Goal: Task Accomplishment & Management: Contribute content

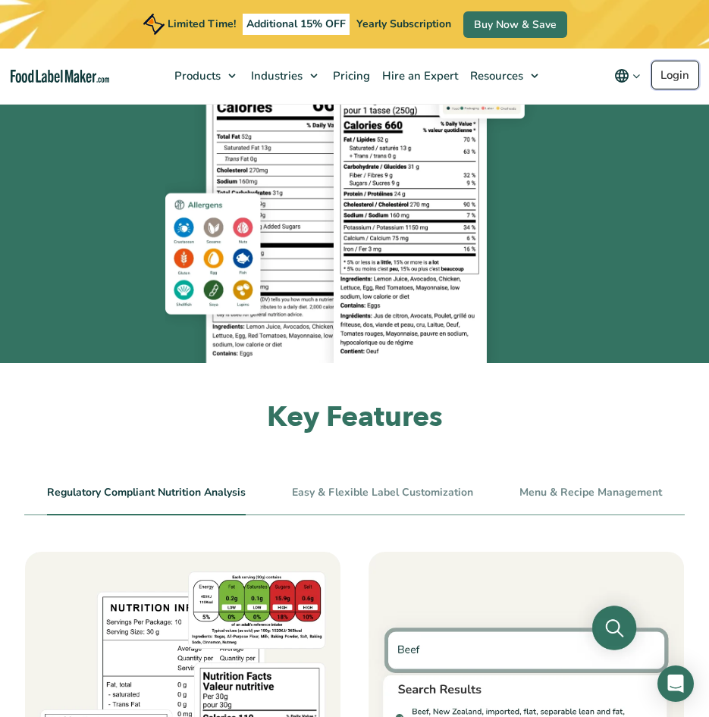
click at [678, 76] on link "Login" at bounding box center [675, 75] width 48 height 29
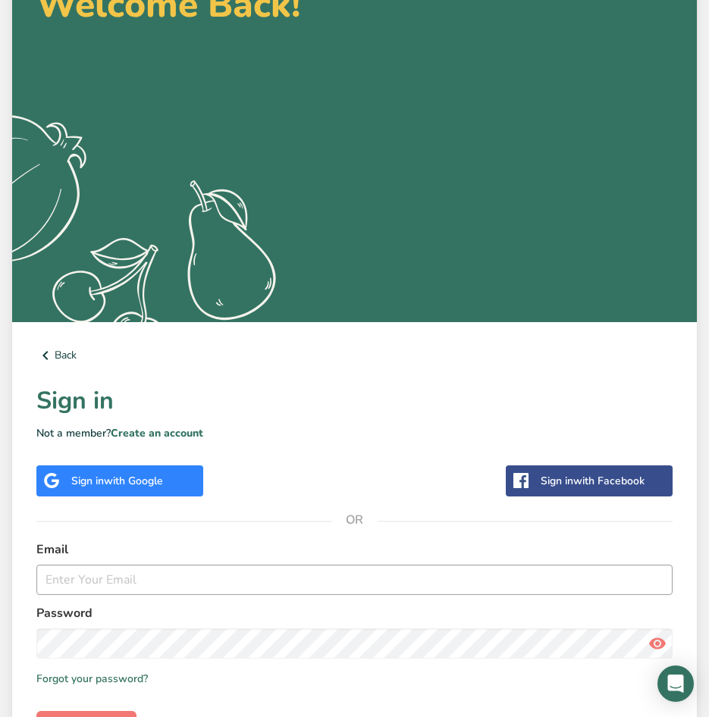
scroll to position [210, 0]
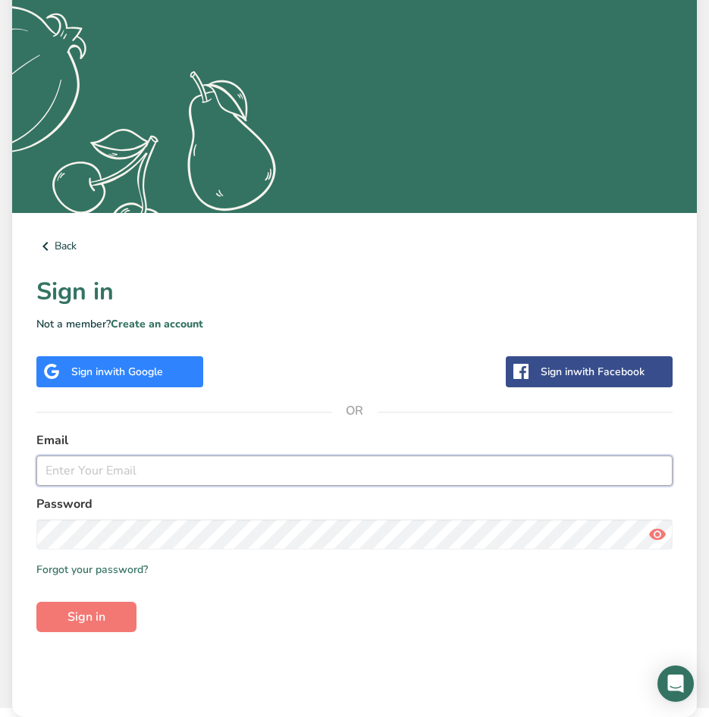
click at [199, 468] on input "email" at bounding box center [354, 471] width 636 height 30
paste input "[EMAIL_ADDRESS][DOMAIN_NAME]"
type input "[EMAIL_ADDRESS][DOMAIN_NAME]"
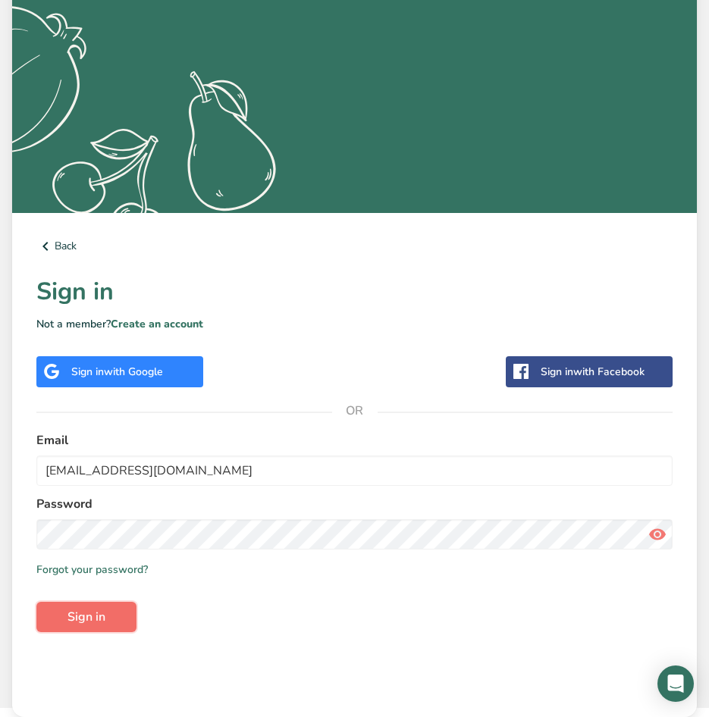
click at [94, 615] on span "Sign in" at bounding box center [86, 617] width 38 height 18
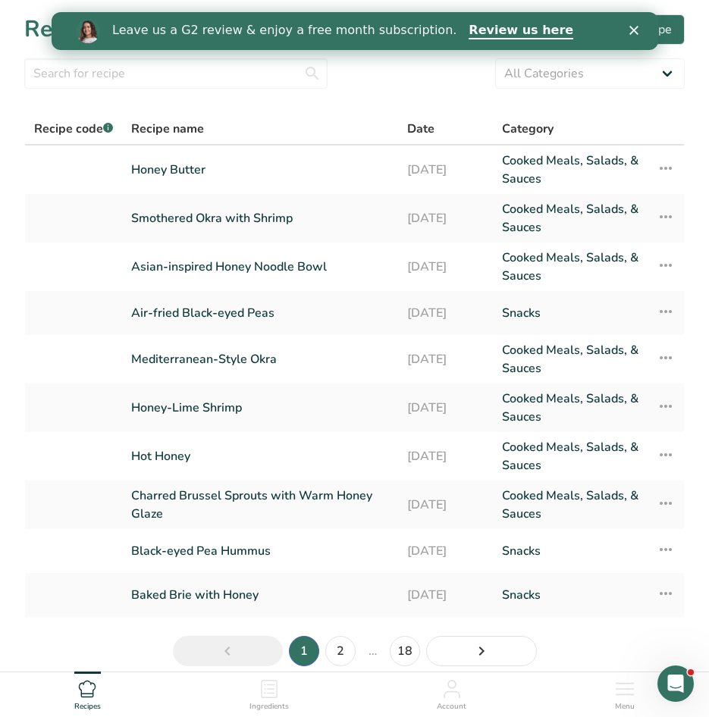
click at [631, 29] on polygon "Close" at bounding box center [632, 30] width 9 height 9
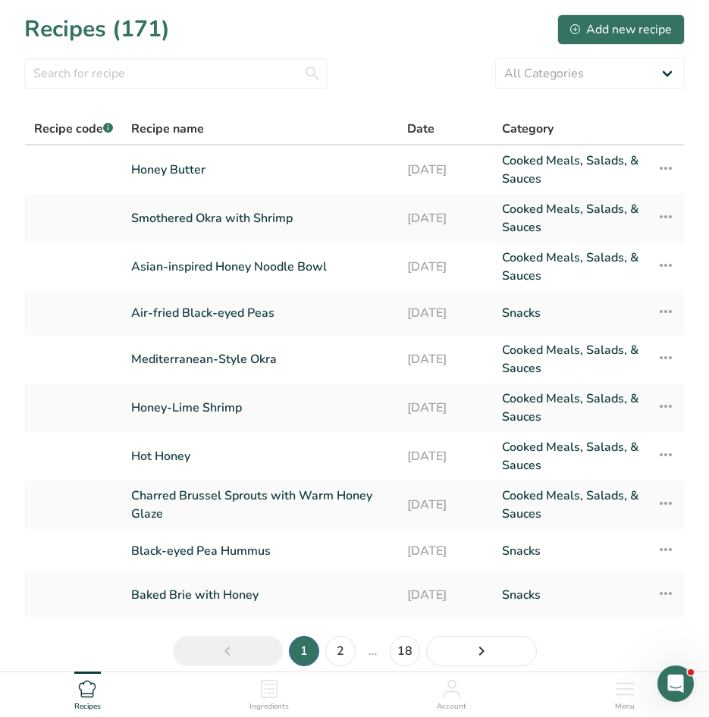
drag, startPoint x: 408, startPoint y: 64, endPoint x: 398, endPoint y: 70, distance: 11.2
click at [408, 64] on div "All Categories Baked Goods [GEOGRAPHIC_DATA] Confectionery Cooked Meals, Salads…" at bounding box center [354, 73] width 660 height 30
click at [190, 79] on input "text" at bounding box center [175, 73] width 303 height 30
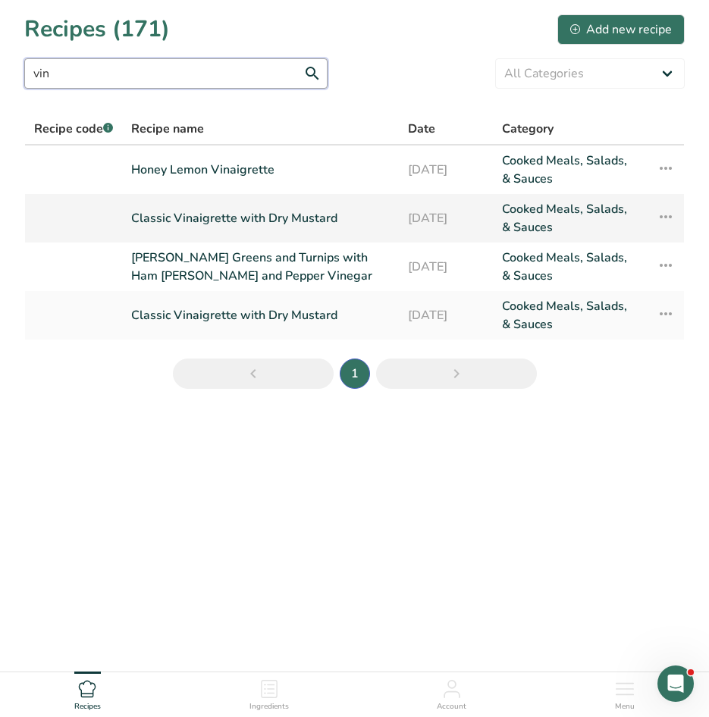
type input "vin"
click at [205, 224] on link "Classic Vinaigrette with Dry Mustard" at bounding box center [260, 218] width 258 height 36
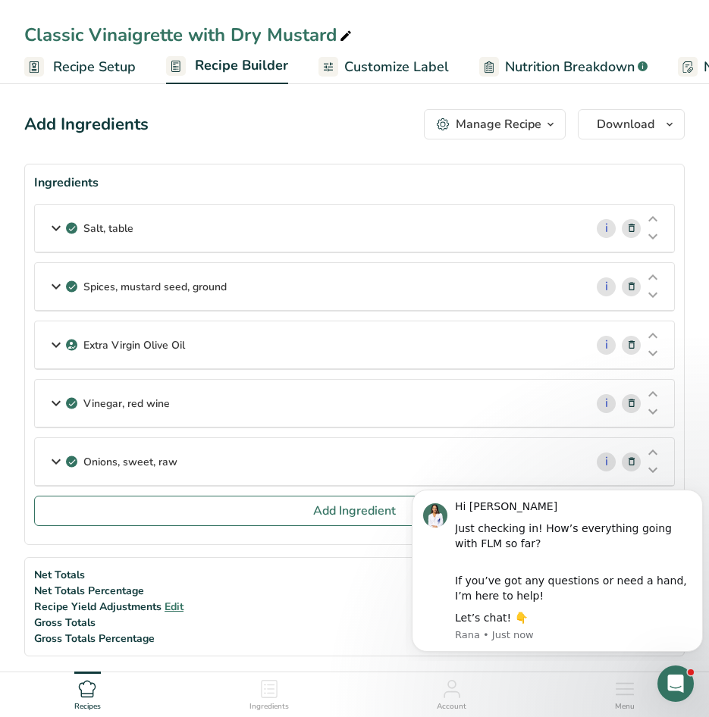
click at [52, 227] on icon at bounding box center [56, 228] width 18 height 27
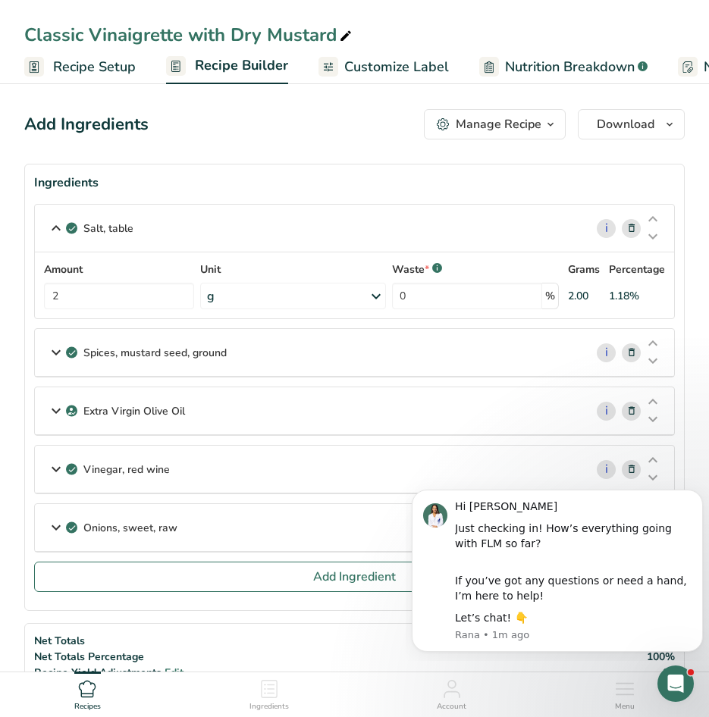
click at [54, 221] on icon at bounding box center [56, 228] width 18 height 27
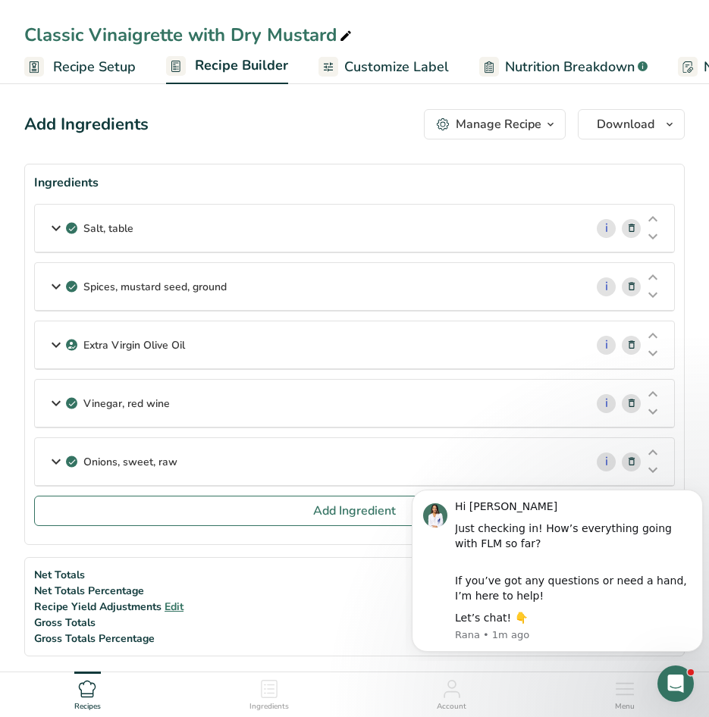
click at [54, 230] on icon at bounding box center [56, 228] width 18 height 27
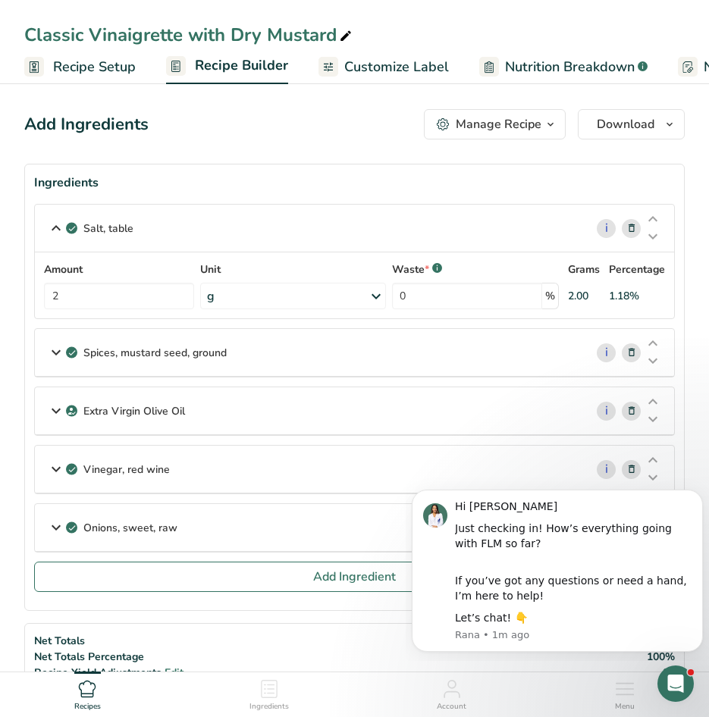
click at [240, 290] on div "g" at bounding box center [293, 296] width 186 height 27
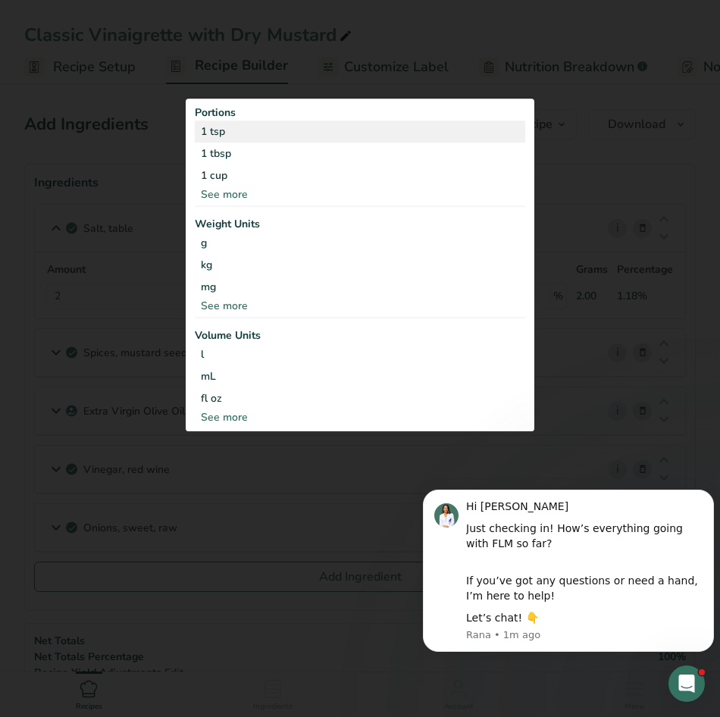
click at [229, 130] on div "1 tsp" at bounding box center [360, 132] width 330 height 22
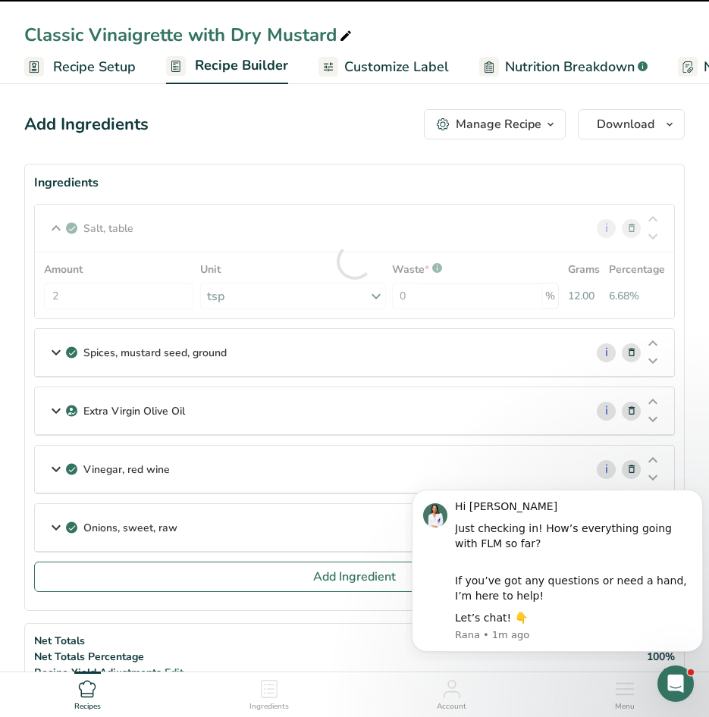
click at [111, 296] on div at bounding box center [354, 262] width 639 height 114
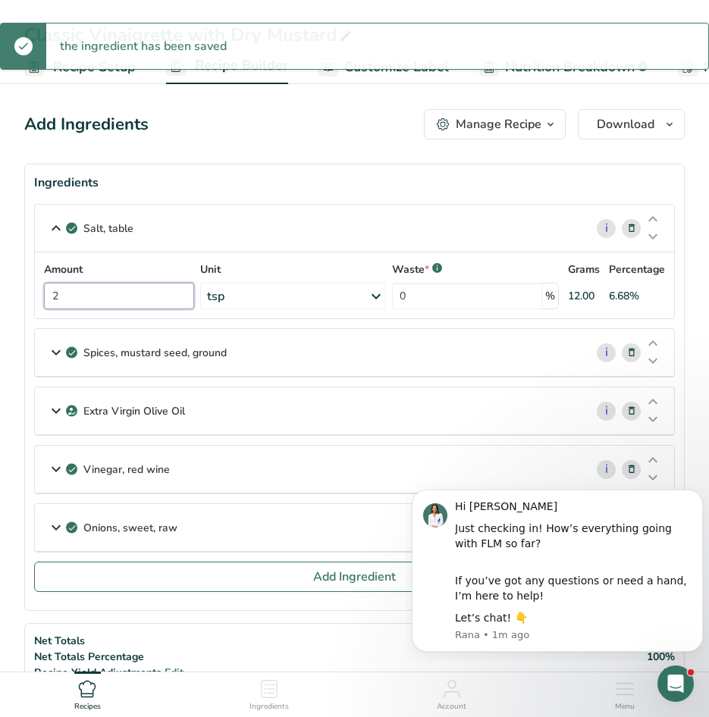
drag, startPoint x: 112, startPoint y: 296, endPoint x: 17, endPoint y: 283, distance: 96.3
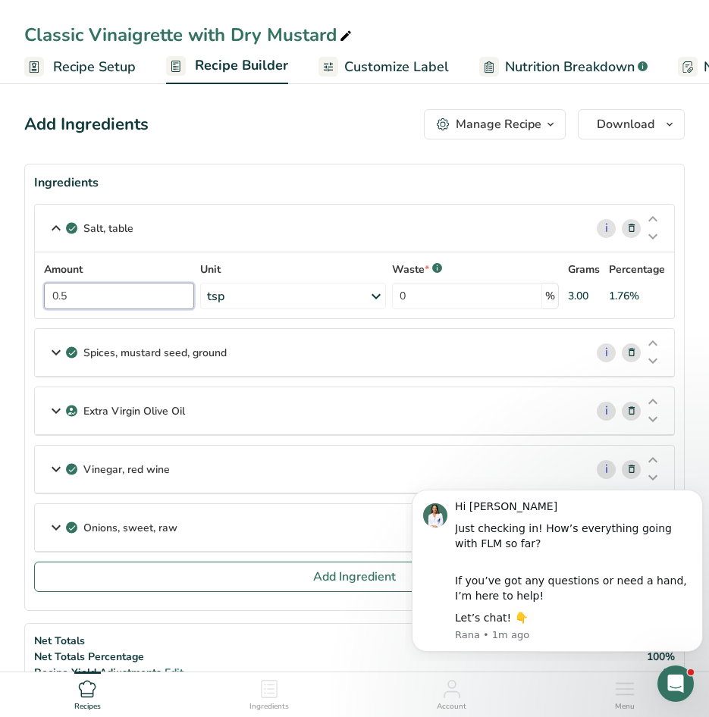
type input "0.5"
click at [319, 190] on div "Ingredients" at bounding box center [354, 183] width 640 height 18
click at [55, 351] on icon at bounding box center [56, 352] width 18 height 27
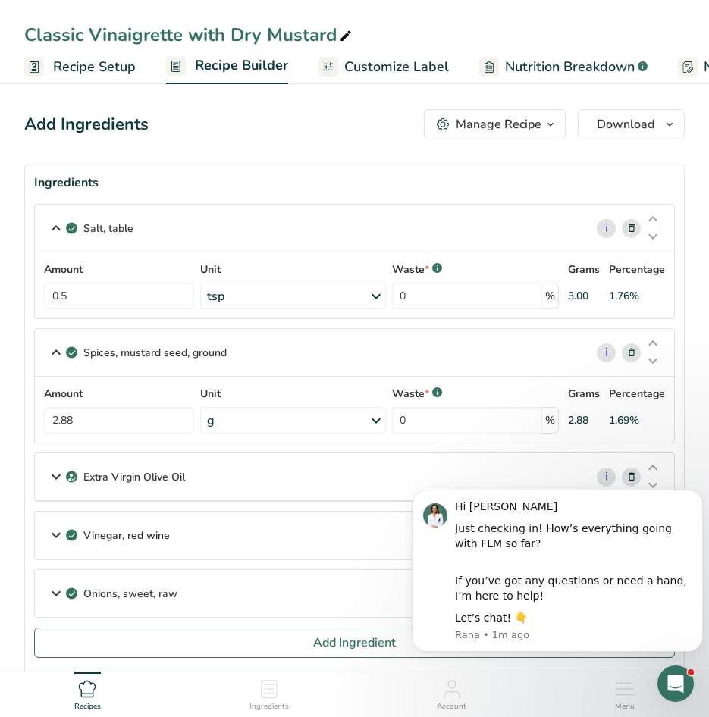
click at [285, 420] on div "g" at bounding box center [293, 420] width 186 height 27
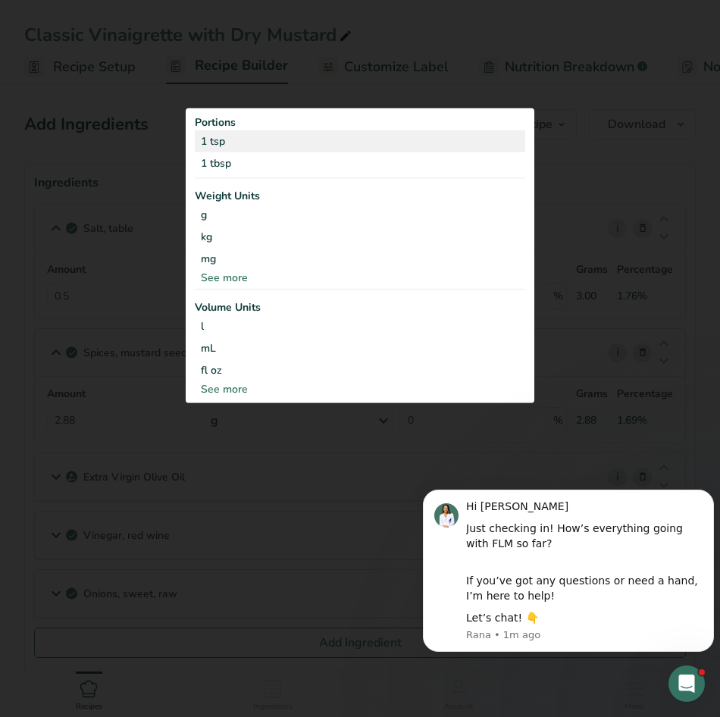
click at [276, 146] on div "1 tsp" at bounding box center [360, 141] width 330 height 22
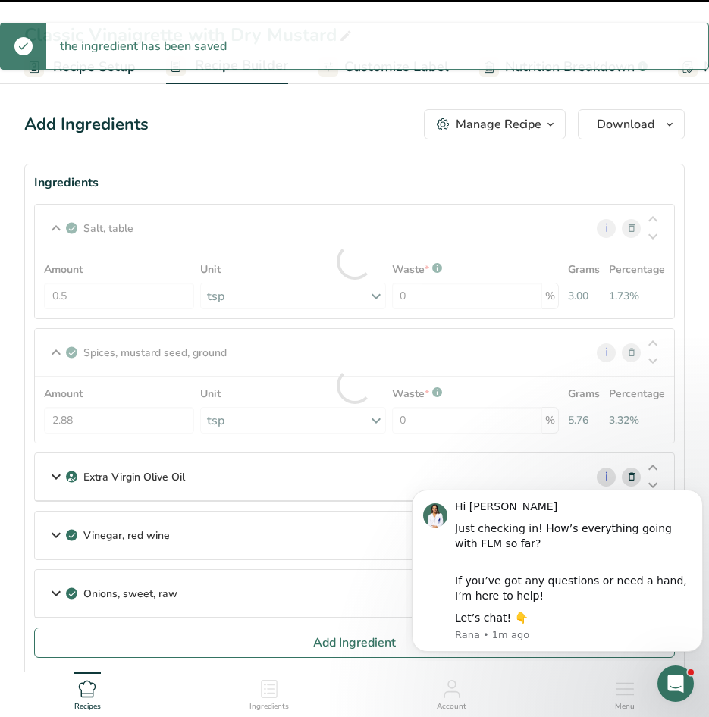
click at [123, 421] on div "Amount 2.88 Unit tsp Portions 1 tsp 1 tbsp Weight Units g kg mg See more Volume…" at bounding box center [354, 410] width 621 height 48
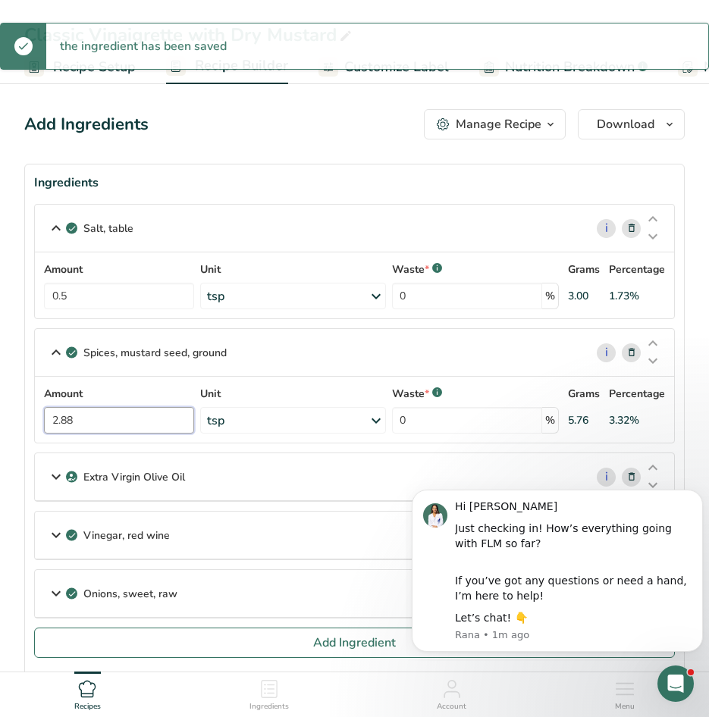
drag, startPoint x: 125, startPoint y: 422, endPoint x: -14, endPoint y: 424, distance: 138.7
type input "1"
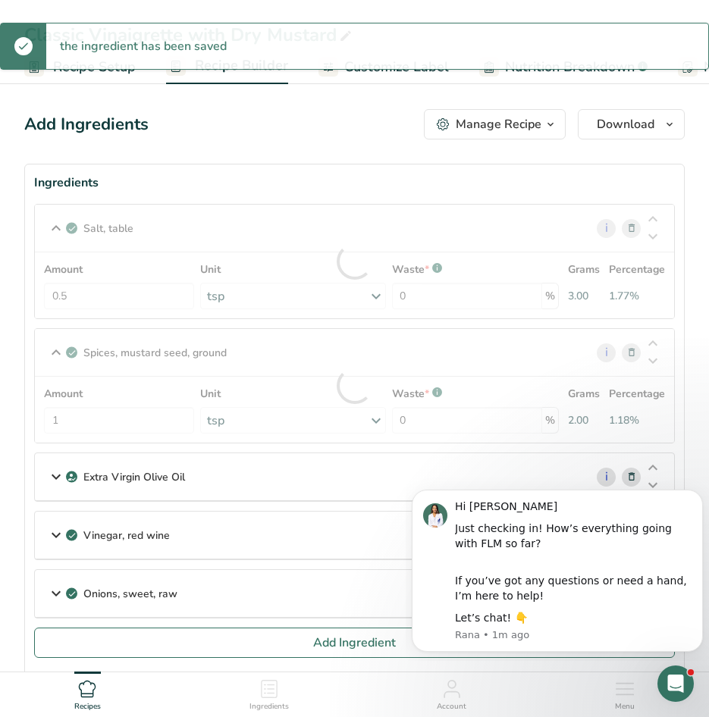
click at [286, 168] on section "Ingredients Salt, table i Amount 0.5 Unit tsp Portions 1 tsp 1 tbsp 1 cup See m…" at bounding box center [354, 420] width 660 height 513
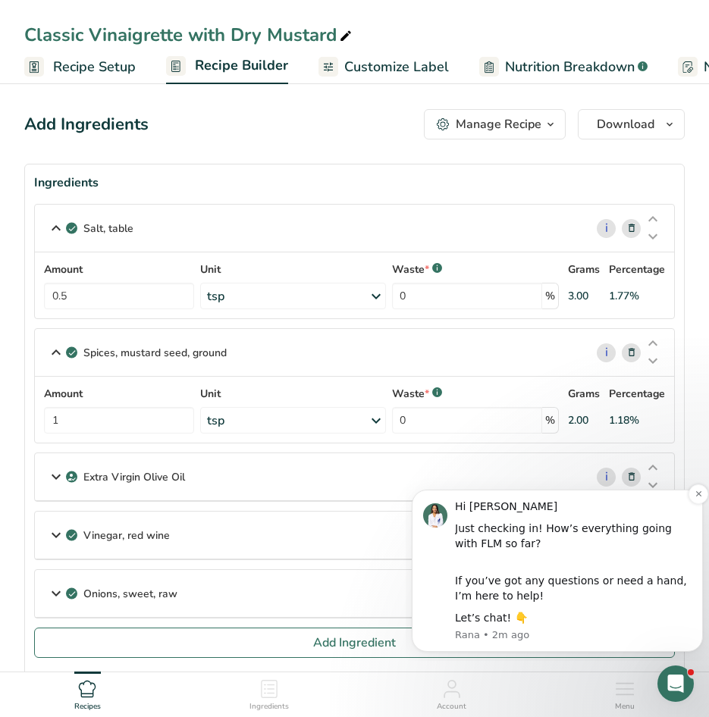
click at [608, 586] on div "If you’ve got any questions or need a hand, I’m here to help!" at bounding box center [573, 581] width 236 height 45
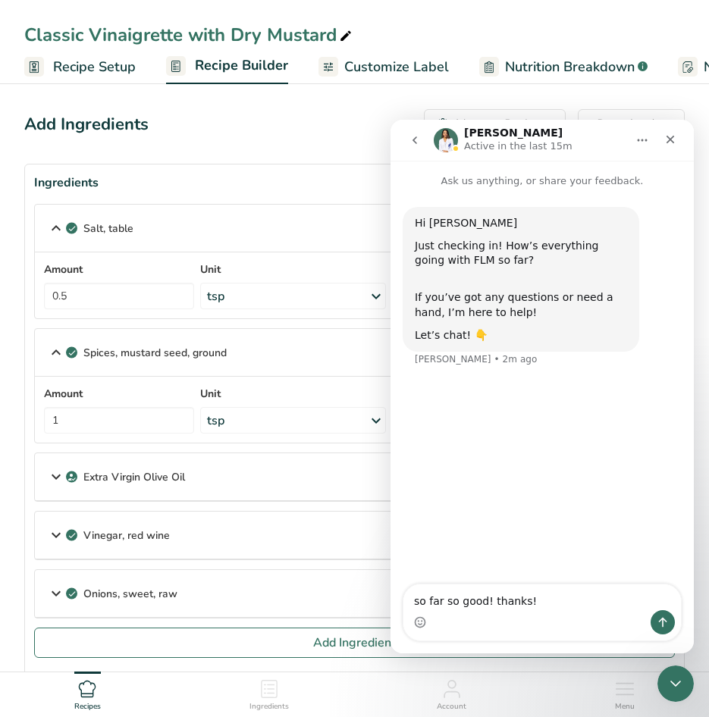
type textarea "so far so good! thanks!"
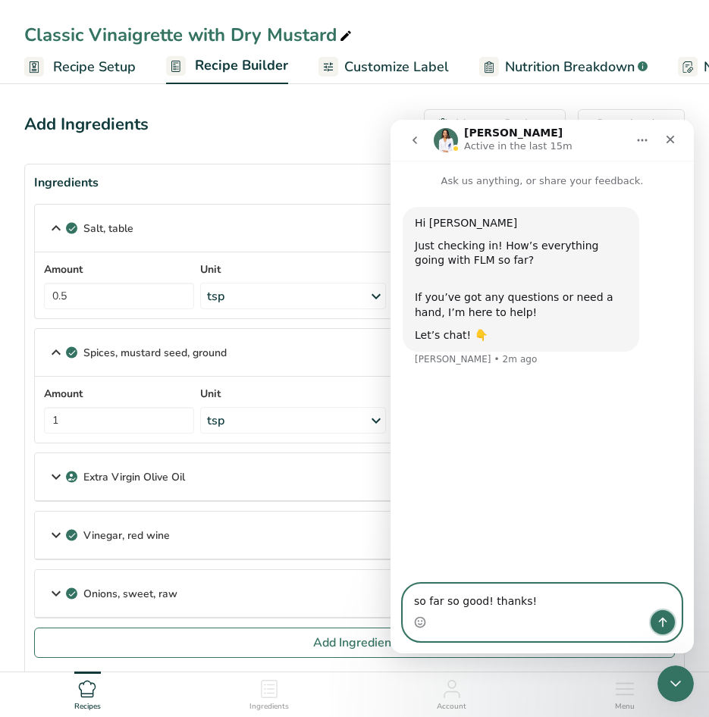
click at [659, 618] on icon "Send a message…" at bounding box center [662, 622] width 12 height 12
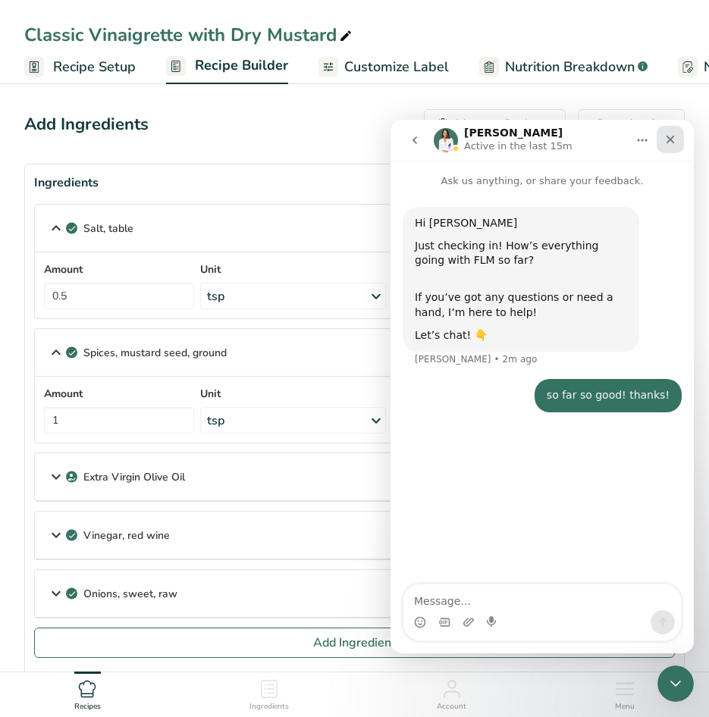
click at [665, 131] on div "Close" at bounding box center [669, 139] width 27 height 27
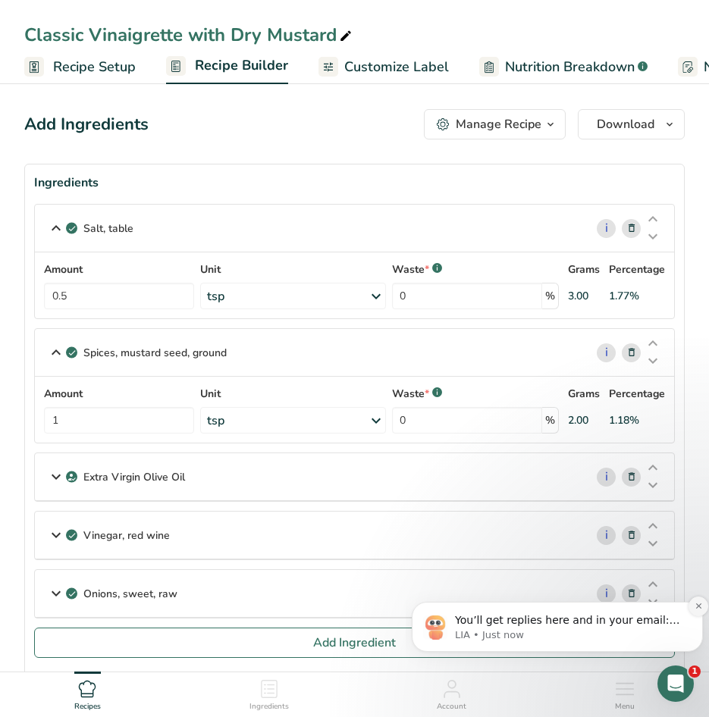
click at [695, 611] on button "Dismiss notification" at bounding box center [698, 607] width 20 height 20
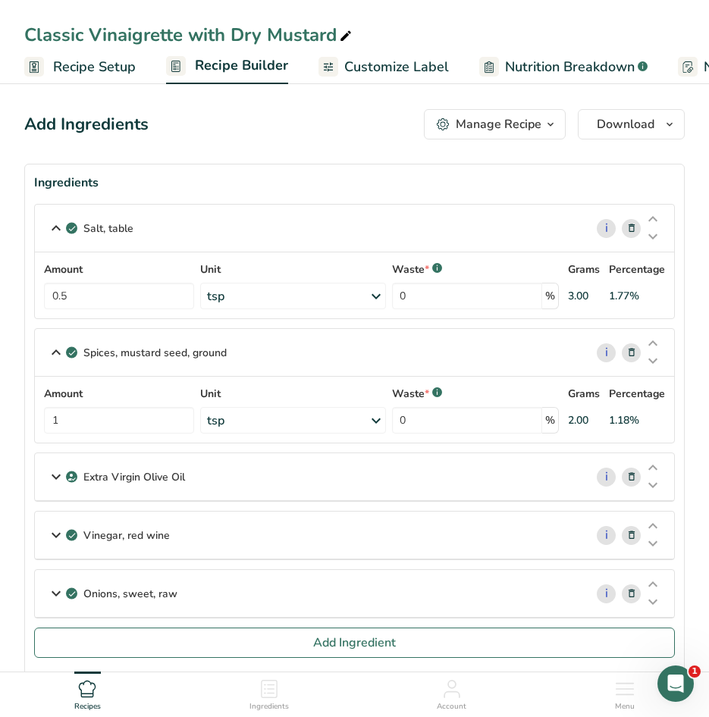
click at [60, 230] on icon at bounding box center [56, 228] width 18 height 27
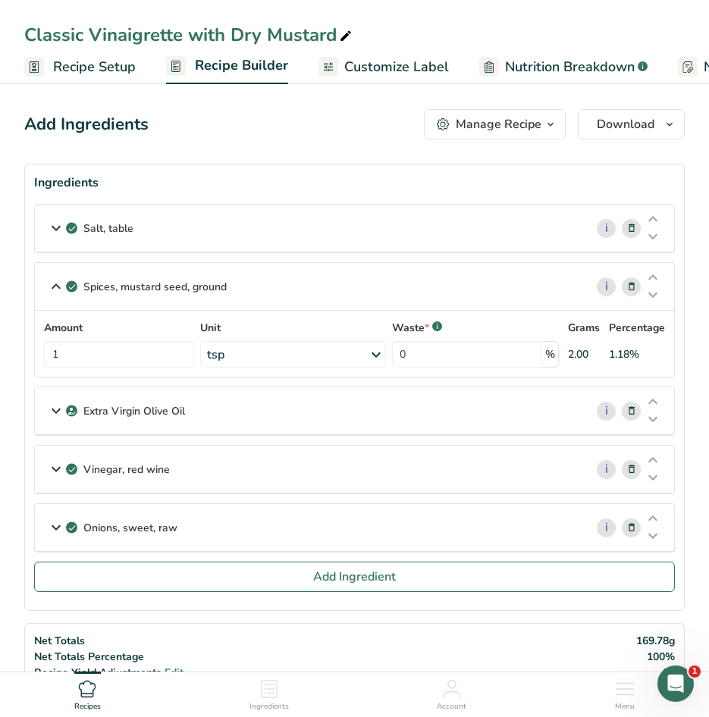
click at [52, 288] on icon at bounding box center [56, 286] width 18 height 27
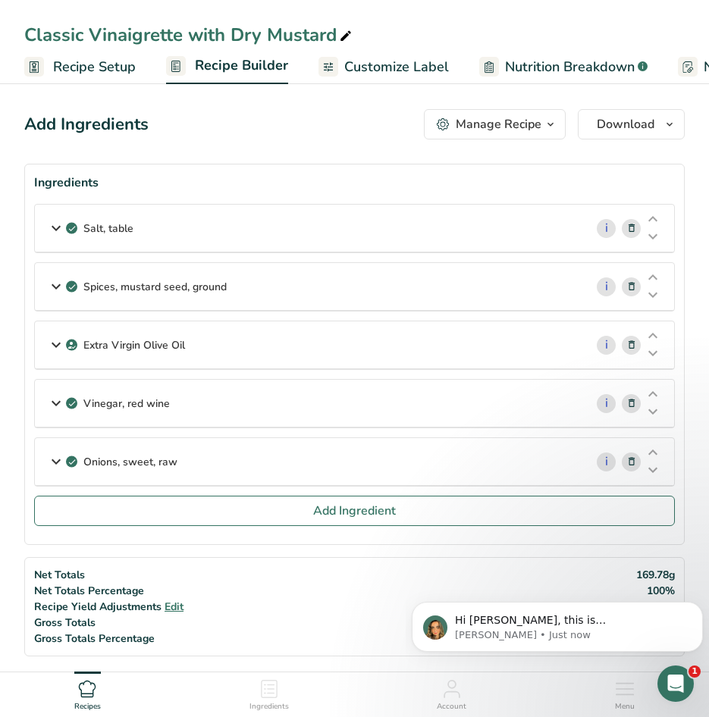
scroll to position [52, 0]
click at [52, 343] on icon at bounding box center [56, 344] width 18 height 27
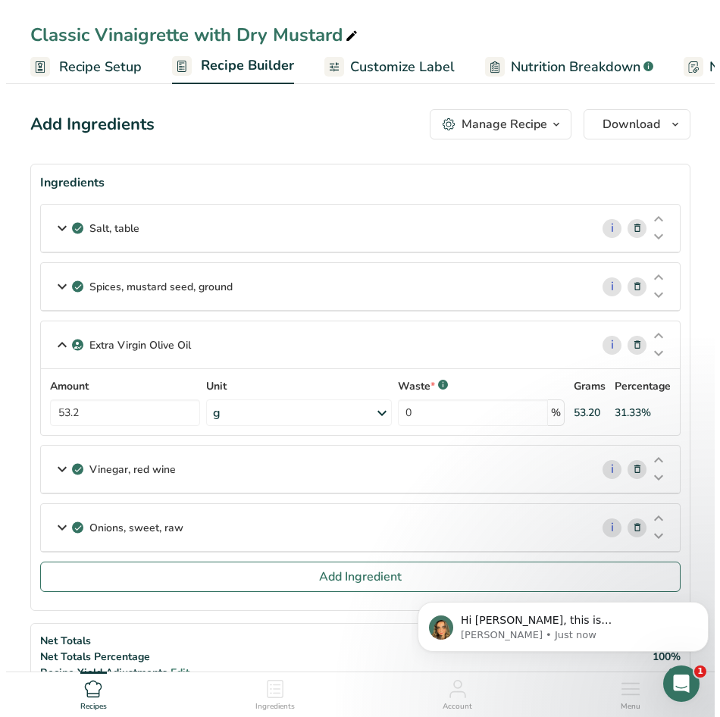
scroll to position [110, 0]
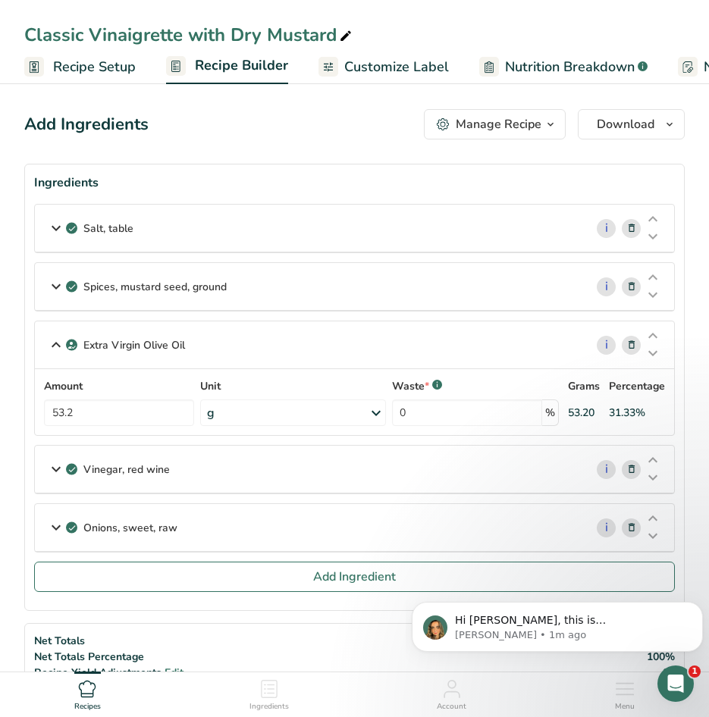
click at [261, 418] on div "g" at bounding box center [293, 412] width 186 height 27
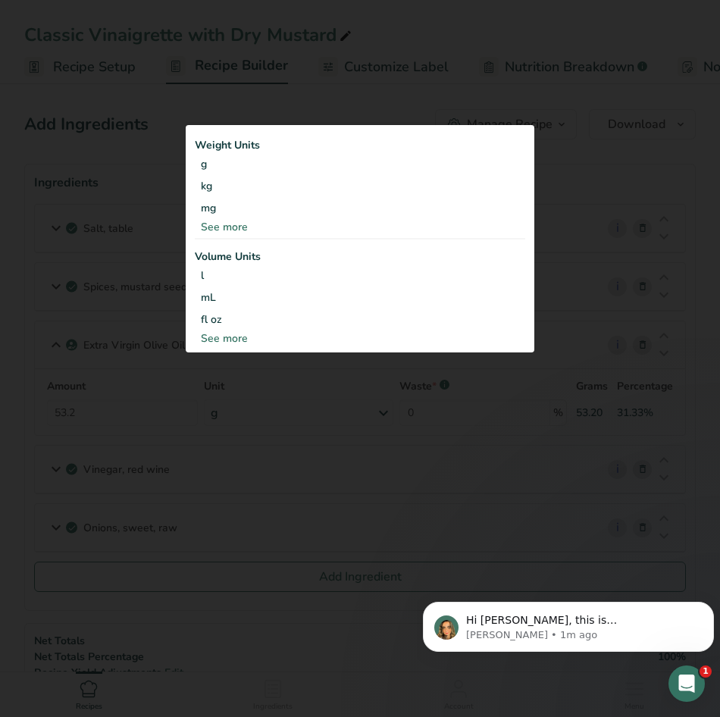
click at [240, 341] on div "See more" at bounding box center [360, 338] width 330 height 16
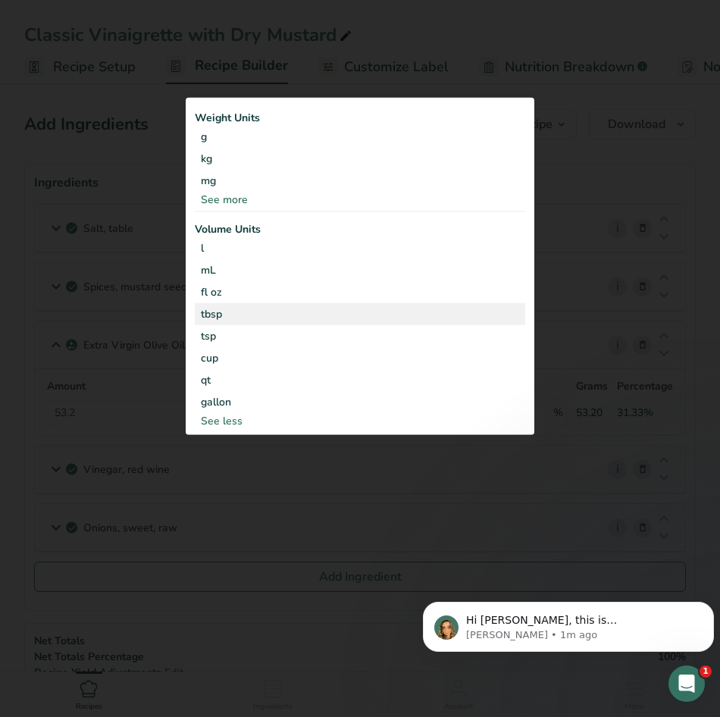
click at [265, 312] on div "tbsp" at bounding box center [360, 313] width 318 height 16
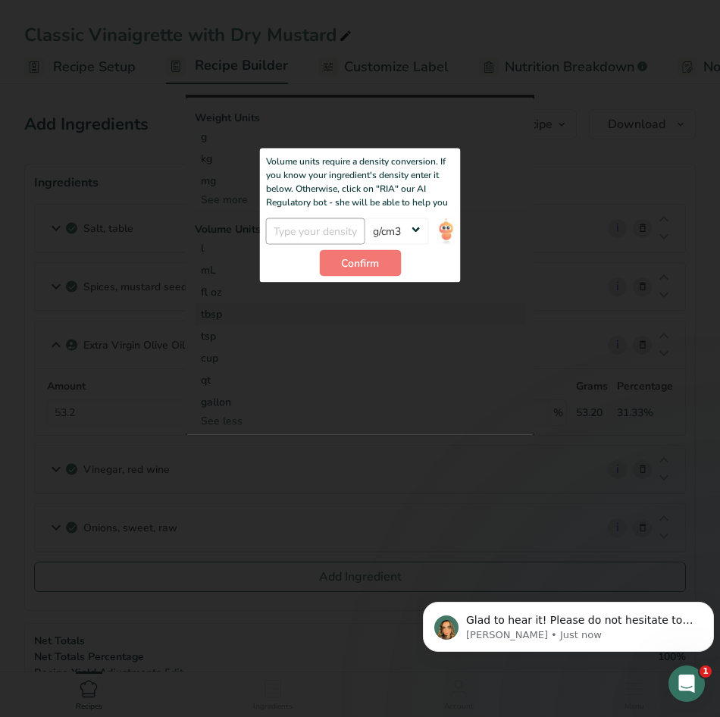
scroll to position [174, 0]
click at [324, 230] on input "number" at bounding box center [315, 231] width 99 height 27
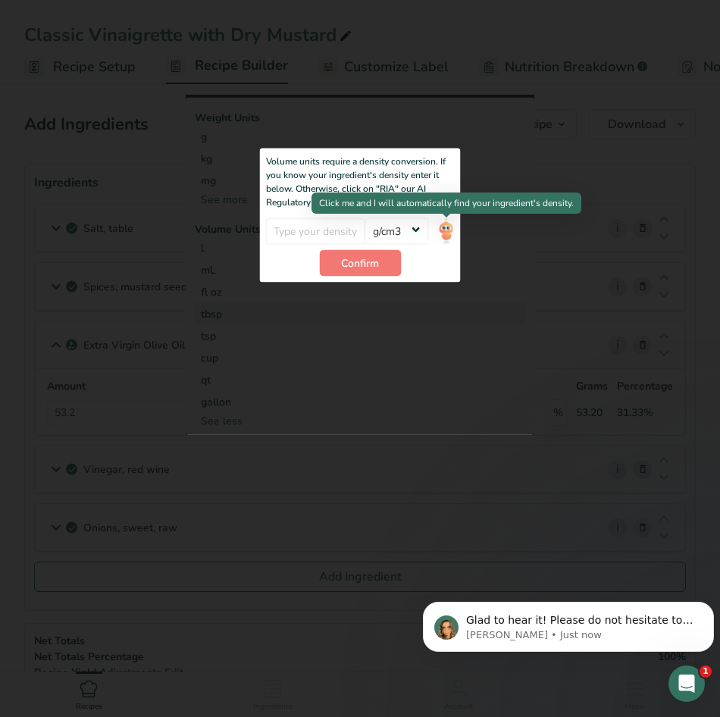
click at [449, 227] on img at bounding box center [445, 231] width 17 height 27
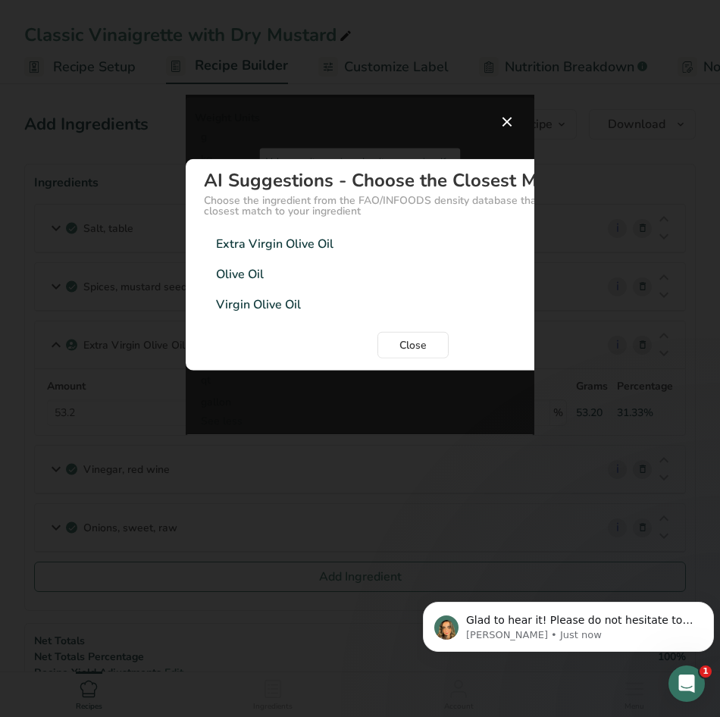
click at [290, 250] on div "Extra Virgin Olive Oil" at bounding box center [274, 243] width 117 height 18
type input "0.91"
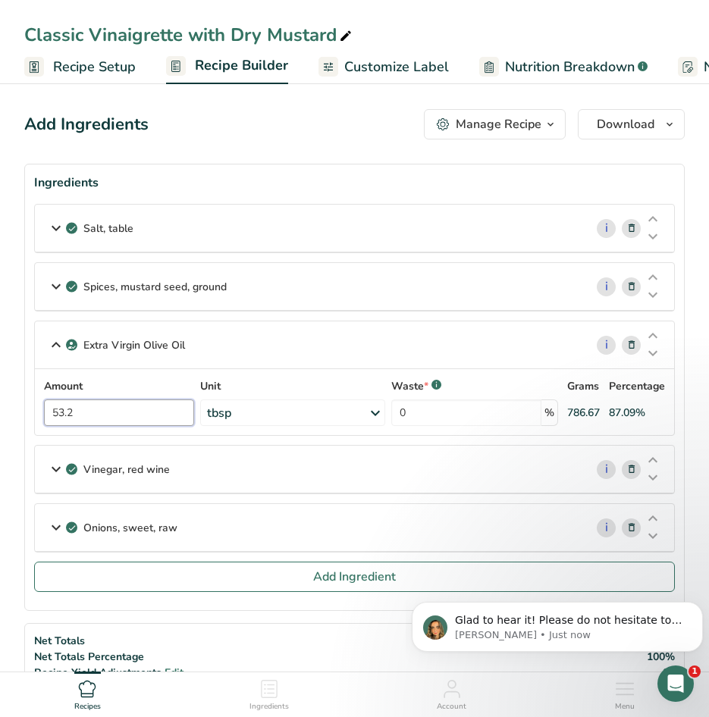
drag, startPoint x: 127, startPoint y: 415, endPoint x: 14, endPoint y: 415, distance: 112.2
type input "4"
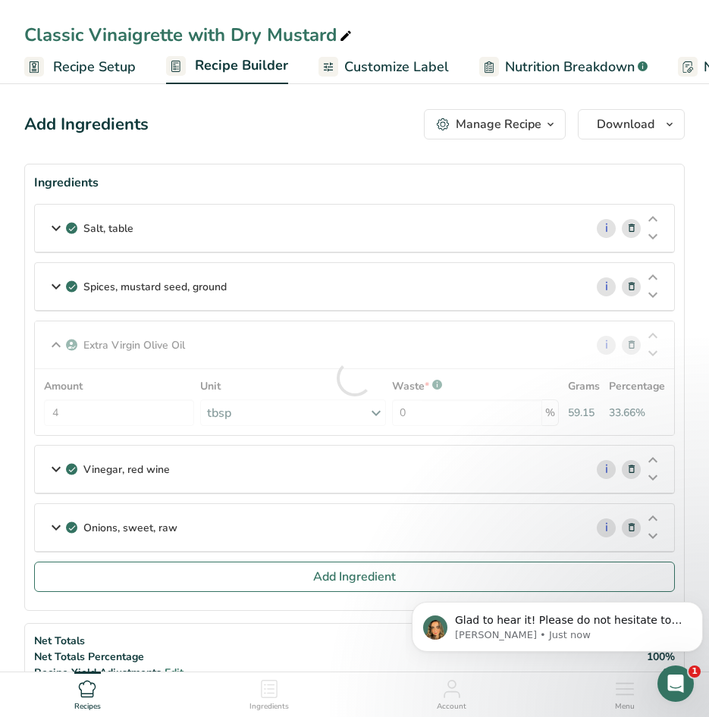
click at [262, 360] on div "Extra Virgin Olive Oil i Amount 4 Unit tbsp Weight Units g kg mg See more Volum…" at bounding box center [354, 378] width 640 height 115
click at [86, 469] on p "Vinegar, red wine" at bounding box center [126, 470] width 86 height 16
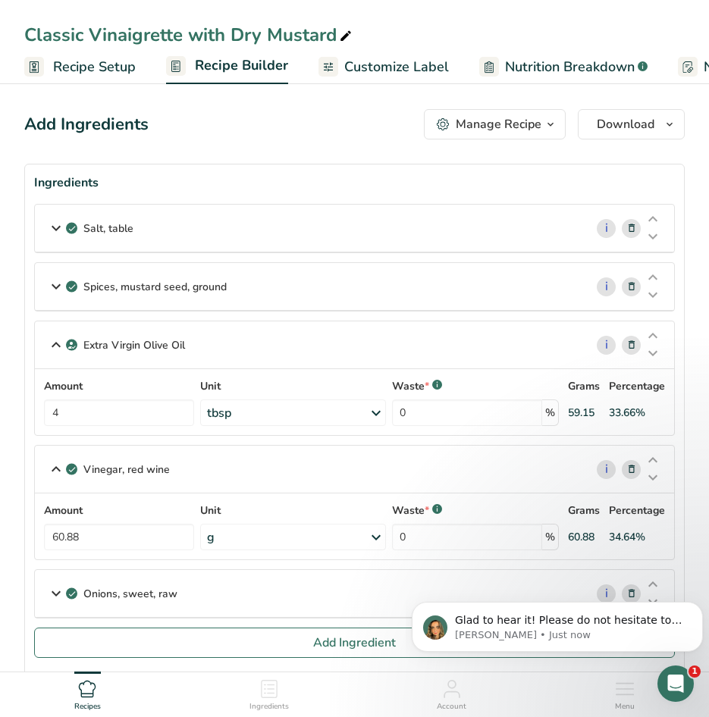
click at [233, 541] on div "g" at bounding box center [293, 537] width 186 height 27
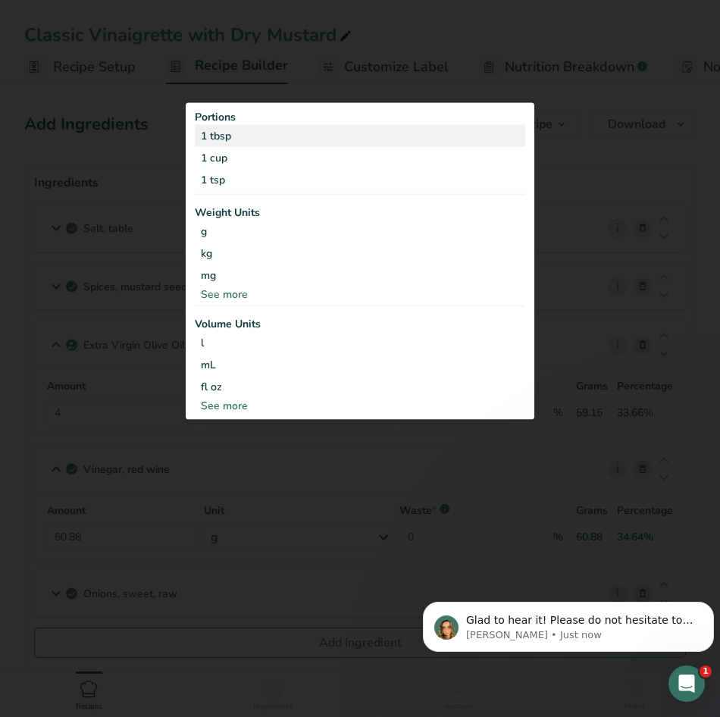
click at [236, 134] on div "1 tbsp" at bounding box center [360, 135] width 330 height 22
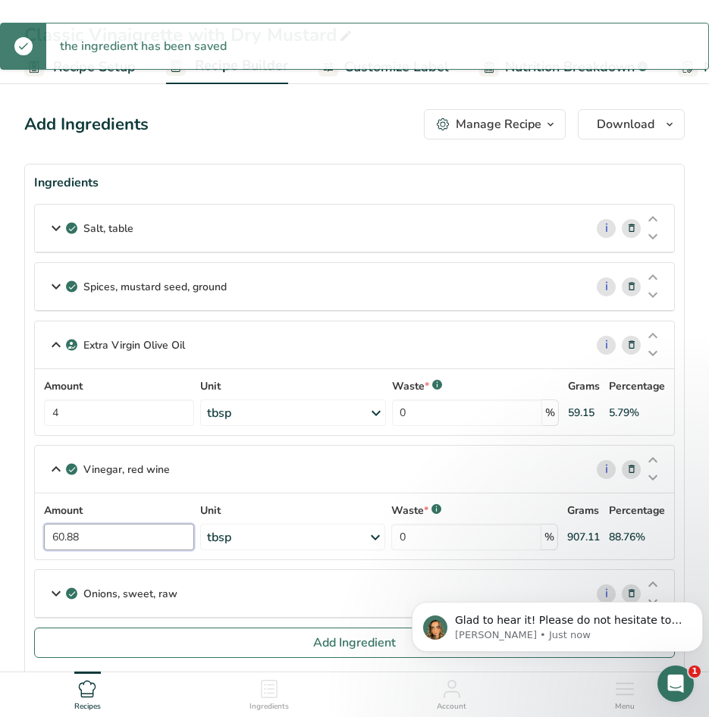
click at [124, 537] on input "60.88" at bounding box center [119, 537] width 150 height 27
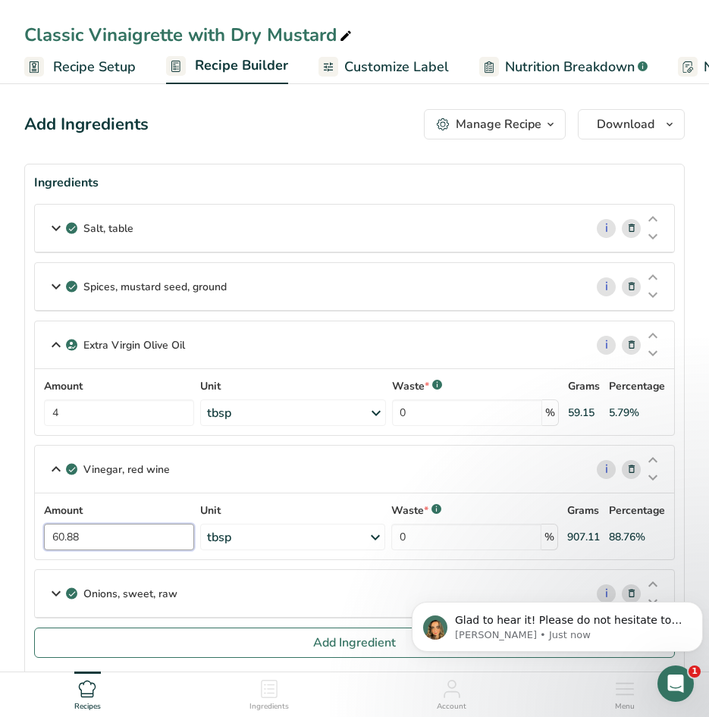
drag, startPoint x: 124, startPoint y: 537, endPoint x: -268, endPoint y: 498, distance: 393.1
type input "4"
click at [272, 472] on div "Vinegar, red wine i Amount 4 Unit tbsp Portions 1 tbsp 1 cup 1 tsp Weight Units…" at bounding box center [354, 502] width 640 height 115
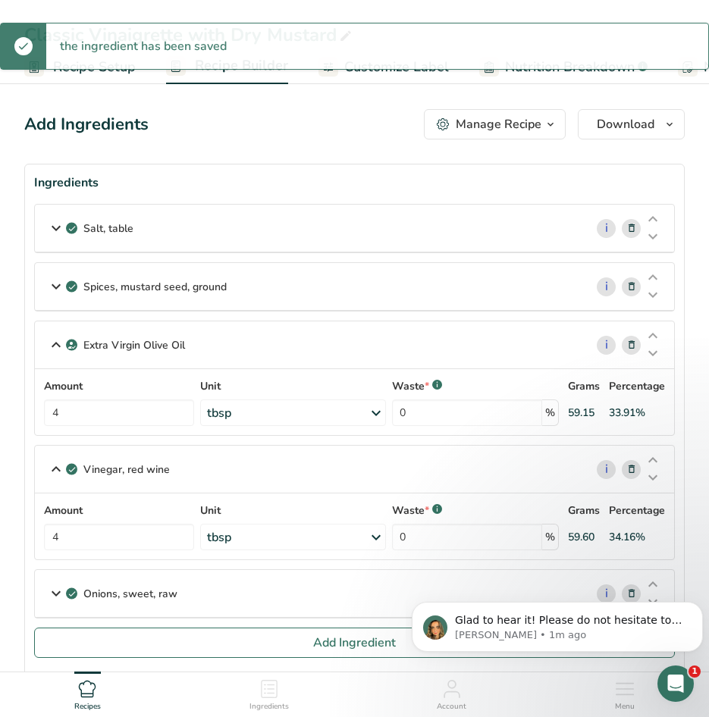
click at [57, 469] on icon at bounding box center [56, 469] width 18 height 27
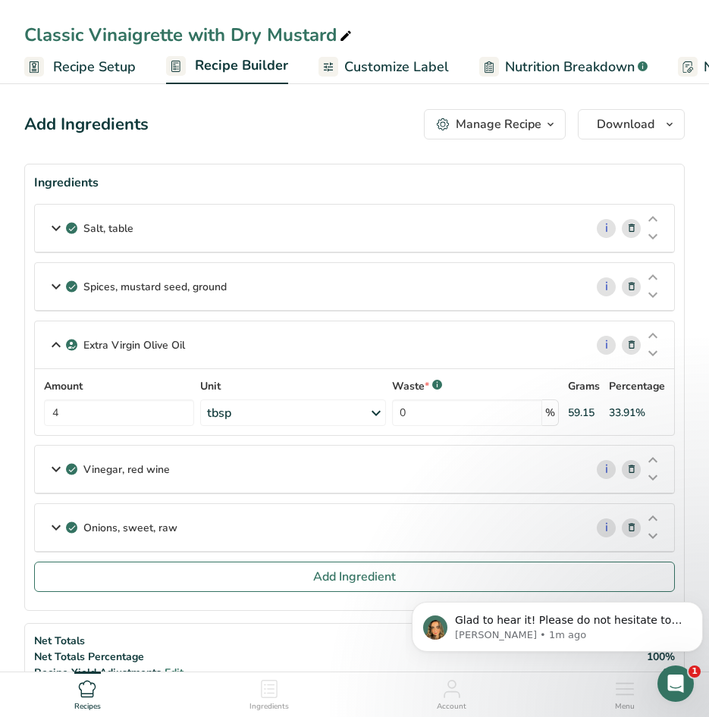
click at [53, 350] on icon at bounding box center [56, 344] width 18 height 27
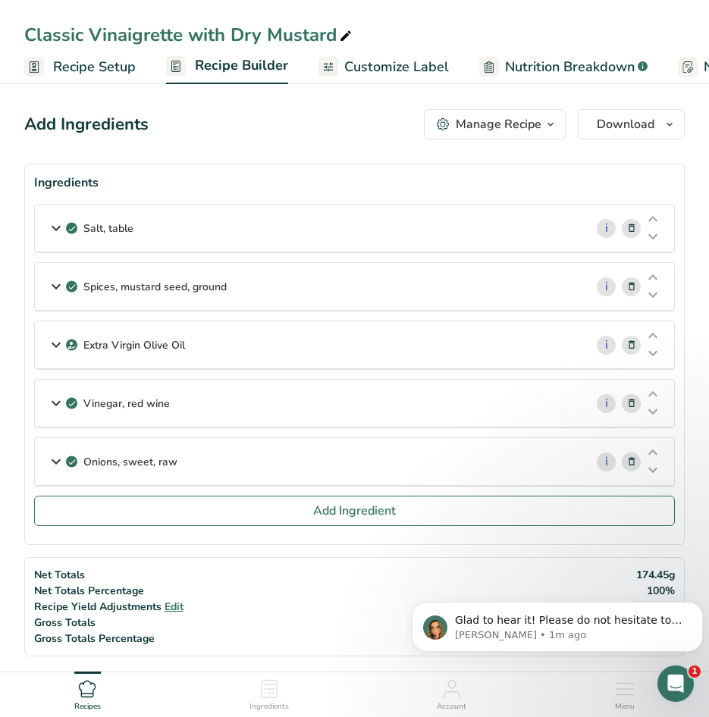
click at [52, 461] on icon at bounding box center [56, 461] width 18 height 27
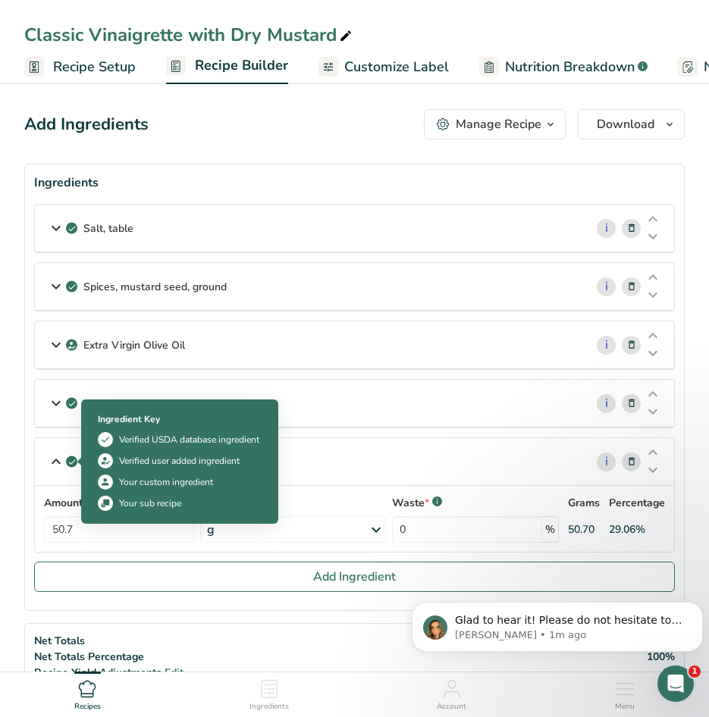
click at [275, 527] on div "g" at bounding box center [293, 529] width 186 height 27
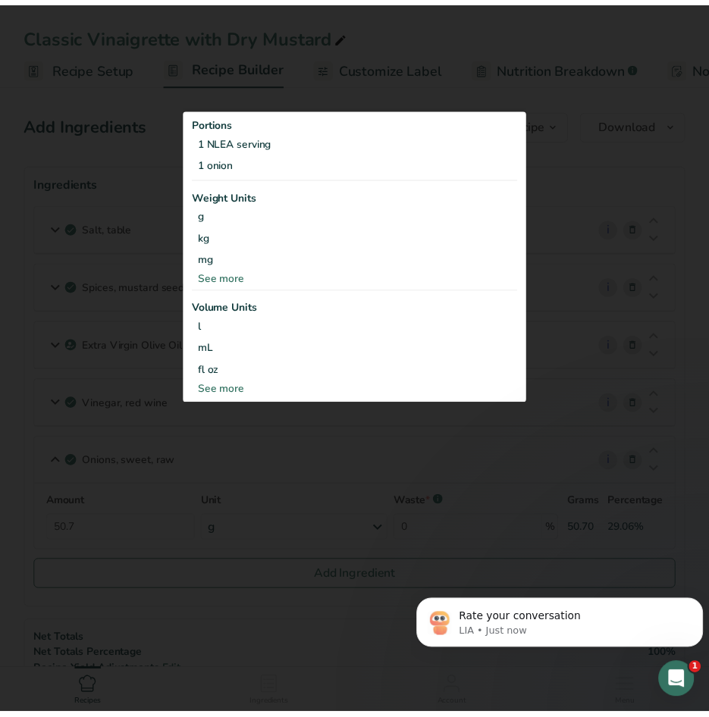
scroll to position [148, 0]
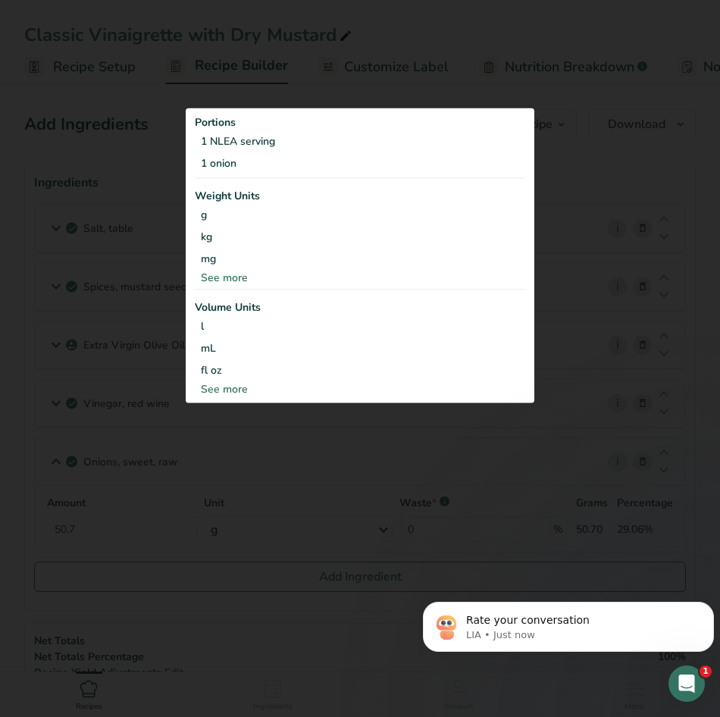
click at [215, 390] on div "See more" at bounding box center [360, 388] width 330 height 16
select select "22"
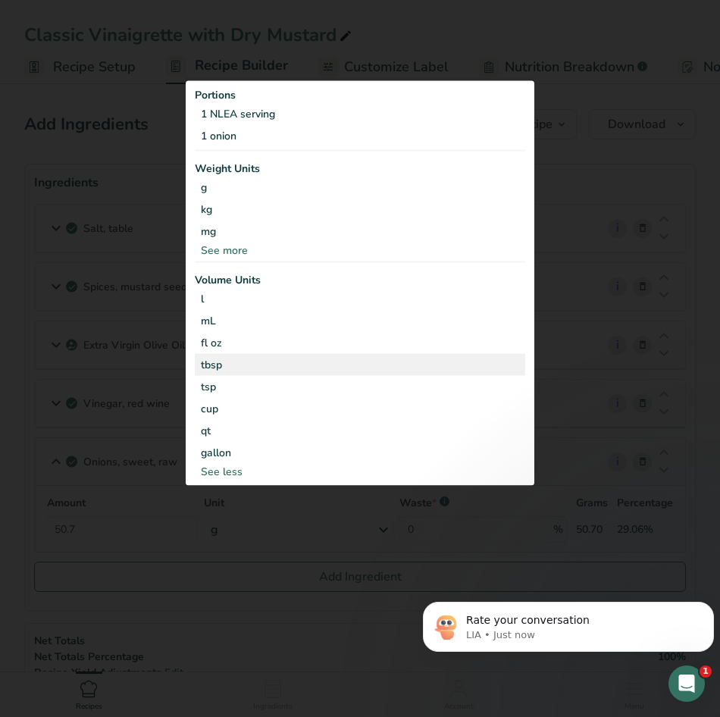
click at [246, 362] on div "tbsp" at bounding box center [360, 364] width 318 height 16
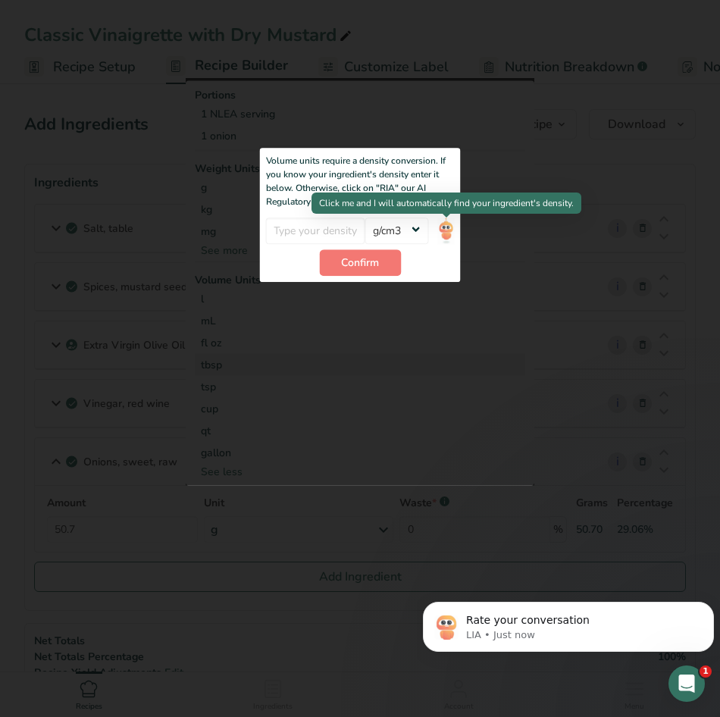
click at [452, 231] on img at bounding box center [445, 231] width 17 height 27
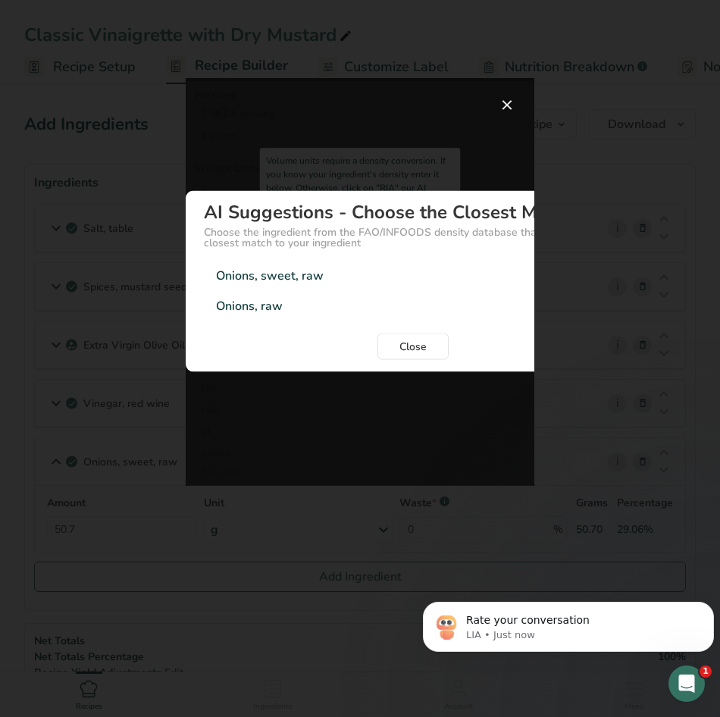
click at [302, 270] on div "Onions, sweet, raw" at bounding box center [270, 276] width 108 height 18
type input "0.868"
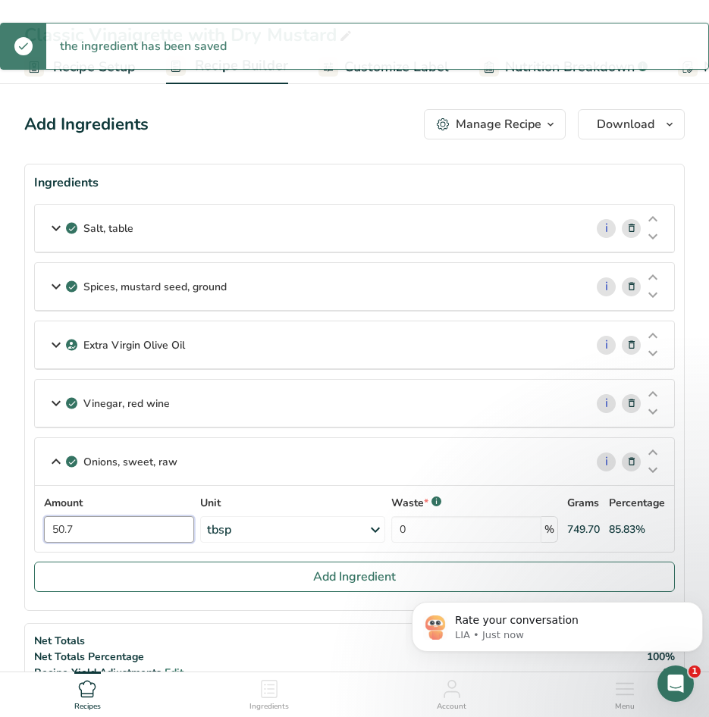
drag, startPoint x: 118, startPoint y: 531, endPoint x: -72, endPoint y: 517, distance: 190.8
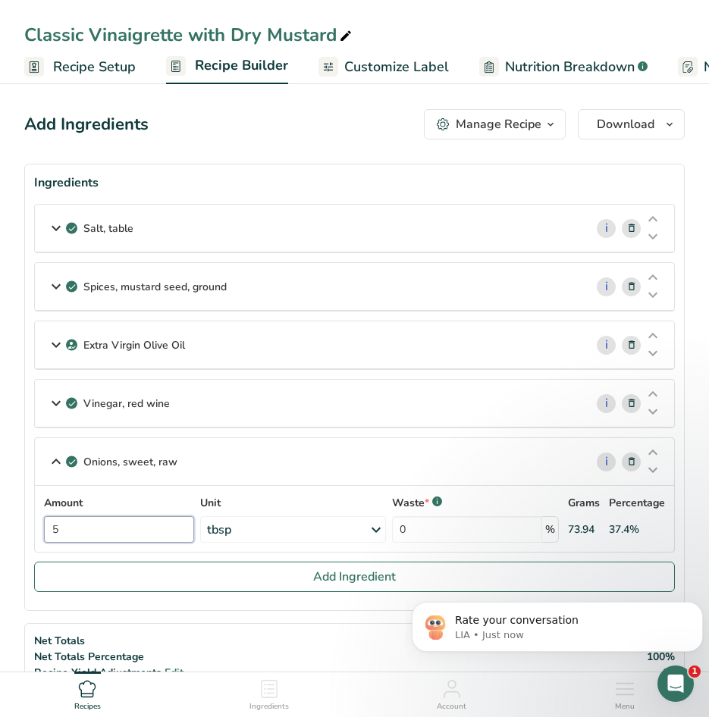
type input "5"
click at [213, 463] on div "Onions, sweet, raw i Amount 5 Unit tbsp Portions 1 NLEA serving 1 onion Weight …" at bounding box center [354, 494] width 640 height 115
click at [53, 462] on icon at bounding box center [56, 461] width 18 height 27
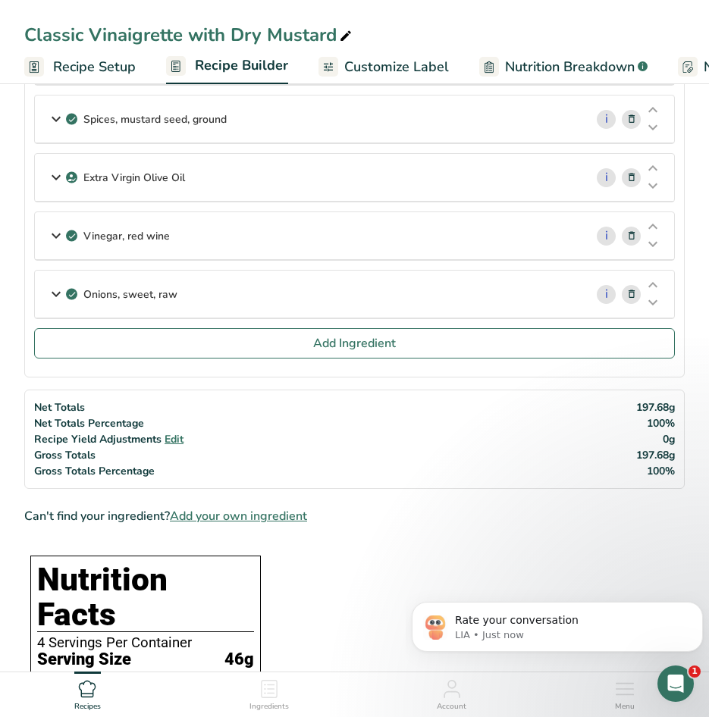
scroll to position [0, 0]
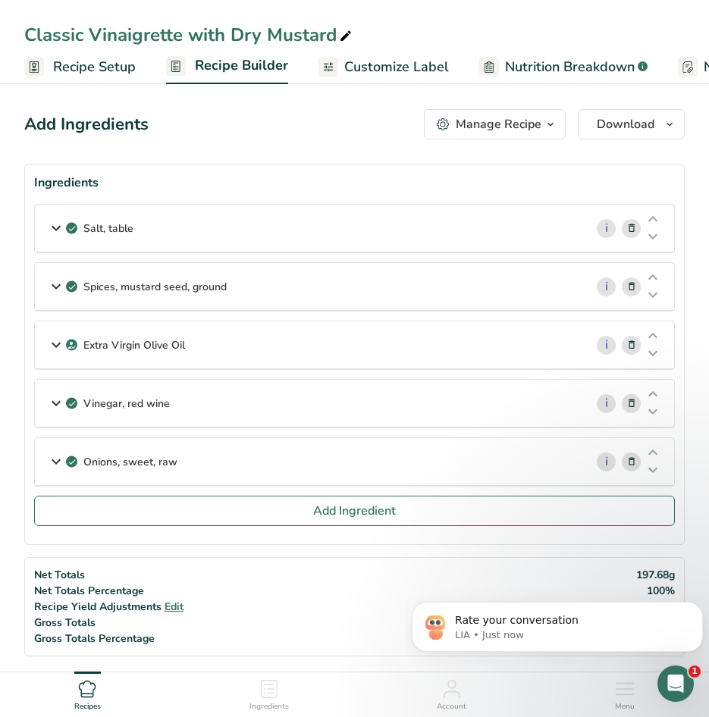
click at [508, 124] on div "Manage Recipe" at bounding box center [499, 124] width 86 height 18
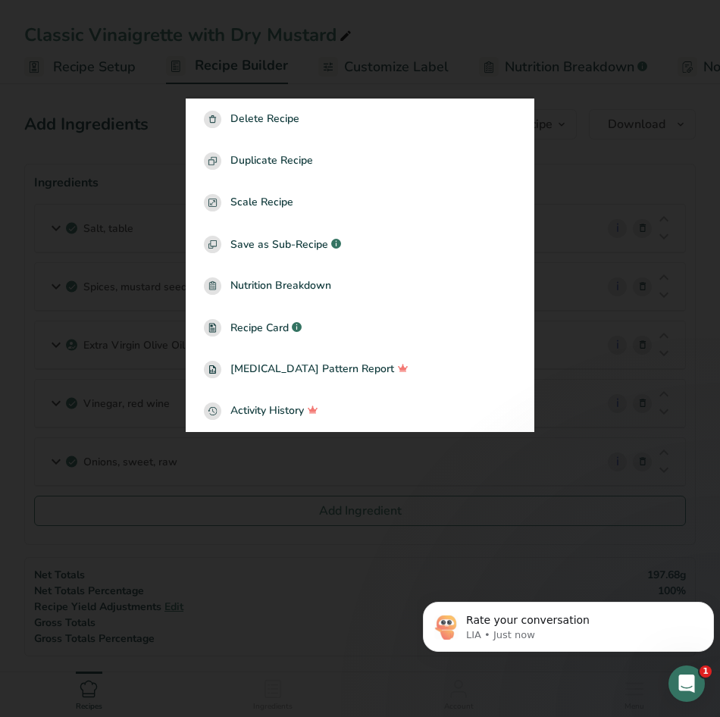
click at [585, 161] on div at bounding box center [360, 358] width 720 height 717
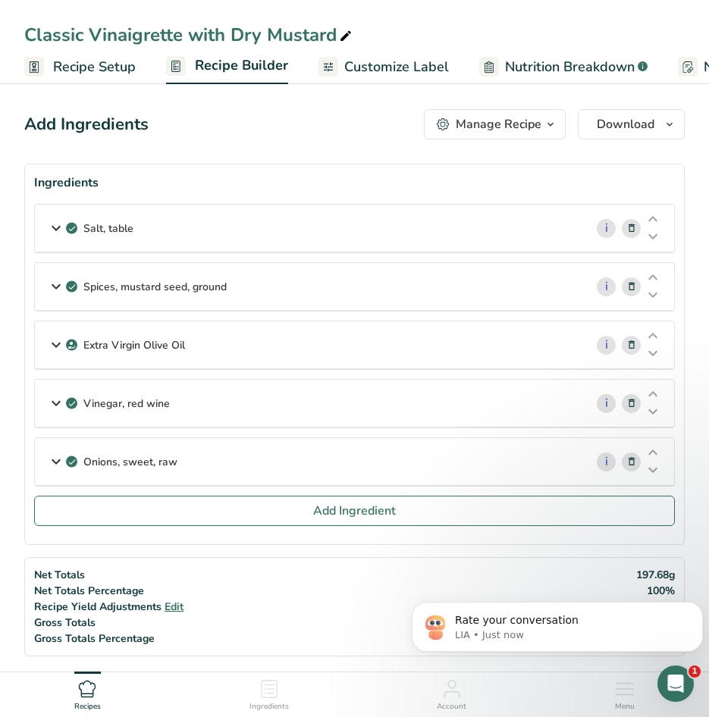
click at [83, 71] on span "Recipe Setup" at bounding box center [94, 67] width 83 height 20
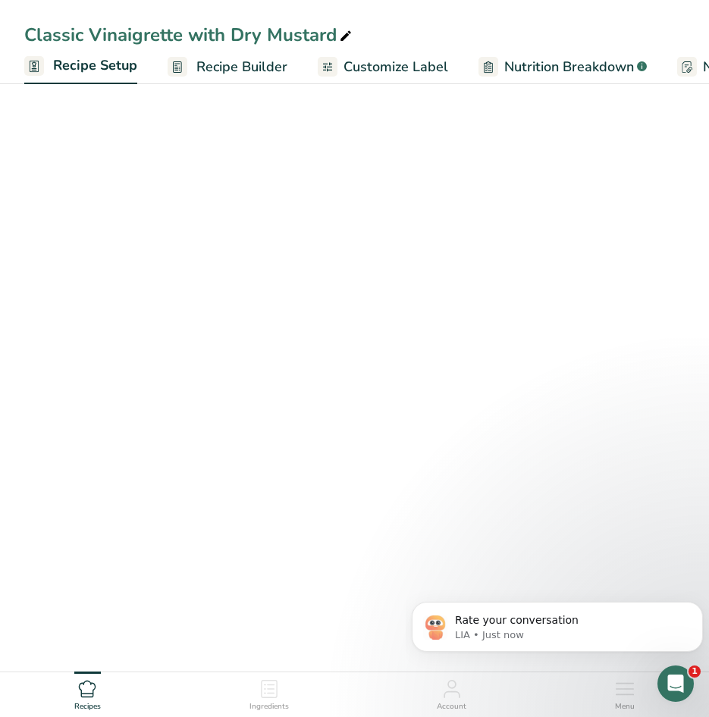
scroll to position [0, 5]
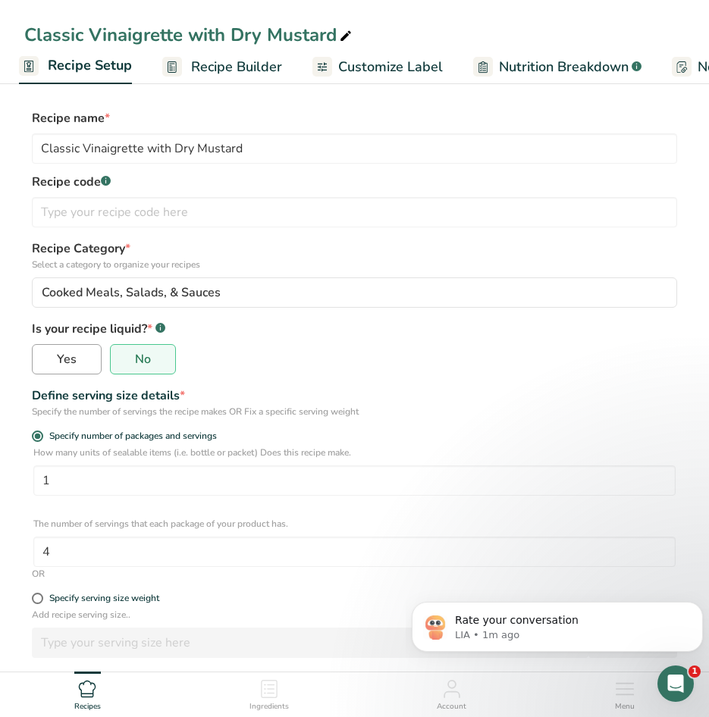
click at [59, 357] on span "Yes" at bounding box center [67, 359] width 20 height 15
click at [42, 357] on input "Yes" at bounding box center [38, 360] width 10 height 10
radio input "true"
radio input "false"
select select "22"
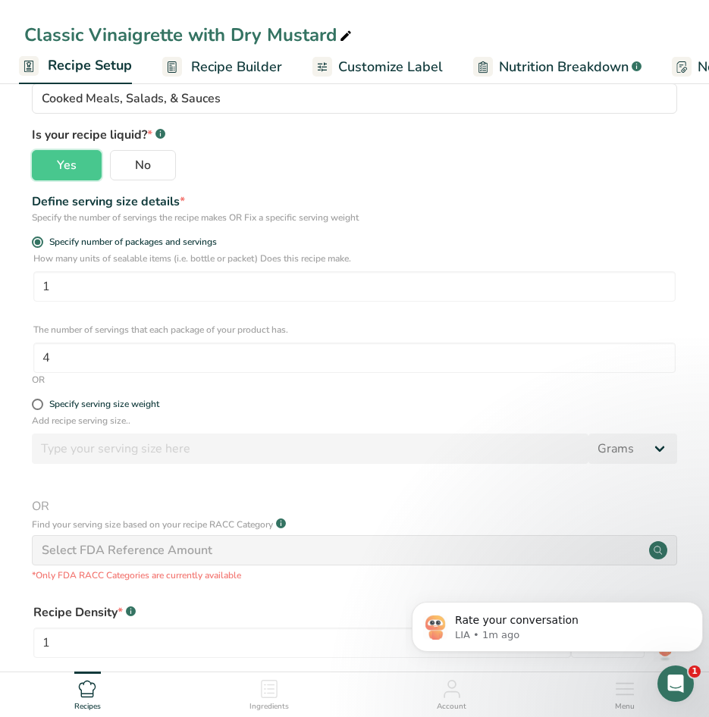
scroll to position [227, 0]
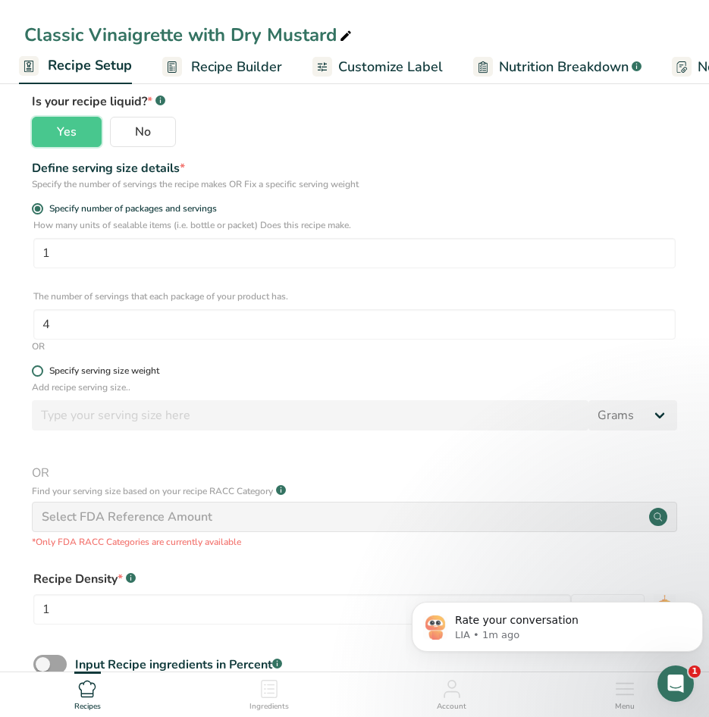
click at [37, 369] on span at bounding box center [37, 370] width 11 height 11
click at [37, 369] on input "Specify serving size weight" at bounding box center [37, 371] width 10 height 10
radio input "true"
radio input "false"
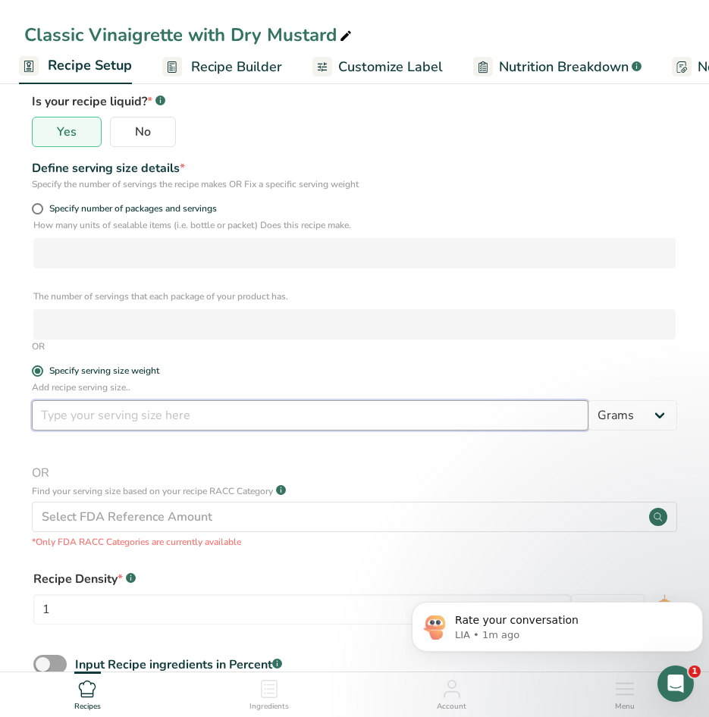
click at [247, 418] on input "number" at bounding box center [310, 415] width 556 height 30
type input "1"
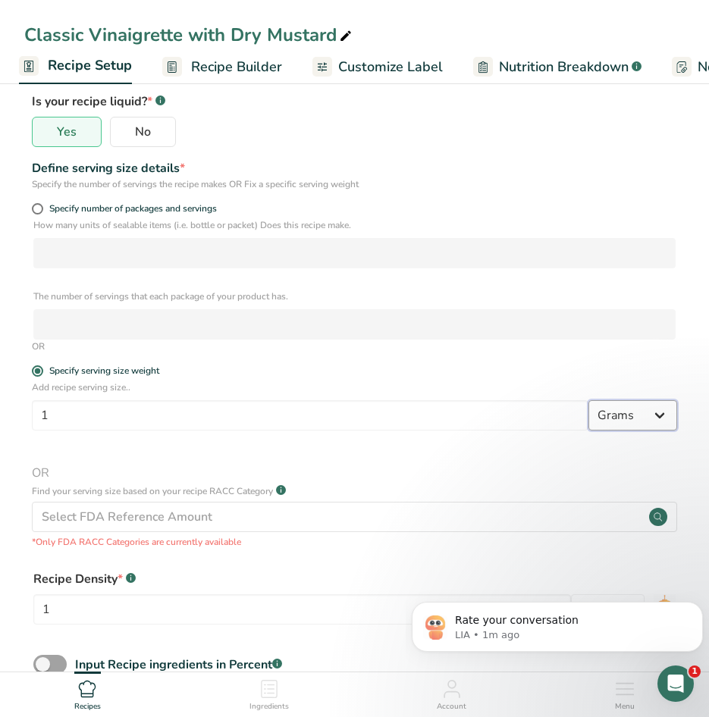
click at [652, 406] on select "Grams kg mg mcg lb oz l mL fl oz tbsp tsp cup qt gallon" at bounding box center [632, 415] width 89 height 30
select select "19"
click at [588, 400] on select "Grams kg mg mcg lb oz l mL fl oz tbsp tsp cup qt gallon" at bounding box center [632, 415] width 89 height 30
click at [452, 366] on label "Specify serving size weight" at bounding box center [354, 370] width 645 height 11
click at [42, 366] on input "Specify serving size weight" at bounding box center [37, 371] width 10 height 10
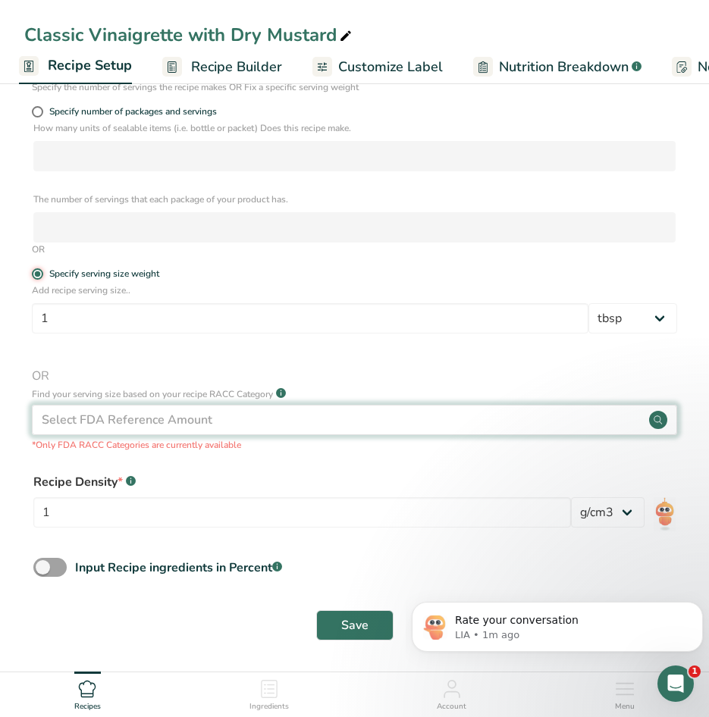
scroll to position [327, 0]
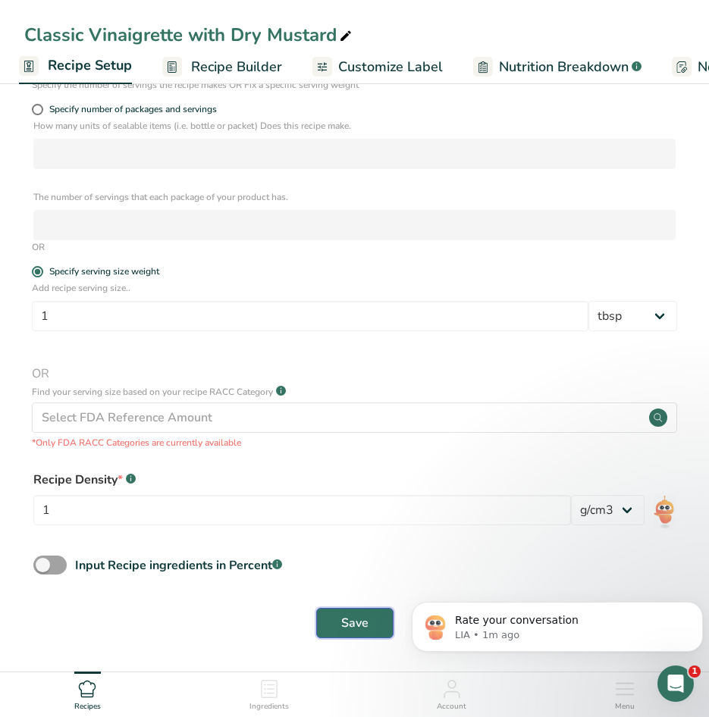
click at [352, 615] on span "Save" at bounding box center [354, 623] width 27 height 18
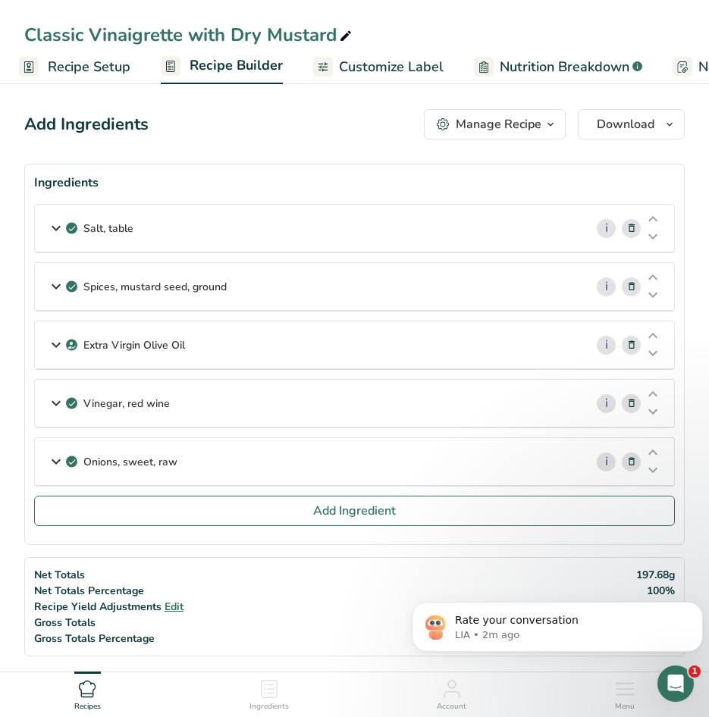
click at [368, 70] on span "Customize Label" at bounding box center [391, 67] width 105 height 20
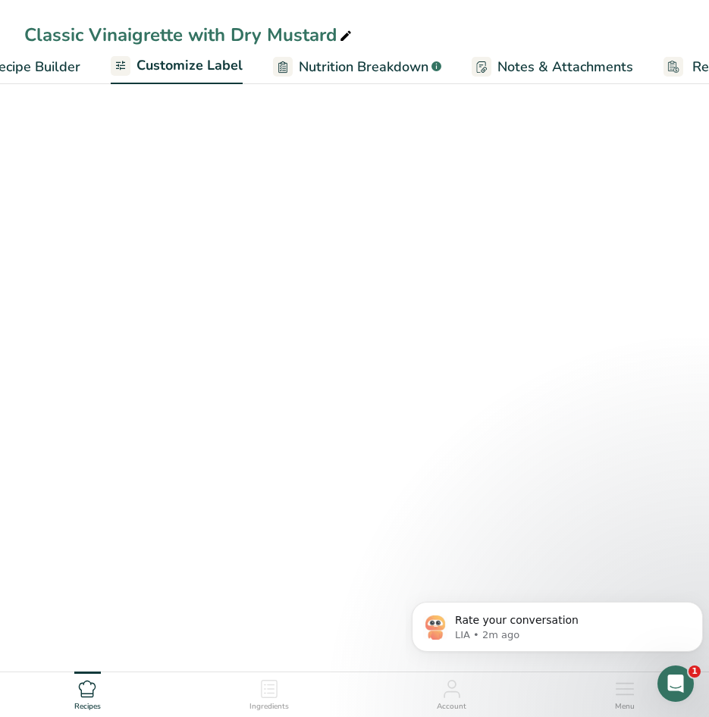
scroll to position [0, 296]
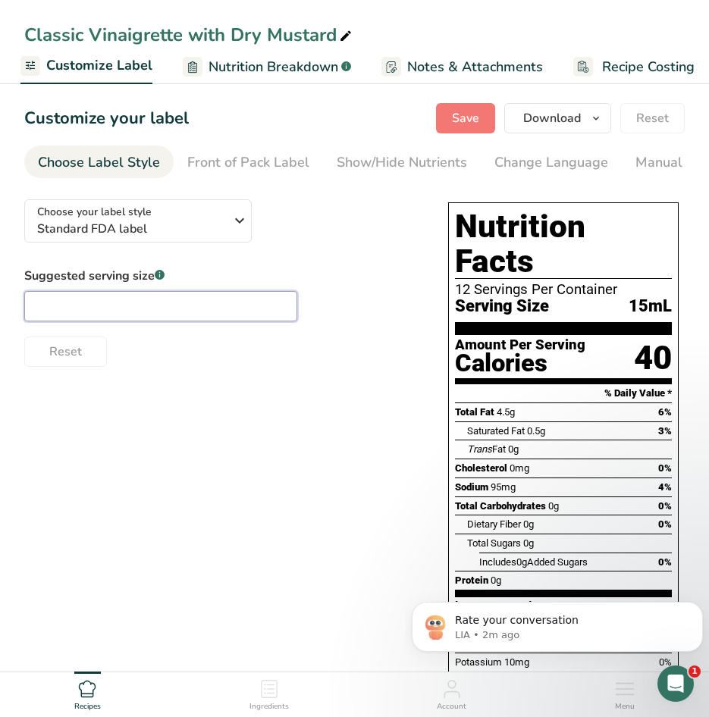
click at [211, 317] on input "text" at bounding box center [160, 306] width 273 height 30
type input "1 Tbsp"
click at [239, 365] on div "Reset" at bounding box center [220, 348] width 393 height 36
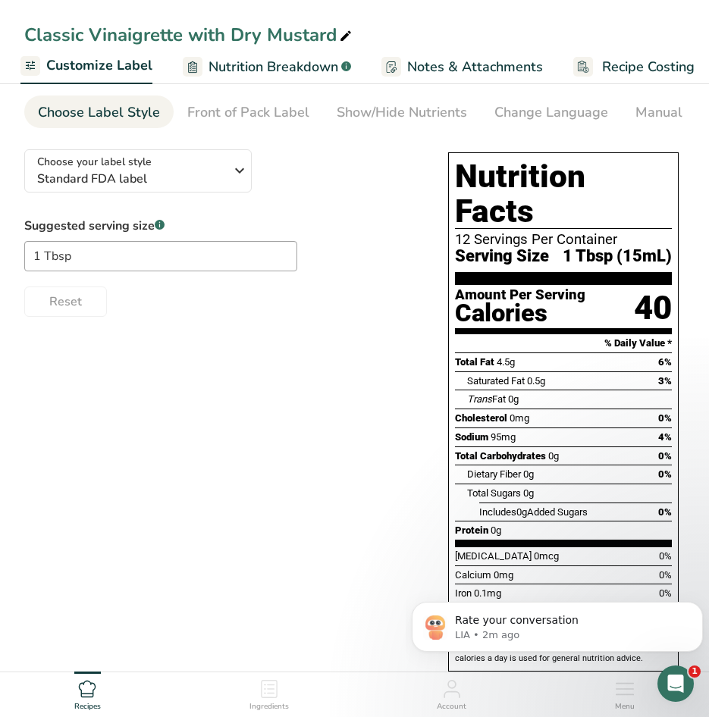
scroll to position [0, 0]
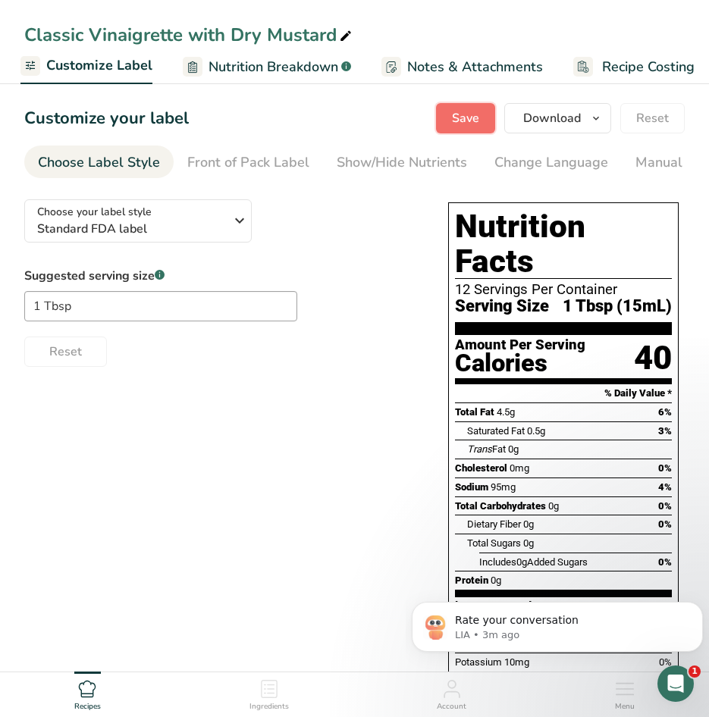
click at [454, 126] on span "Save" at bounding box center [465, 118] width 27 height 18
click at [374, 388] on div "Choose your label style Standard FDA label USA (FDA) Standard FDA label Tabular…" at bounding box center [354, 484] width 660 height 594
click at [442, 23] on div "Classic Vinaigrette with Dry Mustard" at bounding box center [354, 34] width 709 height 27
click at [578, 119] on span "Download" at bounding box center [552, 118] width 58 height 18
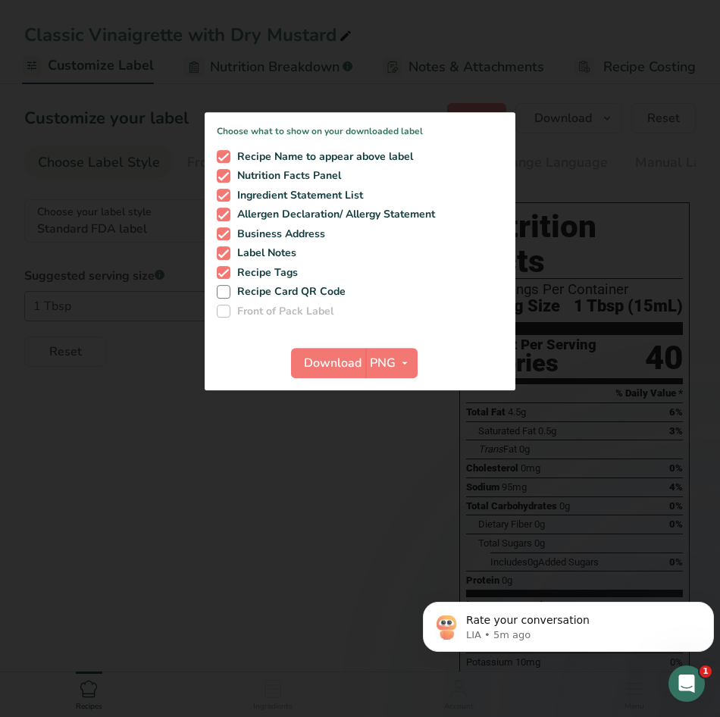
click at [284, 501] on div at bounding box center [360, 358] width 720 height 717
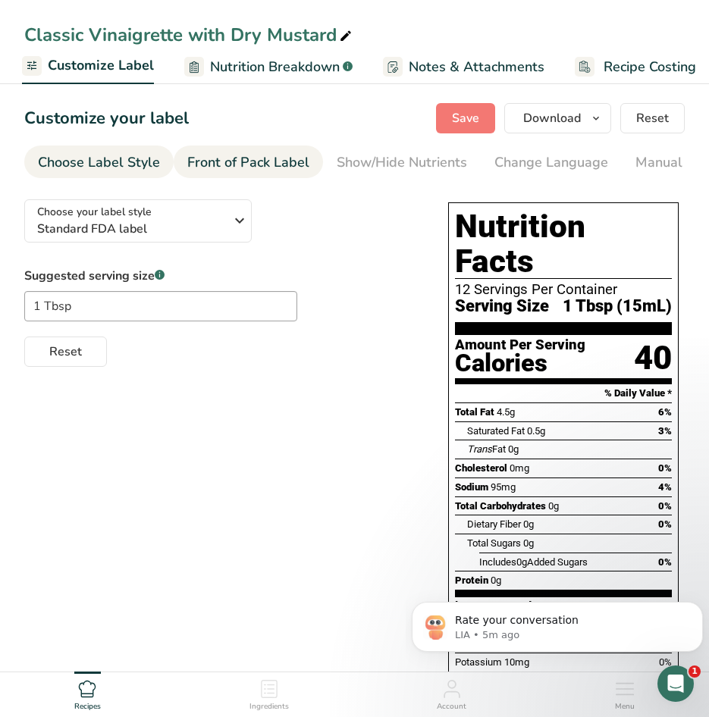
click at [255, 164] on div "Front of Pack Label" at bounding box center [248, 162] width 122 height 20
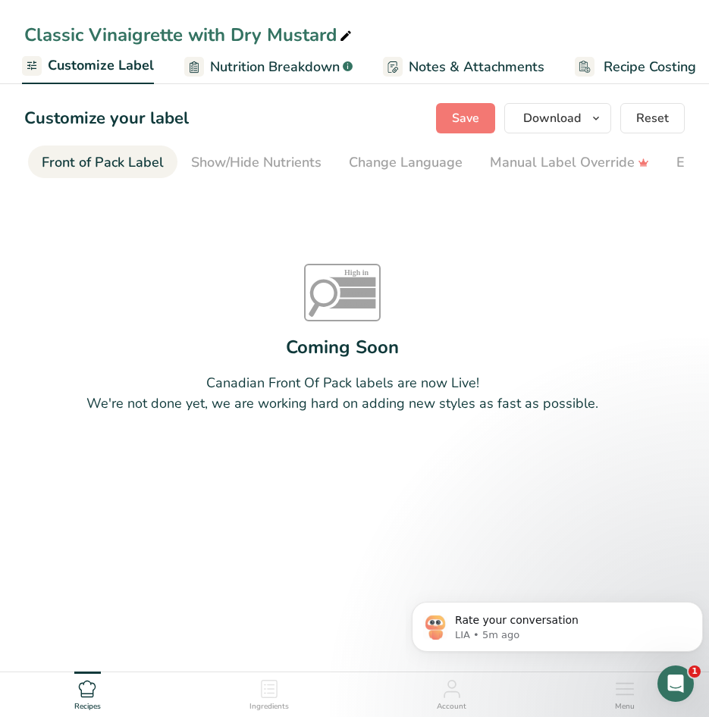
scroll to position [0, 147]
click at [396, 169] on div "Change Language" at bounding box center [404, 162] width 114 height 20
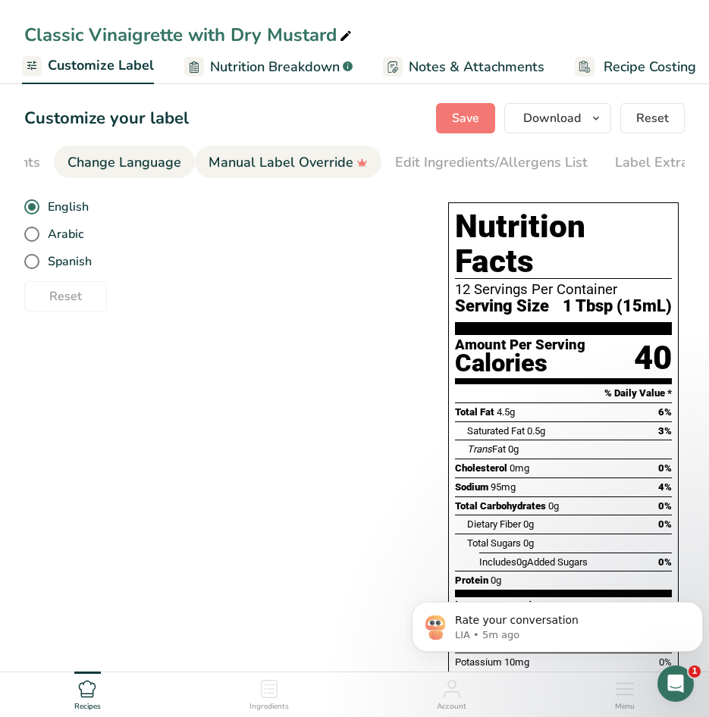
scroll to position [0, 452]
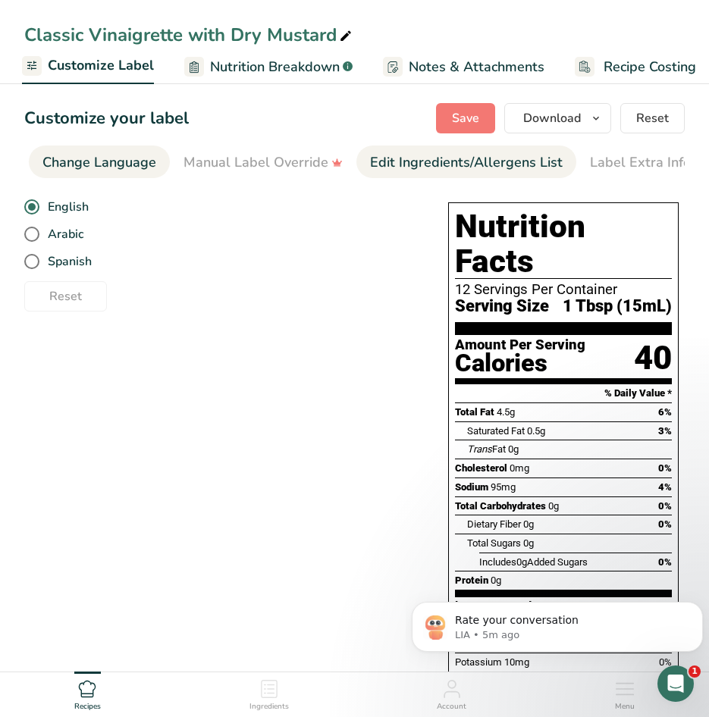
click at [399, 166] on div "Edit Ingredients/Allergens List" at bounding box center [466, 162] width 193 height 20
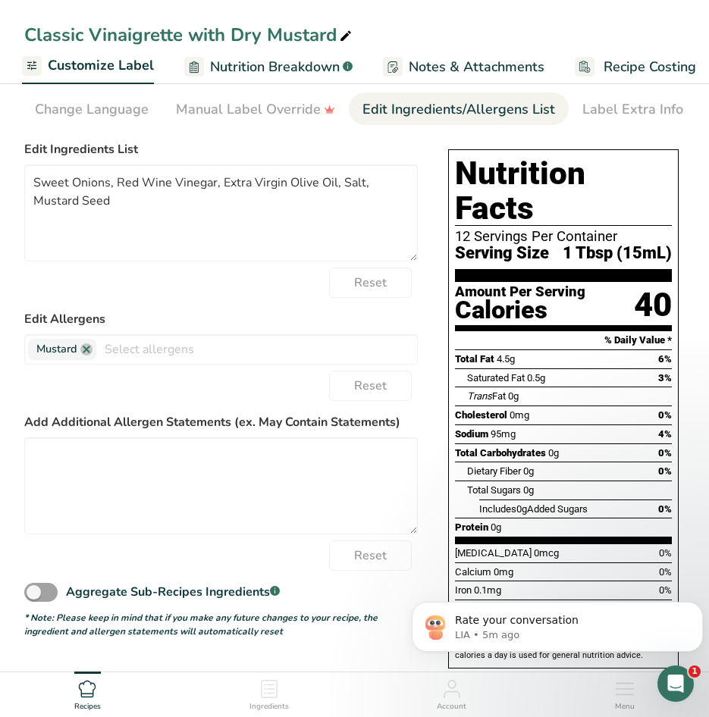
scroll to position [103, 0]
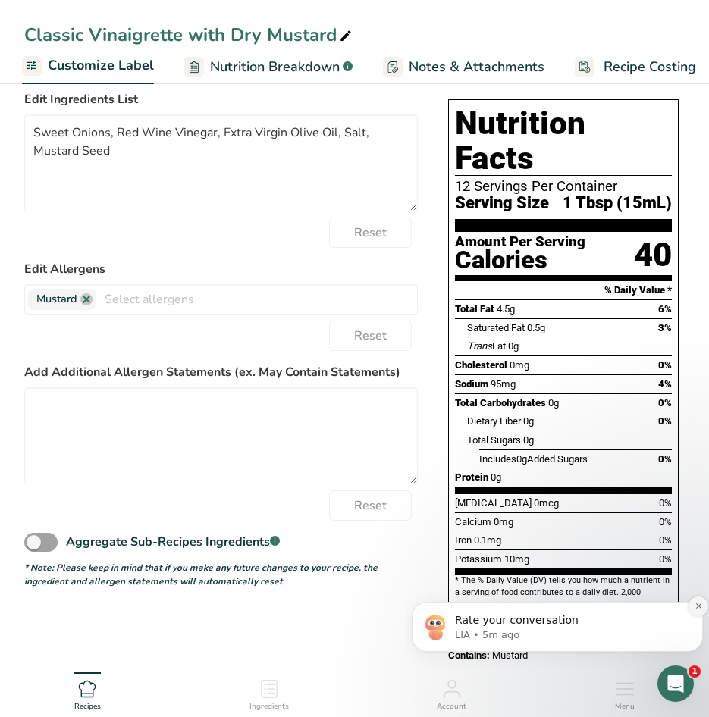
click at [692, 607] on button "Dismiss notification" at bounding box center [698, 607] width 20 height 20
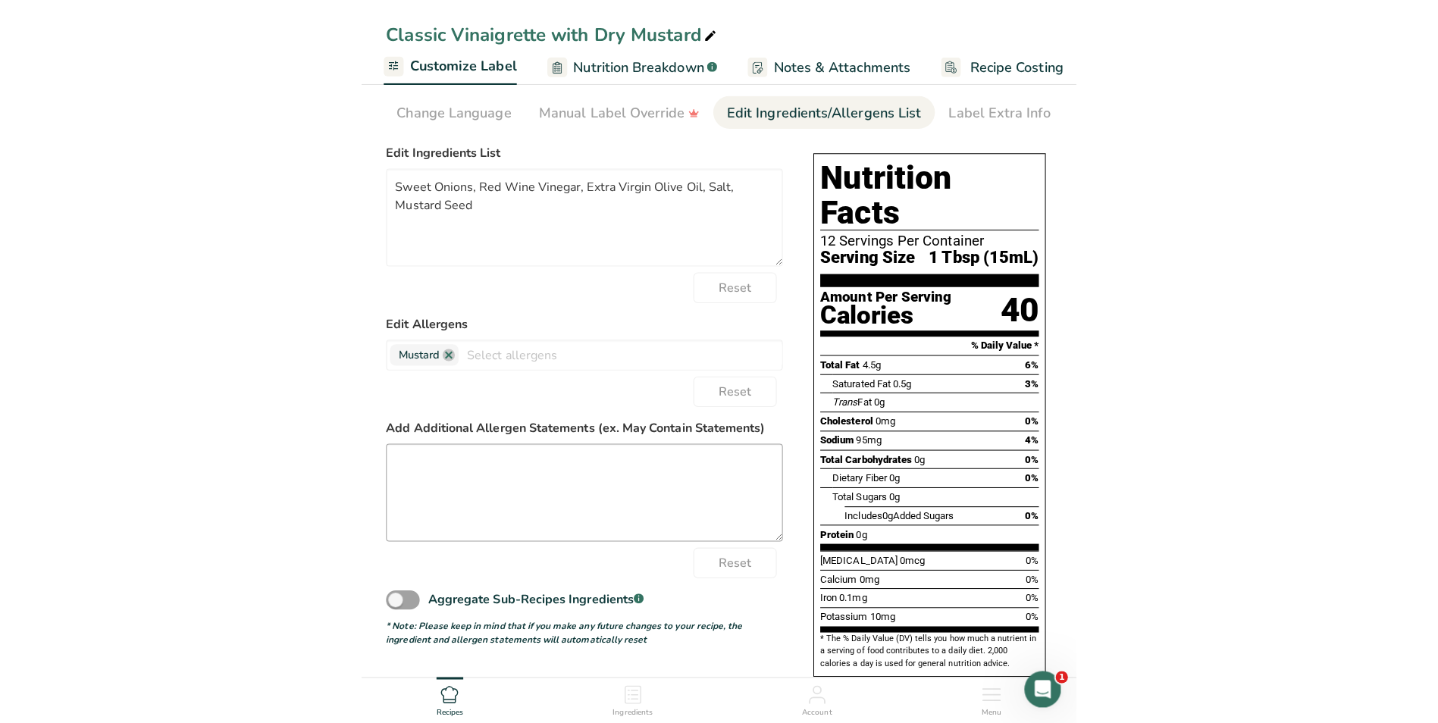
scroll to position [0, 0]
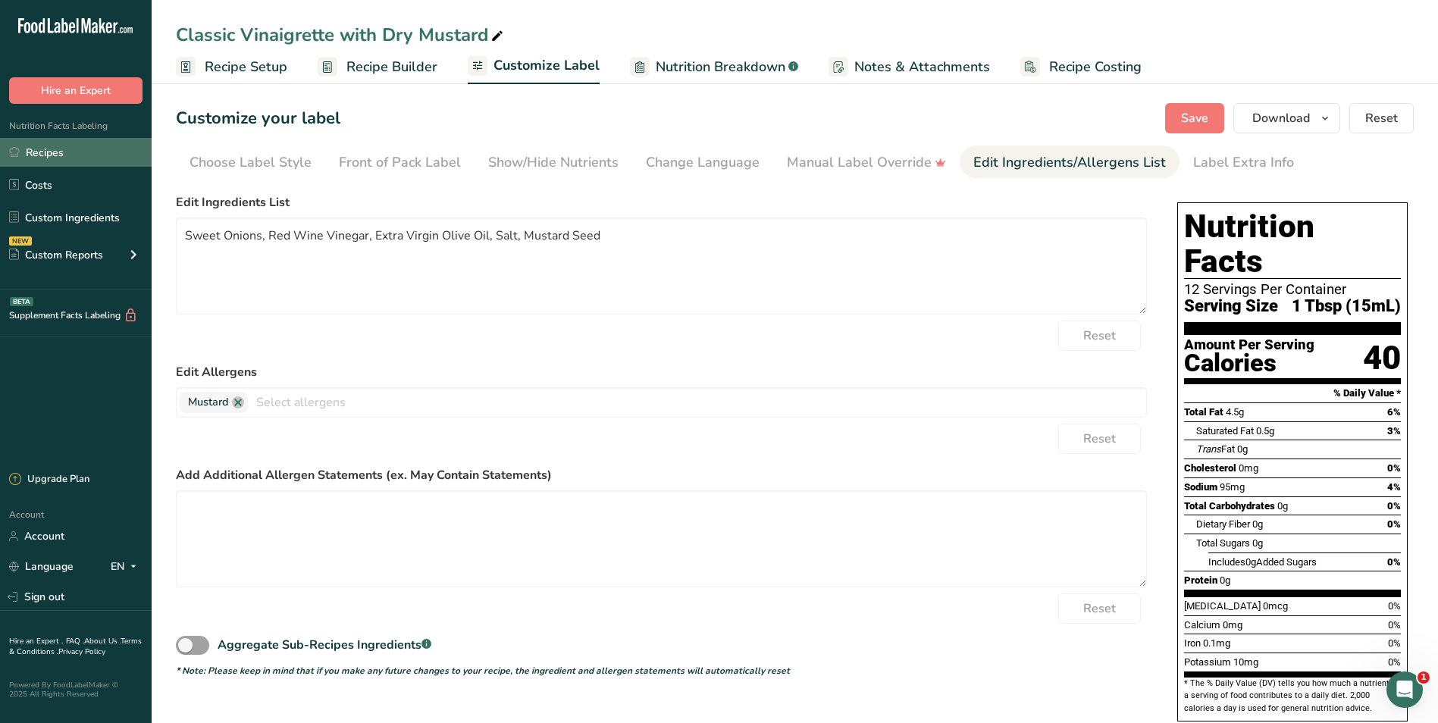
click at [61, 145] on link "Recipes" at bounding box center [76, 152] width 152 height 29
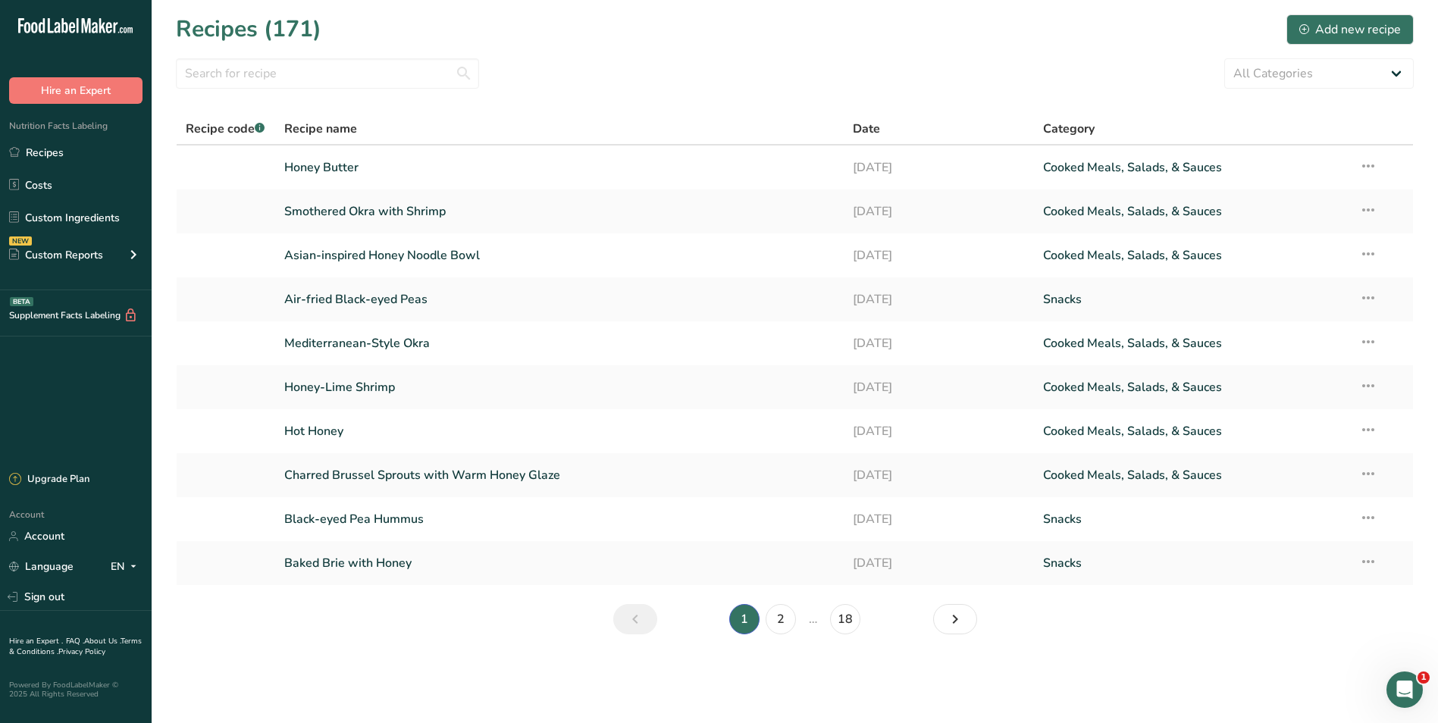
click at [708, 125] on span "Date" at bounding box center [866, 129] width 27 height 18
click at [708, 80] on select "All Categories Baked Goods [GEOGRAPHIC_DATA] Confectionery Cooked Meals, Salads…" at bounding box center [1318, 73] width 189 height 30
select select "8"
click at [708, 58] on select "All Categories Baked Goods [GEOGRAPHIC_DATA] Confectionery Cooked Meals, Salads…" at bounding box center [1318, 73] width 189 height 30
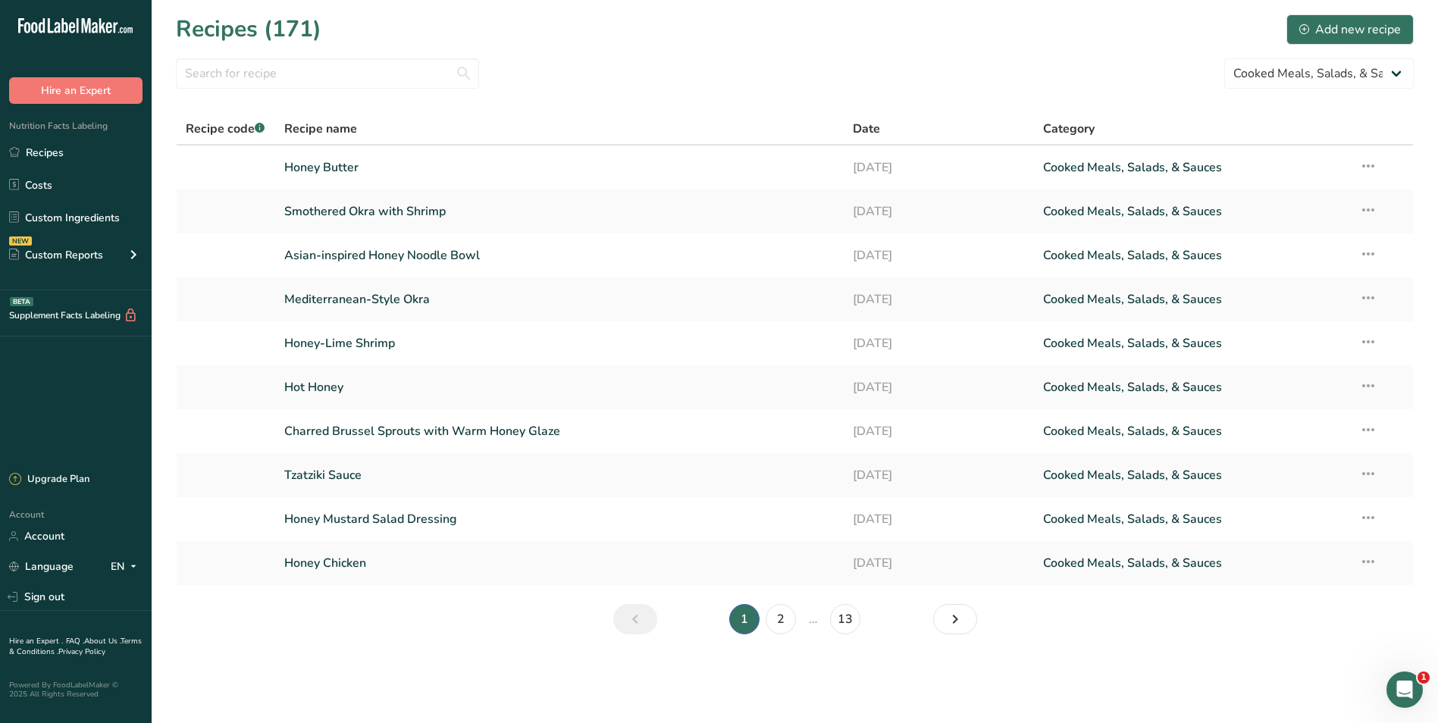
click at [639, 57] on section "Recipes (171) Add new recipe All Categories Baked Goods Beverages Confectionery…" at bounding box center [795, 329] width 1286 height 659
click at [233, 71] on input "text" at bounding box center [327, 73] width 303 height 30
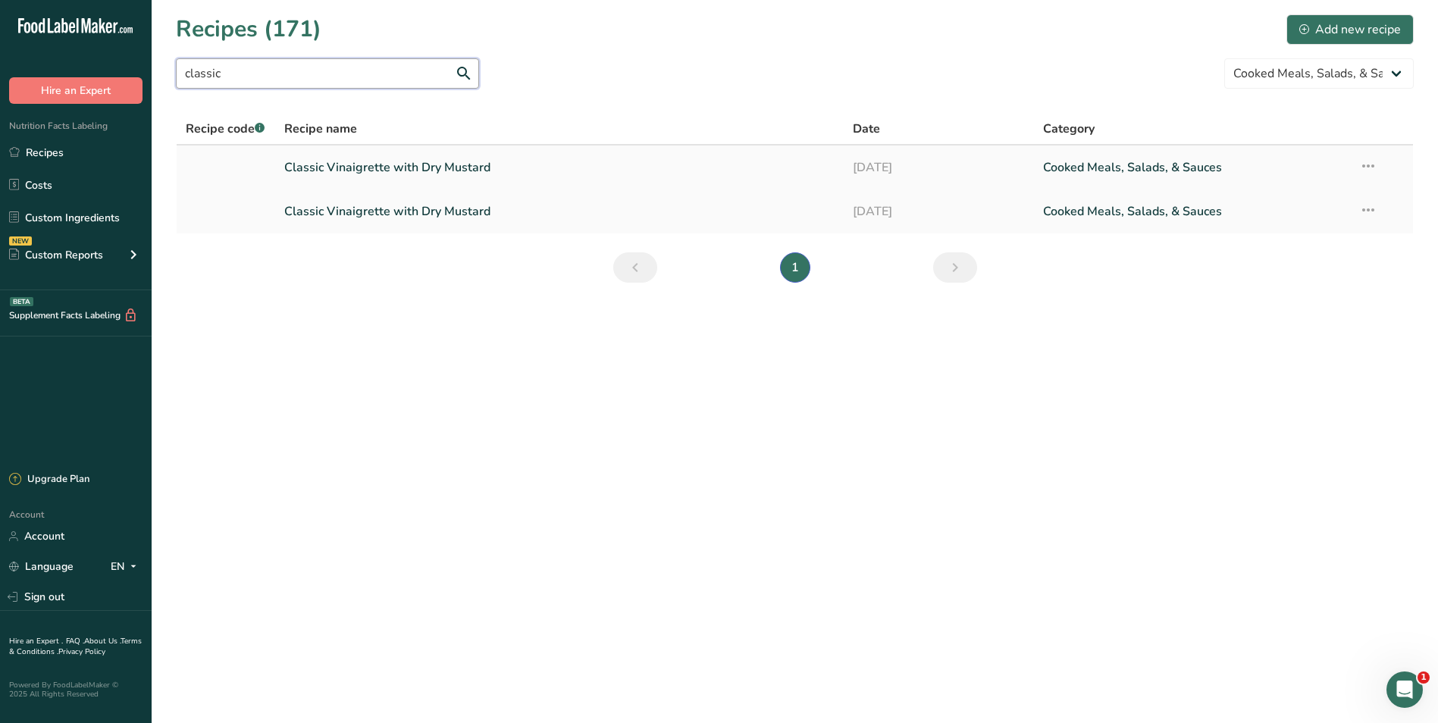
type input "classic"
click at [708, 164] on td "Recipe Setup Delete Recipe Duplicate Recipe Scale Recipe Save as Sub-Recipe .a-…" at bounding box center [1381, 168] width 63 height 44
click at [708, 164] on icon at bounding box center [1368, 165] width 18 height 27
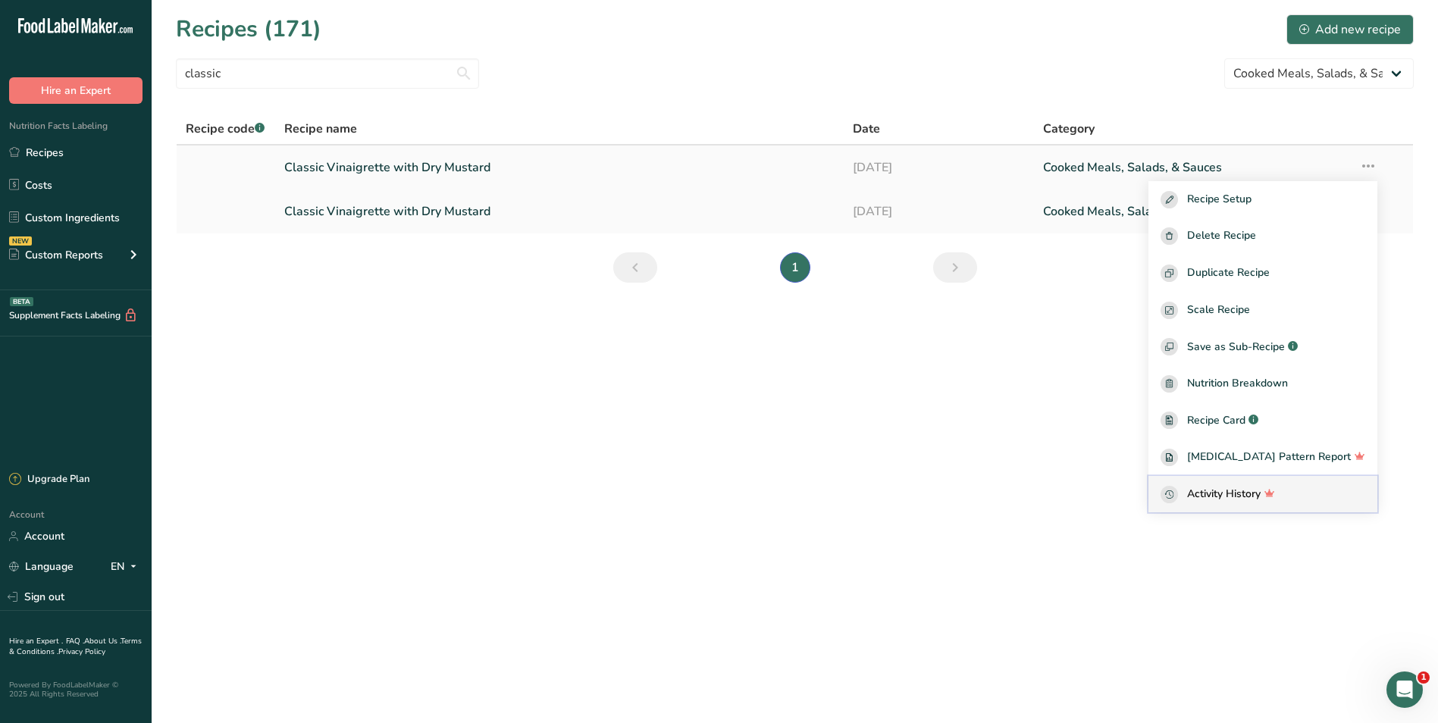
click at [708, 496] on span "Activity History" at bounding box center [1224, 494] width 74 height 17
click at [708, 494] on span "Activity History" at bounding box center [1224, 494] width 74 height 17
click at [669, 174] on link "Classic Vinaigrette with Dry Mustard" at bounding box center [559, 168] width 551 height 32
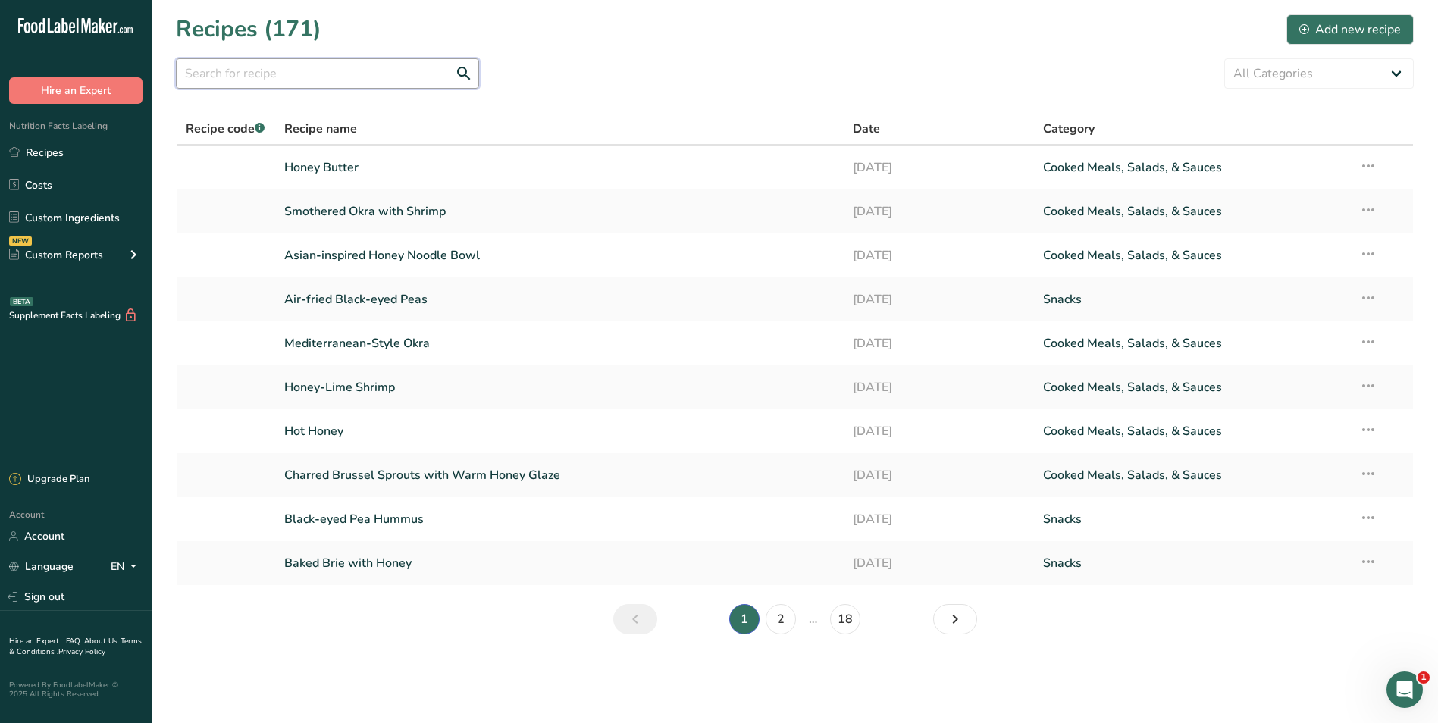
click at [315, 79] on input "text" at bounding box center [327, 73] width 303 height 30
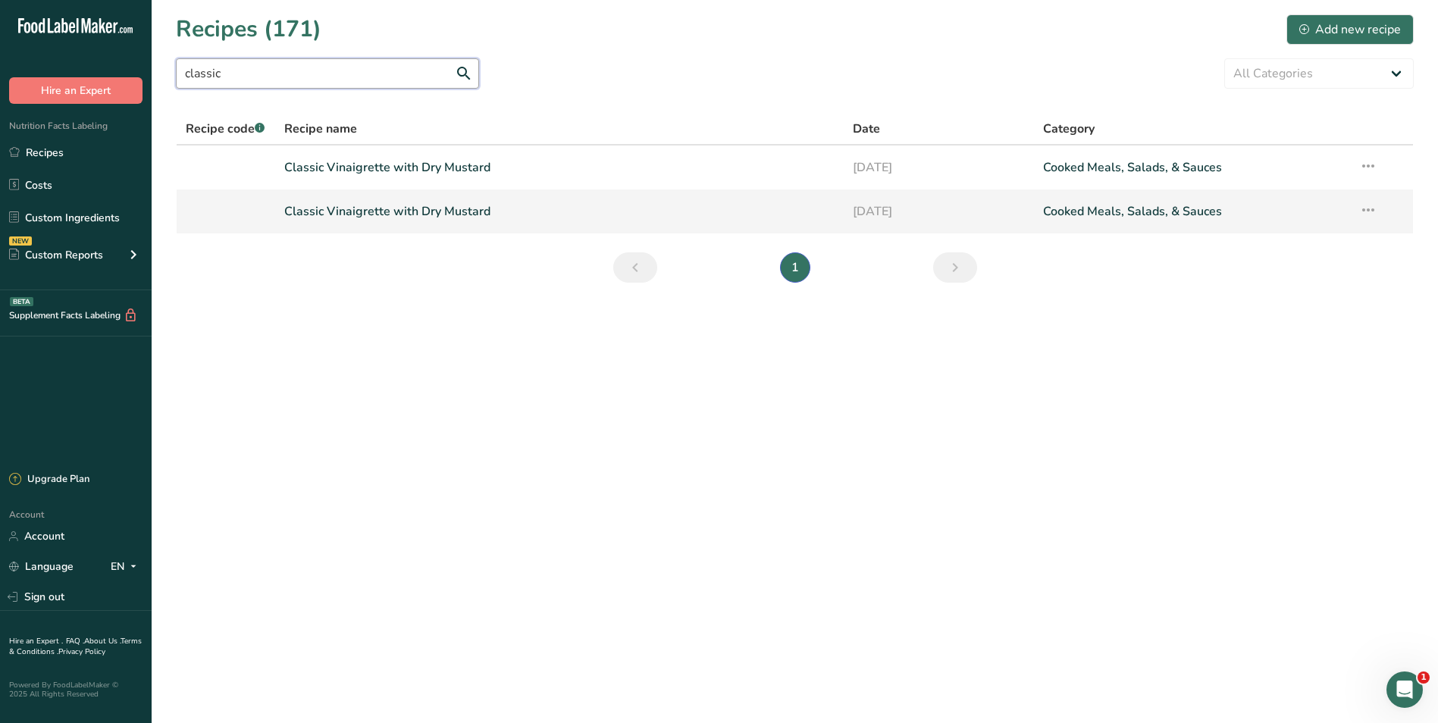
type input "classic"
click at [509, 212] on link "Classic Vinaigrette with Dry Mustard" at bounding box center [559, 212] width 551 height 32
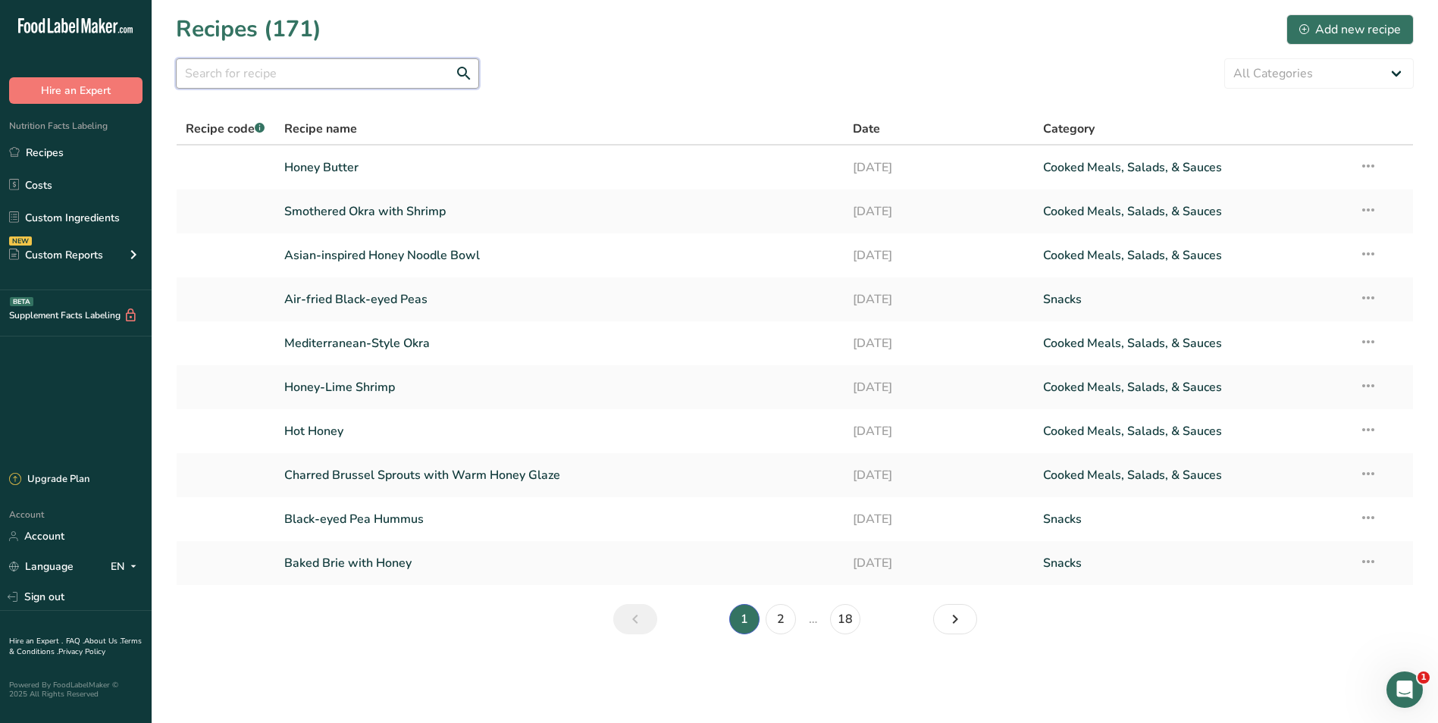
click at [220, 67] on input "text" at bounding box center [327, 73] width 303 height 30
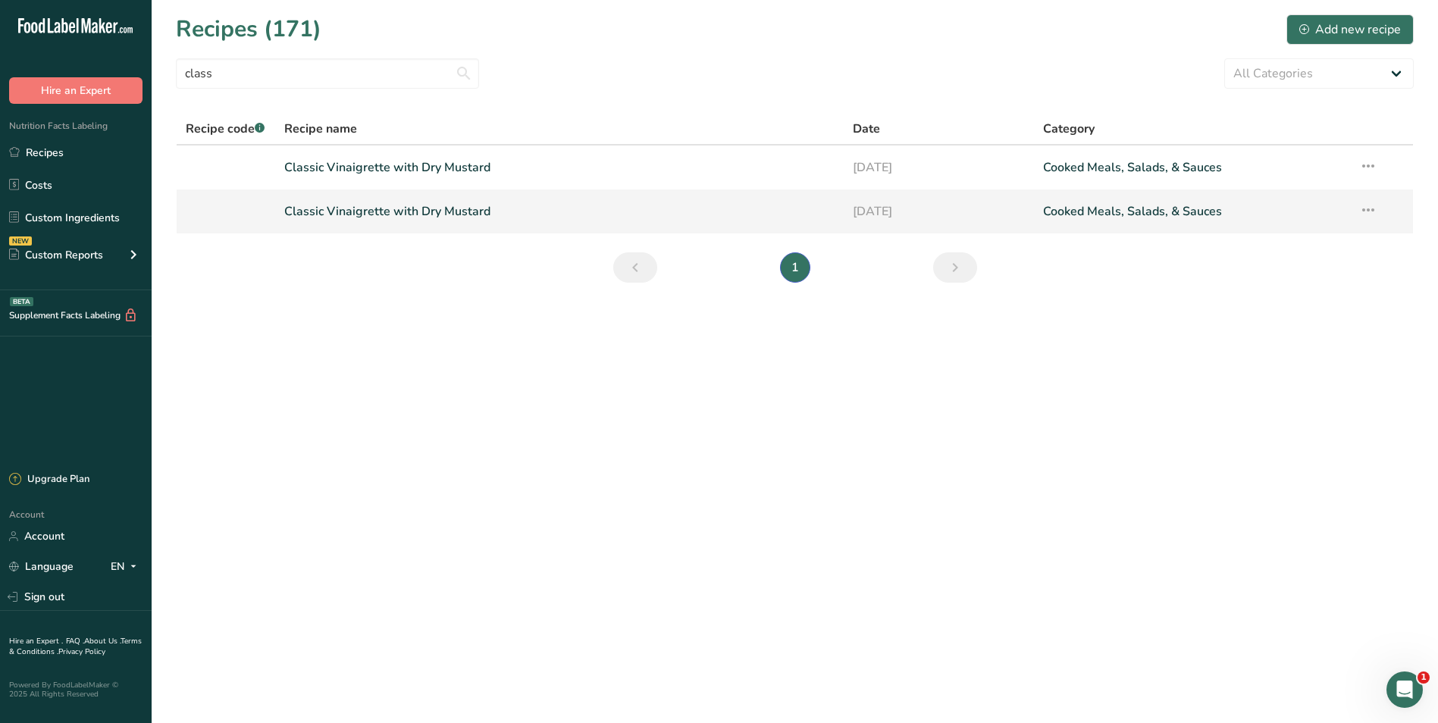
click at [708, 212] on icon at bounding box center [1368, 209] width 18 height 27
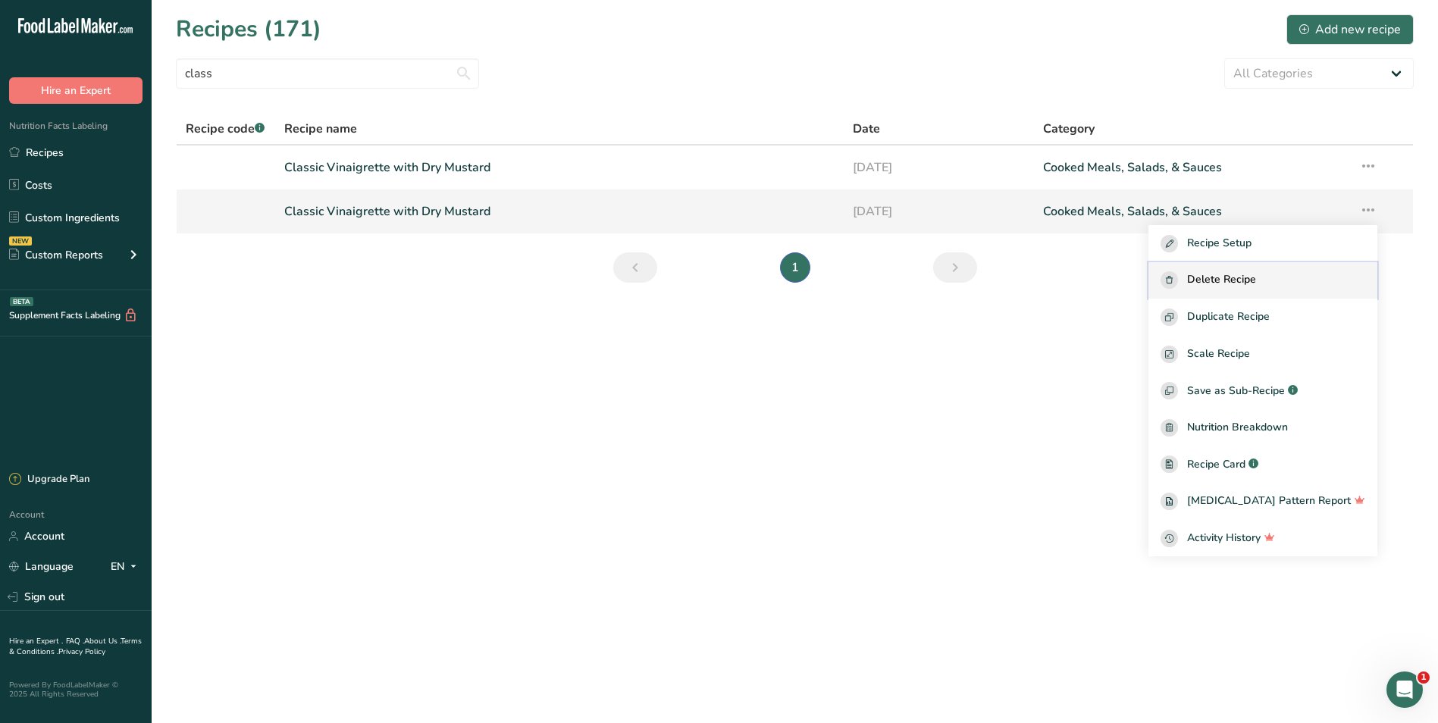
click at [708, 281] on div "Delete Recipe" at bounding box center [1262, 279] width 205 height 17
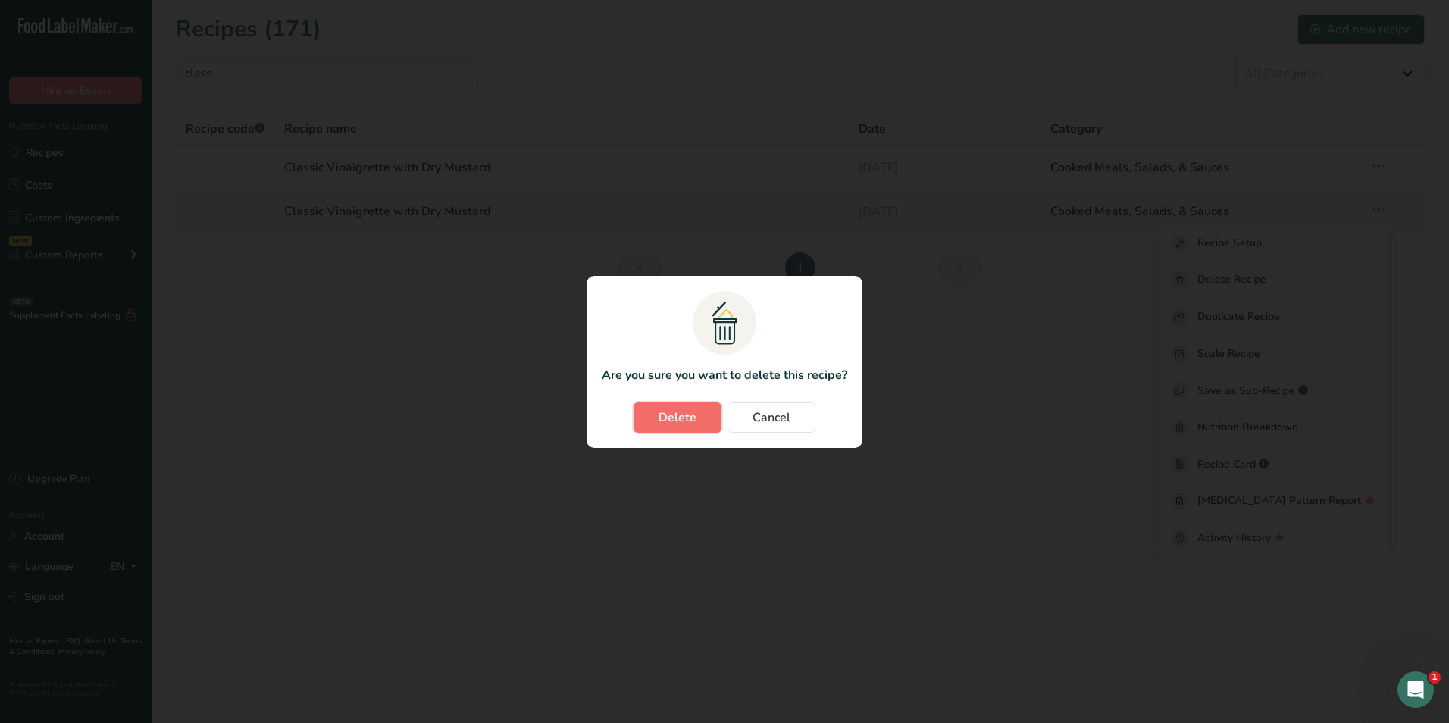
click at [671, 411] on span "Delete" at bounding box center [678, 418] width 38 height 18
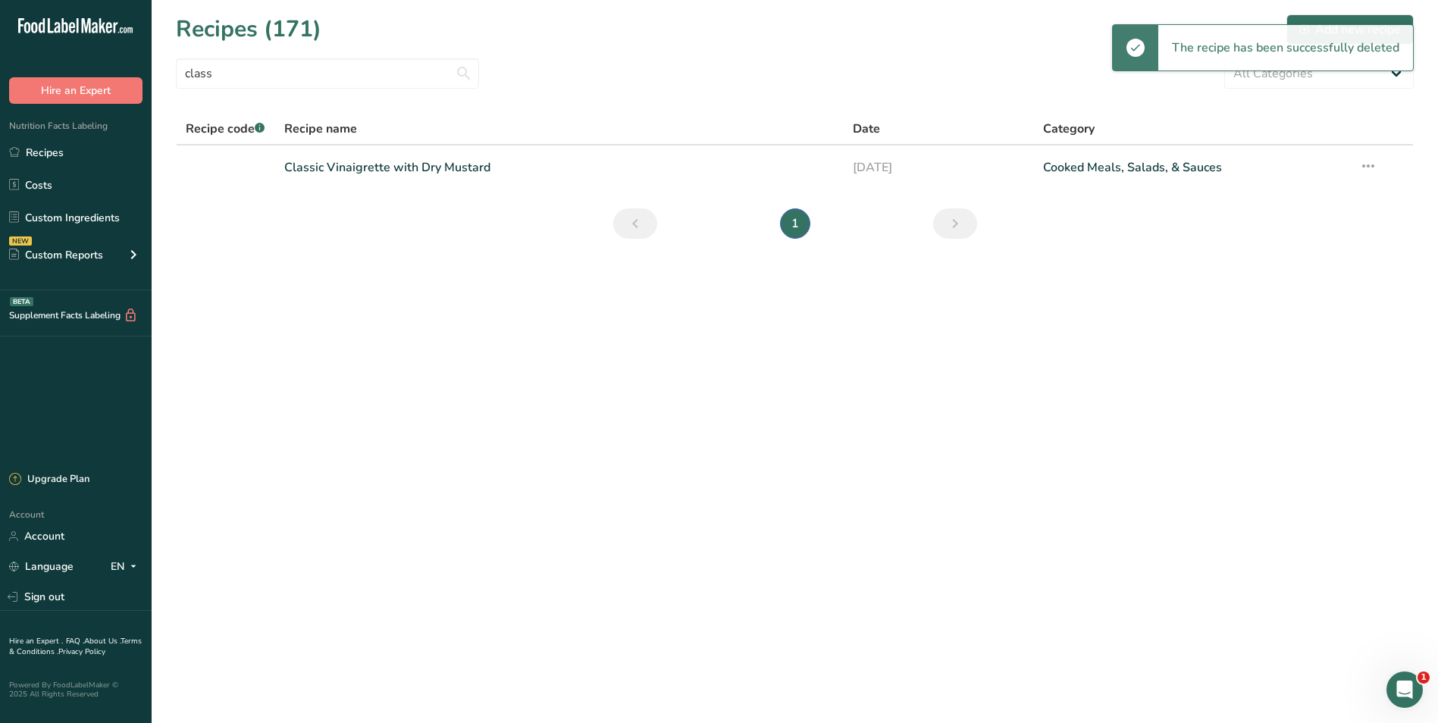
click at [599, 74] on div "class All Categories Baked Goods Beverages Confectionery Cooked Meals, Salads, …" at bounding box center [795, 73] width 1238 height 30
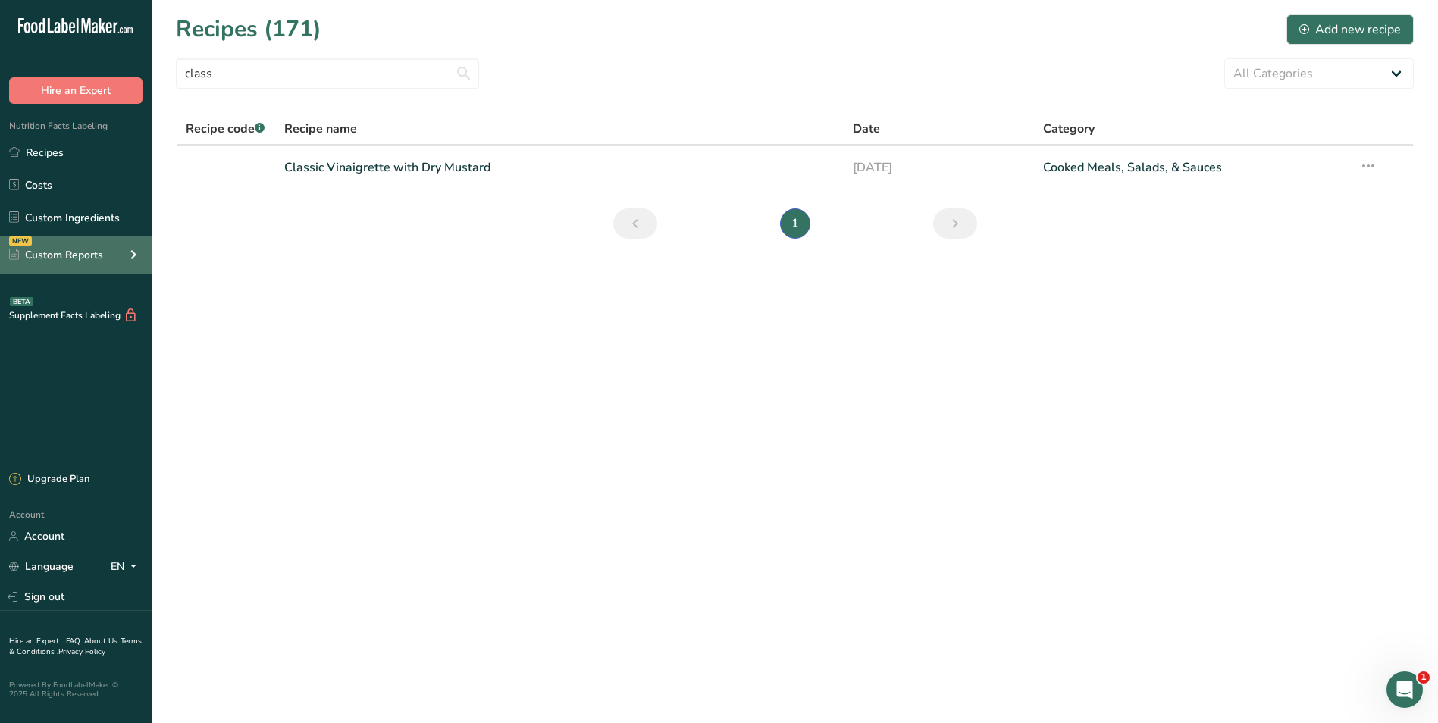
click at [66, 256] on div "Custom Reports" at bounding box center [56, 255] width 94 height 16
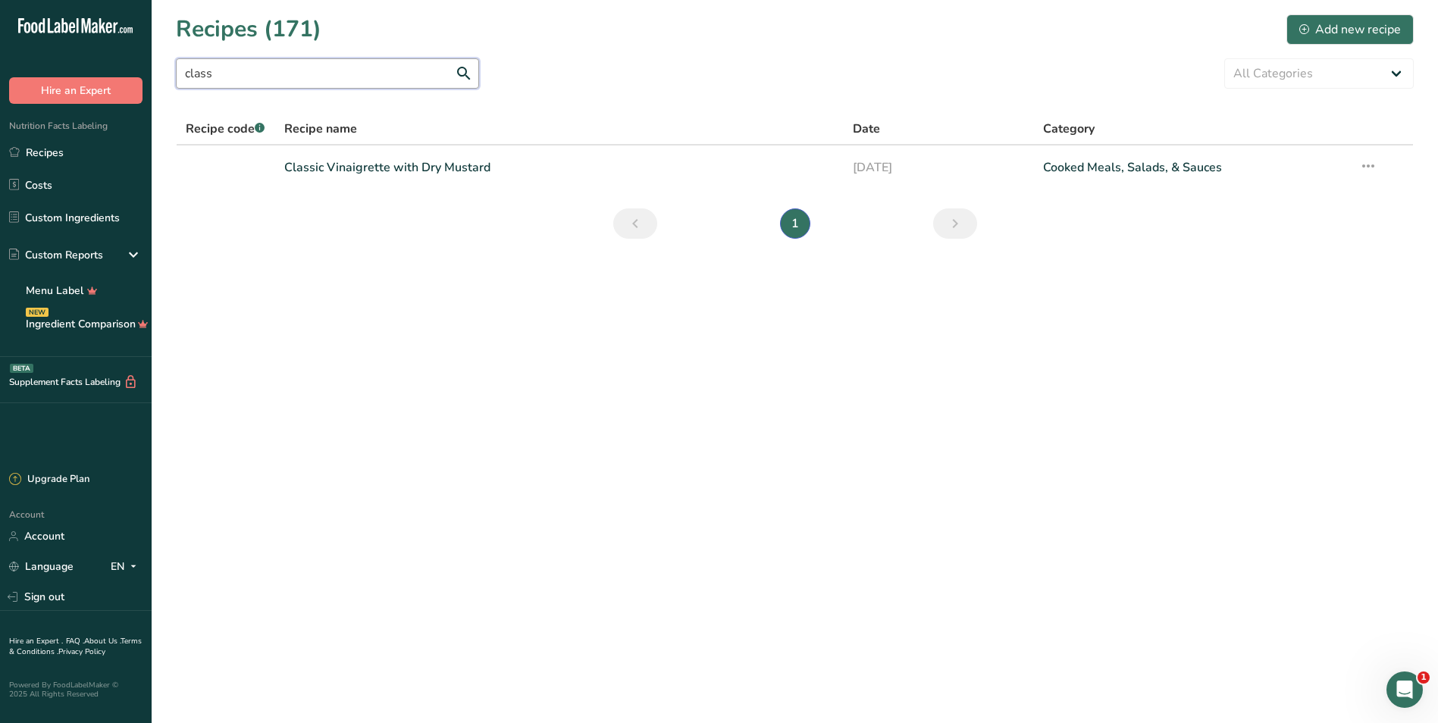
drag, startPoint x: 321, startPoint y: 77, endPoint x: 37, endPoint y: 47, distance: 285.8
click at [37, 47] on div ".a-20{fill:#fff;} Hire an Expert Nutrition Facts Labeling Recipes Costs Custom …" at bounding box center [719, 361] width 1438 height 723
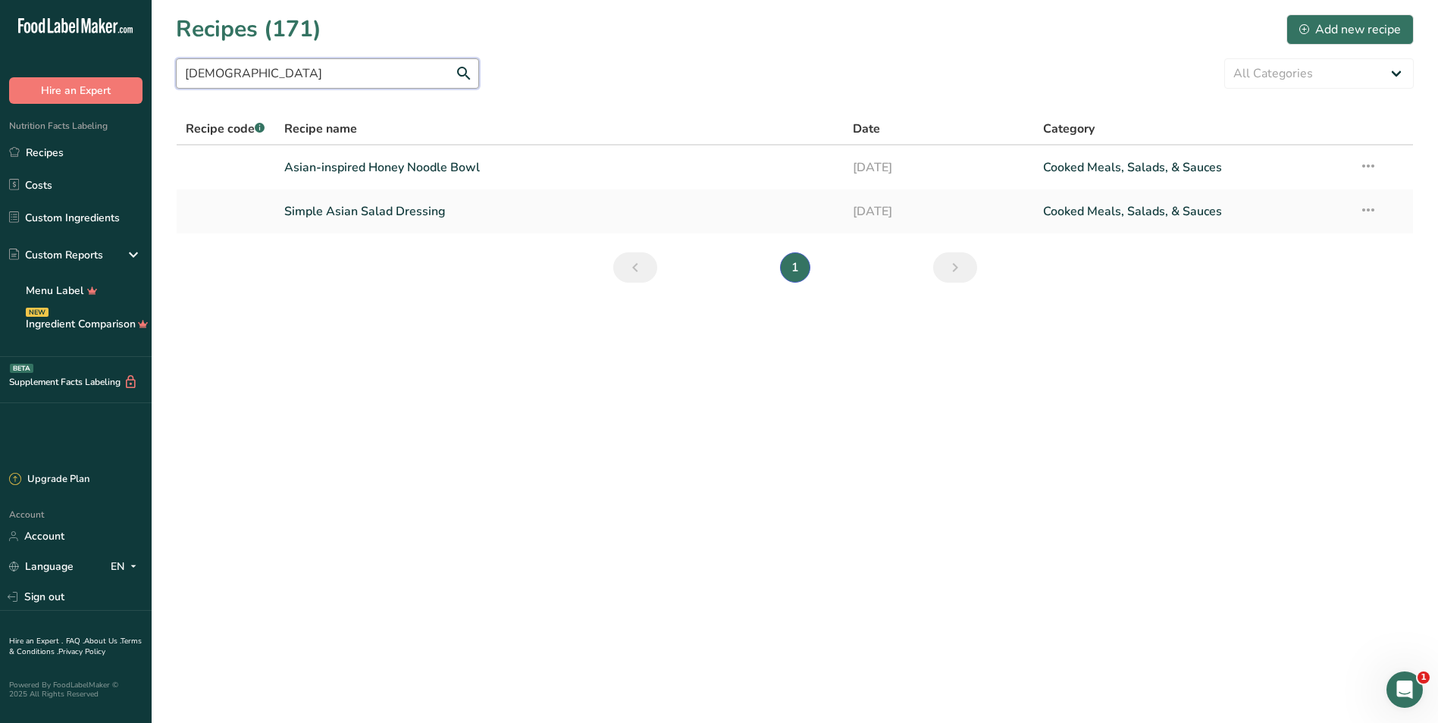
type input "asian"
click at [631, 83] on div "asian All Categories Baked Goods Beverages Confectionery Cooked Meals, Salads, …" at bounding box center [795, 73] width 1238 height 30
click at [384, 212] on link "Simple Asian Salad Dressing" at bounding box center [559, 212] width 551 height 32
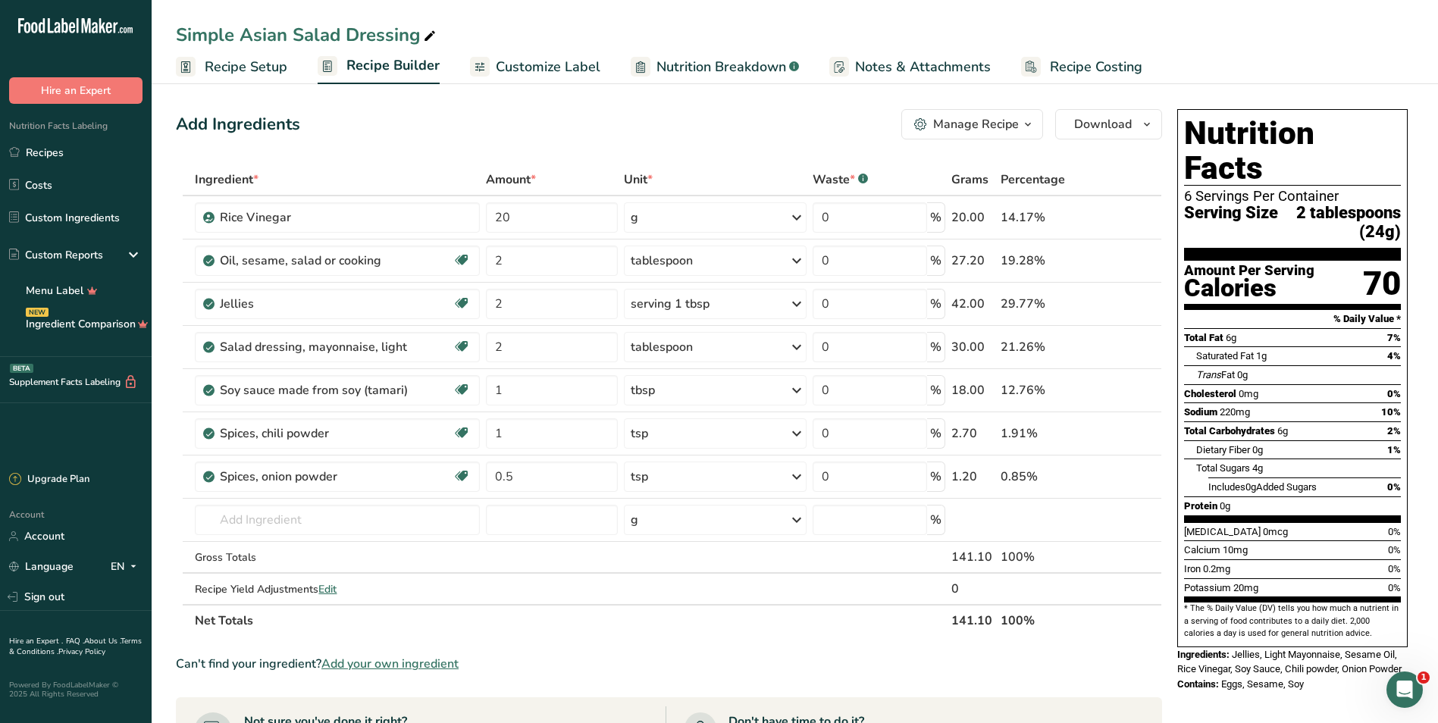
click at [258, 66] on span "Recipe Setup" at bounding box center [246, 67] width 83 height 20
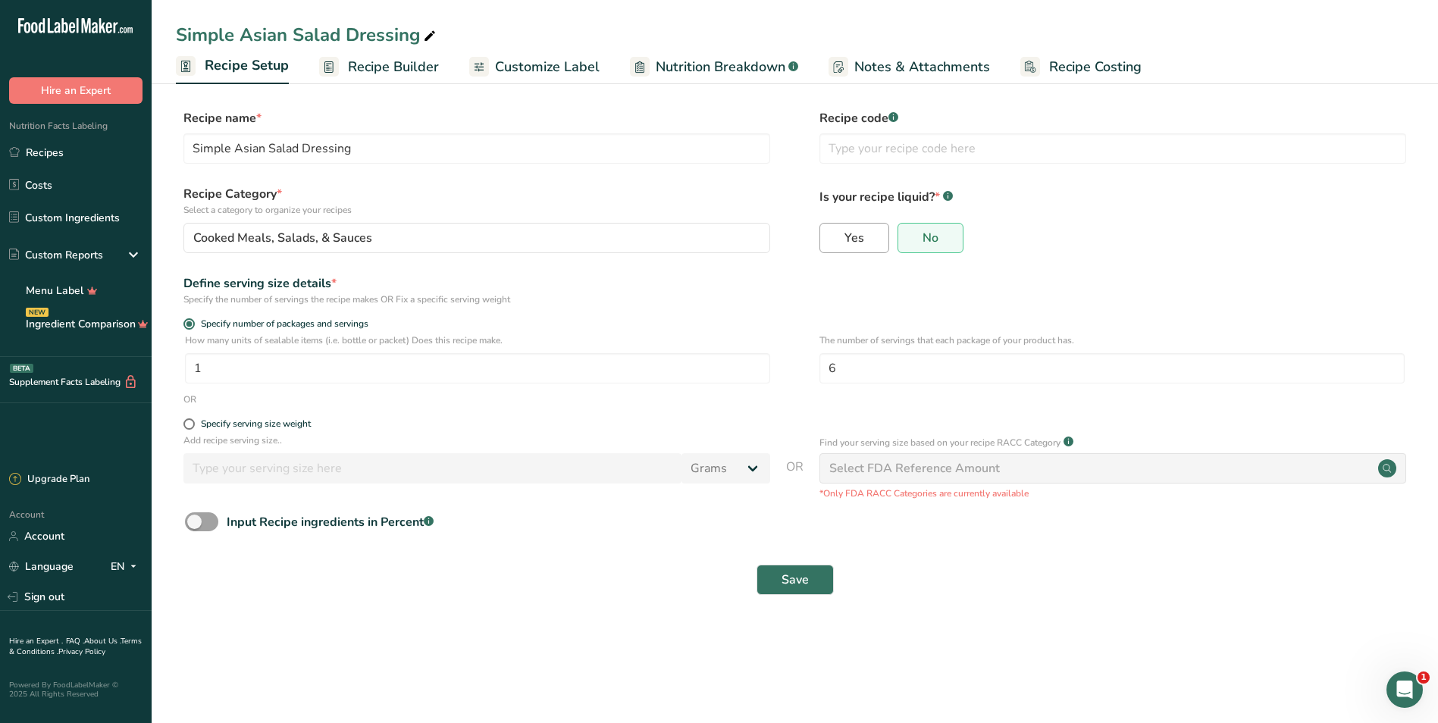
click at [708, 232] on label "Yes" at bounding box center [854, 238] width 70 height 30
click at [708, 233] on input "Yes" at bounding box center [825, 238] width 10 height 10
radio input "true"
radio input "false"
select select "22"
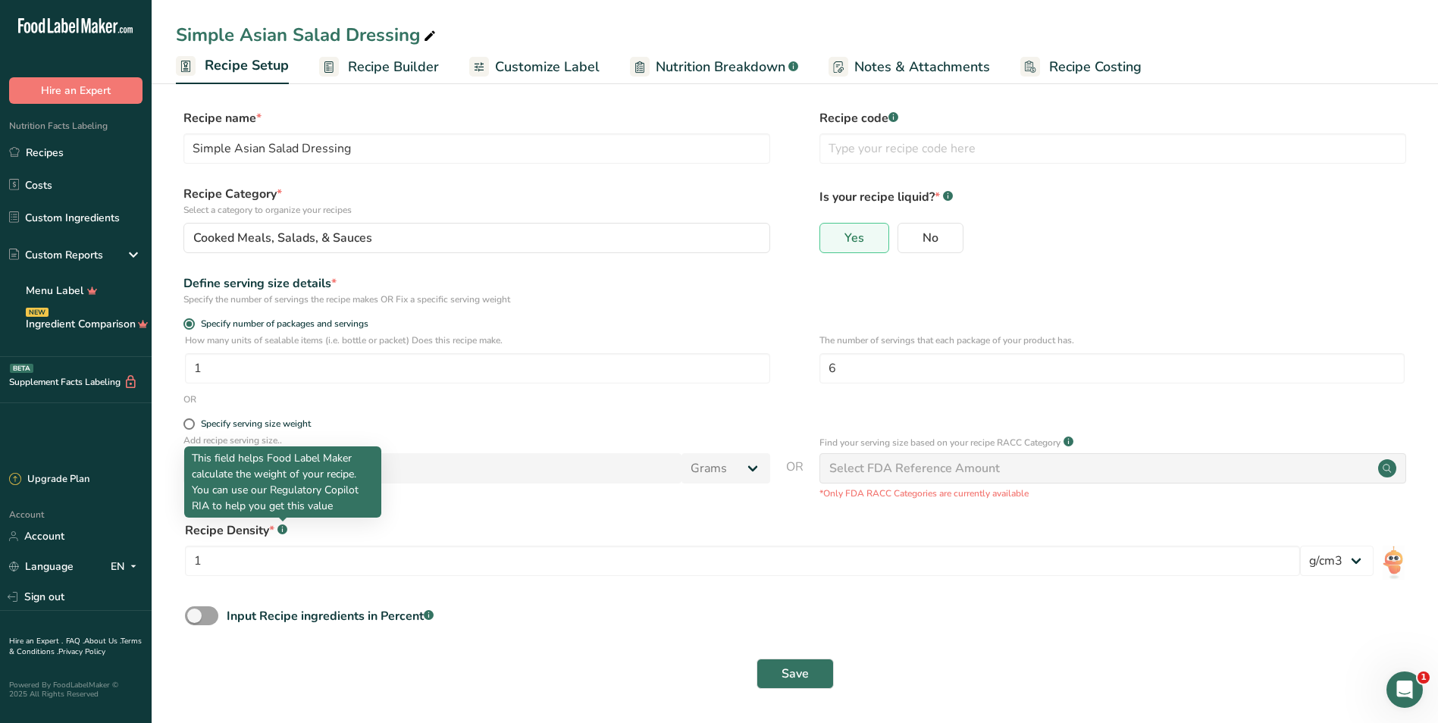
click at [281, 529] on rect at bounding box center [282, 530] width 10 height 10
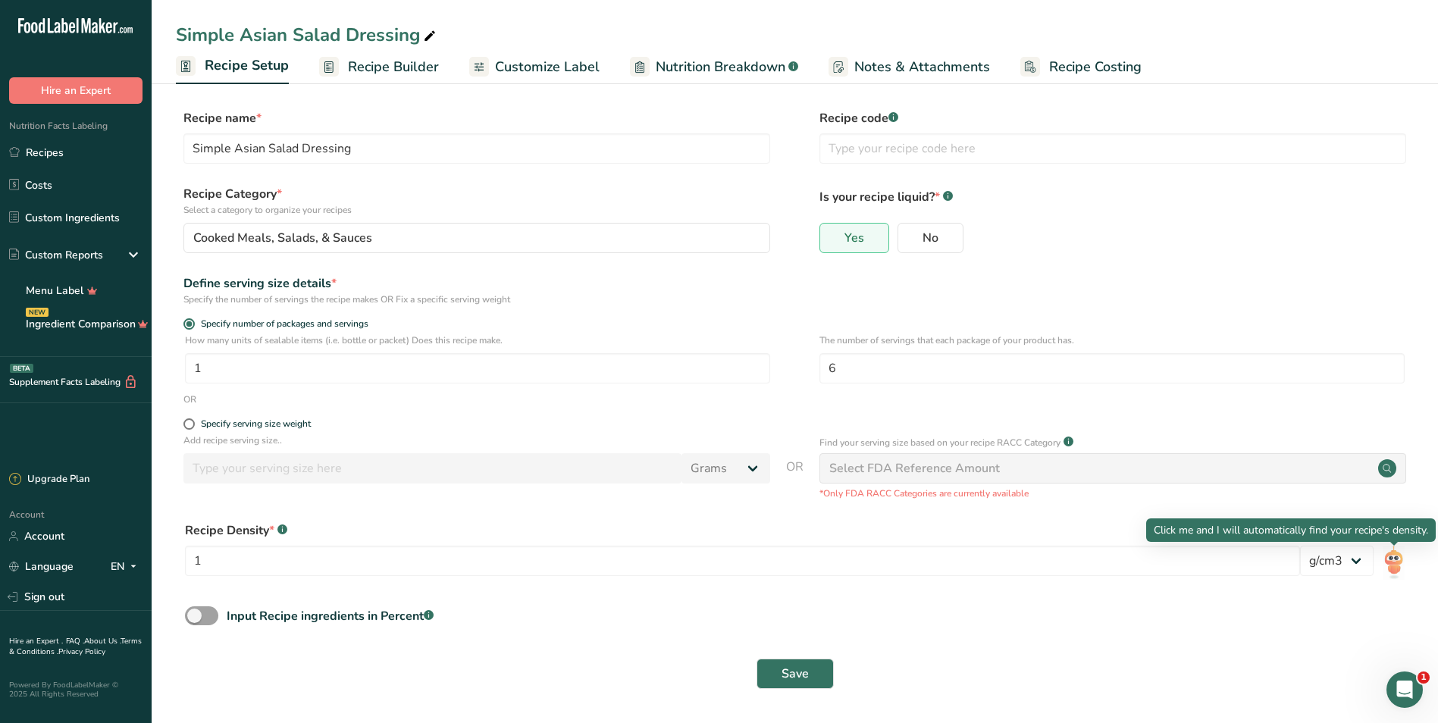
click at [708, 564] on img at bounding box center [1394, 563] width 22 height 34
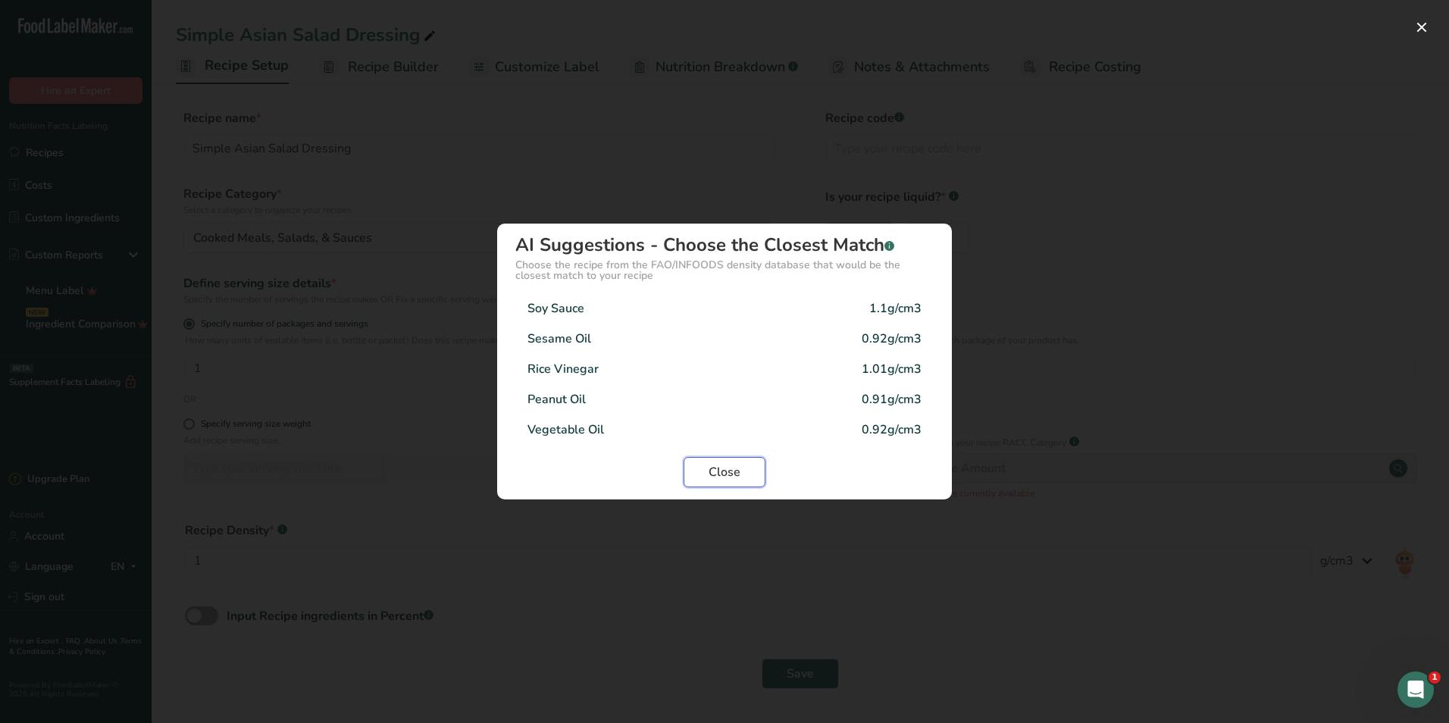
click at [708, 478] on span "Close" at bounding box center [725, 472] width 32 height 18
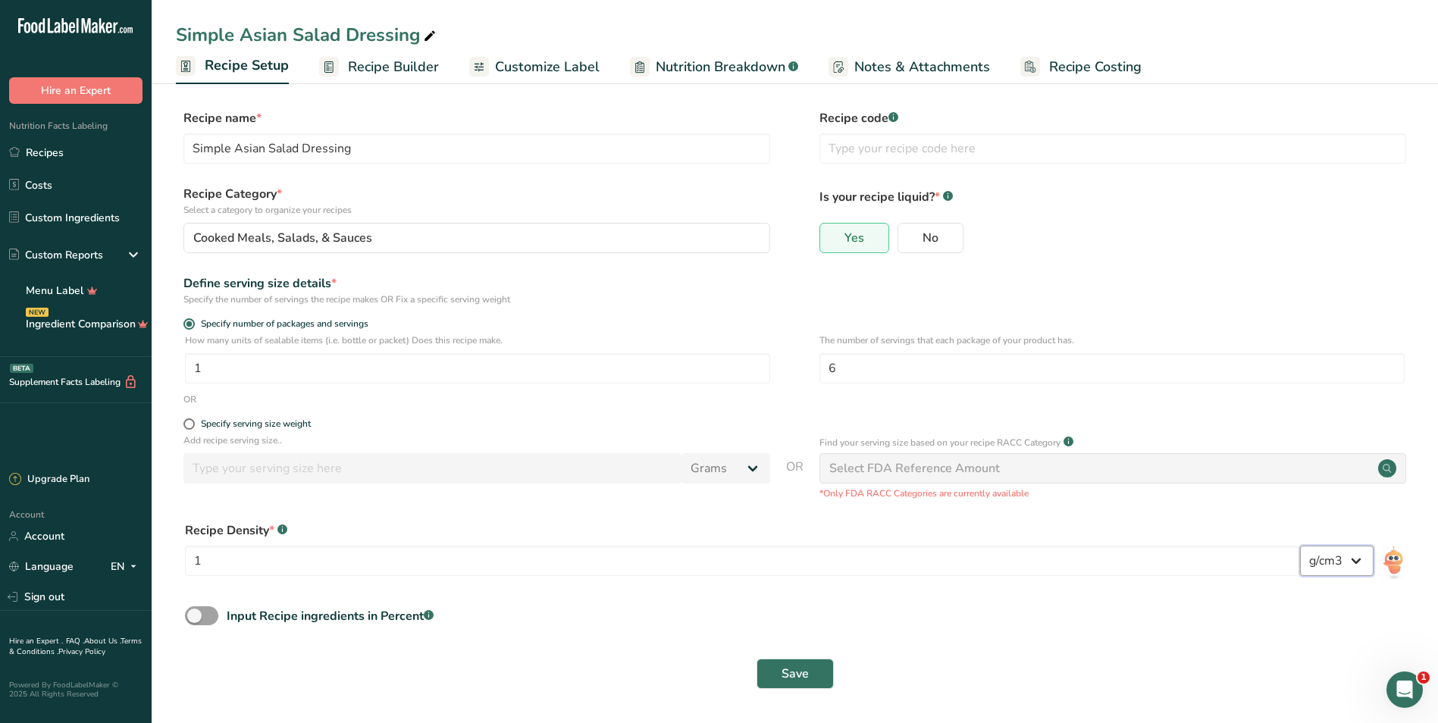
click at [708, 564] on select "lb/ft3 g/cm3" at bounding box center [1337, 561] width 74 height 30
click at [708, 546] on select "lb/ft3 g/cm3" at bounding box center [1337, 561] width 74 height 30
click at [708, 559] on img at bounding box center [1394, 563] width 22 height 34
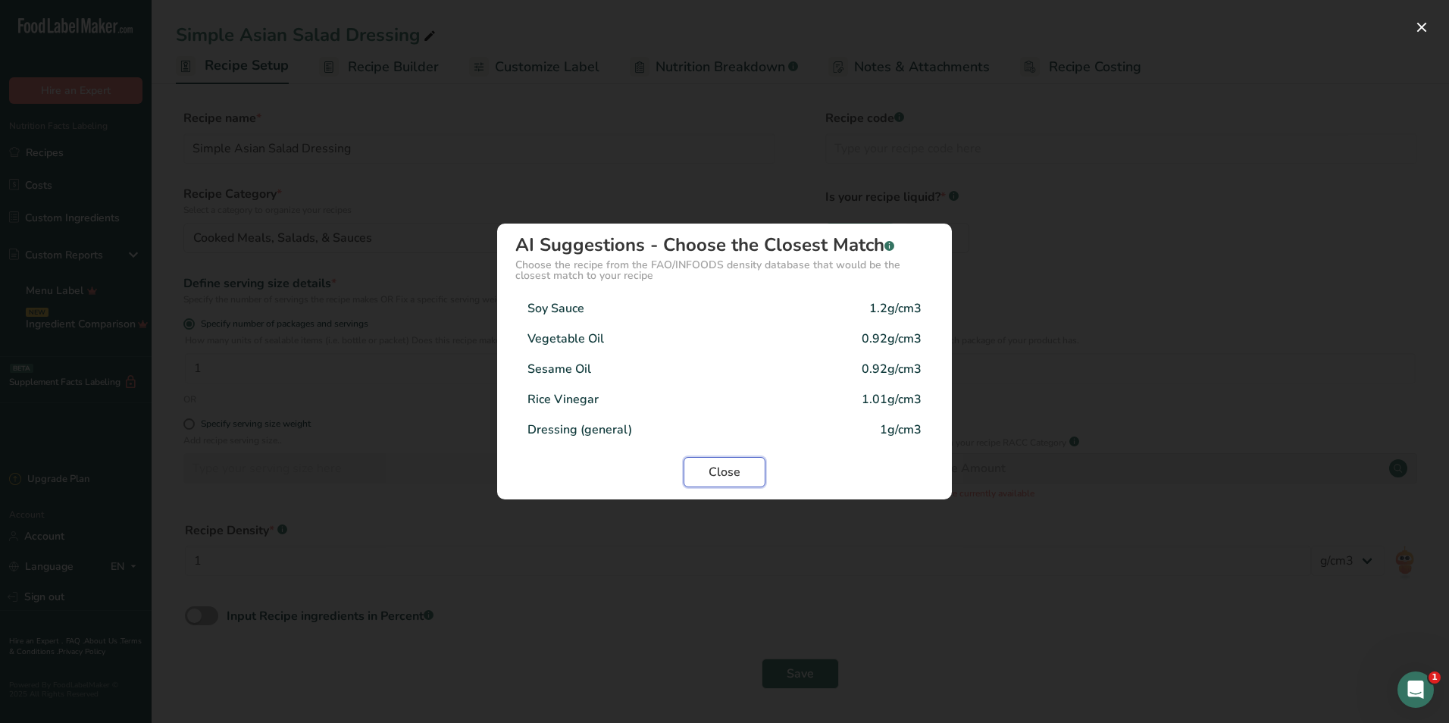
click at [708, 474] on span "Close" at bounding box center [725, 472] width 32 height 18
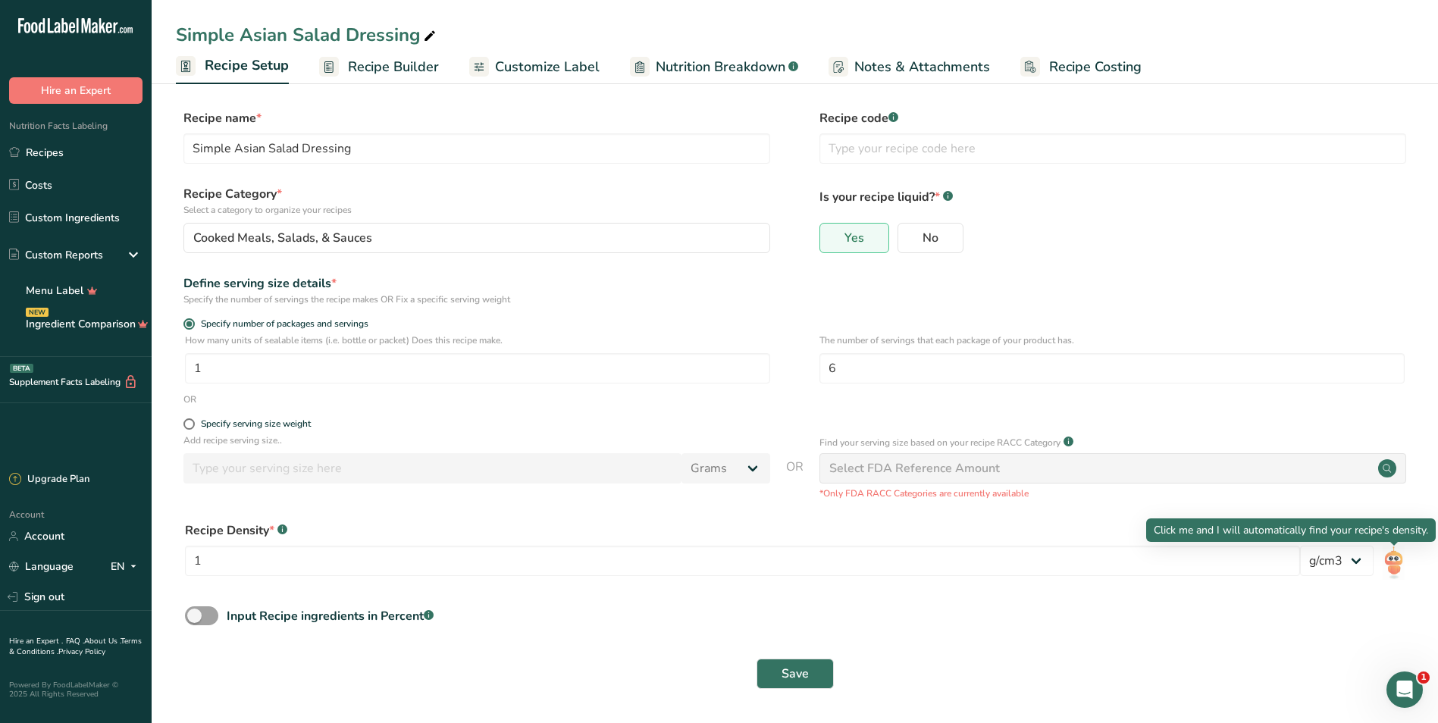
click at [708, 562] on img at bounding box center [1394, 563] width 22 height 34
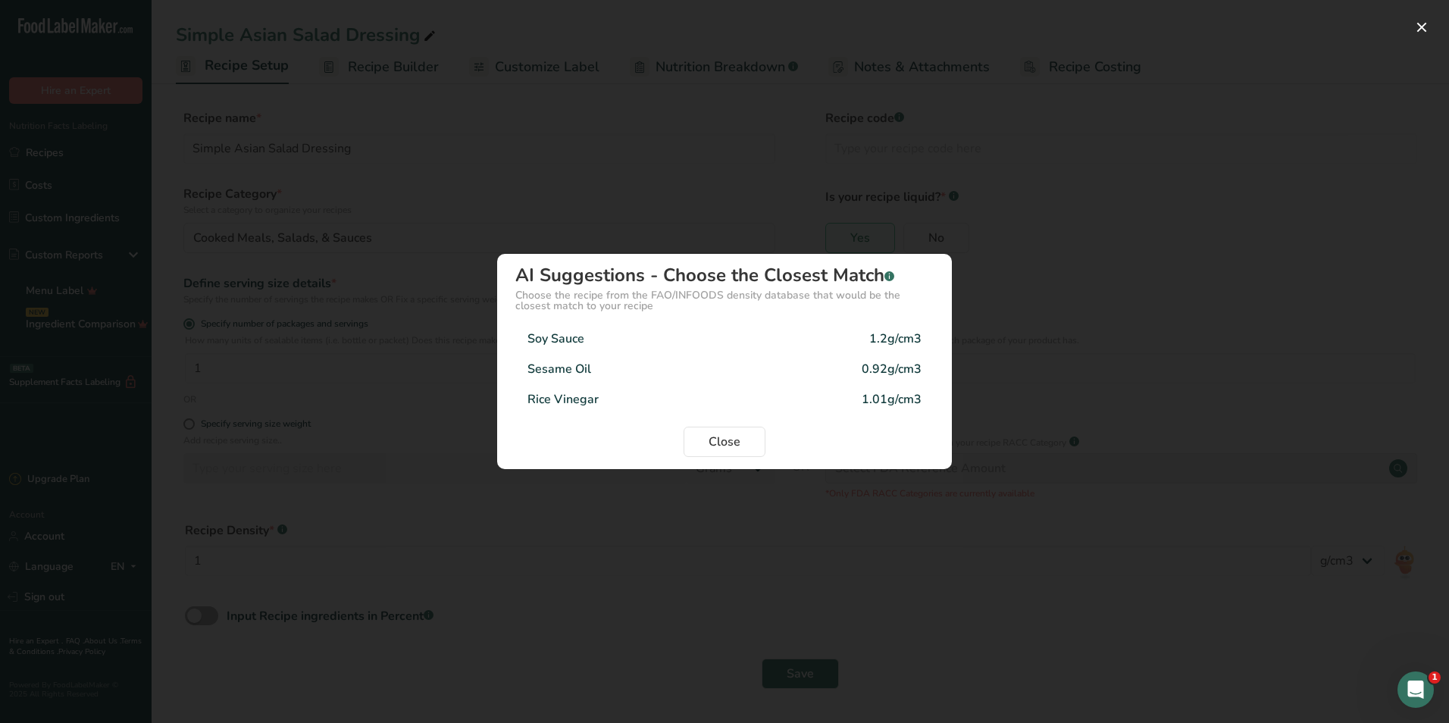
click at [700, 337] on div "Soy Sauce 1.2g/cm3" at bounding box center [724, 339] width 418 height 30
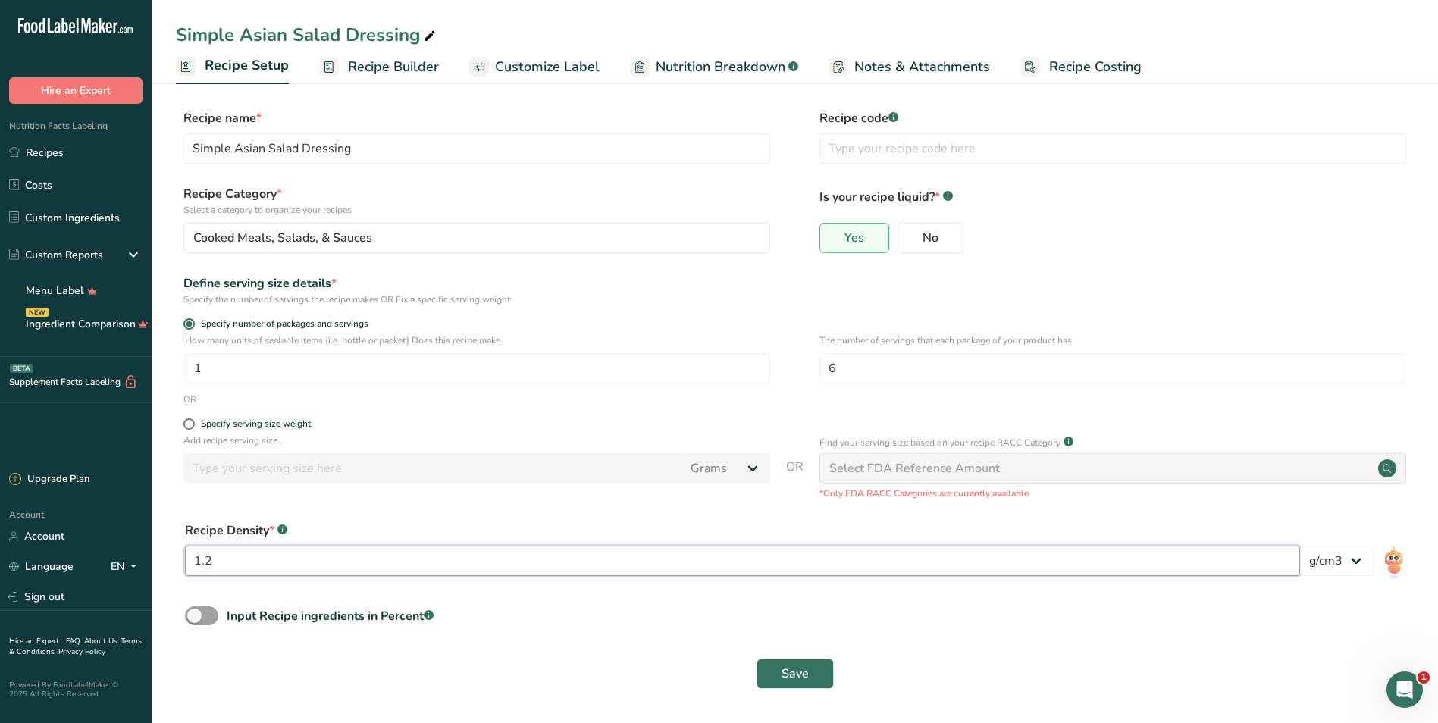
click at [290, 559] on input "1.2" at bounding box center [742, 561] width 1115 height 30
type input "1.15"
click at [580, 601] on form "Recipe name * Simple Asian Salad Dressing Recipe code .a-a{fill:#347362;}.b-a{f…" at bounding box center [795, 403] width 1238 height 589
click at [189, 425] on span at bounding box center [188, 423] width 11 height 11
click at [189, 425] on input "Specify serving size weight" at bounding box center [188, 424] width 10 height 10
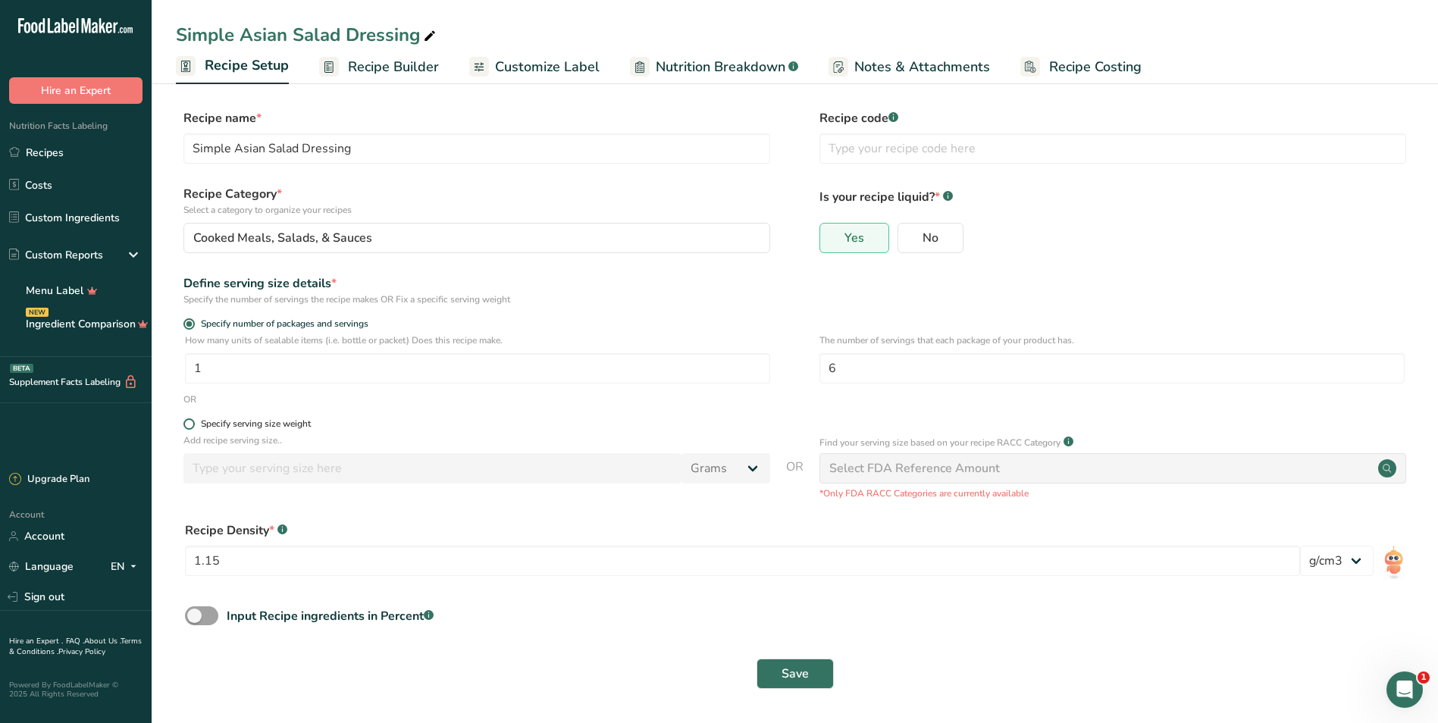
radio input "true"
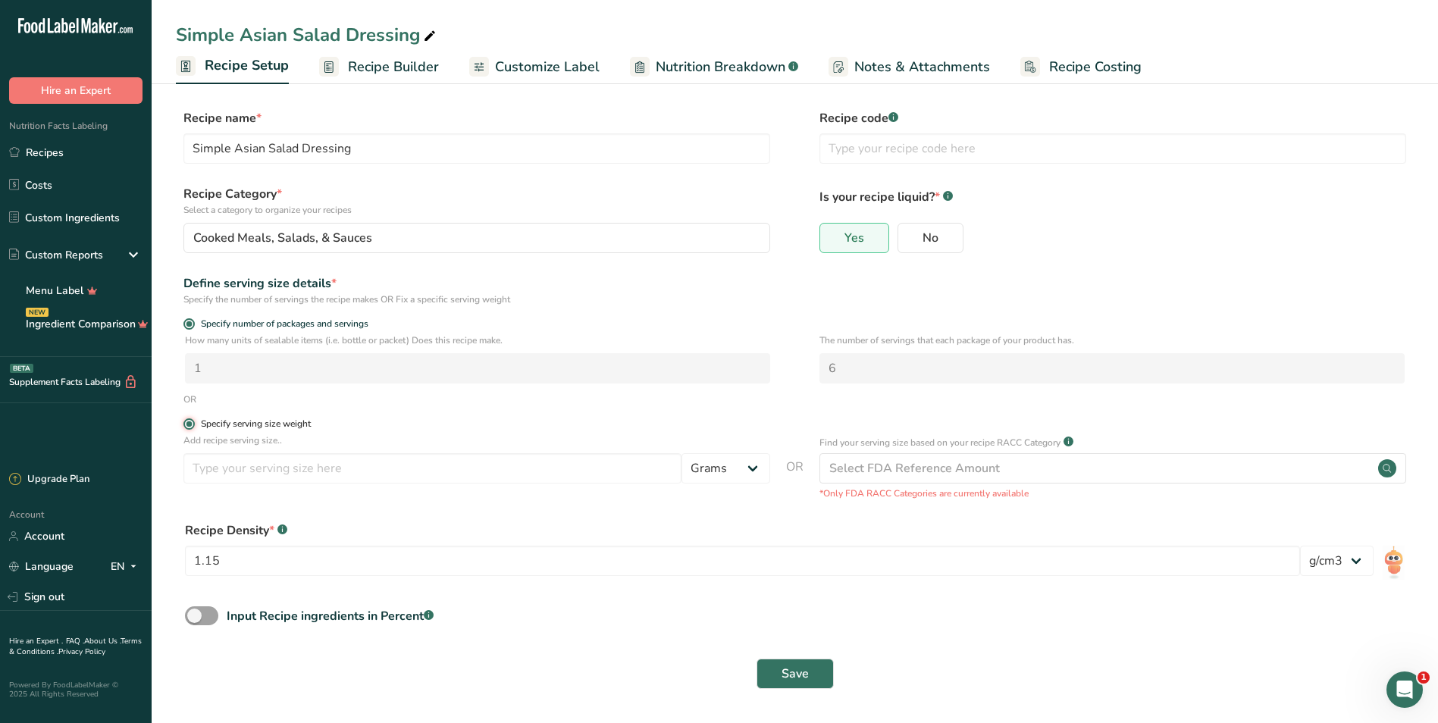
radio input "false"
click at [437, 469] on input "number" at bounding box center [432, 468] width 498 height 30
type input "1"
click at [708, 456] on select "Grams kg mg mcg lb oz l mL fl oz tbsp tsp cup qt gallon" at bounding box center [725, 468] width 89 height 30
select select "19"
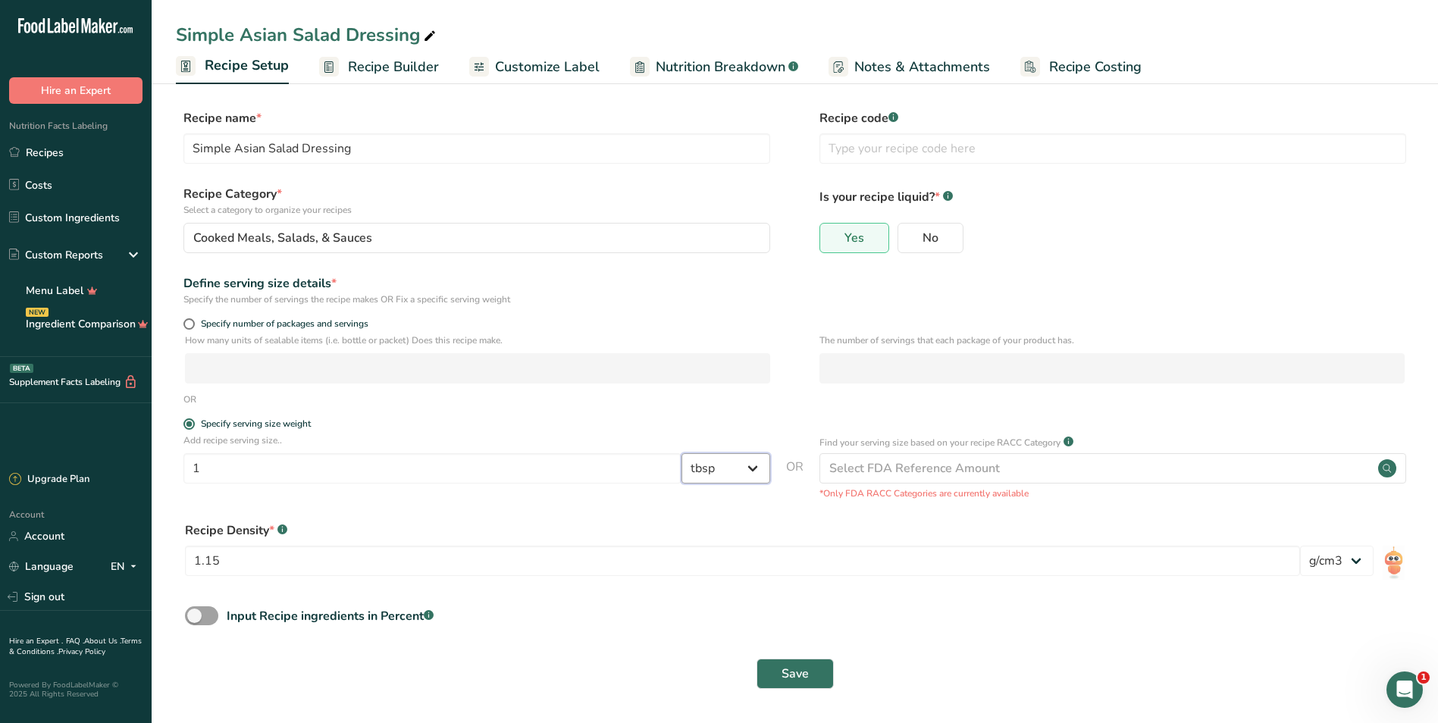
click at [681, 453] on select "Grams kg mg mcg lb oz l mL fl oz tbsp tsp cup qt gallon" at bounding box center [725, 468] width 89 height 30
click at [708, 659] on div "Save" at bounding box center [795, 674] width 1220 height 30
click at [708, 672] on span "Save" at bounding box center [794, 674] width 27 height 18
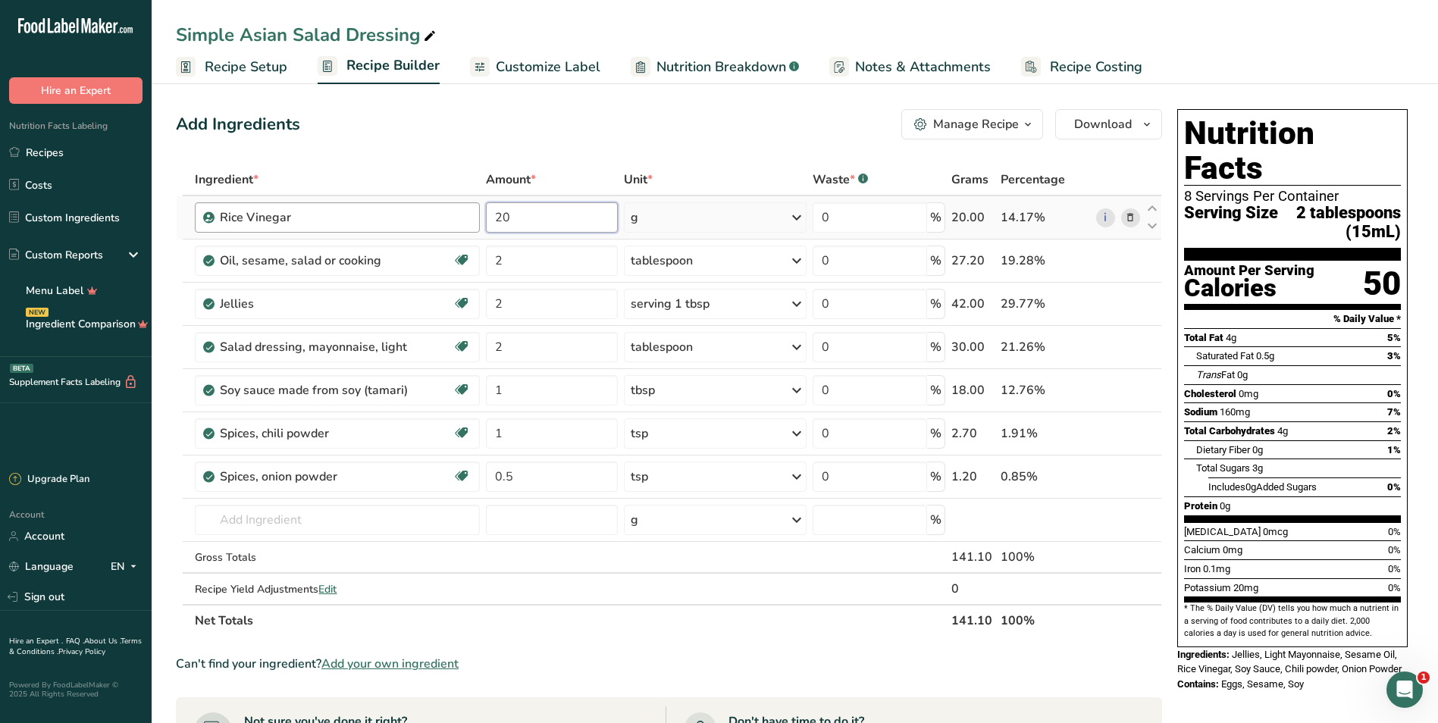
drag, startPoint x: 550, startPoint y: 221, endPoint x: 274, endPoint y: 210, distance: 276.1
click at [288, 212] on tr "Rice Vinegar 20 g Weight Units g kg mg See more Volume Units l Volume units req…" at bounding box center [669, 217] width 985 height 43
type input "3"
click at [708, 211] on div "Ingredient * Amount * Unit * Waste * .a-a{fill:#347362;}.b-a{fill:#fff;} Grams …" at bounding box center [669, 400] width 986 height 473
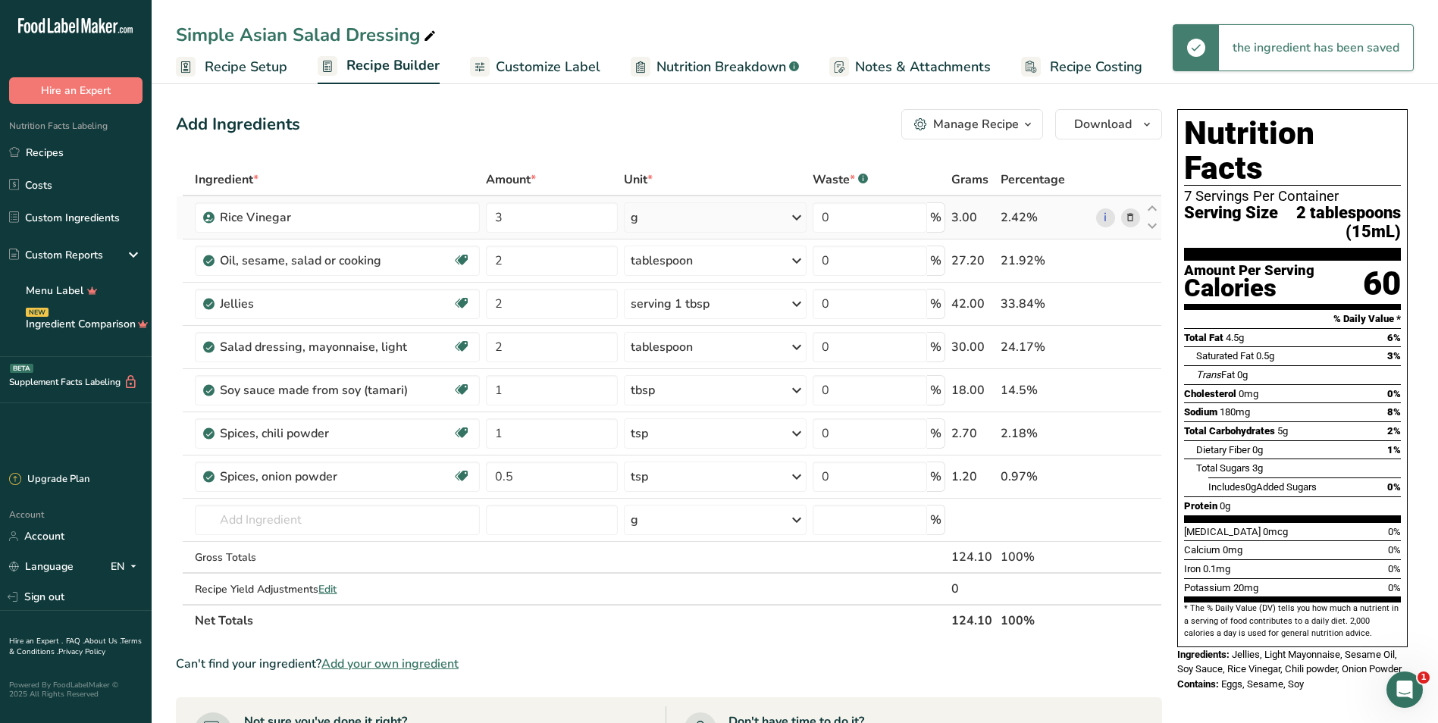
click at [708, 214] on icon at bounding box center [797, 217] width 18 height 27
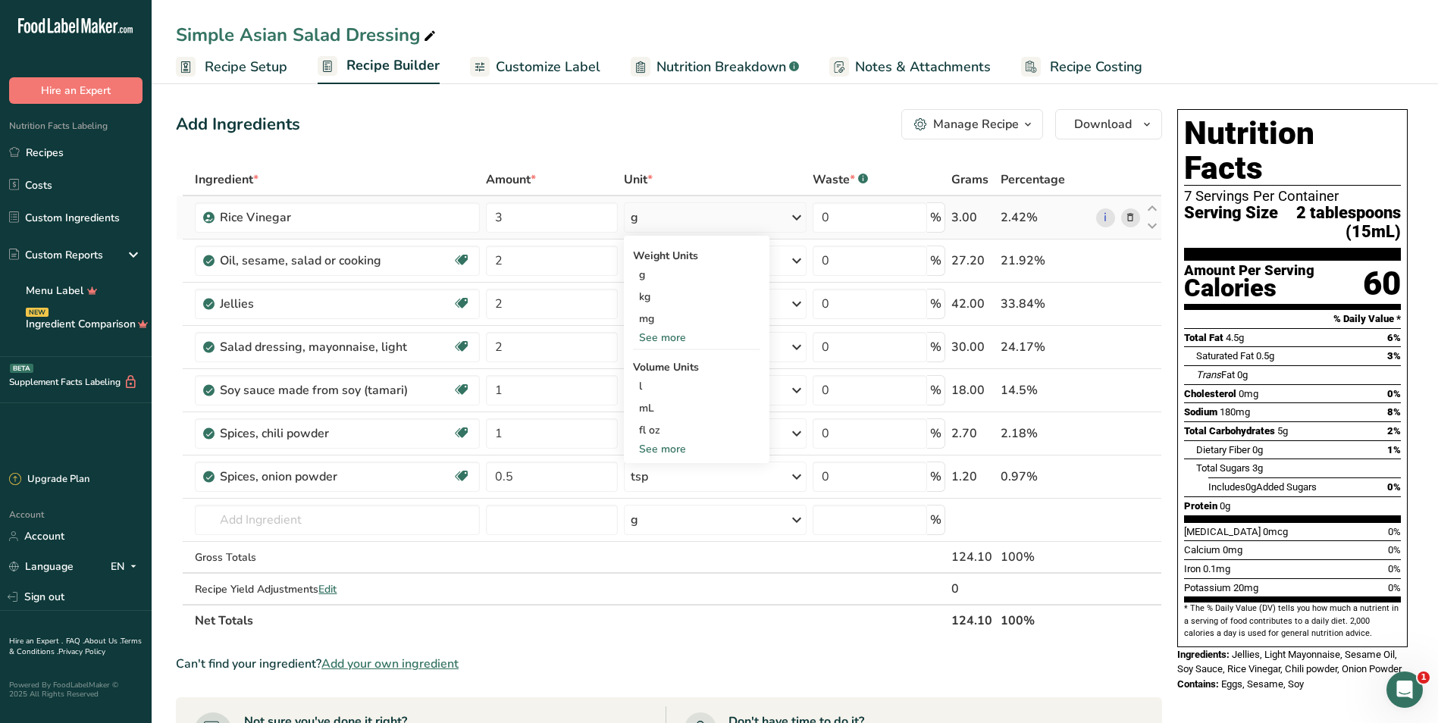
click at [677, 339] on div "See more" at bounding box center [696, 338] width 127 height 16
click at [665, 514] on div "See more" at bounding box center [696, 515] width 127 height 16
click at [694, 519] on div "tbsp" at bounding box center [696, 518] width 115 height 16
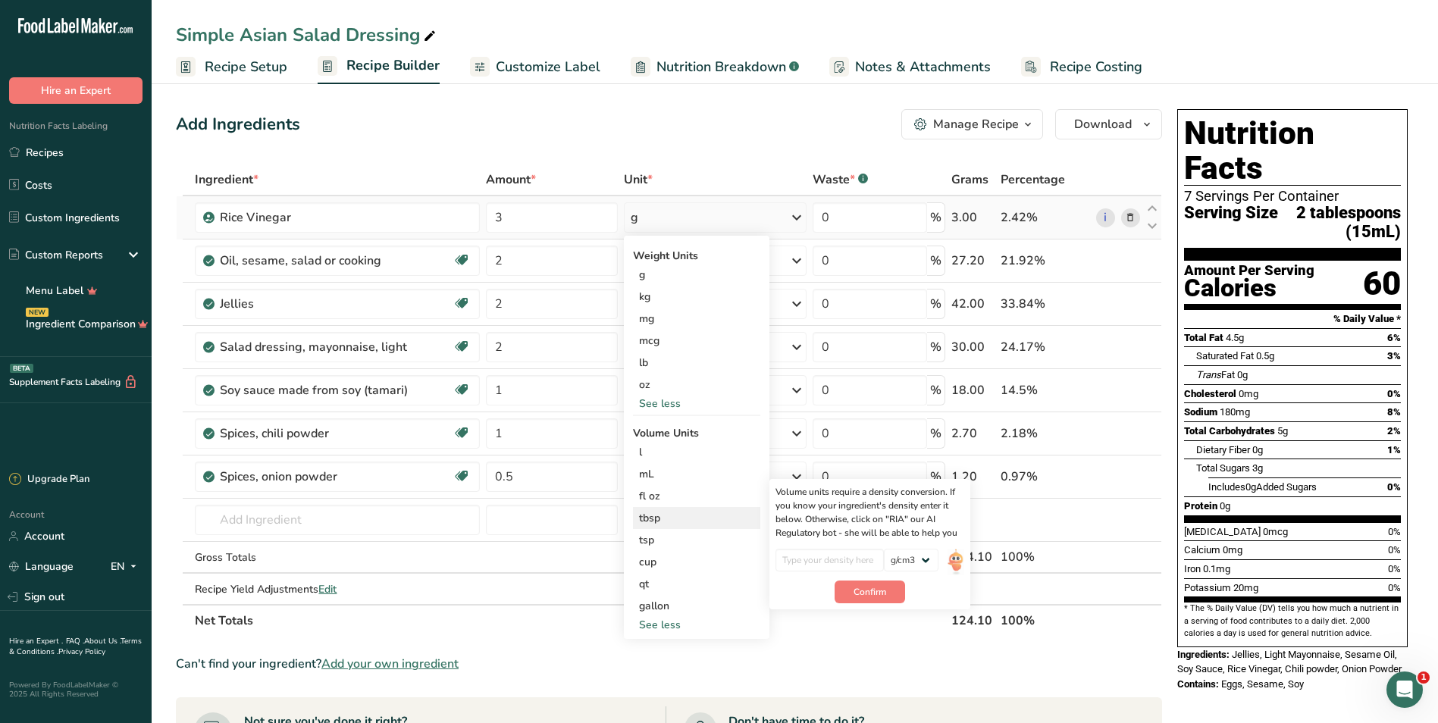
click at [678, 522] on div "tbsp" at bounding box center [696, 518] width 115 height 16
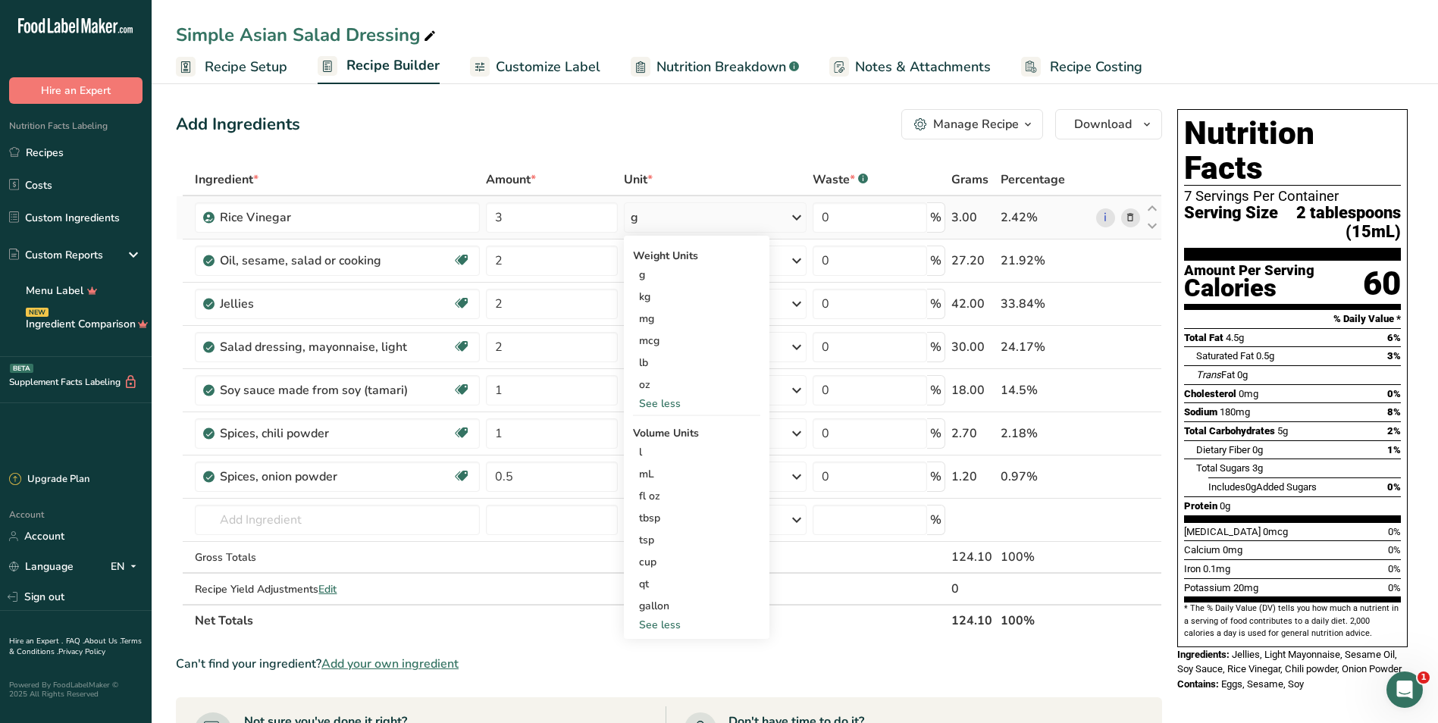
click at [708, 221] on div "g" at bounding box center [715, 217] width 182 height 30
click at [708, 512] on div "tbsp" at bounding box center [696, 518] width 115 height 16
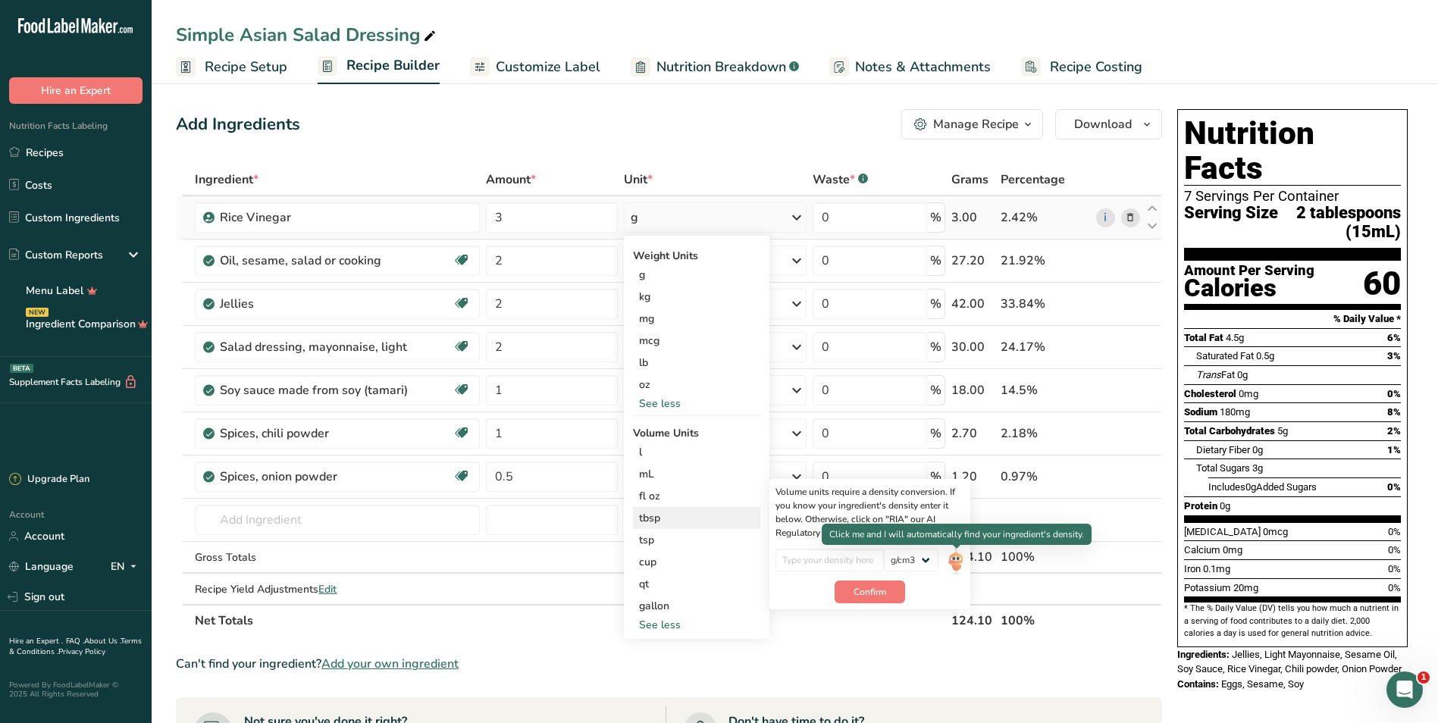
click at [708, 564] on img at bounding box center [955, 562] width 17 height 27
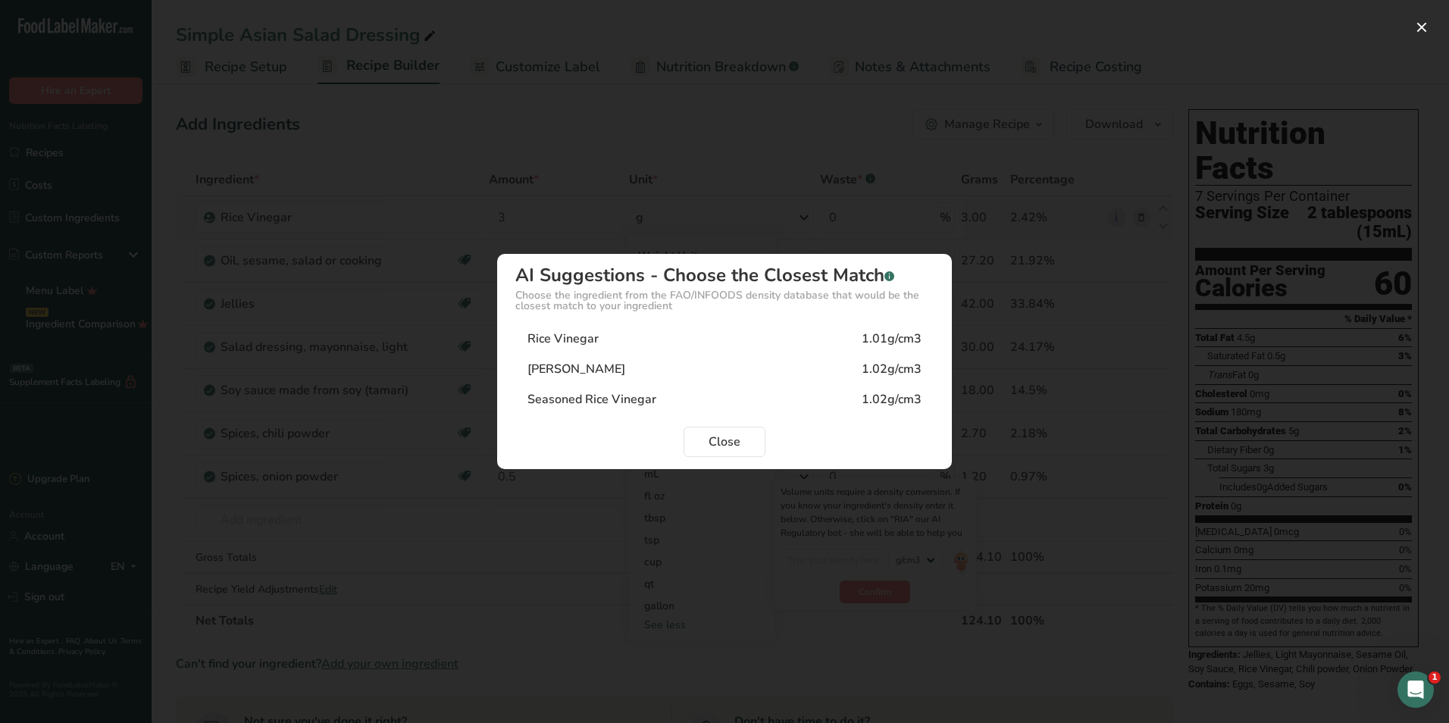
click at [590, 341] on div "Rice Vinegar" at bounding box center [563, 339] width 71 height 18
type input "1.01"
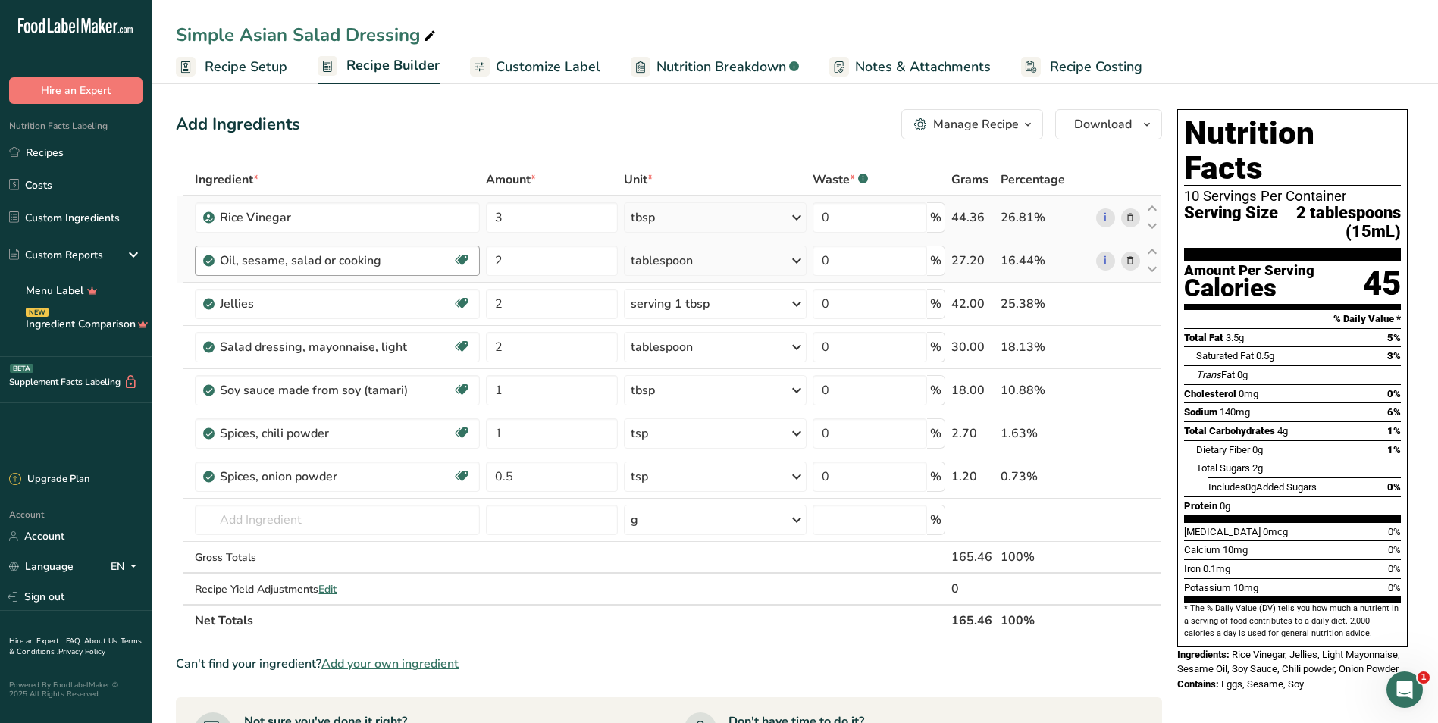
click at [424, 259] on div "Oil, sesame, salad or cooking" at bounding box center [336, 261] width 232 height 18
click at [387, 261] on div "Oil, sesame, salad or cooking" at bounding box center [314, 261] width 189 height 18
click at [363, 260] on div "Oil, sesame, salad or cooking" at bounding box center [314, 261] width 189 height 18
click at [394, 258] on div "Oil, sesame, salad or cooking" at bounding box center [314, 261] width 189 height 18
click at [353, 262] on div "Oil, sesame, salad or cooking" at bounding box center [314, 261] width 189 height 18
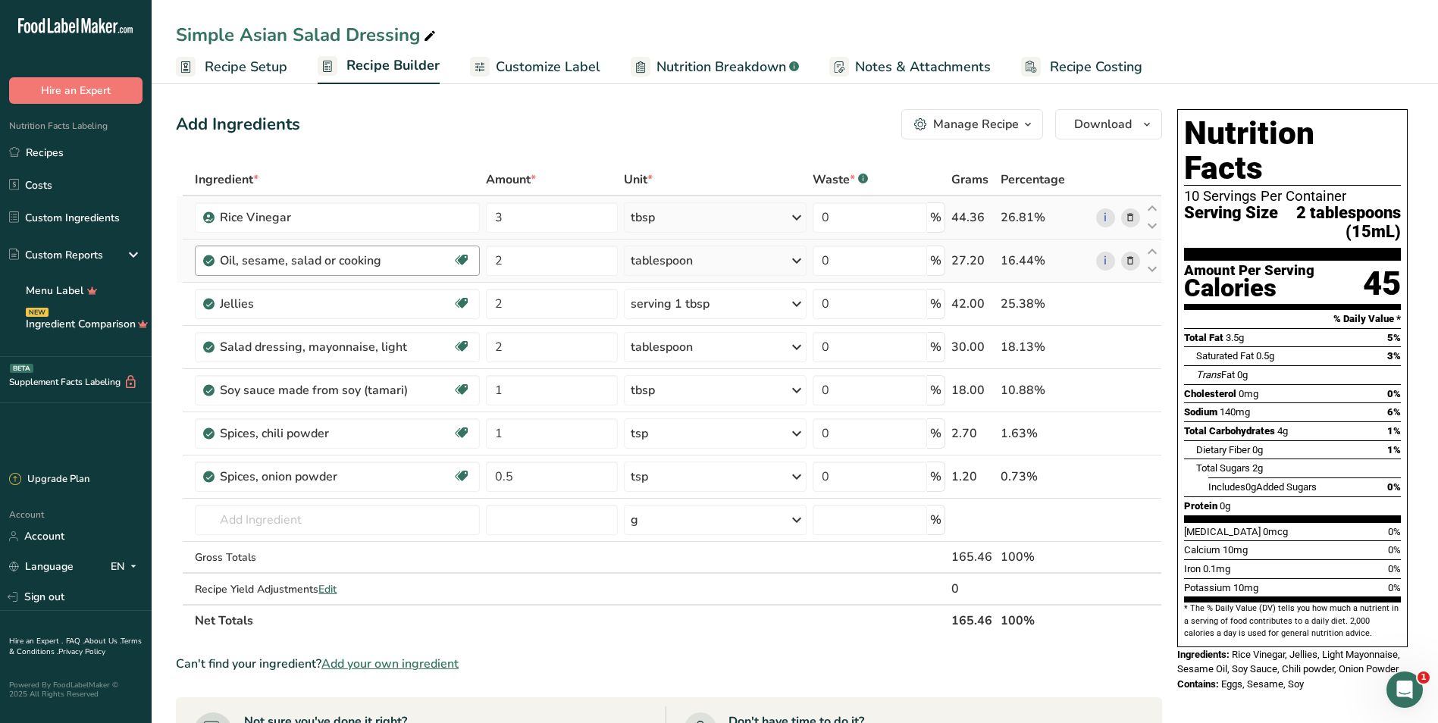
drag, startPoint x: 353, startPoint y: 262, endPoint x: 364, endPoint y: 261, distance: 10.7
click at [364, 261] on div "Oil, sesame, salad or cooking" at bounding box center [314, 261] width 189 height 18
click at [365, 261] on div "Oil, sesame, salad or cooking" at bounding box center [314, 261] width 189 height 18
click at [367, 259] on div "Oil, sesame, salad or cooking" at bounding box center [314, 261] width 189 height 18
click at [390, 264] on div "Oil, sesame, salad or cooking" at bounding box center [314, 261] width 189 height 18
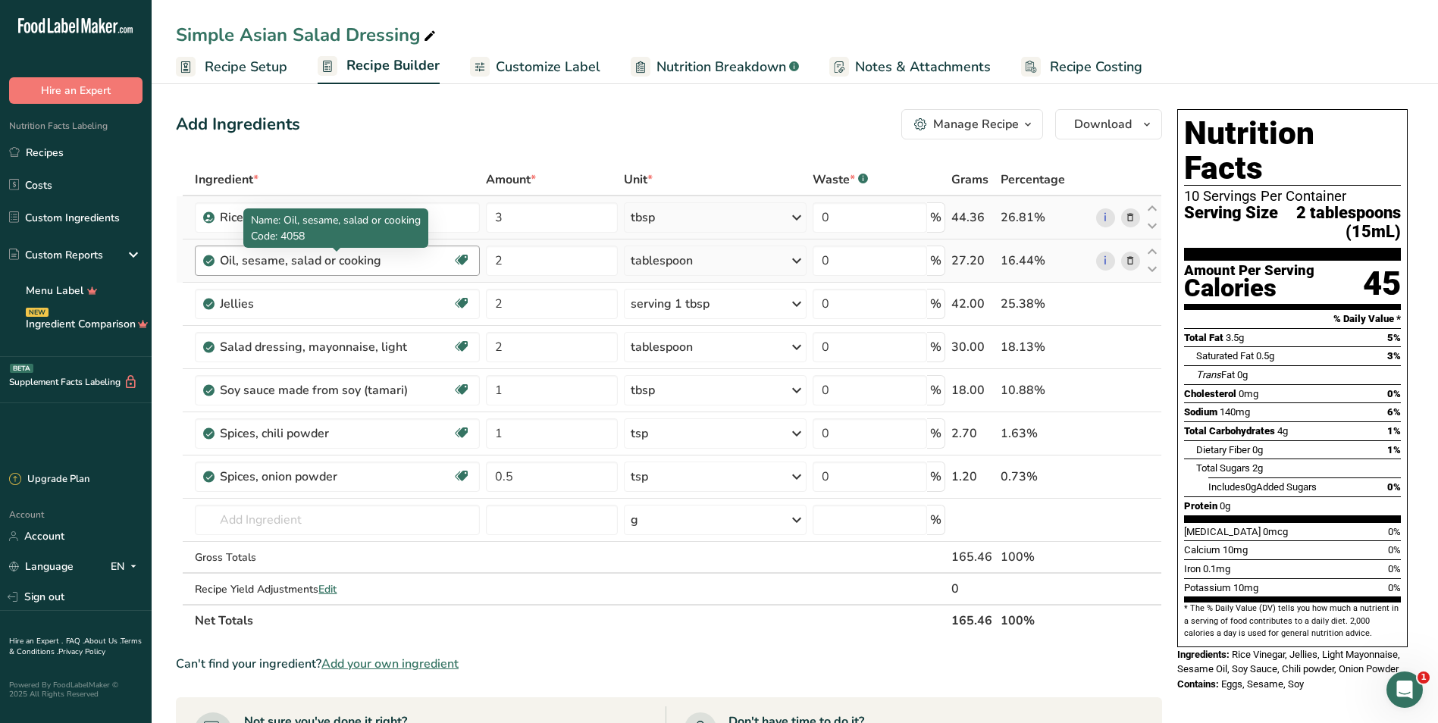
click at [387, 263] on div "Oil, sesame, salad or cooking" at bounding box center [314, 261] width 189 height 18
click at [317, 263] on div "Oil, sesame, salad or cooking" at bounding box center [314, 261] width 189 height 18
drag, startPoint x: 382, startPoint y: 263, endPoint x: 179, endPoint y: 257, distance: 203.2
click at [179, 257] on tr "Oil, sesame, salad or cooking Source of Antioxidants Dairy free Gluten free Veg…" at bounding box center [669, 261] width 985 height 43
click at [395, 161] on div "Add Ingredients Manage Recipe Delete Recipe Duplicate Recipe Scale Recipe Save …" at bounding box center [673, 617] width 995 height 1029
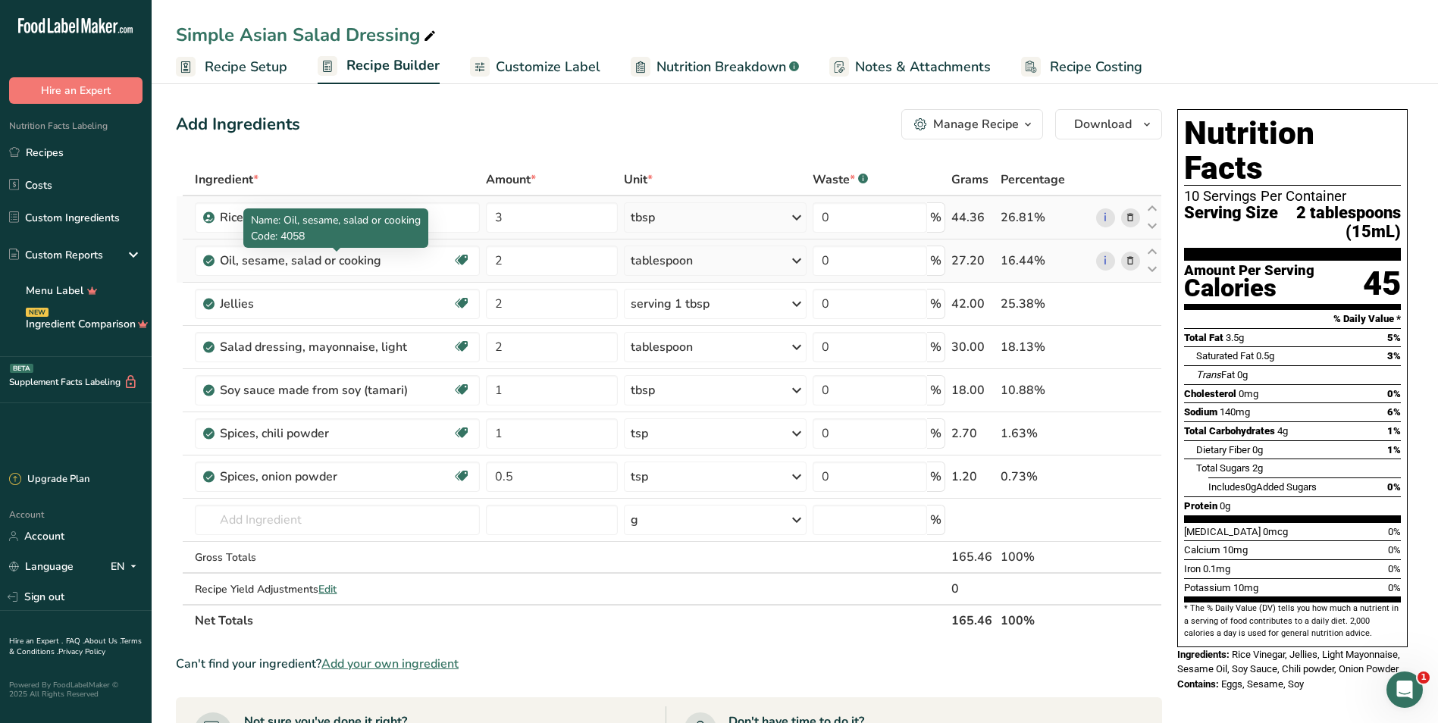
drag, startPoint x: 284, startPoint y: 255, endPoint x: 208, endPoint y: 255, distance: 76.6
click at [208, 255] on td "Oil, sesame, salad or cooking Source of Antioxidants Dairy free Gluten free Veg…" at bounding box center [337, 261] width 290 height 43
drag, startPoint x: 208, startPoint y: 255, endPoint x: 365, endPoint y: 163, distance: 181.7
click at [362, 151] on div "Add Ingredients Manage Recipe Delete Recipe Duplicate Recipe Scale Recipe Save …" at bounding box center [673, 617] width 995 height 1029
drag, startPoint x: 103, startPoint y: 236, endPoint x: 30, endPoint y: 236, distance: 72.8
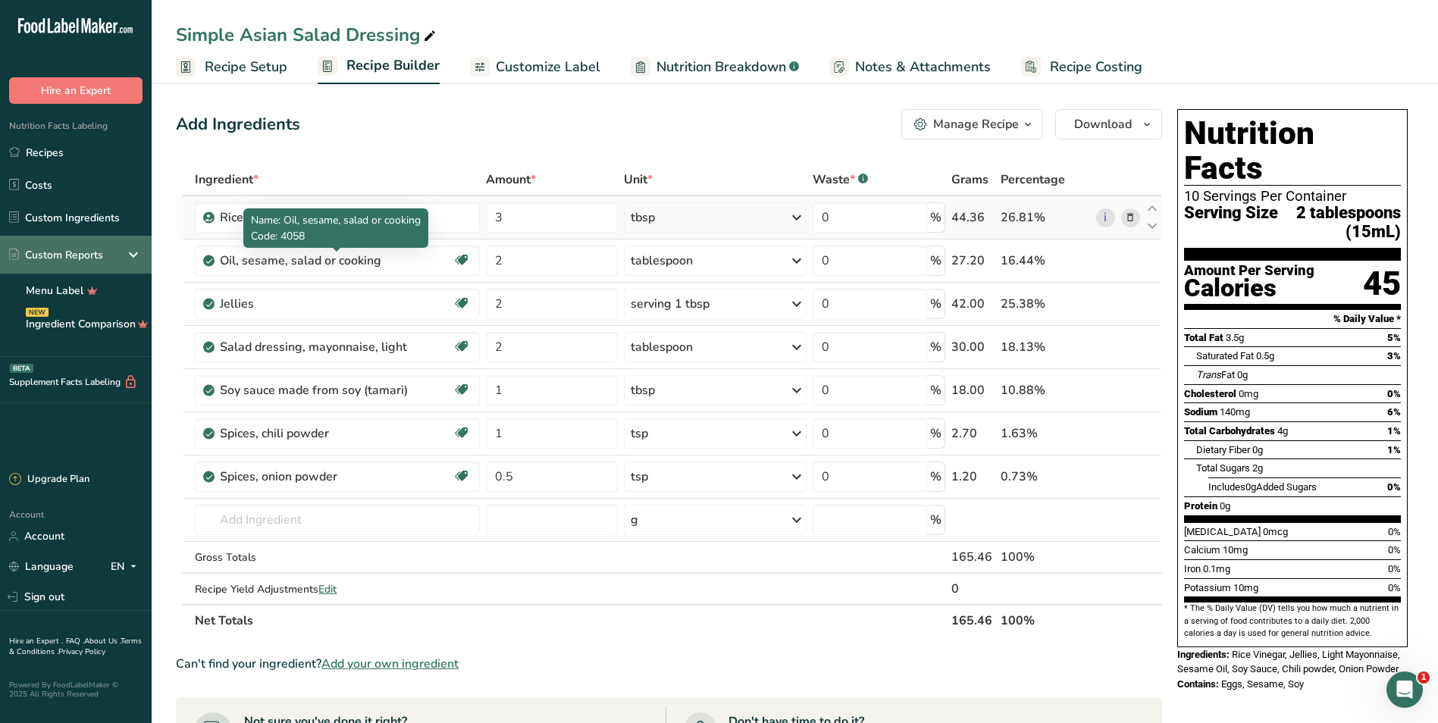
click at [30, 236] on div ".a-20{fill:#fff;} Hire an Expert Nutrition Facts Labeling Recipes Costs Custom …" at bounding box center [719, 578] width 1438 height 1157
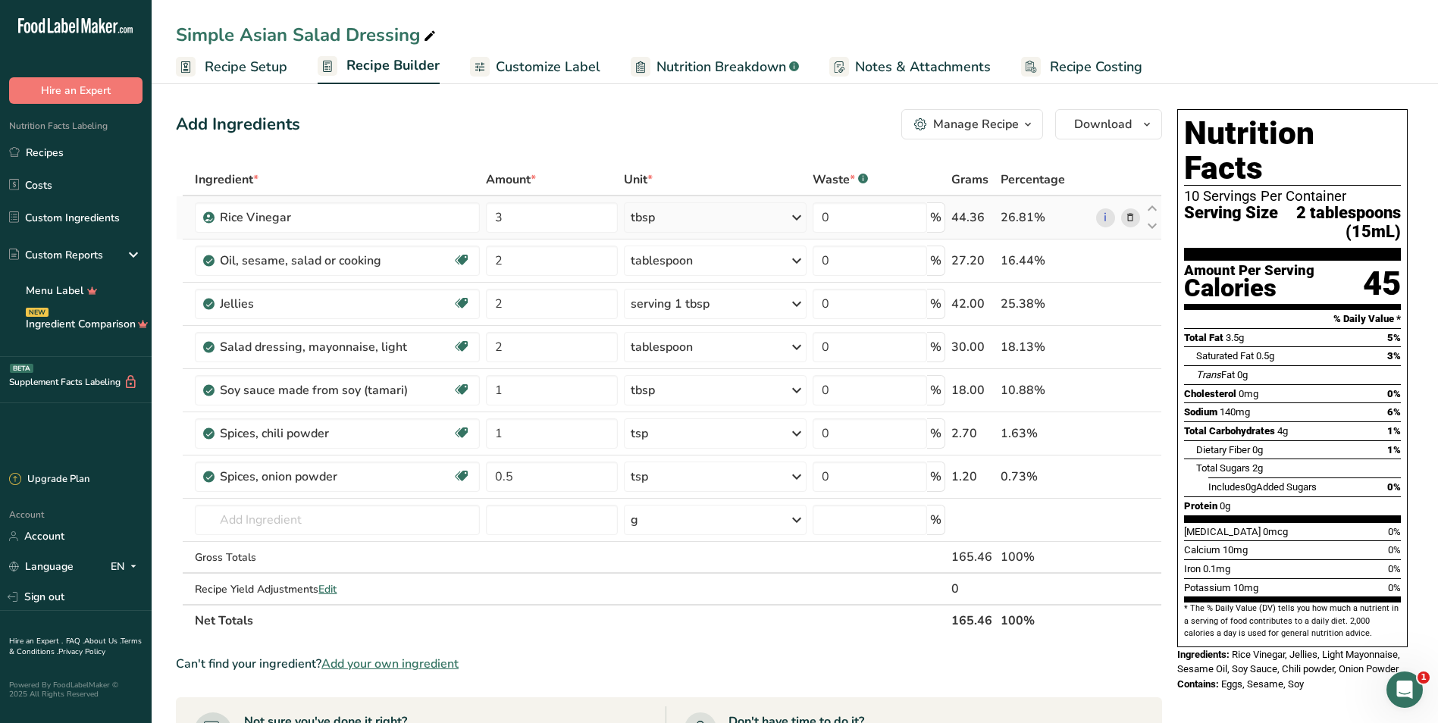
click at [434, 124] on div "Add Ingredients Manage Recipe Delete Recipe Duplicate Recipe Scale Recipe Save …" at bounding box center [669, 124] width 986 height 30
click at [407, 263] on div "Oil, sesame, salad or cooking" at bounding box center [314, 261] width 189 height 18
click at [366, 267] on div "Oil, sesame, salad or cooking" at bounding box center [314, 261] width 189 height 18
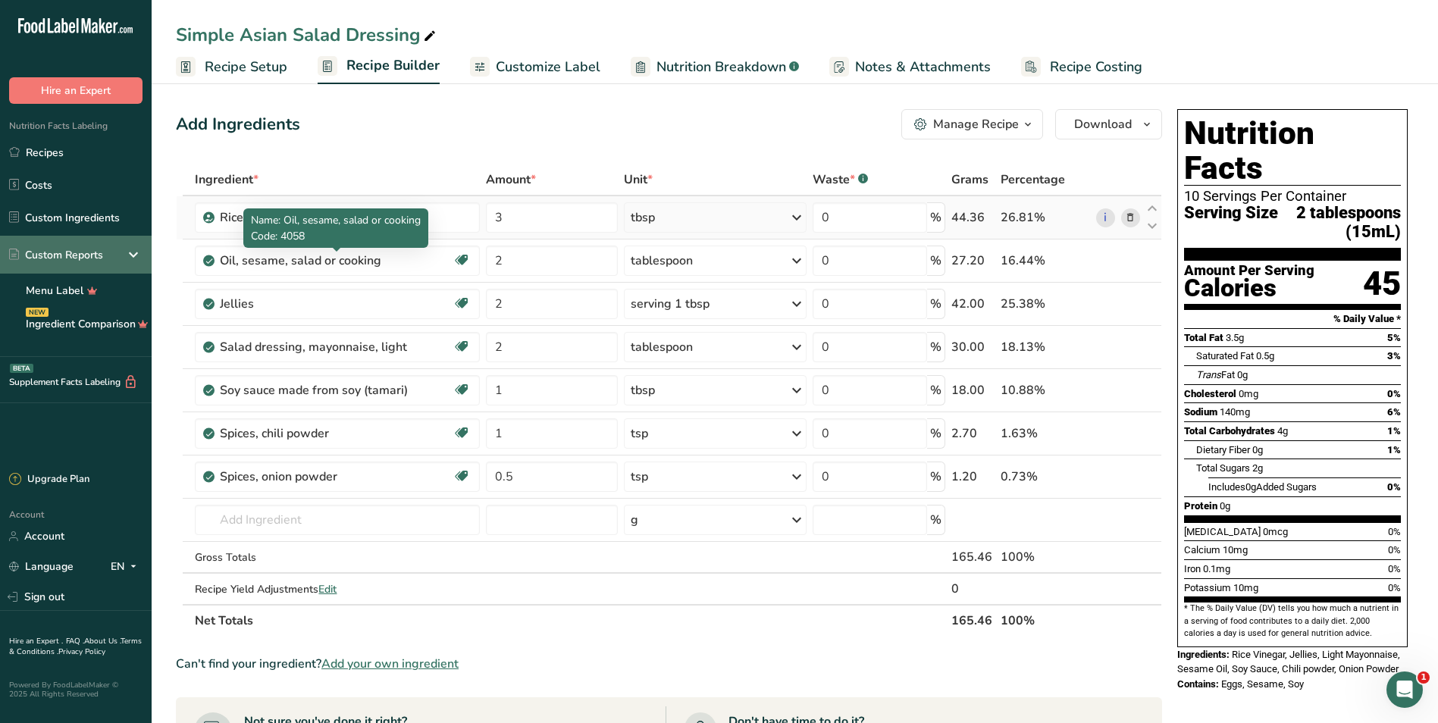
drag, startPoint x: 371, startPoint y: 264, endPoint x: 49, endPoint y: 249, distance: 322.5
click at [49, 249] on div ".a-20{fill:#fff;} Hire an Expert Nutrition Facts Labeling Recipes Costs Custom …" at bounding box center [719, 578] width 1438 height 1157
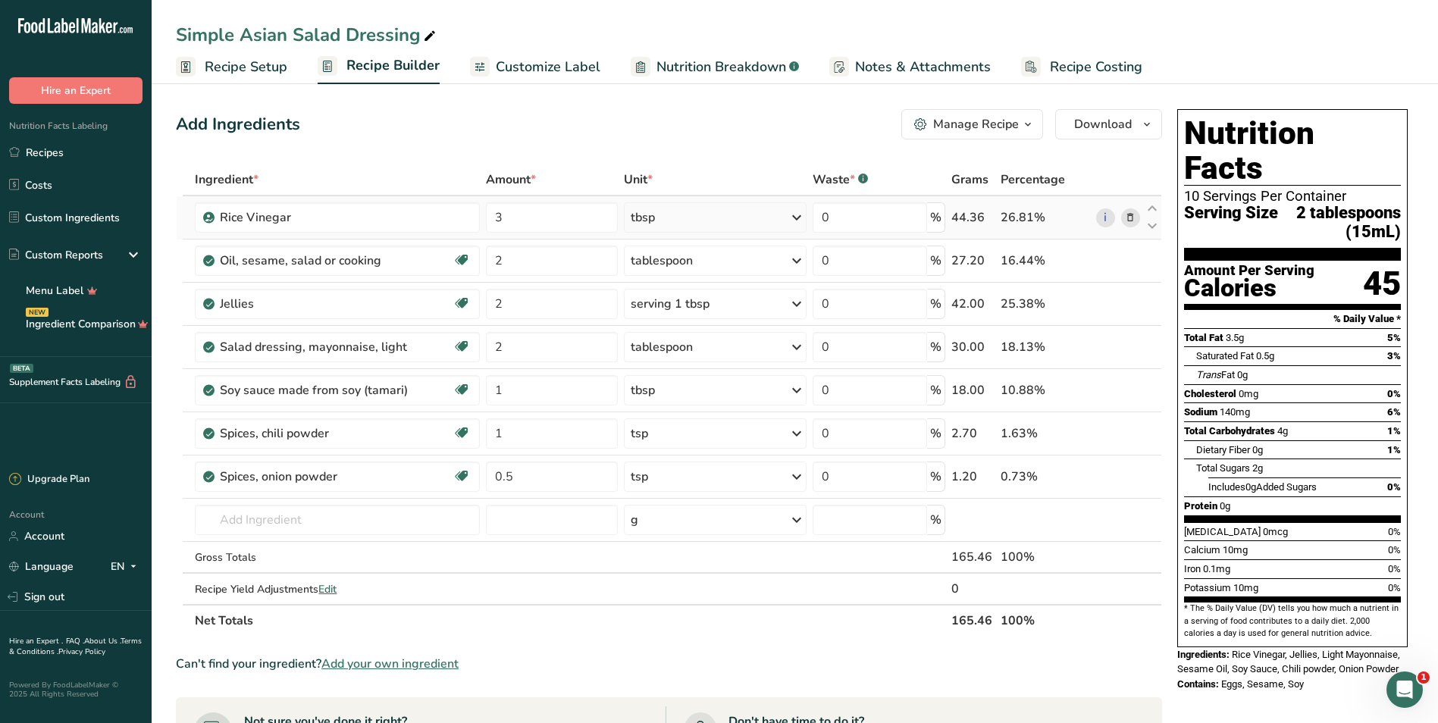
click at [383, 127] on div "Add Ingredients Manage Recipe Delete Recipe Duplicate Recipe Scale Recipe Save …" at bounding box center [669, 124] width 986 height 30
drag, startPoint x: 244, startPoint y: 266, endPoint x: 193, endPoint y: 268, distance: 50.8
click at [193, 268] on td "Oil, sesame, salad or cooking Source of Antioxidants Dairy free Gluten free Veg…" at bounding box center [337, 261] width 290 height 43
click at [459, 131] on div "Add Ingredients Manage Recipe Delete Recipe Duplicate Recipe Scale Recipe Save …" at bounding box center [669, 124] width 986 height 30
click at [389, 148] on div "Add Ingredients Manage Recipe Delete Recipe Duplicate Recipe Scale Recipe Save …" at bounding box center [673, 617] width 995 height 1029
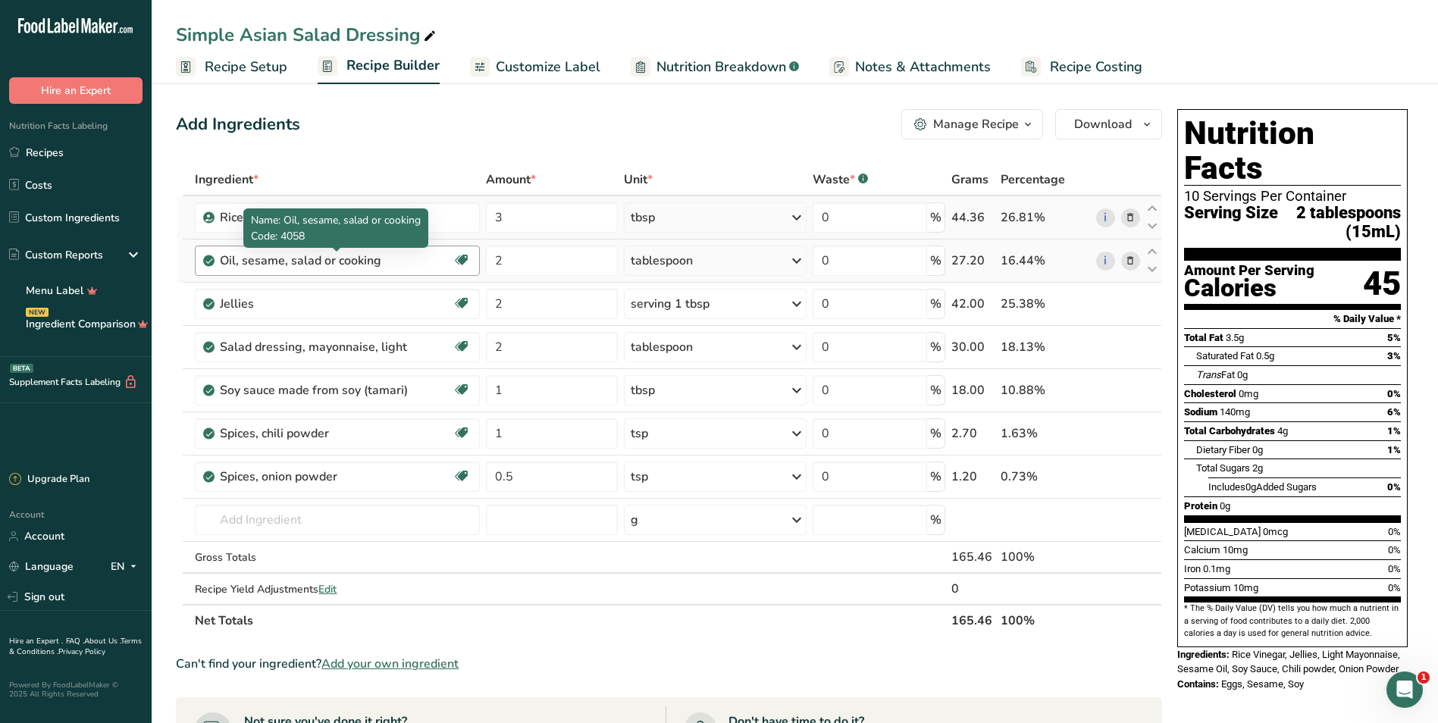
click at [398, 261] on div "Oil, sesame, salad or cooking" at bounding box center [314, 261] width 189 height 18
click at [279, 265] on div "Oil, sesame, salad or cooking" at bounding box center [314, 261] width 189 height 18
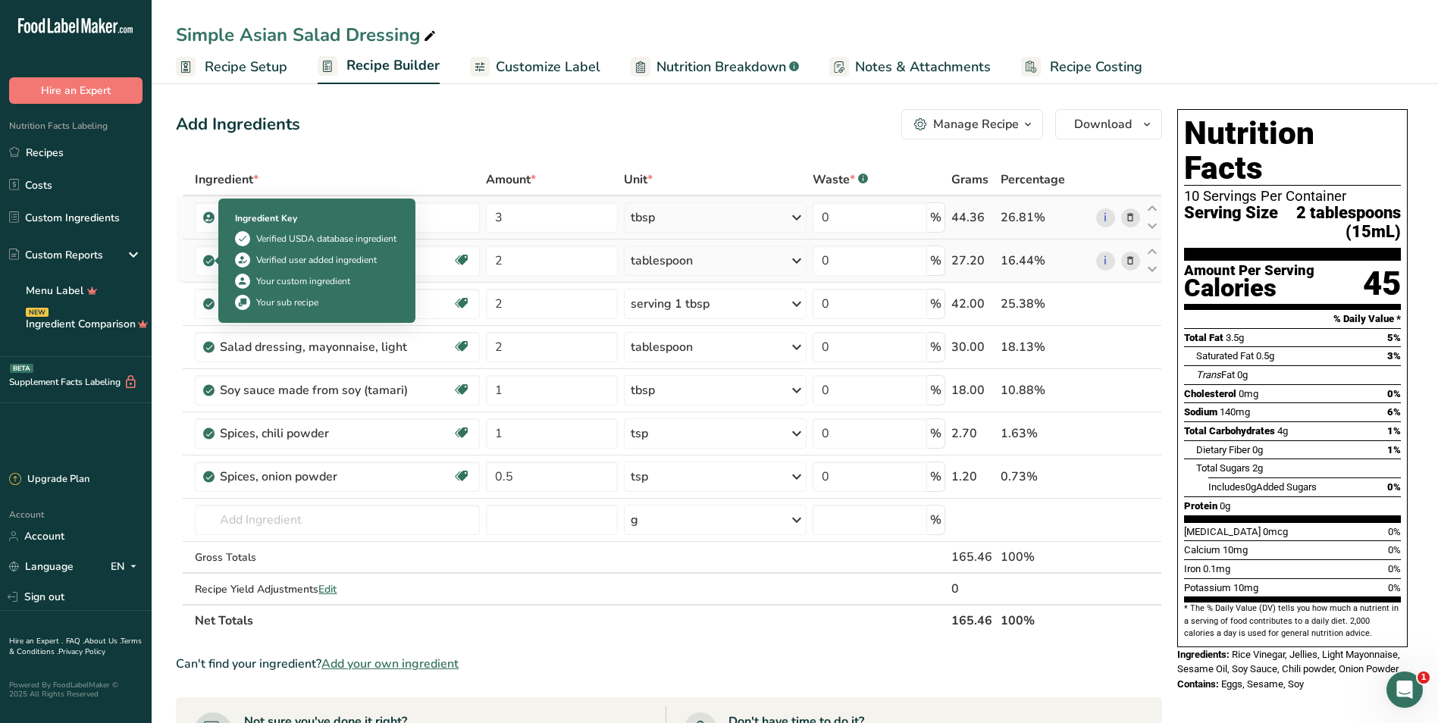
drag, startPoint x: 383, startPoint y: 260, endPoint x: 214, endPoint y: 261, distance: 169.0
click at [214, 261] on td "Oil, sesame, salad or cooking Source of Antioxidants Dairy free Gluten free Veg…" at bounding box center [337, 261] width 290 height 43
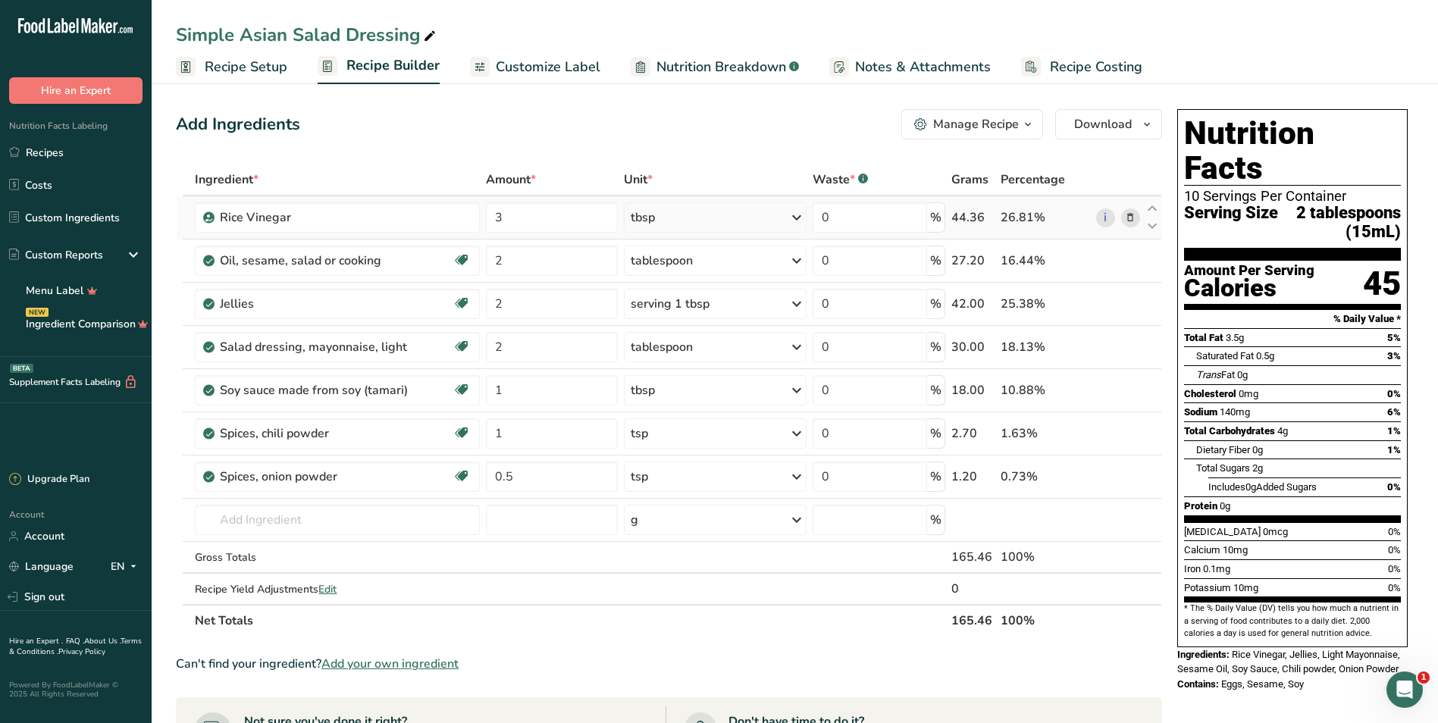
drag, startPoint x: 214, startPoint y: 261, endPoint x: 394, endPoint y: 145, distance: 214.9
click at [394, 145] on div "Add Ingredients Manage Recipe Delete Recipe Duplicate Recipe Scale Recipe Save …" at bounding box center [673, 617] width 995 height 1029
click at [315, 258] on div "Oil, sesame, salad or cooking" at bounding box center [314, 261] width 189 height 18
drag, startPoint x: 396, startPoint y: 261, endPoint x: 221, endPoint y: 267, distance: 175.2
click at [221, 267] on div "Oil, sesame, salad or cooking" at bounding box center [314, 261] width 189 height 18
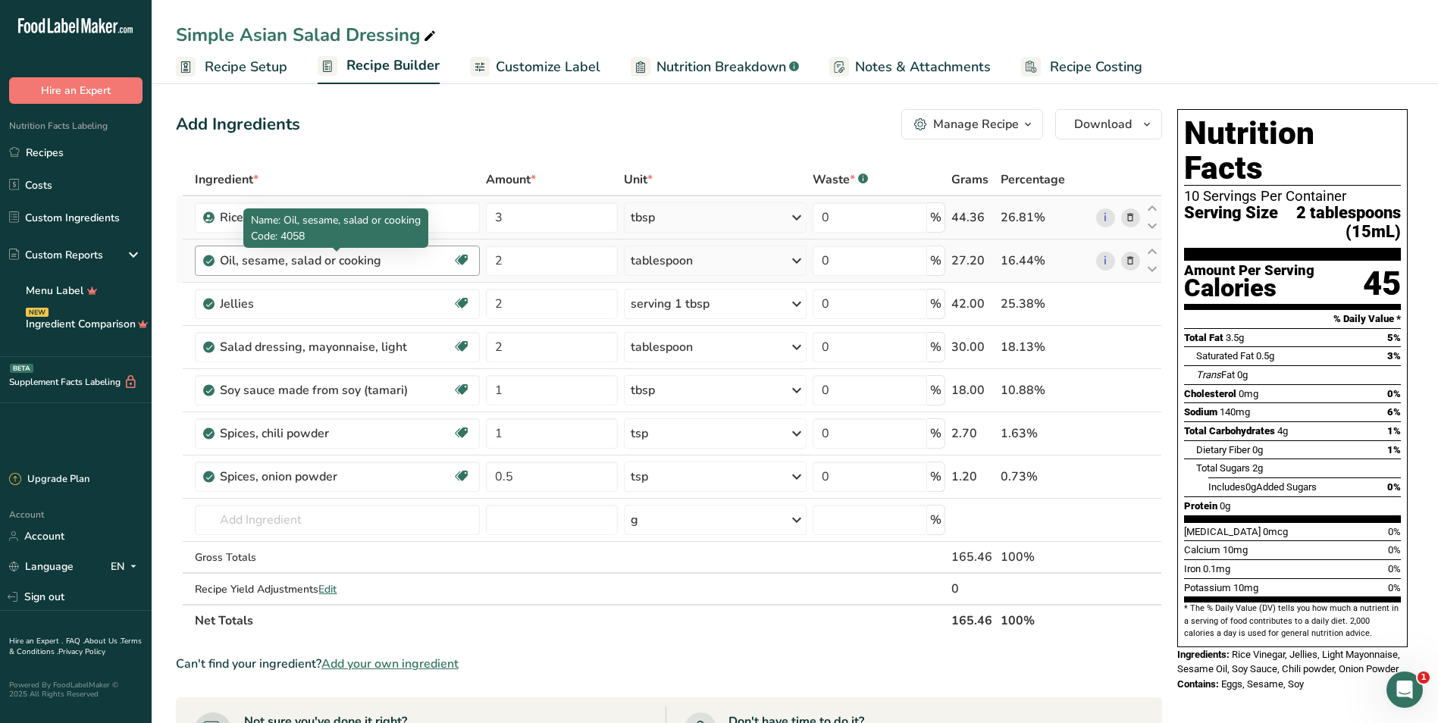
click at [393, 259] on div "Oil, sesame, salad or cooking" at bounding box center [314, 261] width 189 height 18
click at [349, 262] on div "Oil, sesame, salad or cooking" at bounding box center [314, 261] width 189 height 18
drag, startPoint x: 392, startPoint y: 265, endPoint x: 215, endPoint y: 267, distance: 176.6
click at [215, 267] on div "Oil, sesame, salad or cooking Source of Antioxidants Dairy free Gluten free Veg…" at bounding box center [337, 261] width 284 height 30
click at [391, 267] on div "Oil, sesame, salad or cooking" at bounding box center [314, 261] width 189 height 18
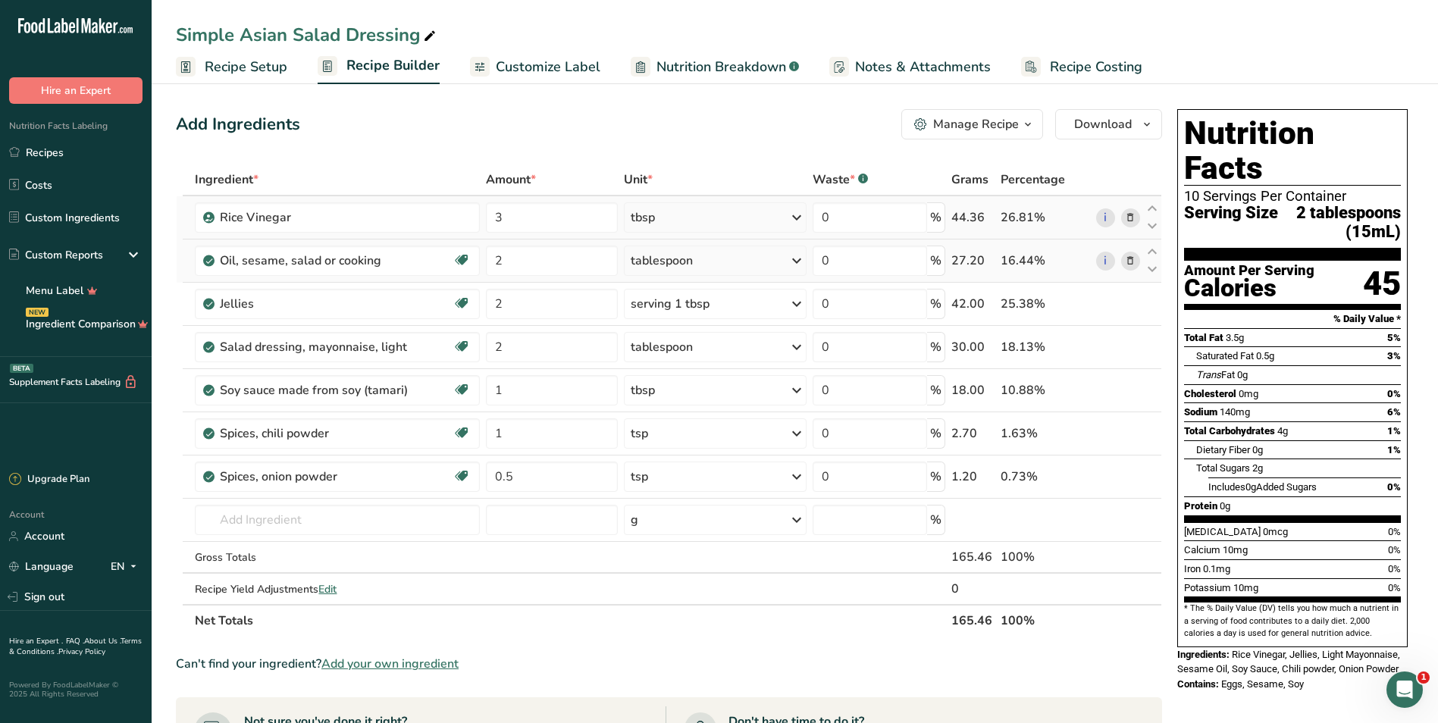
click at [708, 264] on icon at bounding box center [1130, 261] width 11 height 16
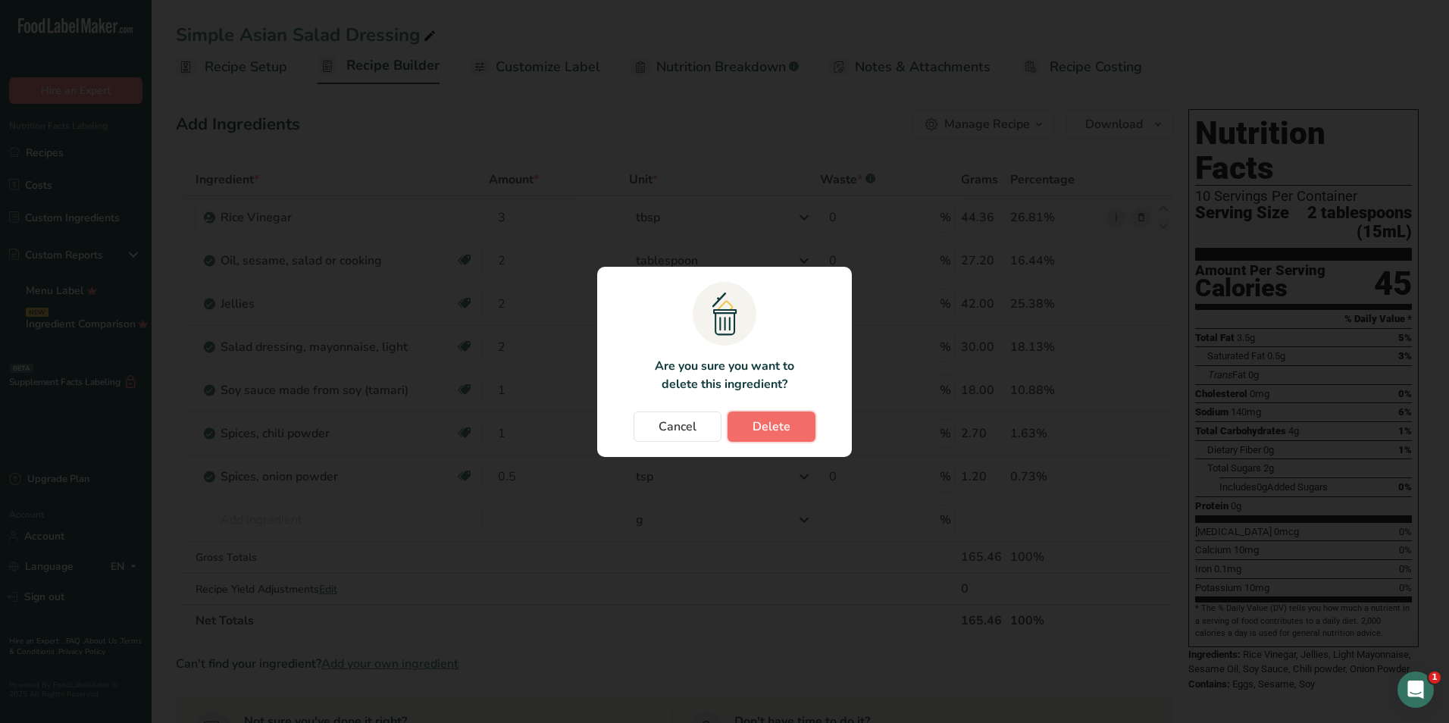
click at [708, 427] on button "Delete" at bounding box center [772, 427] width 88 height 30
type input "1"
type input "0.5"
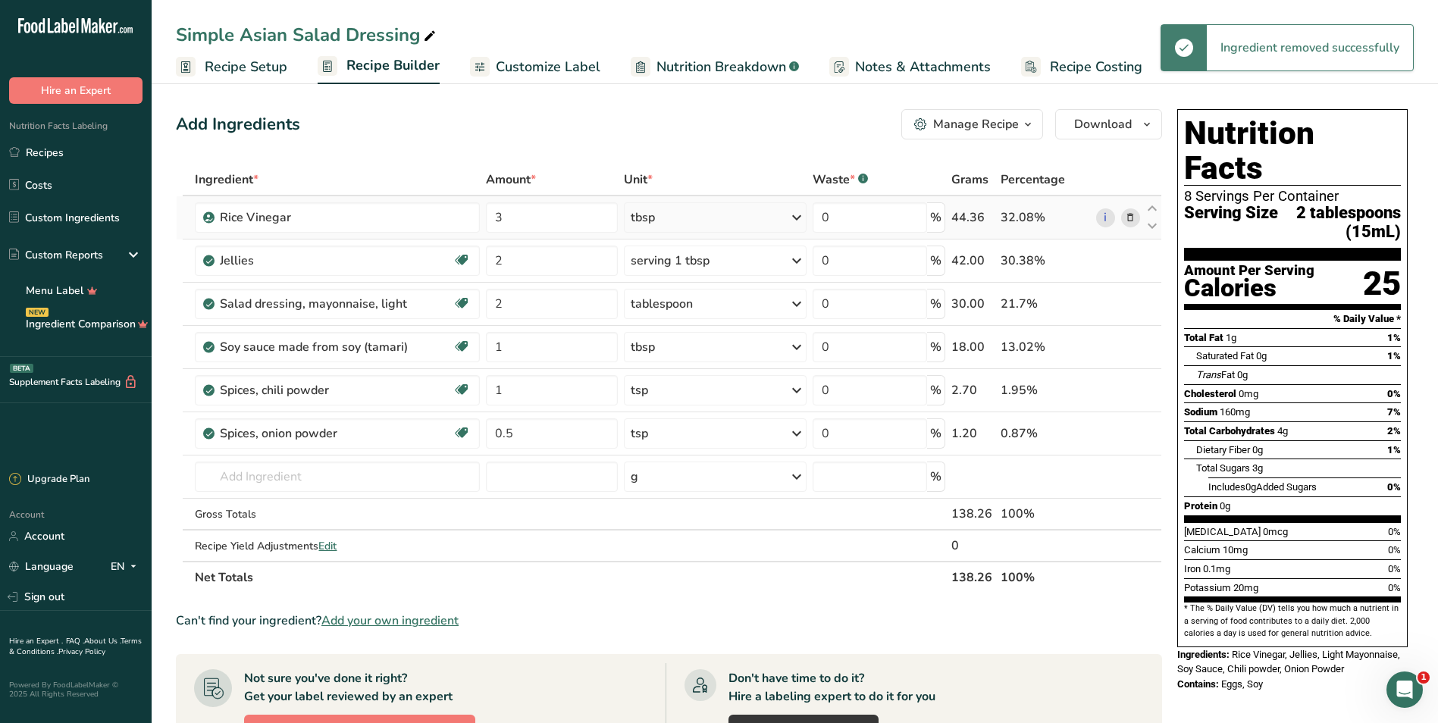
click at [485, 120] on div "Add Ingredients Manage Recipe Delete Recipe Duplicate Recipe Scale Recipe Save …" at bounding box center [669, 124] width 986 height 30
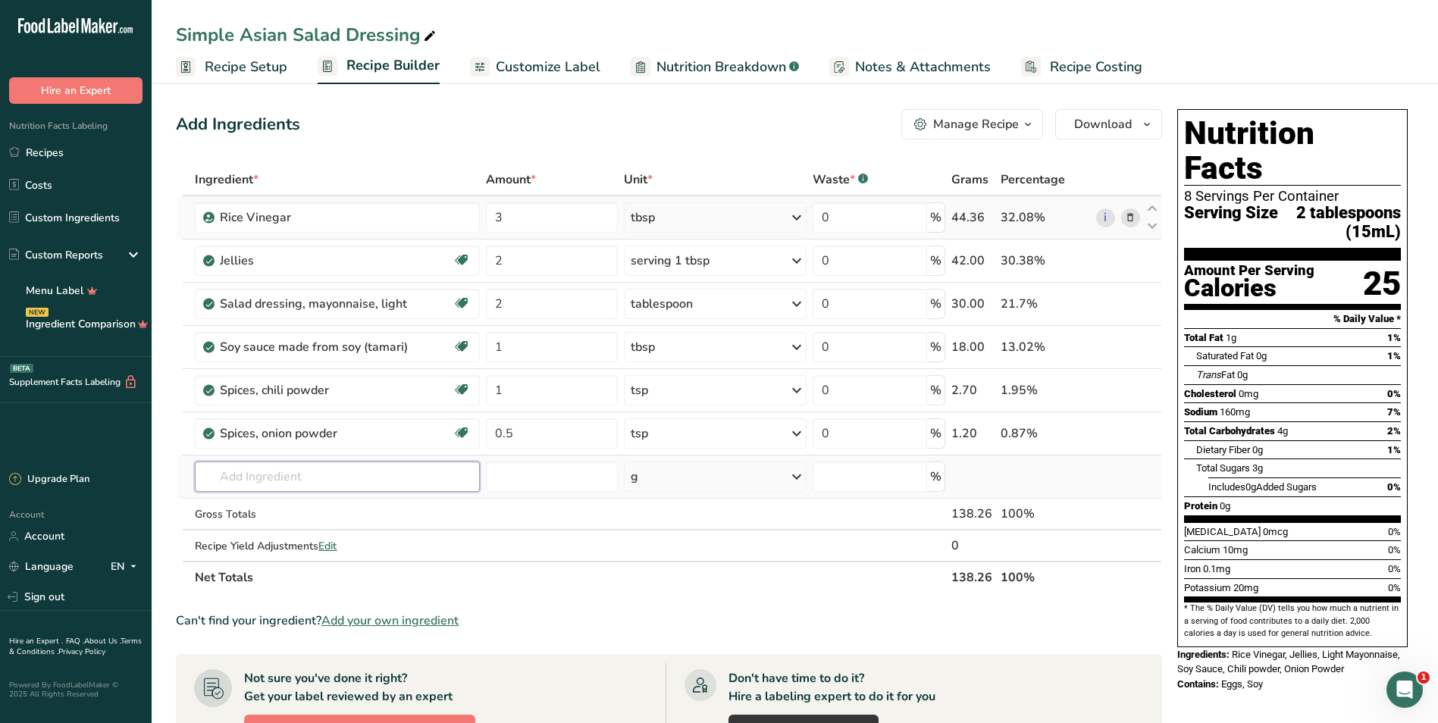
click at [271, 474] on input "text" at bounding box center [337, 477] width 284 height 30
drag, startPoint x: 230, startPoint y: 478, endPoint x: 155, endPoint y: 478, distance: 75.0
click at [155, 478] on section "Add Ingredients Manage Recipe Delete Recipe Duplicate Recipe Scale Recipe Save …" at bounding box center [795, 596] width 1286 height 1035
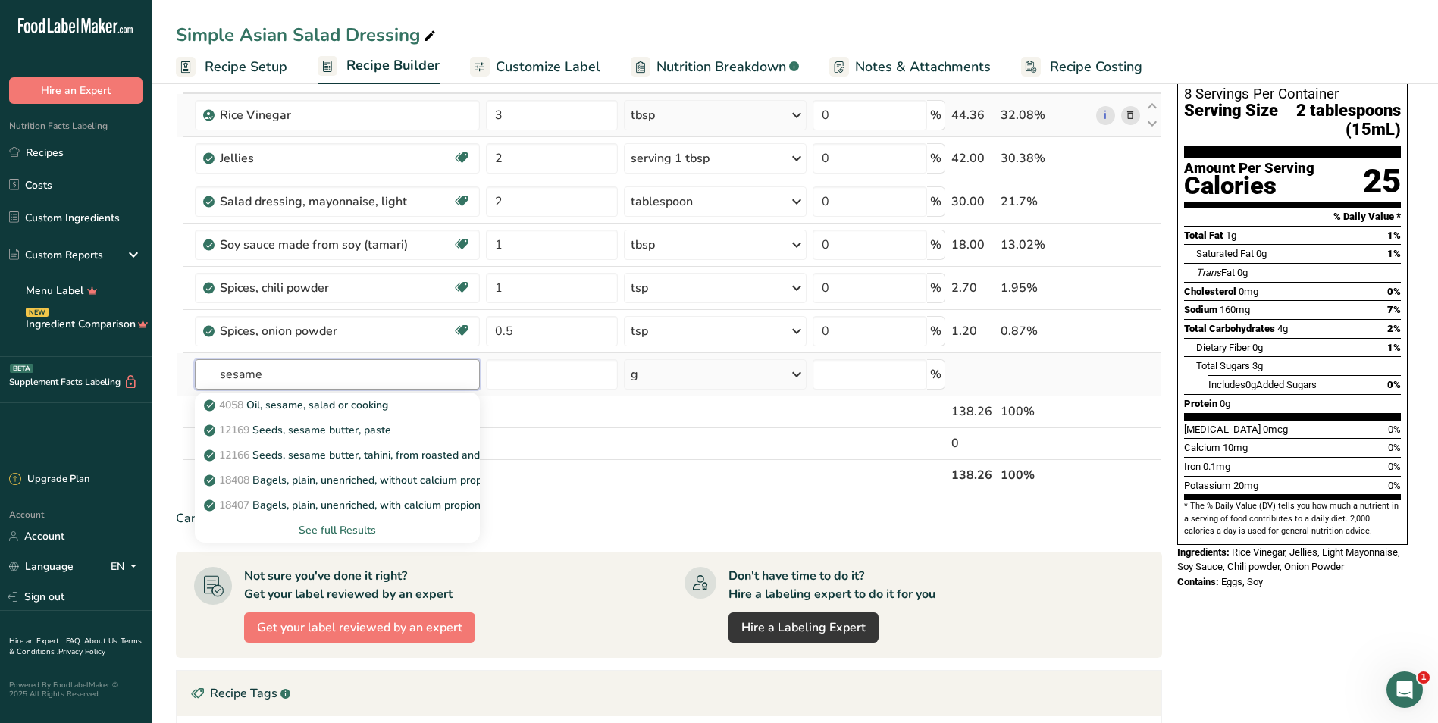
scroll to position [76, 0]
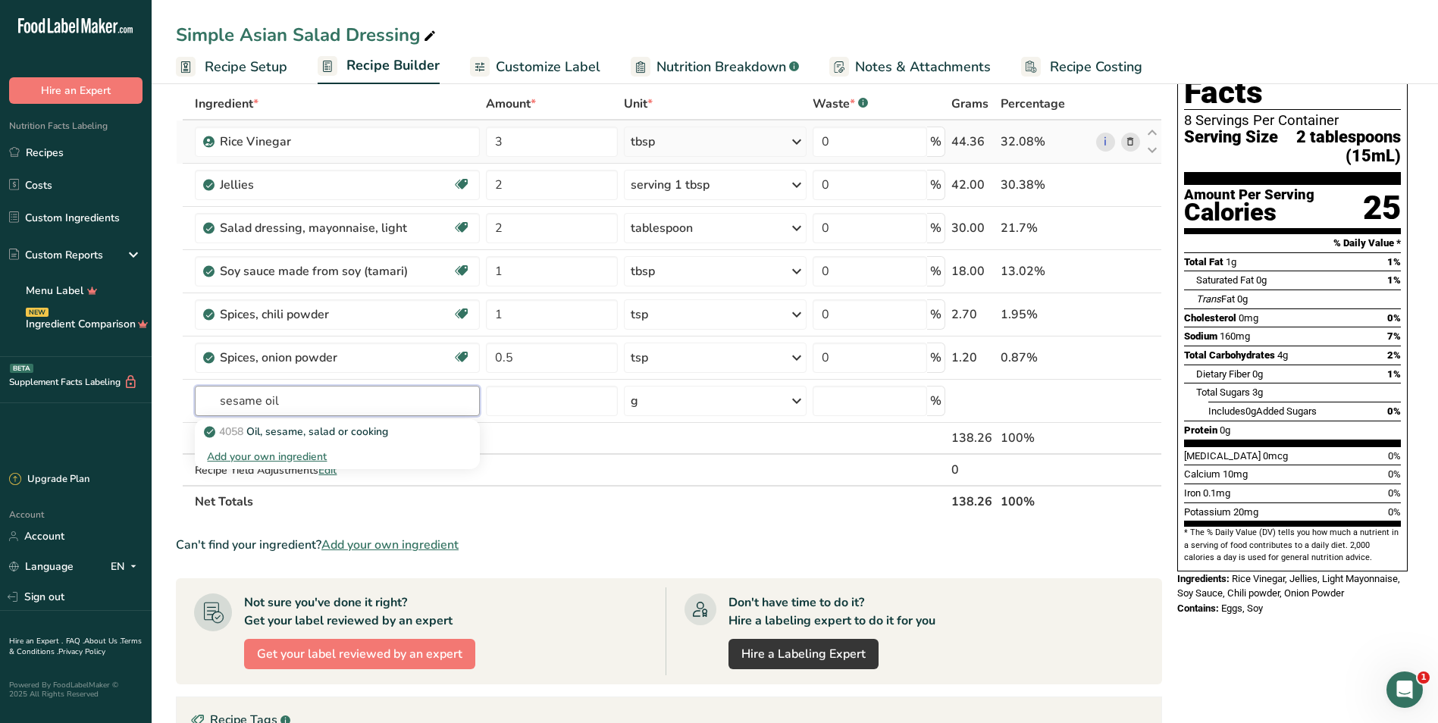
drag, startPoint x: 296, startPoint y: 403, endPoint x: 113, endPoint y: 398, distance: 182.7
click at [113, 398] on div ".a-20{fill:#fff;} Hire an Expert Nutrition Facts Labeling Recipes Costs Custom …" at bounding box center [719, 480] width 1438 height 1113
type input "oil, sesame"
click at [322, 430] on p "4058 Oil, sesame, salad or cooking" at bounding box center [297, 432] width 181 height 16
type input "Oil, sesame, salad or cooking"
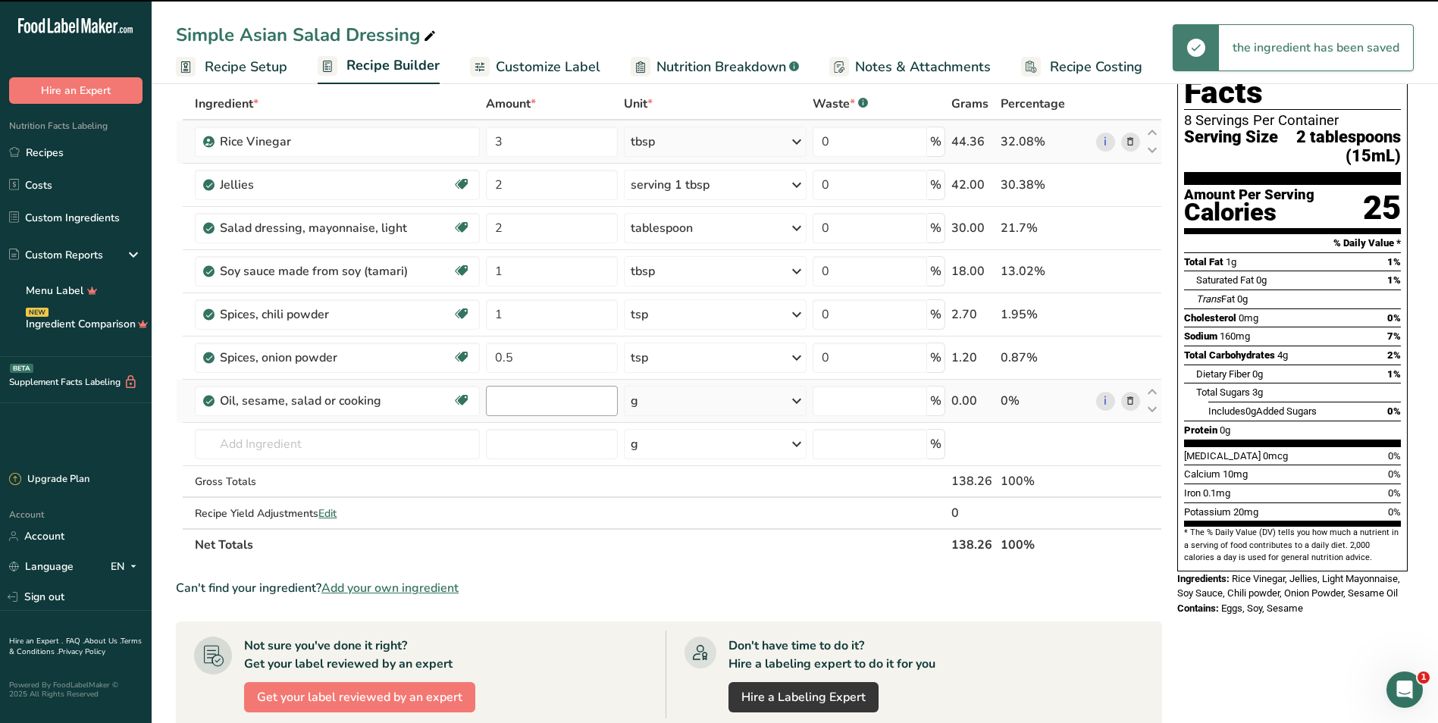
type input "0"
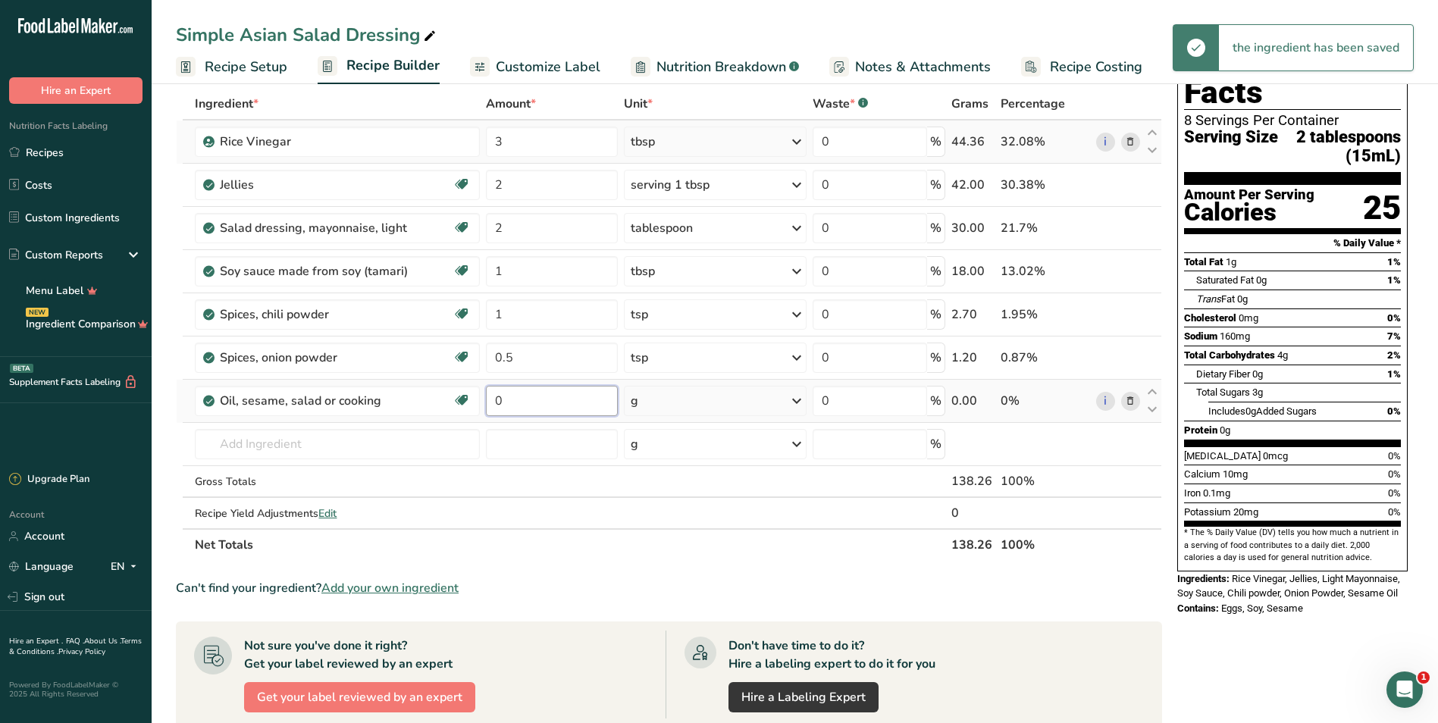
click at [566, 400] on input "0" at bounding box center [552, 401] width 133 height 30
type input "3"
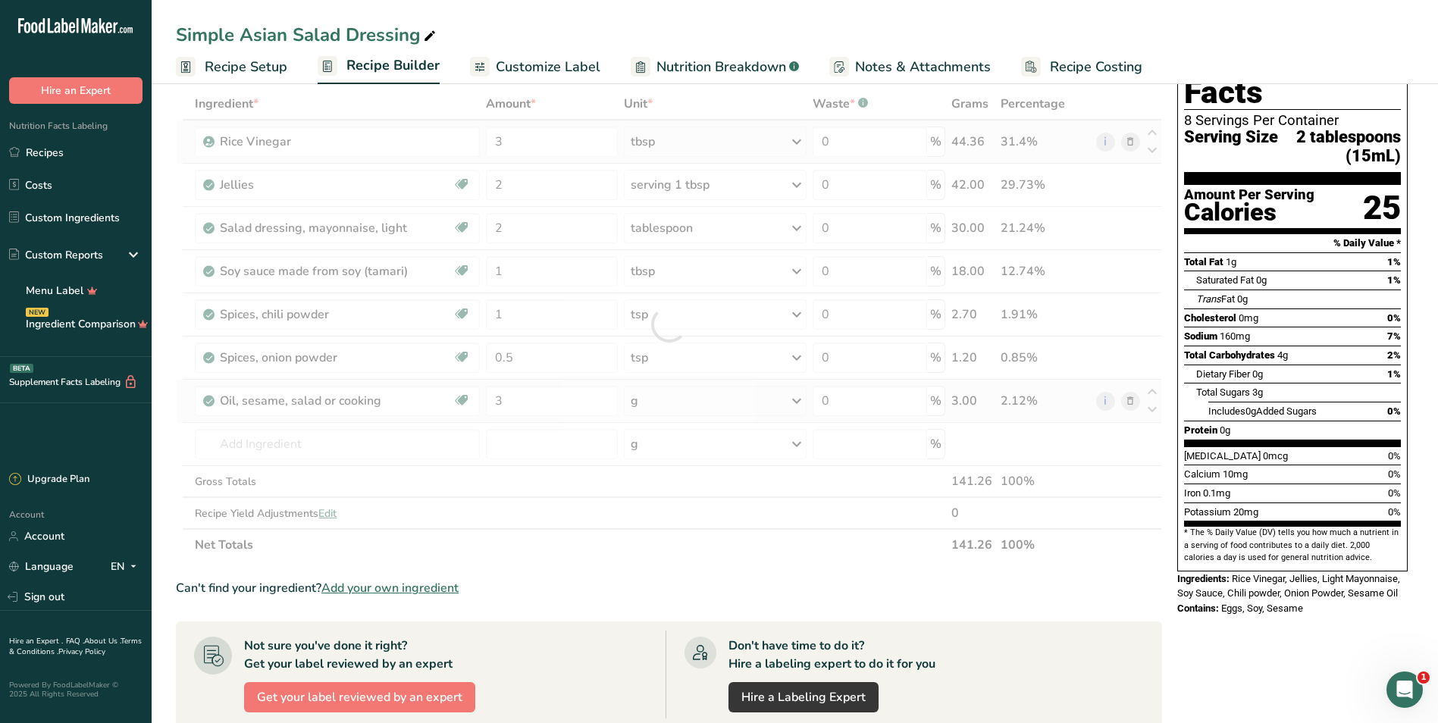
click at [657, 407] on div "Ingredient * Amount * Unit * Waste * .a-a{fill:#347362;}.b-a{fill:#fff;} Grams …" at bounding box center [669, 324] width 986 height 473
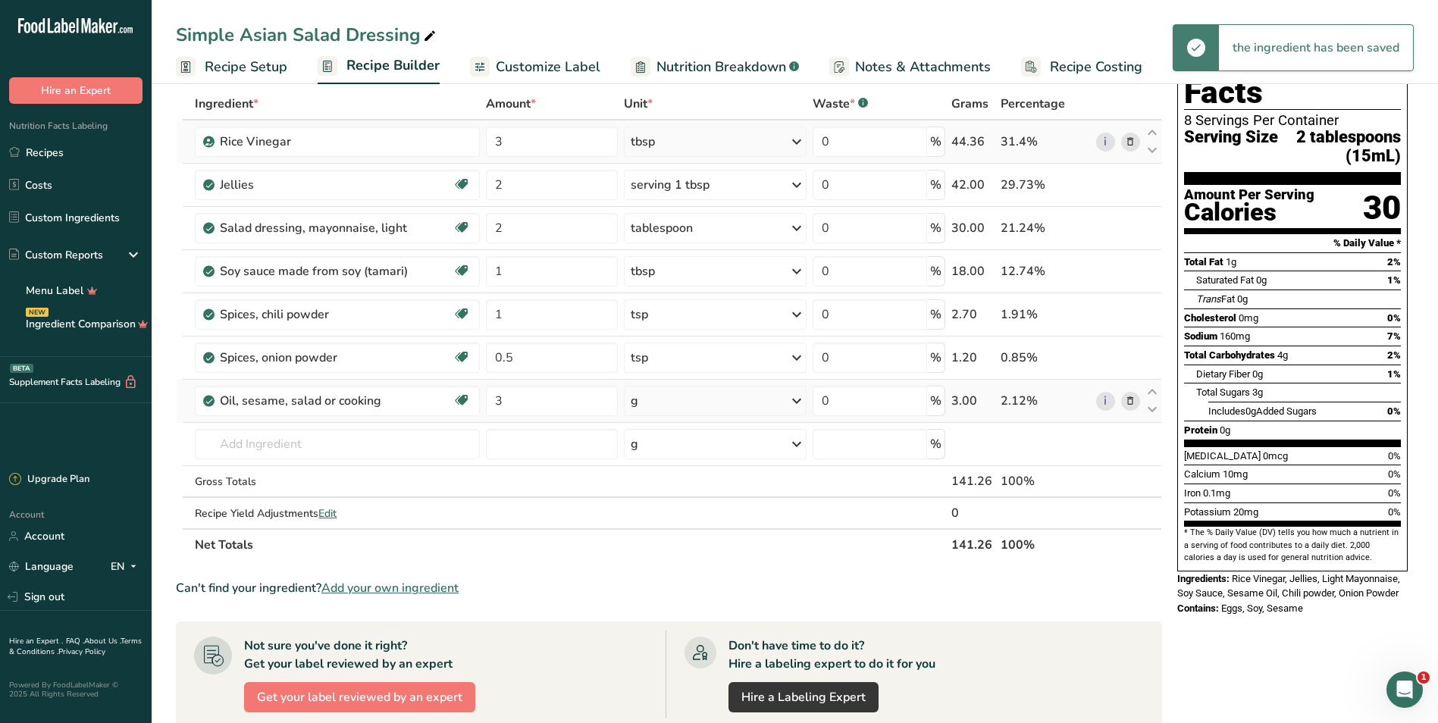
click at [694, 399] on div "g" at bounding box center [715, 401] width 182 height 30
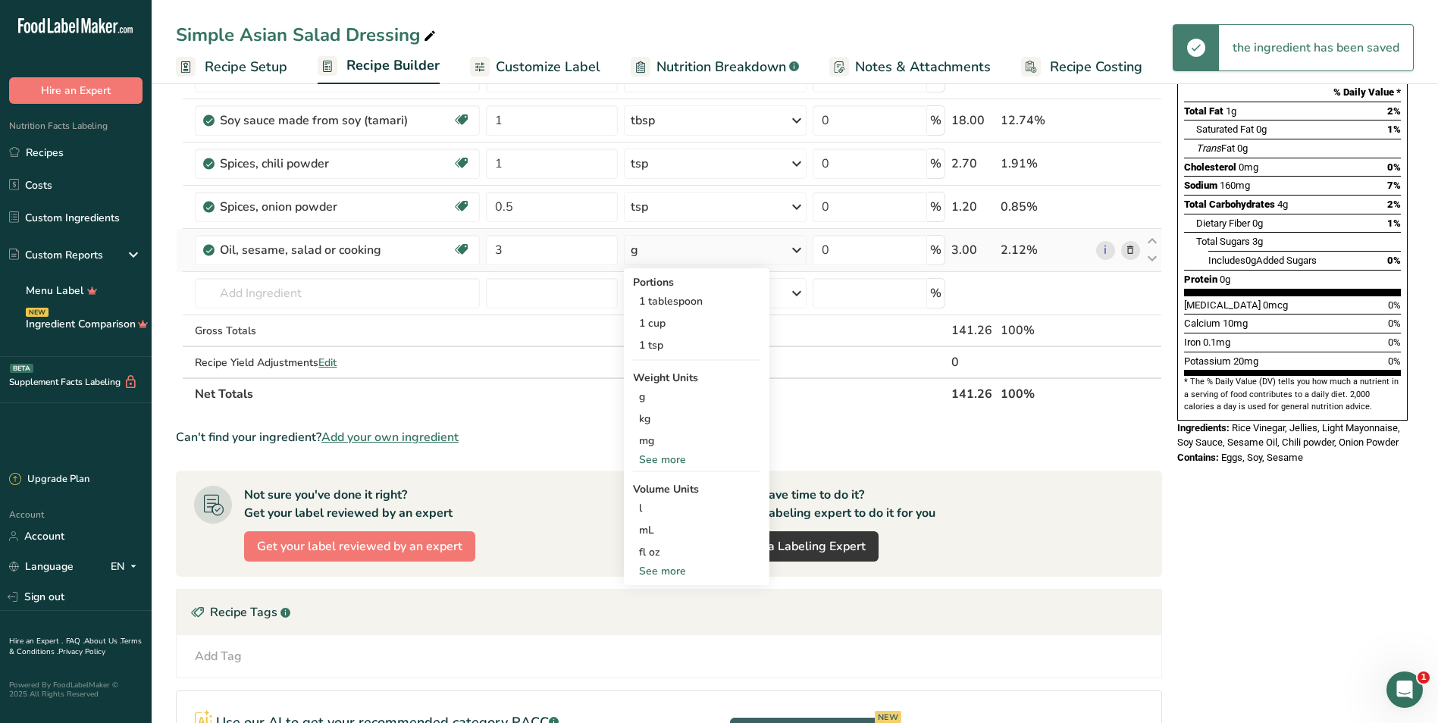
scroll to position [227, 0]
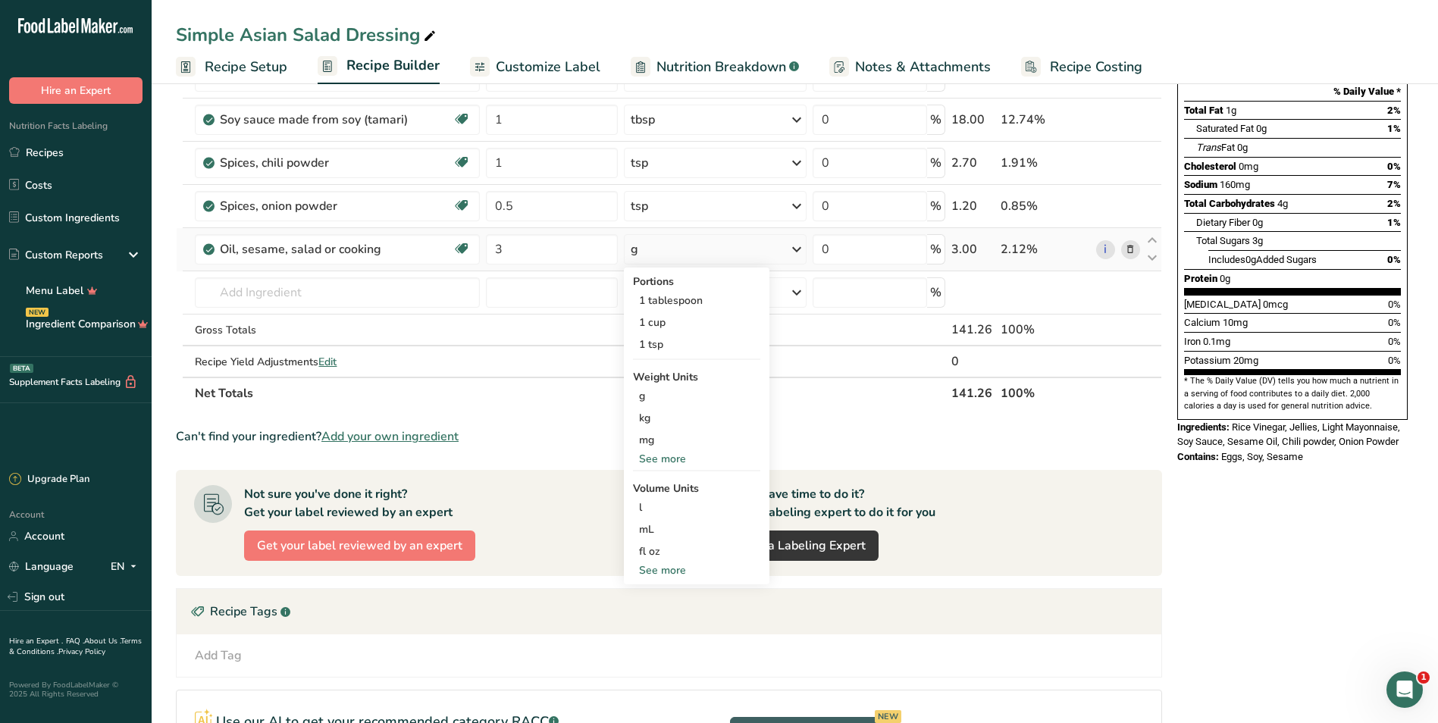
click at [662, 570] on div "See more" at bounding box center [696, 570] width 127 height 16
select select "22"
drag, startPoint x: 668, startPoint y: 573, endPoint x: 671, endPoint y: 564, distance: 9.6
click at [668, 572] on div "tbsp" at bounding box center [696, 573] width 115 height 16
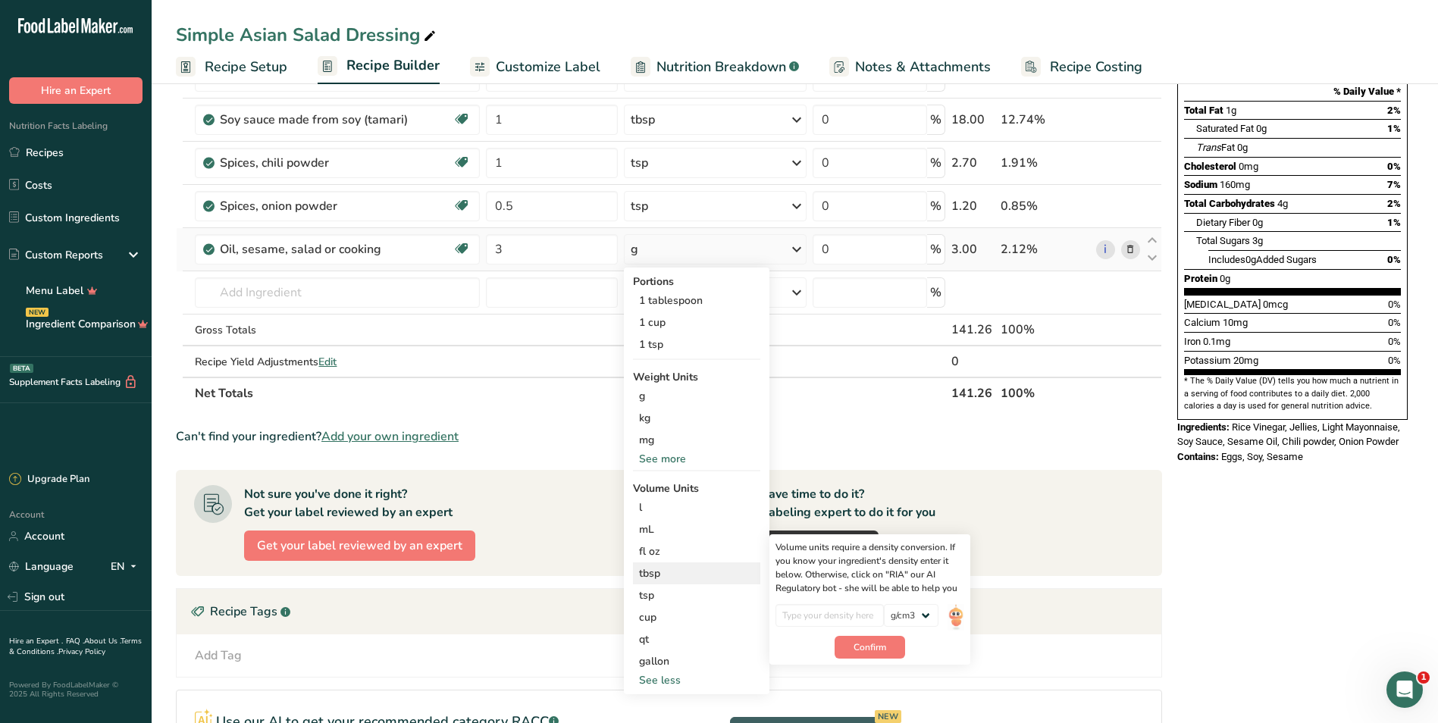
click at [669, 572] on div "tbsp" at bounding box center [696, 573] width 115 height 16
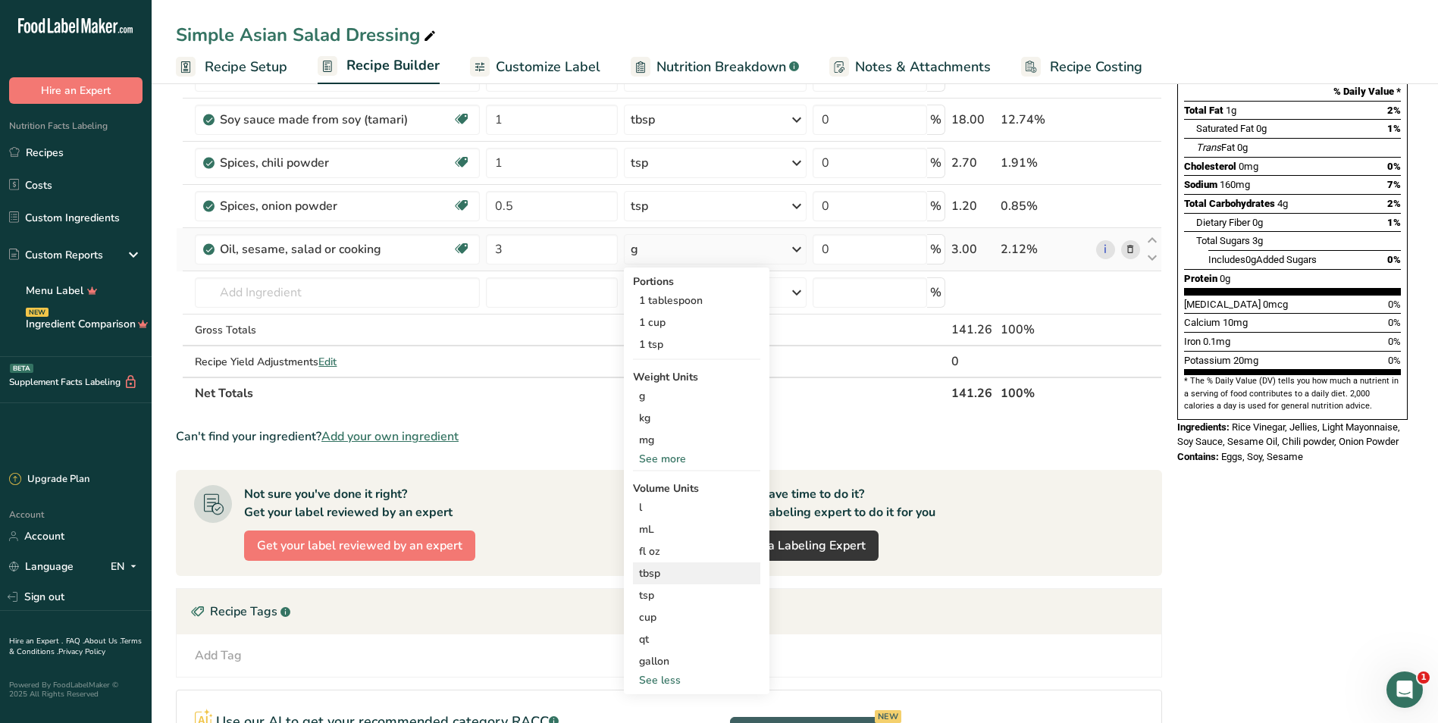
click at [647, 576] on div "tbsp" at bounding box center [696, 573] width 115 height 16
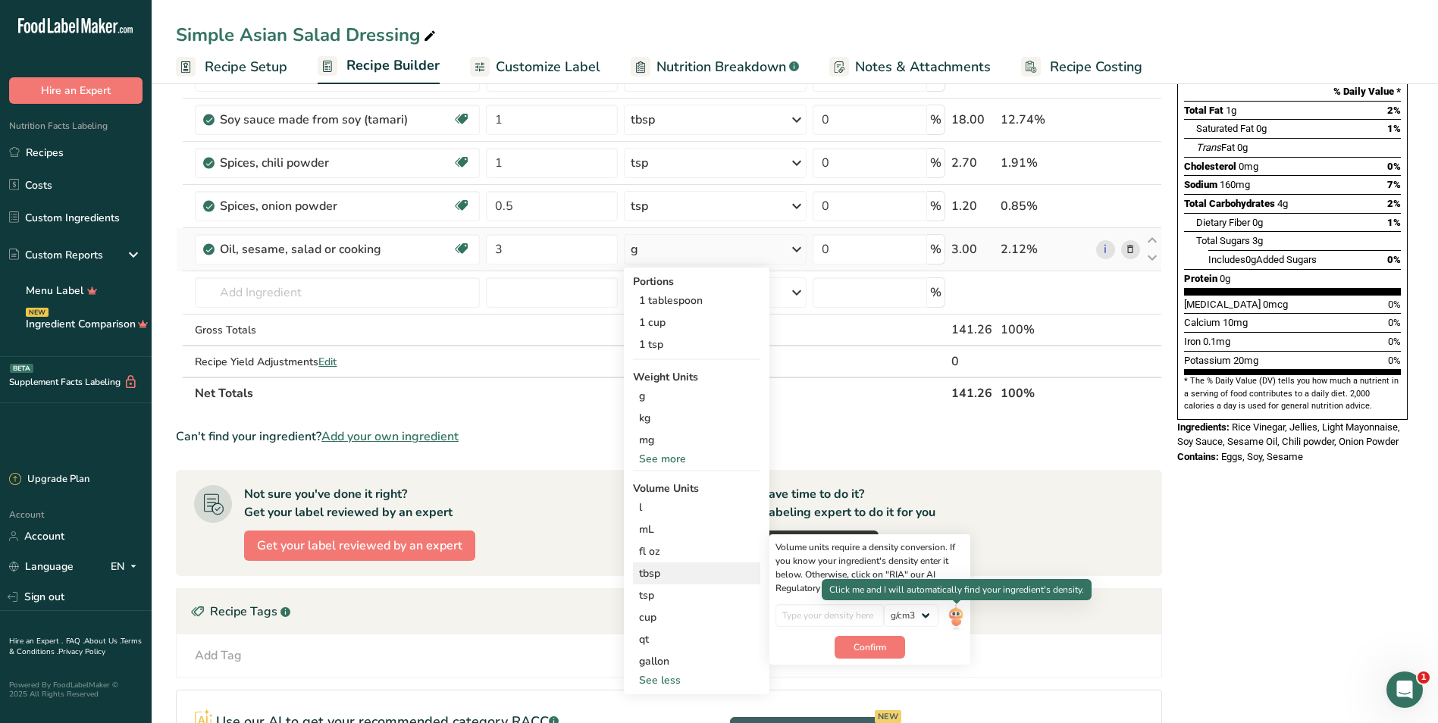
click at [708, 616] on img at bounding box center [955, 617] width 17 height 27
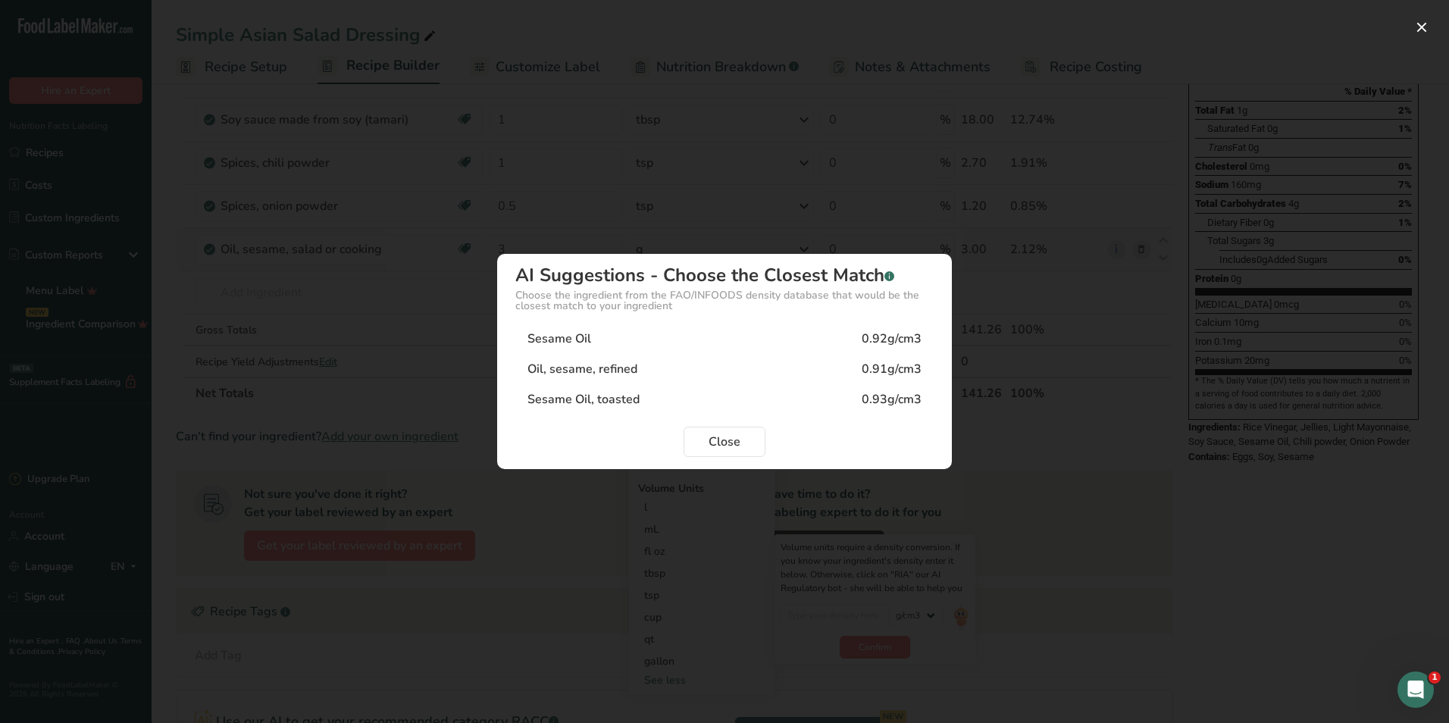
click at [600, 401] on div "Sesame Oil, toasted" at bounding box center [584, 399] width 112 height 18
type input "0.93"
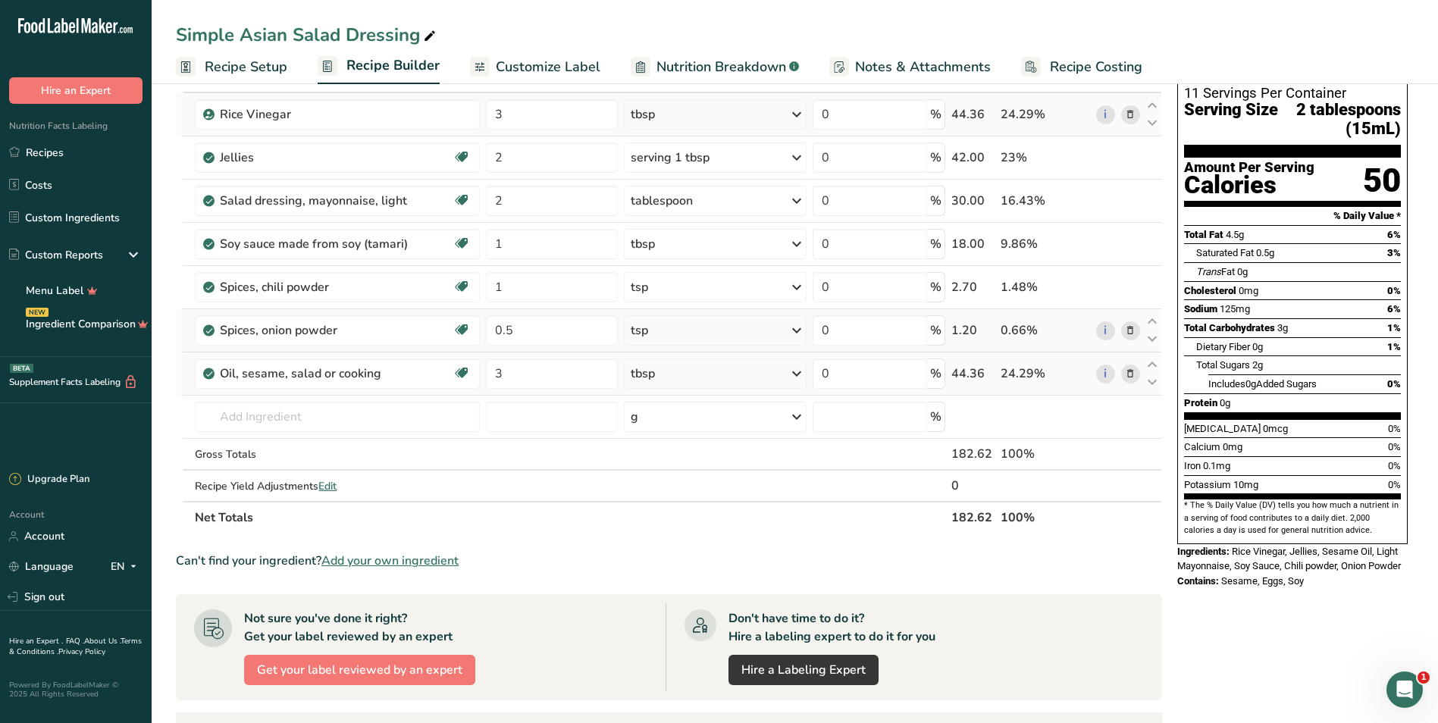
scroll to position [0, 0]
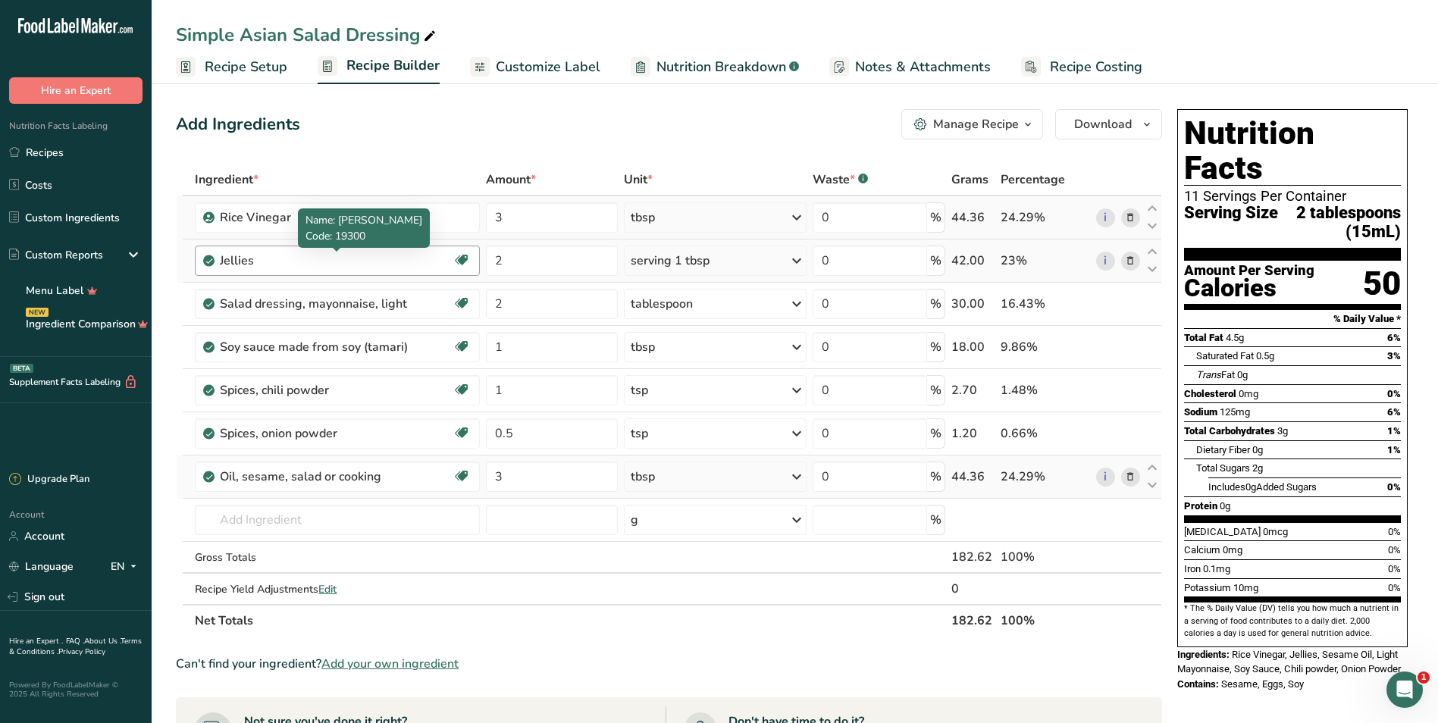
click at [340, 262] on div "Jellies" at bounding box center [314, 261] width 189 height 18
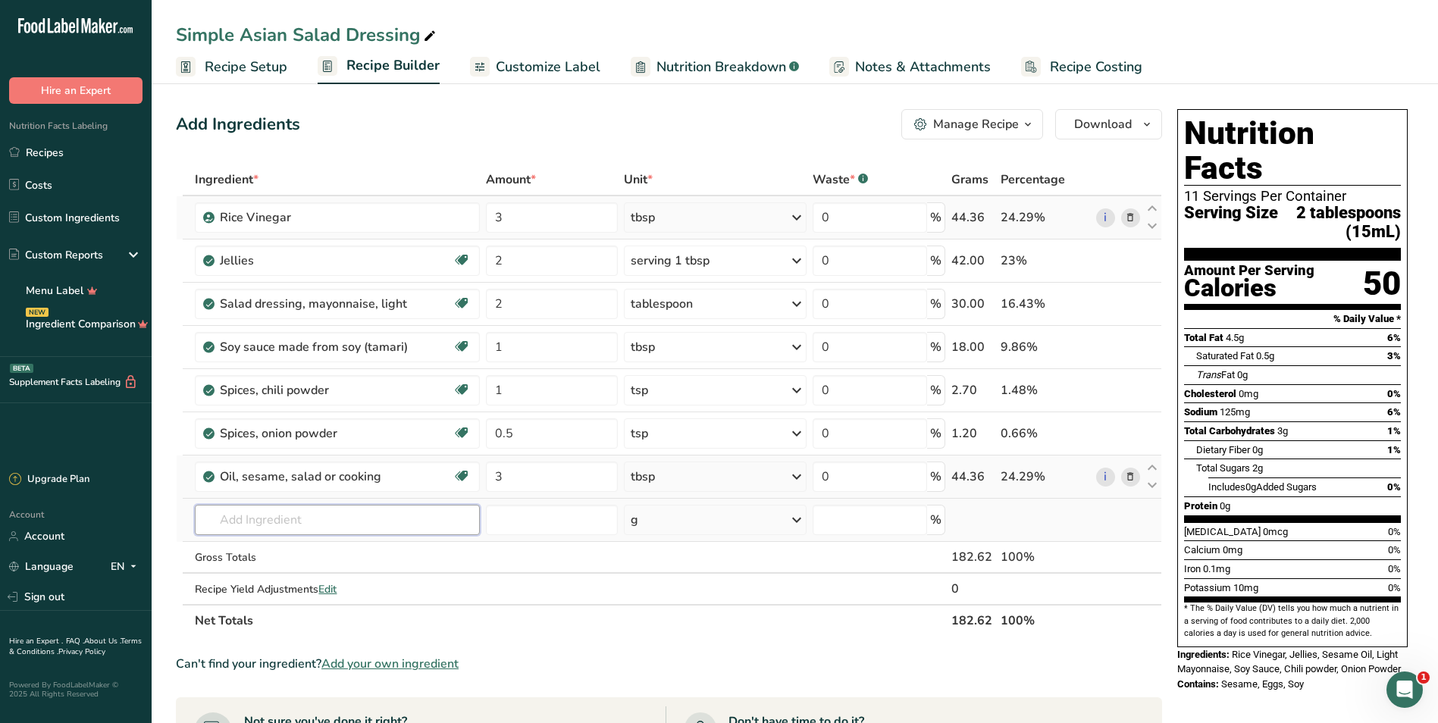
click at [281, 525] on input "text" at bounding box center [337, 520] width 284 height 30
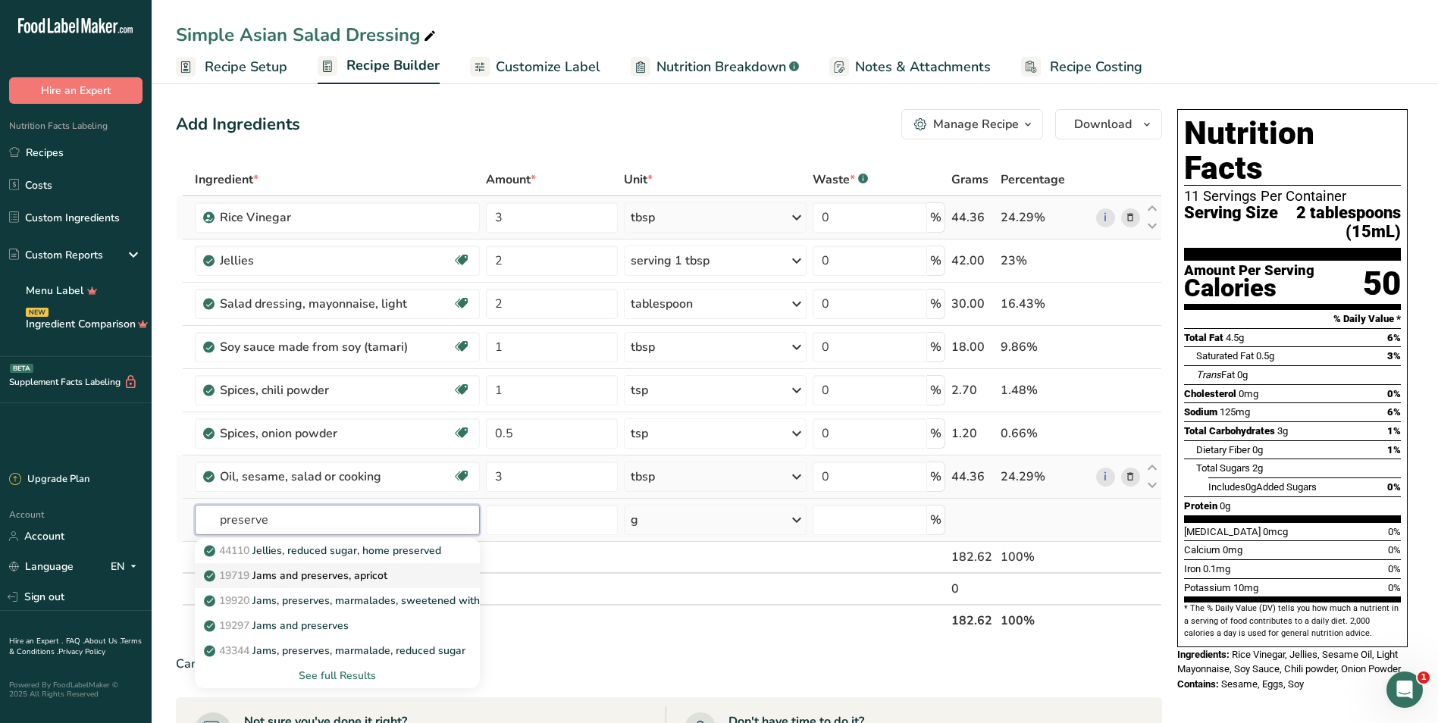
type input "preserve"
click at [281, 581] on p "19719 Jams and preserves, apricot" at bounding box center [297, 576] width 180 height 16
type input "Jams and preserves, apricot"
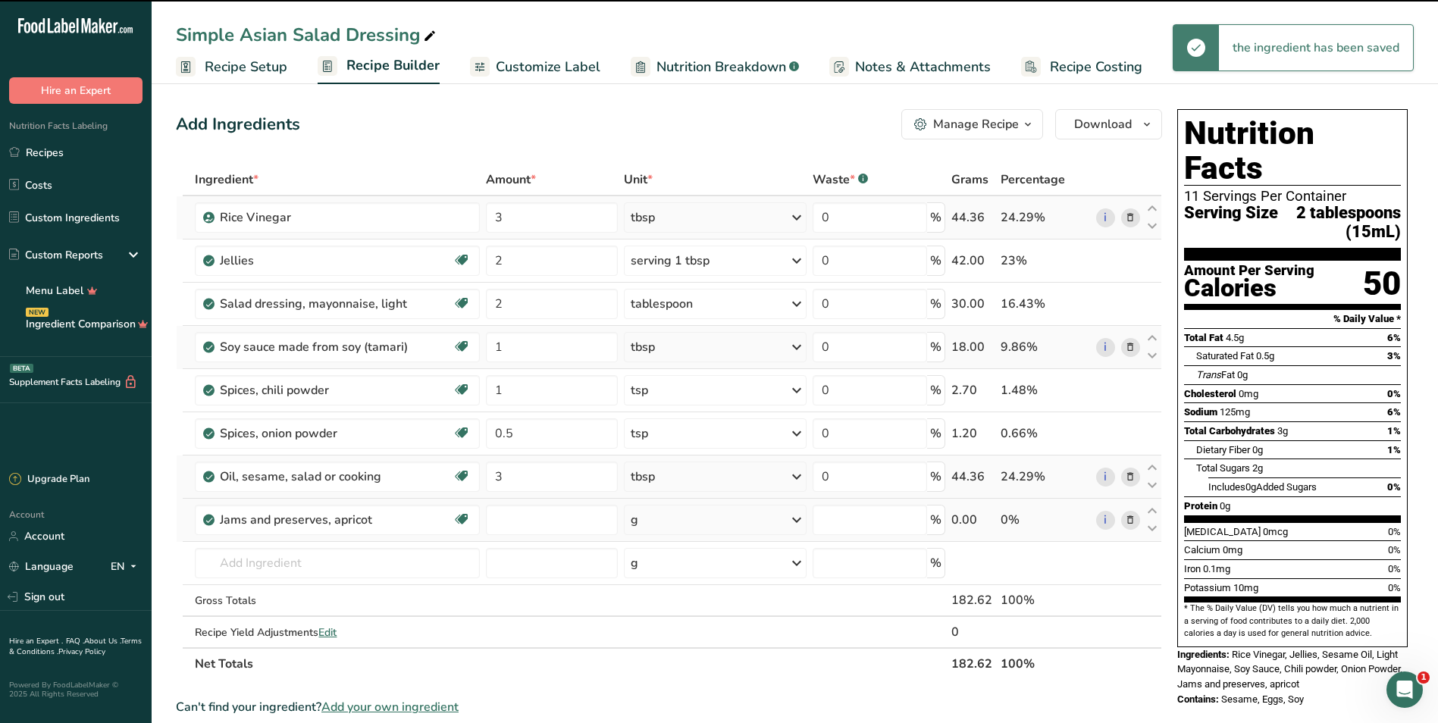
type input "0"
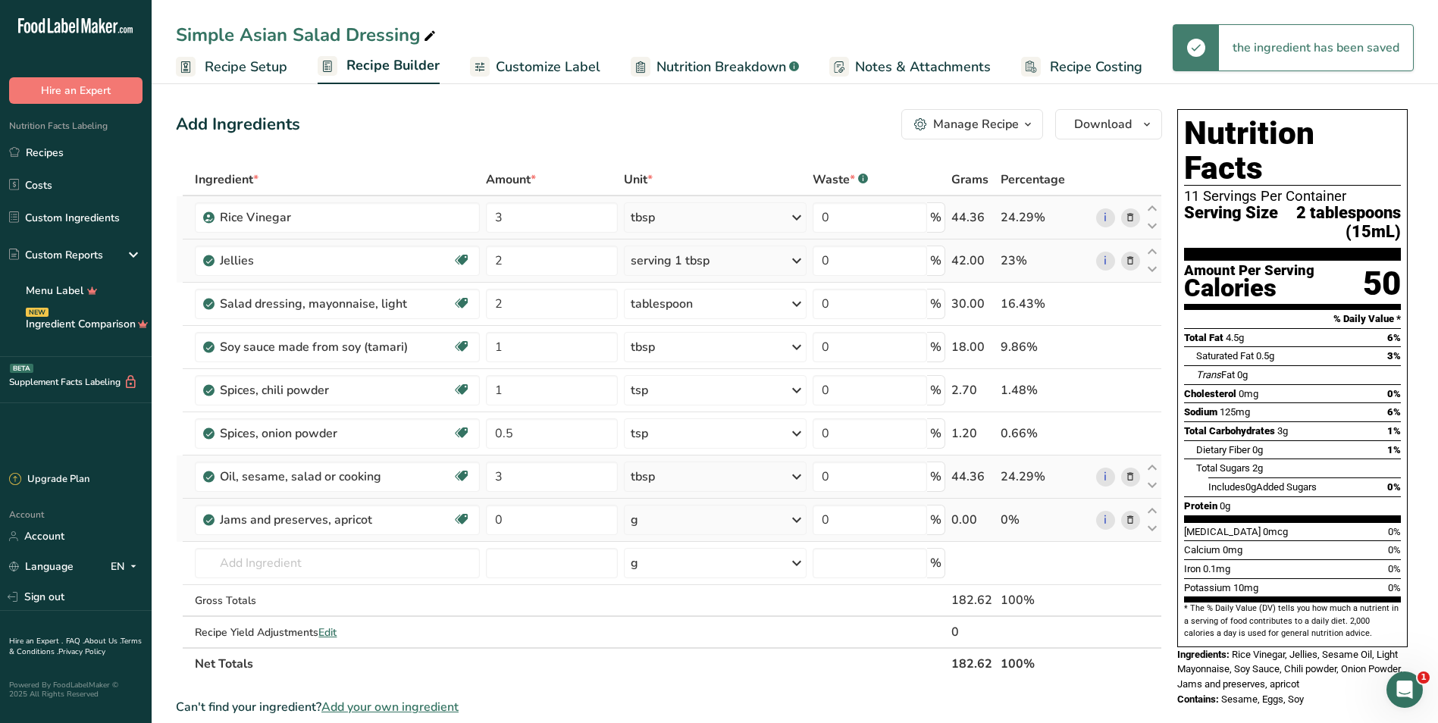
click at [708, 259] on icon at bounding box center [1130, 261] width 11 height 16
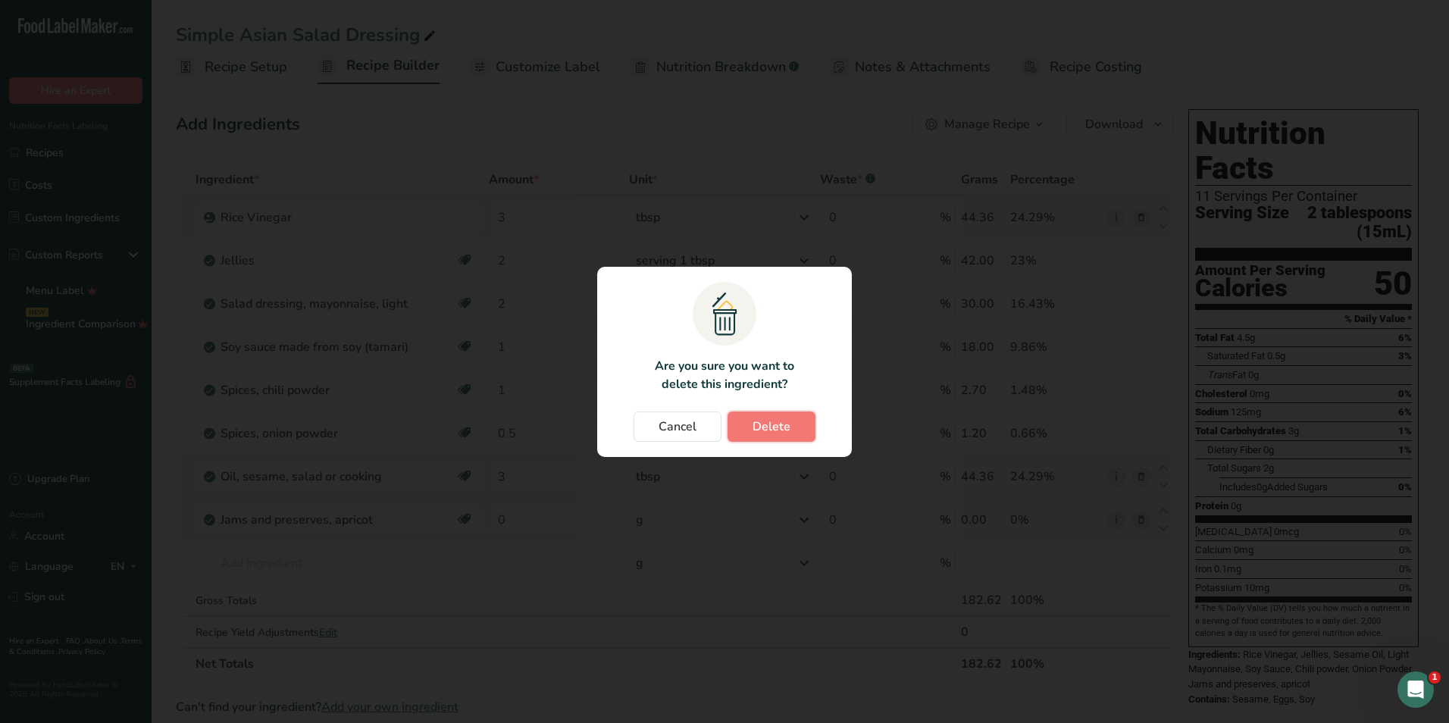
click at [708, 431] on span "Delete" at bounding box center [772, 427] width 38 height 18
type input "1"
type input "0.5"
type input "3"
type input "0"
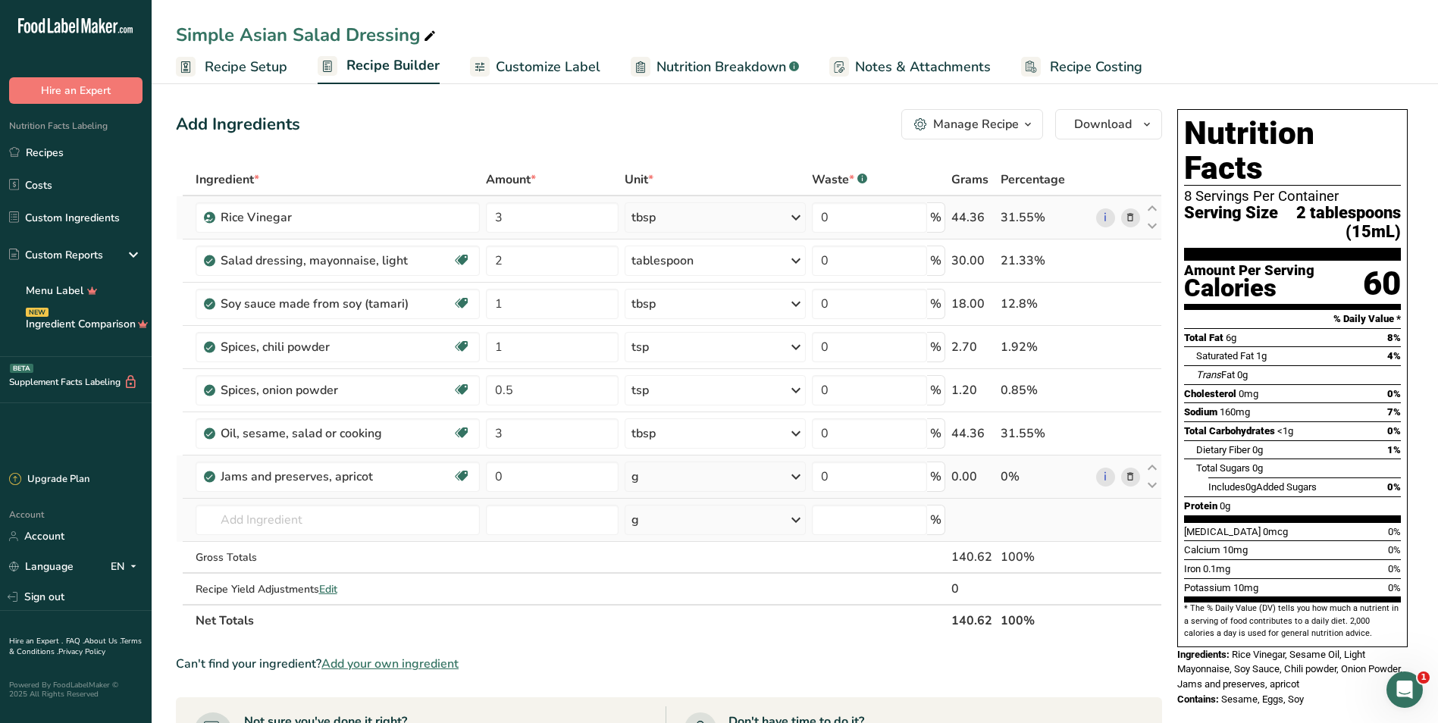
click at [696, 478] on div "g" at bounding box center [715, 477] width 181 height 30
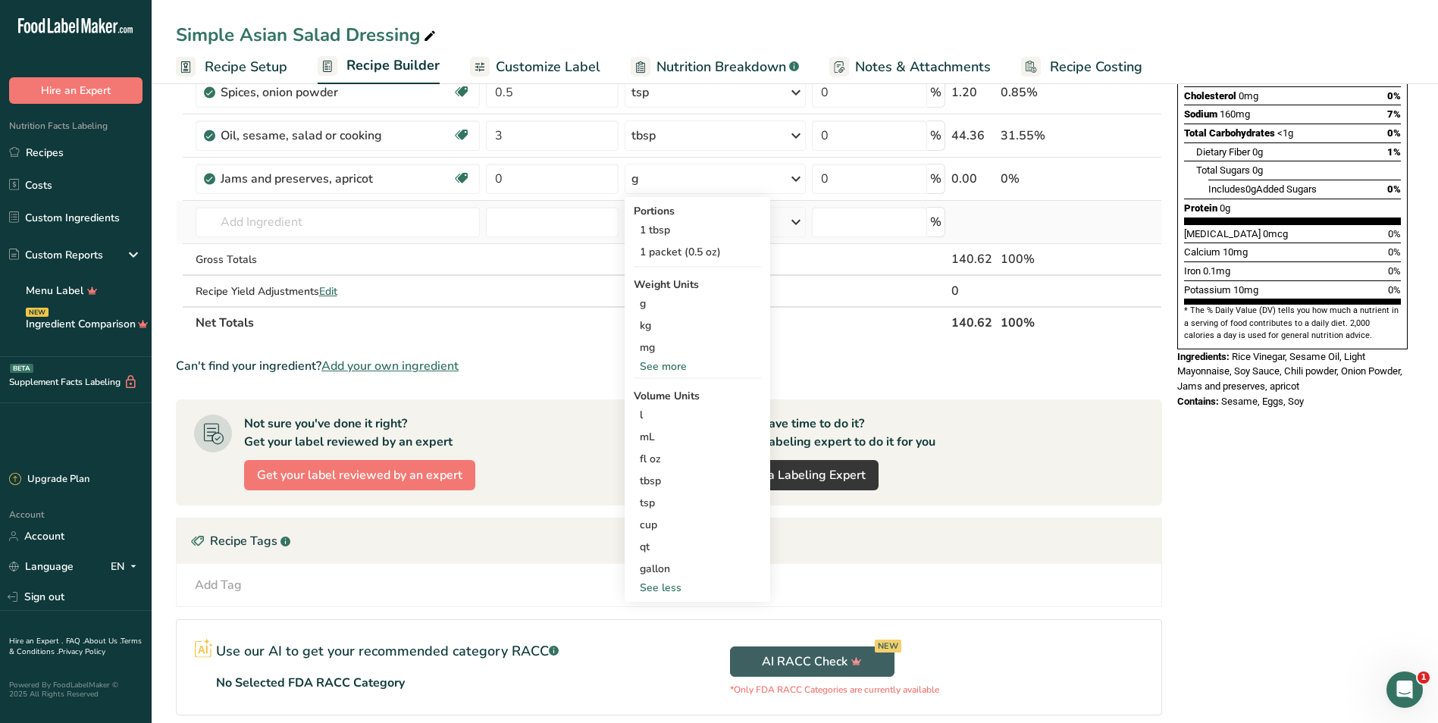
scroll to position [303, 0]
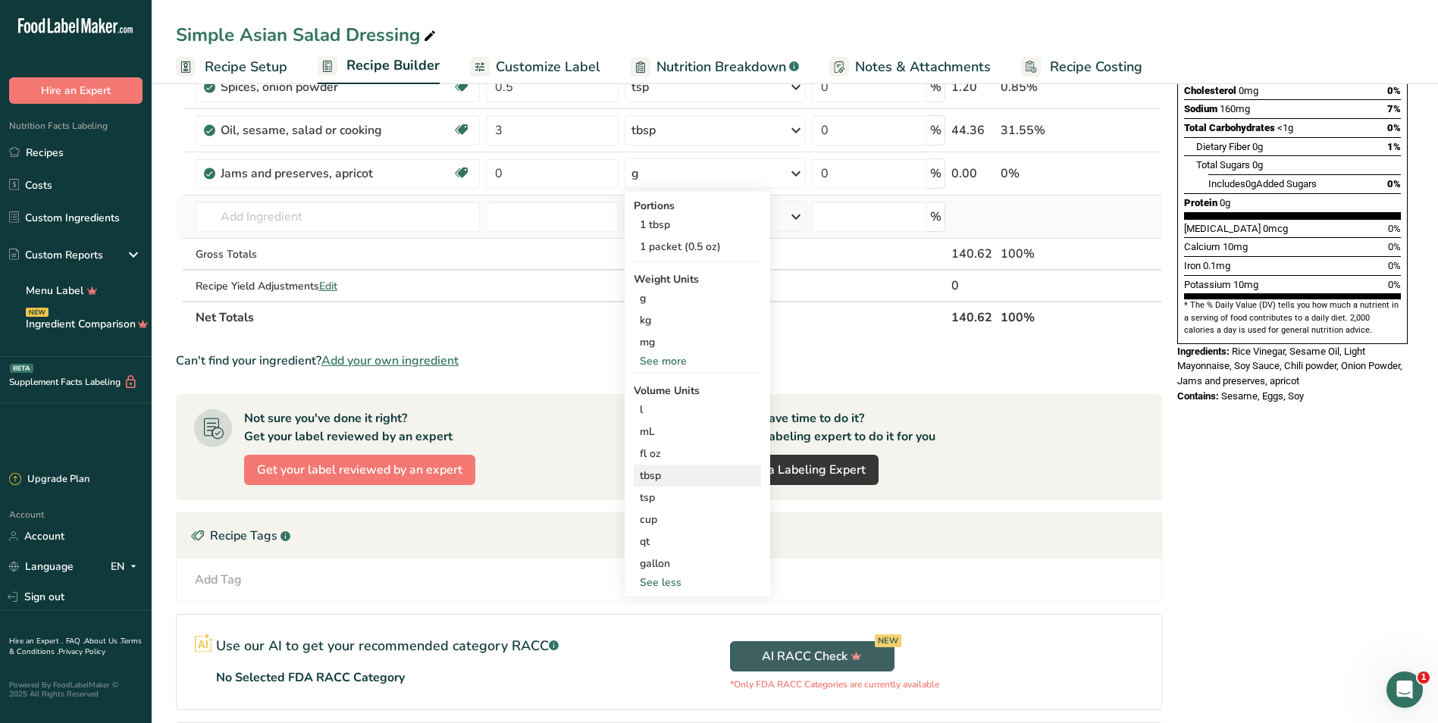
click at [673, 472] on div "tbsp" at bounding box center [697, 476] width 115 height 16
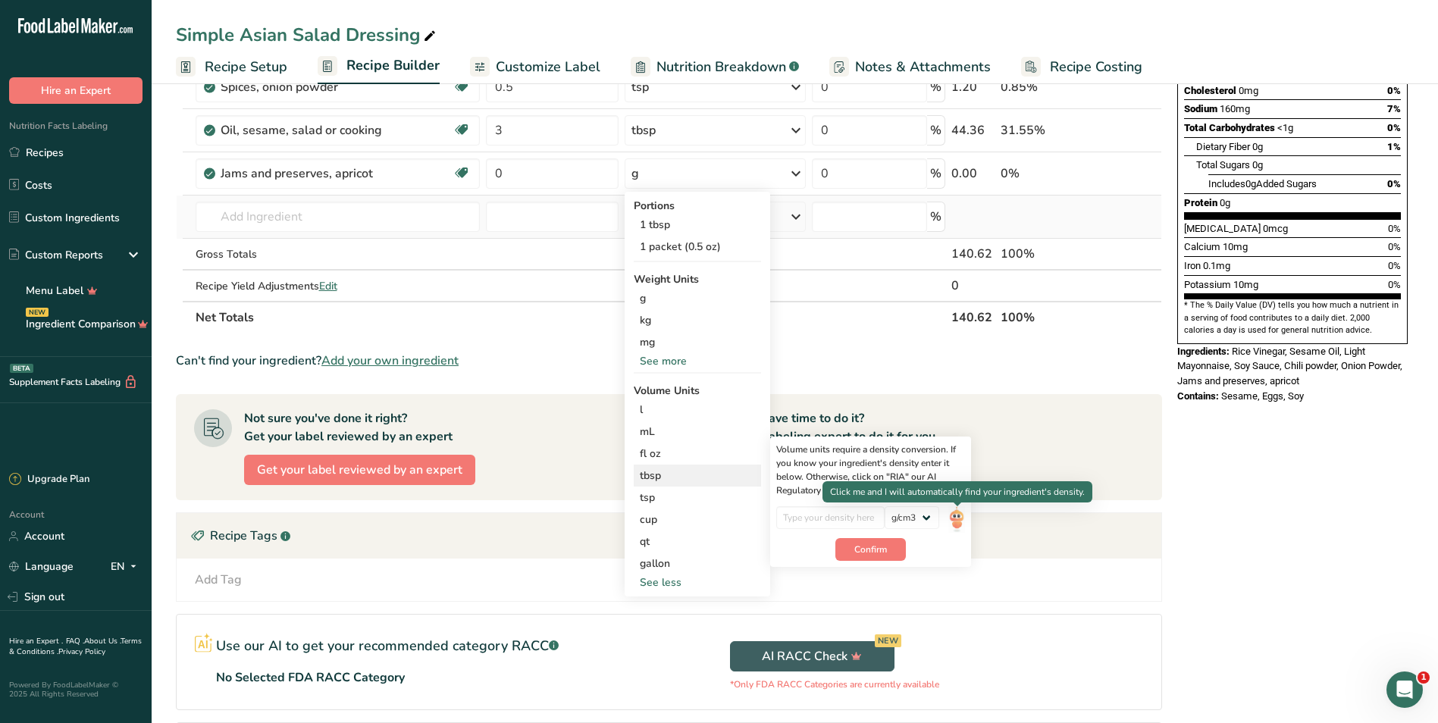
click at [708, 513] on img at bounding box center [956, 519] width 17 height 27
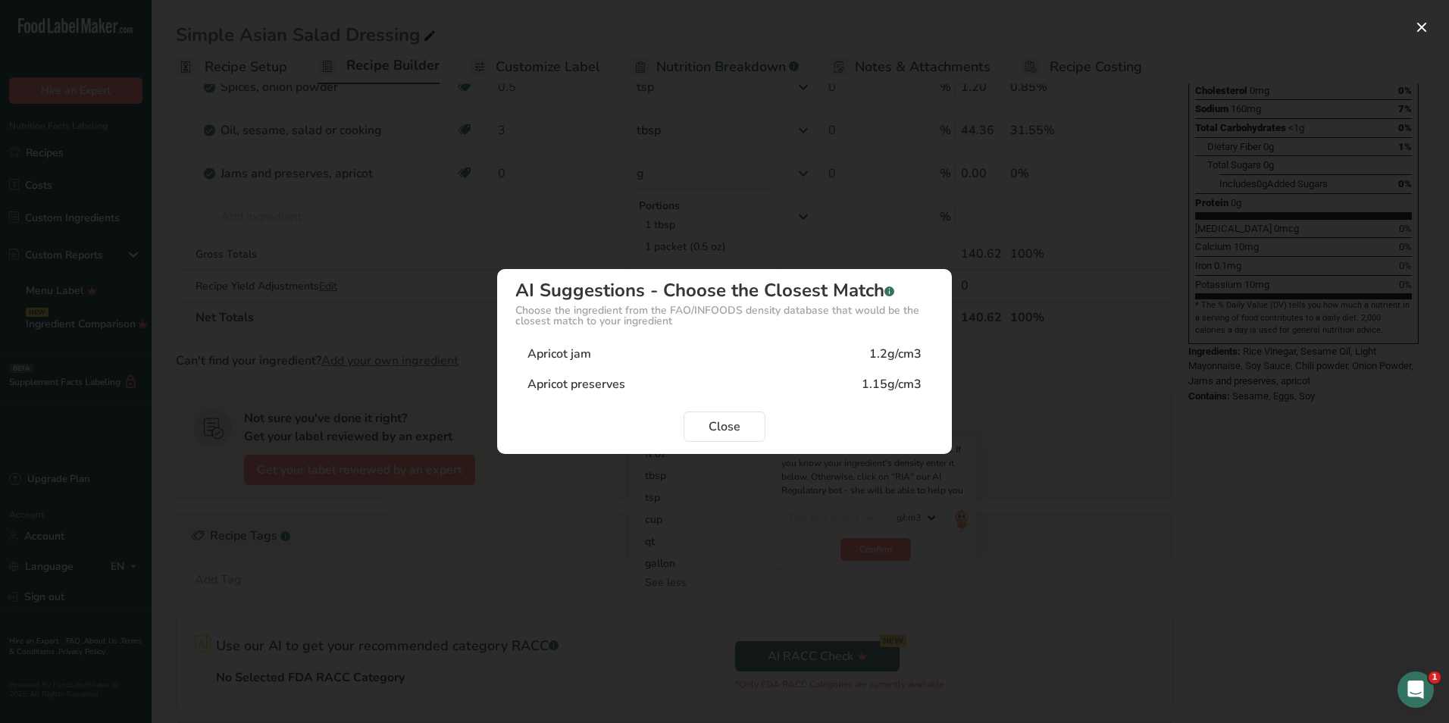
click at [607, 389] on div "Apricot preserves" at bounding box center [577, 384] width 98 height 18
type input "1.15"
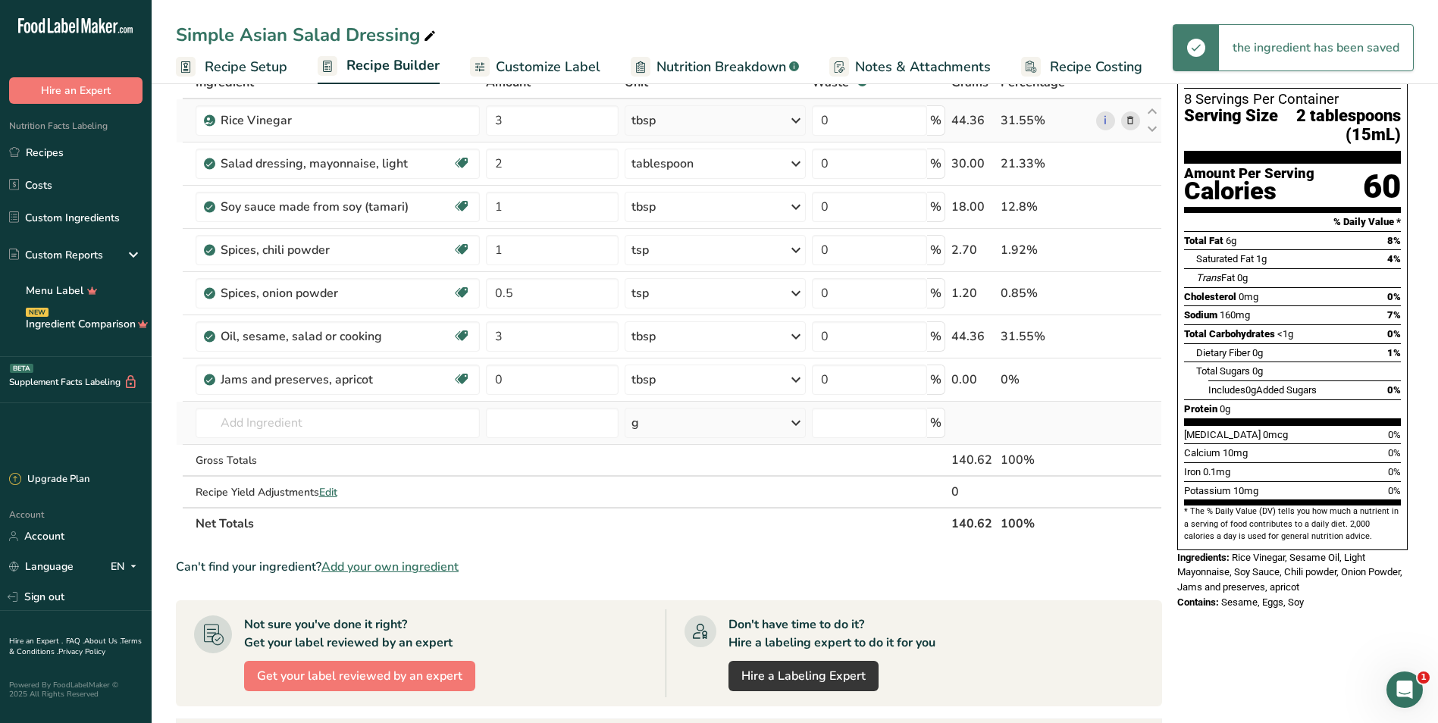
scroll to position [76, 0]
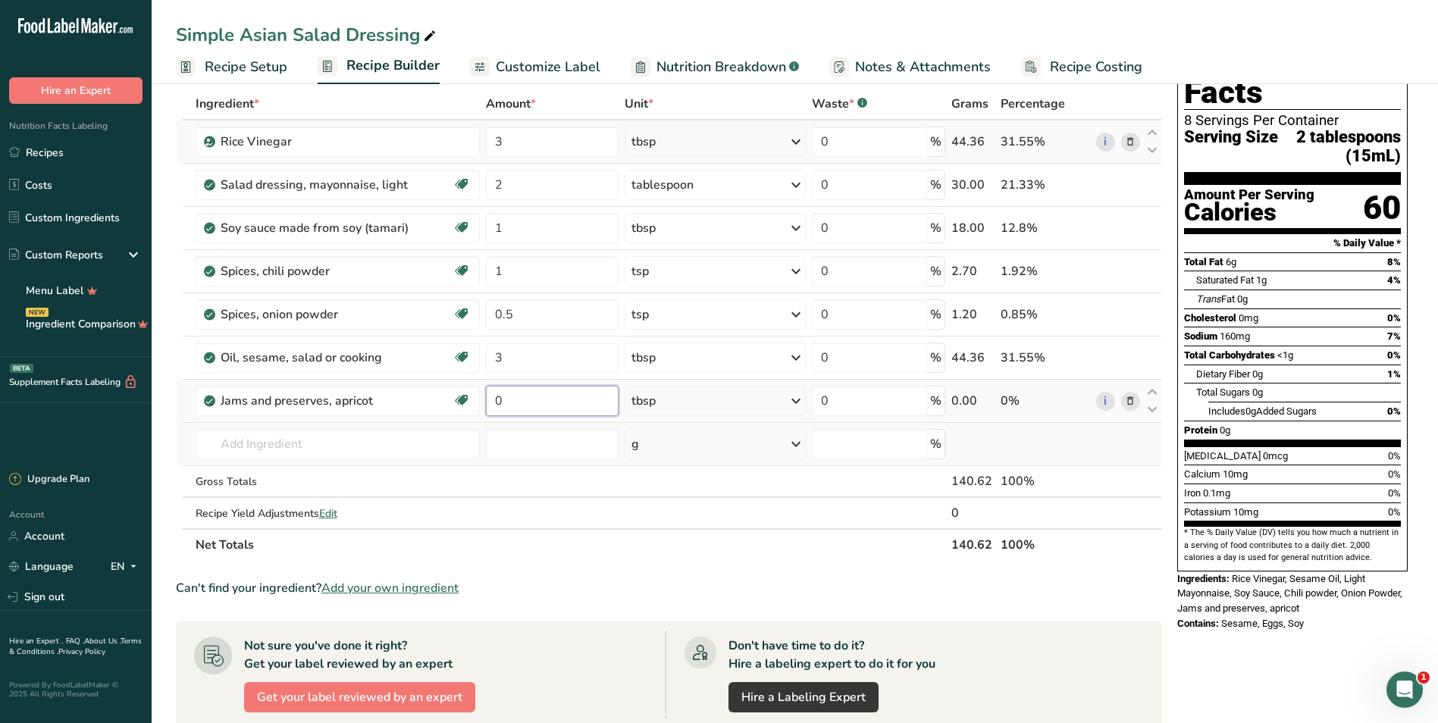
drag, startPoint x: 580, startPoint y: 401, endPoint x: 506, endPoint y: 409, distance: 74.0
click at [506, 409] on input "0" at bounding box center [552, 401] width 133 height 30
type input "2"
click at [563, 362] on div "Ingredient * Amount * Unit * Waste * .a-a{fill:#347362;}.b-a{fill:#fff;} Grams …" at bounding box center [669, 324] width 986 height 473
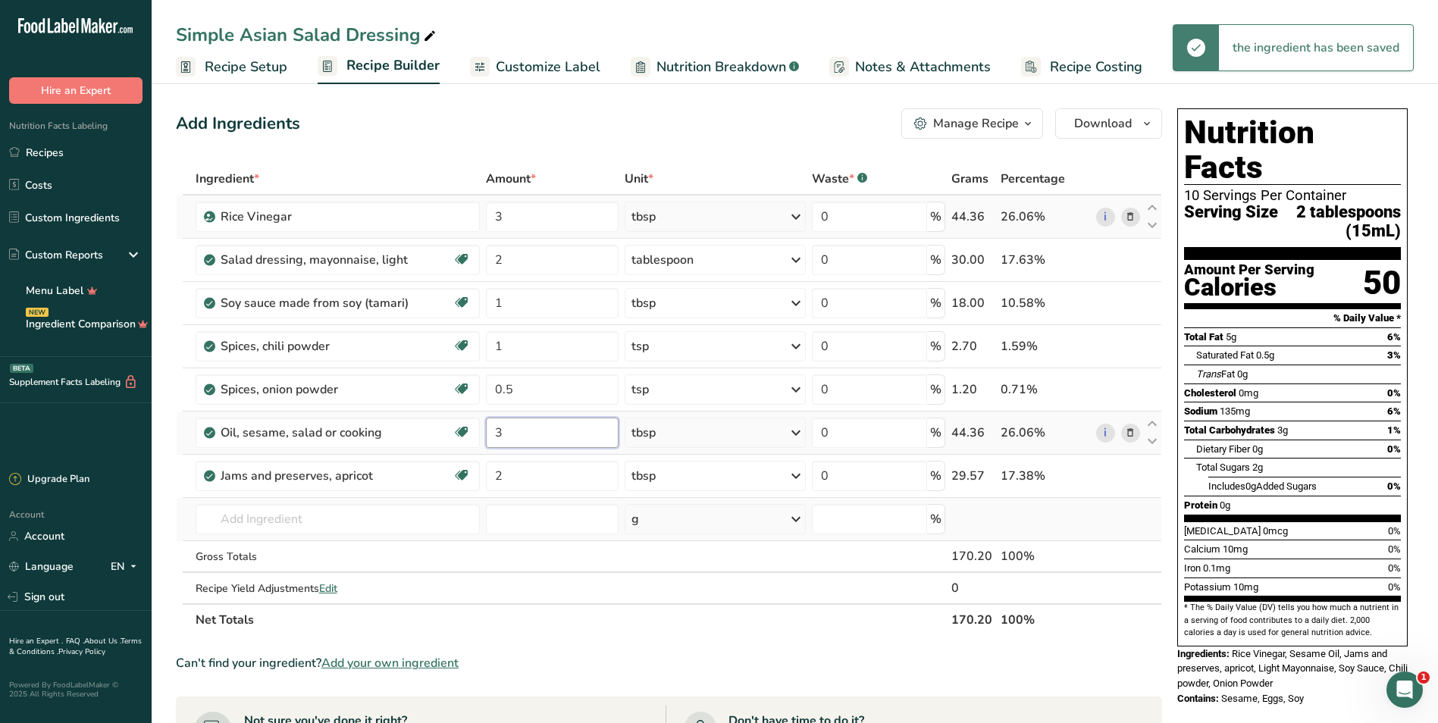
scroll to position [0, 0]
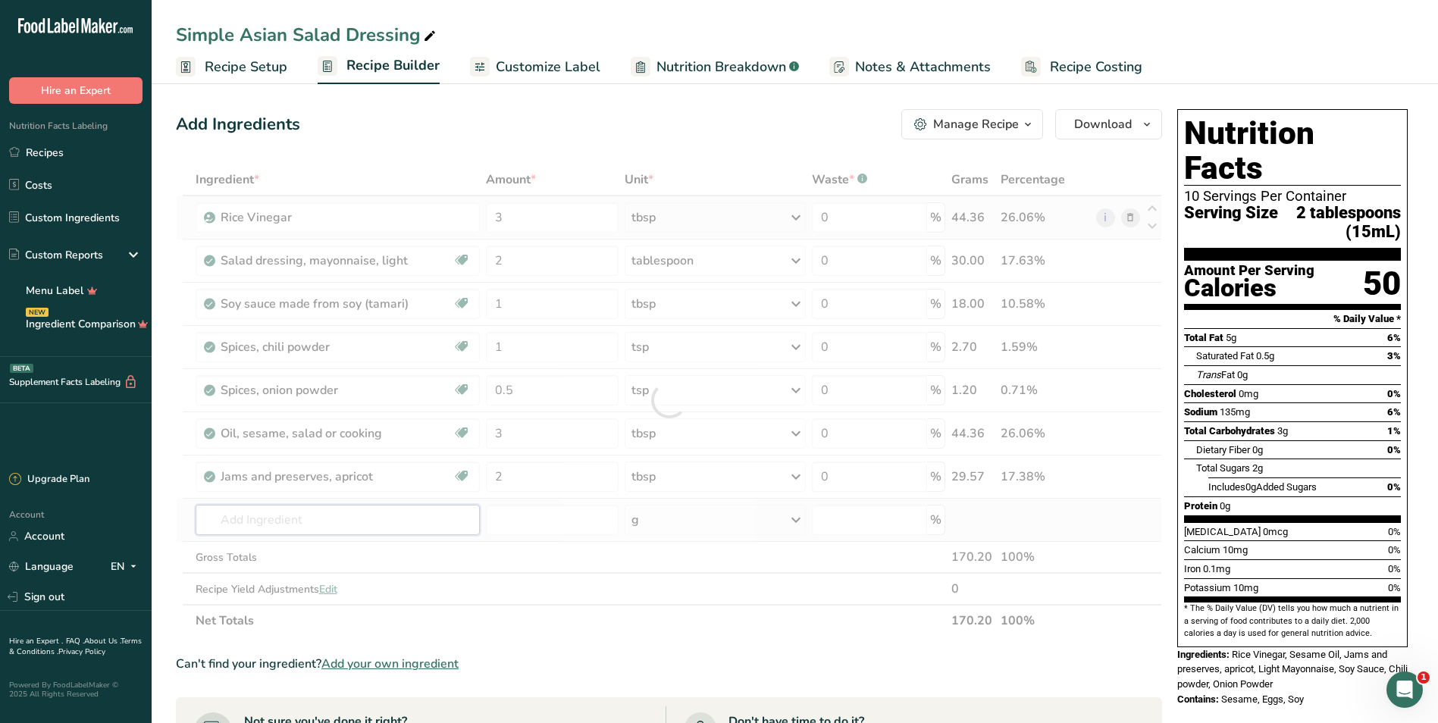
click at [334, 528] on div "Ingredient * Amount * Unit * Waste * .a-a{fill:#347362;}.b-a{fill:#fff;} Grams …" at bounding box center [669, 400] width 986 height 473
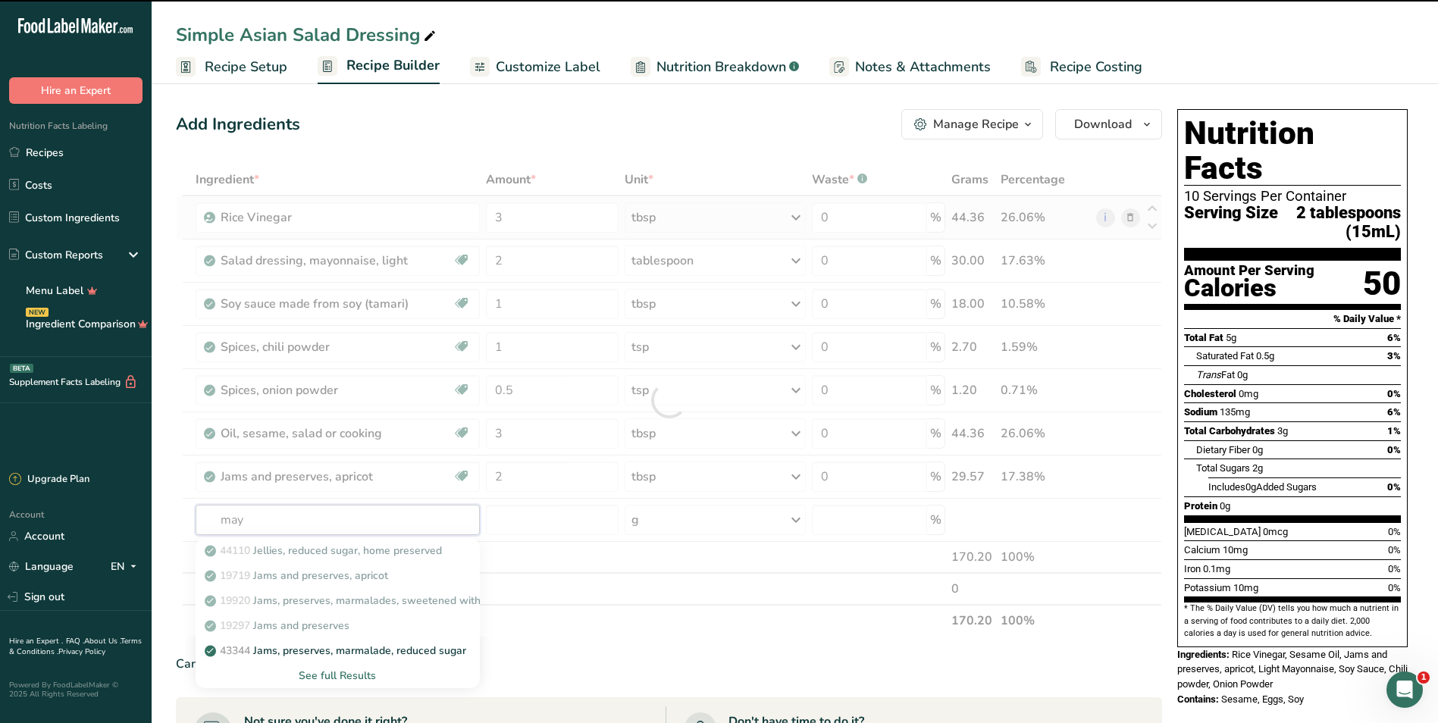
type input "mayo"
type input "n"
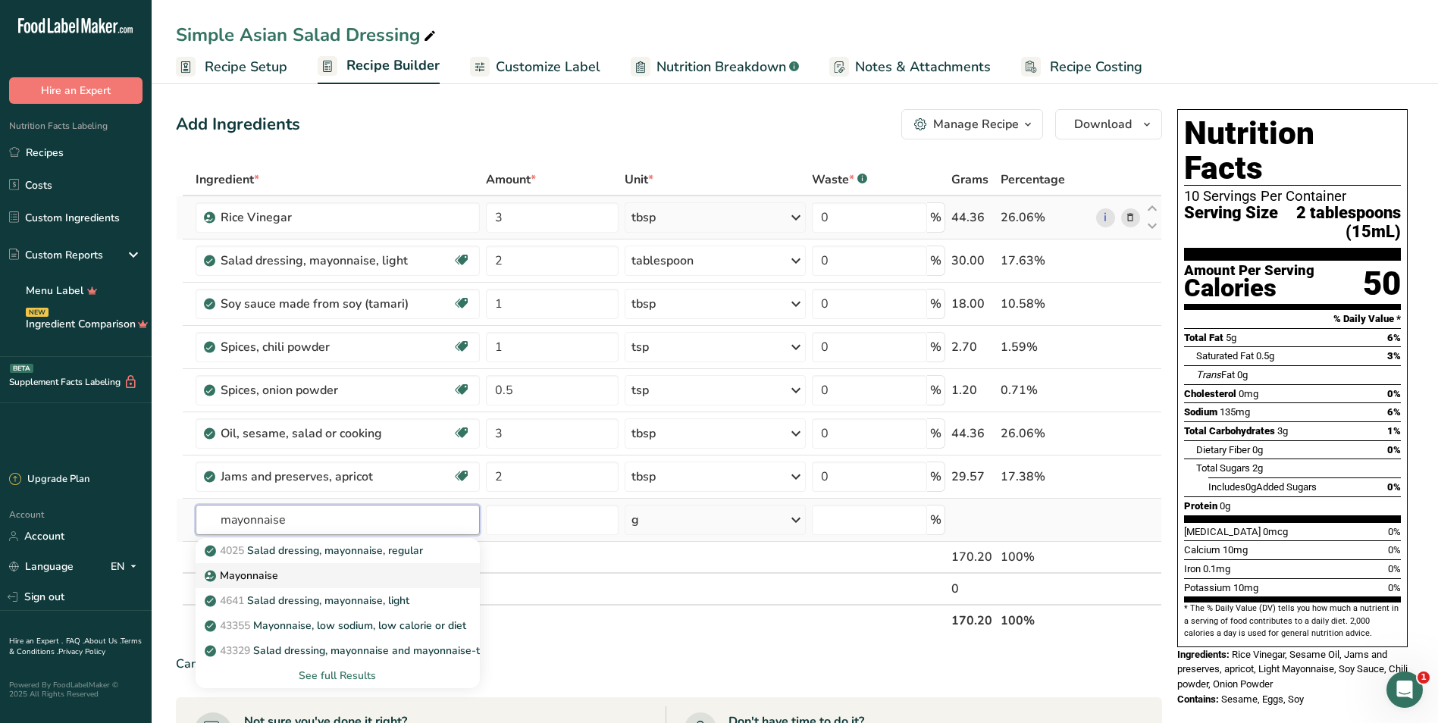
type input "mayonnaise"
click at [244, 579] on p "Mayonnaise" at bounding box center [243, 576] width 70 height 16
type input "Mayonnaise"
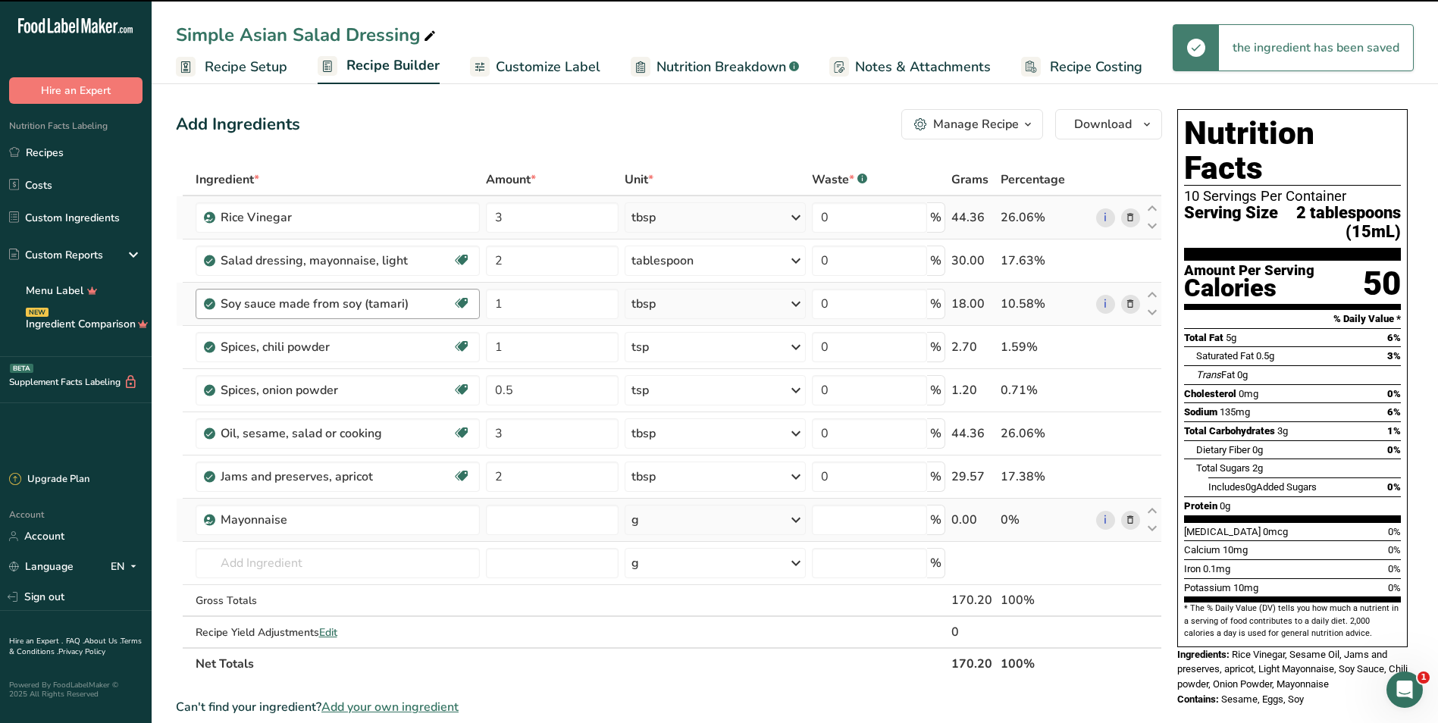
type input "0"
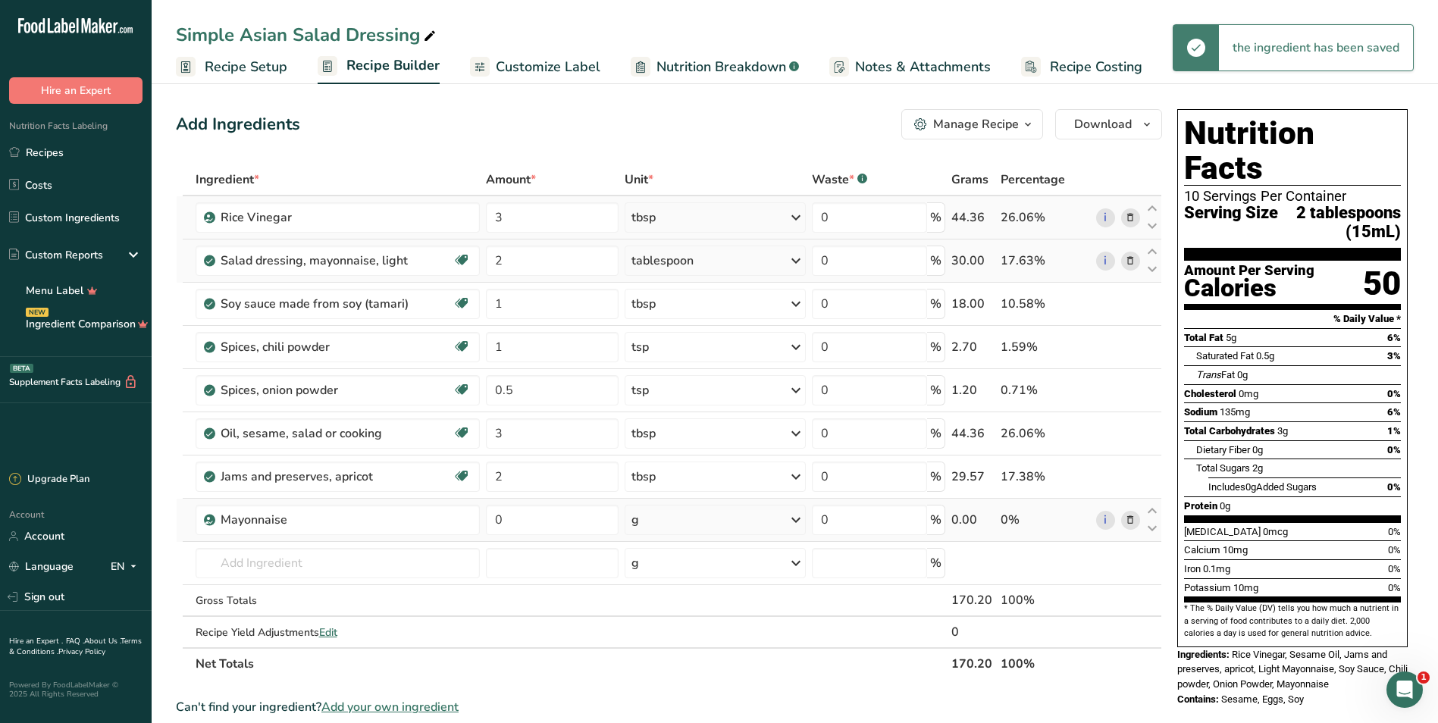
click at [708, 258] on icon at bounding box center [1130, 261] width 11 height 16
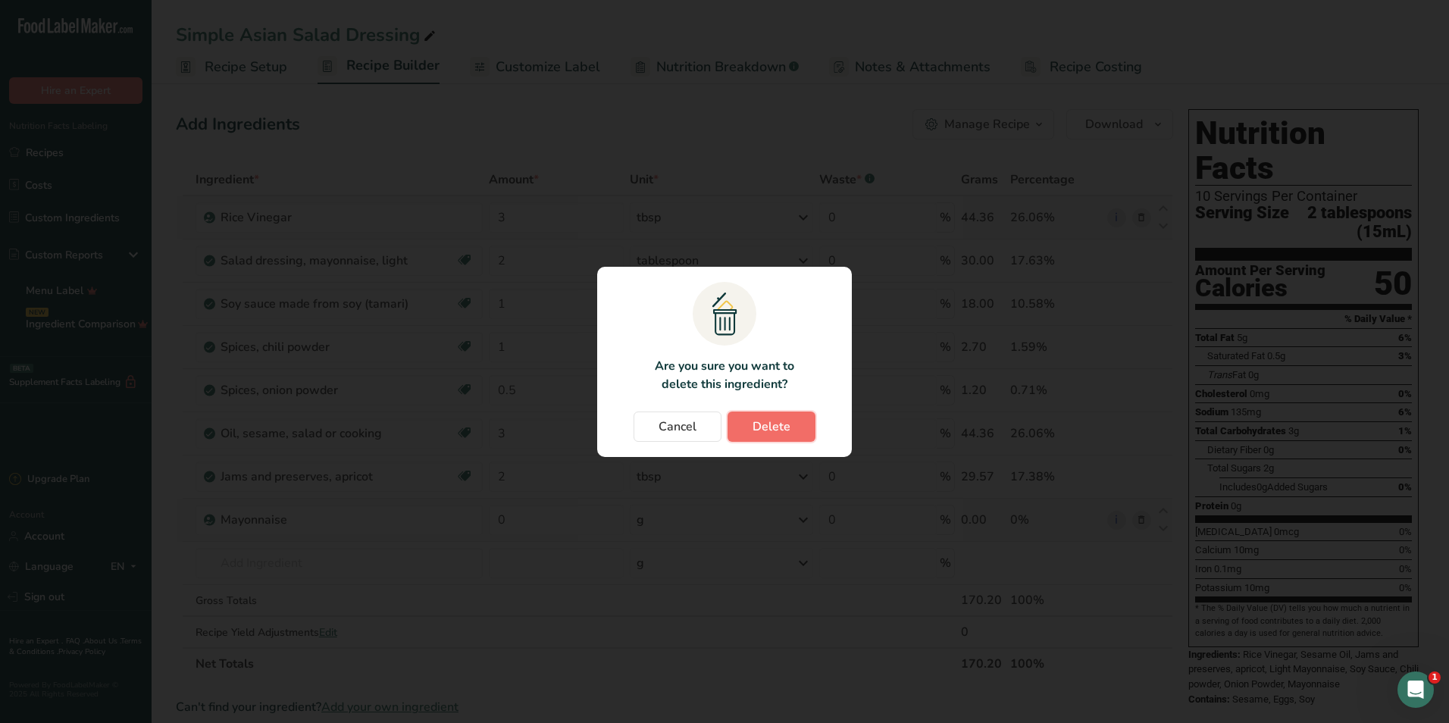
click at [708, 430] on span "Delete" at bounding box center [772, 427] width 38 height 18
type input "1"
type input "0.5"
type input "3"
type input "2"
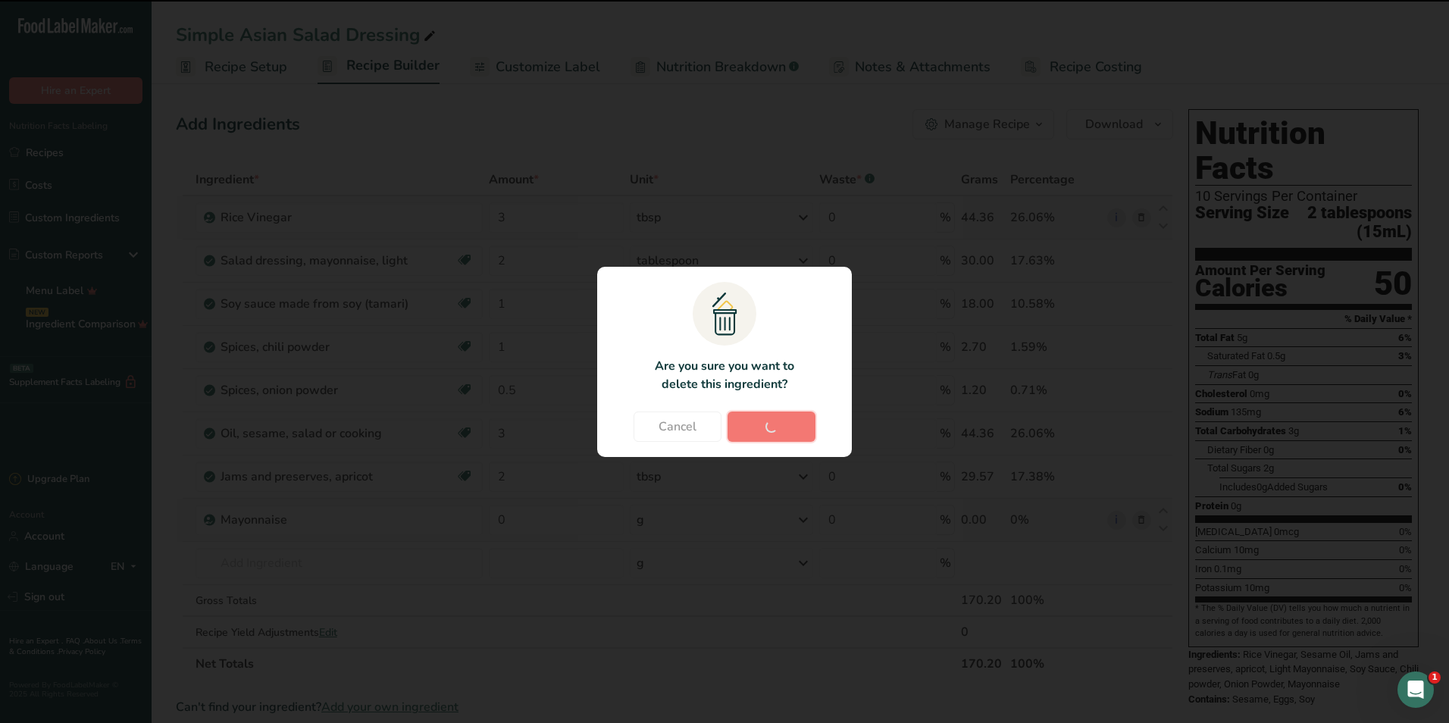
type input "0"
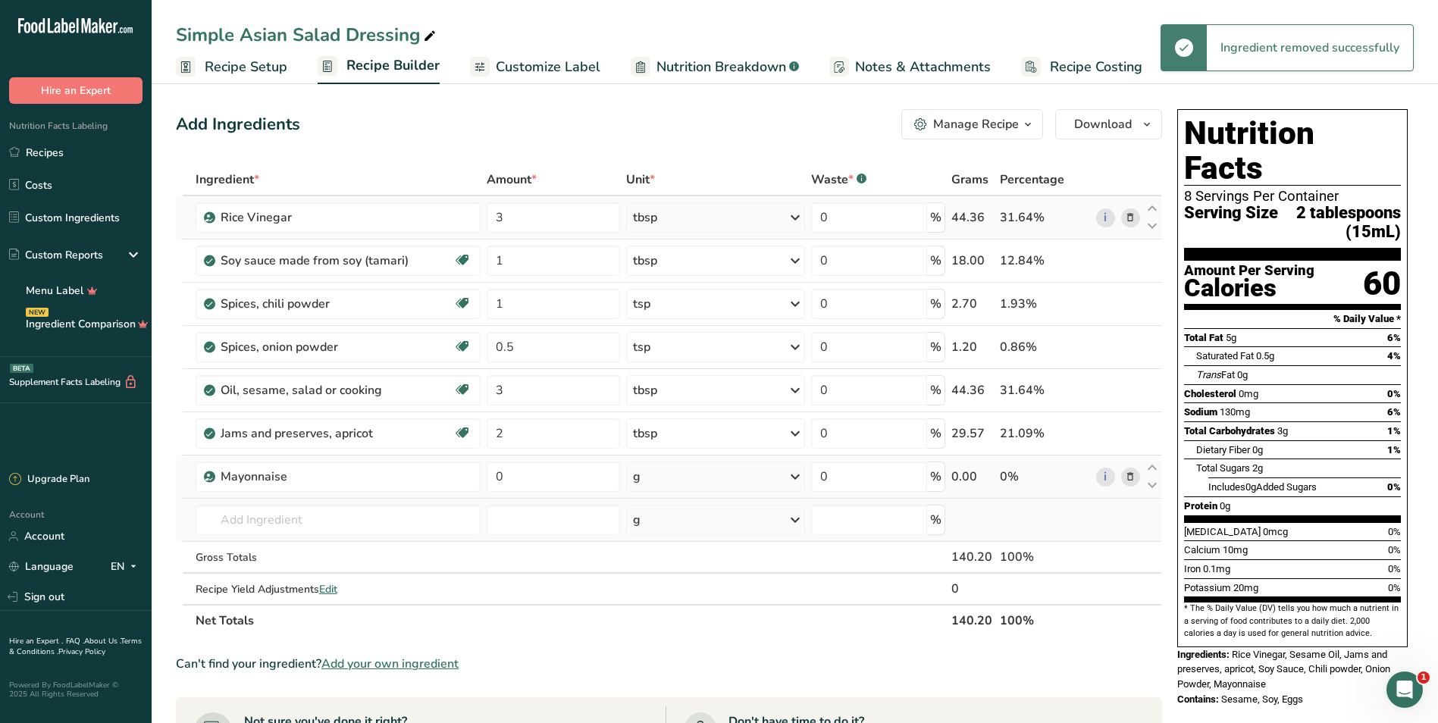
click at [708, 477] on div "g" at bounding box center [715, 477] width 179 height 30
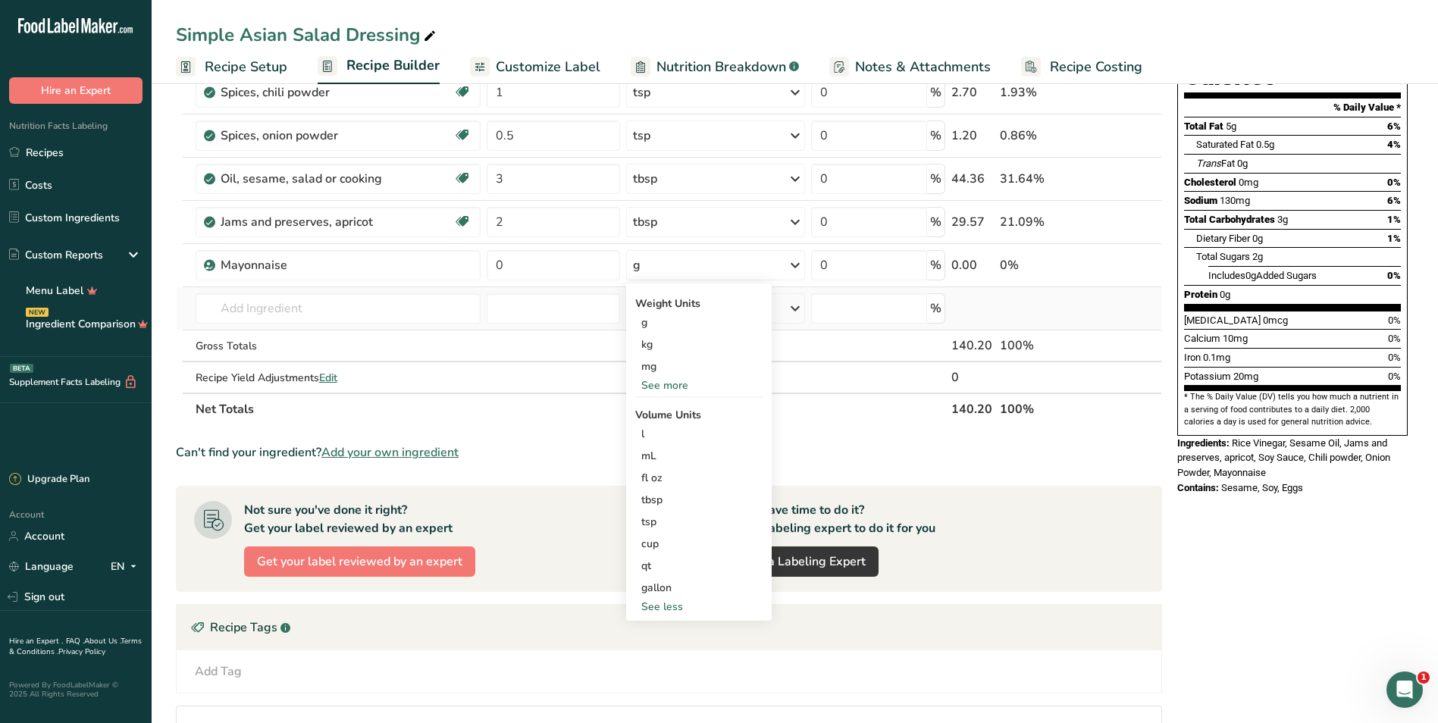
scroll to position [227, 0]
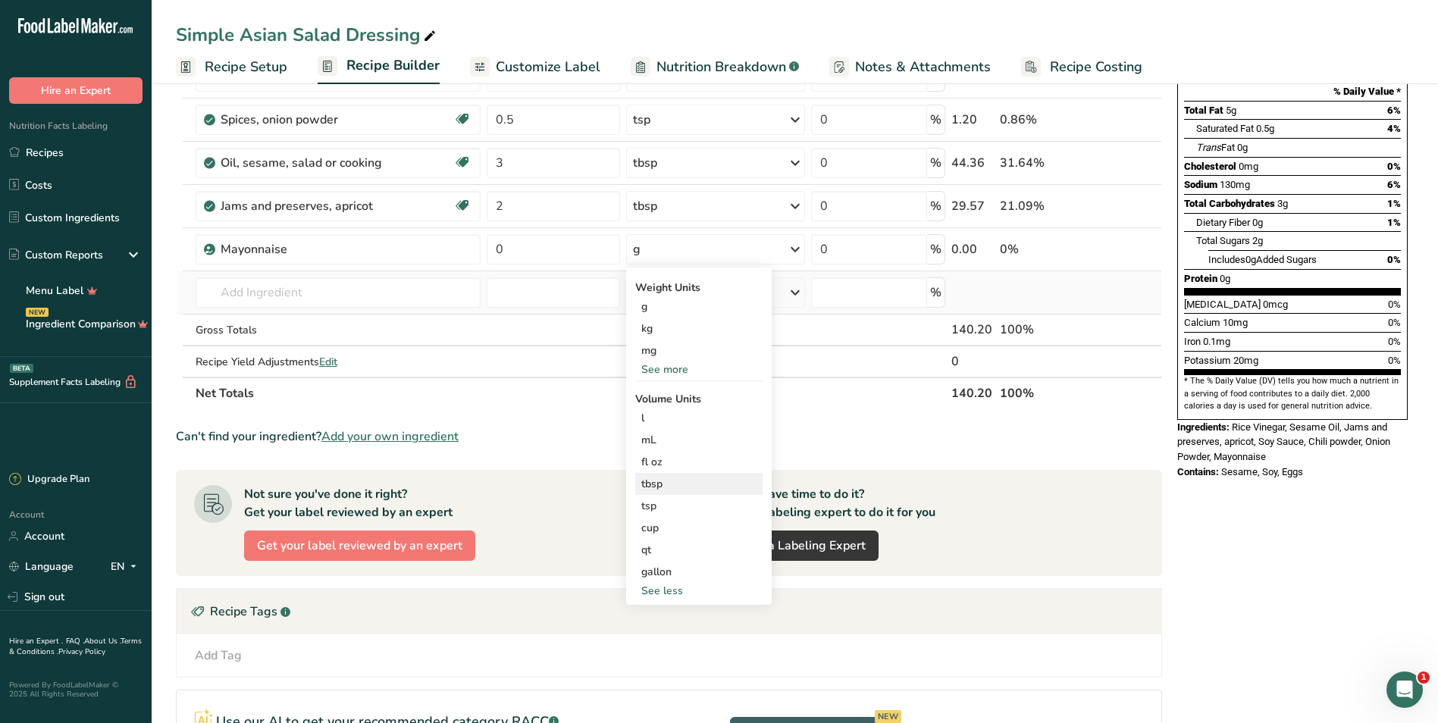
click at [670, 479] on div "tbsp" at bounding box center [698, 484] width 115 height 16
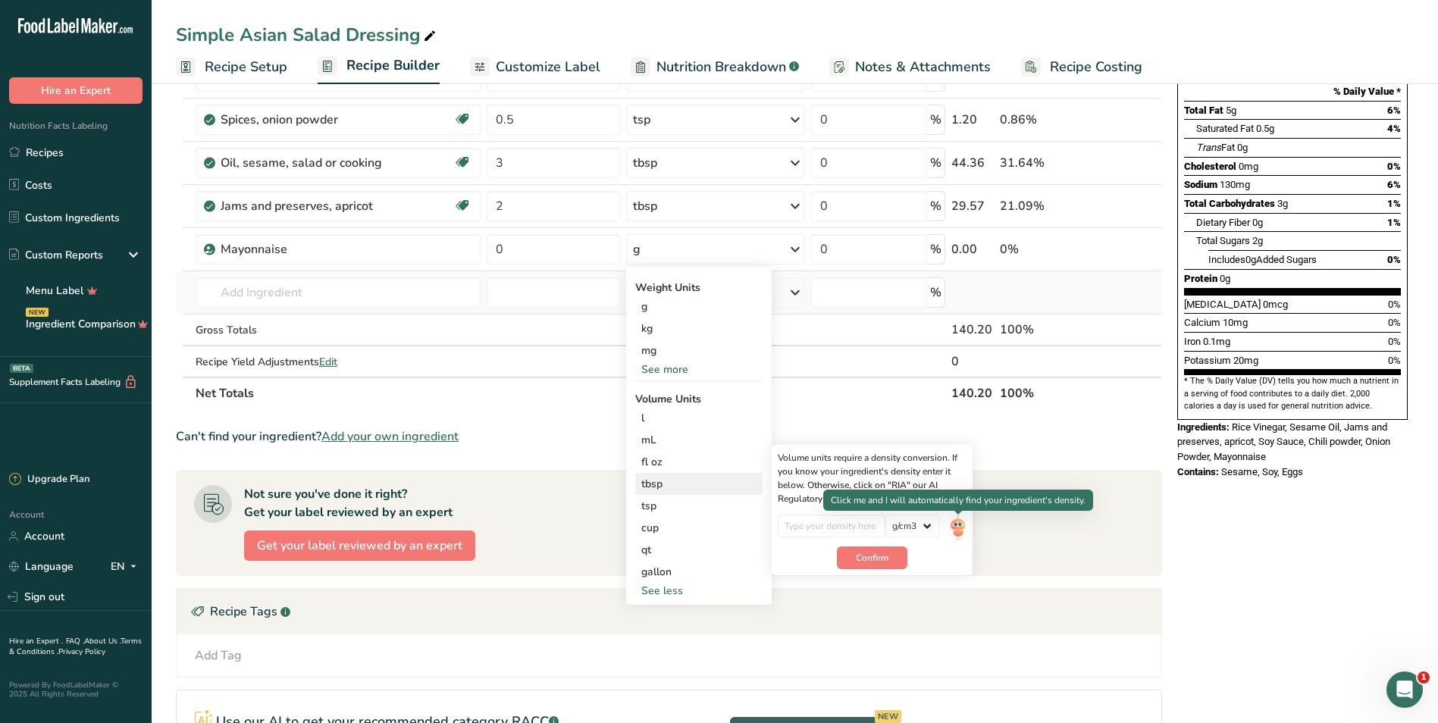
click at [708, 528] on img at bounding box center [957, 528] width 17 height 27
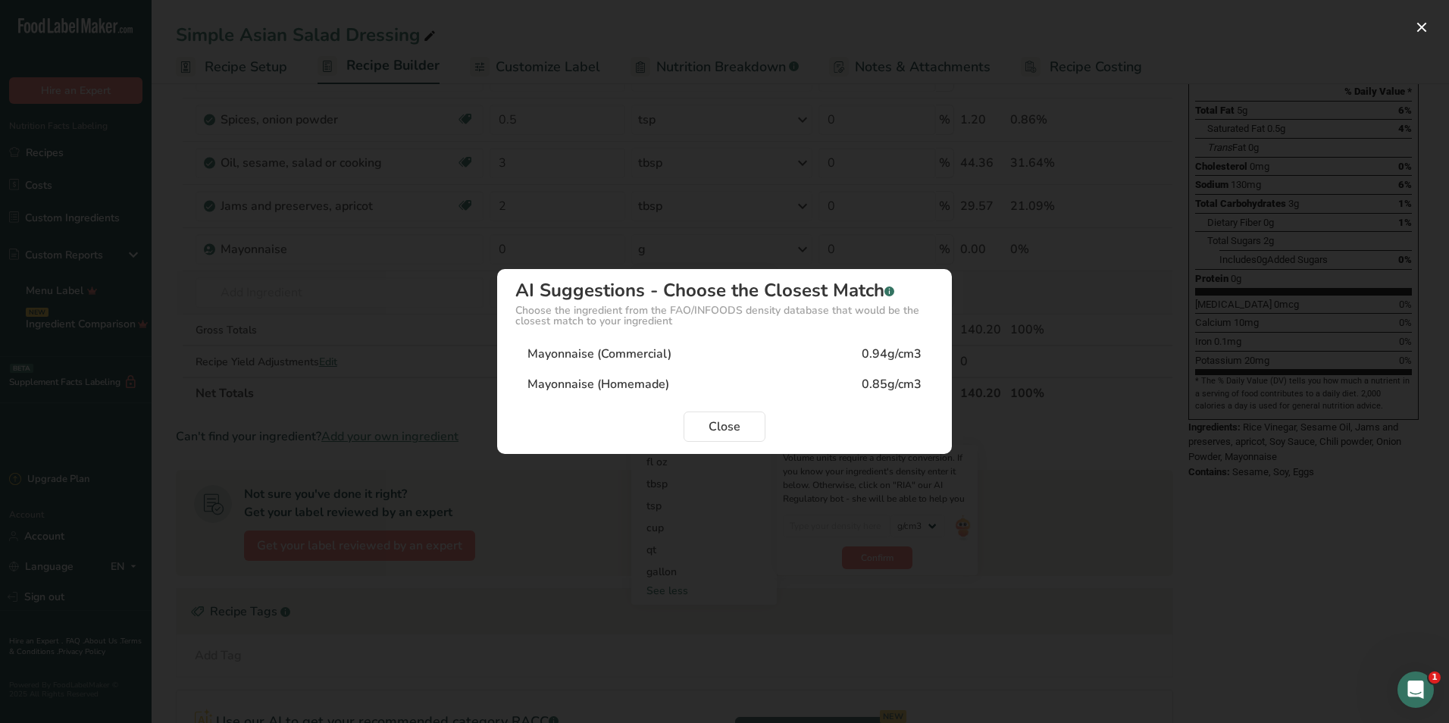
click at [566, 353] on div "Mayonnaise (Commercial)" at bounding box center [600, 354] width 144 height 18
type input "0.94"
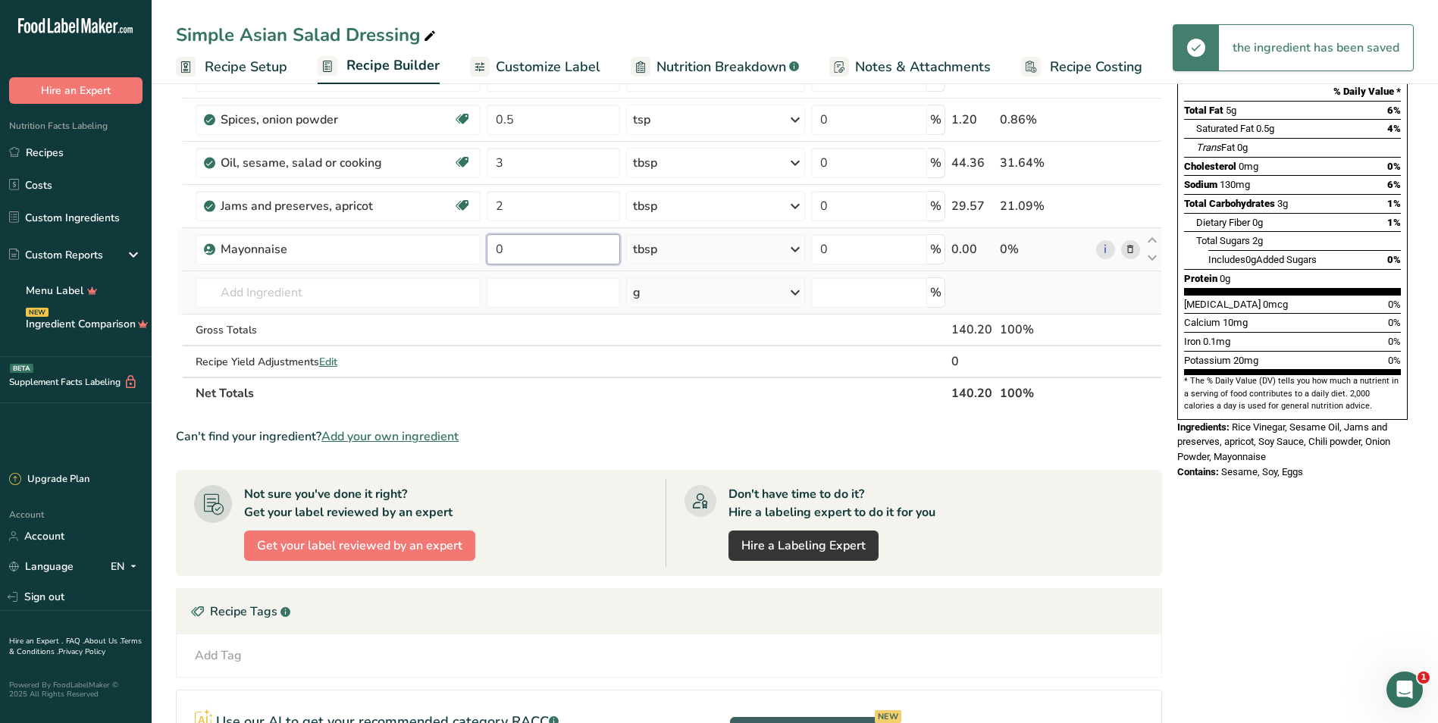
click at [525, 254] on input "0" at bounding box center [553, 249] width 133 height 30
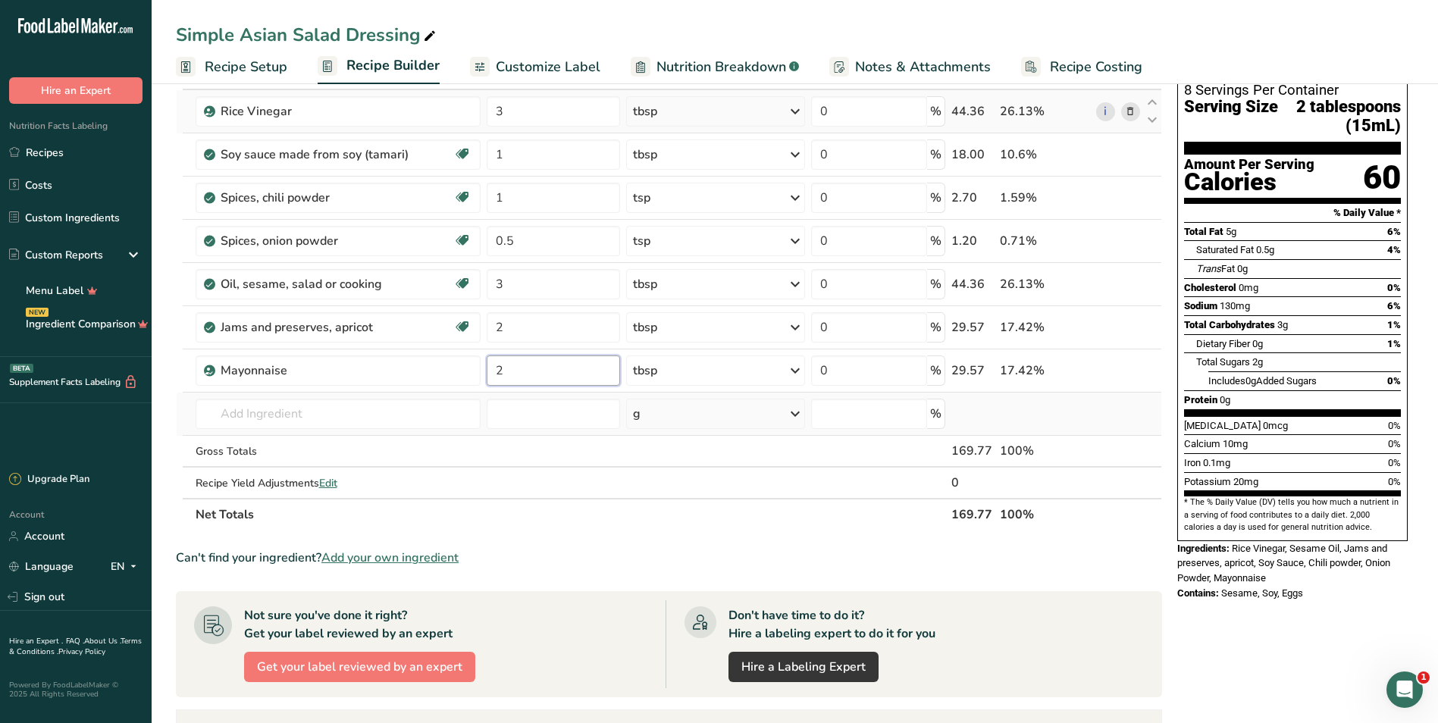
scroll to position [0, 0]
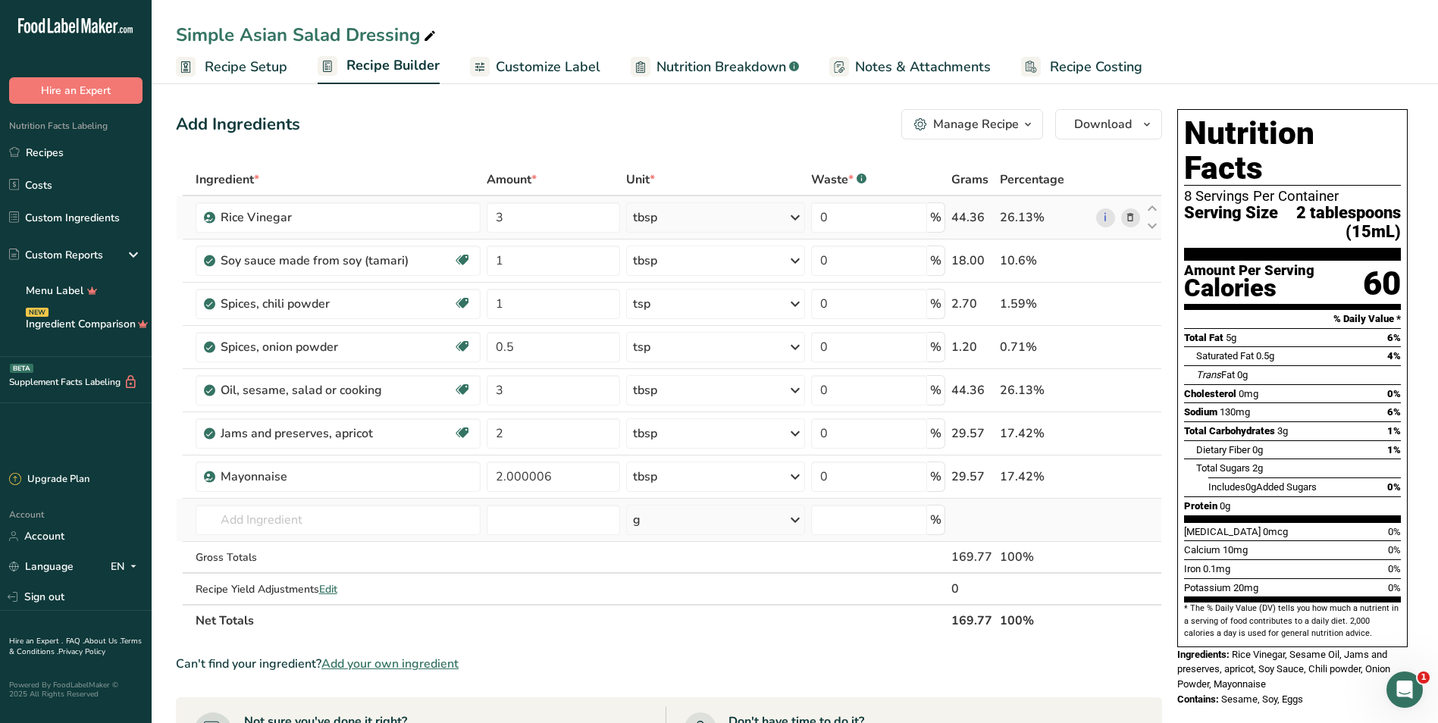
click at [462, 126] on div "Add Ingredients Manage Recipe Delete Recipe Duplicate Recipe Scale Recipe Save …" at bounding box center [669, 124] width 986 height 30
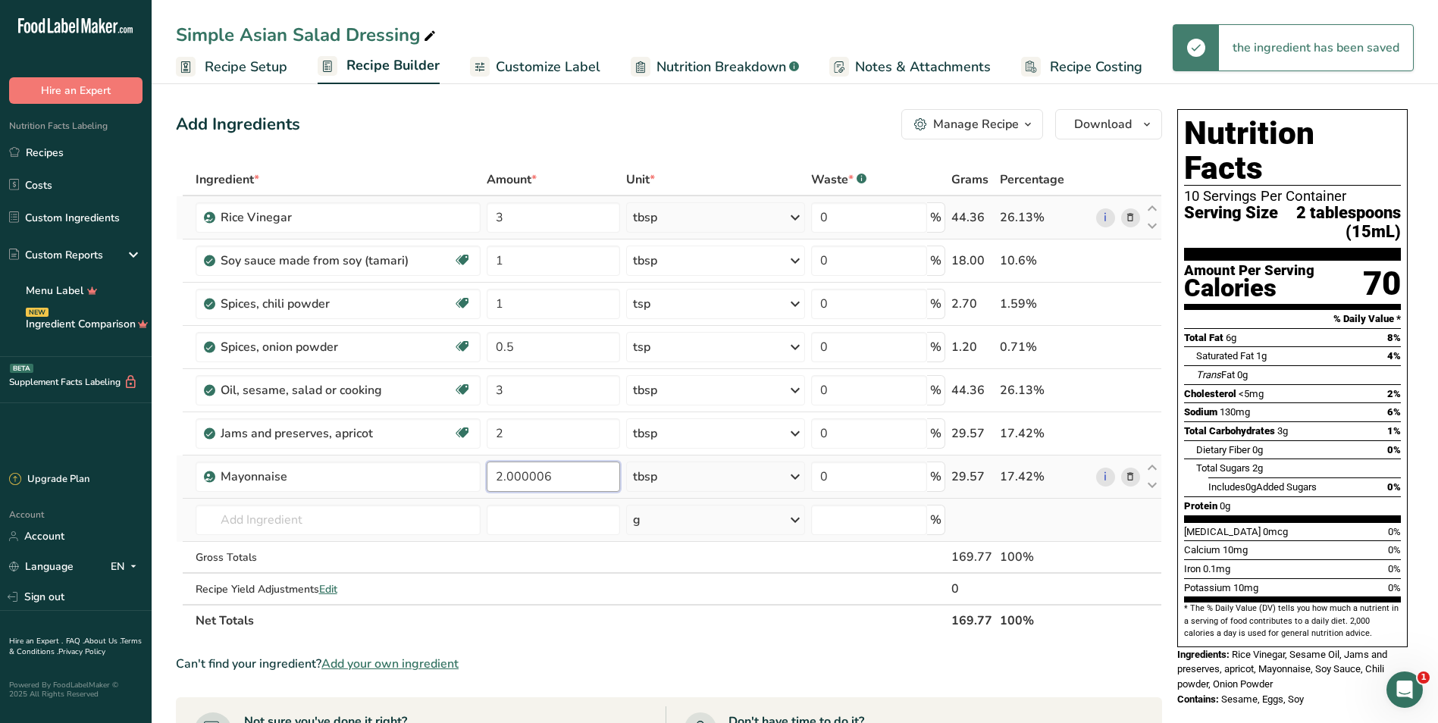
click at [565, 477] on input "2.000006" at bounding box center [553, 477] width 133 height 30
type input "2"
click at [567, 632] on div "Ingredient * Amount * Unit * Waste * .a-a{fill:#347362;}.b-a{fill:#fff;} Grams …" at bounding box center [669, 400] width 986 height 473
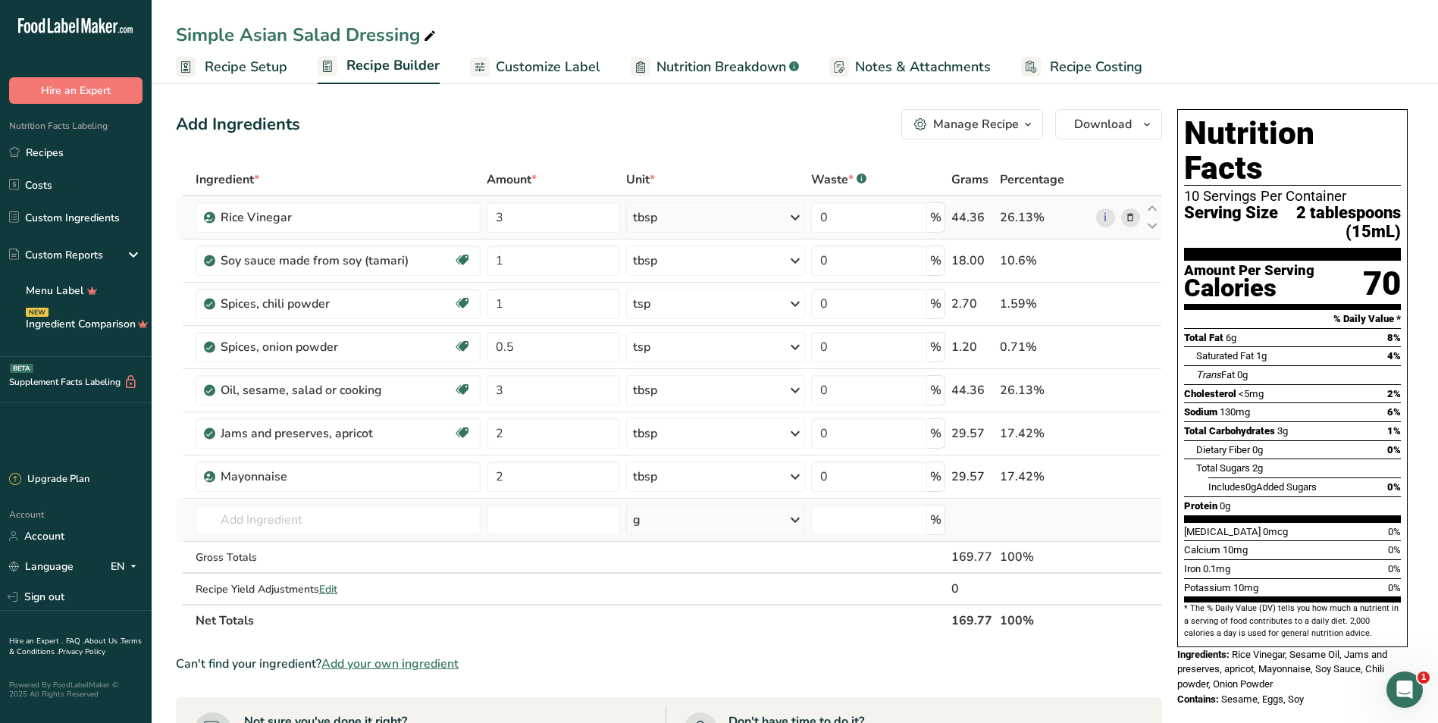
click at [546, 171] on div "Amount *" at bounding box center [553, 180] width 133 height 18
click at [598, 141] on div "Add Ingredients Manage Recipe Delete Recipe Duplicate Recipe Scale Recipe Save …" at bounding box center [673, 617] width 995 height 1029
click at [225, 64] on span "Recipe Setup" at bounding box center [246, 67] width 83 height 20
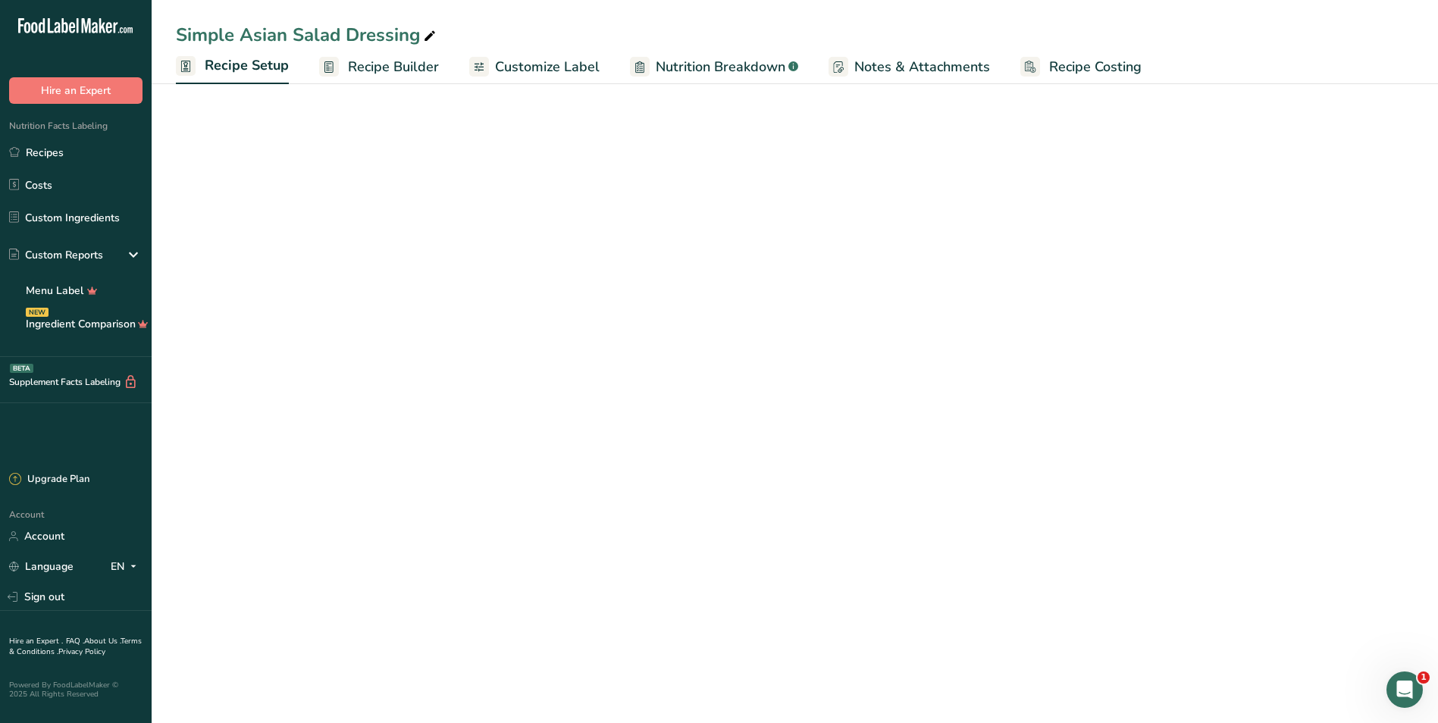
select select "19"
select select "22"
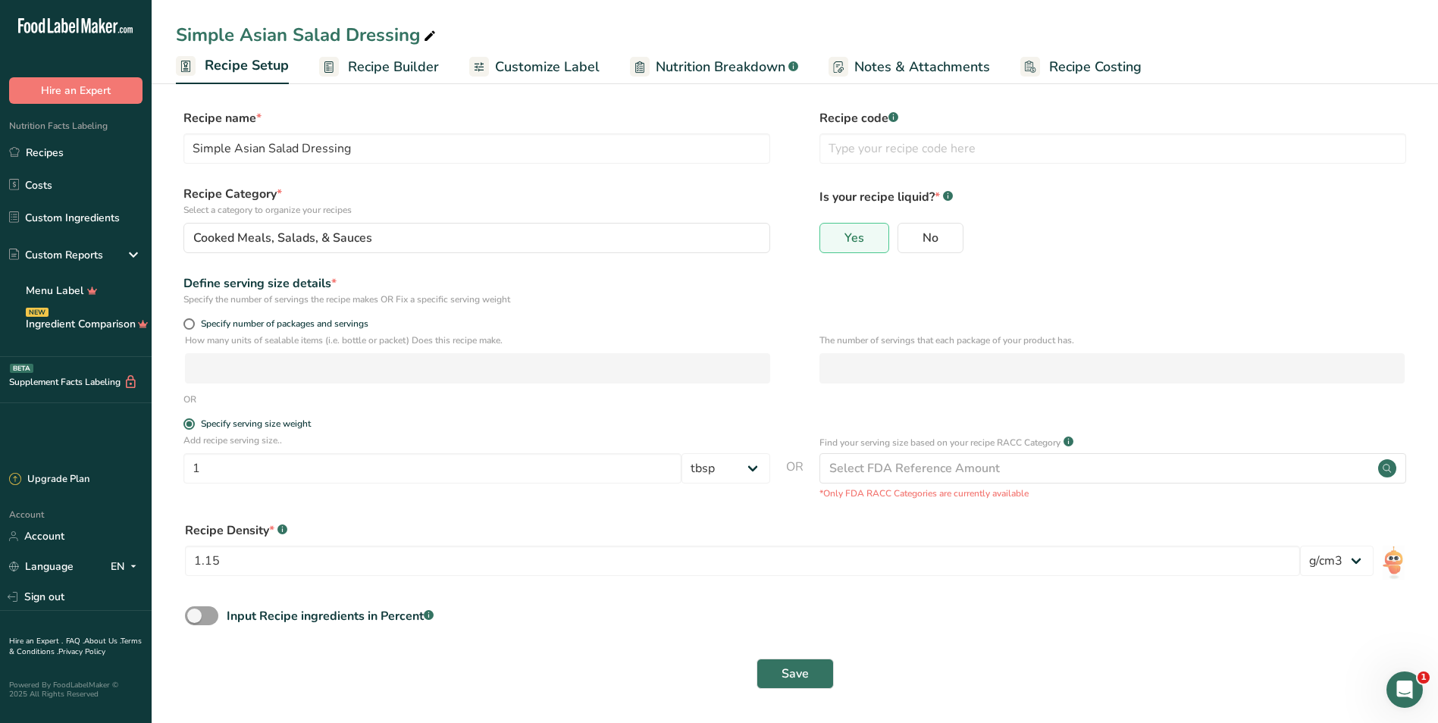
click at [397, 68] on span "Recipe Builder" at bounding box center [393, 67] width 91 height 20
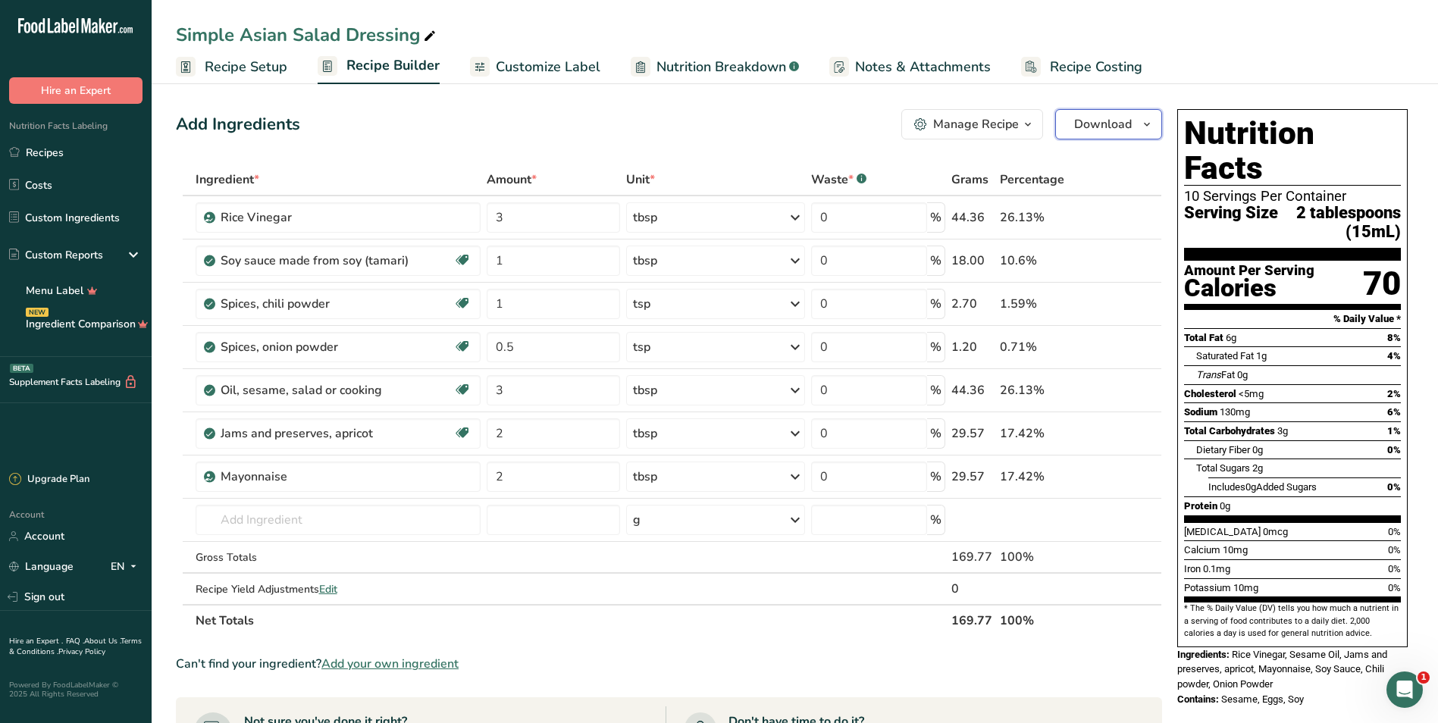
click at [708, 124] on span "Download" at bounding box center [1103, 124] width 58 height 18
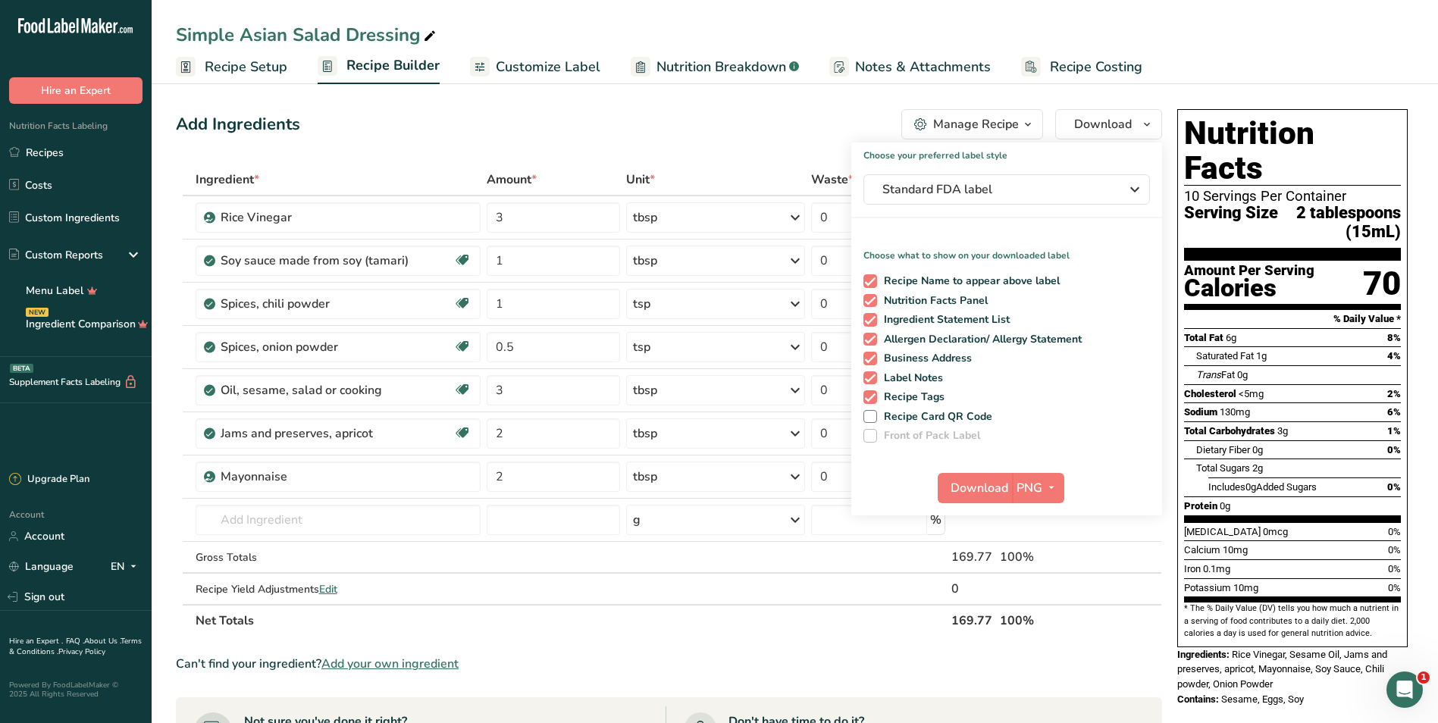
click at [708, 137] on div "Add Ingredients Manage Recipe Delete Recipe Duplicate Recipe Scale Recipe Save …" at bounding box center [669, 124] width 986 height 30
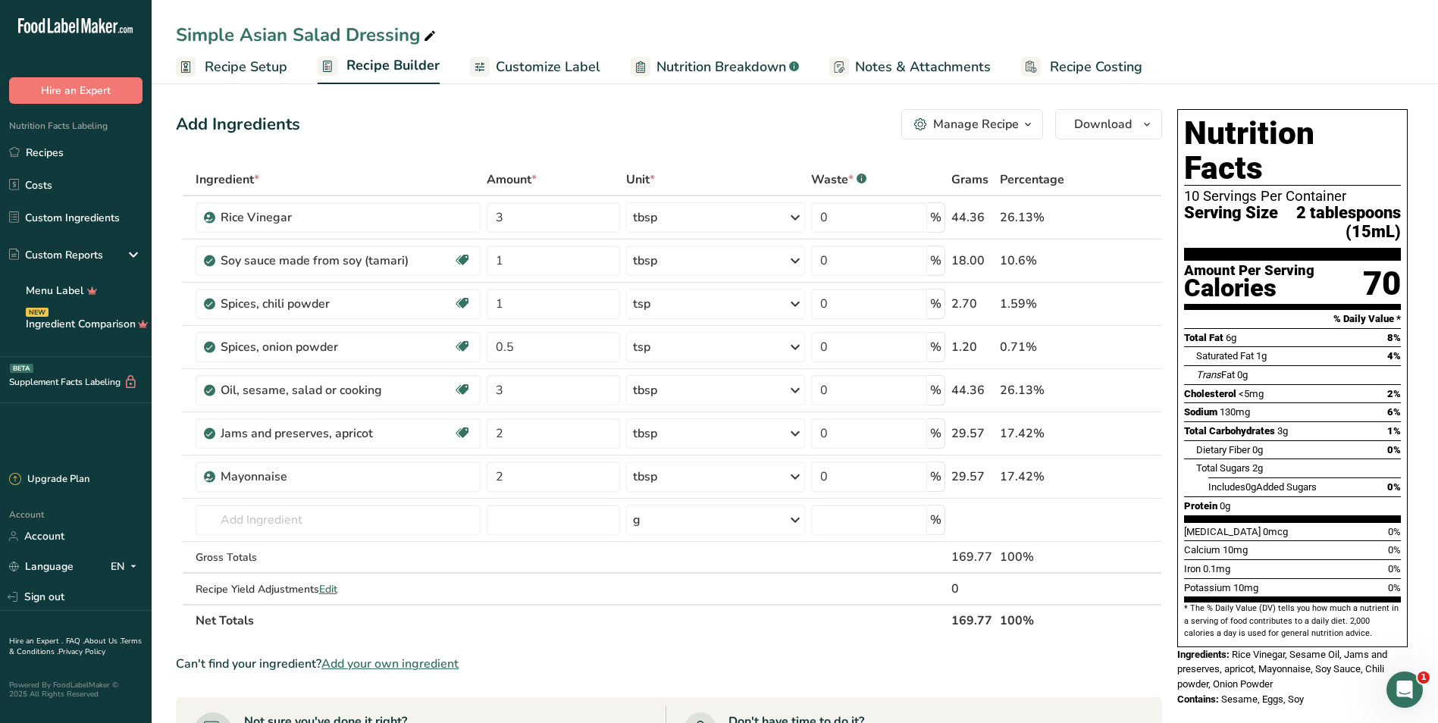
click at [708, 121] on div "Manage Recipe" at bounding box center [976, 124] width 86 height 18
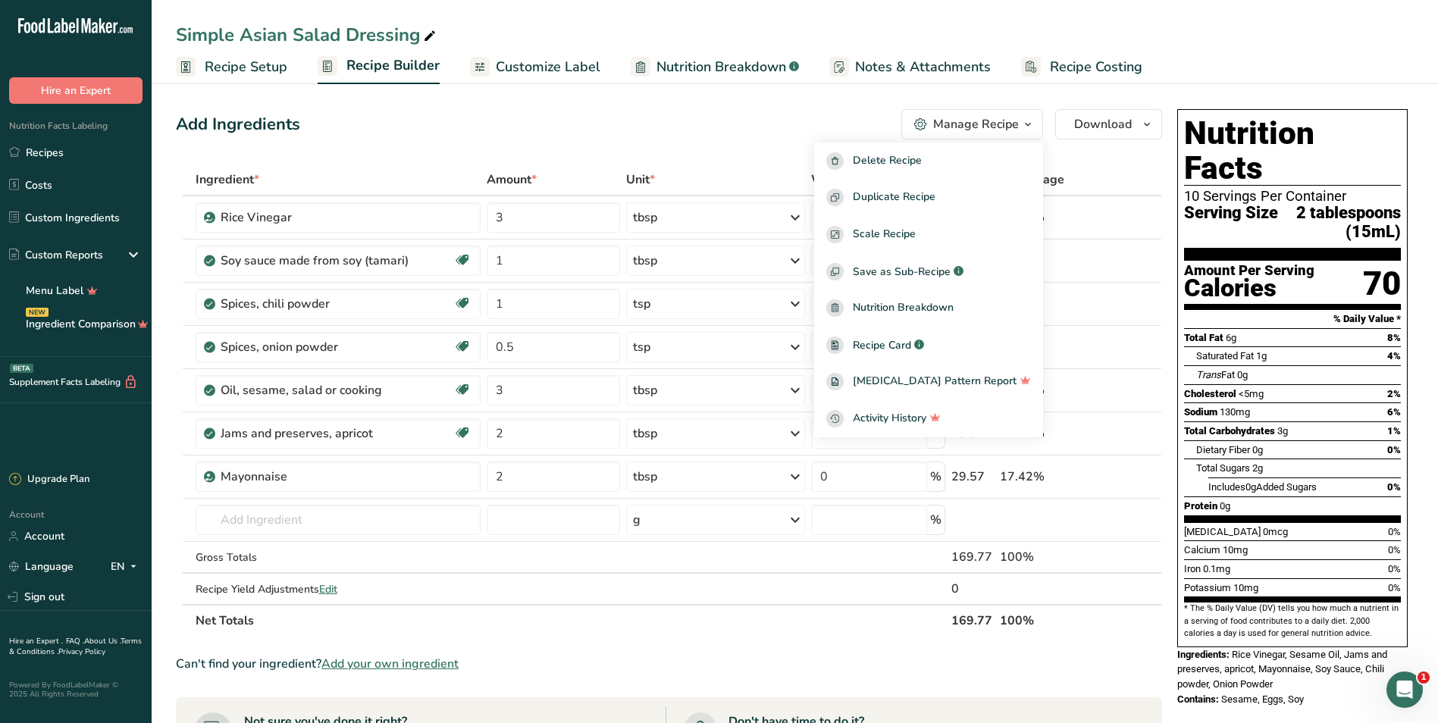
click at [708, 118] on div "Add Ingredients Manage Recipe Delete Recipe Duplicate Recipe Scale Recipe Save …" at bounding box center [669, 124] width 986 height 30
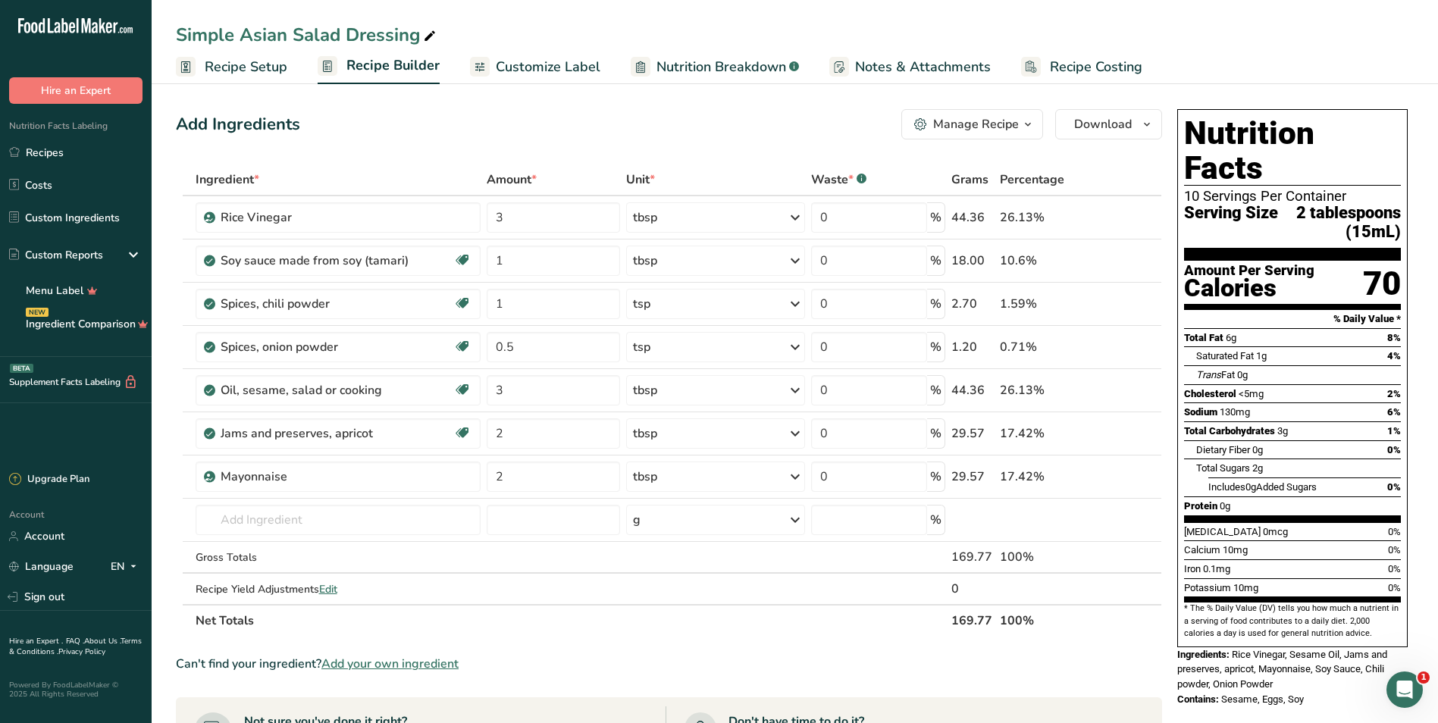
click at [535, 72] on span "Customize Label" at bounding box center [548, 67] width 105 height 20
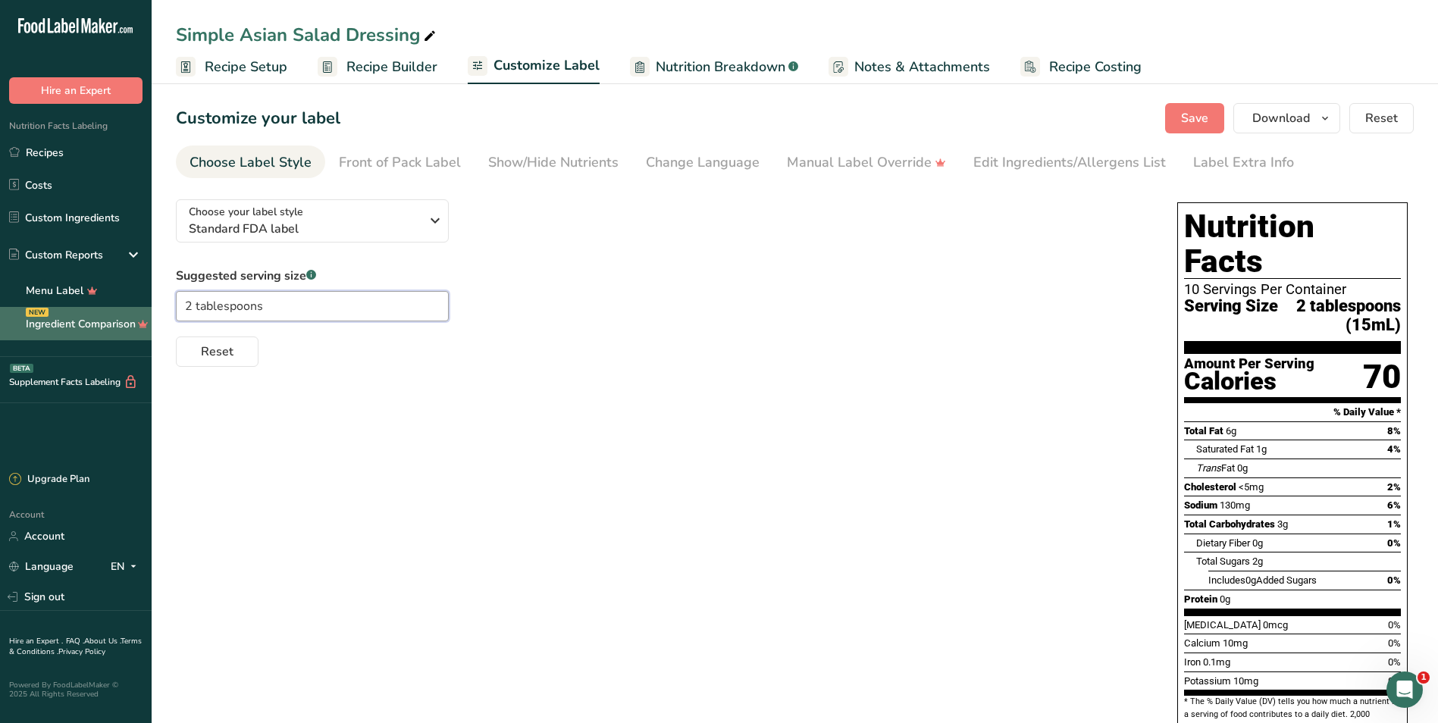
drag, startPoint x: 161, startPoint y: 323, endPoint x: 69, endPoint y: 318, distance: 92.6
click at [69, 318] on div ".a-20{fill:#fff;} Hire an Expert Nutrition Facts Labeling Recipes Costs Custom …" at bounding box center [719, 419] width 1438 height 839
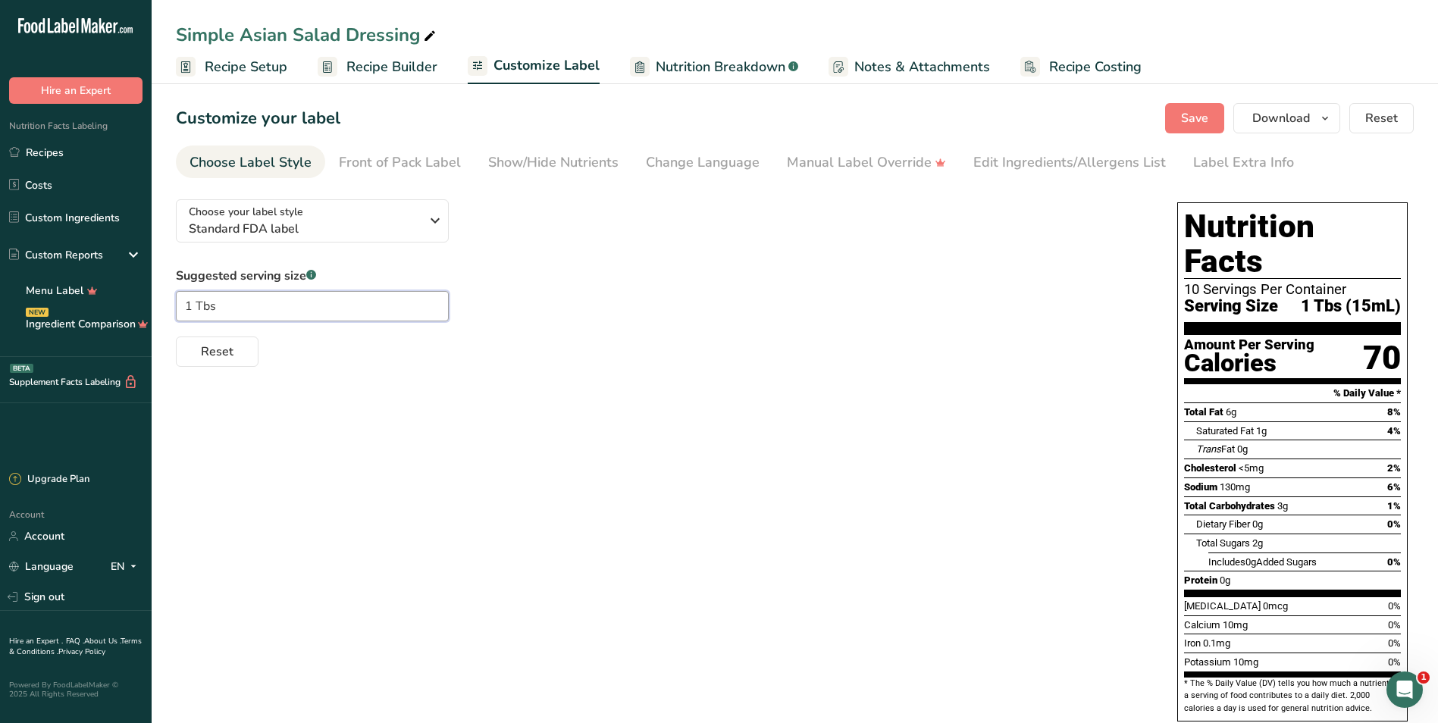
type input "1 Tbsp"
drag, startPoint x: 272, startPoint y: 308, endPoint x: 91, endPoint y: 290, distance: 182.1
click at [99, 293] on div ".a-20{fill:#fff;} Hire an Expert Nutrition Facts Labeling Recipes Costs Custom …" at bounding box center [719, 410] width 1438 height 821
click at [708, 393] on div "Choose your label style Standard FDA label USA (FDA) Standard FDA label Tabular…" at bounding box center [795, 491] width 1238 height 609
click at [272, 308] on input "text" at bounding box center [312, 306] width 273 height 30
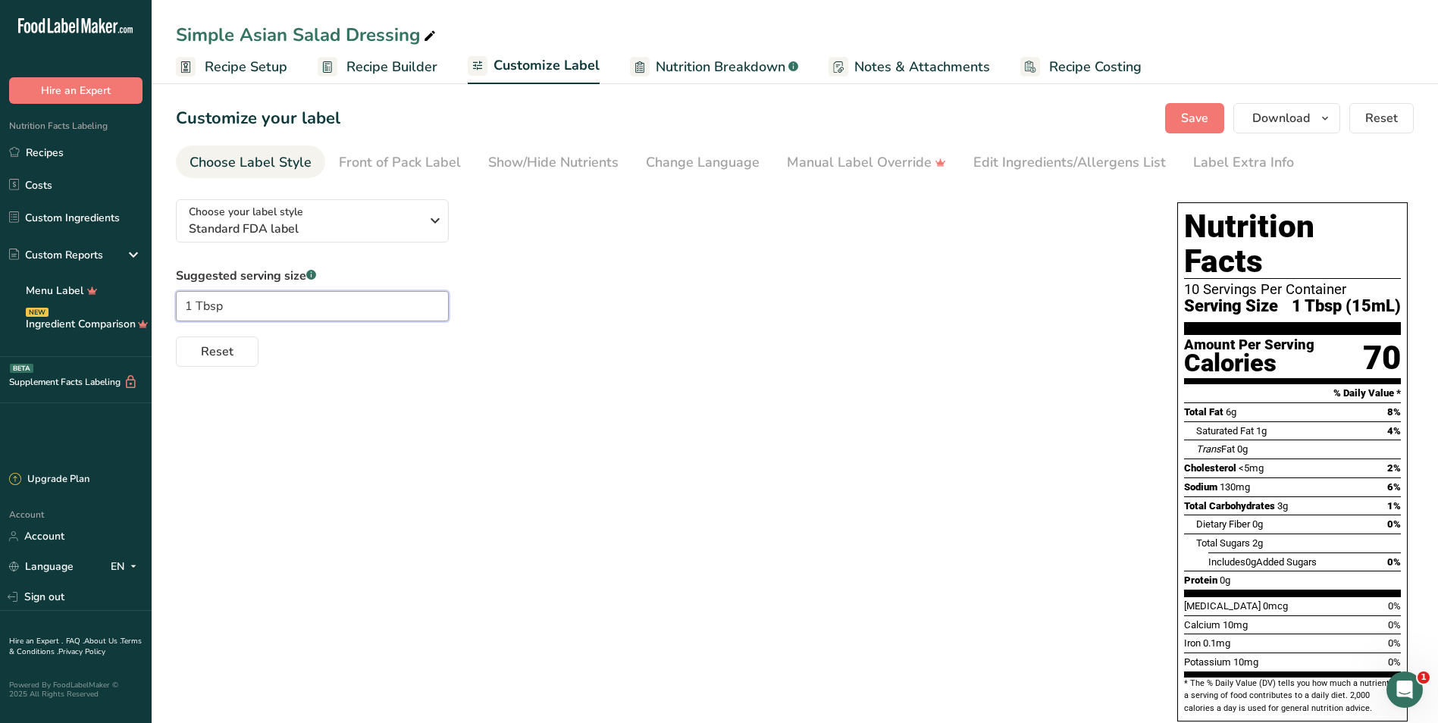
type input "1 Tbsp"
click at [642, 374] on div "Choose your label style Standard FDA label USA (FDA) Standard FDA label Tabular…" at bounding box center [795, 491] width 1238 height 609
click at [261, 75] on span "Recipe Setup" at bounding box center [246, 67] width 83 height 20
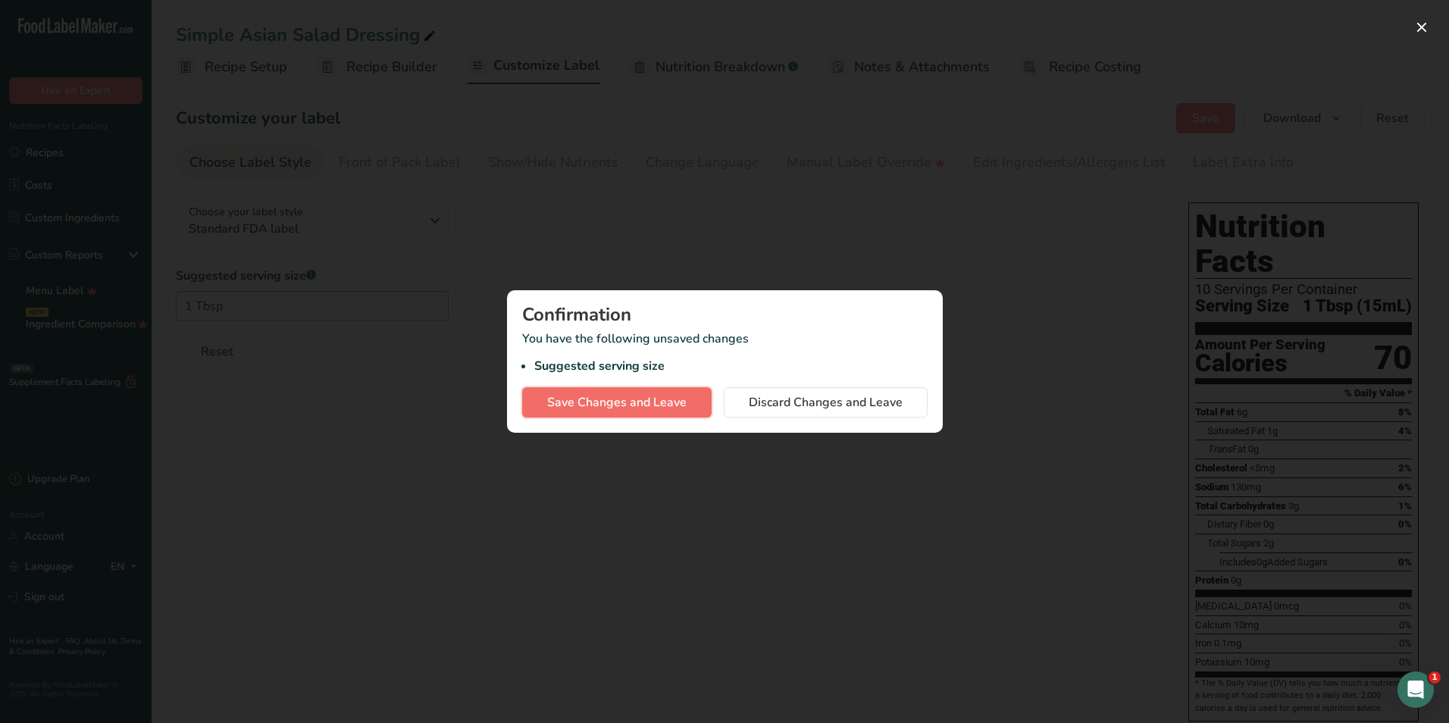
click at [665, 399] on span "Save Changes and Leave" at bounding box center [616, 402] width 139 height 18
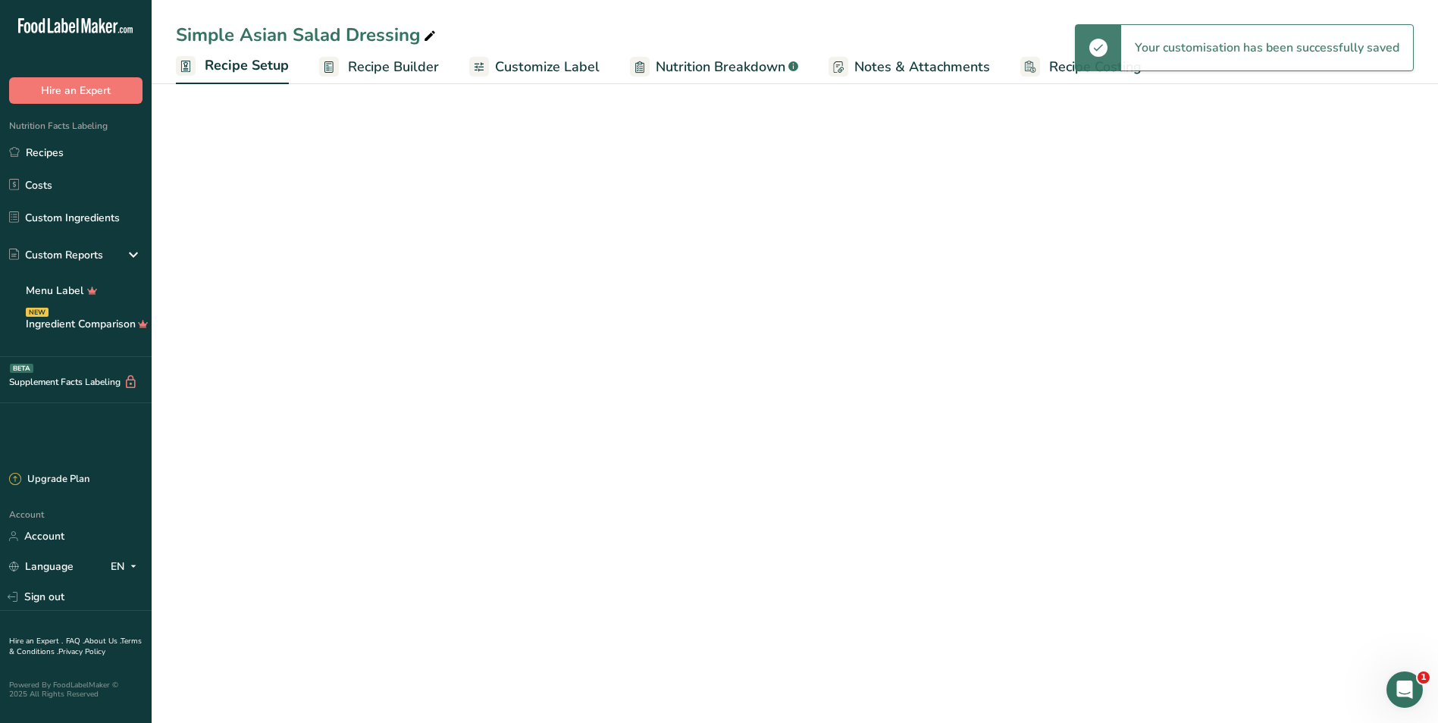
select select "19"
select select "22"
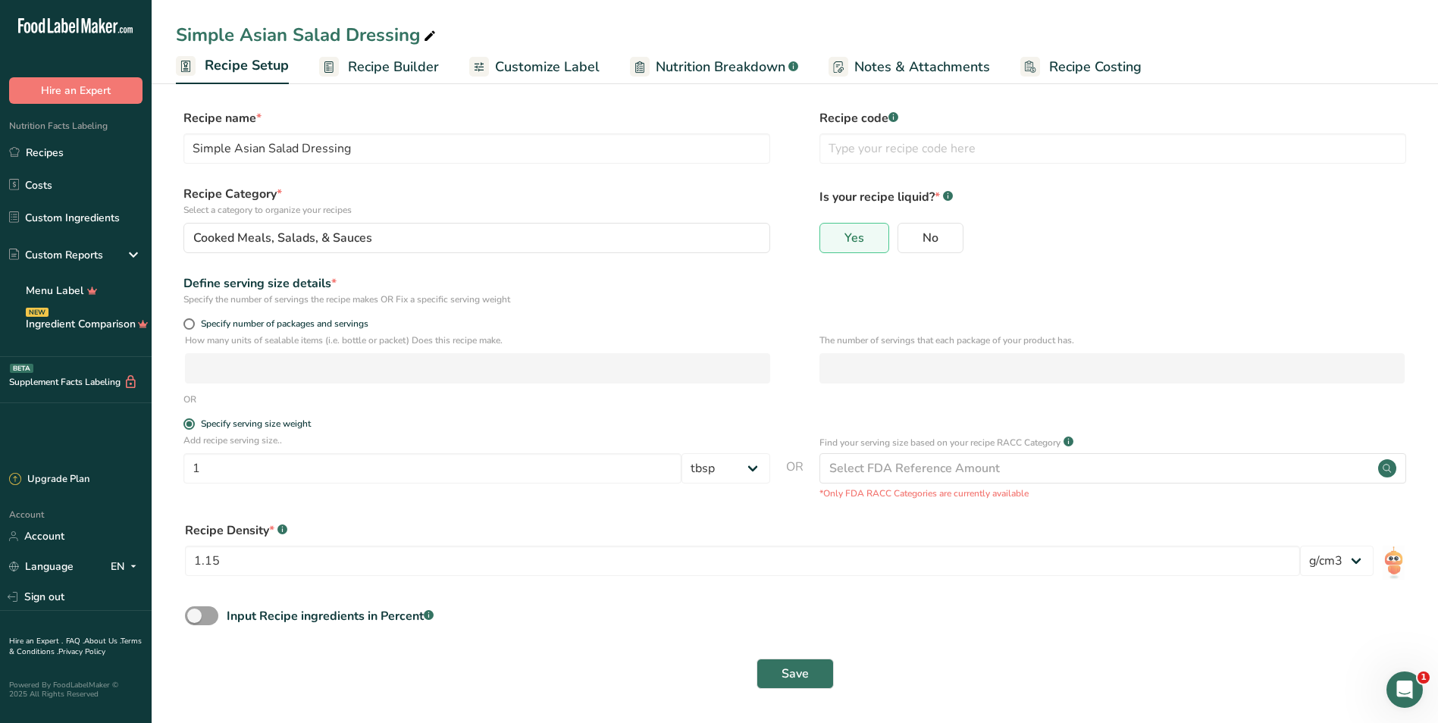
click at [355, 66] on span "Recipe Builder" at bounding box center [393, 67] width 91 height 20
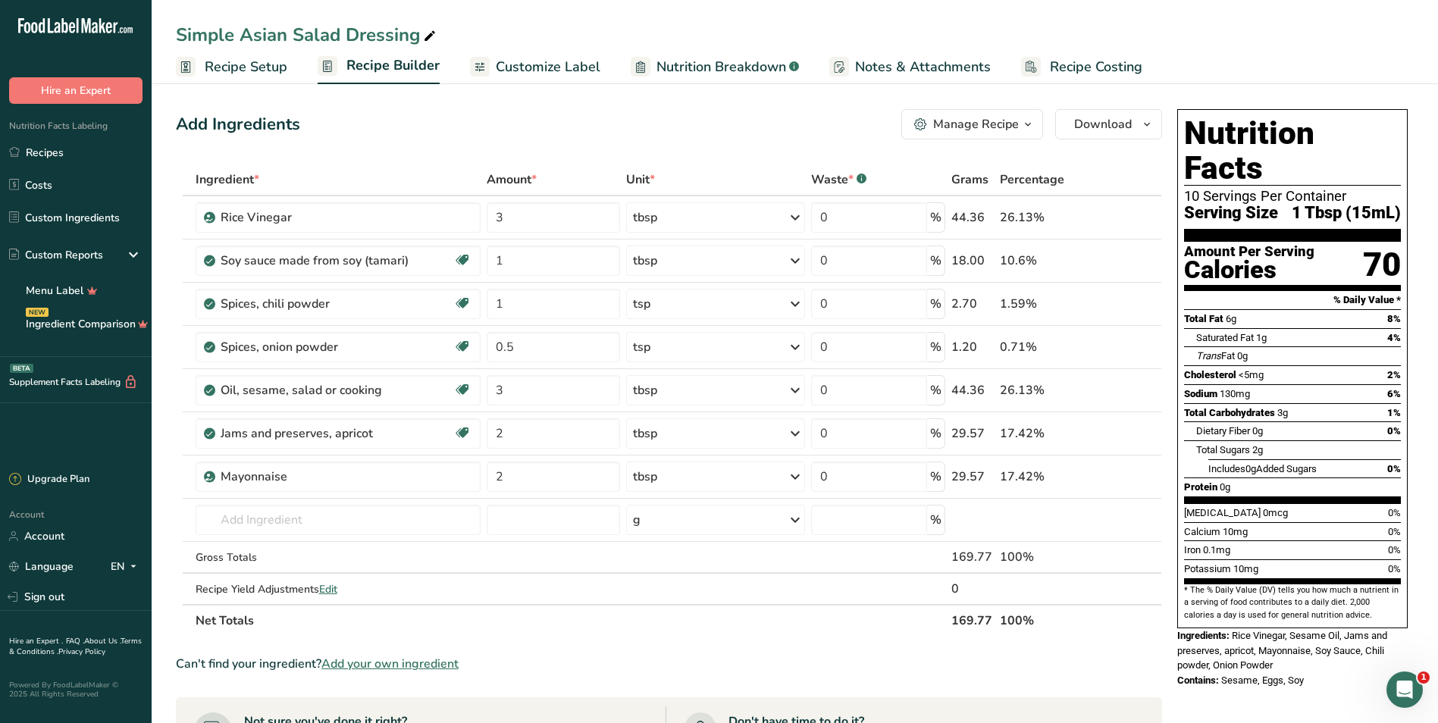
click at [708, 648] on section "Ingredient * Amount * Unit * Waste * .a-a{fill:#347362;}.b-a{fill:#fff;} Grams …" at bounding box center [669, 636] width 986 height 944
click at [708, 124] on div "Manage Recipe" at bounding box center [966, 124] width 105 height 18
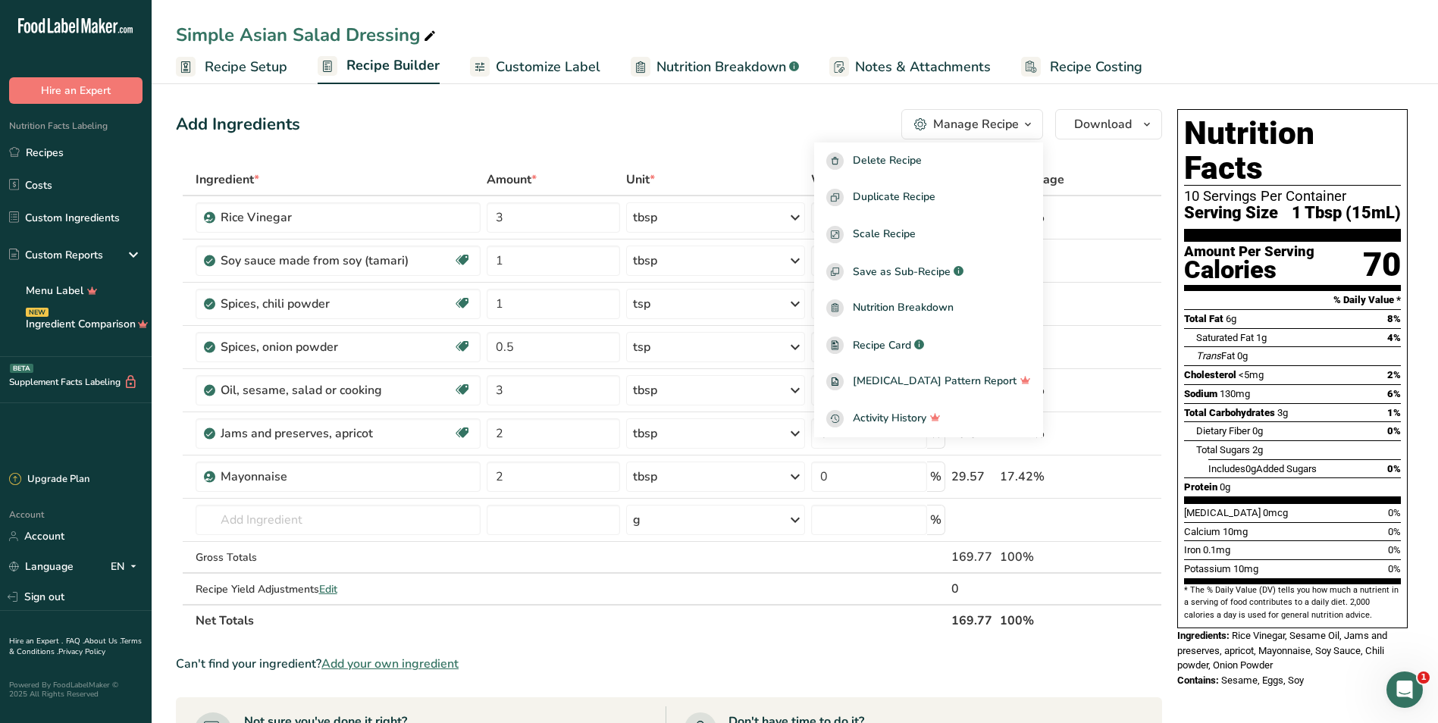
click at [708, 119] on div "Add Ingredients Manage Recipe Delete Recipe Duplicate Recipe Scale Recipe Save …" at bounding box center [669, 124] width 986 height 30
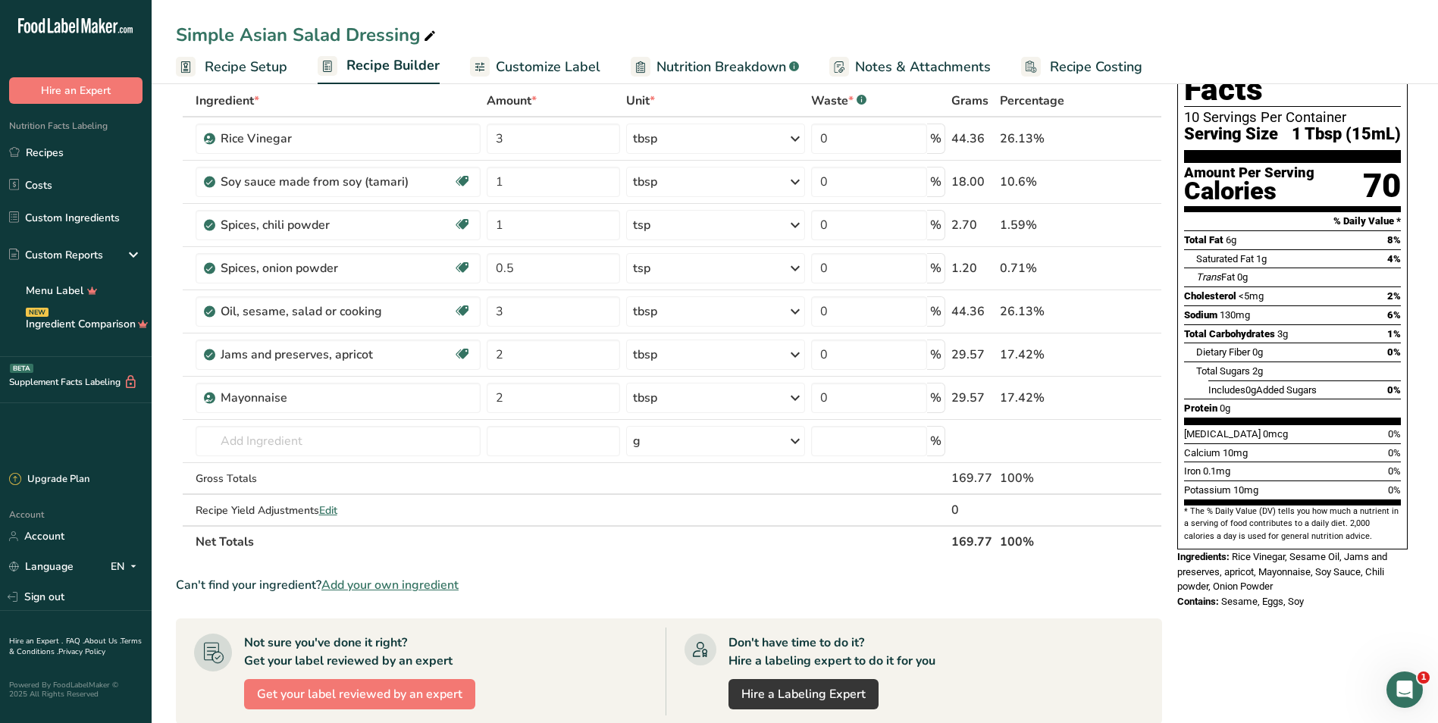
scroll to position [76, 0]
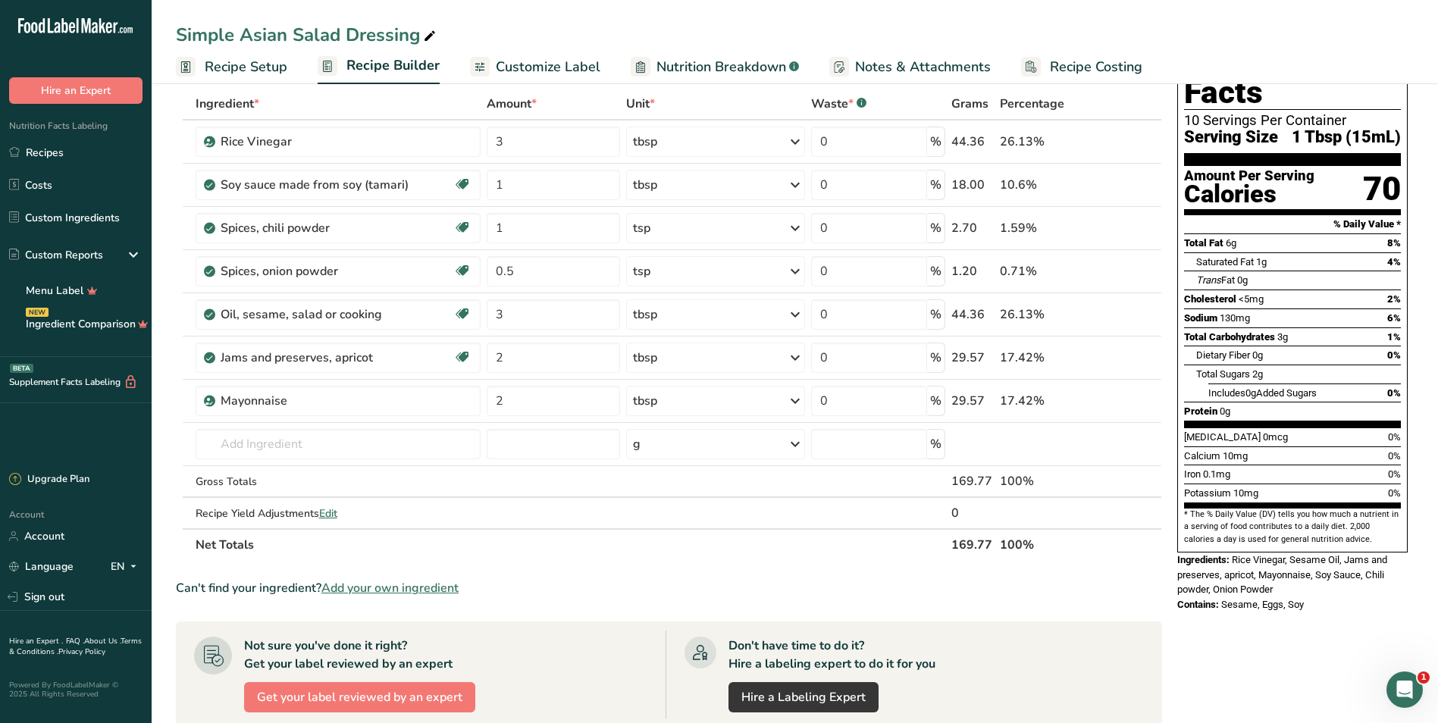
click at [235, 63] on span "Recipe Setup" at bounding box center [246, 67] width 83 height 20
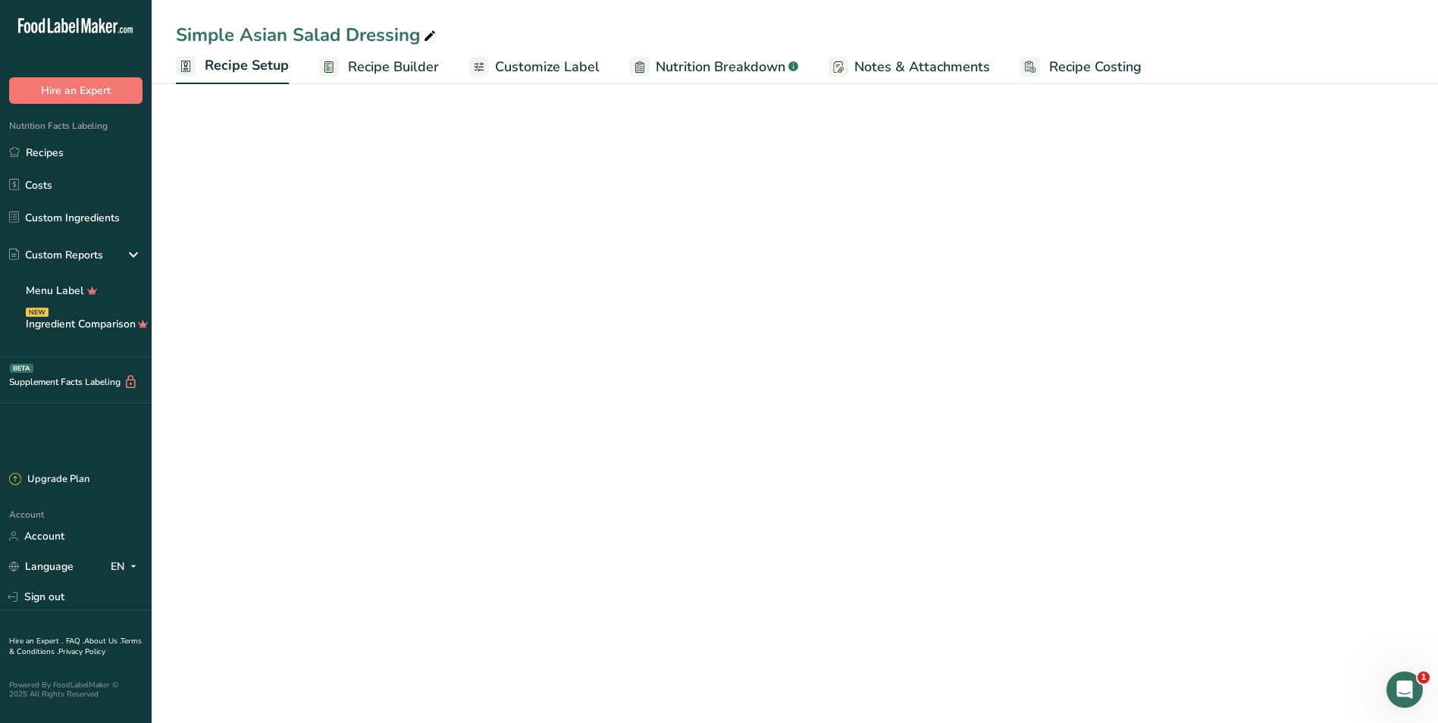
select select "19"
select select "22"
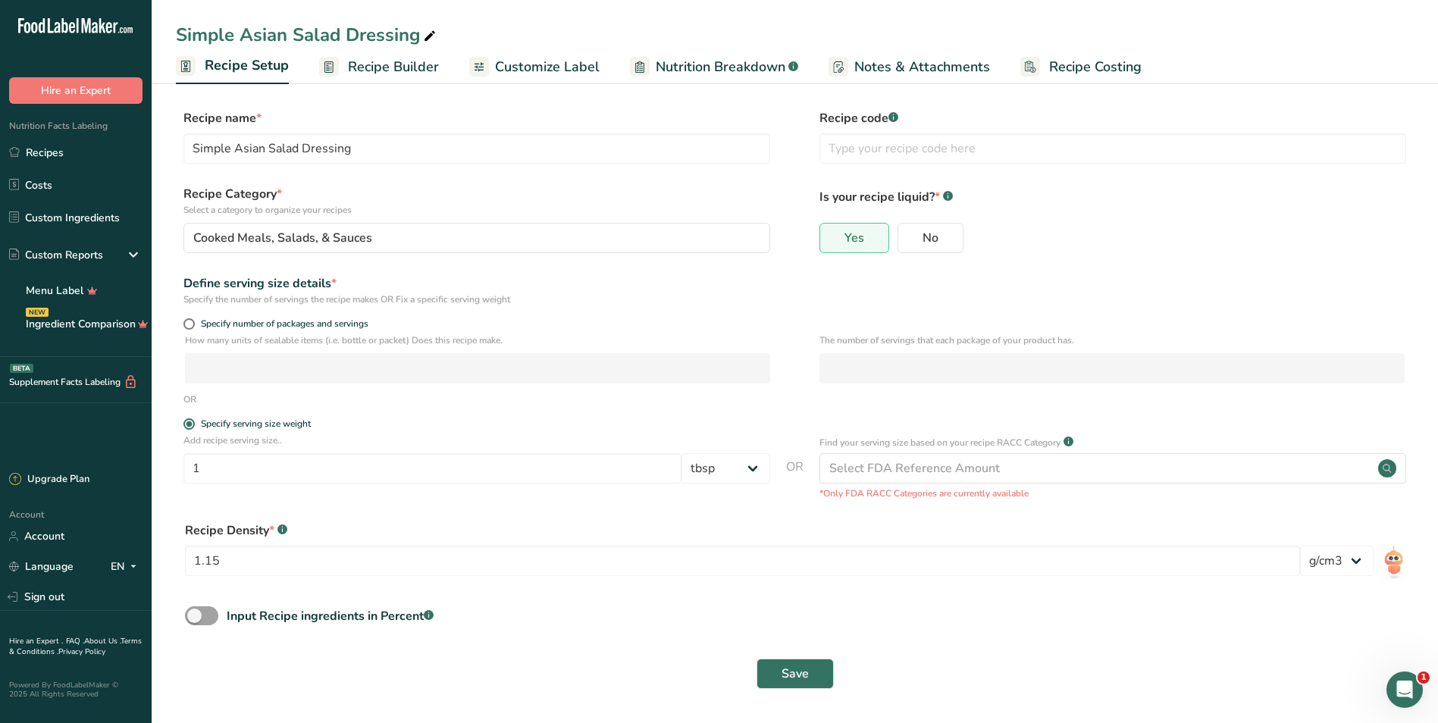
click at [377, 62] on span "Recipe Builder" at bounding box center [393, 67] width 91 height 20
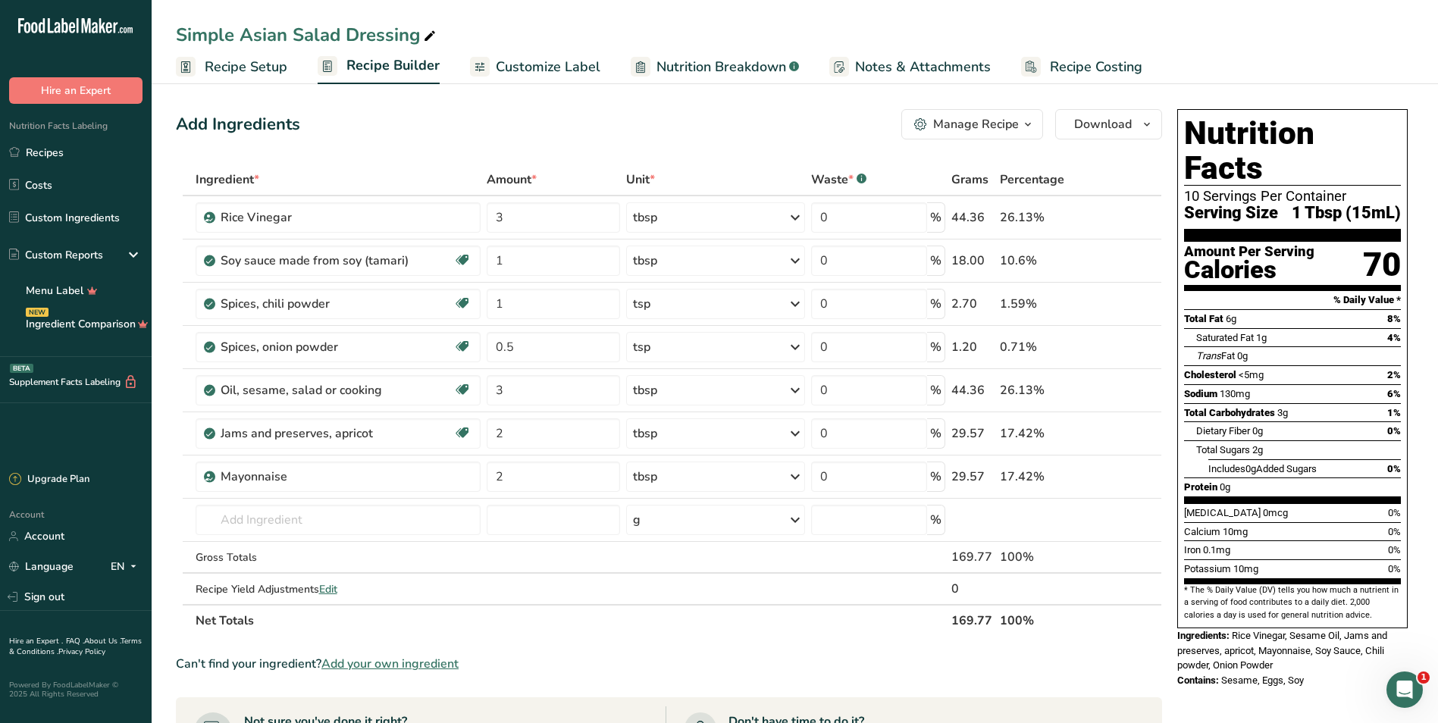
click at [659, 119] on div "Add Ingredients Manage Recipe Delete Recipe Duplicate Recipe Scale Recipe Save …" at bounding box center [669, 124] width 986 height 30
click at [534, 71] on span "Customize Label" at bounding box center [548, 67] width 105 height 20
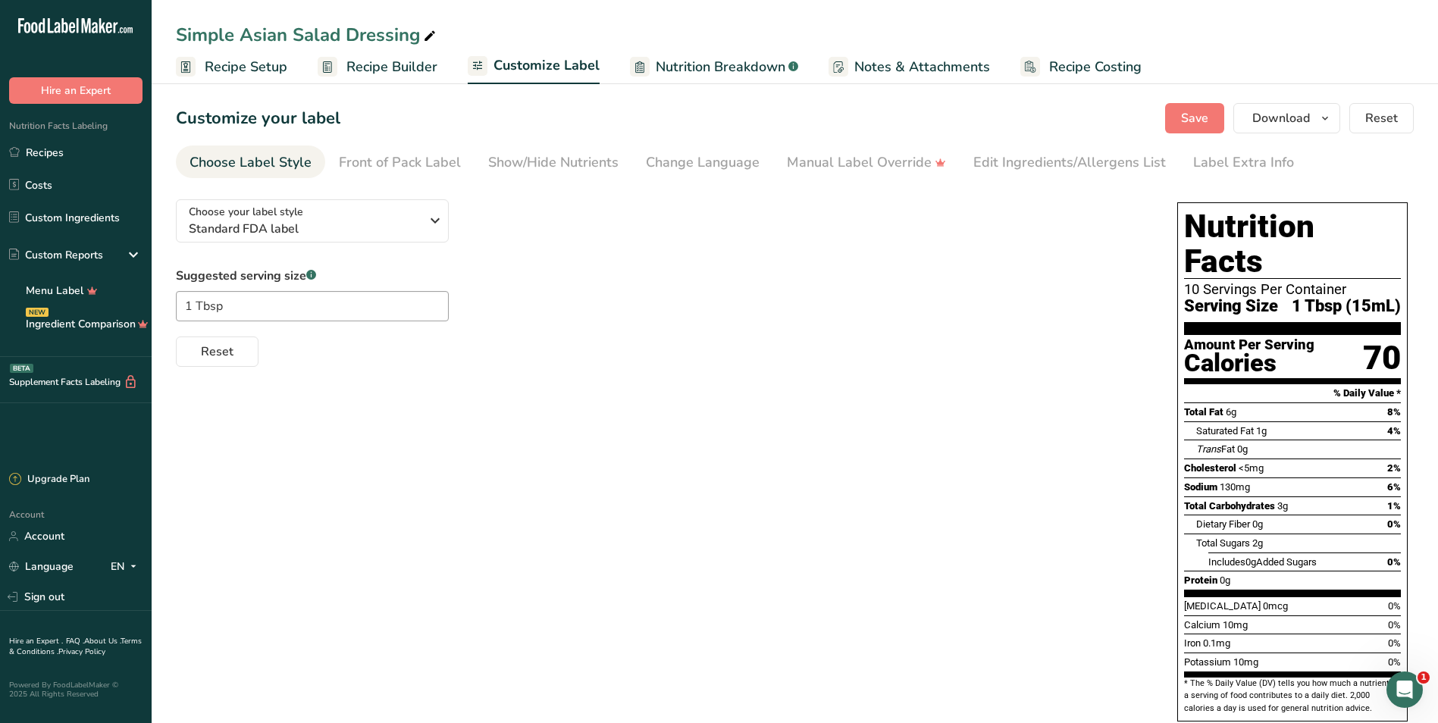
click at [708, 678] on section "* The % Daily Value (DV) tells you how much a nutrient in a serving of food con…" at bounding box center [1292, 696] width 217 height 37
click at [708, 161] on div "Edit Ingredients/Allergens List" at bounding box center [1069, 162] width 193 height 20
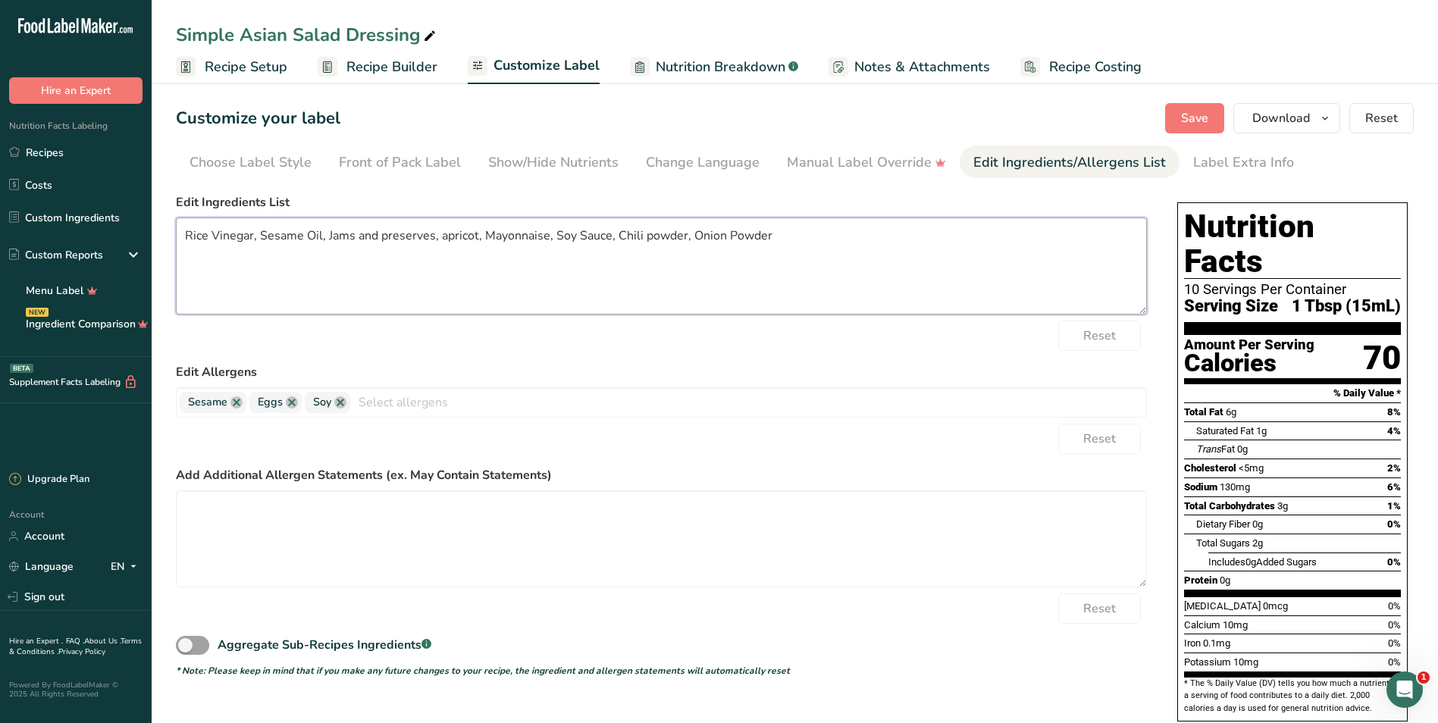
drag, startPoint x: 440, startPoint y: 235, endPoint x: 327, endPoint y: 237, distance: 113.7
click at [327, 237] on textarea "Rice Vinegar, Sesame Oil, Jams and preserves, apricot, Mayonnaise, Soy Sauce, C…" at bounding box center [661, 266] width 971 height 97
click at [365, 231] on textarea "Rice Vinegar, Sesame Oil, apricot, Mayonnaise, Soy Sauce, Chili powder, Onion P…" at bounding box center [661, 266] width 971 height 97
click at [331, 236] on textarea "Rice Vinegar, Sesame Oil, apricot preserves, Mayonnaise, Soy Sauce, Chili powde…" at bounding box center [661, 266] width 971 height 97
click at [375, 230] on textarea "Rice Vinegar, Sesame Oil, Apricot preserves, Mayonnaise, Soy Sauce, Chili powde…" at bounding box center [661, 266] width 971 height 97
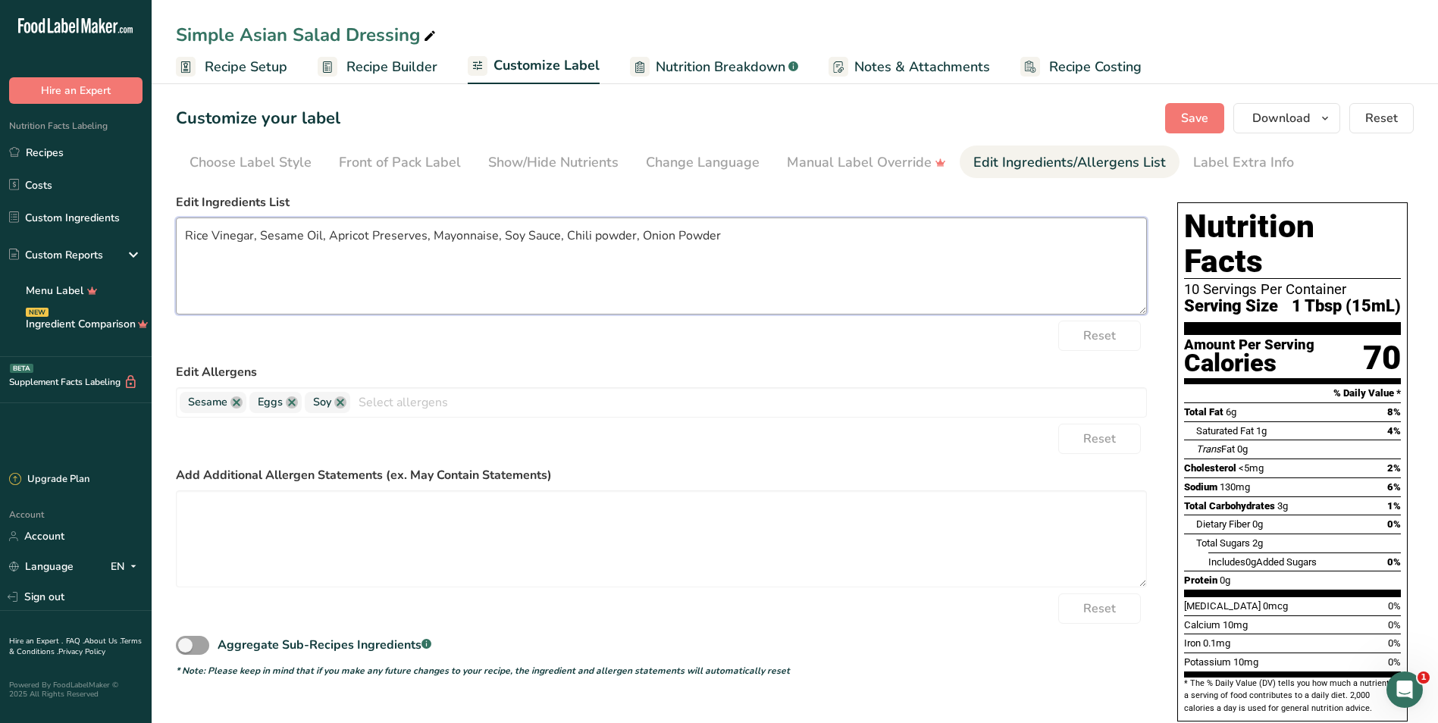
click at [596, 236] on textarea "Rice Vinegar, Sesame Oil, Apricot Preserves, Mayonnaise, Soy Sauce, Chili powde…" at bounding box center [661, 266] width 971 height 97
click at [708, 255] on textarea "Rice Vinegar, Sesame Oil, Apricot Preserves, Mayonnaise, Soy Sauce, Chili Powde…" at bounding box center [661, 266] width 971 height 97
type textarea "Rice Vinegar, Sesame Oil, Apricot Preserves, Mayonnaise, Soy Sauce, Chili Powde…"
click at [708, 117] on span "Save" at bounding box center [1194, 118] width 27 height 18
drag, startPoint x: 86, startPoint y: 153, endPoint x: 259, endPoint y: 165, distance: 174.0
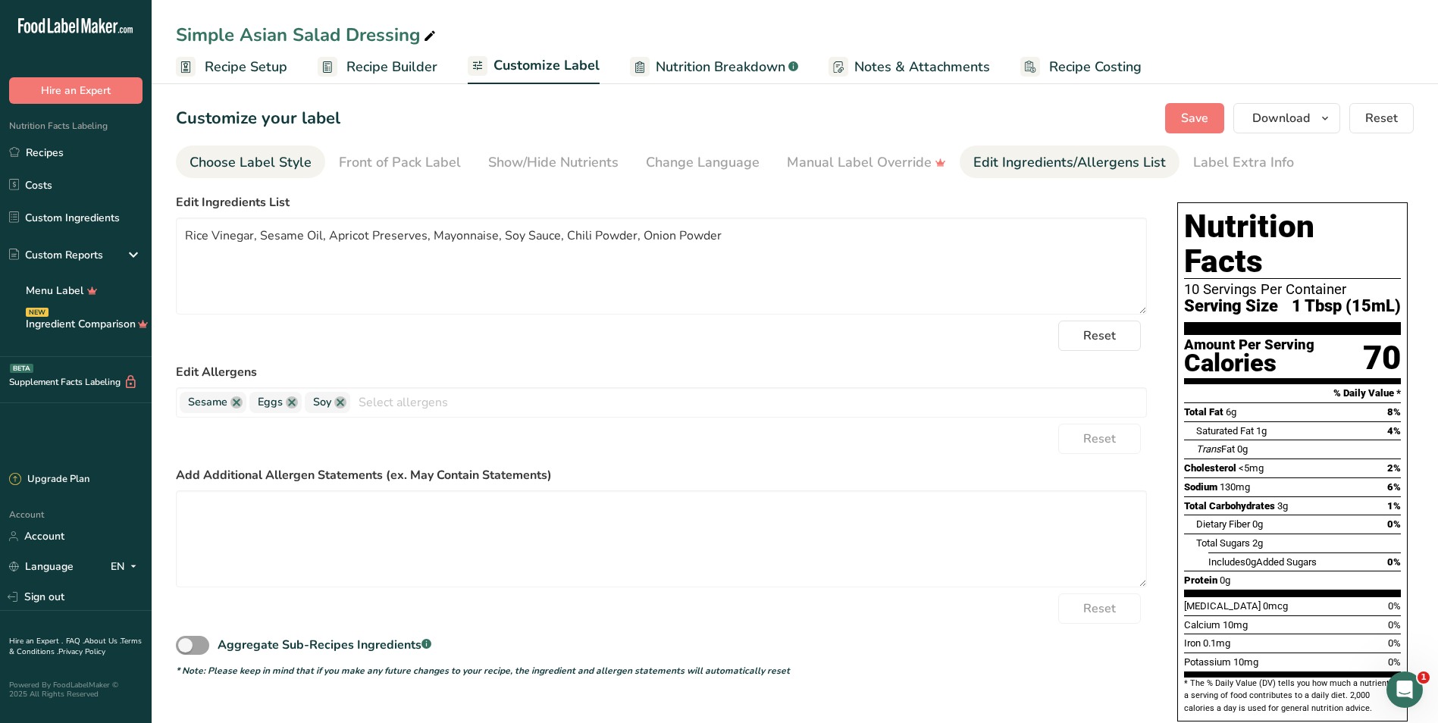
click at [86, 153] on link "Recipes" at bounding box center [76, 152] width 152 height 29
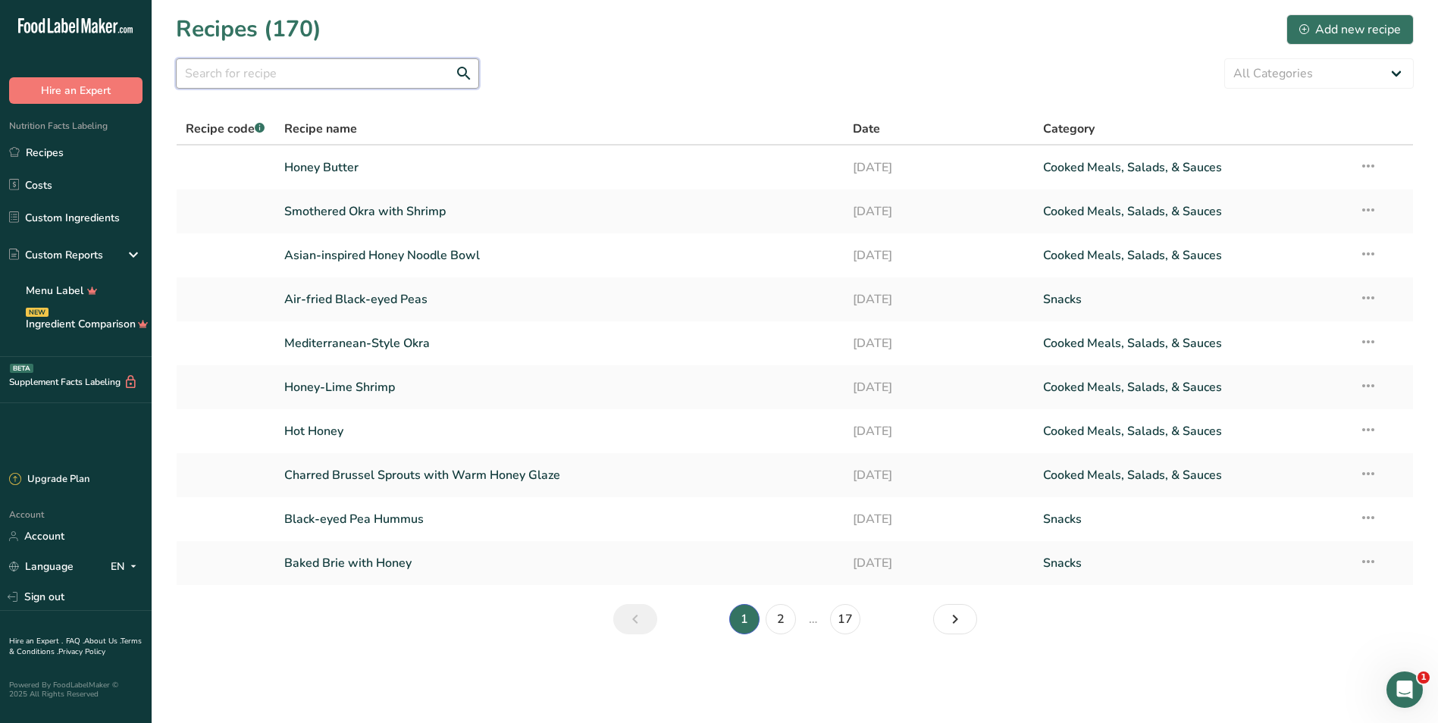
click at [248, 80] on input "text" at bounding box center [327, 73] width 303 height 30
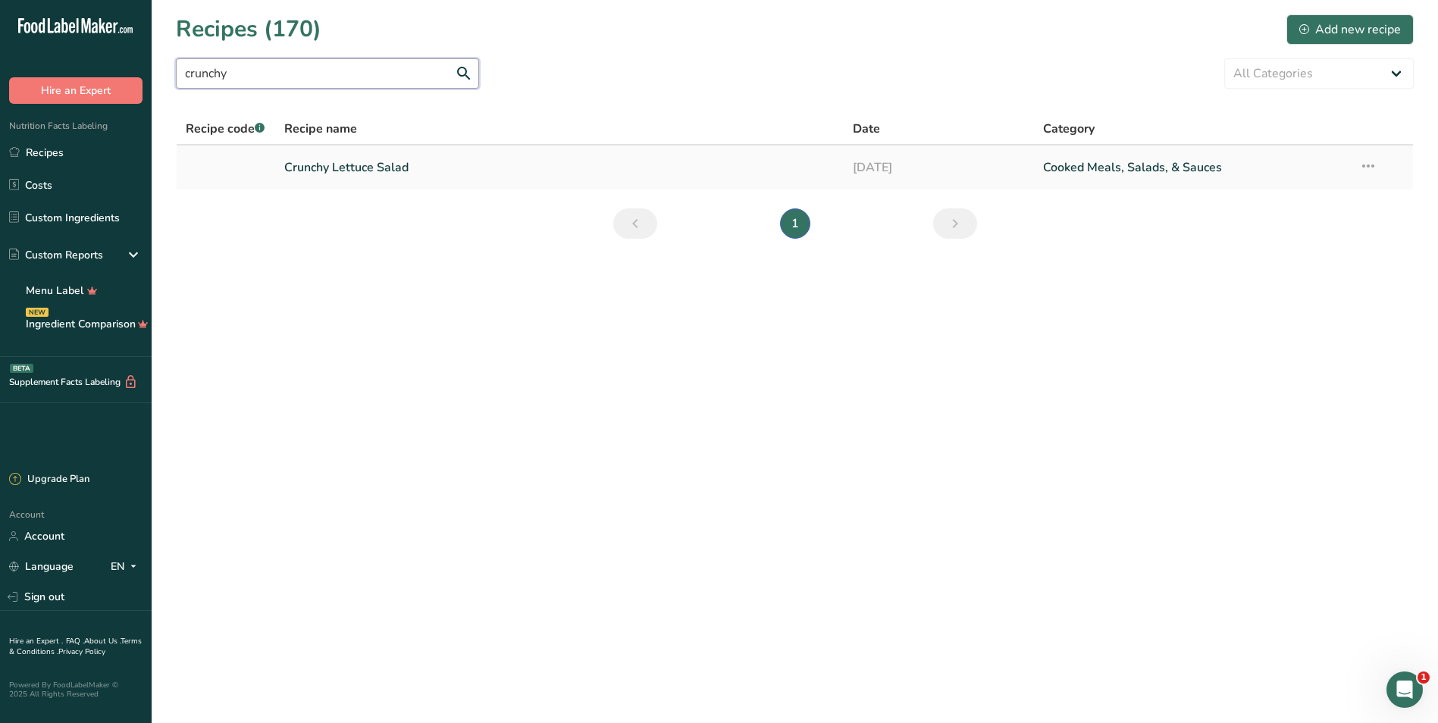
type input "crunchy"
click at [412, 163] on link "Crunchy Lettuce Salad" at bounding box center [559, 168] width 551 height 32
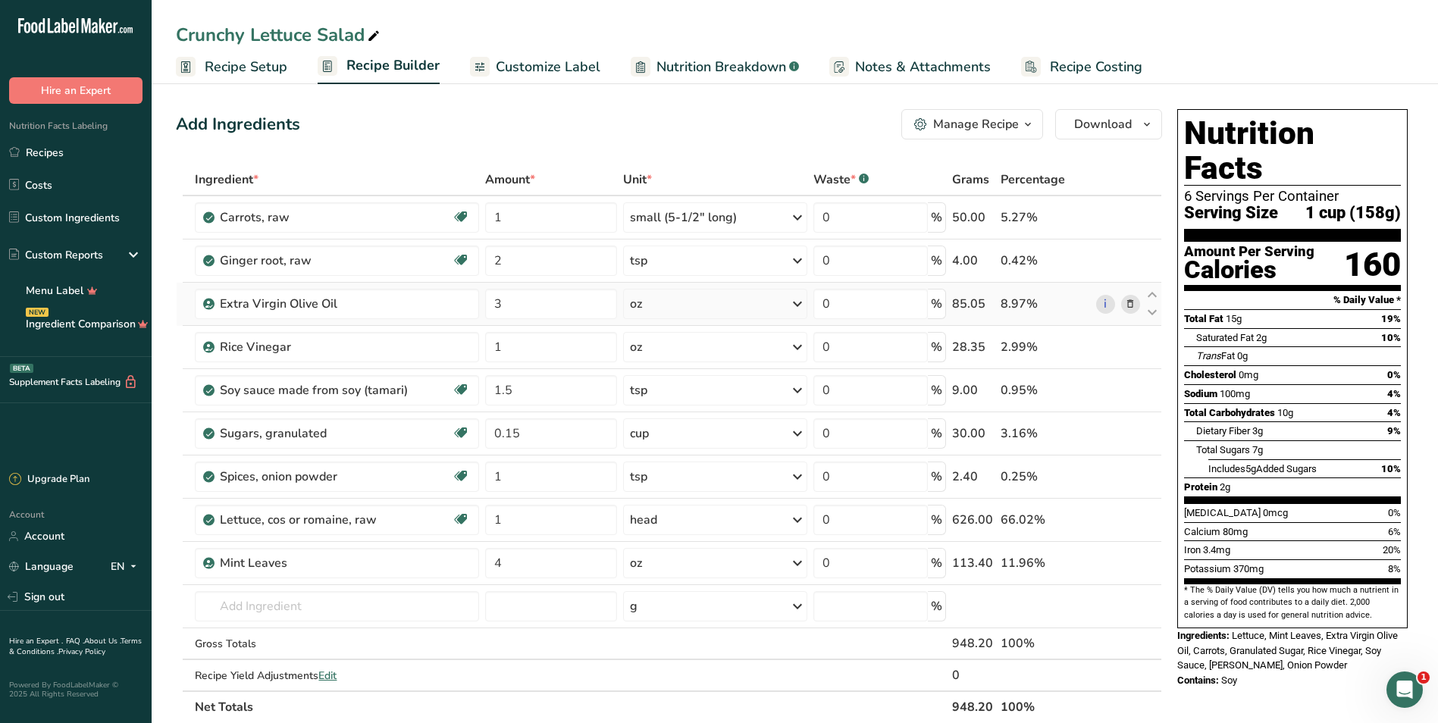
click at [708, 299] on div "oz" at bounding box center [715, 304] width 184 height 30
click at [671, 532] on div "See more" at bounding box center [695, 536] width 127 height 16
click at [657, 584] on div "cup" at bounding box center [695, 583] width 115 height 16
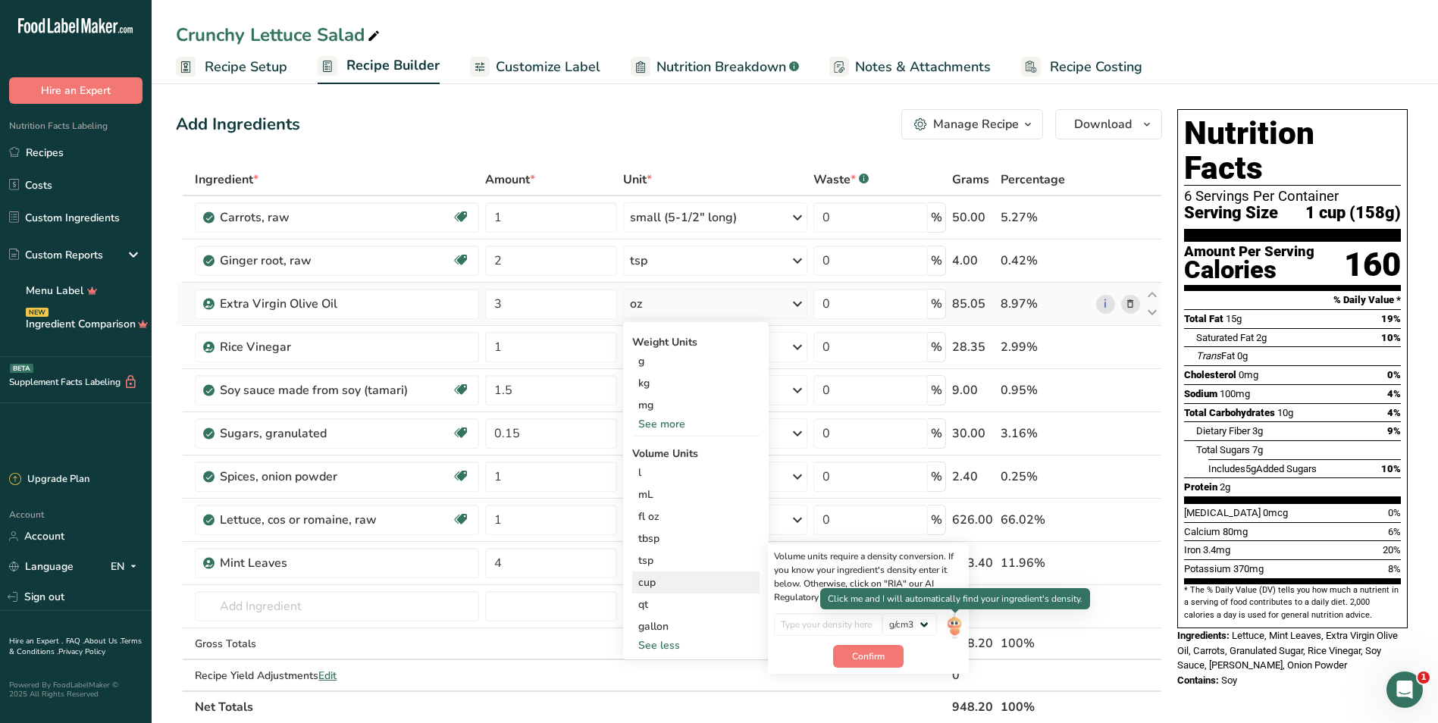
click at [708, 631] on img at bounding box center [954, 626] width 17 height 27
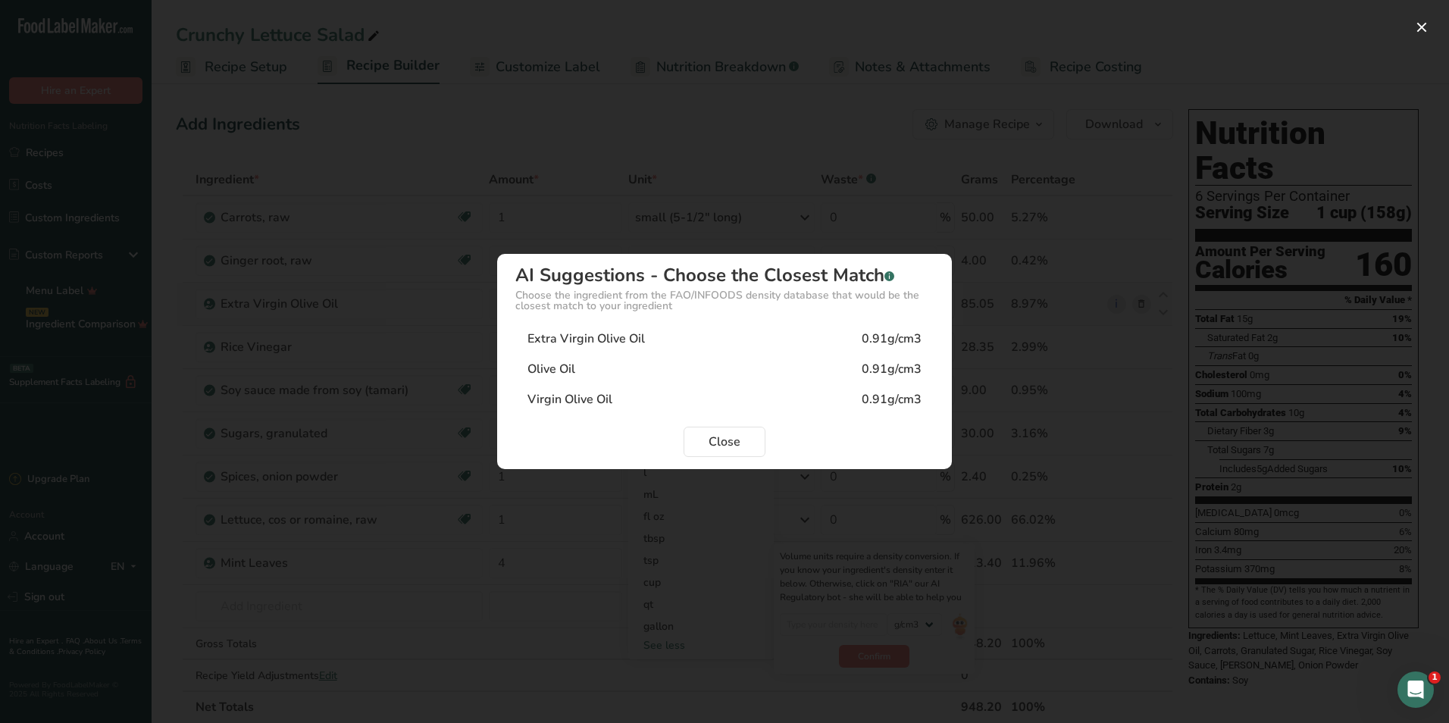
click at [634, 334] on div "Extra Virgin Olive Oil" at bounding box center [586, 339] width 117 height 18
type input "0.91"
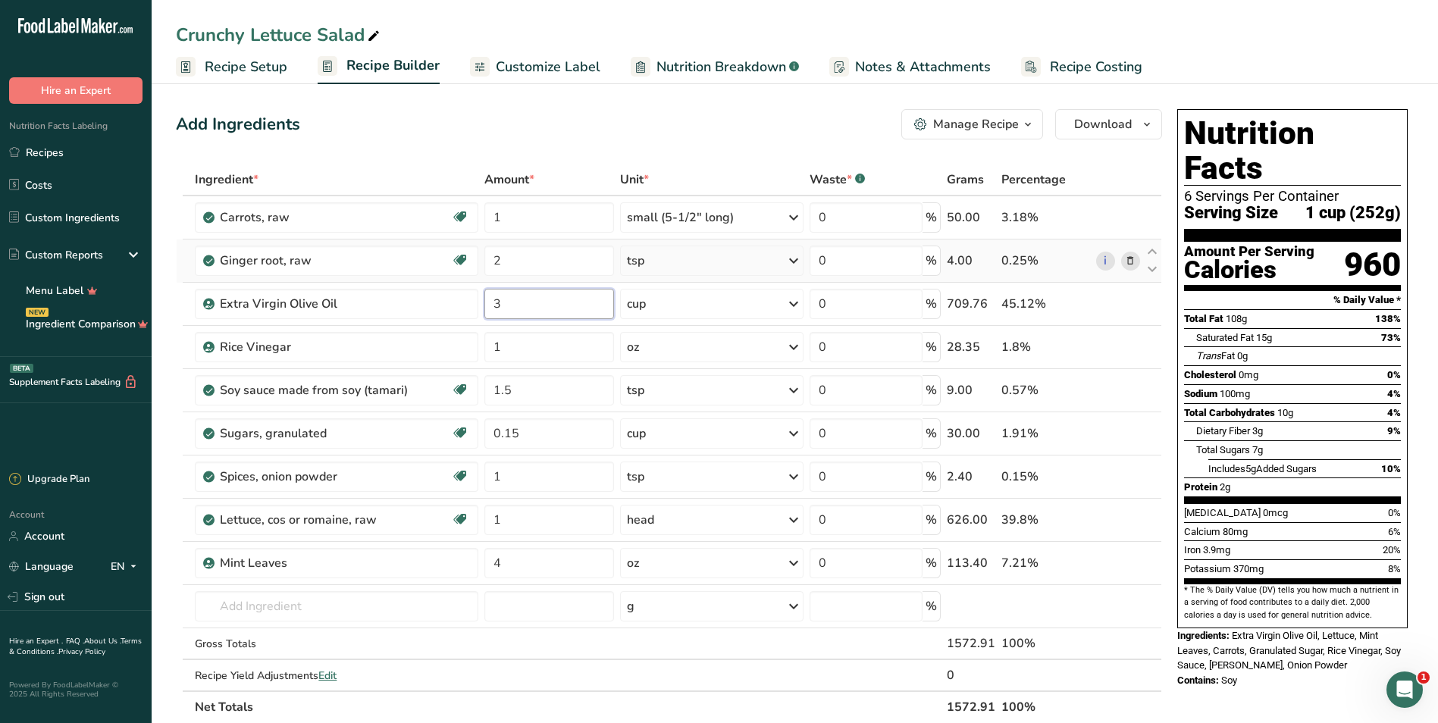
drag, startPoint x: 575, startPoint y: 308, endPoint x: 406, endPoint y: 282, distance: 170.2
click at [406, 282] on tbody "Carrots, raw Dairy free Gluten free Vegan Vegetarian Soy free 1 small (5-1/2" l…" at bounding box center [669, 443] width 985 height 494
type input "0.25"
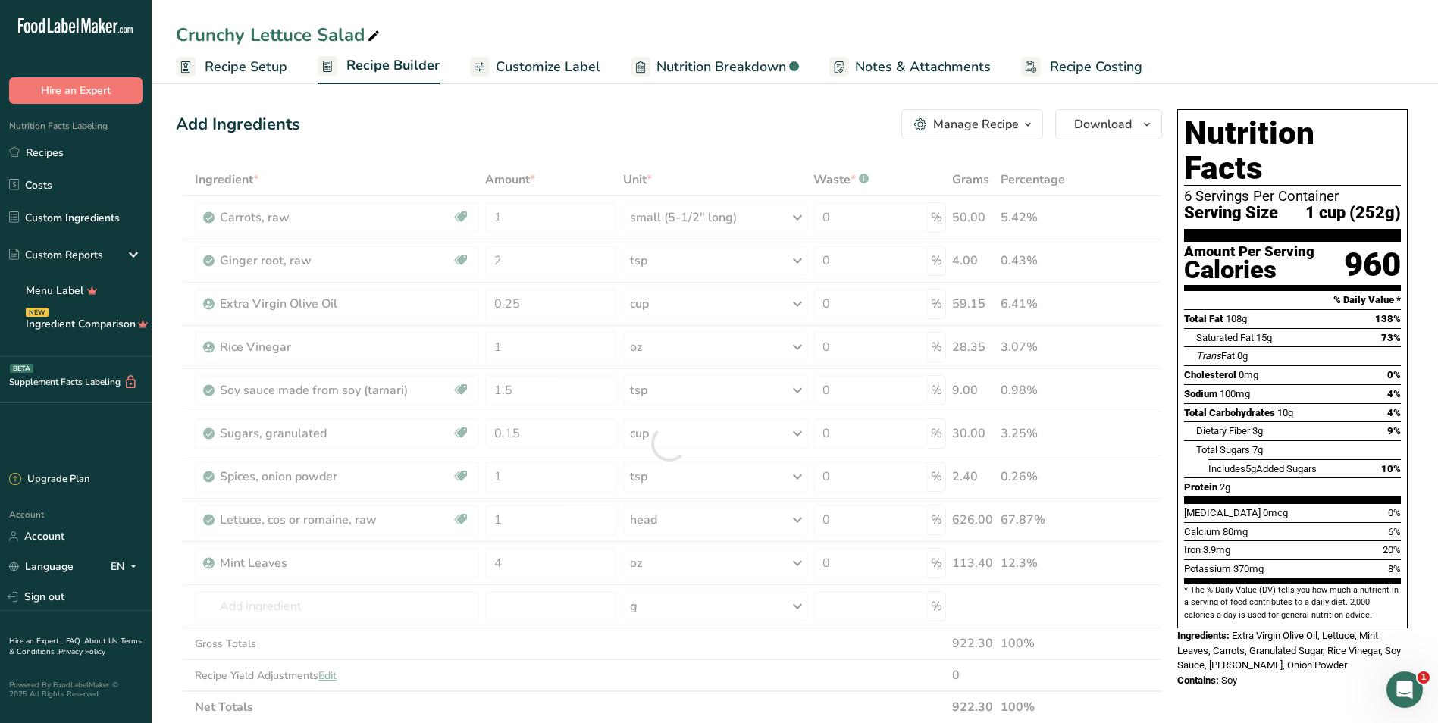
click at [669, 158] on div "Add Ingredients Manage Recipe Delete Recipe Duplicate Recipe Scale Recipe Save …" at bounding box center [673, 661] width 995 height 1116
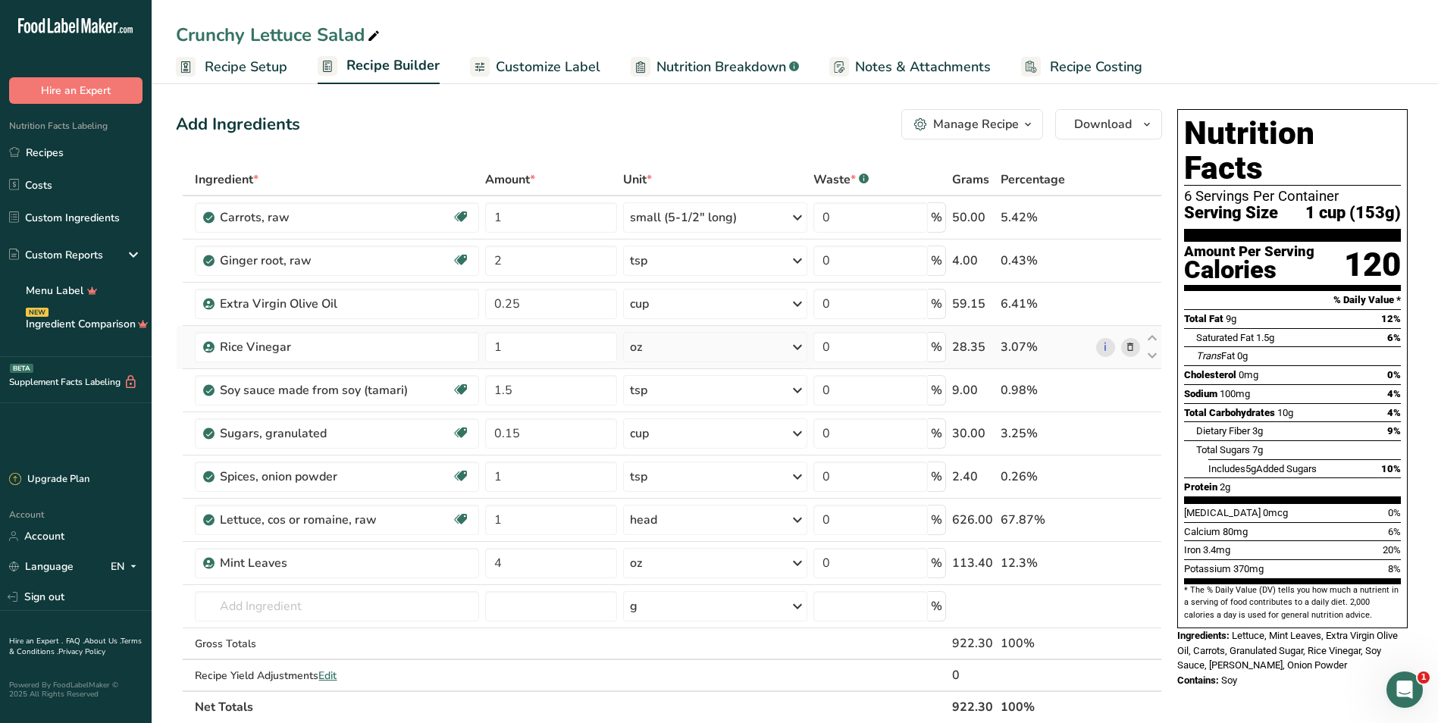
click at [668, 353] on div "oz" at bounding box center [715, 347] width 184 height 30
click at [675, 576] on div "See more" at bounding box center [695, 579] width 127 height 16
select select "22"
click at [672, 582] on div "tbsp" at bounding box center [695, 582] width 115 height 16
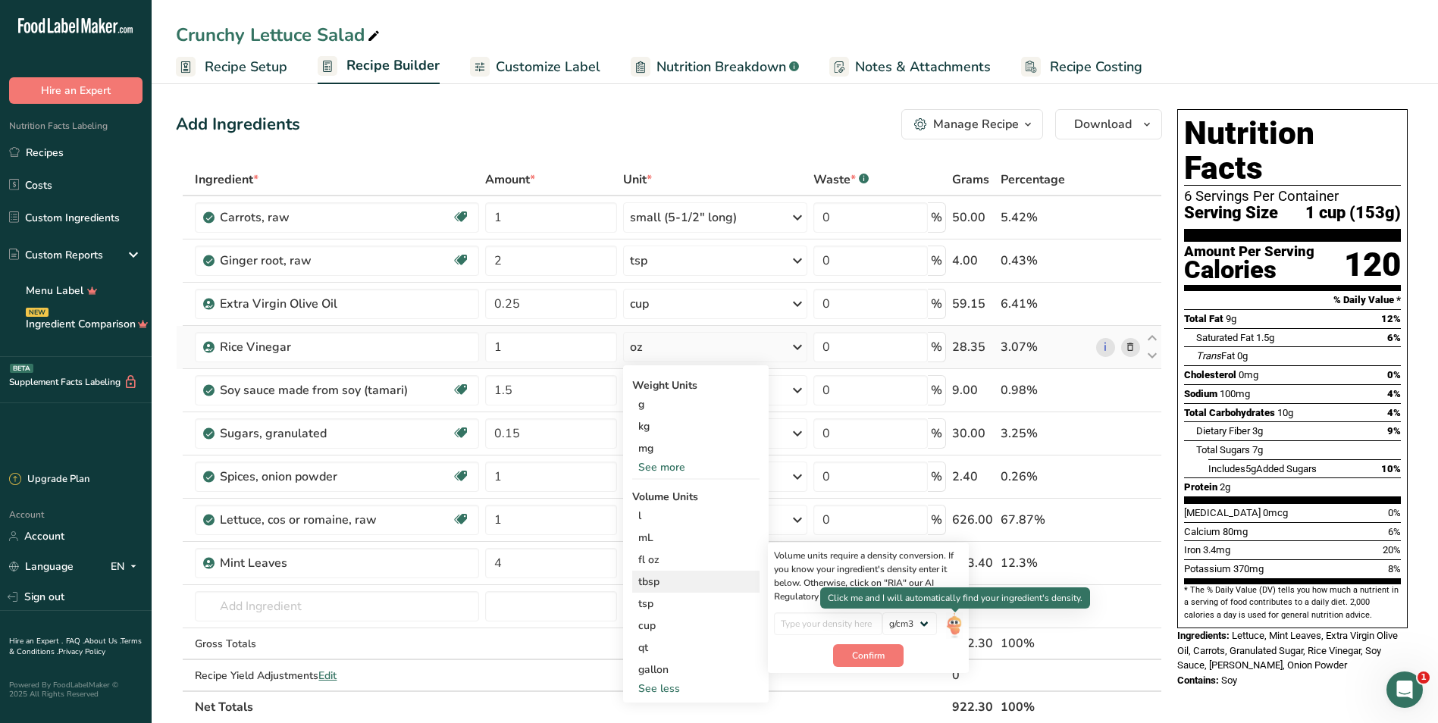
click at [708, 632] on img at bounding box center [954, 625] width 17 height 27
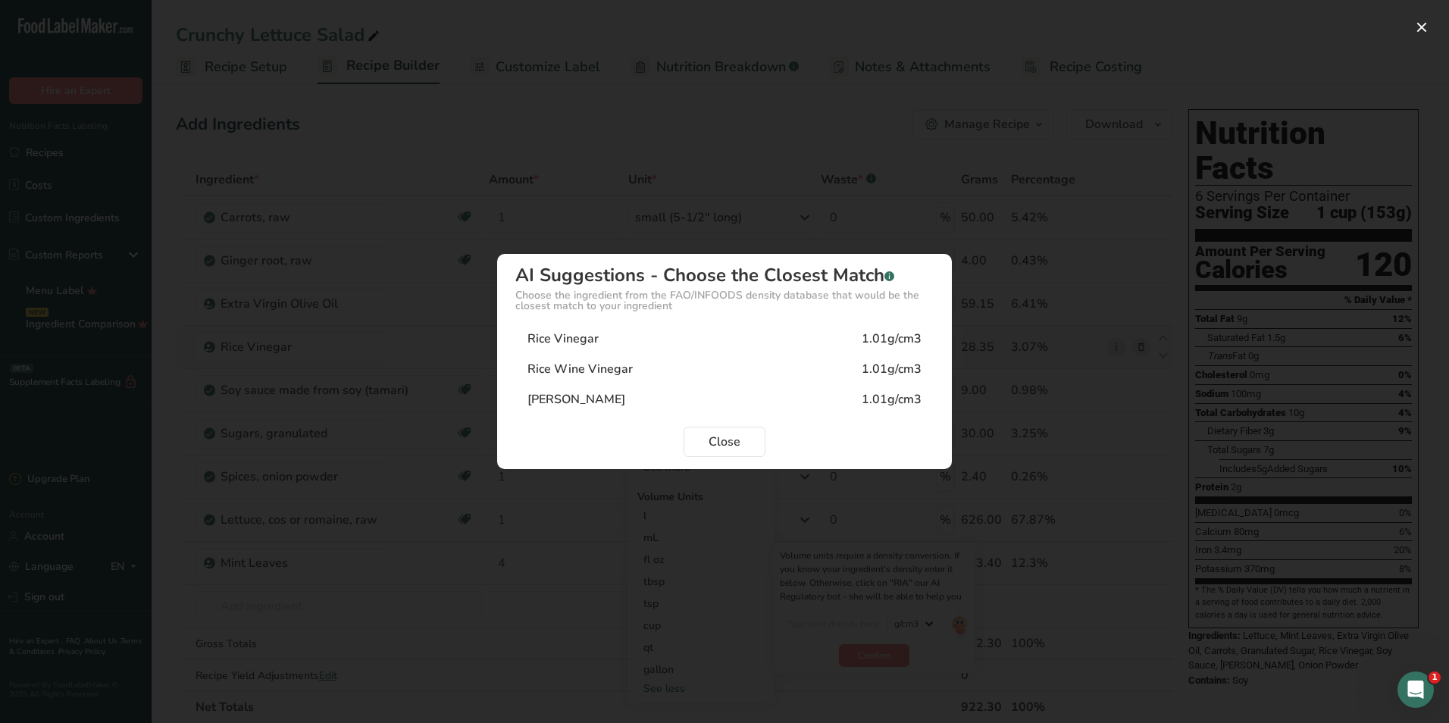
click at [640, 328] on div "Rice Vinegar 1.01g/cm3" at bounding box center [724, 339] width 418 height 30
type input "1.01"
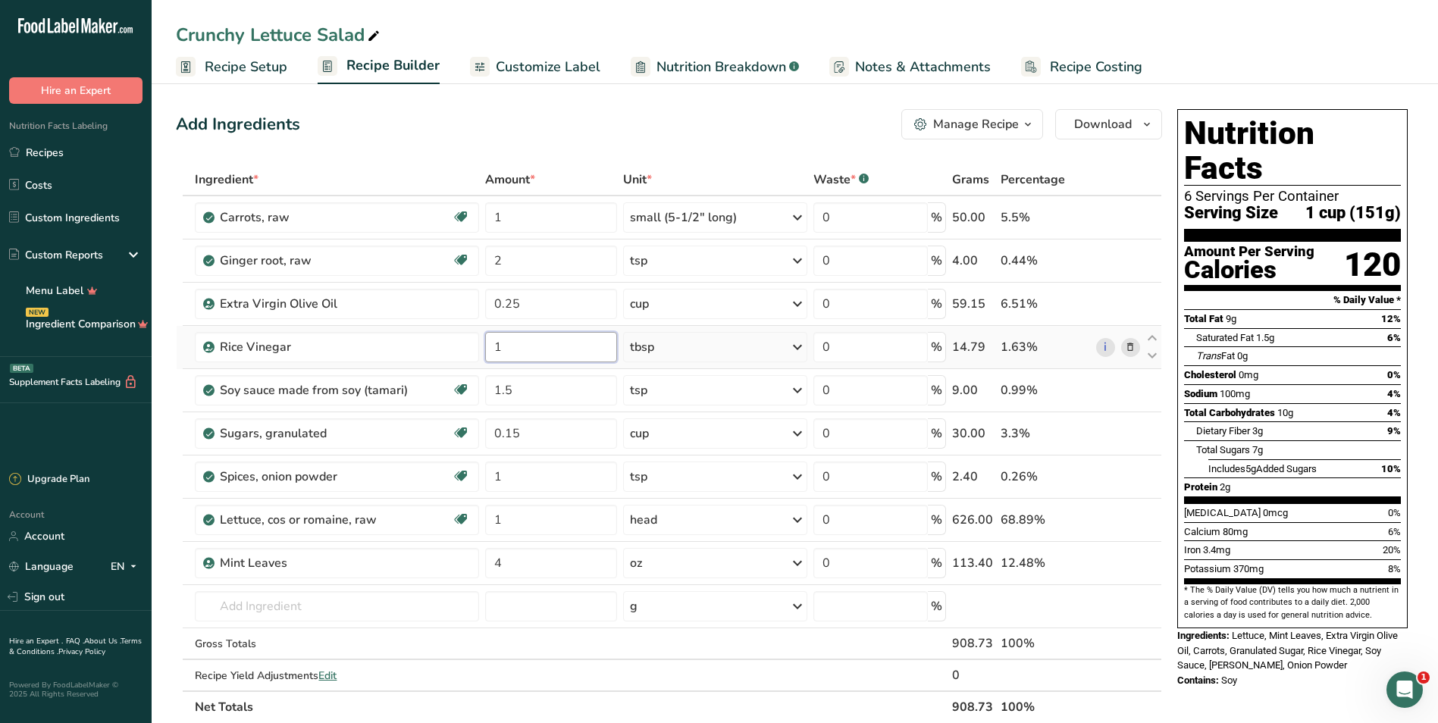
click at [528, 359] on input "1" at bounding box center [551, 347] width 132 height 30
type input "2"
click at [562, 398] on div "Ingredient * Amount * Unit * Waste * .a-a{fill:#347362;}.b-a{fill:#fff;} Grams …" at bounding box center [669, 443] width 986 height 559
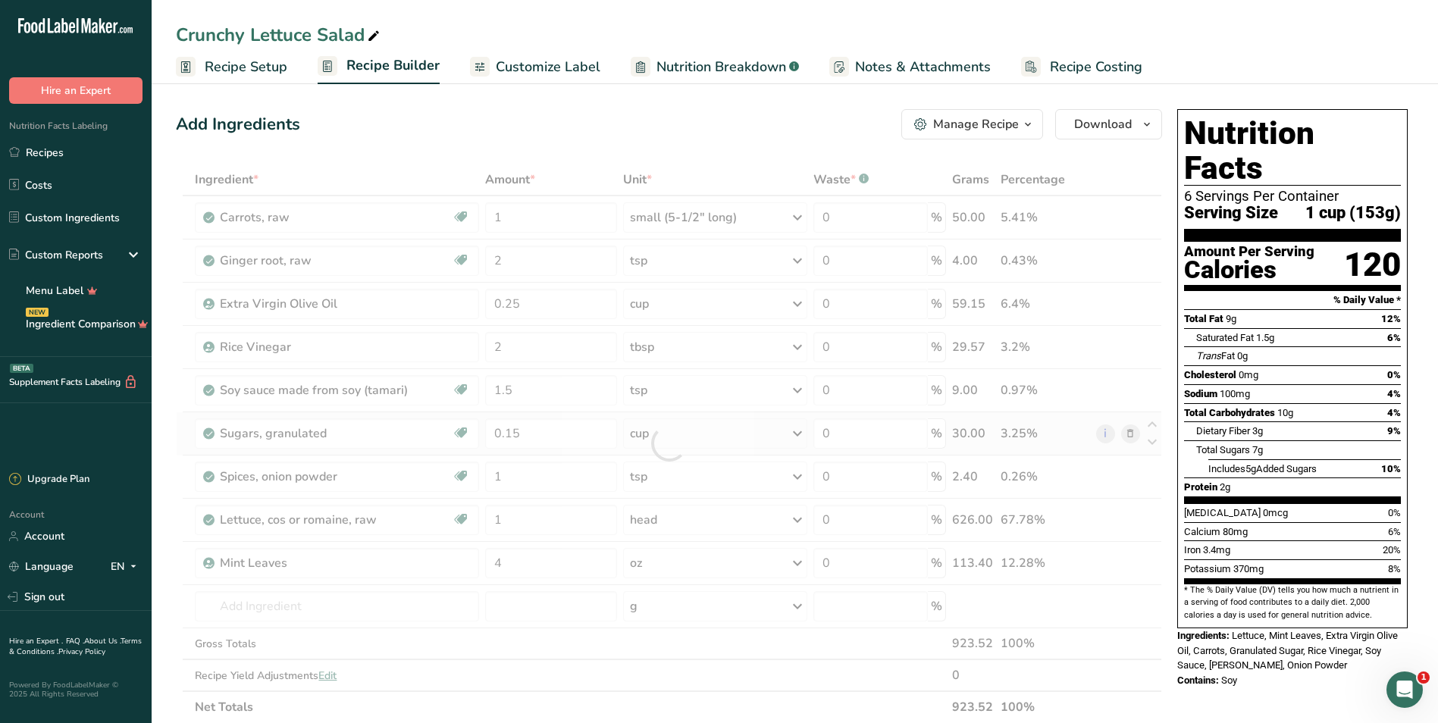
click at [676, 441] on div "Ingredient * Amount * Unit * Waste * .a-a{fill:#347362;}.b-a{fill:#fff;} Grams …" at bounding box center [669, 443] width 986 height 559
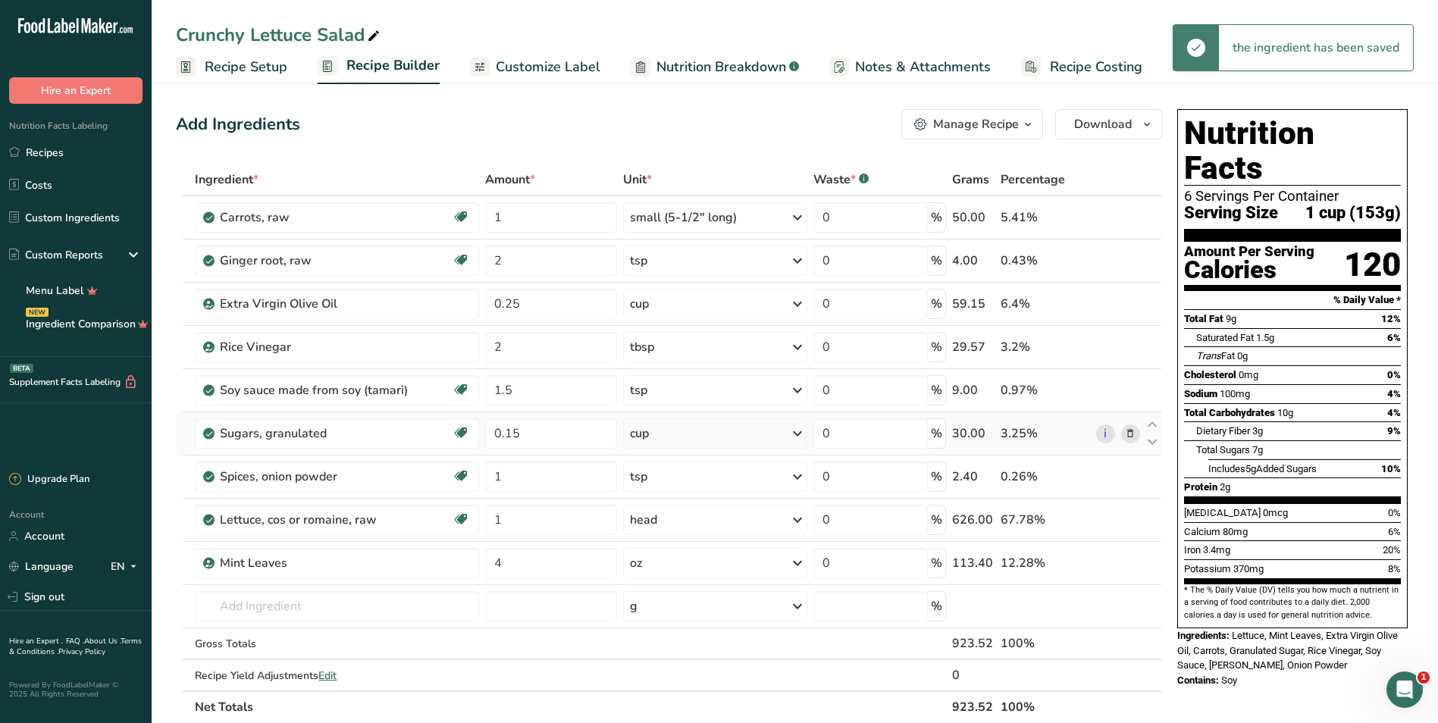
click at [665, 437] on div "cup" at bounding box center [715, 433] width 184 height 30
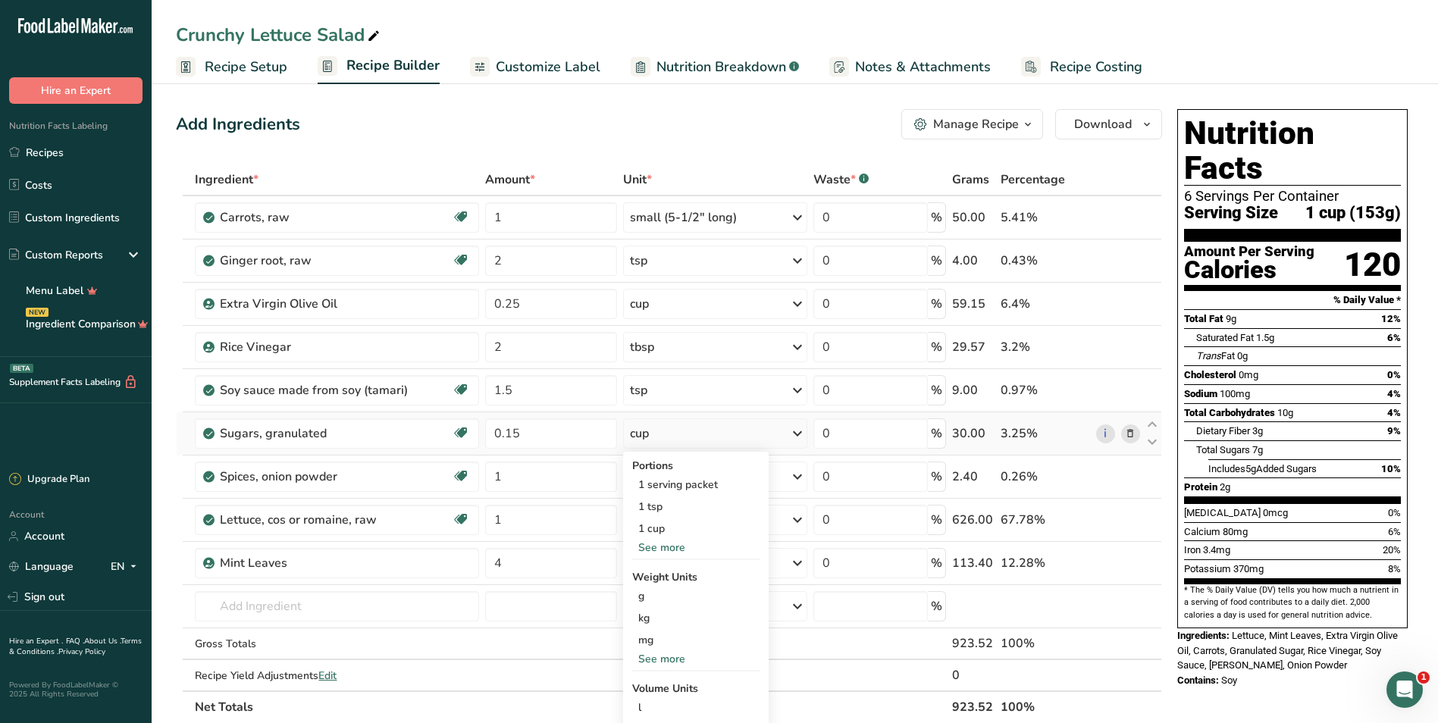
click at [659, 659] on div "See more" at bounding box center [695, 659] width 127 height 16
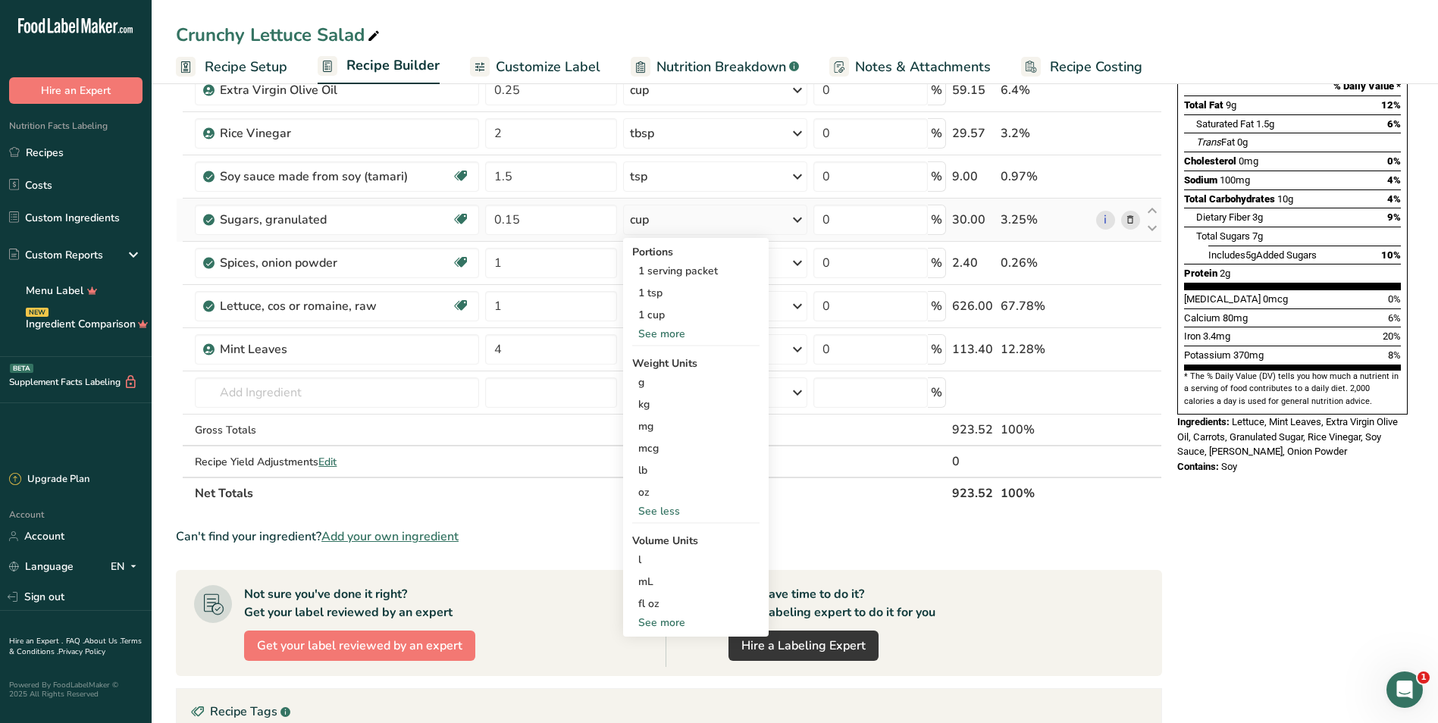
scroll to position [227, 0]
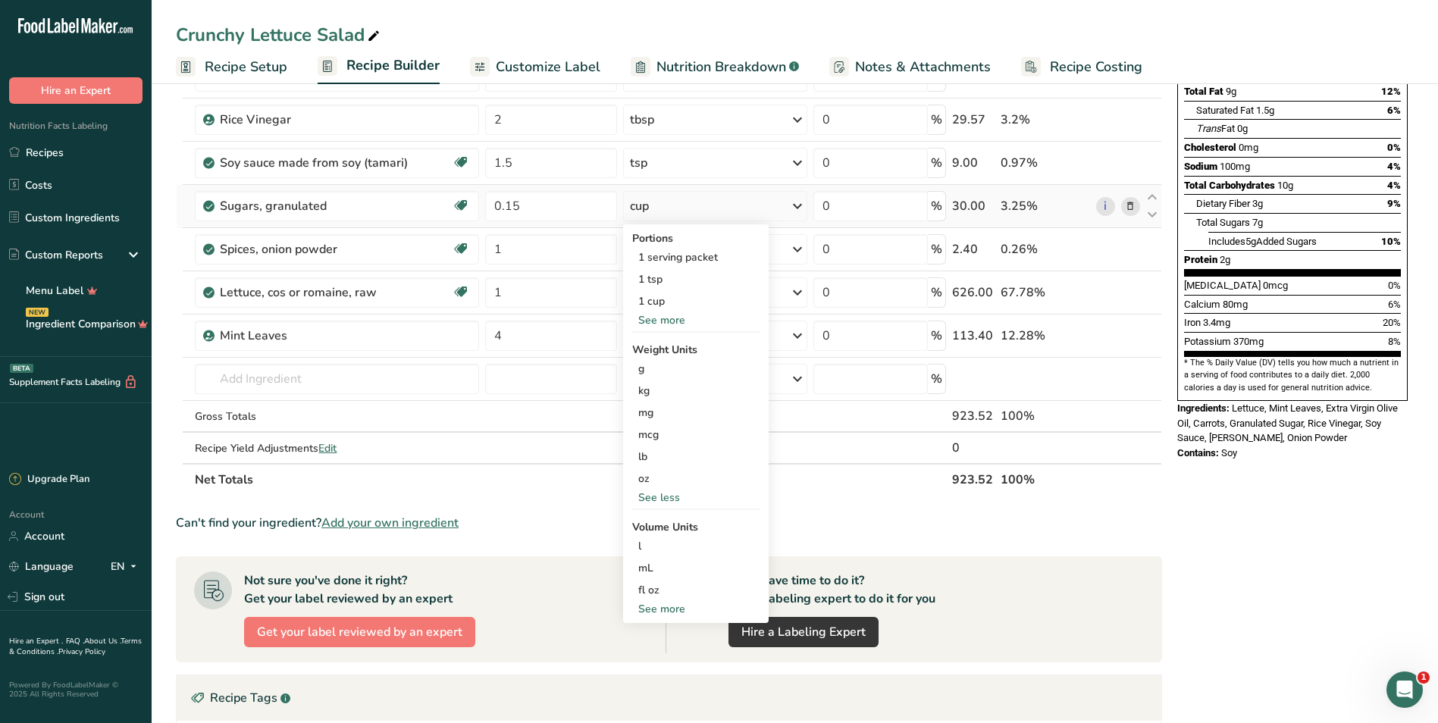
click at [669, 322] on div "See more" at bounding box center [695, 320] width 127 height 16
click at [672, 631] on div "See more" at bounding box center [695, 631] width 127 height 16
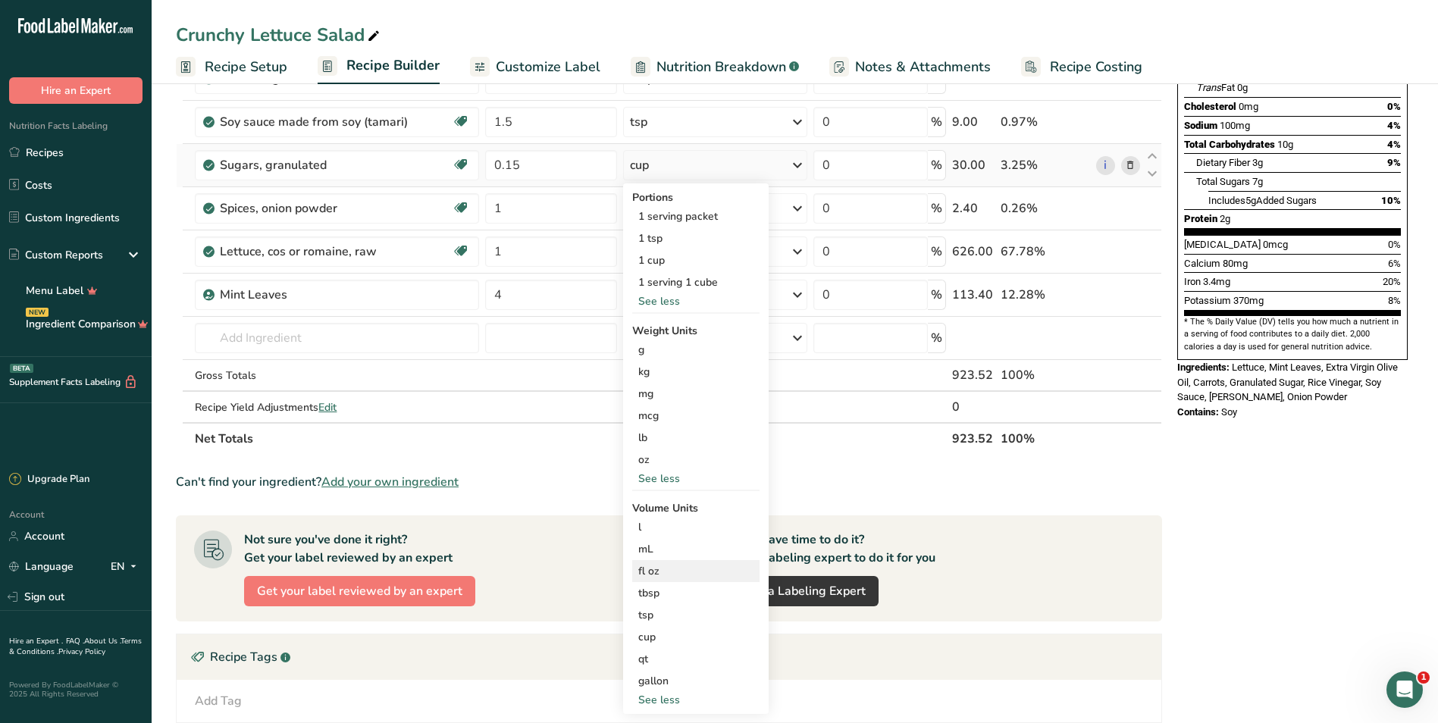
scroll to position [303, 0]
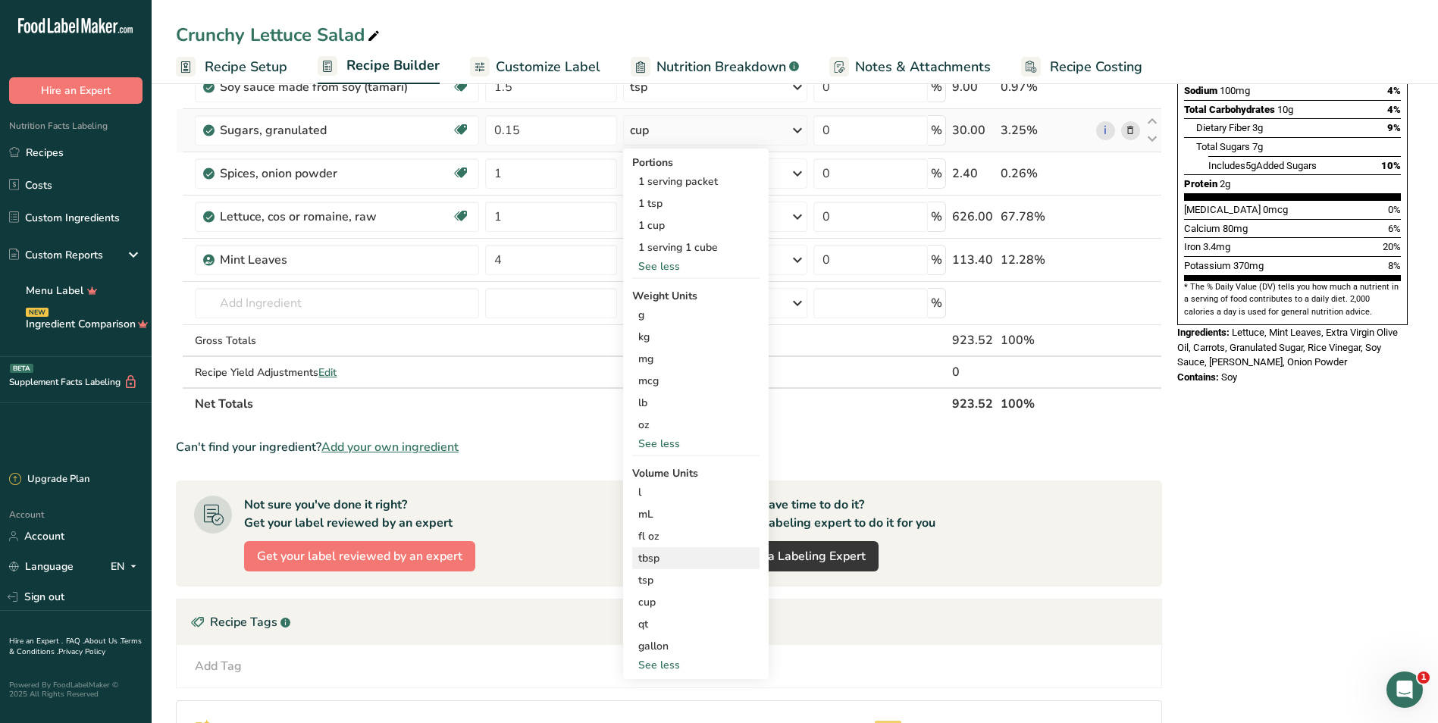
click at [662, 563] on div "tbsp" at bounding box center [695, 558] width 115 height 16
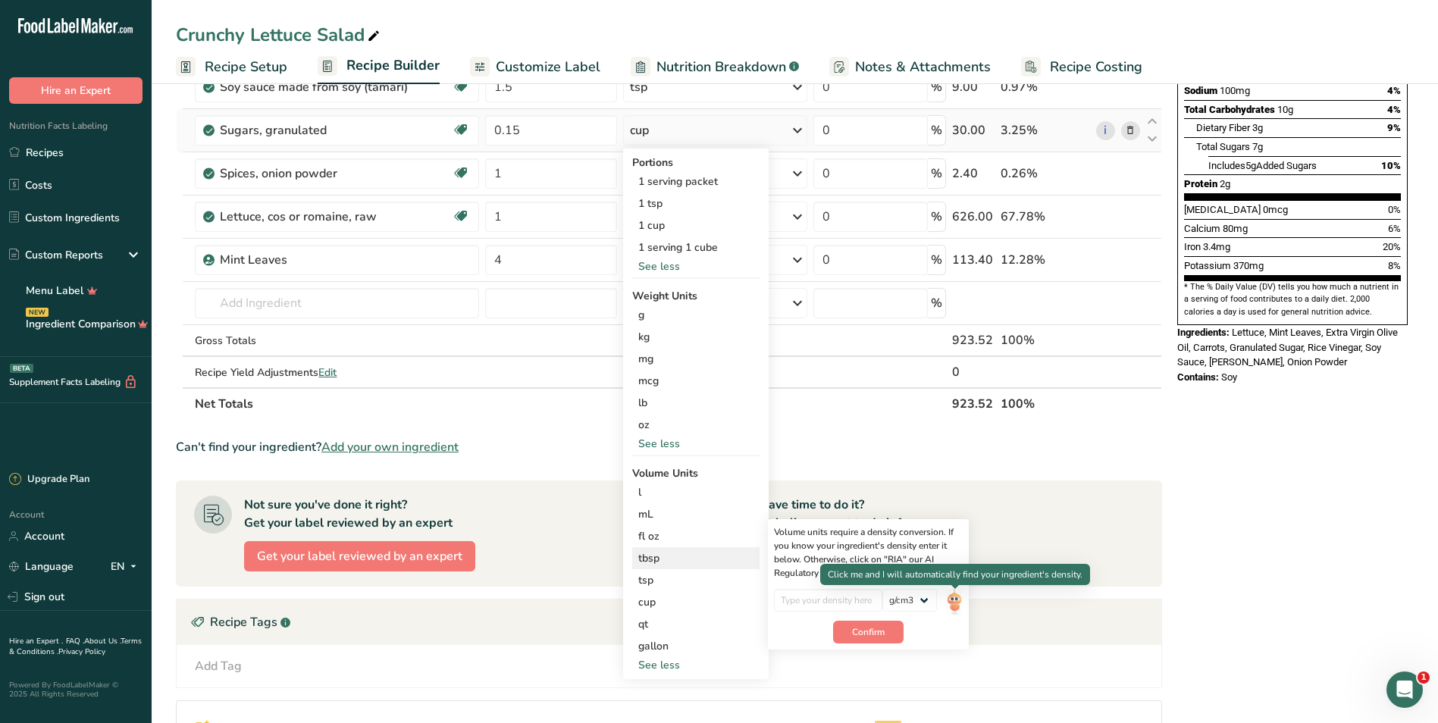
click at [708, 606] on img at bounding box center [954, 602] width 17 height 27
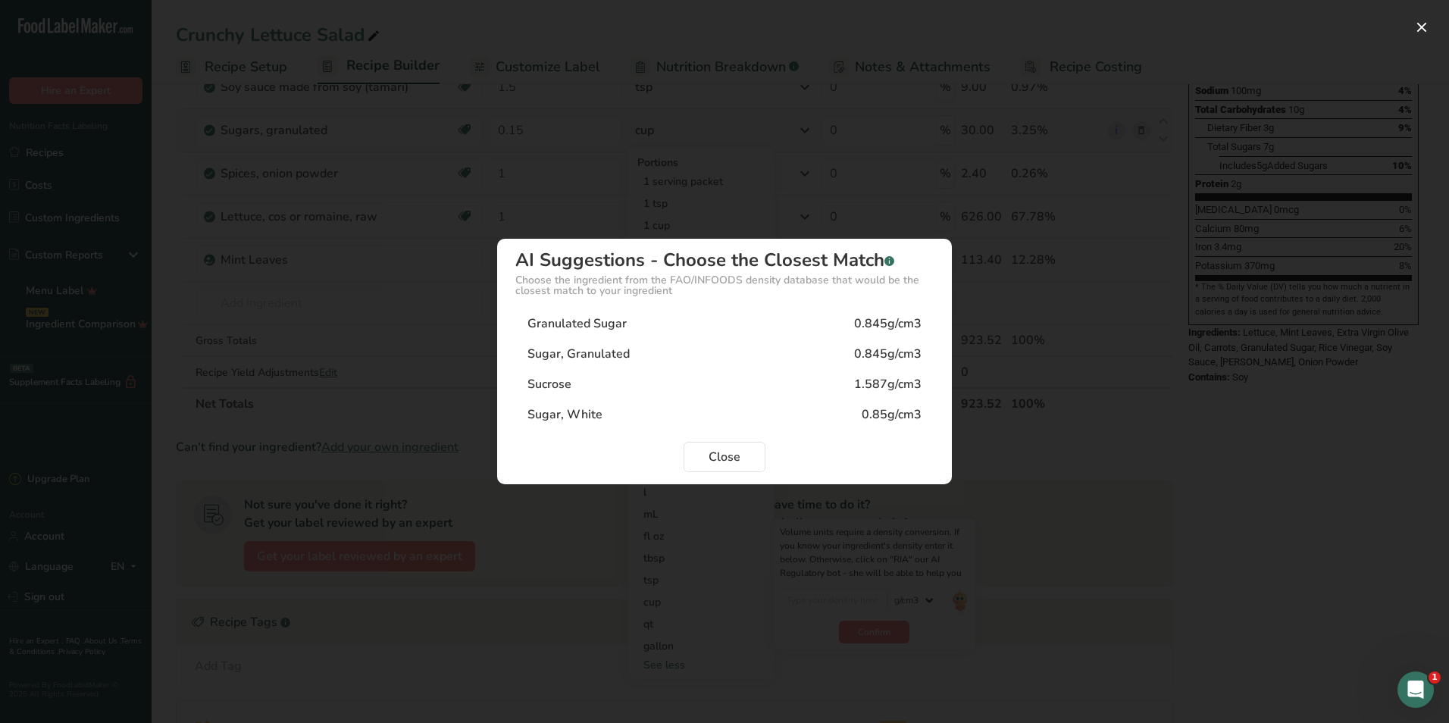
click at [612, 346] on div "Sugar, Granulated" at bounding box center [579, 354] width 102 height 18
type input "0.845"
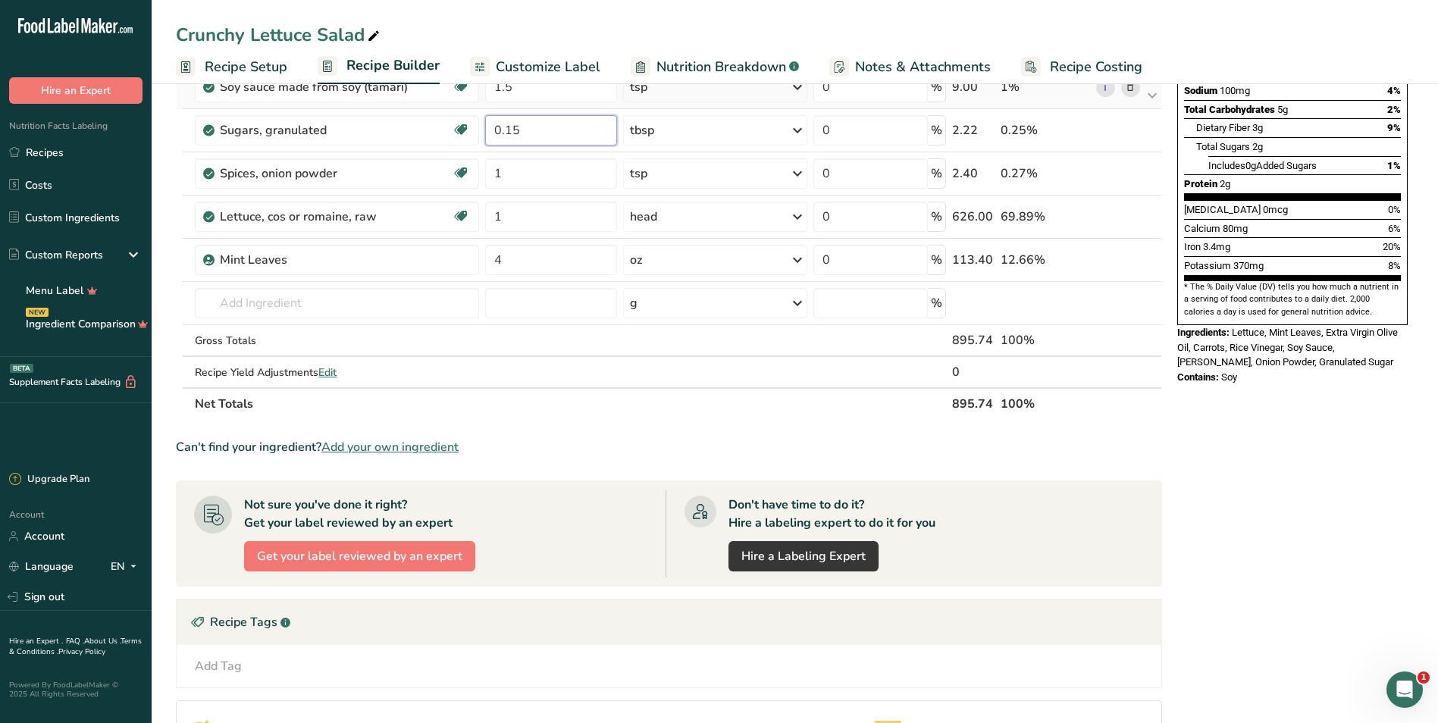
drag, startPoint x: 538, startPoint y: 125, endPoint x: 386, endPoint y: 103, distance: 153.9
click at [386, 103] on tbody "Carrots, raw Dairy free Gluten free Vegan Vegetarian Soy free 1 small (5-1/2" l…" at bounding box center [669, 140] width 985 height 494
type input "1"
click at [569, 215] on div "Ingredient * Amount * Unit * Waste * .a-a{fill:#347362;}.b-a{fill:#fff;} Grams …" at bounding box center [669, 140] width 986 height 559
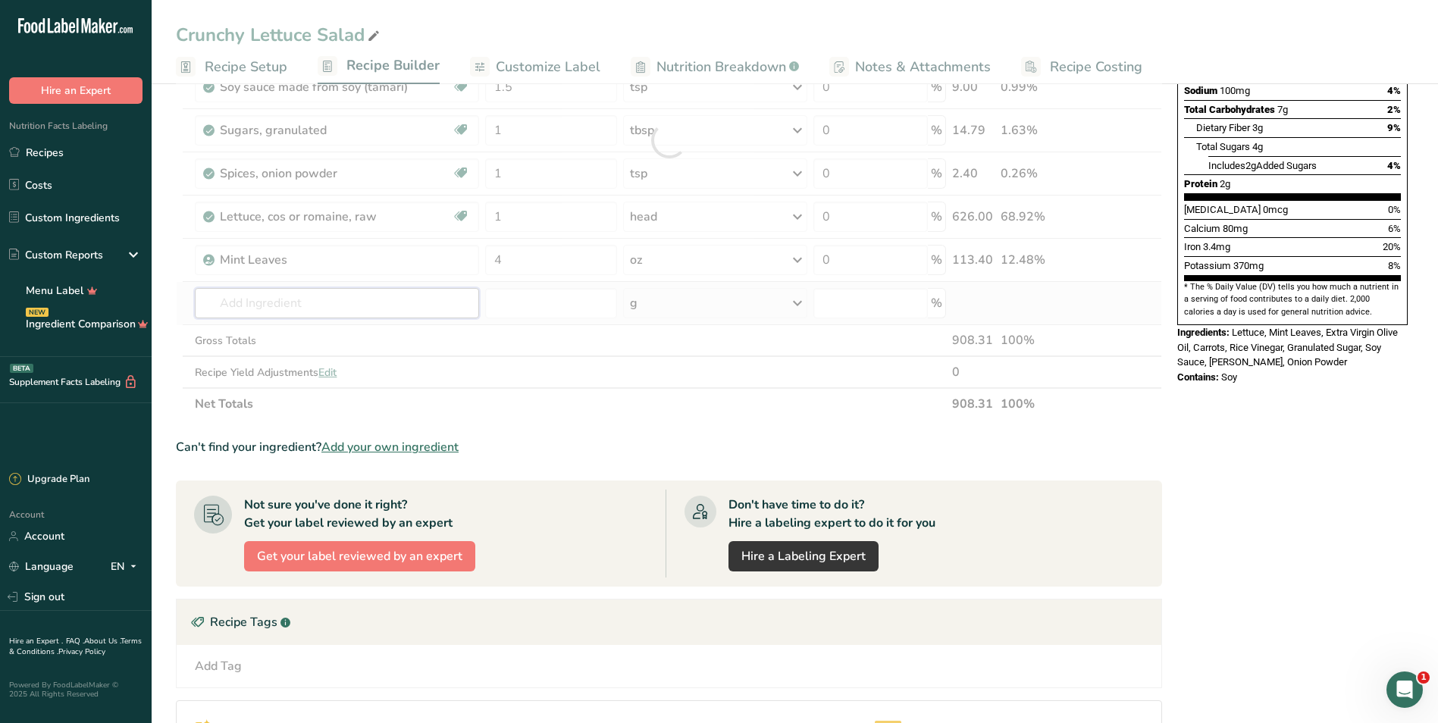
click at [315, 300] on div "Ingredient * Amount * Unit * Waste * .a-a{fill:#347362;}.b-a{fill:#fff;} Grams …" at bounding box center [669, 140] width 986 height 559
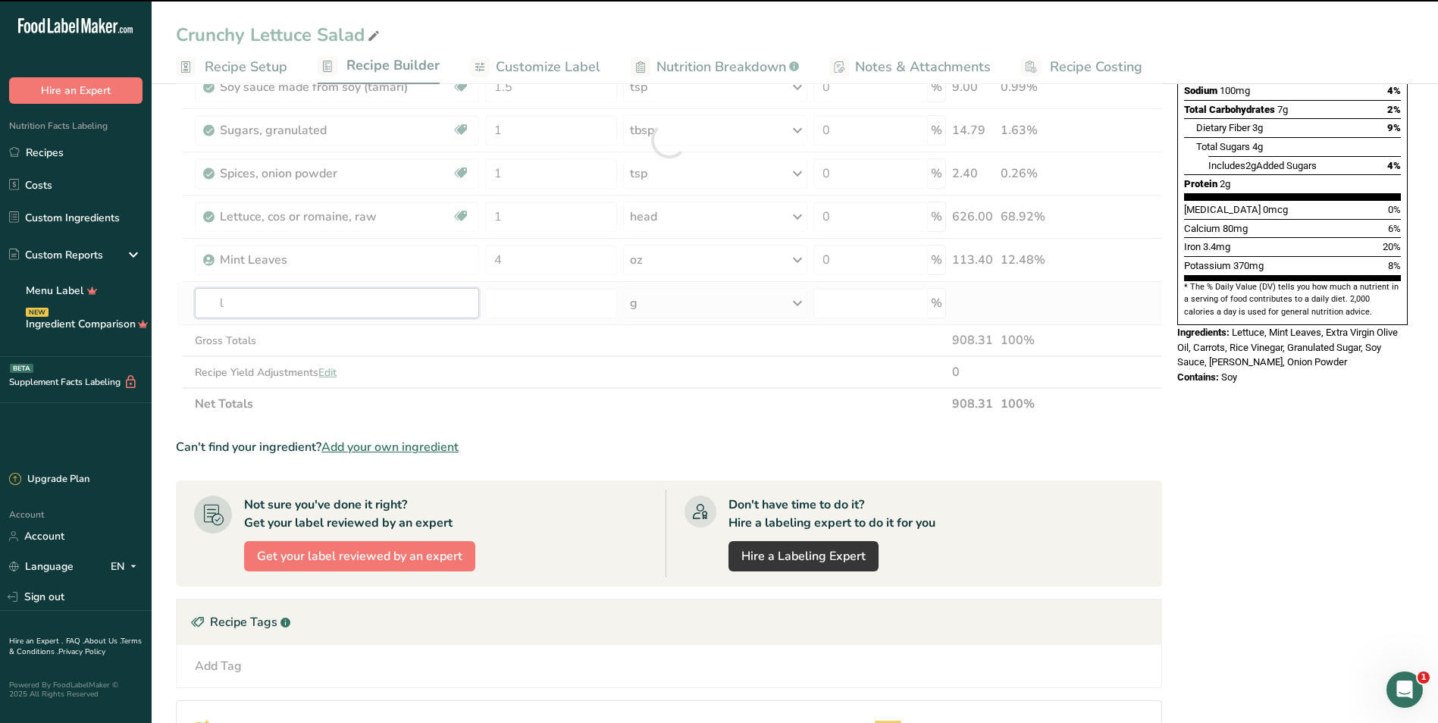
type input "le"
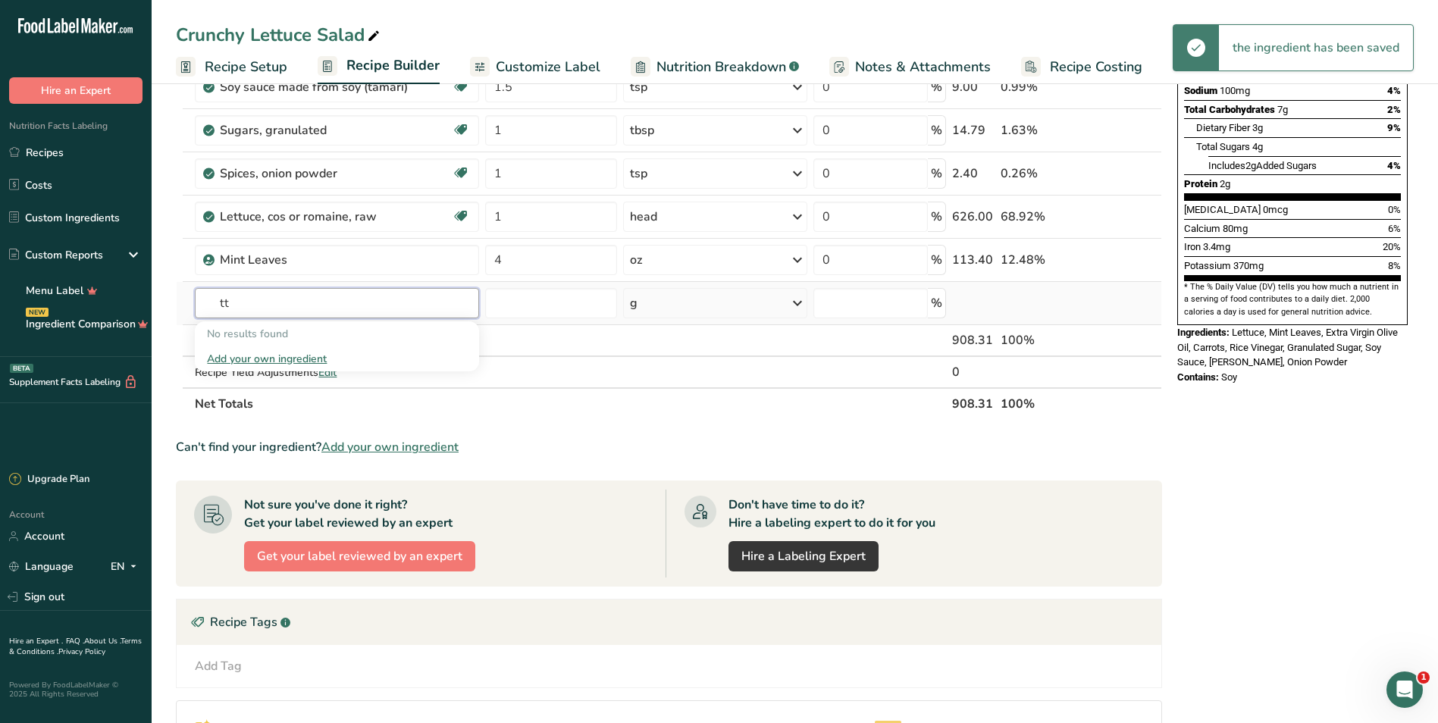
drag, startPoint x: 315, startPoint y: 300, endPoint x: 202, endPoint y: 295, distance: 113.8
click at [202, 295] on input "tt" at bounding box center [337, 303] width 284 height 30
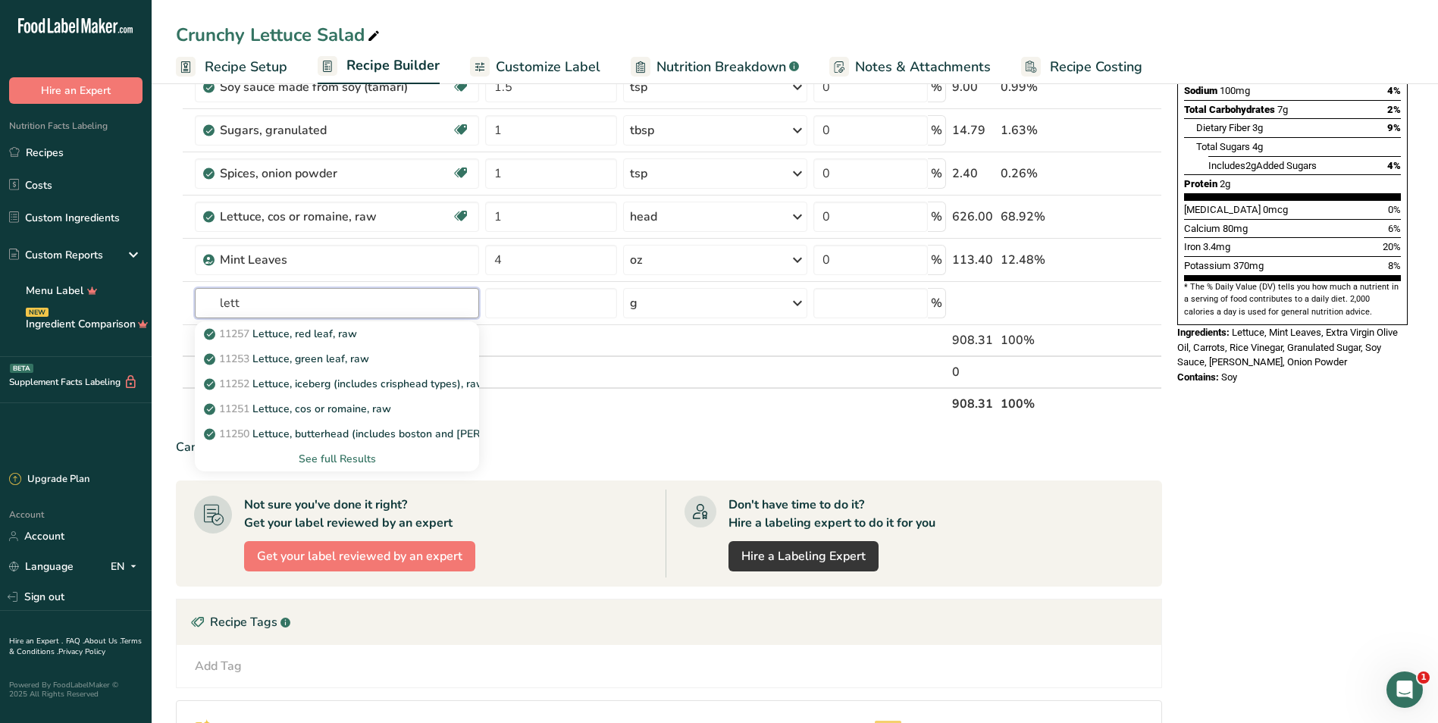
type input "lett"
click at [342, 459] on div "See full Results" at bounding box center [337, 459] width 260 height 16
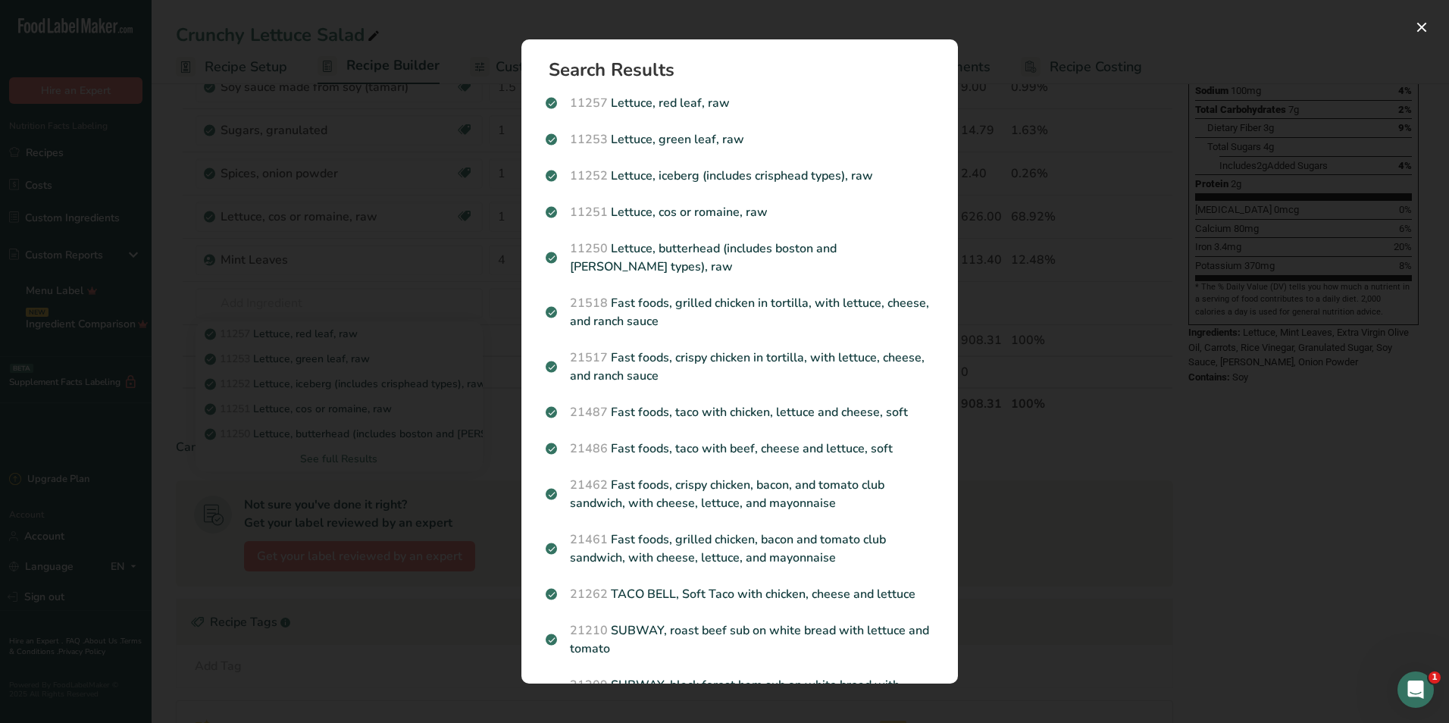
click at [708, 23] on div "Search Results 11257 Lettuce, red leaf, raw 11253 Lettuce, green leaf, raw 1125…" at bounding box center [739, 361] width 485 height 693
click at [708, 27] on button "Search results modal" at bounding box center [1422, 27] width 24 height 24
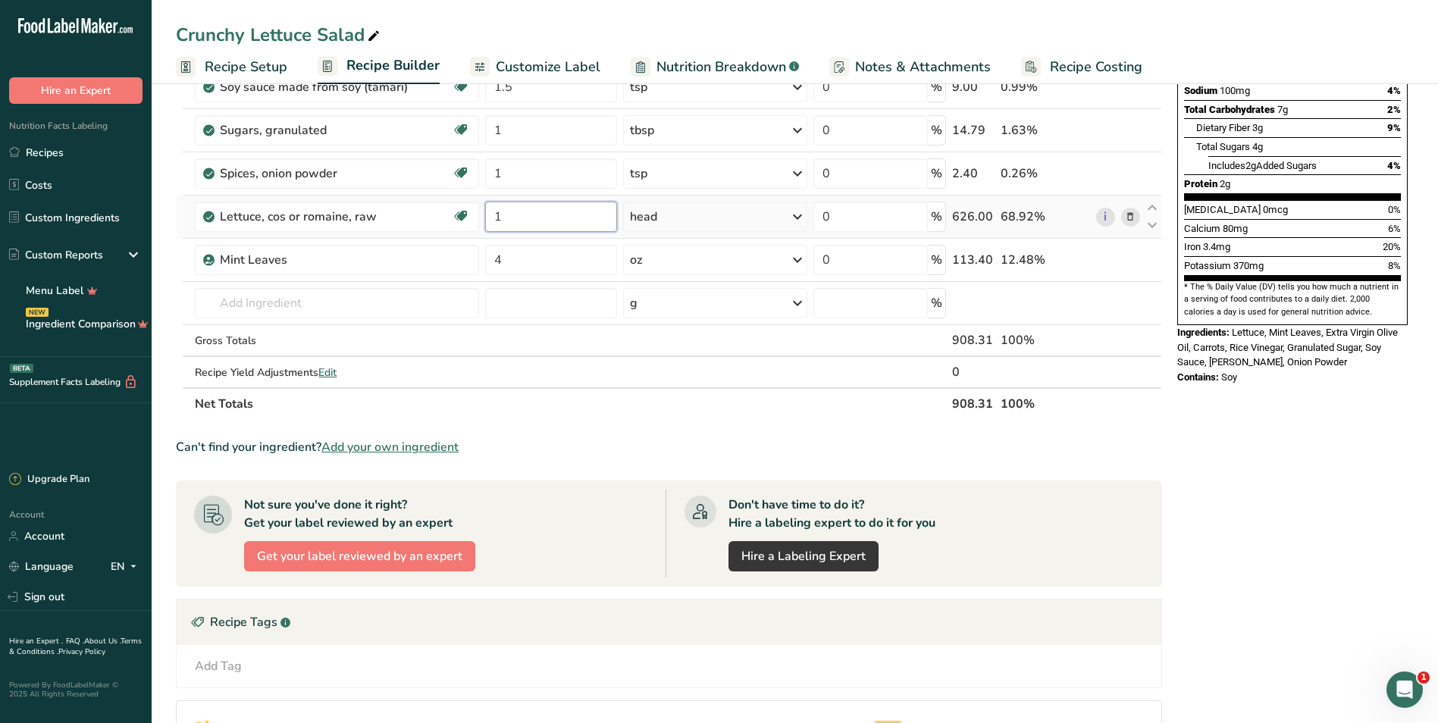
click at [533, 218] on input "1" at bounding box center [551, 217] width 132 height 30
type input "3"
click at [538, 216] on input "3" at bounding box center [549, 217] width 130 height 30
type input "2"
click at [708, 447] on div "Can't find your ingredient? Add your own ingredient" at bounding box center [669, 447] width 986 height 18
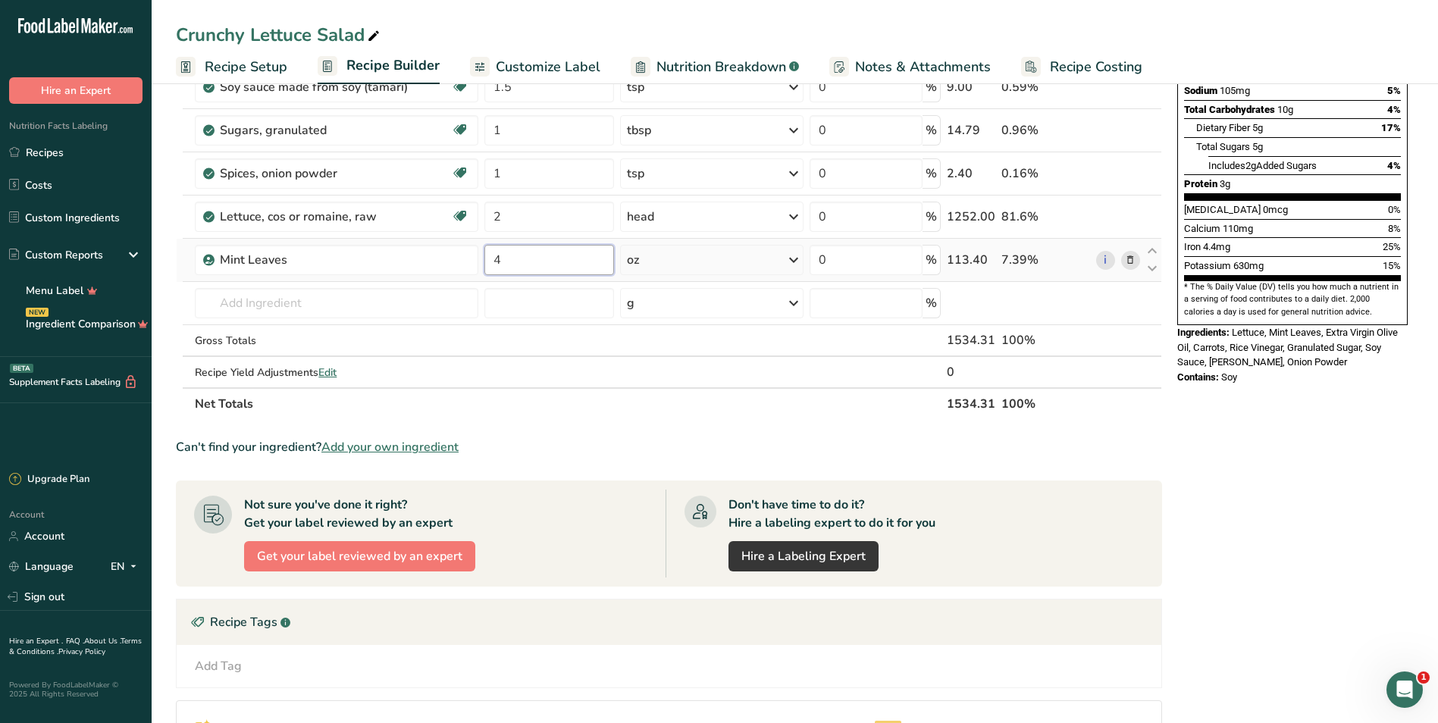
click at [586, 259] on input "4" at bounding box center [549, 260] width 130 height 30
type input "1"
click at [708, 259] on div "Ingredient * Amount * Unit * Waste * .a-a{fill:#347362;}.b-a{fill:#fff;} Grams …" at bounding box center [669, 140] width 986 height 559
click at [708, 267] on div "oz" at bounding box center [711, 260] width 183 height 30
click at [666, 493] on div "See more" at bounding box center [692, 492] width 127 height 16
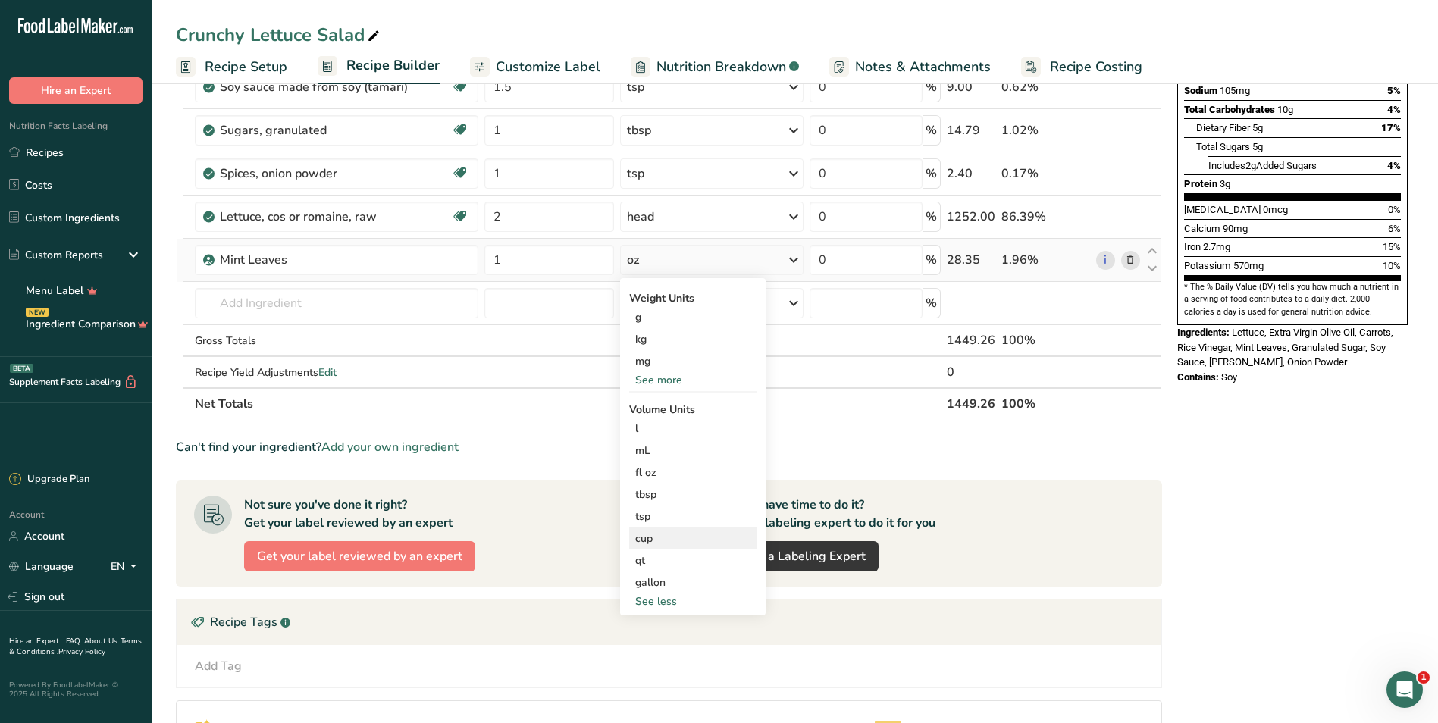
click at [653, 540] on div "cup" at bounding box center [692, 539] width 115 height 16
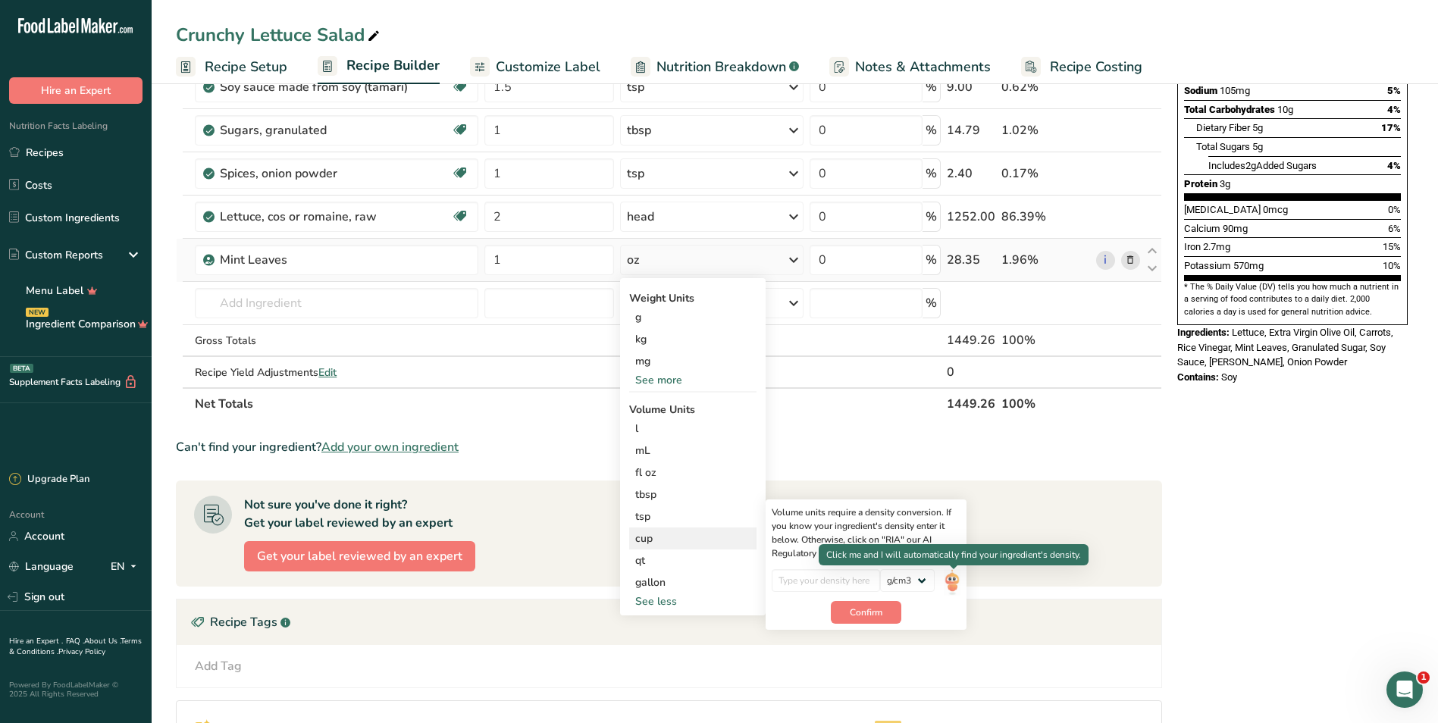
click at [708, 579] on img at bounding box center [952, 582] width 17 height 27
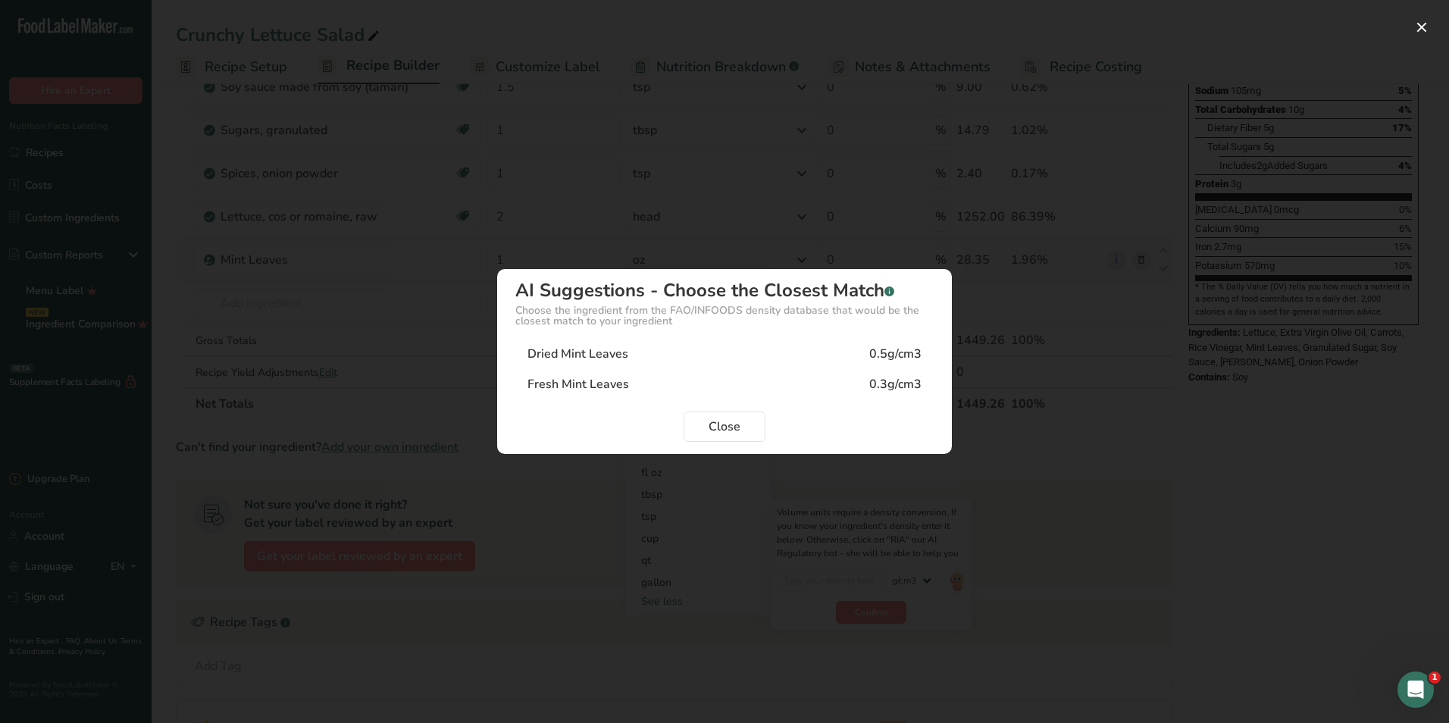
click at [624, 387] on div "Fresh Mint Leaves" at bounding box center [579, 384] width 102 height 18
type input "0.3"
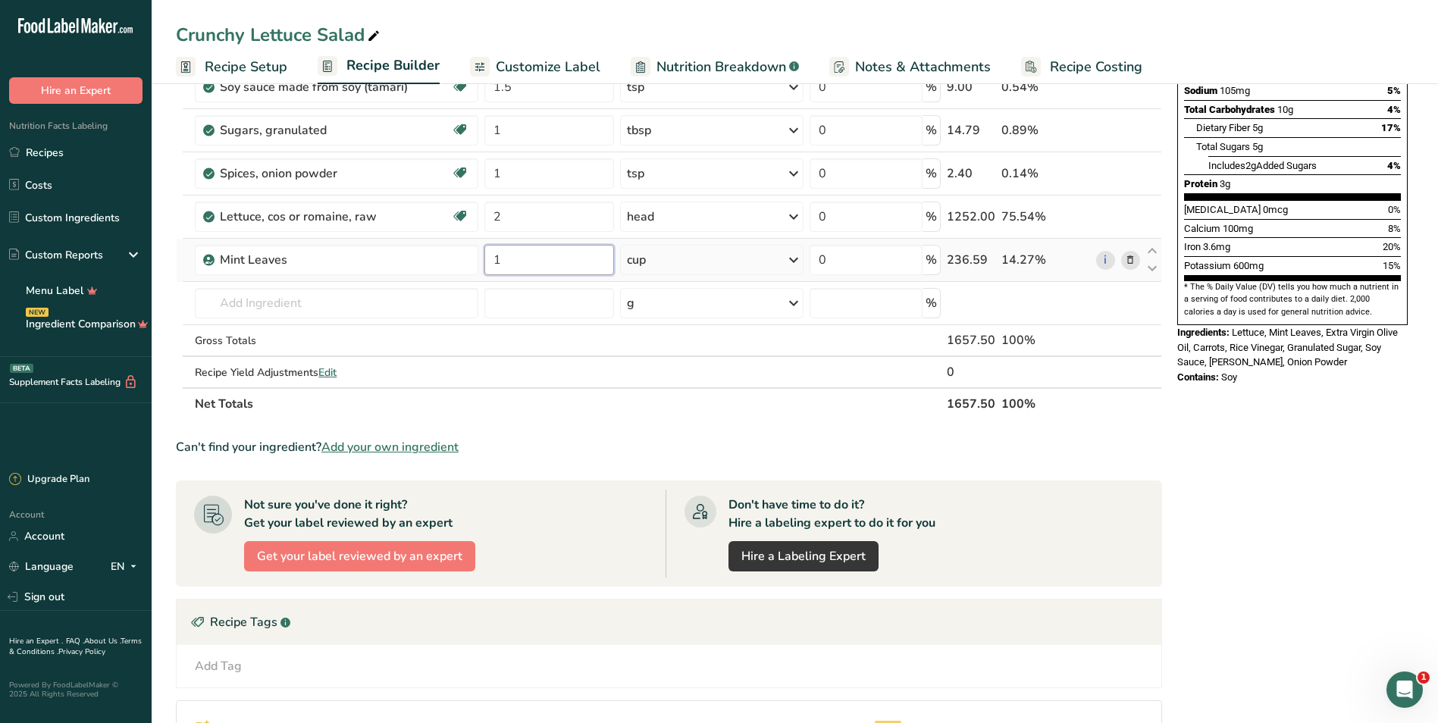
click at [524, 258] on input "1" at bounding box center [549, 260] width 130 height 30
type input "0.85"
click at [615, 446] on div "Can't find your ingredient? Add your own ingredient" at bounding box center [669, 447] width 986 height 18
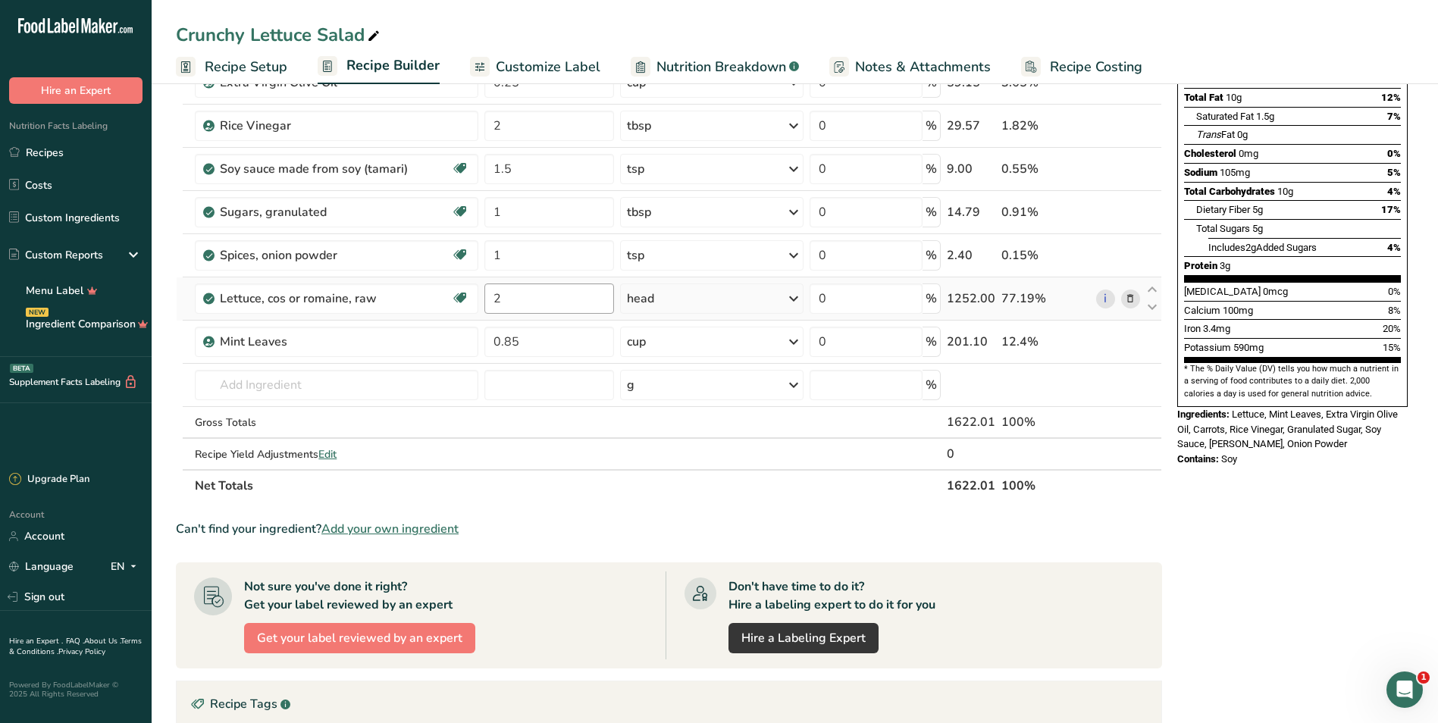
scroll to position [76, 0]
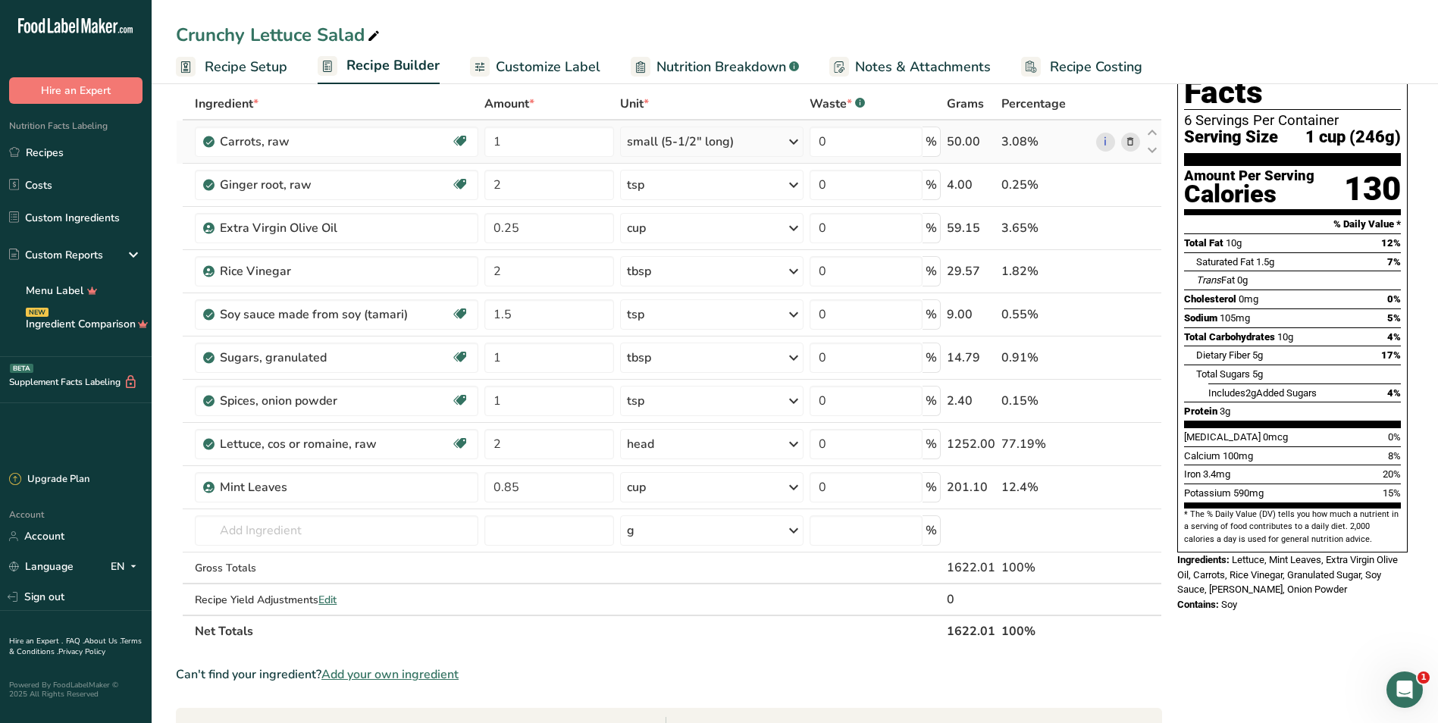
click at [708, 148] on div "small (5-1/2" long)" at bounding box center [711, 142] width 183 height 30
click at [667, 255] on div "See more" at bounding box center [692, 256] width 127 height 16
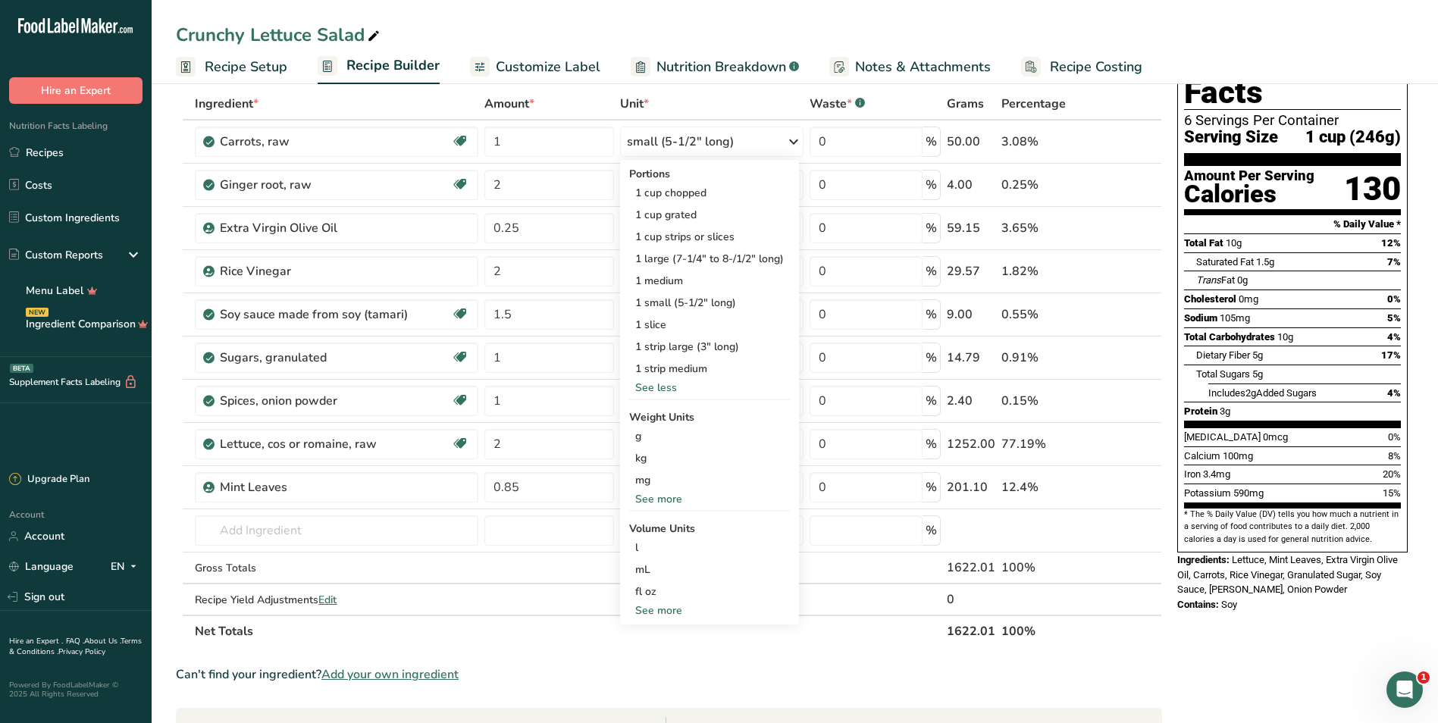
click at [632, 27] on div "Crunchy Lettuce Salad" at bounding box center [795, 34] width 1286 height 27
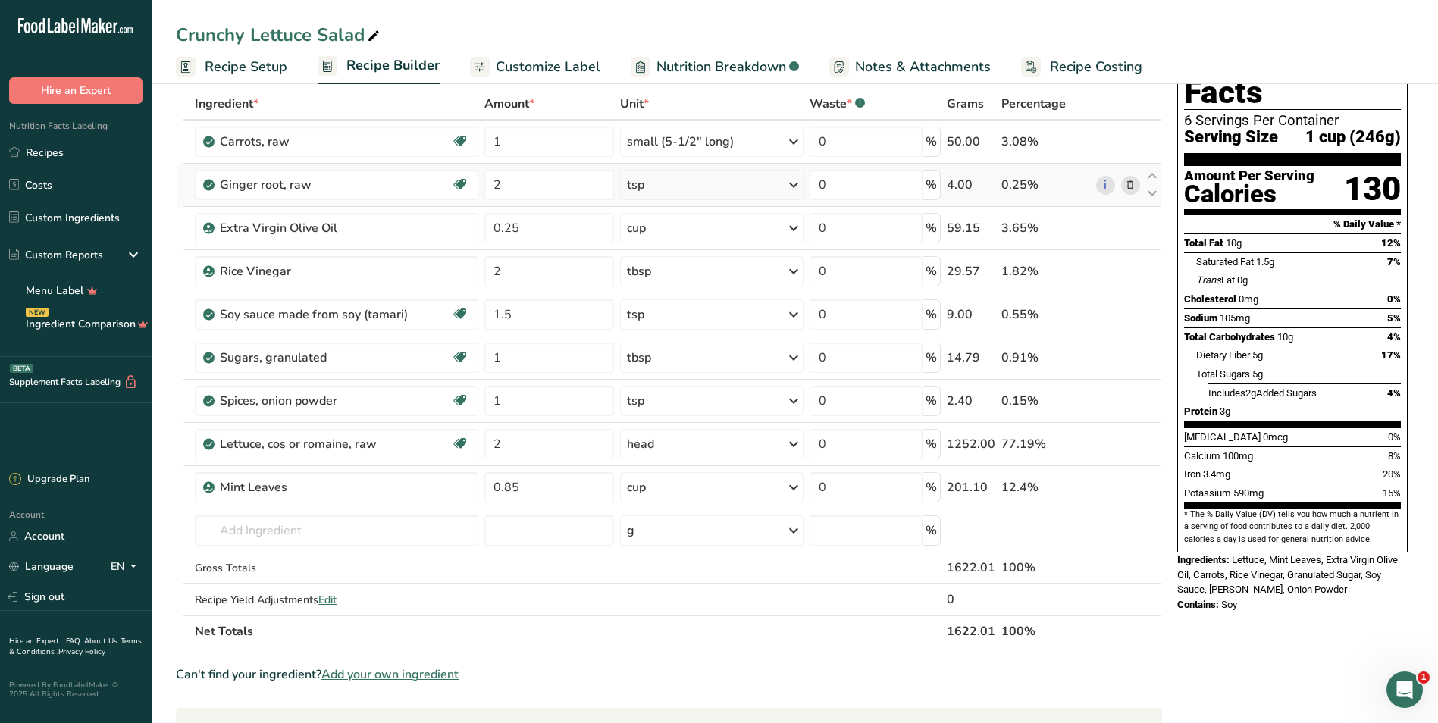
click at [680, 193] on div "tsp" at bounding box center [711, 185] width 183 height 30
click at [670, 30] on div "Crunchy Lettuce Salad" at bounding box center [795, 34] width 1286 height 27
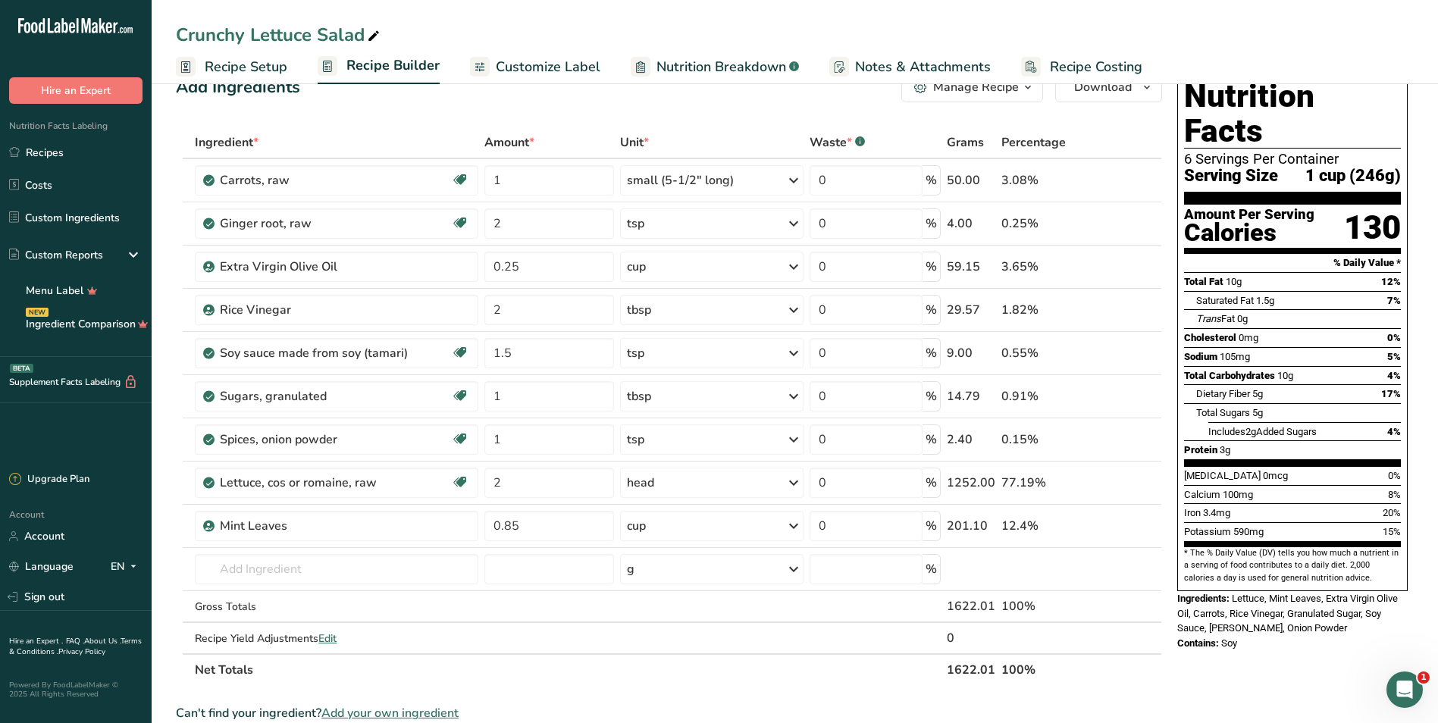
scroll to position [0, 0]
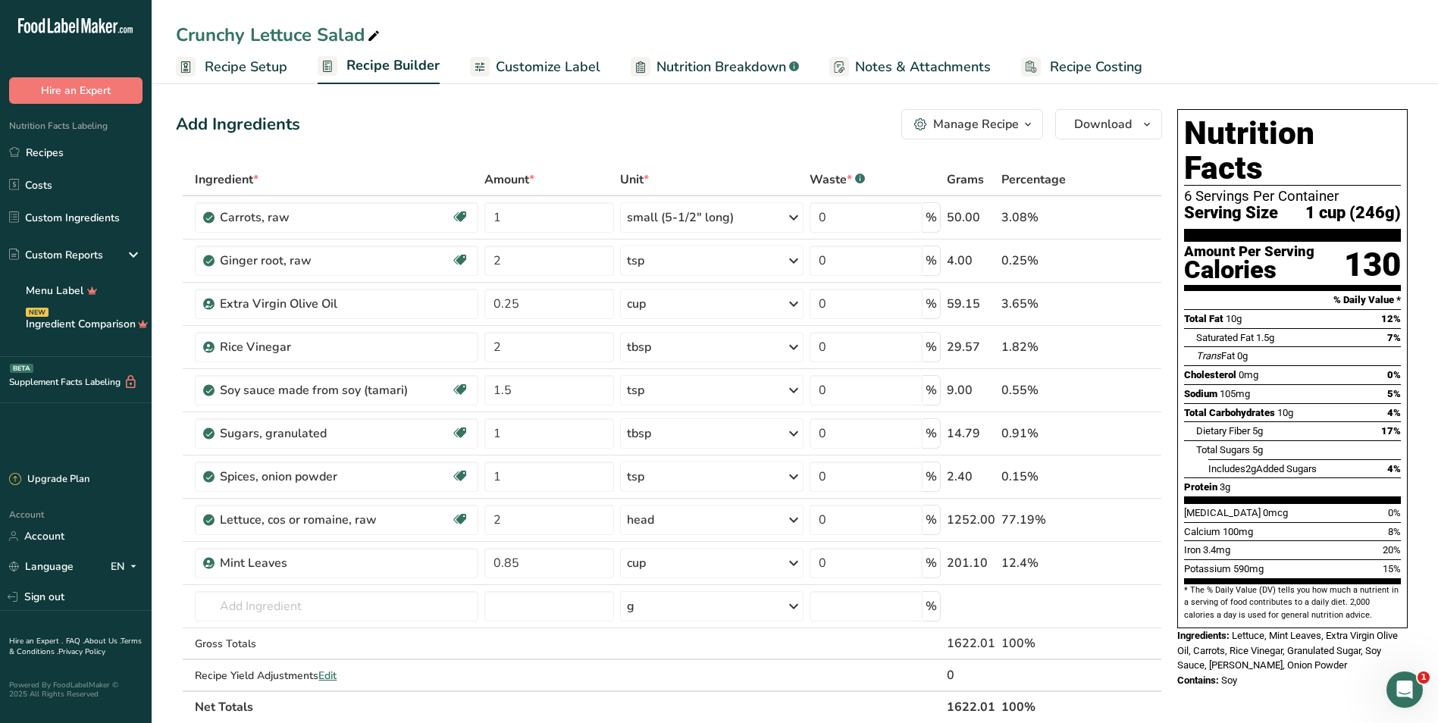
click at [248, 62] on span "Recipe Setup" at bounding box center [246, 67] width 83 height 20
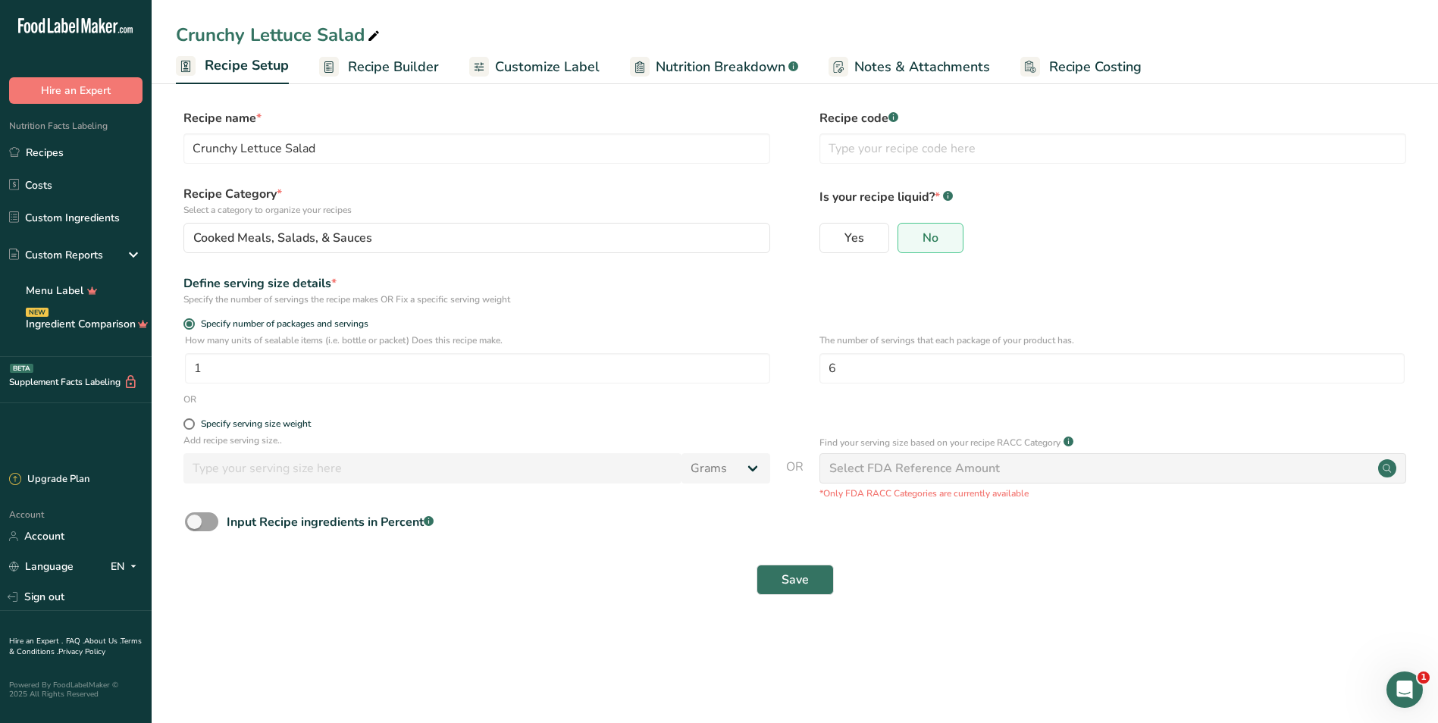
click at [390, 67] on span "Recipe Builder" at bounding box center [393, 67] width 91 height 20
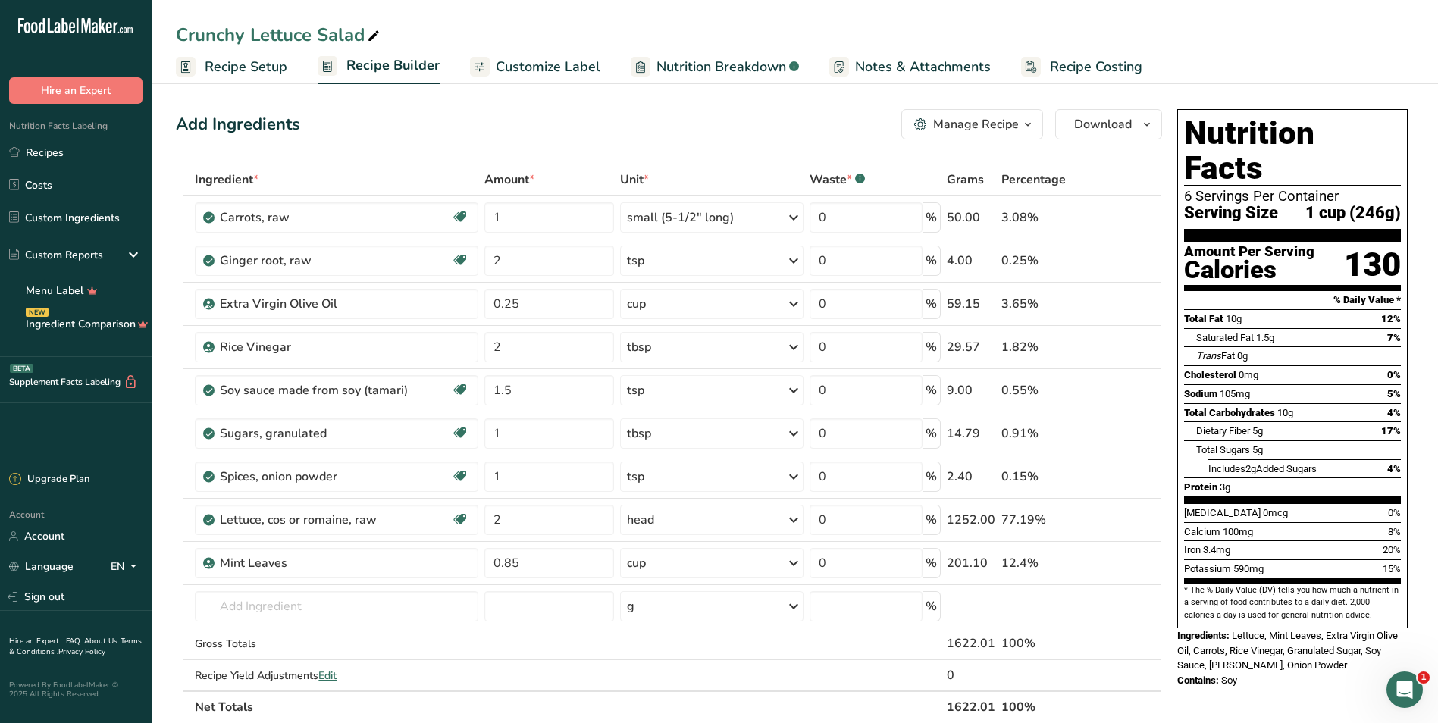
click at [708, 628] on div "Ingredients: Lettuce, Mint Leaves, Extra Virgin Olive Oil, Carrots, Rice Vinega…" at bounding box center [1292, 650] width 230 height 45
click at [708, 122] on span "Download" at bounding box center [1103, 124] width 58 height 18
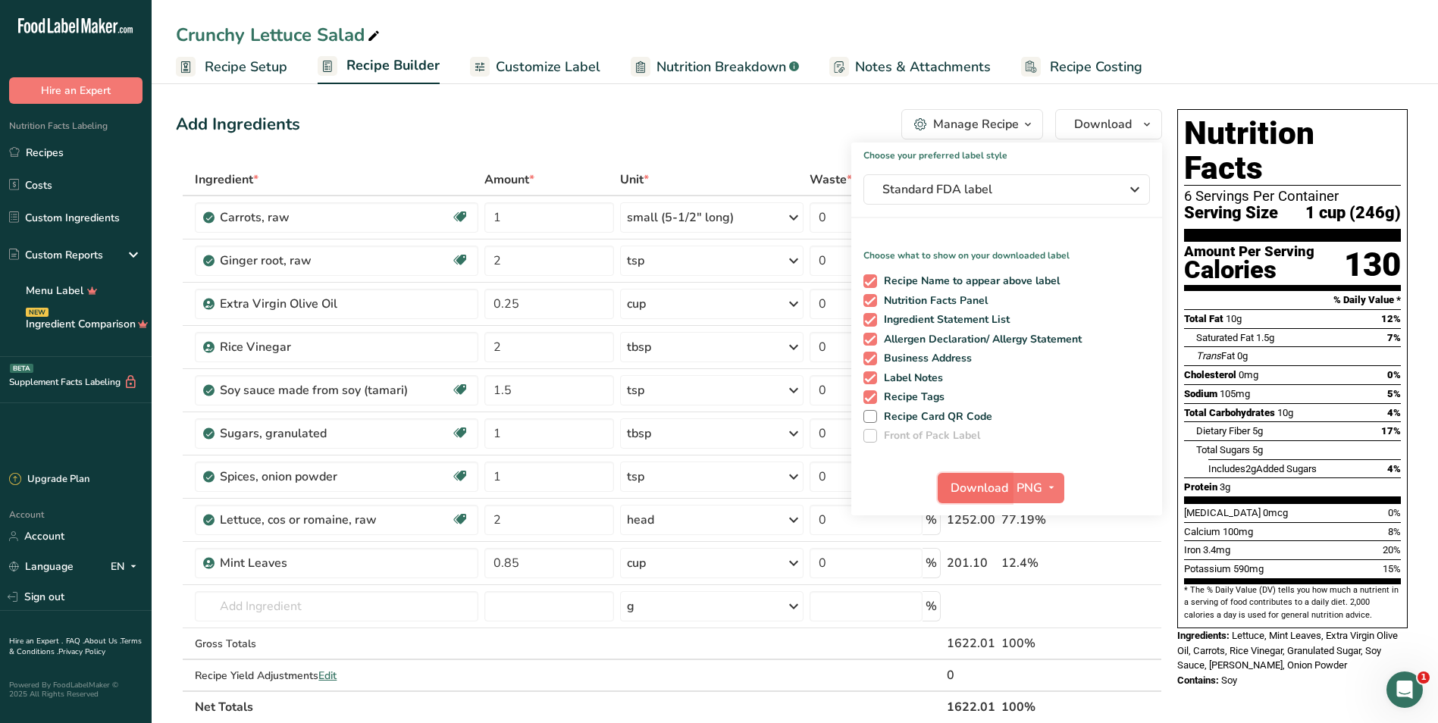
click at [708, 480] on span "Download" at bounding box center [979, 488] width 58 height 18
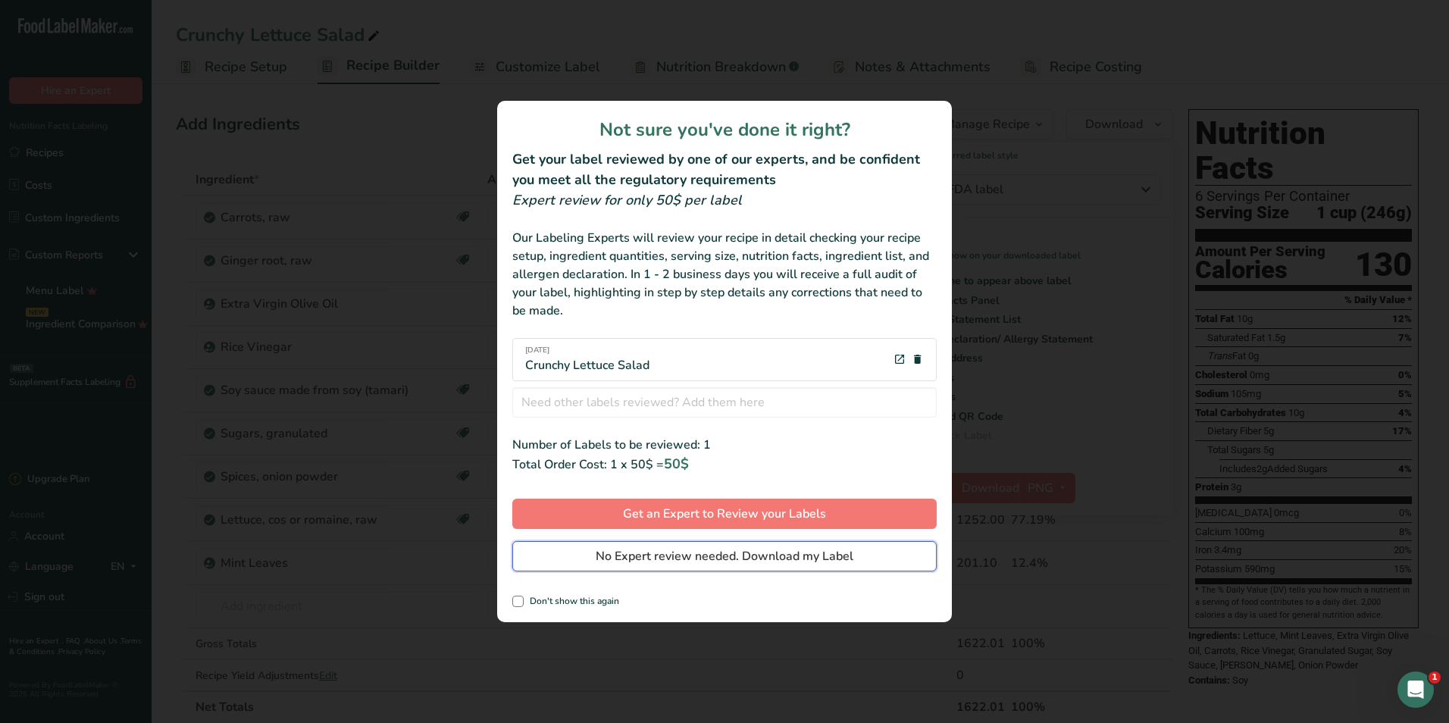
click at [627, 559] on span "No Expert review needed. Download my Label" at bounding box center [725, 556] width 258 height 18
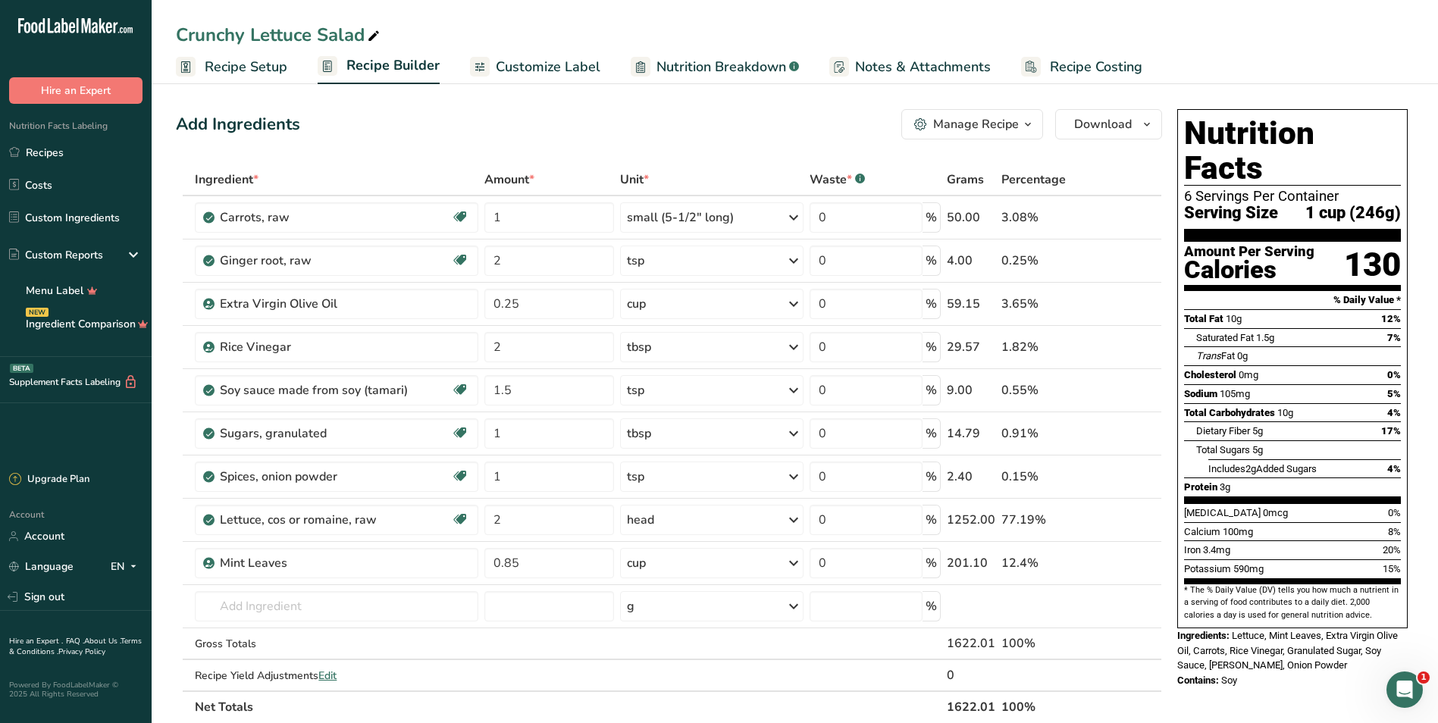
click at [708, 27] on div "Crunchy Lettuce Salad" at bounding box center [795, 34] width 1286 height 27
click at [708, 116] on span "Download" at bounding box center [1103, 124] width 58 height 18
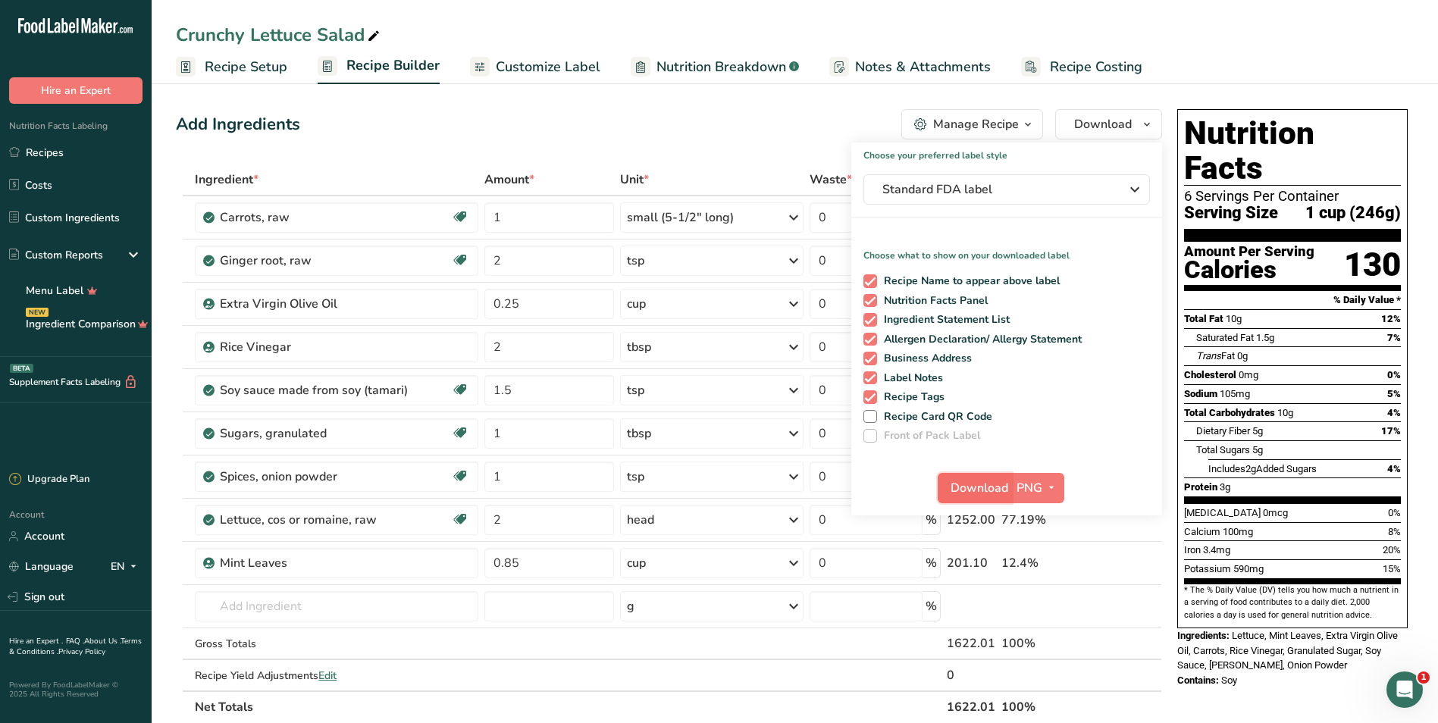
click at [708, 492] on span "Download" at bounding box center [979, 488] width 58 height 18
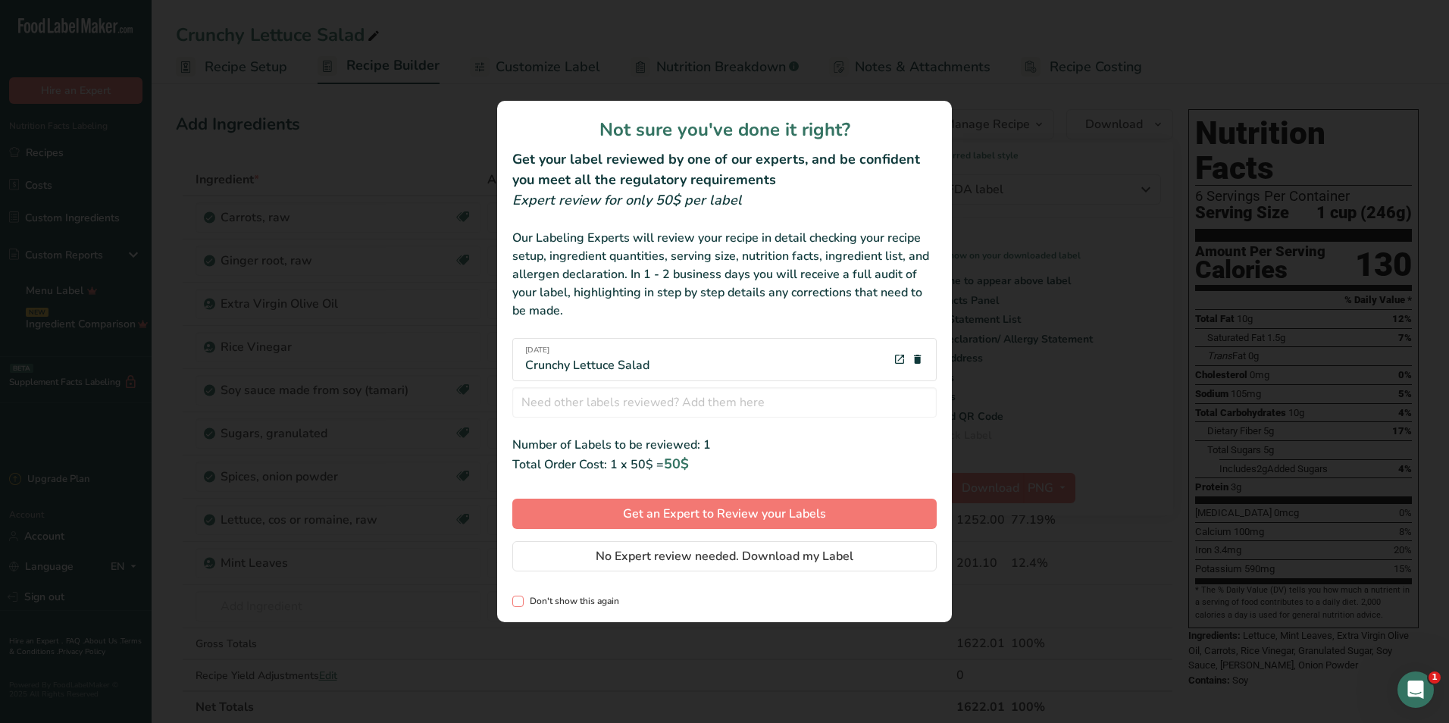
click at [541, 597] on span "Don't show this again" at bounding box center [572, 601] width 96 height 11
click at [522, 597] on input "Don't show this again" at bounding box center [517, 602] width 10 height 10
checkbox input "true"
click at [708, 40] on div "review labels modal" at bounding box center [724, 361] width 1449 height 723
click at [708, 127] on h1 "Not sure you've done it right?" at bounding box center [724, 129] width 424 height 27
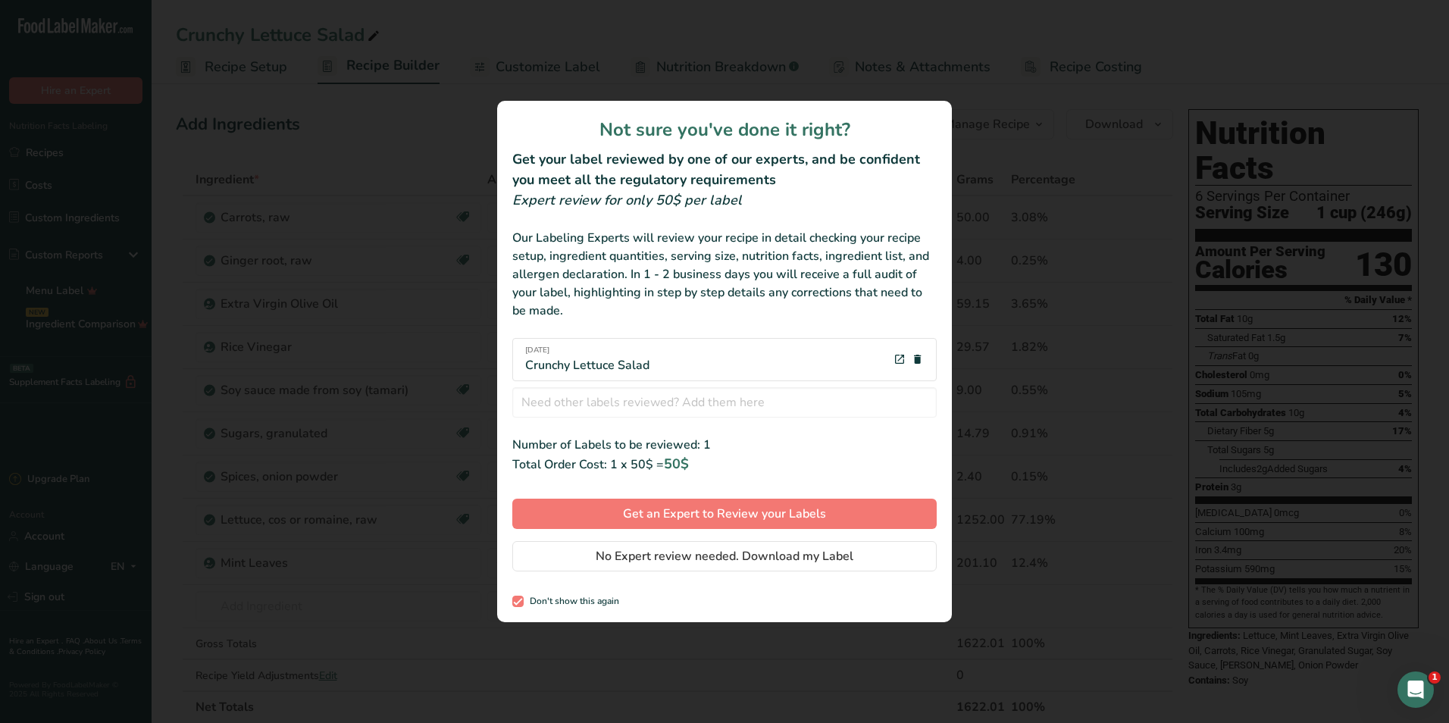
drag, startPoint x: 916, startPoint y: 362, endPoint x: 969, endPoint y: 359, distance: 53.9
click at [708, 363] on icon "review labels modal" at bounding box center [918, 359] width 12 height 19
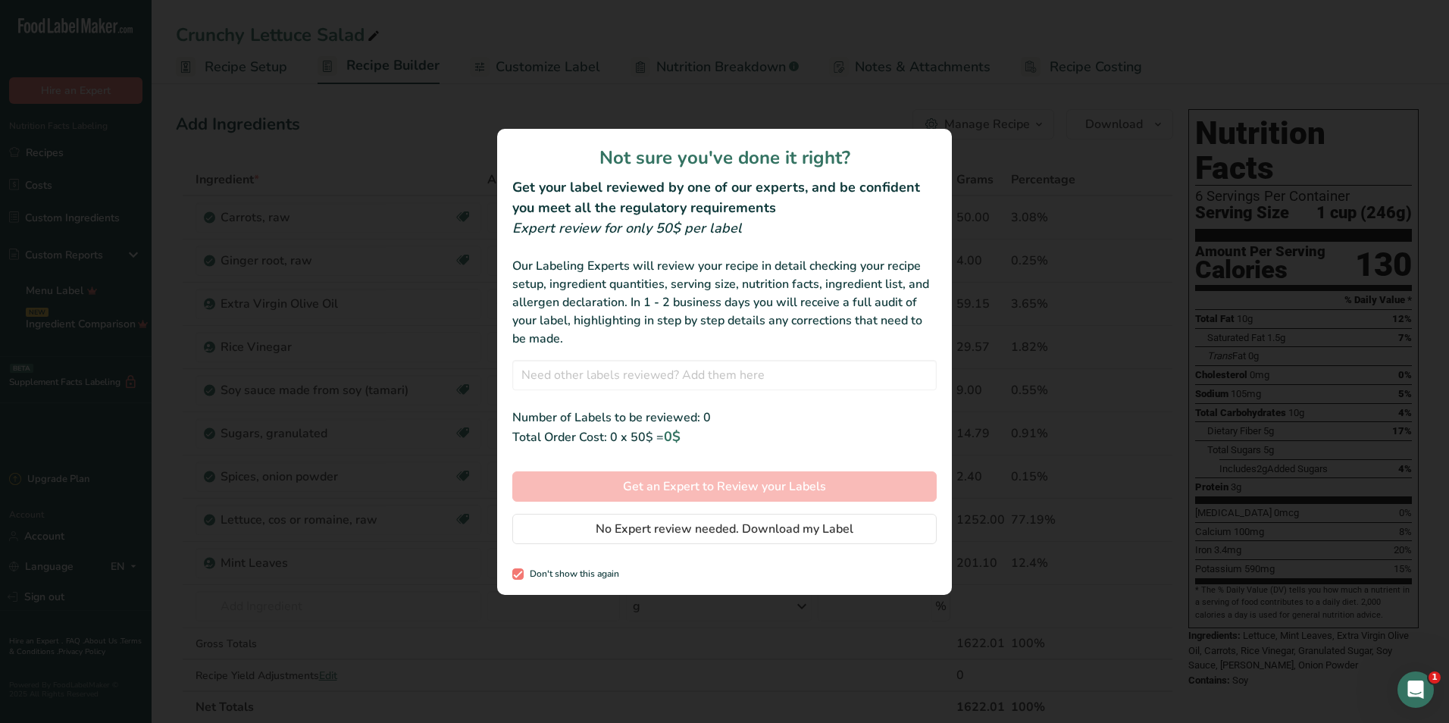
click at [708, 128] on div "review labels modal" at bounding box center [724, 361] width 1449 height 723
click at [708, 92] on div "review labels modal" at bounding box center [724, 361] width 1449 height 723
click at [708, 630] on div "review labels modal" at bounding box center [724, 361] width 1449 height 723
click at [165, 215] on div "review labels modal" at bounding box center [724, 361] width 1449 height 723
click at [708, 528] on span "No Expert review needed. Download my Label" at bounding box center [725, 529] width 258 height 18
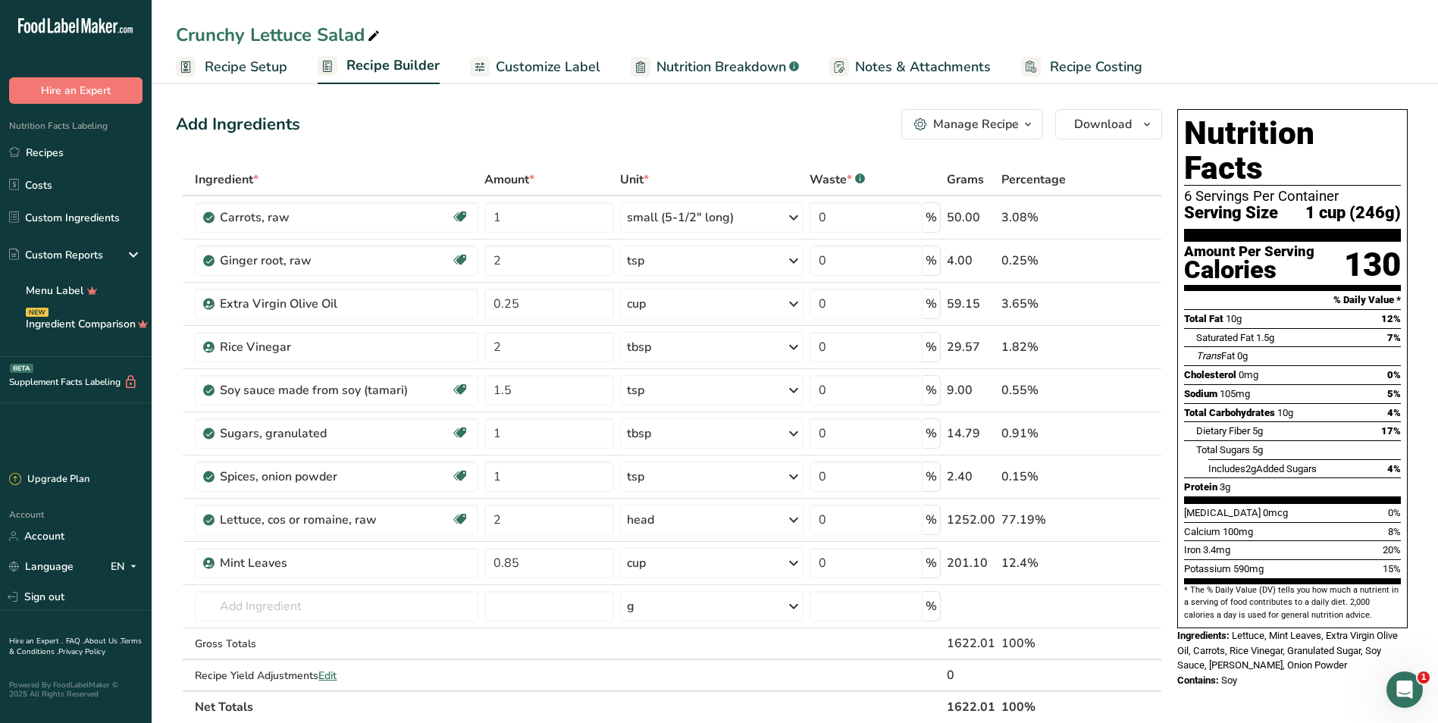
click at [708, 117] on div "Add Ingredients Manage Recipe Delete Recipe Duplicate Recipe Scale Recipe Save …" at bounding box center [669, 124] width 986 height 30
click at [499, 63] on span "Customize Label" at bounding box center [548, 67] width 105 height 20
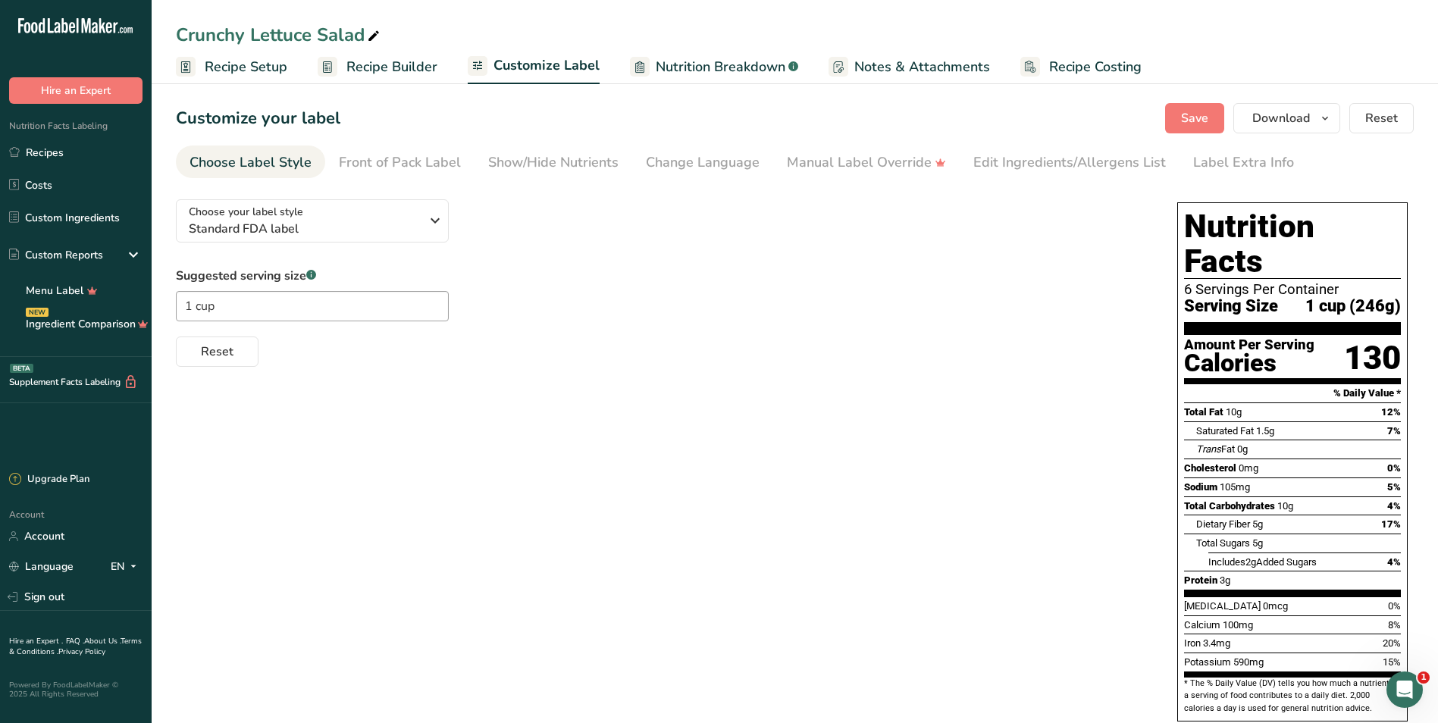
click at [568, 414] on div "Choose your label style Standard FDA label USA (FDA) Standard FDA label Tabular…" at bounding box center [795, 491] width 1238 height 609
click at [681, 166] on div "Change Language" at bounding box center [703, 162] width 114 height 20
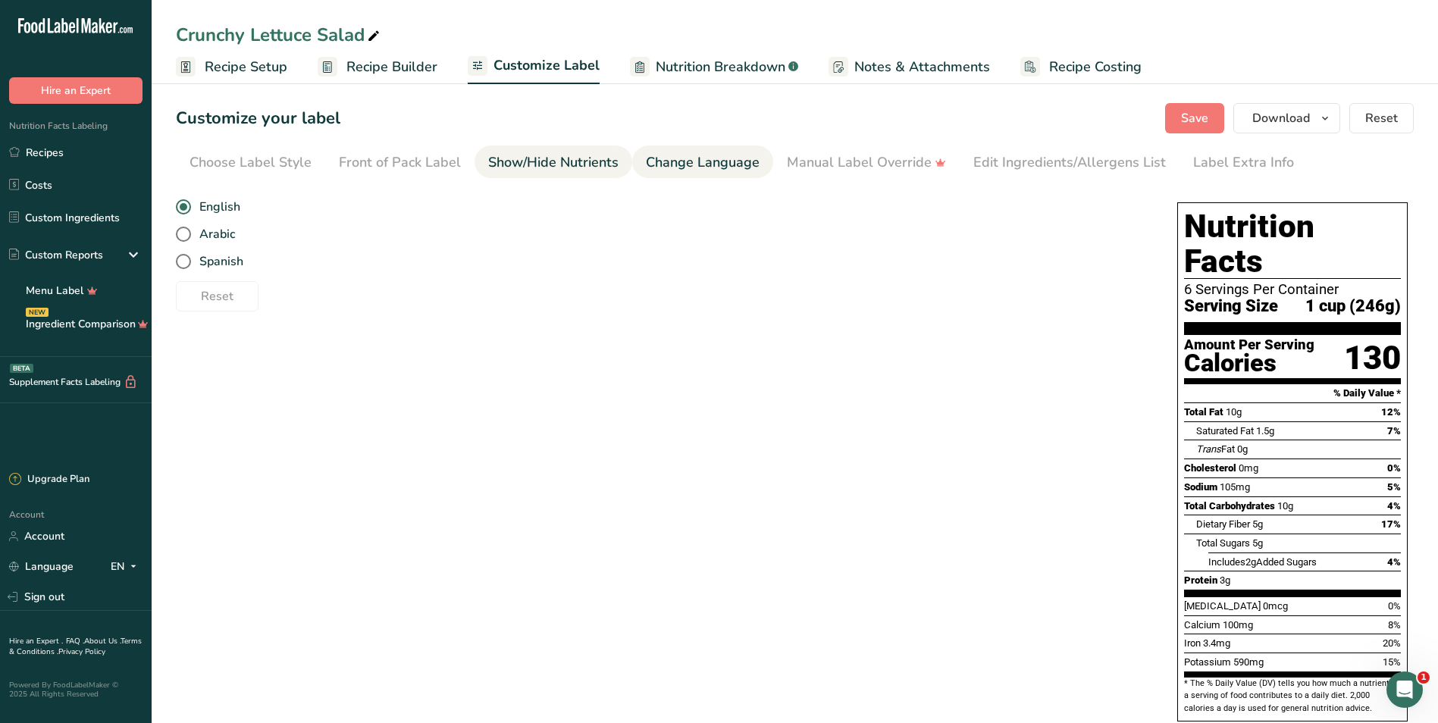
click at [583, 161] on div "Show/Hide Nutrients" at bounding box center [553, 162] width 130 height 20
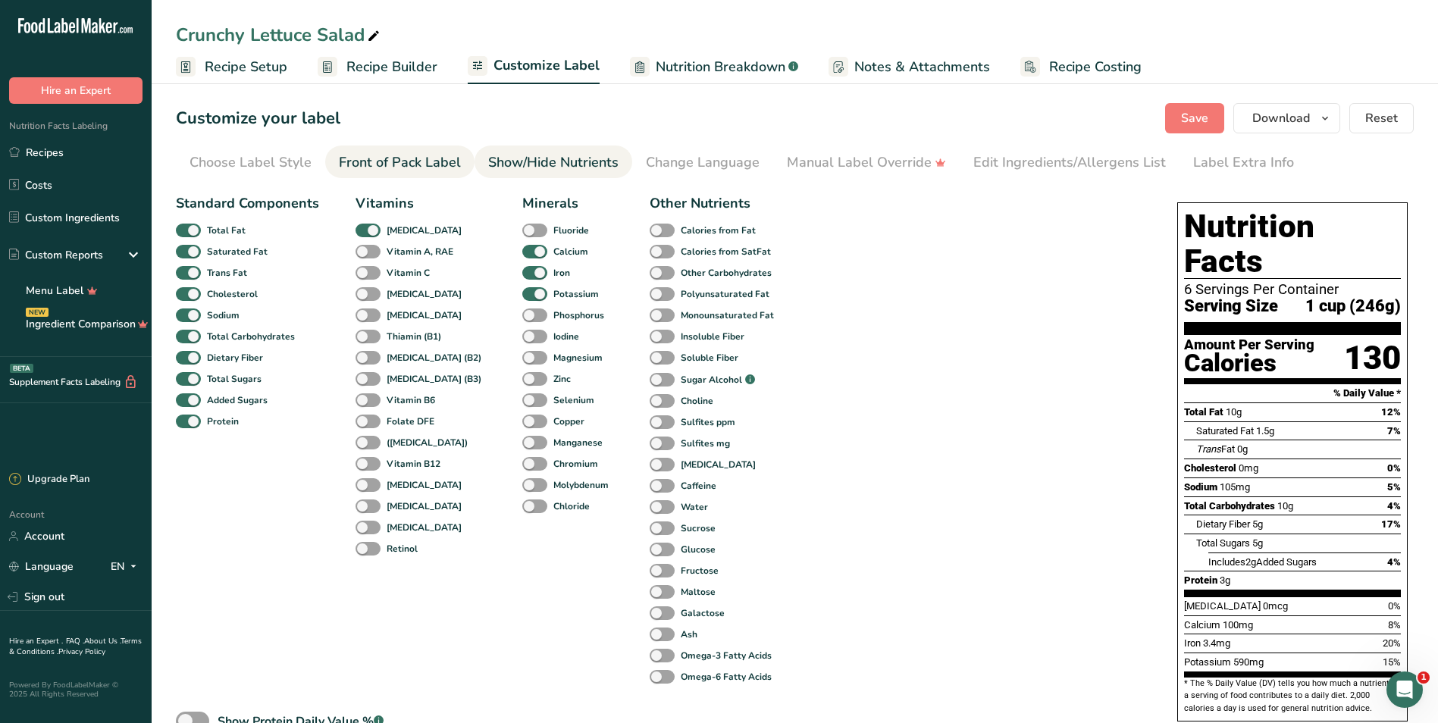
click at [448, 161] on div "Front of Pack Label" at bounding box center [400, 162] width 122 height 20
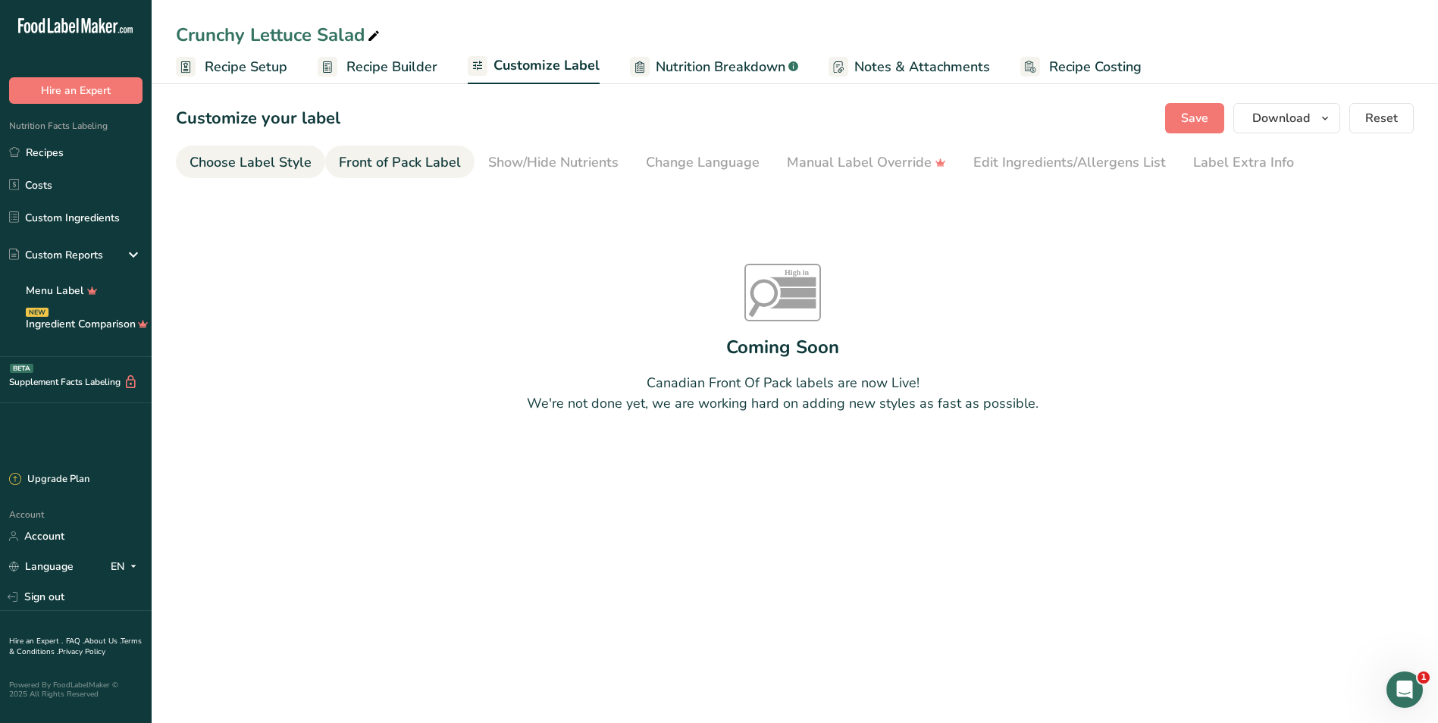
click at [294, 155] on div "Choose Label Style" at bounding box center [250, 162] width 122 height 20
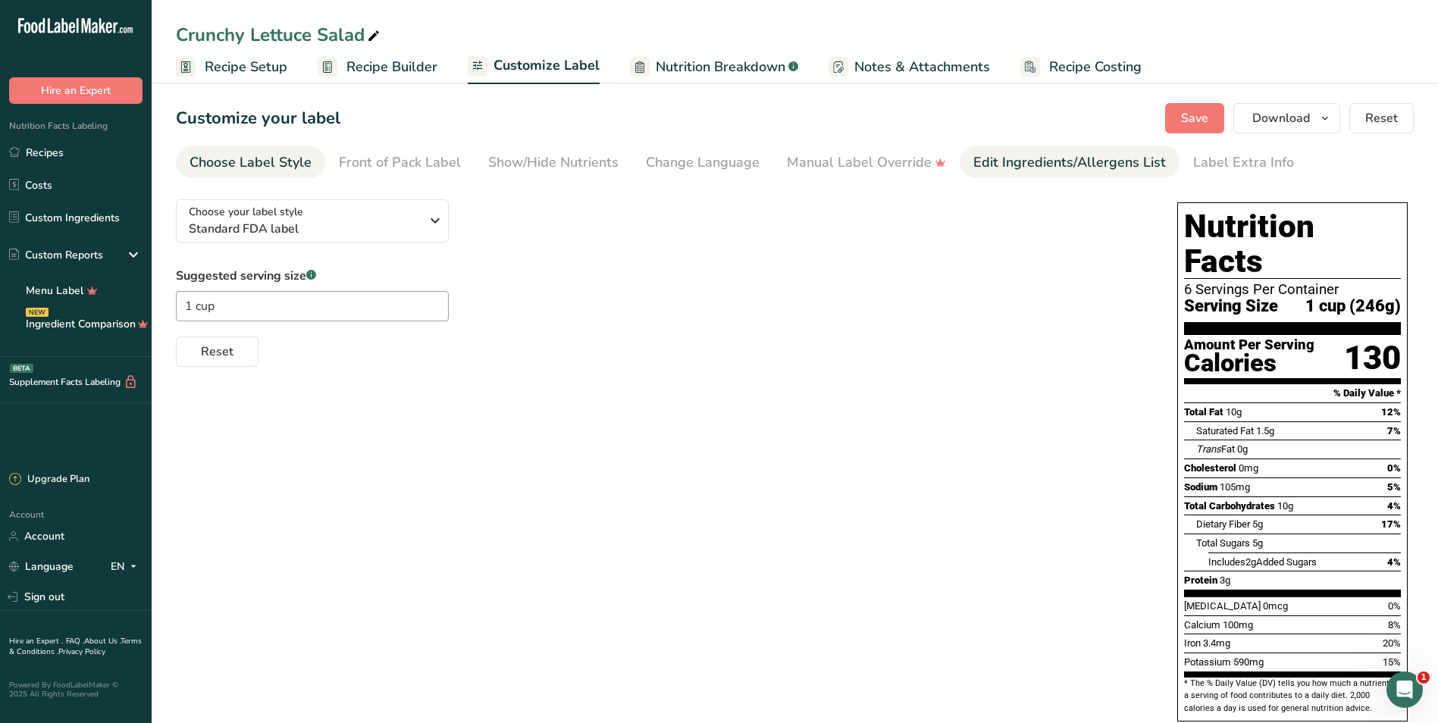
click at [708, 159] on div "Edit Ingredients/Allergens List" at bounding box center [1069, 162] width 193 height 20
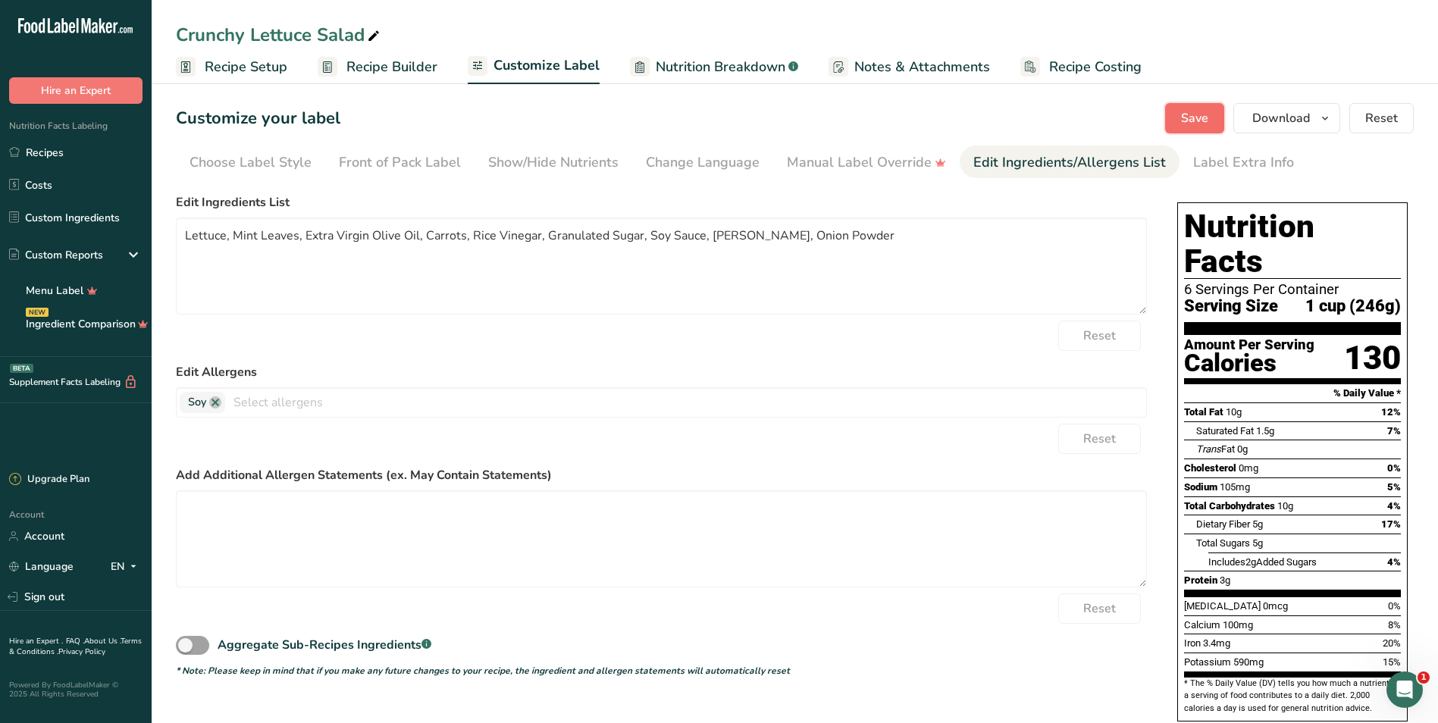
click at [708, 118] on span "Save" at bounding box center [1194, 118] width 27 height 18
click at [708, 113] on span "Save" at bounding box center [1194, 118] width 27 height 18
drag, startPoint x: 63, startPoint y: 156, endPoint x: 221, endPoint y: 155, distance: 157.7
click at [63, 155] on link "Recipes" at bounding box center [76, 152] width 152 height 29
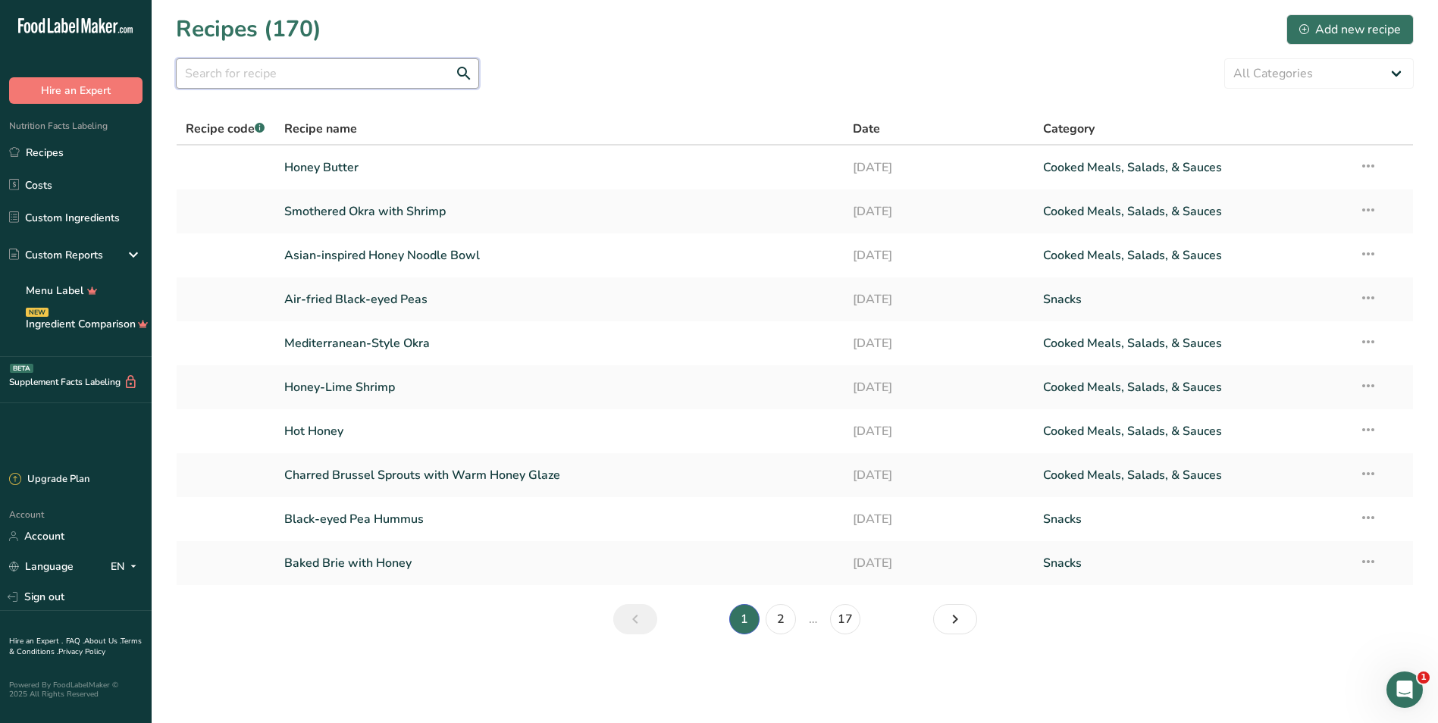
click at [329, 72] on input "text" at bounding box center [327, 73] width 303 height 30
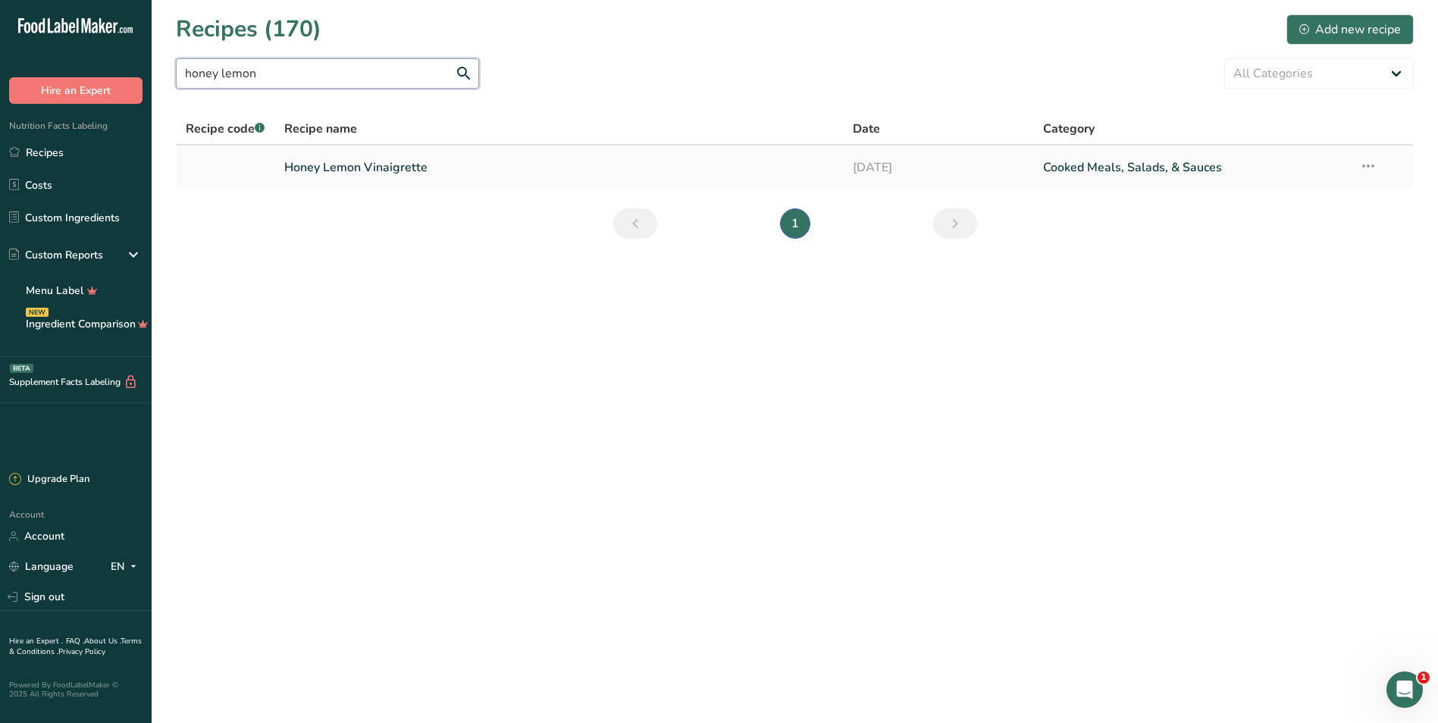
type input "honey lemon"
click at [705, 156] on link "Honey Lemon Vinaigrette" at bounding box center [559, 168] width 551 height 32
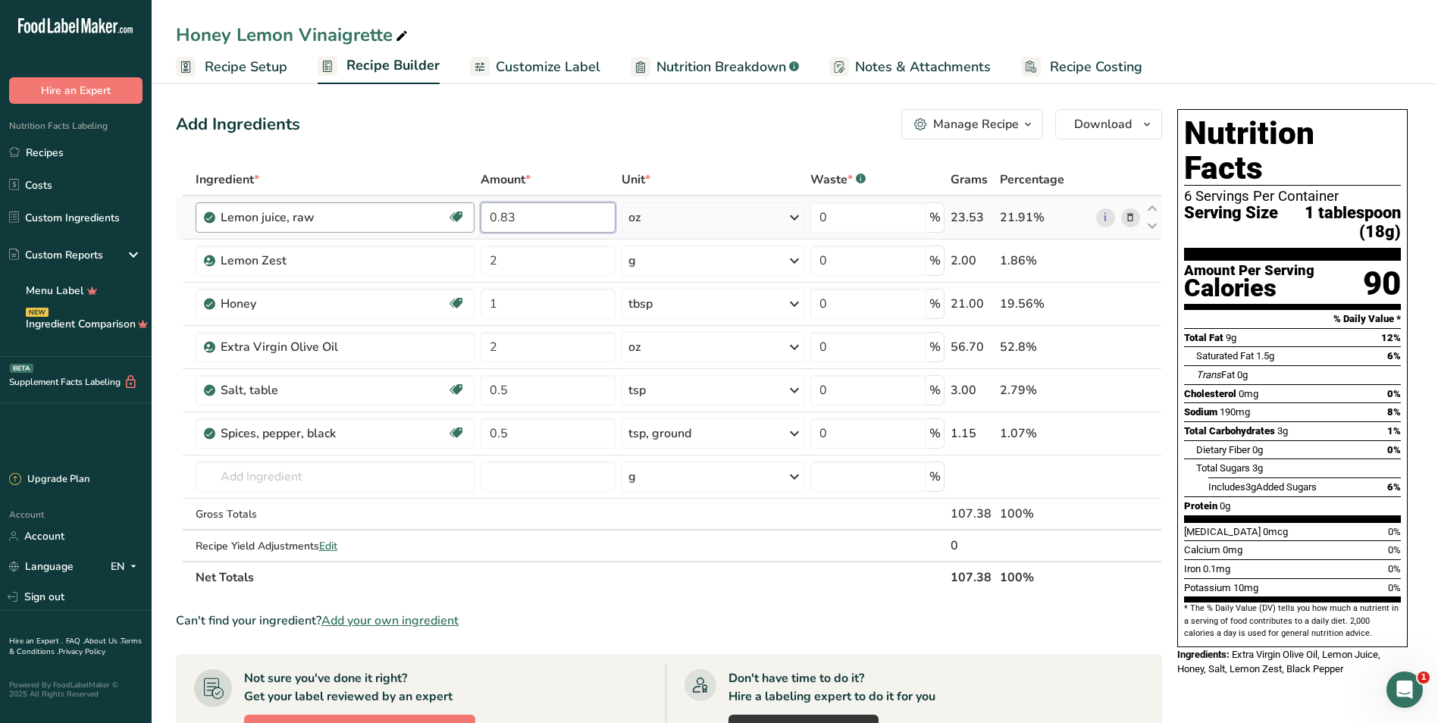
drag, startPoint x: 536, startPoint y: 219, endPoint x: 461, endPoint y: 211, distance: 75.5
click at [464, 212] on tr "Lemon juice, raw Source of Antioxidants Dairy free Gluten free Vegan Vegetarian…" at bounding box center [669, 217] width 985 height 43
type input "25"
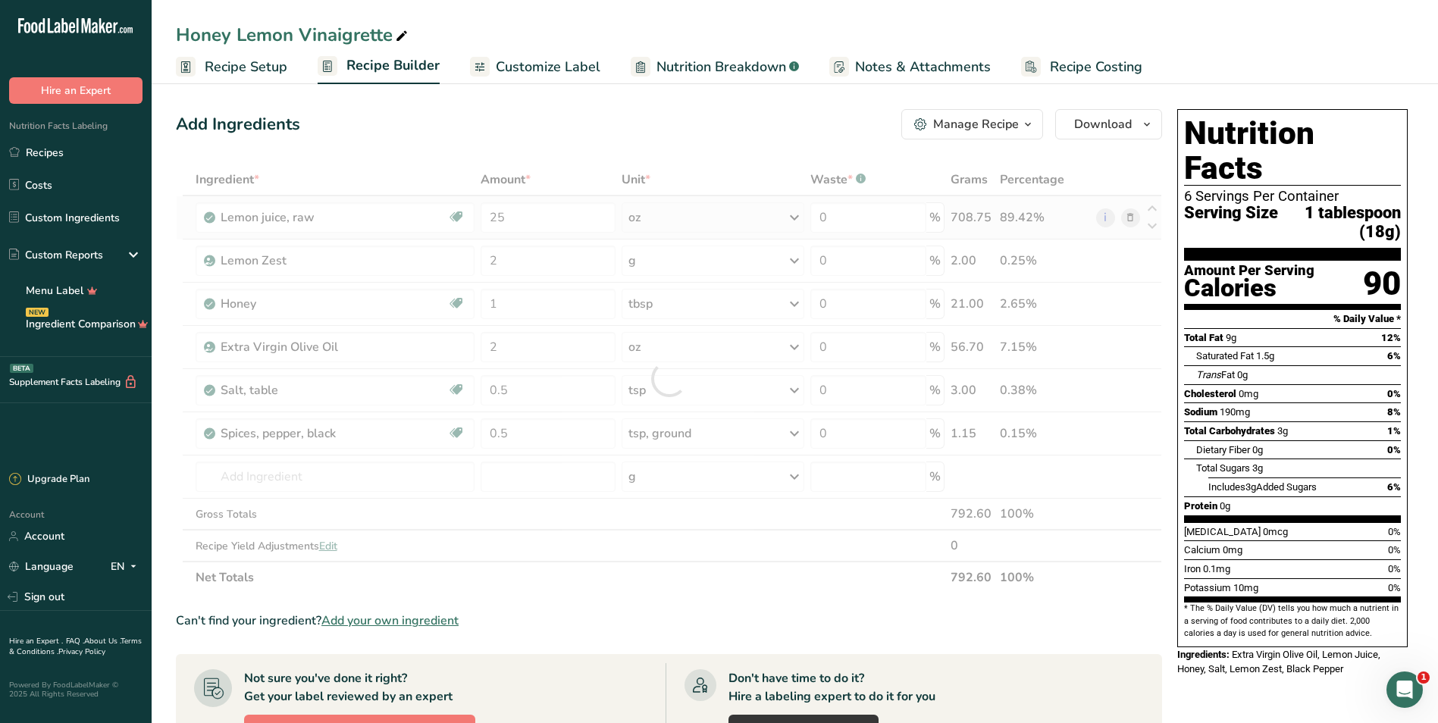
click at [655, 217] on div "Ingredient * Amount * Unit * Waste * .a-a{fill:#347362;}.b-a{fill:#fff;} Grams …" at bounding box center [669, 379] width 986 height 430
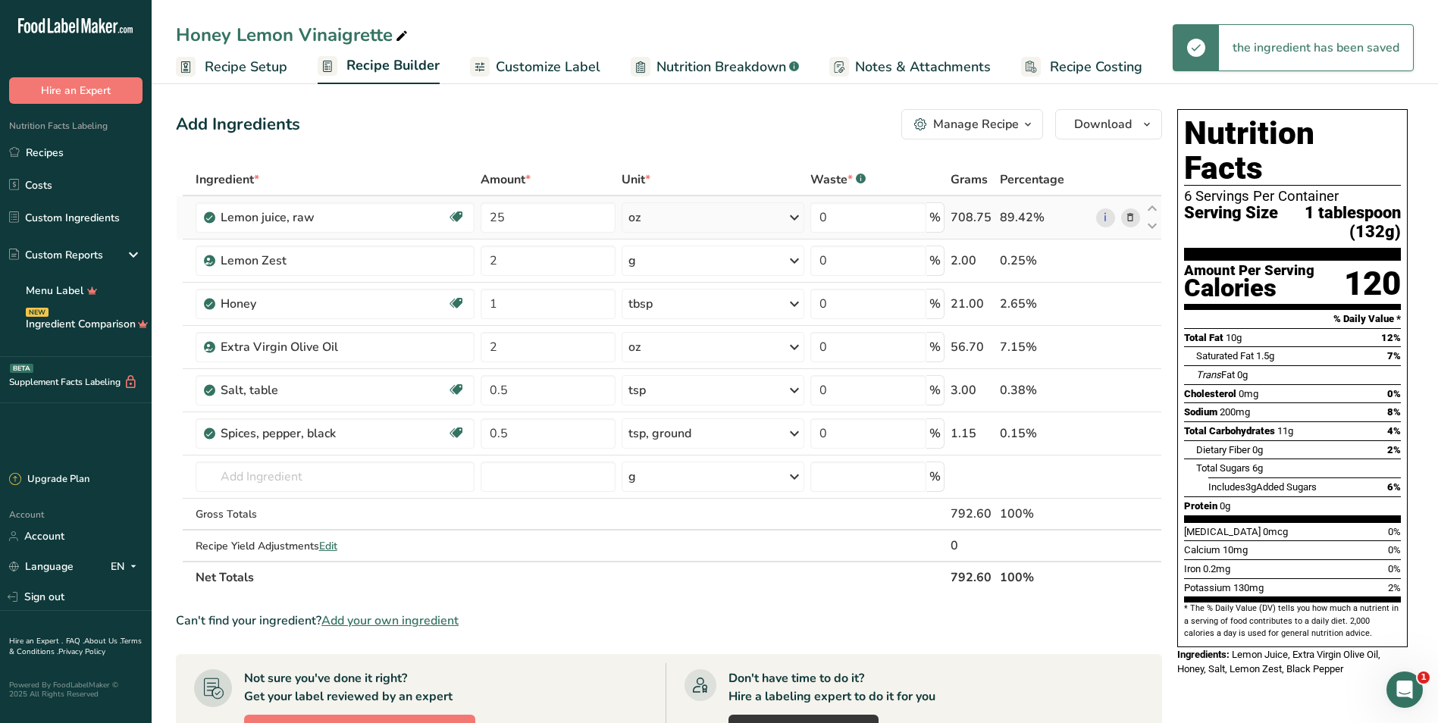
click at [661, 217] on div "oz" at bounding box center [713, 217] width 183 height 30
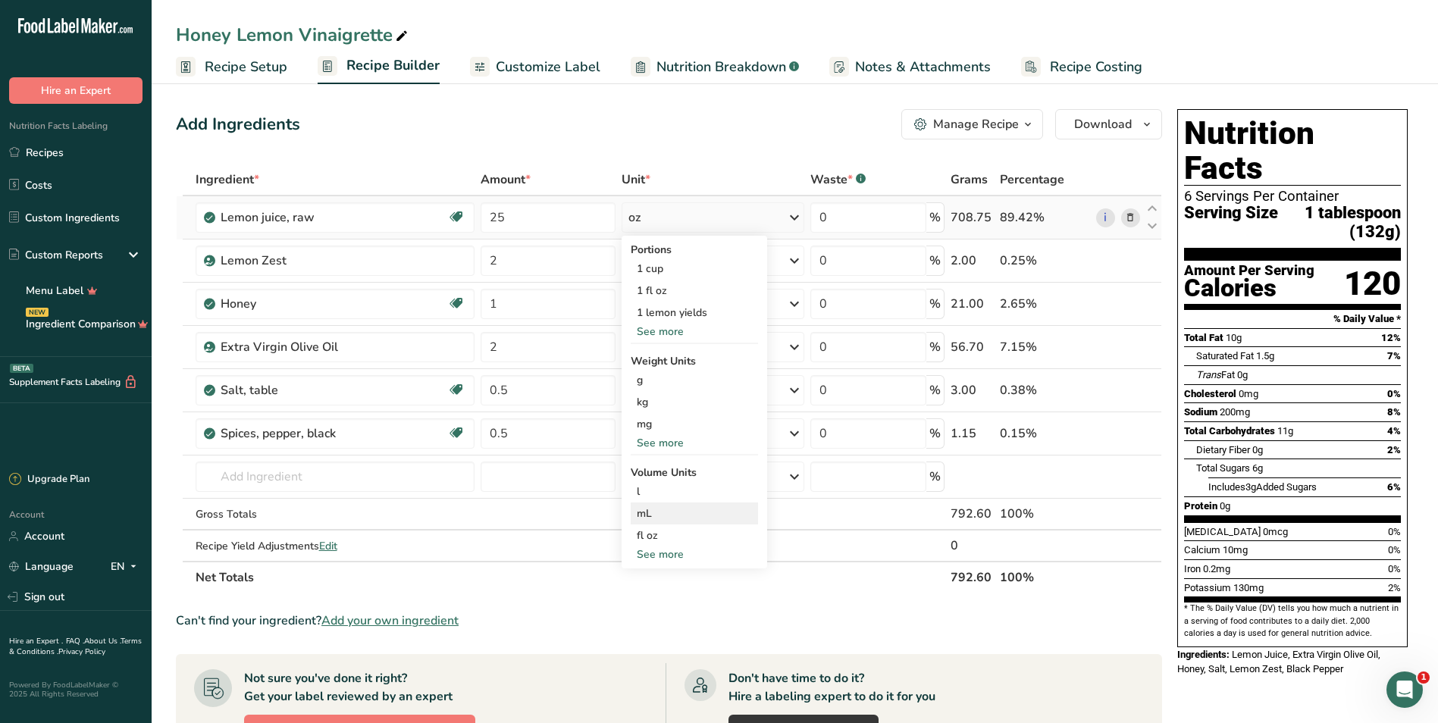
click at [671, 514] on div "mL" at bounding box center [694, 514] width 115 height 16
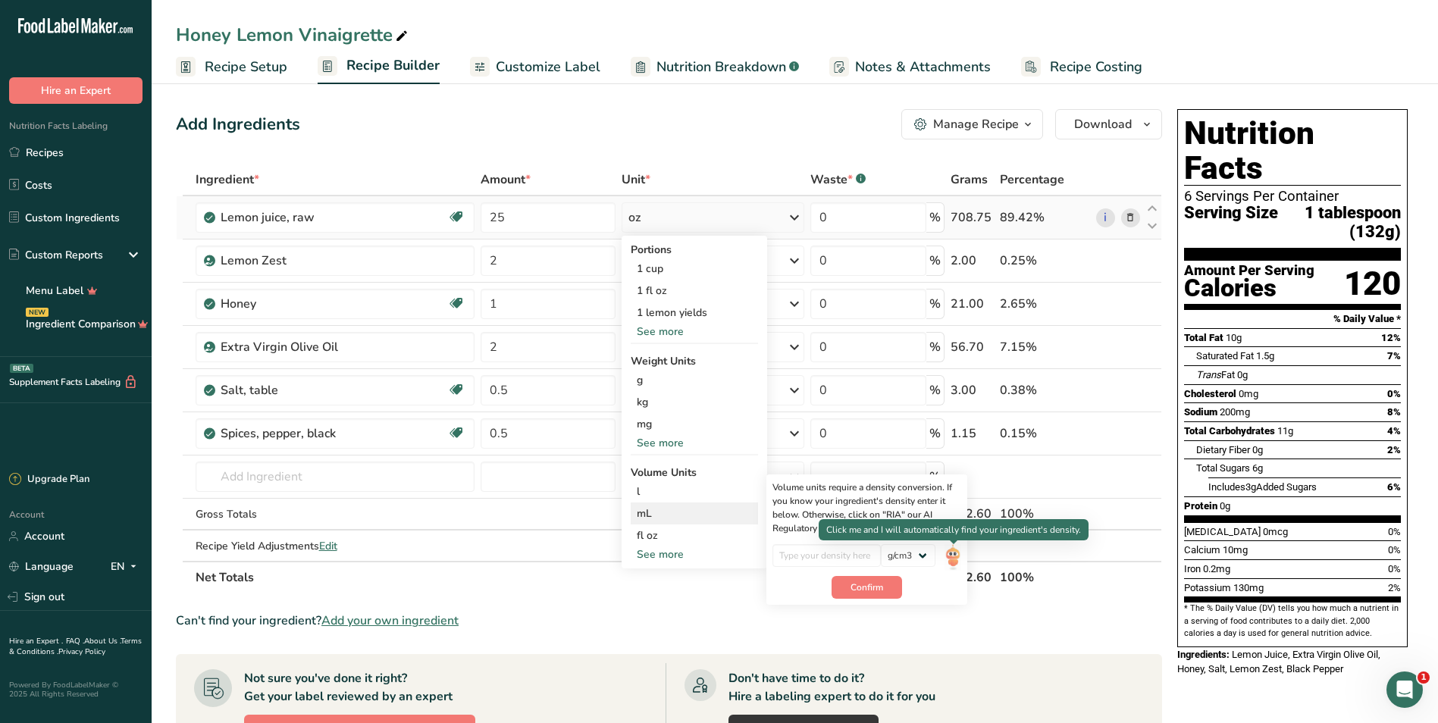
click at [708, 557] on img at bounding box center [952, 557] width 17 height 27
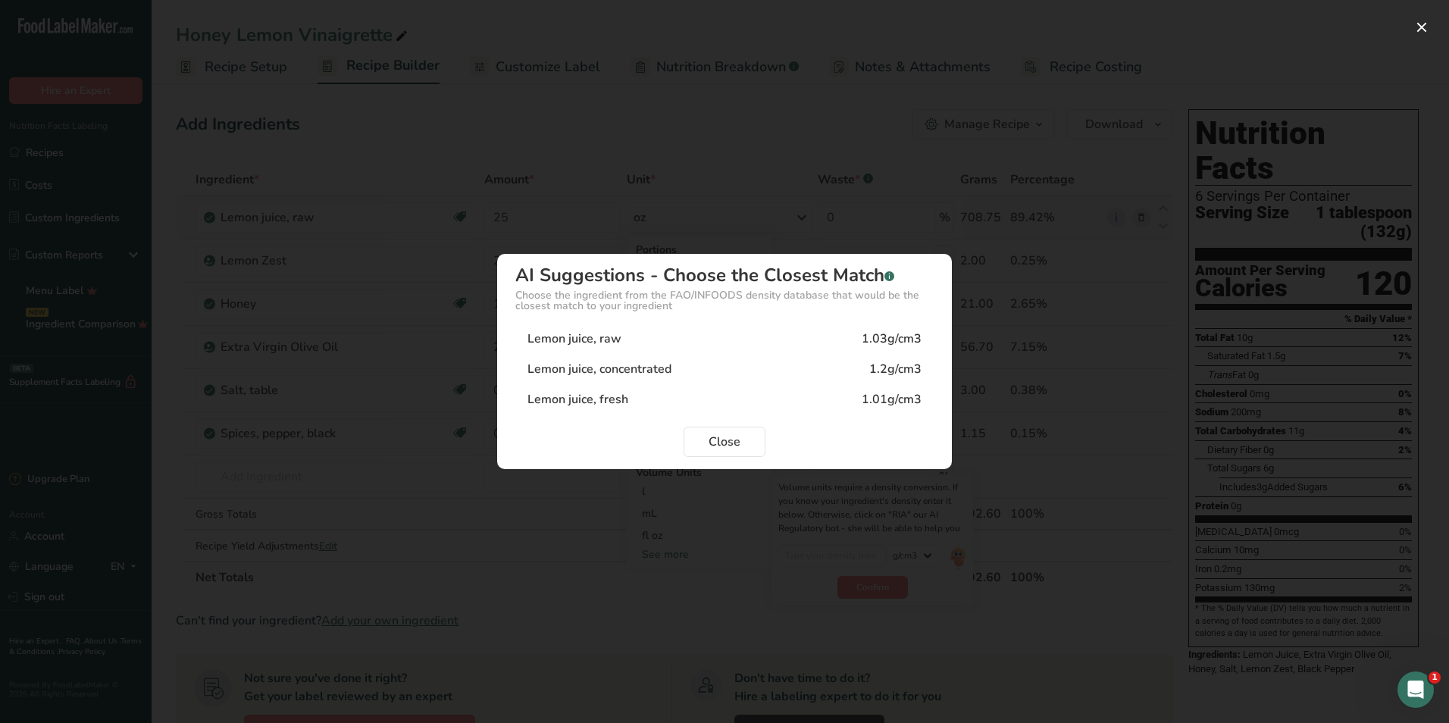
click at [612, 403] on div "Lemon juice, fresh" at bounding box center [578, 399] width 101 height 18
type input "1.01"
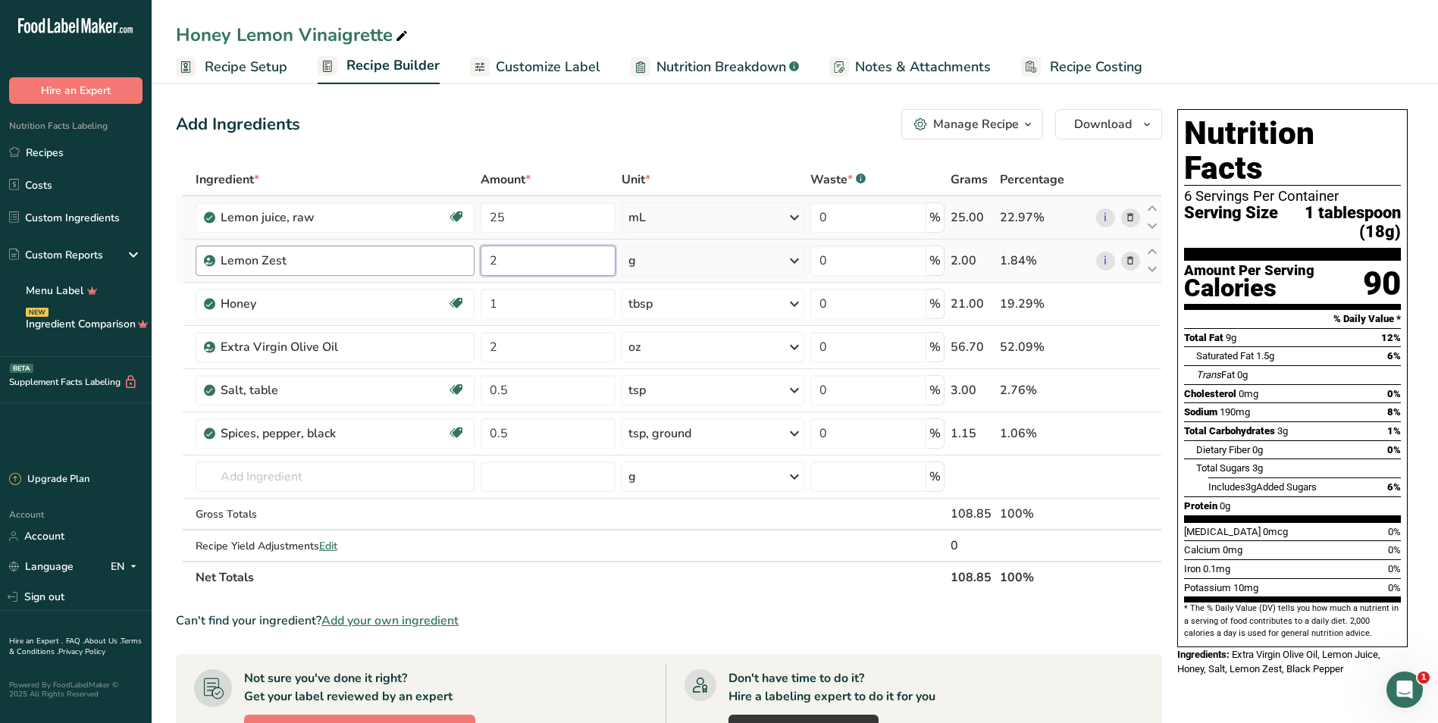
drag, startPoint x: 555, startPoint y: 265, endPoint x: 418, endPoint y: 259, distance: 137.3
click at [427, 263] on tr "Lemon Zest 2 g Weight Units g kg mg See more Volume Units l Volume units requir…" at bounding box center [669, 261] width 985 height 43
type input "1"
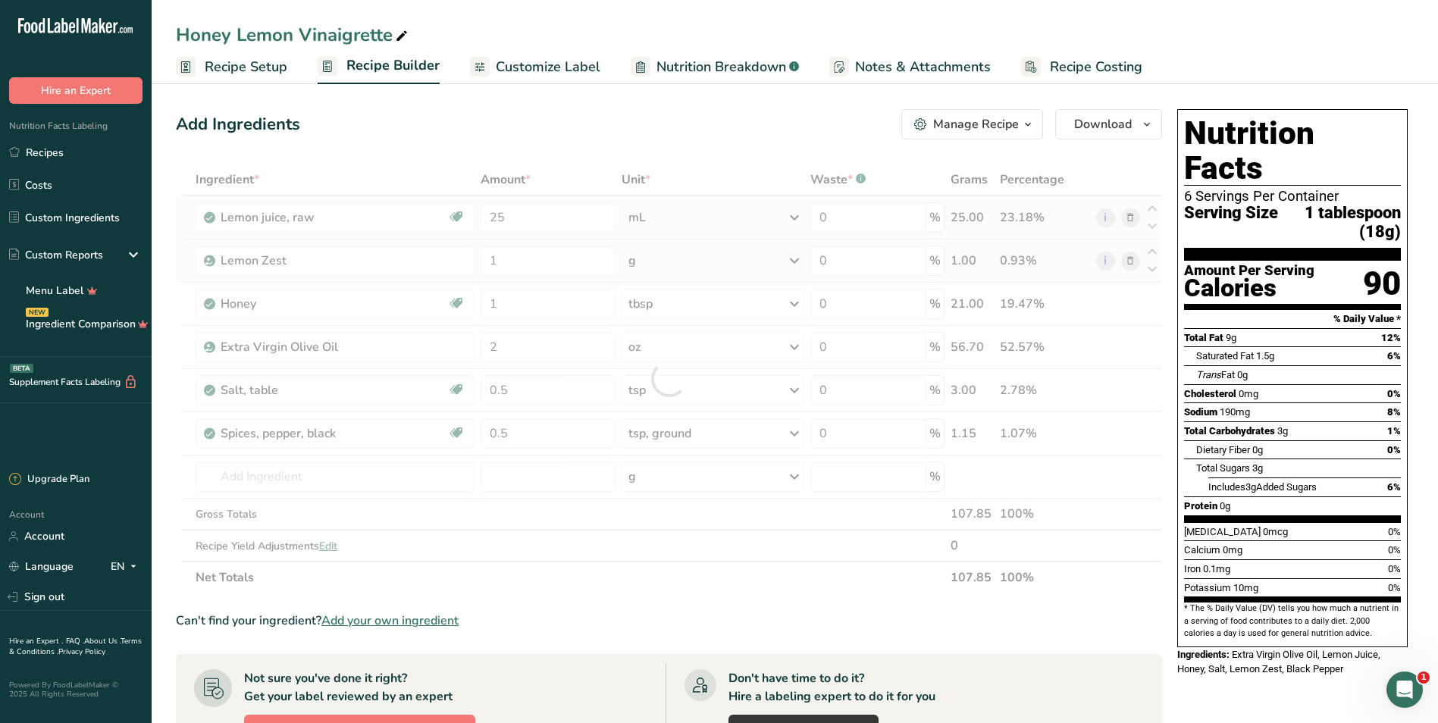
click at [708, 255] on div "Ingredient * Amount * Unit * Waste * .a-a{fill:#347362;}.b-a{fill:#fff;} Grams …" at bounding box center [669, 379] width 986 height 430
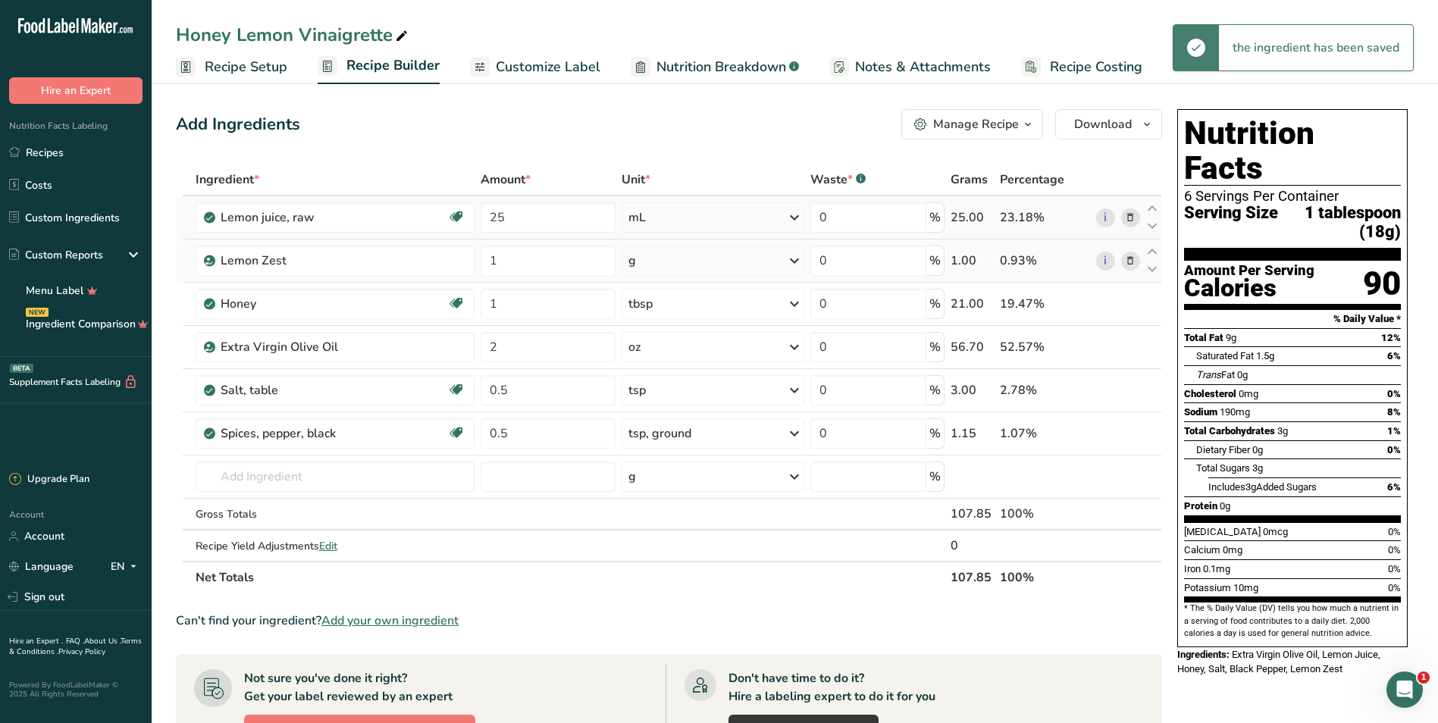
click at [708, 267] on div "g" at bounding box center [713, 261] width 183 height 30
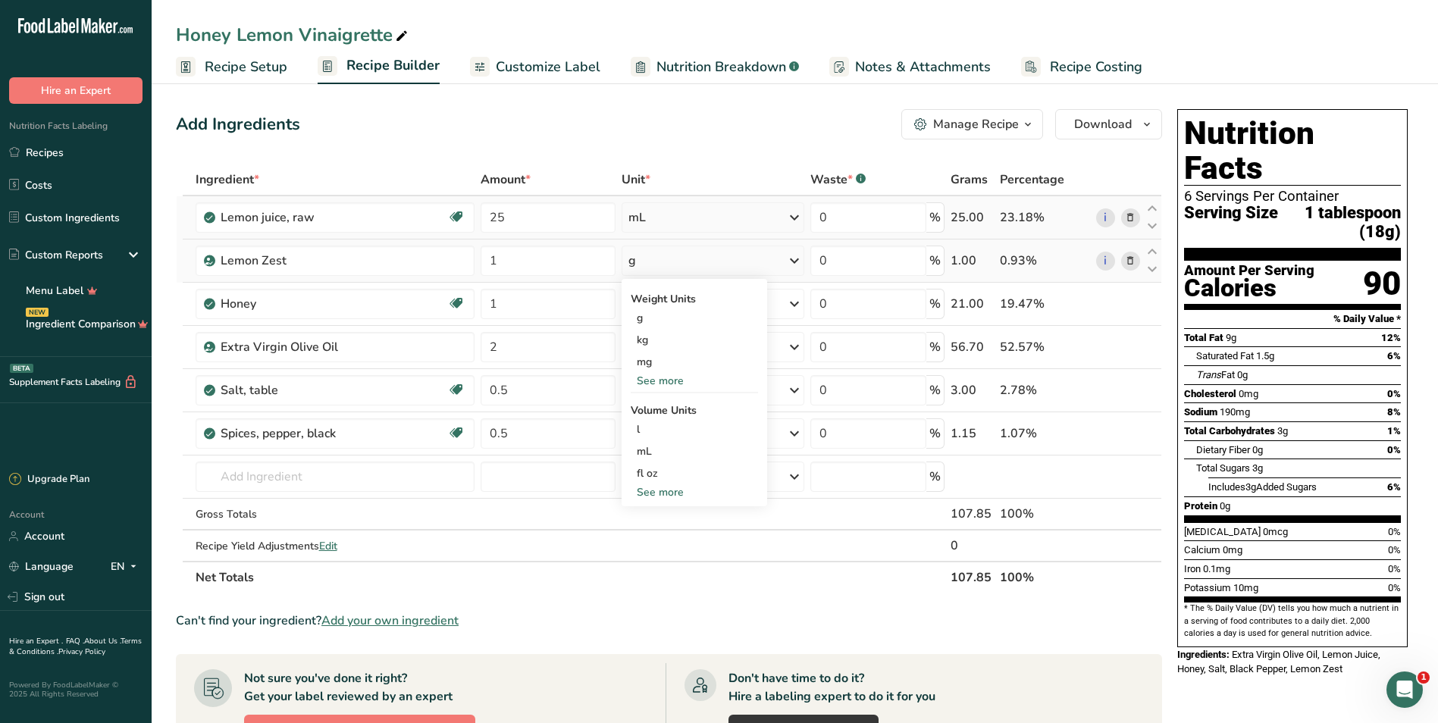
click at [662, 490] on div "See more" at bounding box center [694, 492] width 127 height 16
select select "22"
click at [665, 521] on div "tsp" at bounding box center [694, 517] width 115 height 16
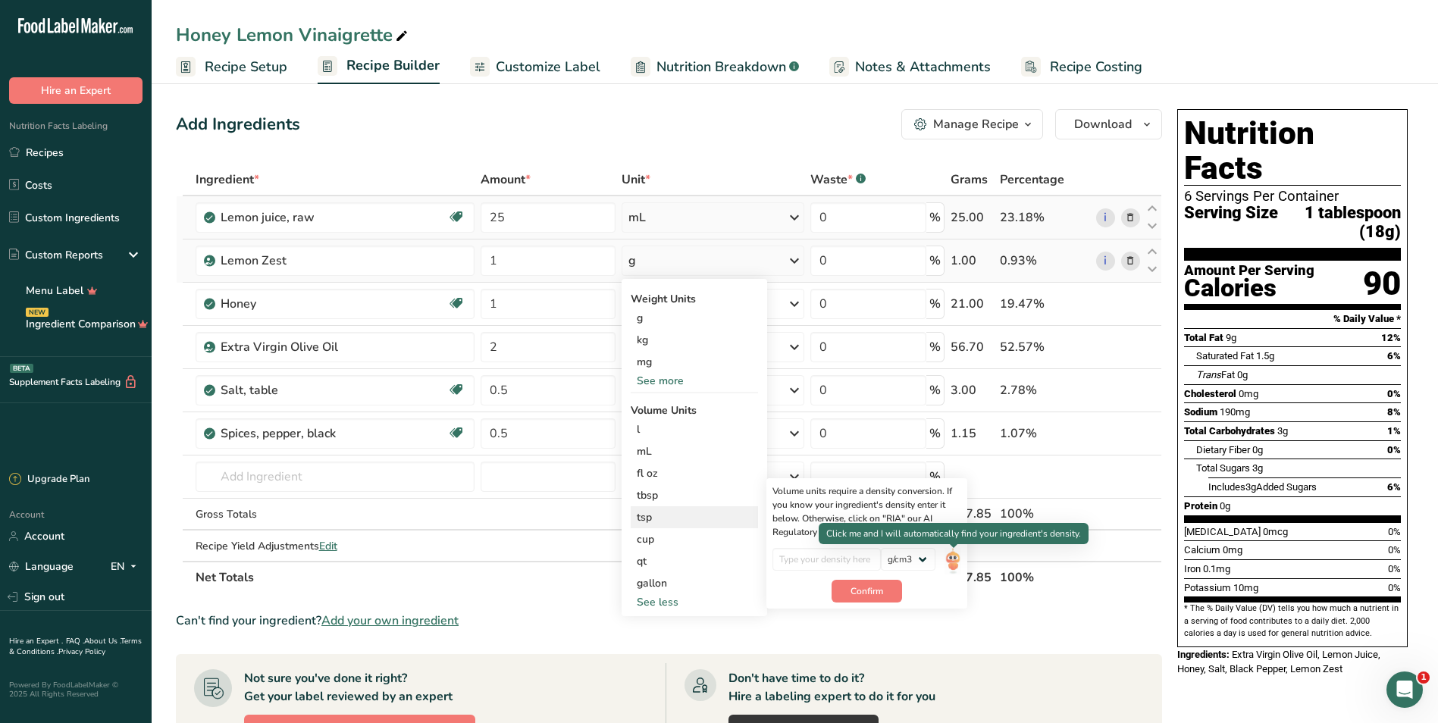
click at [708, 567] on img at bounding box center [952, 561] width 17 height 27
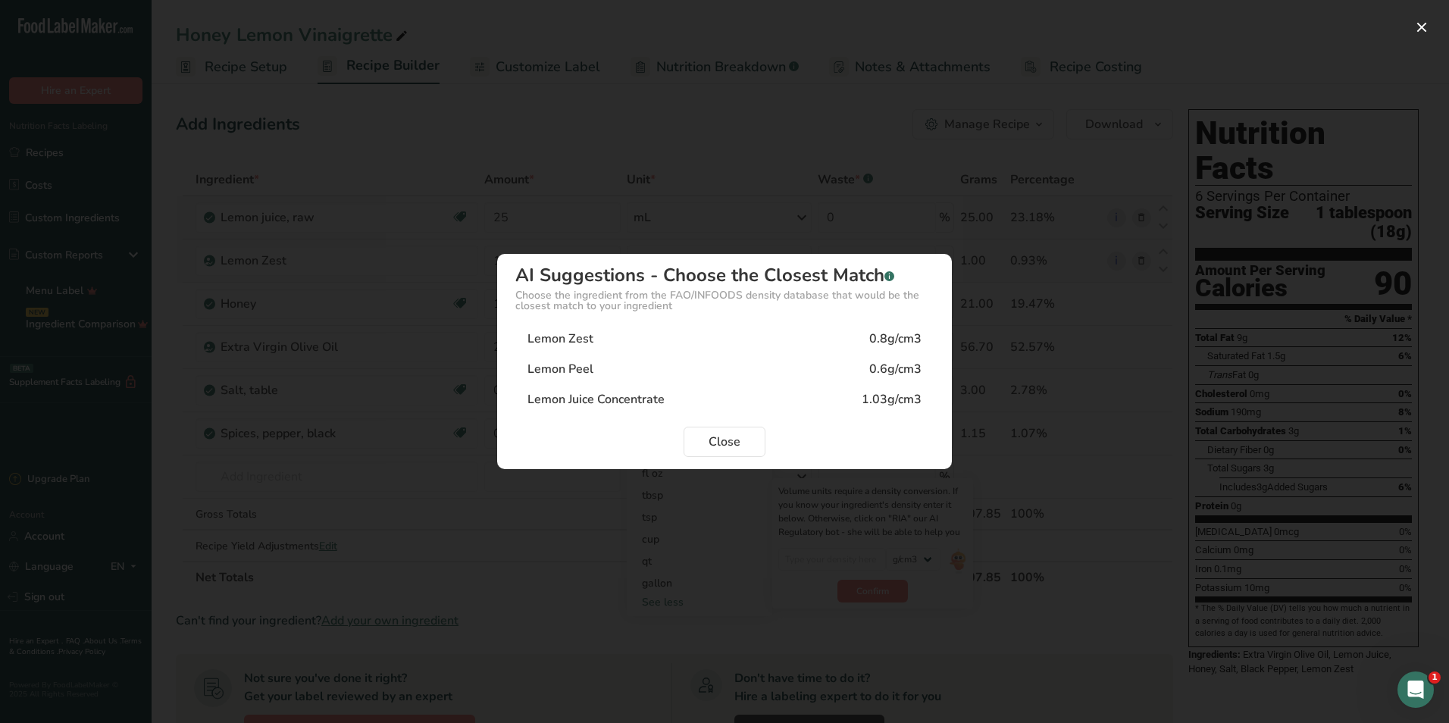
click at [698, 339] on div "Lemon Zest 0.8g/cm3" at bounding box center [724, 339] width 418 height 30
type input "0.8"
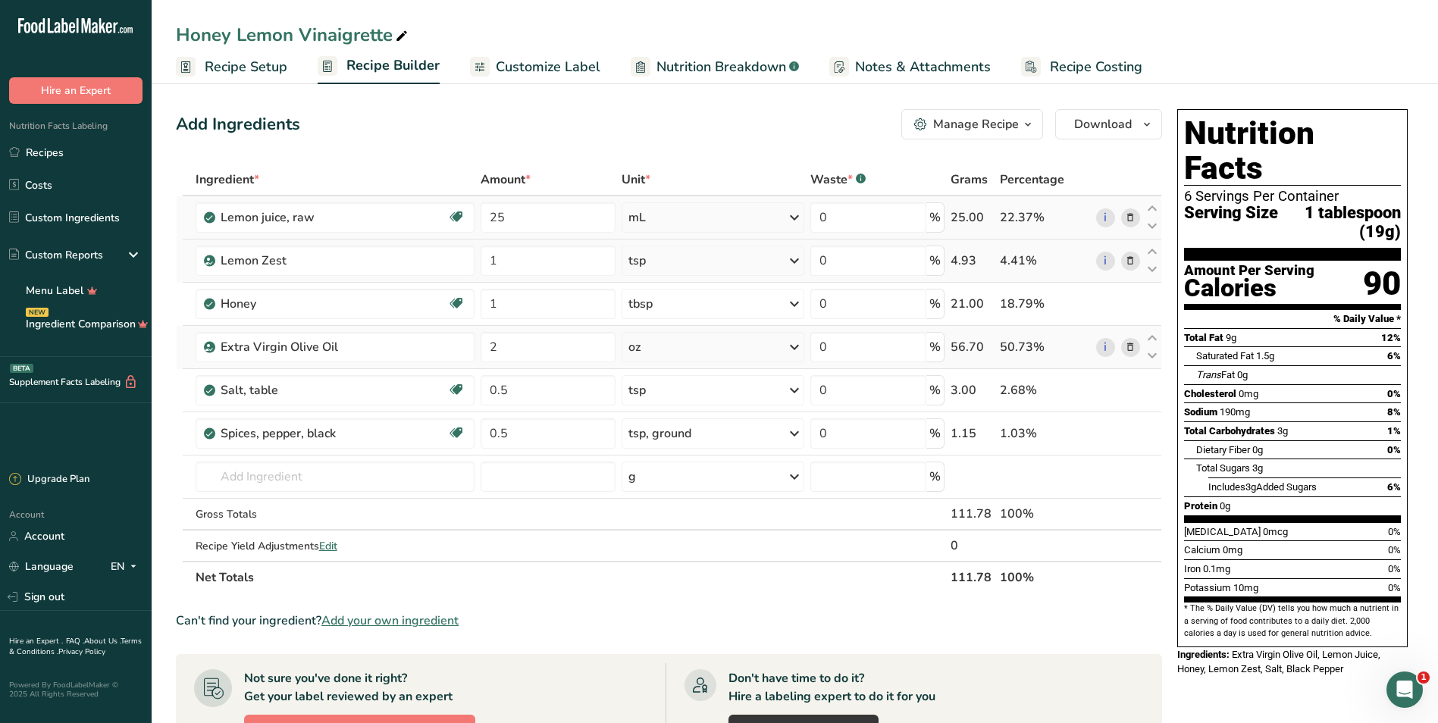
click at [684, 351] on div "oz" at bounding box center [713, 347] width 183 height 30
click at [665, 581] on div "See more" at bounding box center [694, 579] width 127 height 16
select select "22"
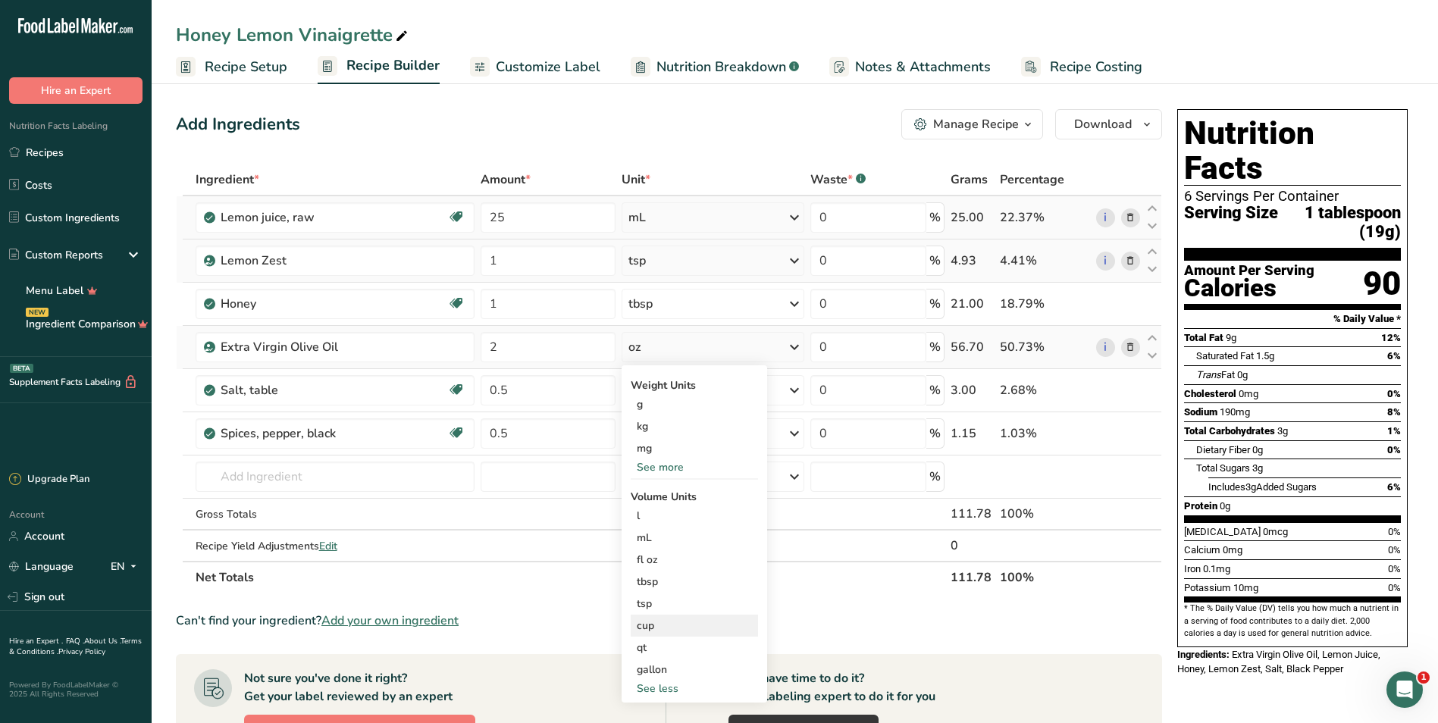
click at [668, 627] on div "cup" at bounding box center [694, 626] width 115 height 16
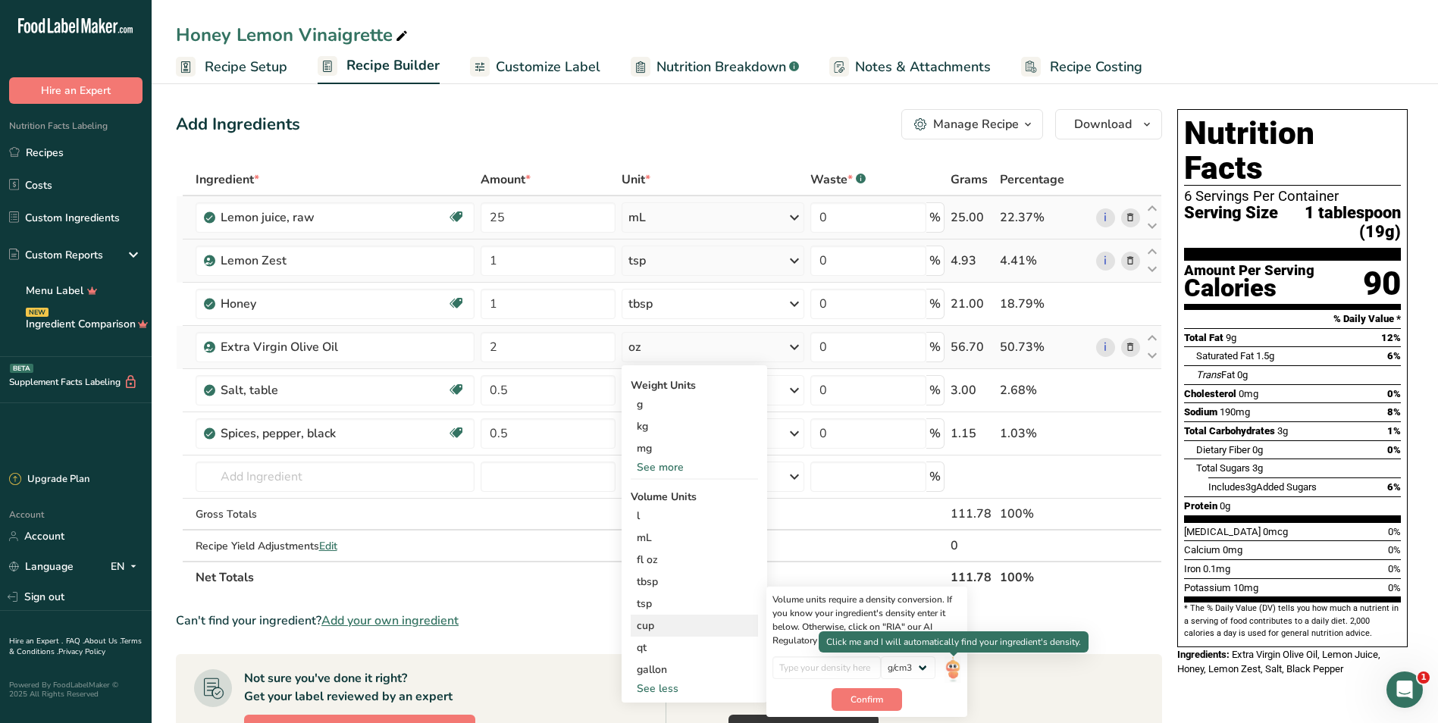
click at [708, 672] on img at bounding box center [952, 669] width 17 height 27
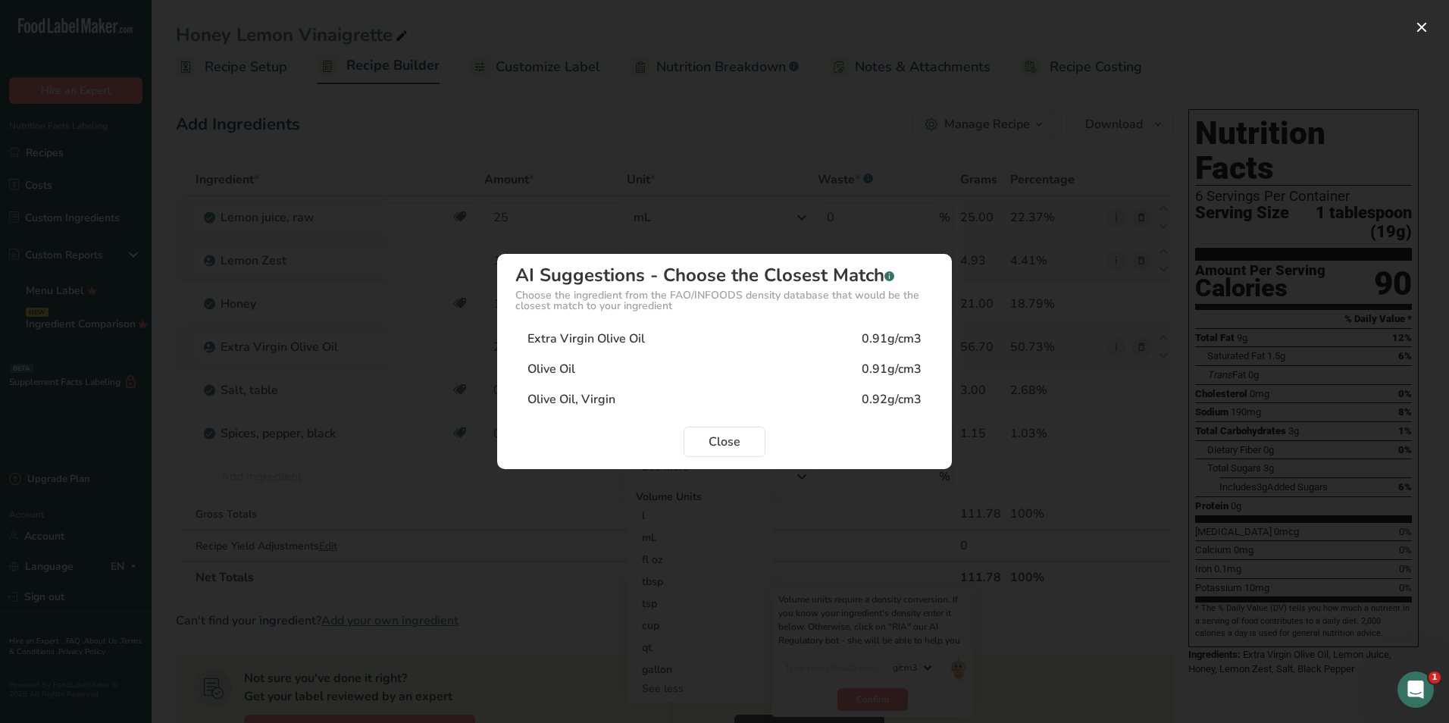
click at [690, 331] on div "Extra Virgin Olive Oil 0.91g/cm3" at bounding box center [724, 339] width 418 height 30
type input "0.91"
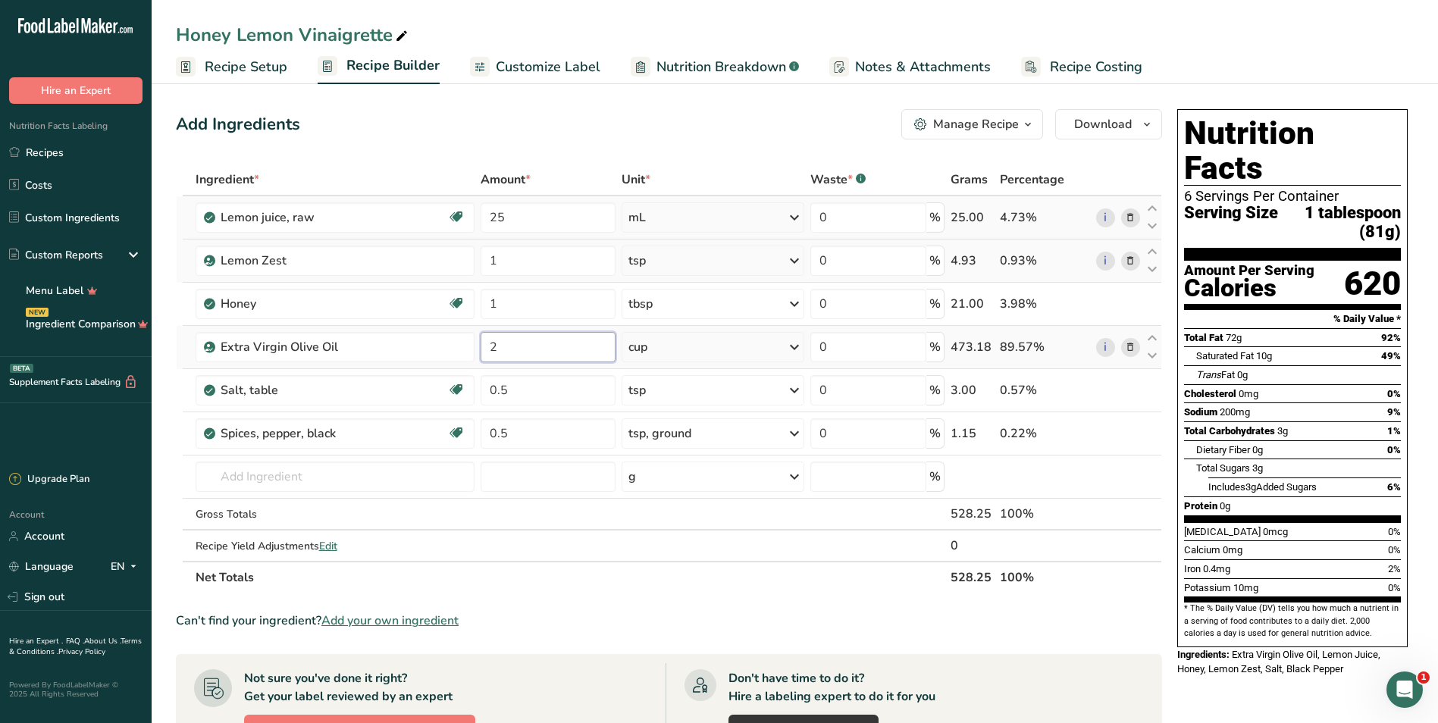
click at [524, 355] on input "2" at bounding box center [548, 347] width 134 height 30
type input "0.25"
click at [635, 127] on div "Add Ingredients Manage Recipe Delete Recipe Duplicate Recipe Scale Recipe Save …" at bounding box center [669, 124] width 986 height 30
click at [257, 68] on span "Recipe Setup" at bounding box center [246, 67] width 83 height 20
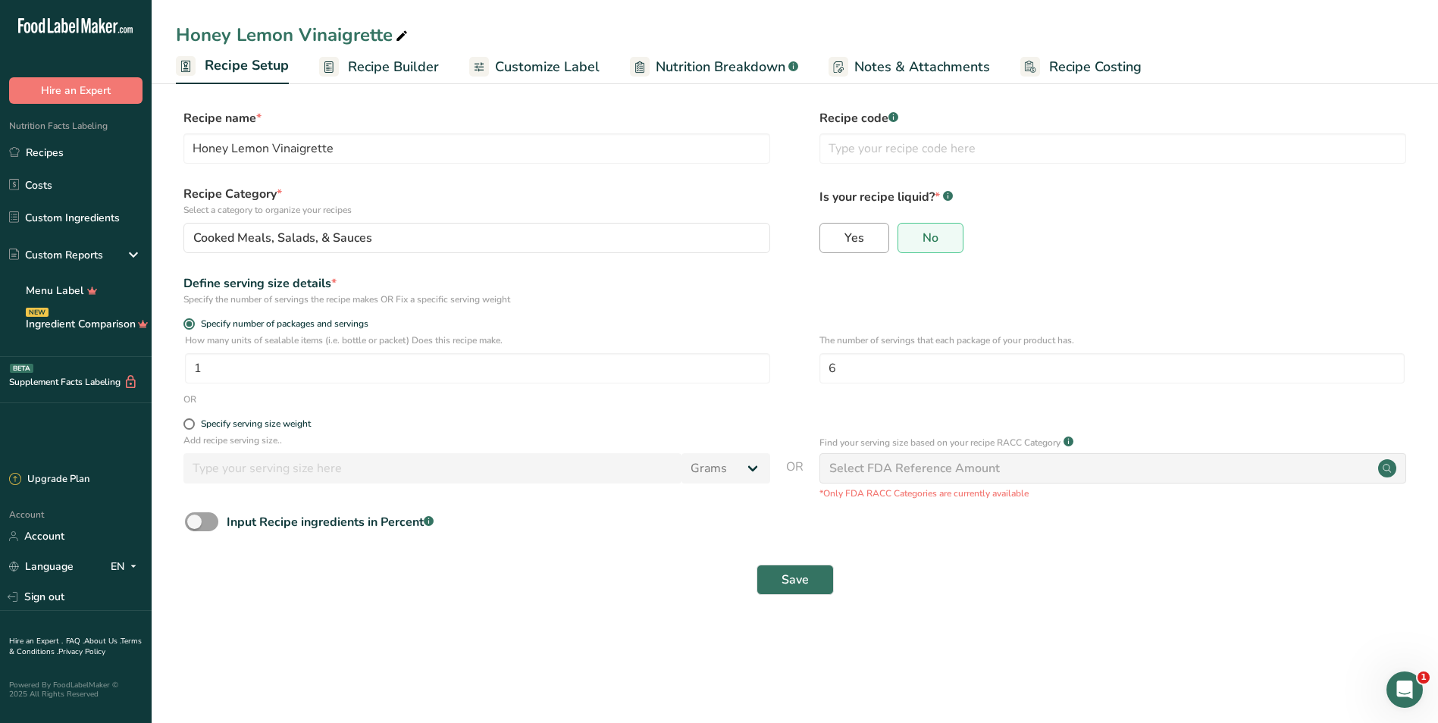
click at [708, 234] on label "Yes" at bounding box center [854, 238] width 70 height 30
click at [708, 234] on input "Yes" at bounding box center [825, 238] width 10 height 10
radio input "true"
radio input "false"
select select "22"
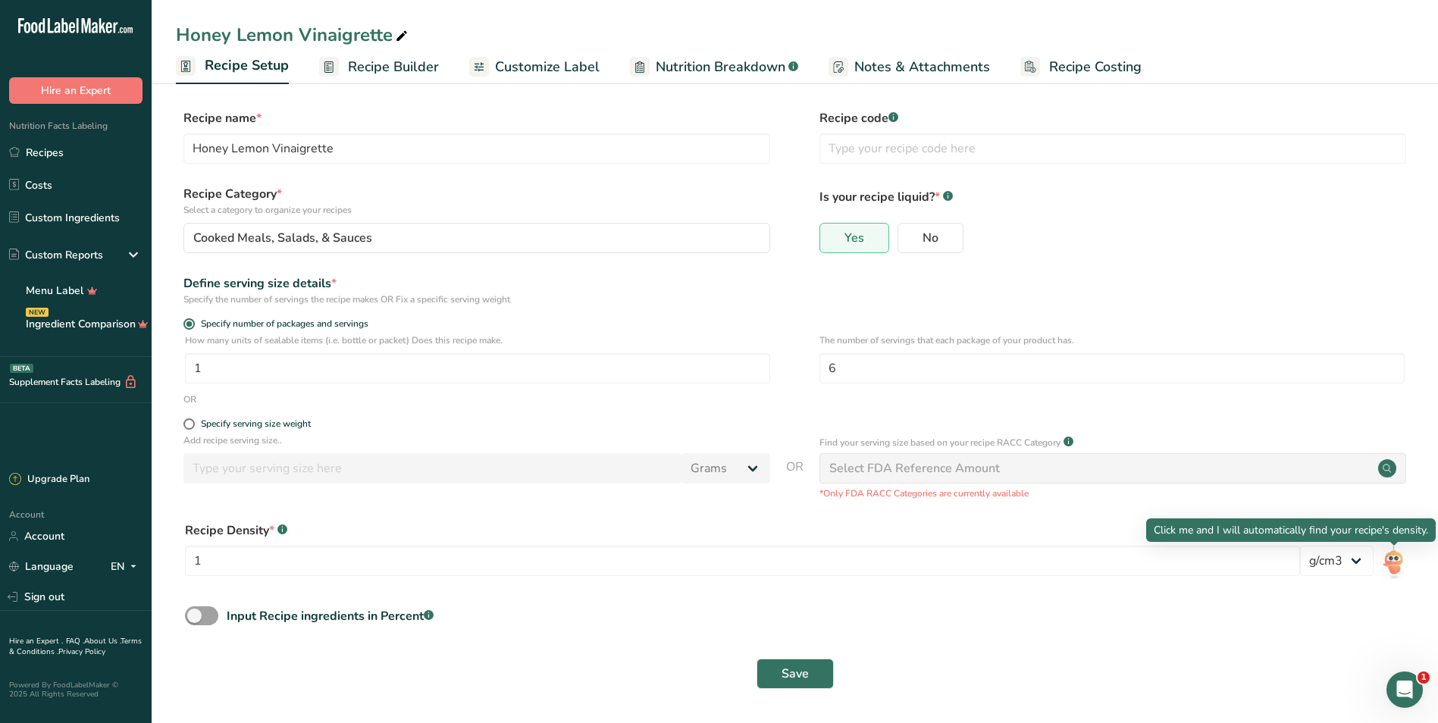
click at [708, 565] on img at bounding box center [1394, 563] width 22 height 34
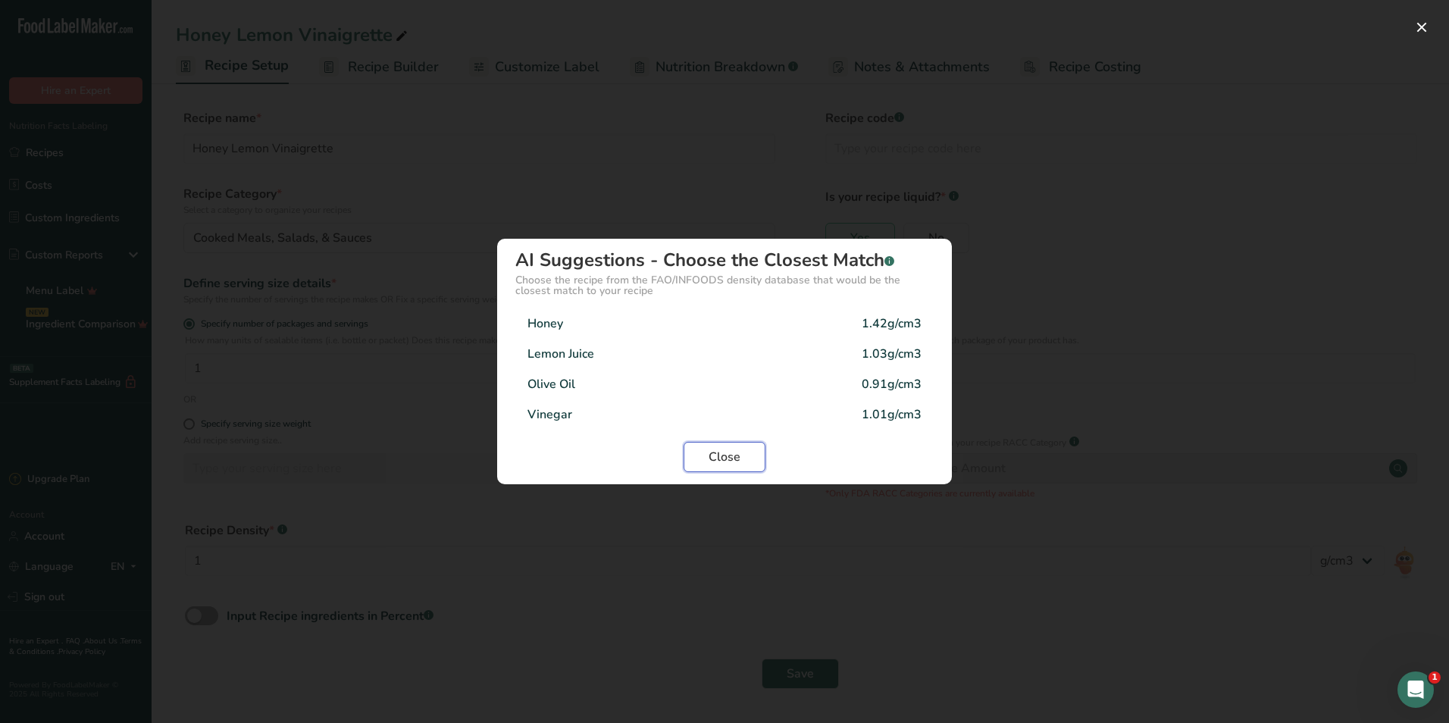
click at [708, 457] on span "Close" at bounding box center [725, 457] width 32 height 18
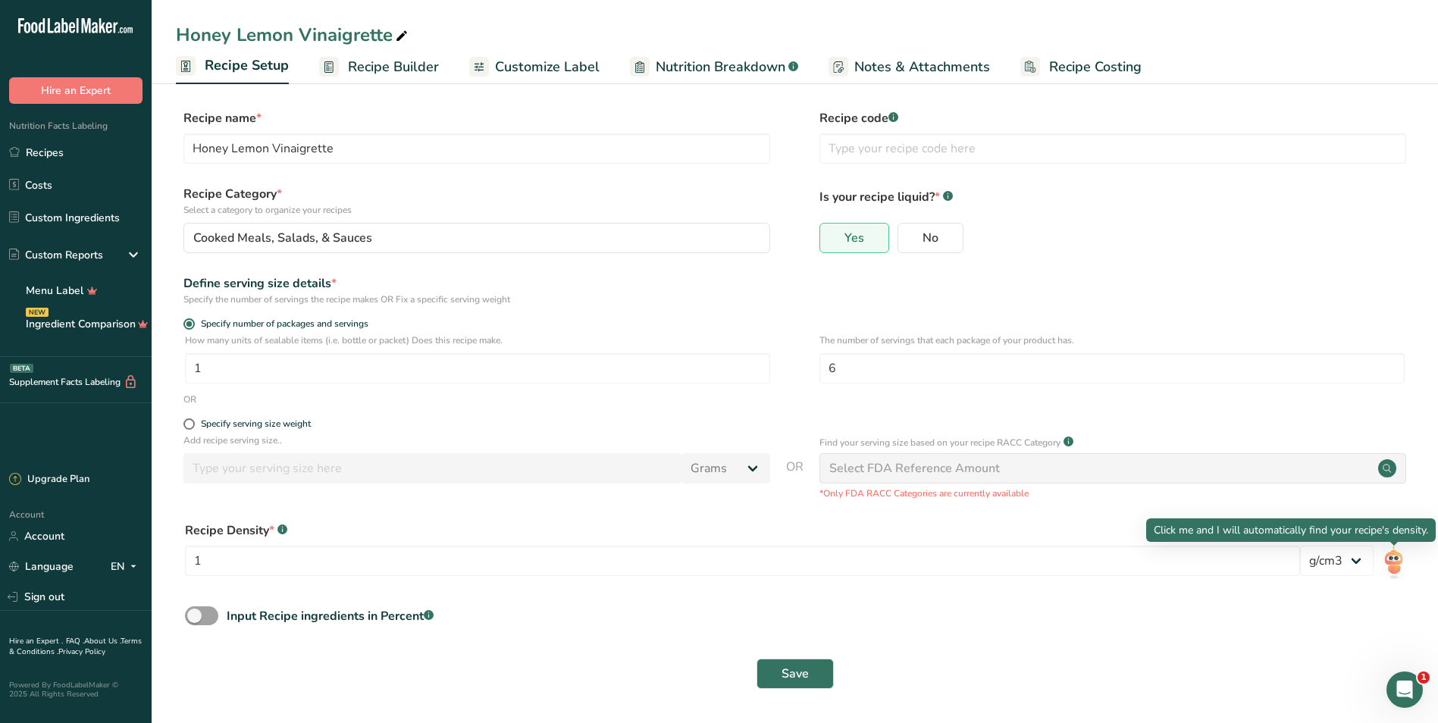
click at [708, 565] on img at bounding box center [1394, 563] width 22 height 34
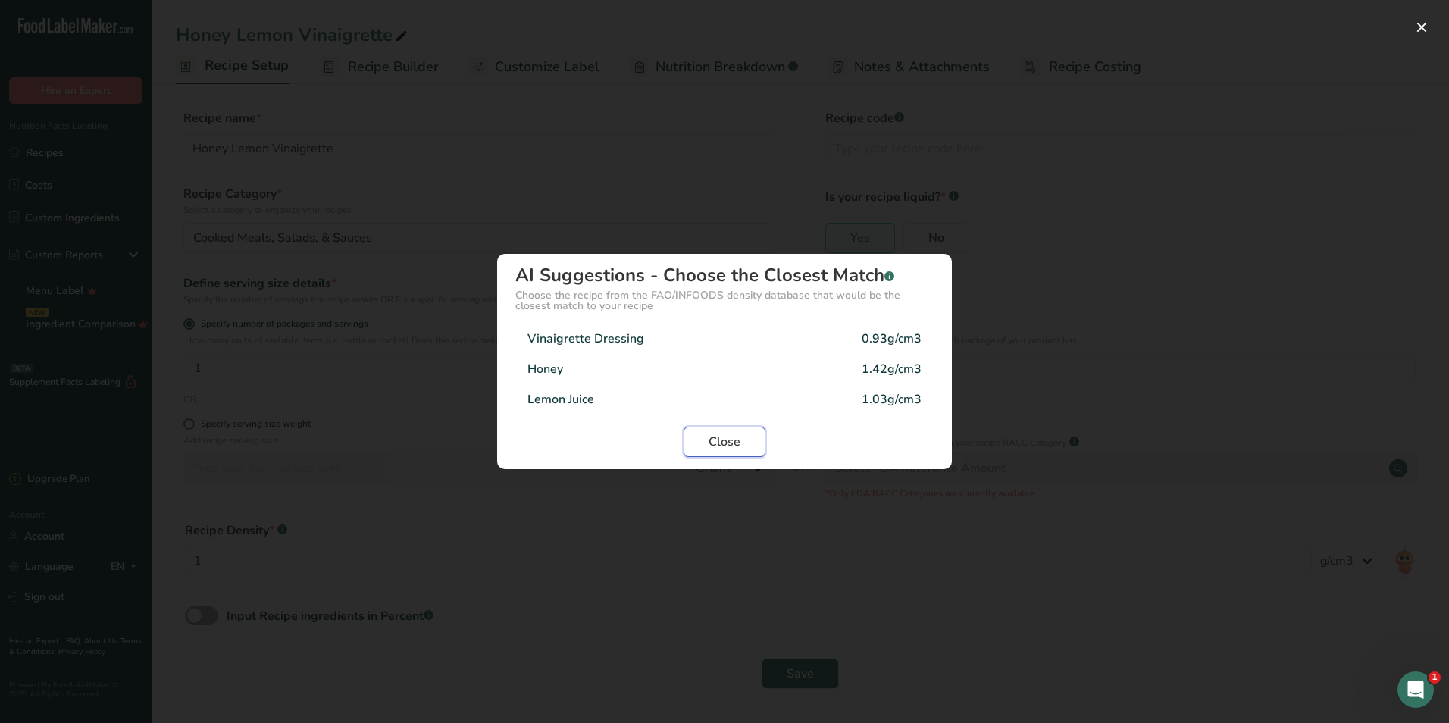
click at [708, 448] on button "Close" at bounding box center [725, 442] width 82 height 30
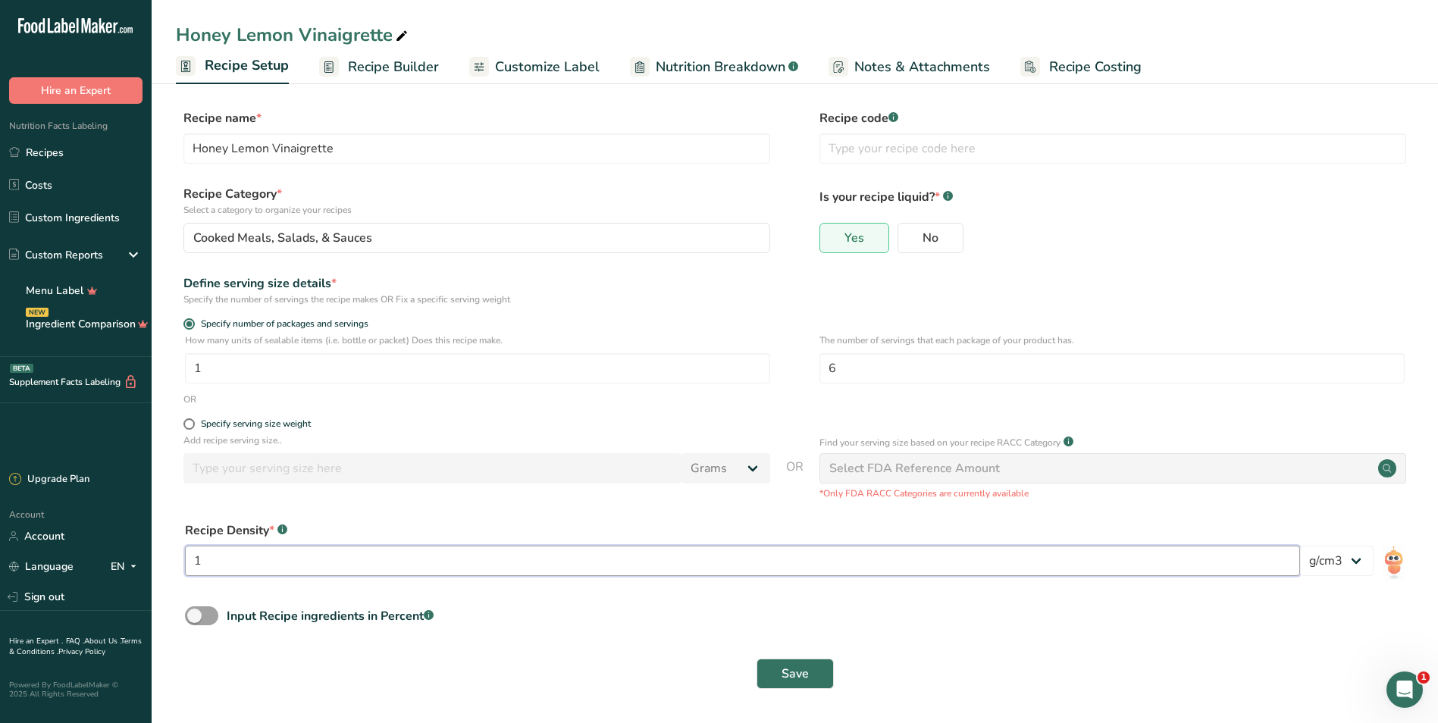
click at [352, 555] on input "1" at bounding box center [742, 561] width 1115 height 30
type input "1.01"
click at [708, 679] on span "Save" at bounding box center [794, 674] width 27 height 18
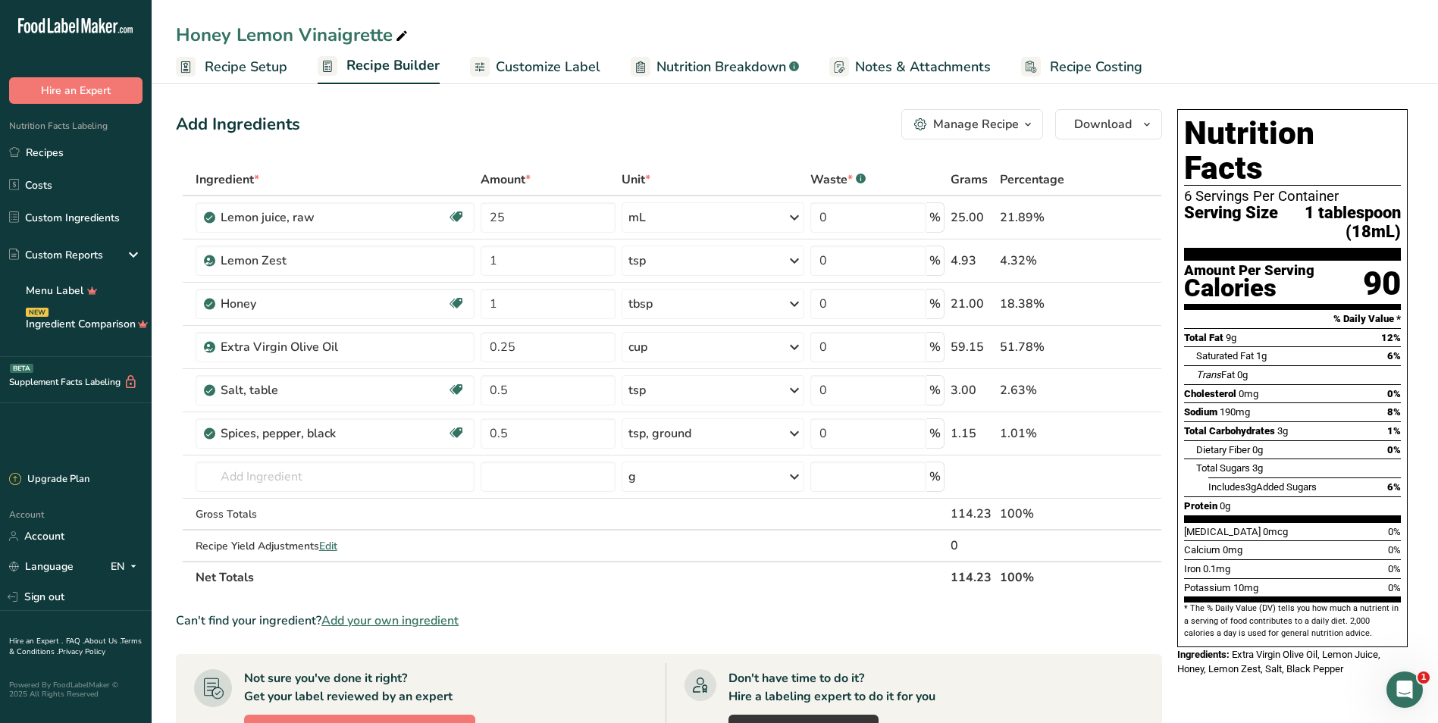
click at [537, 70] on span "Customize Label" at bounding box center [548, 67] width 105 height 20
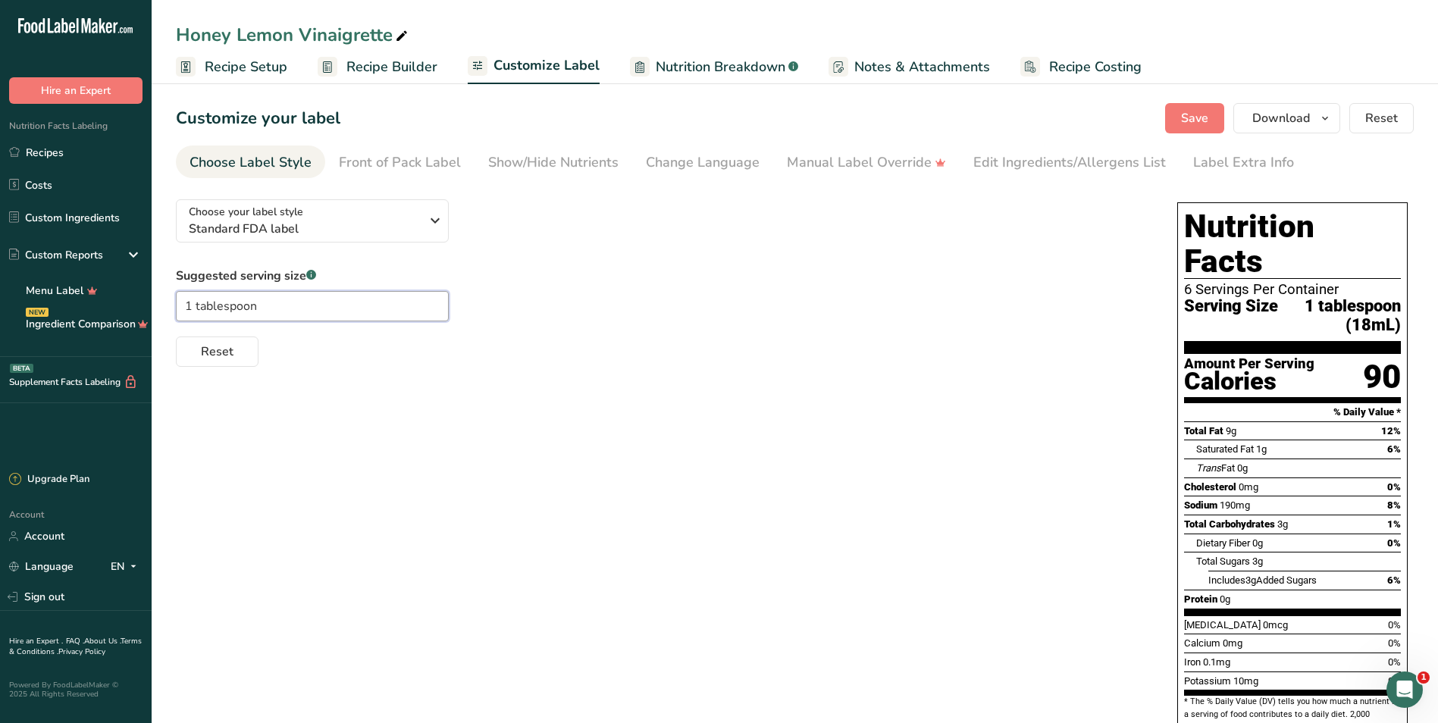
drag, startPoint x: 300, startPoint y: 305, endPoint x: 194, endPoint y: 321, distance: 107.3
click at [194, 321] on div "Suggested serving size .a-a{fill:#347362;}.b-a{fill:#fff;} 1 tablespoon Reset" at bounding box center [661, 317] width 971 height 100
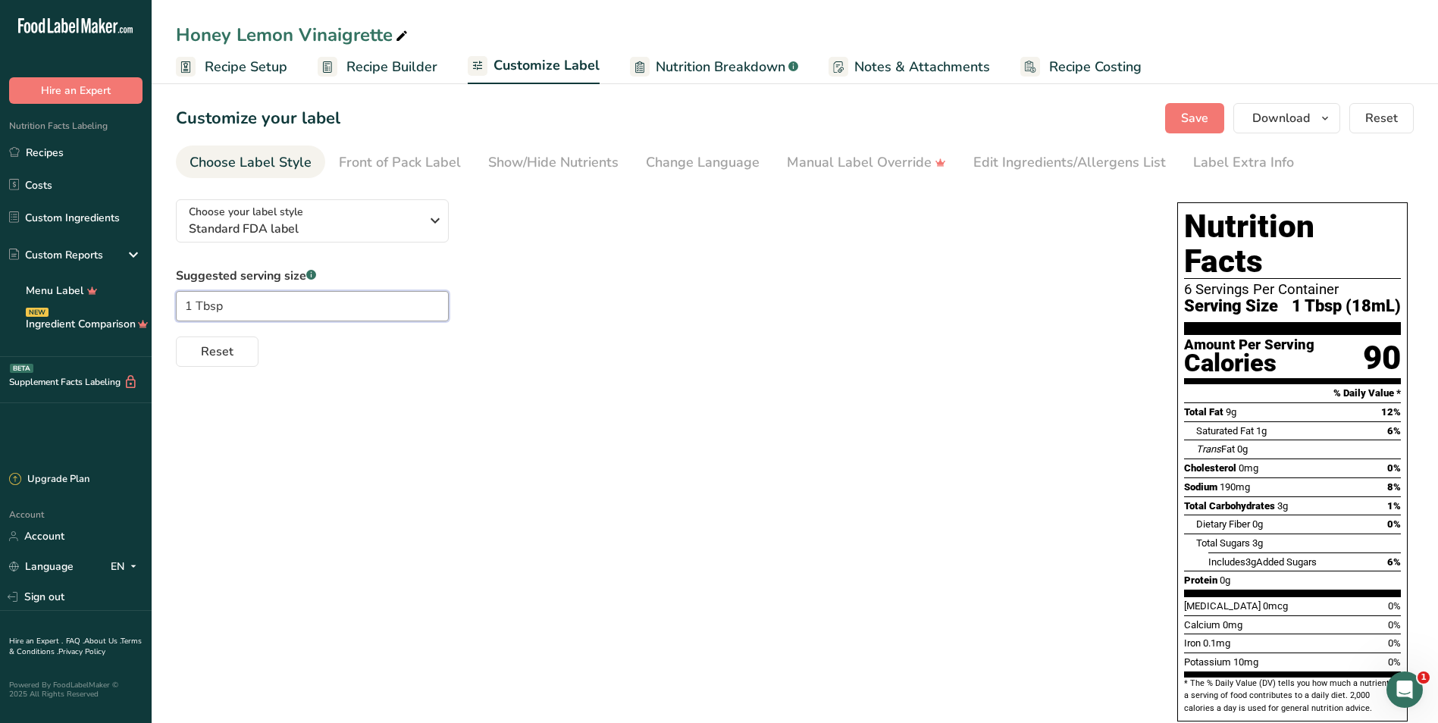
type input "1 Tbsp"
click at [624, 318] on div "Suggested serving size .a-a{fill:#347362;}.b-a{fill:#fff;} 1 Tbsp Reset" at bounding box center [661, 317] width 971 height 100
click at [708, 110] on span "Save" at bounding box center [1194, 118] width 27 height 18
drag, startPoint x: 55, startPoint y: 158, endPoint x: 0, endPoint y: 147, distance: 56.5
click at [55, 158] on link "Recipes" at bounding box center [76, 152] width 152 height 29
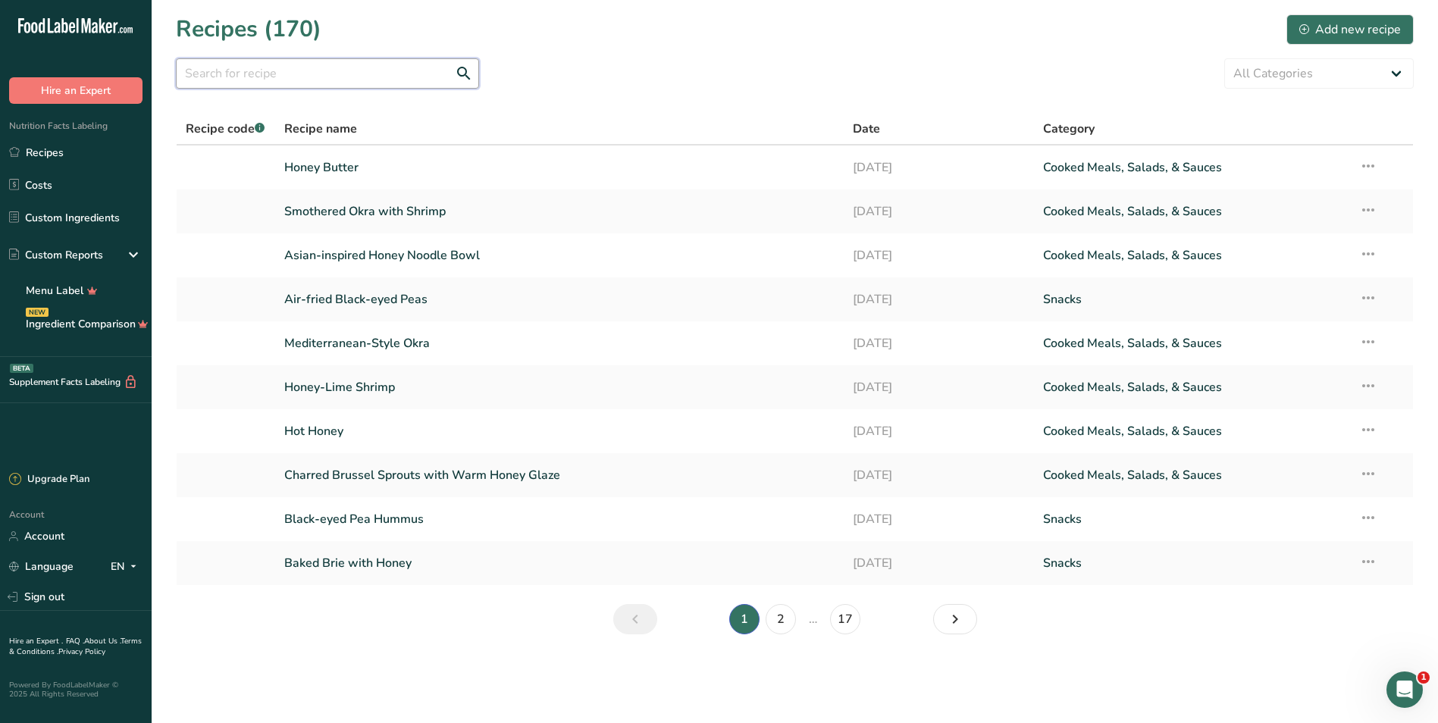
click at [235, 82] on input "text" at bounding box center [327, 73] width 303 height 30
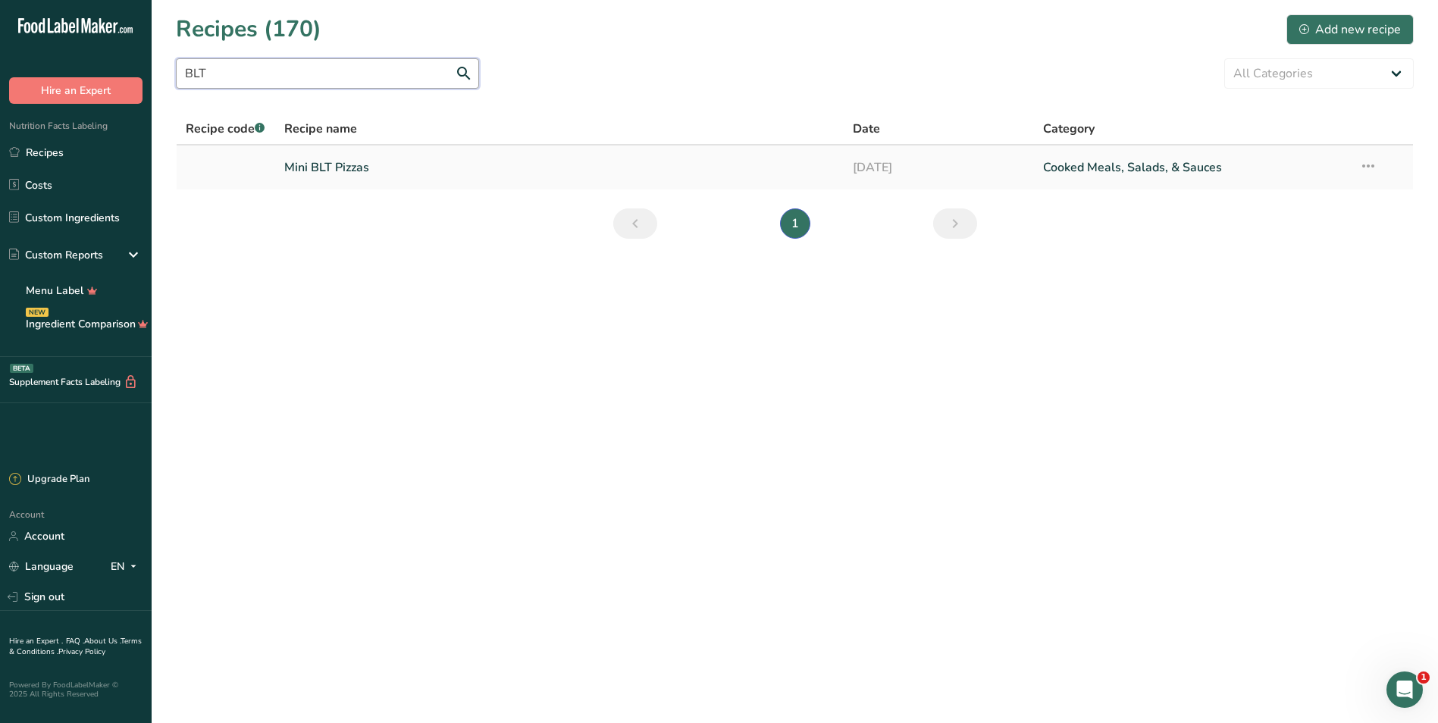
type input "BLT"
click at [363, 168] on link "Mini BLT Pizzas" at bounding box center [559, 168] width 551 height 32
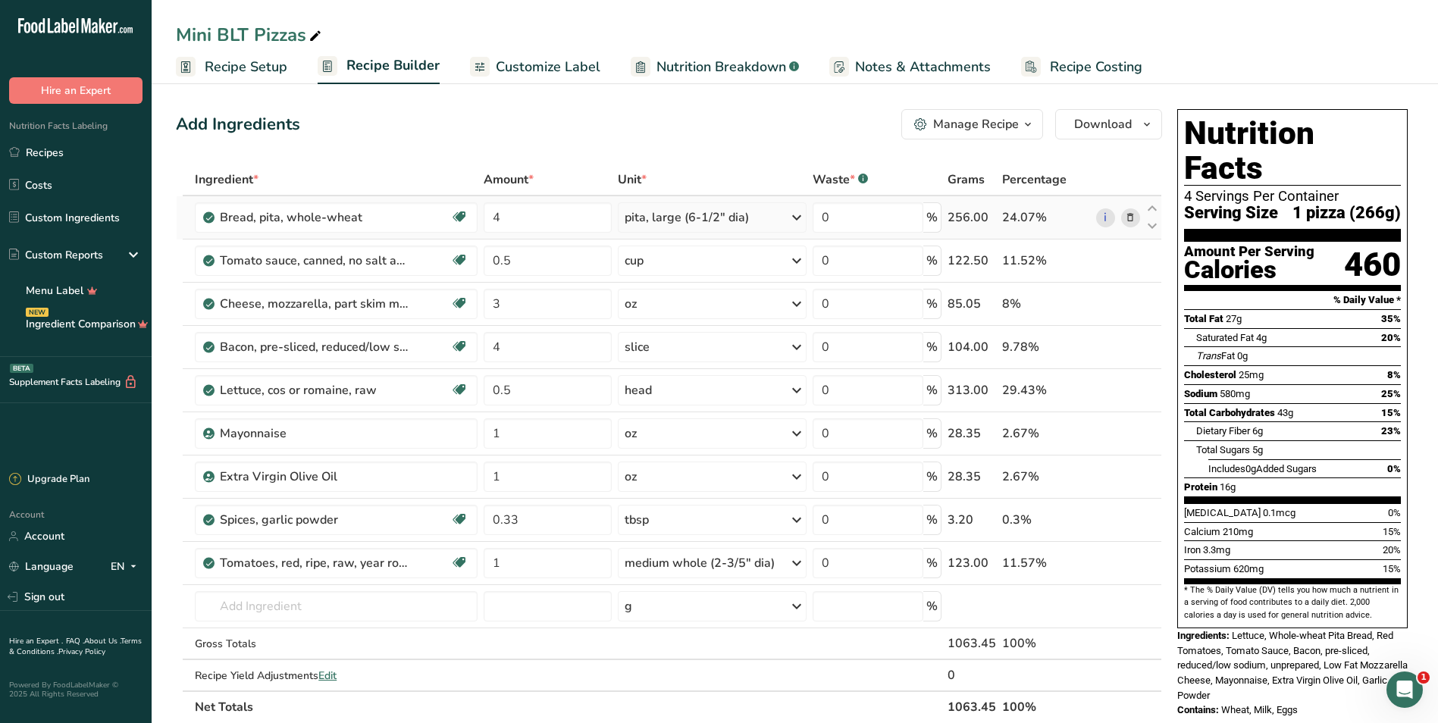
click at [708, 213] on div "pita, large (6-1/2" dia)" at bounding box center [712, 217] width 189 height 30
click at [687, 294] on div "1 pita, small (4" dia)" at bounding box center [691, 291] width 128 height 22
click at [543, 268] on input "0.5" at bounding box center [549, 261] width 130 height 30
type input "0.25"
click at [691, 307] on div "Ingredient * Amount * Unit * Waste * .a-a{fill:#347362;}.b-a{fill:#fff;} Grams …" at bounding box center [669, 443] width 986 height 559
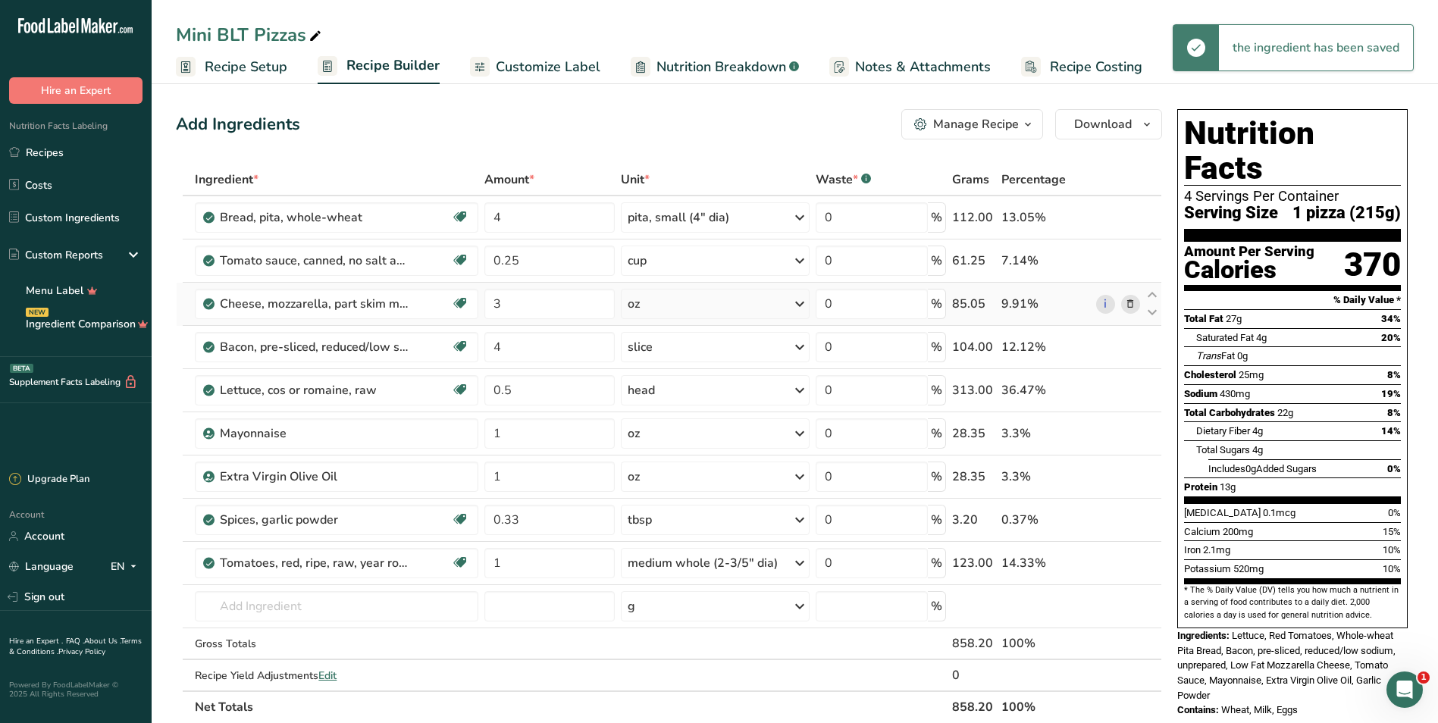
click at [690, 305] on div "oz" at bounding box center [715, 304] width 189 height 30
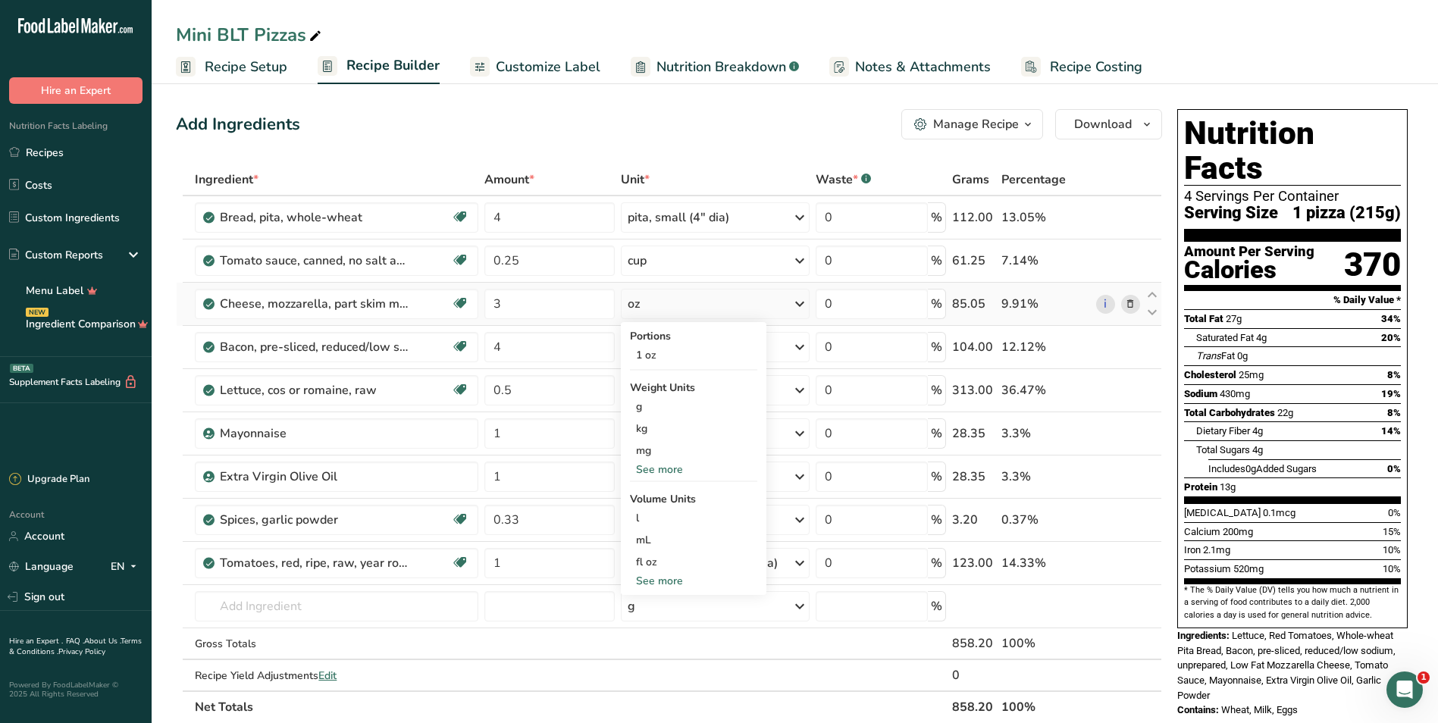
click at [668, 581] on div "See more" at bounding box center [693, 581] width 127 height 16
select select "22"
click at [673, 630] on div "cup" at bounding box center [693, 628] width 115 height 16
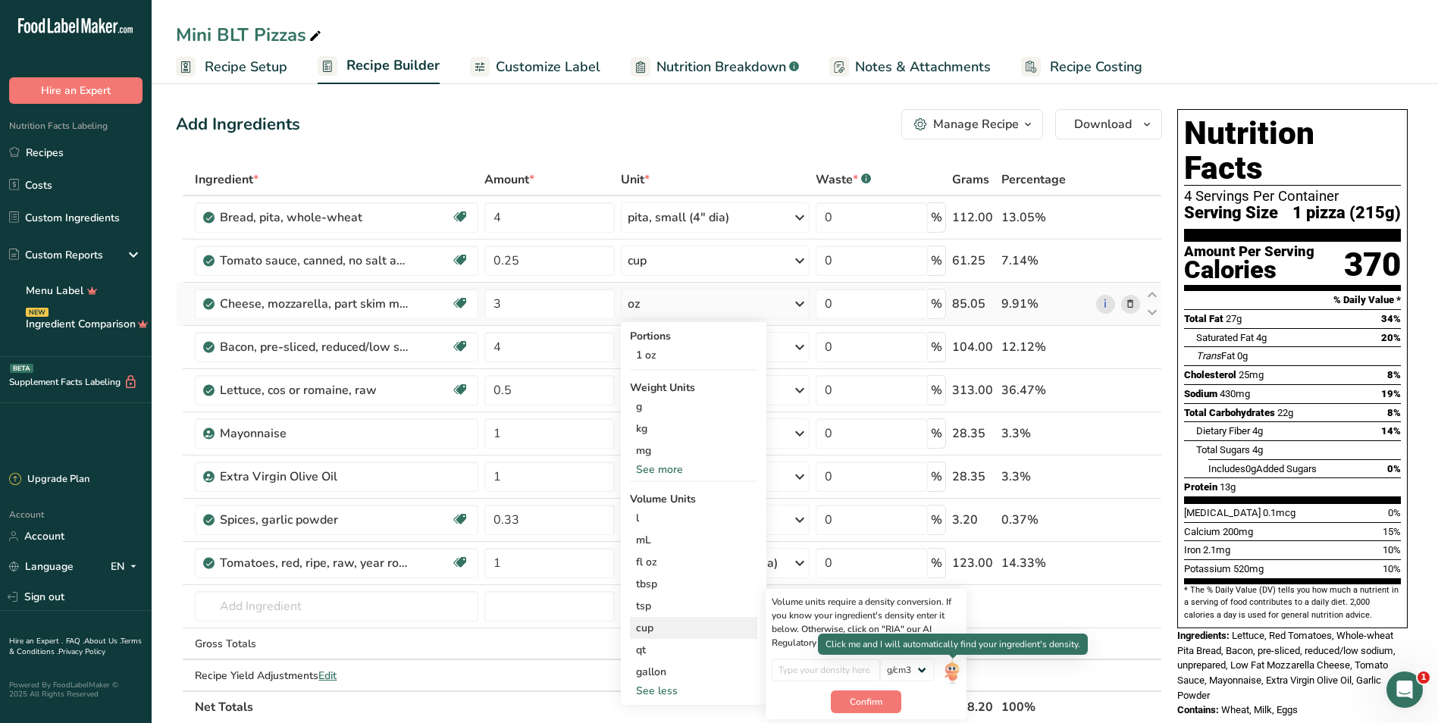
click at [708, 673] on img at bounding box center [952, 672] width 17 height 27
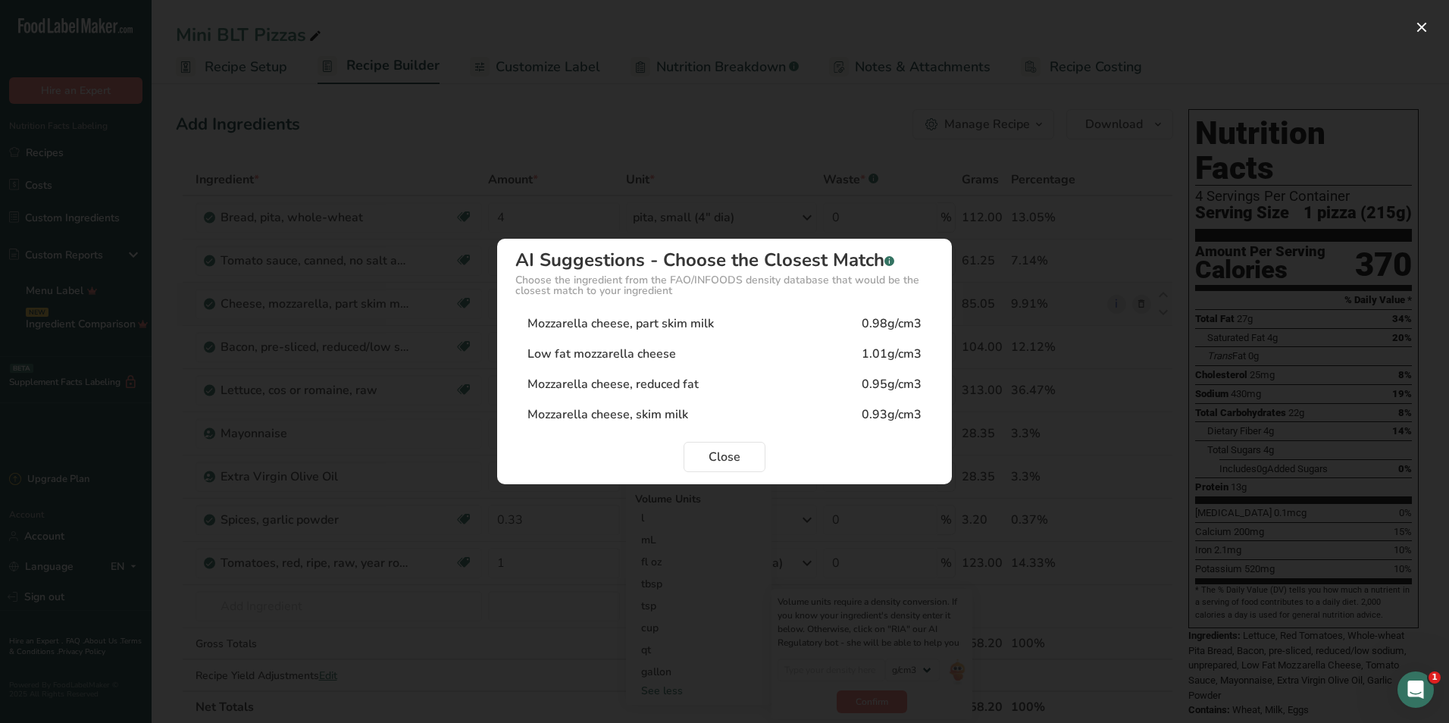
click at [708, 327] on div "Mozzarella cheese, part skim milk" at bounding box center [621, 324] width 186 height 18
type input "0.98"
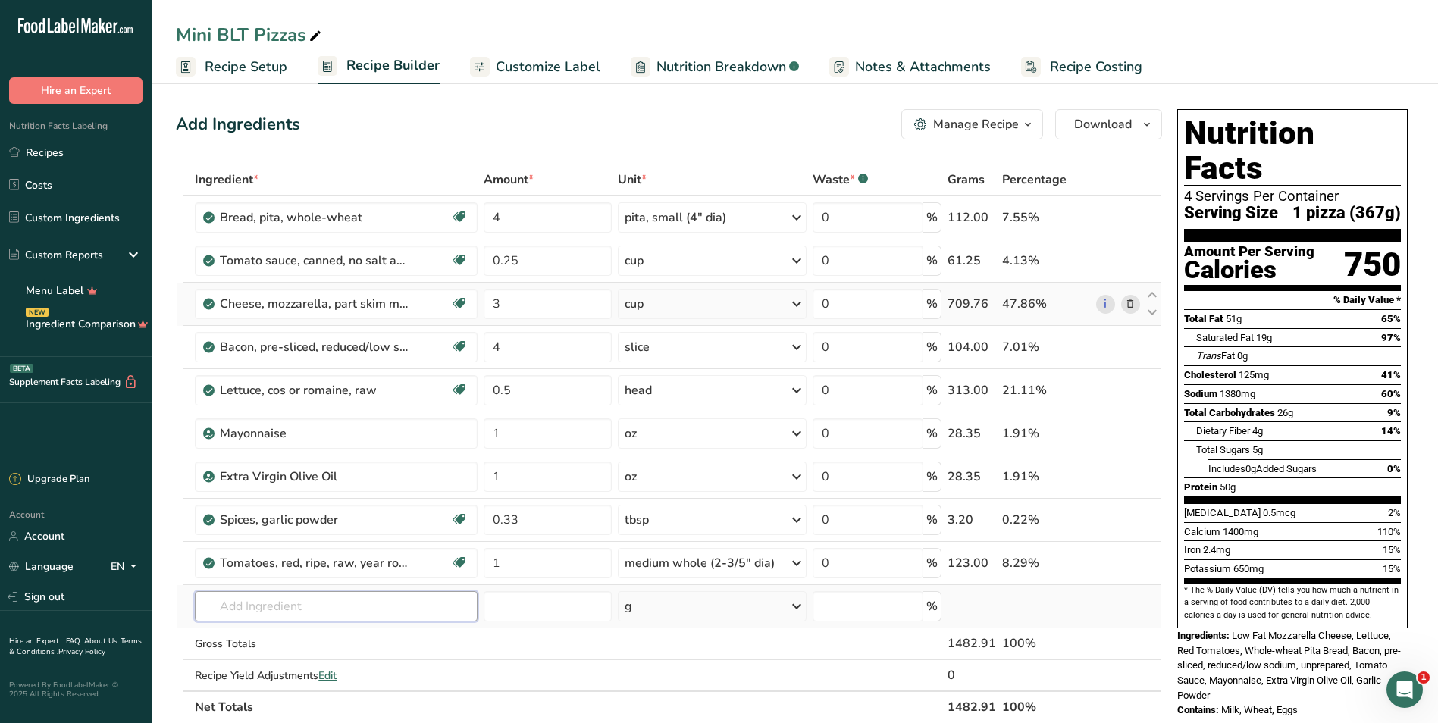
click at [286, 603] on input "text" at bounding box center [336, 606] width 282 height 30
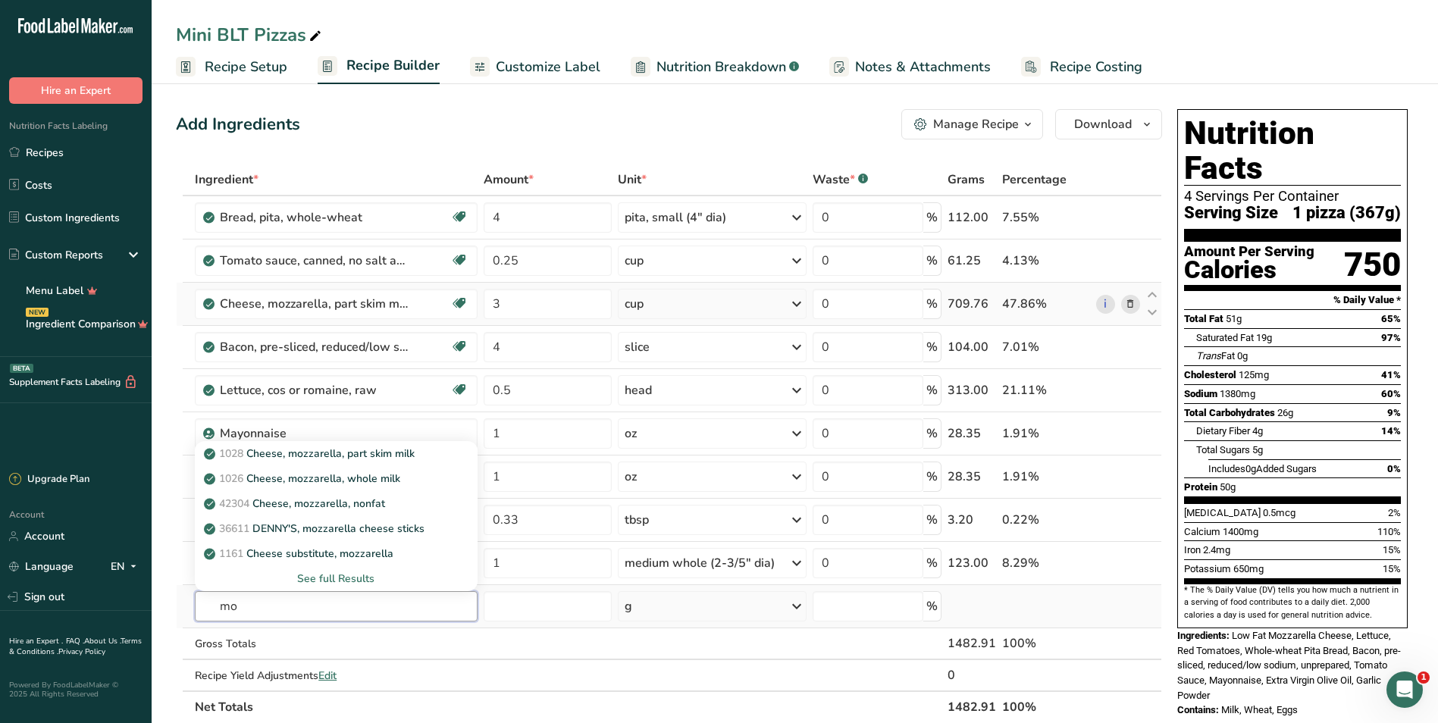
type input "m"
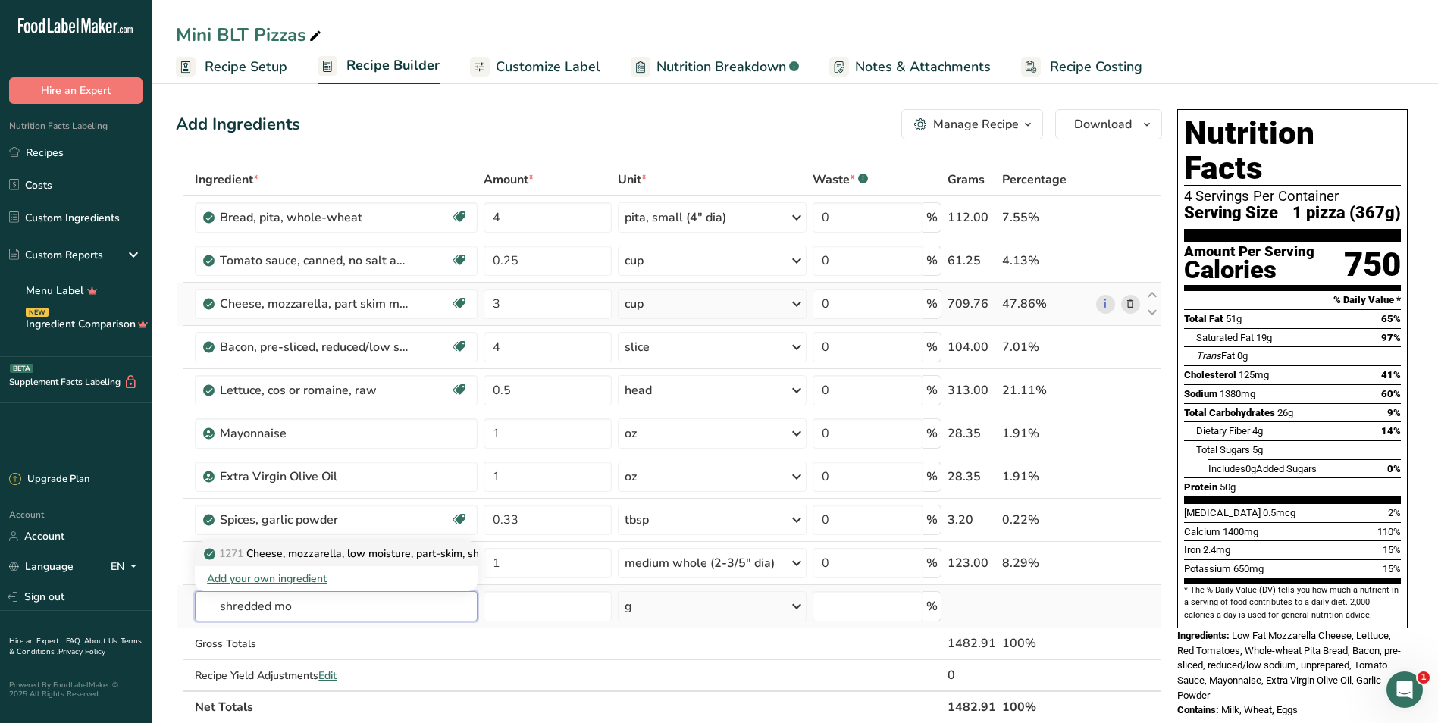
type input "shredded mo"
click at [299, 559] on p "1271 Cheese, mozzarella, low moisture, part-skim, shredded" at bounding box center [360, 554] width 306 height 16
type input "Cheese, mozzarella, low moisture, part-skim, shredded"
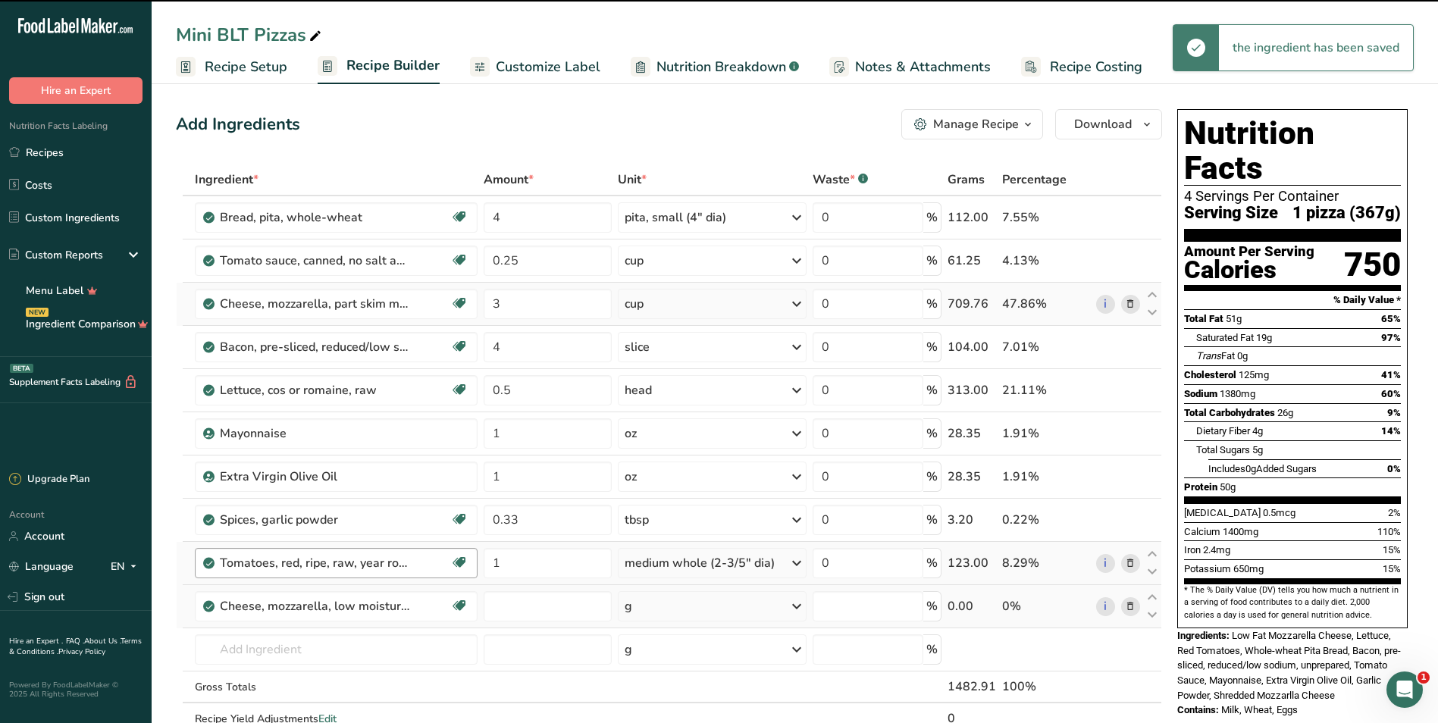
type input "0"
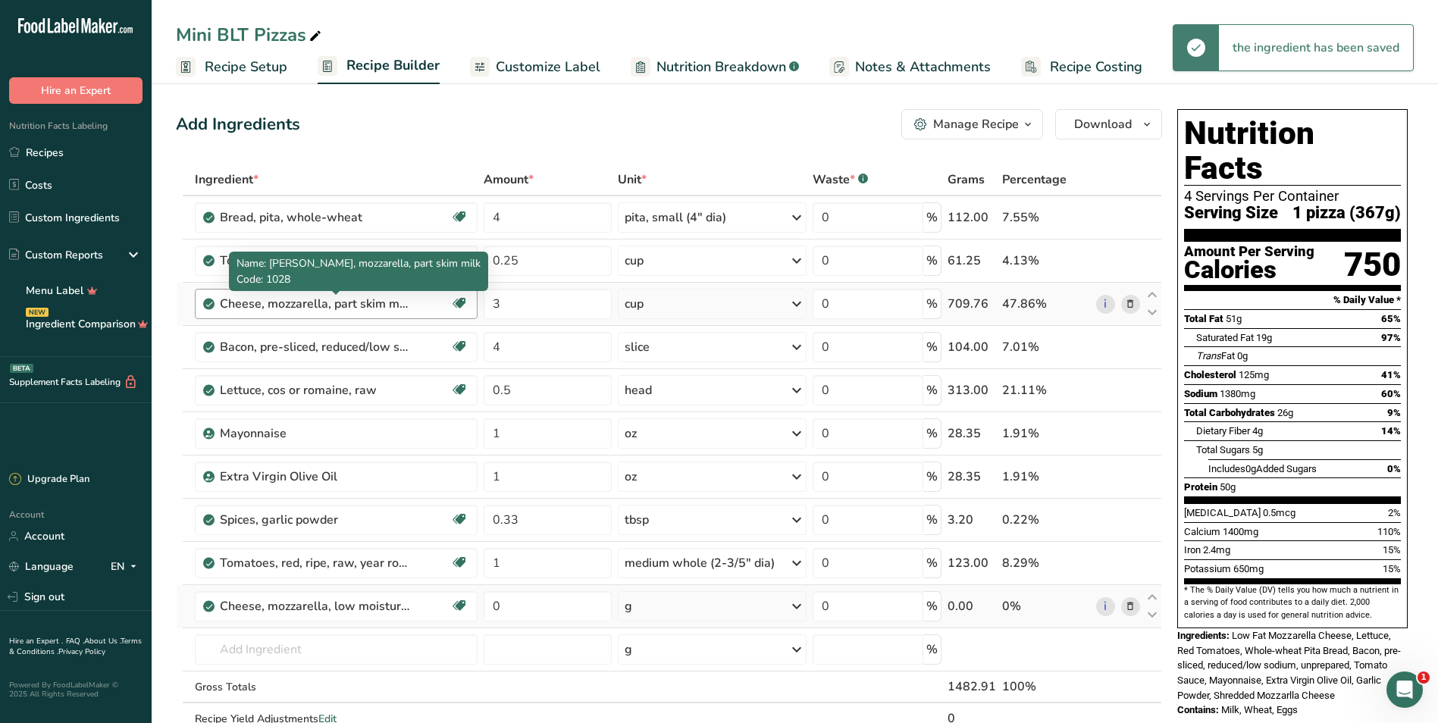
click at [295, 302] on div "Cheese, mozzarella, part skim milk" at bounding box center [314, 304] width 189 height 18
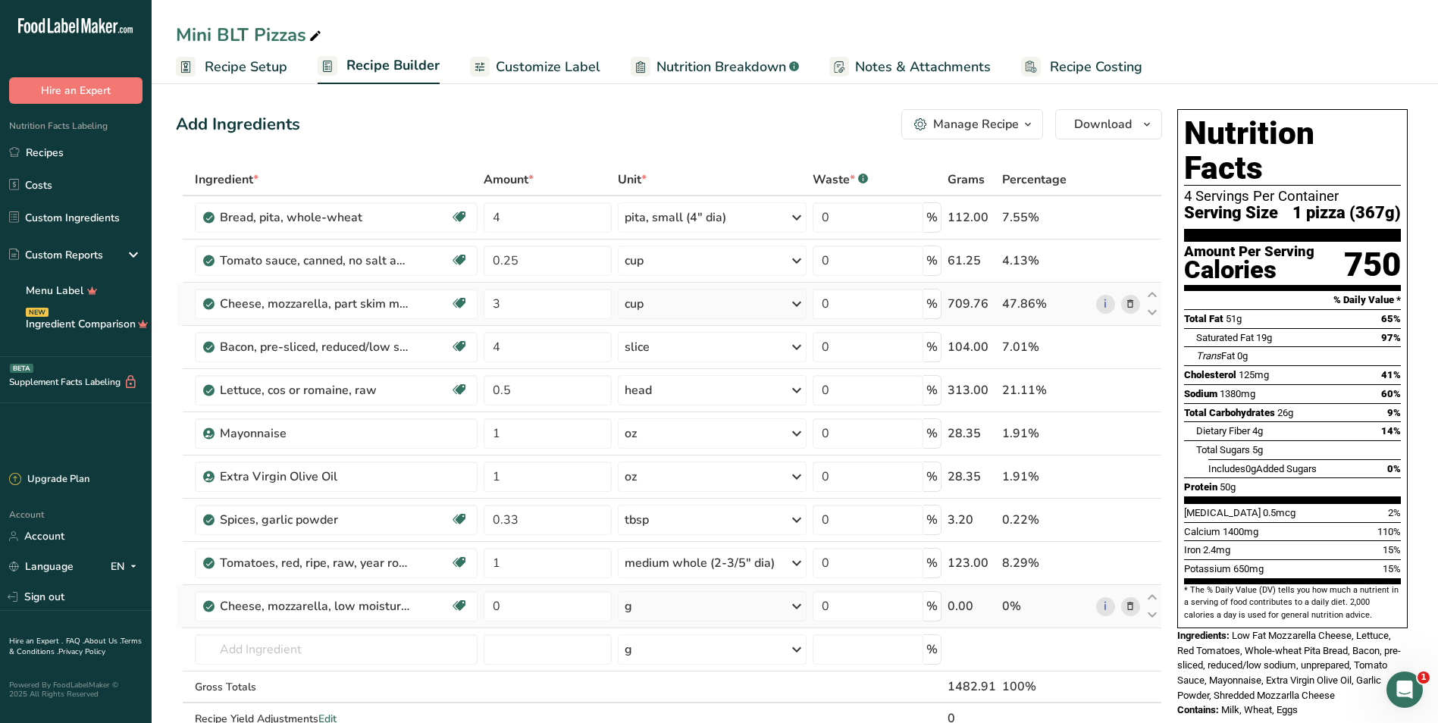
click at [708, 303] on icon at bounding box center [1130, 304] width 11 height 16
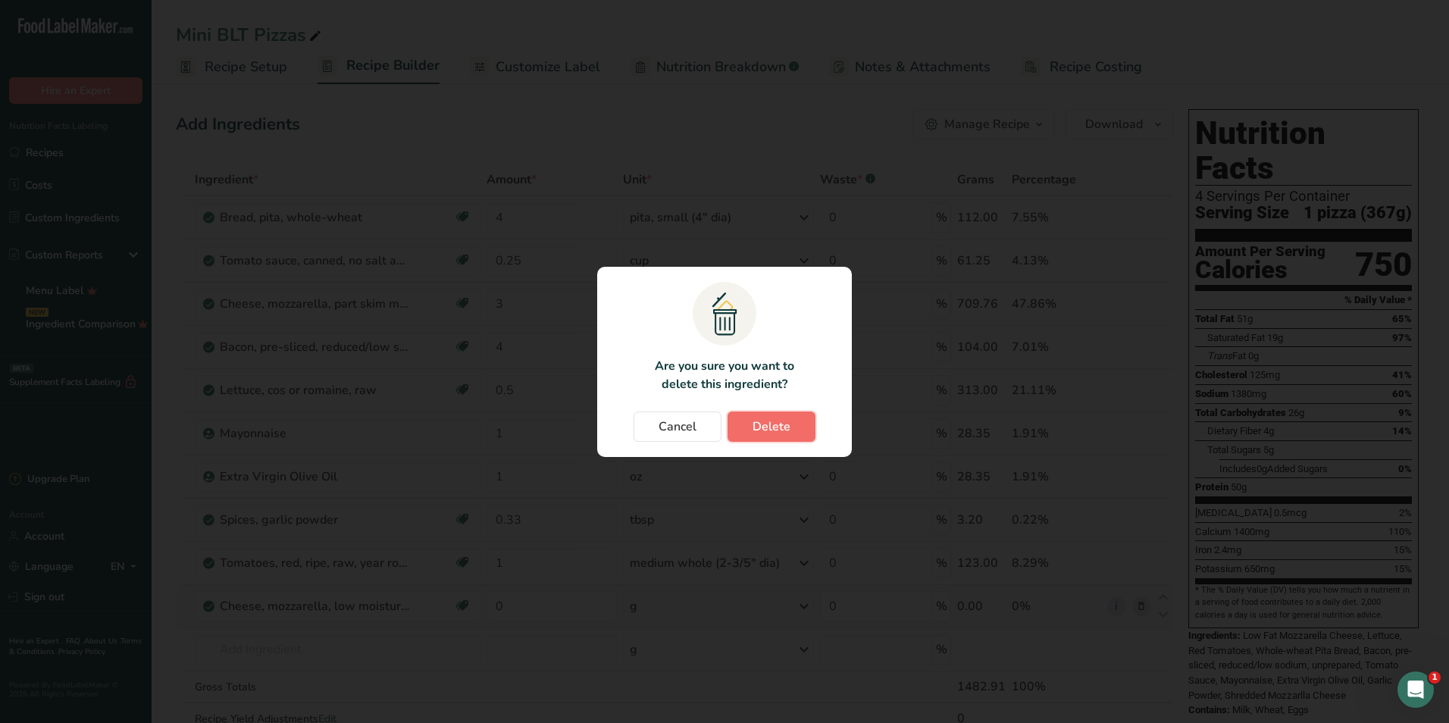
click at [708, 422] on span "Delete" at bounding box center [772, 427] width 38 height 18
type input "4"
type input "0.5"
type input "1"
type input "0.33"
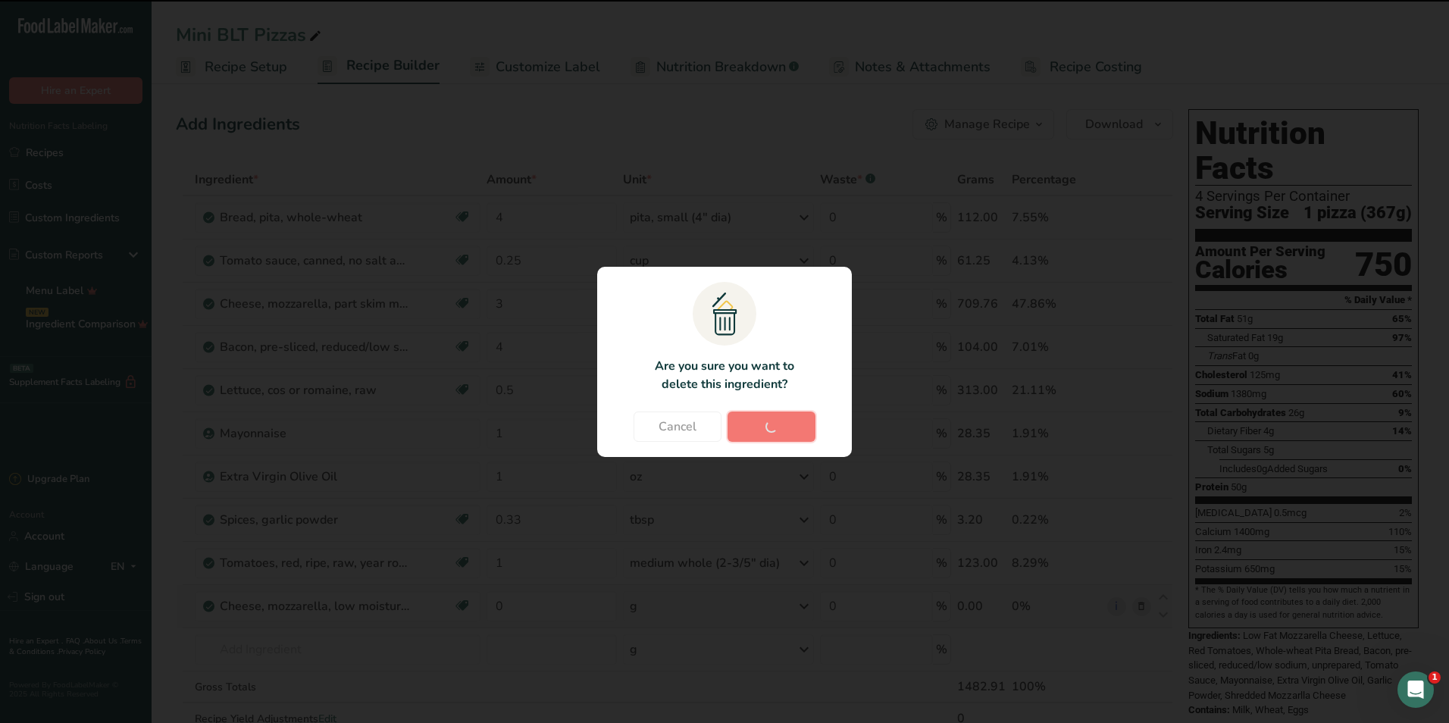
type input "1"
type input "0"
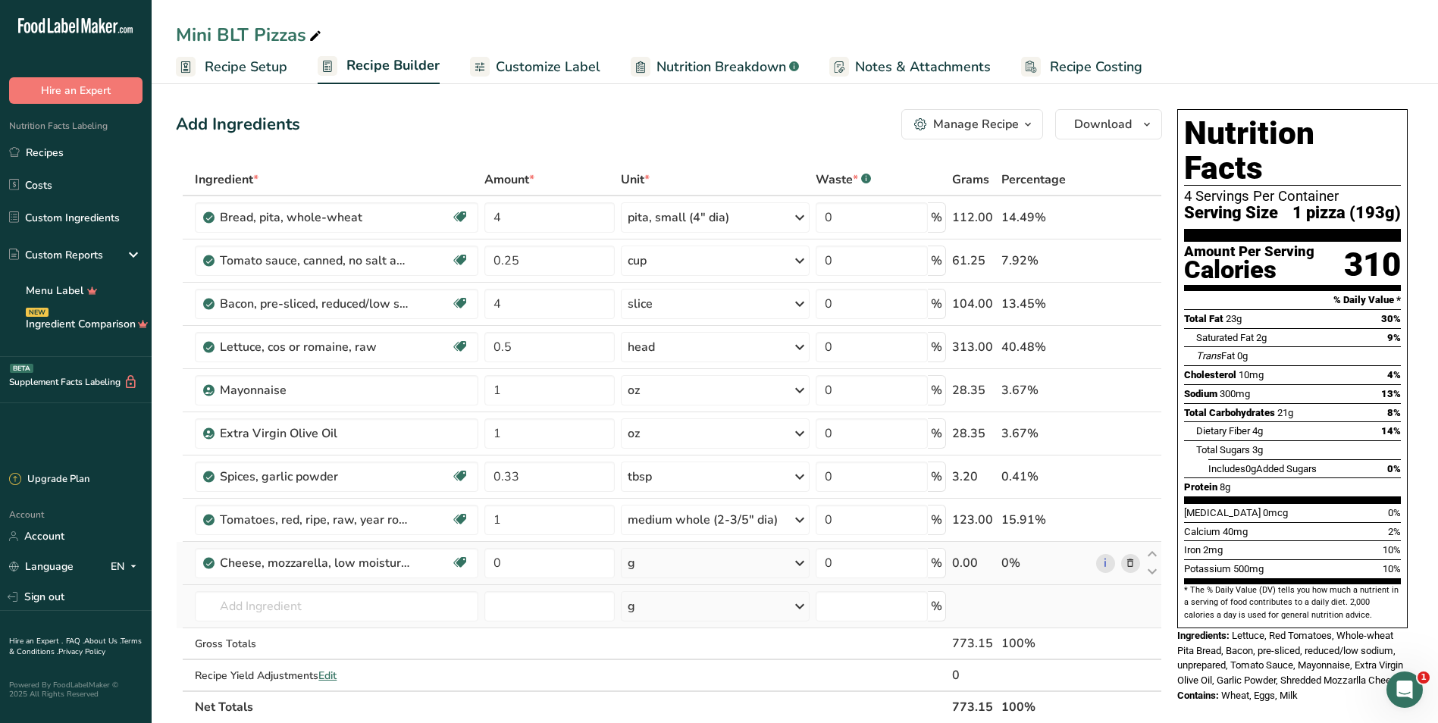
click at [687, 565] on div "g" at bounding box center [715, 563] width 189 height 30
click at [682, 610] on div "1 cup" at bounding box center [693, 614] width 127 height 22
click at [556, 559] on input "0" at bounding box center [549, 563] width 130 height 30
type input "0.5"
click at [536, 117] on div "Add Ingredients Manage Recipe Delete Recipe Duplicate Recipe Scale Recipe Save …" at bounding box center [669, 124] width 986 height 30
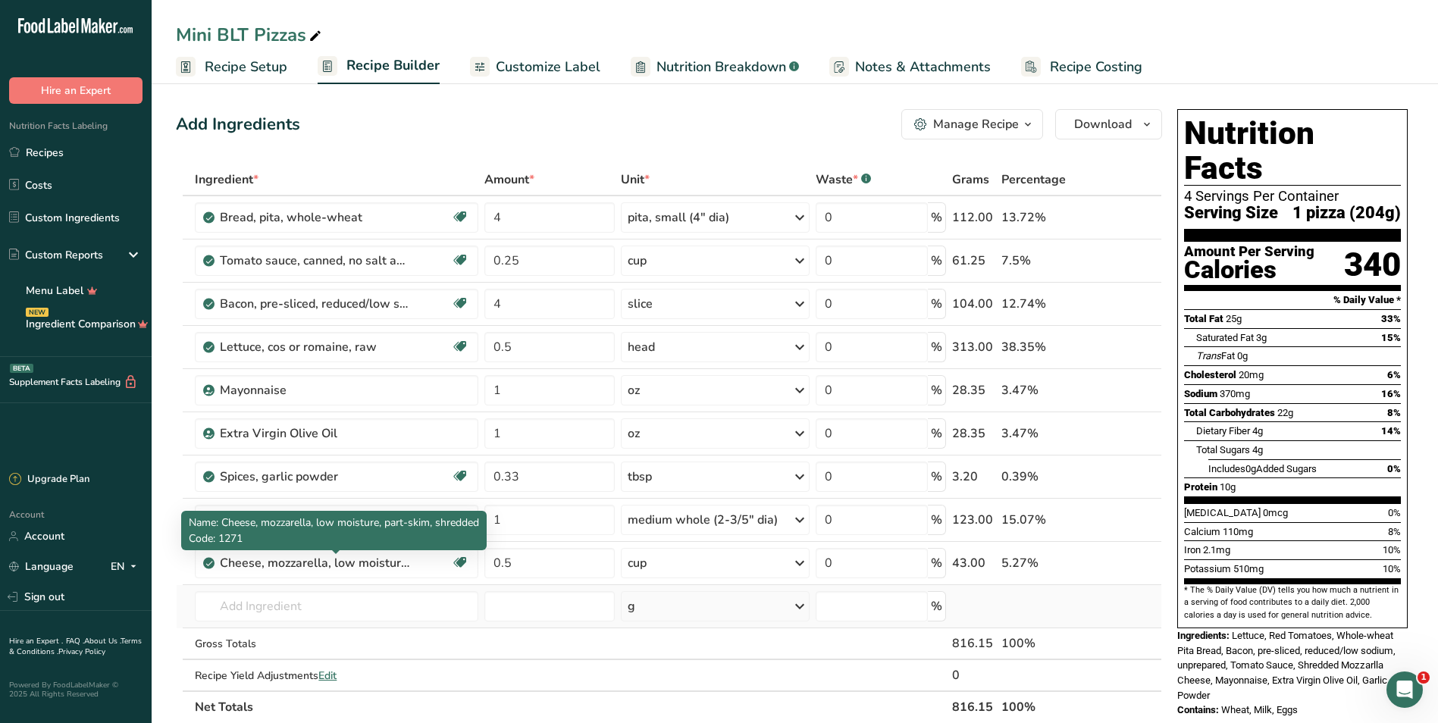
click at [333, 556] on div at bounding box center [336, 554] width 8 height 8
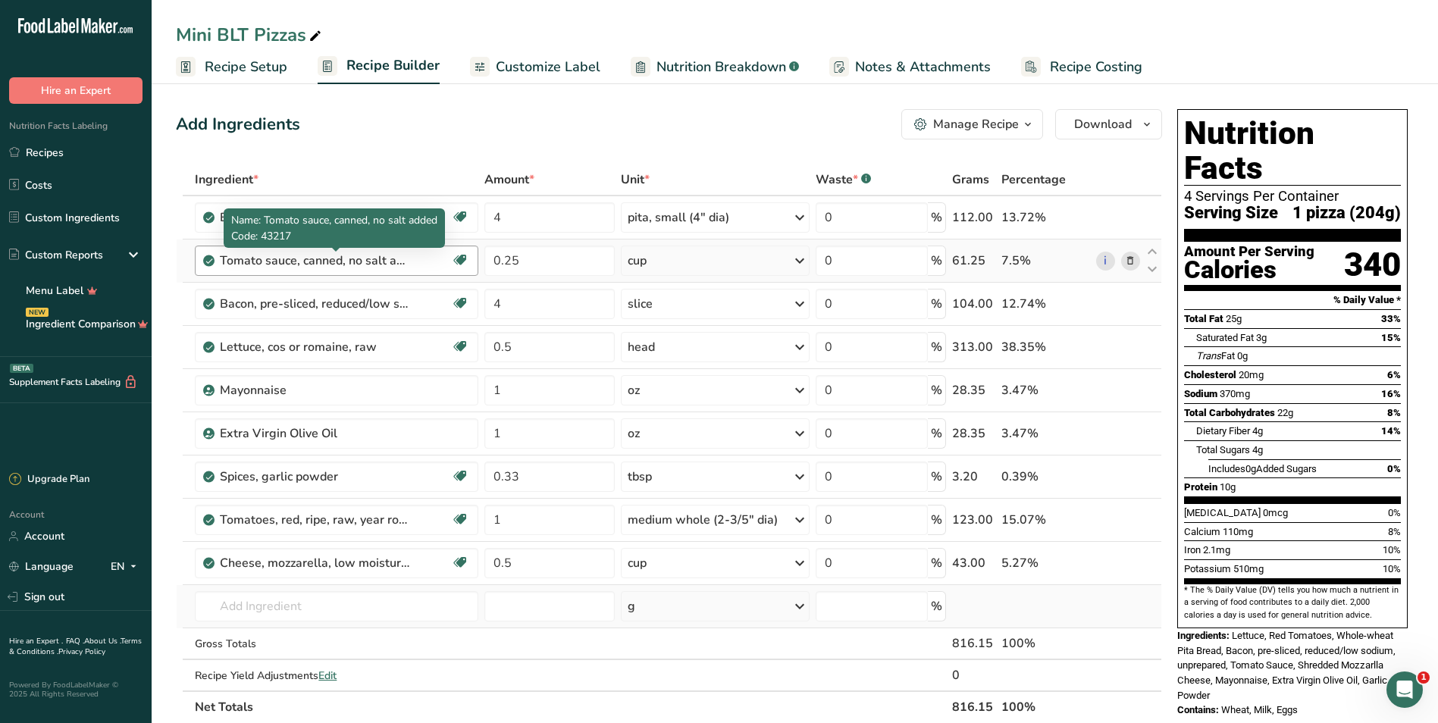
click at [324, 259] on div "Tomato sauce, canned, no salt added" at bounding box center [314, 261] width 189 height 18
click at [337, 261] on div "Tomato sauce, canned, no salt added" at bounding box center [314, 261] width 189 height 18
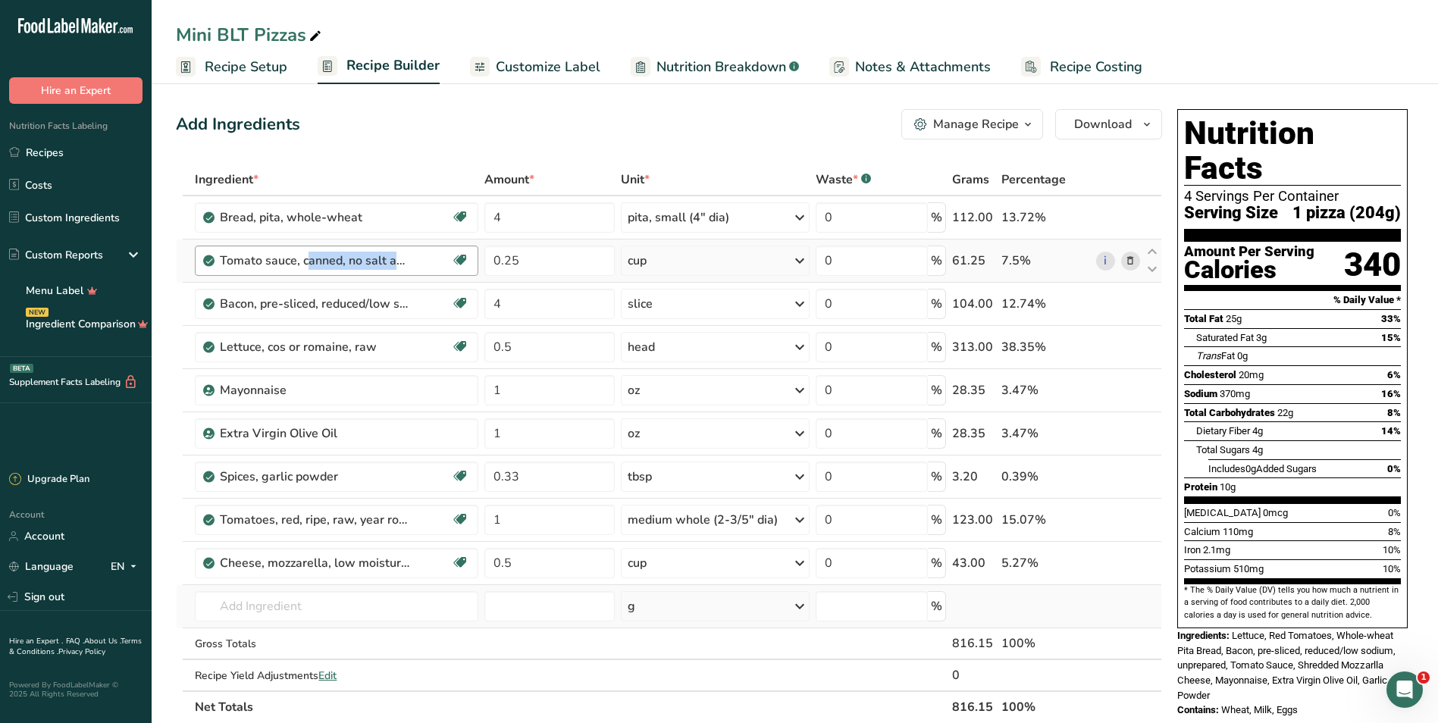
click at [343, 261] on div "Tomato sauce, canned, no salt added" at bounding box center [314, 261] width 189 height 18
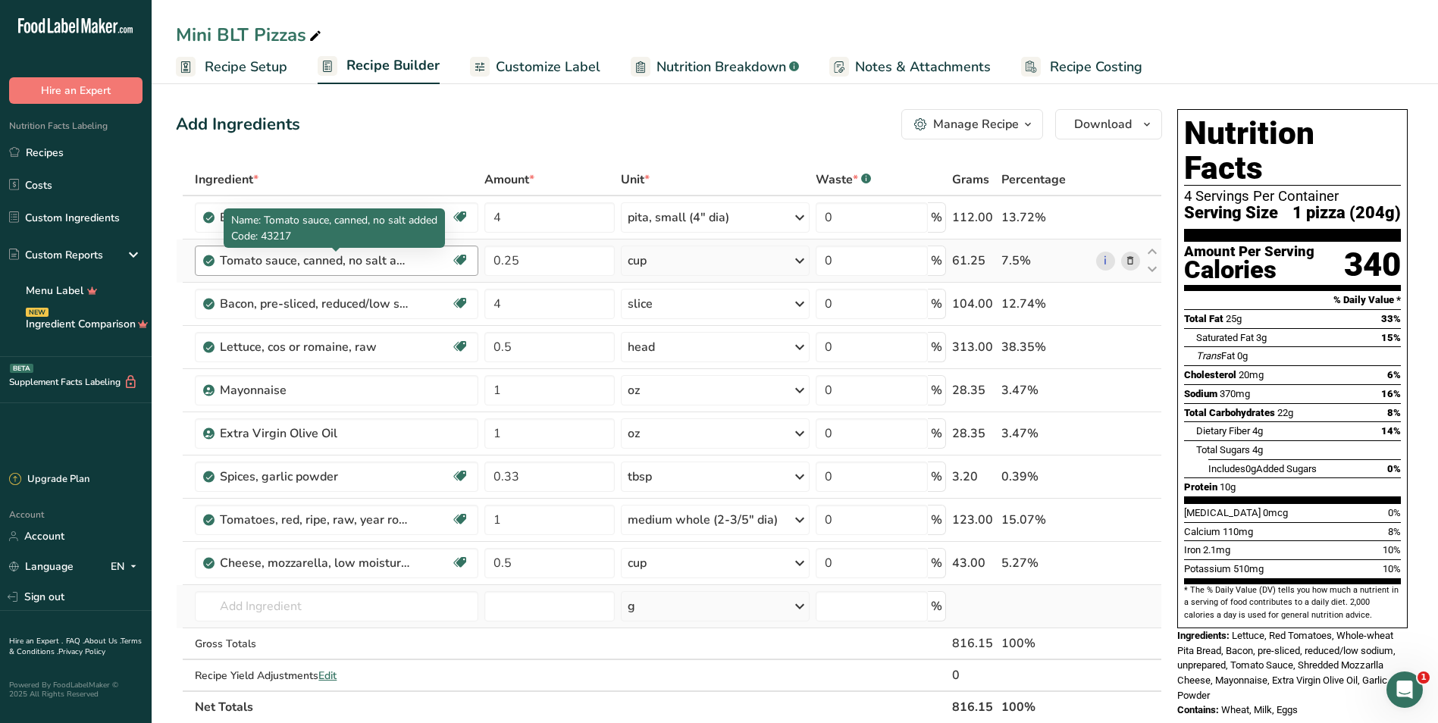
click at [365, 261] on div "Tomato sauce, canned, no salt added" at bounding box center [314, 261] width 189 height 18
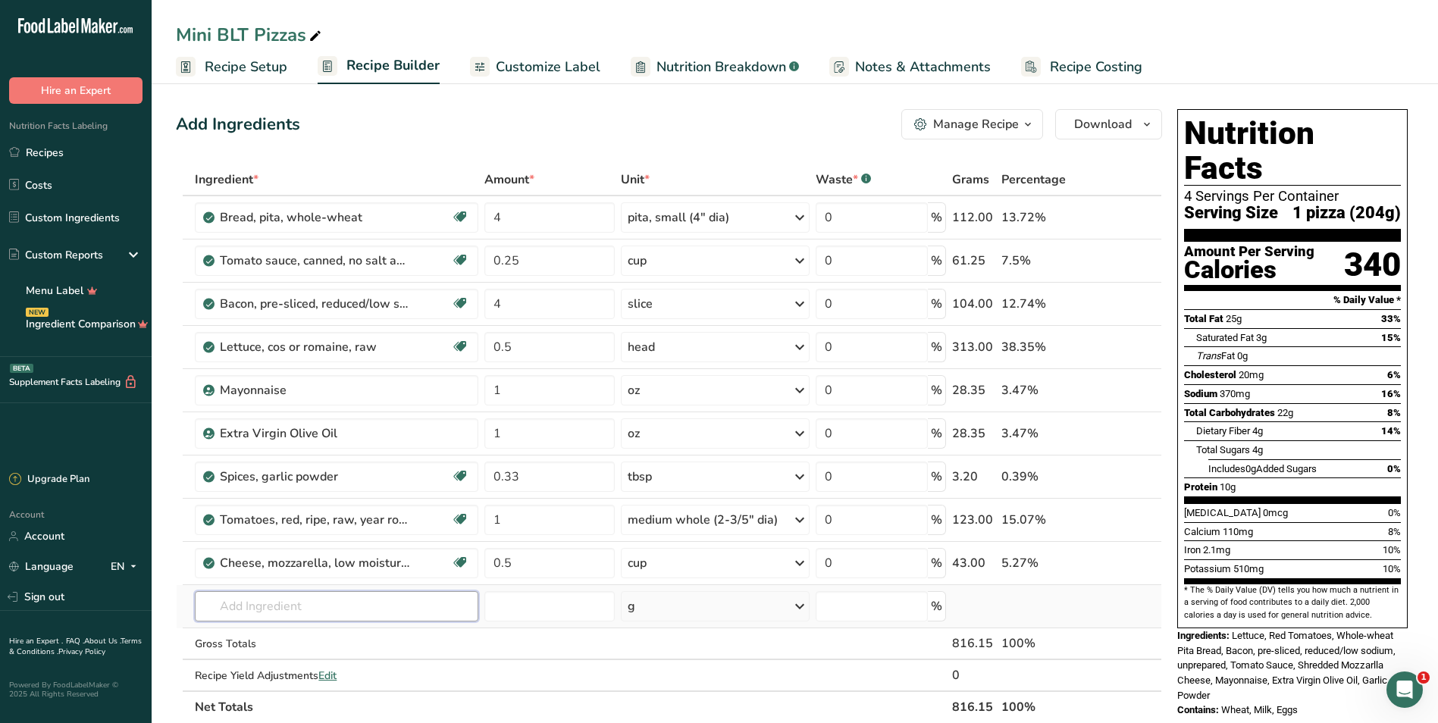
click at [292, 605] on input "text" at bounding box center [336, 606] width 283 height 30
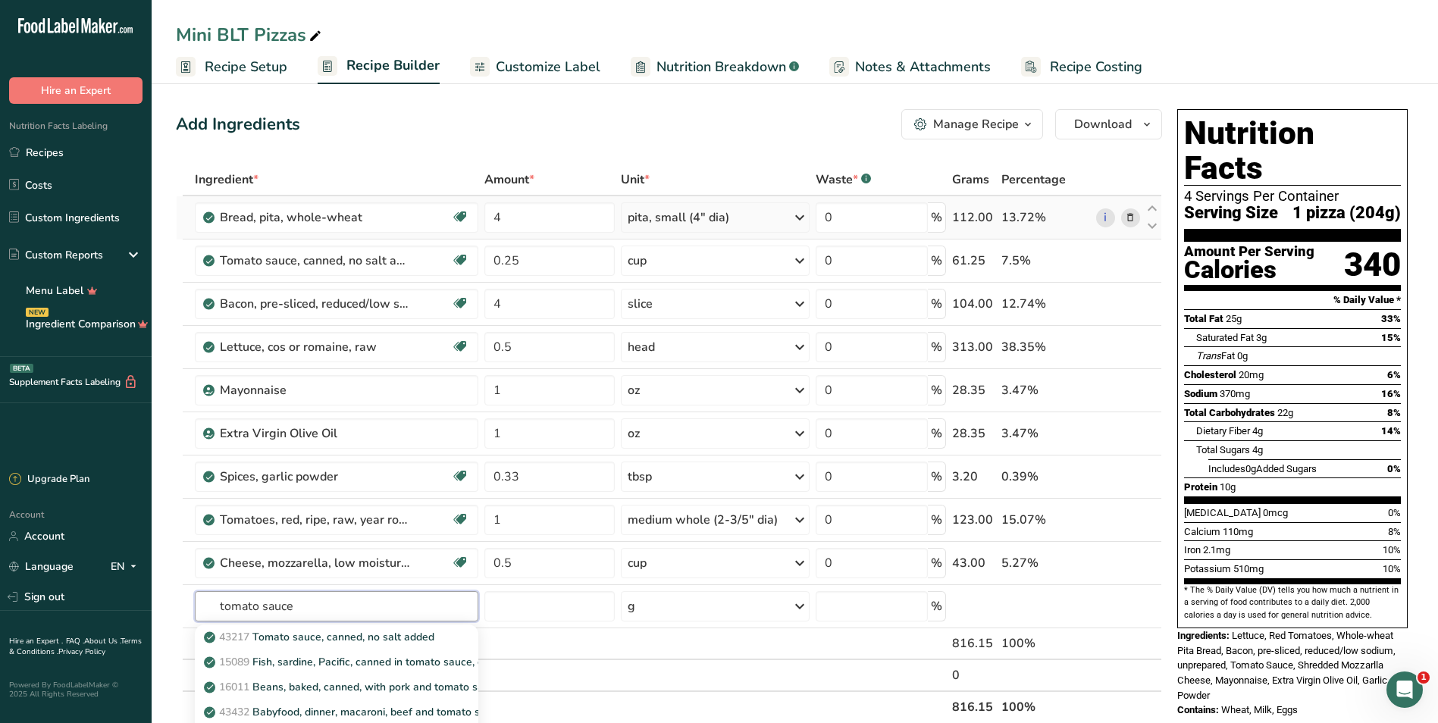
type input "tomato sauce"
click at [708, 215] on div "pita, small (4" dia)" at bounding box center [679, 217] width 102 height 18
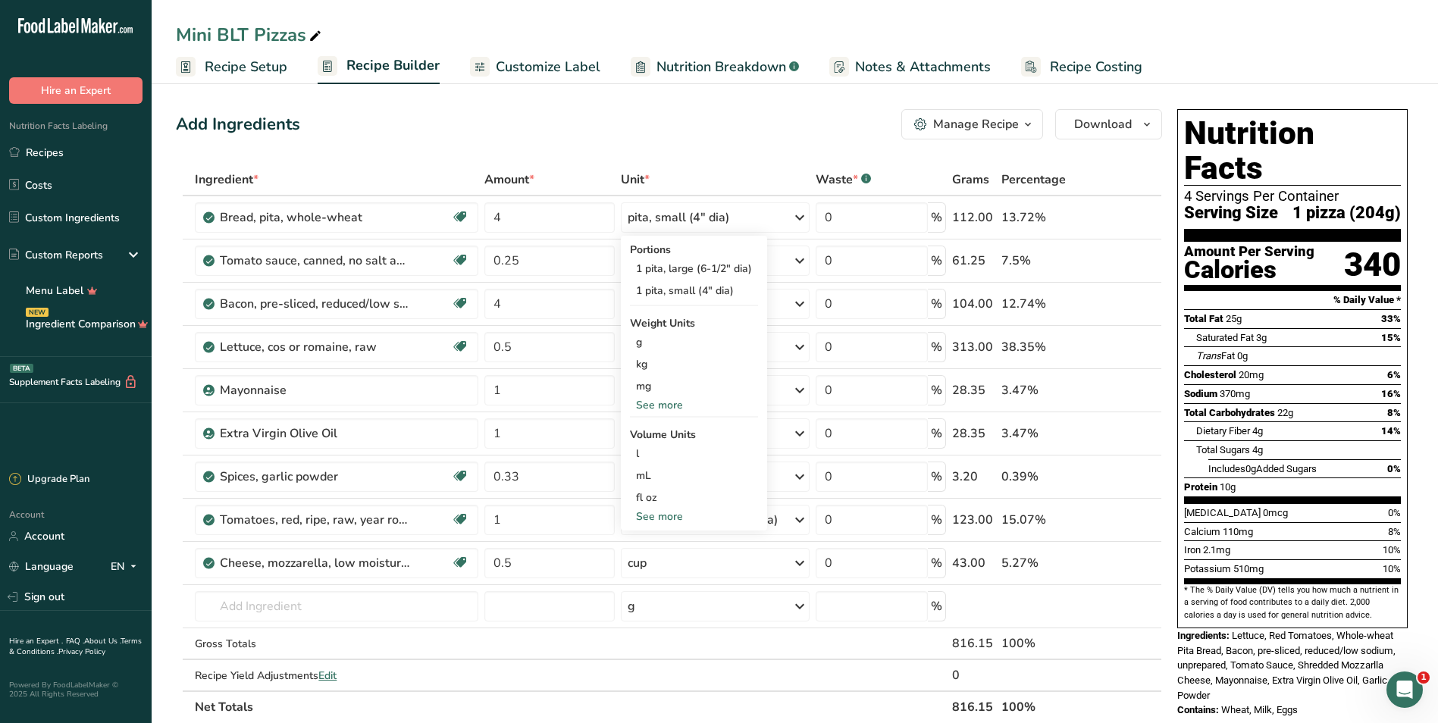
click at [649, 138] on div "Add Ingredients Manage Recipe Delete Recipe Duplicate Recipe Scale Recipe Save …" at bounding box center [669, 124] width 986 height 30
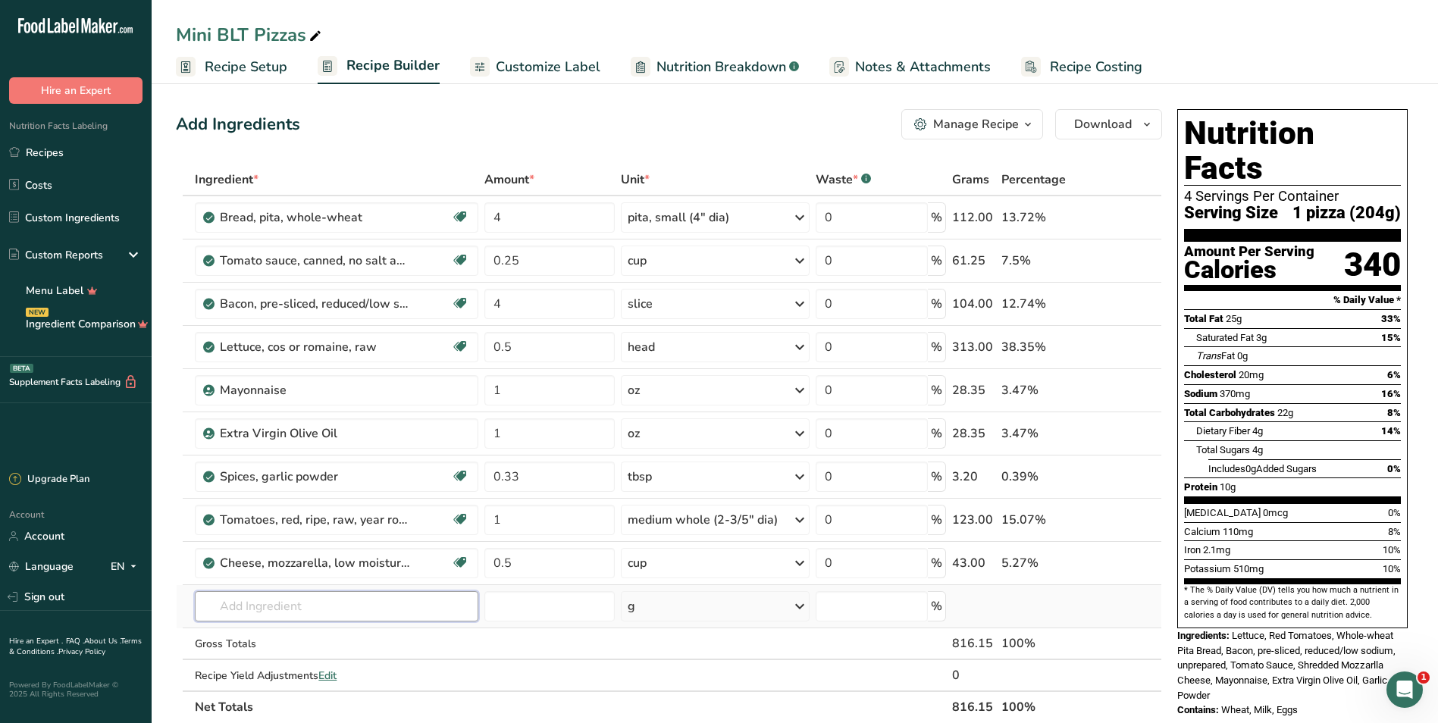
click at [341, 612] on input "text" at bounding box center [336, 606] width 283 height 30
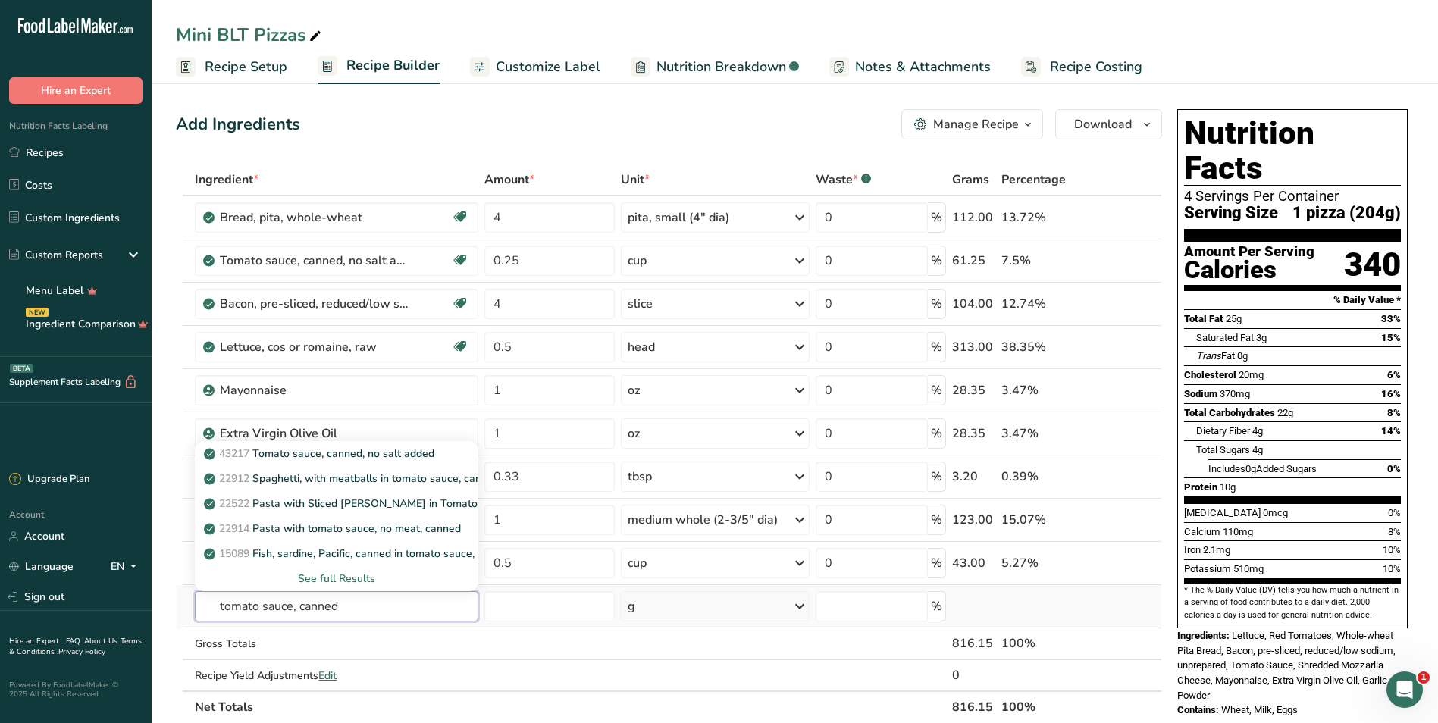
type input "tomato sauce, canned"
click at [334, 576] on div "See full Results" at bounding box center [336, 579] width 259 height 16
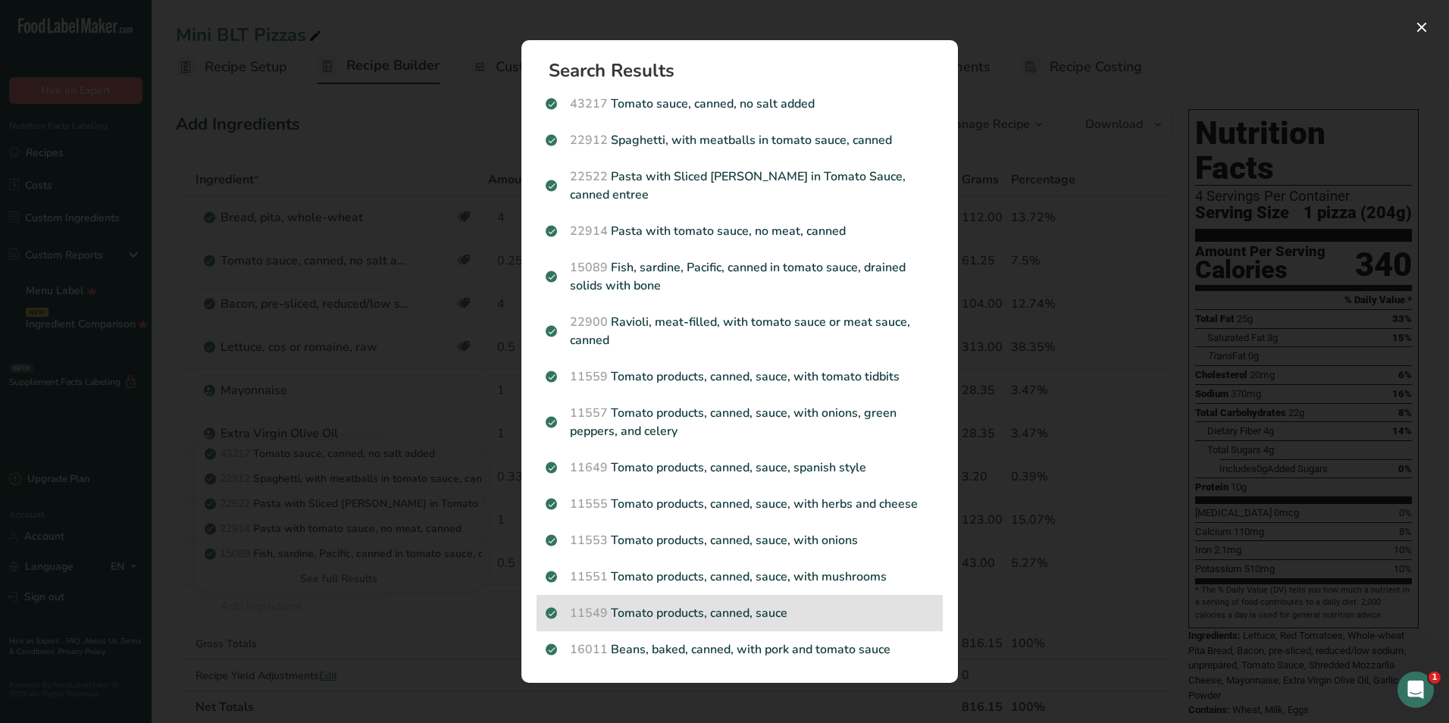
click at [708, 606] on p "11549 Tomato products, canned, sauce" at bounding box center [740, 613] width 388 height 18
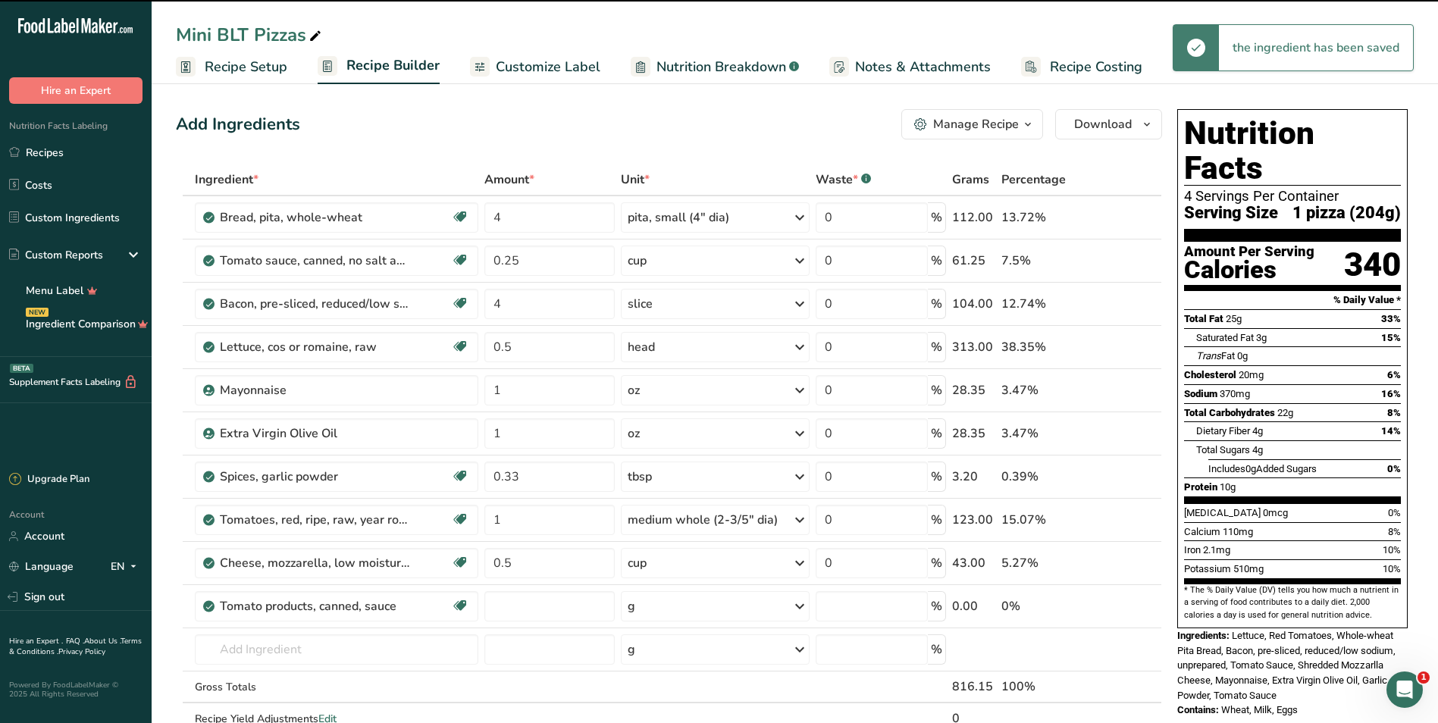
type input "0"
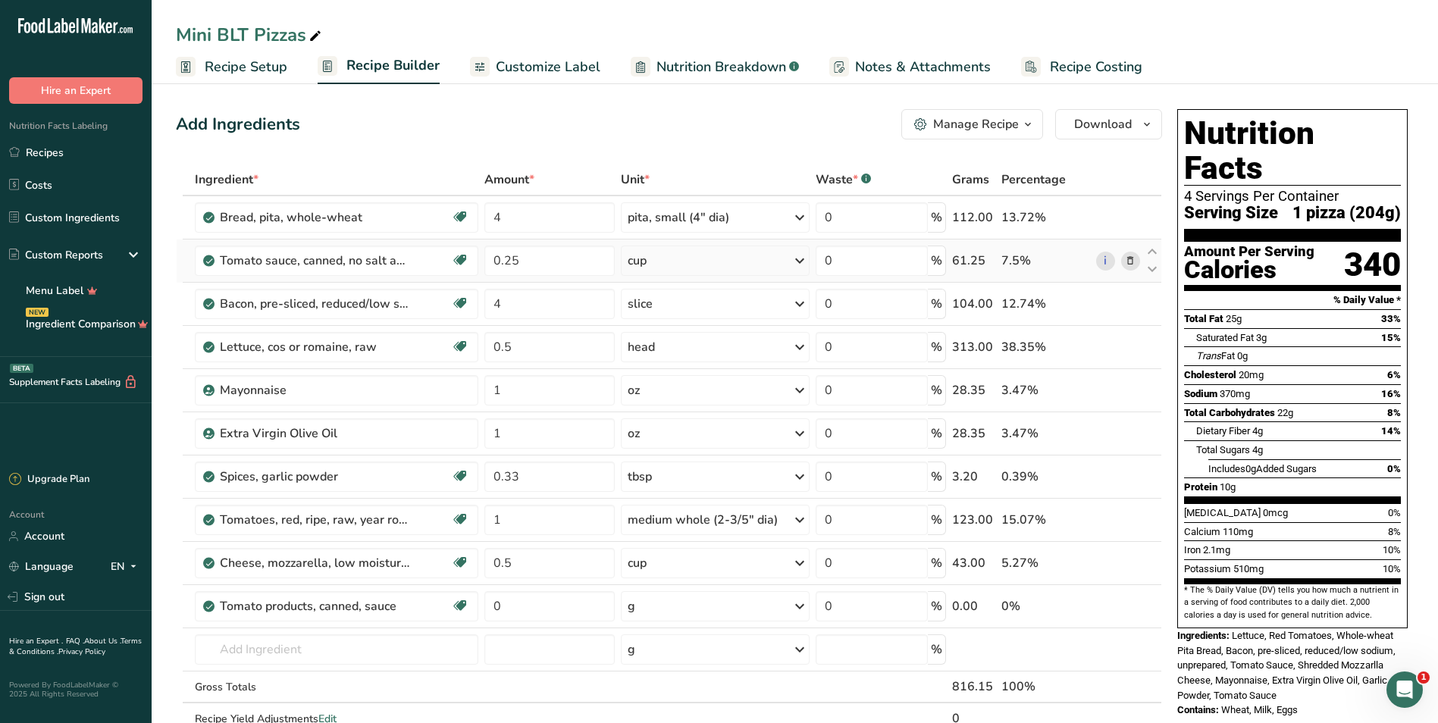
click at [708, 265] on icon at bounding box center [1130, 261] width 11 height 16
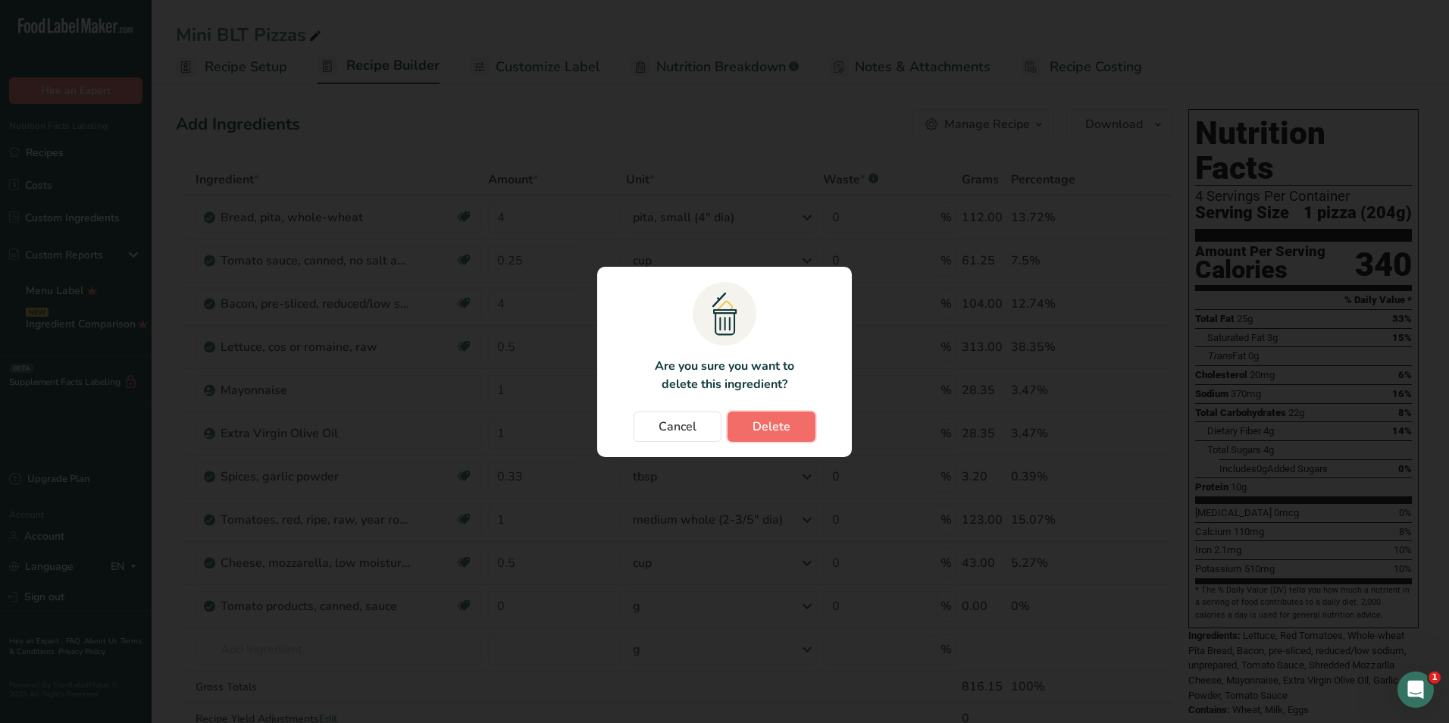
click at [708, 430] on span "Delete" at bounding box center [772, 427] width 38 height 18
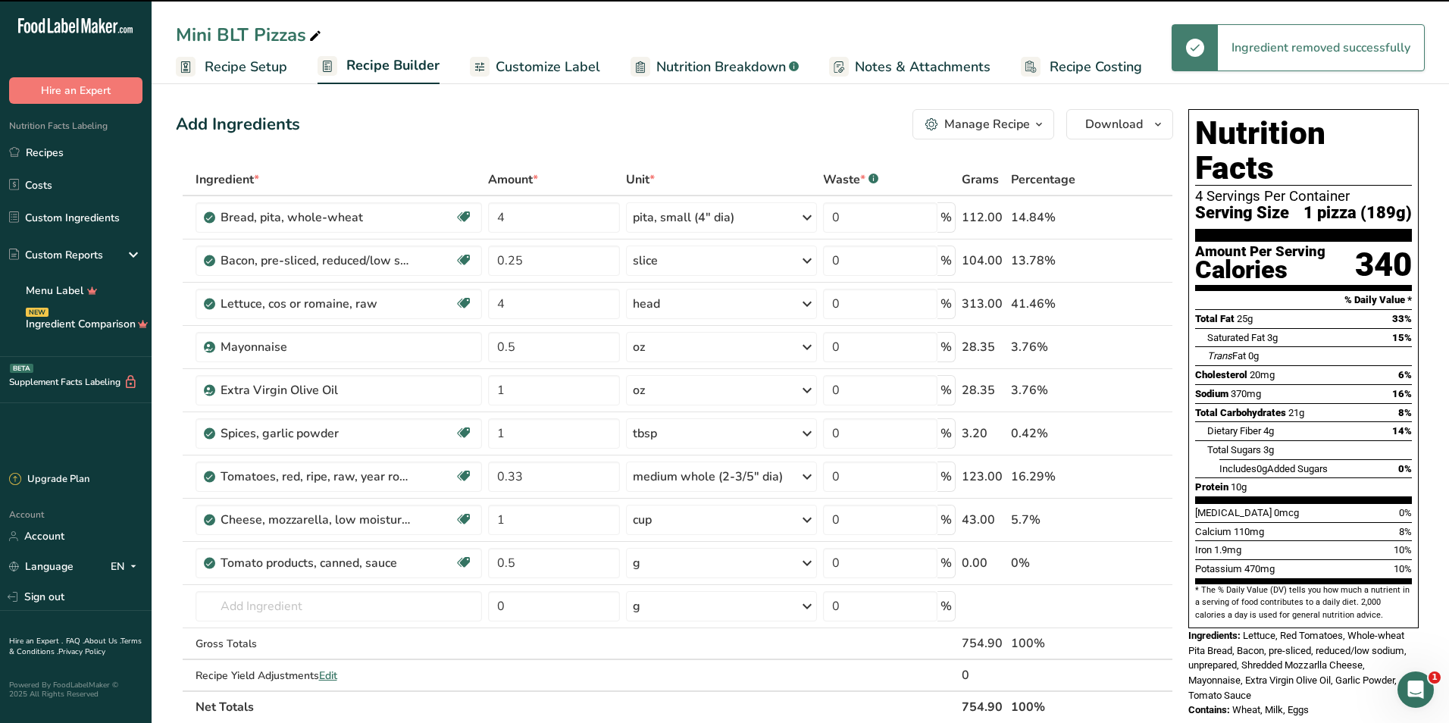
type input "4"
type input "0.5"
type input "1"
type input "0.33"
type input "1"
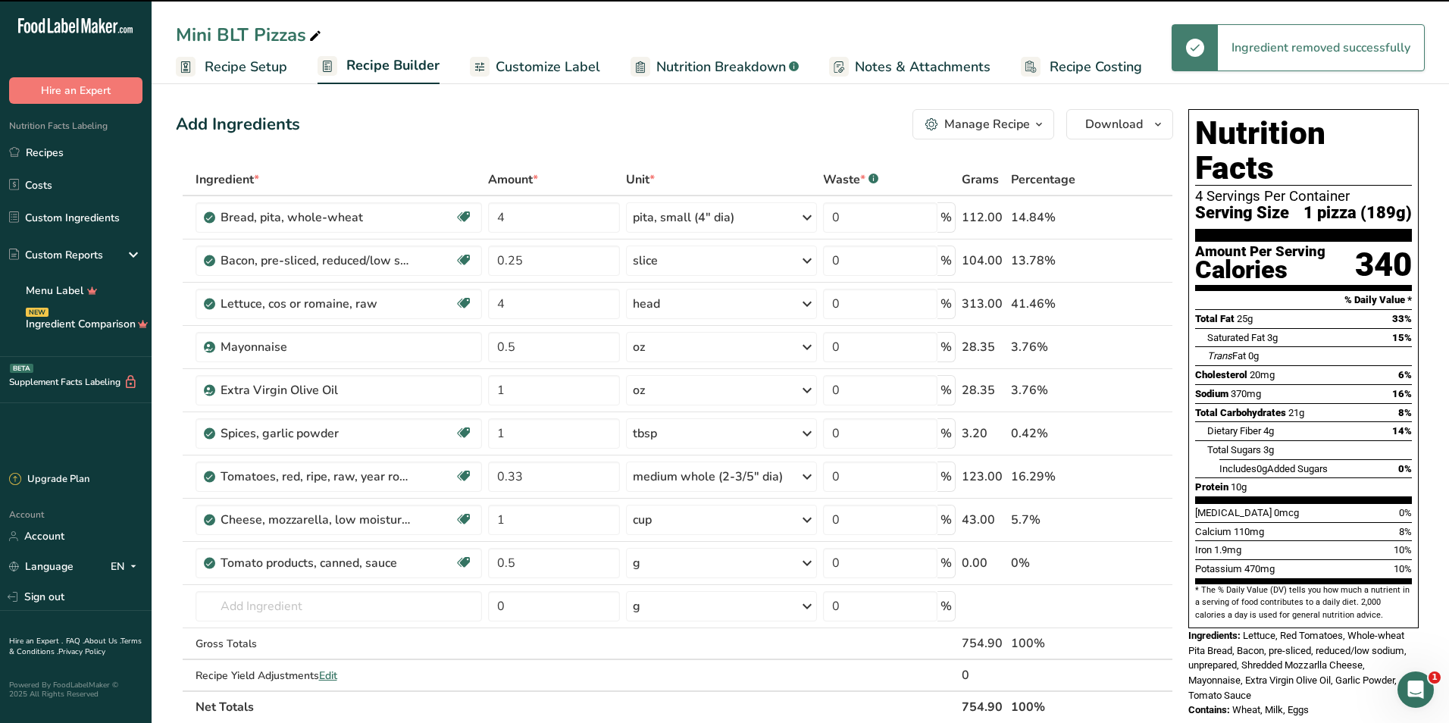
type input "0.5"
type input "0"
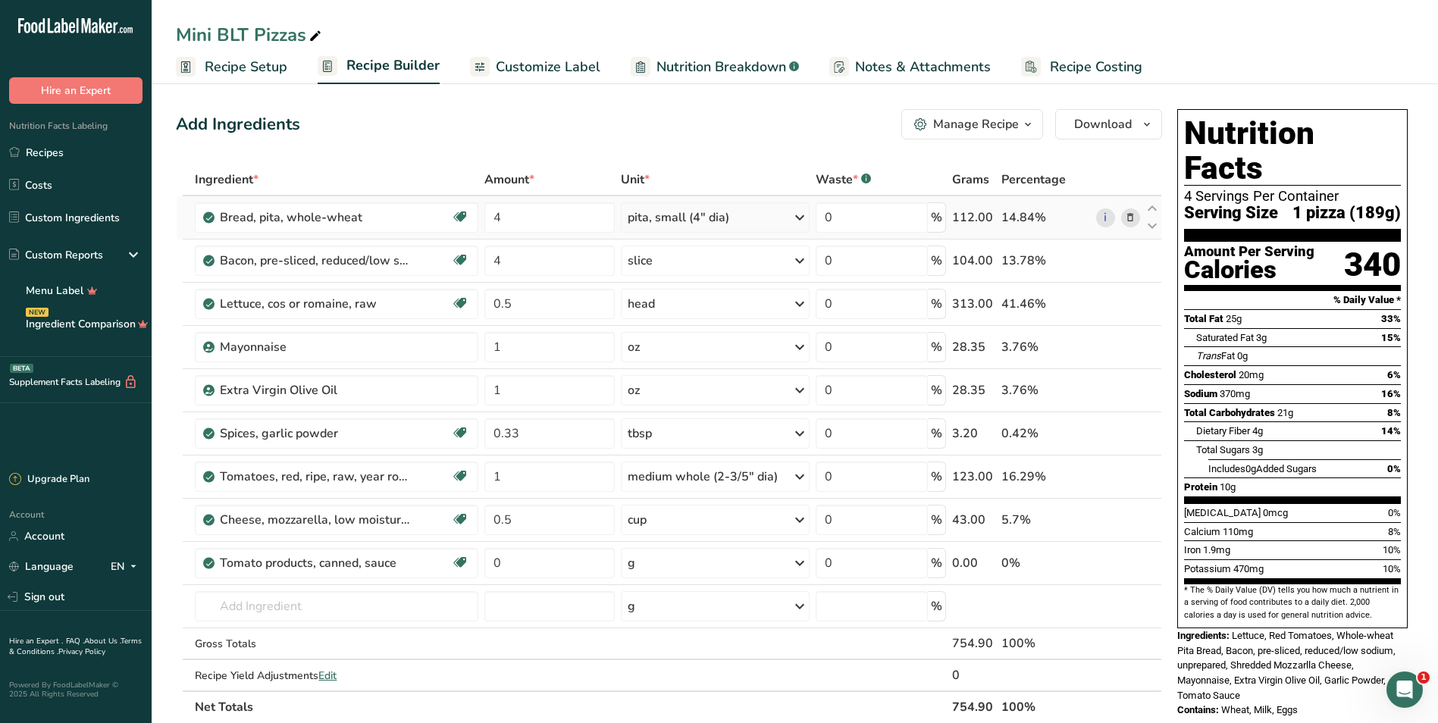
click at [681, 224] on div "pita, small (4" dia)" at bounding box center [679, 217] width 102 height 18
click at [708, 127] on div "Add Ingredients Manage Recipe Delete Recipe Duplicate Recipe Scale Recipe Save …" at bounding box center [669, 124] width 986 height 30
click at [658, 352] on div "oz" at bounding box center [715, 347] width 189 height 30
click at [658, 575] on div "See more" at bounding box center [693, 579] width 127 height 16
select select "22"
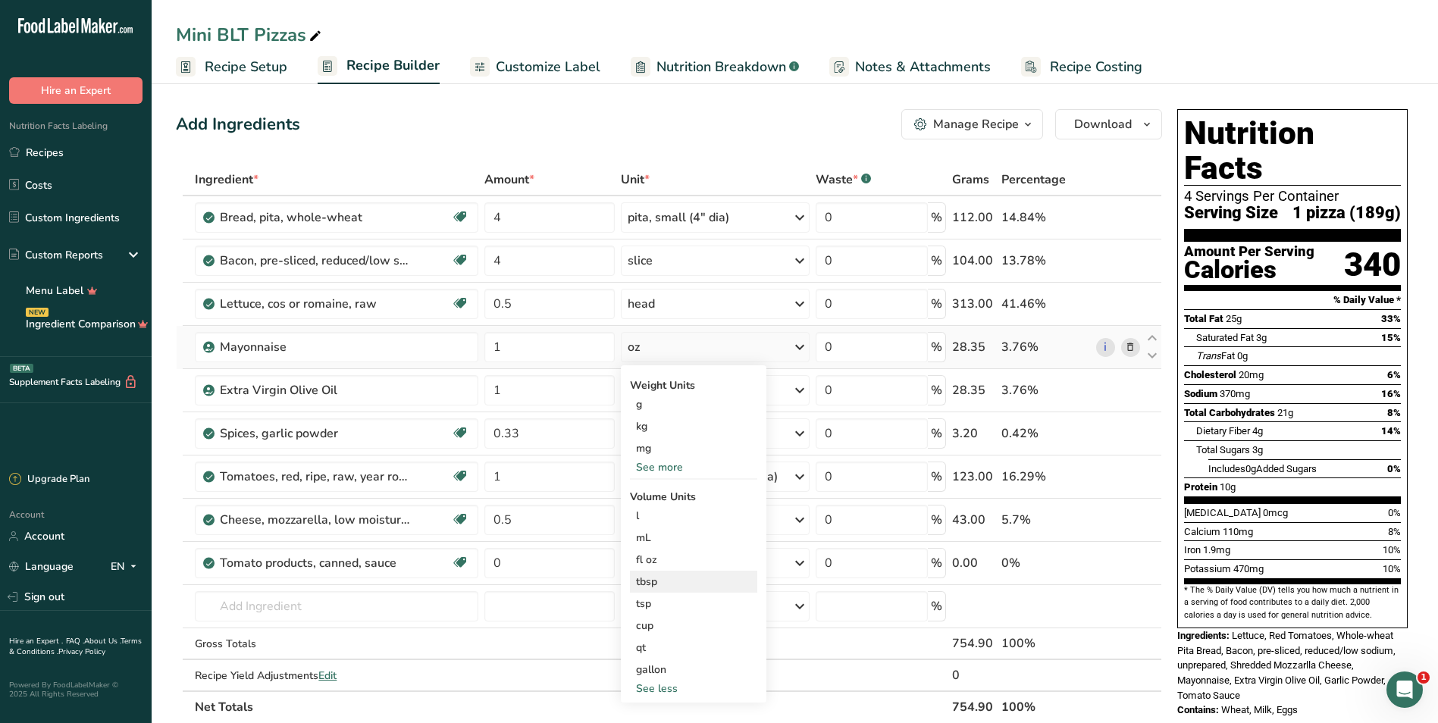
click at [669, 583] on div "tbsp" at bounding box center [693, 582] width 115 height 16
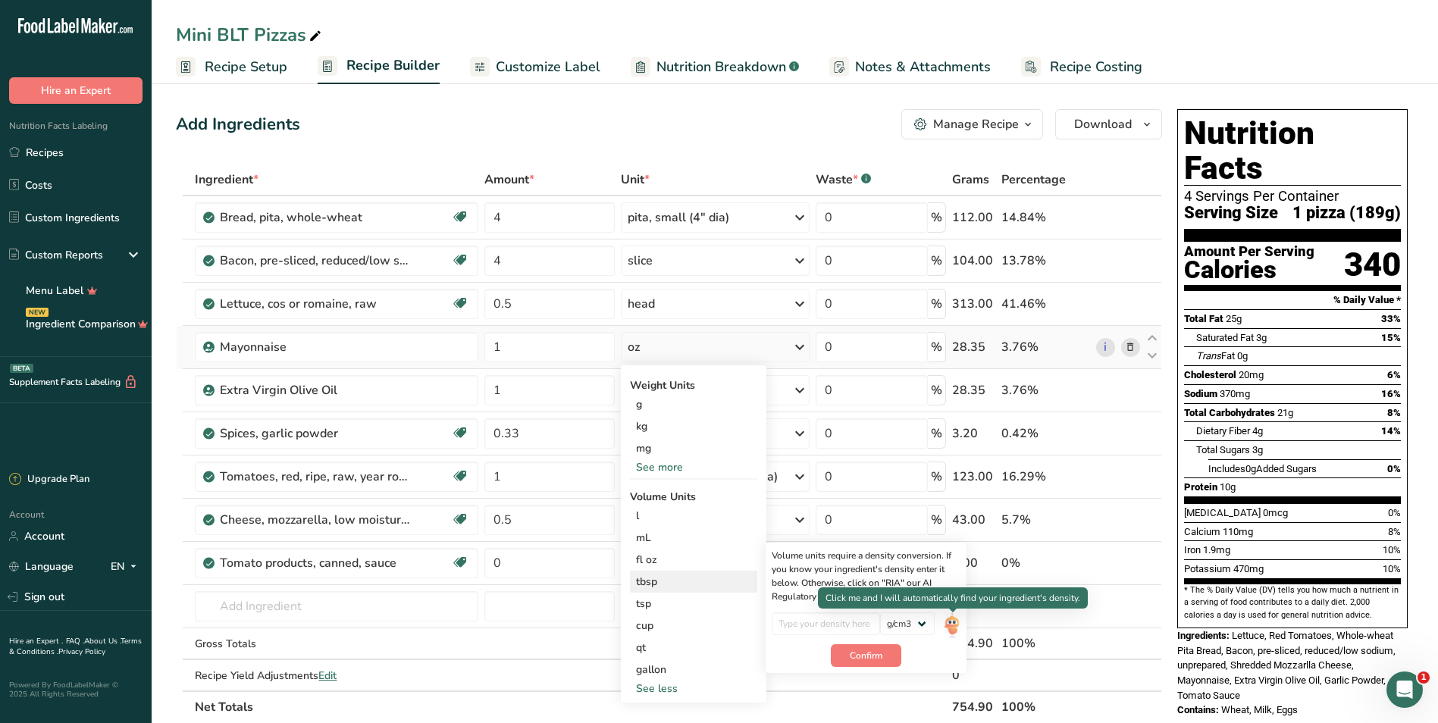
click at [708, 625] on img at bounding box center [952, 625] width 17 height 27
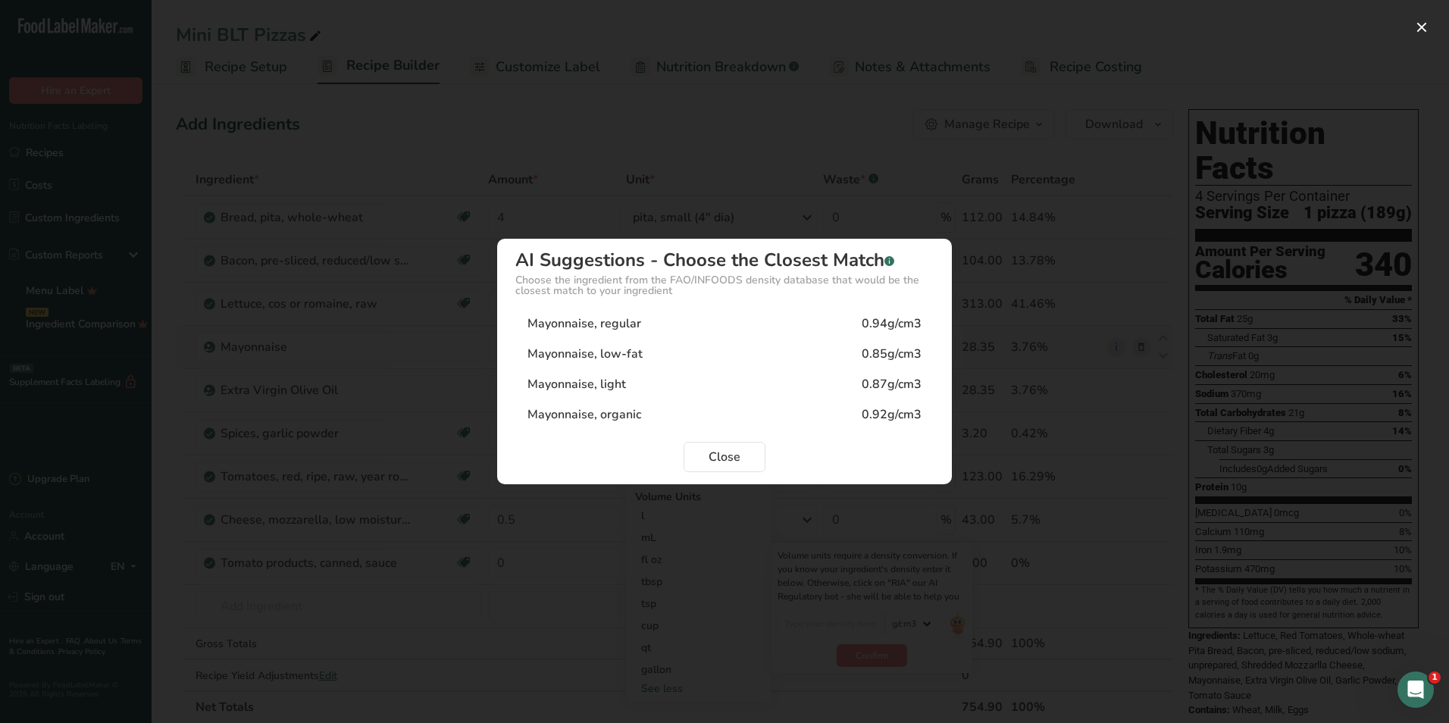
click at [628, 321] on div "Mayonnaise, regular" at bounding box center [585, 324] width 114 height 18
type input "0.94"
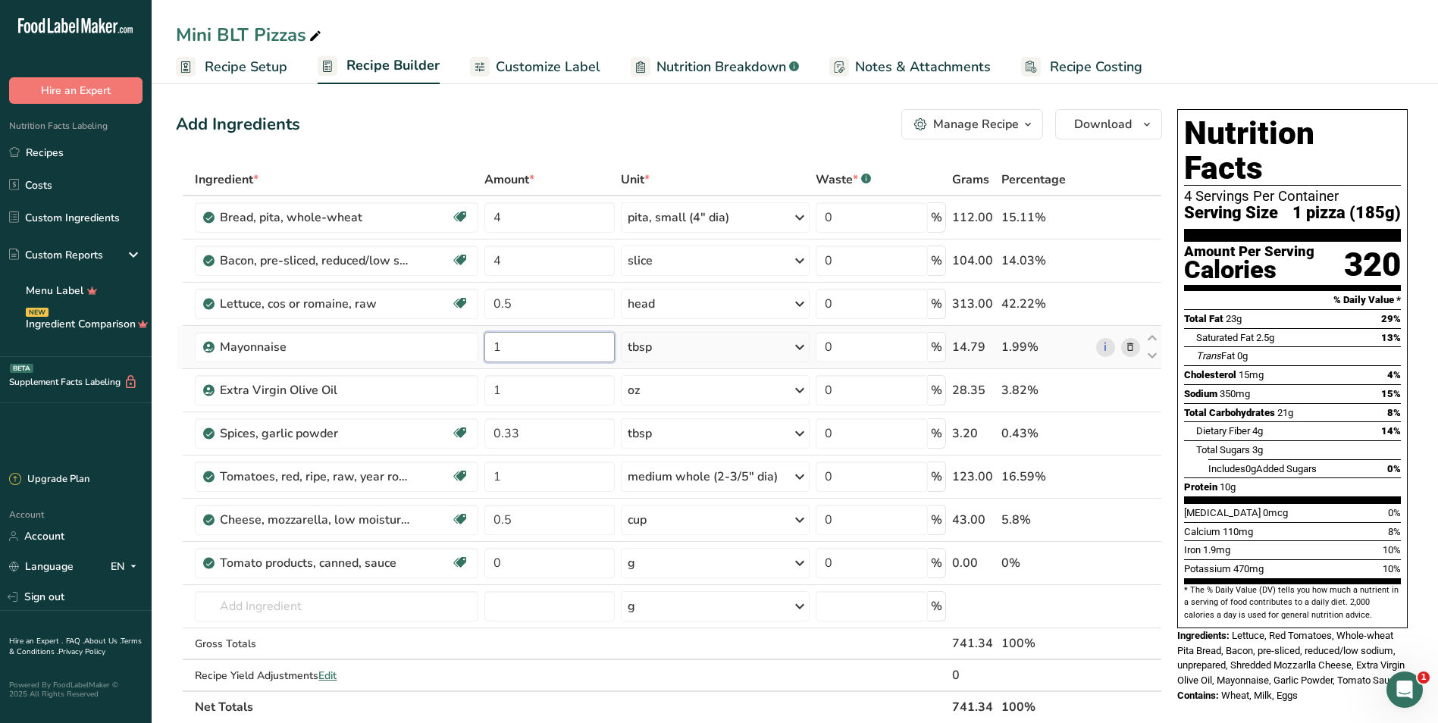
click at [572, 346] on input "1" at bounding box center [549, 347] width 130 height 30
click at [608, 139] on div "Add Ingredients Manage Recipe Delete Recipe Duplicate Recipe Scale Recipe Save …" at bounding box center [673, 661] width 995 height 1116
drag, startPoint x: 533, startPoint y: 347, endPoint x: 440, endPoint y: 346, distance: 93.2
click at [440, 346] on tr "Mayonnaise 1.5 tbsp Weight Units g kg mg See more Volume Units l Volume units r…" at bounding box center [669, 347] width 985 height 43
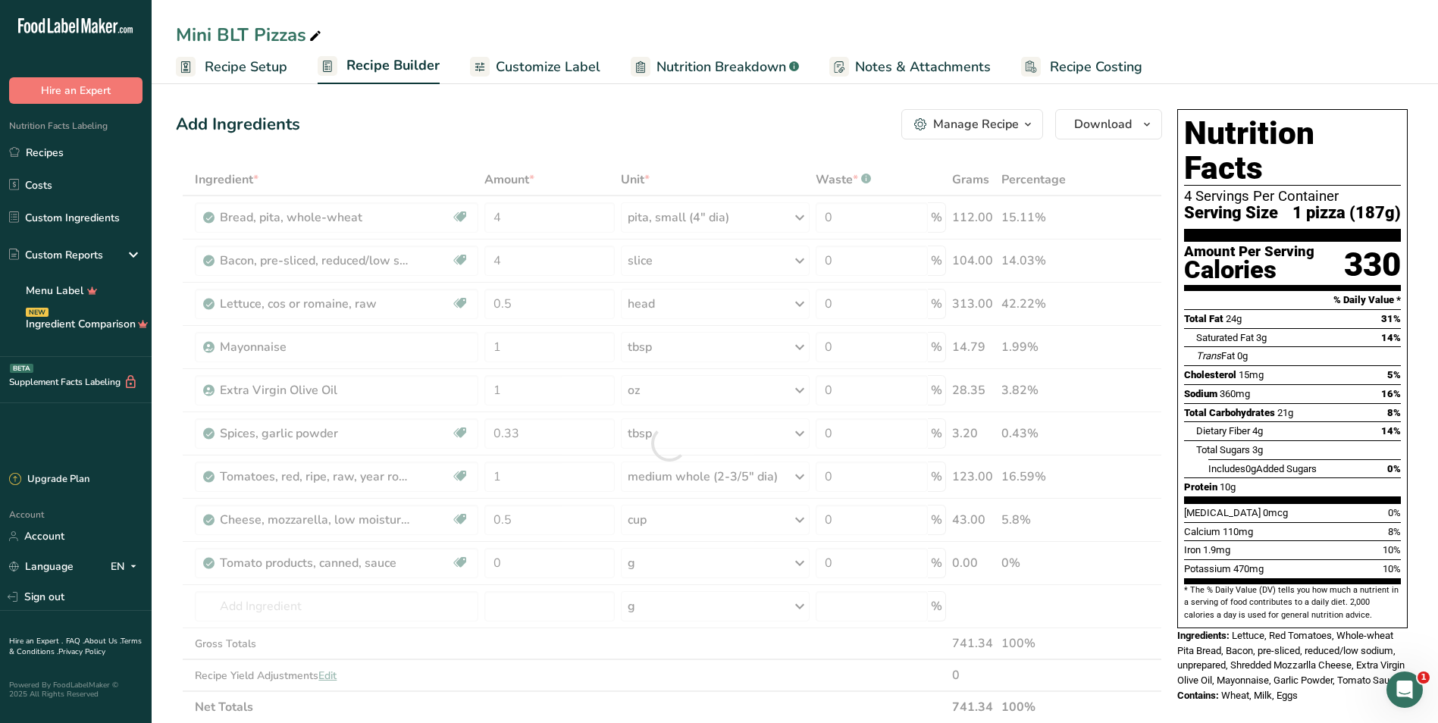
click at [615, 113] on div "Add Ingredients Manage Recipe Delete Recipe Duplicate Recipe Scale Recipe Save …" at bounding box center [669, 124] width 986 height 30
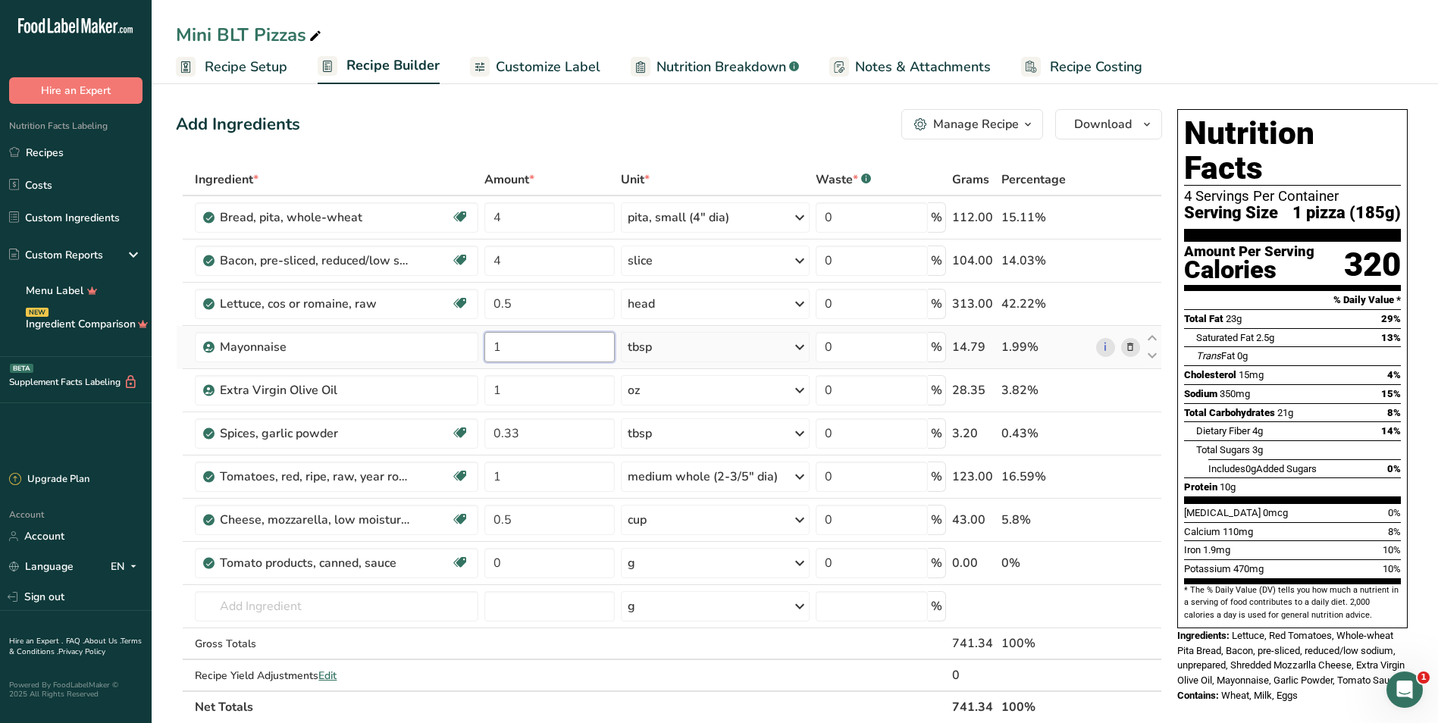
drag, startPoint x: 536, startPoint y: 356, endPoint x: 481, endPoint y: 345, distance: 55.7
click at [481, 345] on td "1" at bounding box center [549, 347] width 136 height 43
click at [615, 144] on div "Add Ingredients Manage Recipe Delete Recipe Duplicate Recipe Scale Recipe Save …" at bounding box center [673, 661] width 995 height 1116
click at [527, 346] on input "1" at bounding box center [549, 347] width 130 height 30
type input "1.5"
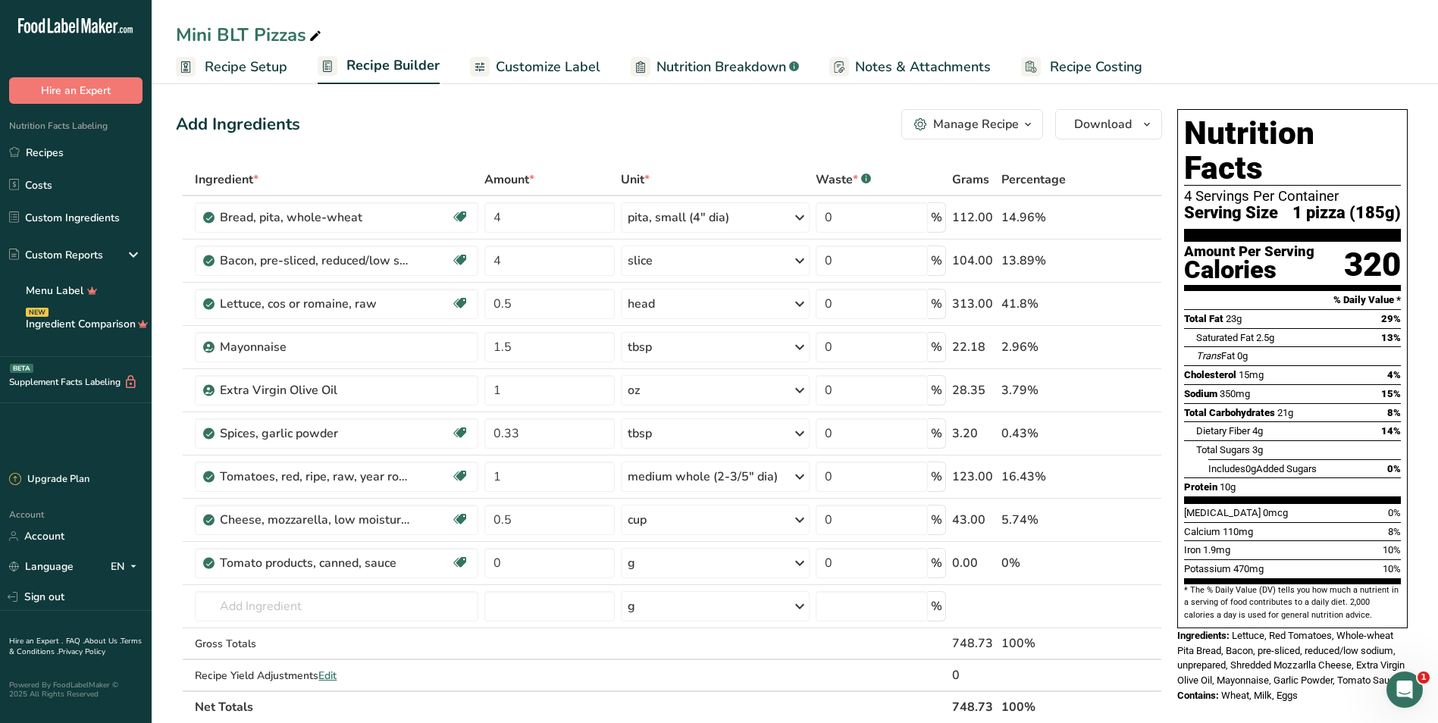
click at [604, 108] on div "Add Ingredients Manage Recipe Delete Recipe Duplicate Recipe Scale Recipe Save …" at bounding box center [673, 661] width 995 height 1116
click at [690, 393] on div "oz" at bounding box center [715, 390] width 189 height 30
click at [660, 621] on div "See more" at bounding box center [693, 622] width 127 height 16
select select "22"
click at [679, 647] on div "tsp" at bounding box center [693, 647] width 115 height 16
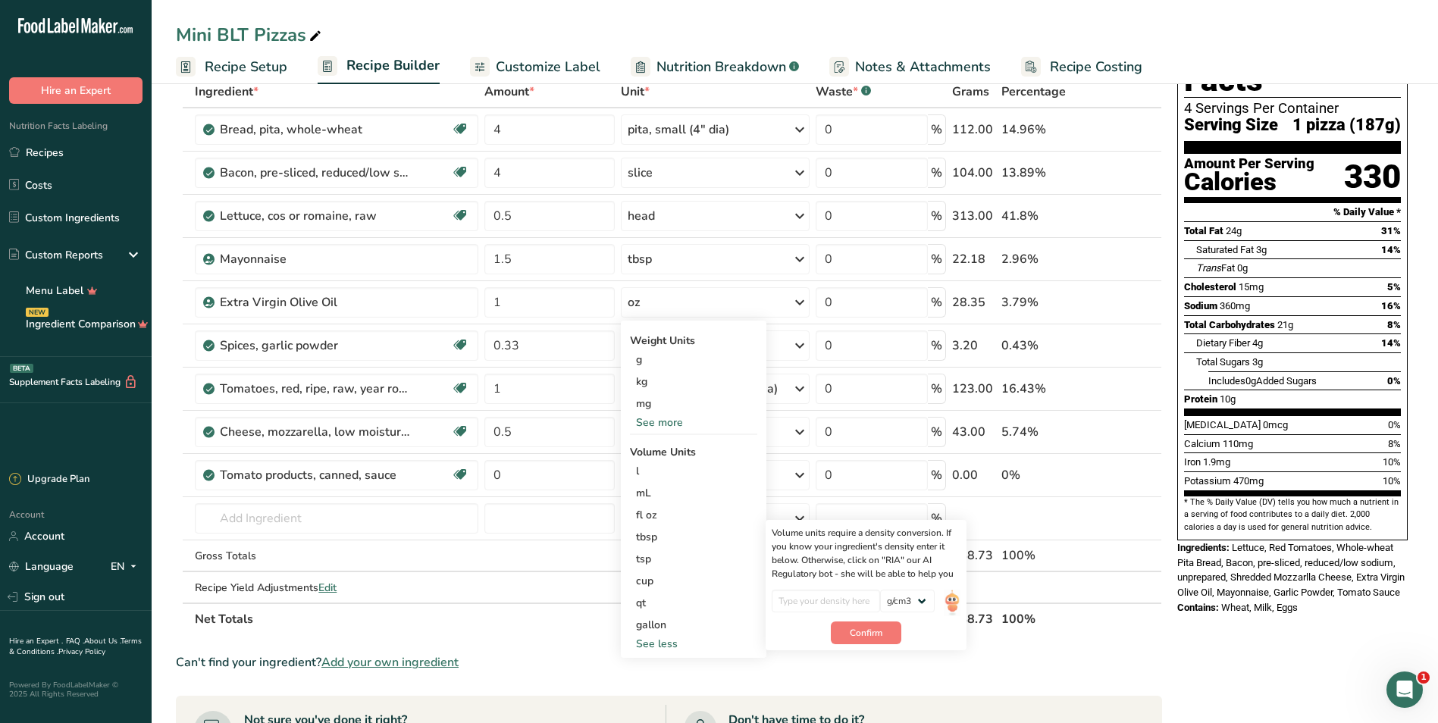
scroll to position [227, 0]
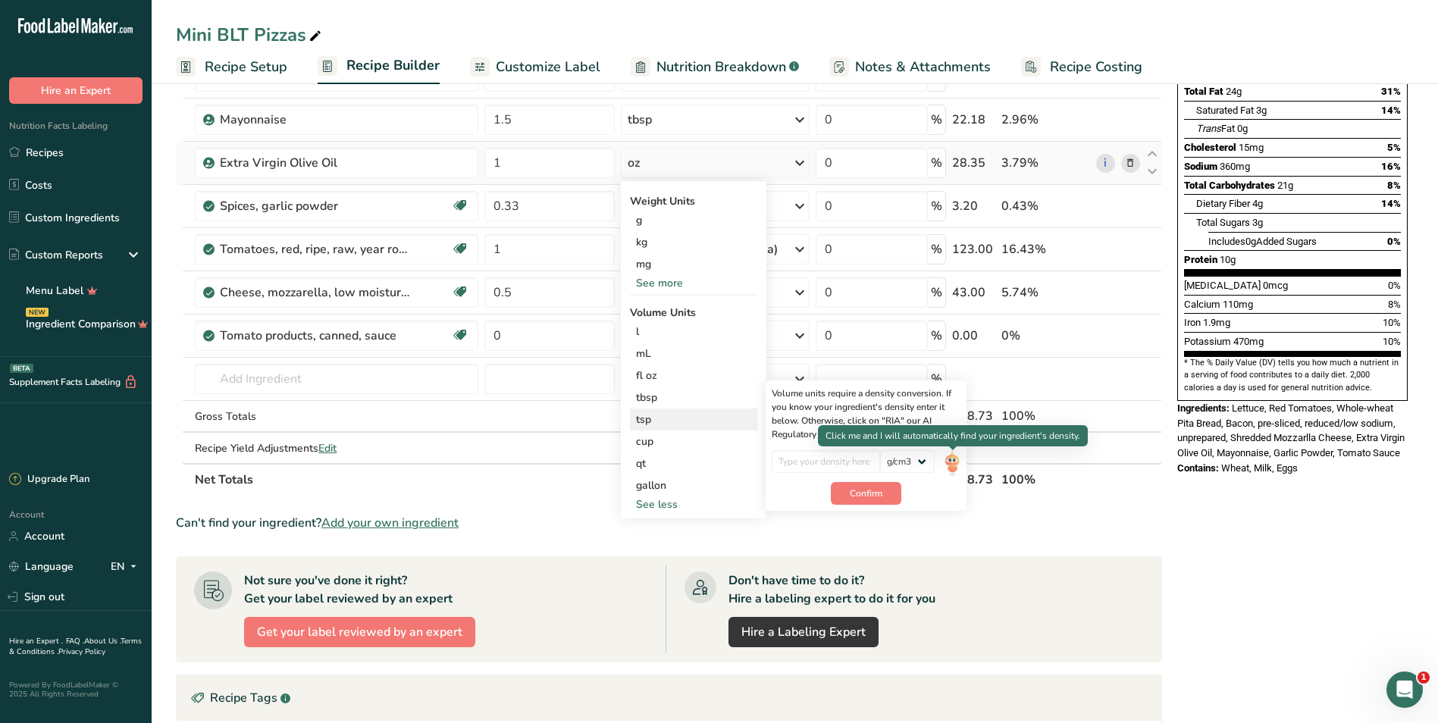
click at [708, 464] on img at bounding box center [952, 463] width 17 height 27
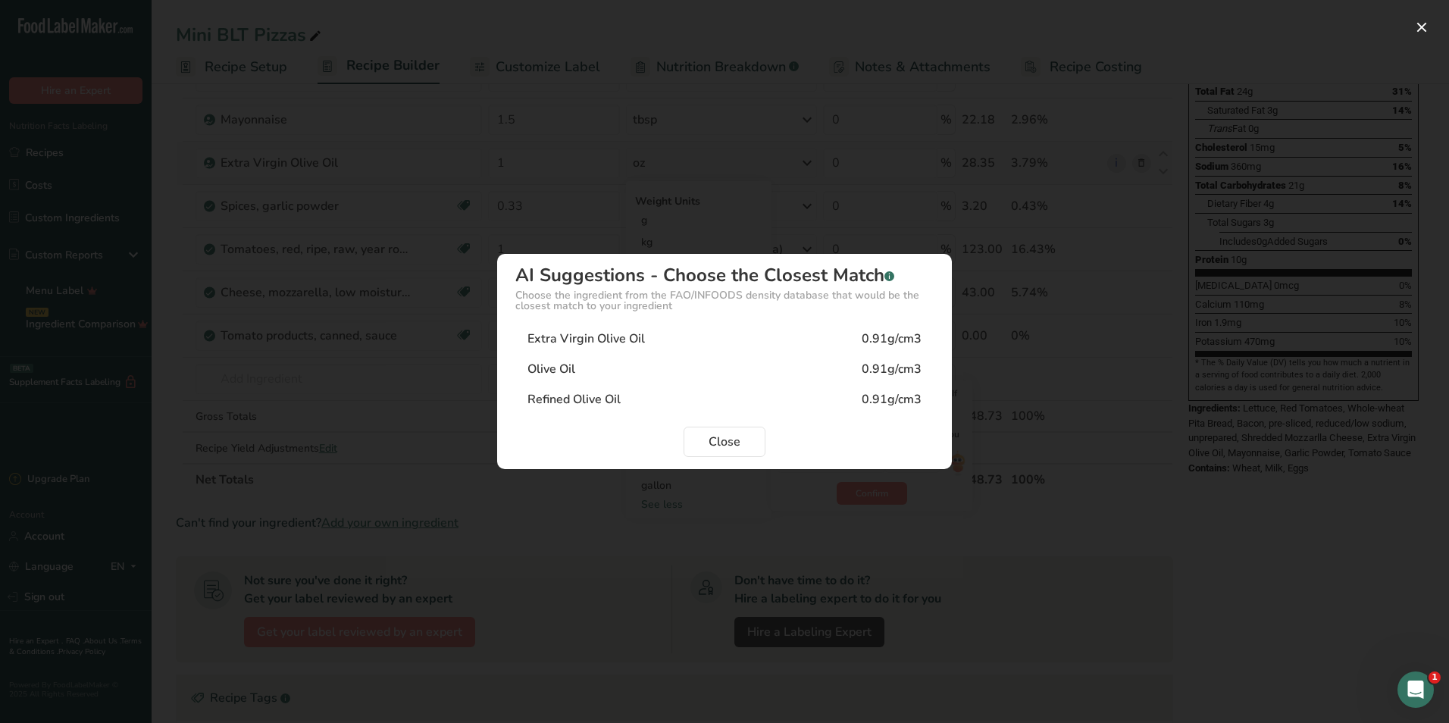
click at [665, 378] on div "Olive Oil 0.91g/cm3" at bounding box center [724, 369] width 418 height 30
type input "0.91"
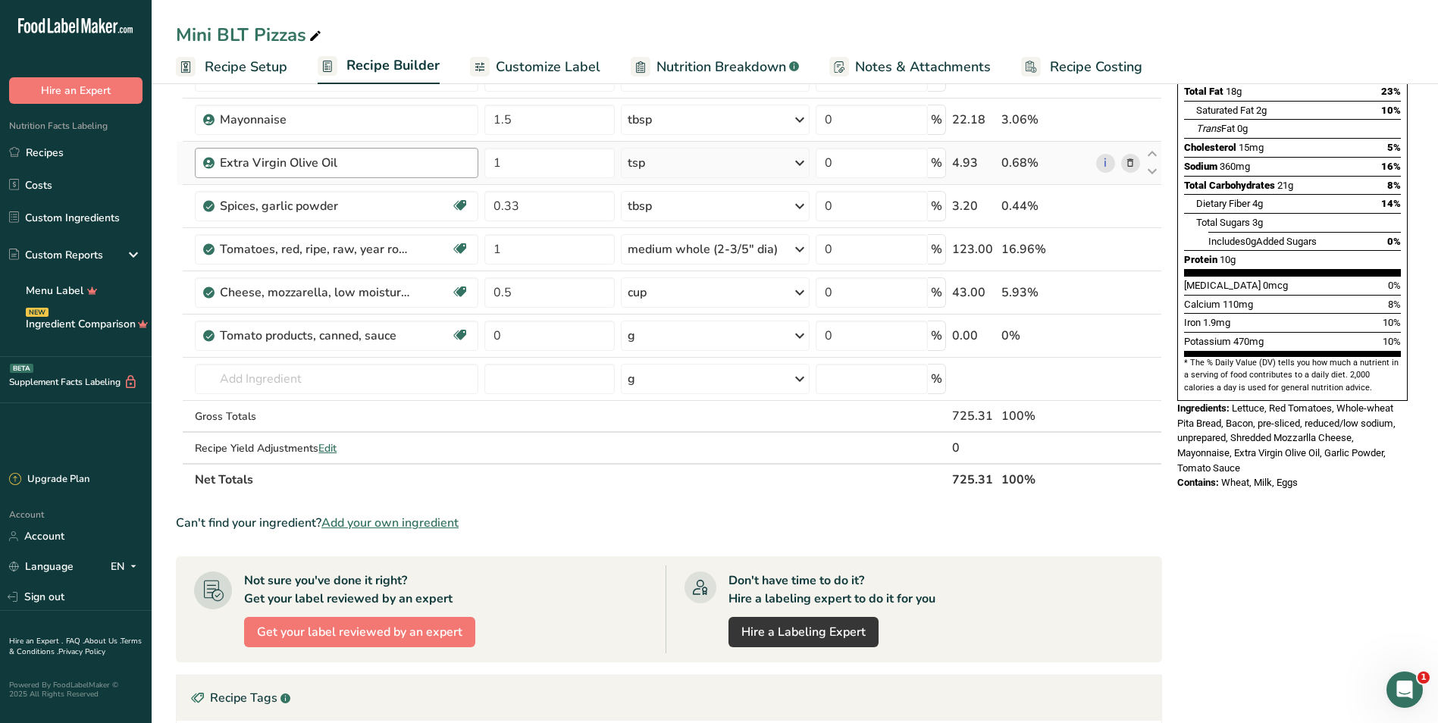
scroll to position [152, 0]
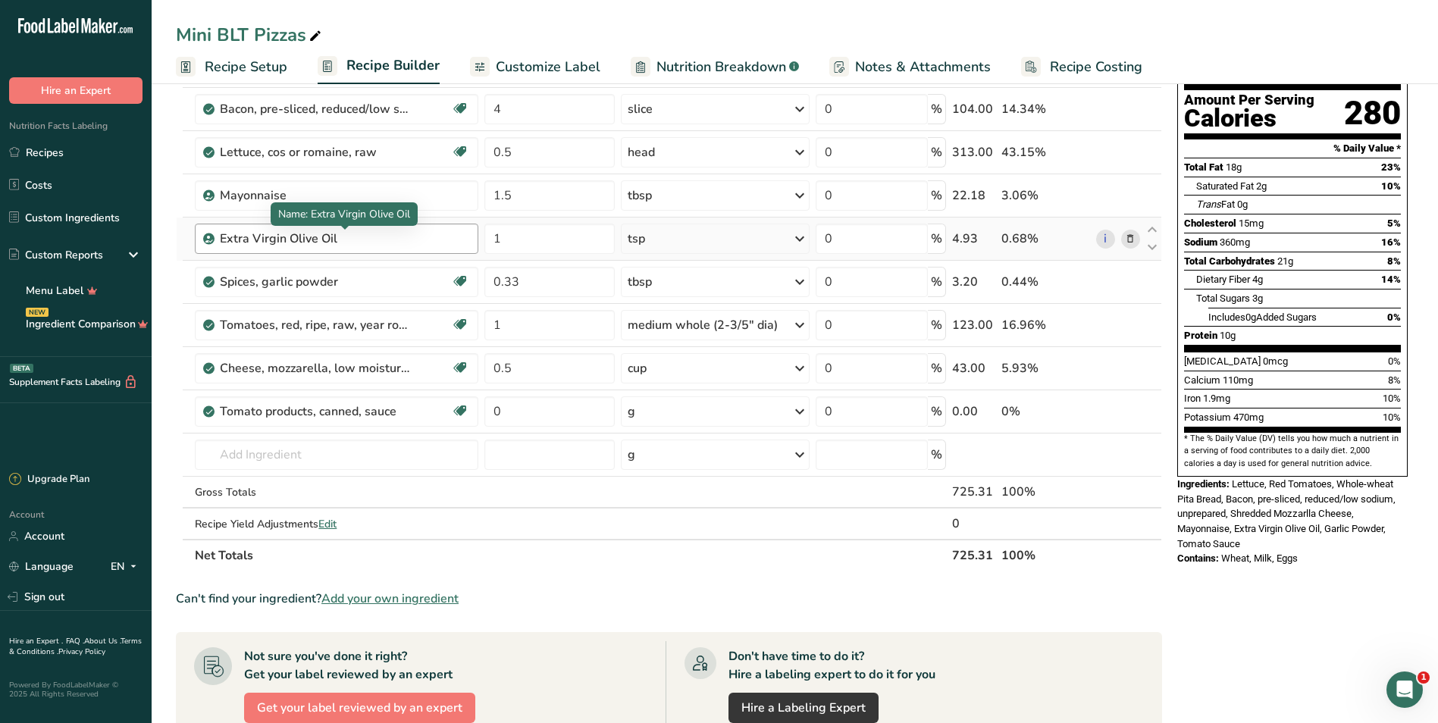
click at [396, 237] on div "Extra Virgin Olive Oil" at bounding box center [314, 239] width 189 height 18
click at [584, 243] on input "1" at bounding box center [549, 239] width 130 height 30
click at [708, 239] on div "Ingredient * Amount * Unit * Waste * .a-a{fill:#347362;}.b-a{fill:#fff;} Grams …" at bounding box center [669, 291] width 986 height 559
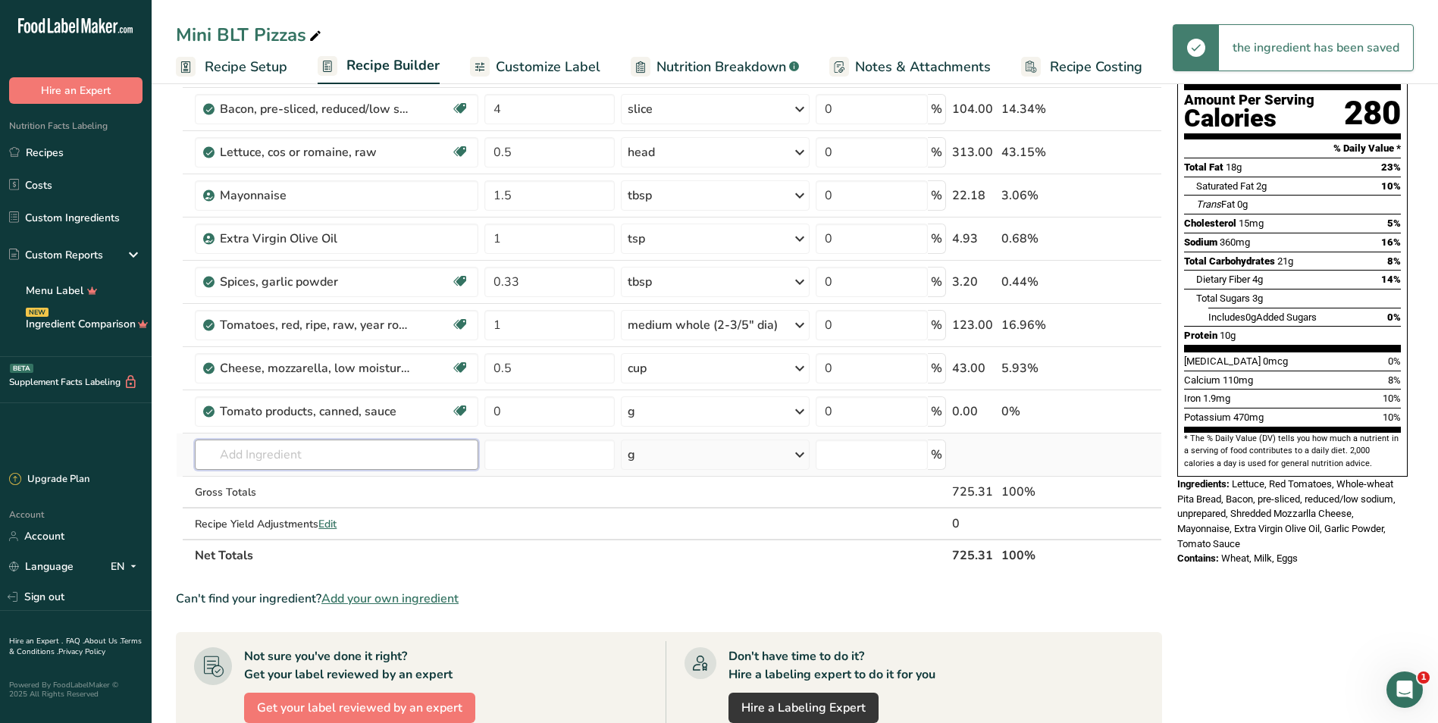
click at [283, 462] on input "text" at bounding box center [336, 455] width 283 height 30
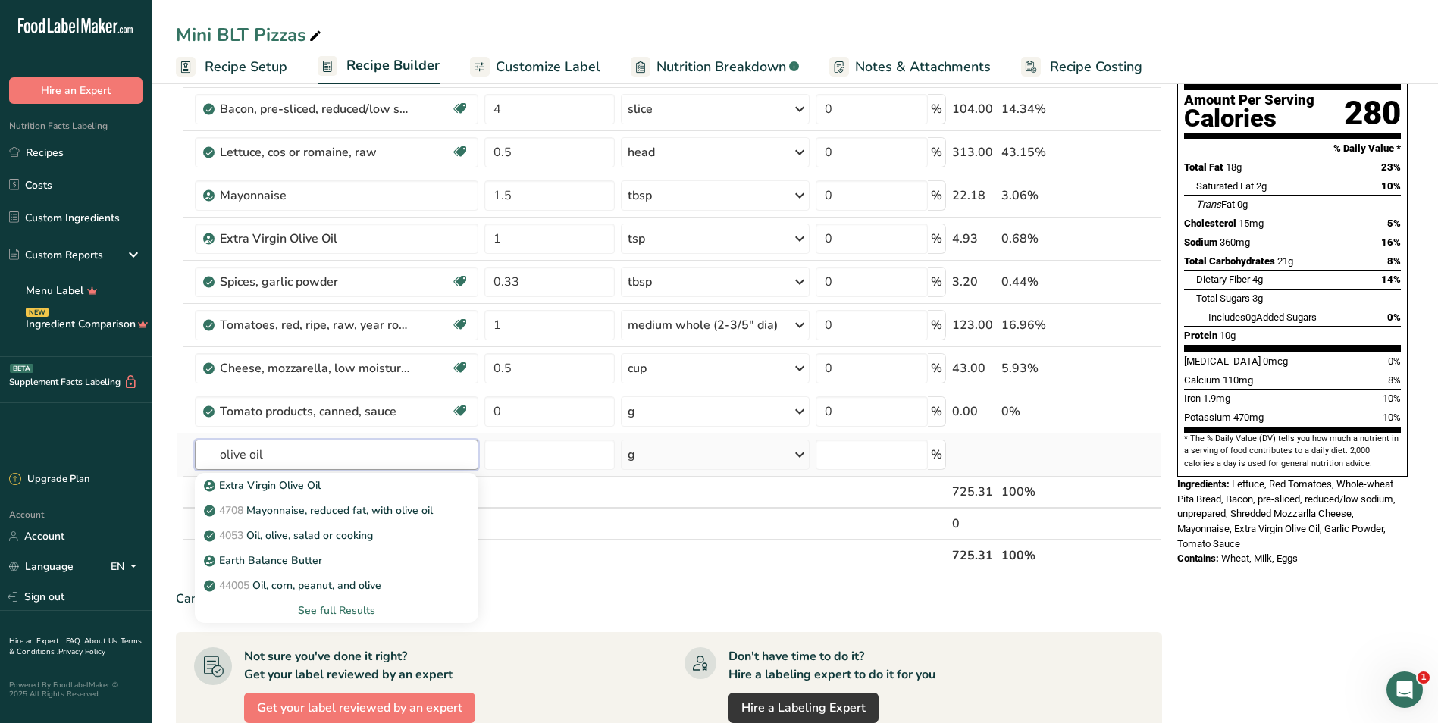
type input "olive oil"
click at [352, 609] on div "See full Results" at bounding box center [336, 611] width 259 height 16
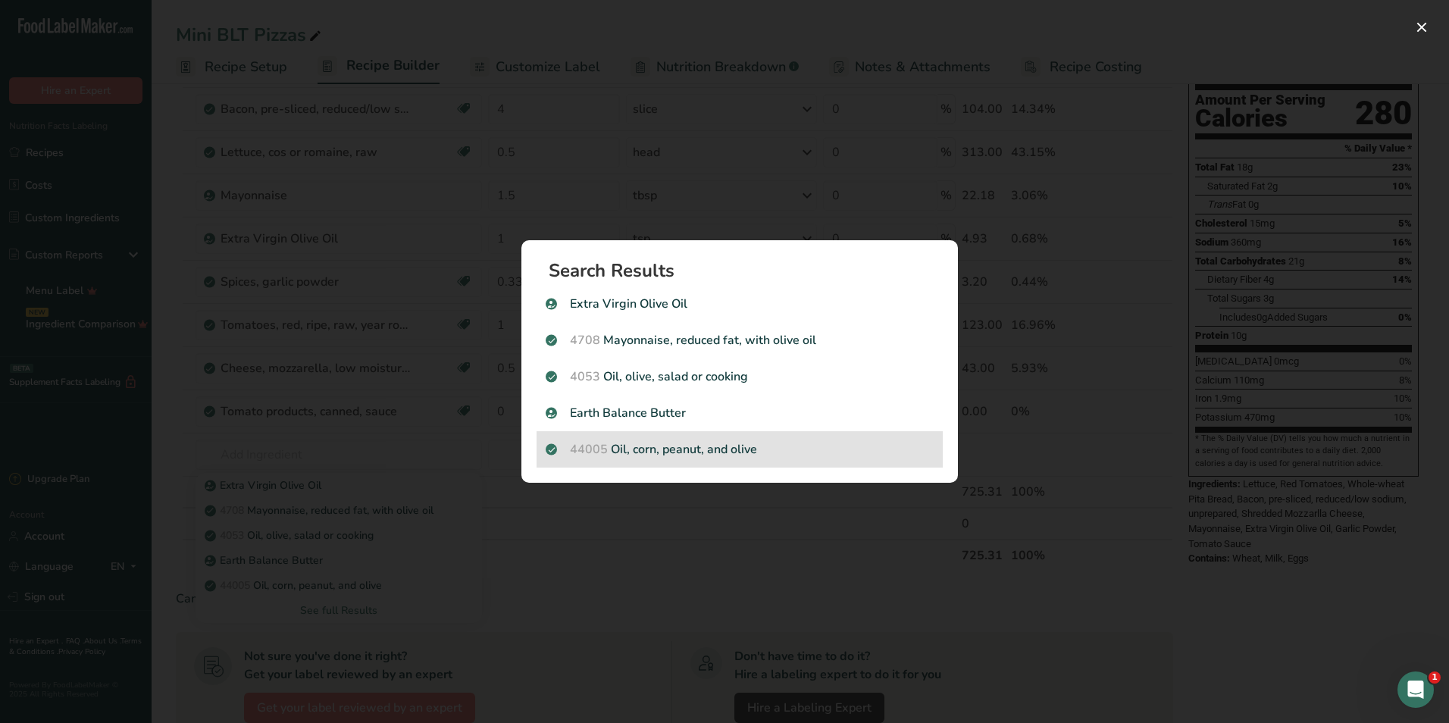
click at [708, 452] on p "44005 Oil, corn, peanut, and olive" at bounding box center [740, 449] width 388 height 18
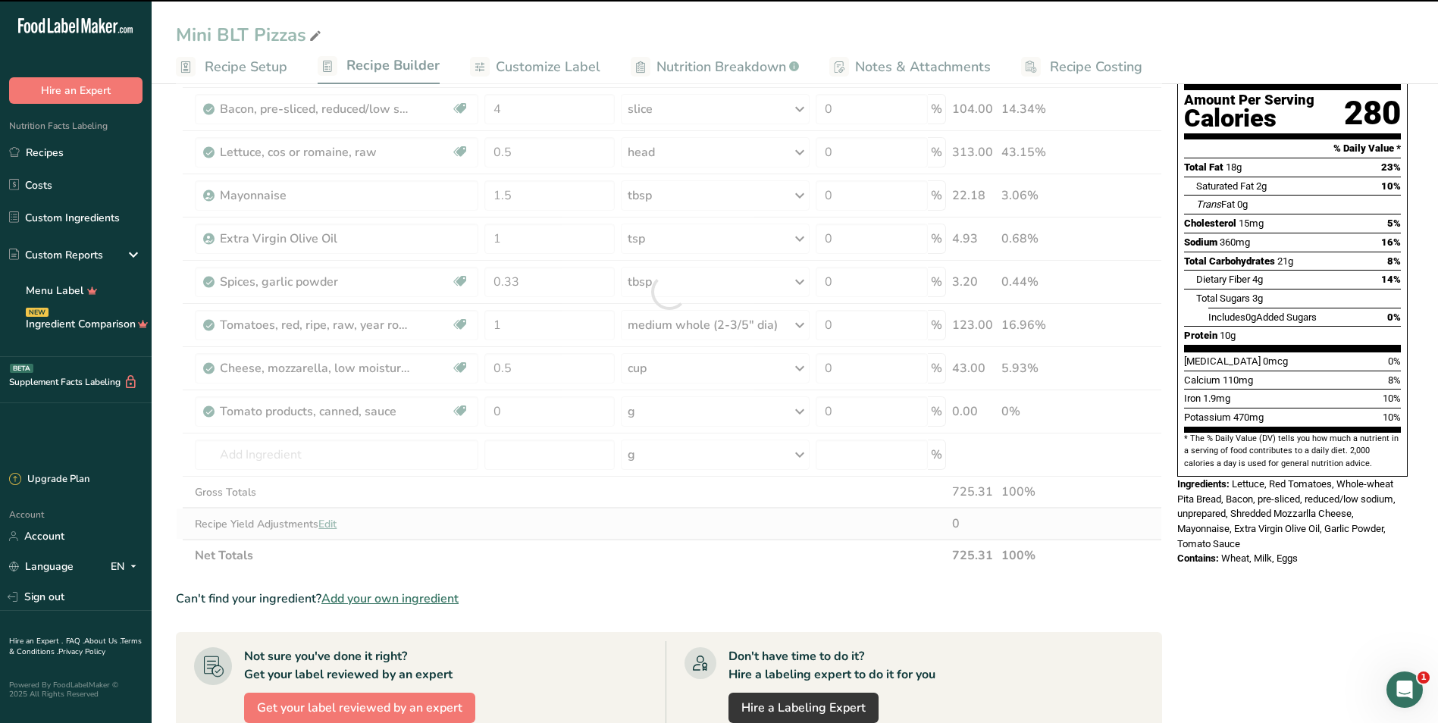
type input "0"
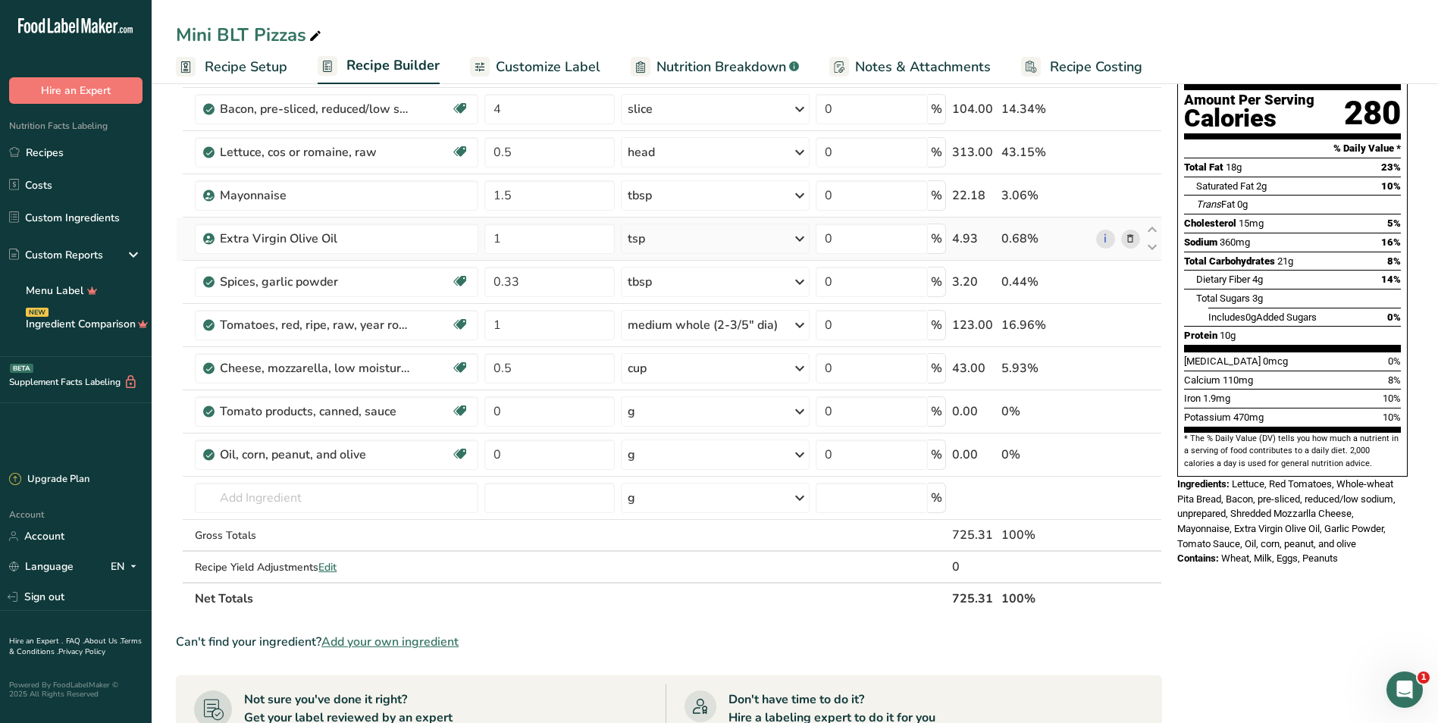
click at [708, 240] on icon at bounding box center [1130, 239] width 11 height 16
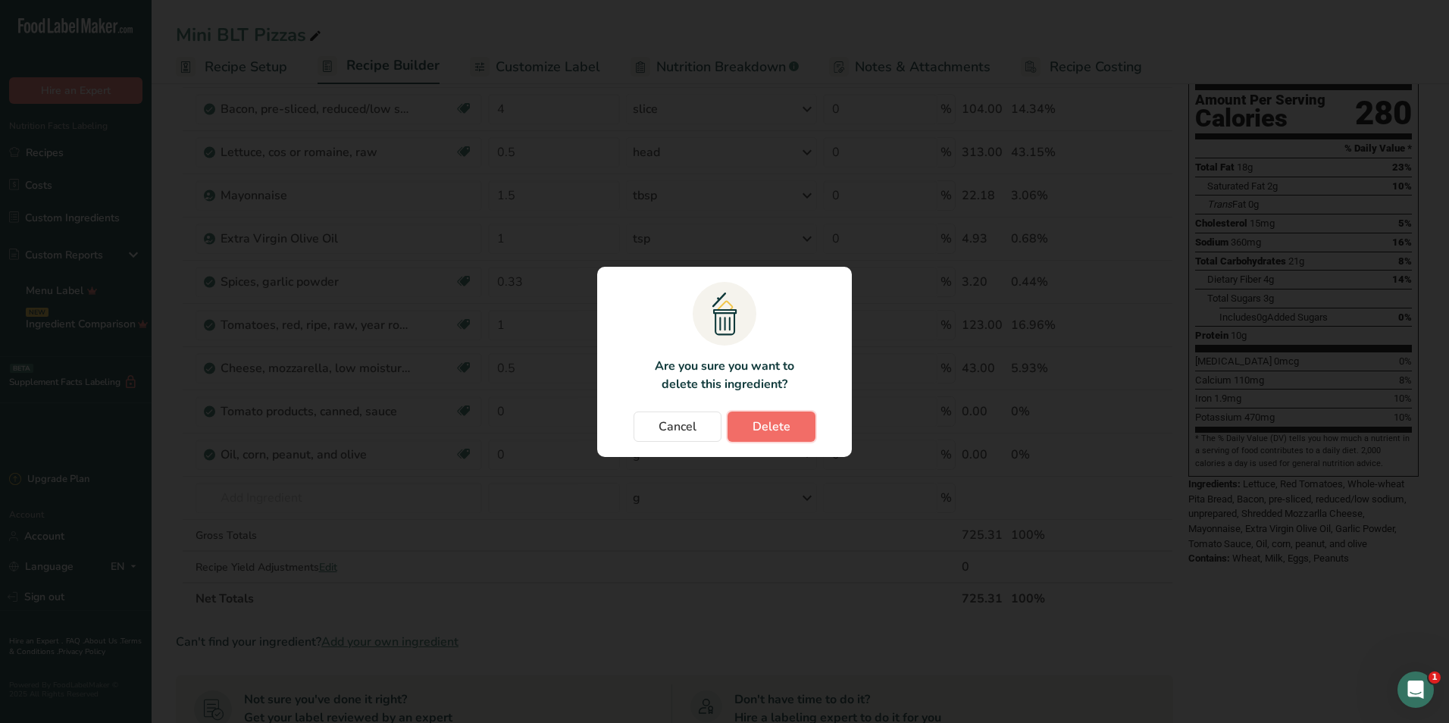
click at [708, 427] on button "Delete" at bounding box center [772, 427] width 88 height 30
type input "0.33"
type input "1"
type input "0.5"
type input "0"
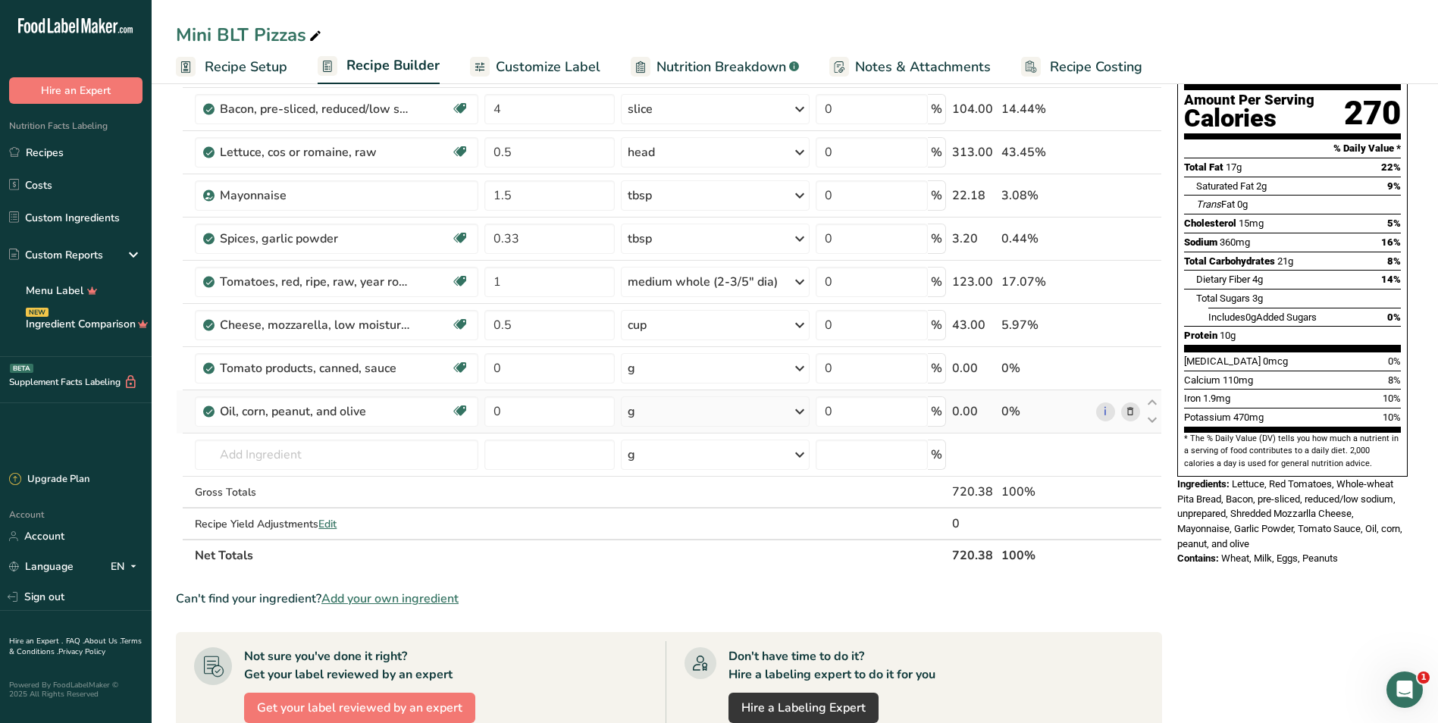
click at [695, 407] on div "g" at bounding box center [715, 411] width 189 height 30
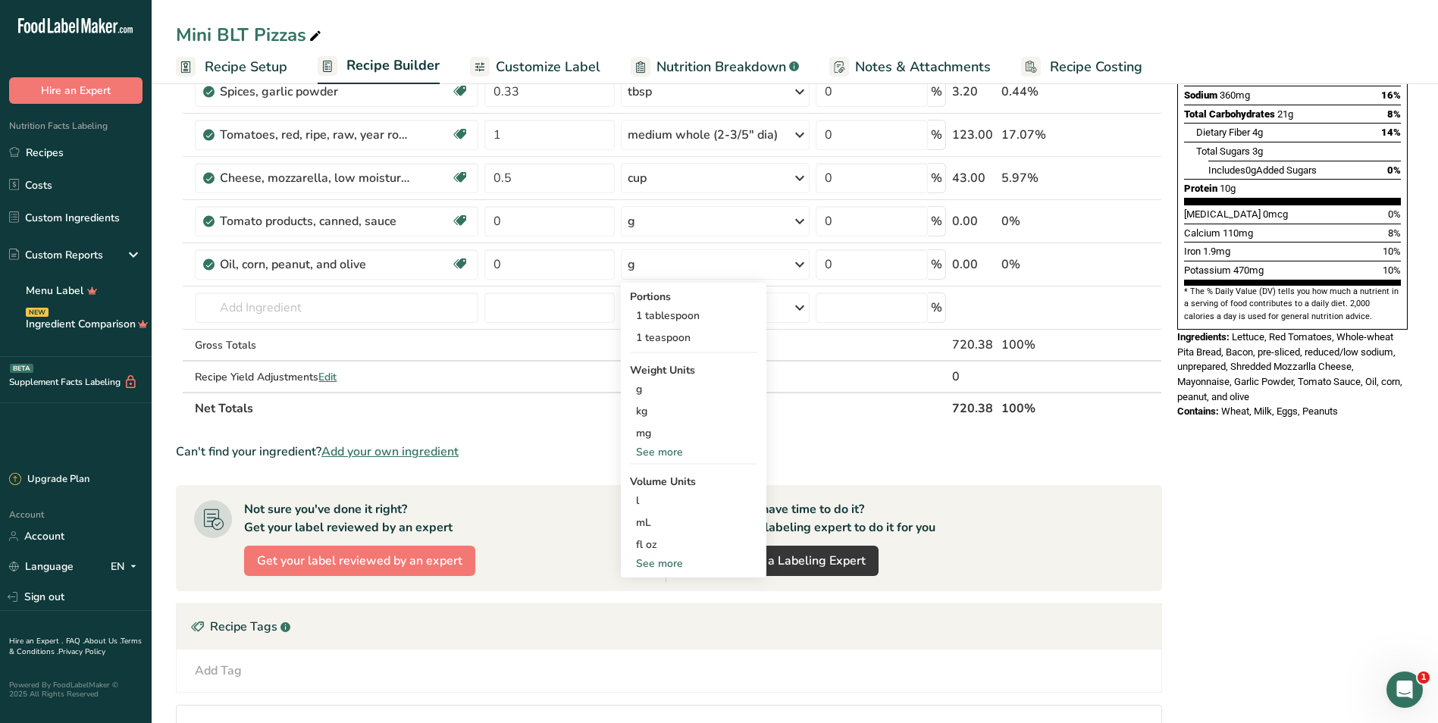
scroll to position [303, 0]
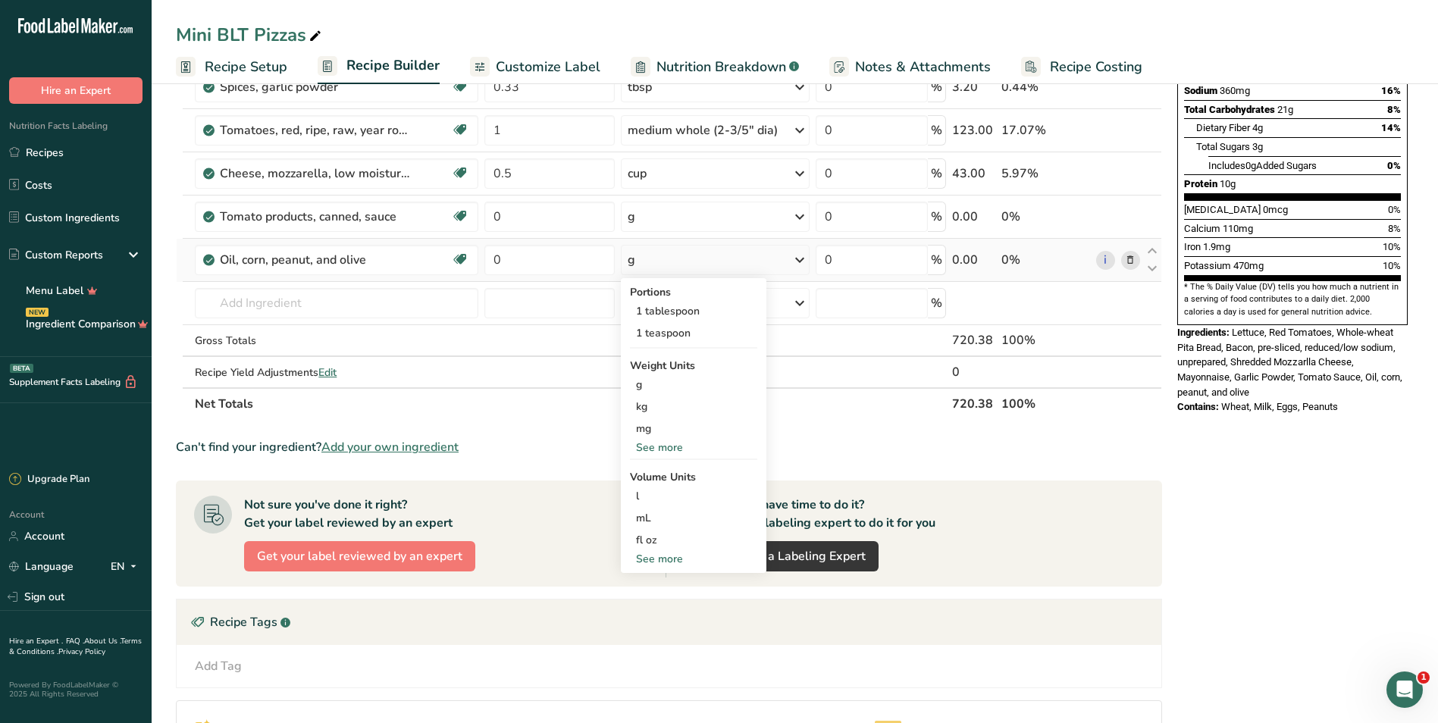
click at [667, 560] on div "See more" at bounding box center [693, 559] width 127 height 16
click at [675, 575] on div "tsp Volume units require a density conversion. If you know your ingredient's de…" at bounding box center [693, 584] width 127 height 22
click at [648, 584] on div "tsp" at bounding box center [693, 584] width 115 height 16
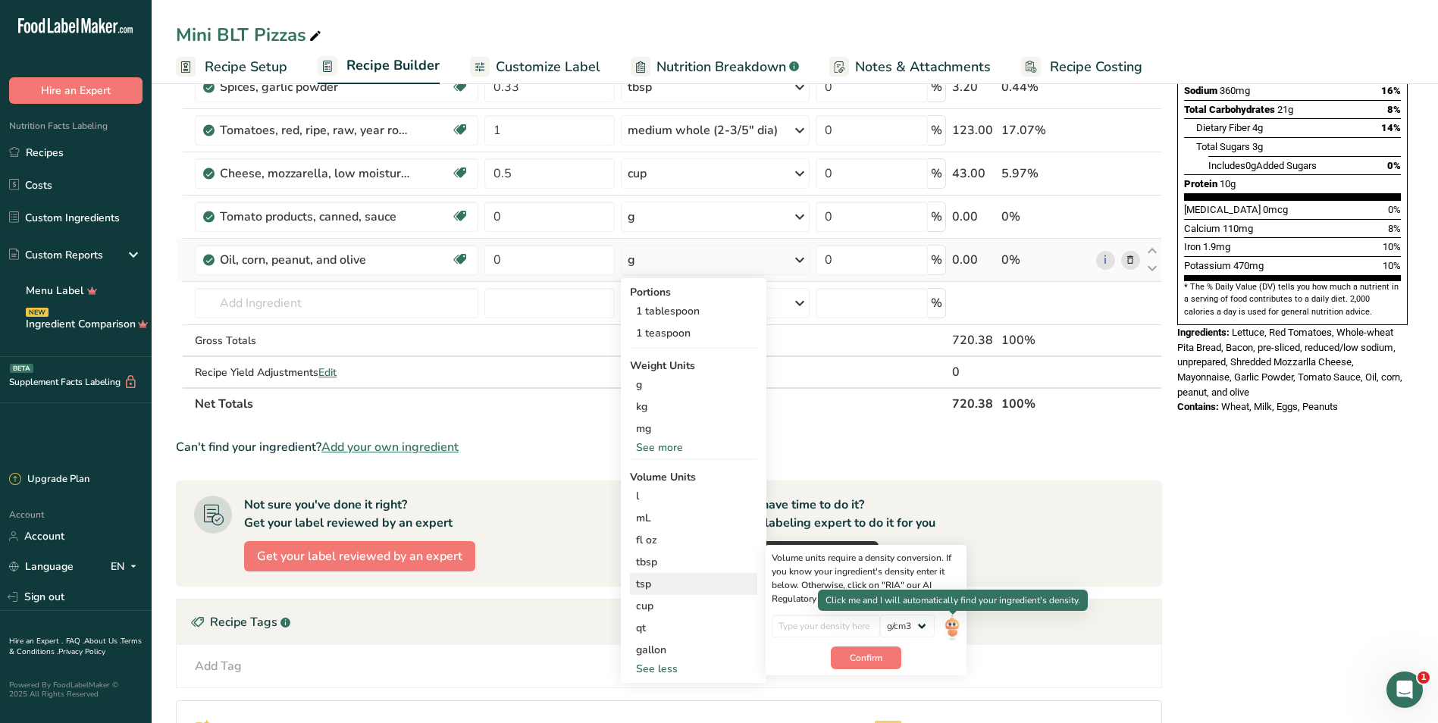
click at [708, 622] on img at bounding box center [952, 628] width 17 height 27
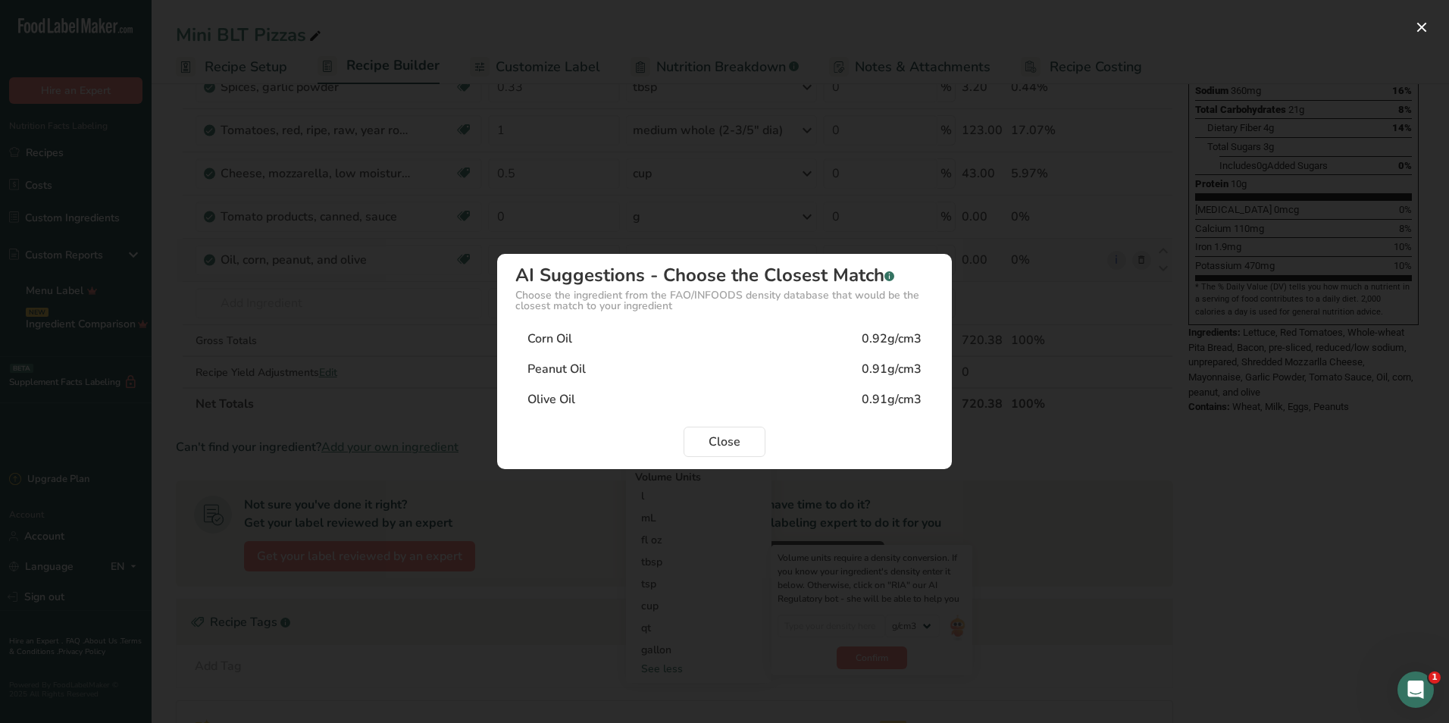
click at [678, 399] on div "Olive Oil 0.91g/cm3" at bounding box center [724, 399] width 418 height 30
type input "0.91"
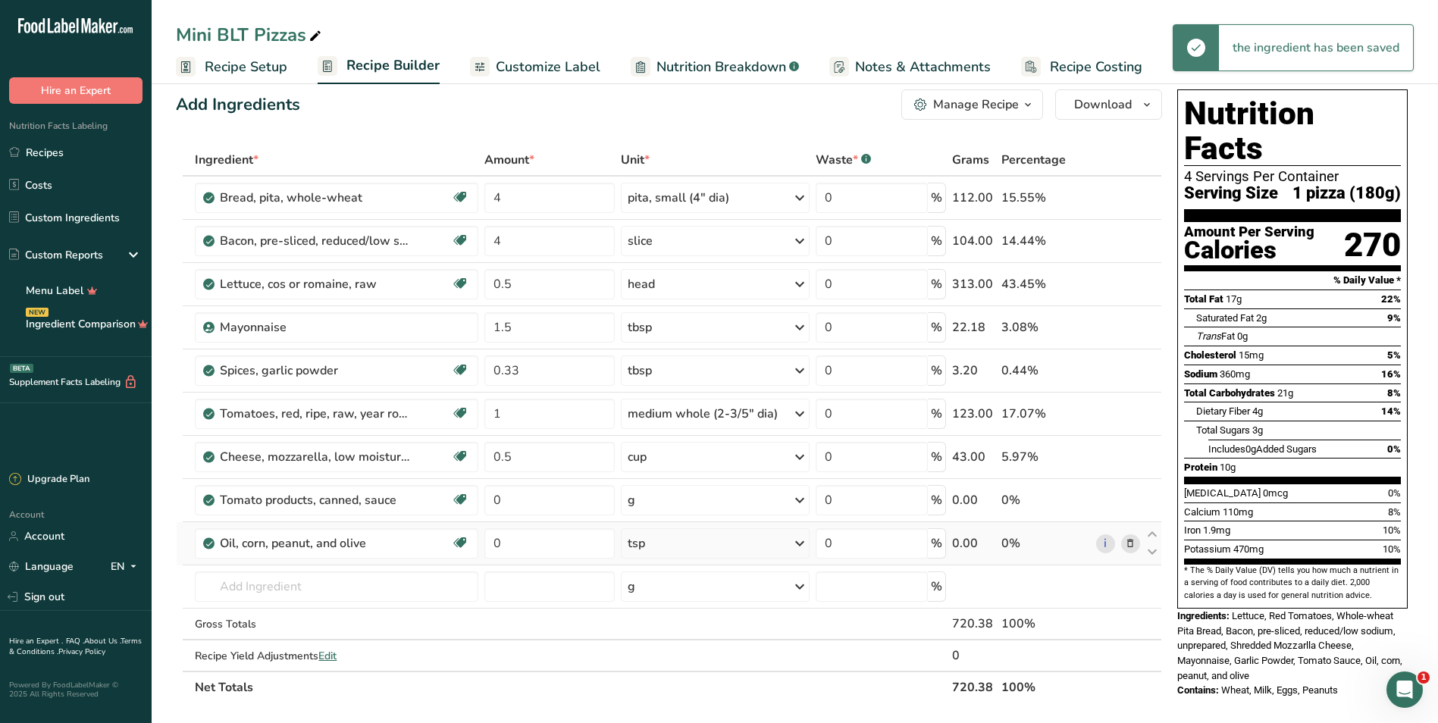
scroll to position [0, 0]
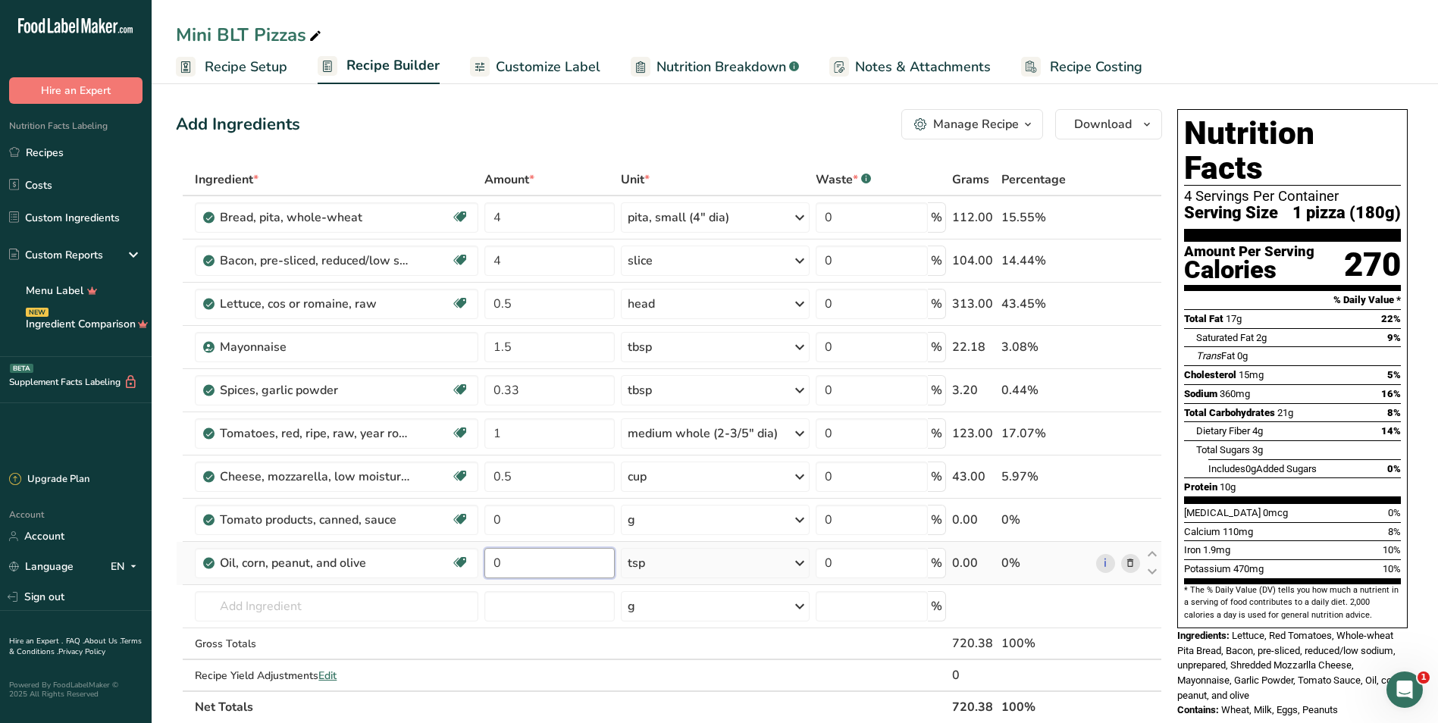
click at [550, 565] on input "0" at bounding box center [549, 563] width 130 height 30
type input "0.5"
click at [553, 518] on div "Ingredient * Amount * Unit * Waste * .a-a{fill:#347362;}.b-a{fill:#fff;} Grams …" at bounding box center [669, 443] width 986 height 559
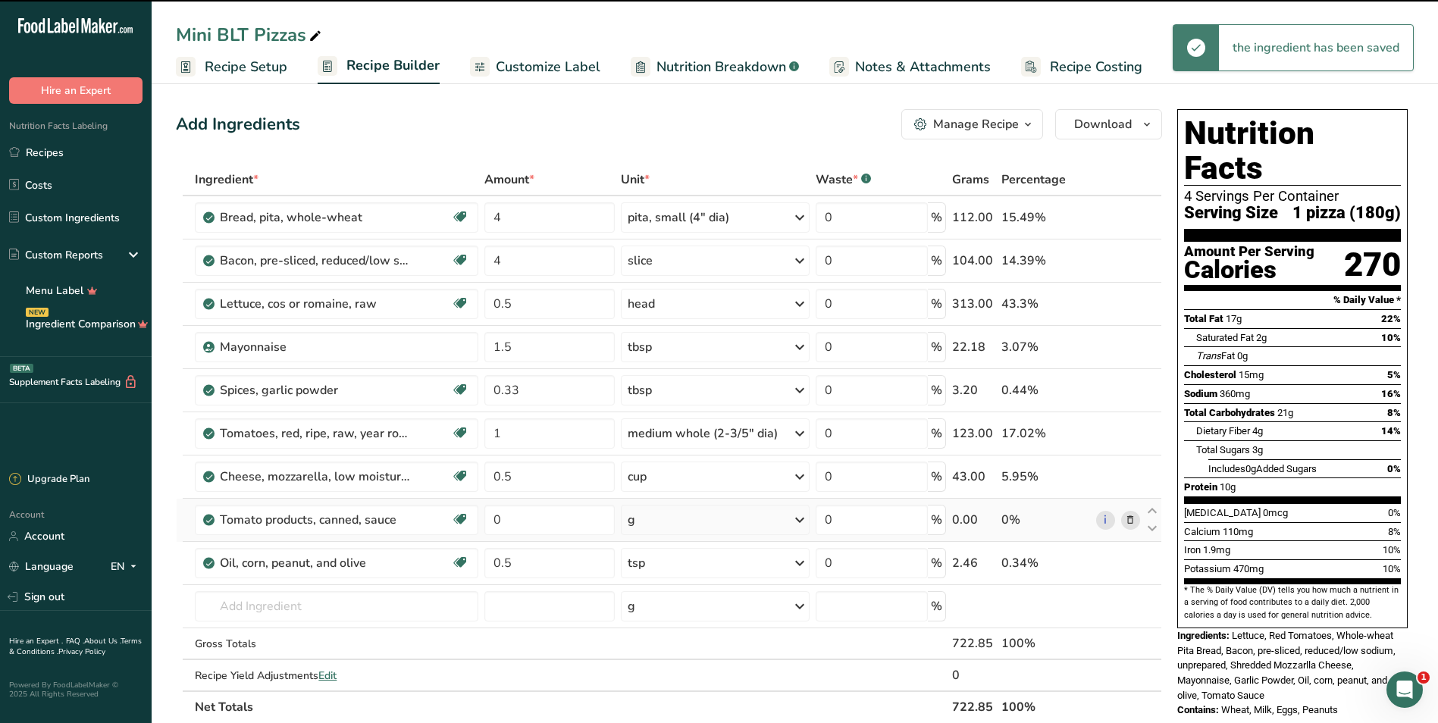
click at [647, 518] on div "Ingredient * Amount * Unit * Waste * .a-a{fill:#347362;}.b-a{fill:#fff;} Grams …" at bounding box center [669, 443] width 986 height 559
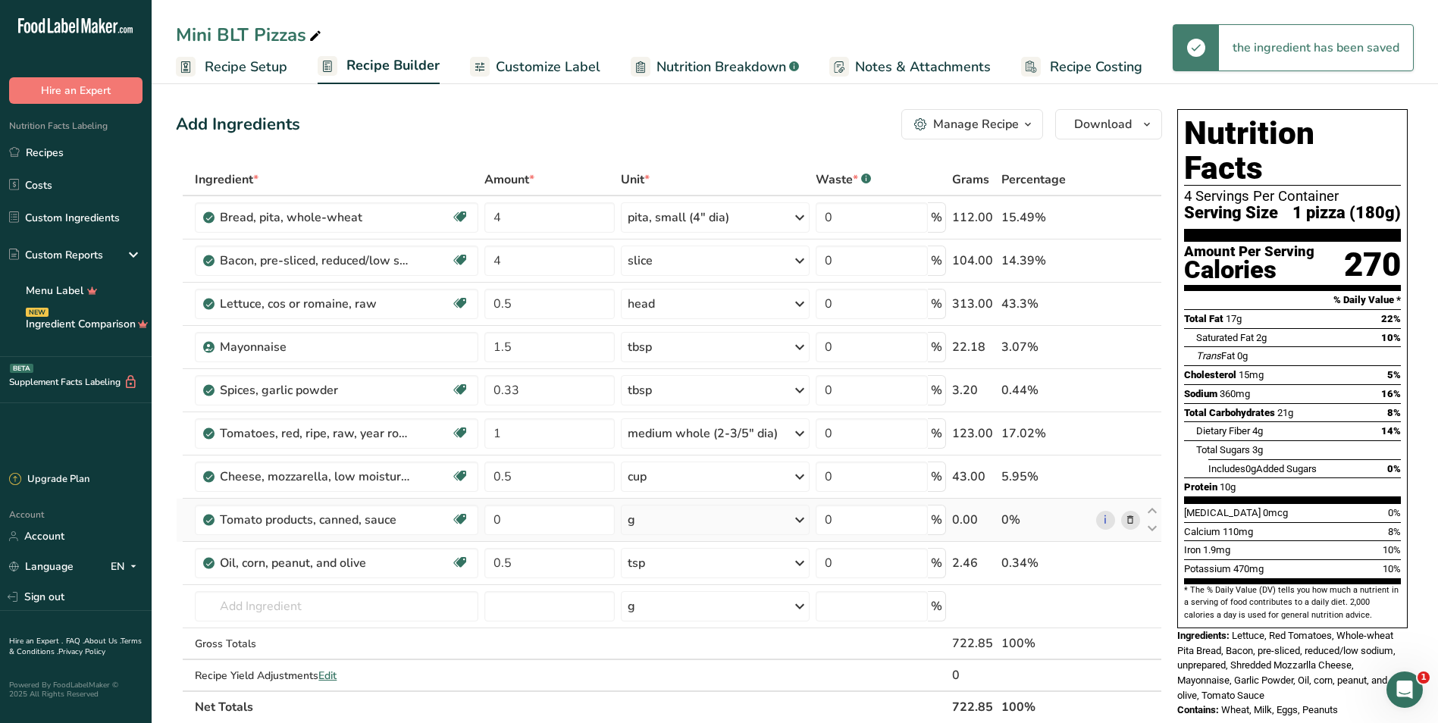
click at [669, 518] on div "g" at bounding box center [715, 520] width 189 height 30
click at [672, 572] on div "1 cup" at bounding box center [693, 571] width 127 height 22
click at [551, 521] on input "0" at bounding box center [549, 520] width 130 height 30
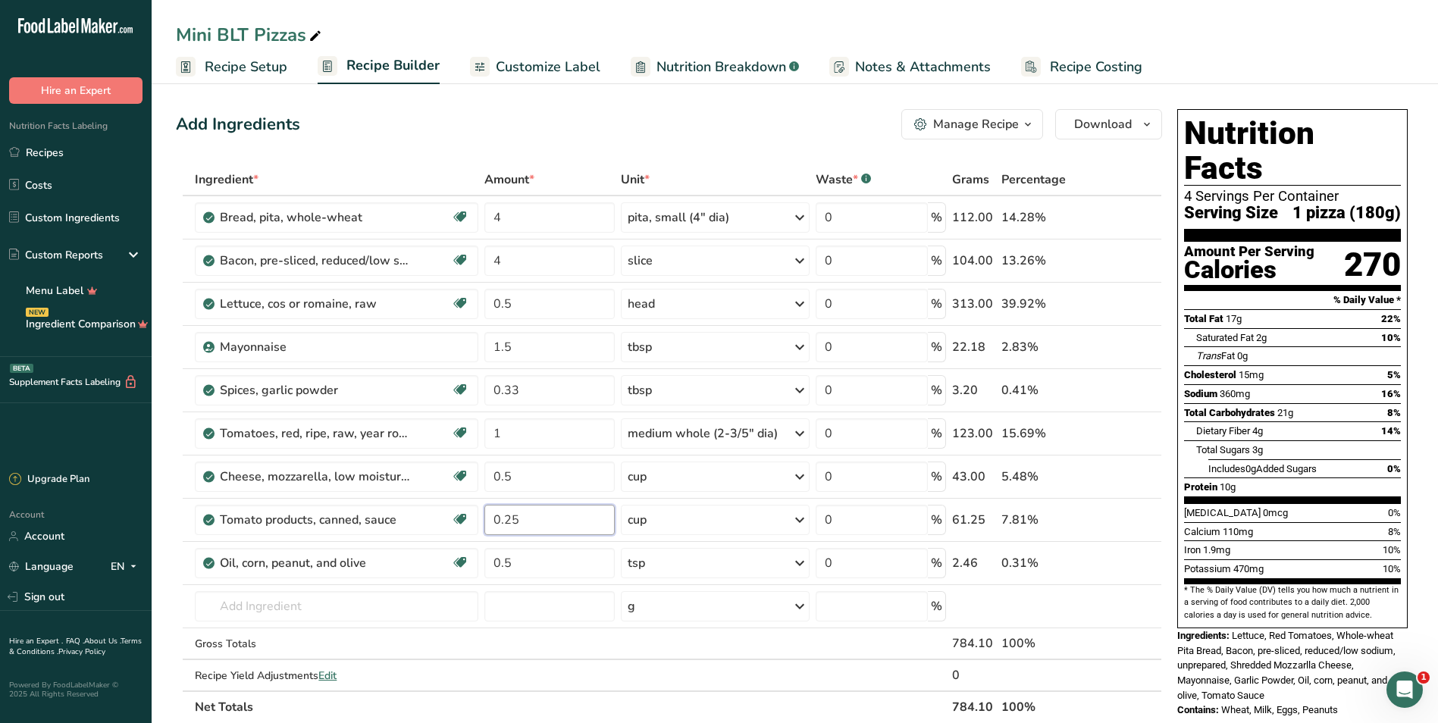
type input "0.25"
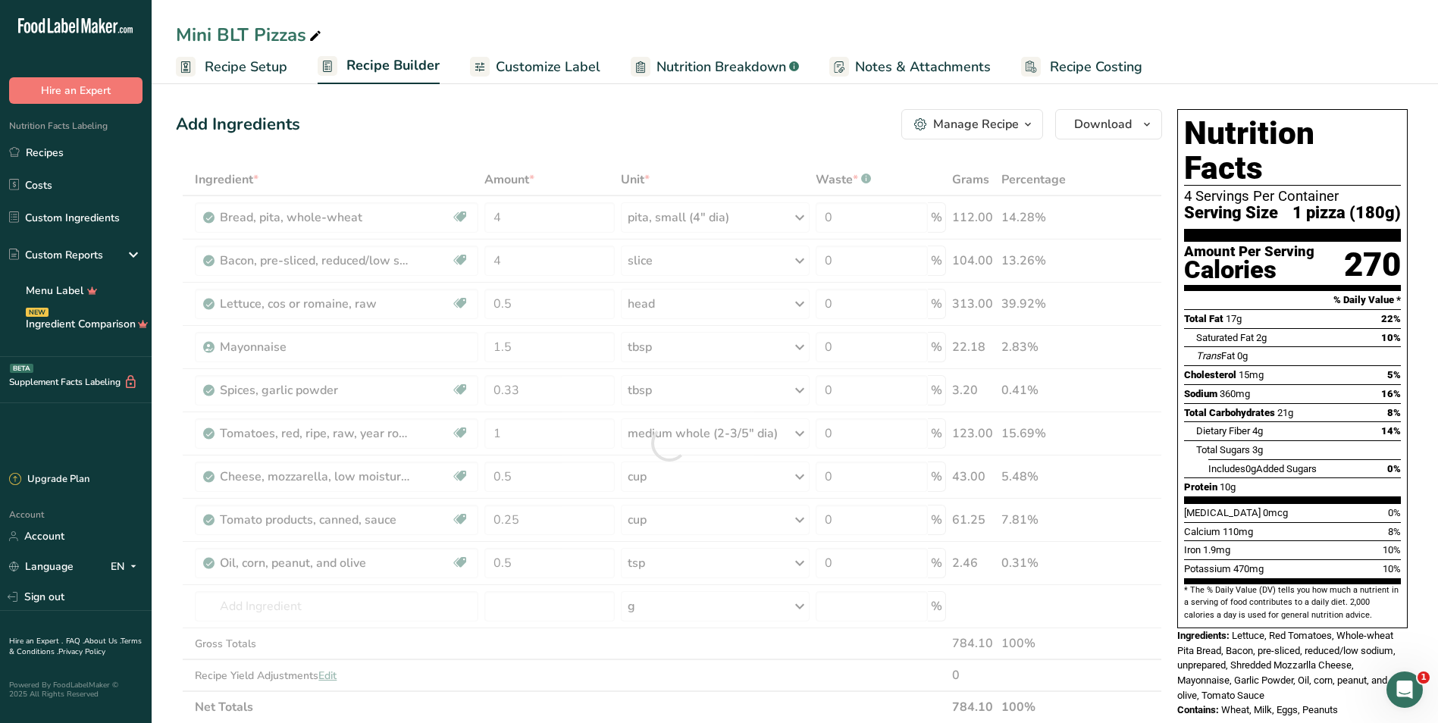
click at [538, 129] on div "Add Ingredients Manage Recipe Delete Recipe Duplicate Recipe Scale Recipe Save …" at bounding box center [669, 124] width 986 height 30
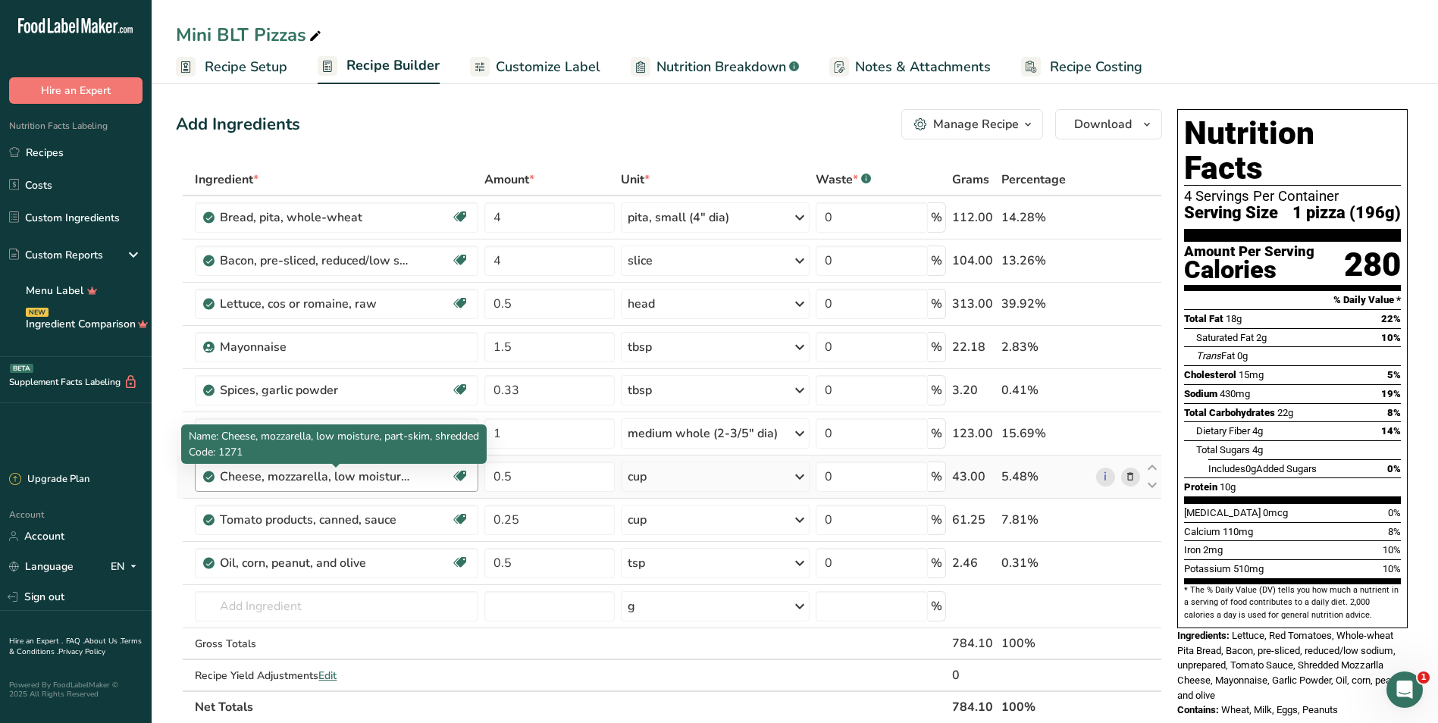
click at [298, 482] on div "Cheese, mozzarella, low moisture, part-skim, shredded" at bounding box center [314, 477] width 189 height 18
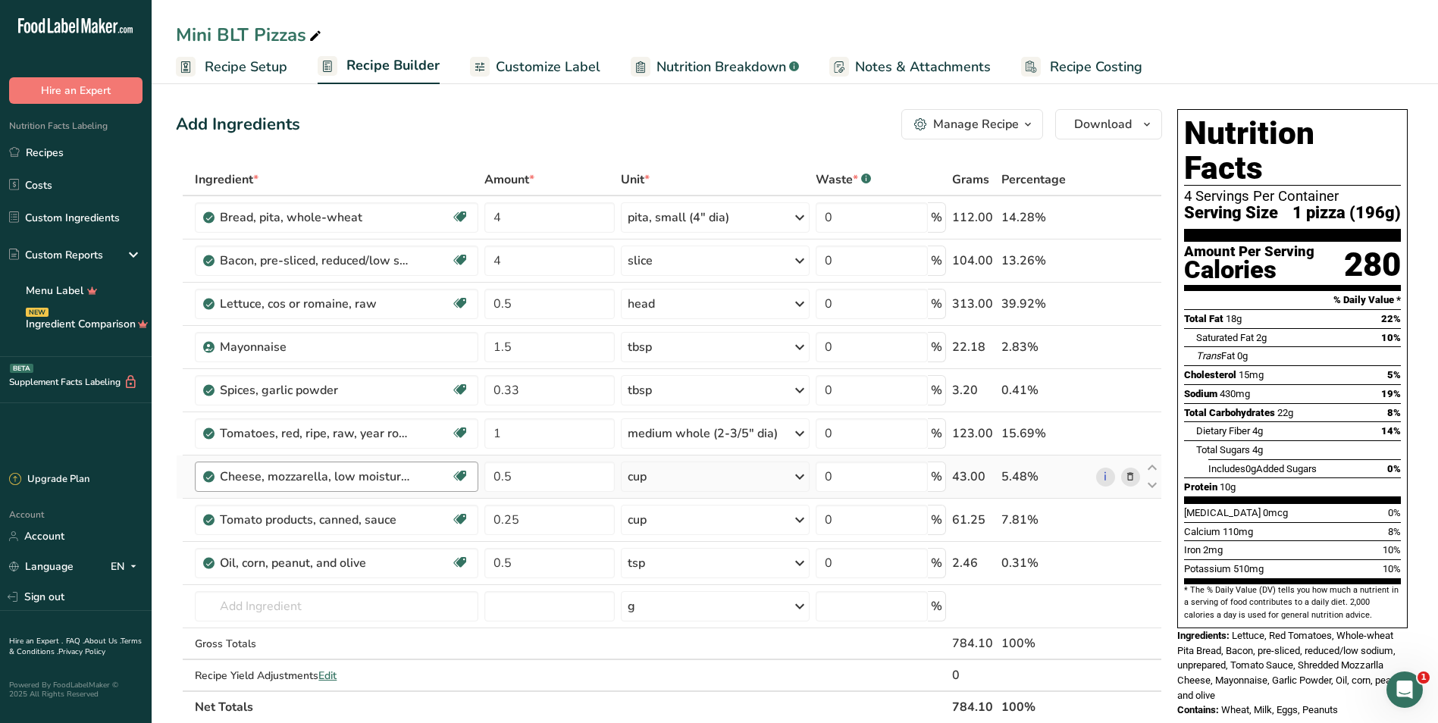
click at [321, 478] on div "Cheese, mozzarella, low moisture, part-skim, shredded" at bounding box center [314, 477] width 189 height 18
click at [708, 474] on icon at bounding box center [1130, 477] width 11 height 16
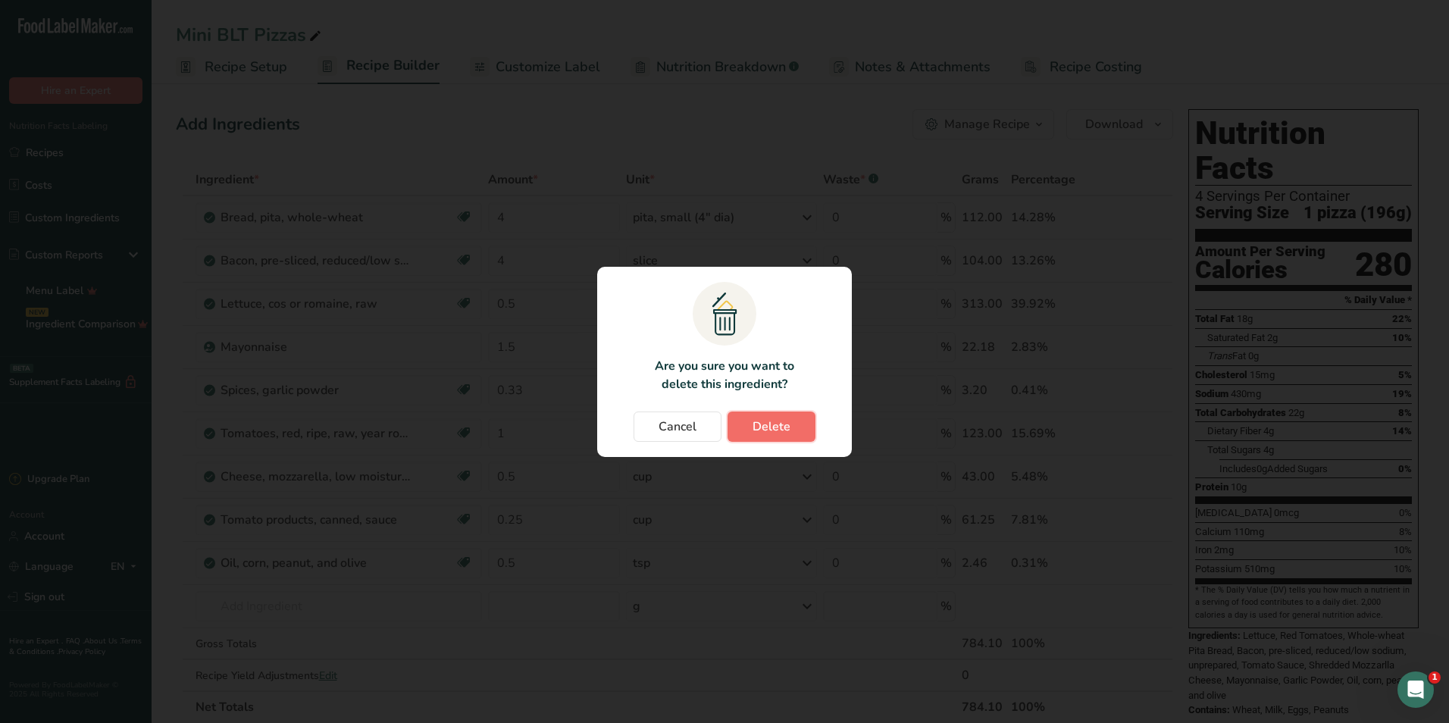
click at [708, 429] on span "Delete" at bounding box center [772, 427] width 38 height 18
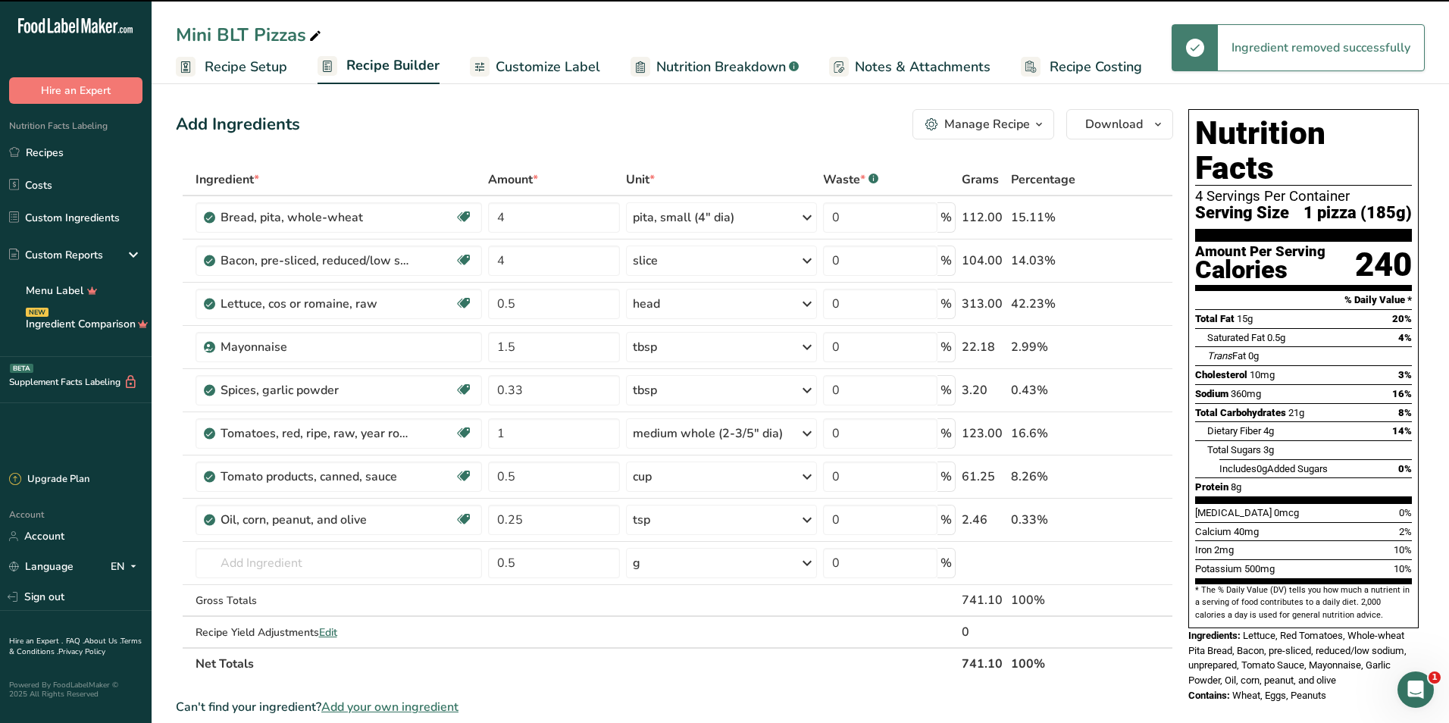
type input "0.25"
type input "0.5"
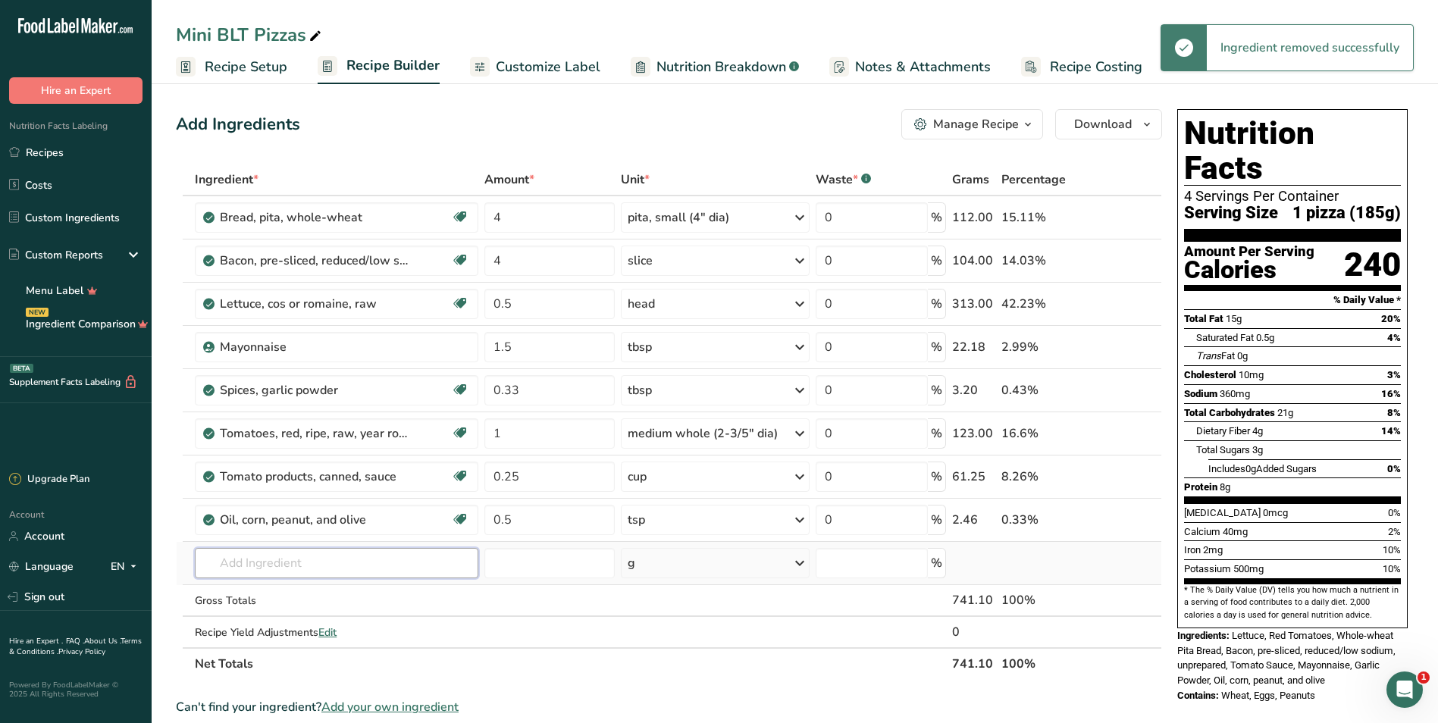
click at [250, 569] on input "text" at bounding box center [336, 563] width 283 height 30
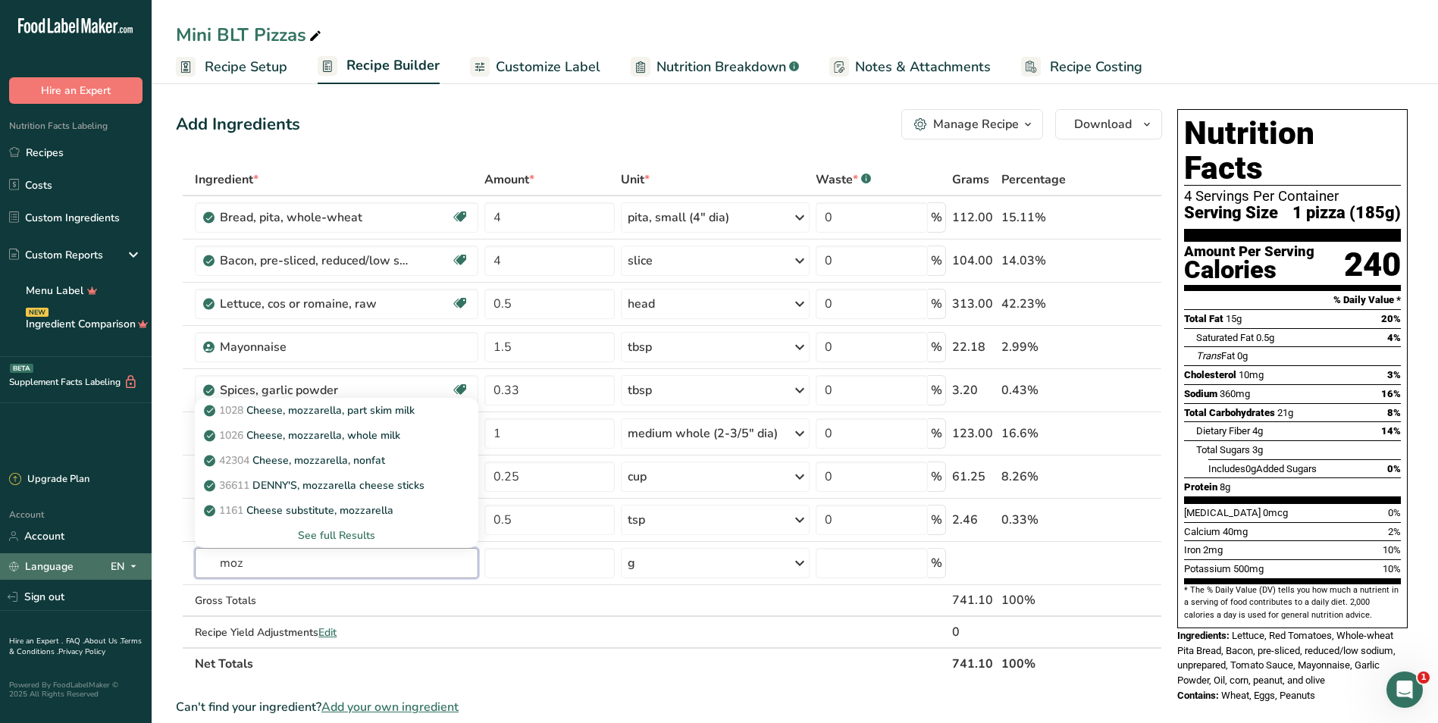
drag, startPoint x: 265, startPoint y: 563, endPoint x: 139, endPoint y: 555, distance: 126.9
click at [139, 555] on div ".a-20{fill:#fff;} Hire an Expert Nutrition Facts Labeling Recipes Costs Custom …" at bounding box center [719, 600] width 1438 height 1200
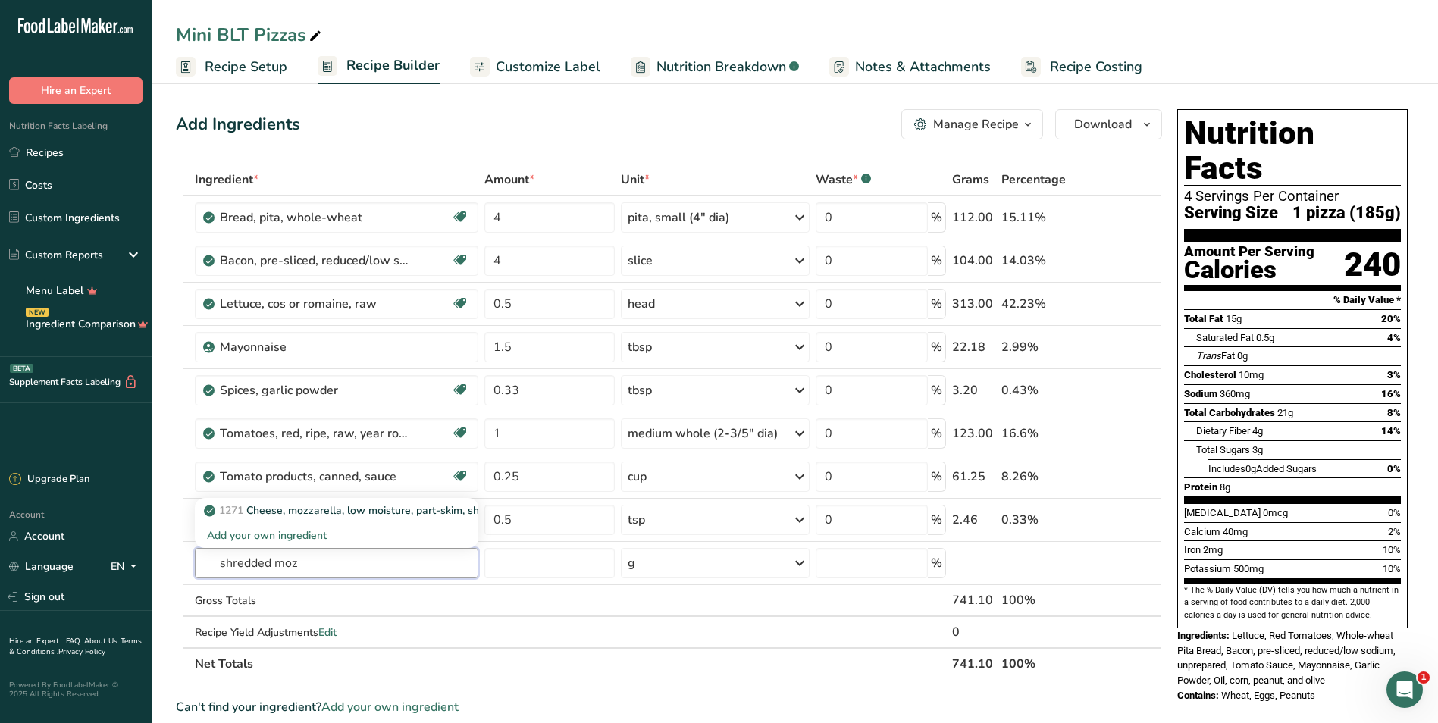
drag, startPoint x: 318, startPoint y: 565, endPoint x: 29, endPoint y: 553, distance: 289.1
click at [29, 553] on div ".a-20{fill:#fff;} Hire an Expert Nutrition Facts Labeling Recipes Costs Custom …" at bounding box center [719, 600] width 1438 height 1200
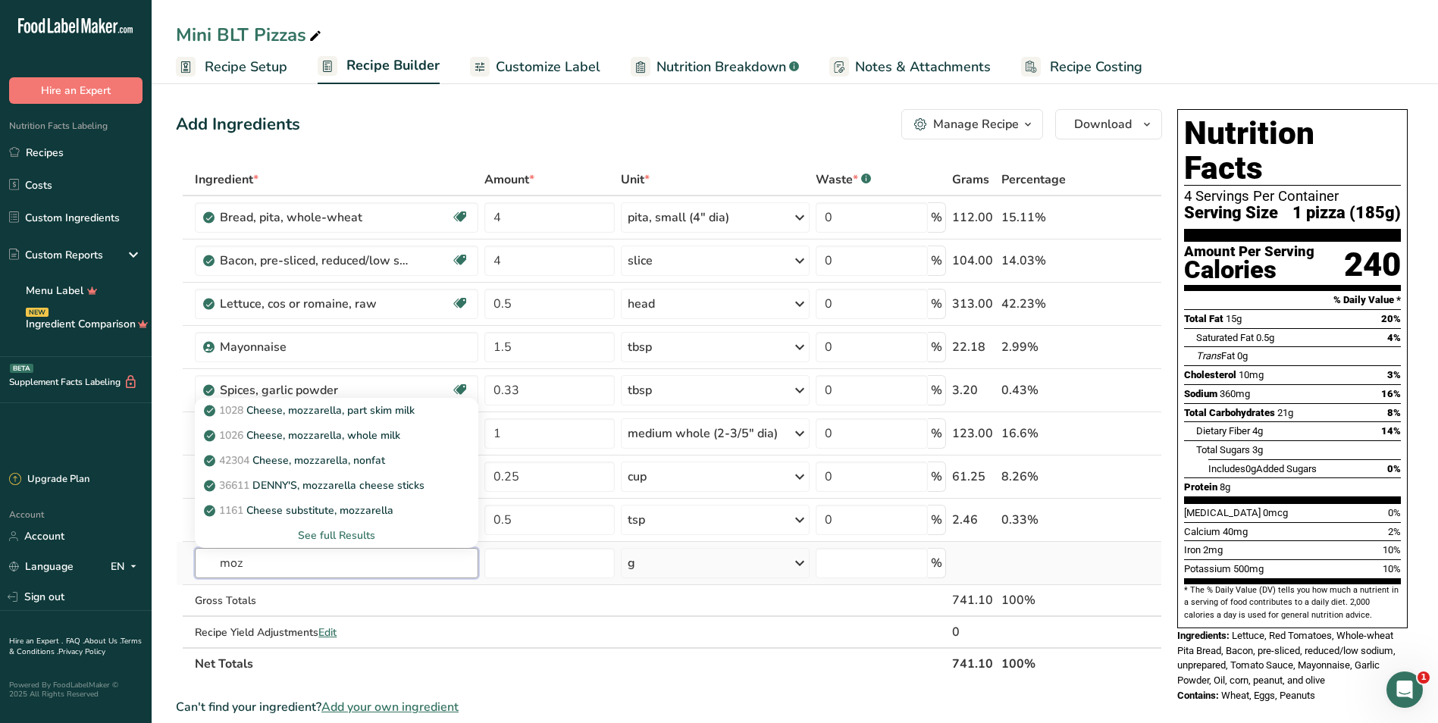
type input "moz"
click at [356, 534] on div "See full Results" at bounding box center [336, 536] width 259 height 16
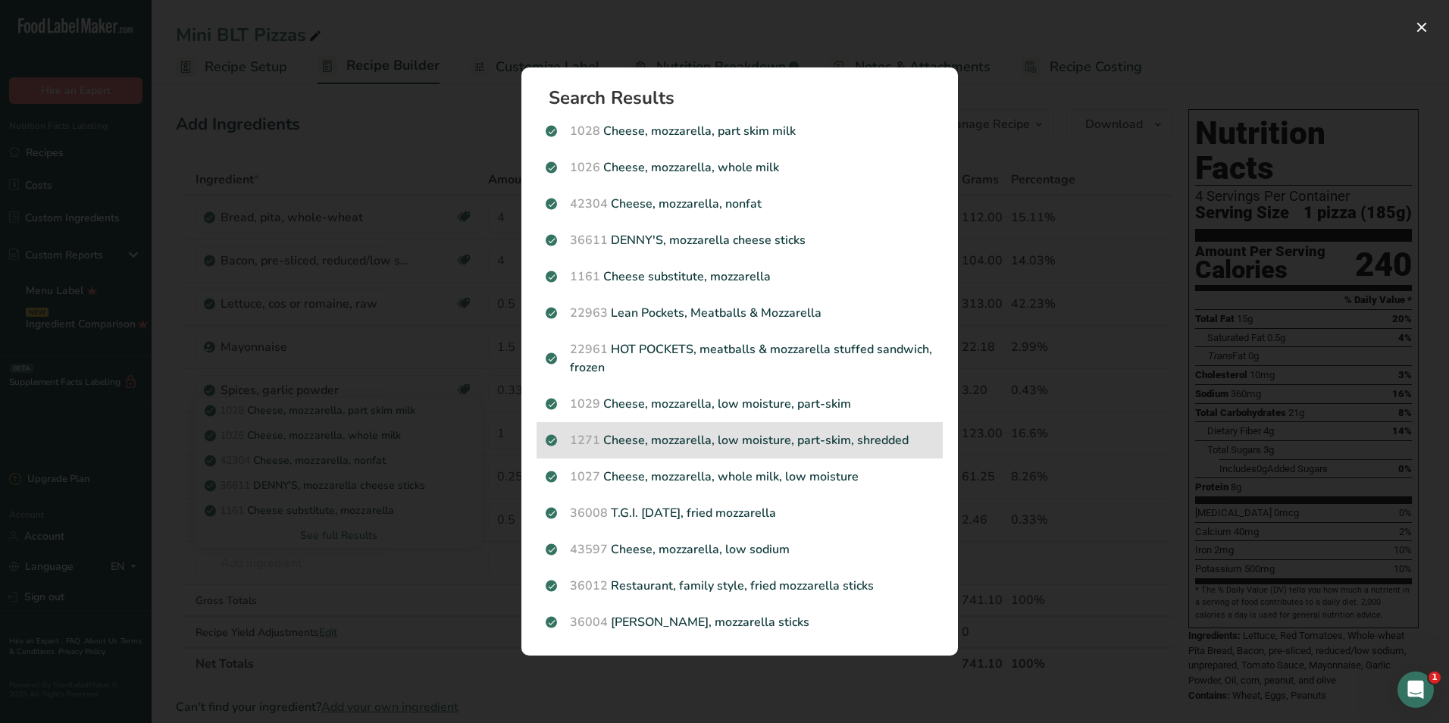
click at [708, 442] on p "1271 Cheese, mozzarella, low moisture, part-skim, shredded" at bounding box center [740, 440] width 388 height 18
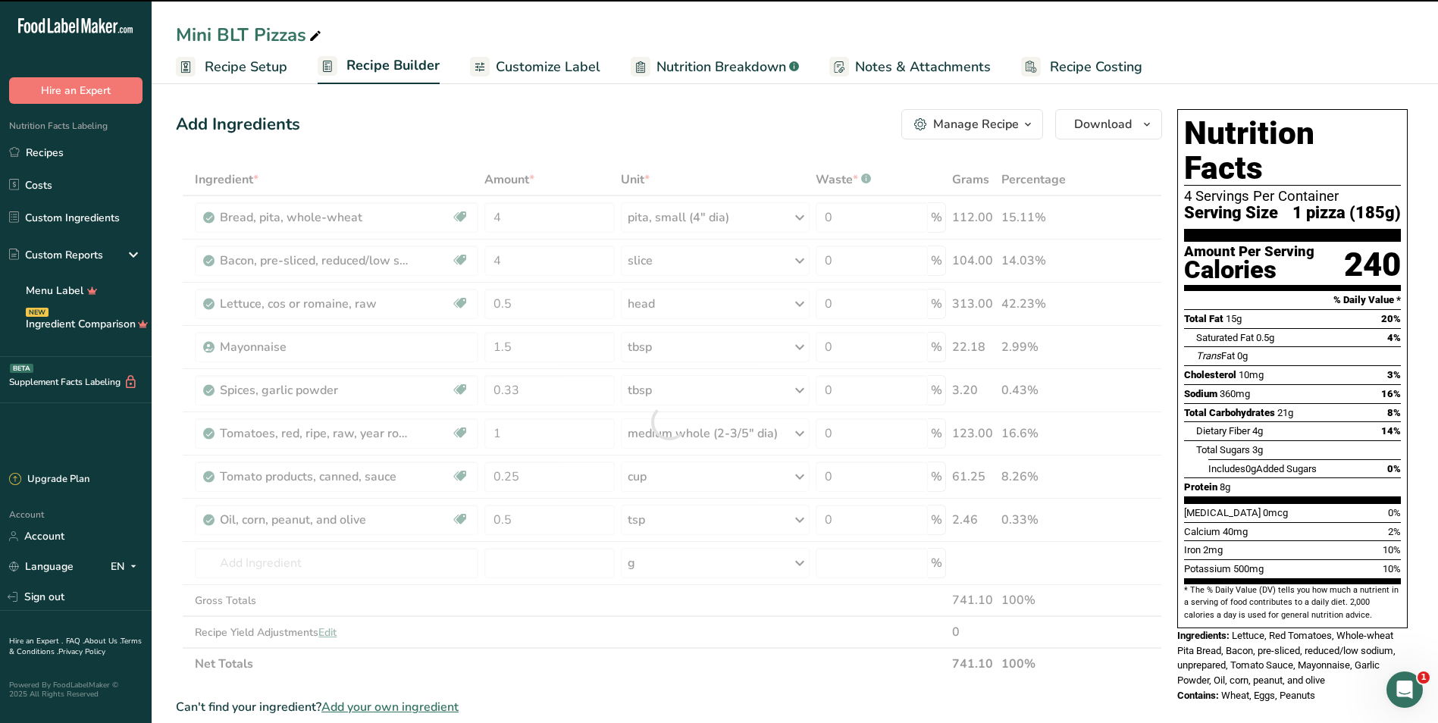
type input "0"
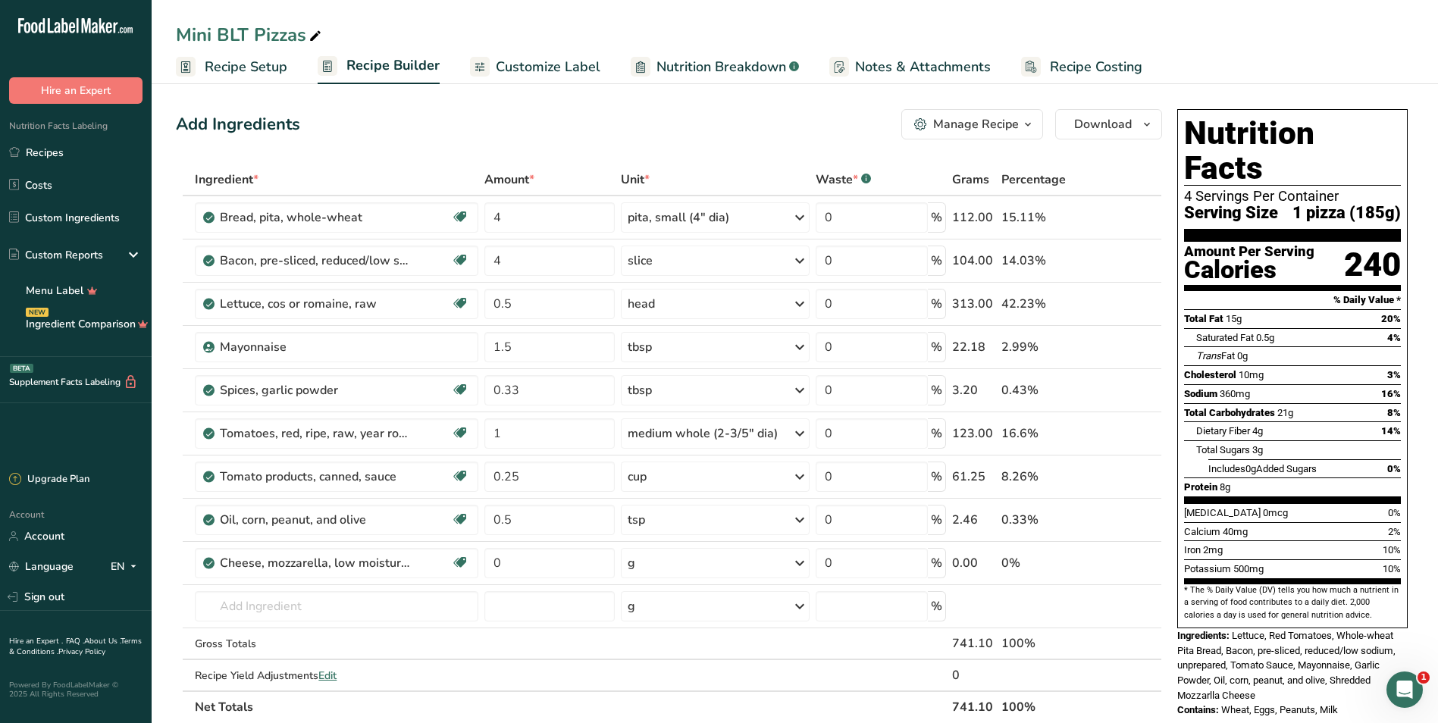
click at [656, 556] on div "g" at bounding box center [715, 563] width 189 height 30
click at [653, 613] on div "1 cup" at bounding box center [693, 614] width 127 height 22
click at [556, 562] on input "0" at bounding box center [549, 563] width 130 height 30
type input "0.5"
click at [478, 118] on div "Add Ingredients Manage Recipe Delete Recipe Duplicate Recipe Scale Recipe Save …" at bounding box center [669, 124] width 986 height 30
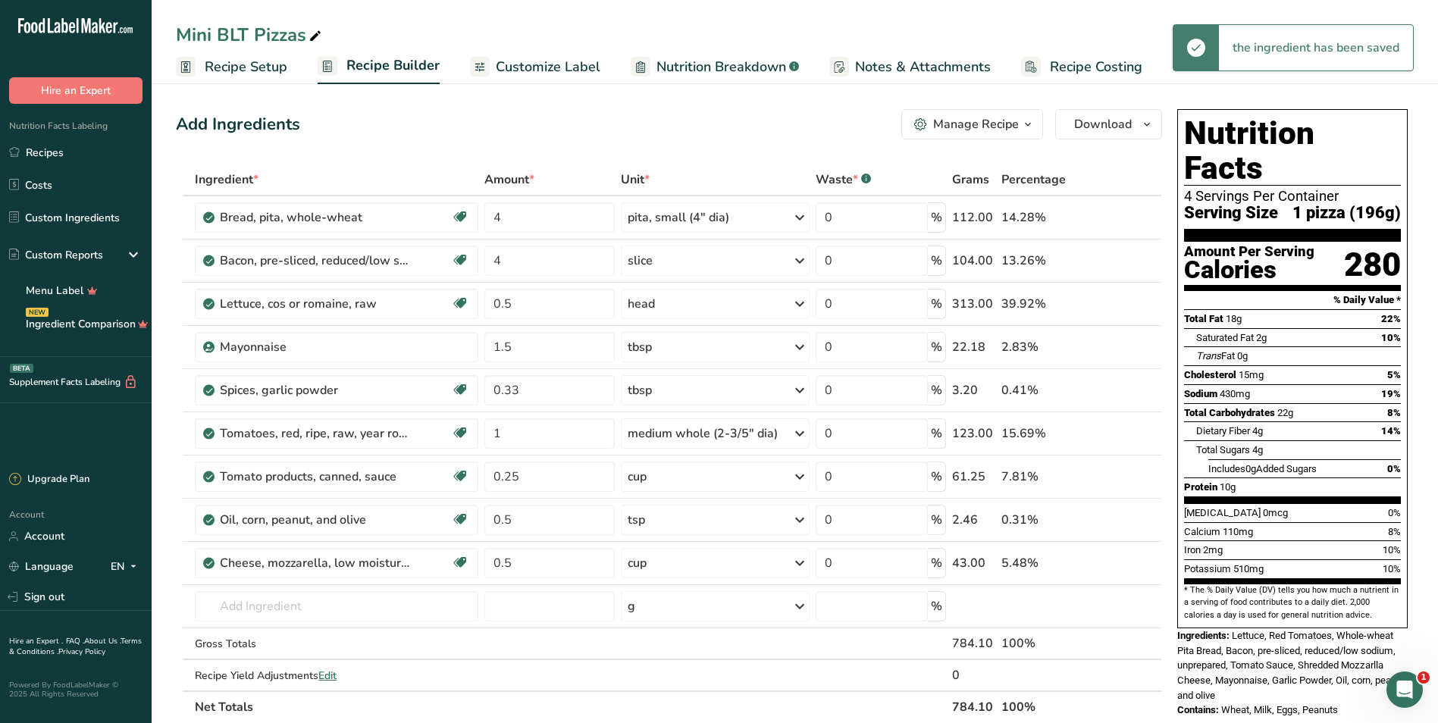
click at [522, 177] on span "Amount *" at bounding box center [509, 180] width 50 height 18
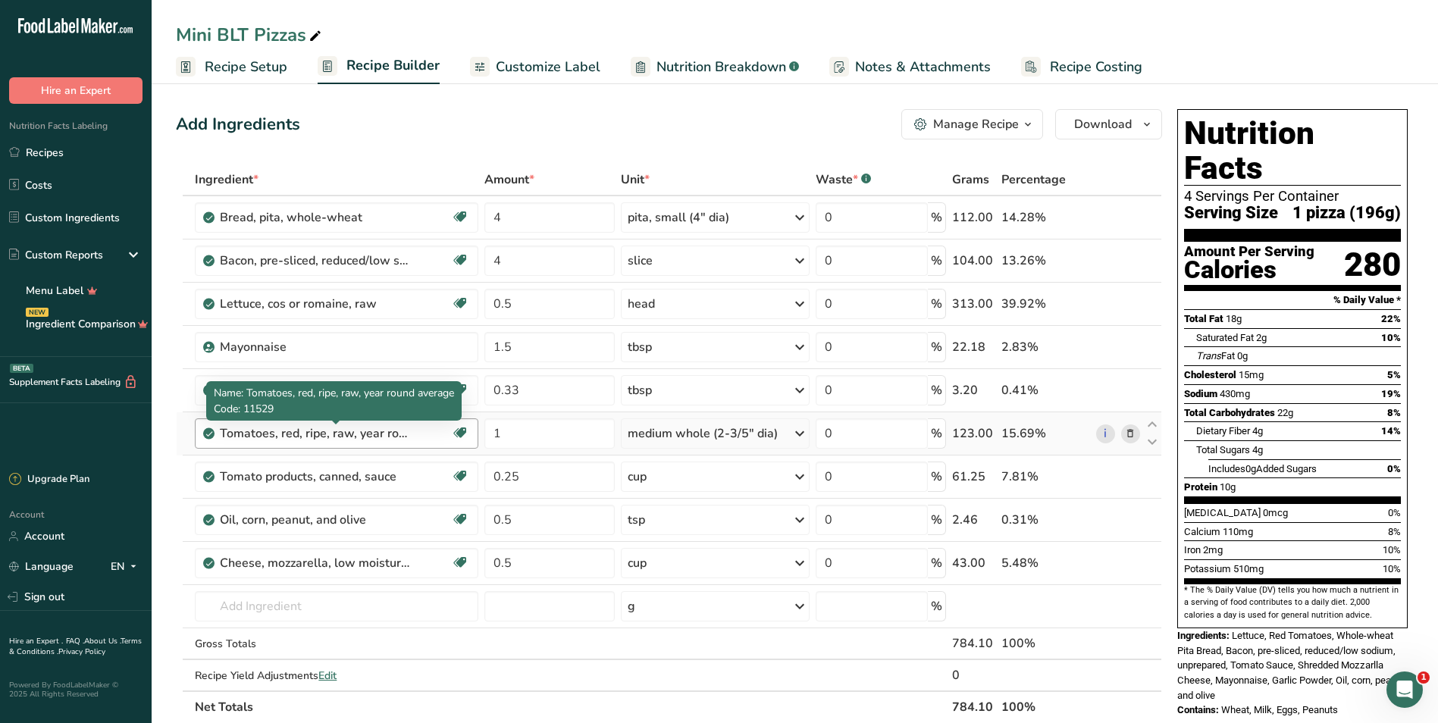
click at [332, 433] on div "Tomatoes, red, ripe, raw, year round average" at bounding box center [314, 433] width 189 height 18
click at [391, 438] on div "Tomatoes, red, ripe, raw, year round average" at bounding box center [314, 433] width 189 height 18
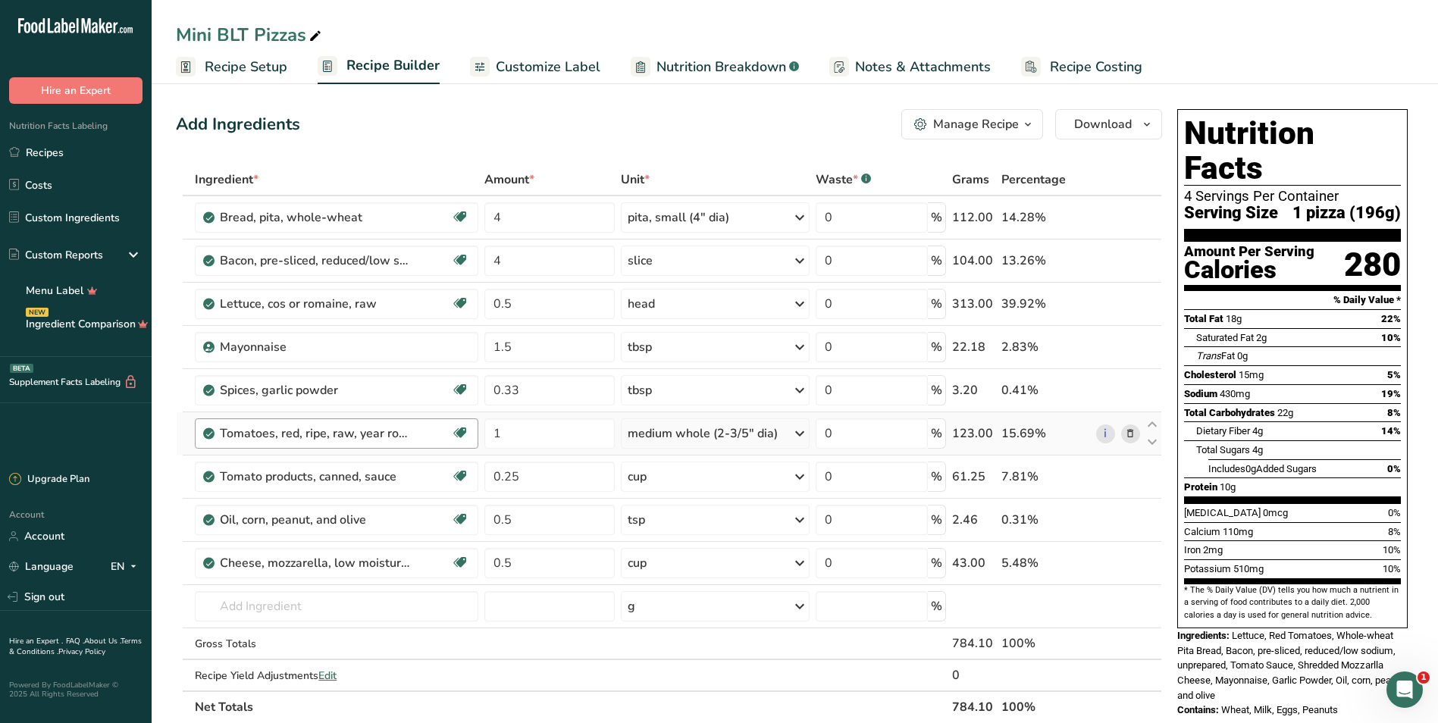
click at [404, 437] on div "Tomatoes, red, ripe, raw, year round average" at bounding box center [314, 433] width 189 height 18
click at [403, 437] on div "Tomatoes, red, ripe, raw, year round average" at bounding box center [314, 433] width 189 height 18
drag, startPoint x: 403, startPoint y: 437, endPoint x: 380, endPoint y: 437, distance: 22.7
click at [380, 437] on div "Tomatoes, red, ripe, raw, year round average" at bounding box center [314, 433] width 189 height 18
click at [379, 434] on div "Tomatoes, red, ripe, raw, year round average" at bounding box center [314, 433] width 189 height 18
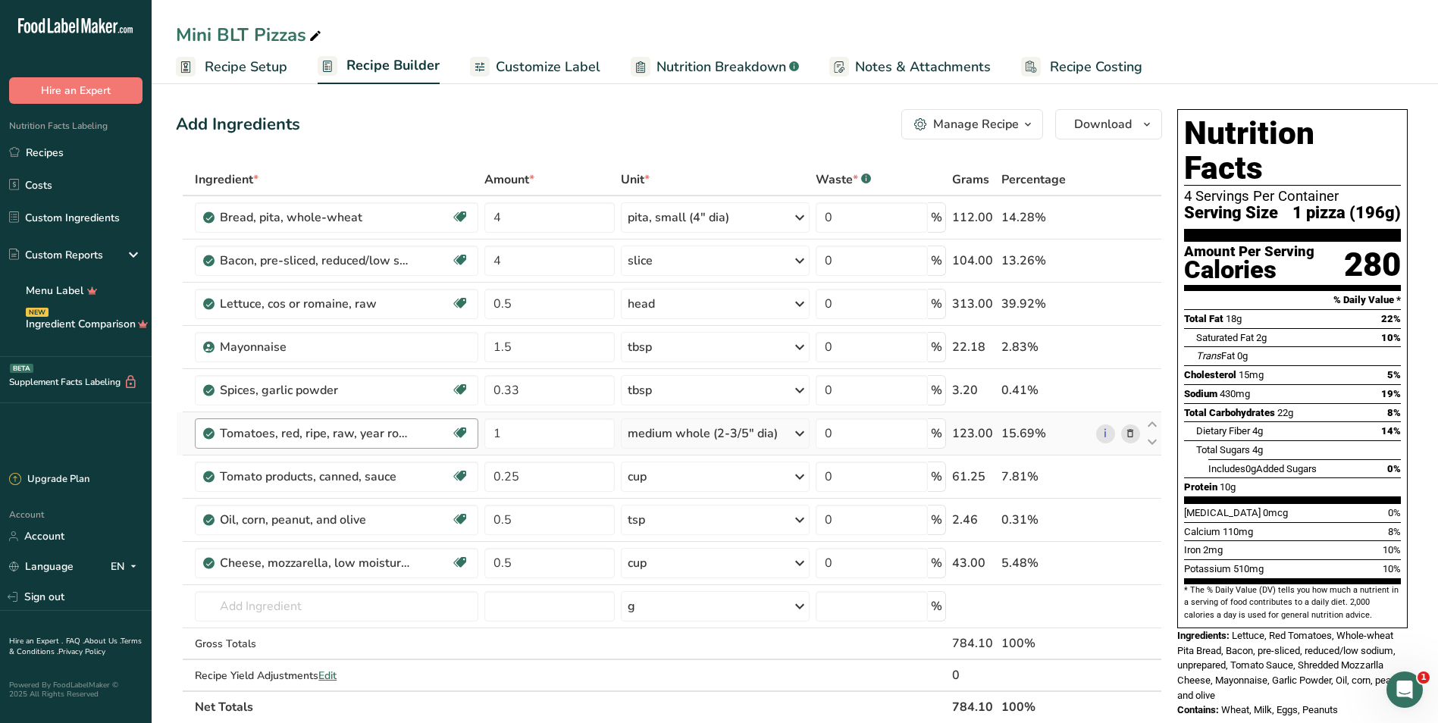
drag, startPoint x: 379, startPoint y: 434, endPoint x: 343, endPoint y: 427, distance: 37.2
click at [343, 427] on div "Tomatoes, red, ripe, raw, year round average" at bounding box center [314, 433] width 189 height 18
click at [708, 393] on div "tbsp" at bounding box center [715, 390] width 189 height 30
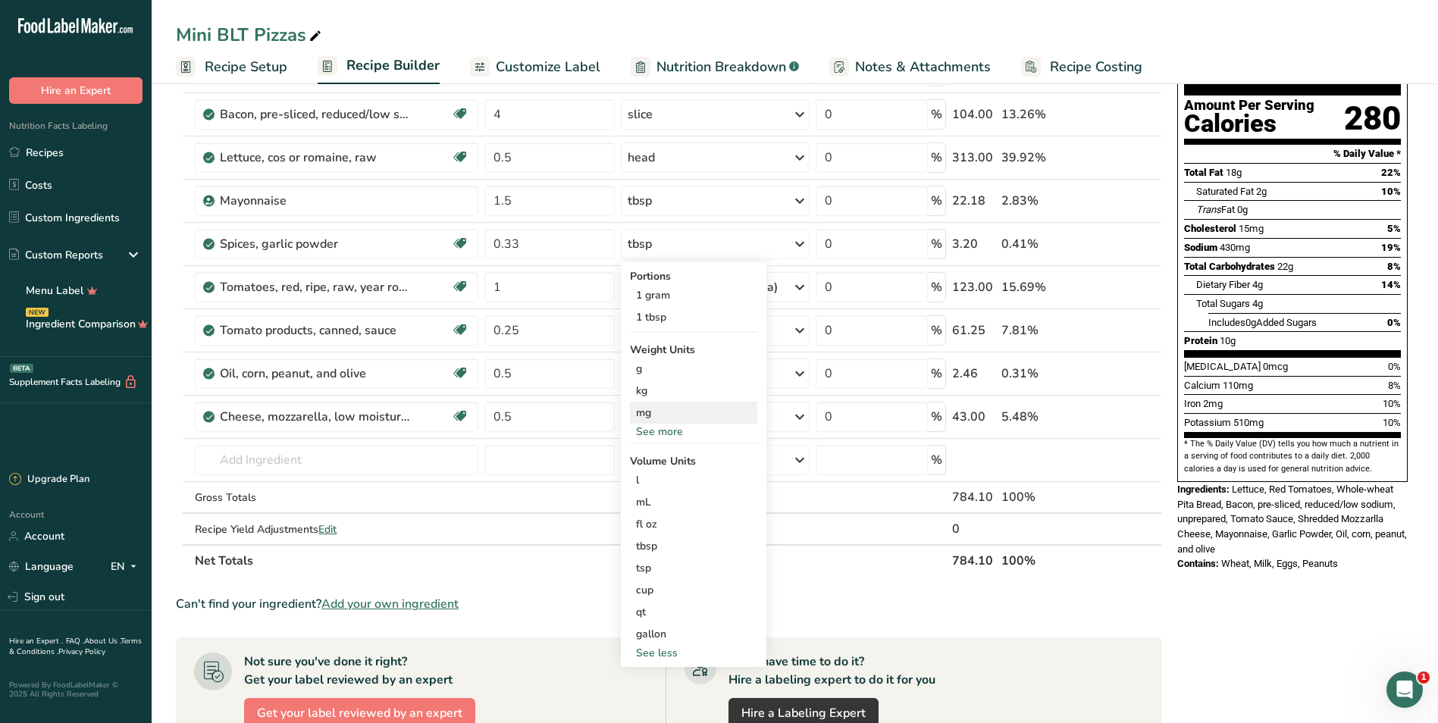
scroll to position [152, 0]
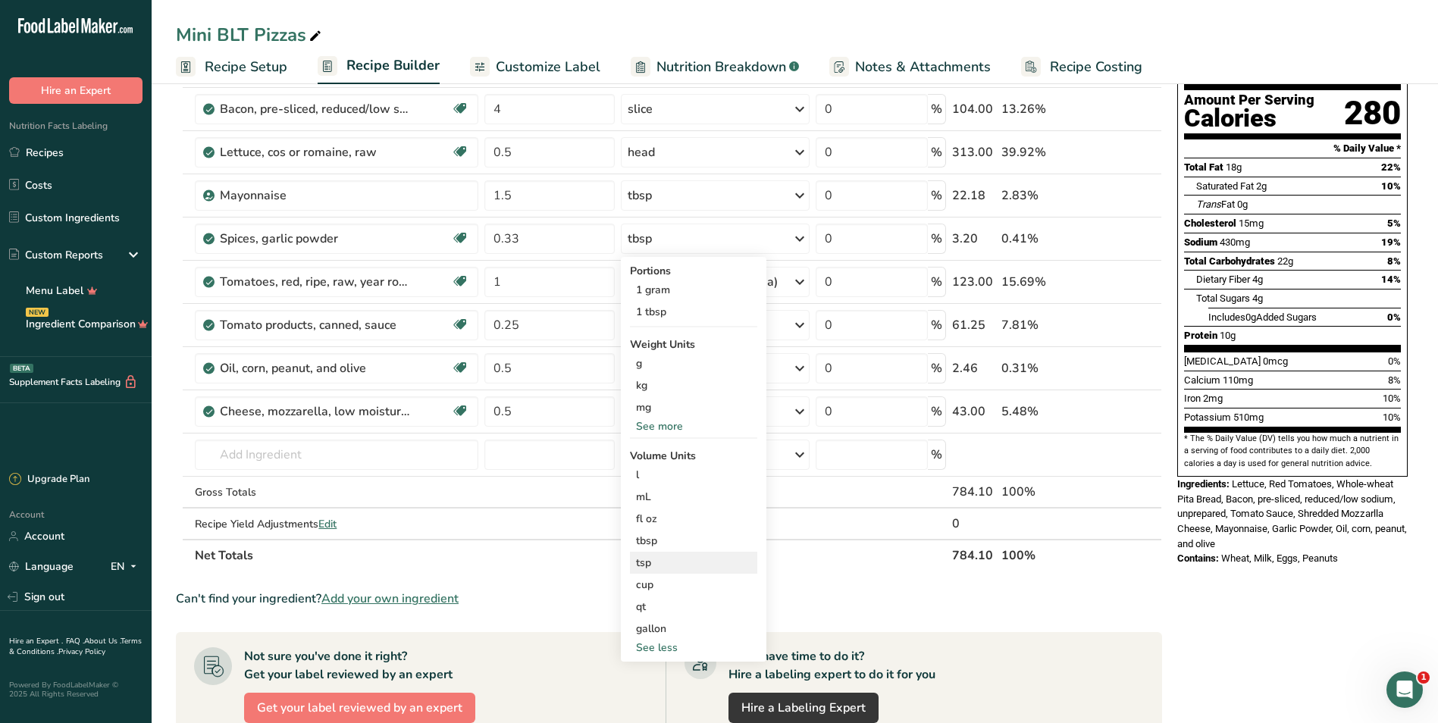
click at [656, 563] on div "tsp" at bounding box center [693, 563] width 115 height 16
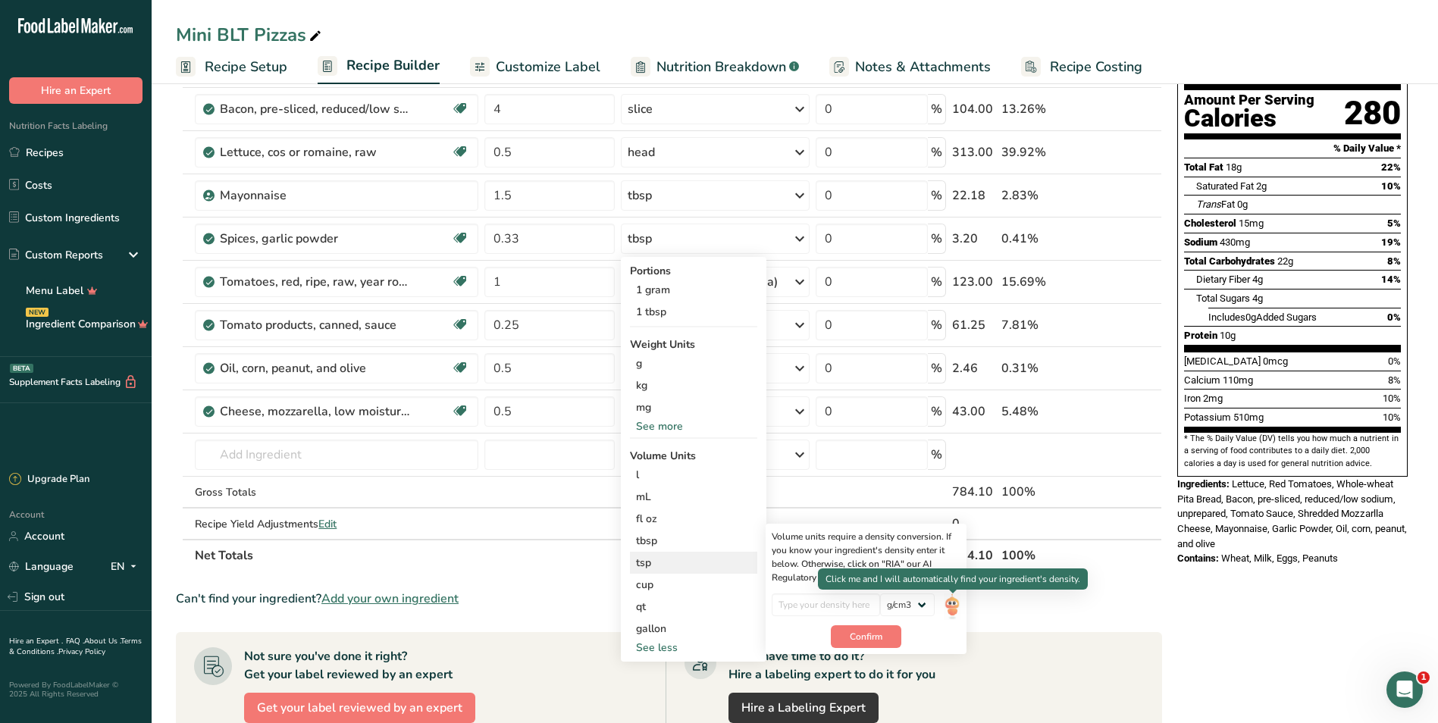
click at [708, 611] on img at bounding box center [952, 606] width 17 height 27
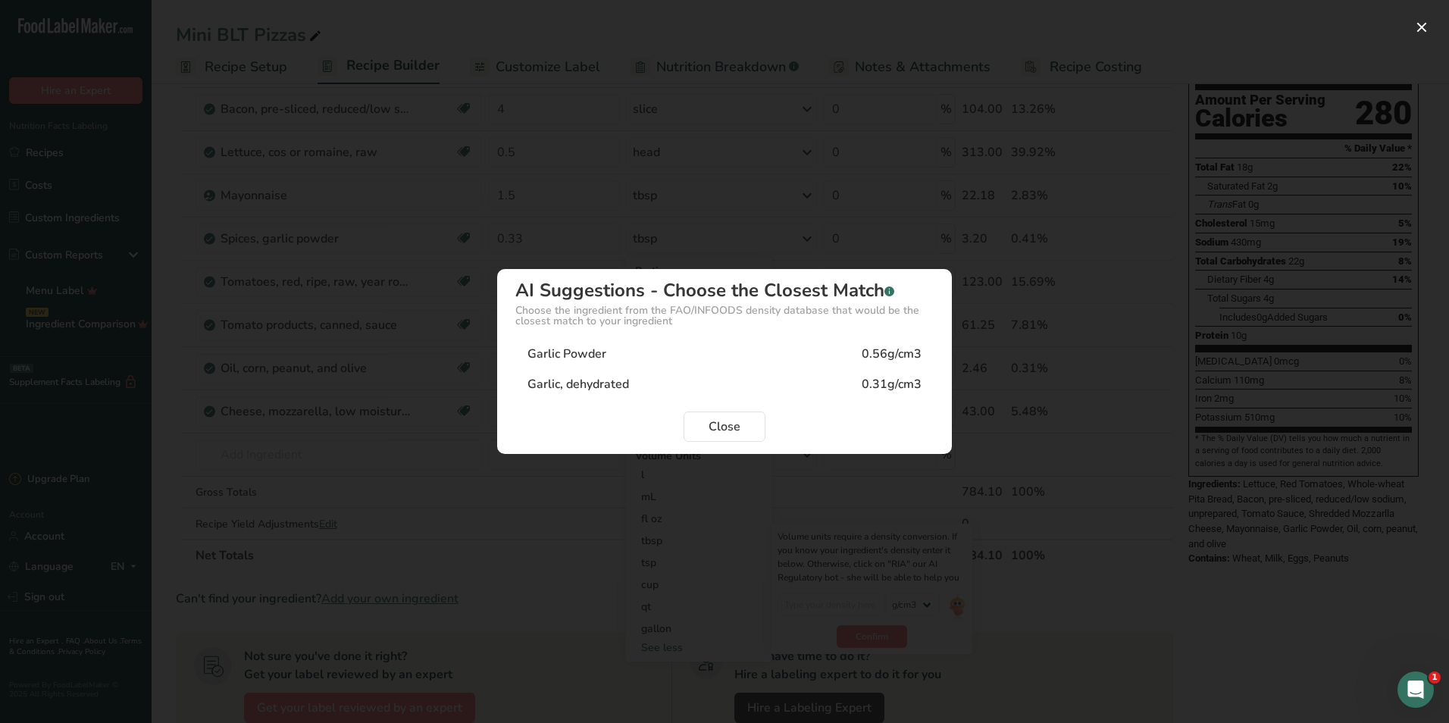
click at [708, 359] on div "Garlic Powder 0.56g/cm3" at bounding box center [724, 354] width 418 height 30
type input "0.56"
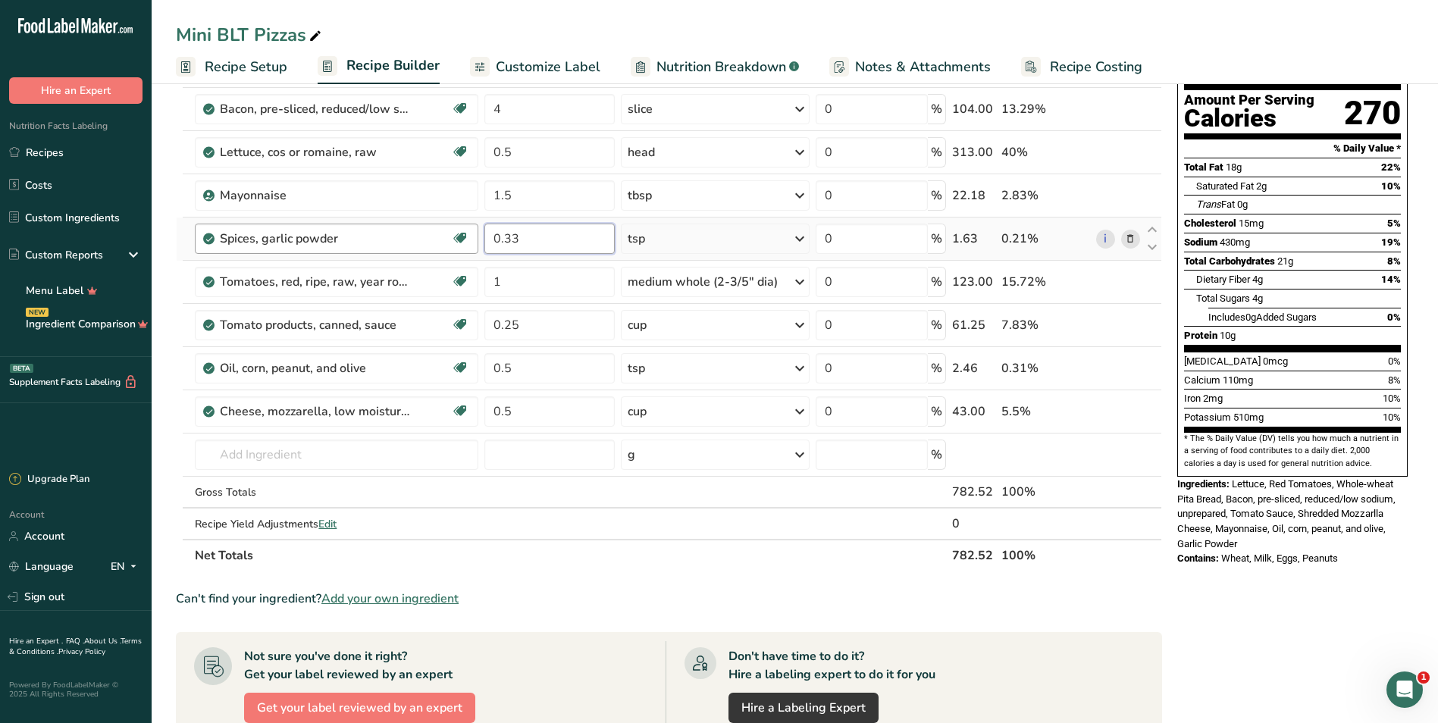
drag, startPoint x: 549, startPoint y: 235, endPoint x: 465, endPoint y: 225, distance: 84.7
click at [465, 225] on tr "Spices, garlic powder Dairy free Gluten free Vegan Vegetarian Soy free 0.33 tsp…" at bounding box center [669, 239] width 985 height 43
type input "0.25"
click at [654, 575] on section "Ingredient * Amount * Unit * Waste * .a-a{fill:#347362;}.b-a{fill:#fff;} Grams …" at bounding box center [669, 527] width 986 height 1031
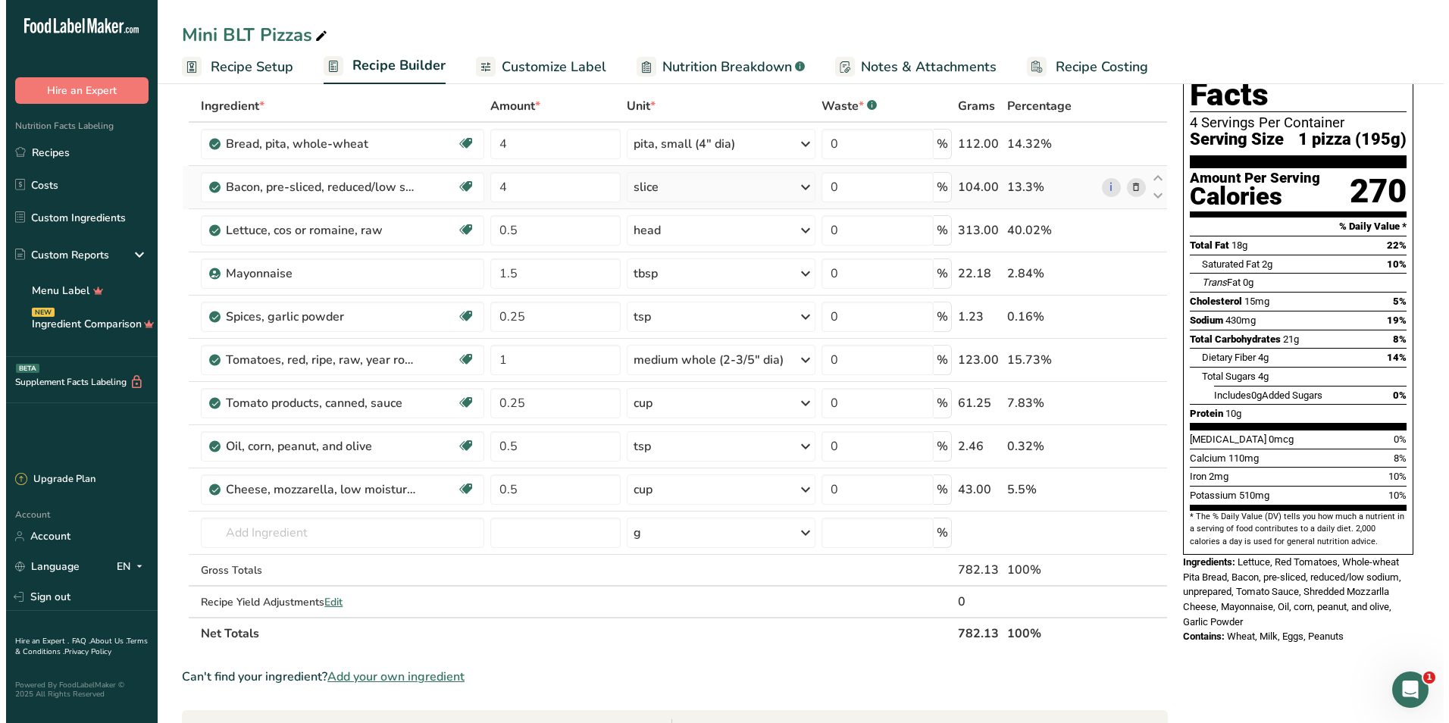
scroll to position [0, 0]
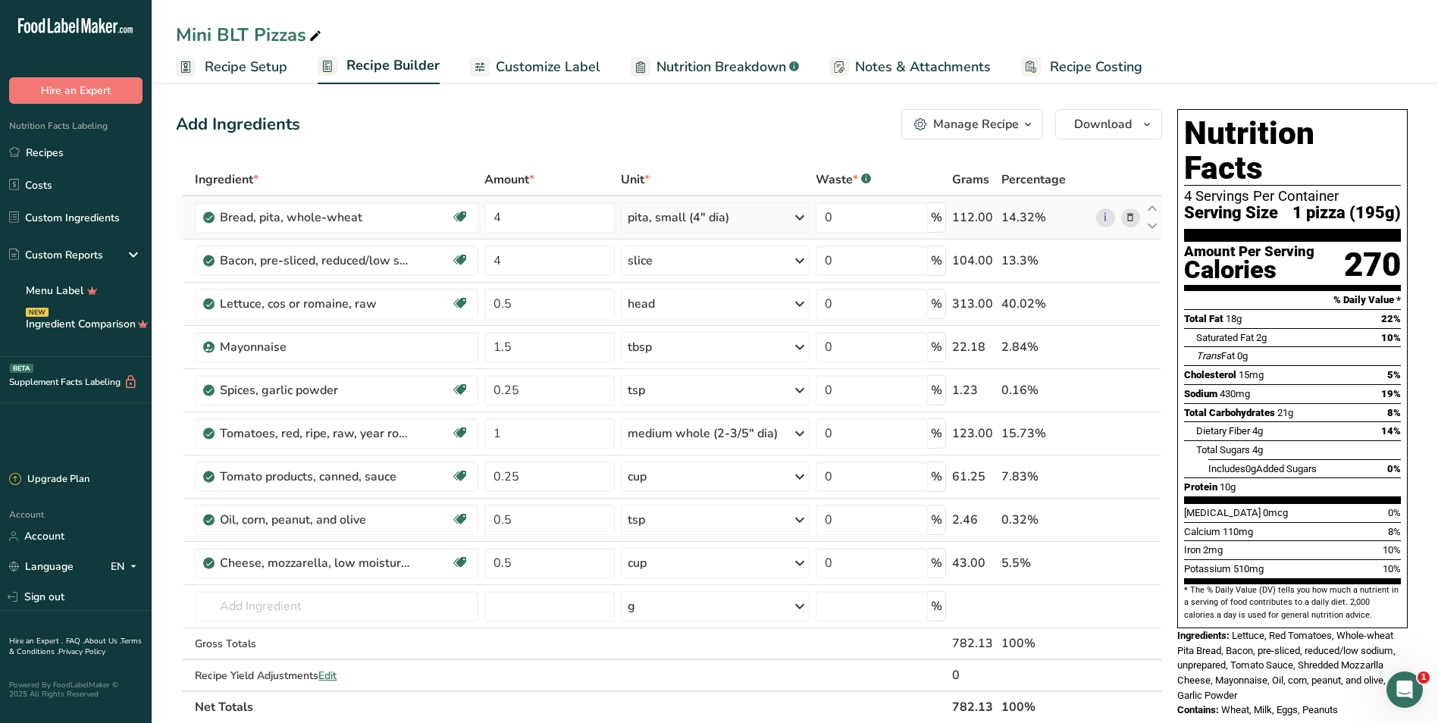
click at [704, 223] on div "pita, small (4" dia)" at bounding box center [679, 217] width 102 height 18
click at [689, 266] on div "1 pita, large (6-1/2" dia)" at bounding box center [694, 269] width 128 height 22
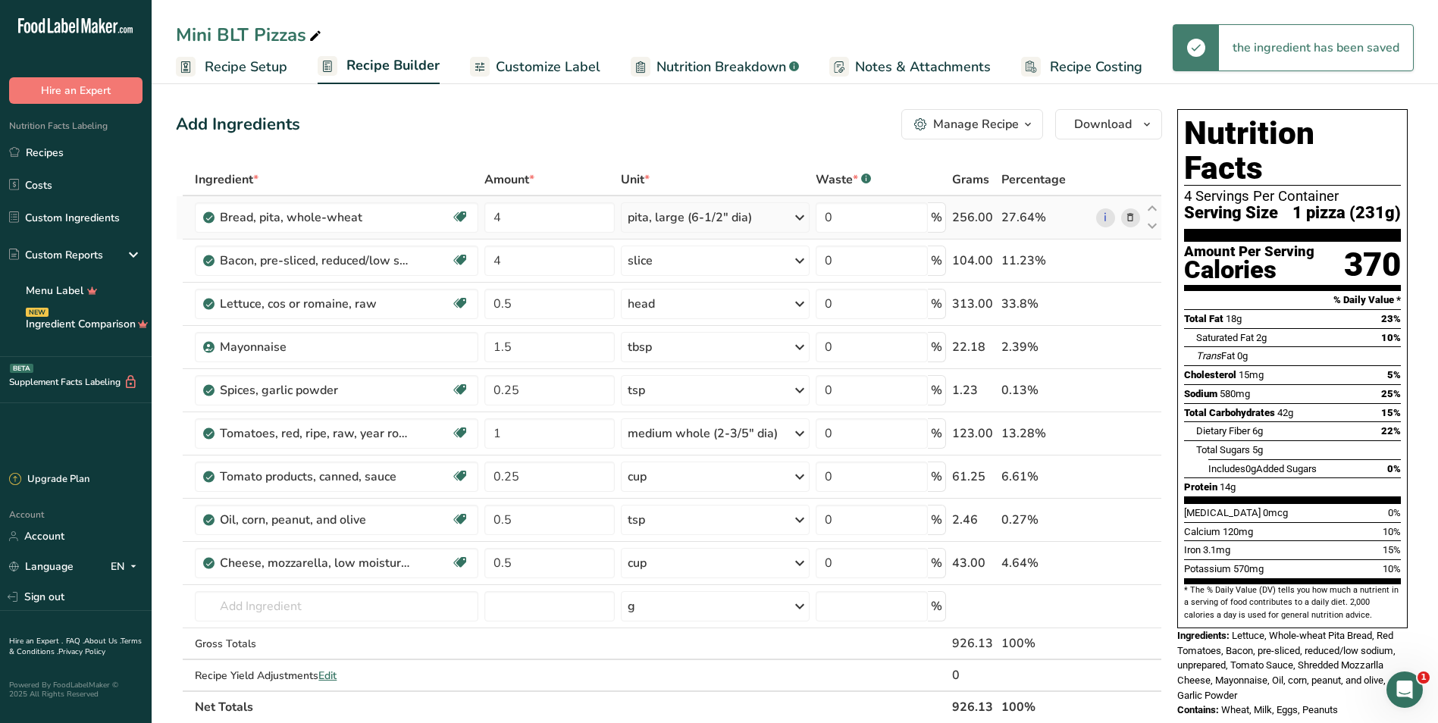
click at [706, 209] on div "pita, large (6-1/2" dia)" at bounding box center [690, 217] width 124 height 18
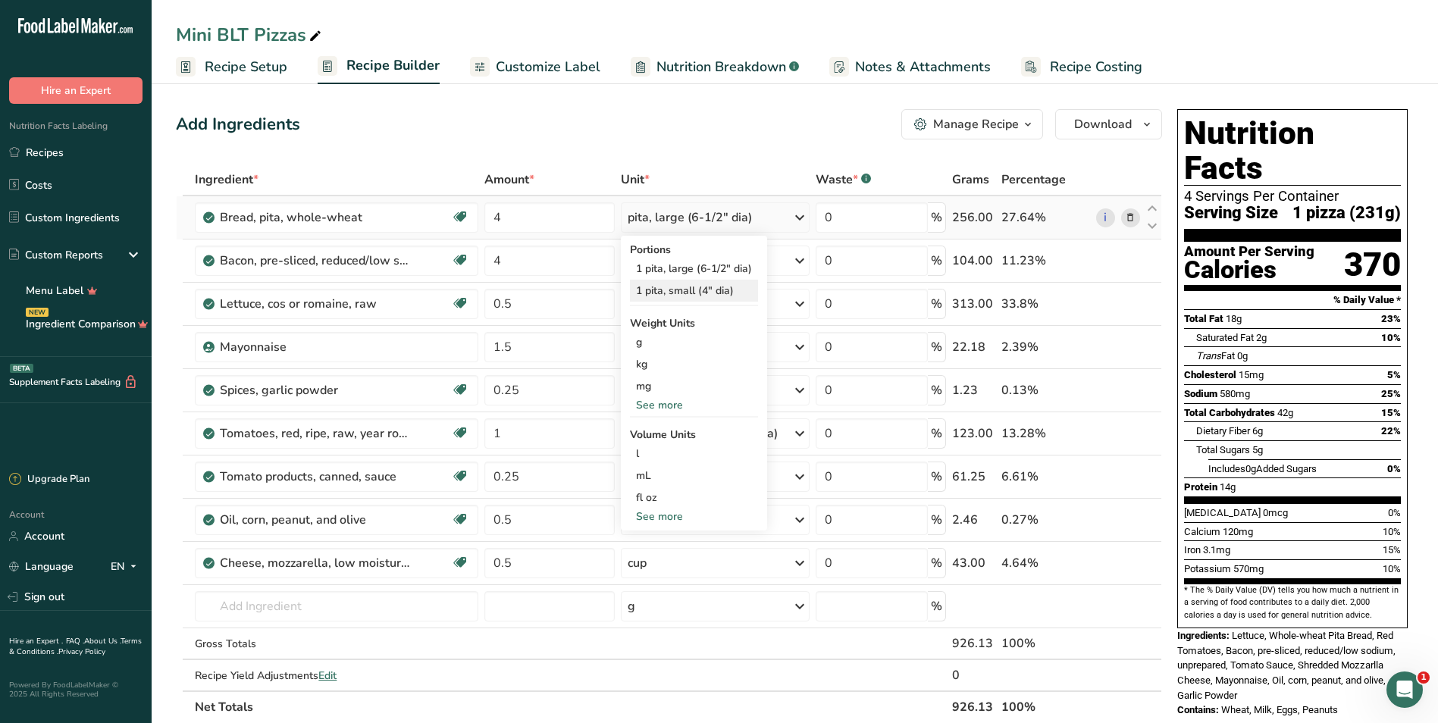
click at [697, 293] on div "1 pita, small (4" dia)" at bounding box center [694, 291] width 128 height 22
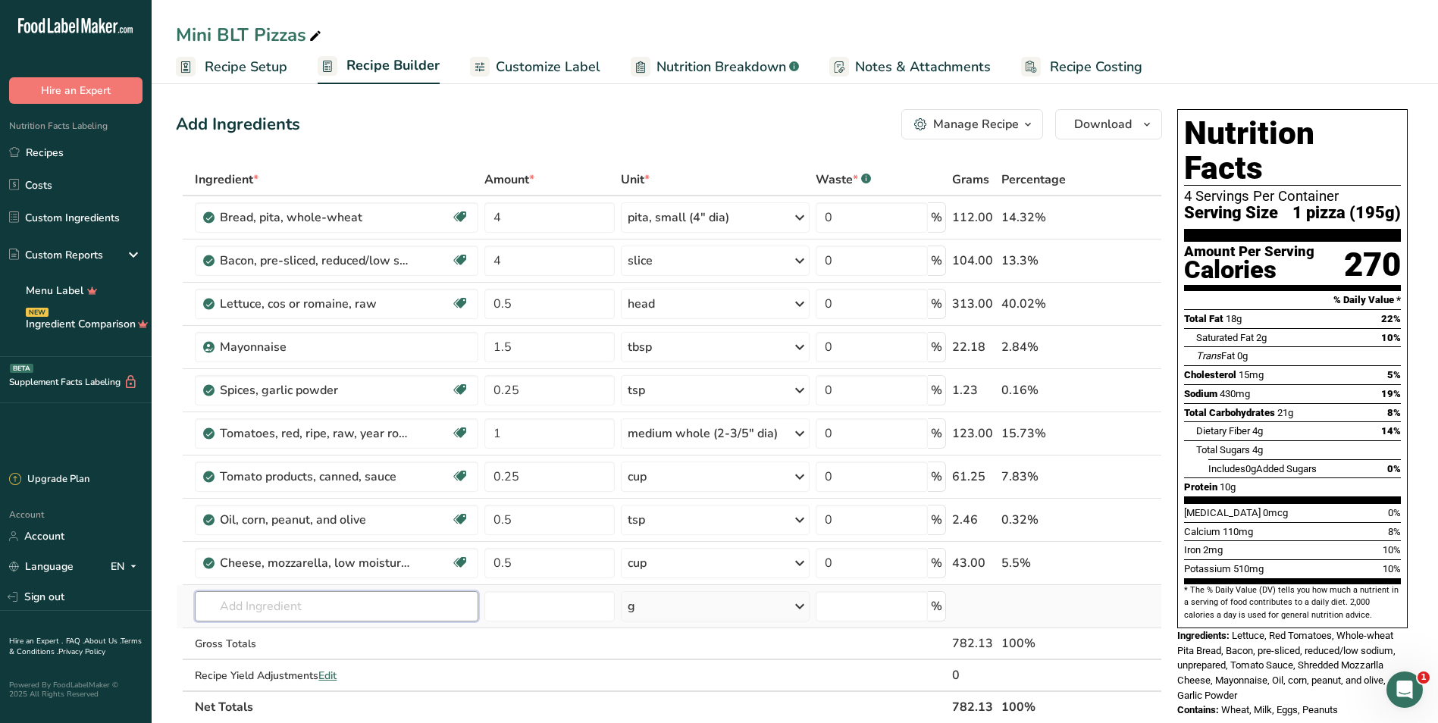
click at [277, 615] on input "text" at bounding box center [336, 606] width 283 height 30
type input "r"
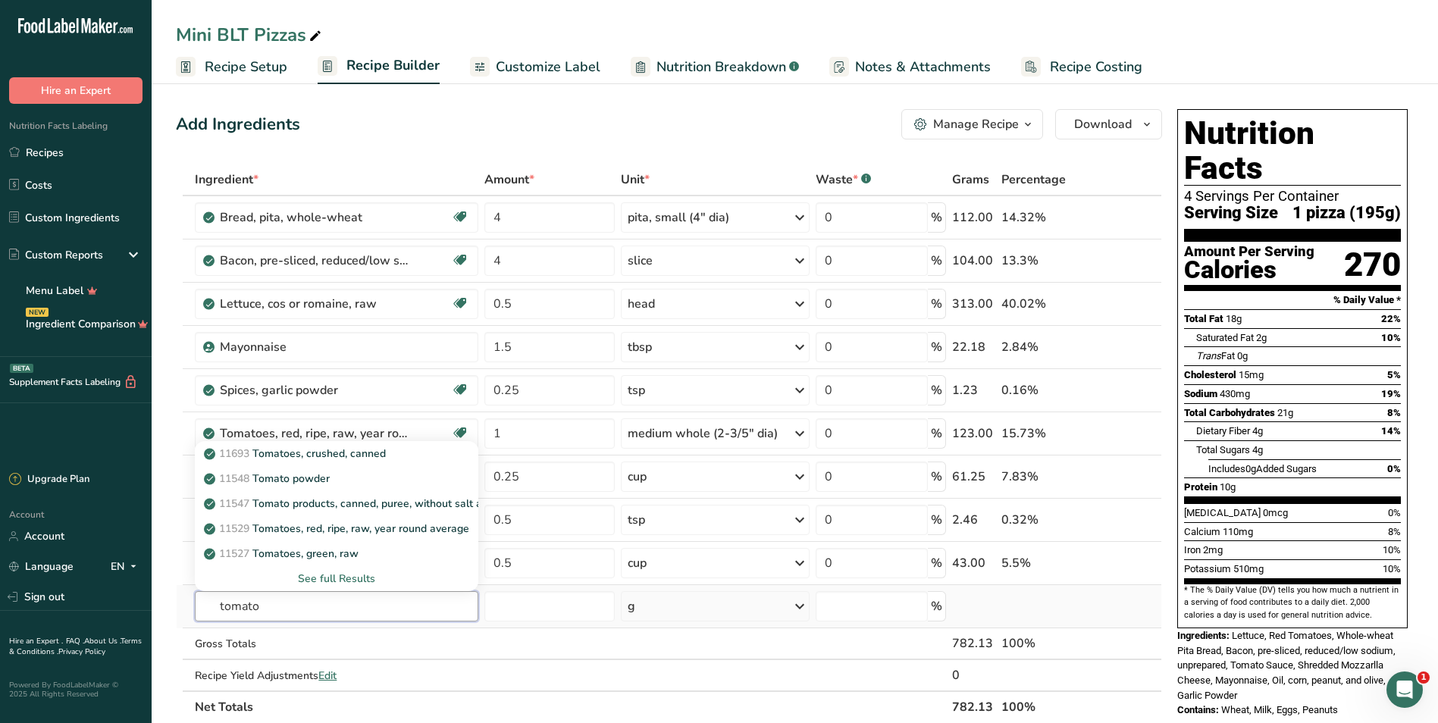
type input "tomato"
click at [343, 576] on div "See full Results" at bounding box center [336, 579] width 259 height 16
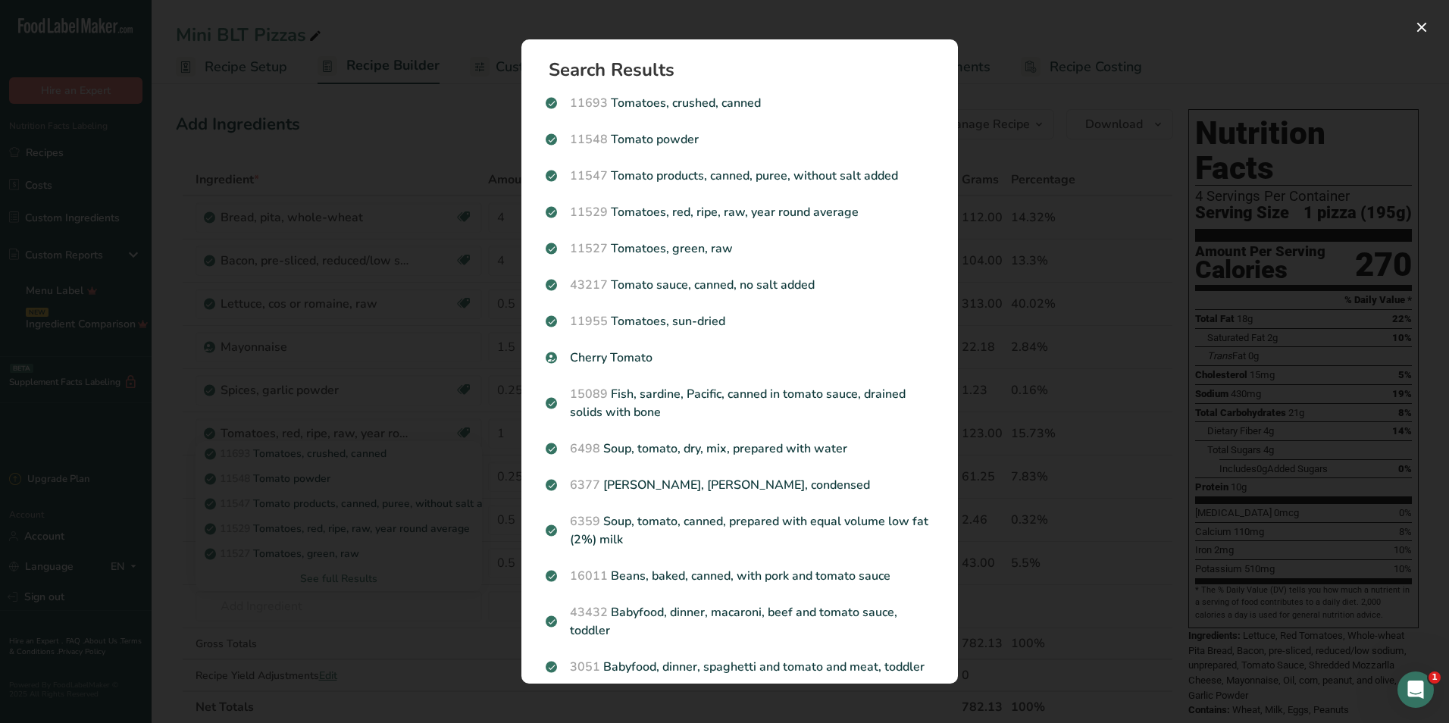
click at [708, 157] on div "Search results modal" at bounding box center [724, 361] width 1449 height 723
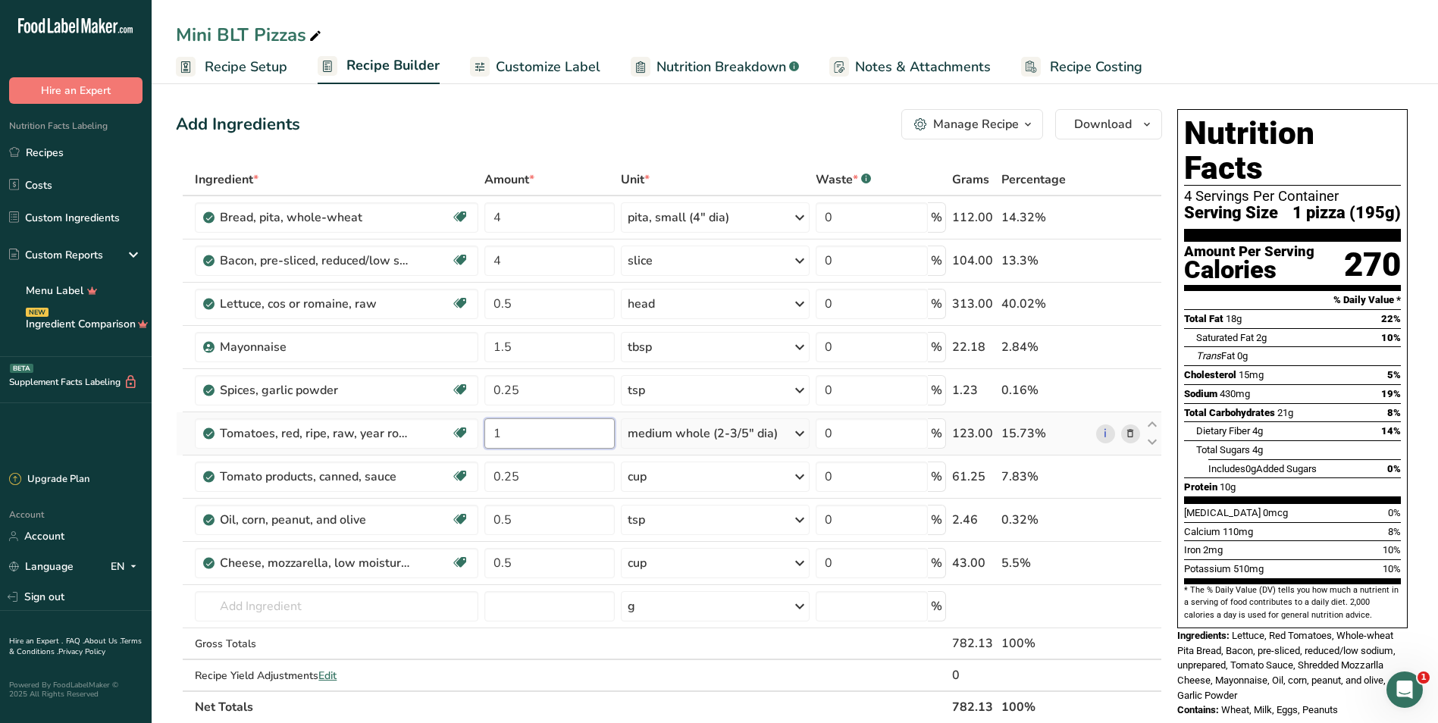
click at [565, 437] on input "1" at bounding box center [549, 433] width 130 height 30
type input "0.75"
click at [705, 124] on div "Add Ingredients Manage Recipe Delete Recipe Duplicate Recipe Scale Recipe Save …" at bounding box center [669, 124] width 986 height 30
click at [508, 54] on link "Customize Label" at bounding box center [535, 67] width 130 height 34
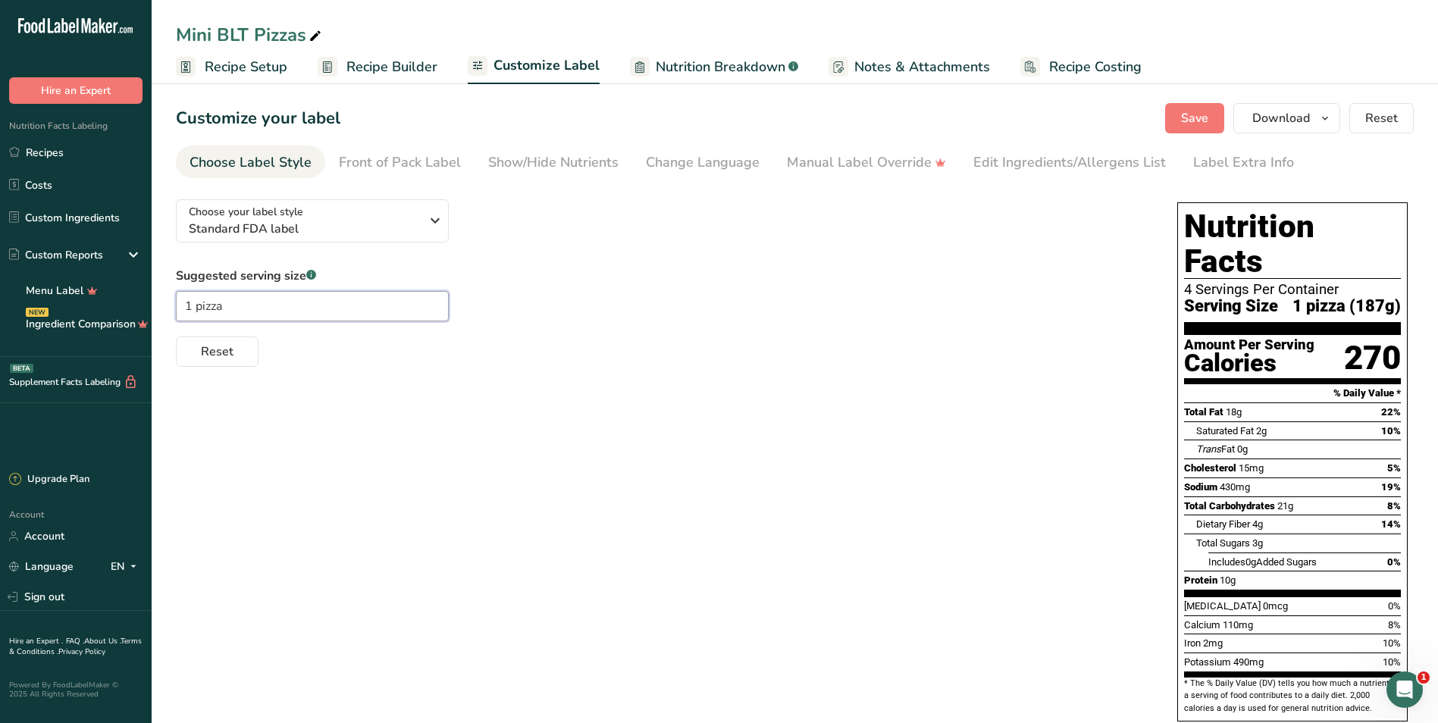
drag, startPoint x: 253, startPoint y: 310, endPoint x: 198, endPoint y: 311, distance: 55.3
click at [198, 311] on input "1 pizza" at bounding box center [312, 306] width 273 height 30
type input "1 Pizza"
click at [708, 166] on div "Edit Ingredients/Allergens List" at bounding box center [1069, 162] width 193 height 20
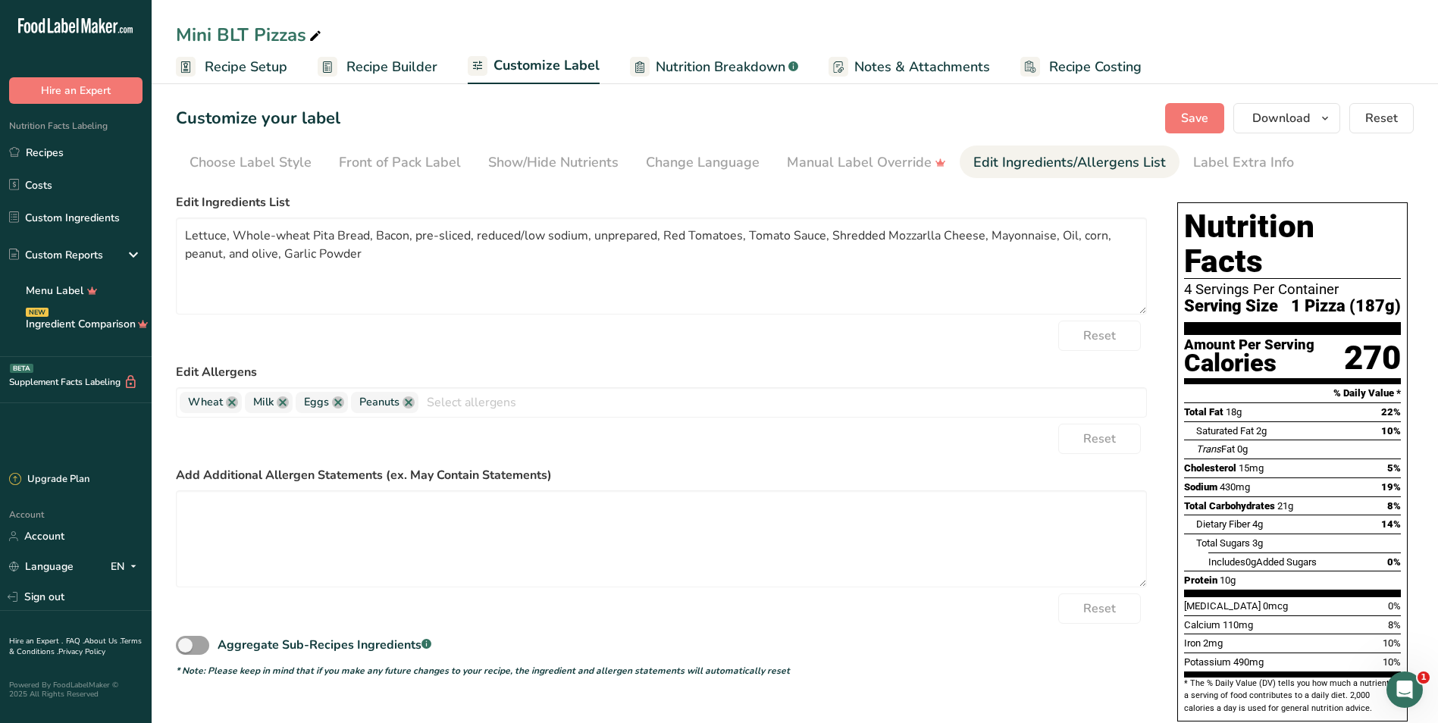
click at [365, 80] on link "Recipe Builder" at bounding box center [378, 67] width 120 height 34
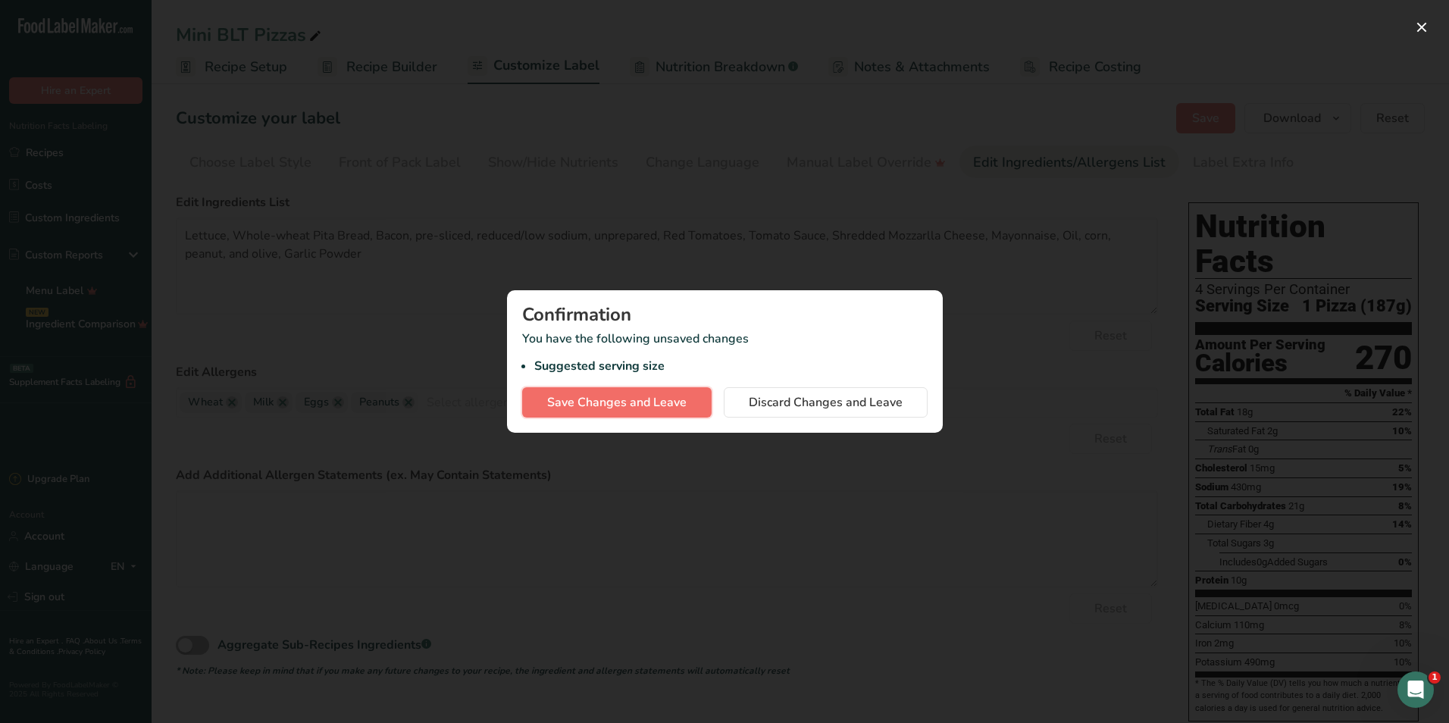
click at [656, 402] on span "Save Changes and Leave" at bounding box center [616, 402] width 139 height 18
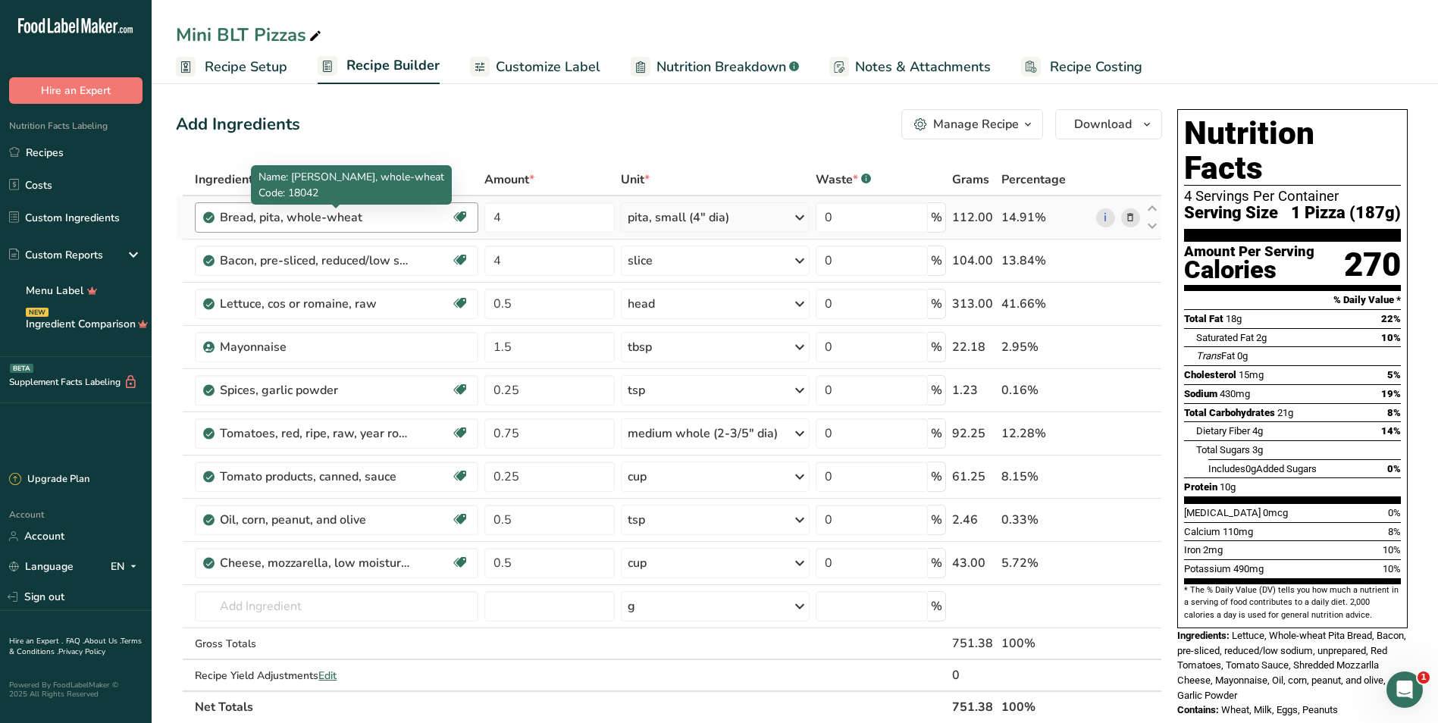
click at [369, 218] on div "Bread, pita, whole-wheat" at bounding box center [314, 217] width 189 height 18
click at [372, 214] on div "Bread, pita, whole-wheat" at bounding box center [314, 217] width 189 height 18
click at [374, 219] on div "Bread, pita, whole-wheat" at bounding box center [314, 217] width 189 height 18
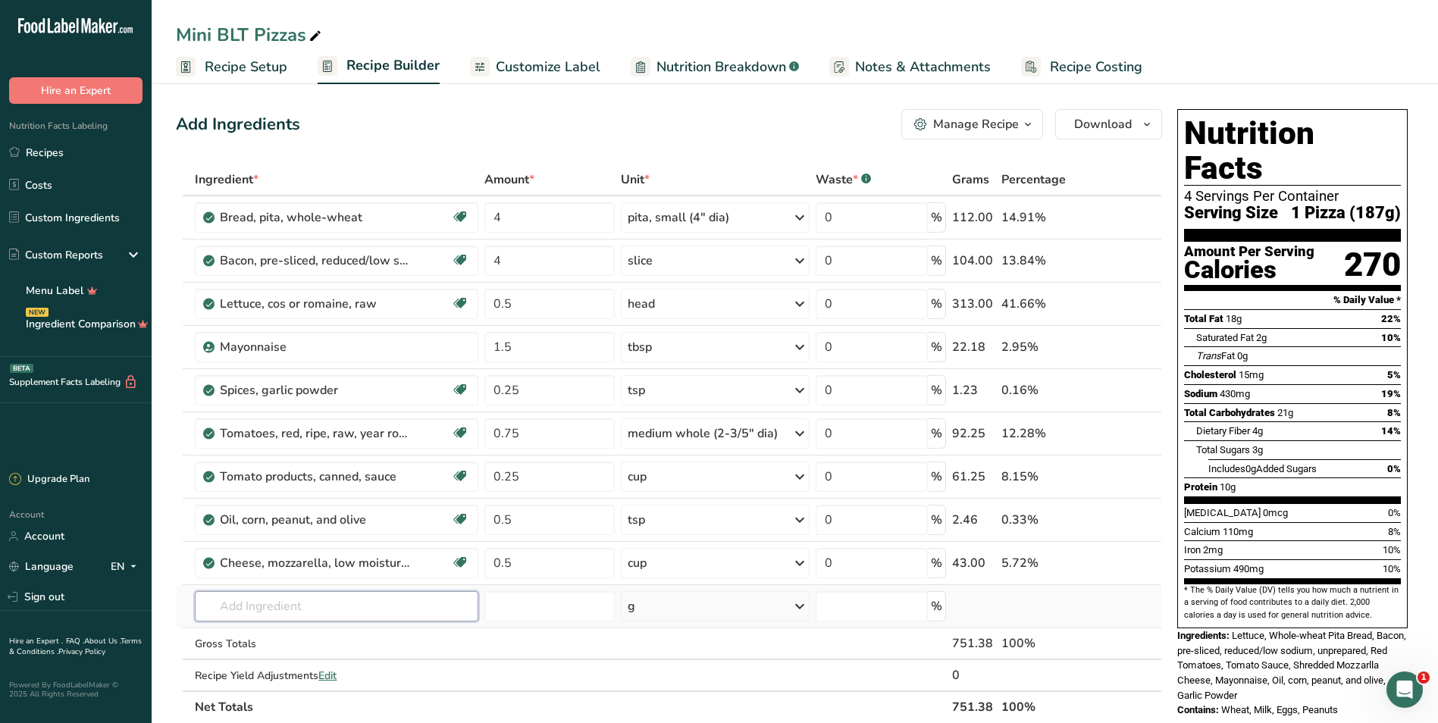
click at [287, 605] on input "text" at bounding box center [336, 606] width 283 height 30
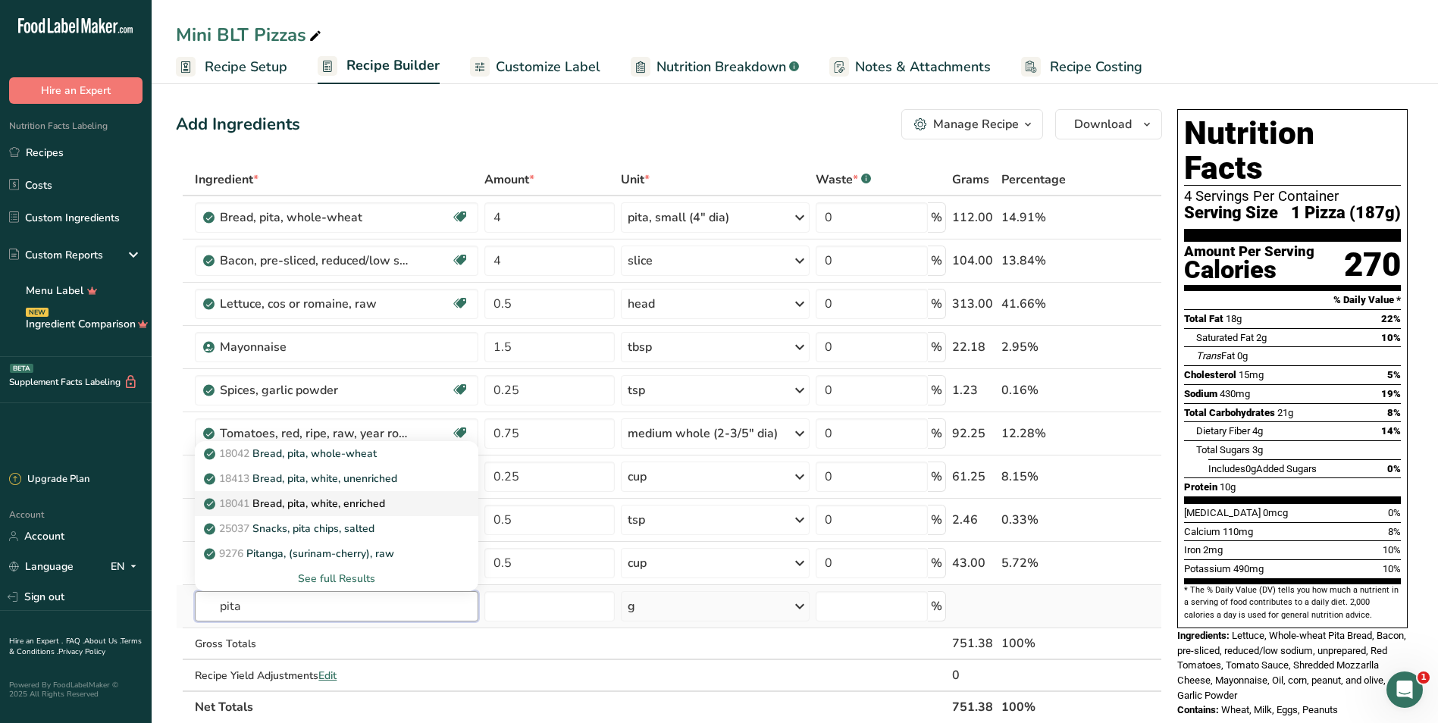
type input "pita"
click at [374, 498] on p "18041 Bread, pita, white, enriched" at bounding box center [296, 504] width 178 height 16
type input "Bread, pita, white, enriched"
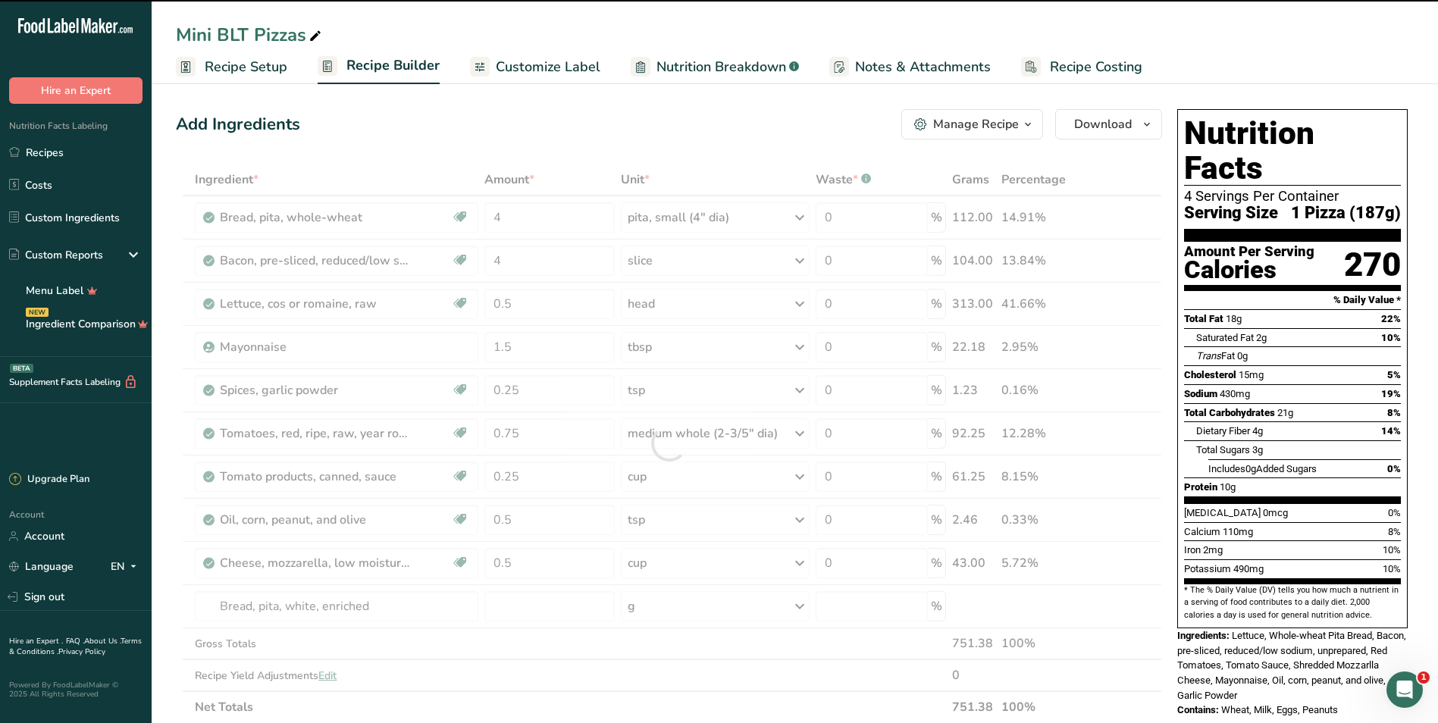
type input "0"
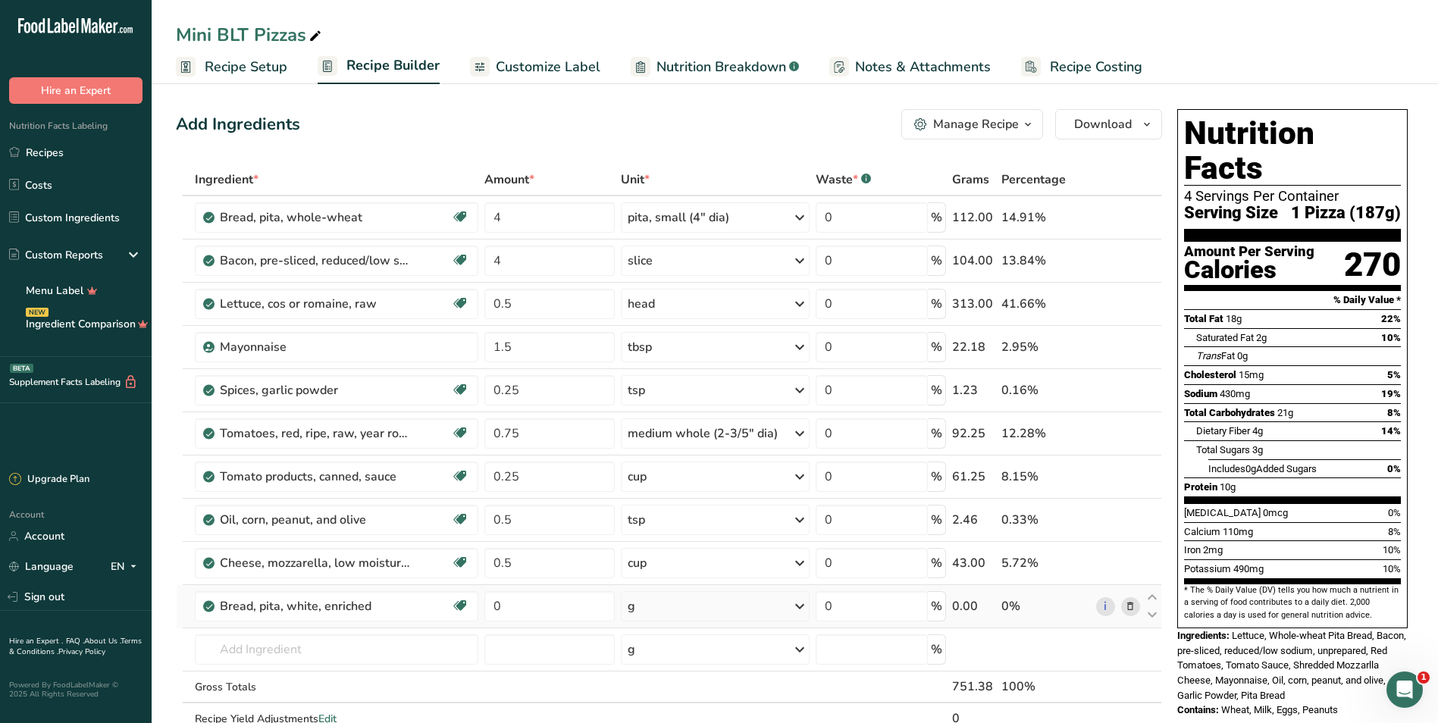
click at [695, 600] on div "g" at bounding box center [715, 606] width 189 height 30
click at [694, 675] on div "1 pita, small (4" dia)" at bounding box center [694, 680] width 128 height 22
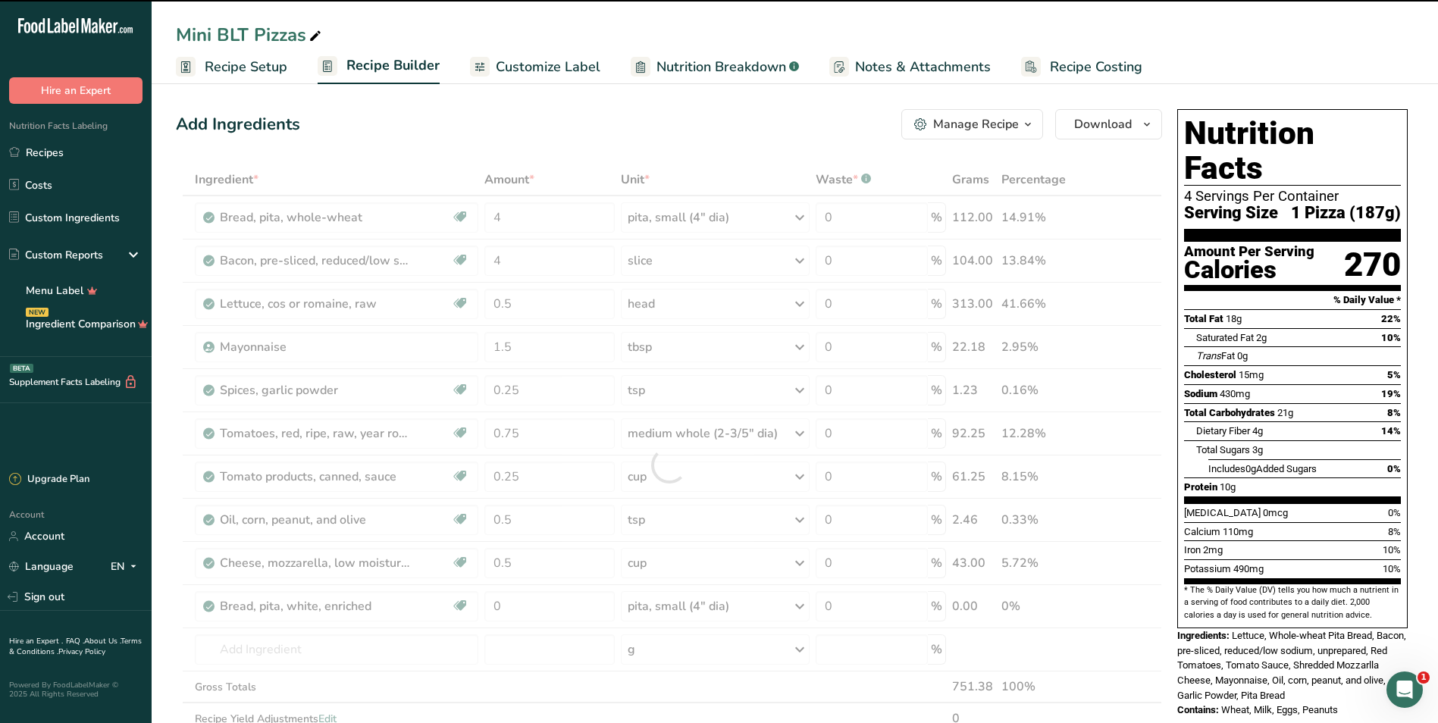
click at [562, 611] on div at bounding box center [669, 465] width 986 height 603
click at [564, 600] on input "0" at bounding box center [549, 606] width 130 height 30
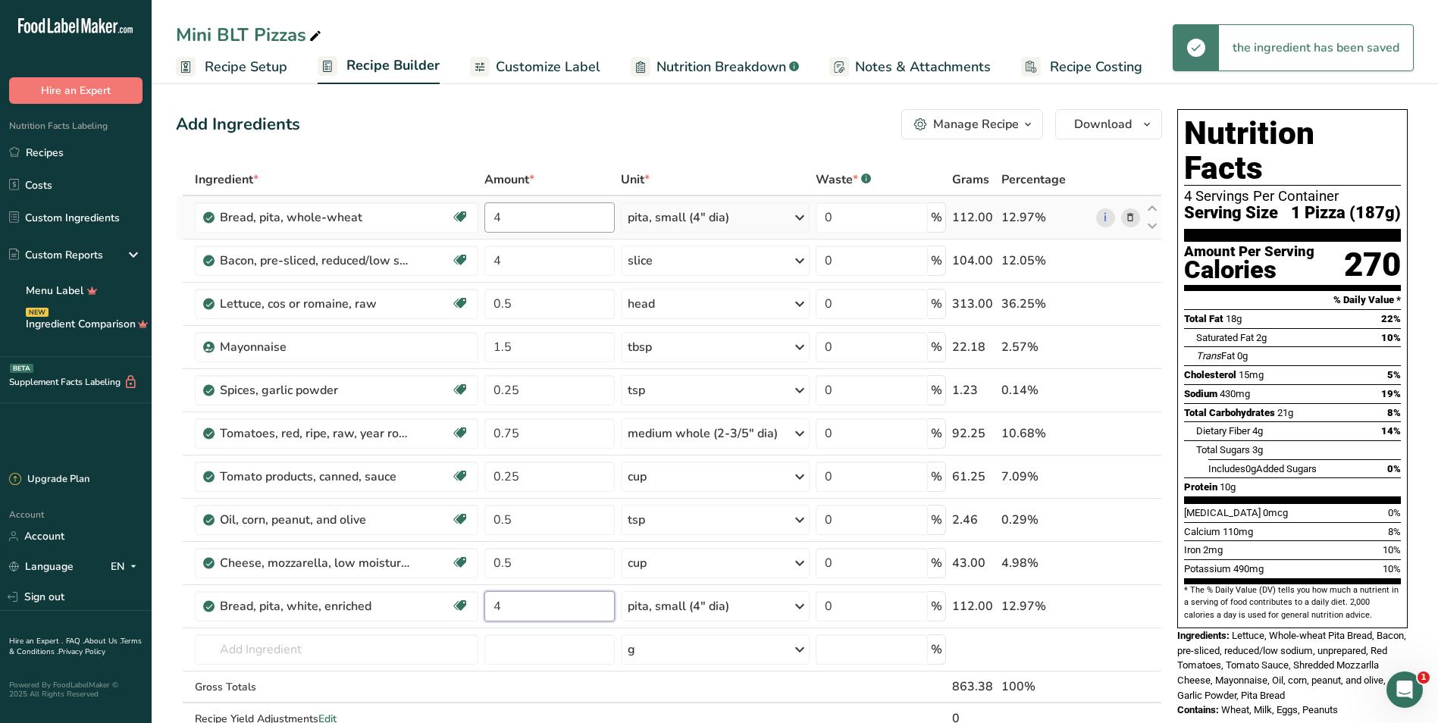
type input "4"
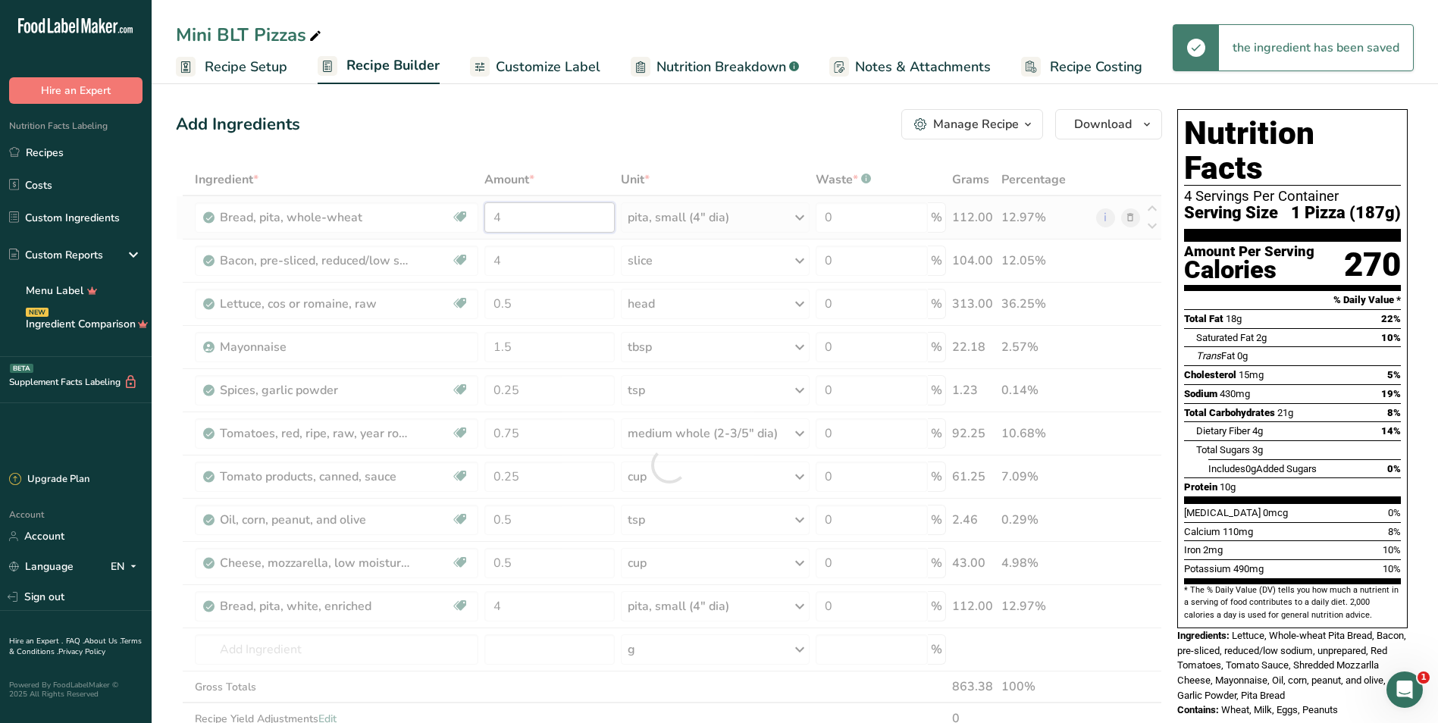
click at [561, 221] on div "Ingredient * Amount * Unit * Waste * .a-a{fill:#347362;}.b-a{fill:#fff;} Grams …" at bounding box center [669, 465] width 986 height 603
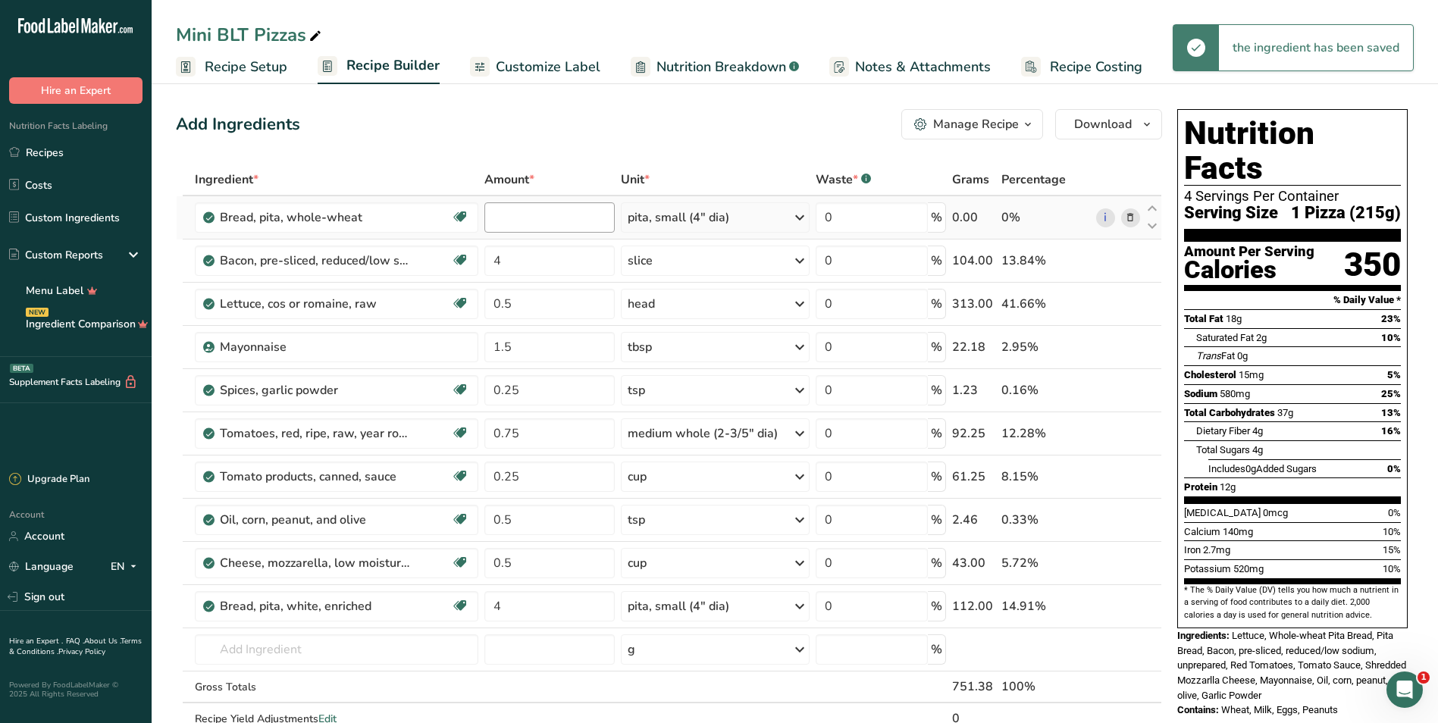
scroll to position [148, 0]
click at [591, 133] on div "Add Ingredients Manage Recipe Delete Recipe Duplicate Recipe Scale Recipe Save …" at bounding box center [669, 124] width 986 height 30
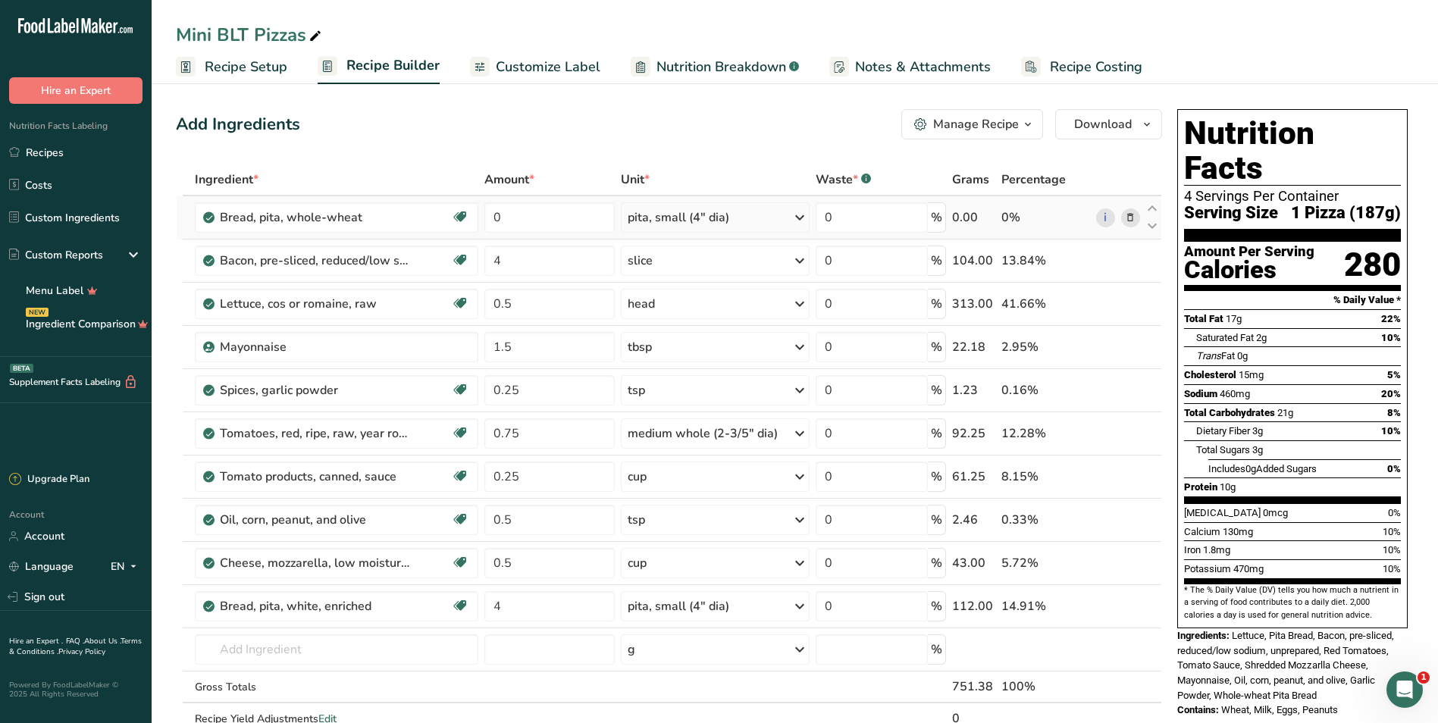
click at [1128, 219] on icon at bounding box center [1130, 218] width 11 height 16
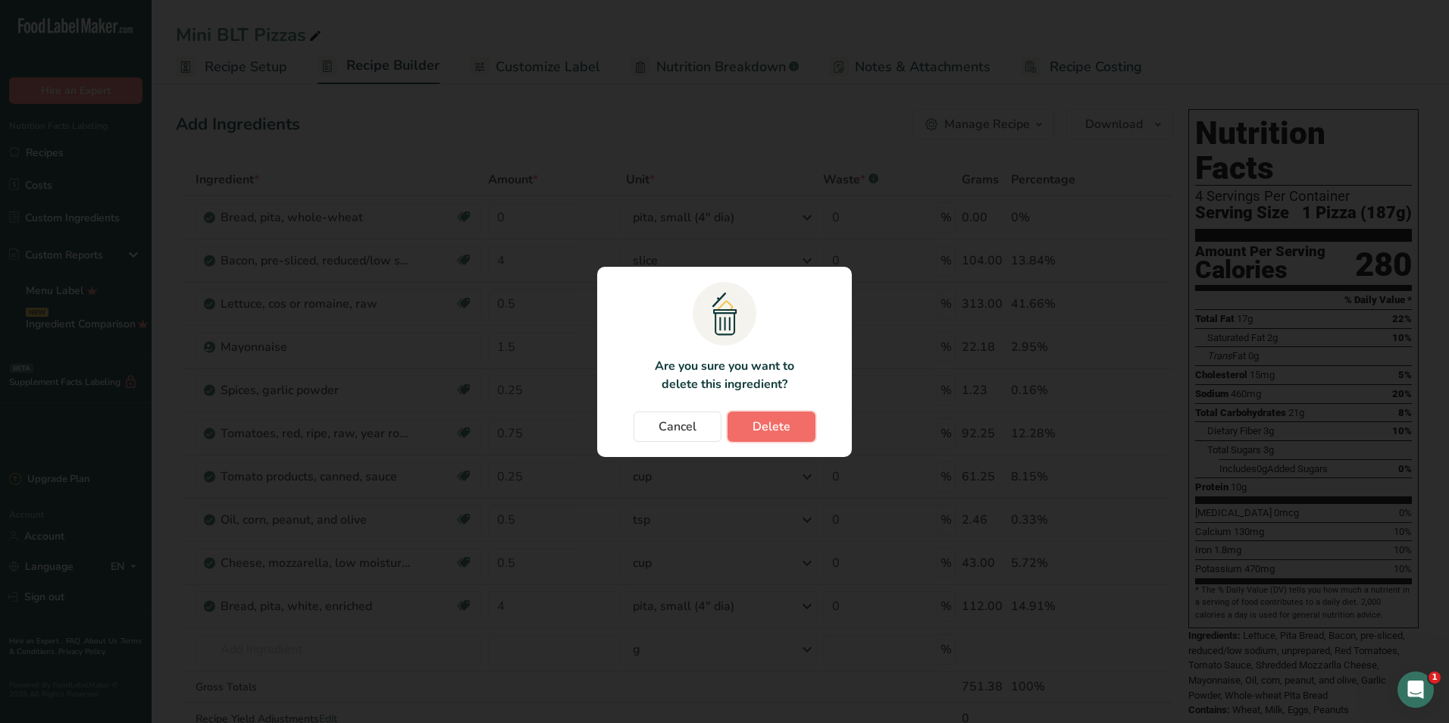
click at [789, 428] on span "Delete" at bounding box center [772, 427] width 38 height 18
type input "4"
type input "0.5"
type input "1.5"
type input "0.25"
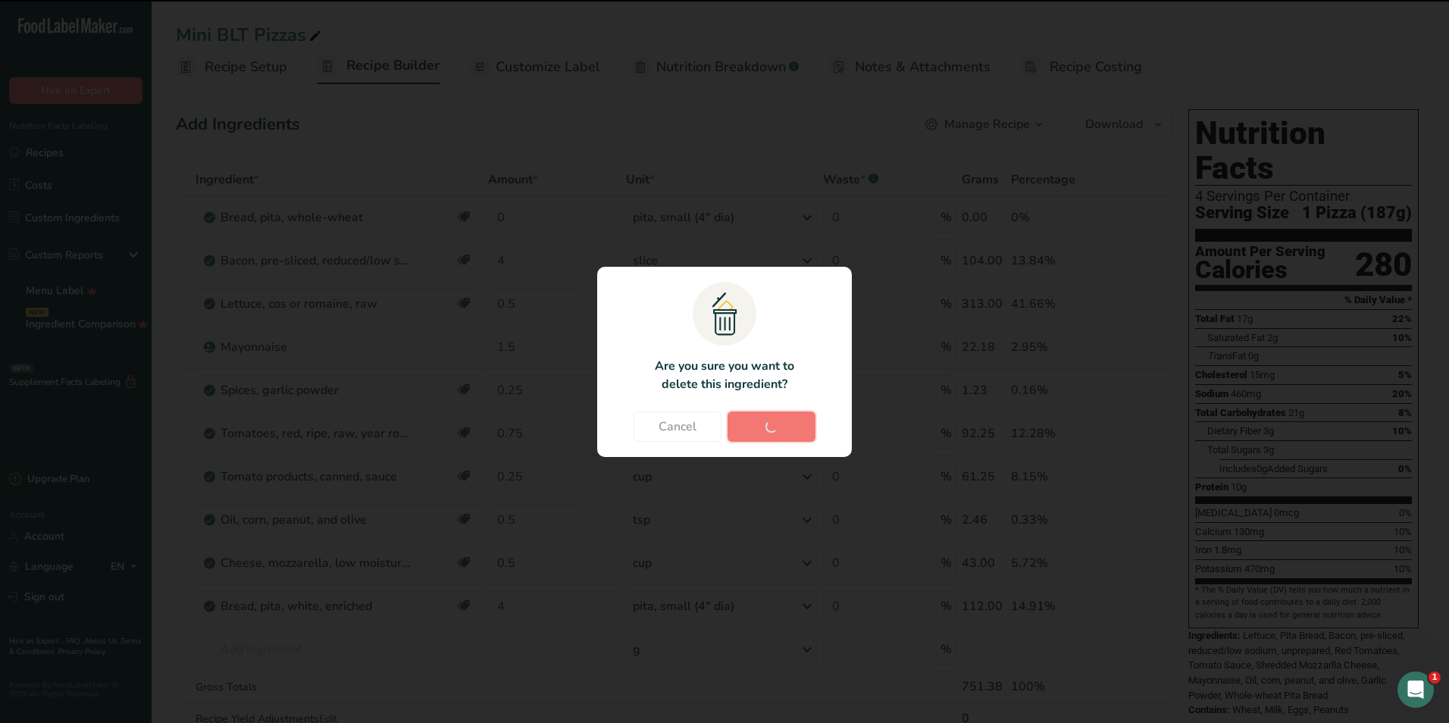
type input "0.75"
type input "0.25"
type input "0.5"
type input "4"
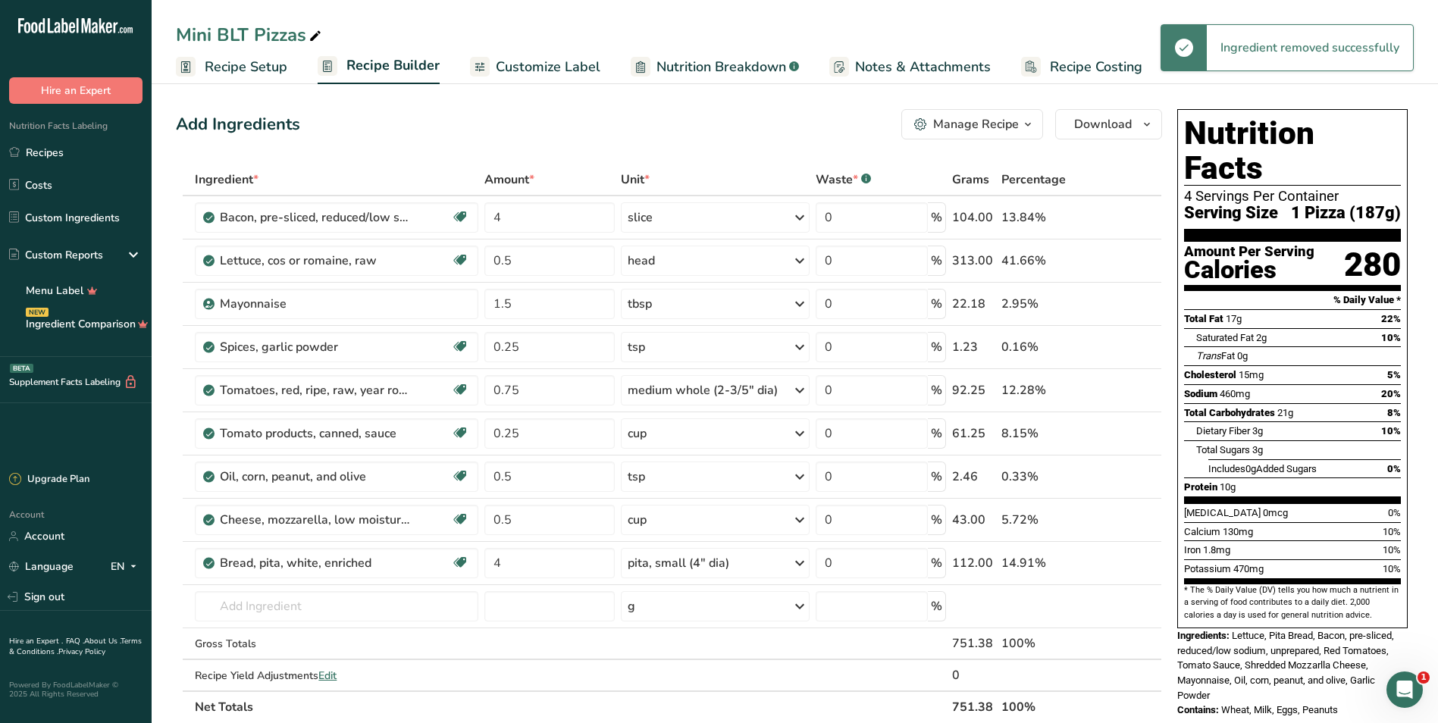
click at [1314, 630] on span "Lettuce, Pita Bread, Bacon, pre-sliced, reduced/low sodium, unprepared, Red Tom…" at bounding box center [1285, 665] width 217 height 71
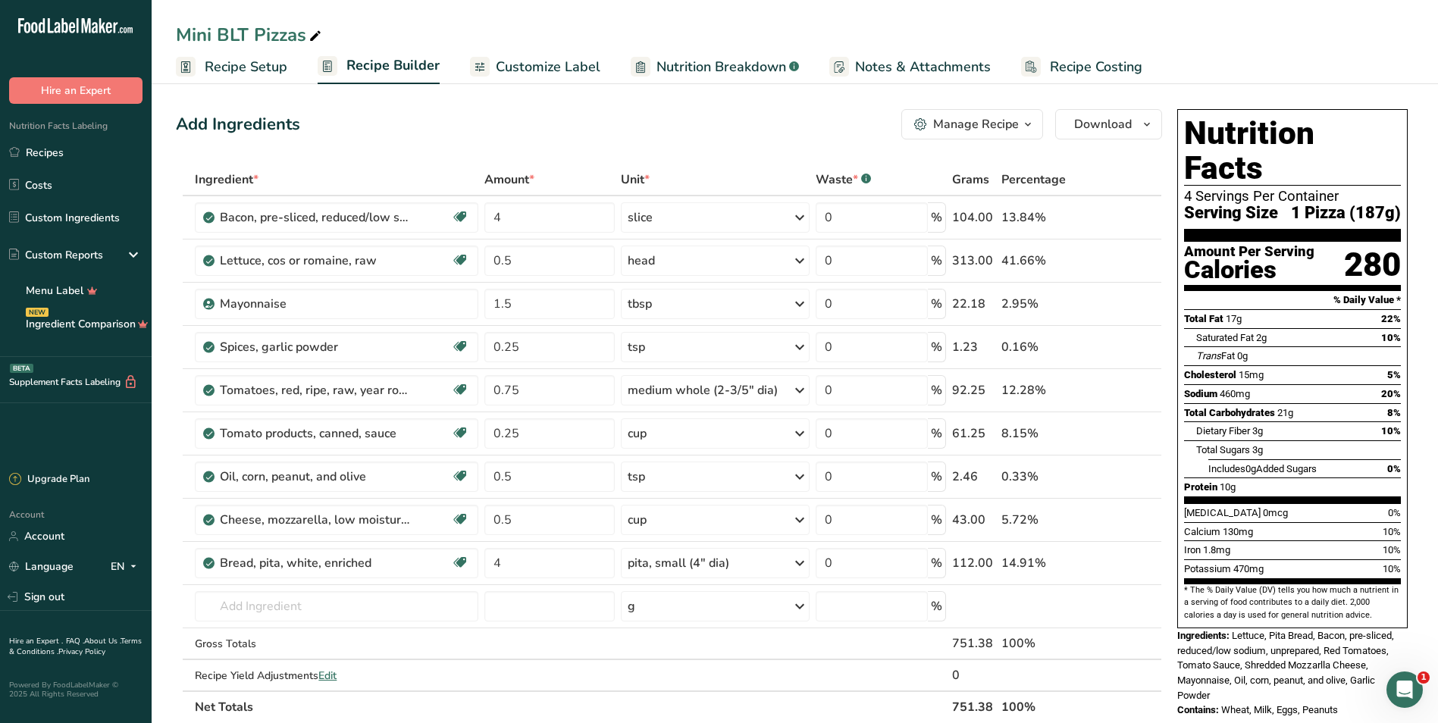
click at [541, 71] on span "Customize Label" at bounding box center [548, 67] width 105 height 20
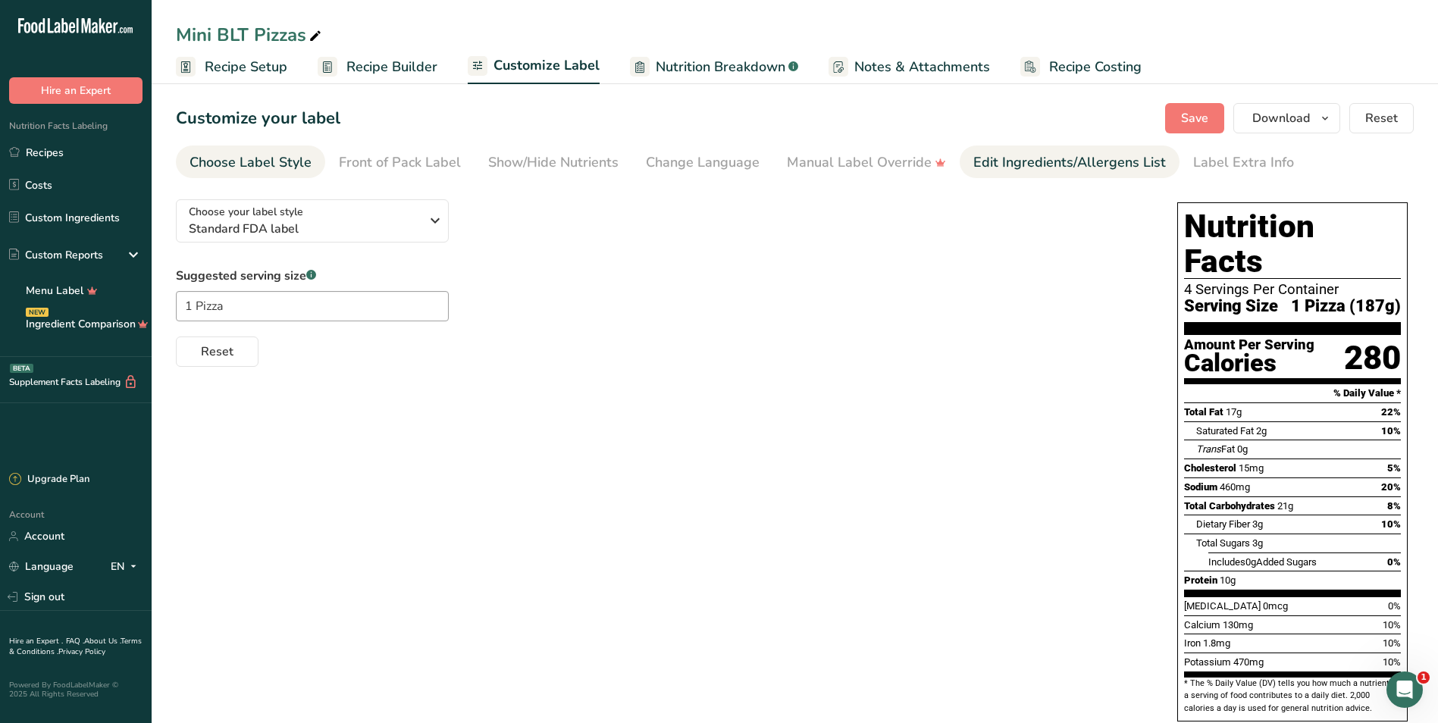
click at [1050, 163] on div "Edit Ingredients/Allergens List" at bounding box center [1069, 162] width 193 height 20
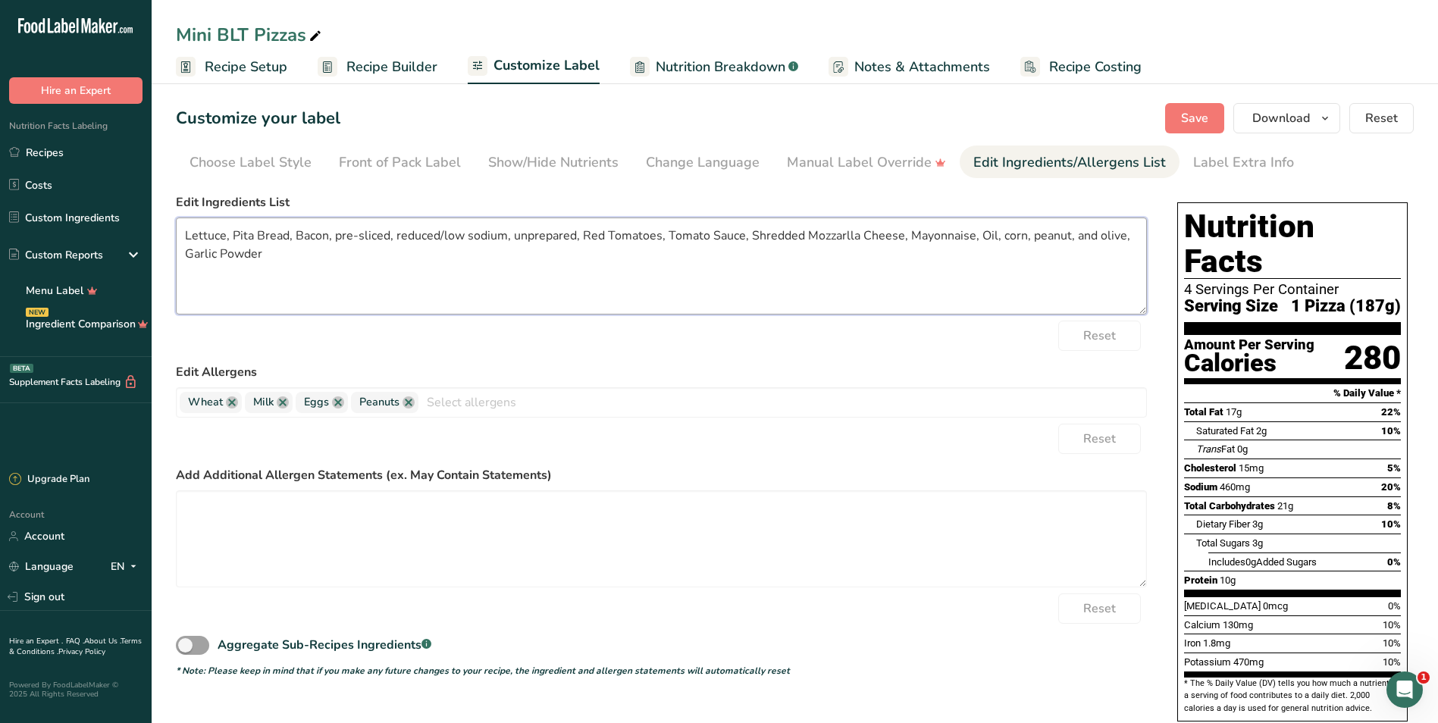
drag, startPoint x: 571, startPoint y: 234, endPoint x: 393, endPoint y: 230, distance: 178.9
click at [393, 230] on textarea "Lettuce, Pita Bread, Bacon, pre-sliced, reduced/low sodium, unprepared, Red Tom…" at bounding box center [661, 266] width 971 height 97
click at [414, 234] on textarea "Lettuce, Pita Bread, Bacon, pre-sliced, Red Tomatoes, Tomato Sauce, Shredded Mo…" at bounding box center [661, 266] width 971 height 97
click at [477, 239] on textarea "Lettuce, Pita Bread, Bacon, pre-sliced, Roma Tomatoes, Tomato Sauce, Shredded M…" at bounding box center [661, 266] width 971 height 97
click at [662, 238] on textarea "Lettuce, Pita Bread, Bacon, pre-sliced, Roma Tomatoes, Tomato Sauce, Shredded M…" at bounding box center [661, 266] width 971 height 97
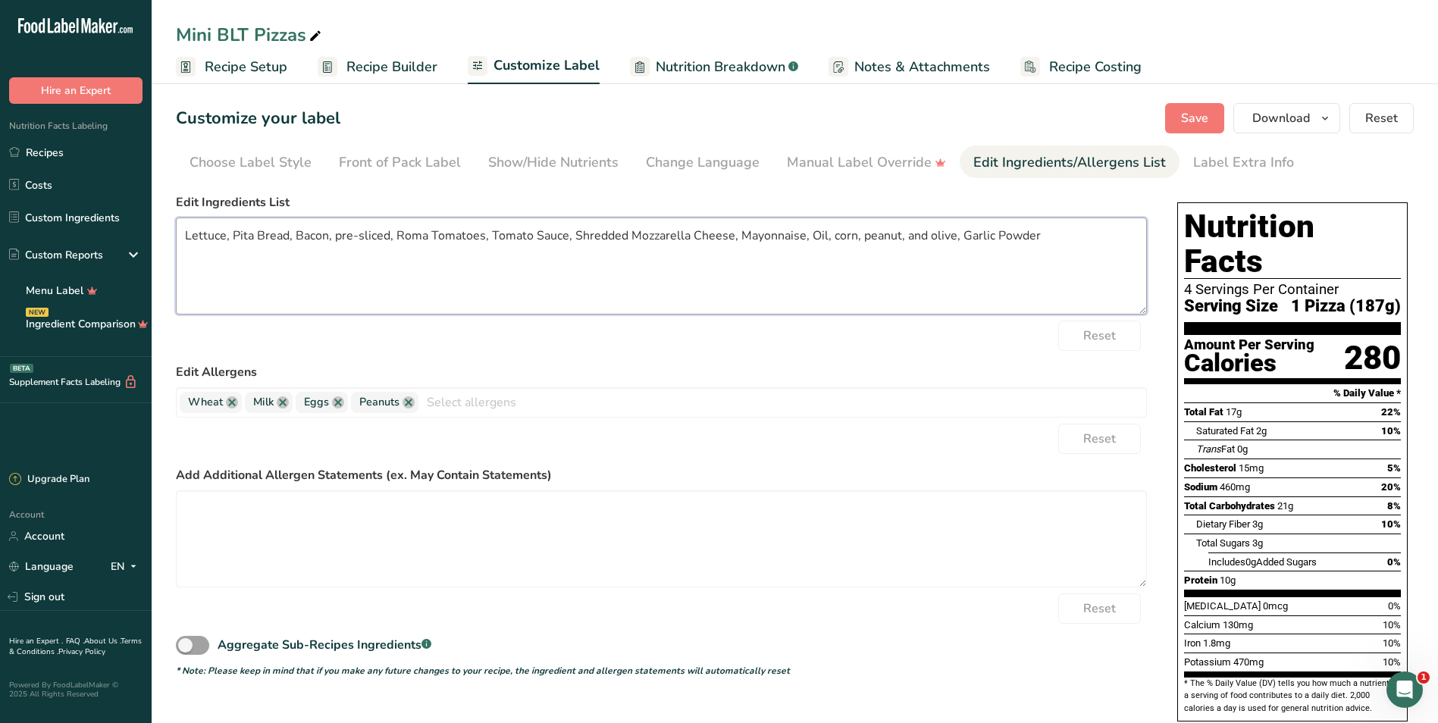
click at [806, 236] on textarea "Lettuce, Pita Bread, Bacon, pre-sliced, Roma Tomatoes, Tomato Sauce, Shredded M…" at bounding box center [661, 266] width 971 height 97
drag, startPoint x: 979, startPoint y: 235, endPoint x: 969, endPoint y: 235, distance: 9.9
click at [969, 235] on textarea "Lettuce, Pita Bread, Bacon, pre-sliced, Roma Tomatoes, Tomato Sauce, Shredded M…" at bounding box center [661, 266] width 971 height 97
click at [980, 235] on textarea "Lettuce, Pita Bread, Bacon, pre-sliced, Roma Tomatoes, Tomato Sauce, Shredded M…" at bounding box center [661, 266] width 971 height 97
drag, startPoint x: 985, startPoint y: 235, endPoint x: 888, endPoint y: 238, distance: 96.3
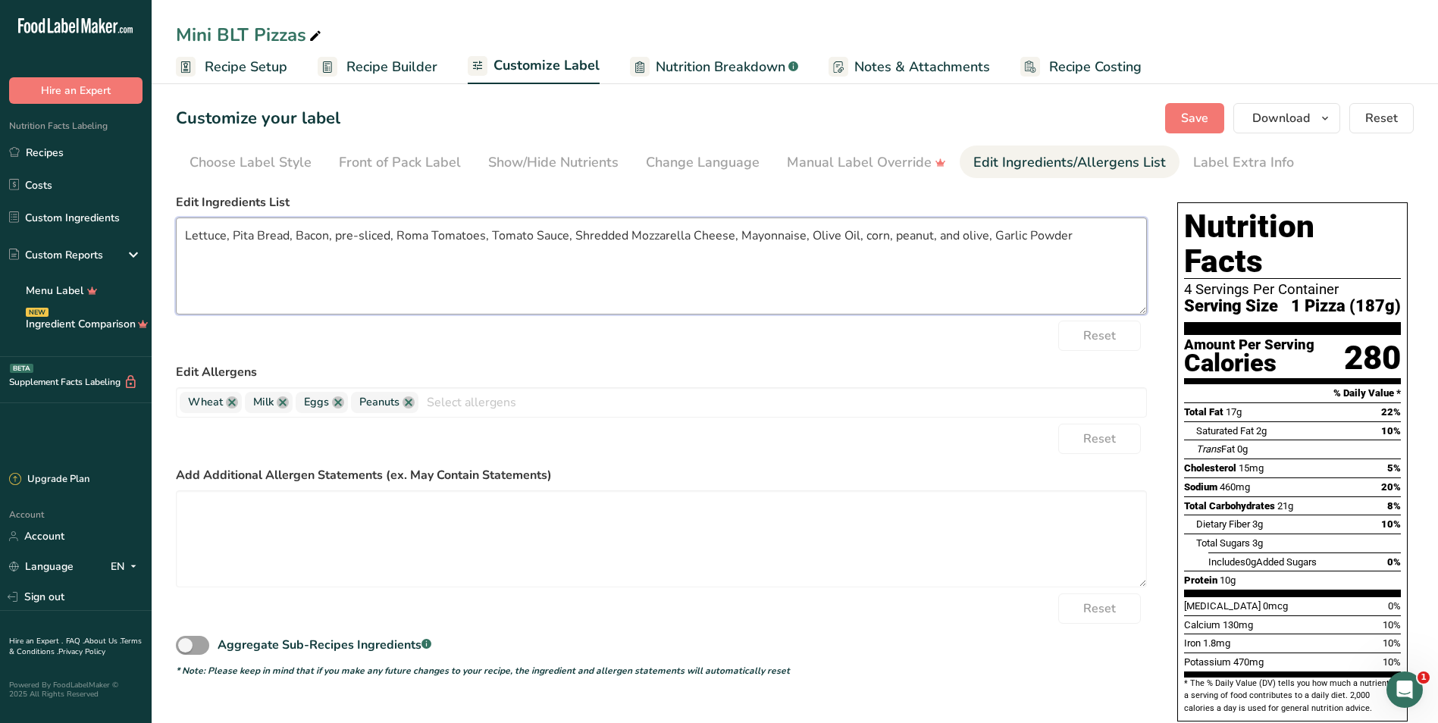
click at [888, 238] on textarea "Lettuce, Pita Bread, Bacon, pre-sliced, Roma Tomatoes, Tomato Sauce, Shredded M…" at bounding box center [661, 266] width 971 height 97
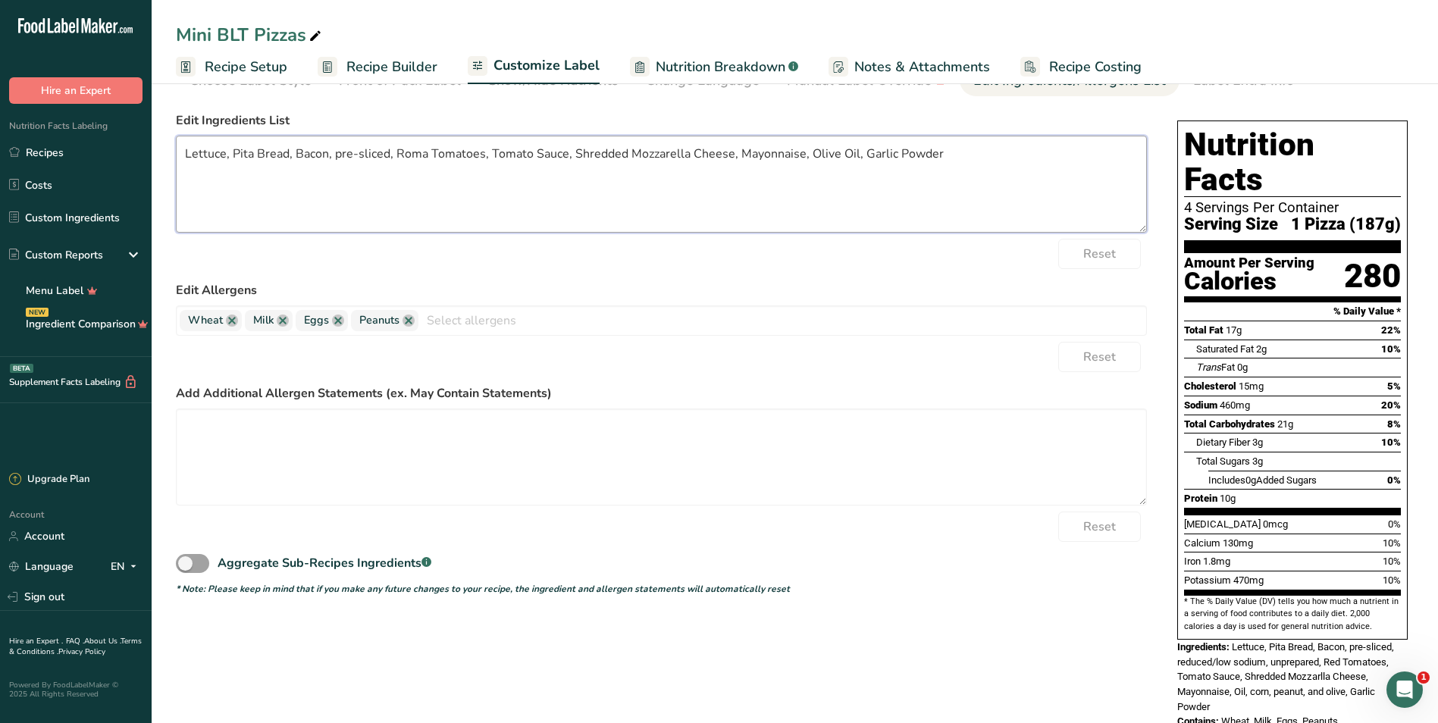
scroll to position [92, 0]
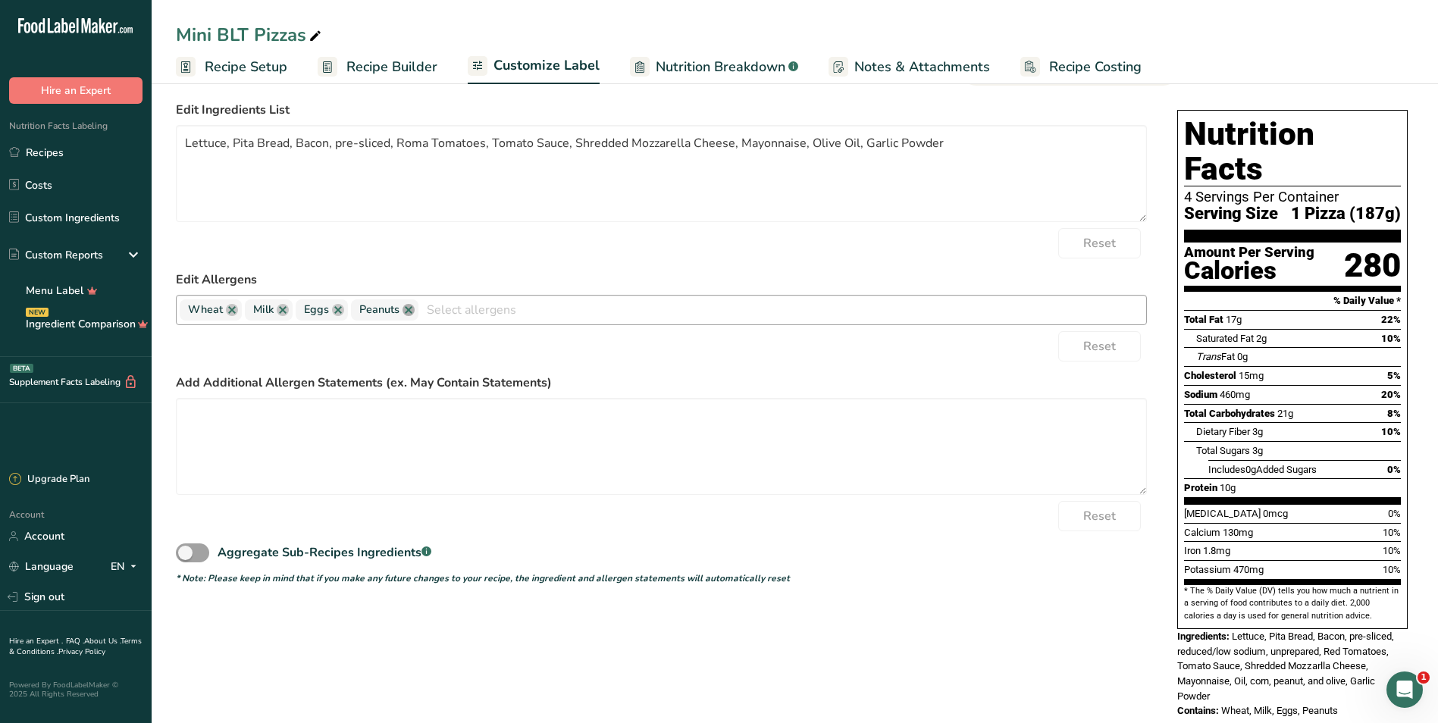
click at [408, 310] on link at bounding box center [408, 310] width 12 height 12
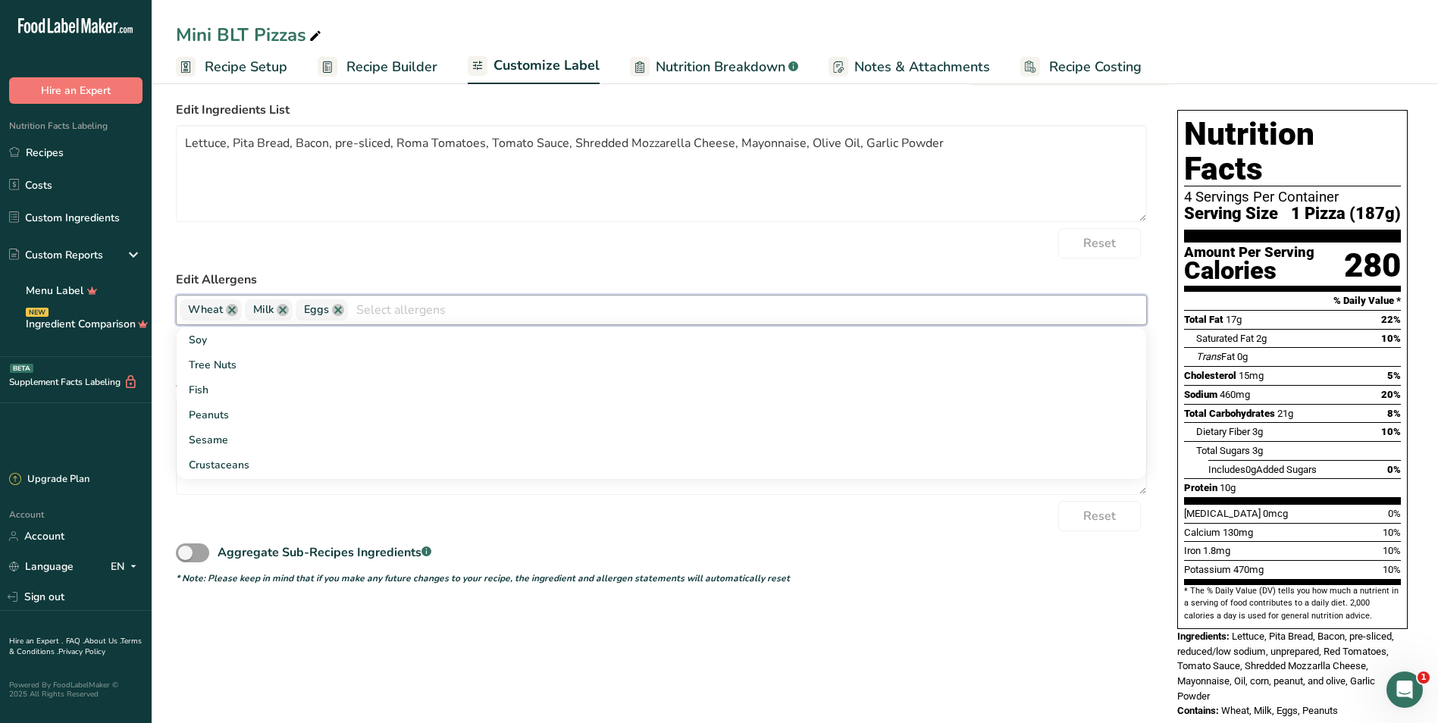
click at [575, 236] on div "Reset" at bounding box center [661, 243] width 971 height 30
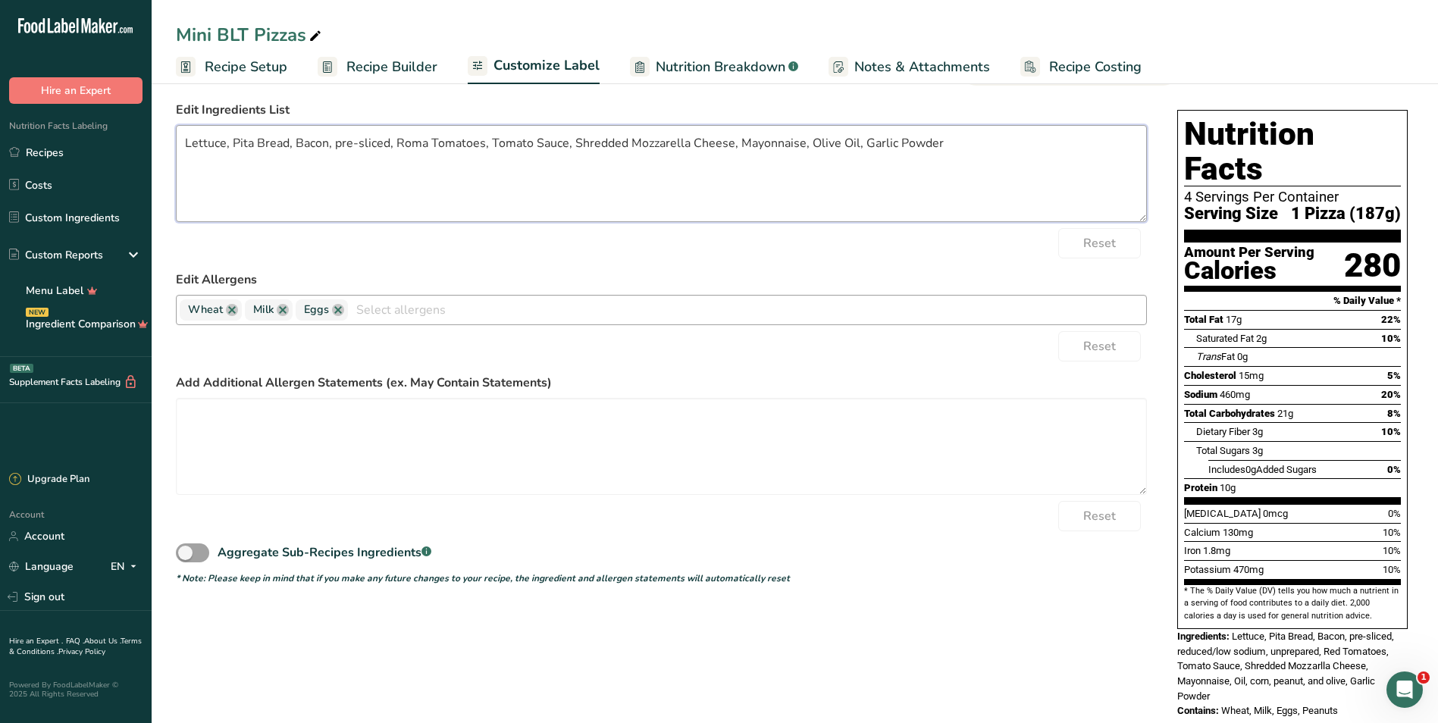
click at [387, 146] on textarea "Lettuce, Pita Bread, Bacon, pre-sliced, Roma Tomatoes, Tomato Sauce, Shredded M…" at bounding box center [661, 173] width 971 height 97
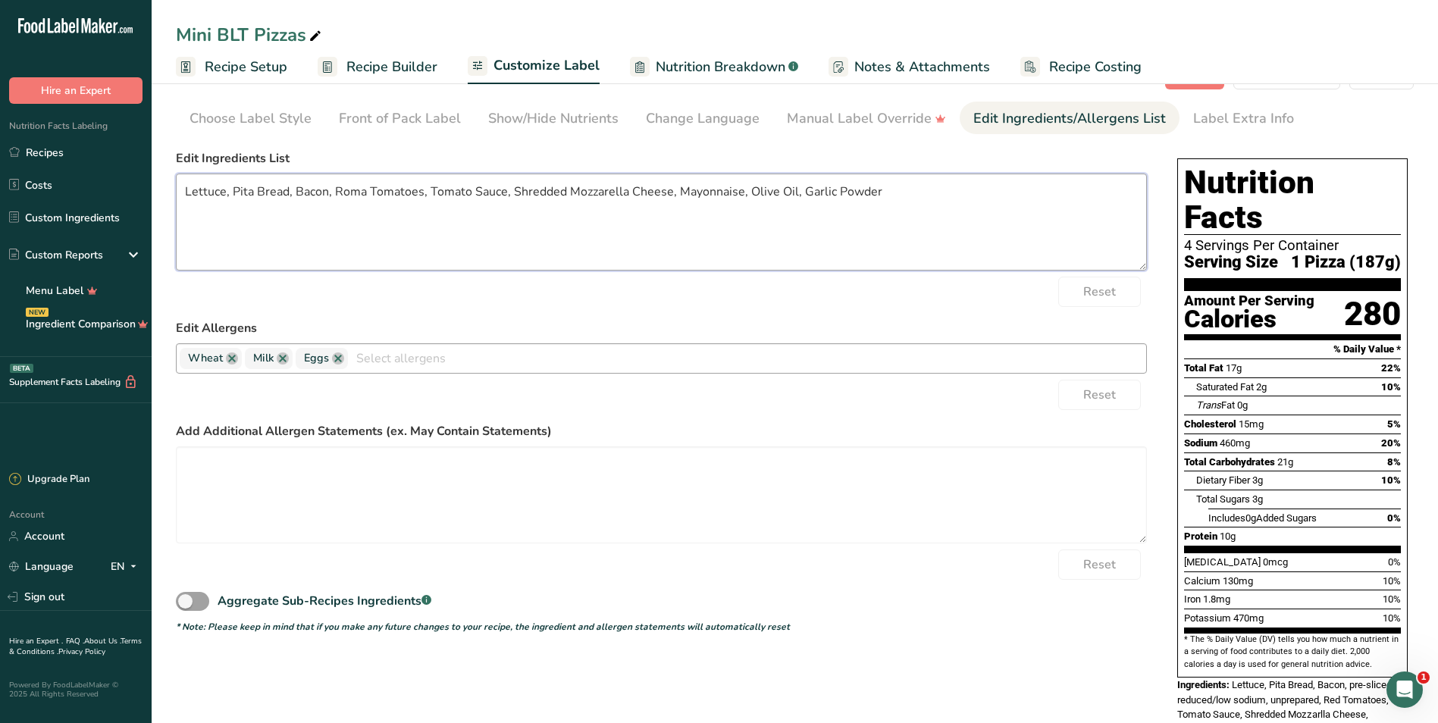
scroll to position [0, 0]
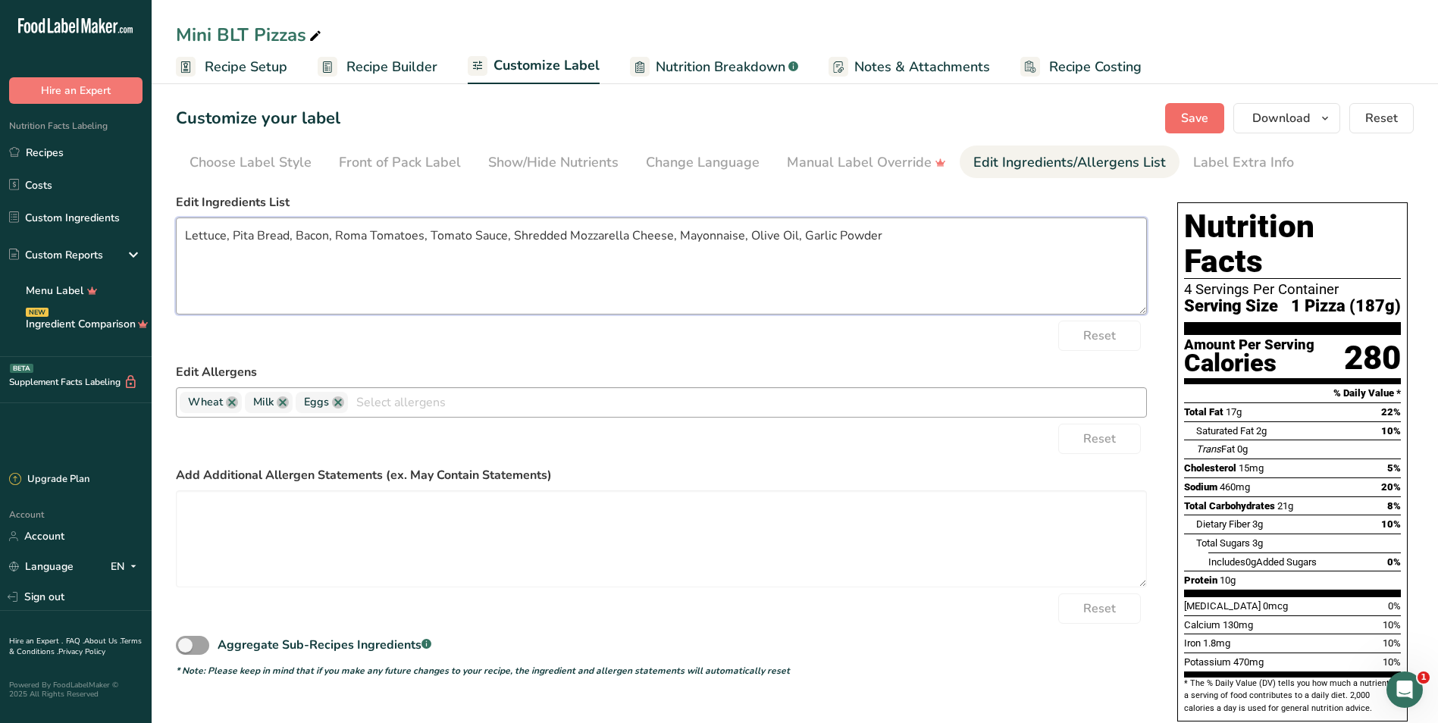
type textarea "Lettuce, Pita Bread, Bacon, Roma Tomatoes, Tomato Sauce, Shredded Mozzarella Ch…"
click at [1197, 123] on span "Save" at bounding box center [1194, 118] width 27 height 18
click at [252, 168] on div "Choose Label Style" at bounding box center [250, 162] width 122 height 20
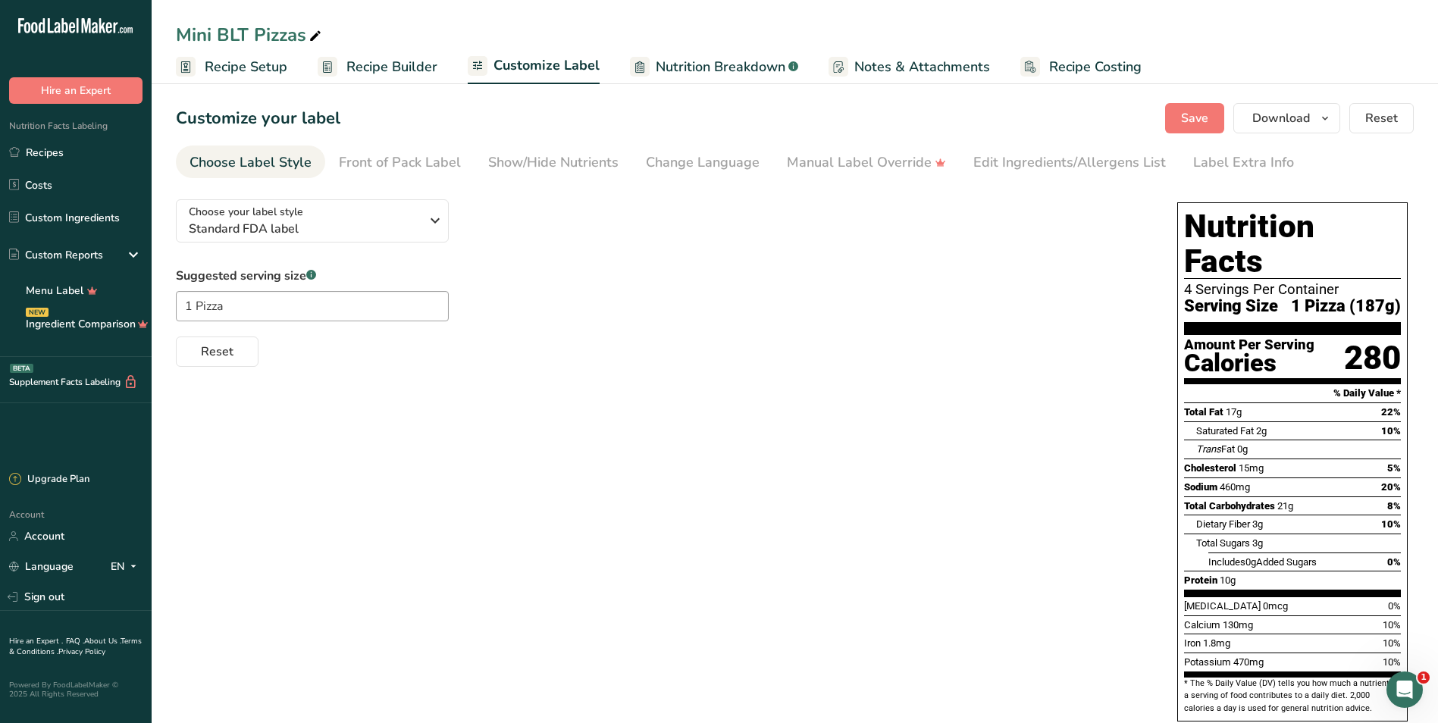
click at [236, 61] on span "Recipe Setup" at bounding box center [246, 67] width 83 height 20
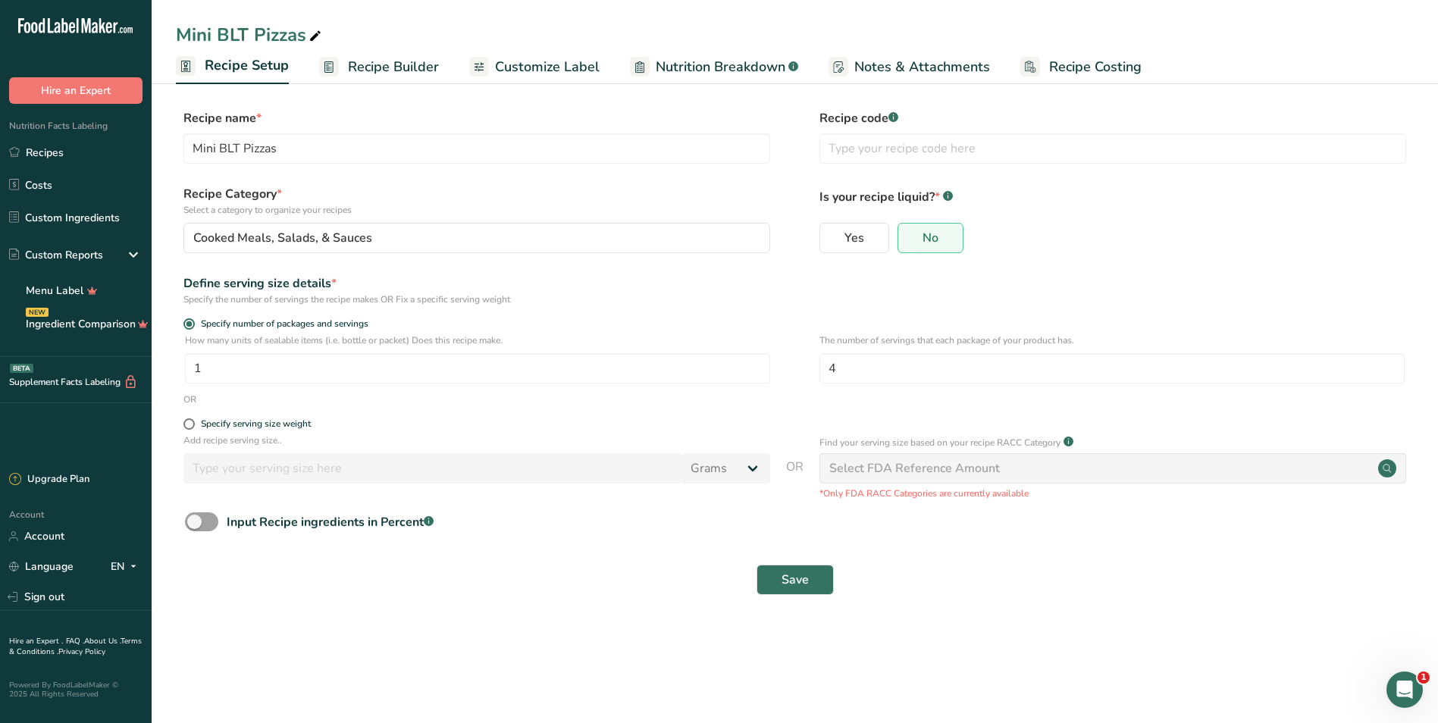
click at [390, 64] on span "Recipe Builder" at bounding box center [393, 67] width 91 height 20
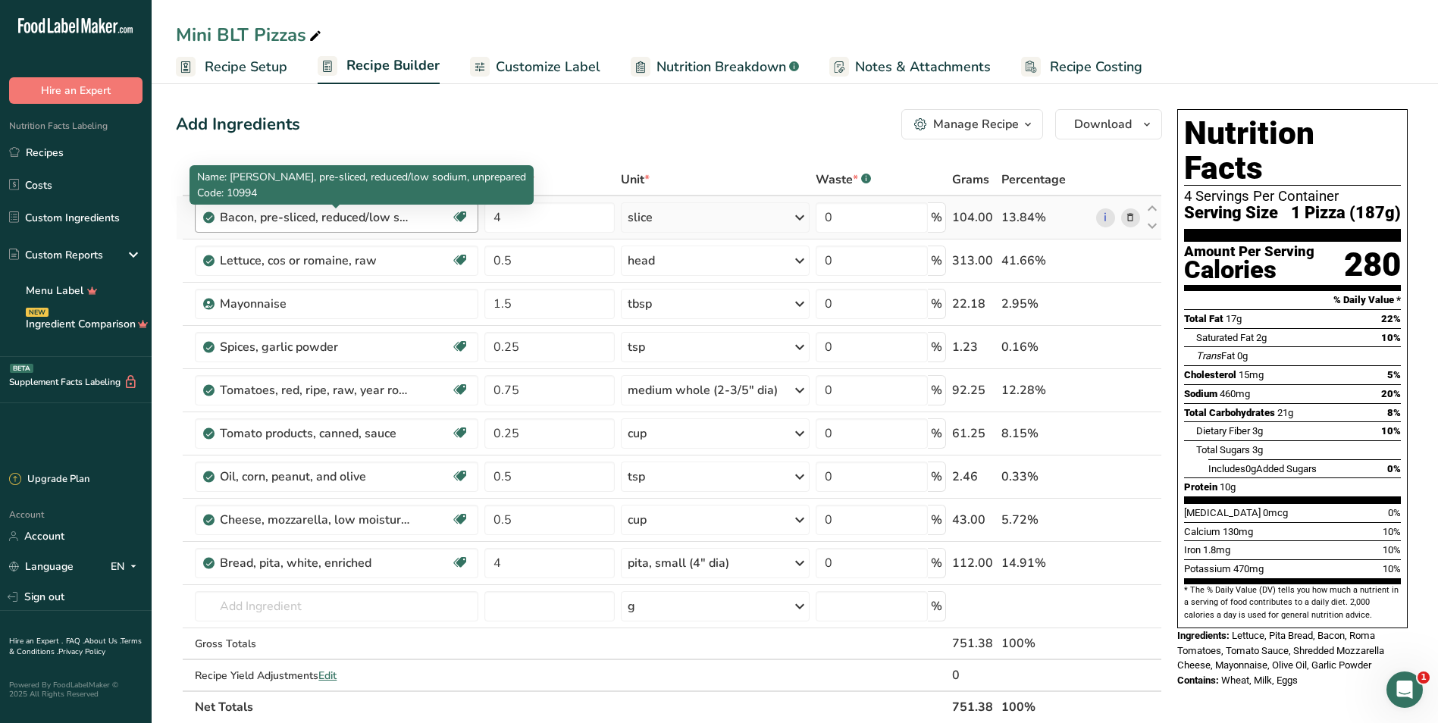
click at [369, 224] on div "Bacon, pre-sliced, reduced/low sodium, unprepared" at bounding box center [314, 217] width 189 height 18
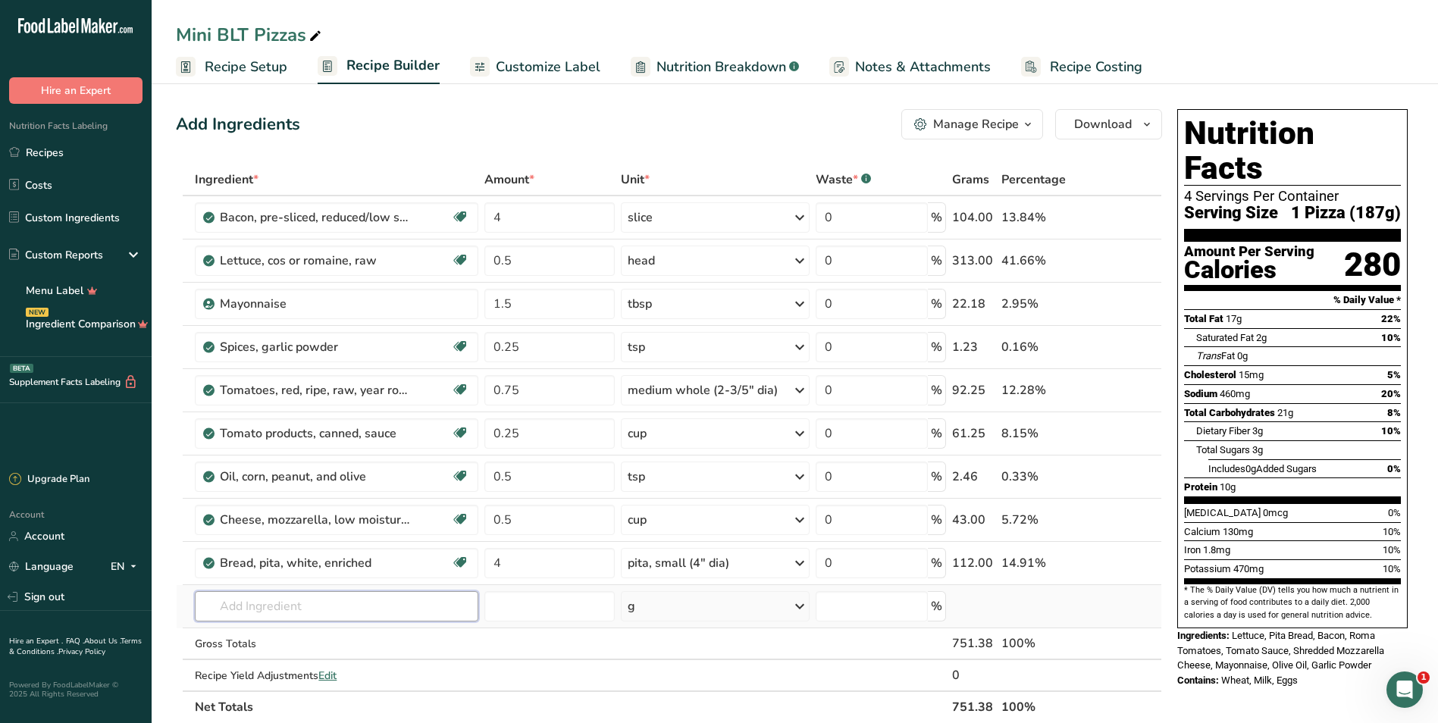
click at [251, 612] on input "text" at bounding box center [336, 606] width 283 height 30
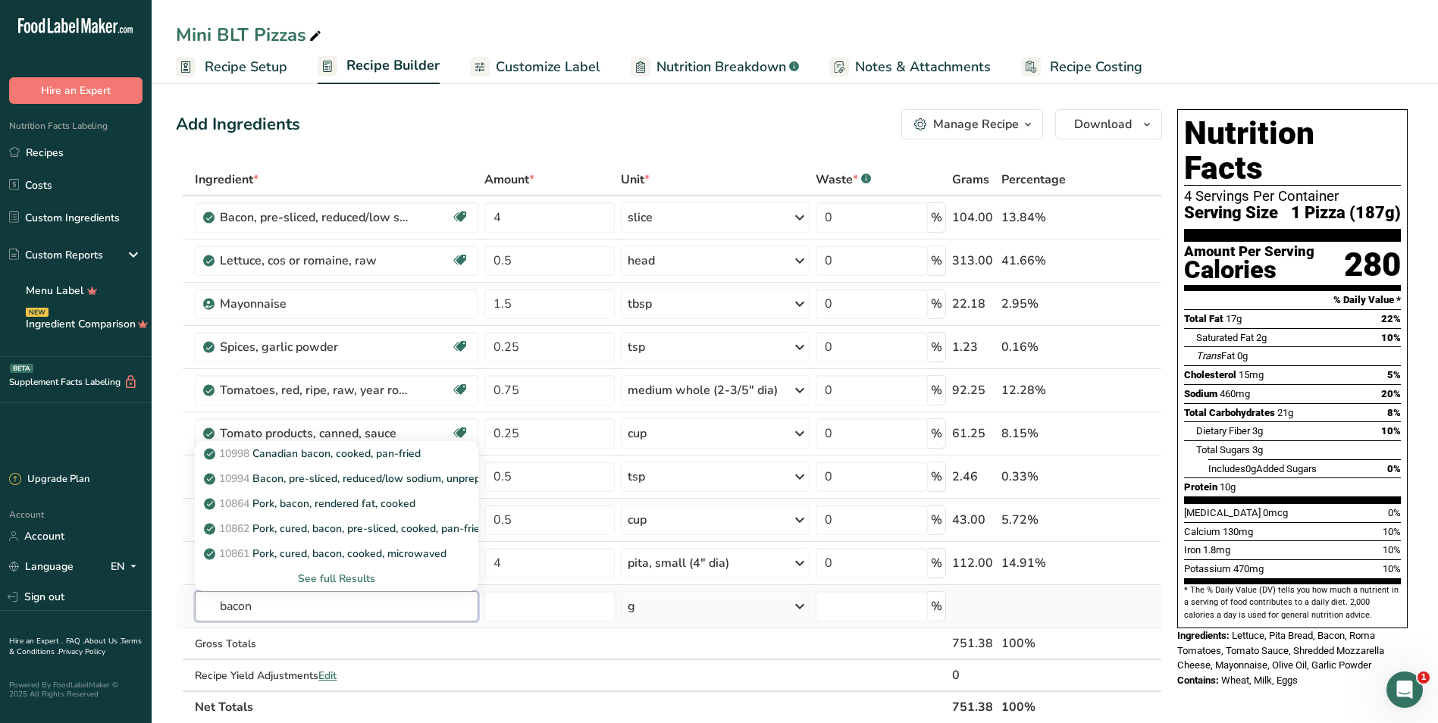
type input "bacon"
click at [343, 578] on div "See full Results" at bounding box center [336, 579] width 259 height 16
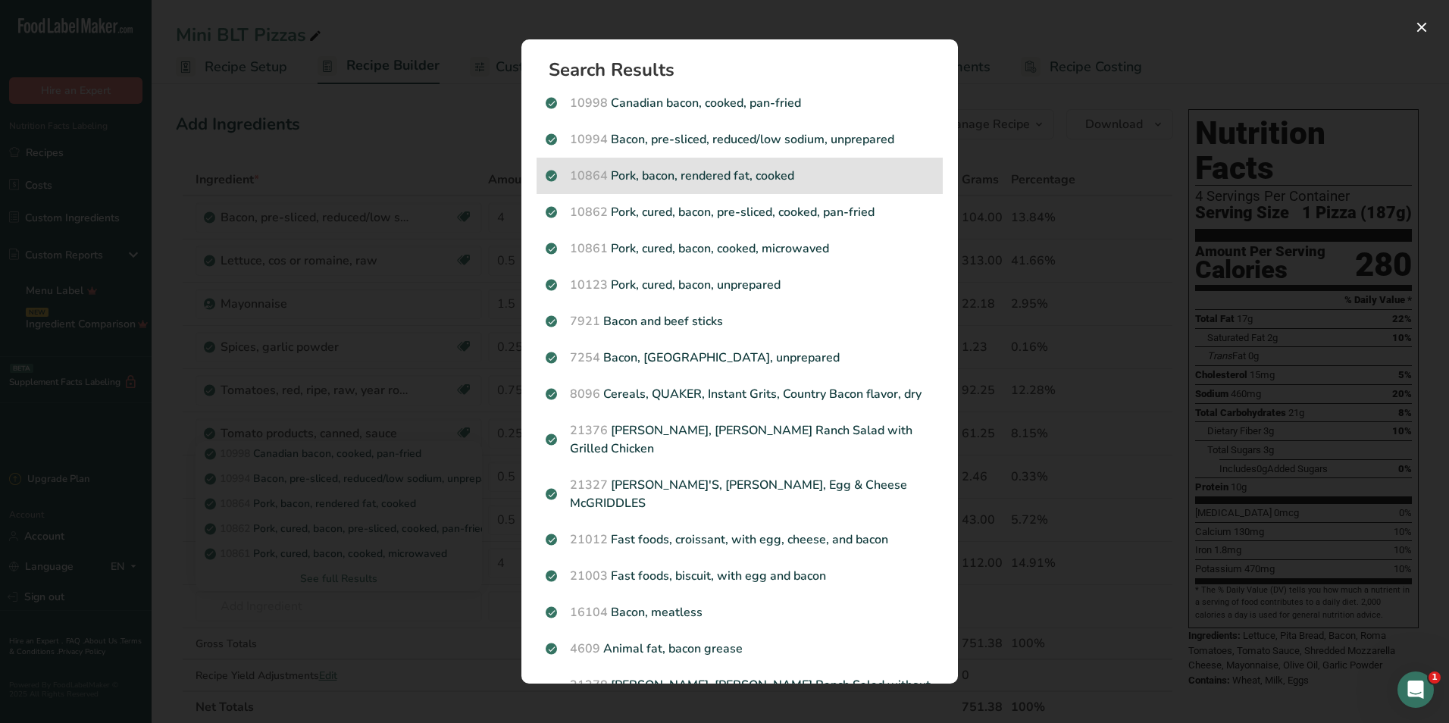
click at [772, 178] on p "10864 Pork, bacon, rendered fat, cooked" at bounding box center [740, 176] width 388 height 18
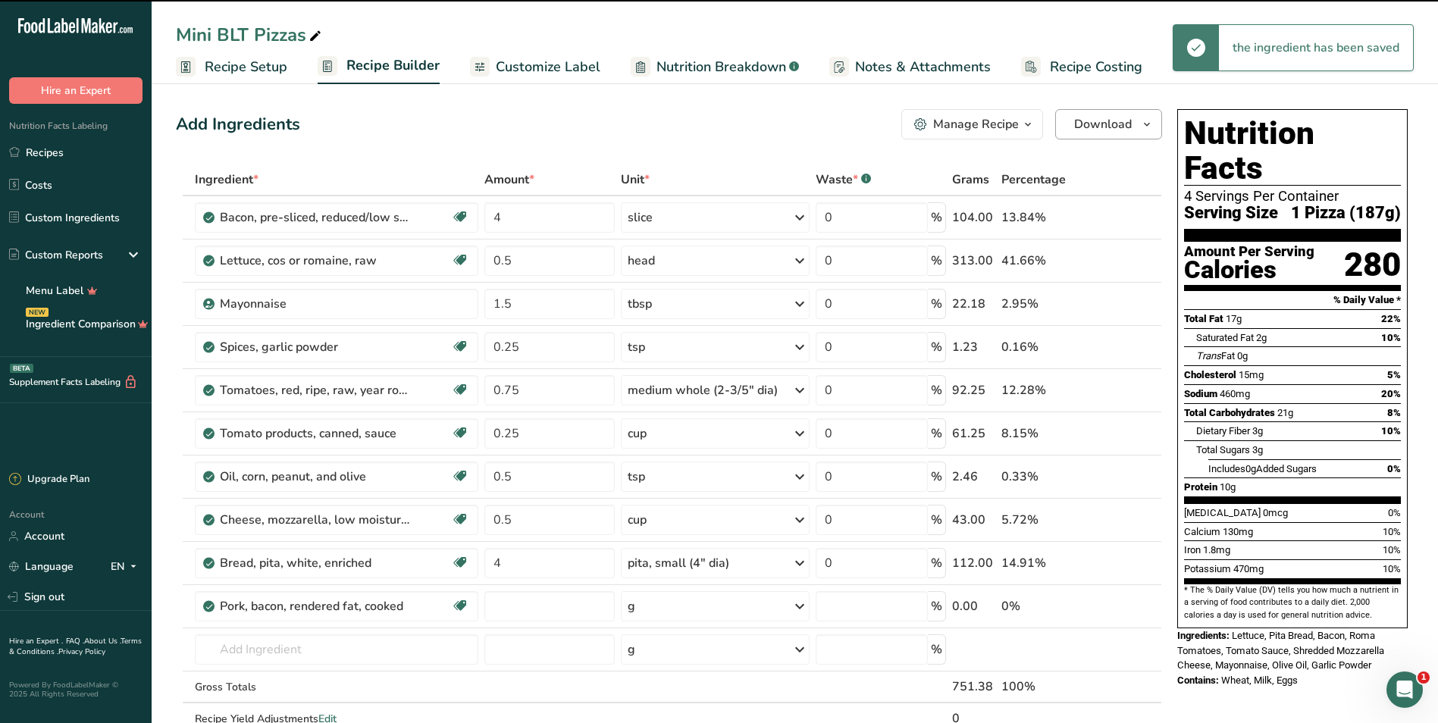
type input "0"
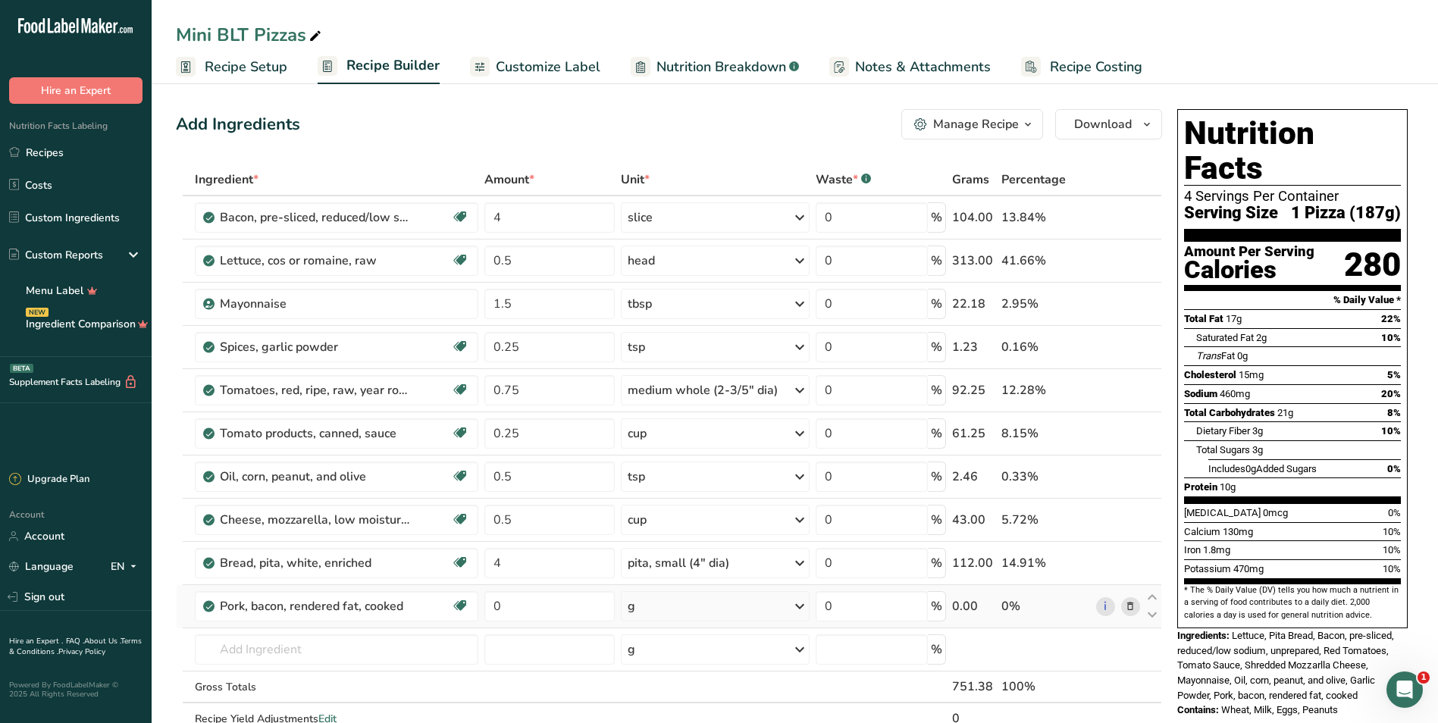
click at [679, 613] on div "g" at bounding box center [715, 606] width 189 height 30
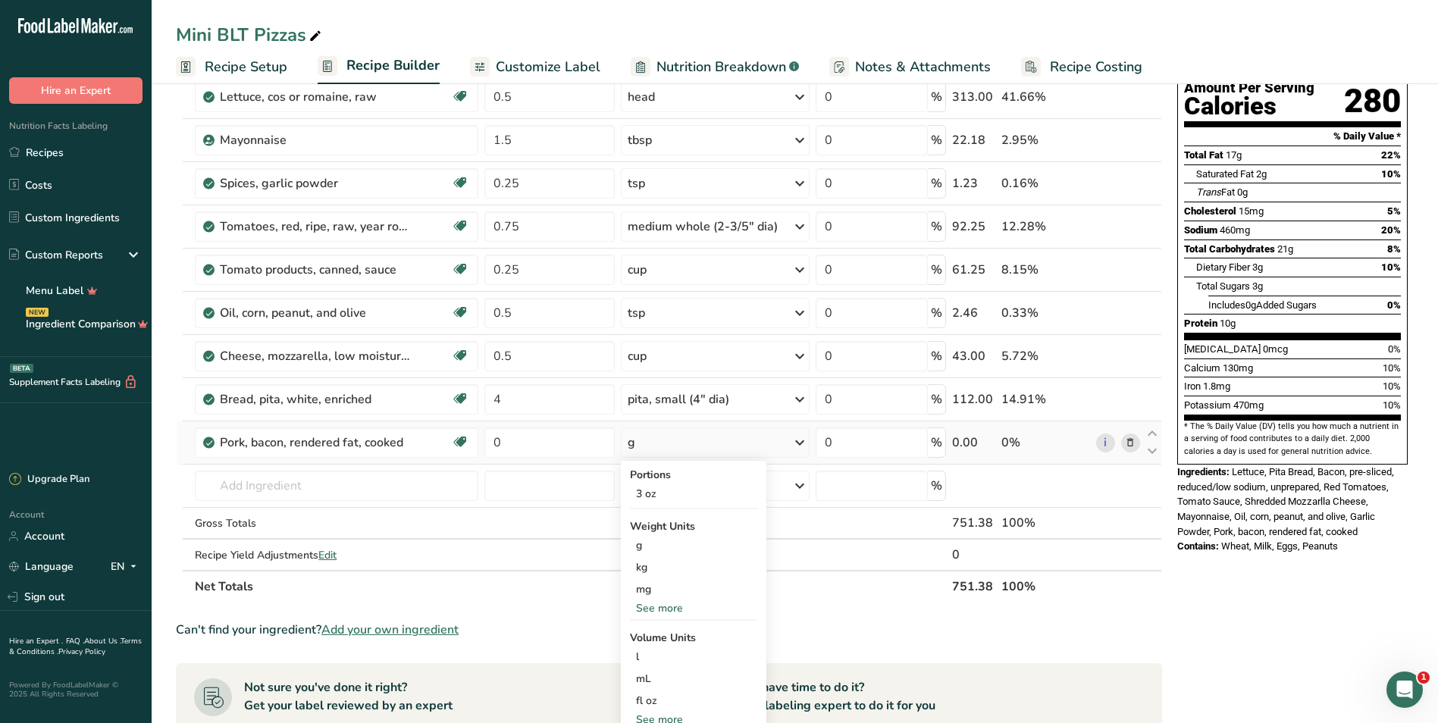
scroll to position [227, 0]
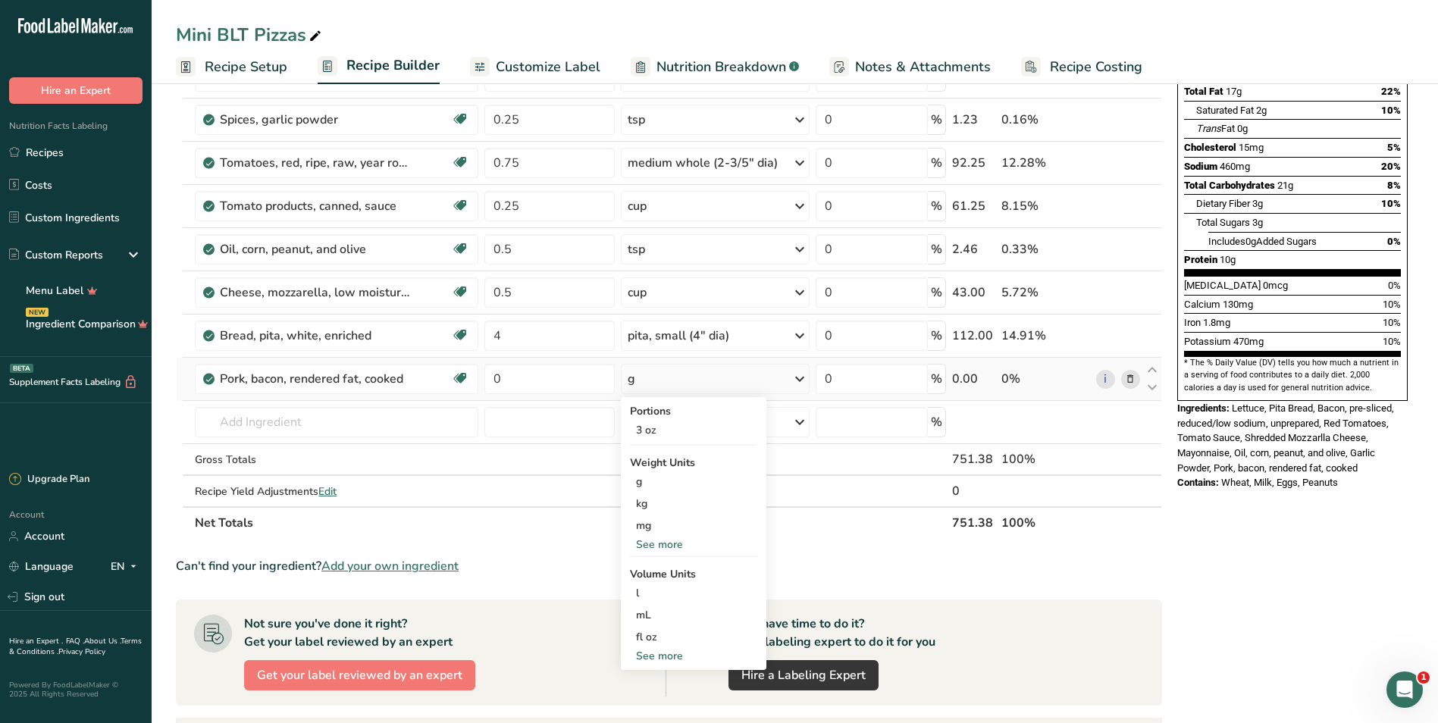
click at [653, 546] on div "See more" at bounding box center [693, 545] width 127 height 16
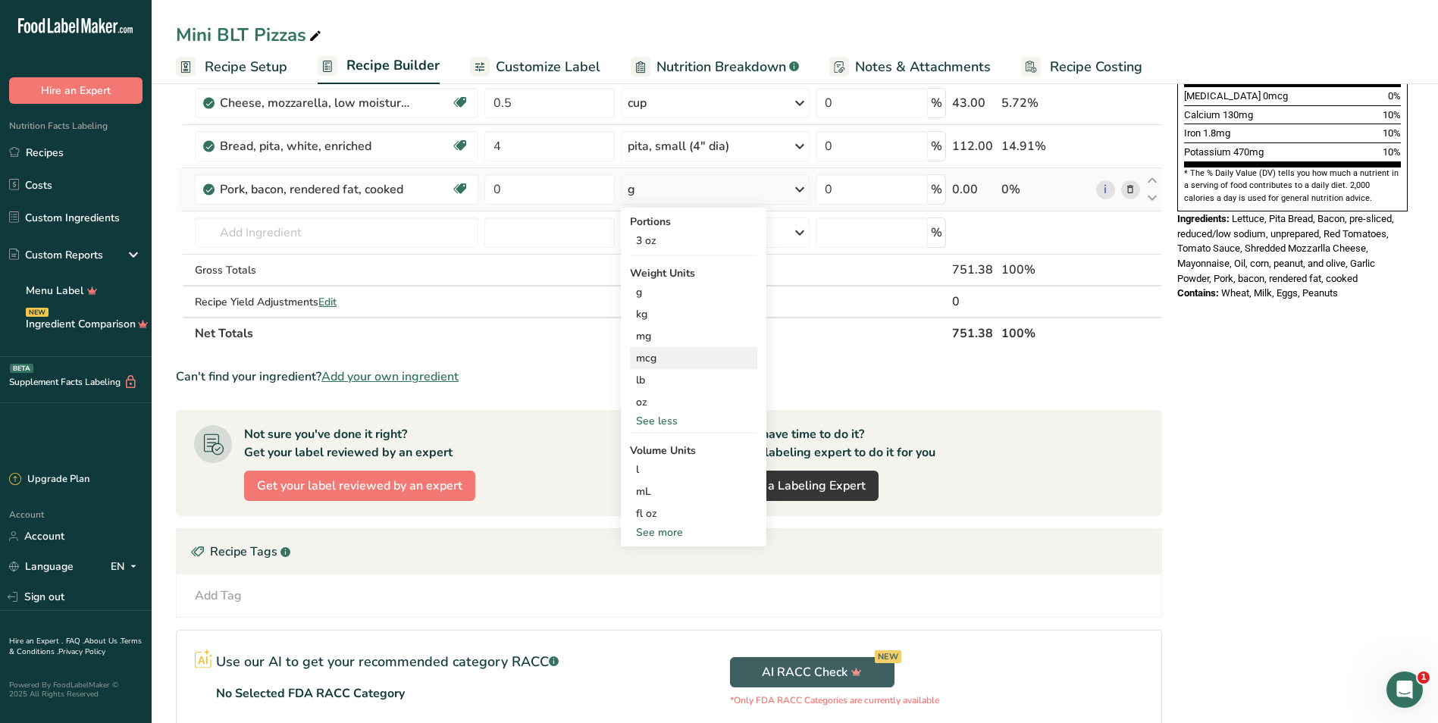
scroll to position [455, 0]
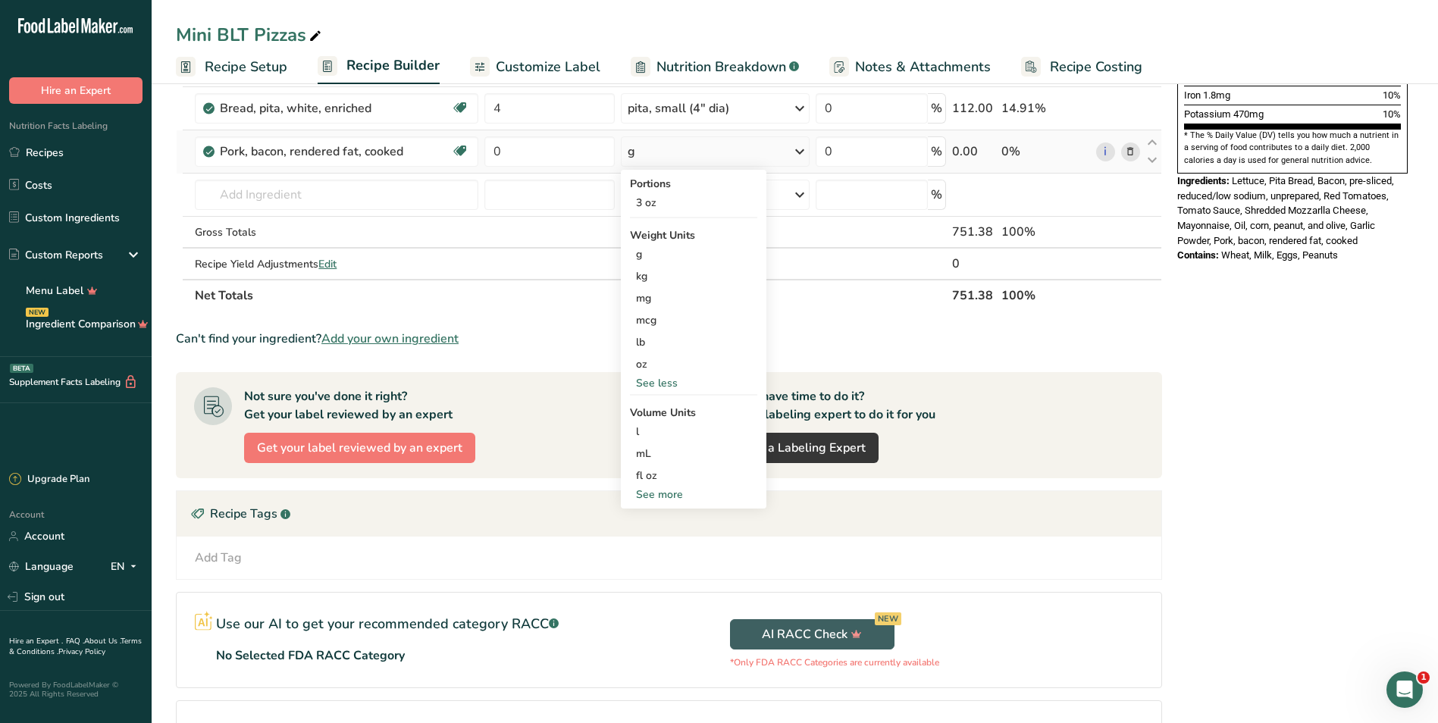
click at [665, 497] on div "See more" at bounding box center [693, 495] width 127 height 16
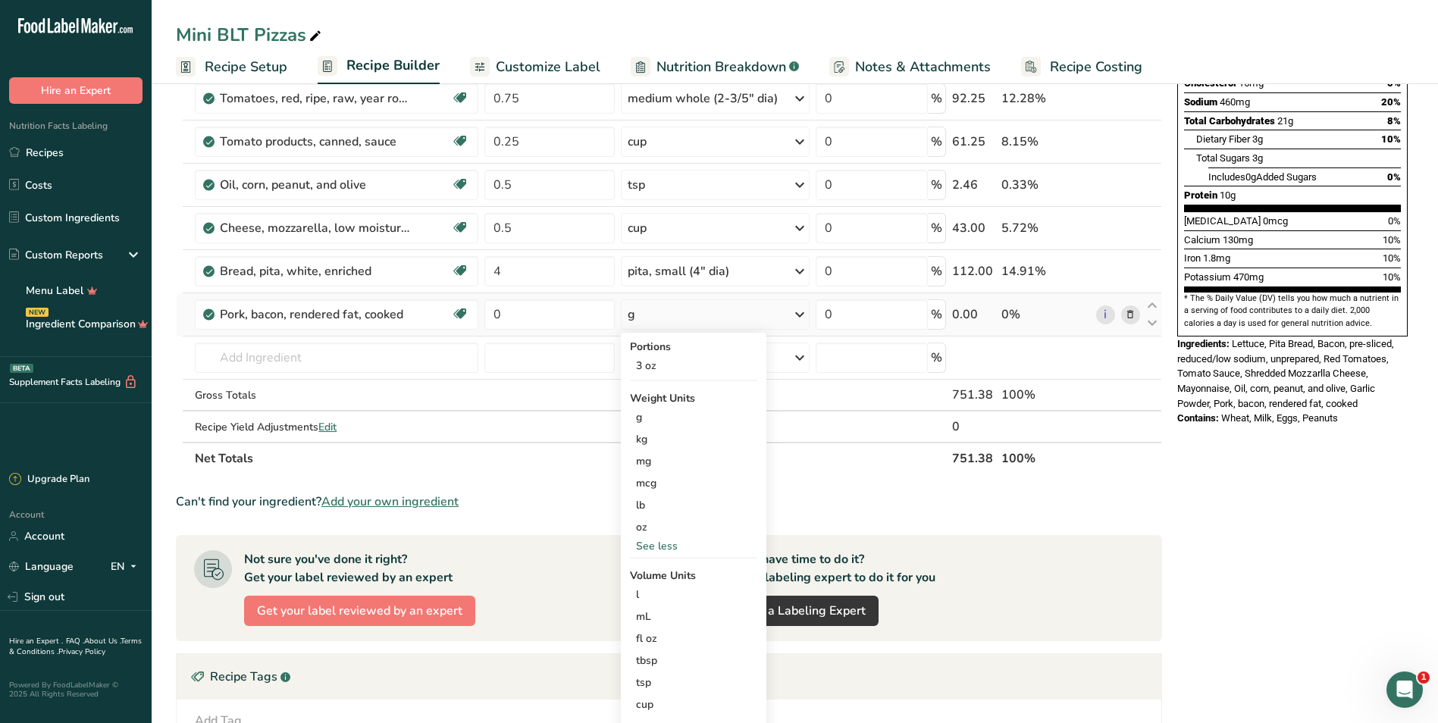
scroll to position [227, 0]
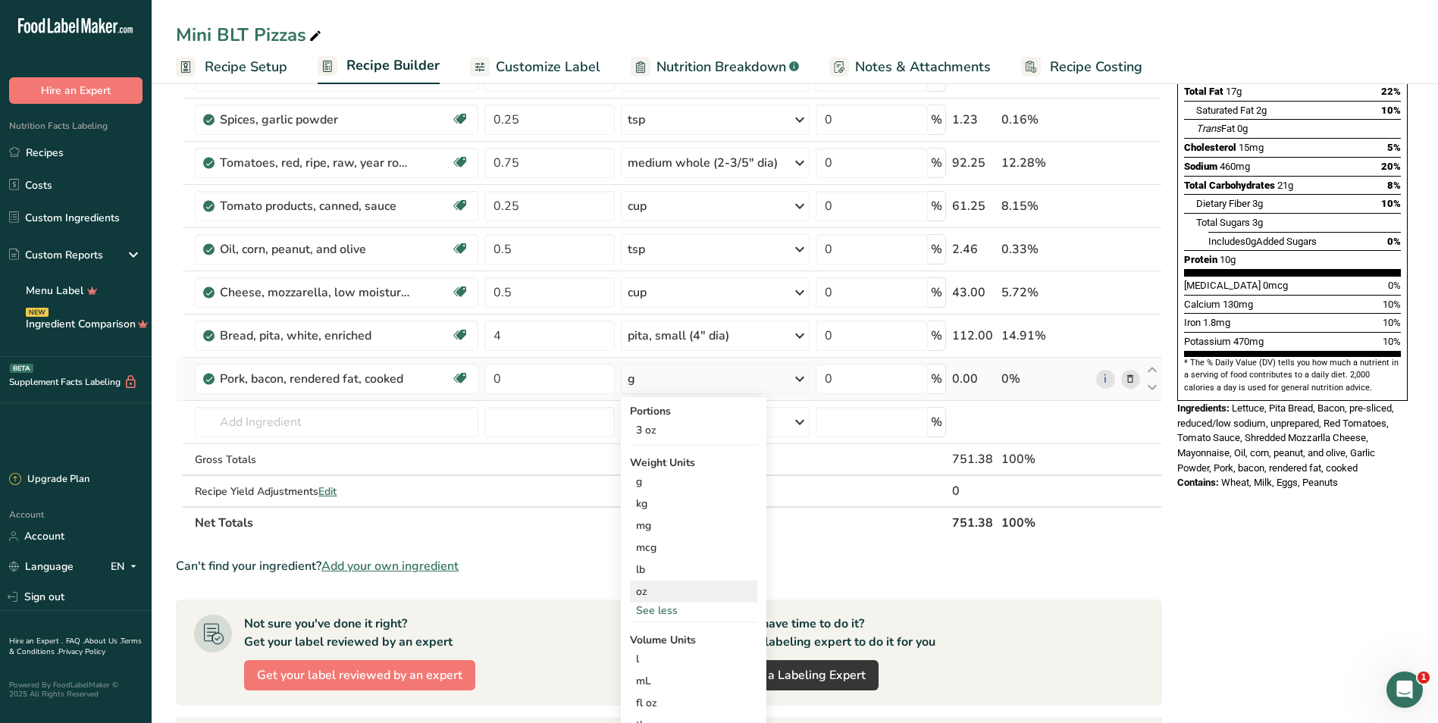
click at [659, 593] on div "oz" at bounding box center [693, 592] width 127 height 22
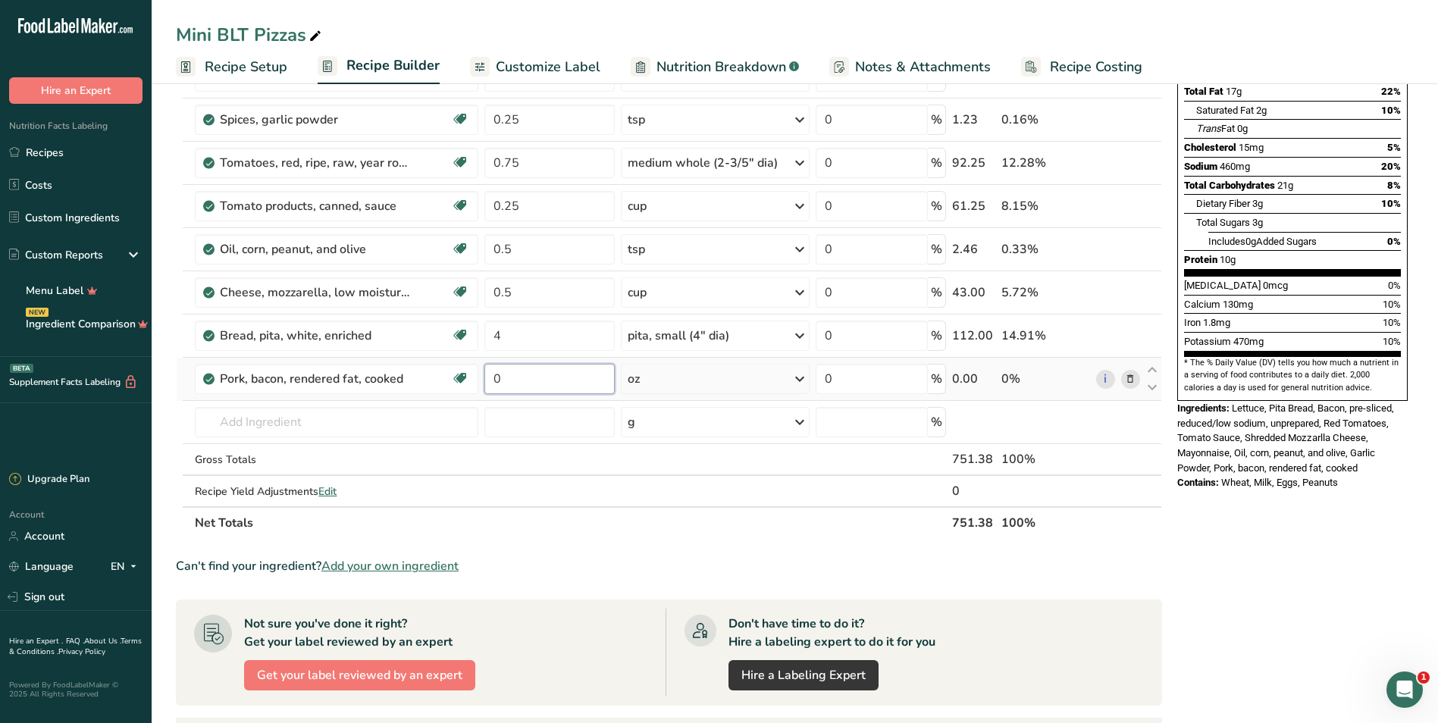
click at [540, 381] on input "0" at bounding box center [549, 379] width 130 height 30
click at [1191, 562] on div "Nutrition Facts 4 Servings Per Container Serving Size 1 Pizza (187g) Amount Per…" at bounding box center [1292, 455] width 243 height 1159
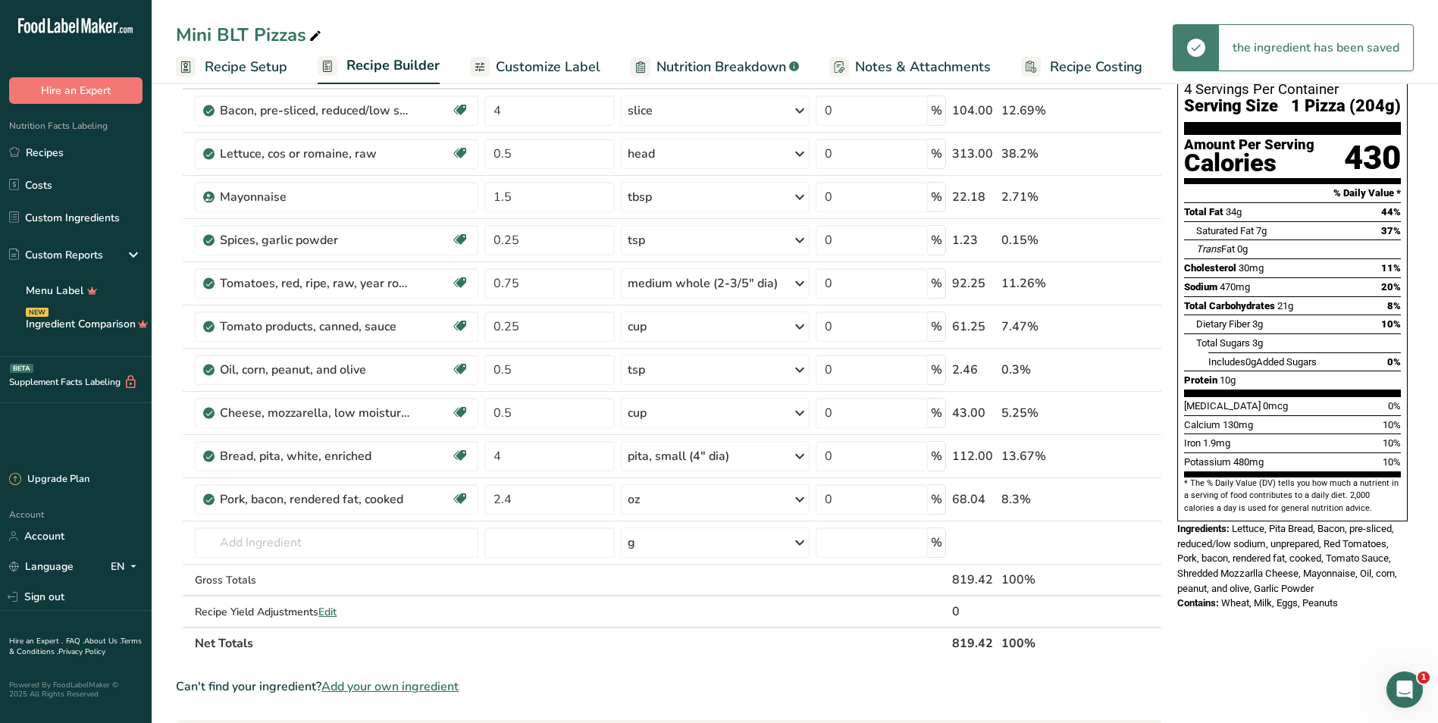
scroll to position [76, 0]
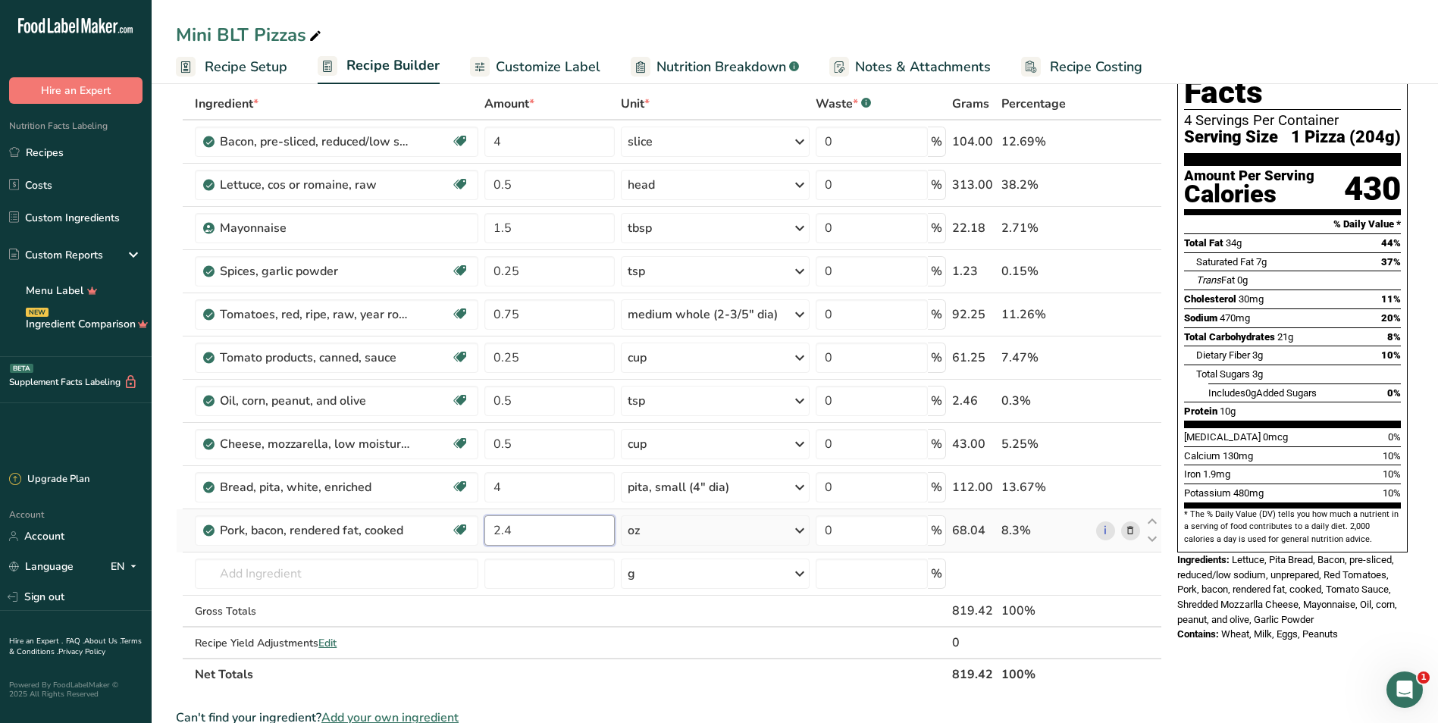
click at [530, 540] on input "2.4" at bounding box center [549, 530] width 130 height 30
type input "2.5"
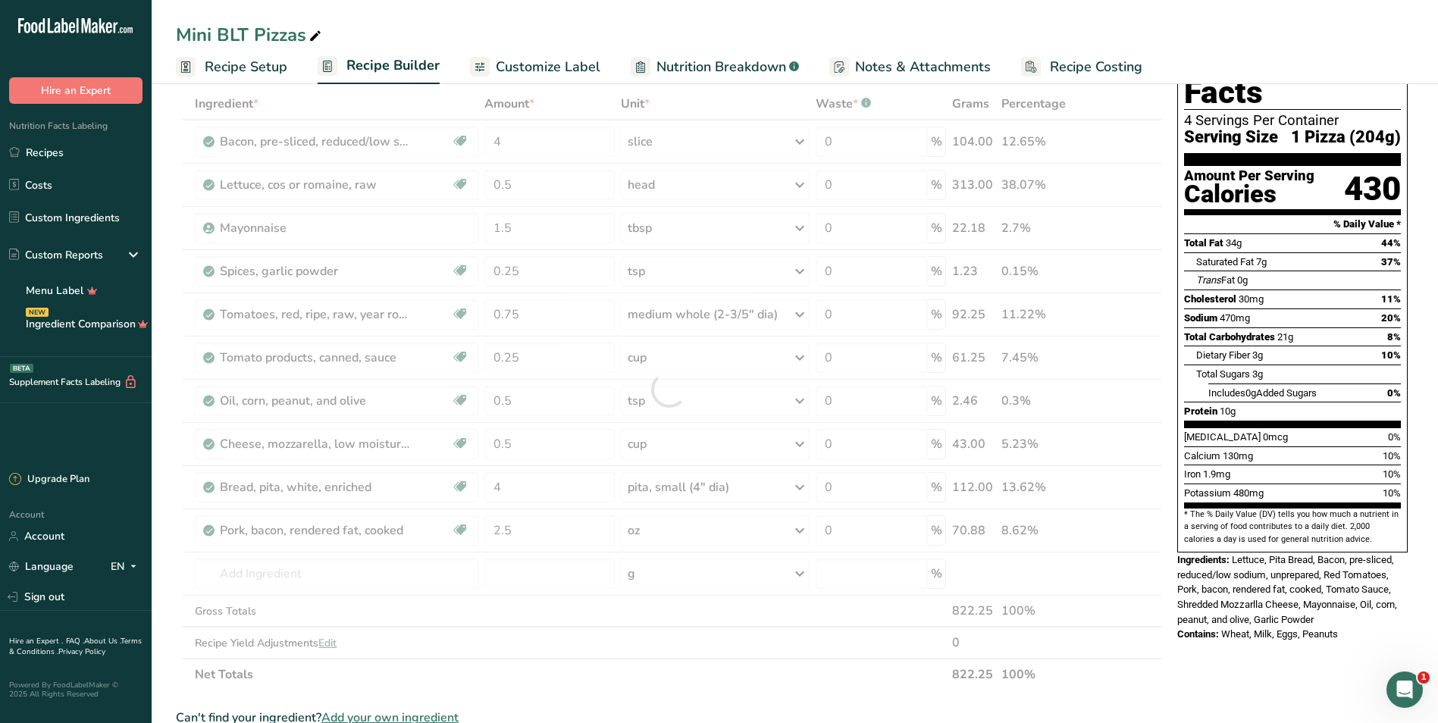
click at [1159, 41] on div "Mini BLT Pizzas" at bounding box center [795, 34] width 1286 height 27
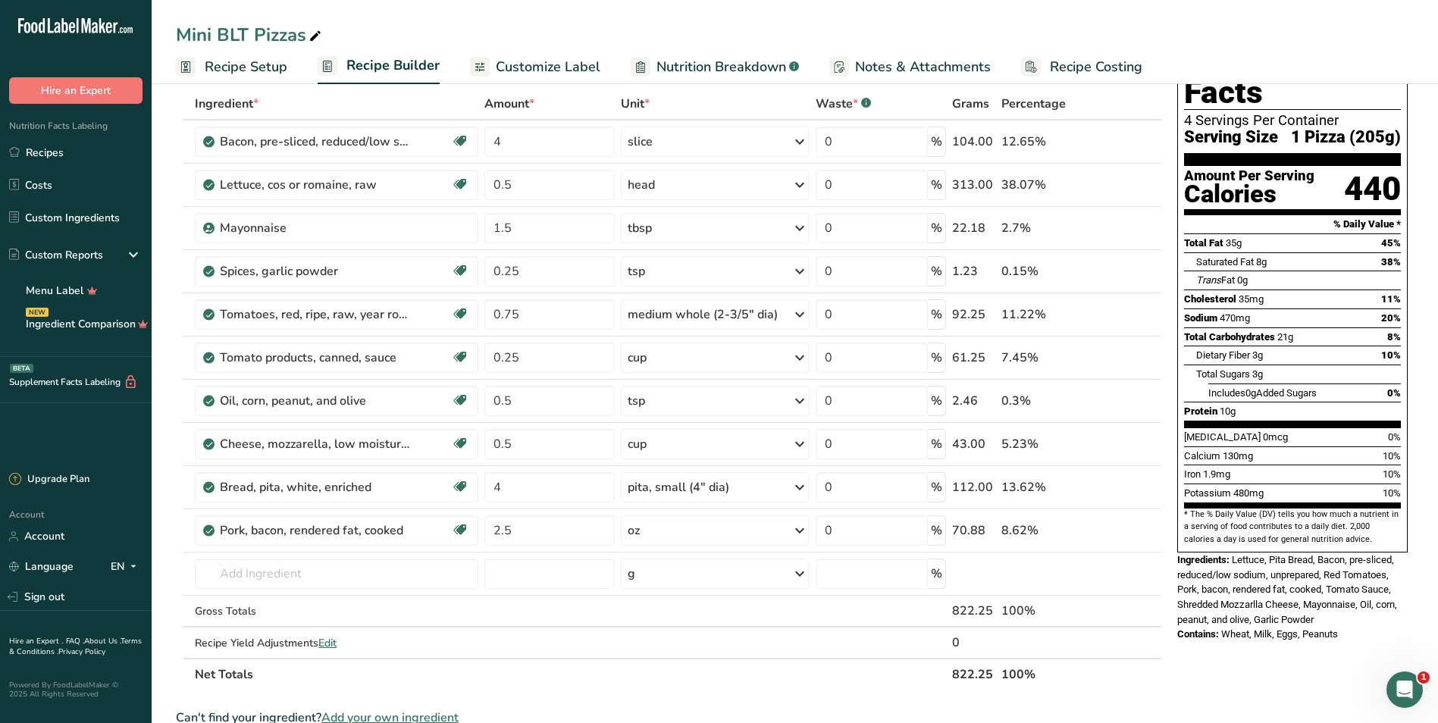
click at [1206, 42] on div "Mini BLT Pizzas" at bounding box center [795, 34] width 1286 height 27
click at [1129, 142] on icon at bounding box center [1130, 142] width 11 height 16
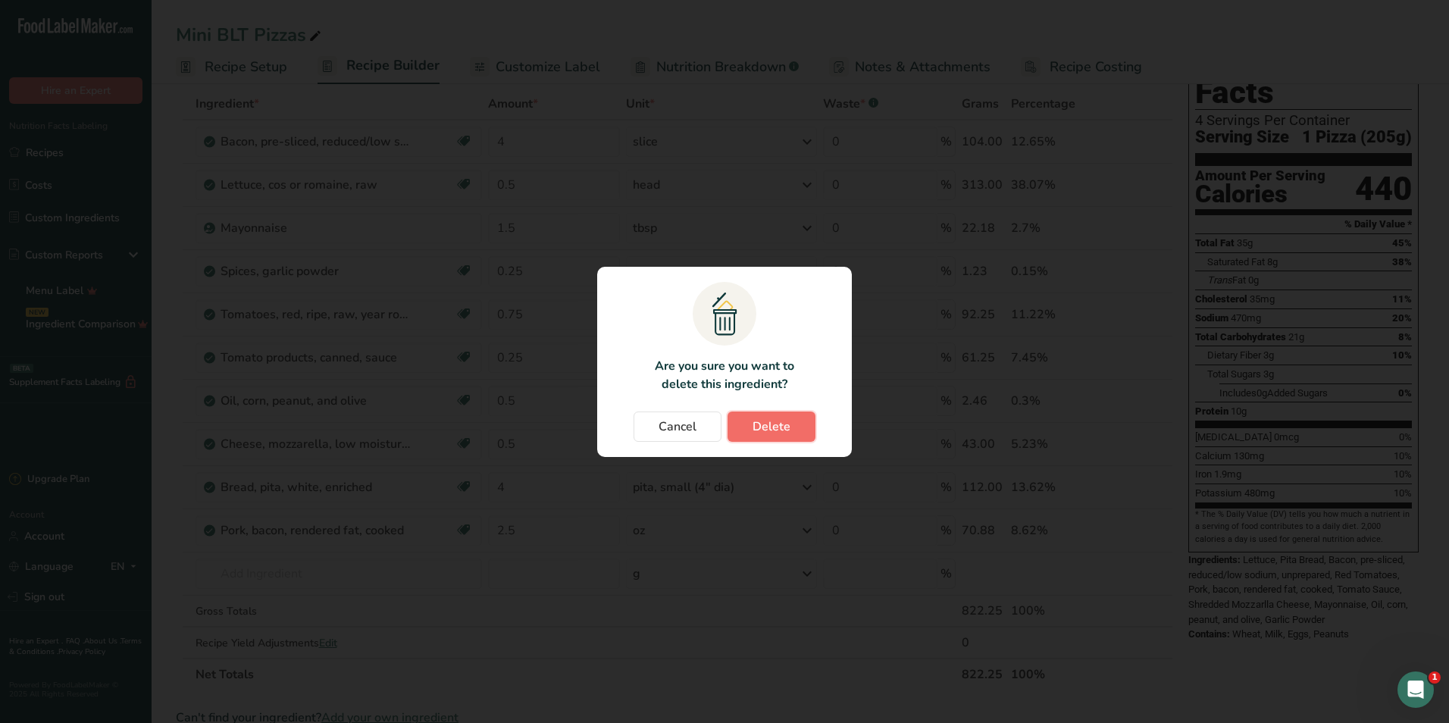
click at [778, 424] on span "Delete" at bounding box center [772, 427] width 38 height 18
type input "0.5"
type input "1.5"
type input "0.25"
type input "0.75"
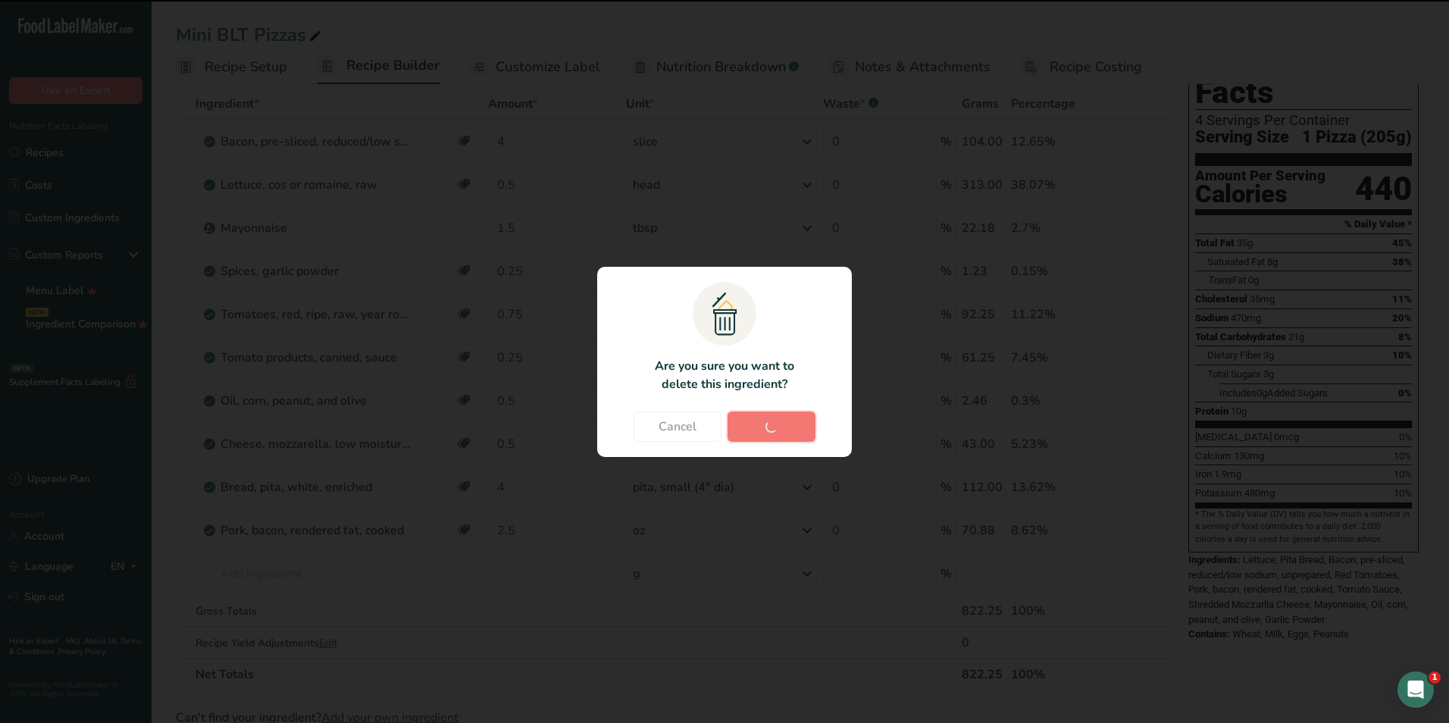
type input "0.25"
type input "0.5"
type input "4"
type input "2.5"
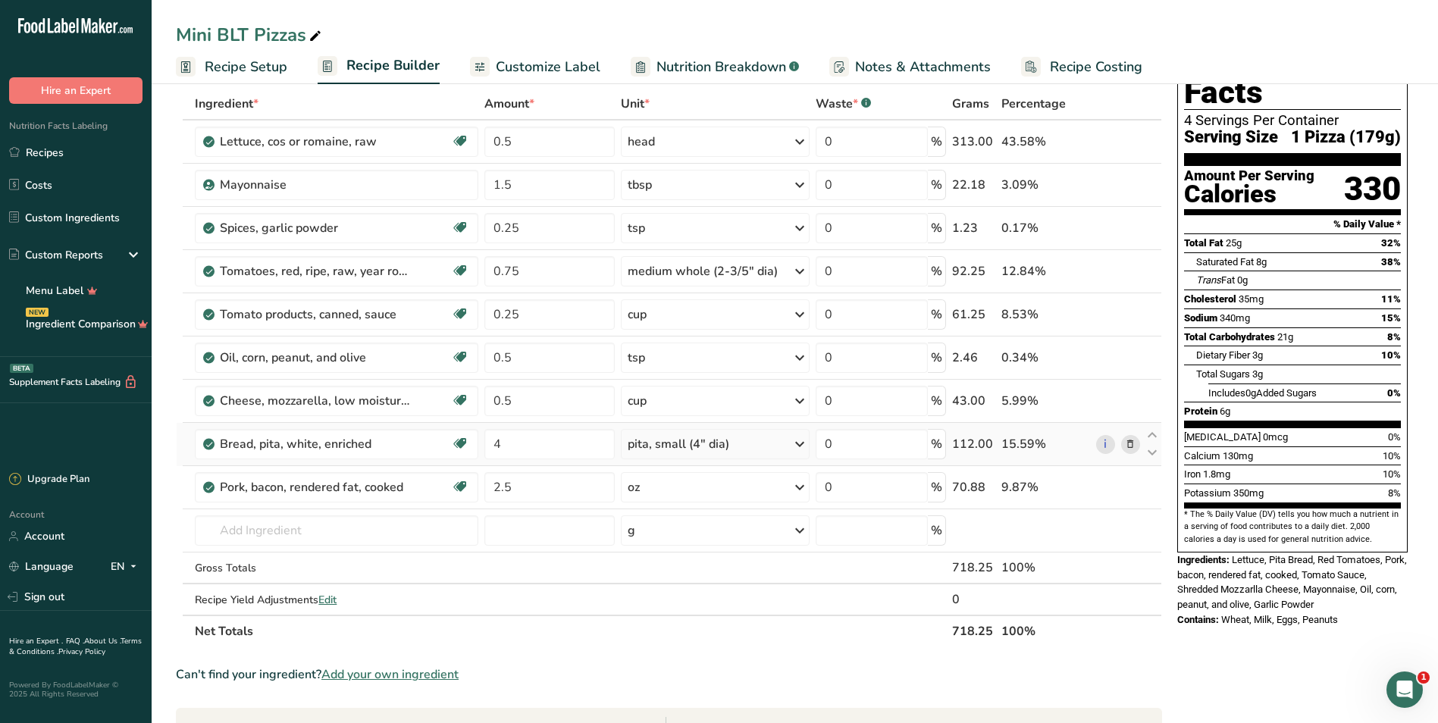
click at [787, 448] on div "pita, small (4" dia)" at bounding box center [715, 444] width 189 height 30
click at [725, 499] on div "1 pita, large (6-1/2" dia)" at bounding box center [694, 495] width 128 height 22
click at [718, 442] on div "pita, large (6-1/2" dia)" at bounding box center [690, 444] width 124 height 18
click at [735, 521] on div "1 pita, small (4" dia)" at bounding box center [694, 517] width 128 height 22
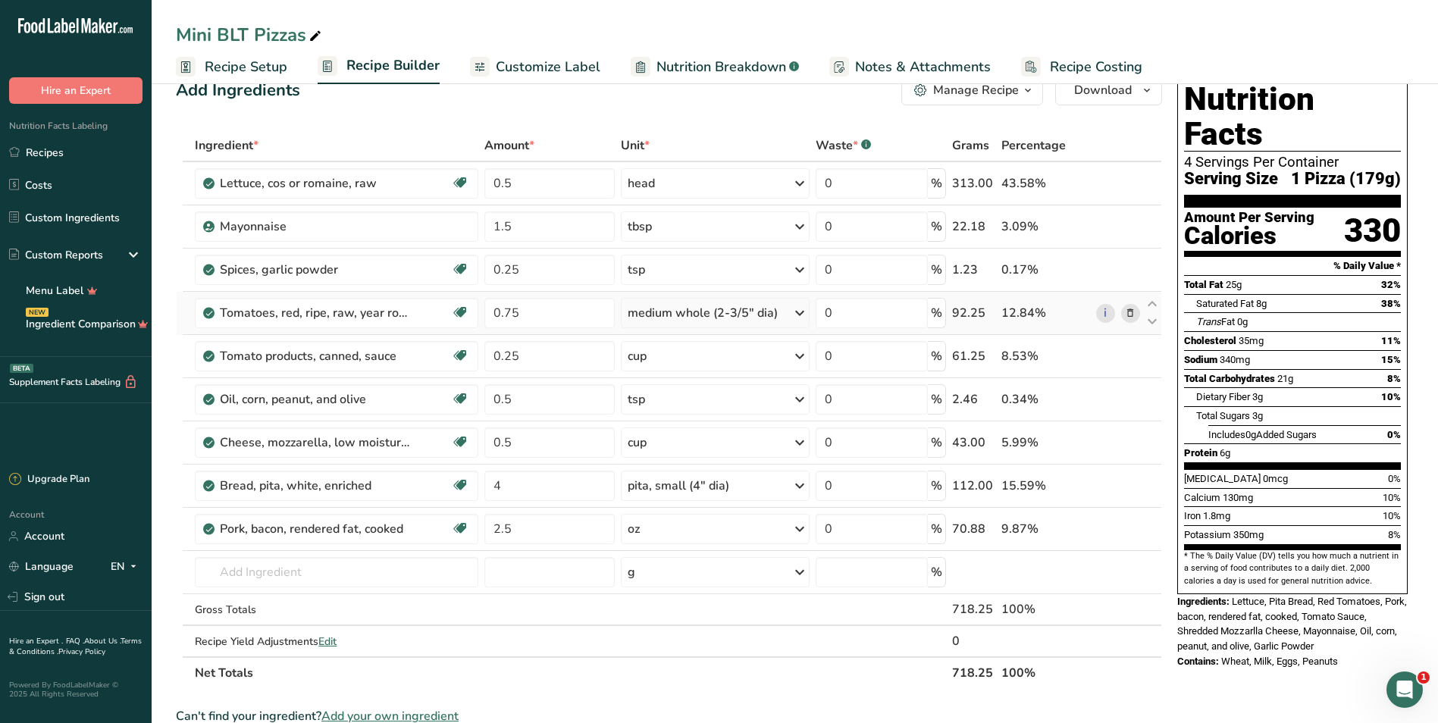
scroll to position [0, 0]
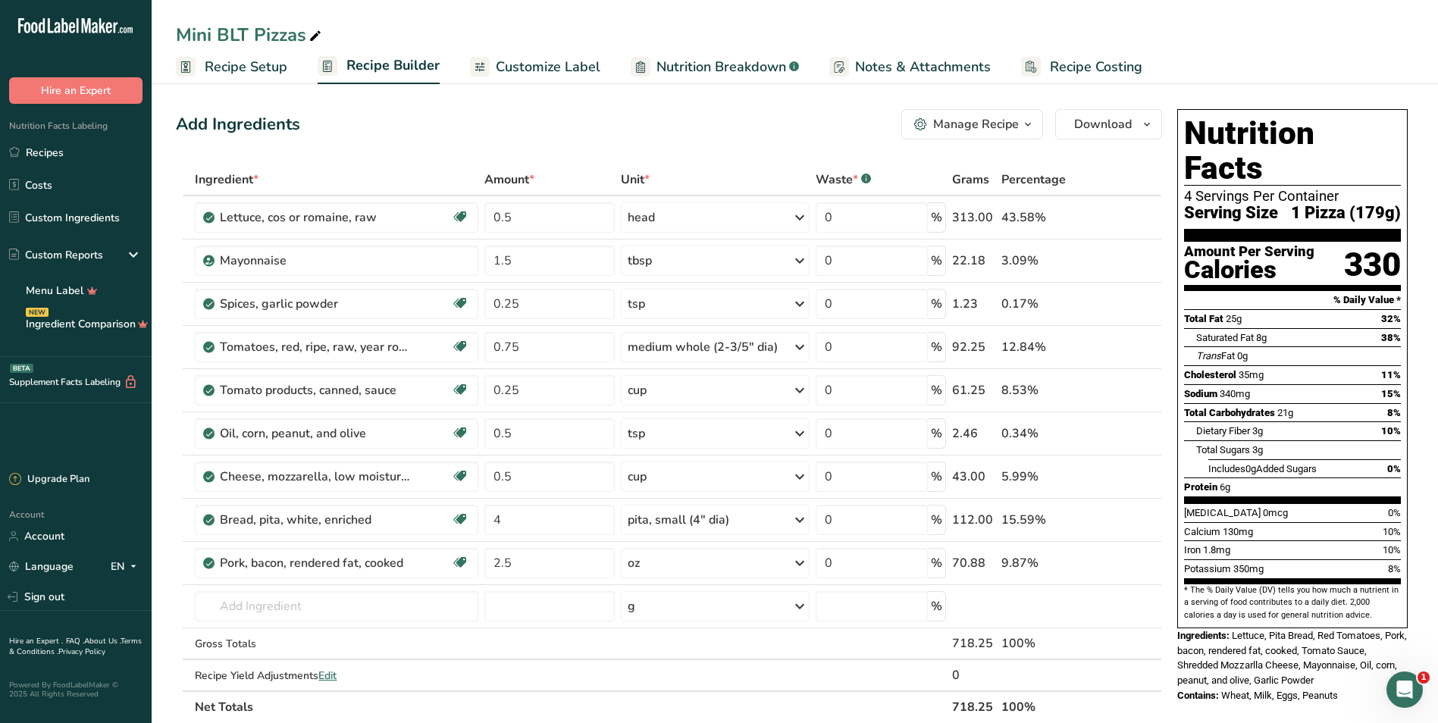
click at [575, 69] on span "Customize Label" at bounding box center [548, 67] width 105 height 20
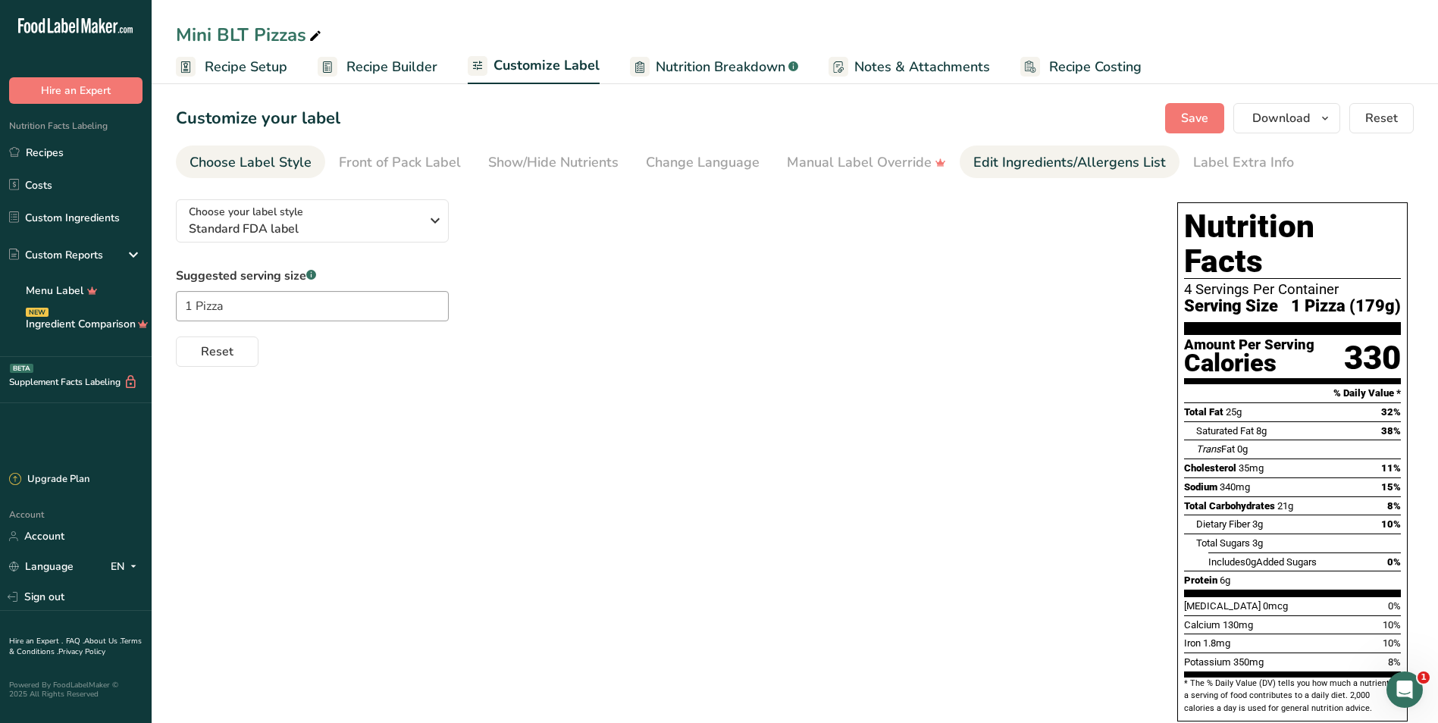
click at [1055, 169] on div "Edit Ingredients/Allergens List" at bounding box center [1069, 162] width 193 height 20
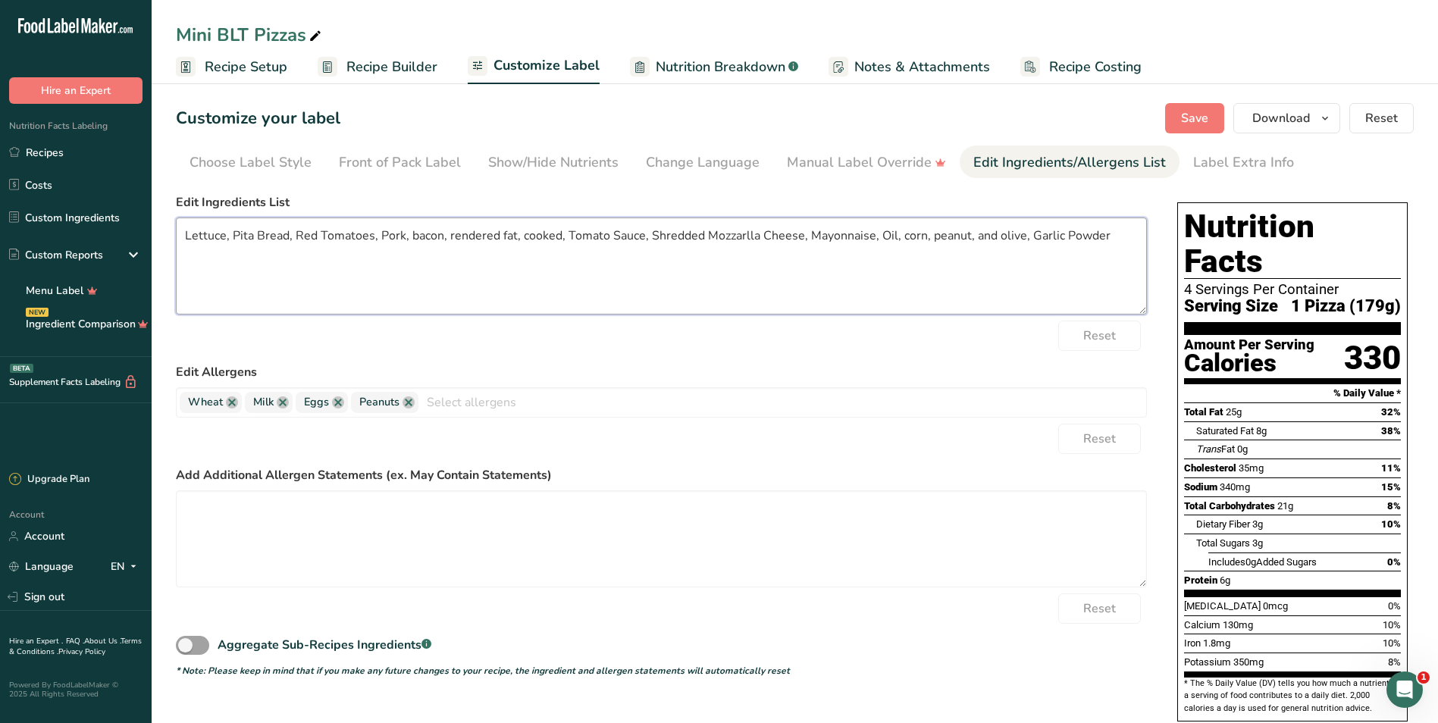
click at [1018, 238] on textarea "Lettuce, Pita Bread, Red Tomatoes, Pork, bacon, rendered fat, cooked, Tomato Sa…" at bounding box center [661, 266] width 971 height 97
click at [404, 238] on textarea "Lettuce, Pita Bread, Red Tomatoes, Pork, bacon, rendered fat, cooked, Tomato Sa…" at bounding box center [661, 266] width 971 height 97
drag, startPoint x: 556, startPoint y: 236, endPoint x: 439, endPoint y: 241, distance: 117.6
click at [439, 241] on textarea "Lettuce, Pita Bread, Red Tomatoes, Pork bacon, rendered fat, cooked, Tomato Sau…" at bounding box center [661, 266] width 971 height 97
click at [414, 234] on textarea "Lettuce, Pita Bread, Red Tomatoes, Pork bacon, Tomato Sauce, Shredded Mozzarell…" at bounding box center [661, 266] width 971 height 97
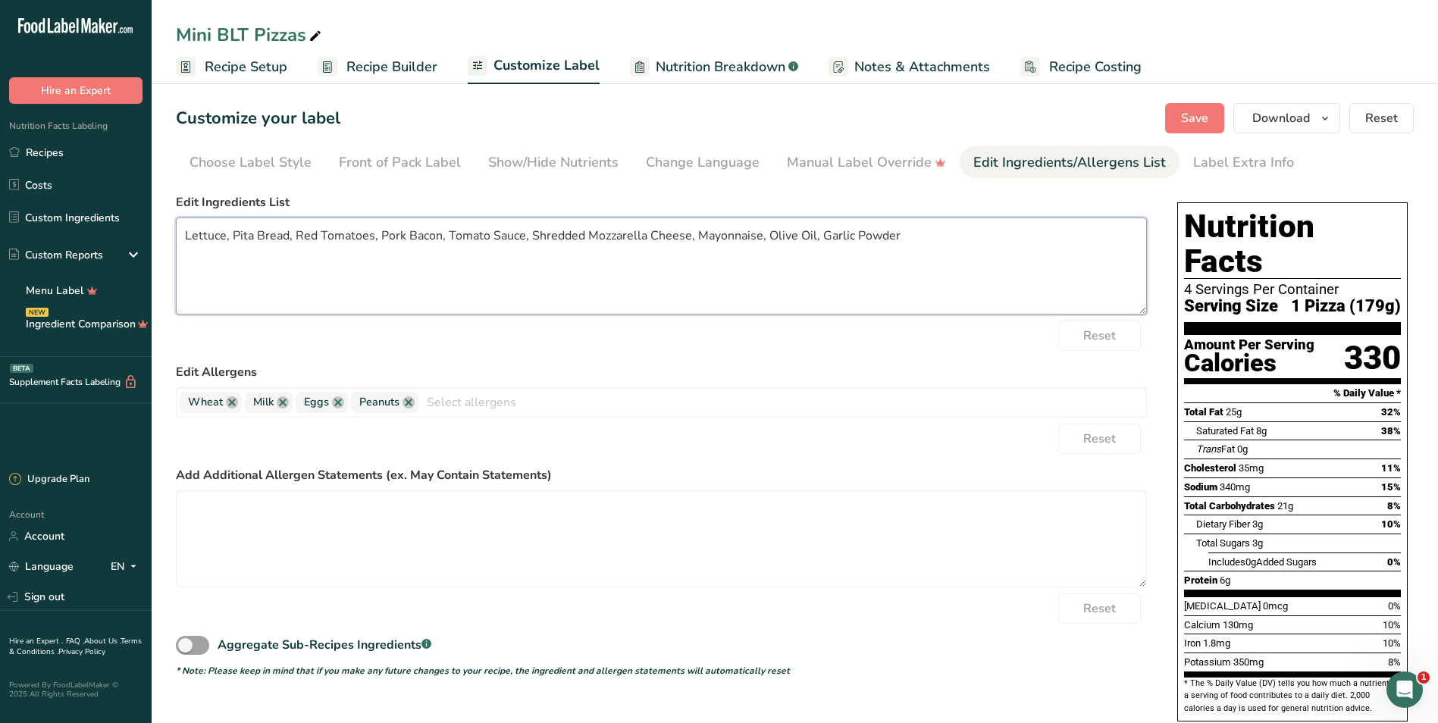
click at [966, 246] on textarea "Lettuce, Pita Bread, Red Tomatoes, Pork Bacon, Tomato Sauce, Shredded Mozzarell…" at bounding box center [661, 266] width 971 height 97
type textarea "Lettuce, Pita Bread, Red Tomatoes, Pork Bacon, Tomato Sauce, Shredded Mozzarell…"
click at [1201, 114] on span "Save" at bounding box center [1194, 118] width 27 height 18
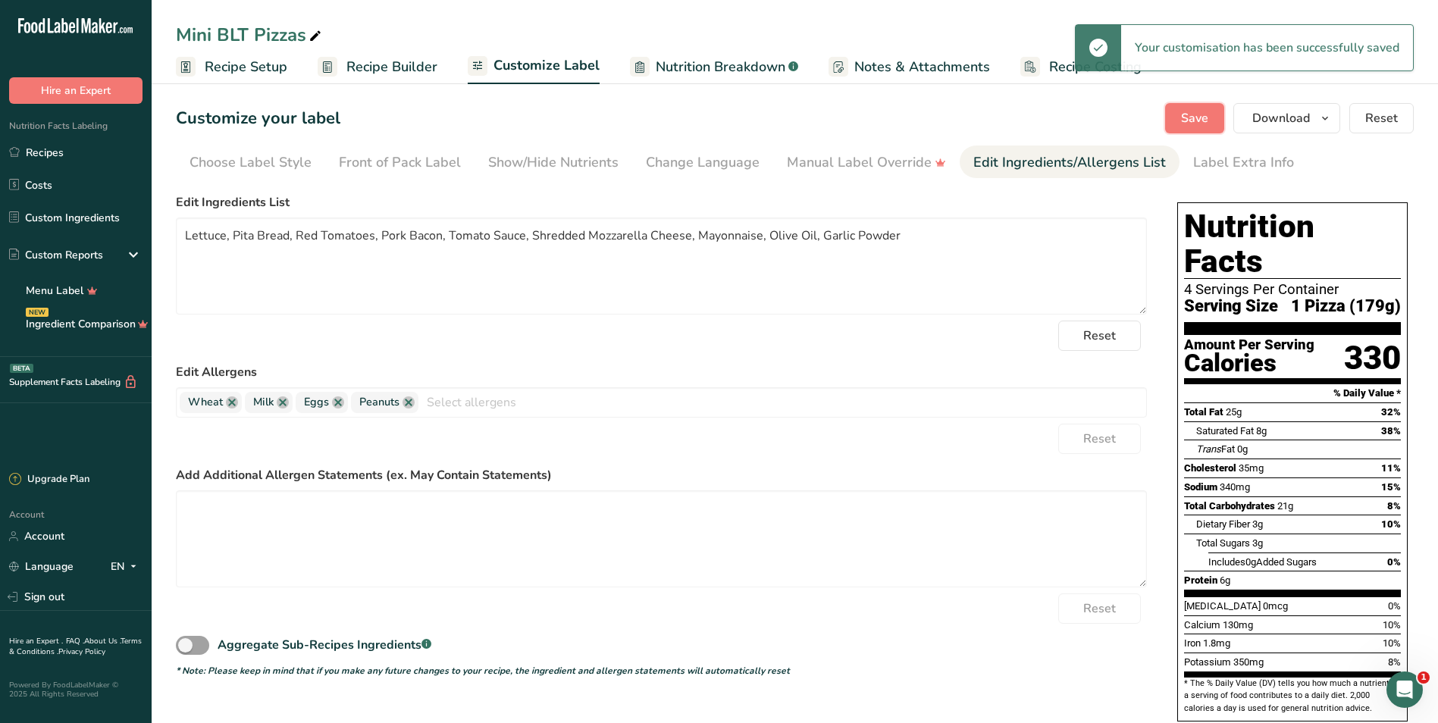
scroll to position [63, 0]
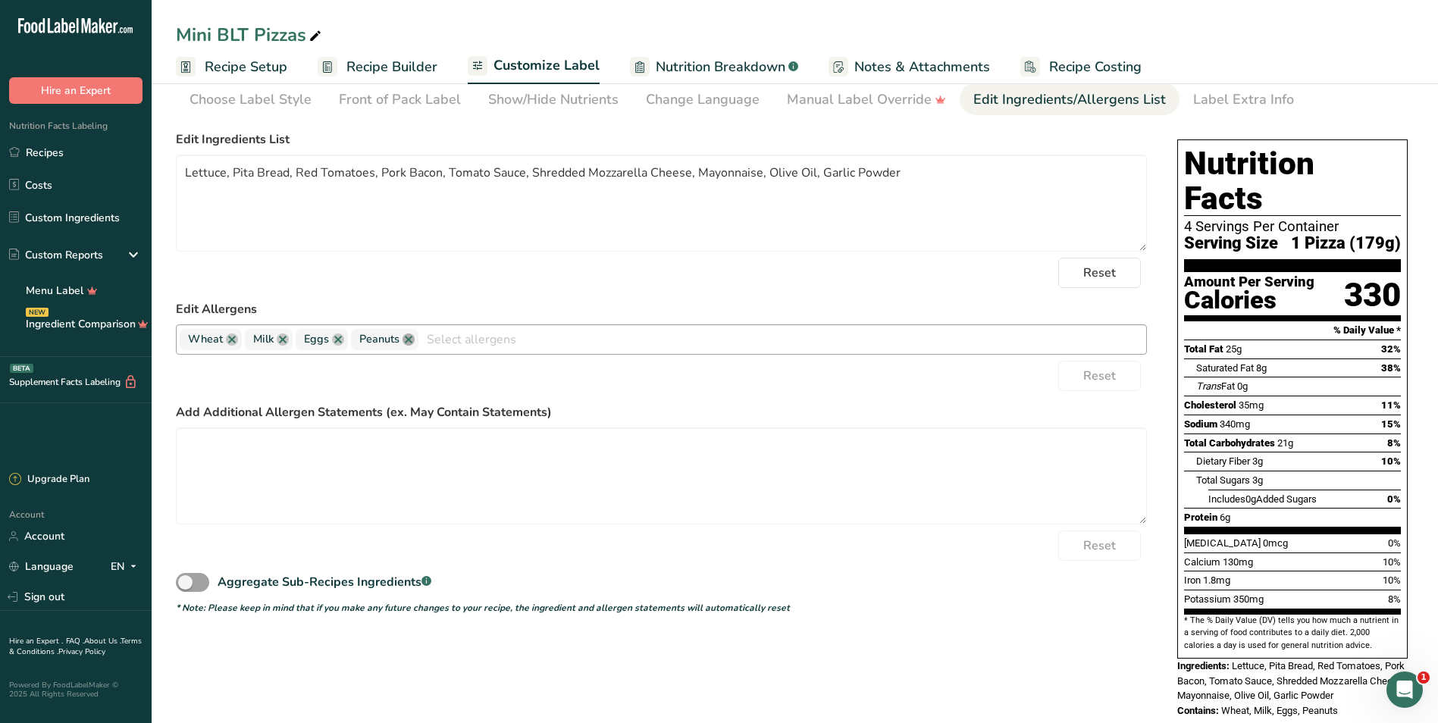
click at [410, 340] on link at bounding box center [408, 340] width 12 height 12
click at [1169, 156] on div "Choose your label style Standard FDA label USA (FDA) Standard FDA label Tabular…" at bounding box center [795, 428] width 1238 height 609
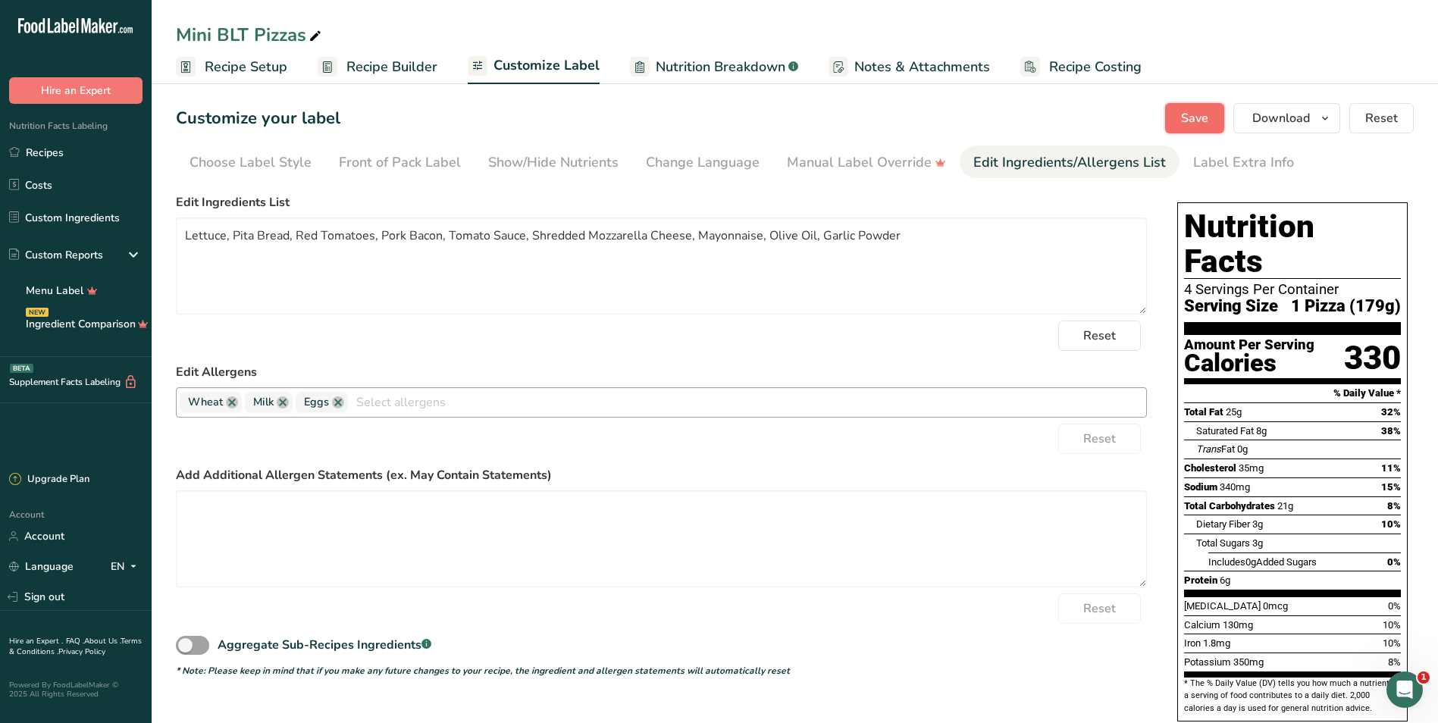
click at [1201, 126] on span "Save" at bounding box center [1194, 118] width 27 height 18
click at [276, 164] on div "Choose Label Style" at bounding box center [250, 162] width 122 height 20
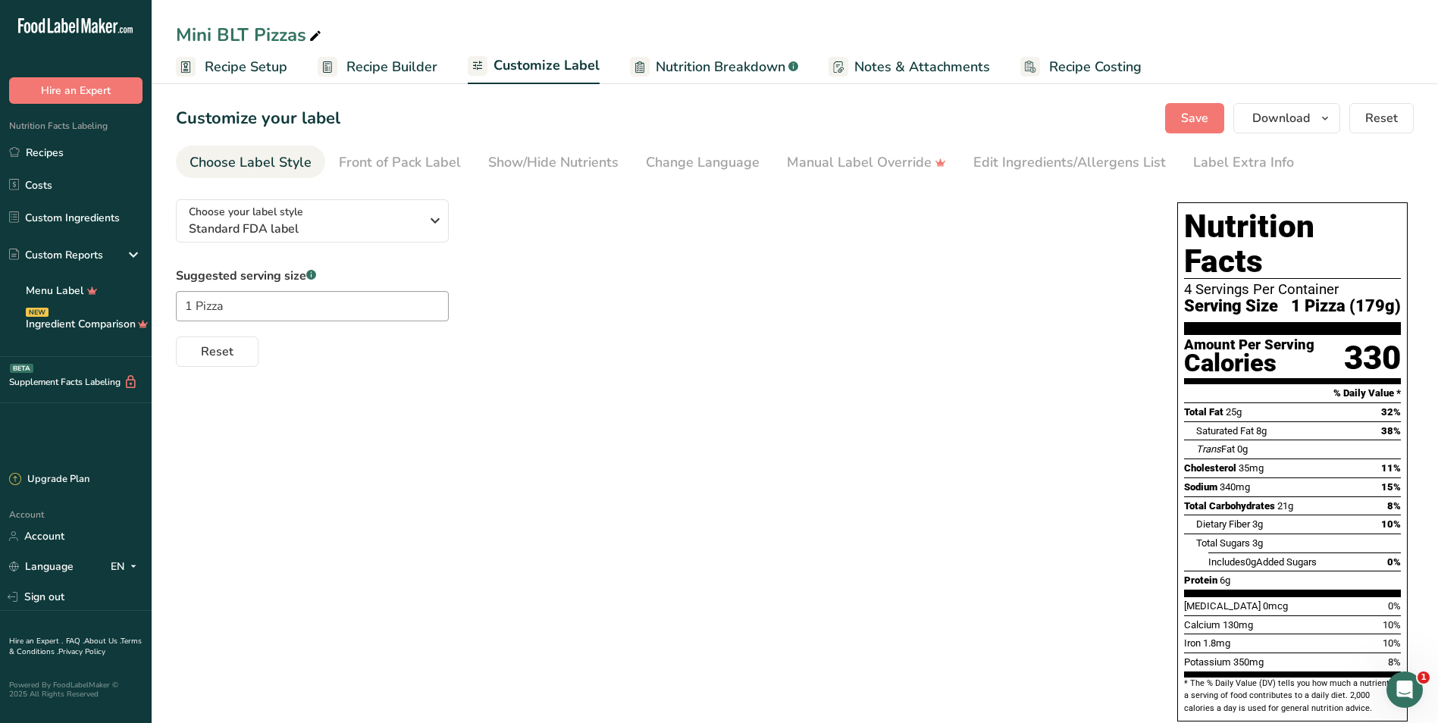
click at [249, 68] on span "Recipe Setup" at bounding box center [246, 67] width 83 height 20
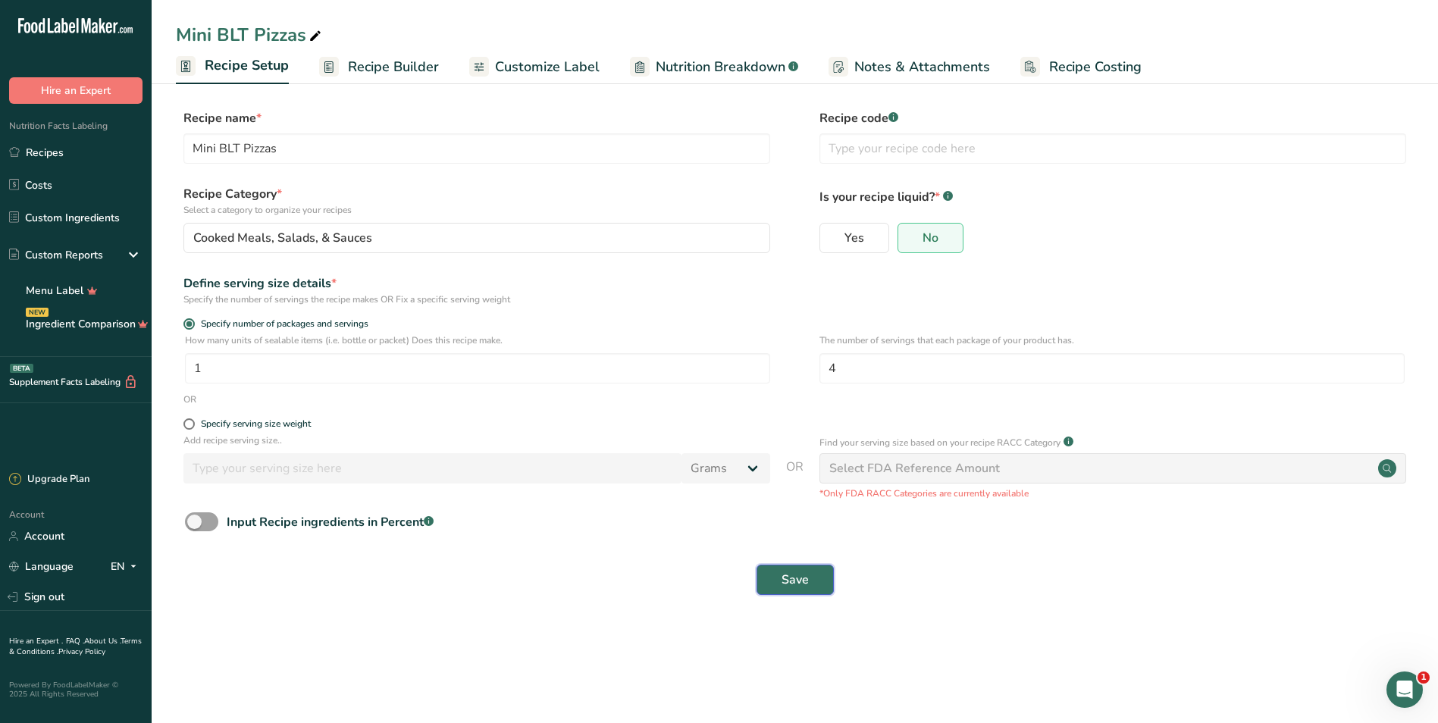
click at [810, 577] on button "Save" at bounding box center [794, 580] width 77 height 30
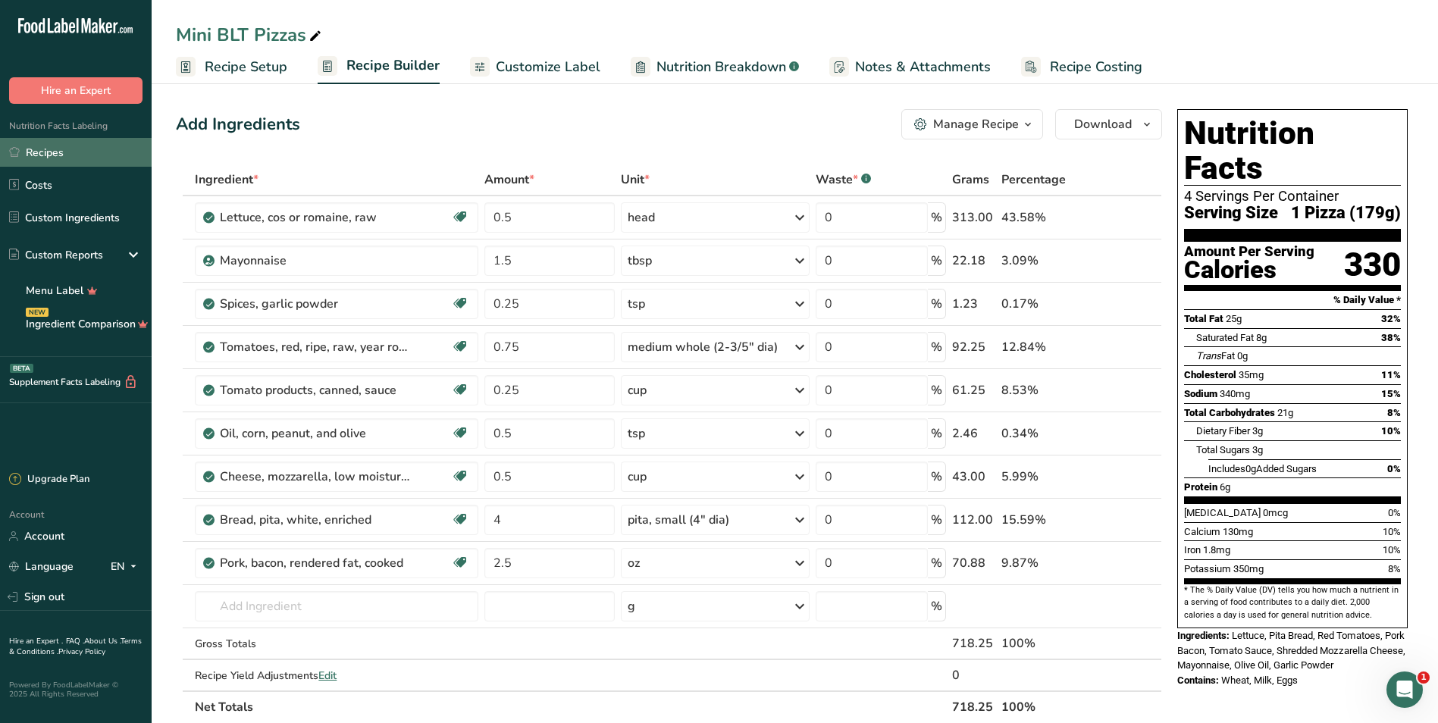
click at [53, 151] on link "Recipes" at bounding box center [76, 152] width 152 height 29
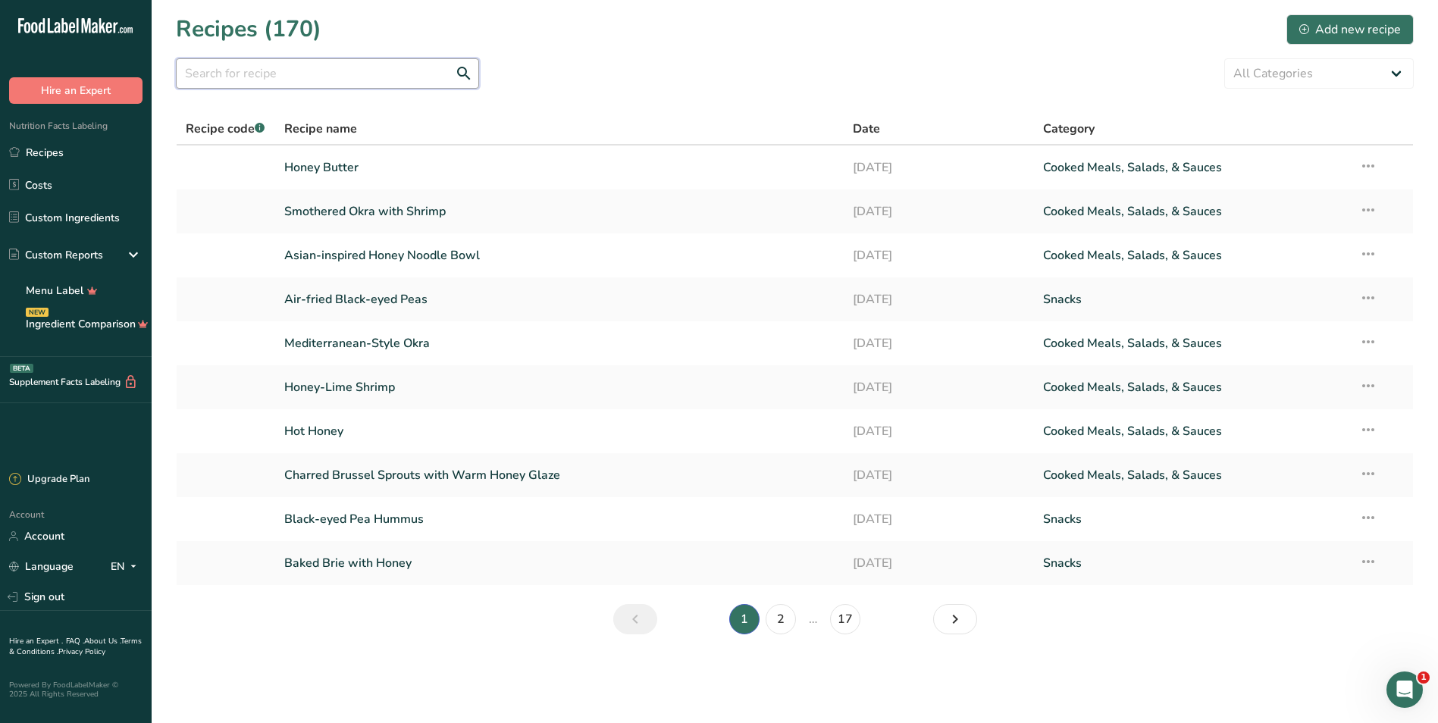
click at [354, 71] on input "text" at bounding box center [327, 73] width 303 height 30
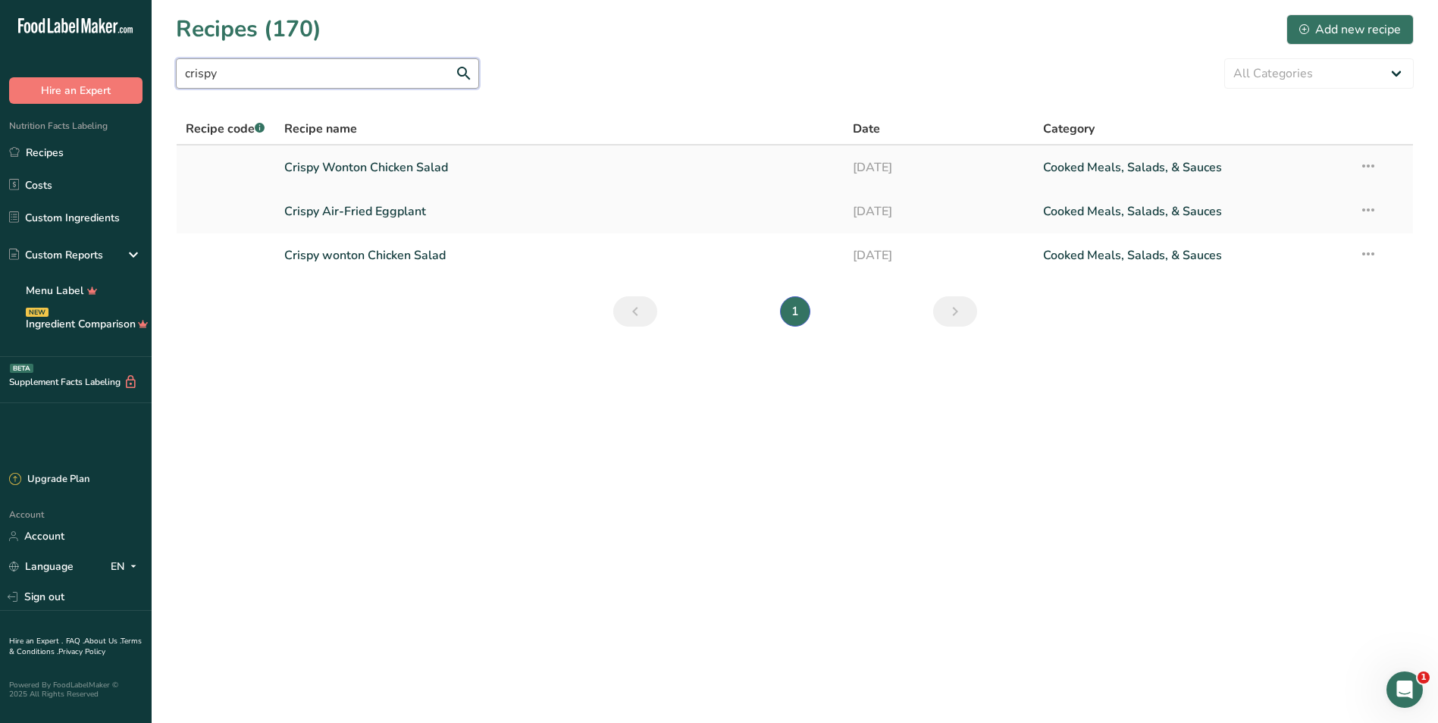
type input "crispy"
click at [388, 165] on link "Crispy Wonton Chicken Salad" at bounding box center [559, 168] width 551 height 32
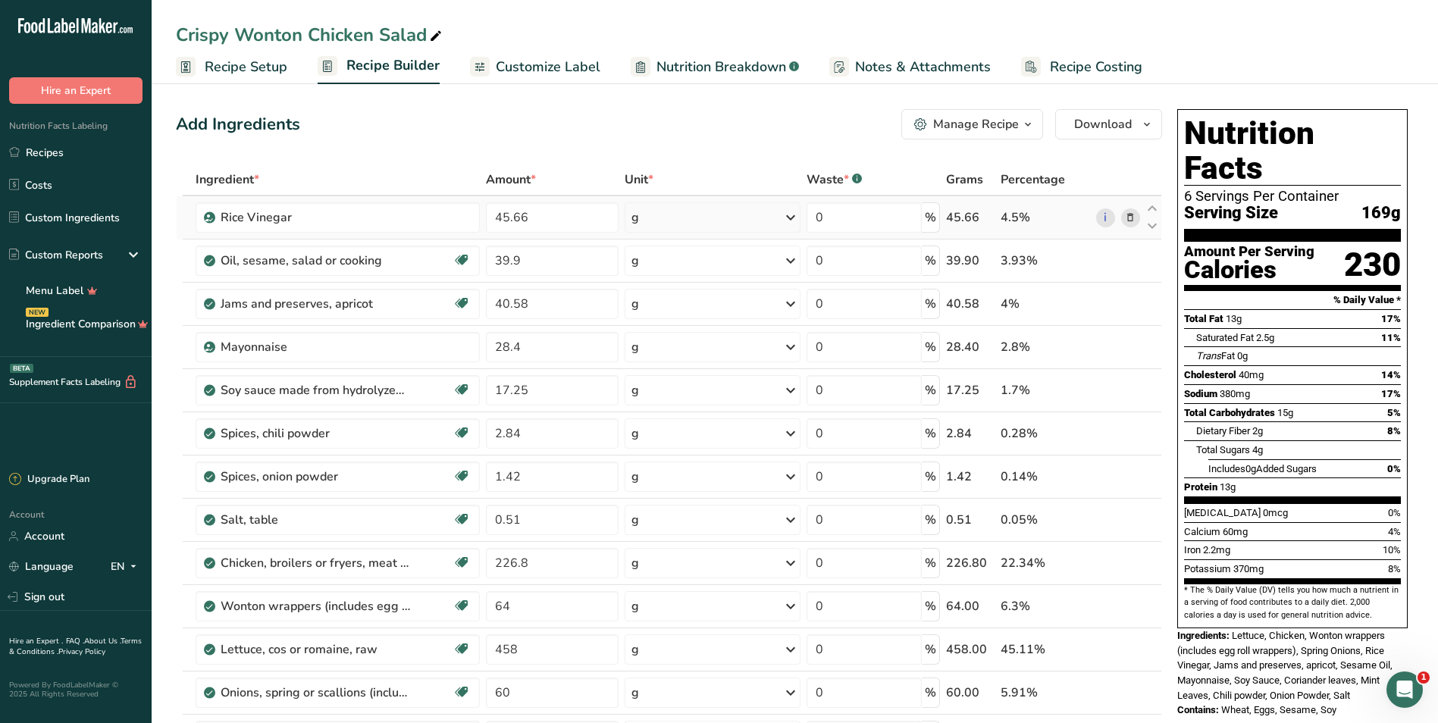
click at [706, 221] on div "g" at bounding box center [713, 217] width 176 height 30
click at [678, 452] on div "See more" at bounding box center [697, 449] width 127 height 16
select select "22"
click at [678, 450] on div "tbsp" at bounding box center [697, 452] width 115 height 16
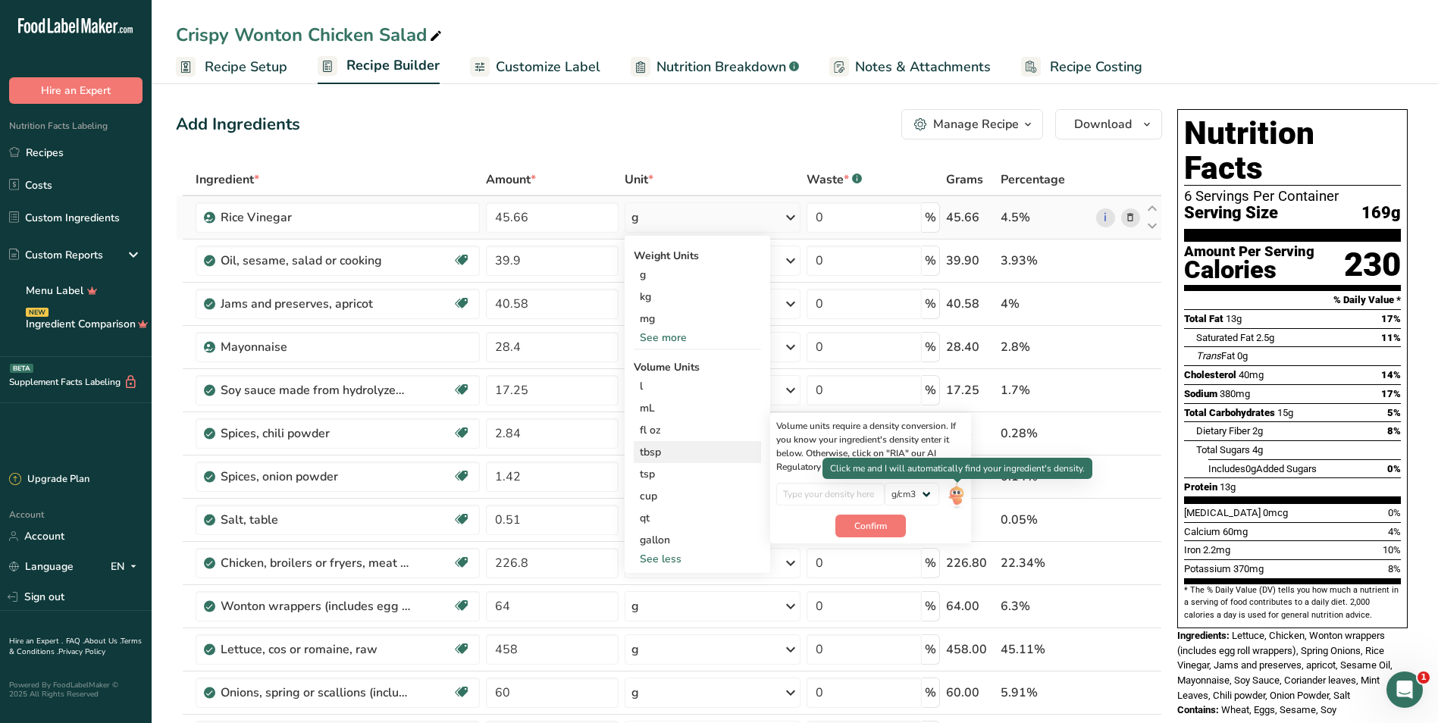
click at [954, 503] on img at bounding box center [956, 496] width 17 height 27
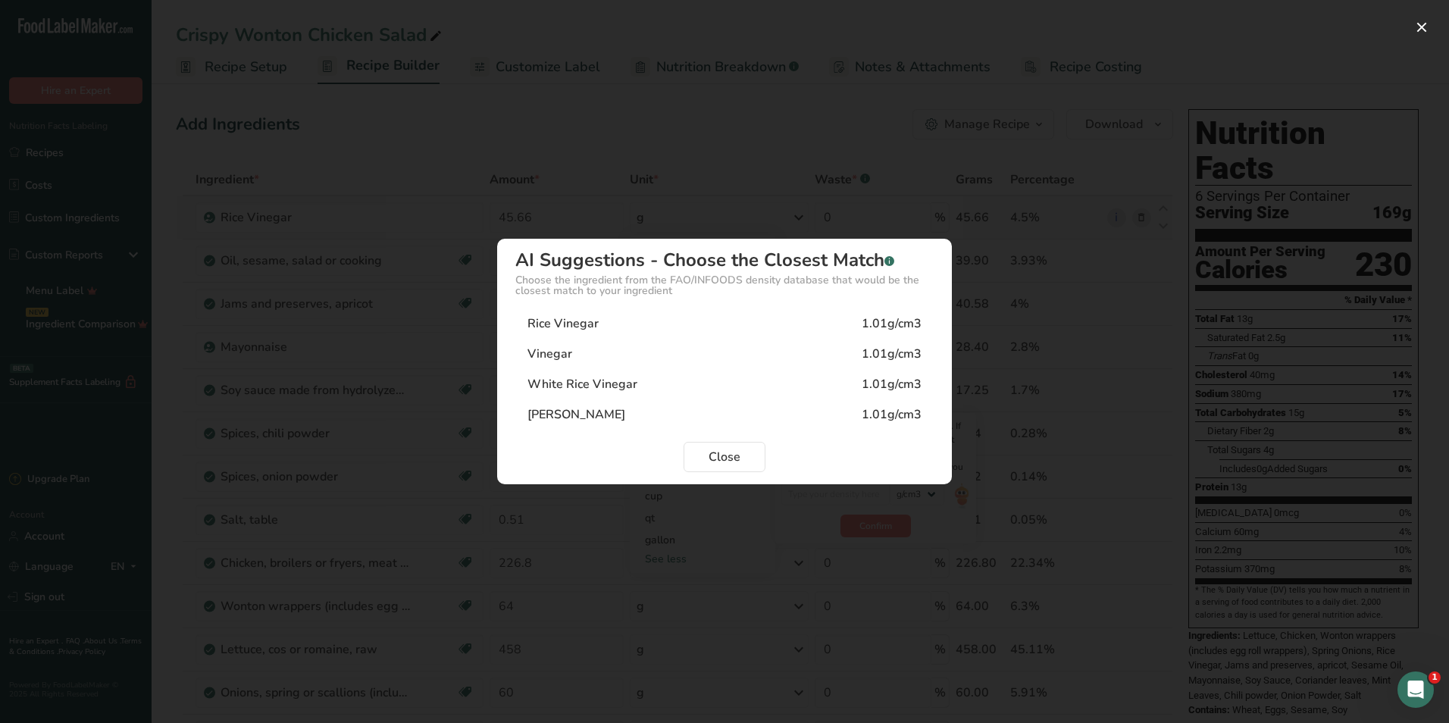
click at [665, 332] on div "Rice Vinegar 1.01g/cm3" at bounding box center [724, 323] width 418 height 30
type input "1.01"
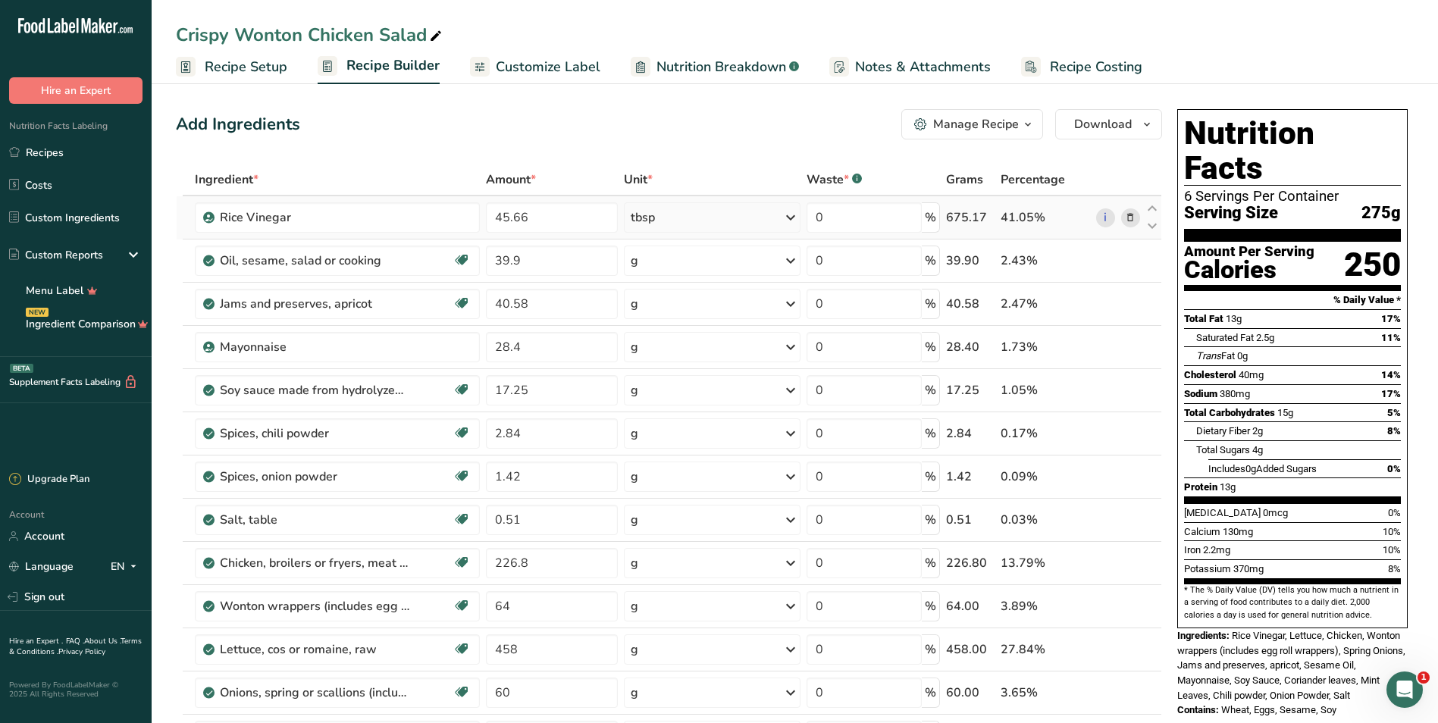
click at [594, 110] on div "Add Ingredients Manage Recipe Delete Recipe Duplicate Recipe Scale Recipe Save …" at bounding box center [669, 124] width 986 height 30
drag, startPoint x: 578, startPoint y: 224, endPoint x: 462, endPoint y: 227, distance: 116.0
click at [468, 225] on tr "Rice Vinegar 45.66 tbsp Weight Units g kg mg See more Volume Units l Volume uni…" at bounding box center [669, 217] width 985 height 43
type input "3"
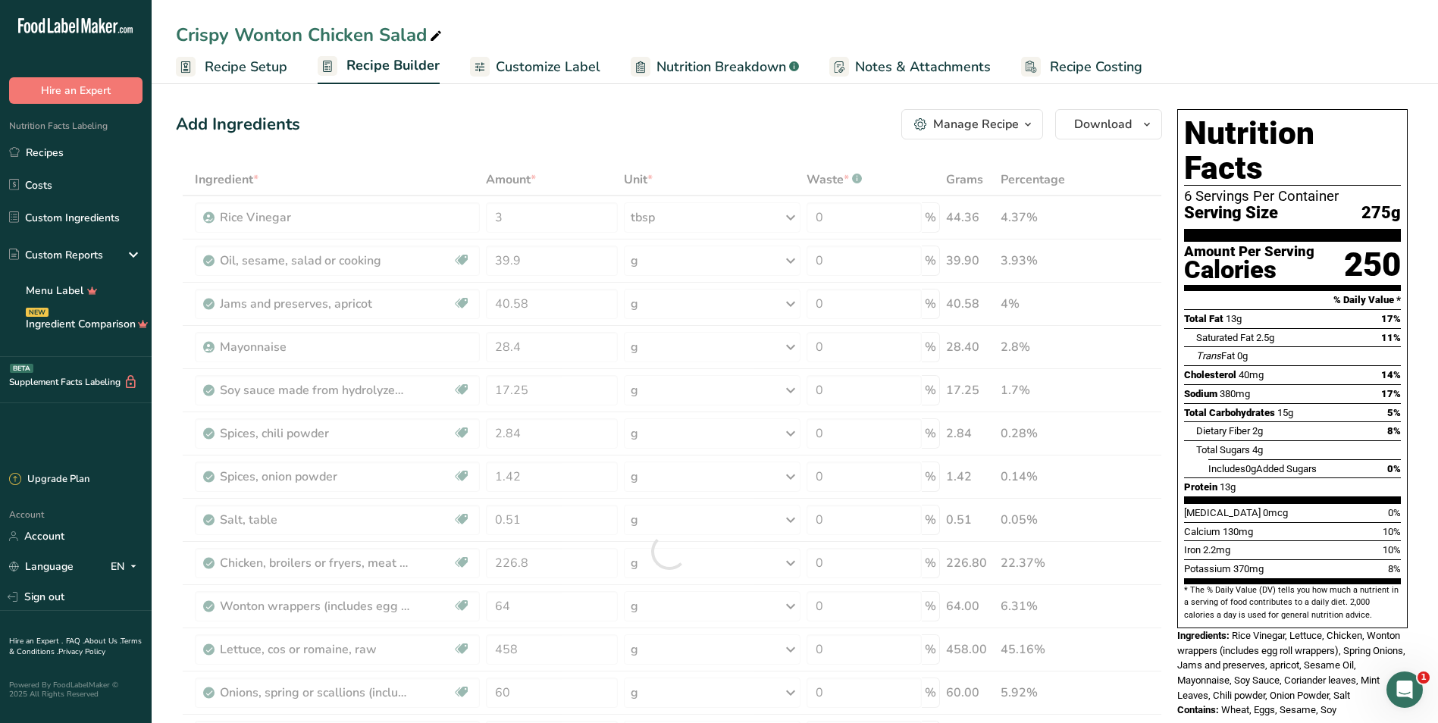
click at [575, 136] on div "Add Ingredients Manage Recipe Delete Recipe Duplicate Recipe Scale Recipe Save …" at bounding box center [669, 124] width 986 height 30
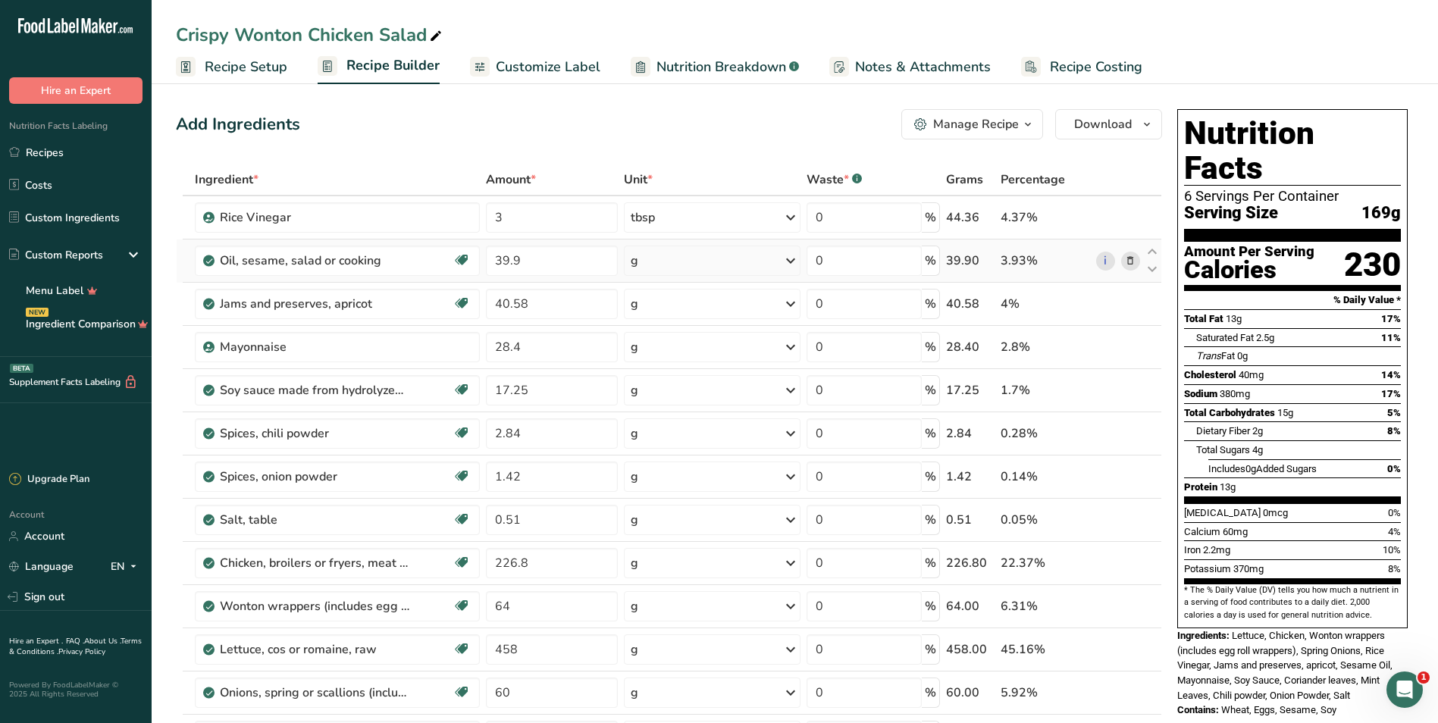
click at [690, 265] on div "g" at bounding box center [712, 261] width 177 height 30
click at [686, 318] on div "1 tablespoon" at bounding box center [696, 312] width 127 height 22
drag, startPoint x: 574, startPoint y: 265, endPoint x: 468, endPoint y: 265, distance: 105.4
click at [468, 265] on tr "Oil, sesame, salad or cooking Source of Antioxidants Dairy free Gluten free Veg…" at bounding box center [669, 261] width 985 height 43
type input "3"
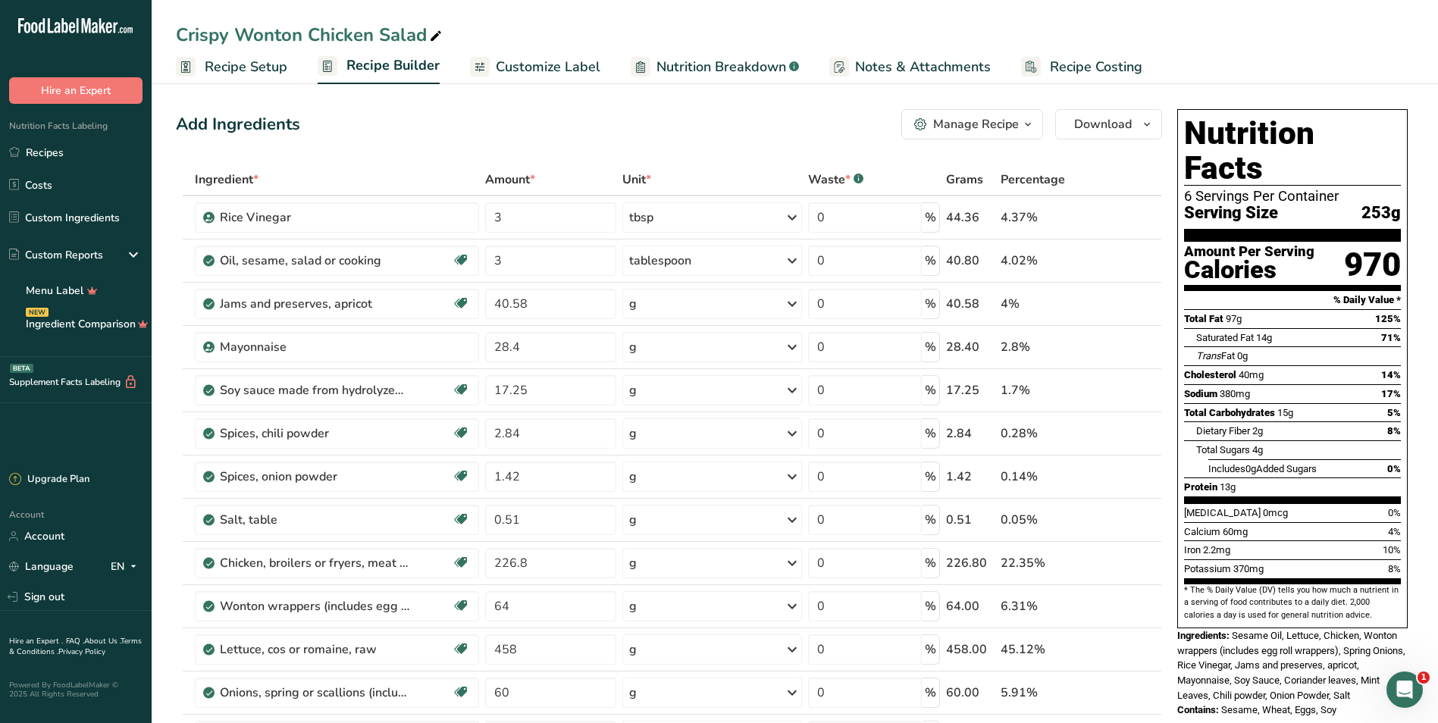
click at [593, 137] on div "Add Ingredients Manage Recipe Delete Recipe Duplicate Recipe Scale Recipe Save …" at bounding box center [669, 124] width 986 height 30
click at [243, 71] on span "Recipe Setup" at bounding box center [246, 67] width 83 height 20
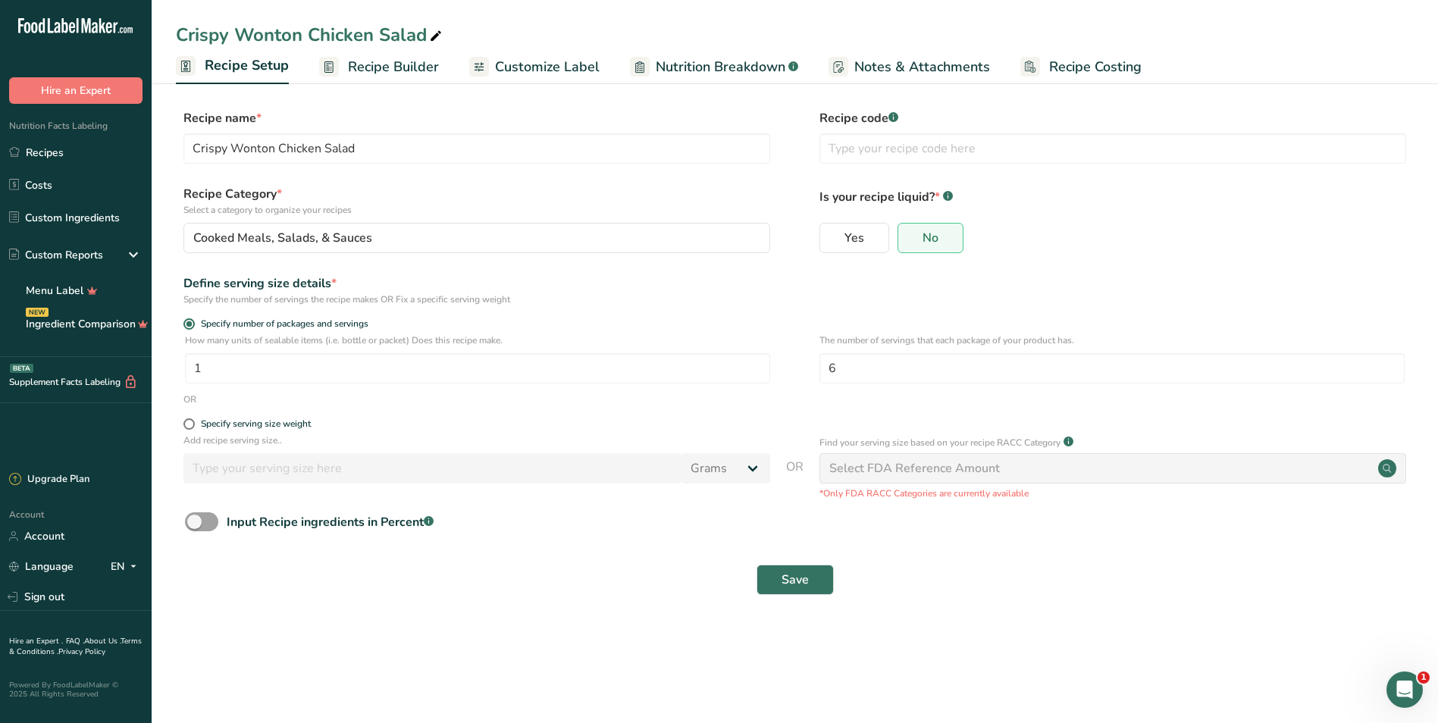
click at [392, 70] on span "Recipe Builder" at bounding box center [393, 67] width 91 height 20
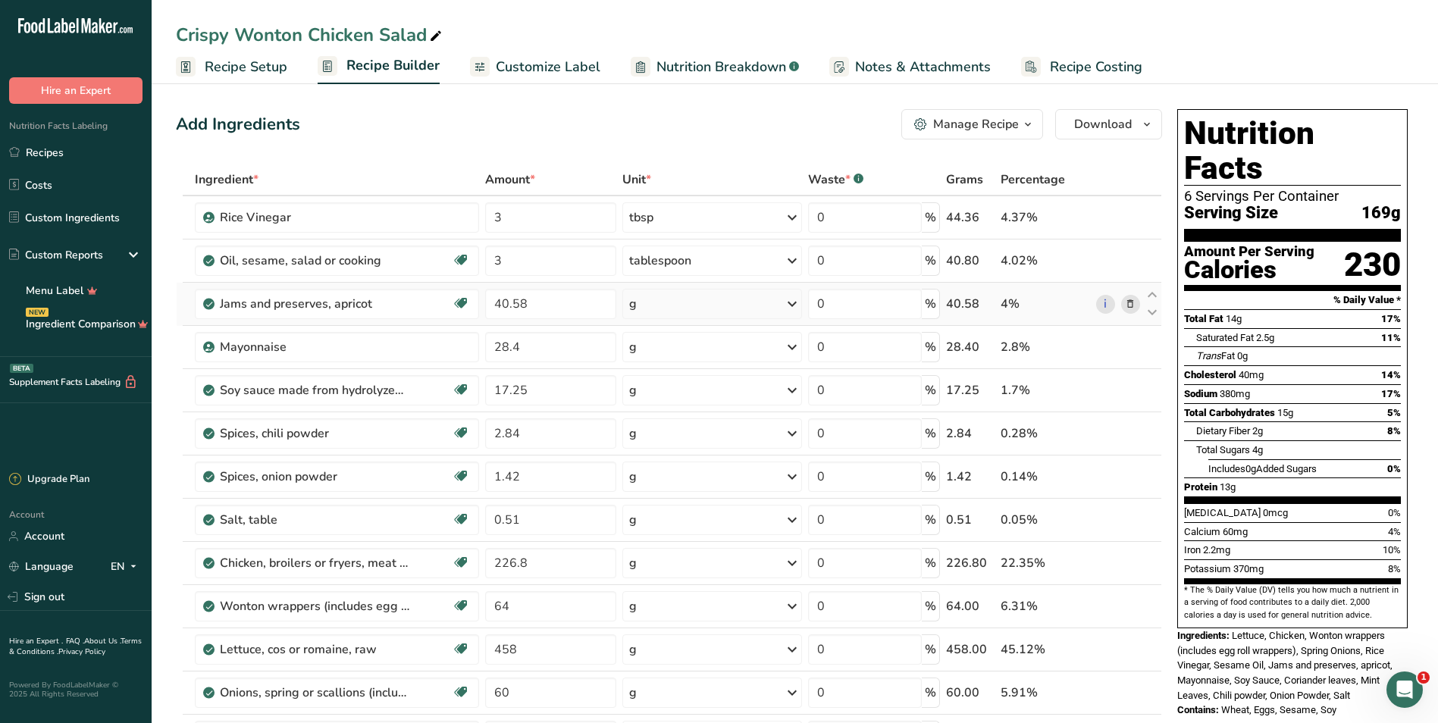
click at [746, 317] on div "g" at bounding box center [712, 304] width 180 height 30
click at [705, 360] on div "1 tbsp" at bounding box center [694, 355] width 127 height 22
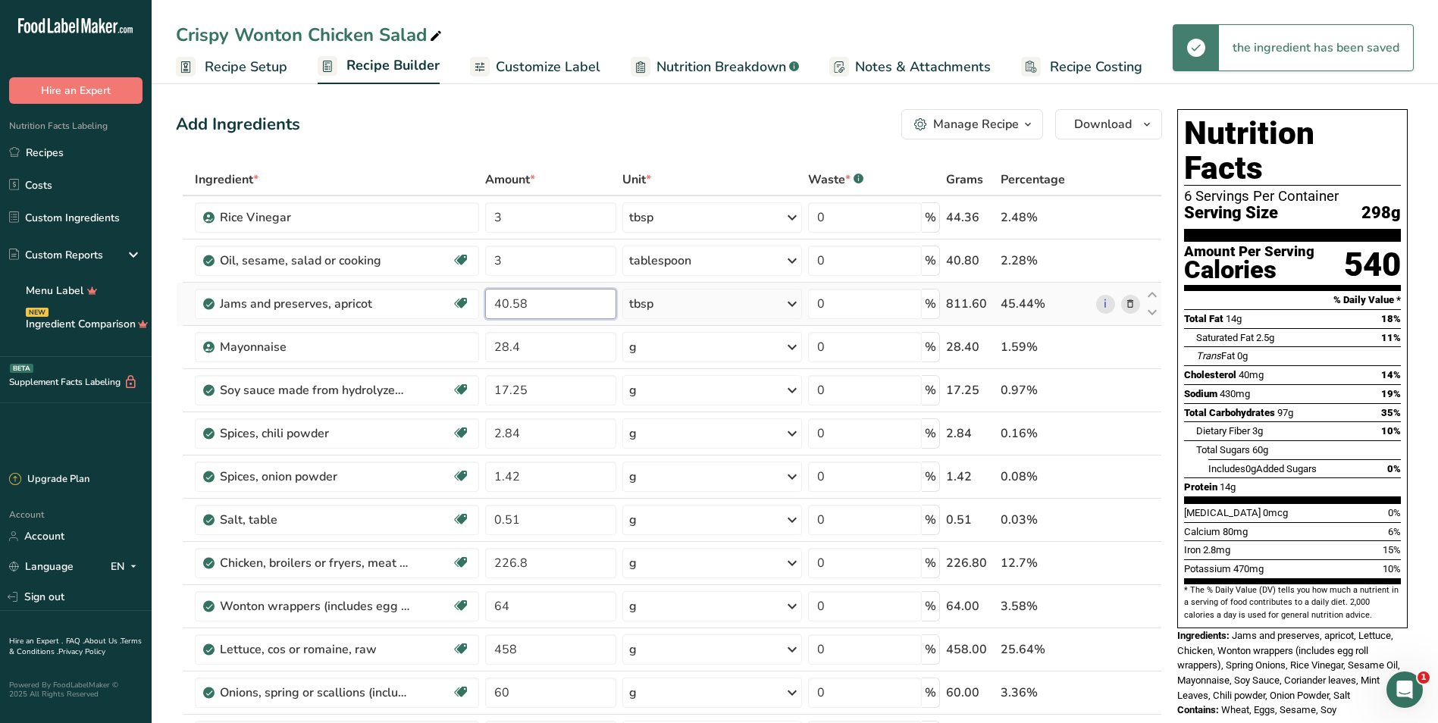
drag, startPoint x: 571, startPoint y: 305, endPoint x: 481, endPoint y: 301, distance: 90.3
click at [481, 301] on tr "Jams and preserves, apricot Dairy free Gluten free Vegan Vegetarian Soy free 40…" at bounding box center [669, 304] width 985 height 43
type input "2"
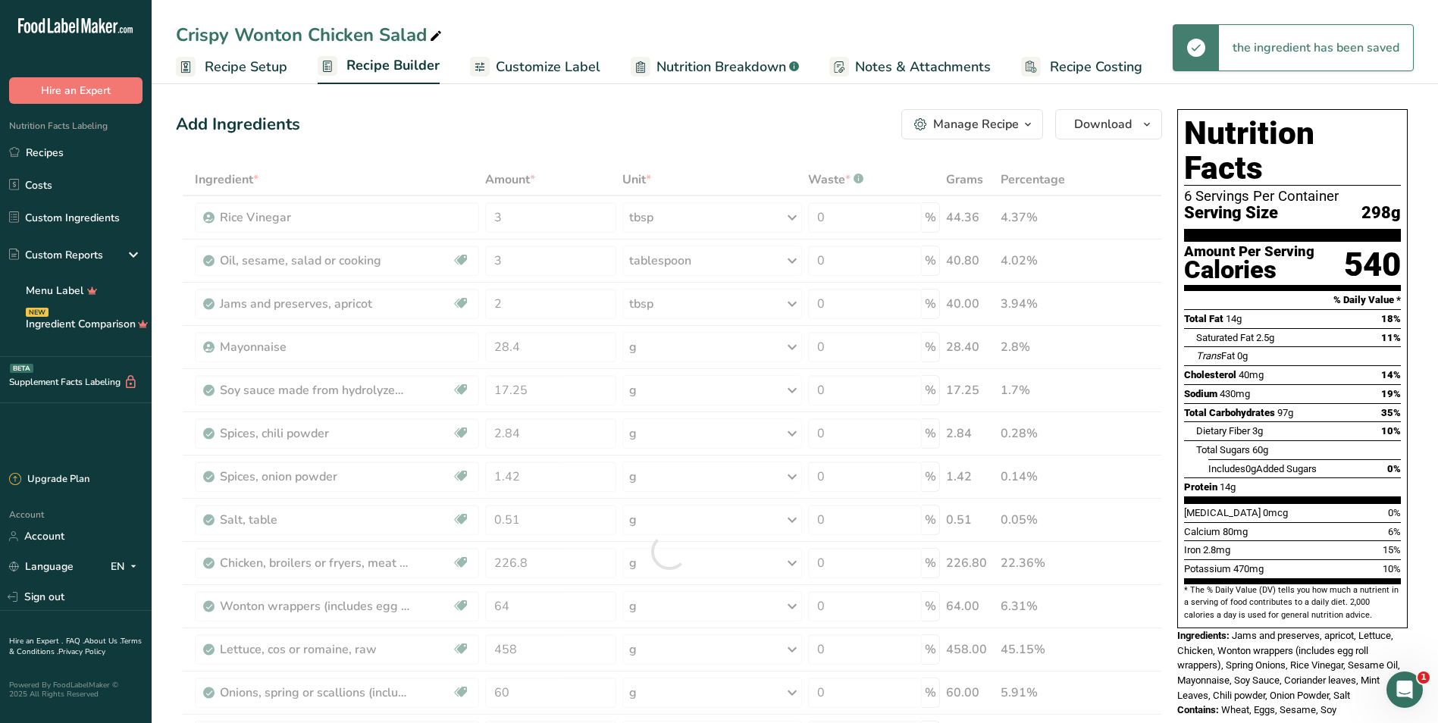
click at [682, 133] on div "Add Ingredients Manage Recipe Delete Recipe Duplicate Recipe Scale Recipe Save …" at bounding box center [669, 124] width 986 height 30
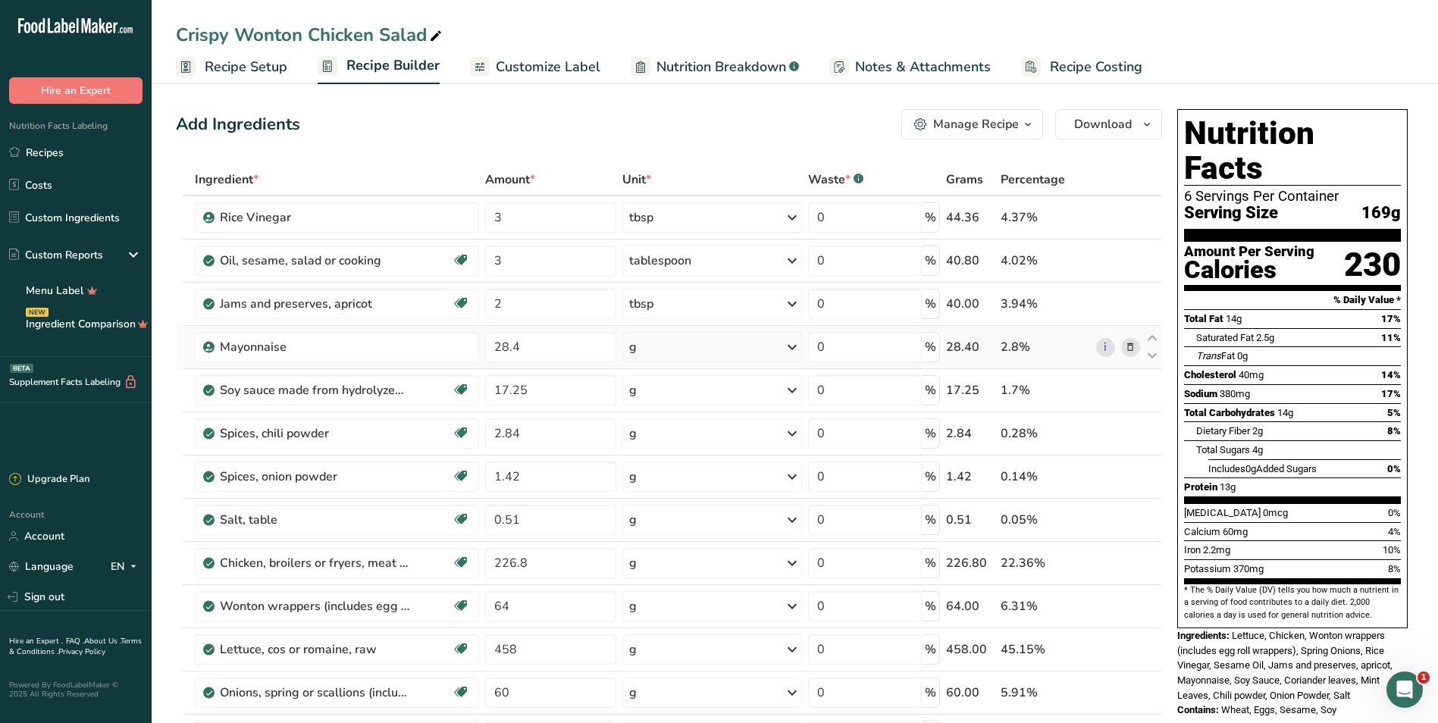
click at [696, 349] on div "g" at bounding box center [712, 347] width 180 height 30
click at [680, 578] on div "See more" at bounding box center [694, 579] width 127 height 16
select select "22"
click at [681, 576] on div "tbsp" at bounding box center [694, 582] width 115 height 16
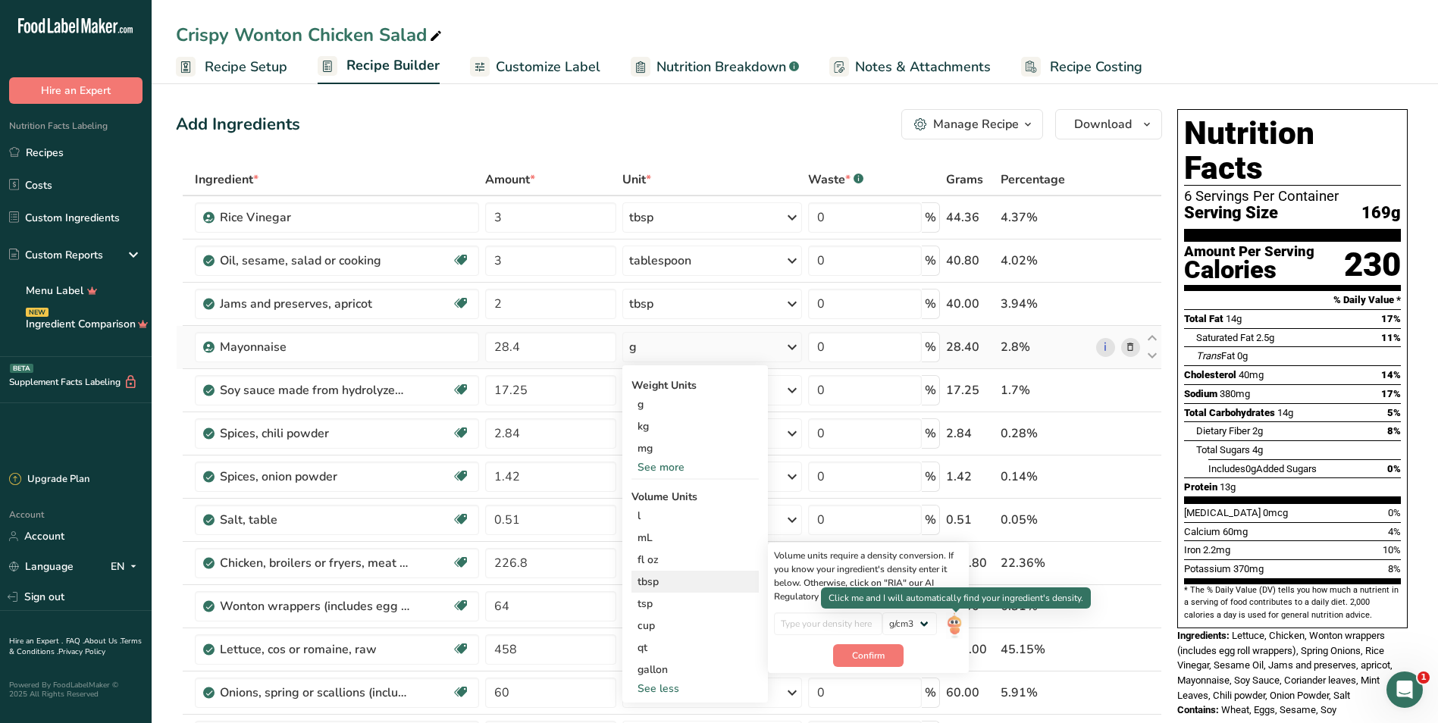
click at [957, 628] on img at bounding box center [954, 625] width 17 height 27
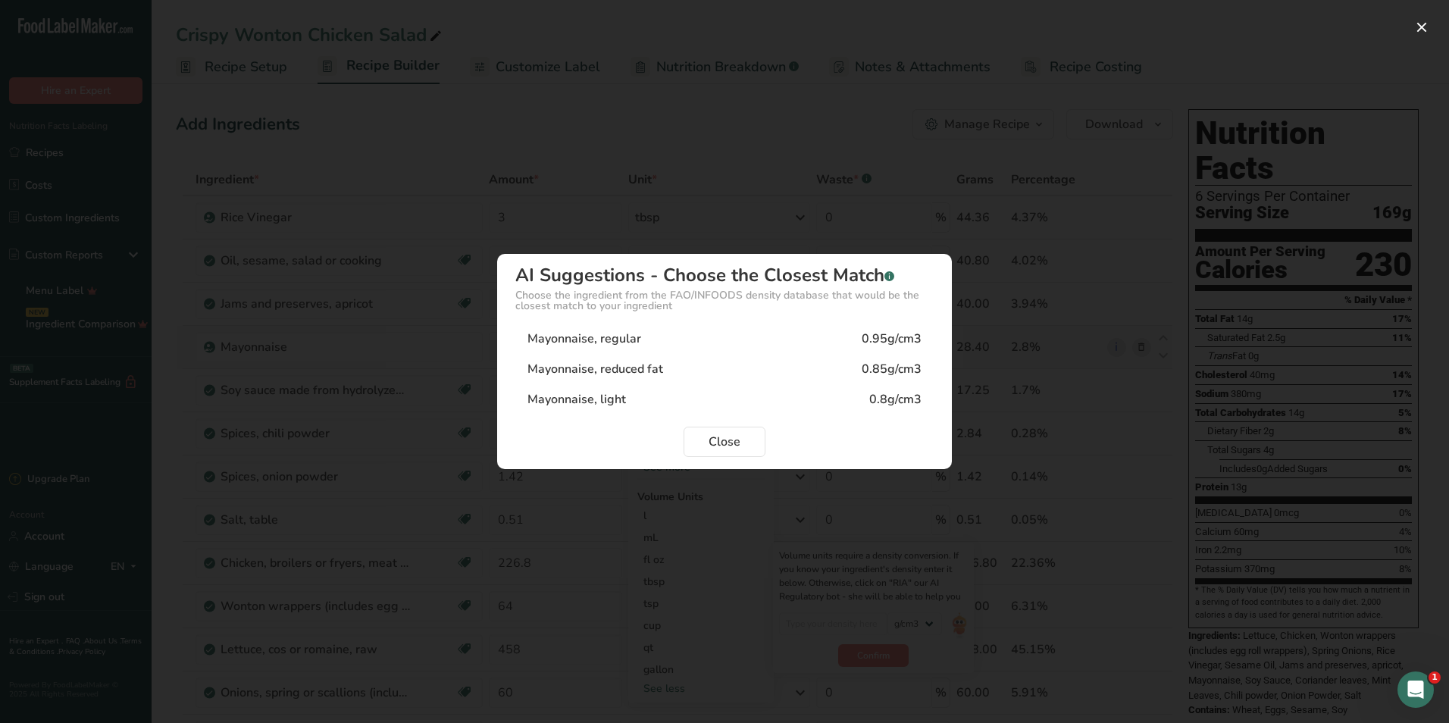
click at [640, 346] on div "Mayonnaise, regular 0.95g/cm3" at bounding box center [724, 339] width 418 height 30
type input "0.95"
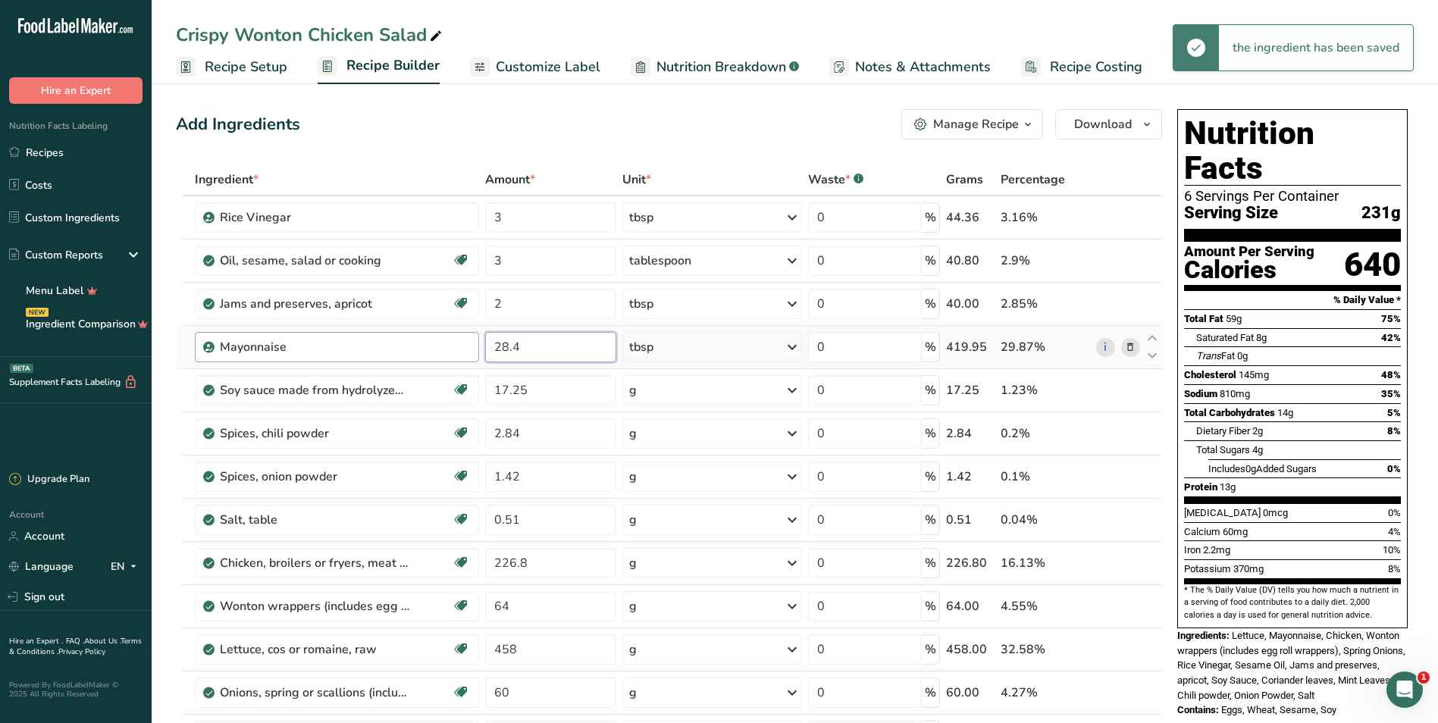
drag, startPoint x: 571, startPoint y: 355, endPoint x: 390, endPoint y: 341, distance: 181.7
click at [390, 341] on tr "Mayonnaise 28.4 tbsp Weight Units g kg mg See more Volume Units l Volume units …" at bounding box center [669, 347] width 985 height 43
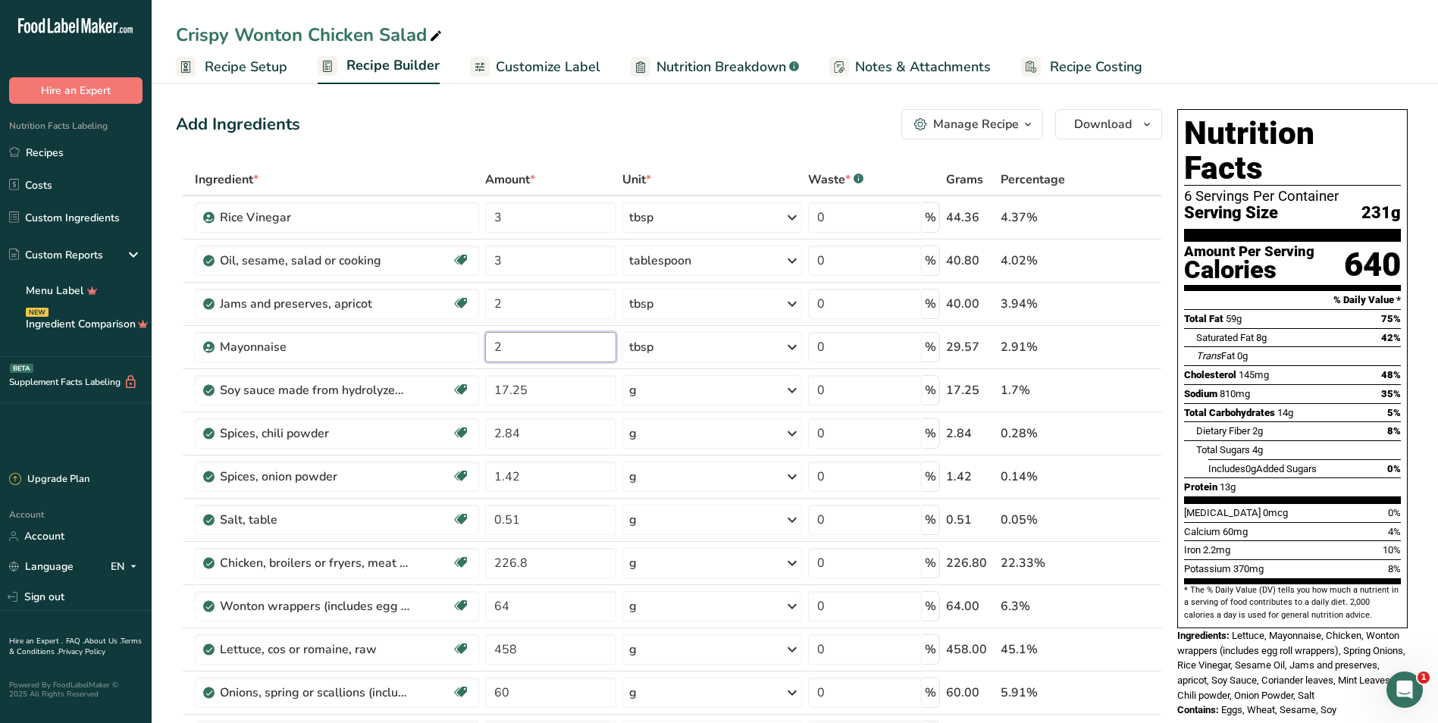
type input "2"
click at [659, 128] on div "Add Ingredients Manage Recipe Delete Recipe Duplicate Recipe Scale Recipe Save …" at bounding box center [669, 124] width 986 height 30
click at [672, 383] on div "g" at bounding box center [712, 390] width 180 height 30
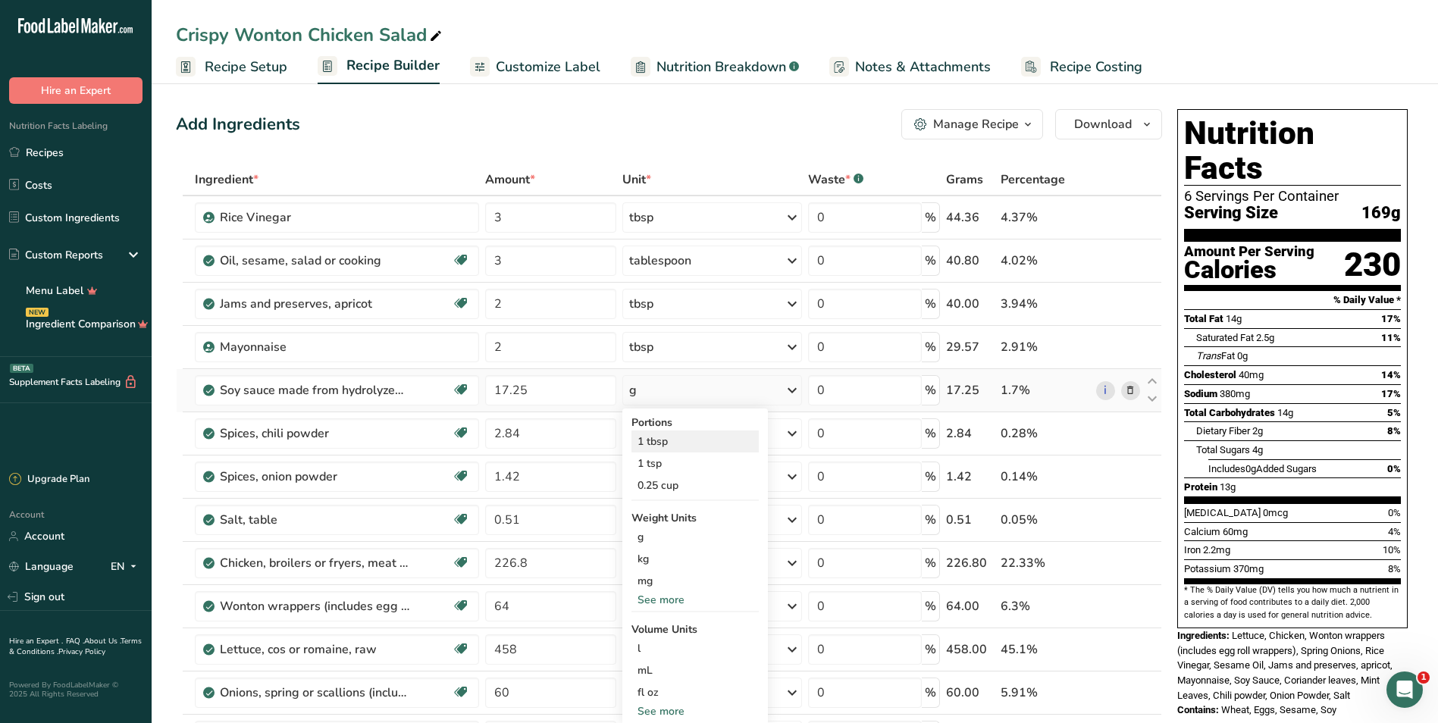
click at [680, 441] on div "1 tbsp" at bounding box center [694, 442] width 127 height 22
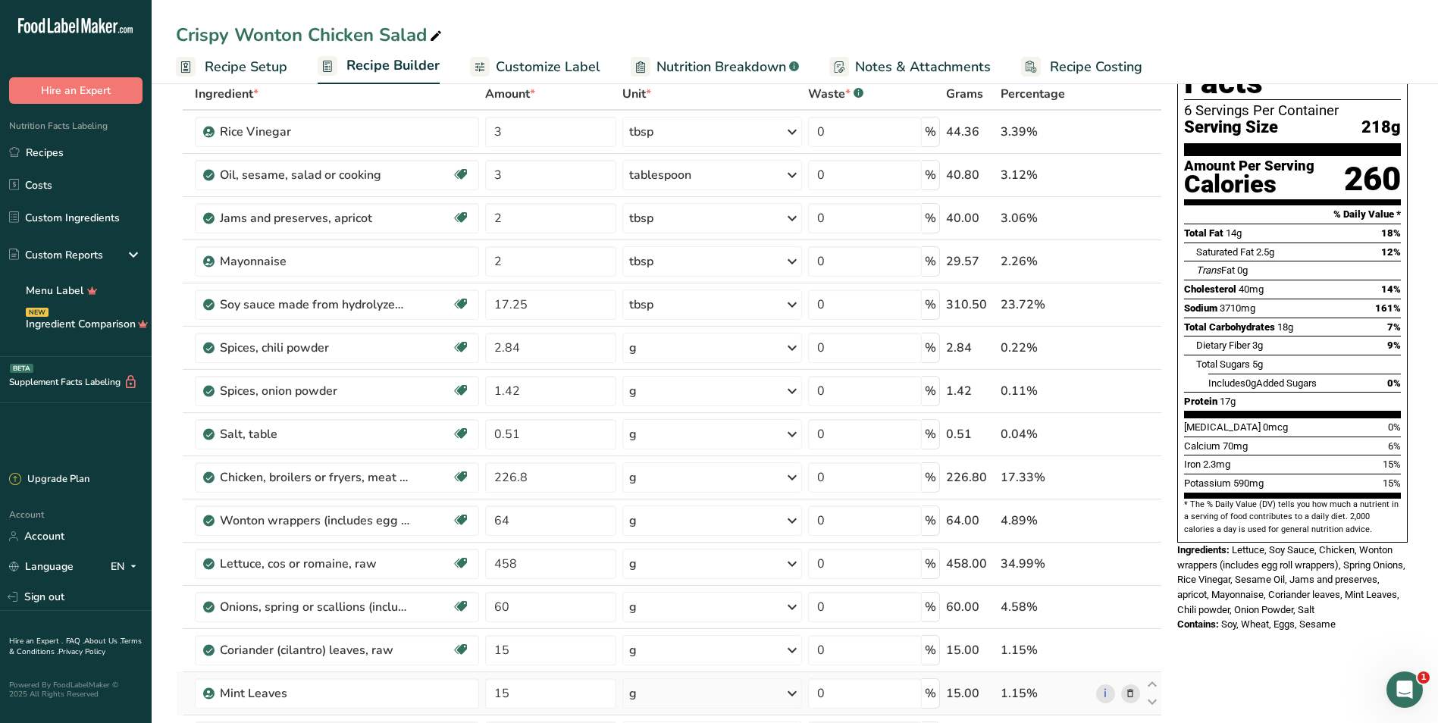
scroll to position [76, 0]
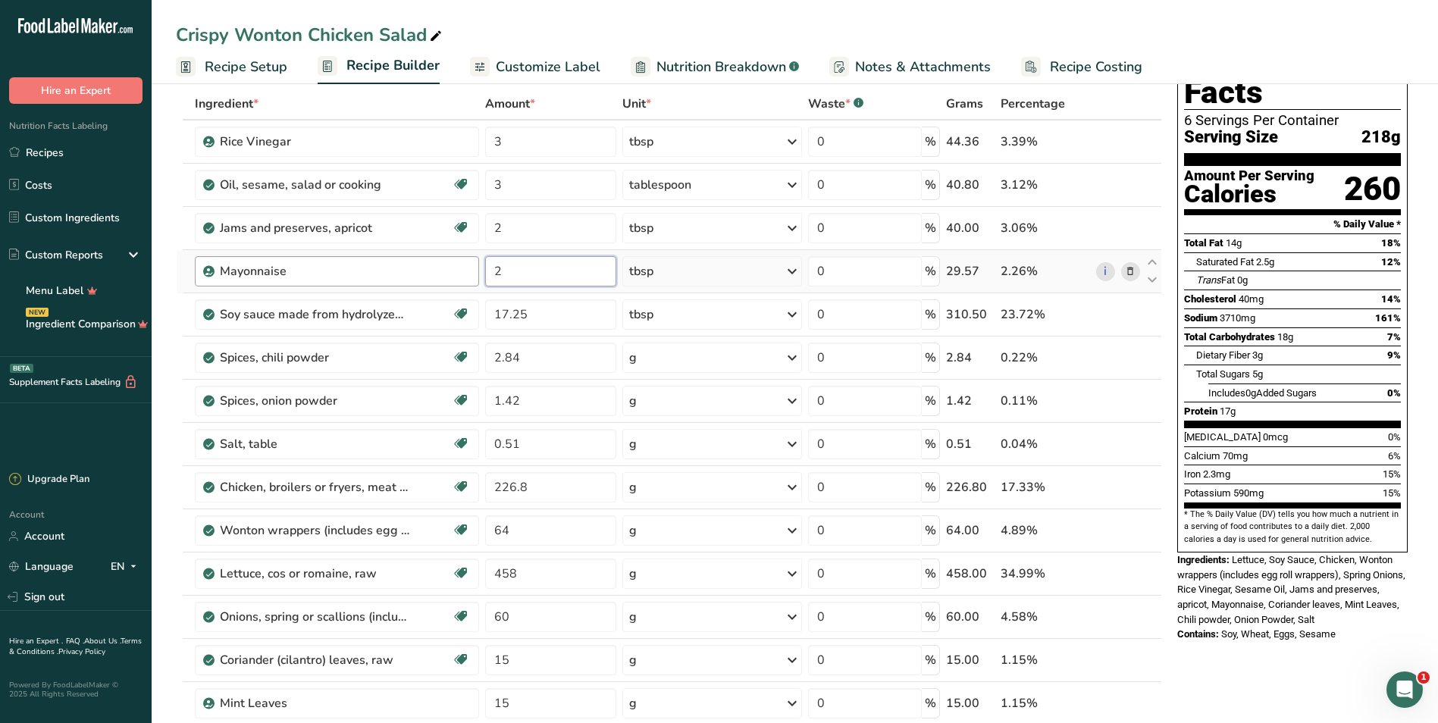
drag, startPoint x: 558, startPoint y: 273, endPoint x: 465, endPoint y: 268, distance: 93.4
click at [465, 268] on tr "Mayonnaise 2 tbsp Weight Units g kg mg See more Volume Units l Volume units req…" at bounding box center [669, 271] width 985 height 43
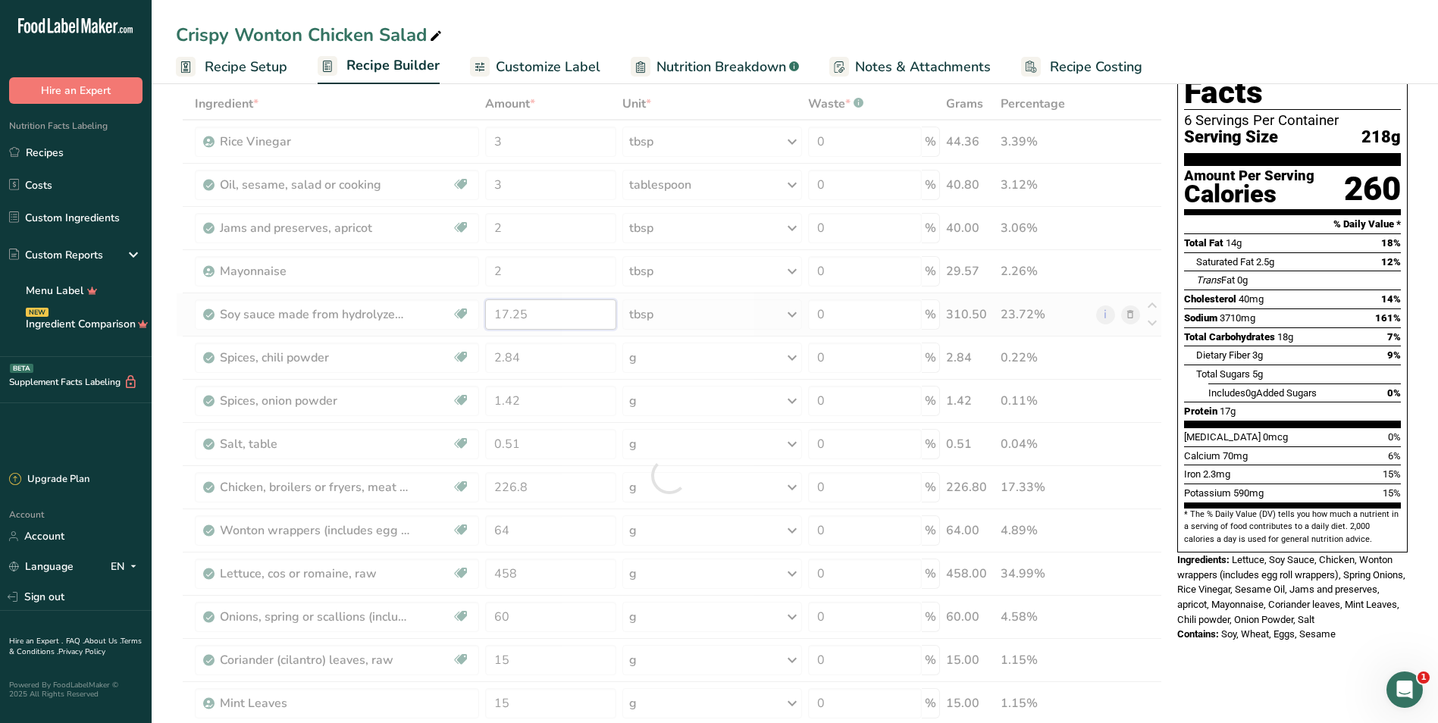
click at [590, 308] on div "Ingredient * Amount * Unit * Waste * .a-a{fill:#347362;}.b-a{fill:#fff;} Grams …" at bounding box center [669, 475] width 986 height 775
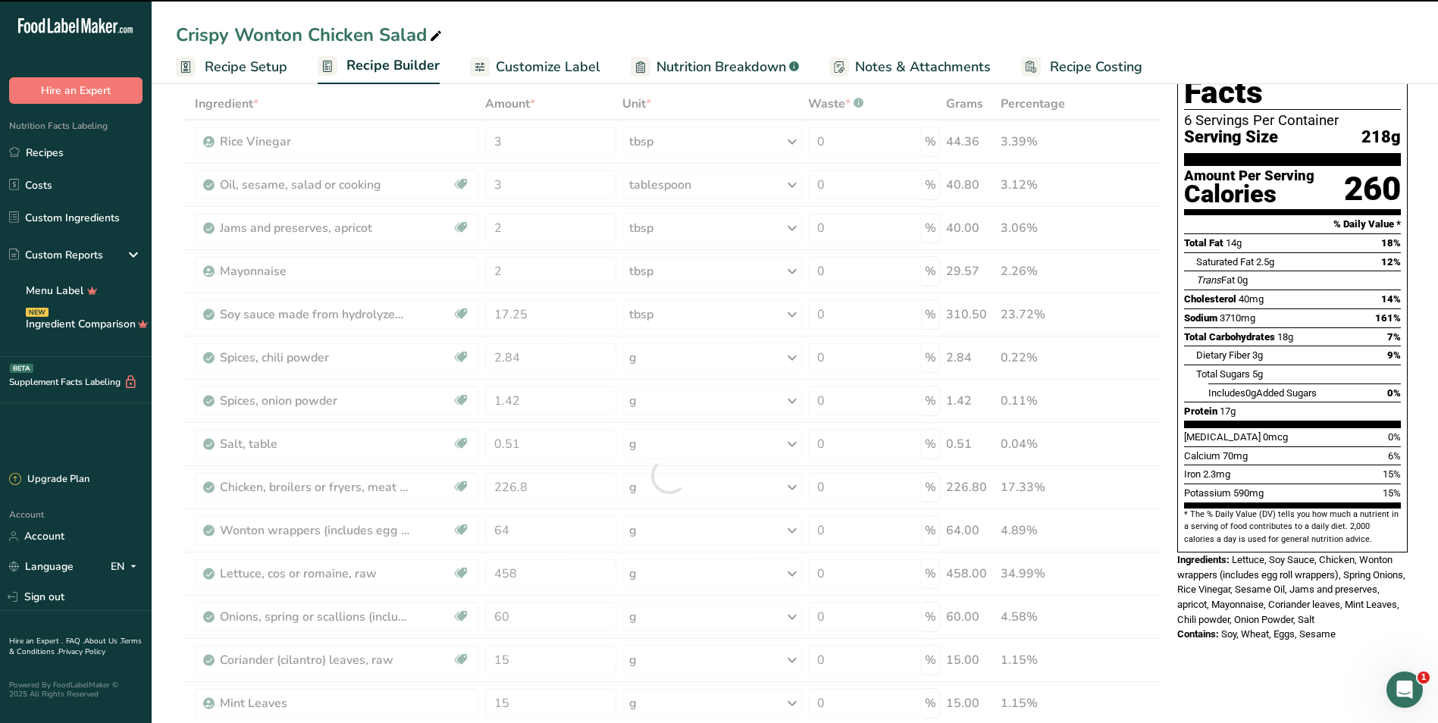
click at [581, 315] on div at bounding box center [669, 475] width 986 height 775
drag, startPoint x: 579, startPoint y: 317, endPoint x: 561, endPoint y: 313, distance: 18.6
click at [555, 313] on input "17.25" at bounding box center [550, 314] width 131 height 30
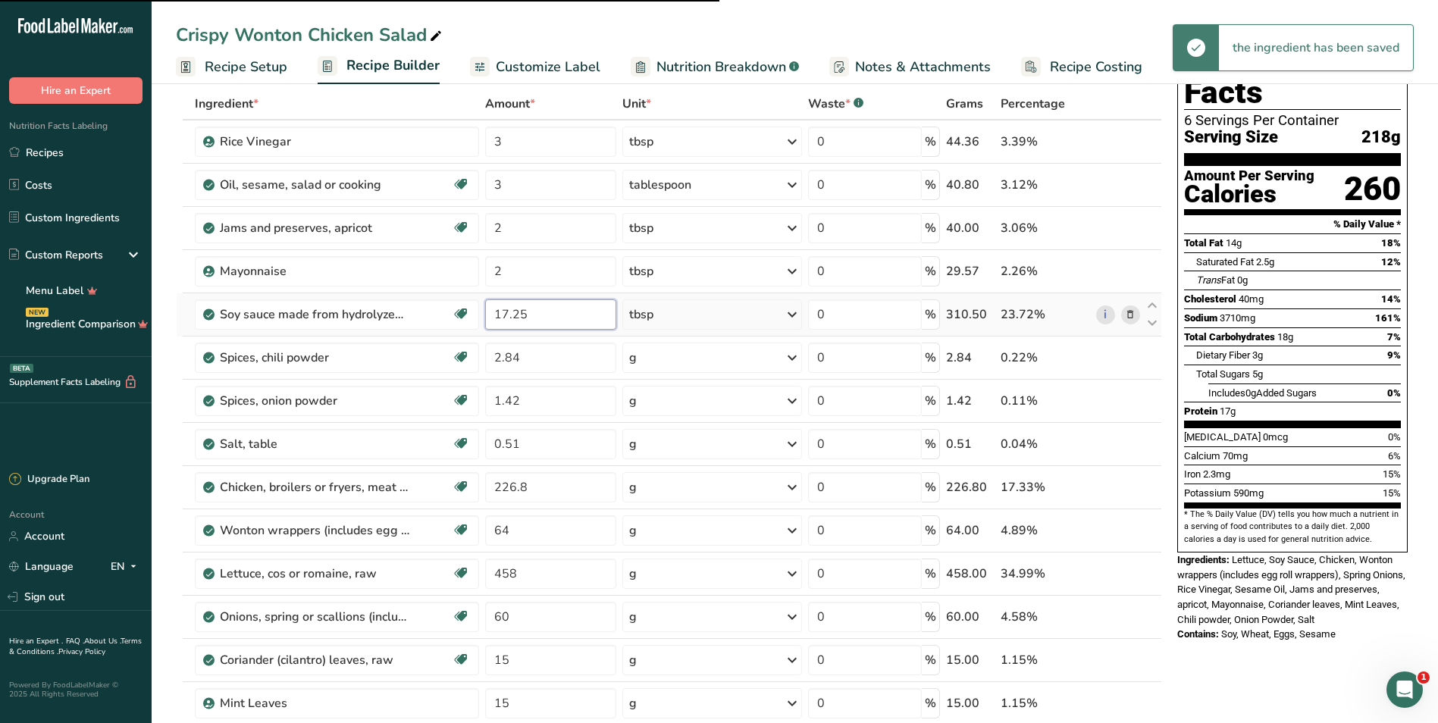
drag, startPoint x: 559, startPoint y: 312, endPoint x: 551, endPoint y: 328, distance: 17.6
click at [416, 309] on tr "Soy sauce made from hydrolyzed vegetable protein Dairy free Gluten free Vegan V…" at bounding box center [669, 314] width 985 height 43
type input "1"
click at [713, 308] on div "Ingredient * Amount * Unit * Waste * .a-a{fill:#347362;}.b-a{fill:#fff;} Grams …" at bounding box center [669, 475] width 986 height 775
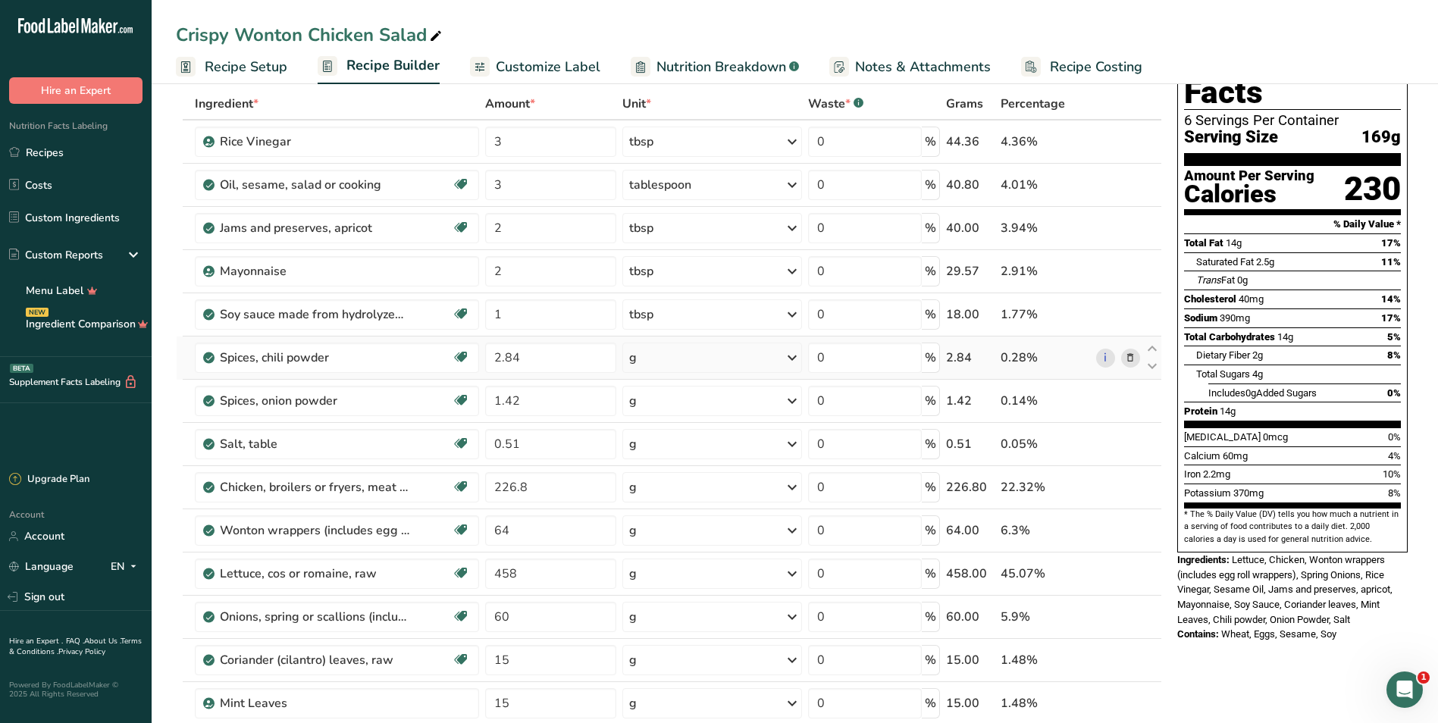
click at [687, 362] on div "g" at bounding box center [712, 358] width 180 height 30
click at [679, 413] on div "1 tsp" at bounding box center [694, 409] width 127 height 22
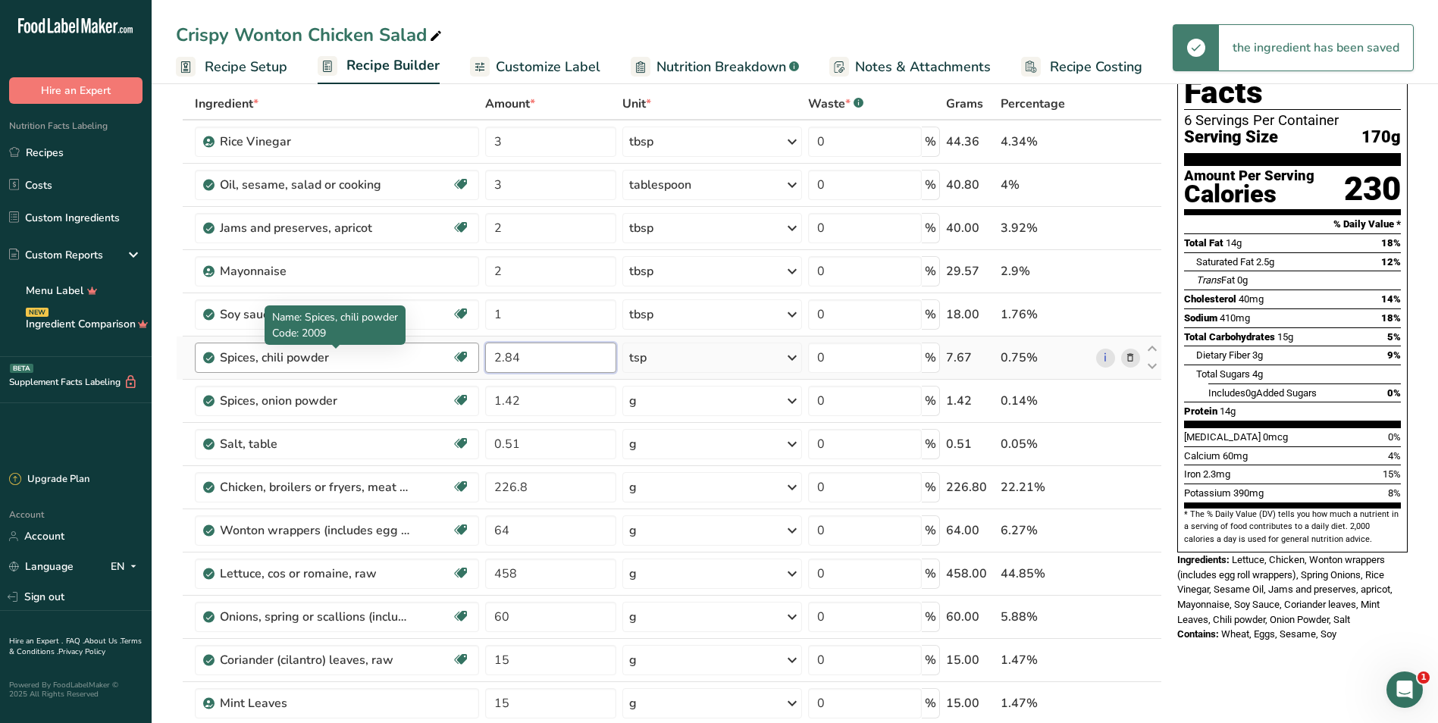
click at [314, 365] on tr "Spices, chili powder Source of Antioxidants Dairy free Gluten free Vegan Vegeta…" at bounding box center [669, 358] width 985 height 43
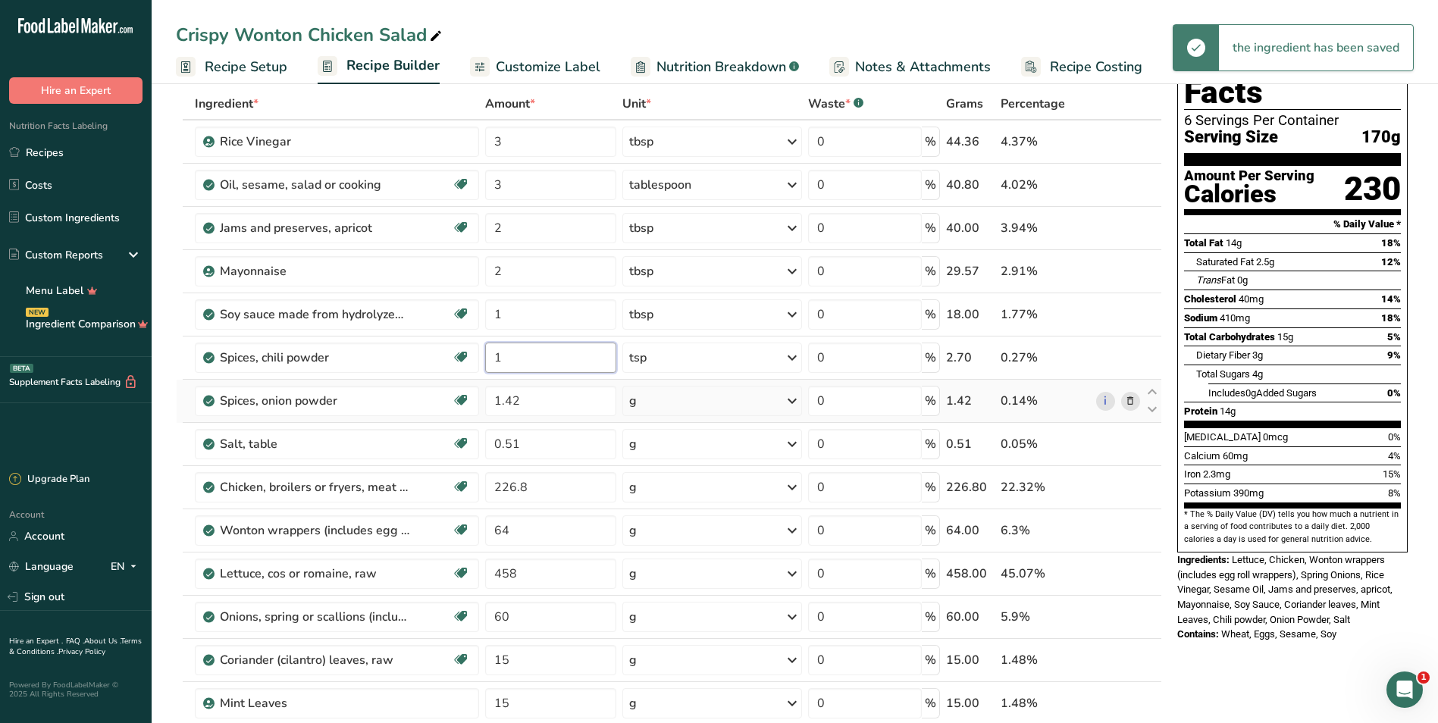
type input "1"
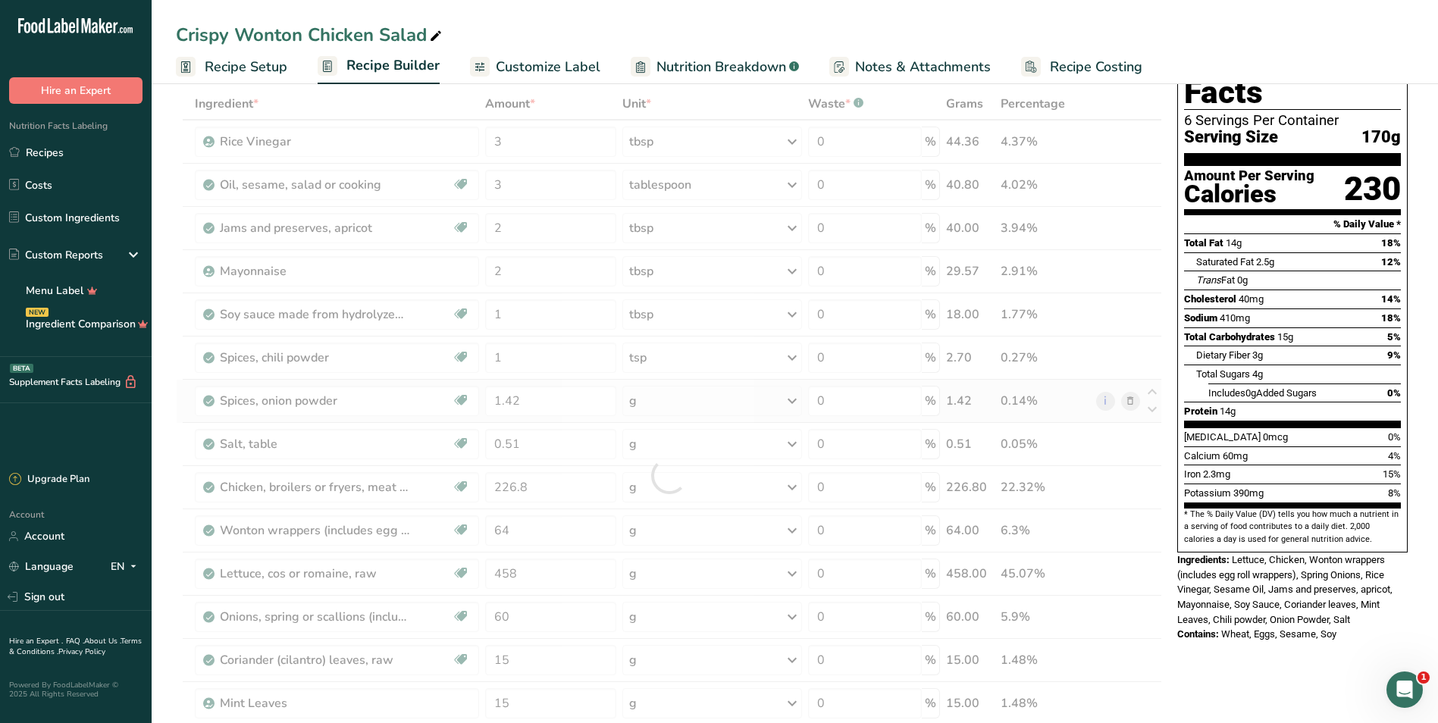
click at [676, 399] on div "Ingredient * Amount * Unit * Waste * .a-a{fill:#347362;}.b-a{fill:#fff;} Grams …" at bounding box center [669, 475] width 986 height 775
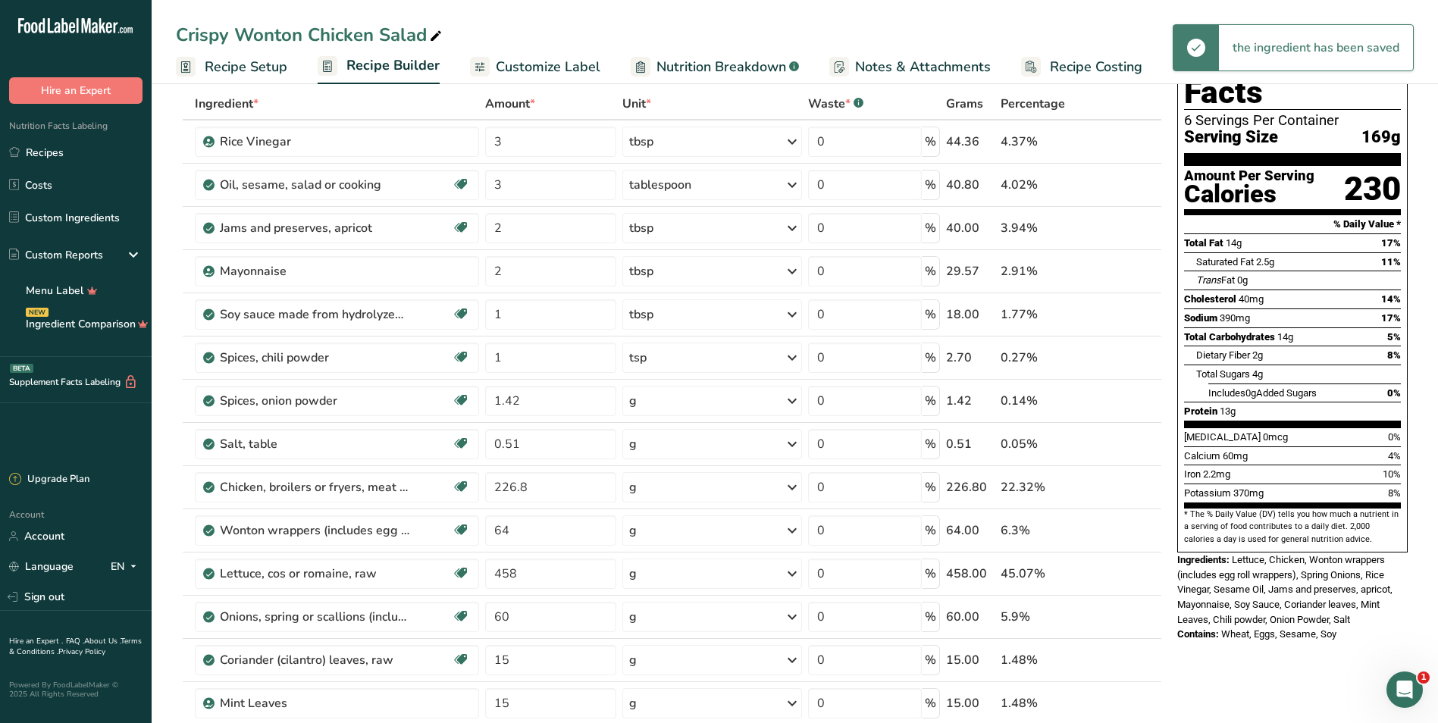
click at [673, 398] on div "g" at bounding box center [712, 401] width 180 height 30
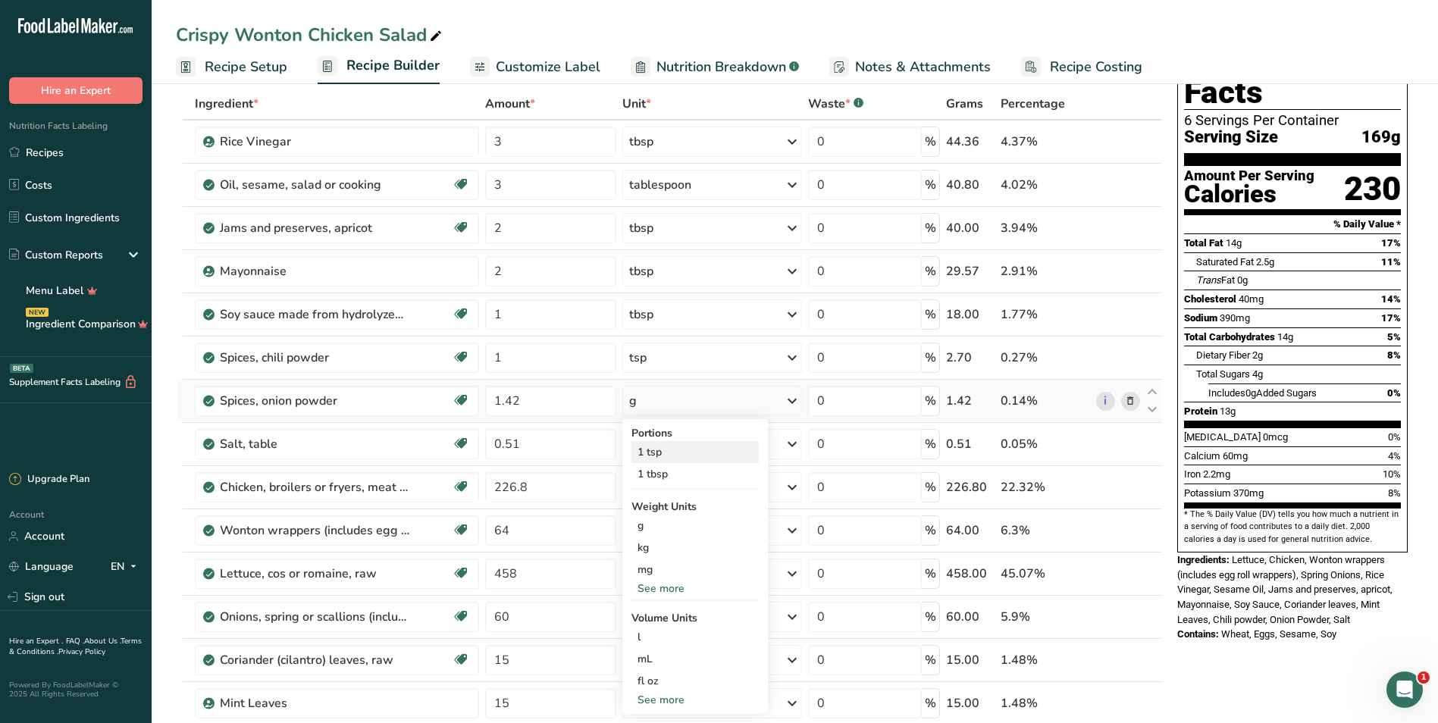
click at [673, 451] on div "1 tsp" at bounding box center [694, 452] width 127 height 22
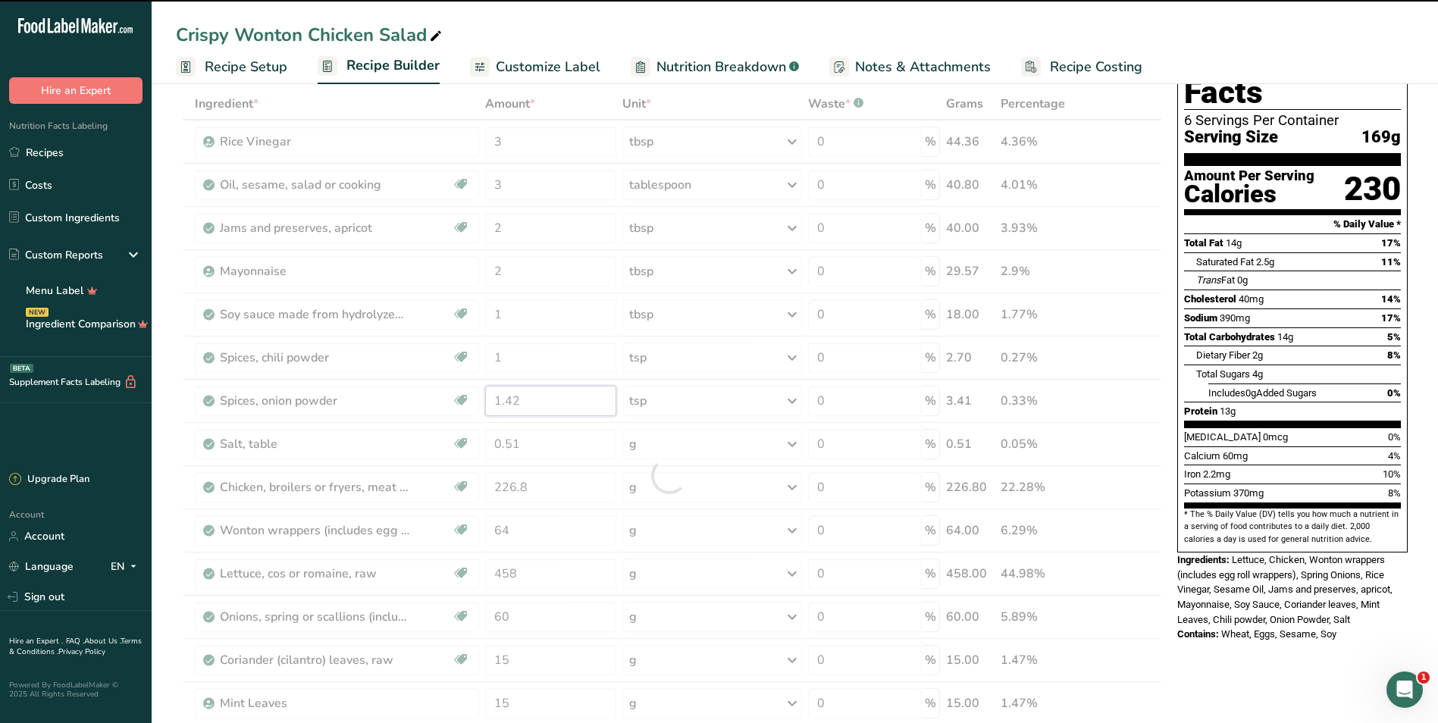
click at [556, 405] on input "1.42" at bounding box center [550, 401] width 131 height 30
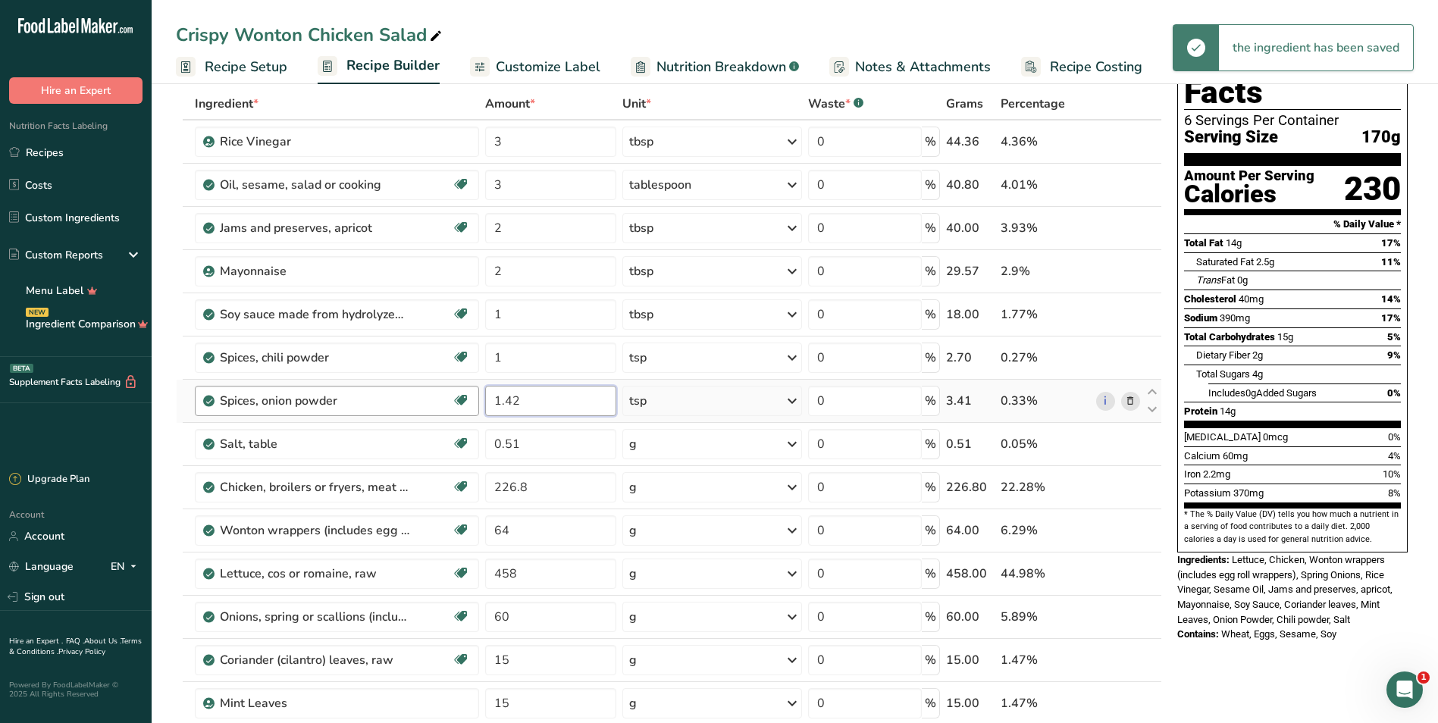
drag, startPoint x: 559, startPoint y: 402, endPoint x: 349, endPoint y: 409, distance: 209.3
click at [349, 409] on tr "Spices, onion powder Source of Antioxidants [MEDICAL_DATA] Effect Dairy free Gl…" at bounding box center [669, 401] width 985 height 43
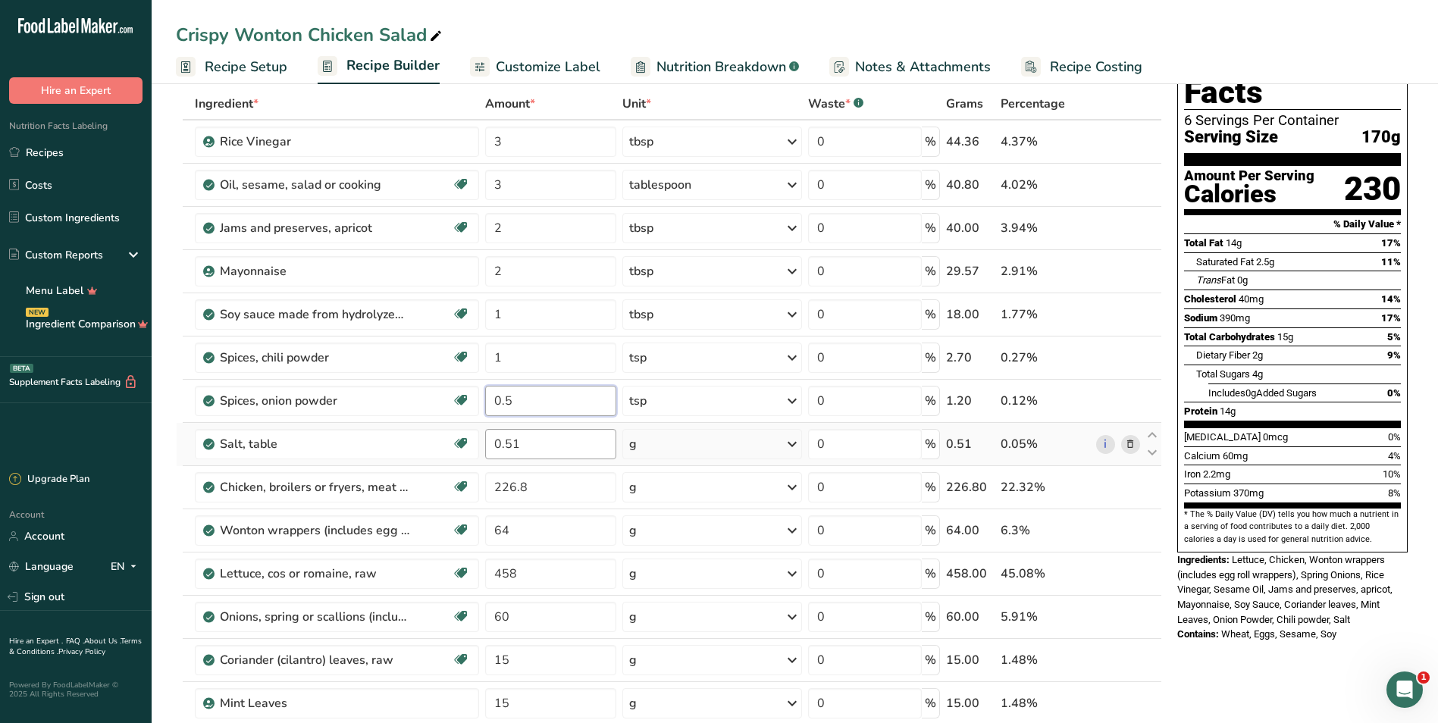
type input "0.5"
click at [560, 452] on div "Ingredient * Amount * Unit * Waste * .a-a{fill:#347362;}.b-a{fill:#fff;} Grams …" at bounding box center [669, 475] width 986 height 775
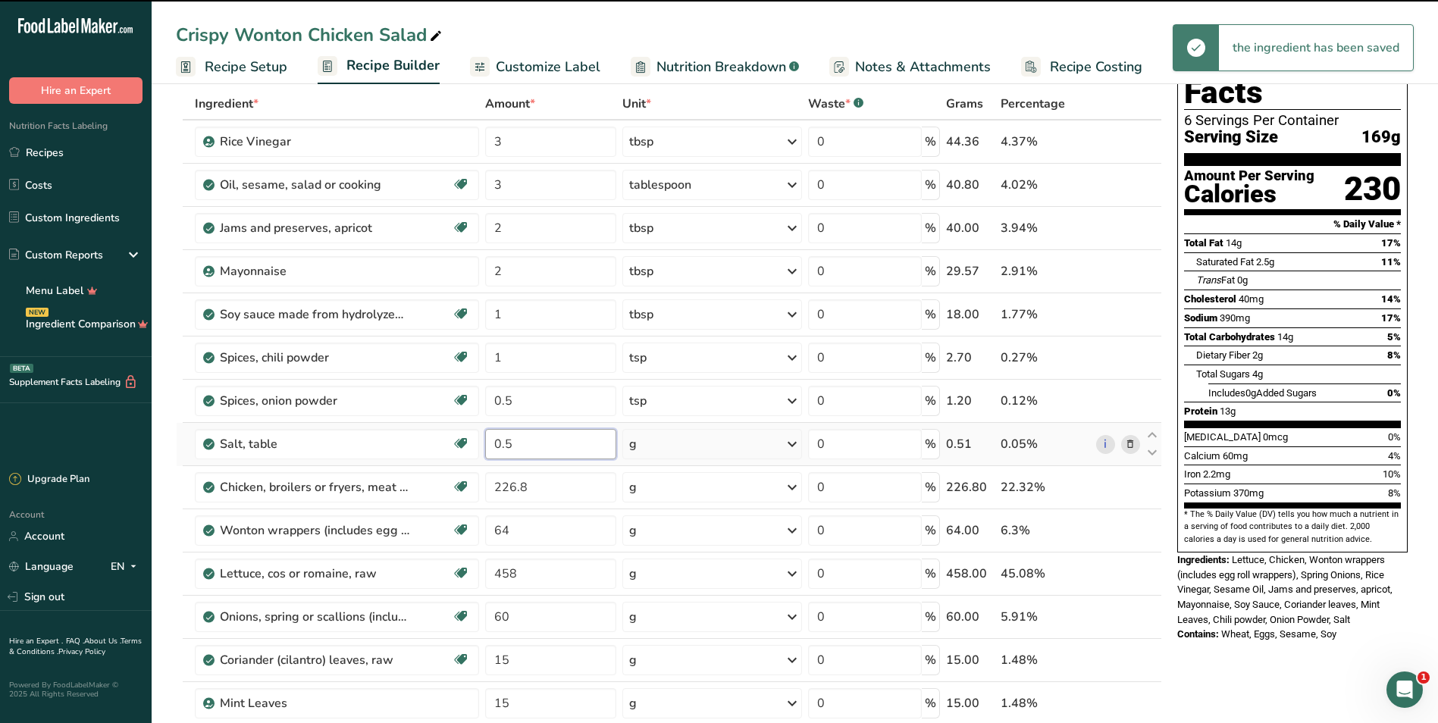
type input "0.51"
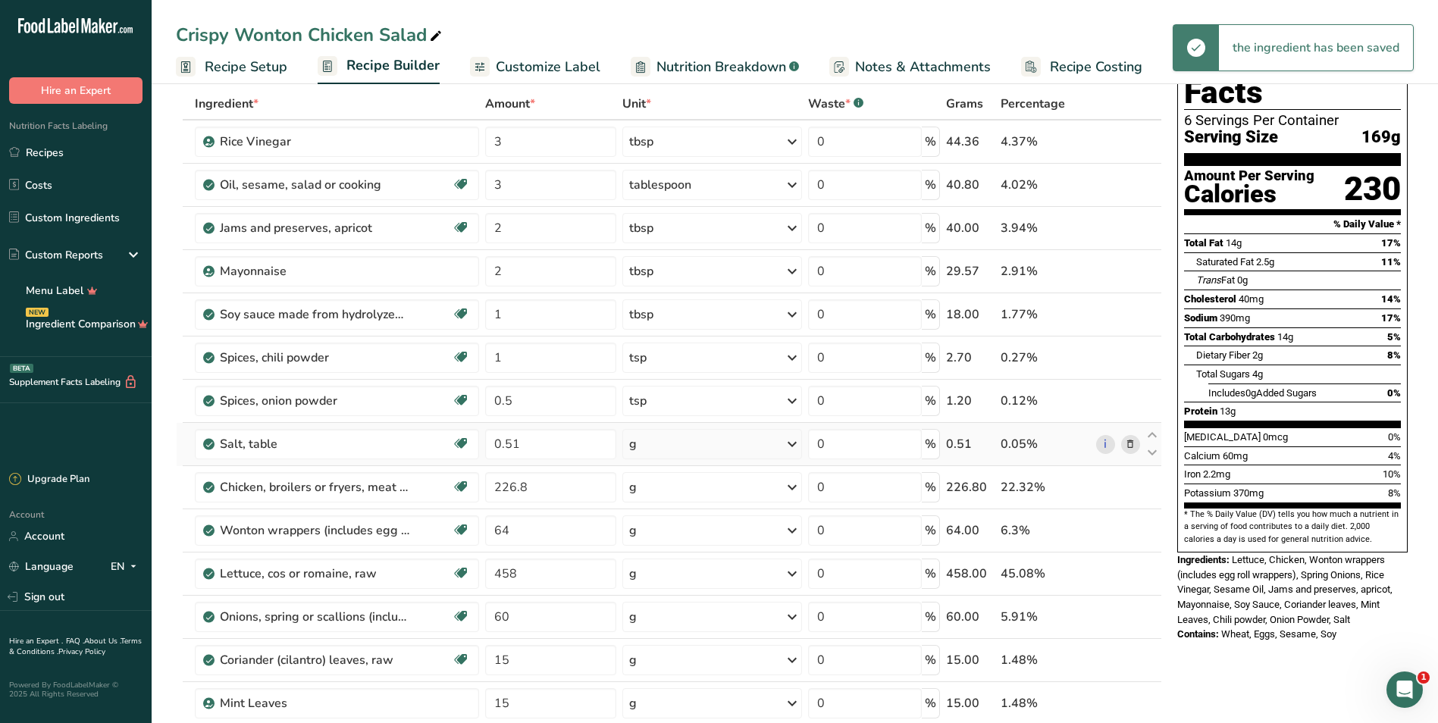
click at [677, 440] on div "Ingredient * Amount * Unit * Waste * .a-a{fill:#347362;}.b-a{fill:#fff;} Grams …" at bounding box center [669, 475] width 986 height 775
click at [697, 446] on div "g" at bounding box center [712, 444] width 180 height 30
click at [674, 499] on div "1 tsp" at bounding box center [694, 495] width 127 height 22
drag, startPoint x: 577, startPoint y: 446, endPoint x: 414, endPoint y: 445, distance: 163.0
click at [431, 441] on tr "Salt, table Dairy free Gluten free Vegan Vegetarian Soy free 0.51 tsp Portions …" at bounding box center [669, 444] width 985 height 43
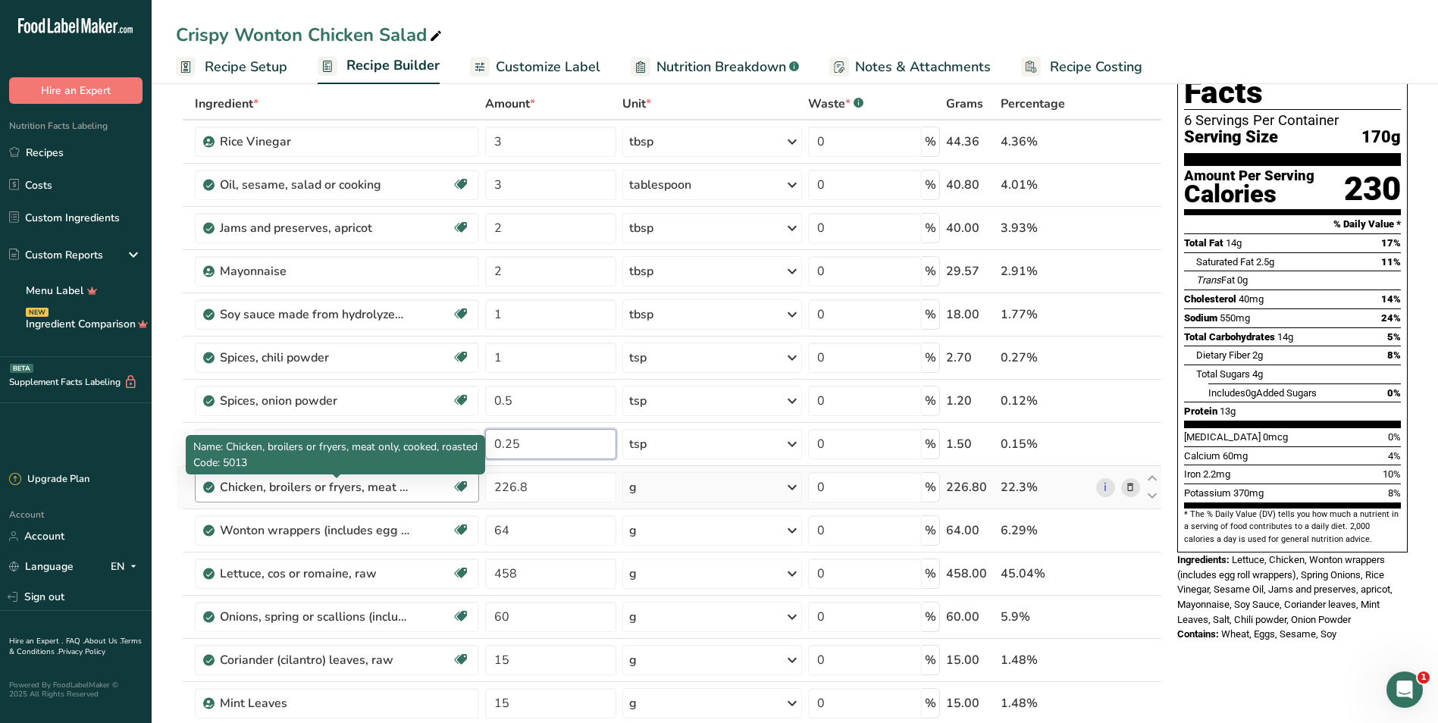
type input "0.25"
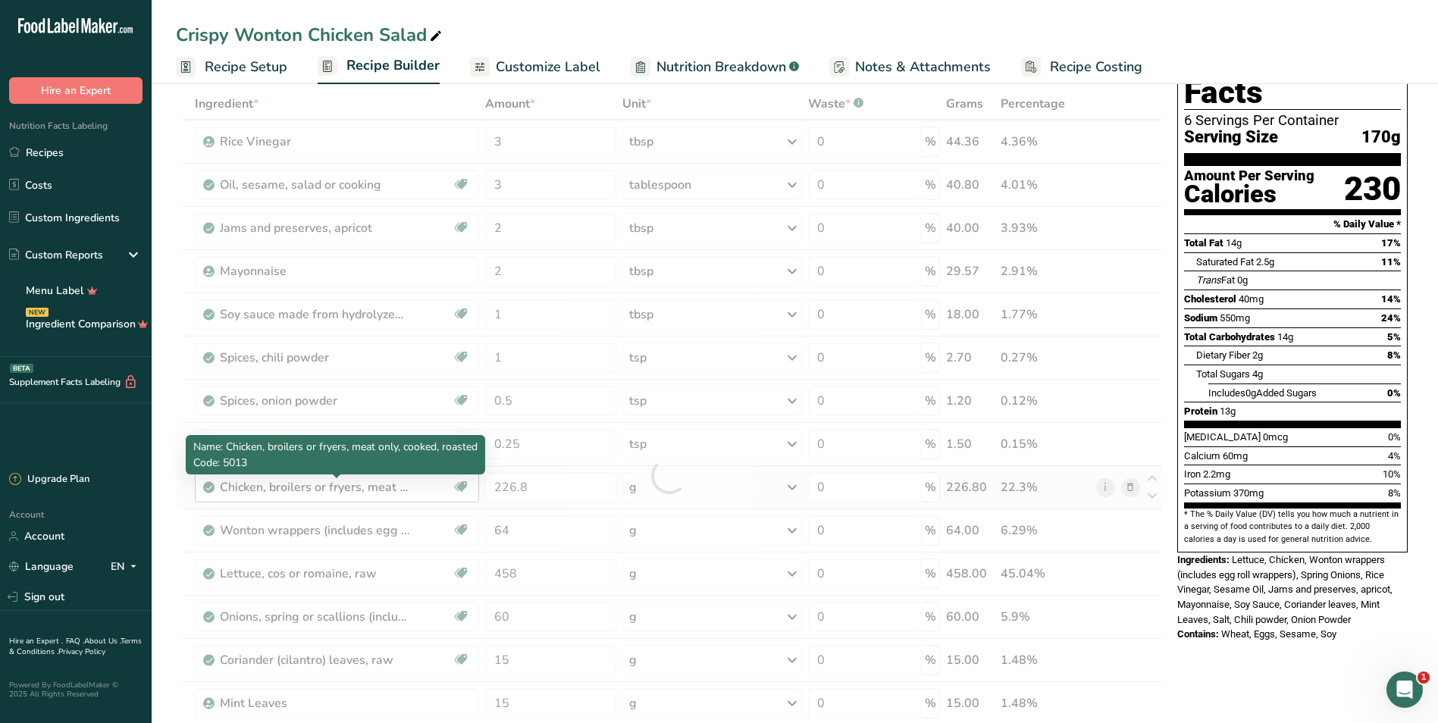
click at [368, 491] on div "Ingredient * Amount * Unit * Waste * .a-a{fill:#347362;}.b-a{fill:#fff;} Grams …" at bounding box center [669, 475] width 986 height 775
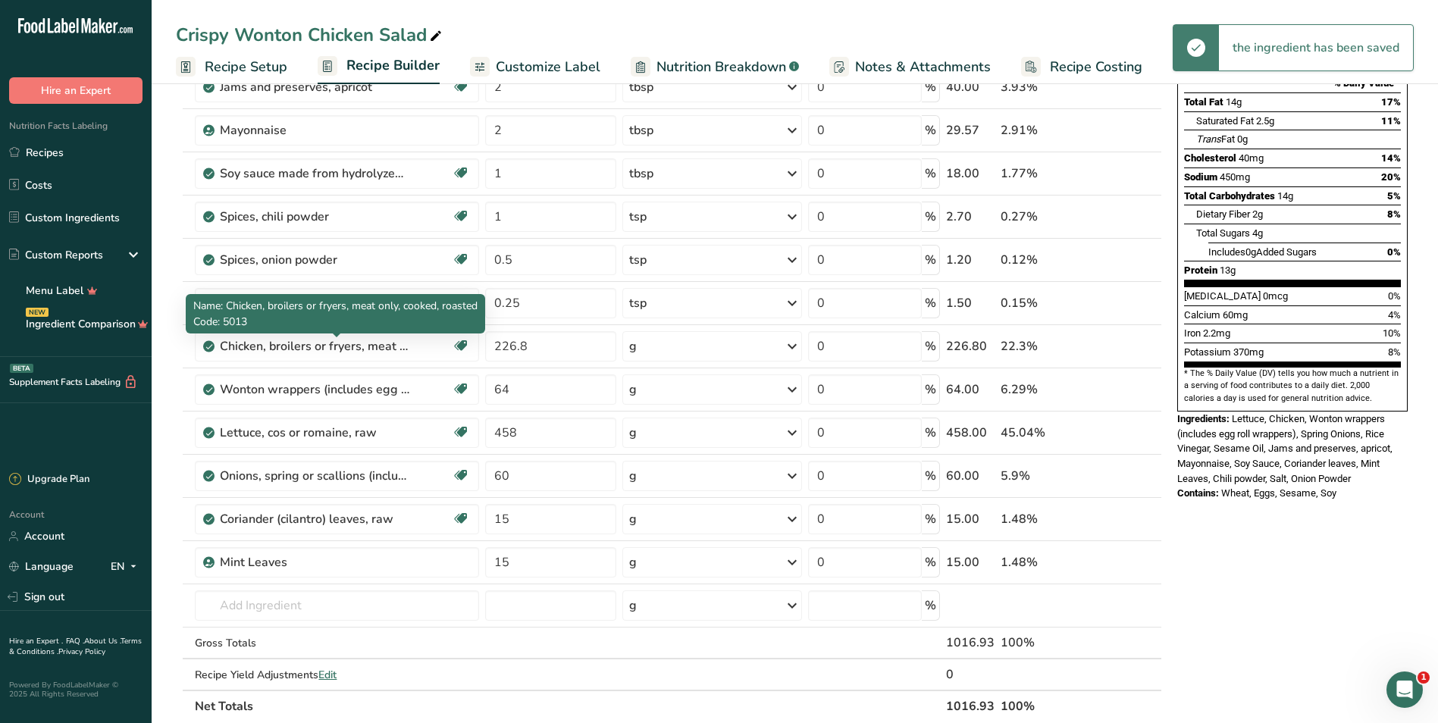
scroll to position [227, 0]
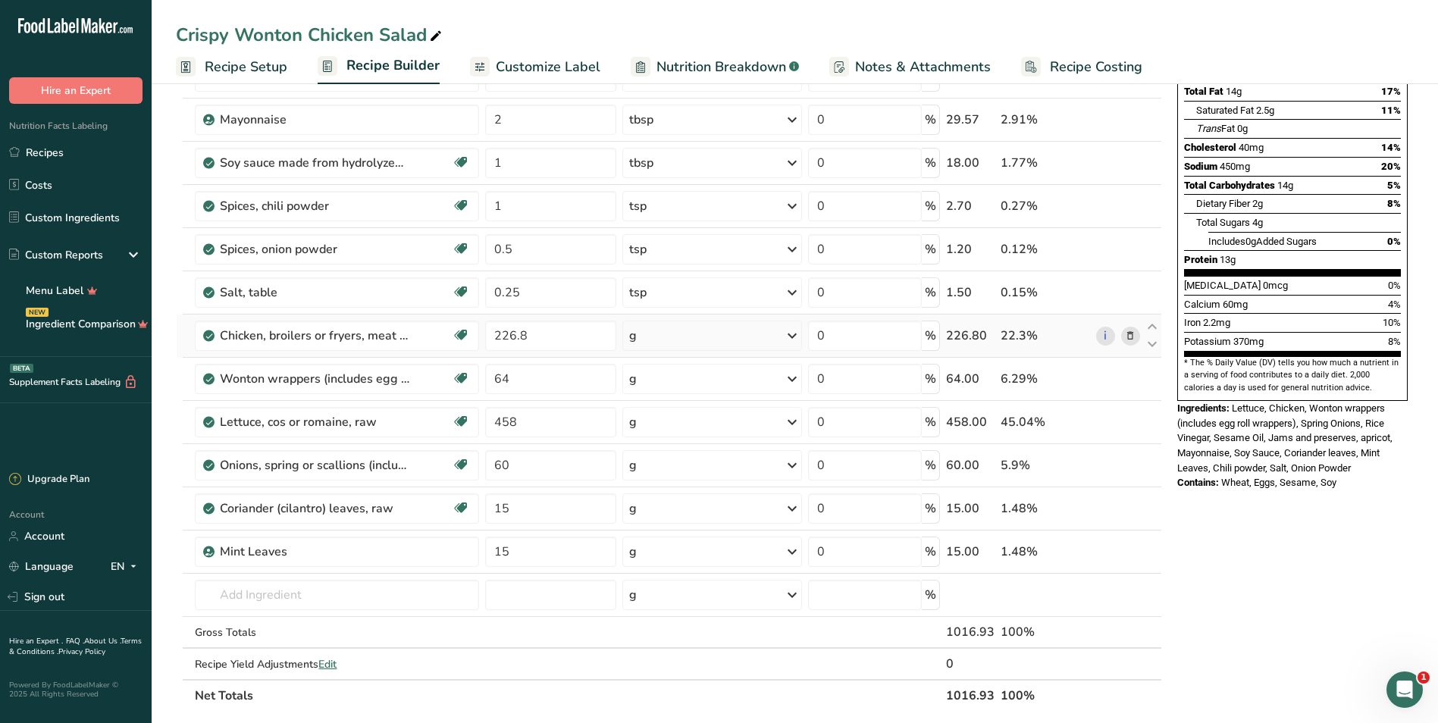
click at [756, 331] on div "g" at bounding box center [712, 336] width 180 height 30
click at [725, 390] on div "1 cup, chopped or diced" at bounding box center [711, 387] width 161 height 22
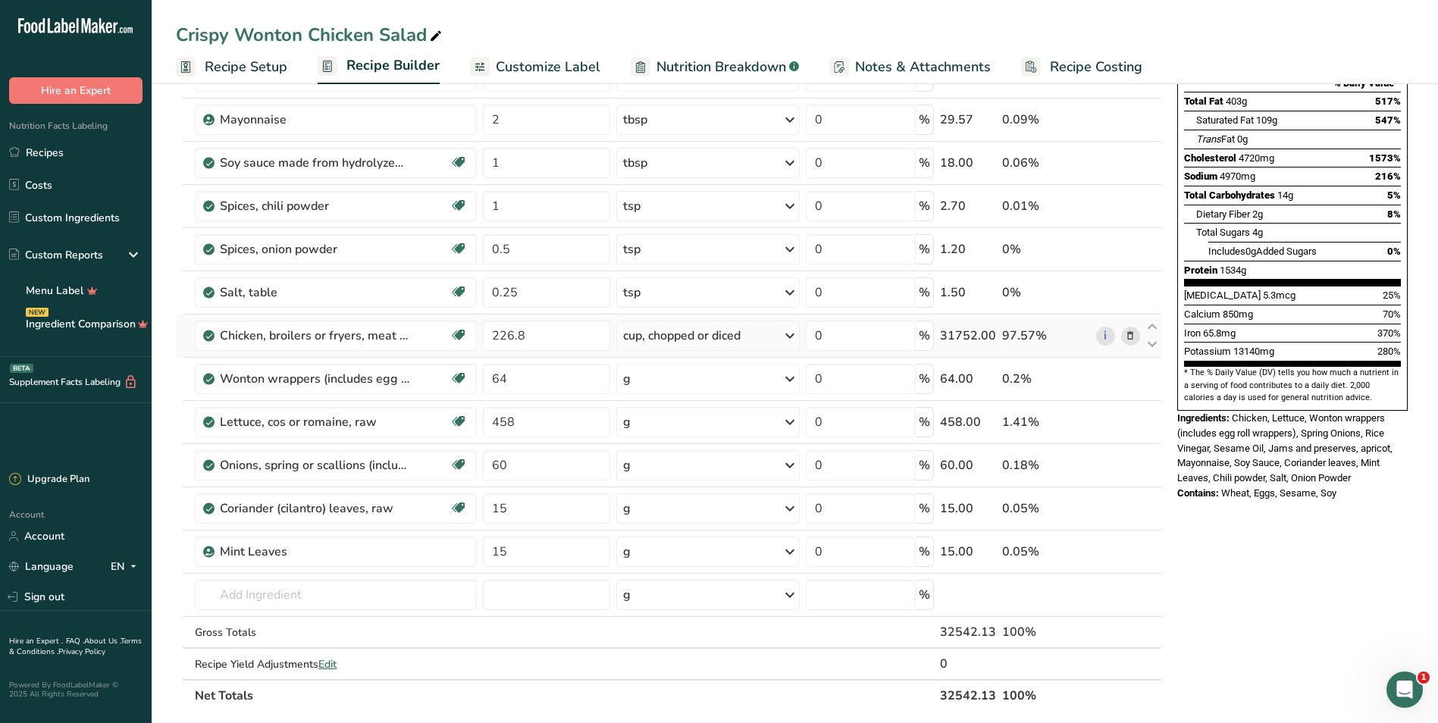
click at [690, 339] on div "cup, chopped or diced" at bounding box center [681, 336] width 117 height 18
click at [654, 559] on div "See more" at bounding box center [707, 561] width 165 height 16
click at [656, 603] on div "oz" at bounding box center [707, 608] width 165 height 22
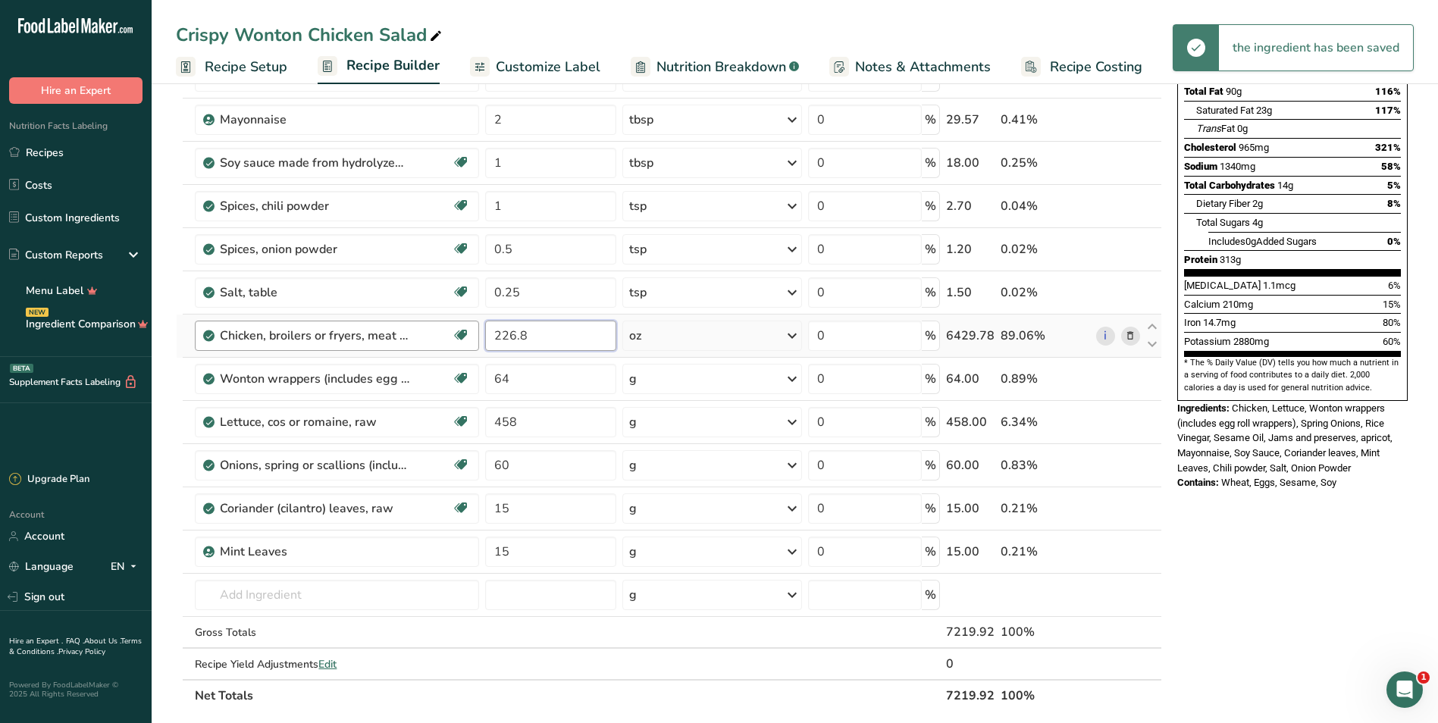
drag, startPoint x: 566, startPoint y: 337, endPoint x: 446, endPoint y: 339, distance: 120.5
click at [446, 339] on tr "Chicken, broilers or fryers, meat only, cooked, roasted Dairy free Gluten free …" at bounding box center [669, 336] width 985 height 43
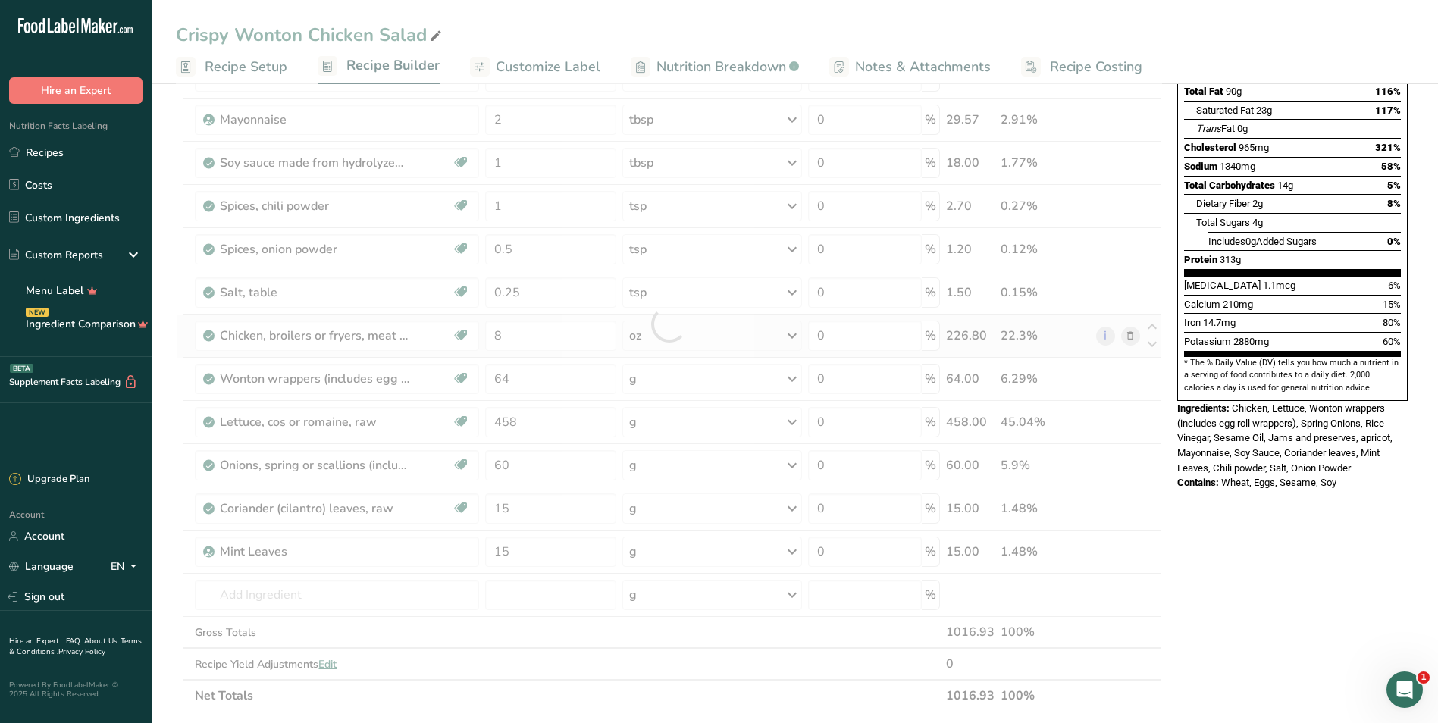
click at [640, 335] on div "Ingredient * Amount * Unit * Waste * .a-a{fill:#347362;}.b-a{fill:#fff;} Grams …" at bounding box center [669, 323] width 986 height 775
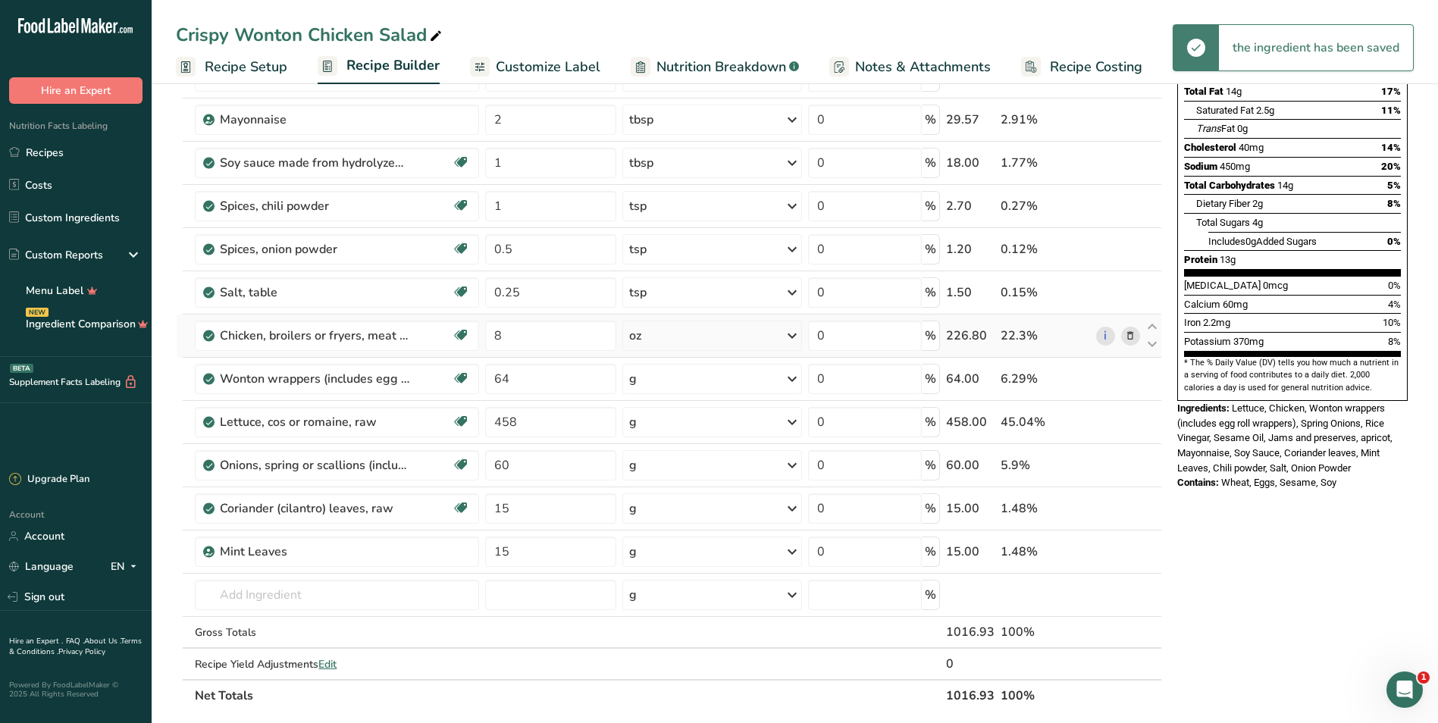
click at [676, 334] on div "oz" at bounding box center [712, 336] width 180 height 30
click at [682, 392] on div "1 cup, chopped or diced" at bounding box center [711, 387] width 161 height 22
drag, startPoint x: 515, startPoint y: 334, endPoint x: 489, endPoint y: 338, distance: 26.9
click at [489, 338] on input "8" at bounding box center [549, 336] width 130 height 30
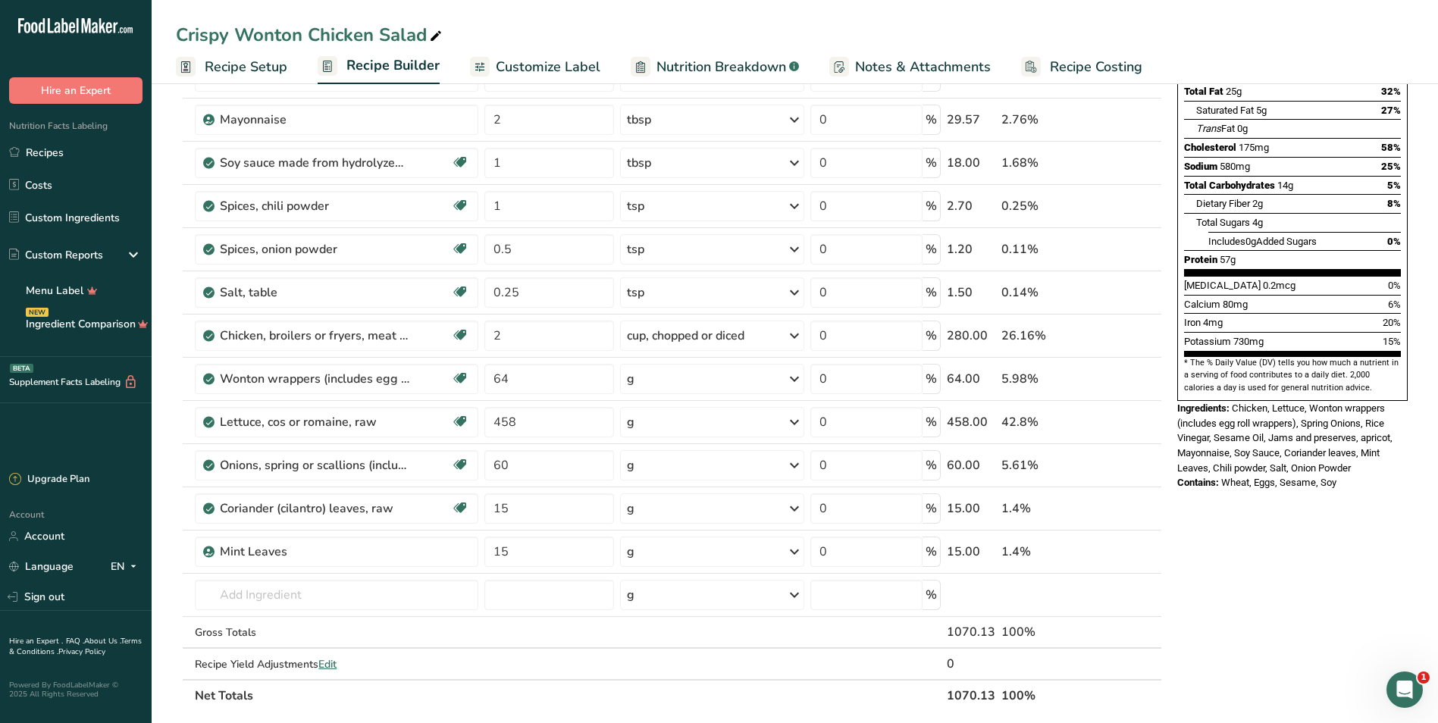
click at [1320, 583] on div "Nutrition Facts 6 Servings Per Container Serving Size 318g Amount Per Serving C…" at bounding box center [1292, 542] width 243 height 1332
click at [687, 333] on div "cup, chopped or diced" at bounding box center [685, 336] width 117 height 18
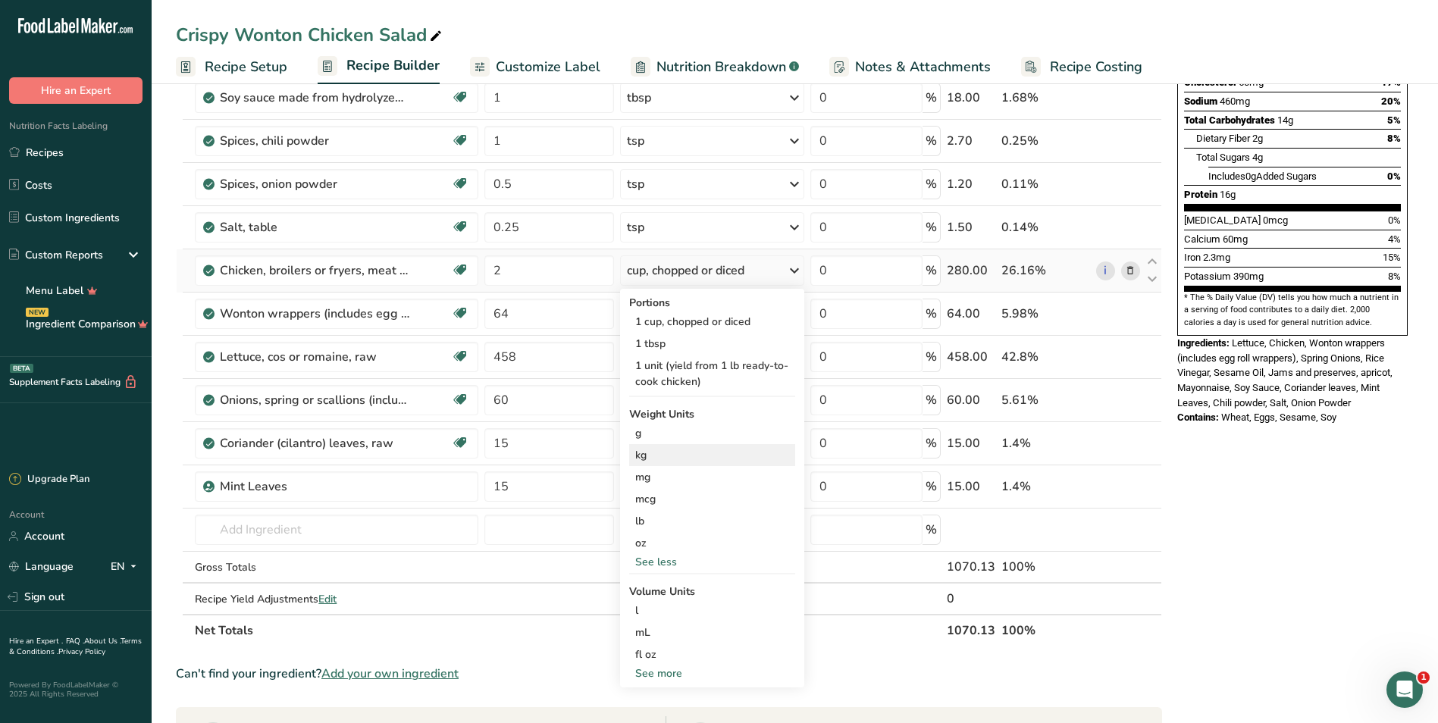
scroll to position [379, 0]
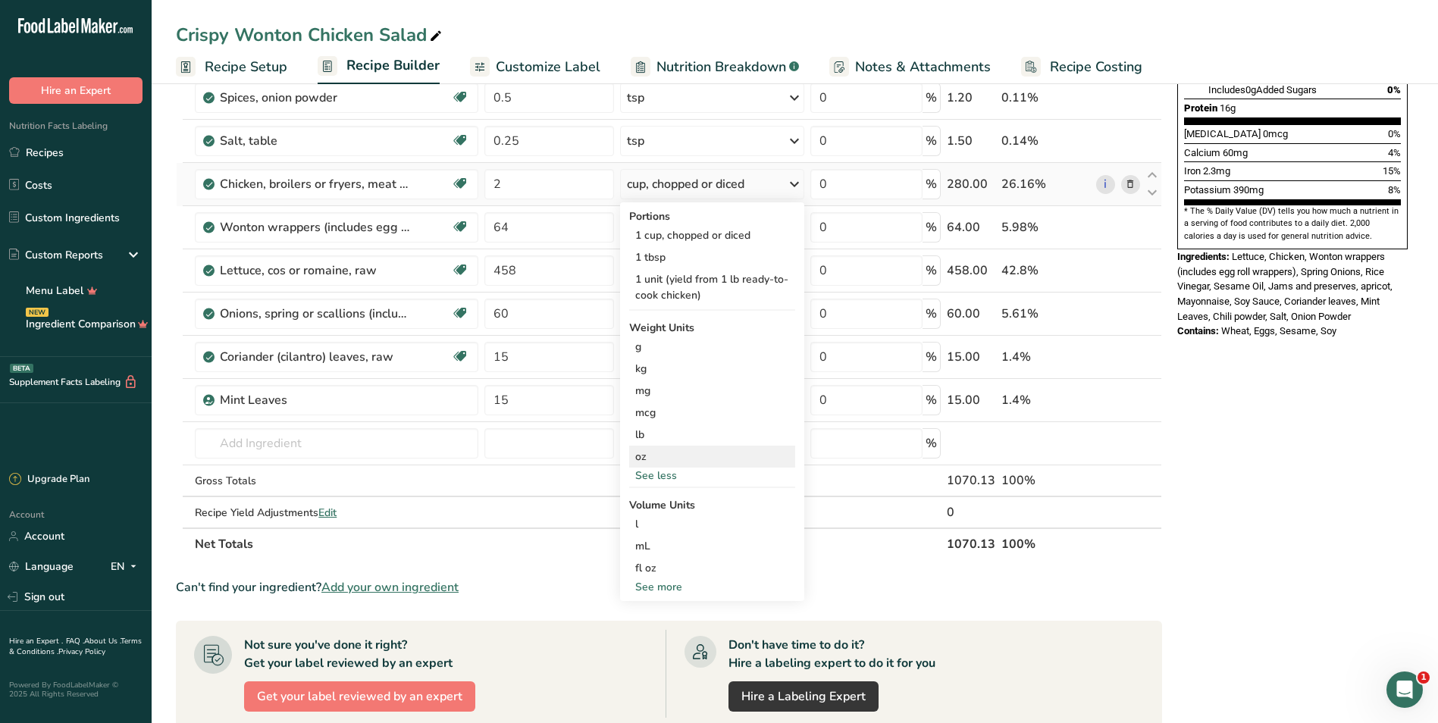
click at [708, 449] on div "oz" at bounding box center [712, 457] width 167 height 22
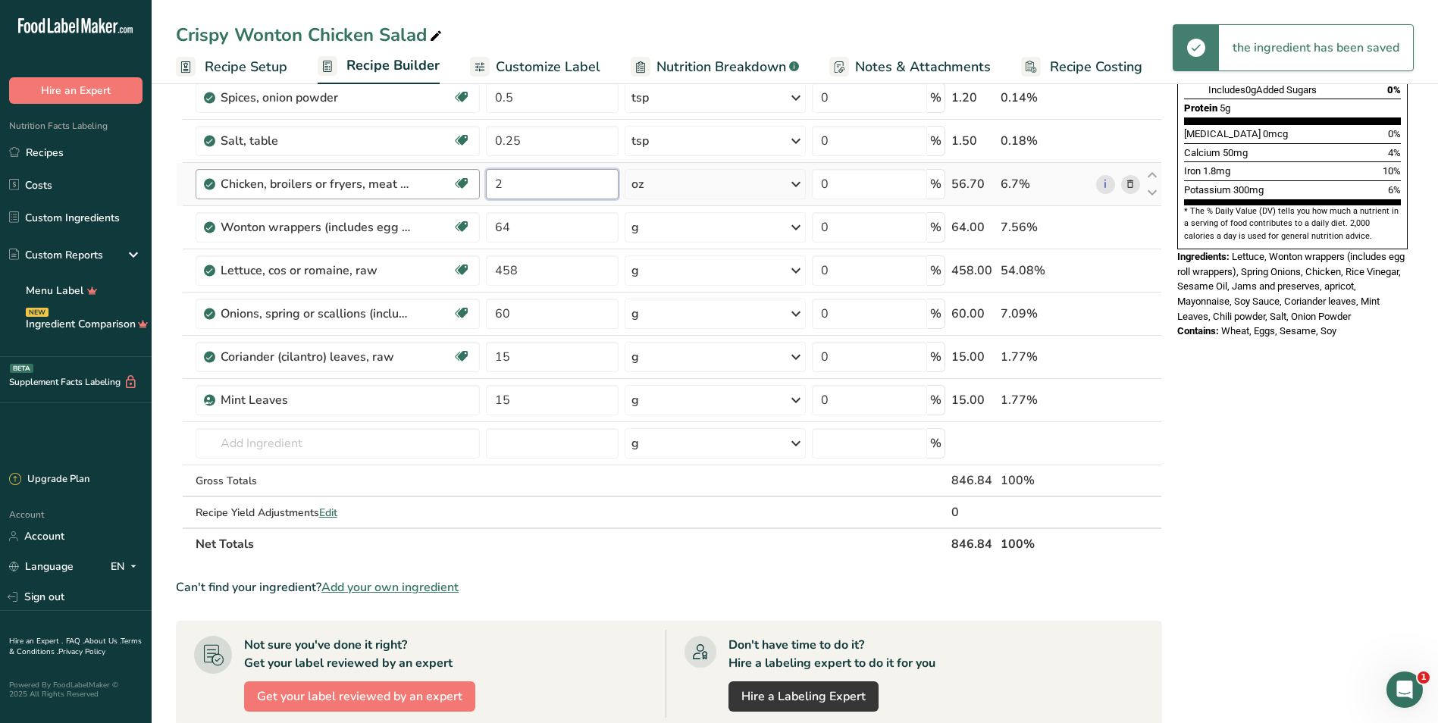
drag, startPoint x: 459, startPoint y: 191, endPoint x: 418, endPoint y: 191, distance: 40.2
click at [418, 191] on tr "Chicken, broilers or fryers, meat only, cooked, roasted Dairy free Gluten free …" at bounding box center [669, 184] width 985 height 43
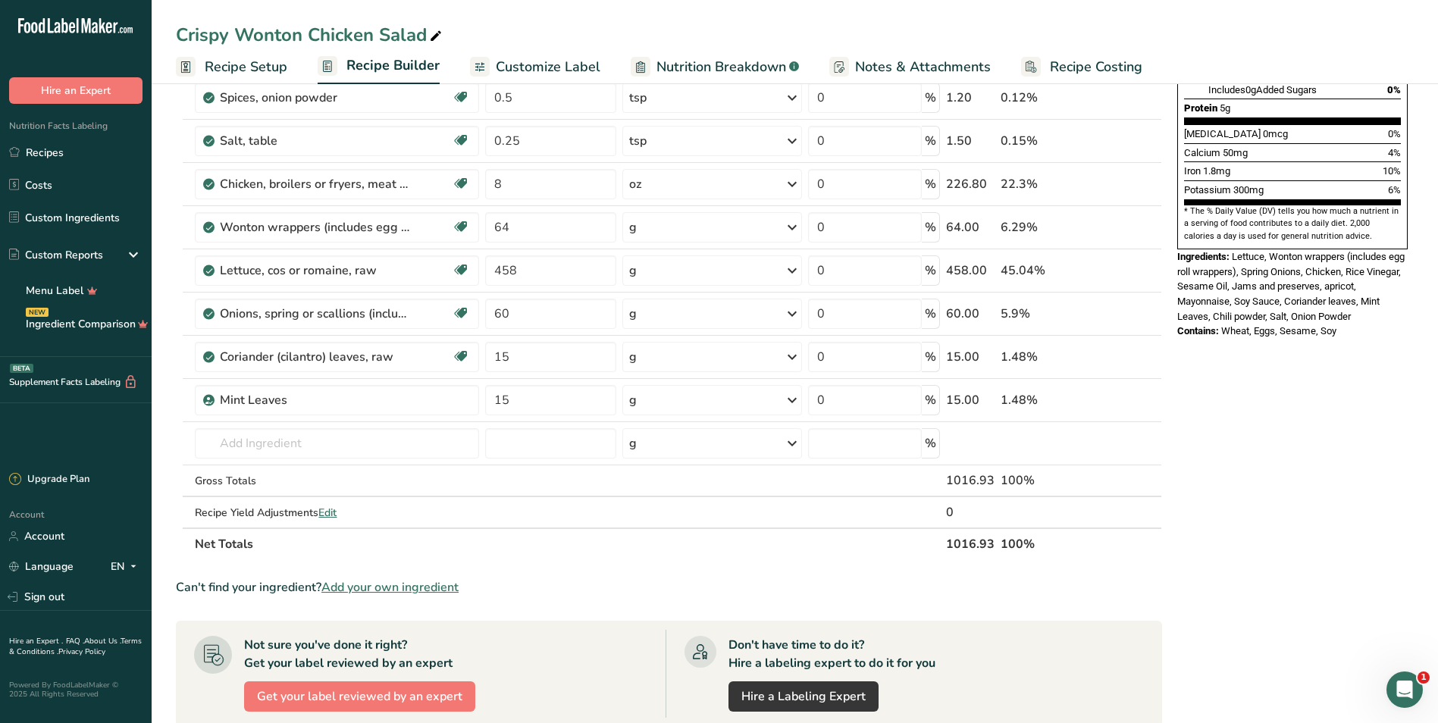
click at [1311, 379] on div "Nutrition Facts 6 Servings Per Container Serving Size 141g Amount Per Serving C…" at bounding box center [1292, 390] width 243 height 1332
click at [709, 189] on div "oz" at bounding box center [712, 184] width 180 height 30
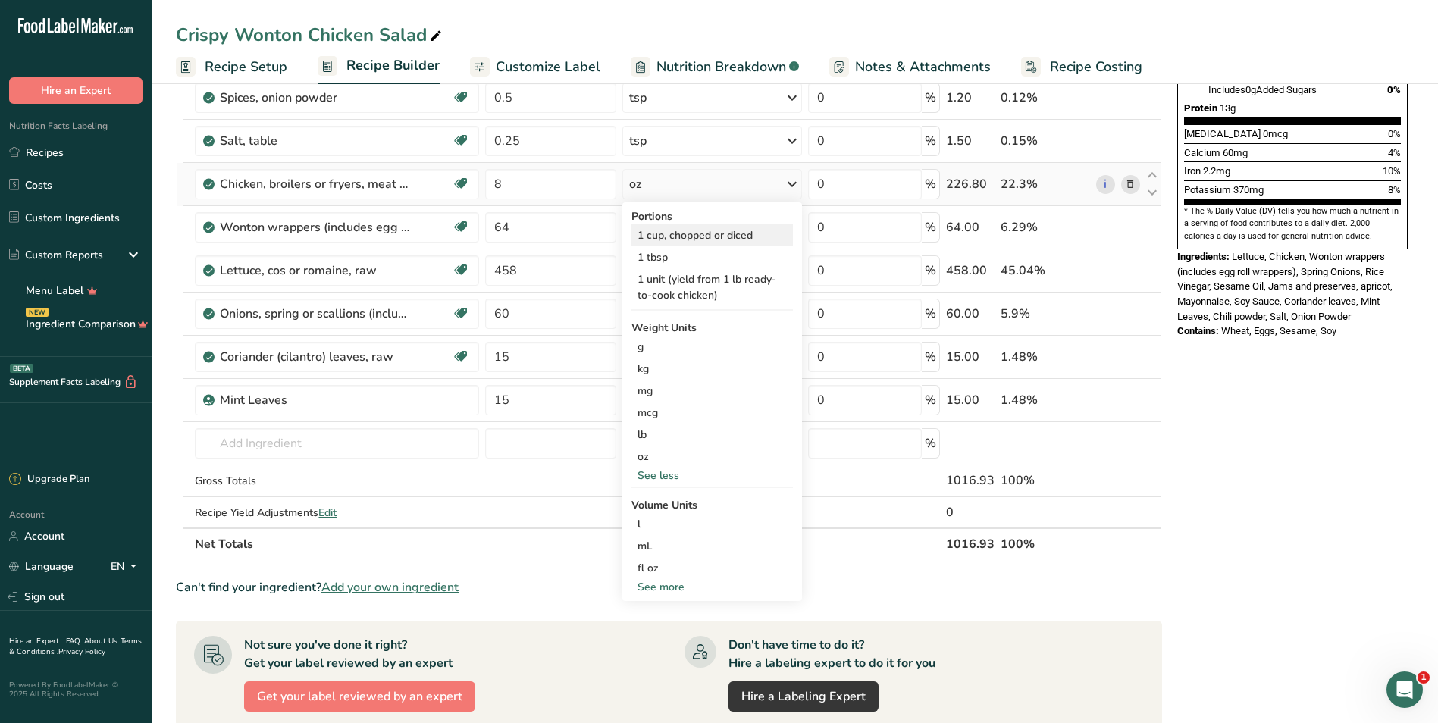
click at [715, 233] on div "1 cup, chopped or diced" at bounding box center [711, 235] width 161 height 22
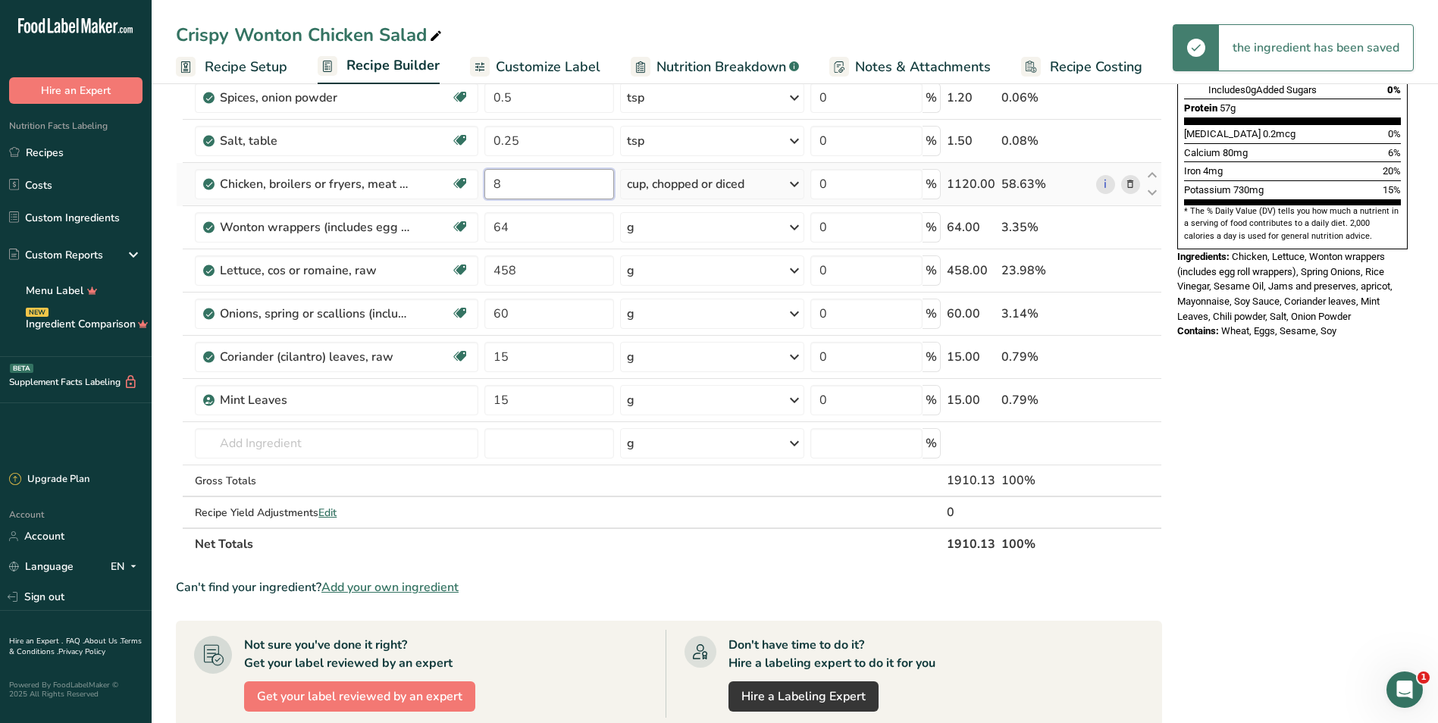
click at [557, 187] on input "8" at bounding box center [549, 184] width 130 height 30
click at [443, 171] on tr "Chicken, broilers or fryers, meat only, cooked, roasted Dairy free Gluten free …" at bounding box center [669, 184] width 985 height 43
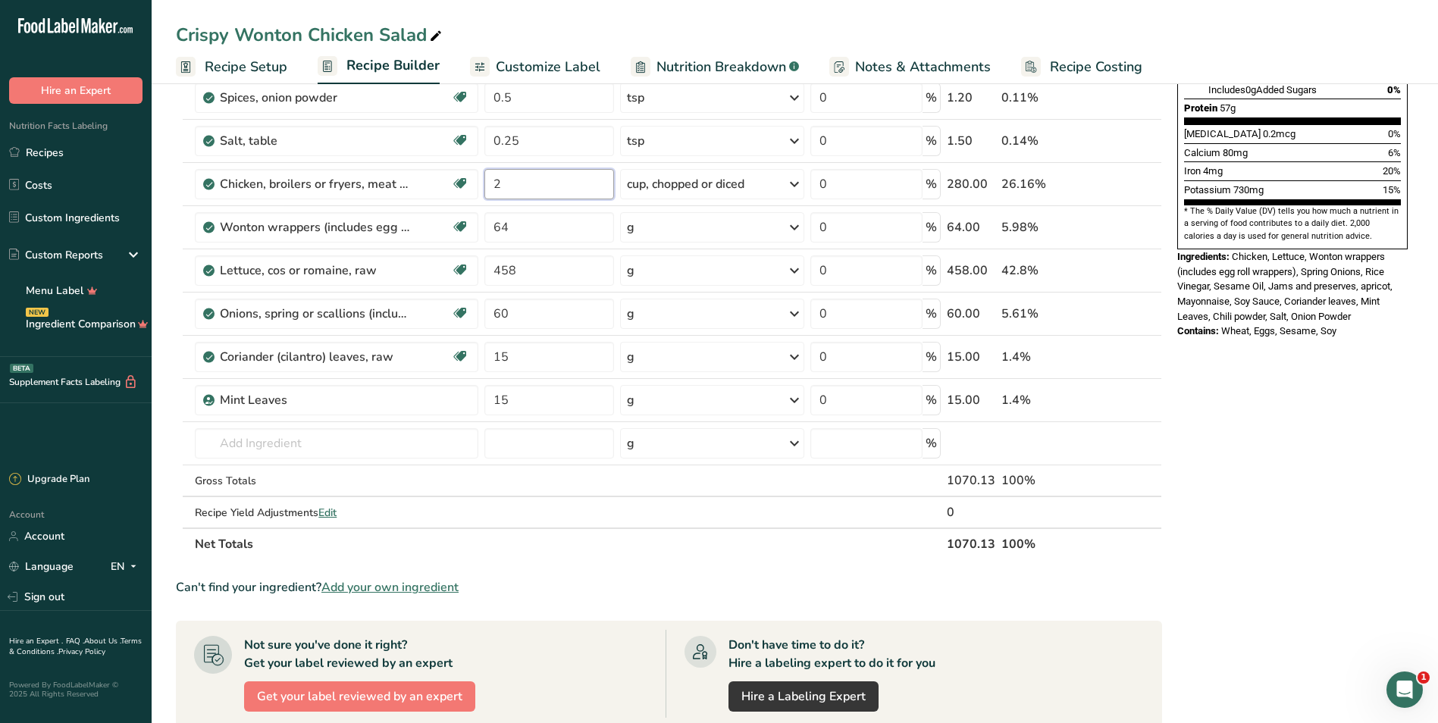
type input "2"
click at [1270, 446] on div "Nutrition Facts 6 Servings Per Container Serving Size 318g Amount Per Serving C…" at bounding box center [1292, 390] width 243 height 1332
click at [738, 239] on div "g" at bounding box center [712, 227] width 185 height 30
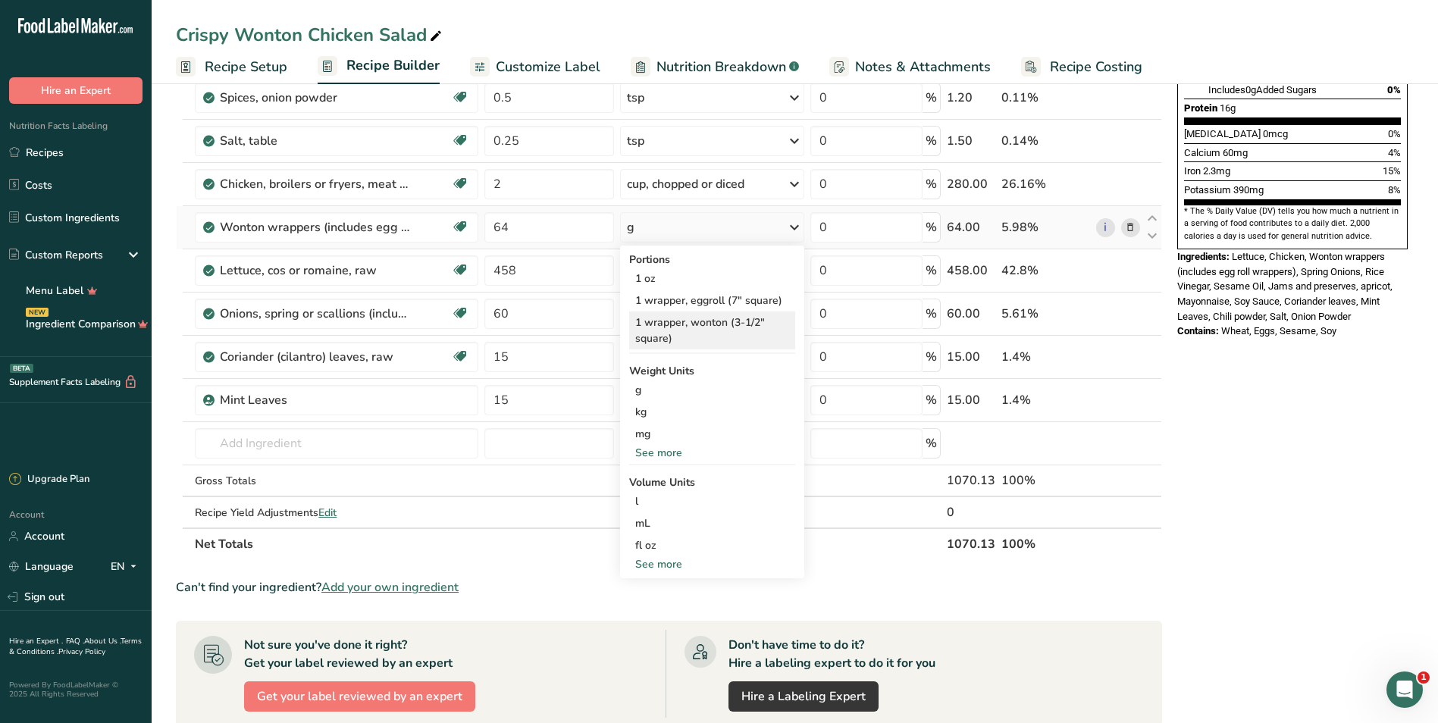
click at [696, 321] on div "1 wrapper, wonton (3-1/2" square)" at bounding box center [712, 331] width 167 height 38
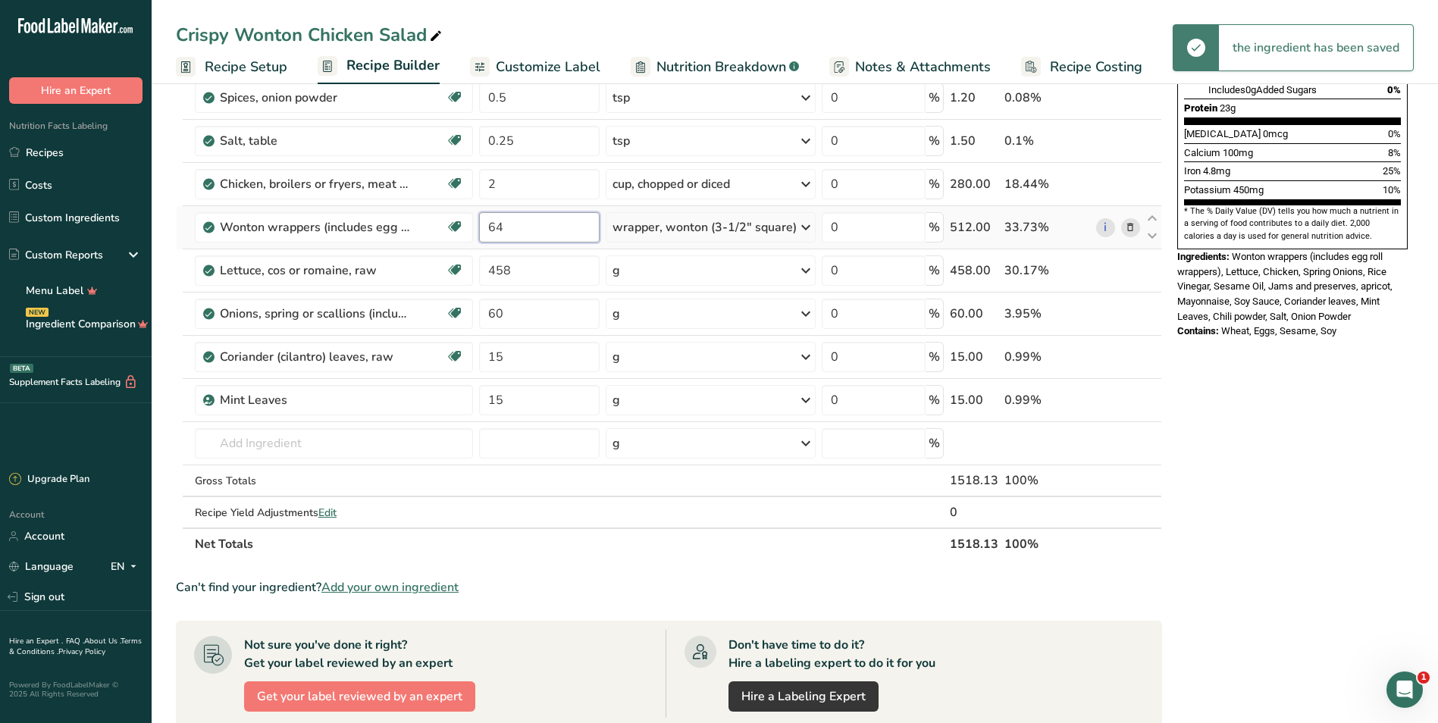
click at [563, 232] on input "64" at bounding box center [539, 227] width 121 height 30
type input "6"
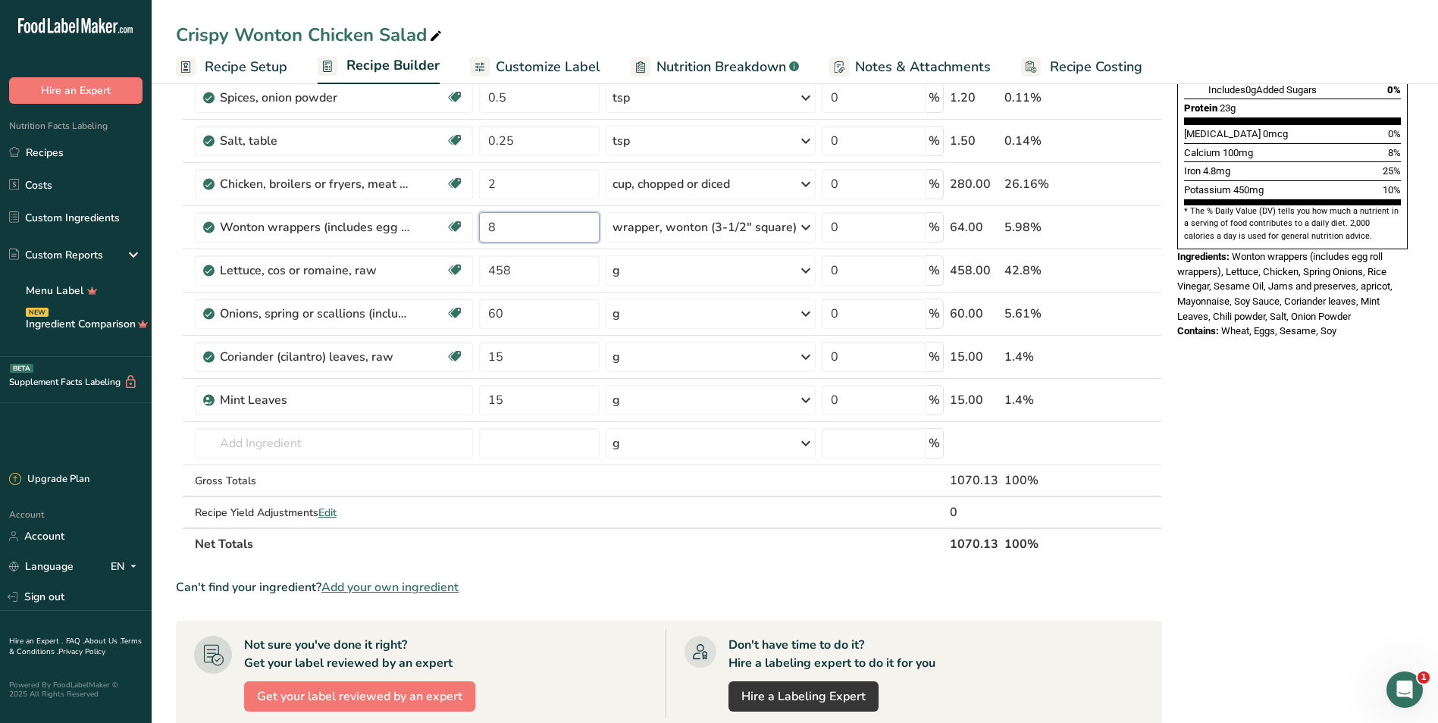
type input "8"
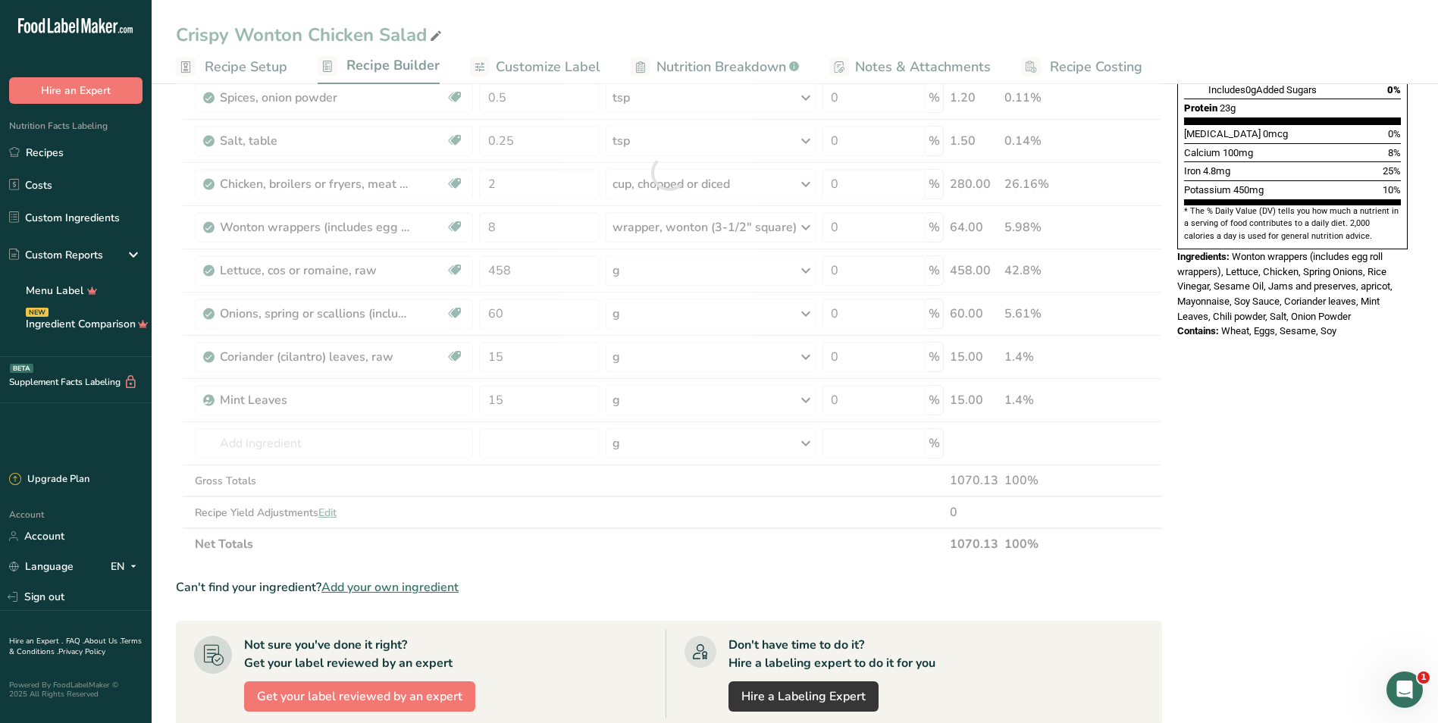
click at [1278, 383] on div "Nutrition Facts 6 Servings Per Container Serving Size 253g Amount Per Serving C…" at bounding box center [1292, 390] width 243 height 1332
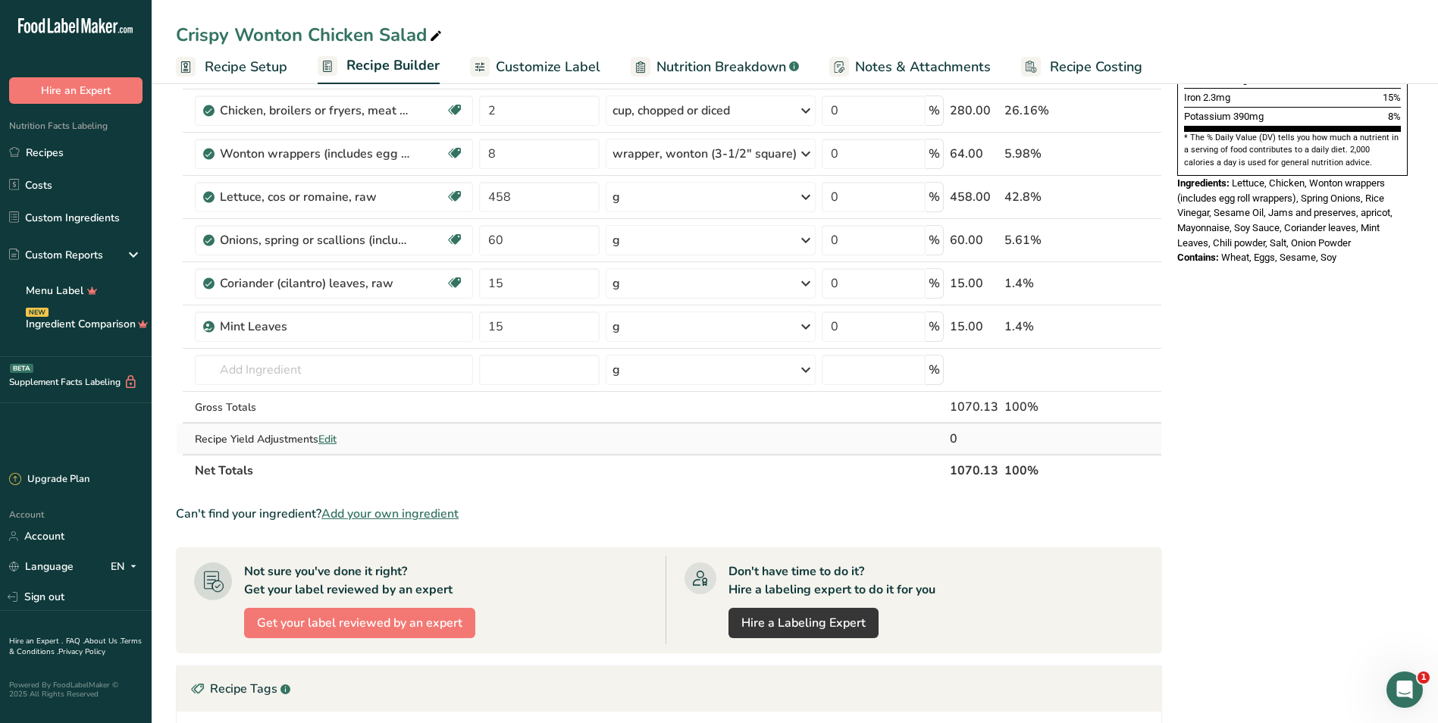
scroll to position [455, 0]
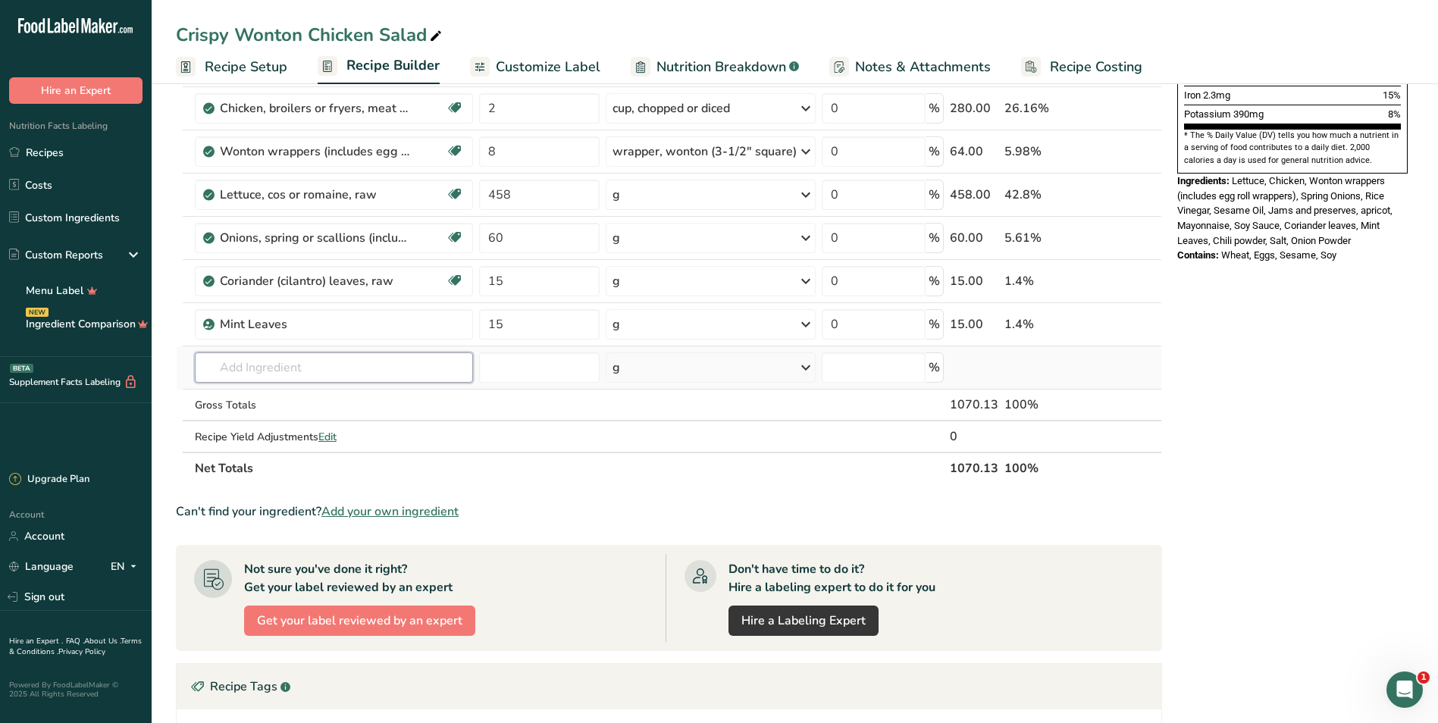
click at [296, 365] on input "text" at bounding box center [334, 367] width 278 height 30
type input "romaine heart"
drag, startPoint x: 332, startPoint y: 370, endPoint x: 27, endPoint y: 370, distance: 305.5
click at [27, 370] on div ".a-20{fill:#fff;} Hire an Expert Nutrition Facts Labeling Recipes Costs Custom …" at bounding box center [719, 274] width 1438 height 1459
click at [1307, 467] on div "Nutrition Facts 6 Servings Per Container Serving Size 178g Amount Per Serving C…" at bounding box center [1292, 314] width 243 height 1332
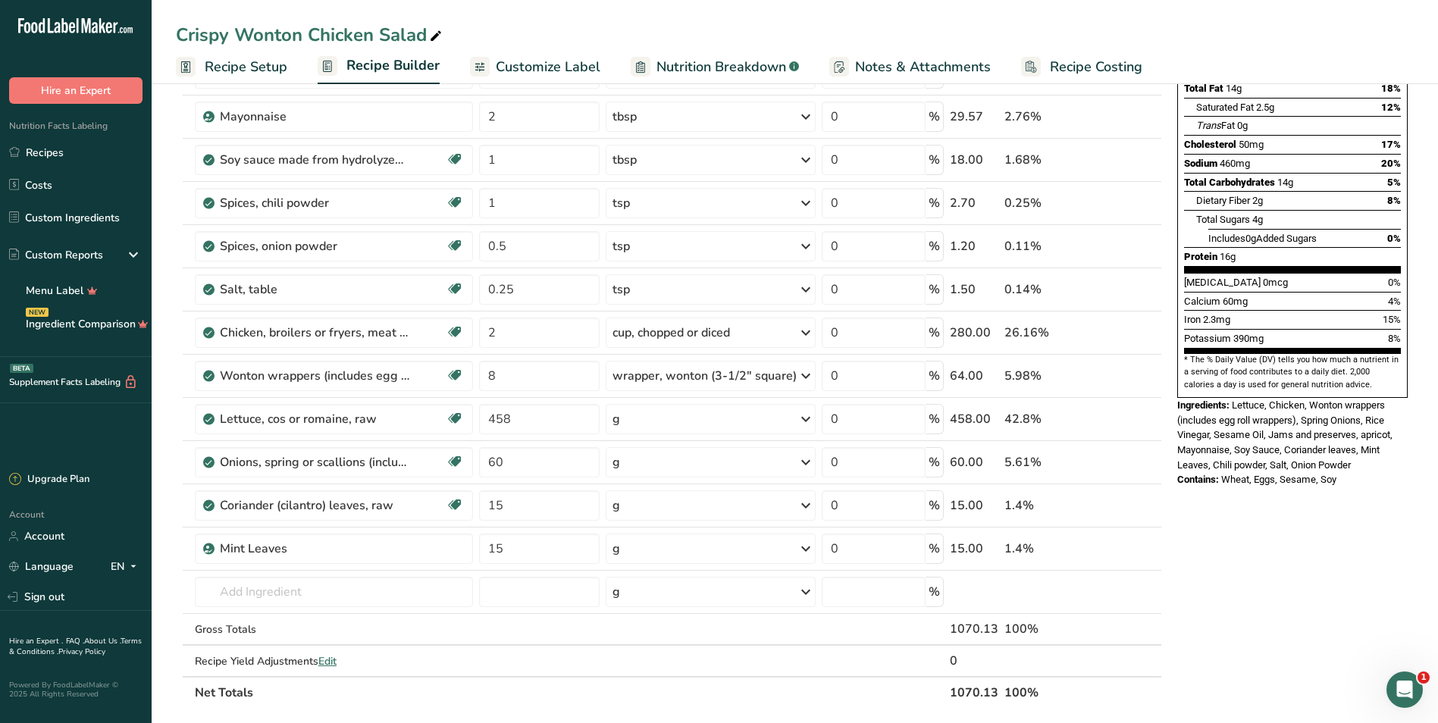
scroll to position [227, 0]
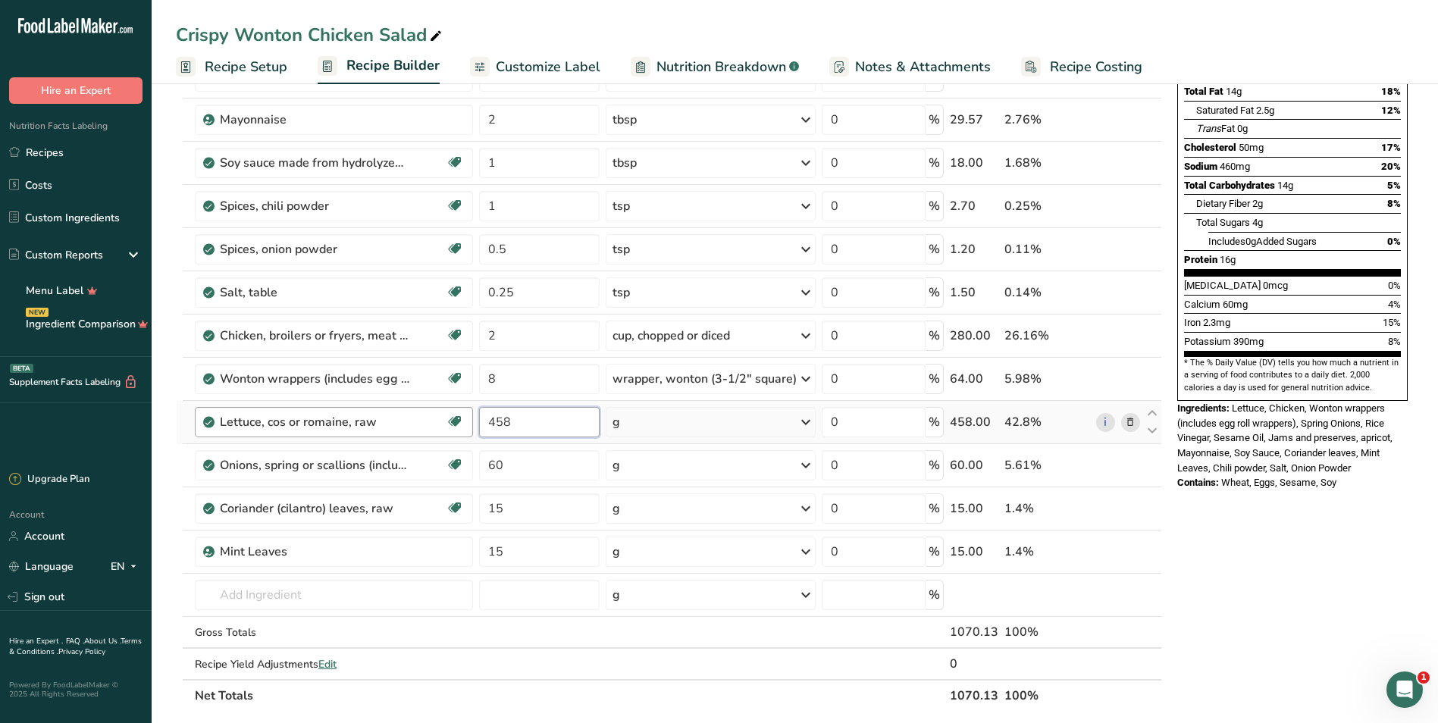
drag, startPoint x: 562, startPoint y: 427, endPoint x: 446, endPoint y: 427, distance: 116.0
click at [446, 427] on tr "Lettuce, cos or romaine, raw Dairy free Gluten free Vegan Vegetarian Soy free 4…" at bounding box center [669, 422] width 985 height 43
type input "400"
click at [1225, 553] on div "Nutrition Facts 6 Servings Per Container Serving Size 178g Amount Per Serving C…" at bounding box center [1292, 542] width 243 height 1332
click at [675, 468] on div "g" at bounding box center [711, 465] width 210 height 30
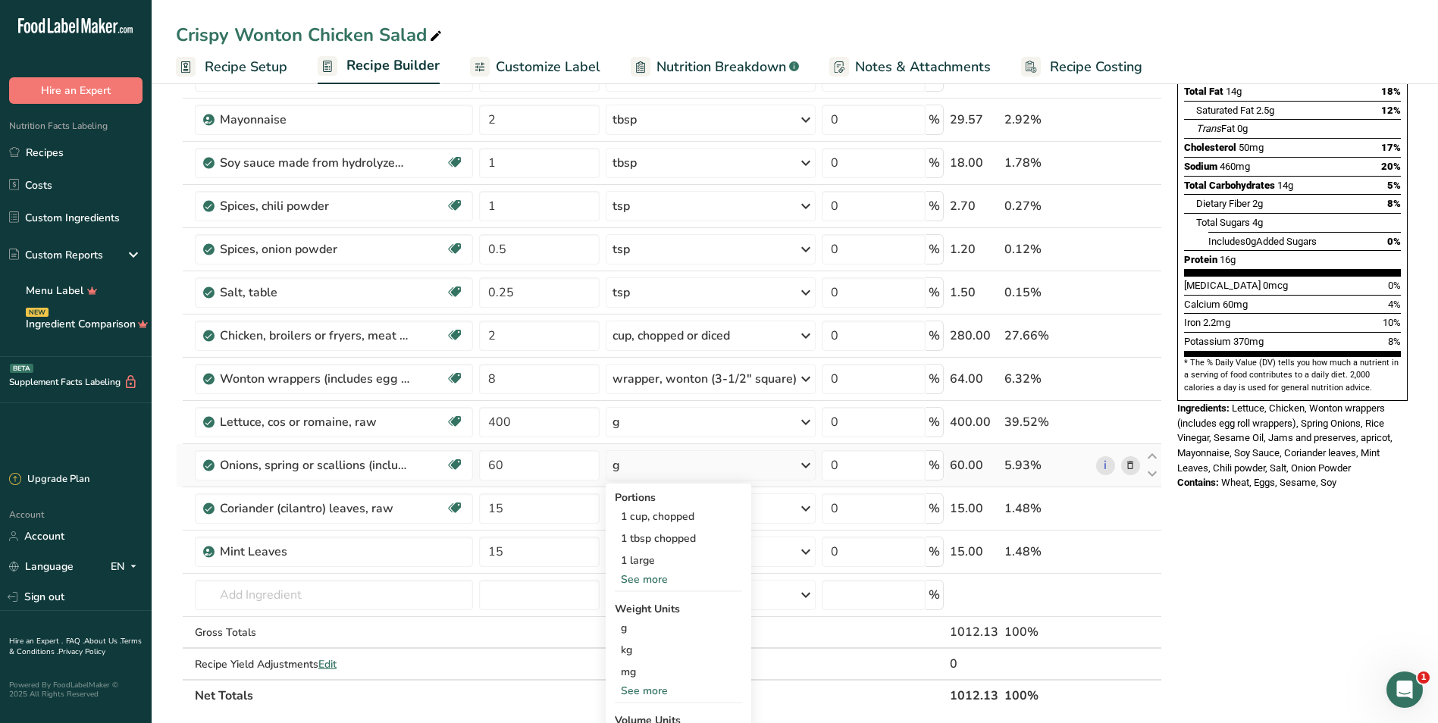
click at [656, 576] on div "See more" at bounding box center [678, 579] width 127 height 16
click at [672, 587] on div "1 medium (4-1/8" long)" at bounding box center [678, 582] width 127 height 22
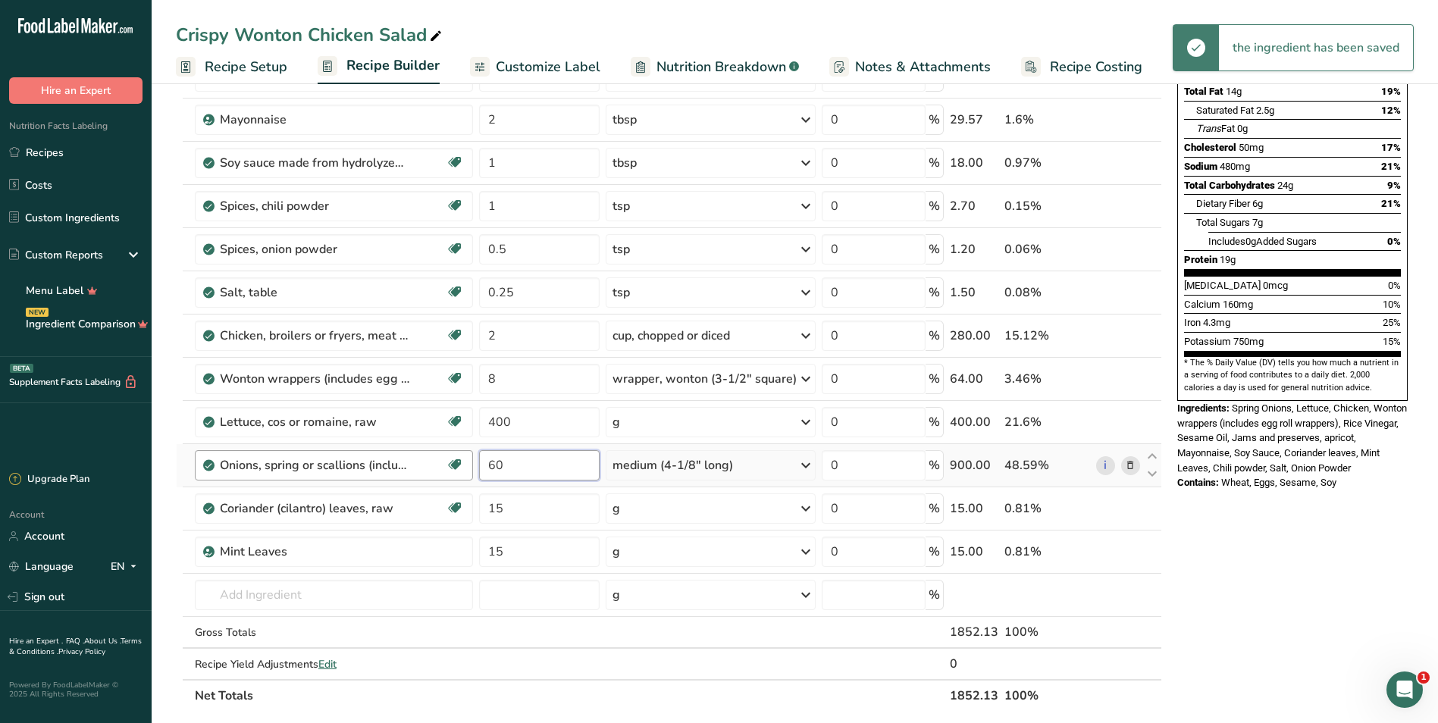
drag, startPoint x: 532, startPoint y: 474, endPoint x: 420, endPoint y: 459, distance: 113.2
click at [420, 459] on tr "Onions, spring or scallions (includes tops and bulb), raw Source of Antioxidant…" at bounding box center [669, 465] width 985 height 43
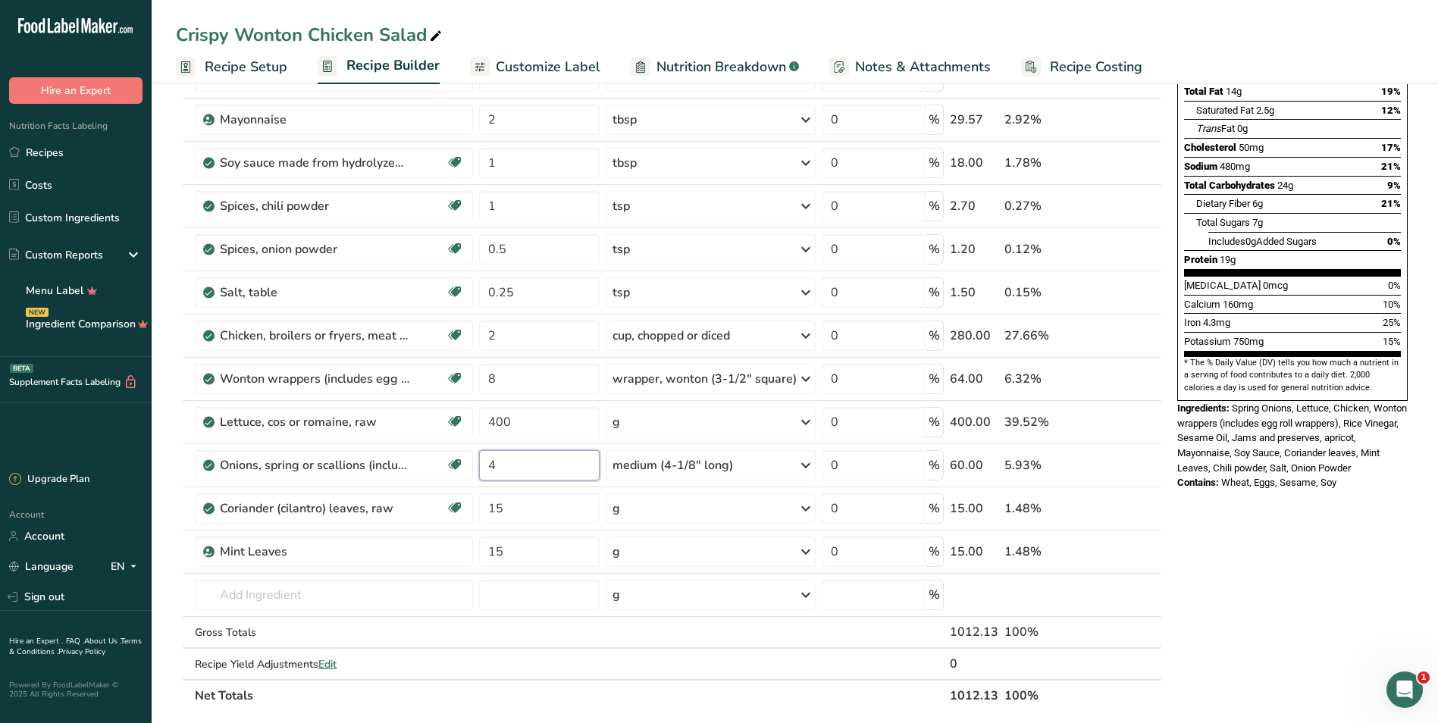
type input "4"
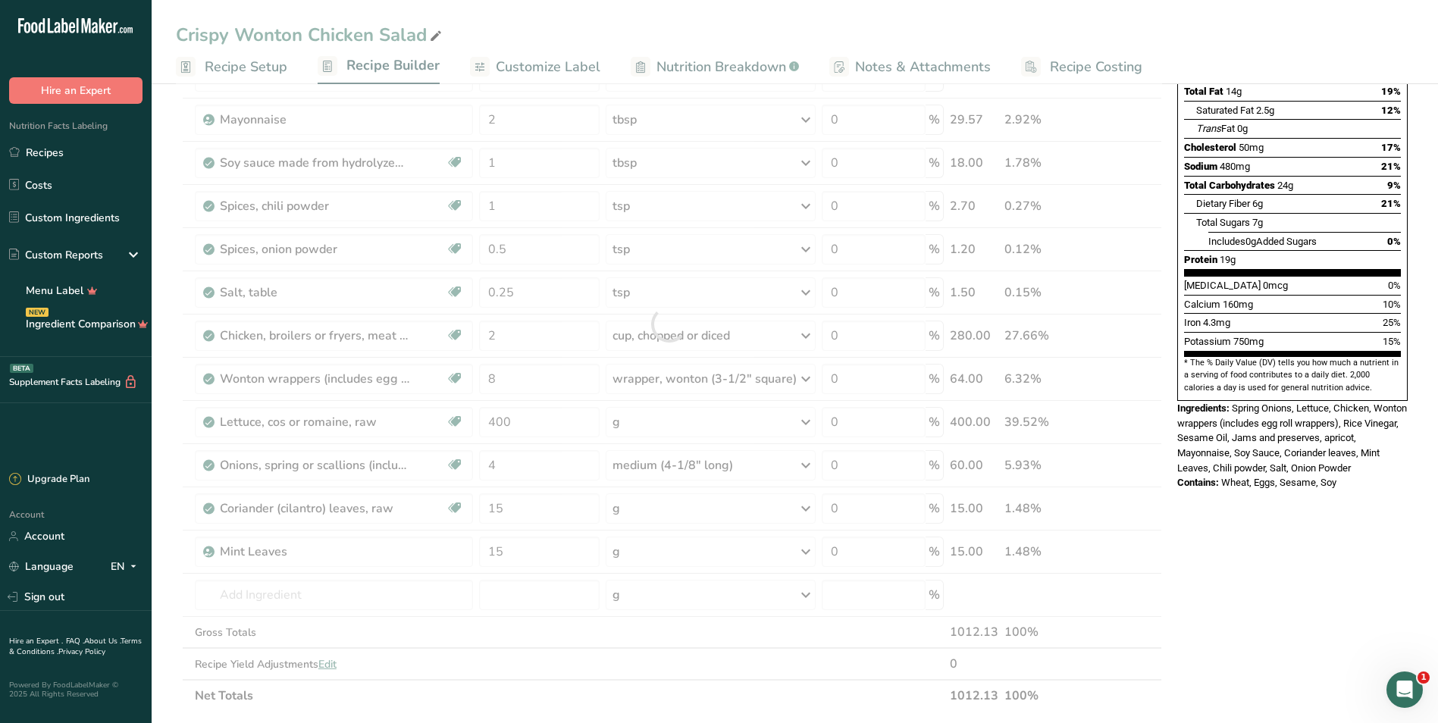
click at [1242, 535] on div "Nutrition Facts 6 Servings Per Container Serving Size 309g Amount Per Serving C…" at bounding box center [1292, 542] width 243 height 1332
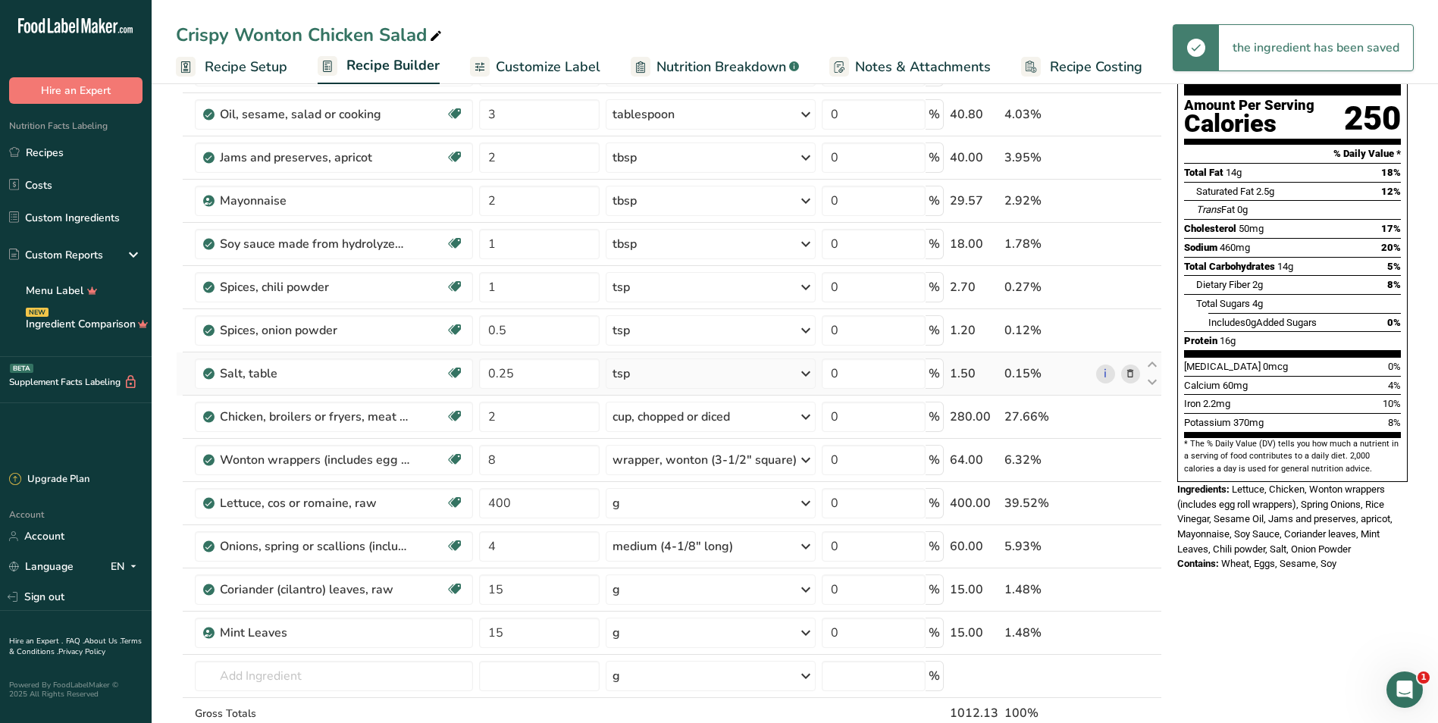
scroll to position [303, 0]
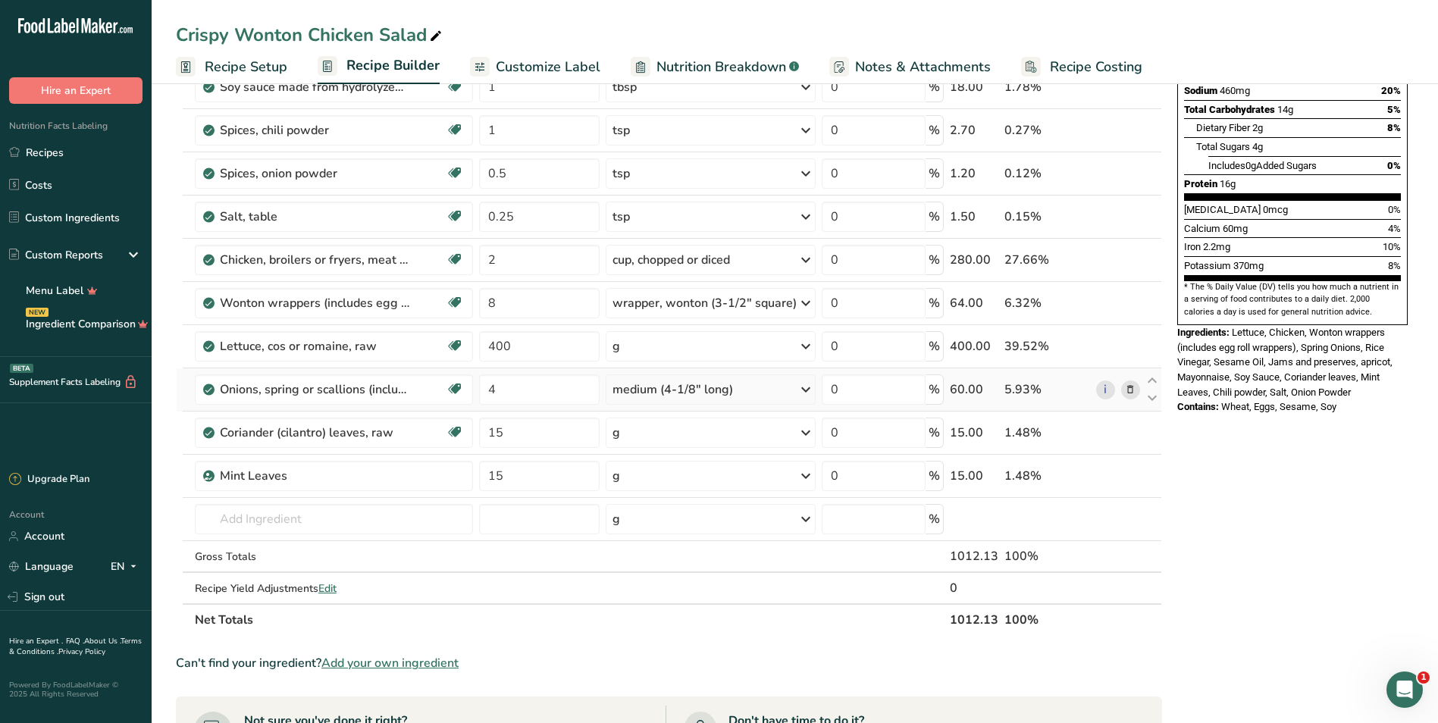
click at [766, 396] on div "medium (4-1/8" long)" at bounding box center [711, 389] width 210 height 30
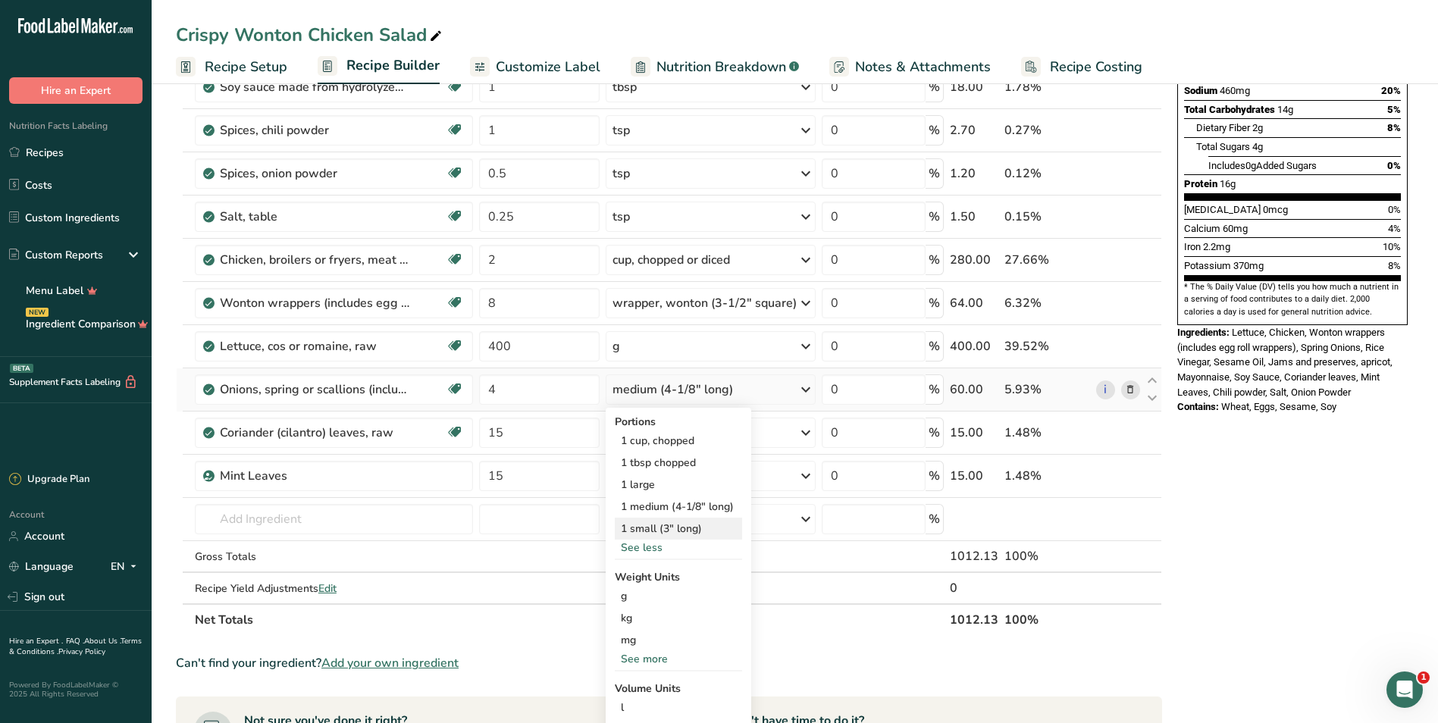
click at [694, 531] on div "1 small (3" long)" at bounding box center [678, 529] width 127 height 22
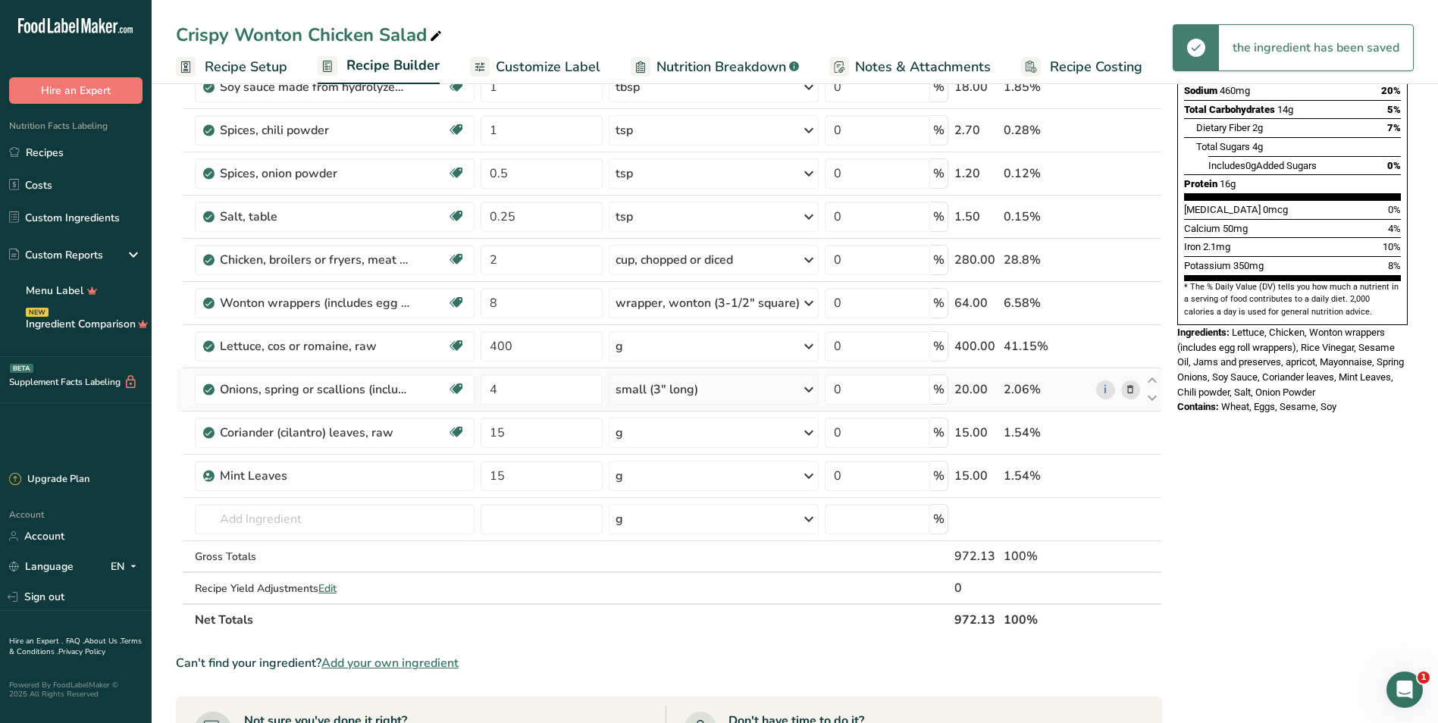
click at [805, 390] on icon at bounding box center [809, 389] width 18 height 27
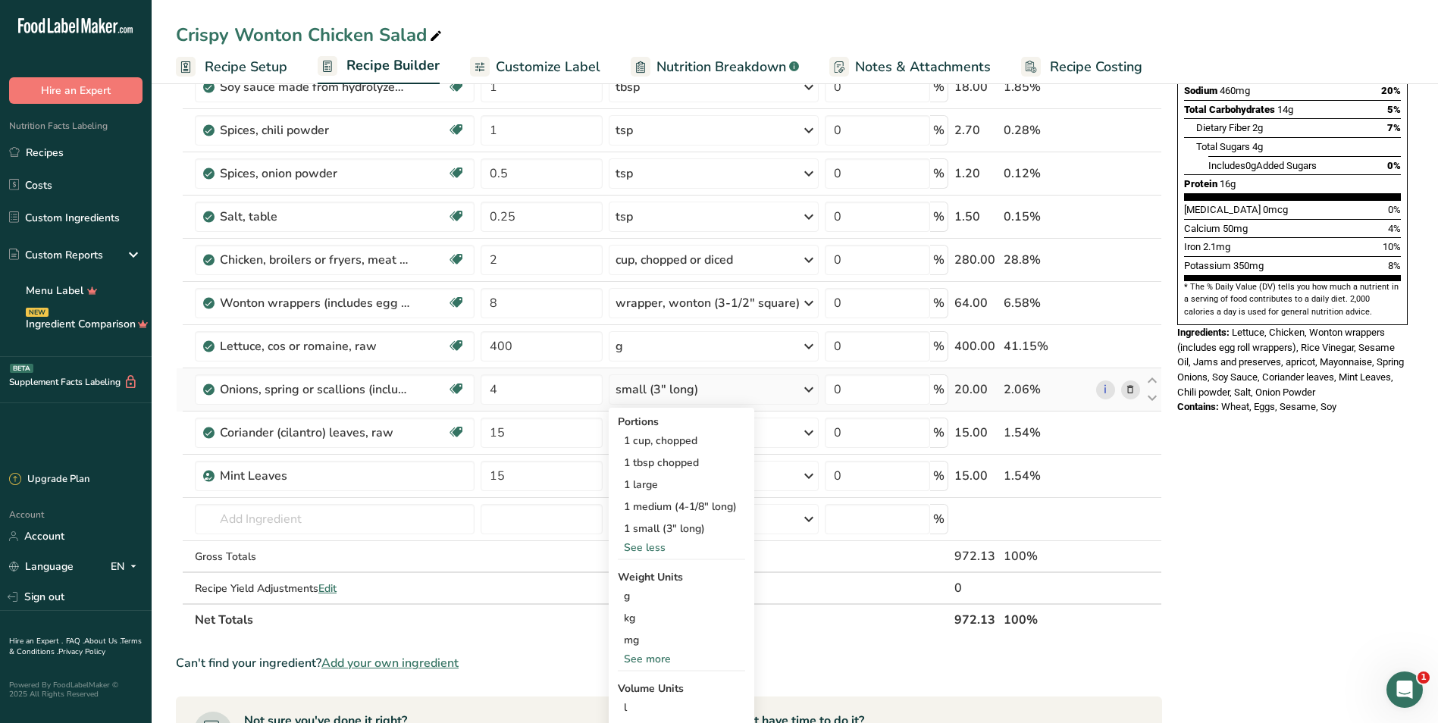
click at [653, 551] on div "See less" at bounding box center [681, 548] width 127 height 16
click at [662, 507] on div "See more" at bounding box center [681, 504] width 127 height 16
click at [653, 481] on div "1 large" at bounding box center [681, 485] width 127 height 22
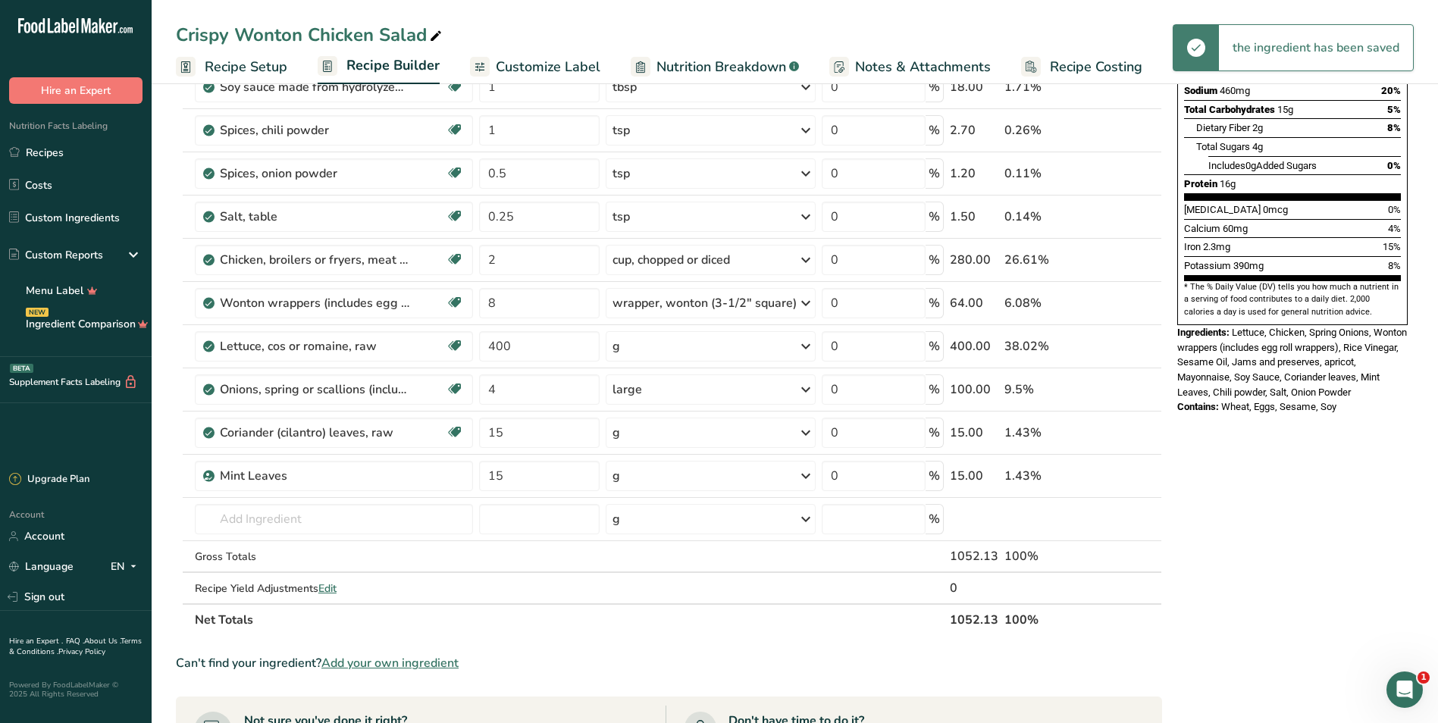
click at [1291, 522] on div "Nutrition Facts 6 Servings Per Container Serving Size 175g Amount Per Serving C…" at bounding box center [1292, 466] width 243 height 1332
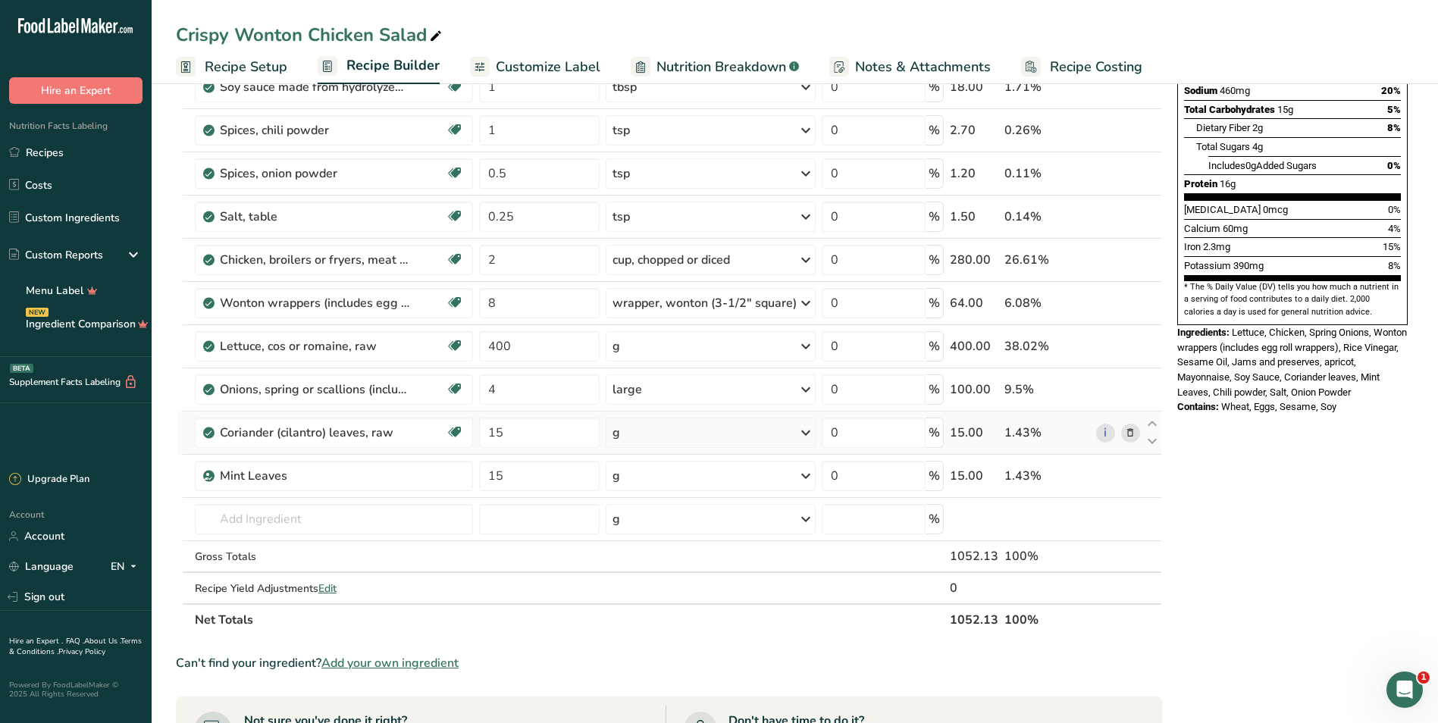
click at [688, 434] on div "g" at bounding box center [711, 433] width 210 height 30
click at [656, 487] on div "0.25 cup" at bounding box center [678, 484] width 127 height 22
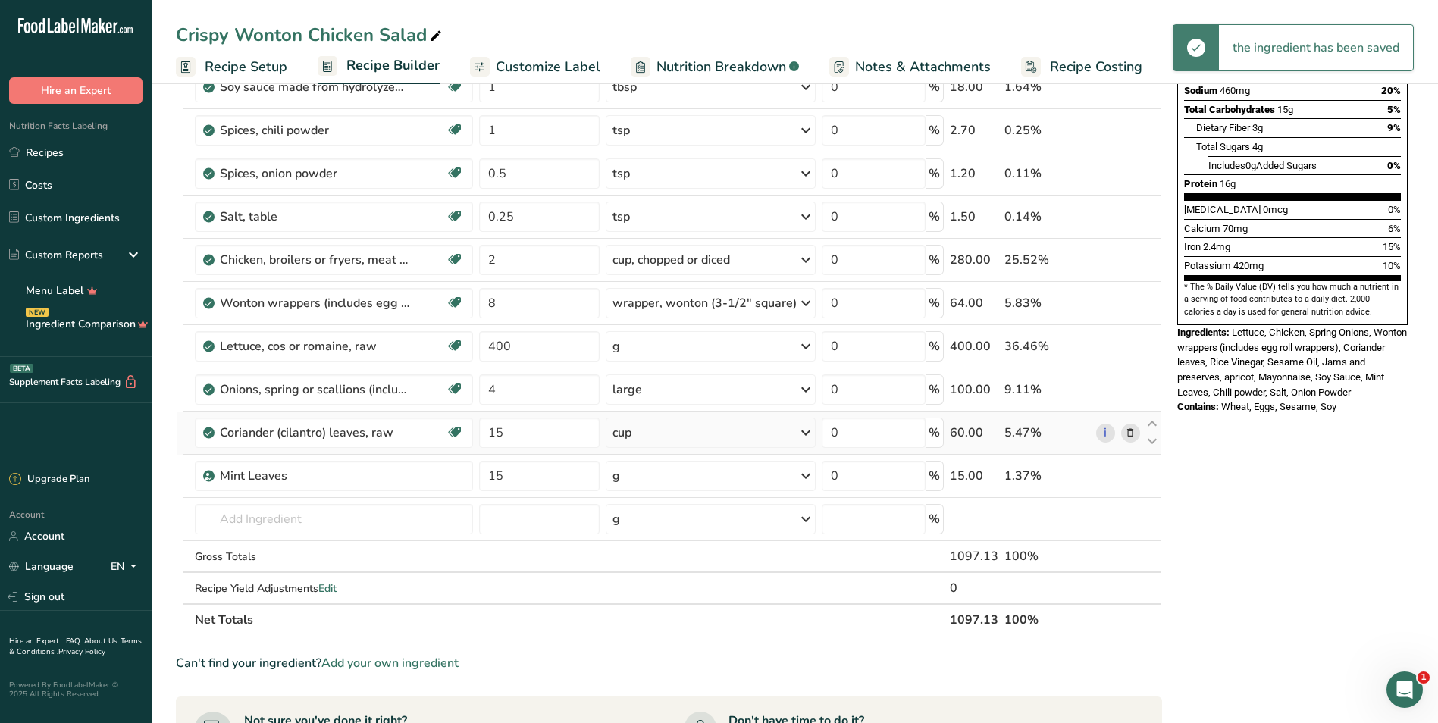
click at [673, 430] on div "cup" at bounding box center [711, 433] width 210 height 30
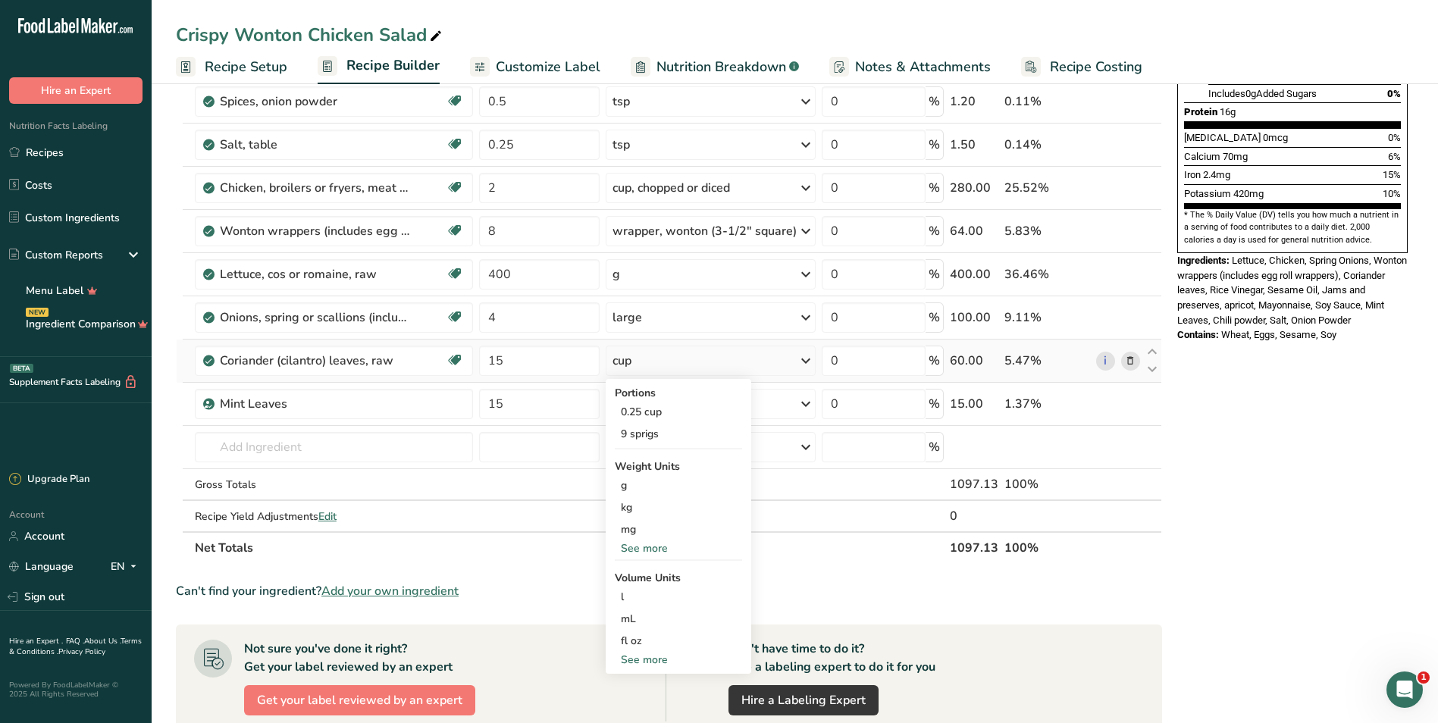
scroll to position [379, 0]
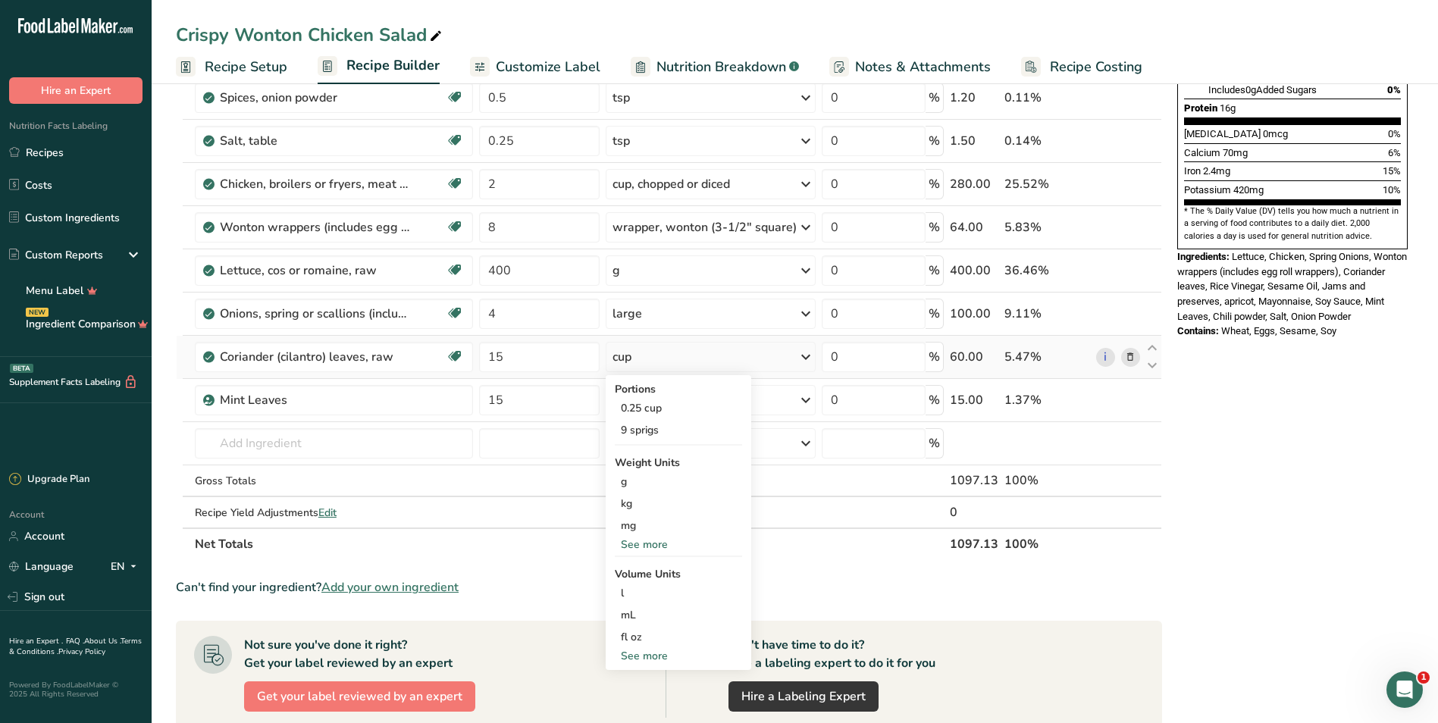
click at [650, 651] on div "See more" at bounding box center [678, 656] width 127 height 16
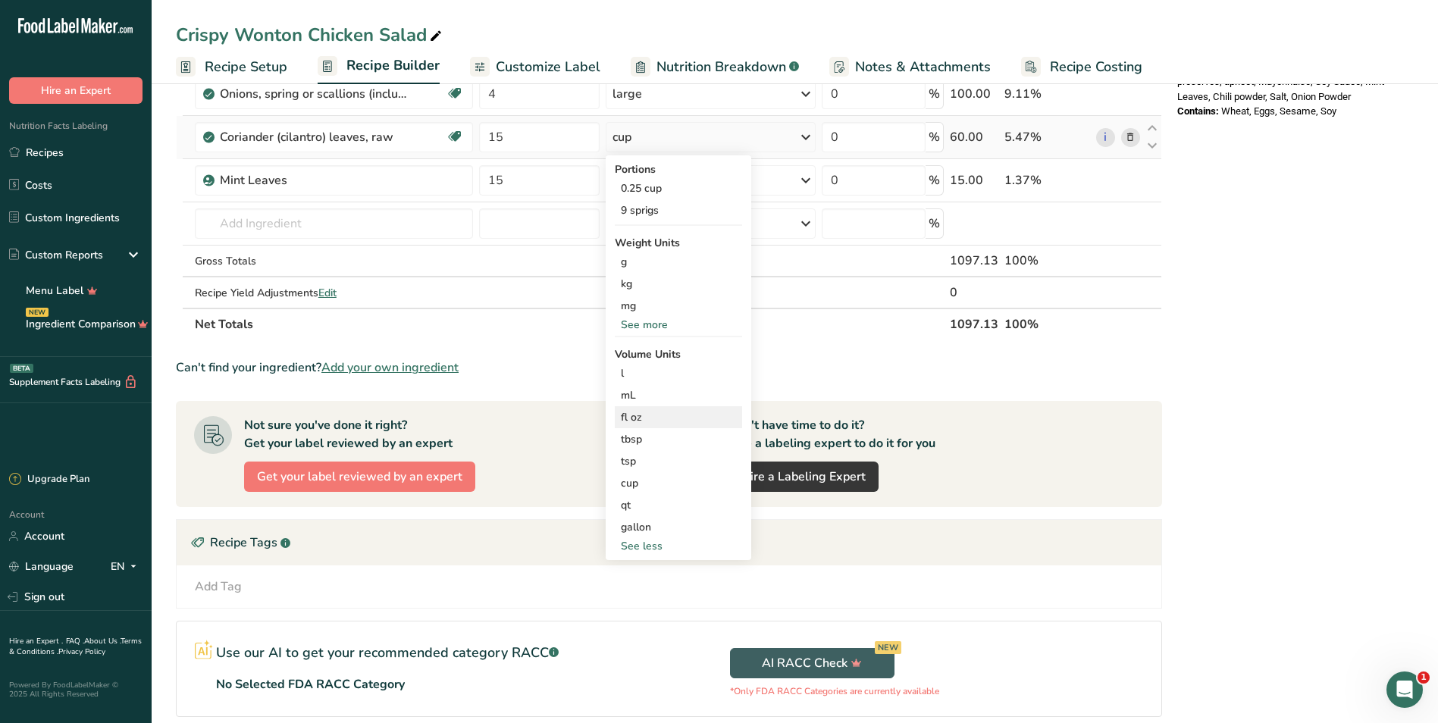
scroll to position [606, 0]
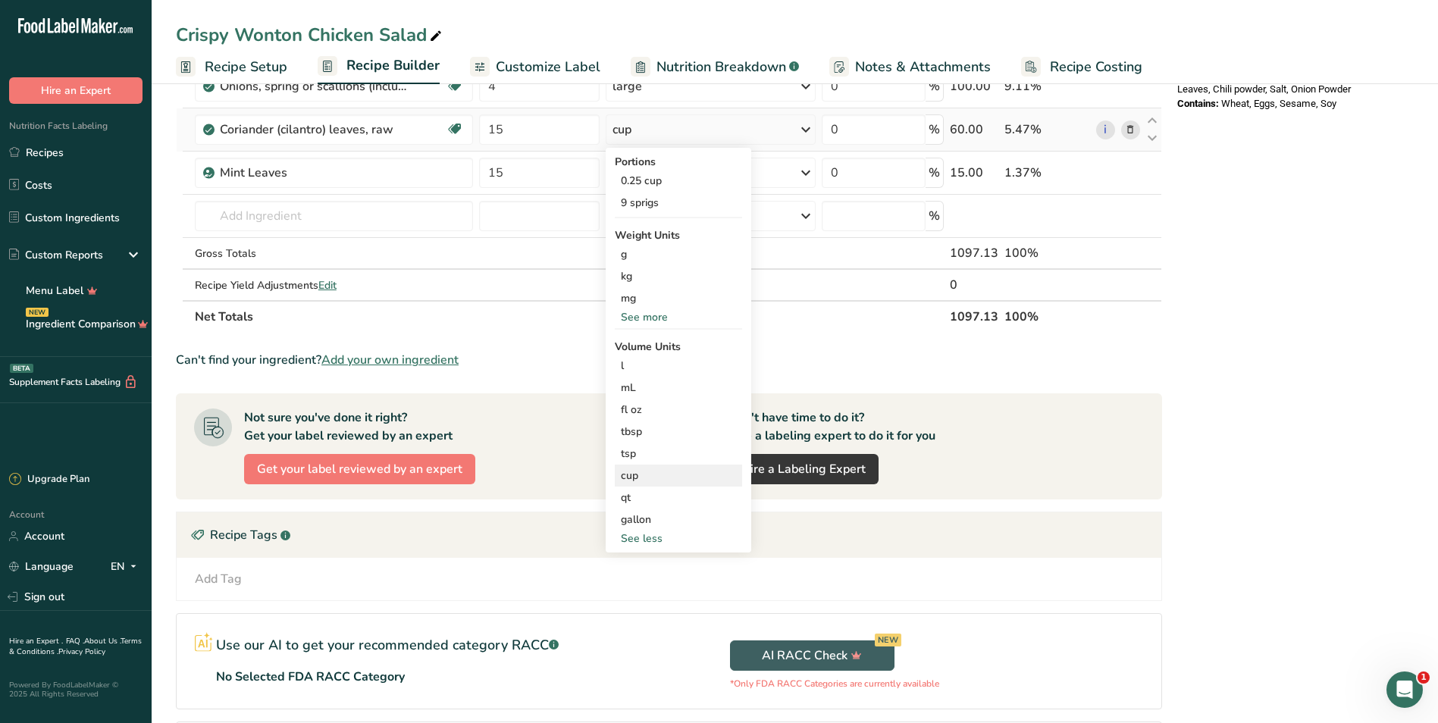
click at [644, 481] on div "cup" at bounding box center [678, 476] width 115 height 16
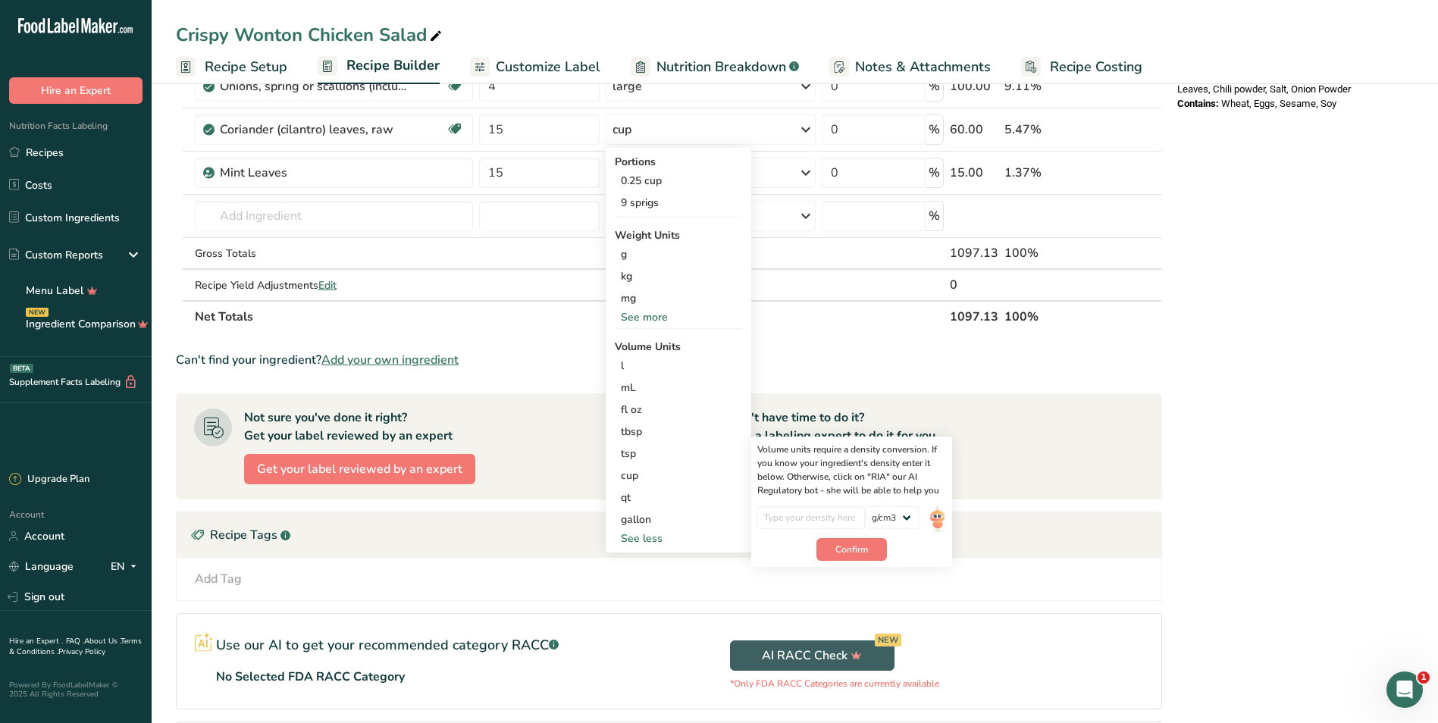
click at [1247, 391] on div "Nutrition Facts 6 Servings Per Container Serving Size 183g Amount Per Serving C…" at bounding box center [1292, 163] width 243 height 1332
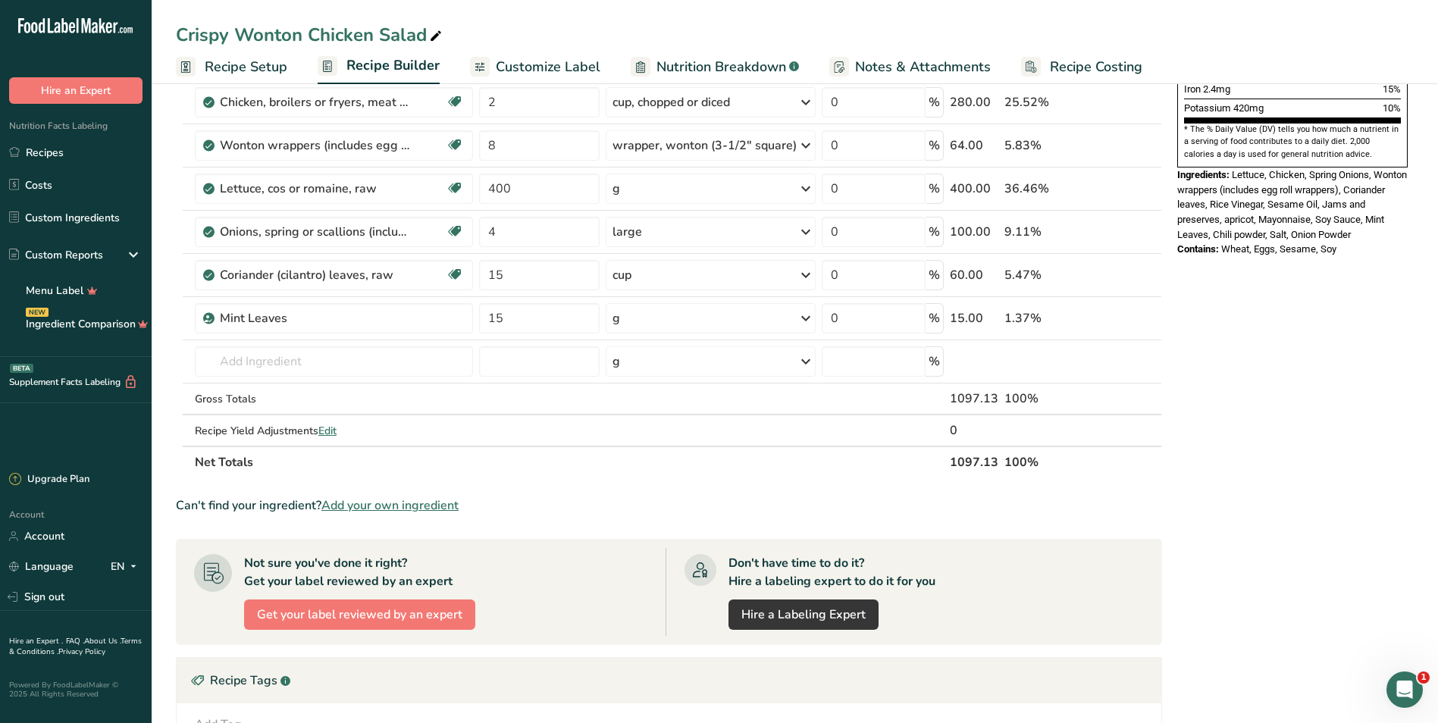
scroll to position [455, 0]
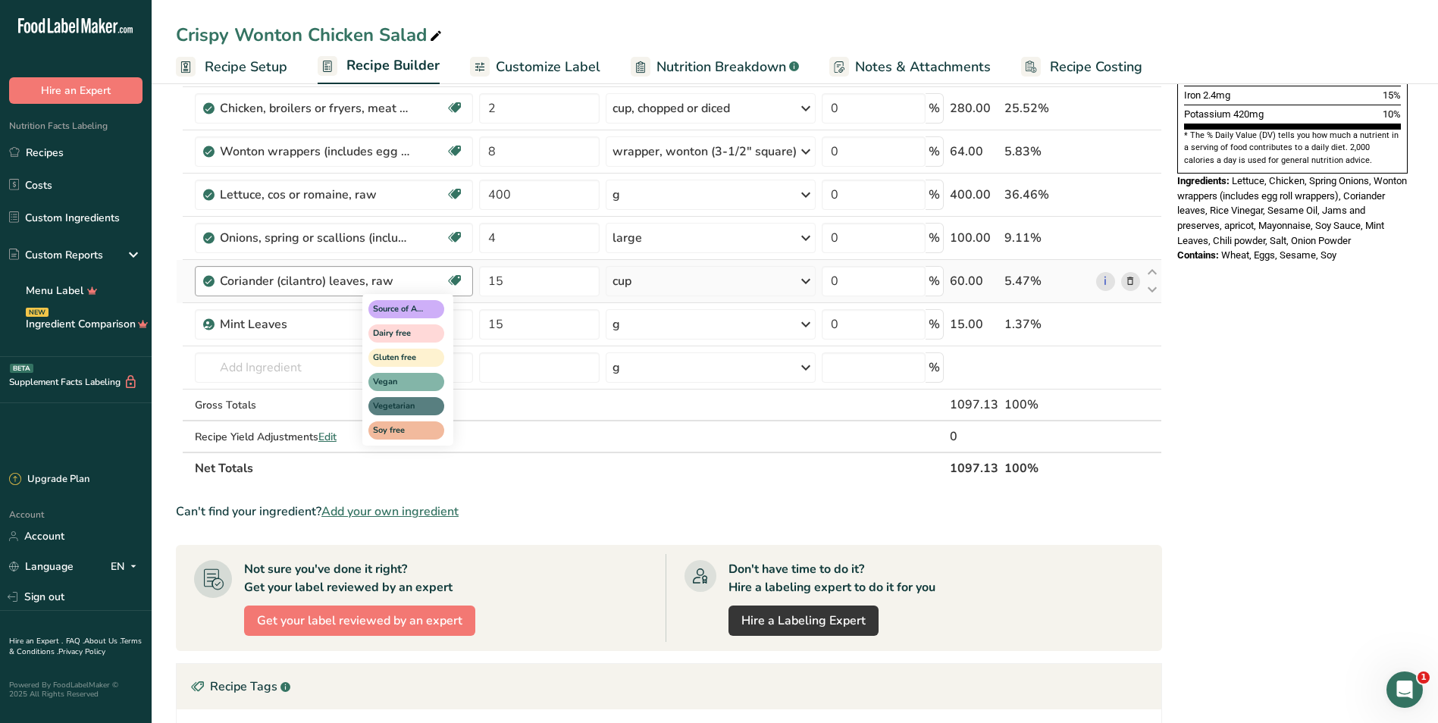
click at [464, 287] on span at bounding box center [455, 280] width 18 height 18
drag, startPoint x: 562, startPoint y: 287, endPoint x: 478, endPoint y: 281, distance: 84.4
click at [481, 281] on input "15" at bounding box center [539, 281] width 121 height 30
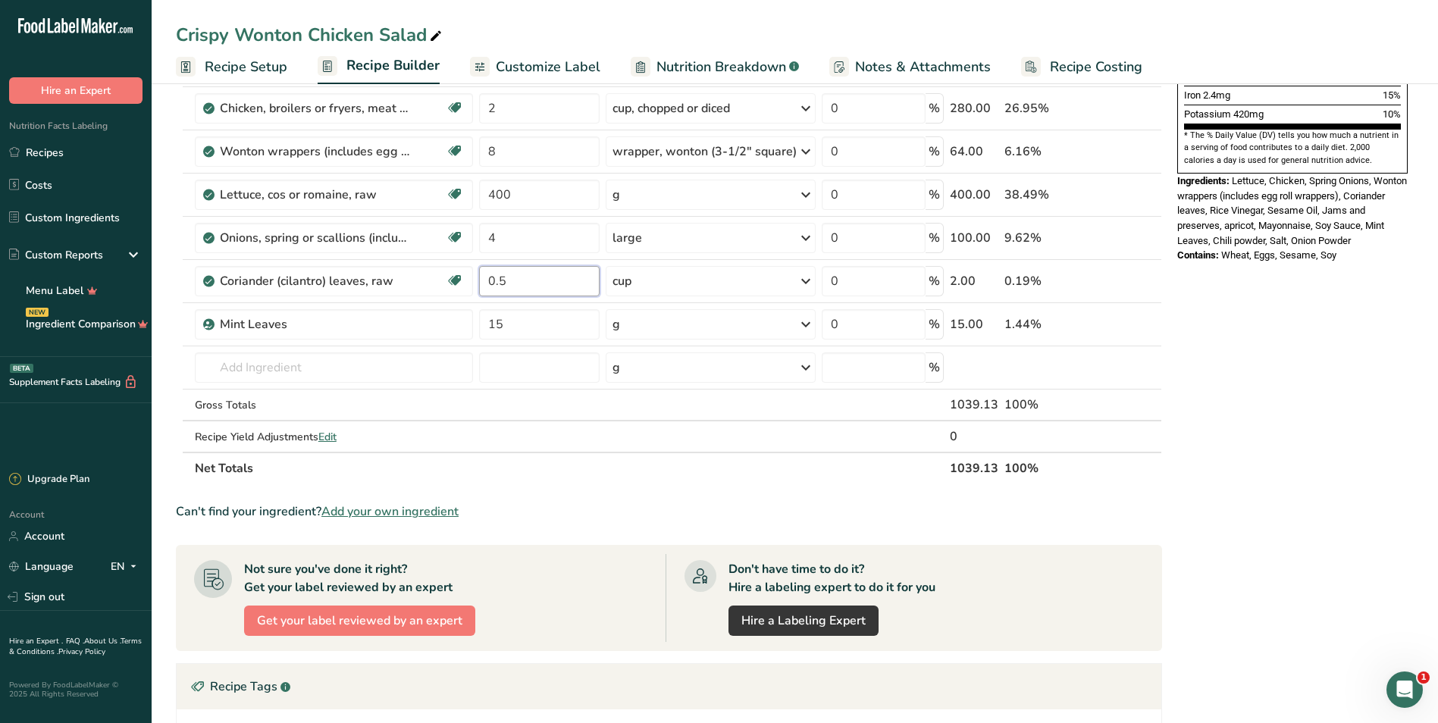
type input "0.5"
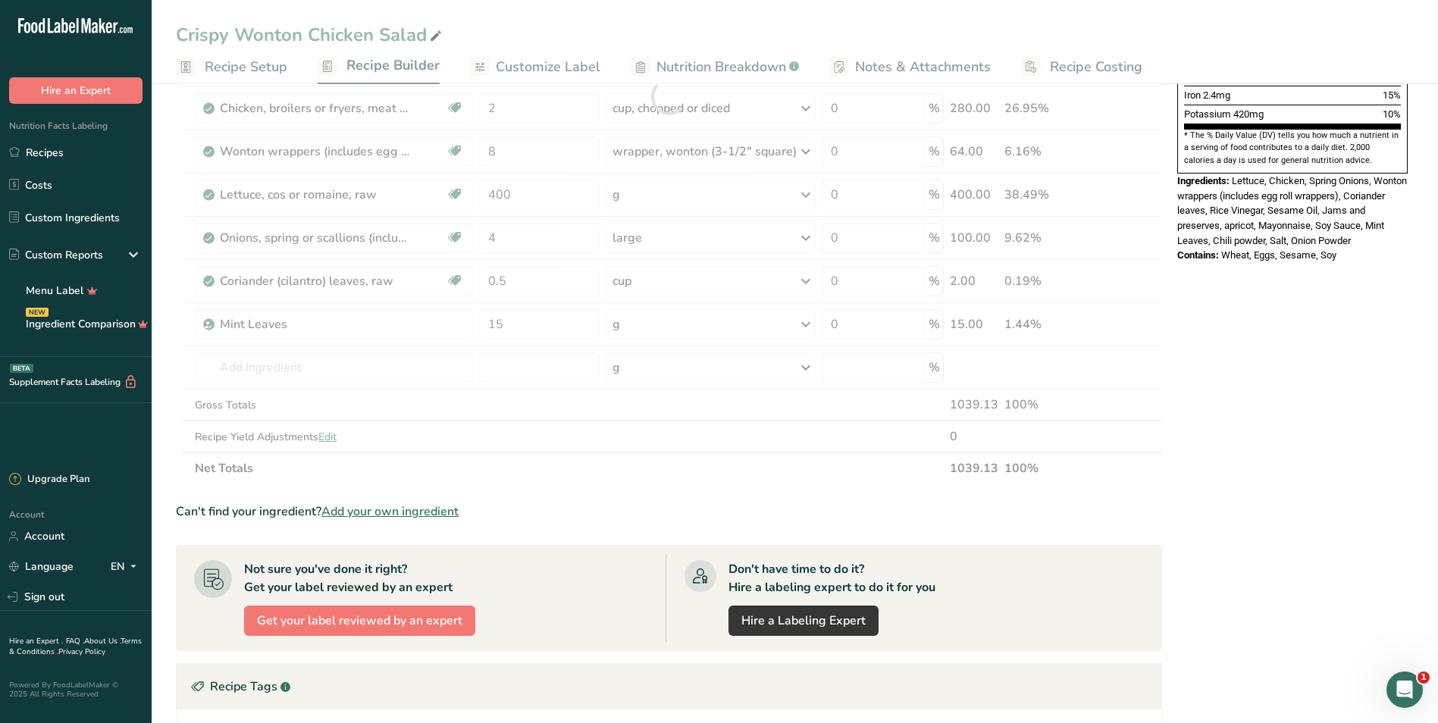
click at [1230, 368] on div "Nutrition Facts 6 Servings Per Container Serving Size 183g Amount Per Serving C…" at bounding box center [1292, 314] width 243 height 1332
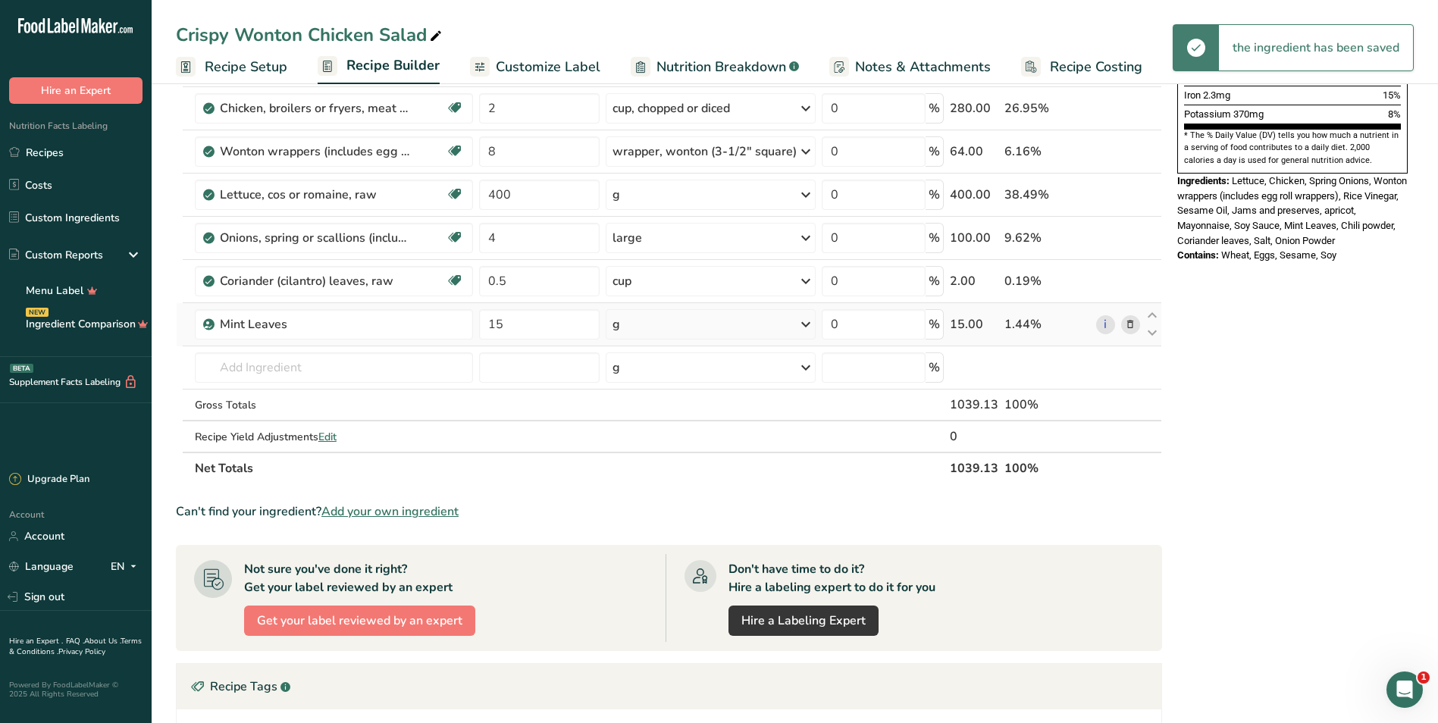
click at [723, 331] on div "g" at bounding box center [711, 324] width 210 height 30
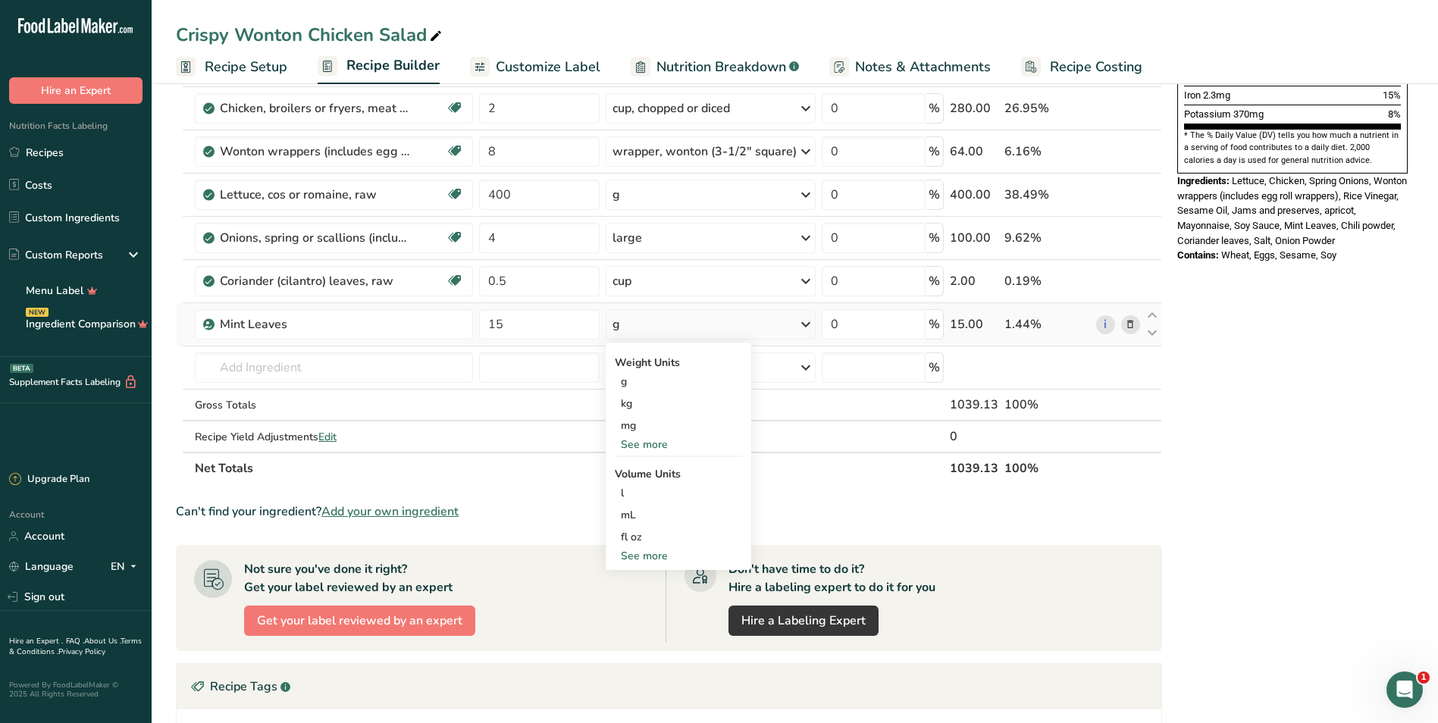
click at [660, 554] on div "See more" at bounding box center [678, 556] width 127 height 16
select select "22"
click at [631, 600] on div "cup" at bounding box center [678, 603] width 115 height 16
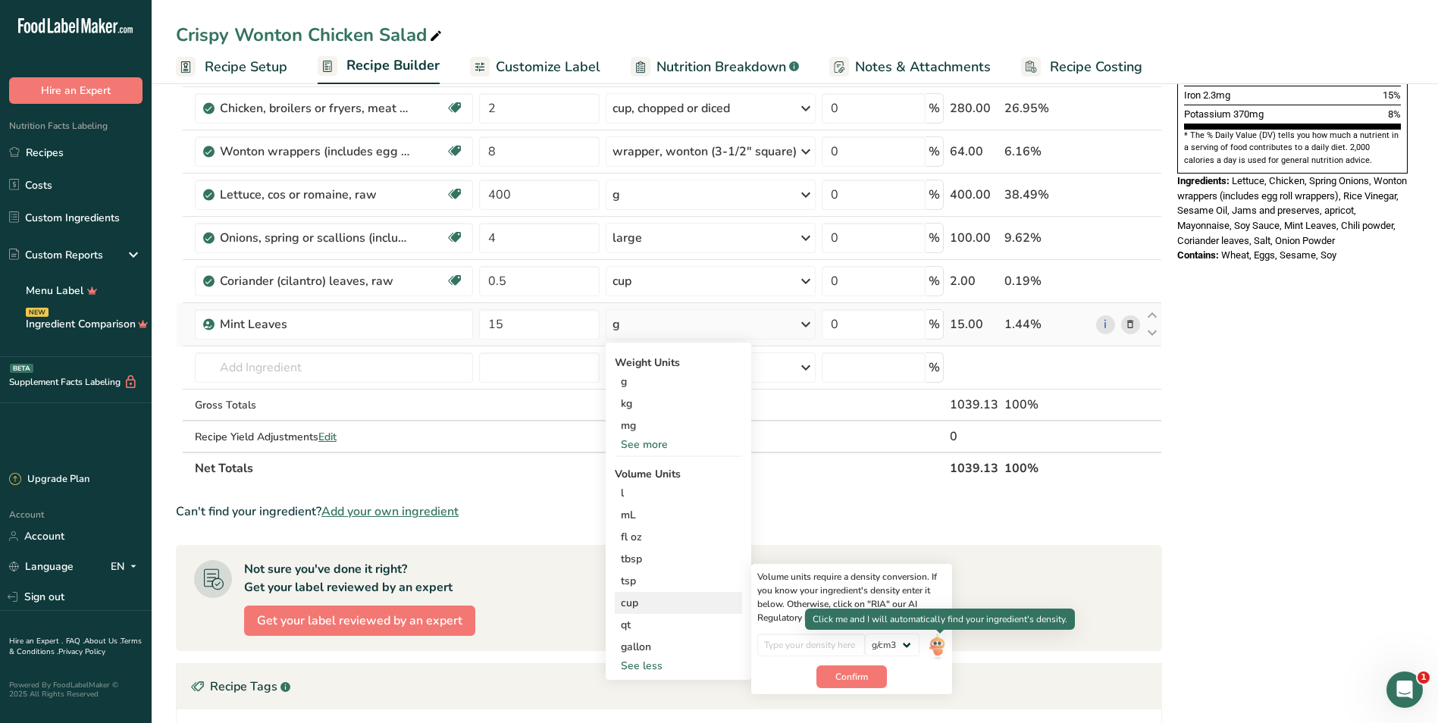
click at [943, 651] on img at bounding box center [936, 647] width 17 height 27
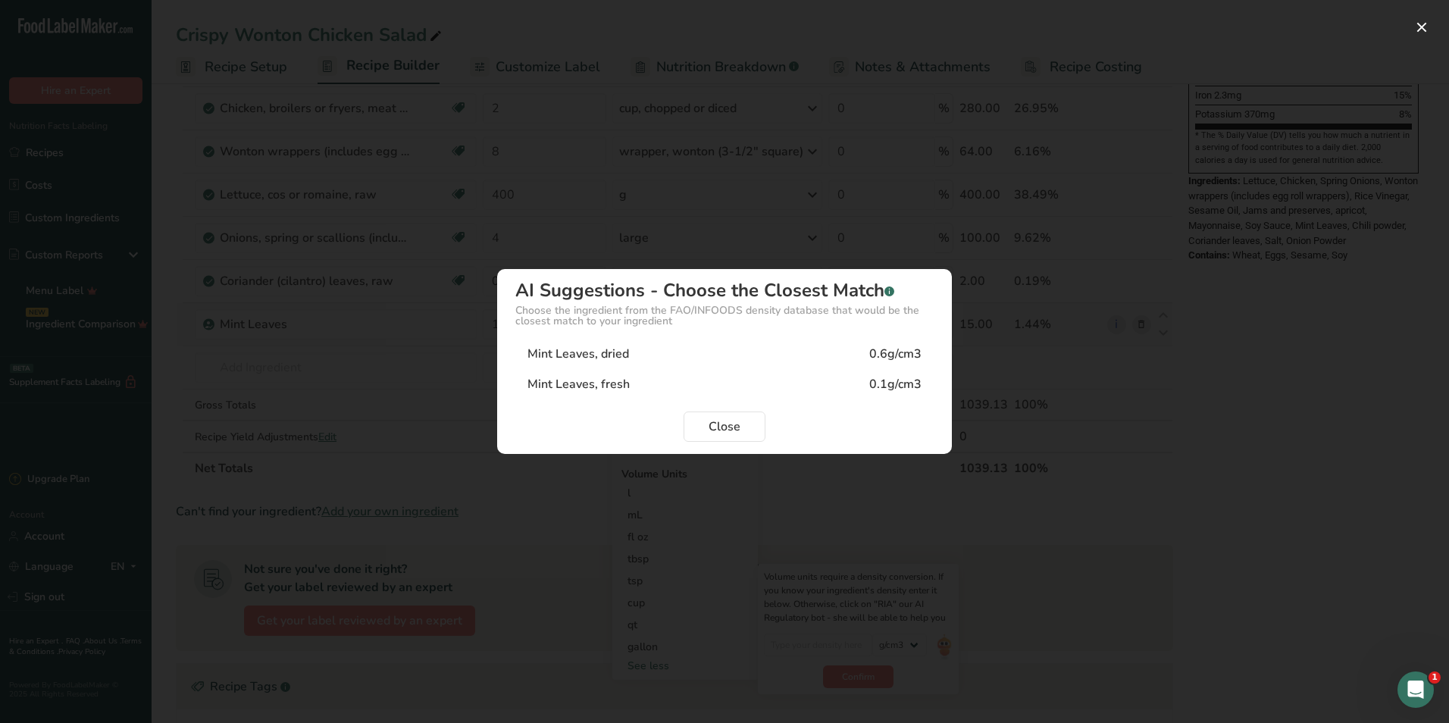
click at [568, 394] on div "Mint Leaves, fresh 0.1g/cm3" at bounding box center [724, 384] width 418 height 30
type input "0.1"
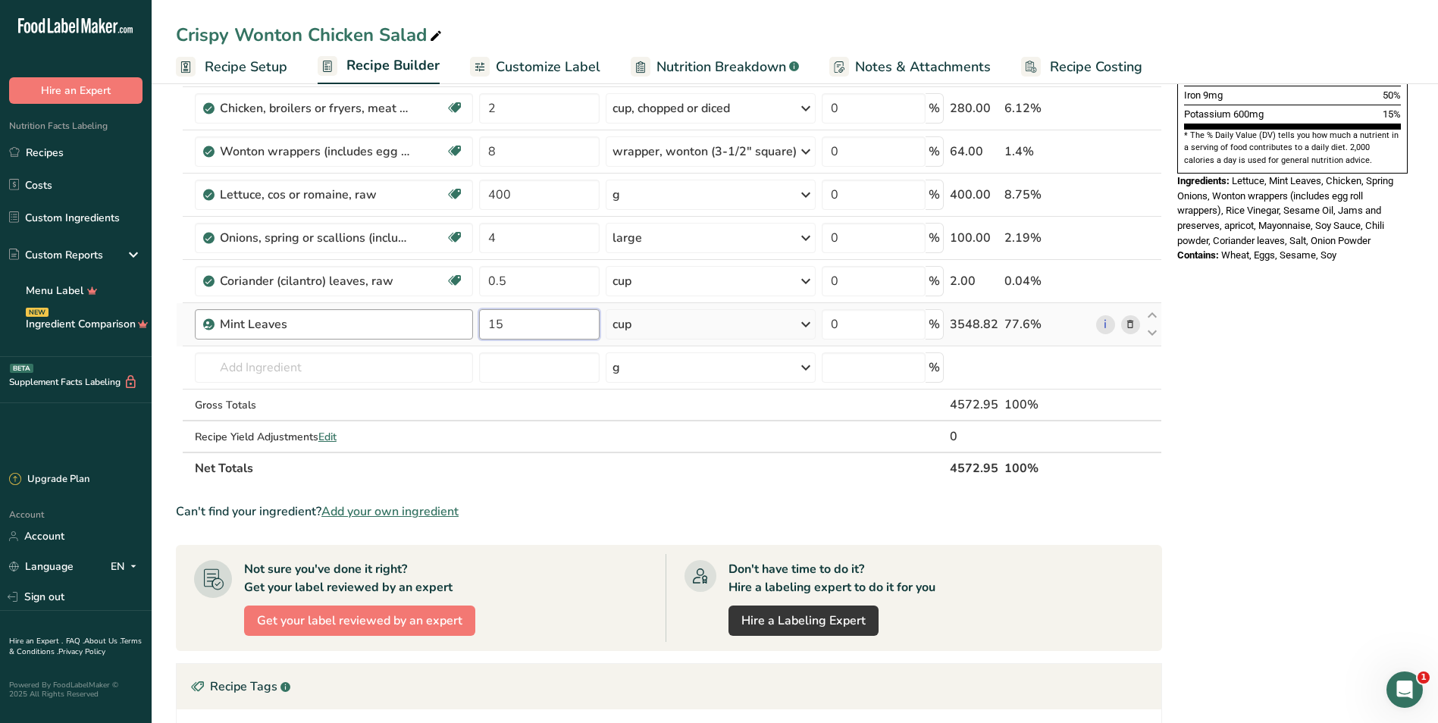
drag, startPoint x: 551, startPoint y: 329, endPoint x: 458, endPoint y: 337, distance: 93.5
click at [458, 337] on tr "Mint Leaves 15 cup Weight Units g kg mg See more Volume Units l Volume units re…" at bounding box center [669, 324] width 985 height 43
type input "0.5"
click at [1292, 352] on div "Nutrition Facts 6 Servings Per Container Serving Size 230g Amount Per Serving C…" at bounding box center [1292, 314] width 243 height 1332
click at [741, 303] on td "cup Weight Units g kg mg See more Volume Units l Volume units require a density…" at bounding box center [711, 324] width 216 height 43
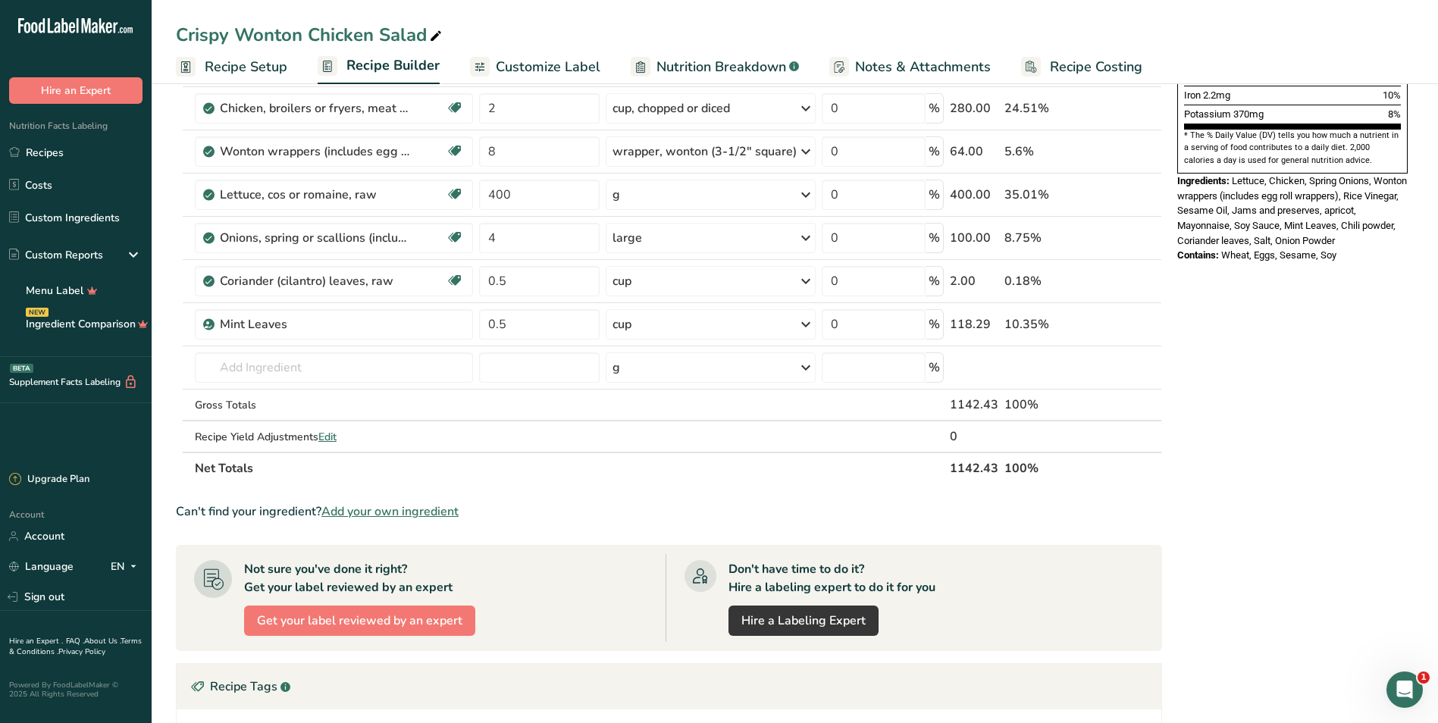
click at [735, 322] on div "cup" at bounding box center [711, 324] width 210 height 30
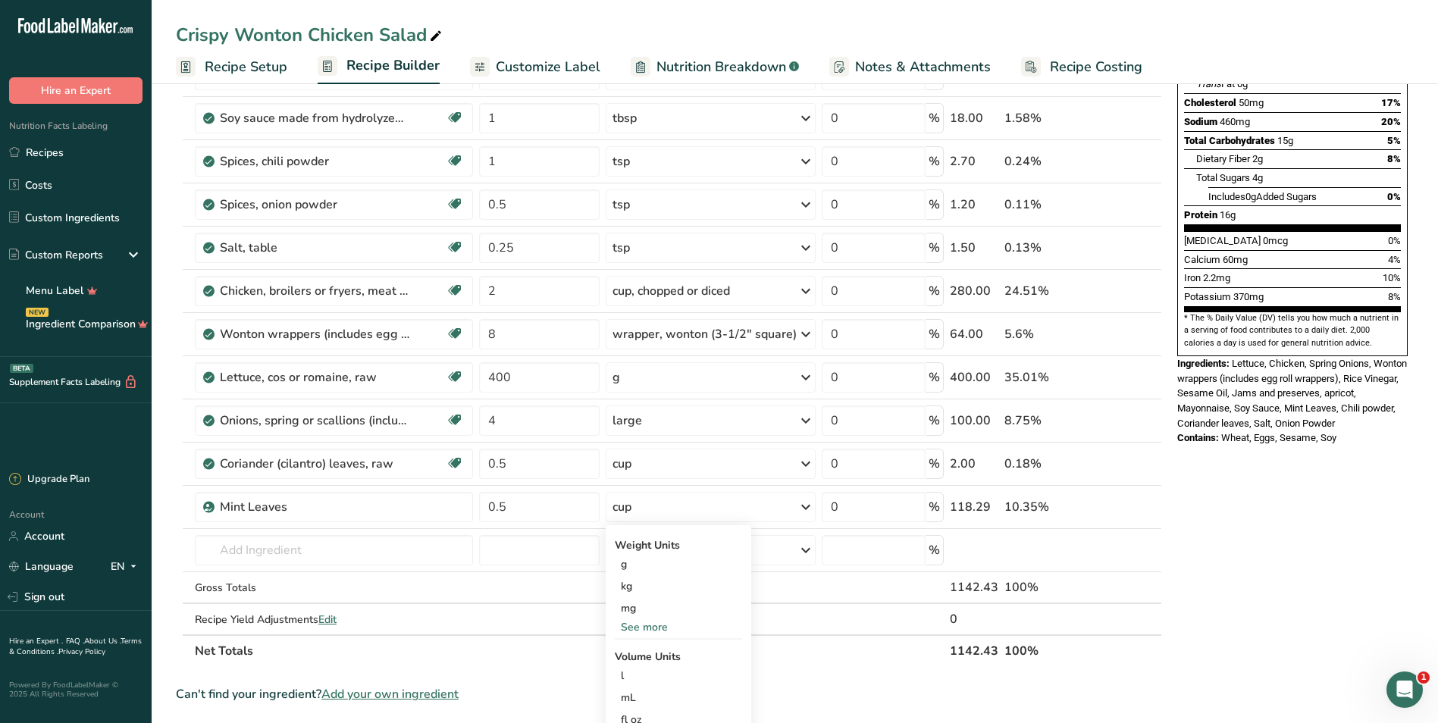
scroll to position [379, 0]
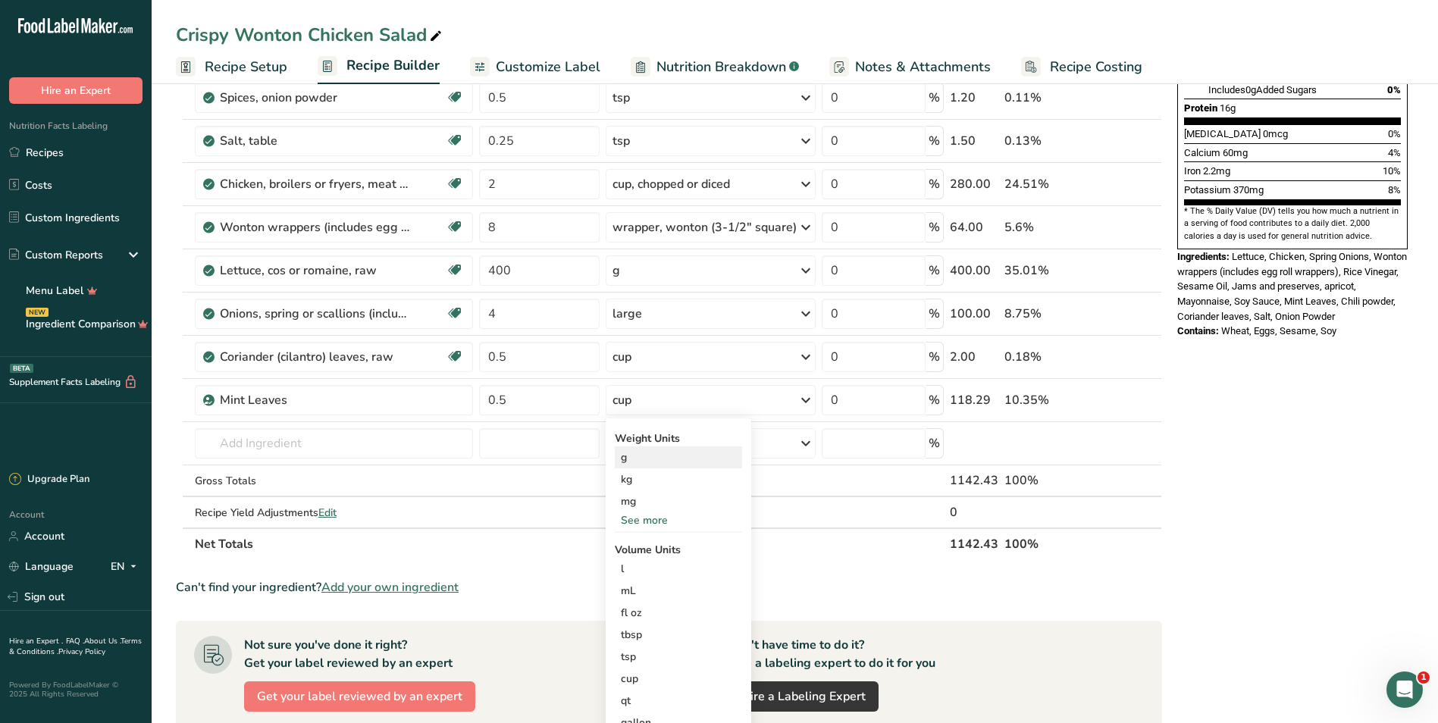
click at [637, 467] on div "g" at bounding box center [678, 457] width 127 height 22
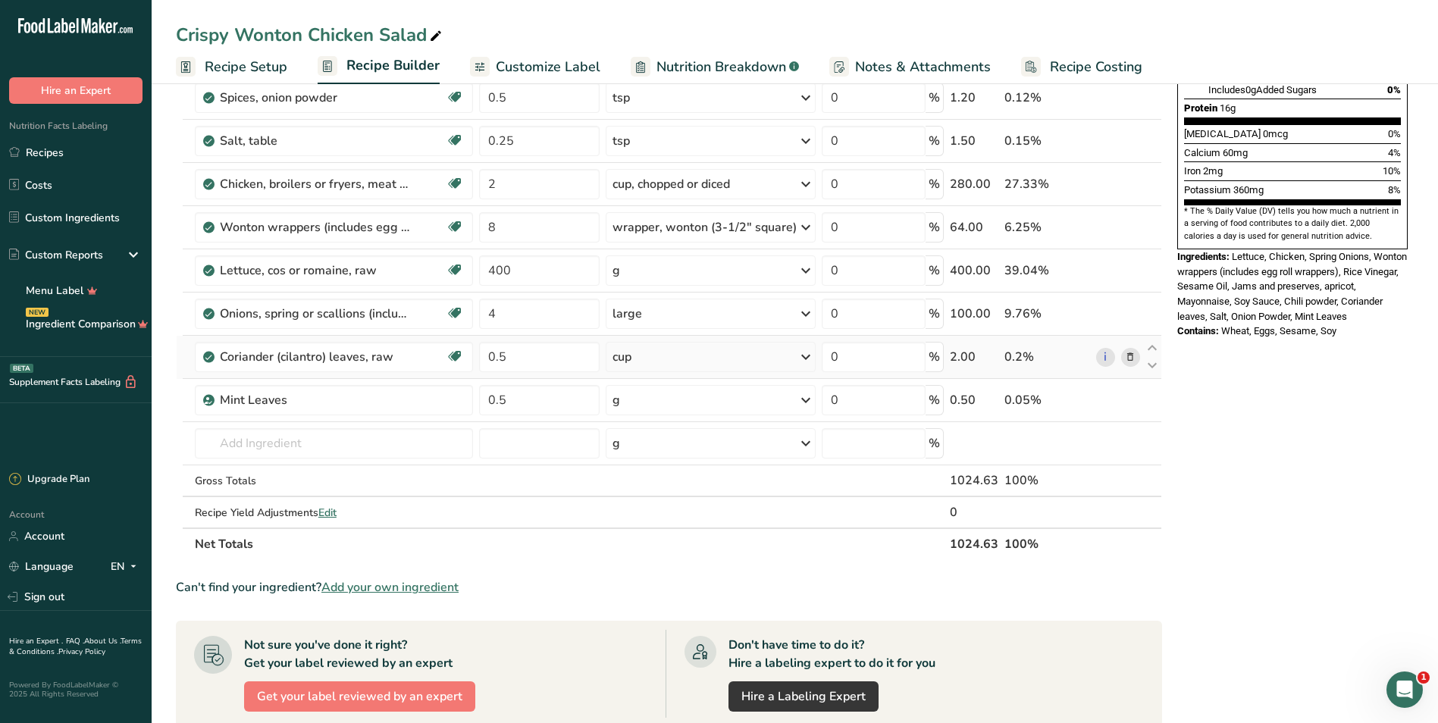
click at [689, 351] on div "cup" at bounding box center [711, 357] width 210 height 30
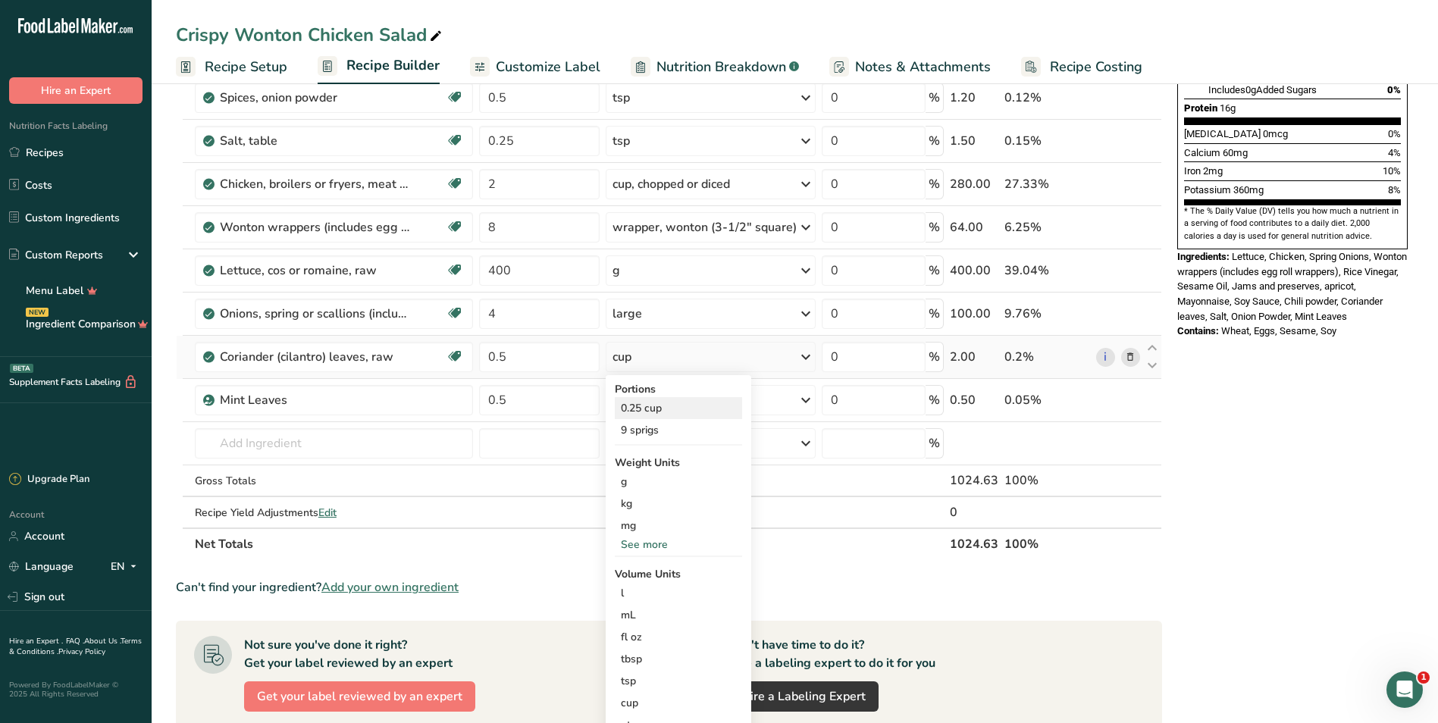
click at [654, 407] on div "0.25 cup" at bounding box center [678, 408] width 127 height 22
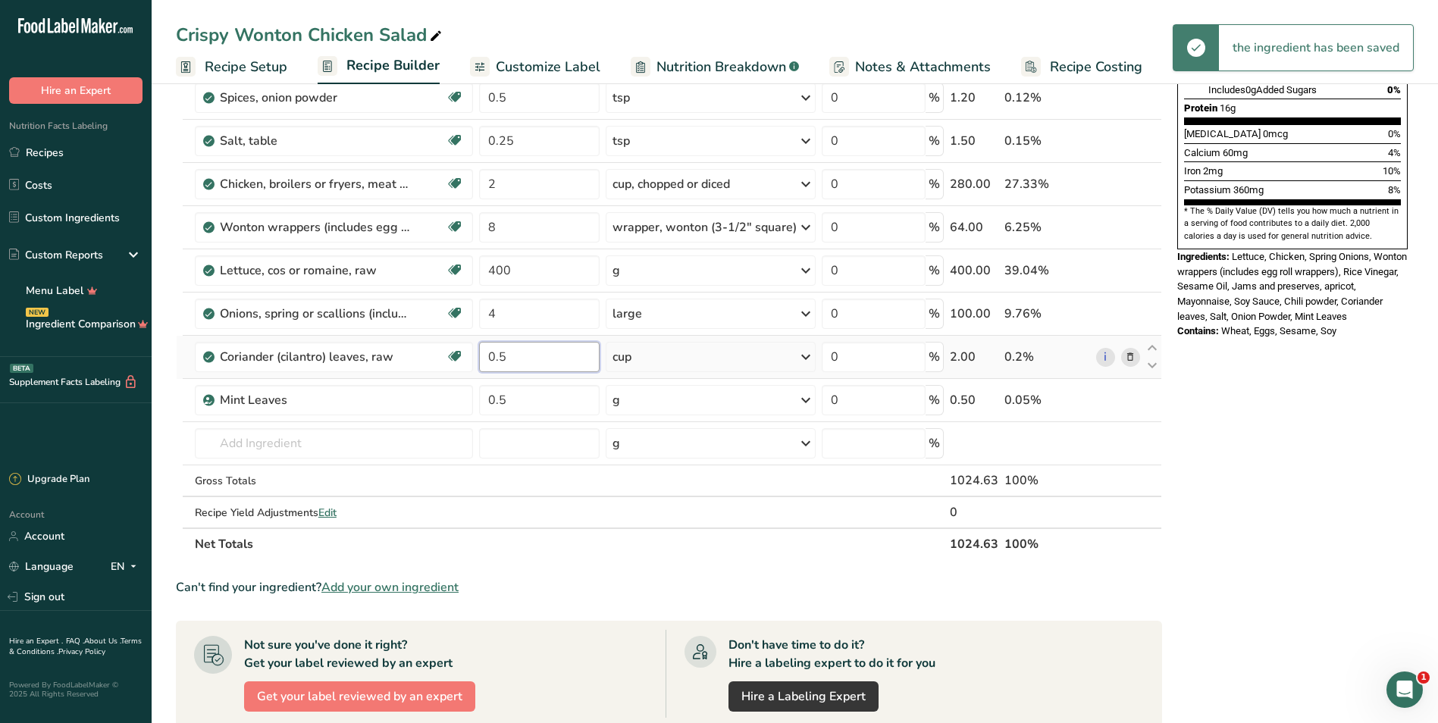
click at [539, 354] on input "0.5" at bounding box center [539, 357] width 121 height 30
type input "0"
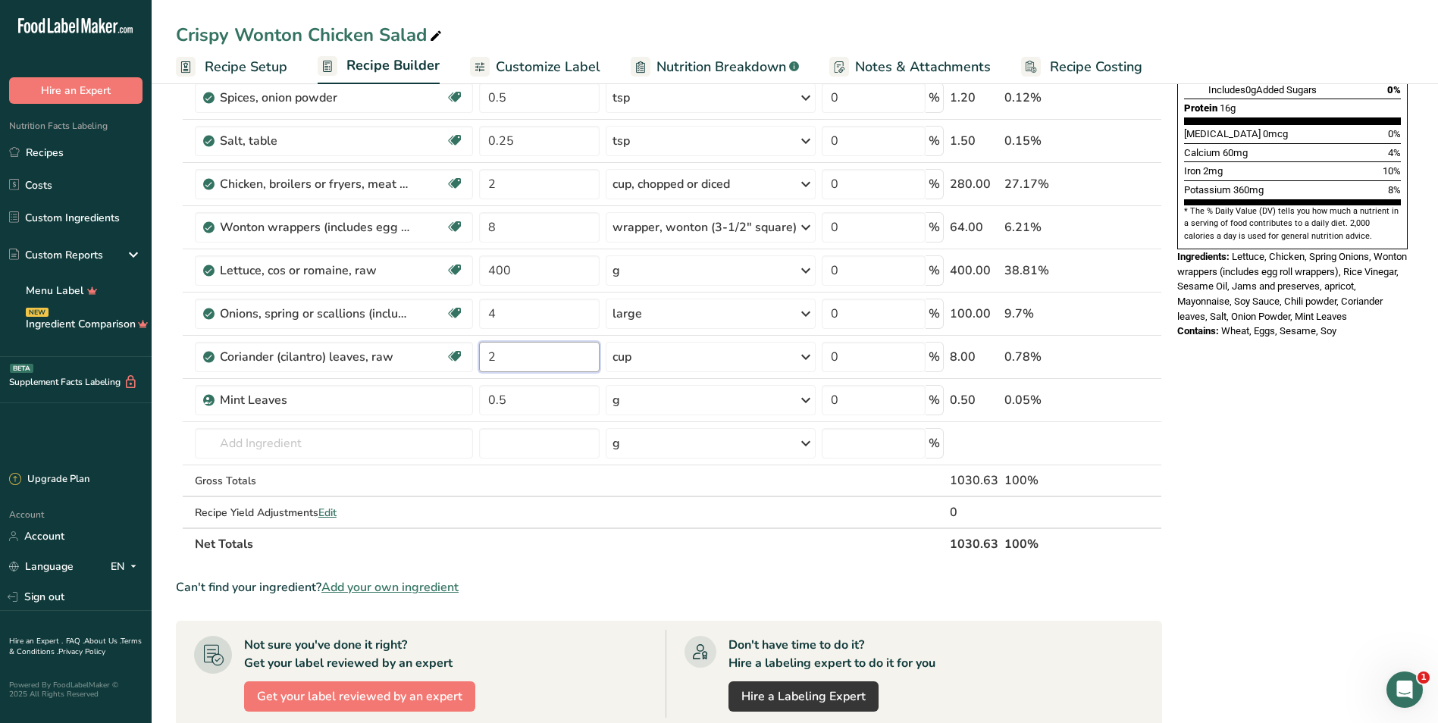
type input "2"
click at [1238, 400] on div "Nutrition Facts 6 Servings Per Container Serving Size 171g Amount Per Serving C…" at bounding box center [1292, 390] width 243 height 1332
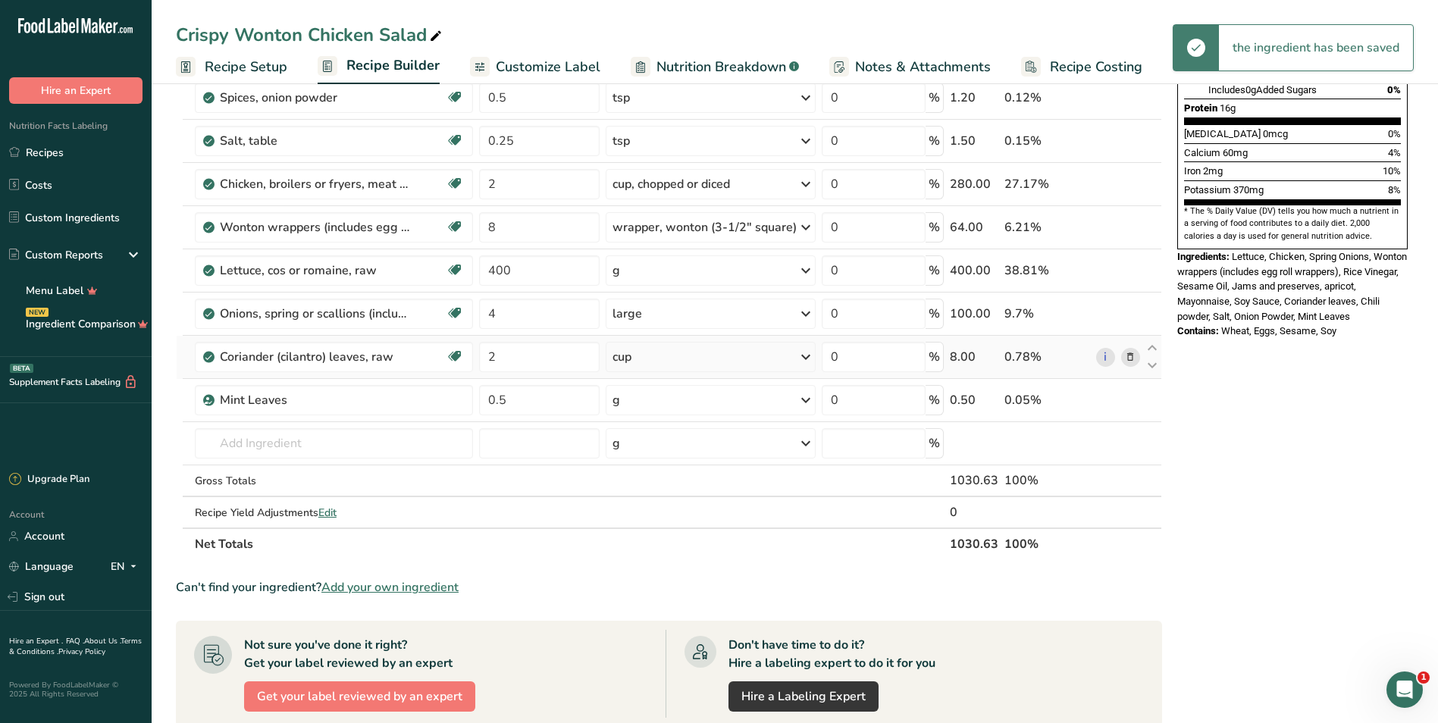
click at [769, 368] on div "cup" at bounding box center [711, 357] width 210 height 30
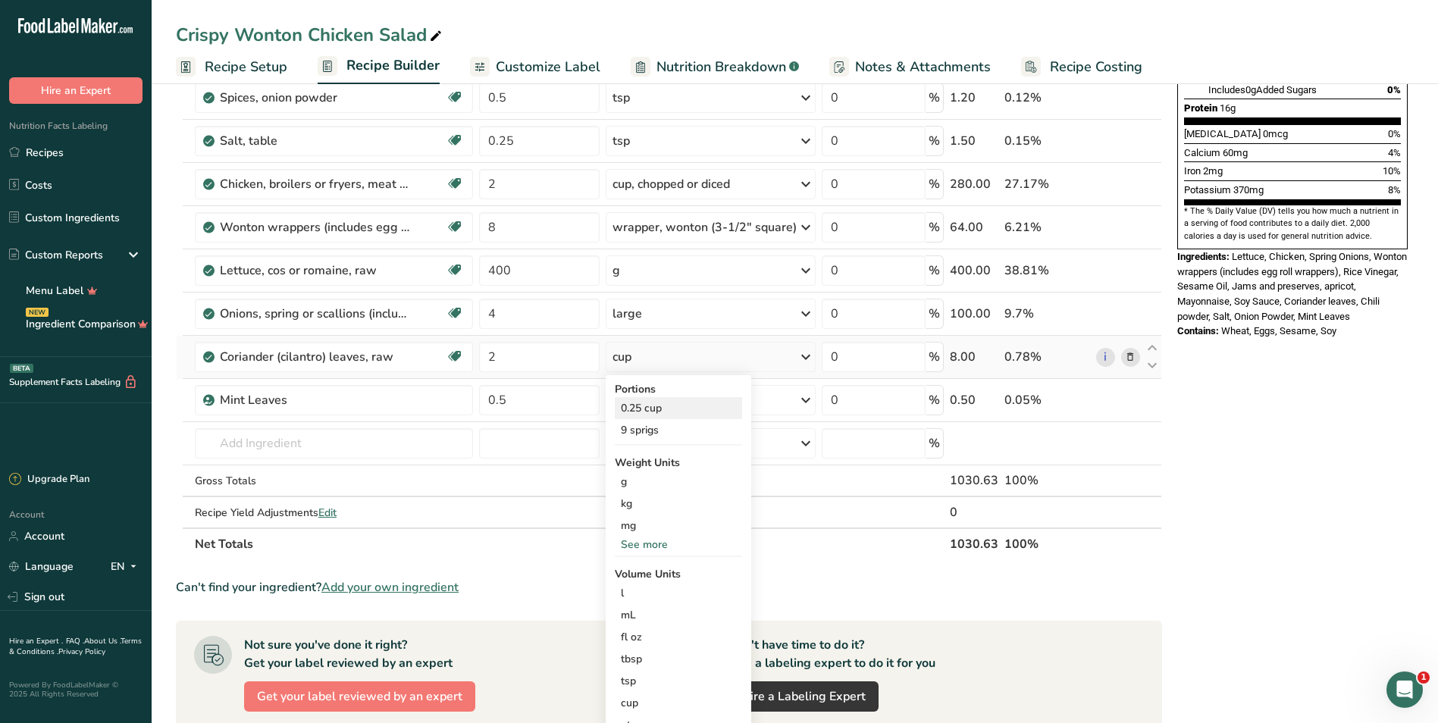
click at [663, 415] on div "0.25 cup" at bounding box center [678, 408] width 127 height 22
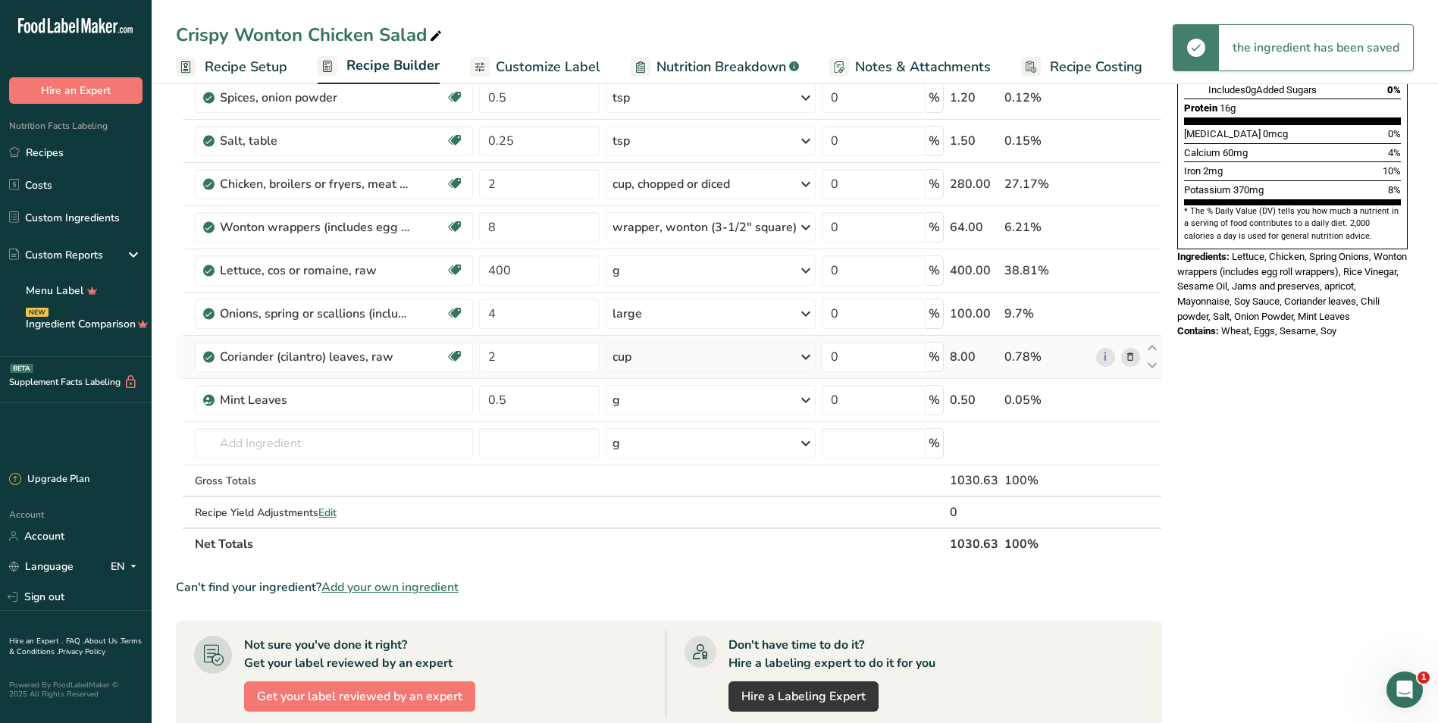
click at [657, 361] on div "cup" at bounding box center [711, 357] width 210 height 30
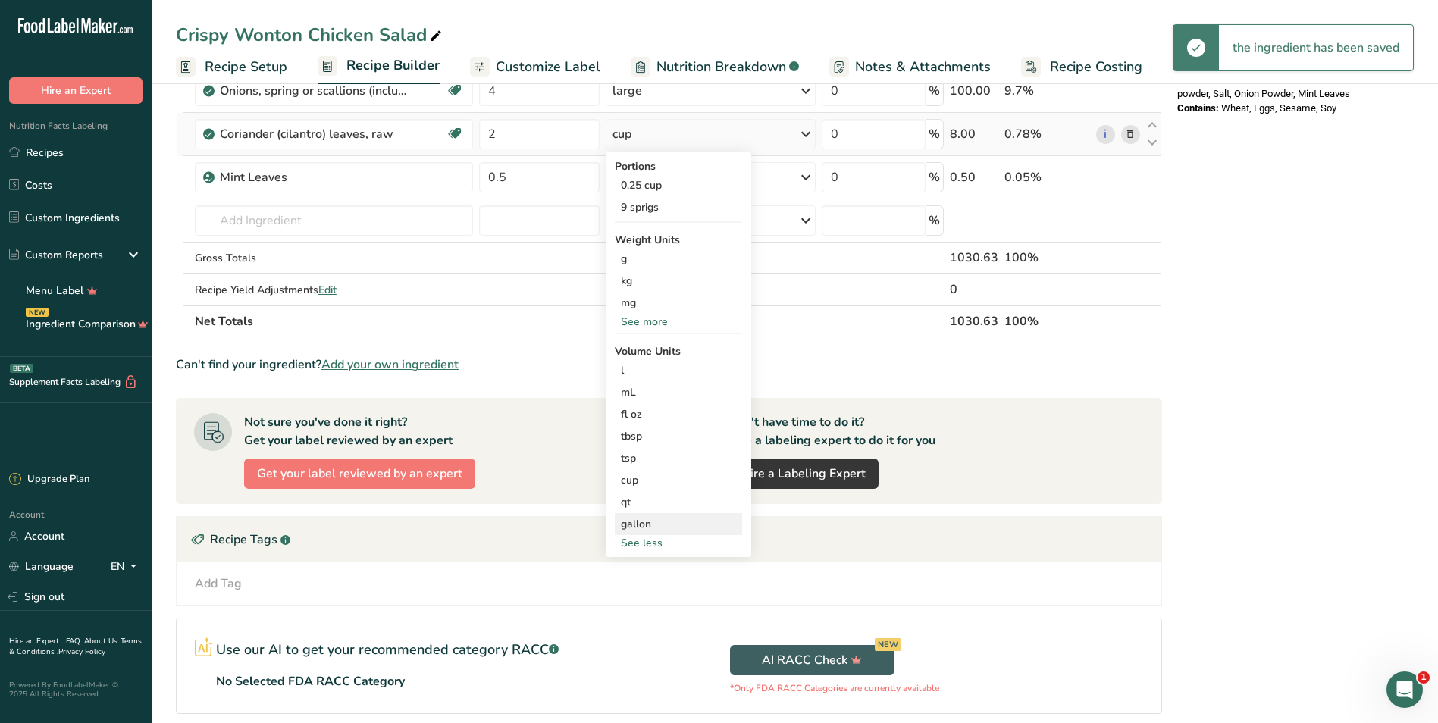
scroll to position [606, 0]
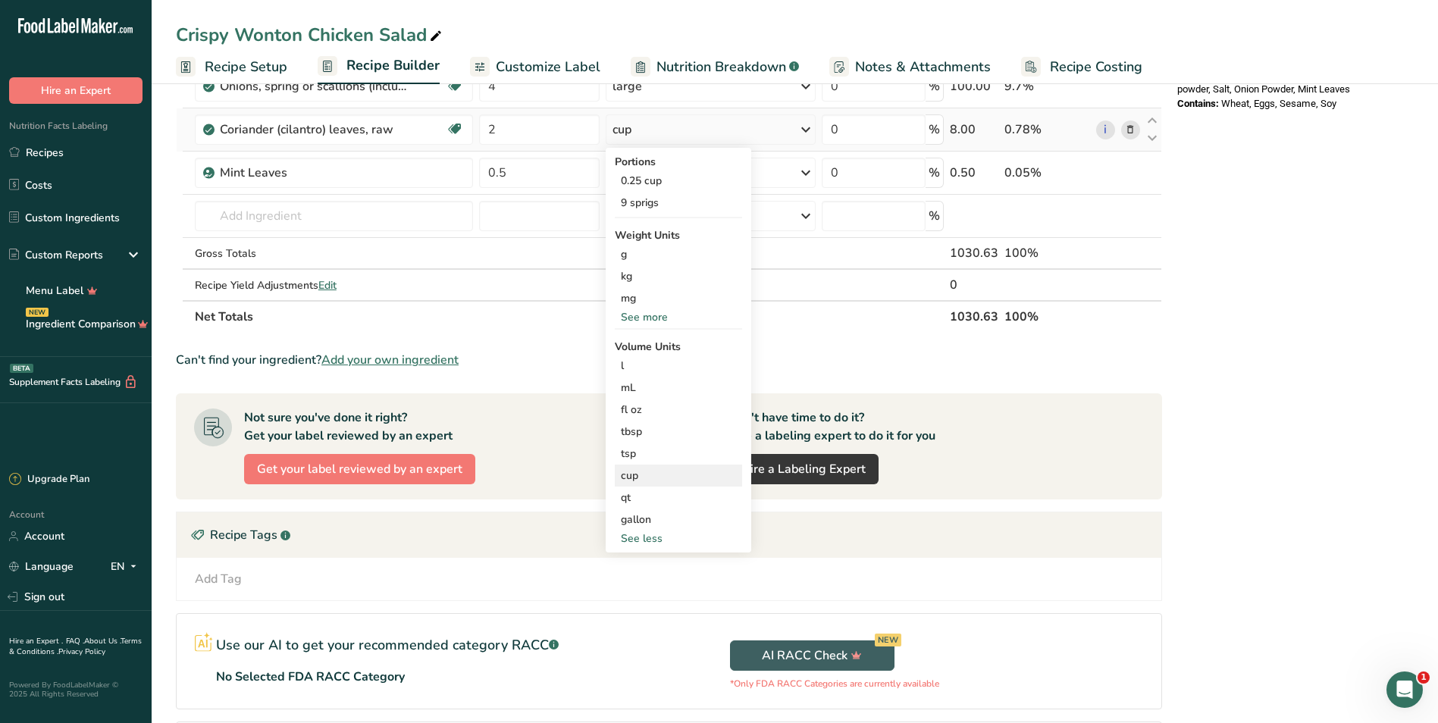
click at [637, 480] on div "cup" at bounding box center [678, 476] width 115 height 16
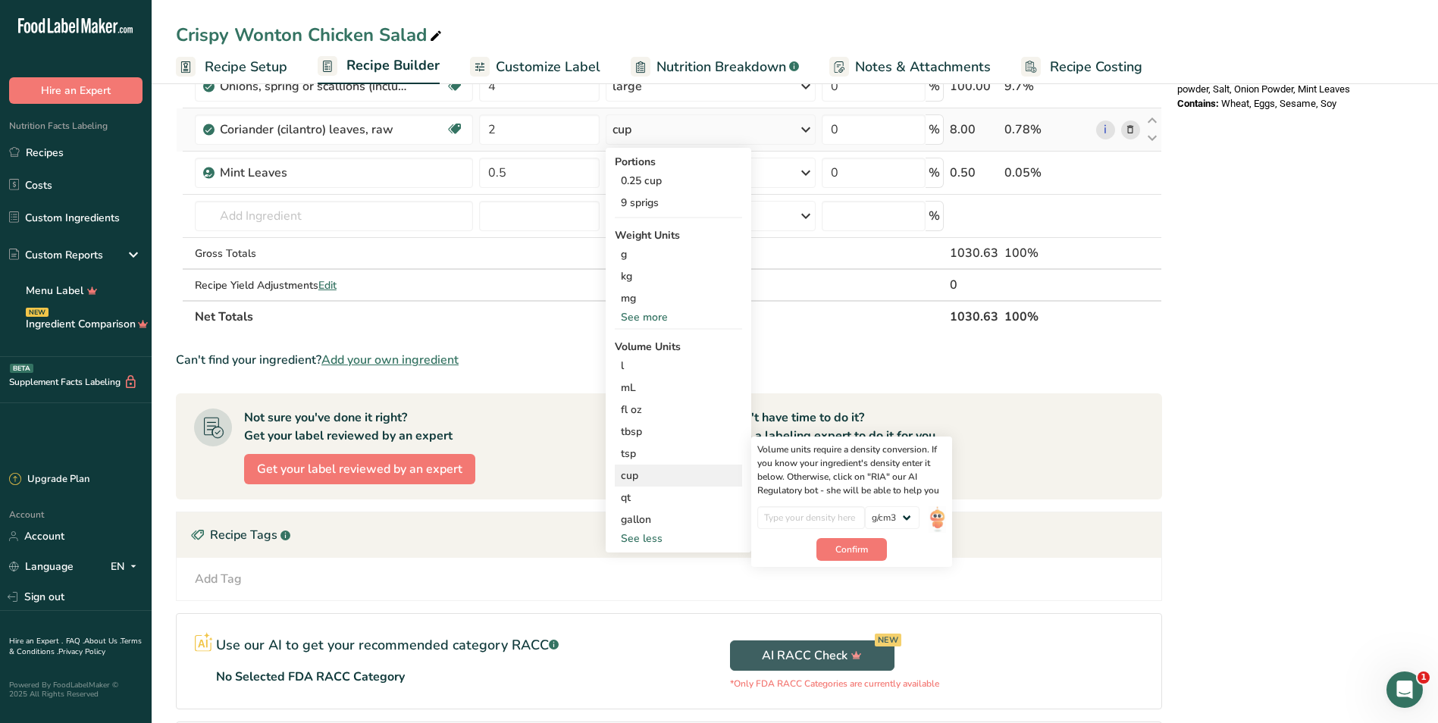
click at [636, 480] on div "cup" at bounding box center [678, 476] width 115 height 16
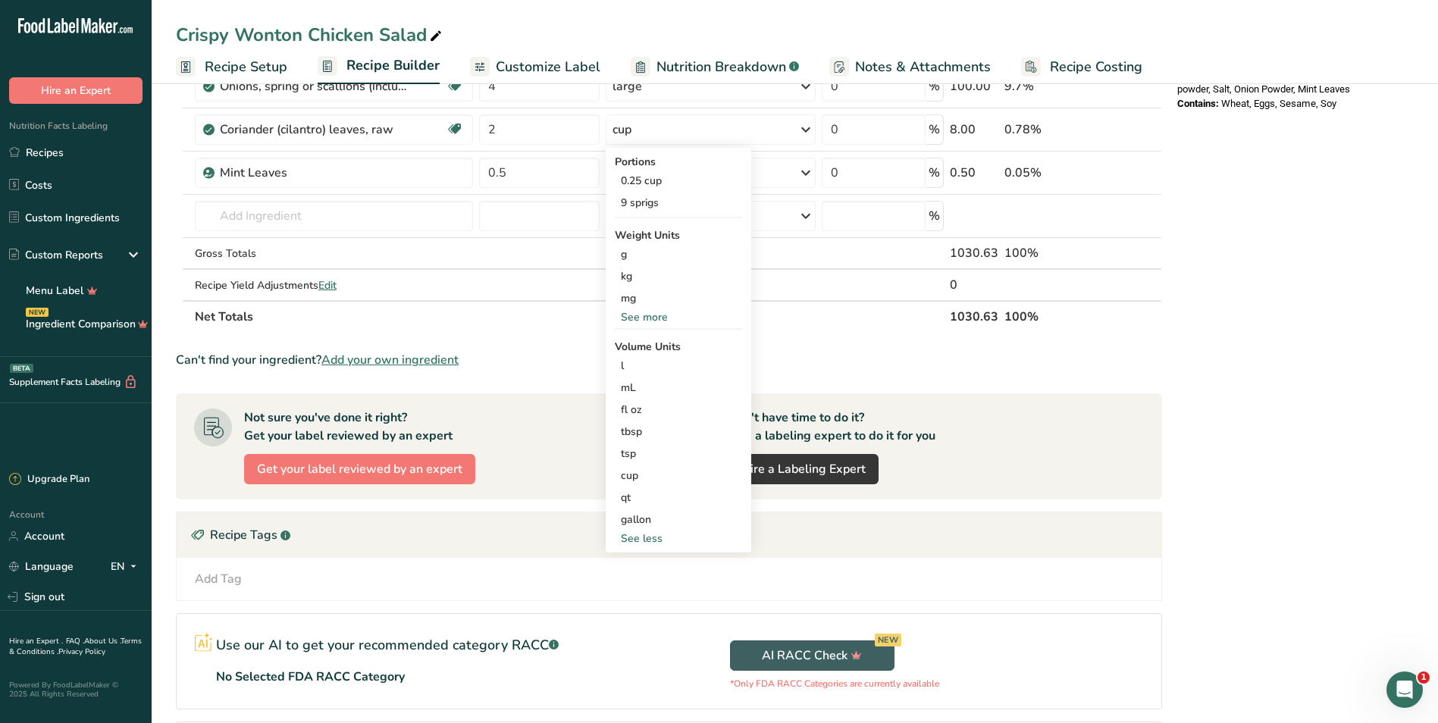
click at [1232, 249] on div "Nutrition Facts 6 Servings Per Container Serving Size 172g Amount Per Serving C…" at bounding box center [1292, 163] width 243 height 1332
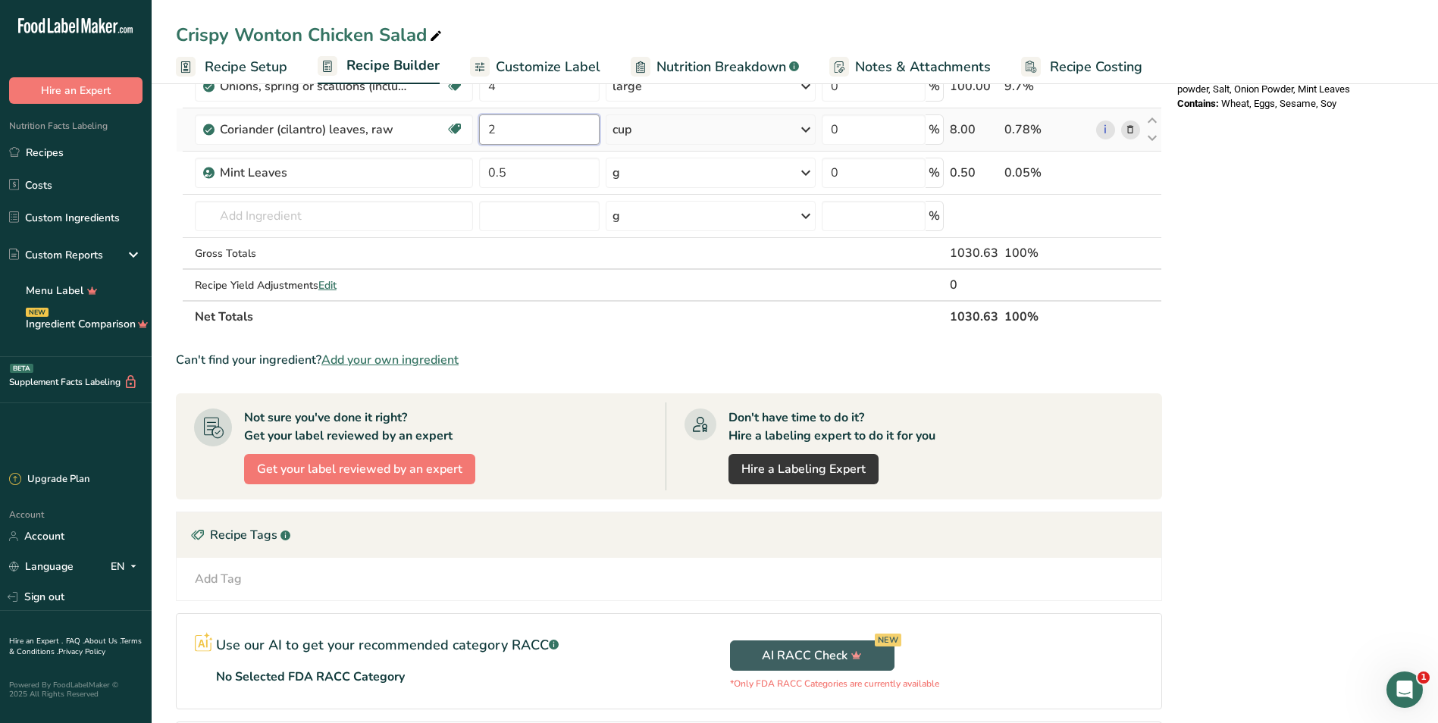
drag, startPoint x: 549, startPoint y: 132, endPoint x: 456, endPoint y: 150, distance: 95.0
click at [456, 150] on tr "Coriander (cilantro) leaves, raw Source of Antioxidants Dairy free Gluten free …" at bounding box center [669, 129] width 985 height 43
type input "0.5"
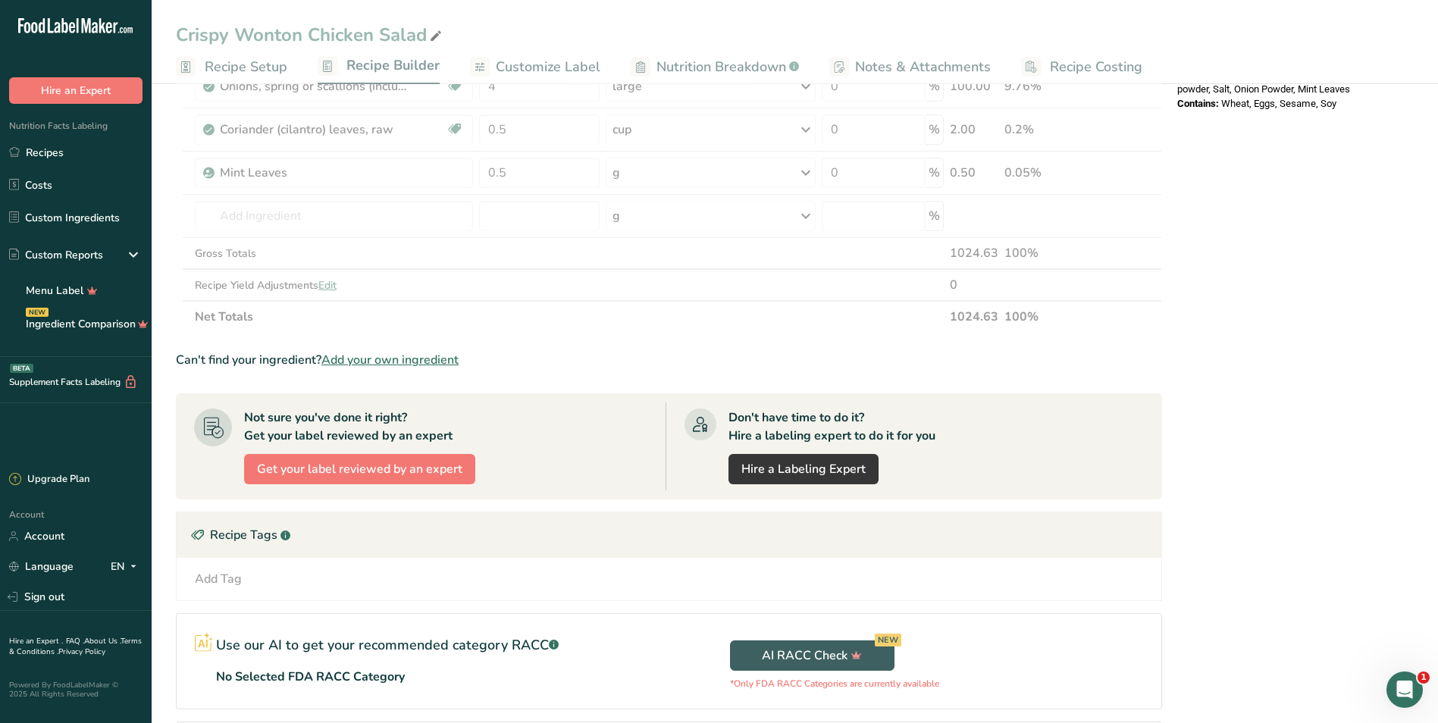
click at [1276, 253] on div "Nutrition Facts 6 Servings Per Container Serving Size 172g Amount Per Serving C…" at bounding box center [1292, 163] width 243 height 1332
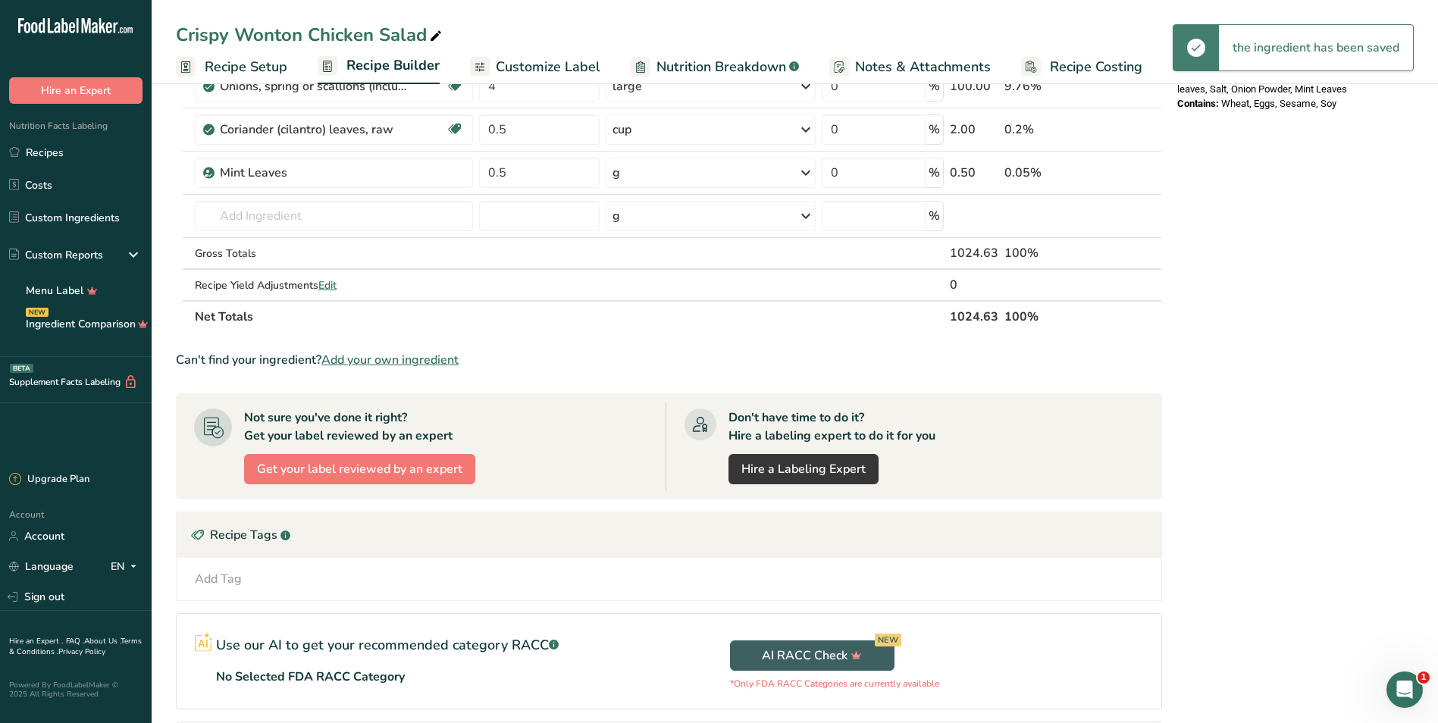
click at [1224, 286] on div "Nutrition Facts 6 Servings Per Container Serving Size 171g Amount Per Serving C…" at bounding box center [1292, 163] width 243 height 1332
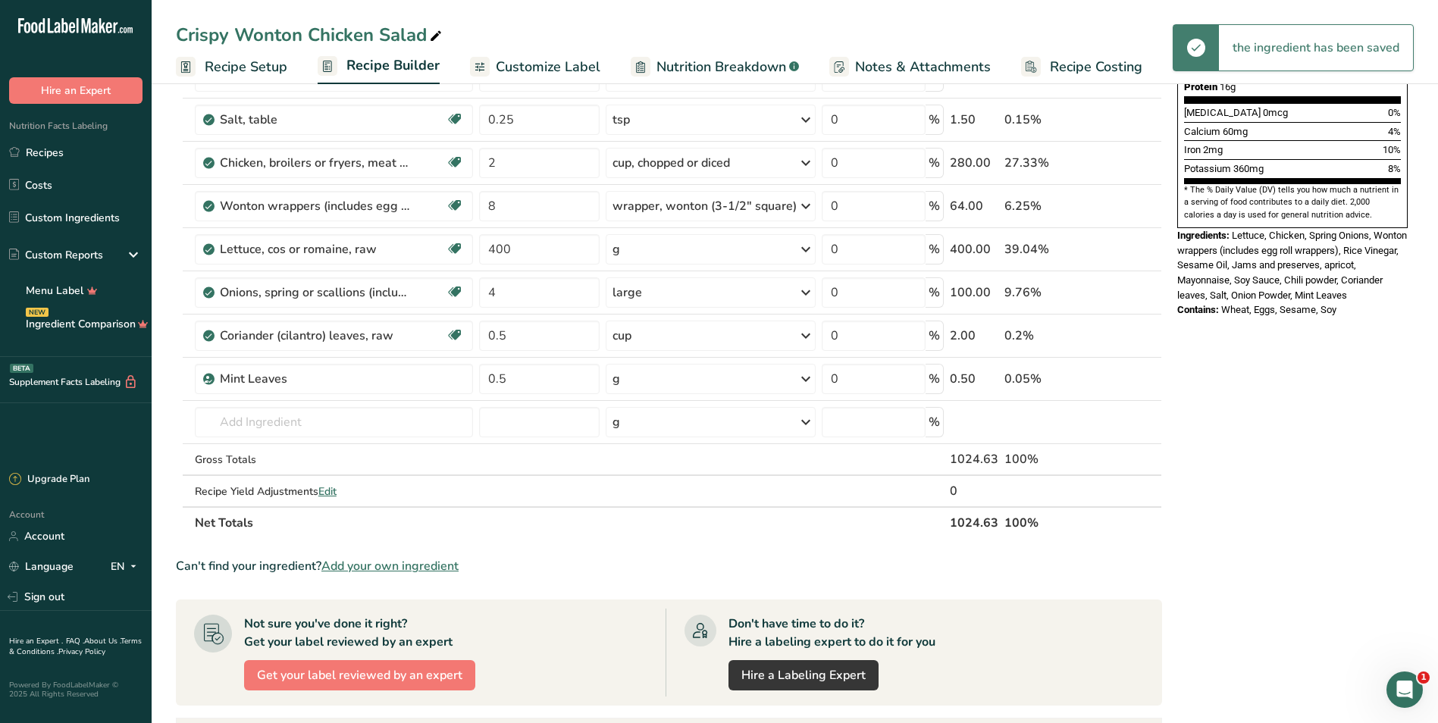
scroll to position [379, 0]
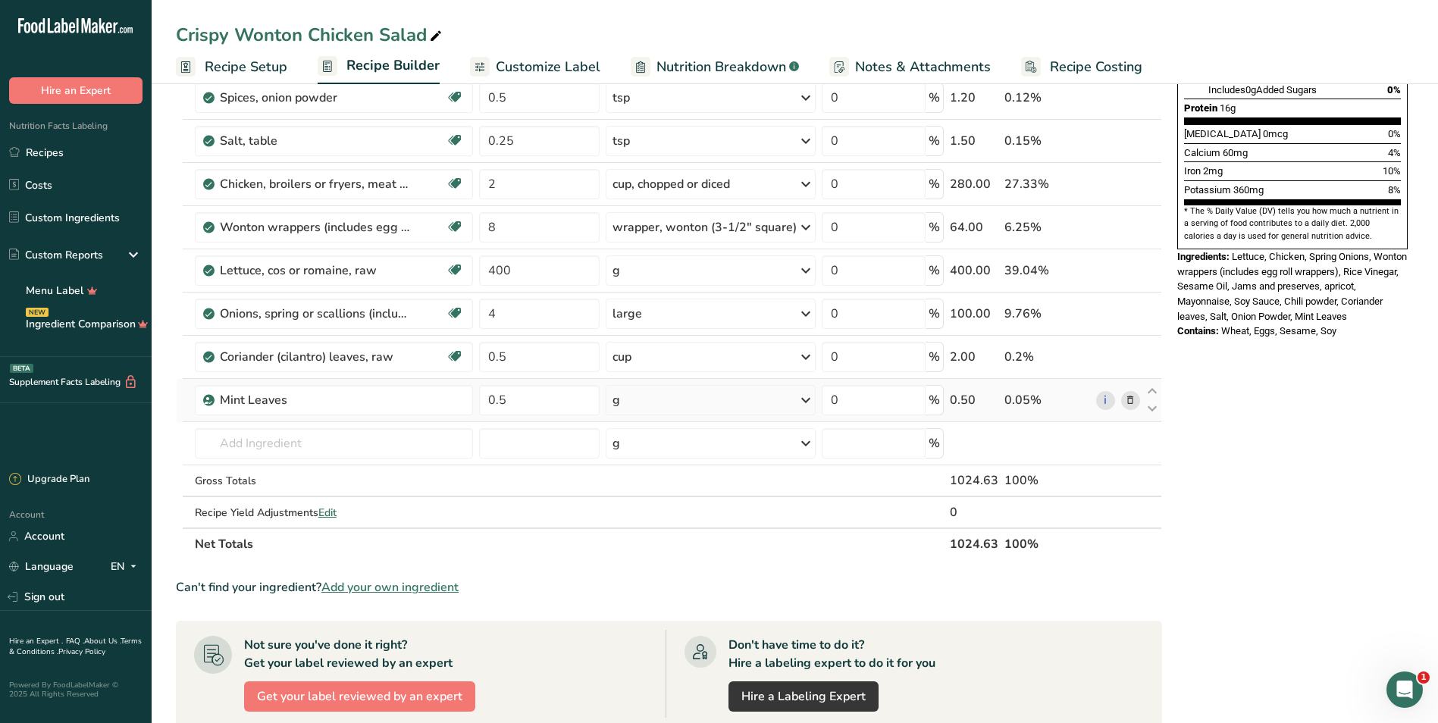
click at [638, 386] on div "g" at bounding box center [711, 400] width 210 height 30
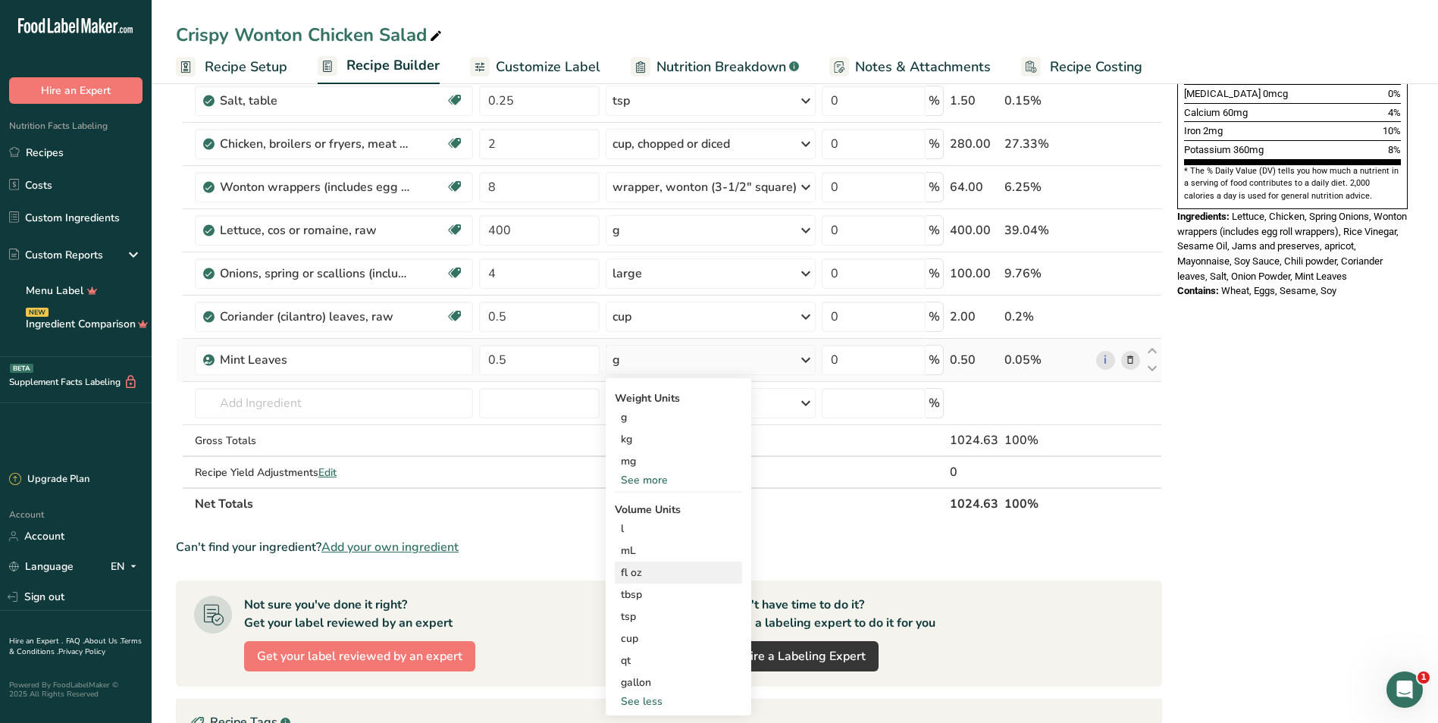
scroll to position [455, 0]
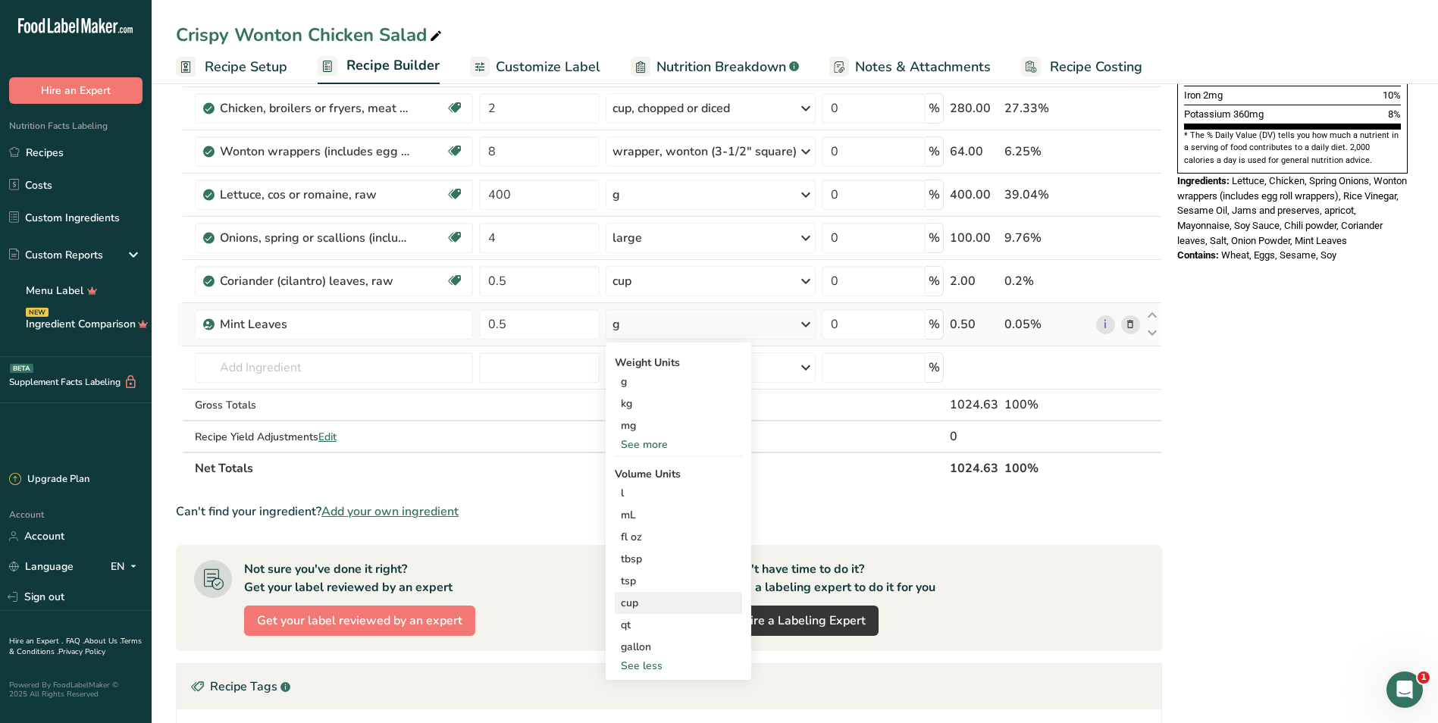
click at [634, 595] on div "cup" at bounding box center [678, 603] width 115 height 16
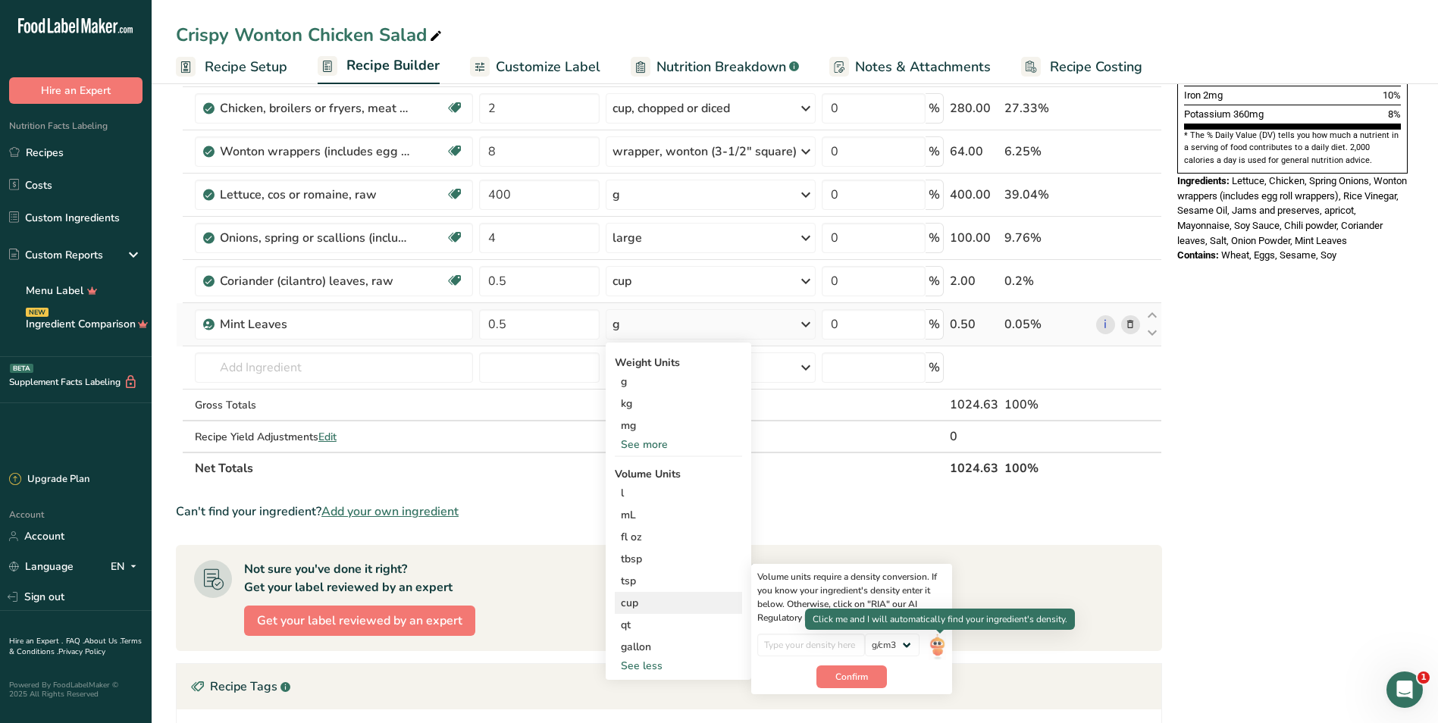
click at [933, 648] on img at bounding box center [936, 647] width 17 height 27
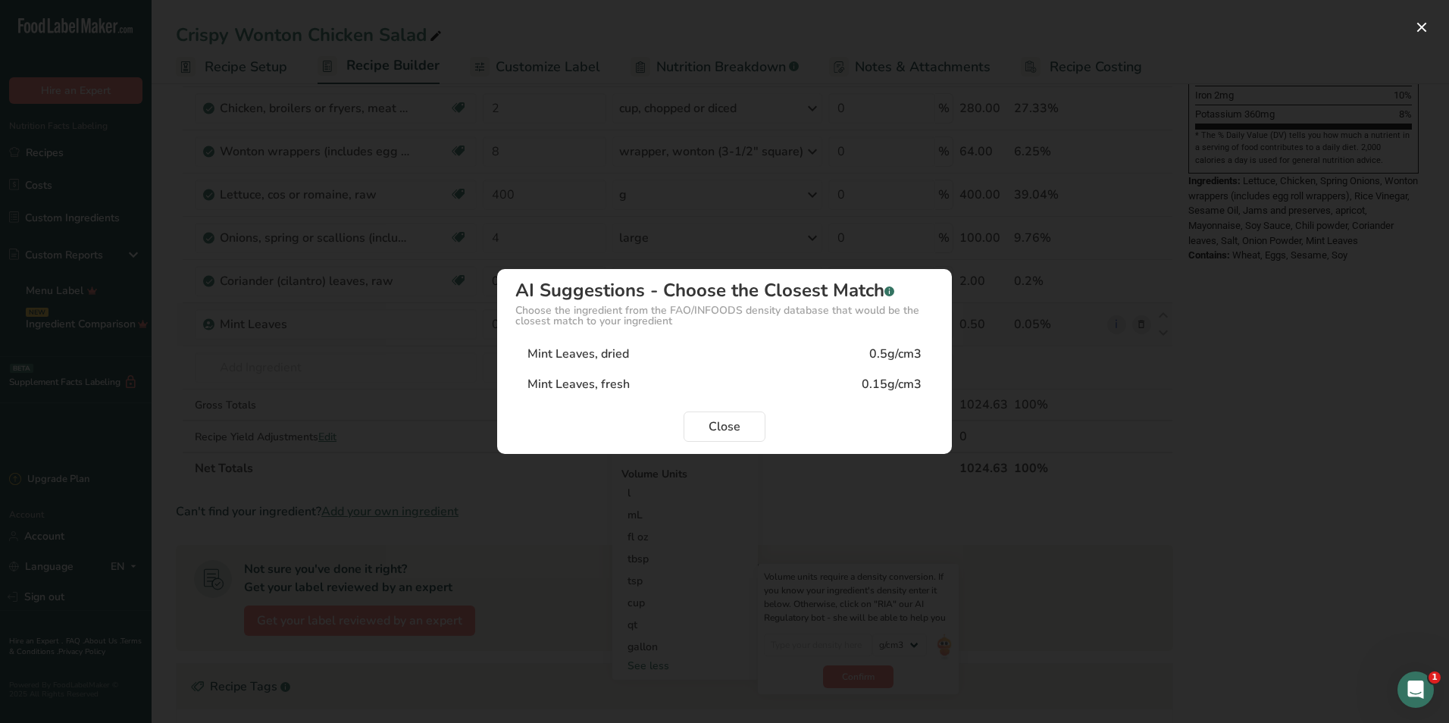
click at [756, 386] on div "Mint Leaves, fresh 0.15g/cm3" at bounding box center [724, 384] width 418 height 30
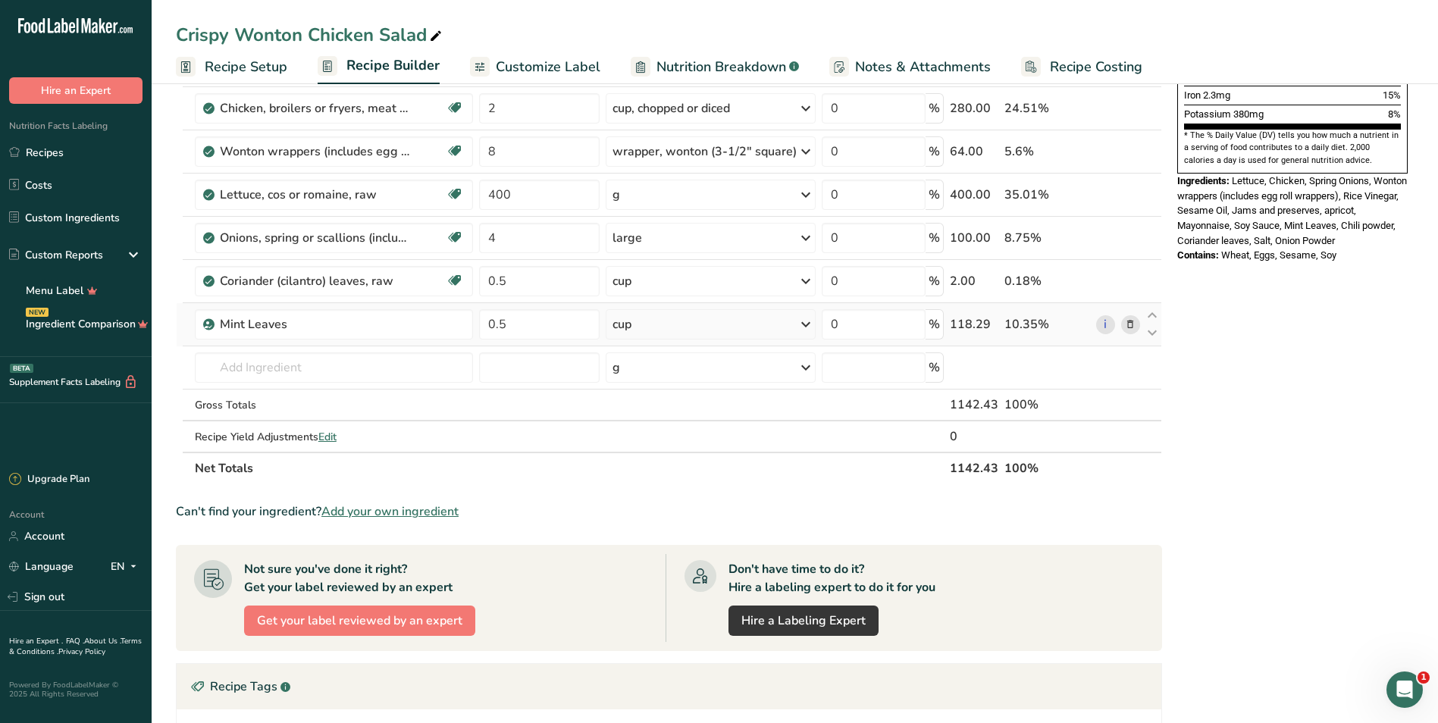
click at [645, 325] on div "cup" at bounding box center [711, 324] width 210 height 30
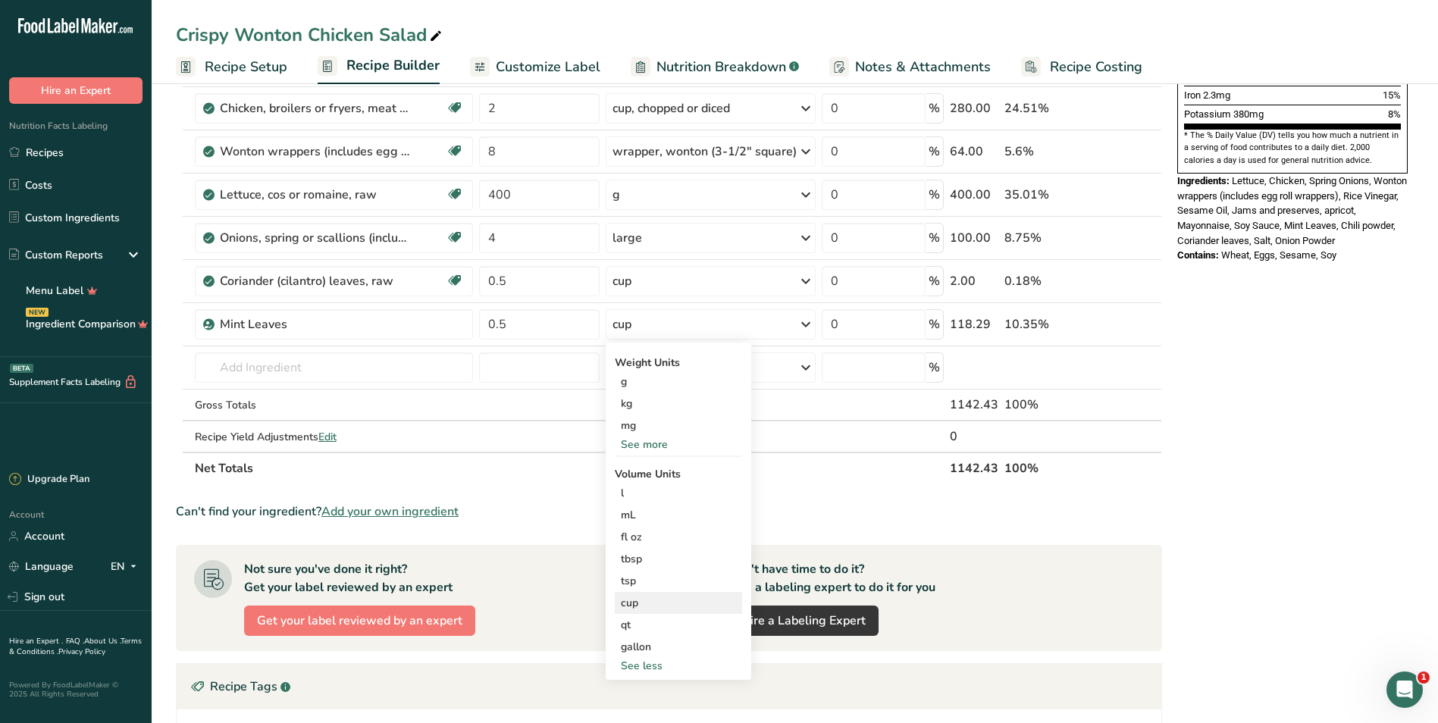
click at [658, 598] on div "cup" at bounding box center [678, 603] width 115 height 16
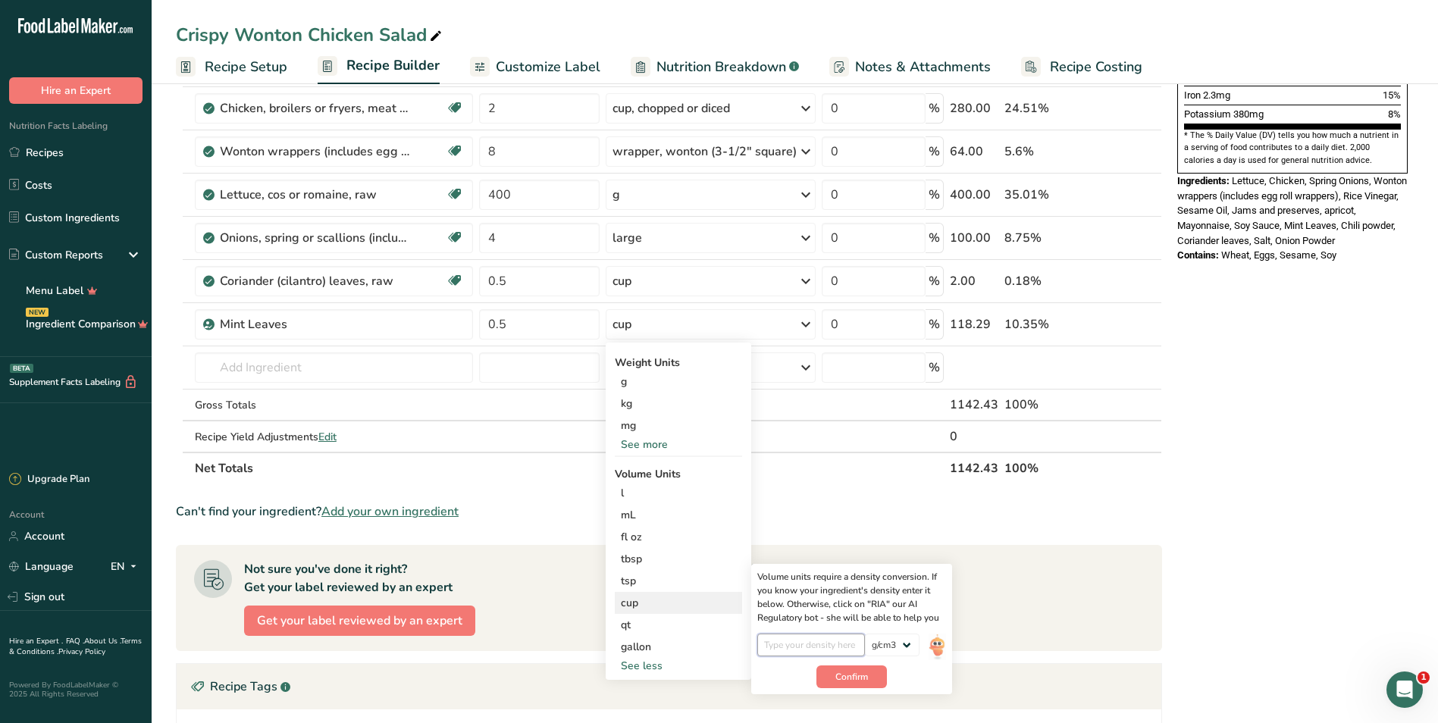
click at [841, 644] on input "number" at bounding box center [811, 645] width 108 height 23
type input "7"
type input "0.07"
click at [877, 680] on button "Confirm" at bounding box center [851, 676] width 70 height 23
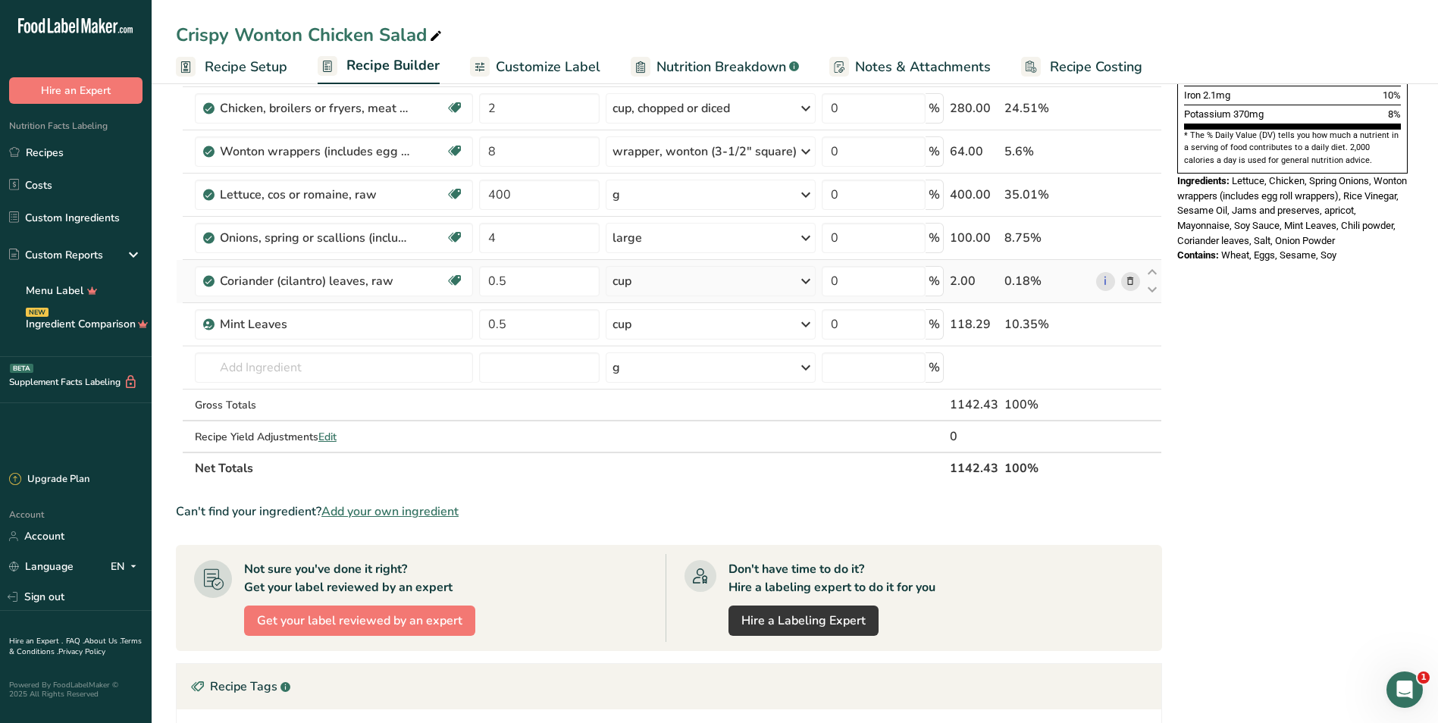
click at [807, 280] on icon at bounding box center [806, 281] width 18 height 27
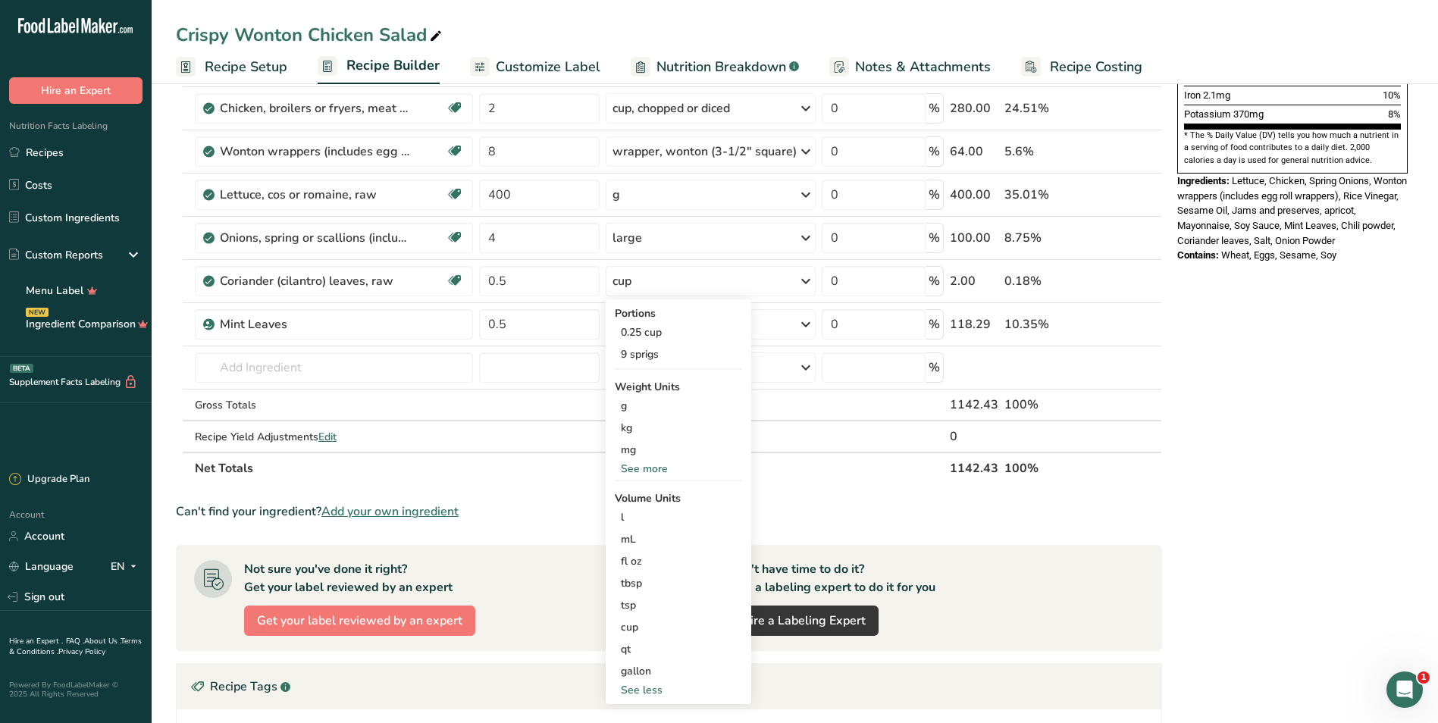
click at [1240, 443] on div "Nutrition Facts 6 Servings Per Container Serving Size 172g Amount Per Serving C…" at bounding box center [1292, 314] width 243 height 1332
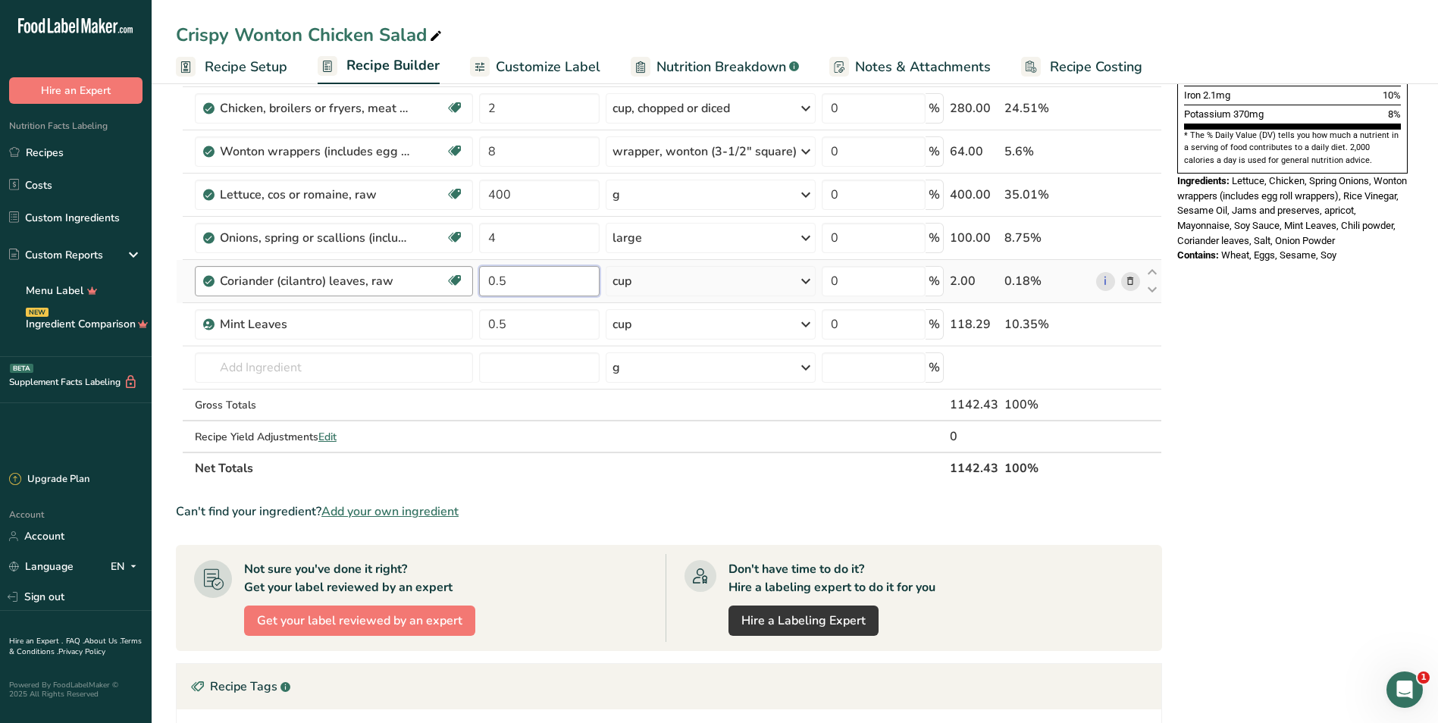
drag, startPoint x: 581, startPoint y: 281, endPoint x: 465, endPoint y: 278, distance: 116.0
click at [465, 278] on tr "Coriander (cilantro) leaves, raw Source of Antioxidants Dairy free Gluten free …" at bounding box center [669, 281] width 985 height 43
type input "8"
click at [727, 271] on div "Ingredient * Amount * Unit * Waste * .a-a{fill:#347362;}.b-a{fill:#fff;} Grams …" at bounding box center [669, 96] width 986 height 775
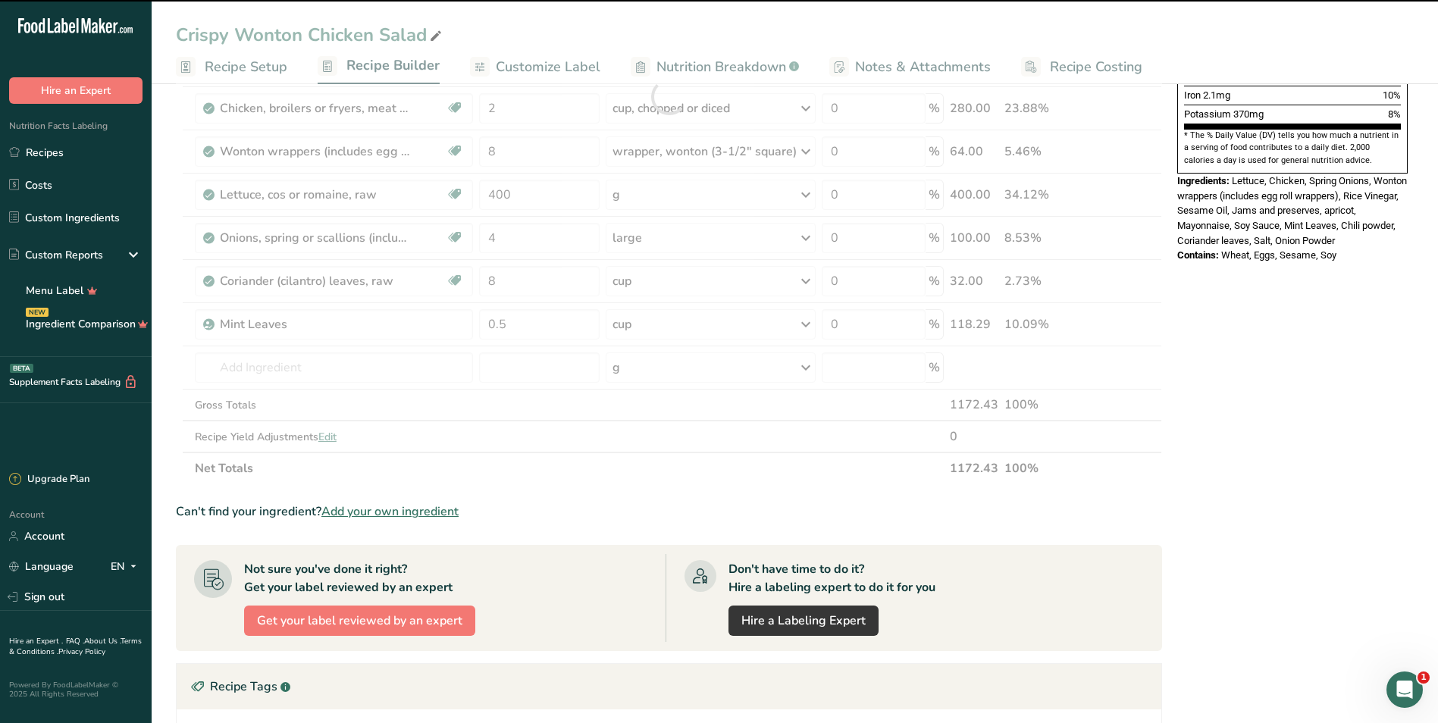
click at [726, 287] on div at bounding box center [669, 96] width 986 height 775
click at [757, 287] on div "cup" at bounding box center [711, 281] width 210 height 30
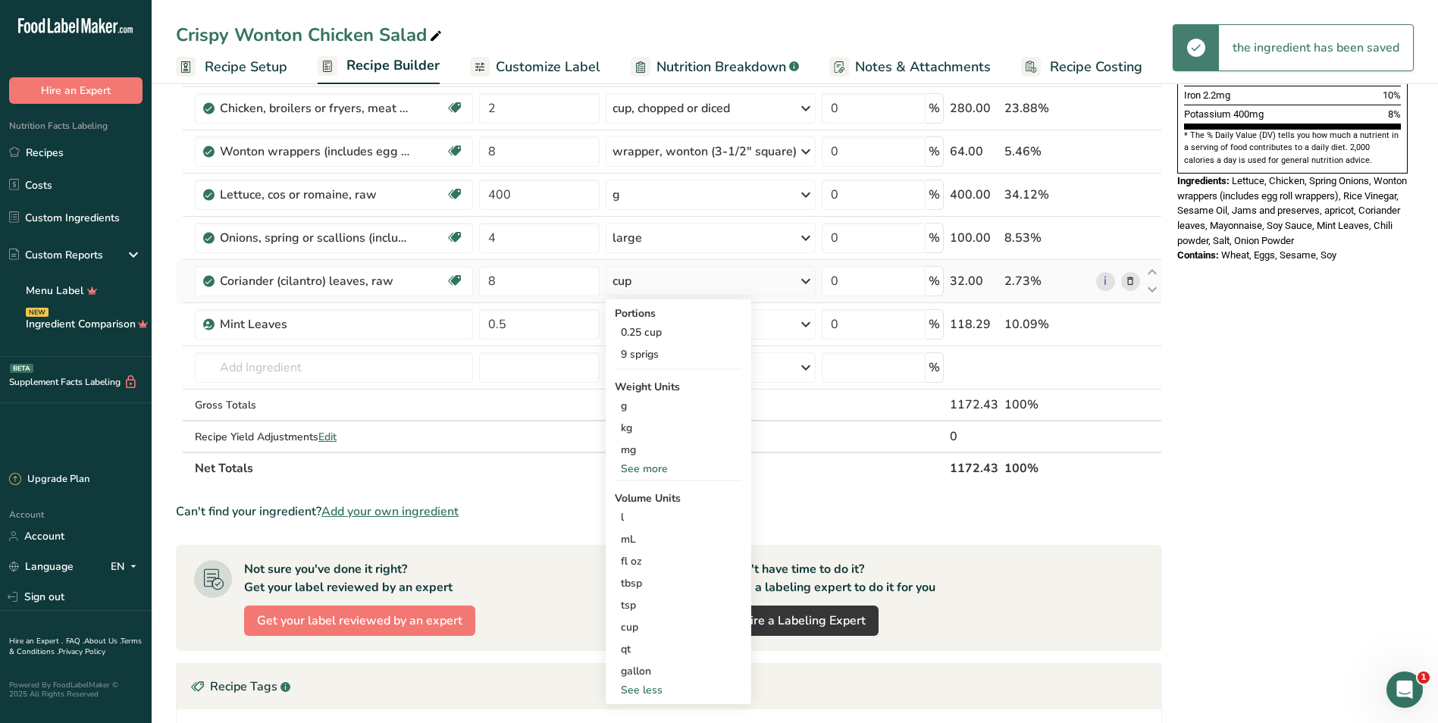
click at [757, 288] on div "cup" at bounding box center [711, 281] width 210 height 30
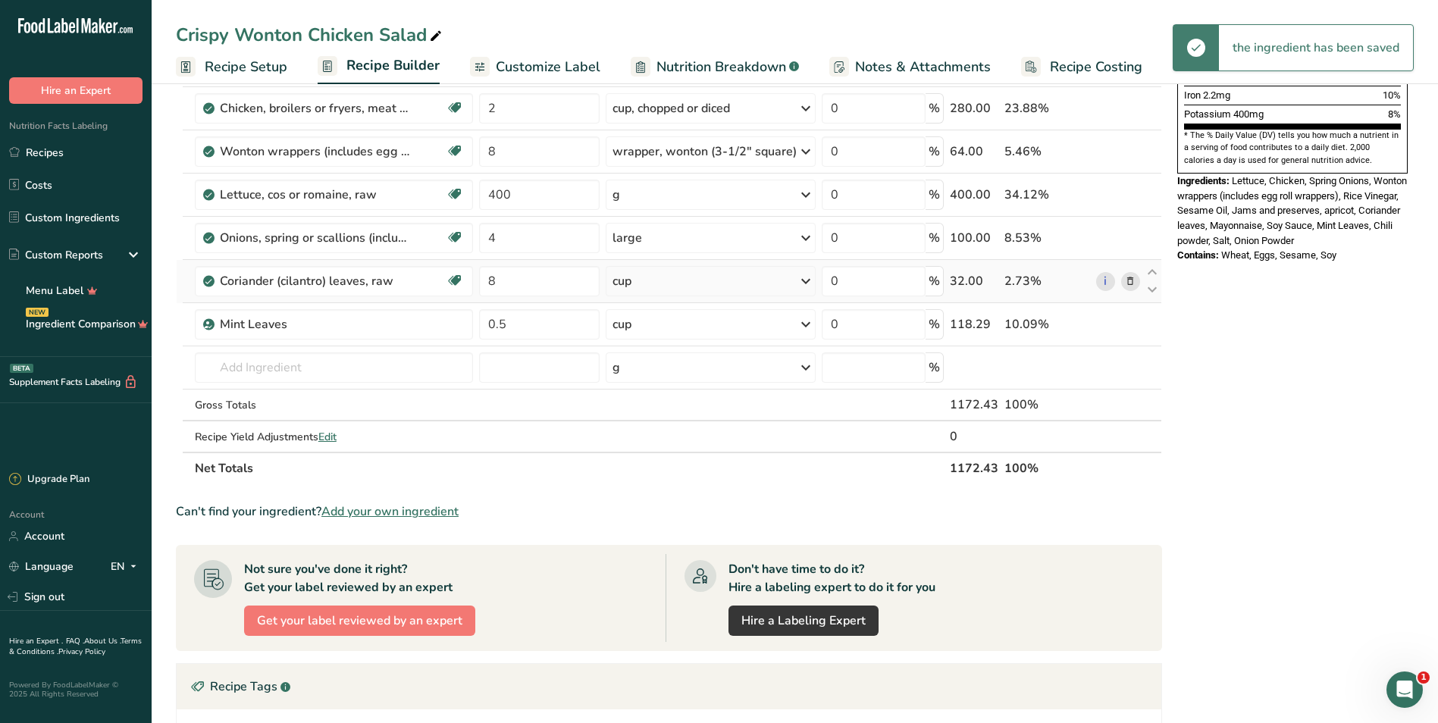
click at [757, 288] on div "cup" at bounding box center [711, 281] width 210 height 30
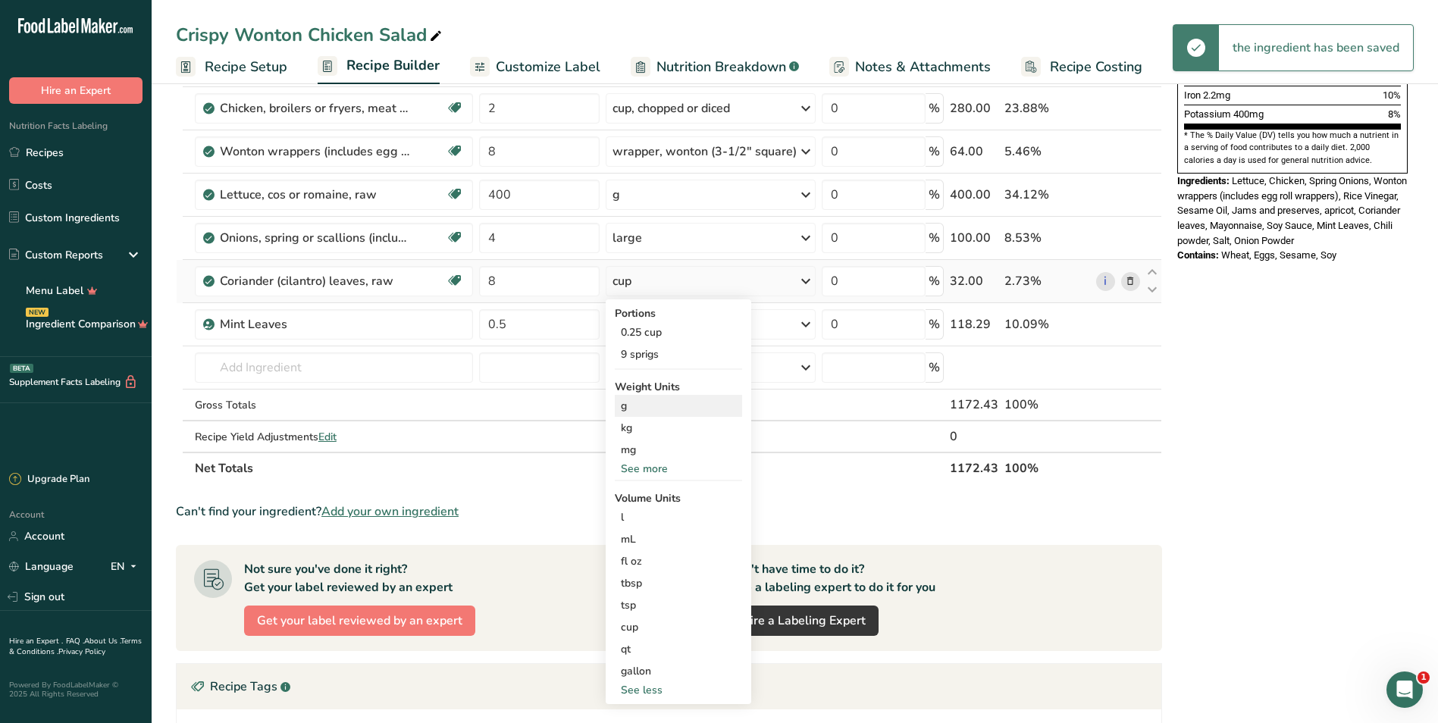
click at [672, 411] on div "g" at bounding box center [678, 406] width 127 height 22
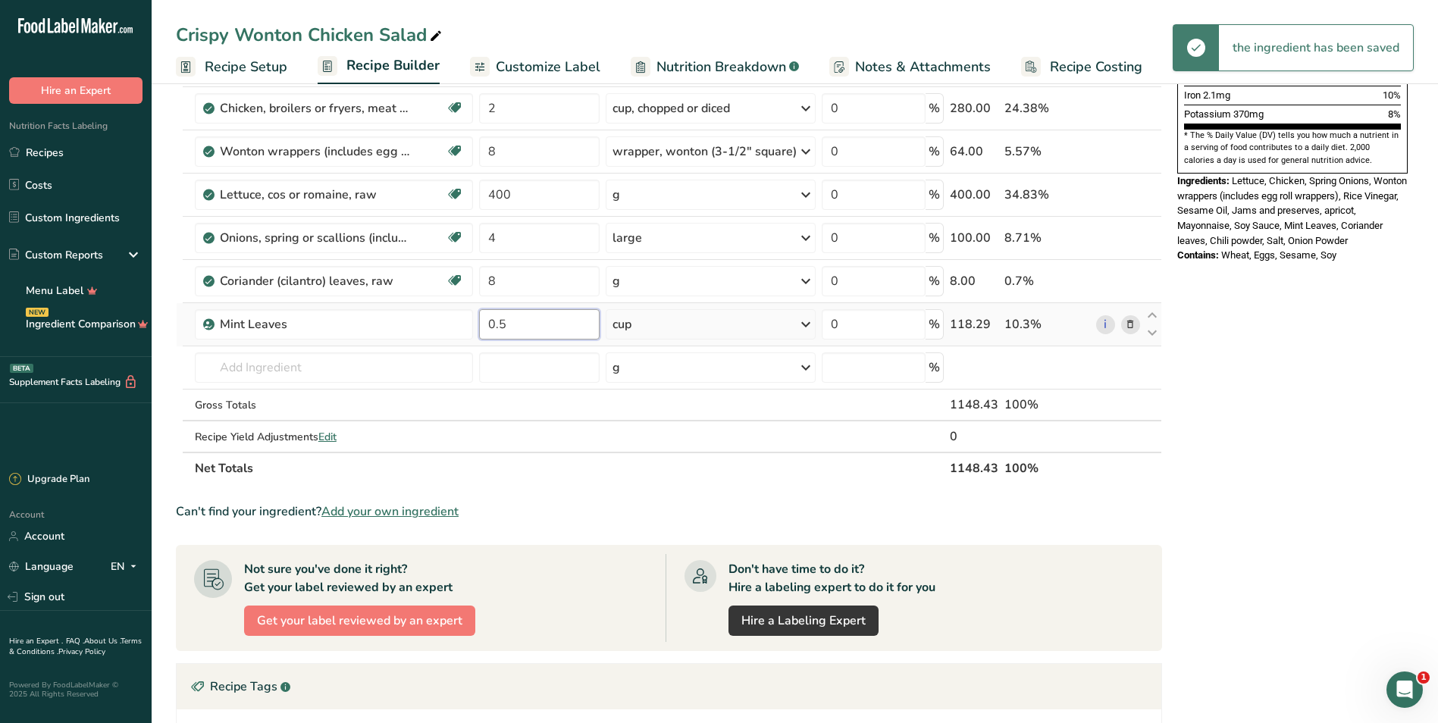
click at [573, 336] on input "0.5" at bounding box center [539, 324] width 121 height 30
drag, startPoint x: 537, startPoint y: 318, endPoint x: 412, endPoint y: 318, distance: 125.1
click at [412, 318] on tr "Mint Leaves 0.5 cup Weight Units g kg mg See more Volume Units l Volume units r…" at bounding box center [669, 324] width 985 height 43
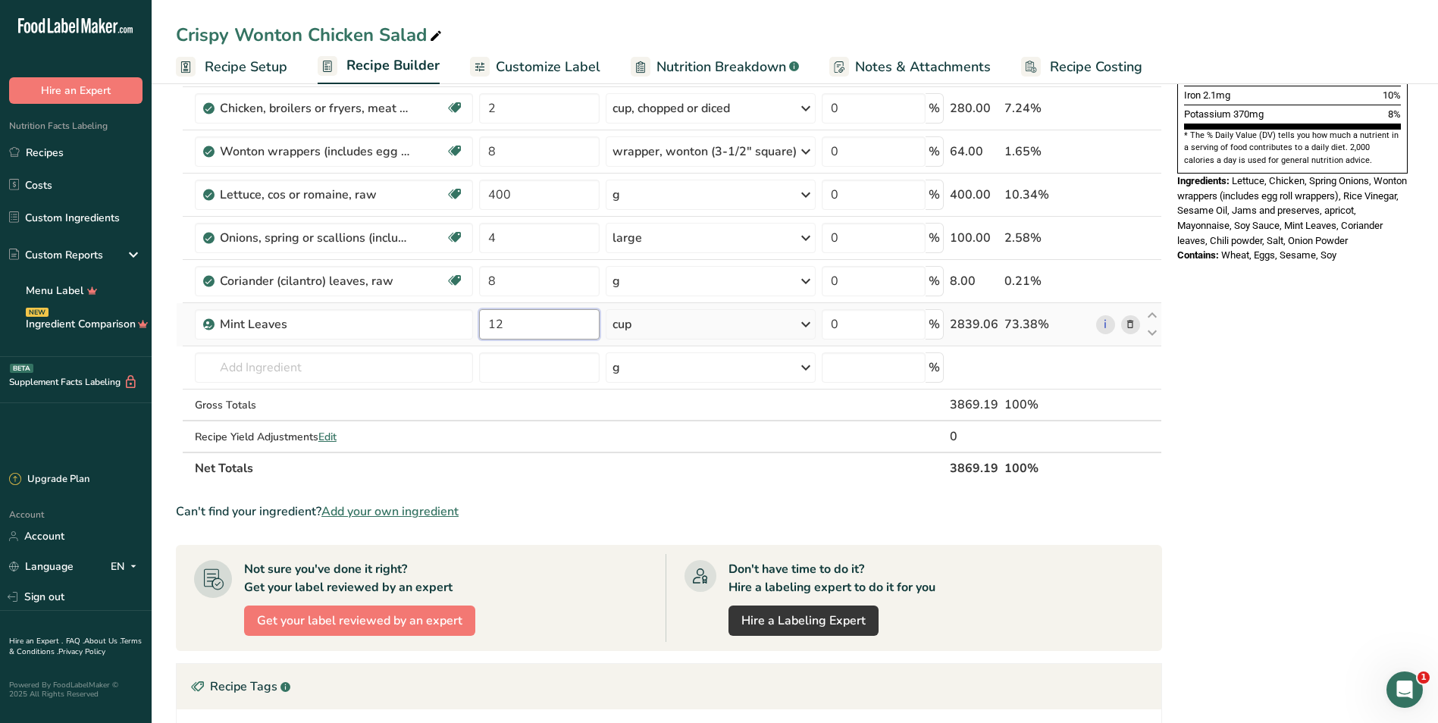
type input "12"
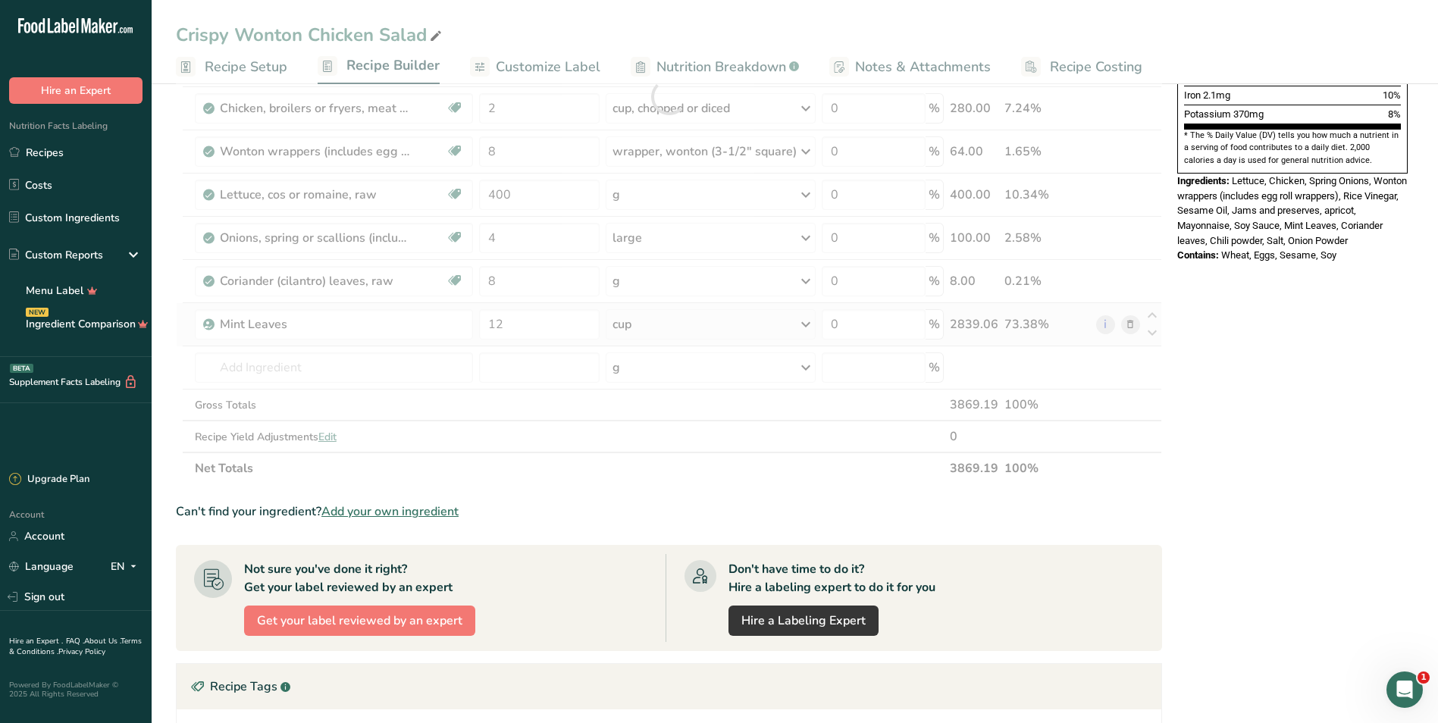
click at [681, 318] on div "Ingredient * Amount * Unit * Waste * .a-a{fill:#347362;}.b-a{fill:#fff;} Grams …" at bounding box center [669, 96] width 986 height 775
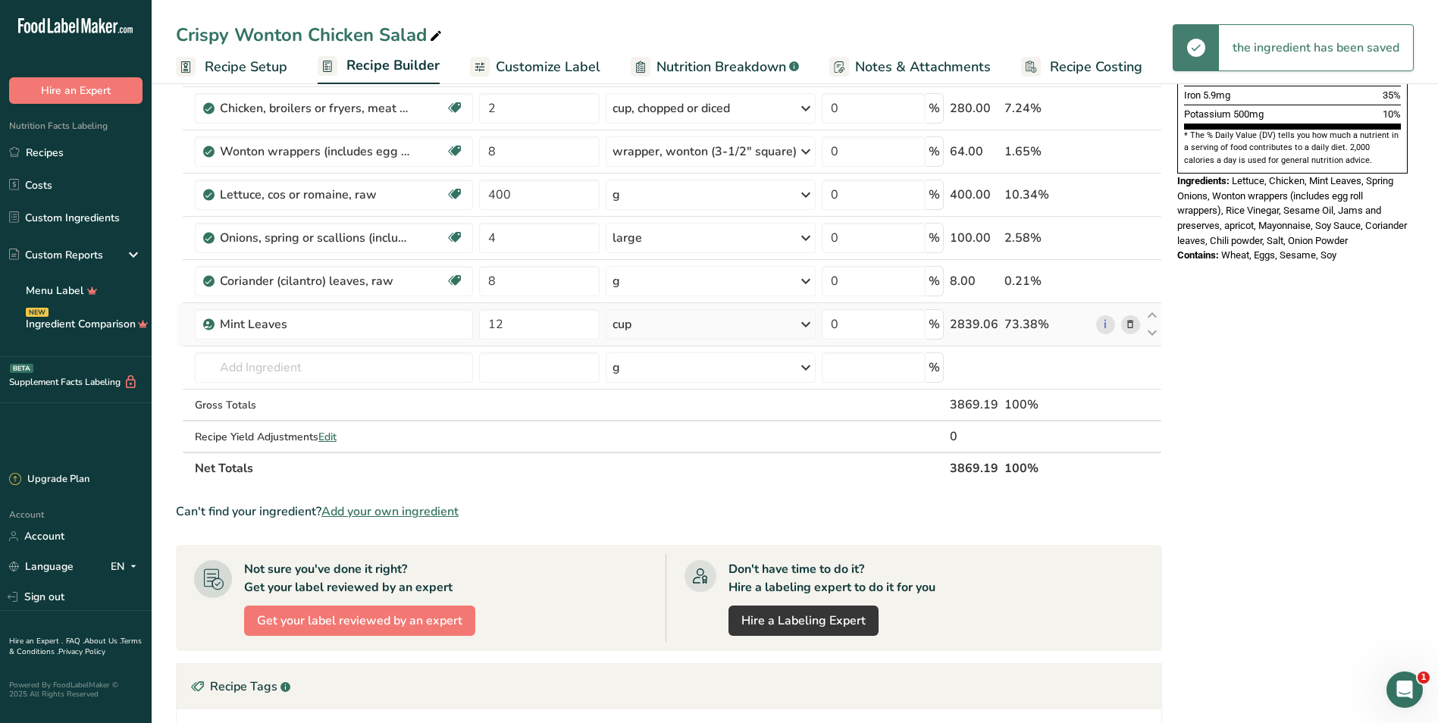
click at [697, 324] on div "cup" at bounding box center [711, 324] width 210 height 30
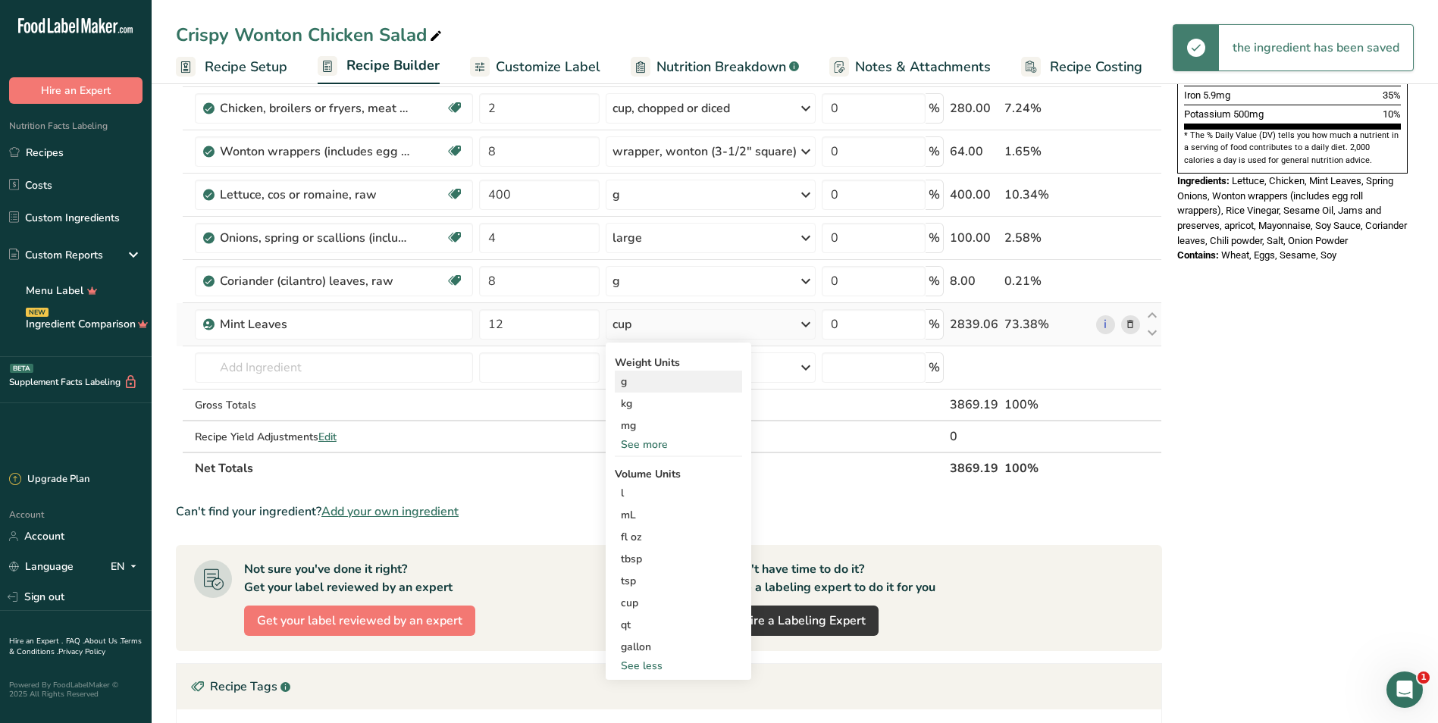
click at [663, 381] on div "g" at bounding box center [678, 382] width 127 height 22
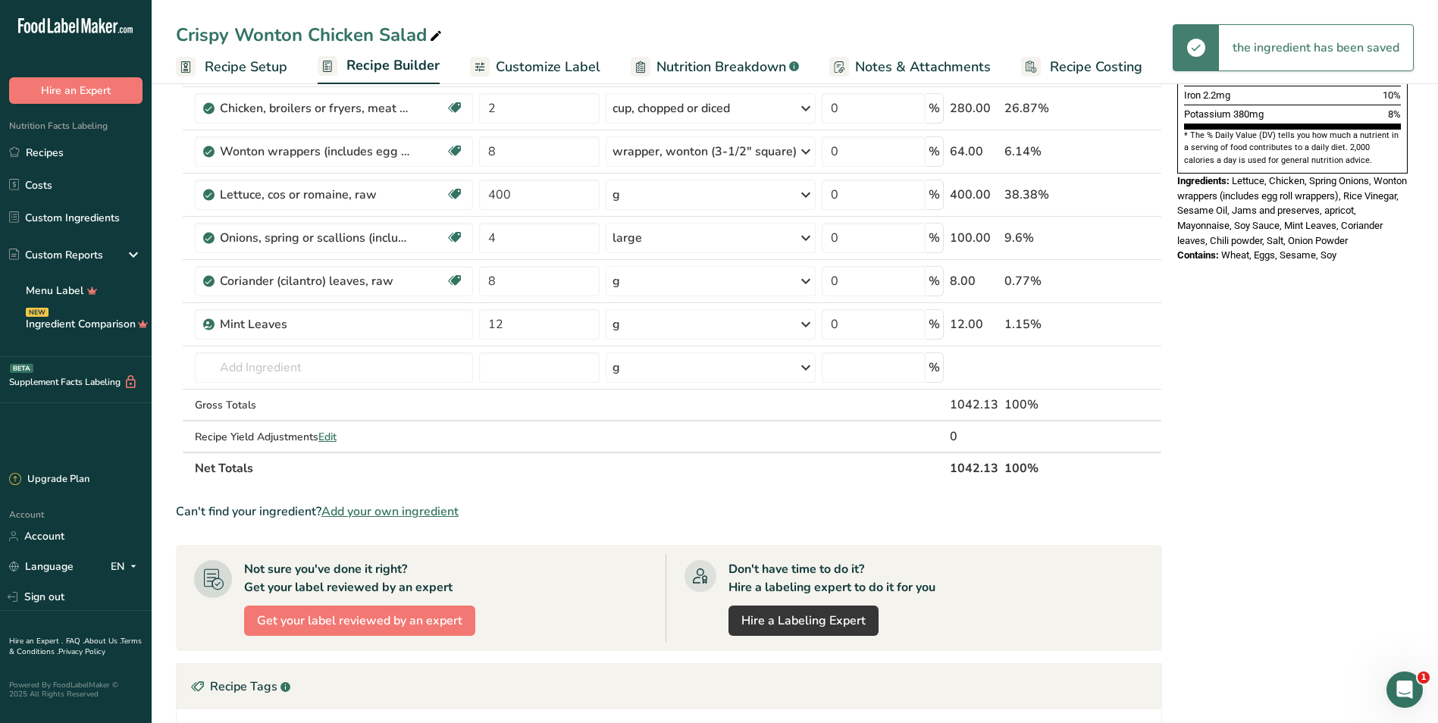
click at [1279, 396] on div "Nutrition Facts 6 Servings Per Container Serving Size 174g Amount Per Serving C…" at bounding box center [1292, 314] width 243 height 1332
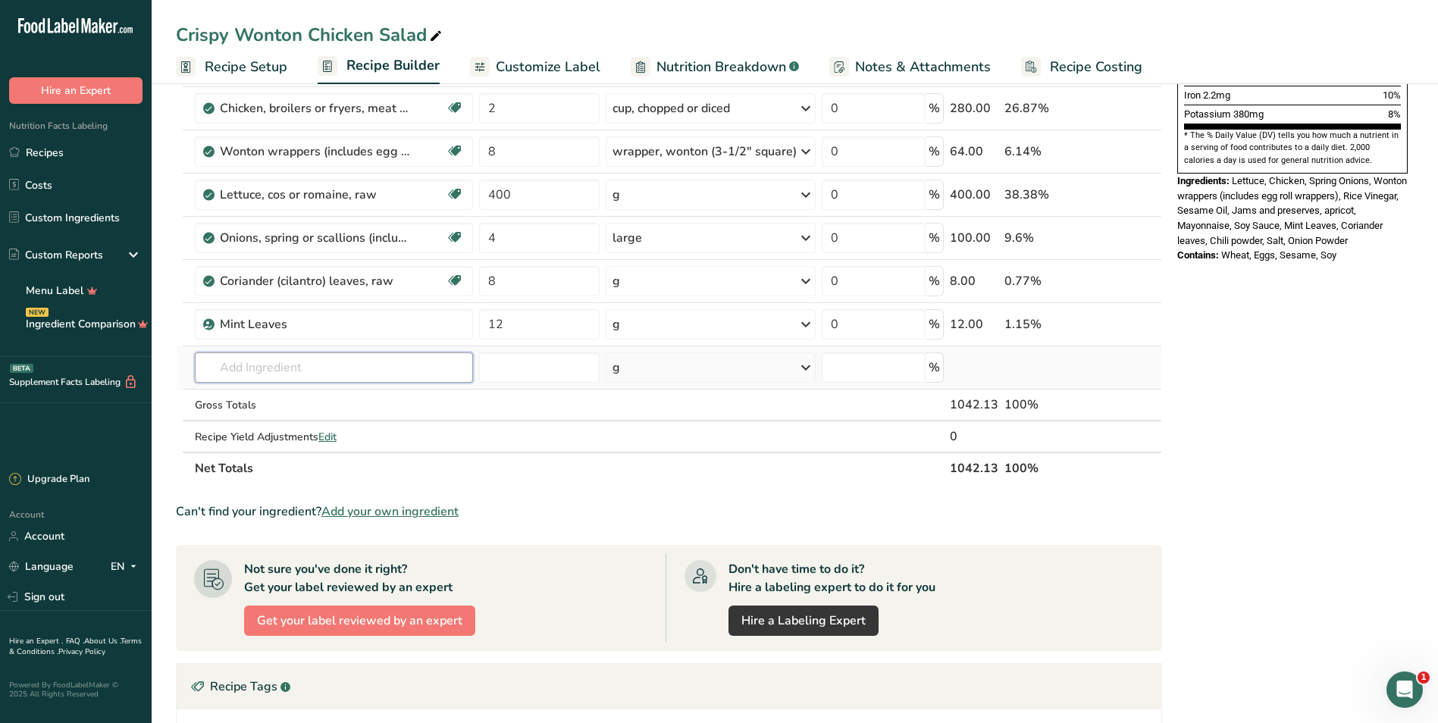
click at [334, 373] on input "text" at bounding box center [334, 367] width 278 height 30
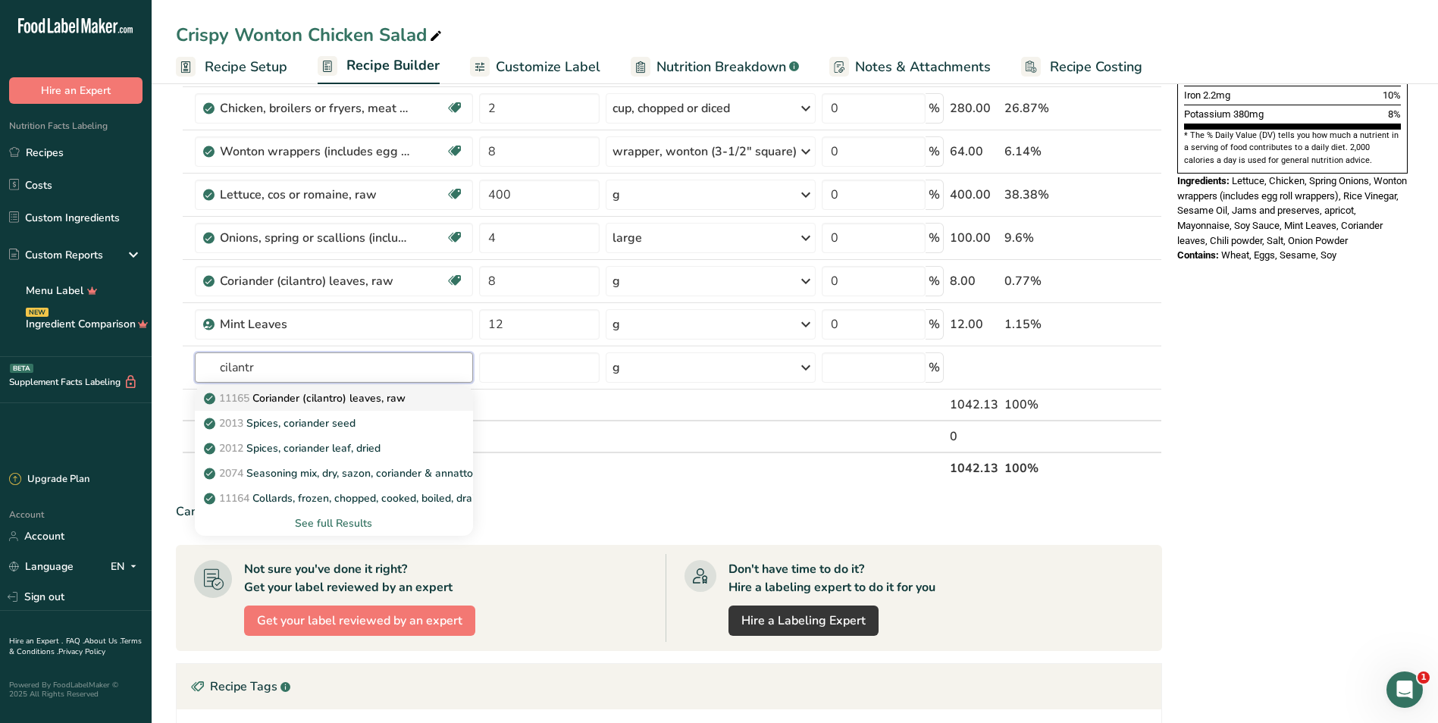
type input "cilantr"
click at [360, 395] on p "11165 Coriander (cilantro) leaves, raw" at bounding box center [306, 398] width 199 height 16
type input "Coriander (cilantro) leaves, raw"
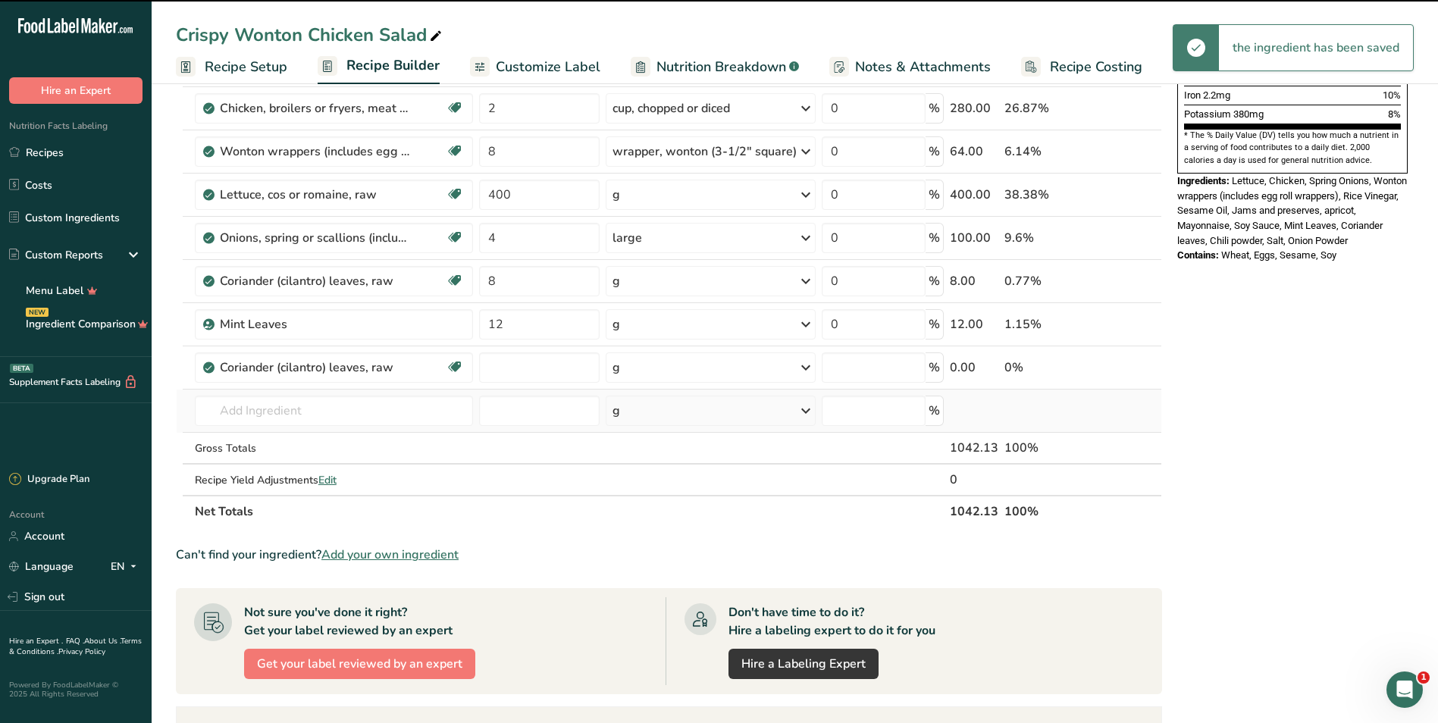
type input "0"
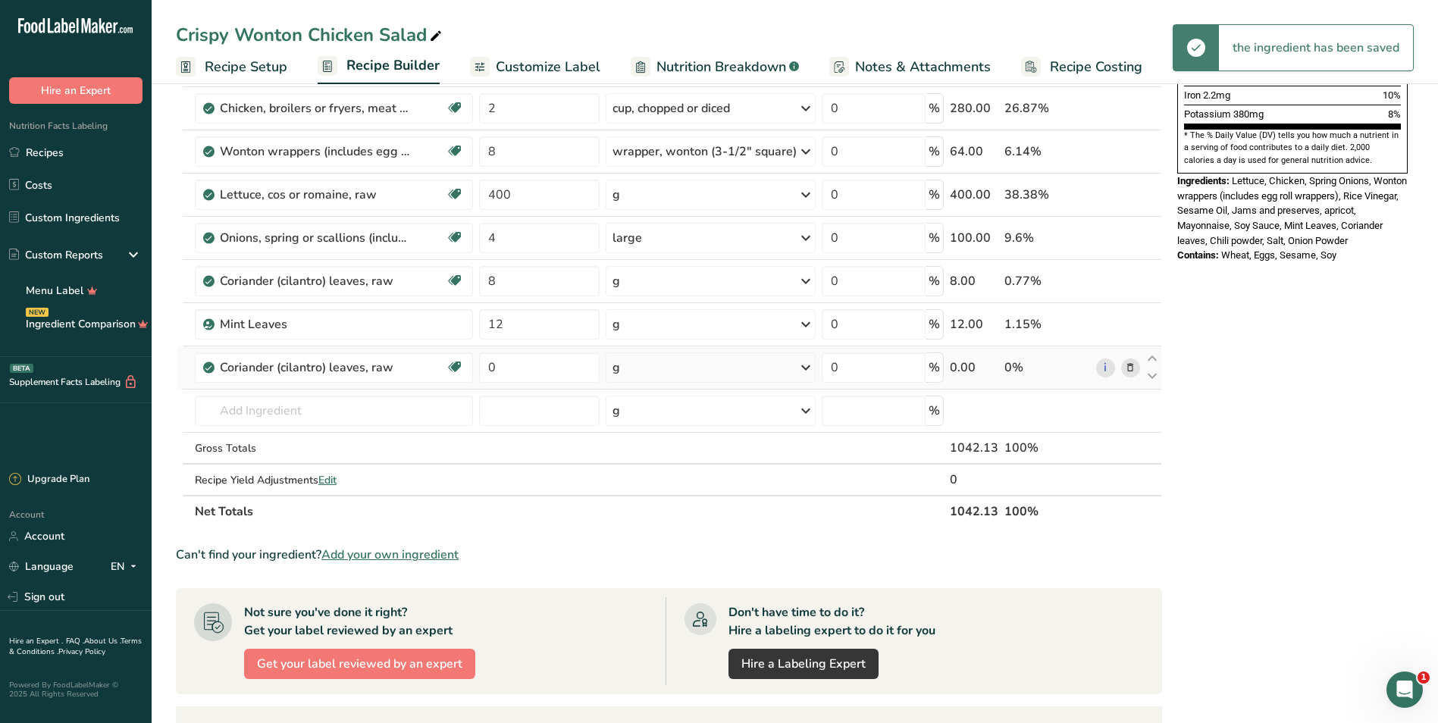
click at [748, 370] on div "g" at bounding box center [711, 367] width 210 height 30
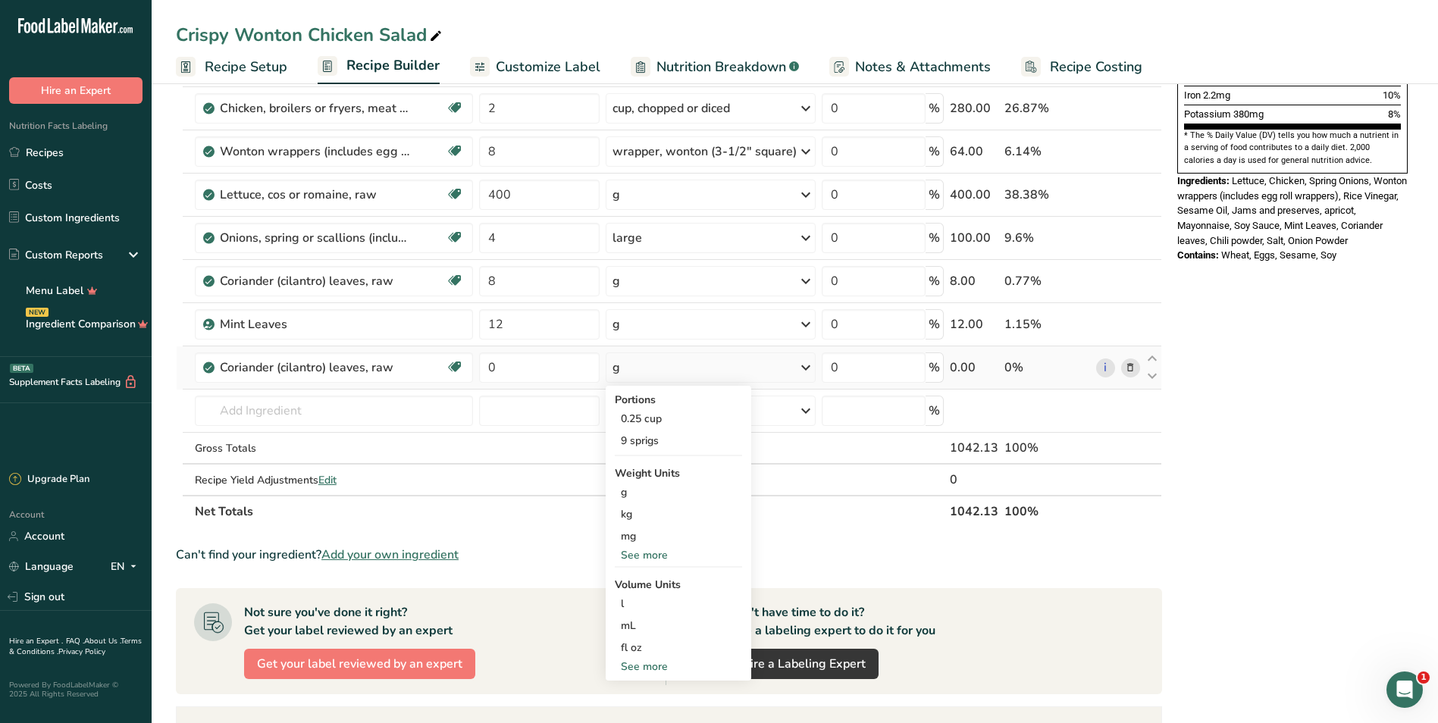
click at [655, 665] on div "See more" at bounding box center [678, 667] width 127 height 16
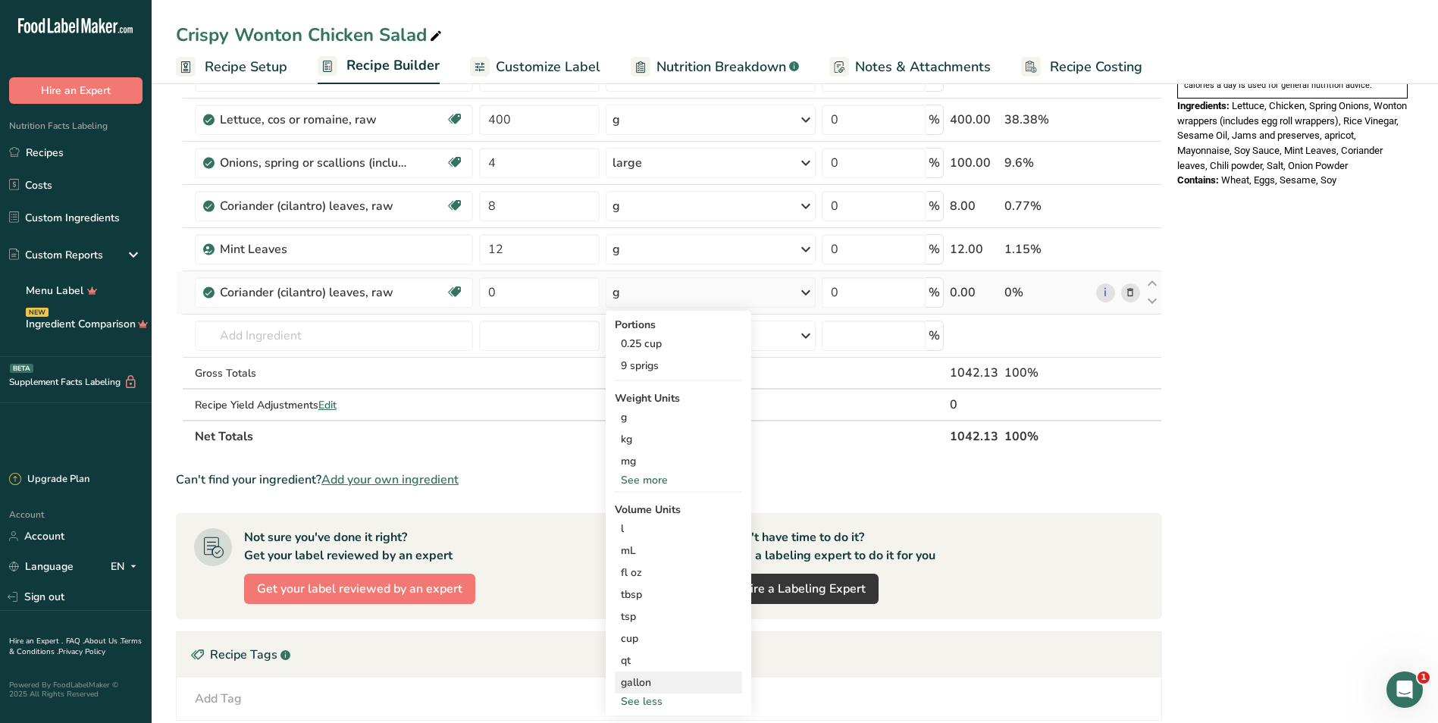
scroll to position [531, 0]
click at [642, 640] on div "cup" at bounding box center [678, 638] width 115 height 16
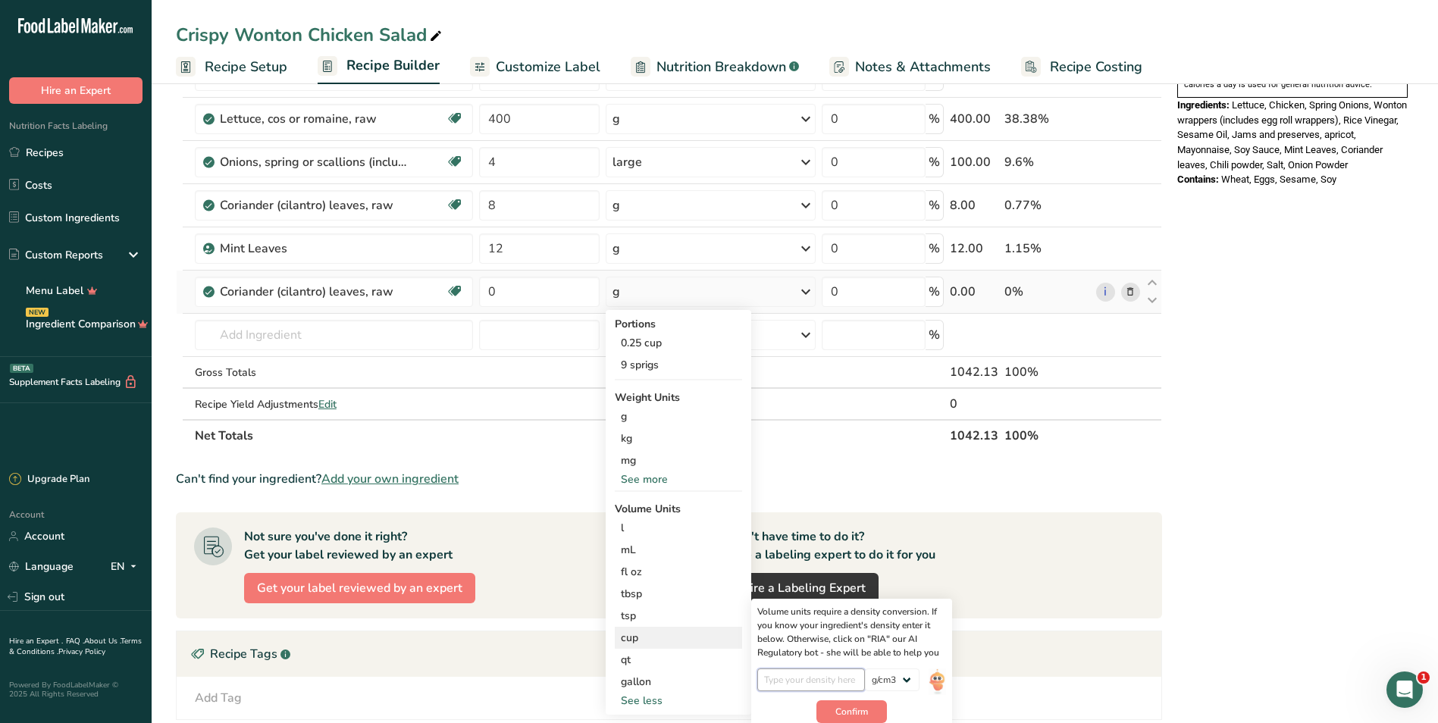
click at [794, 679] on input "number" at bounding box center [811, 680] width 108 height 23
type input "1"
type input "0.11"
click at [857, 711] on span "Confirm" at bounding box center [851, 712] width 33 height 14
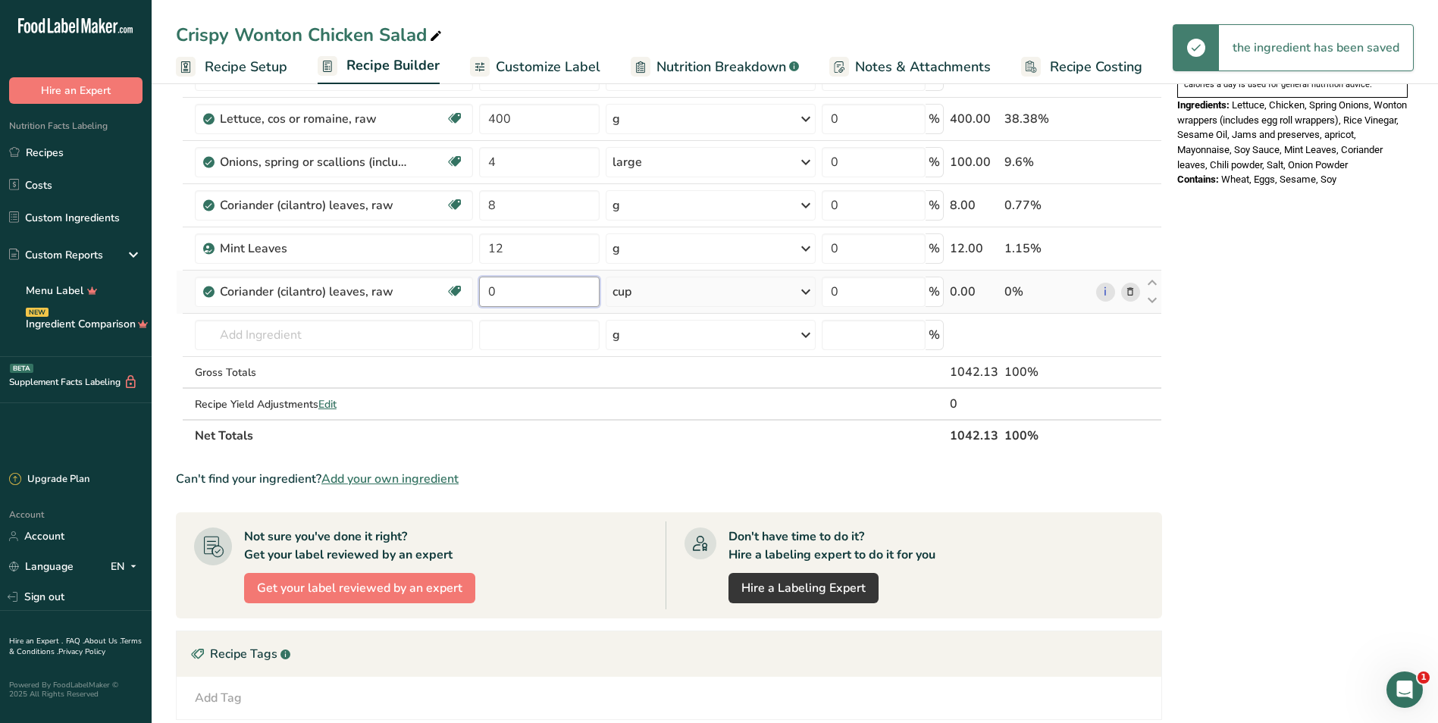
click at [525, 294] on input "0" at bounding box center [539, 292] width 121 height 30
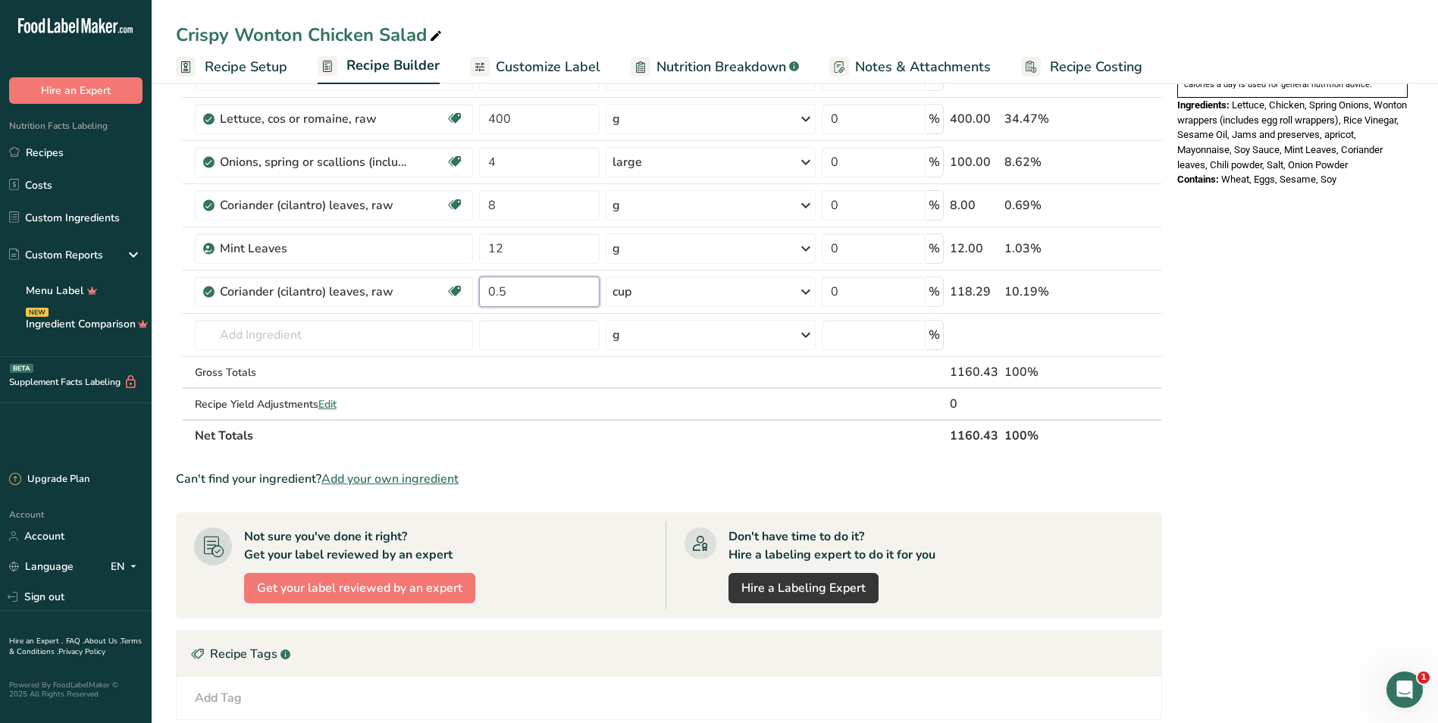
type input "0.5"
click at [1210, 388] on div "Nutrition Facts 6 Servings Per Container Serving Size 174g Amount Per Serving C…" at bounding box center [1292, 260] width 243 height 1375
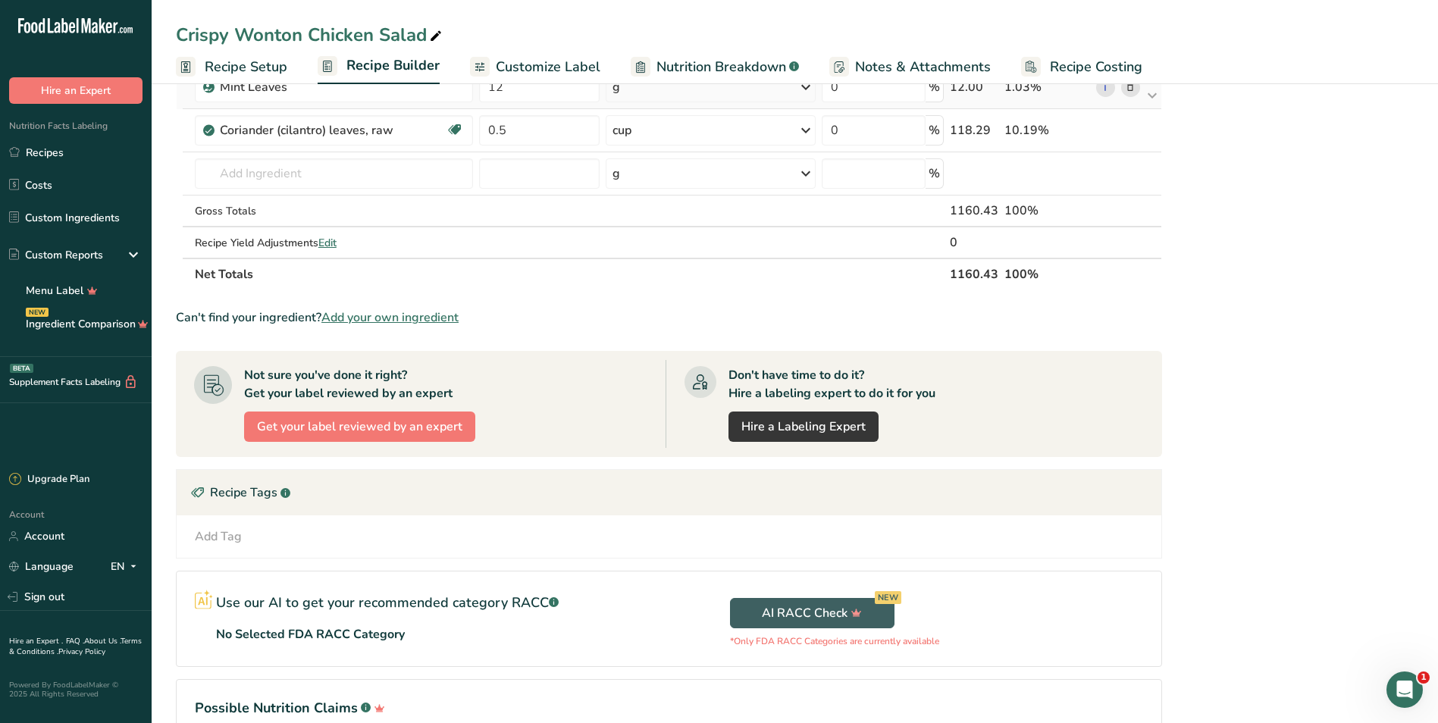
scroll to position [606, 0]
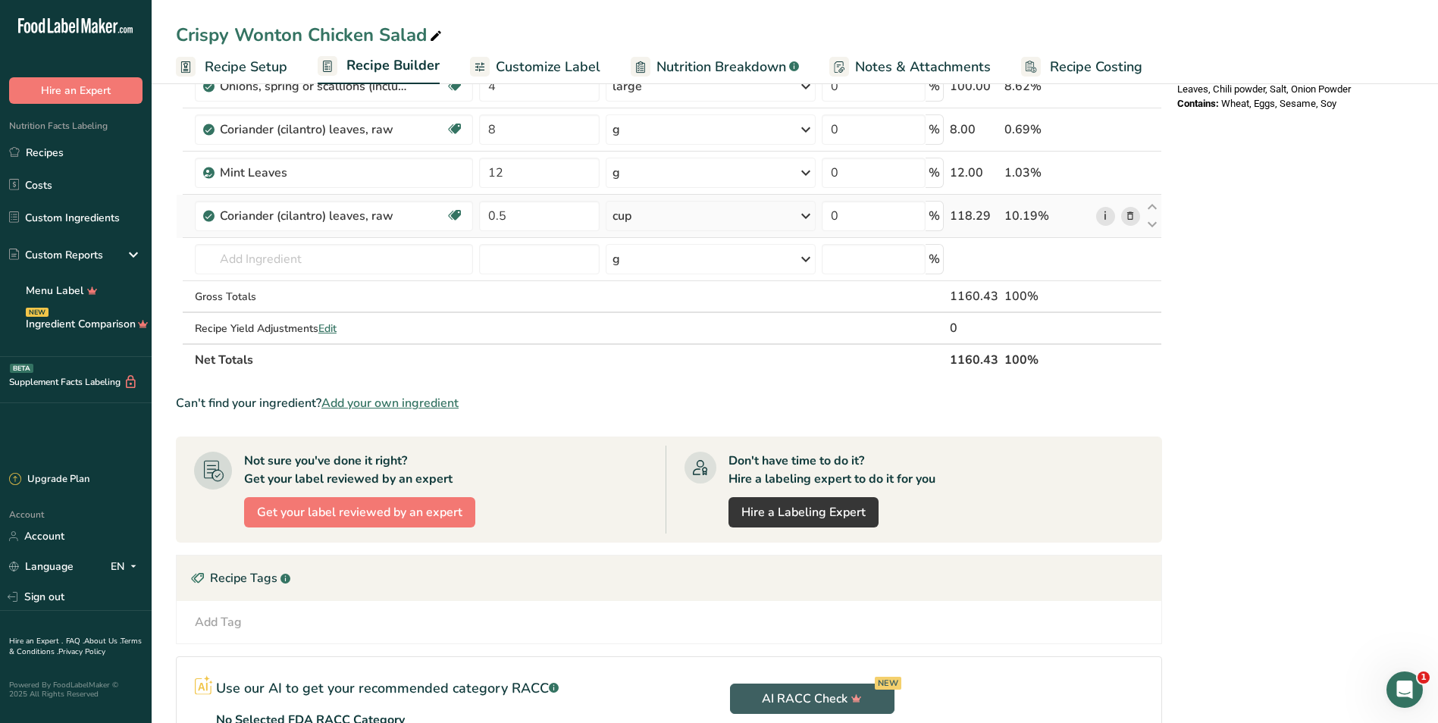
click at [1103, 216] on link "i" at bounding box center [1105, 216] width 19 height 19
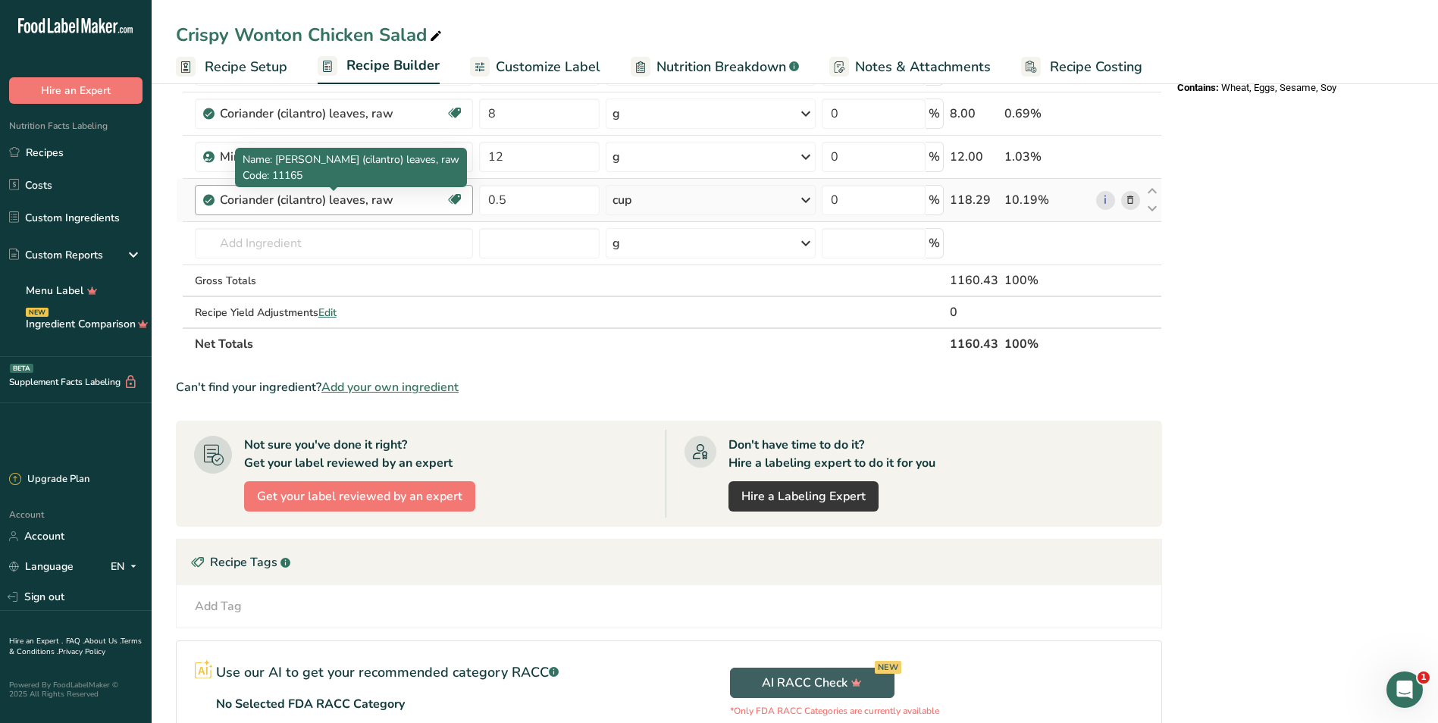
scroll to position [531, 0]
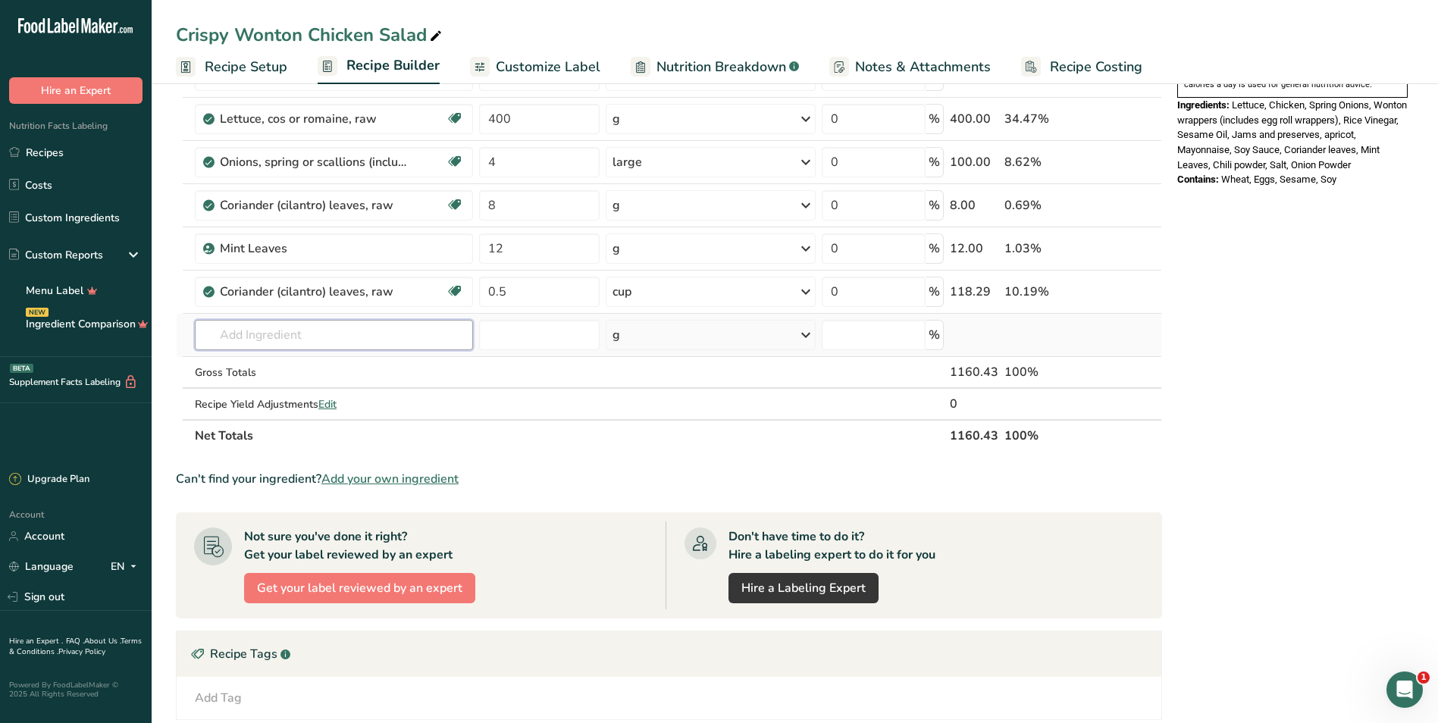
click at [296, 334] on input "text" at bounding box center [334, 335] width 278 height 30
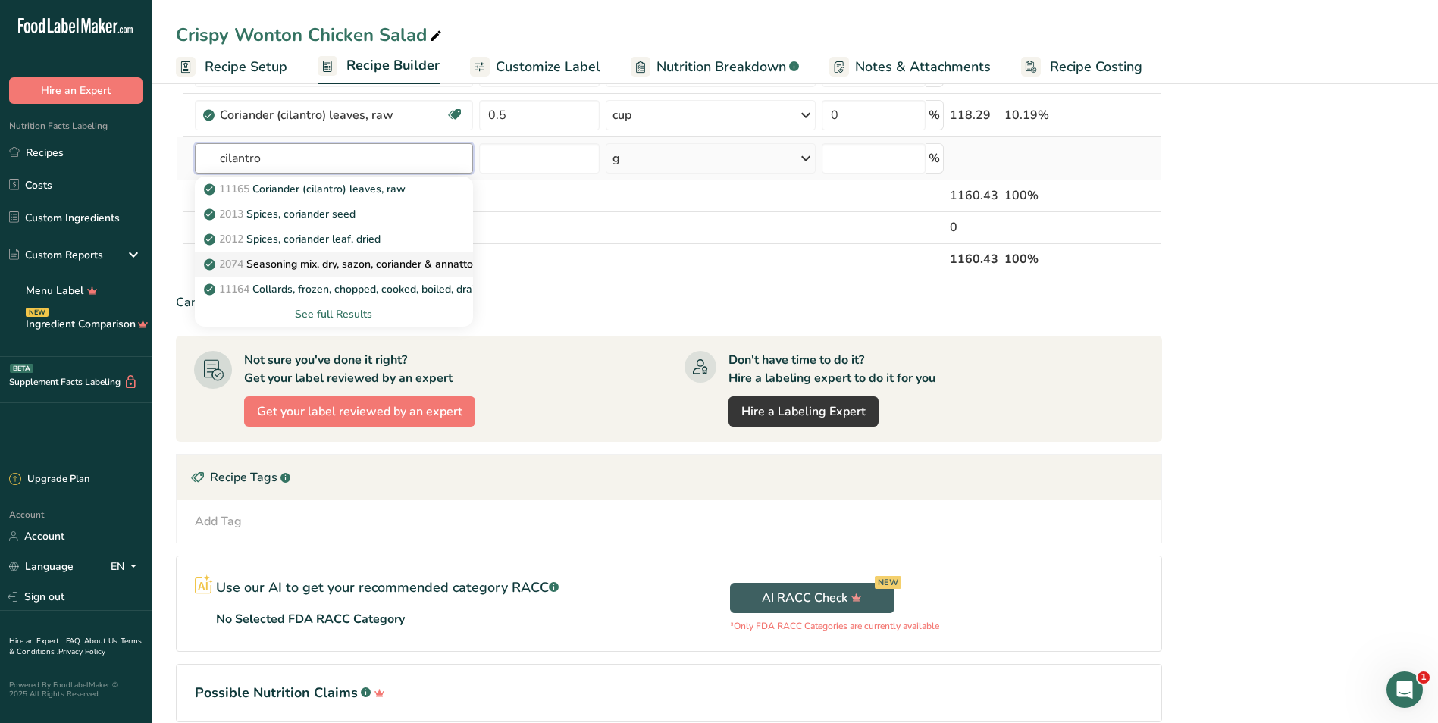
scroll to position [682, 0]
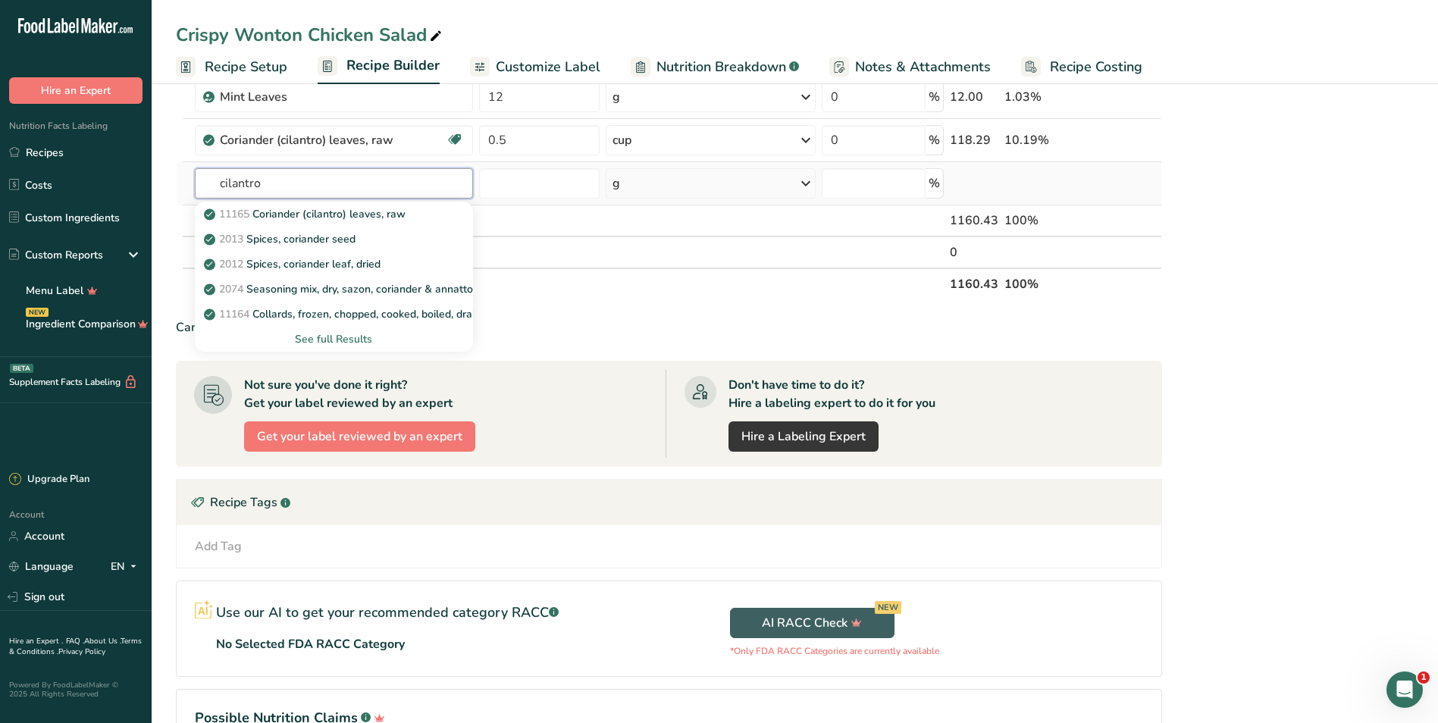
type input "cilantro"
click at [340, 341] on div "See full Results" at bounding box center [334, 339] width 254 height 16
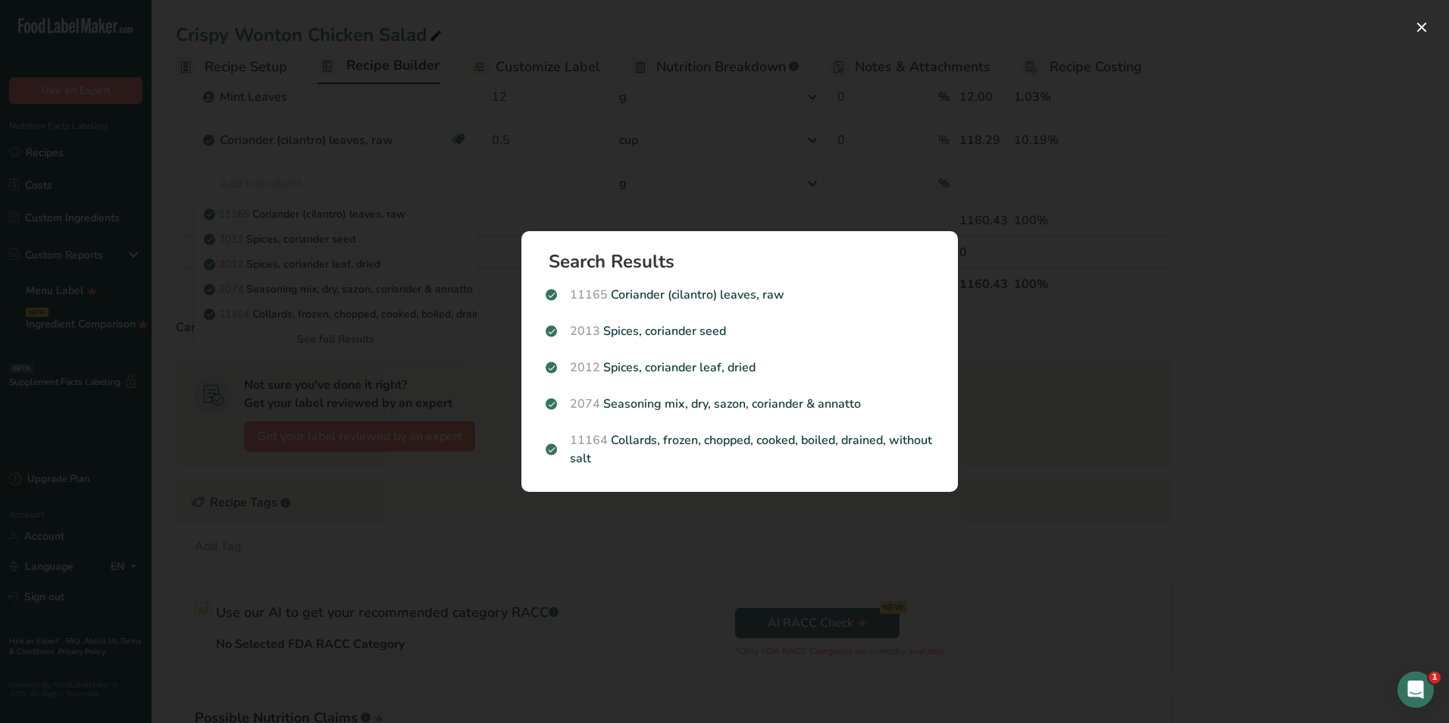
click at [1208, 450] on div "Search results modal" at bounding box center [724, 361] width 1449 height 723
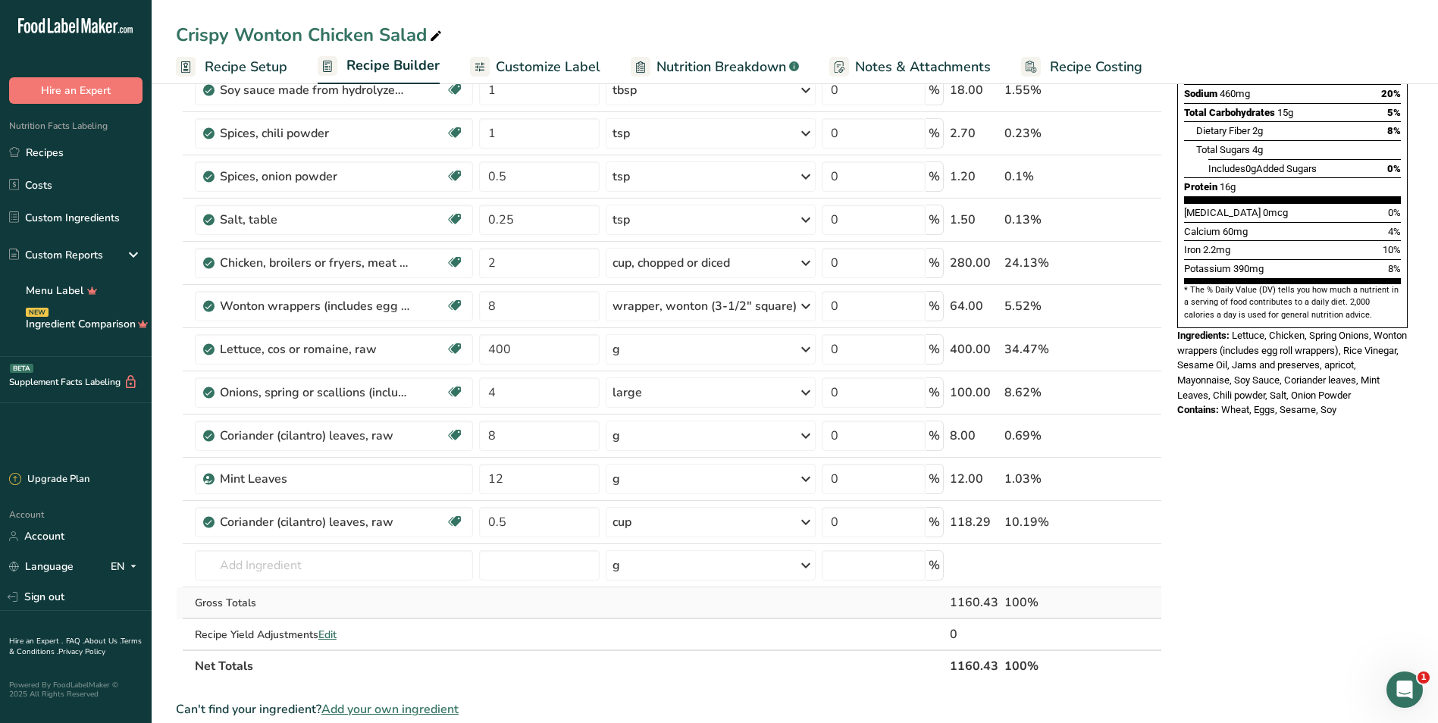
scroll to position [379, 0]
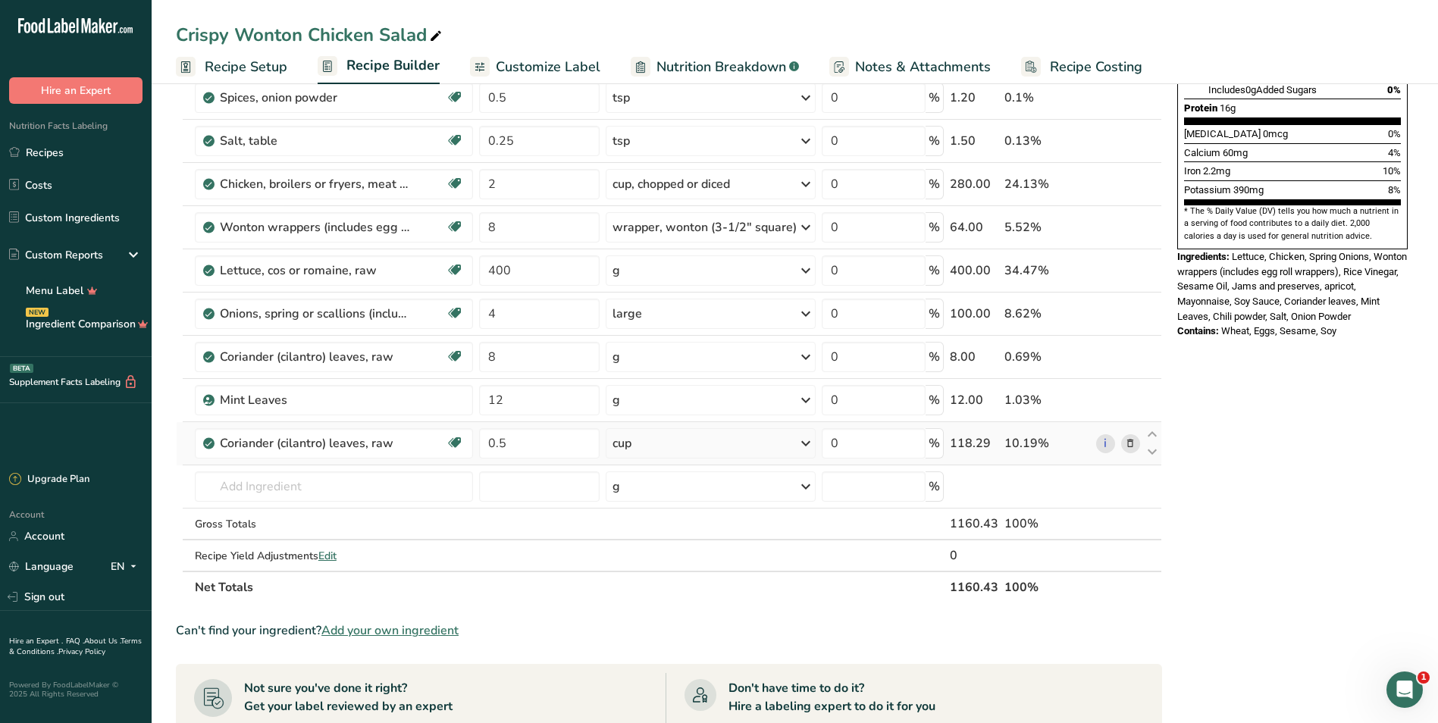
click at [1133, 446] on icon at bounding box center [1130, 444] width 11 height 16
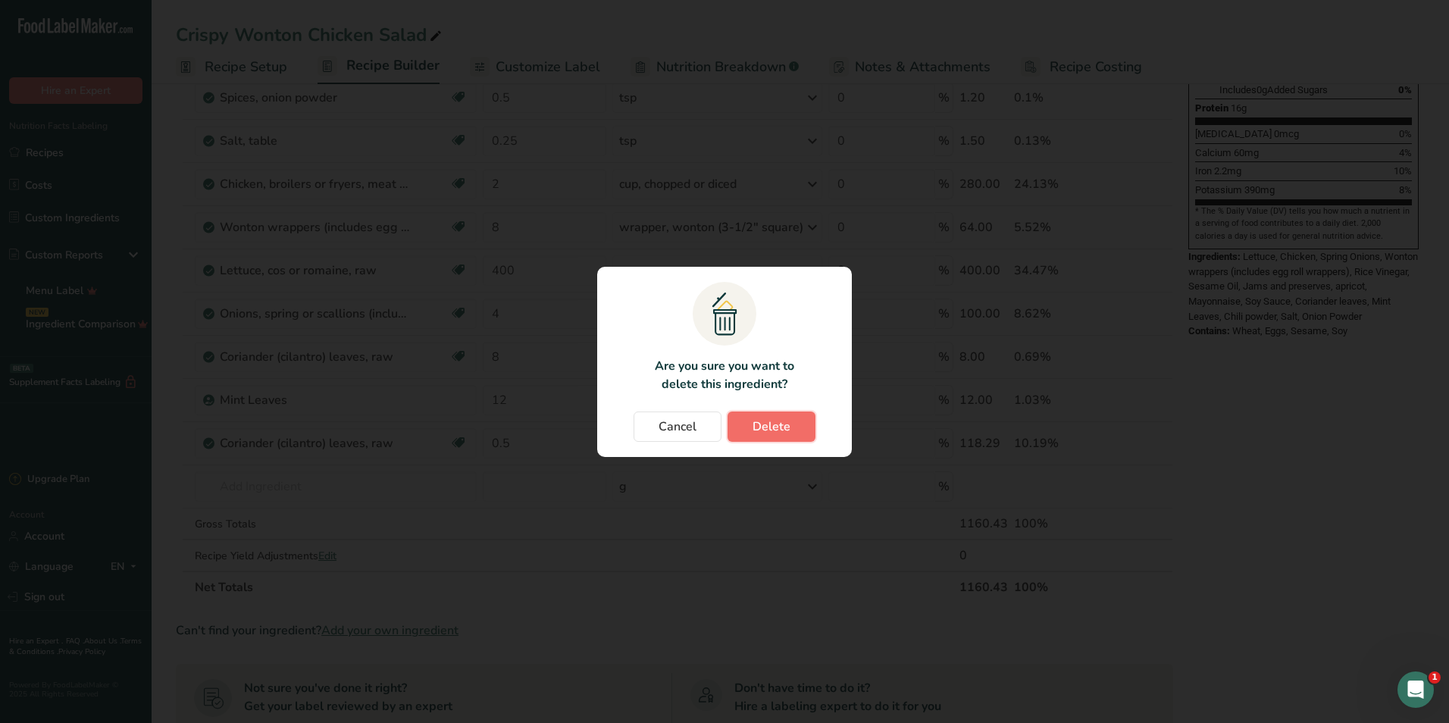
click at [792, 428] on button "Delete" at bounding box center [772, 427] width 88 height 30
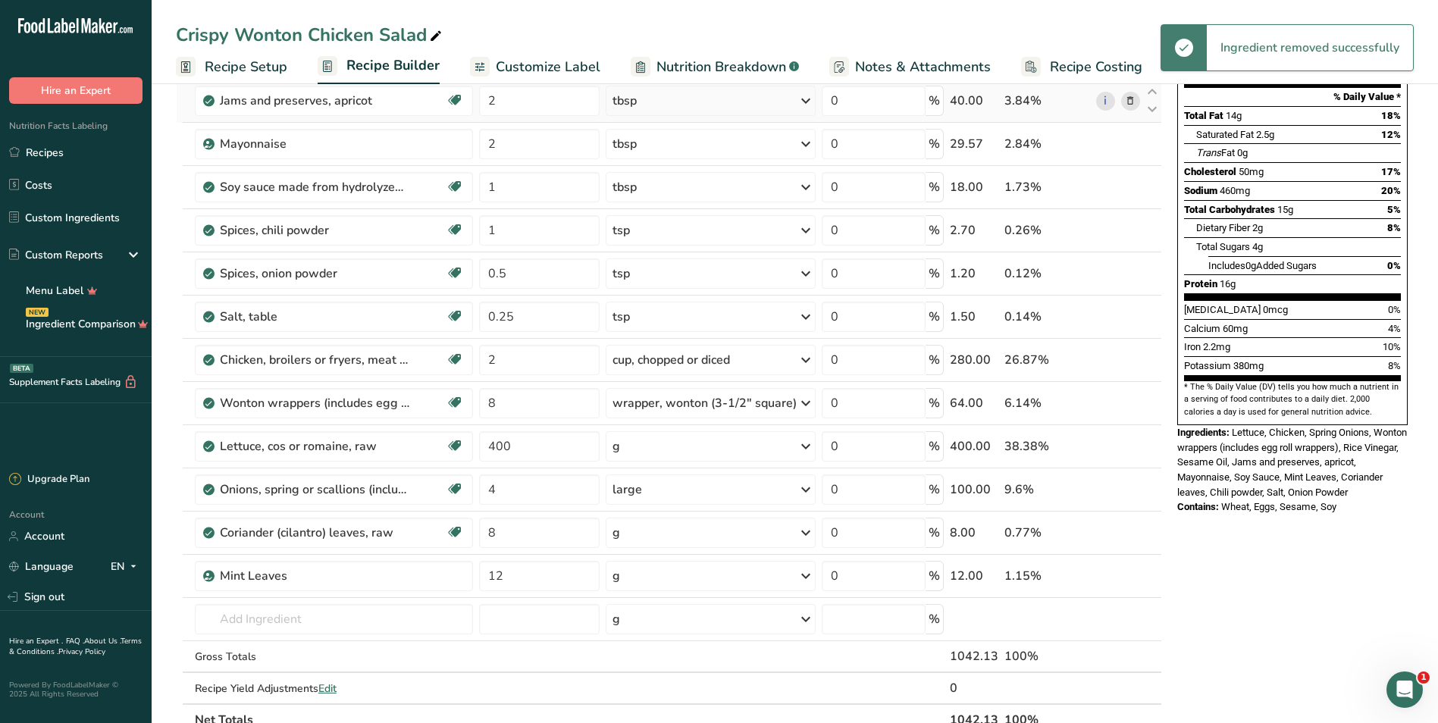
scroll to position [0, 0]
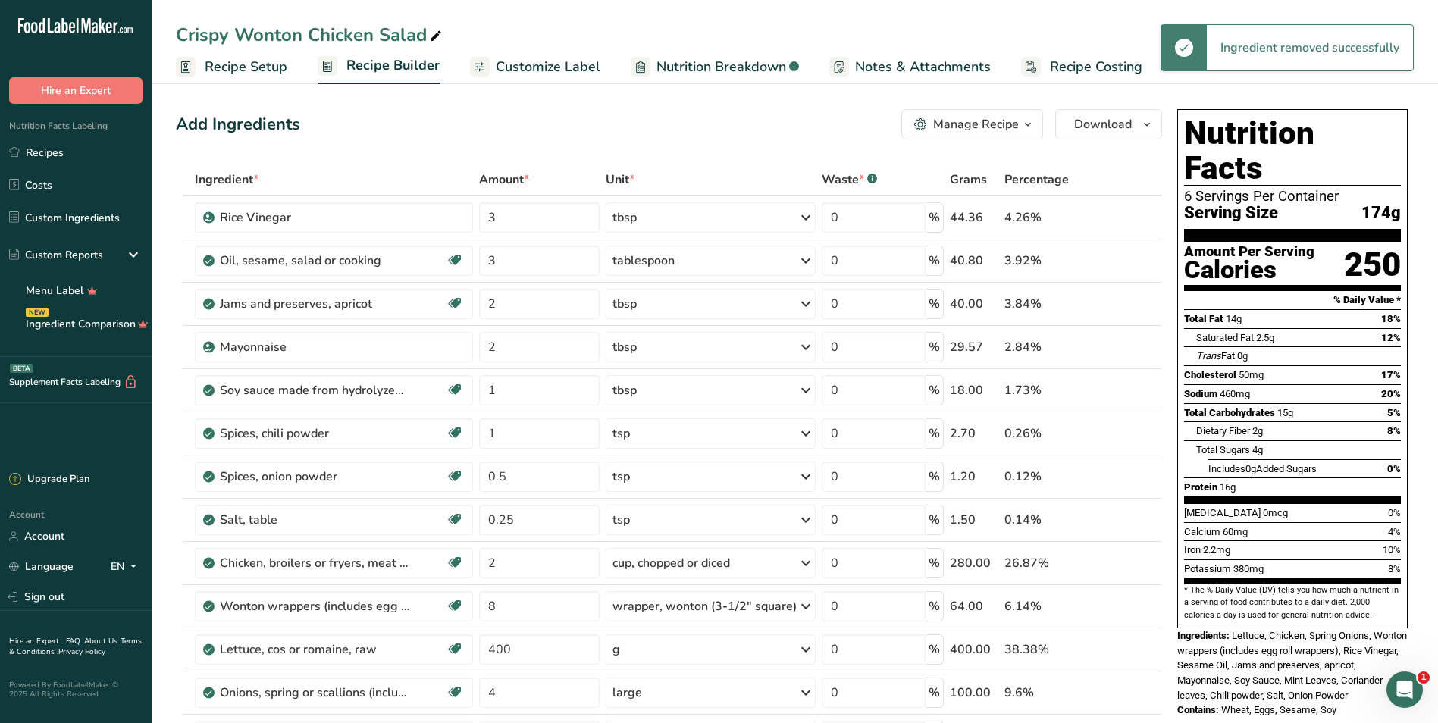
click at [729, 112] on div "Add Ingredients Manage Recipe Delete Recipe Duplicate Recipe Scale Recipe Save …" at bounding box center [669, 124] width 986 height 30
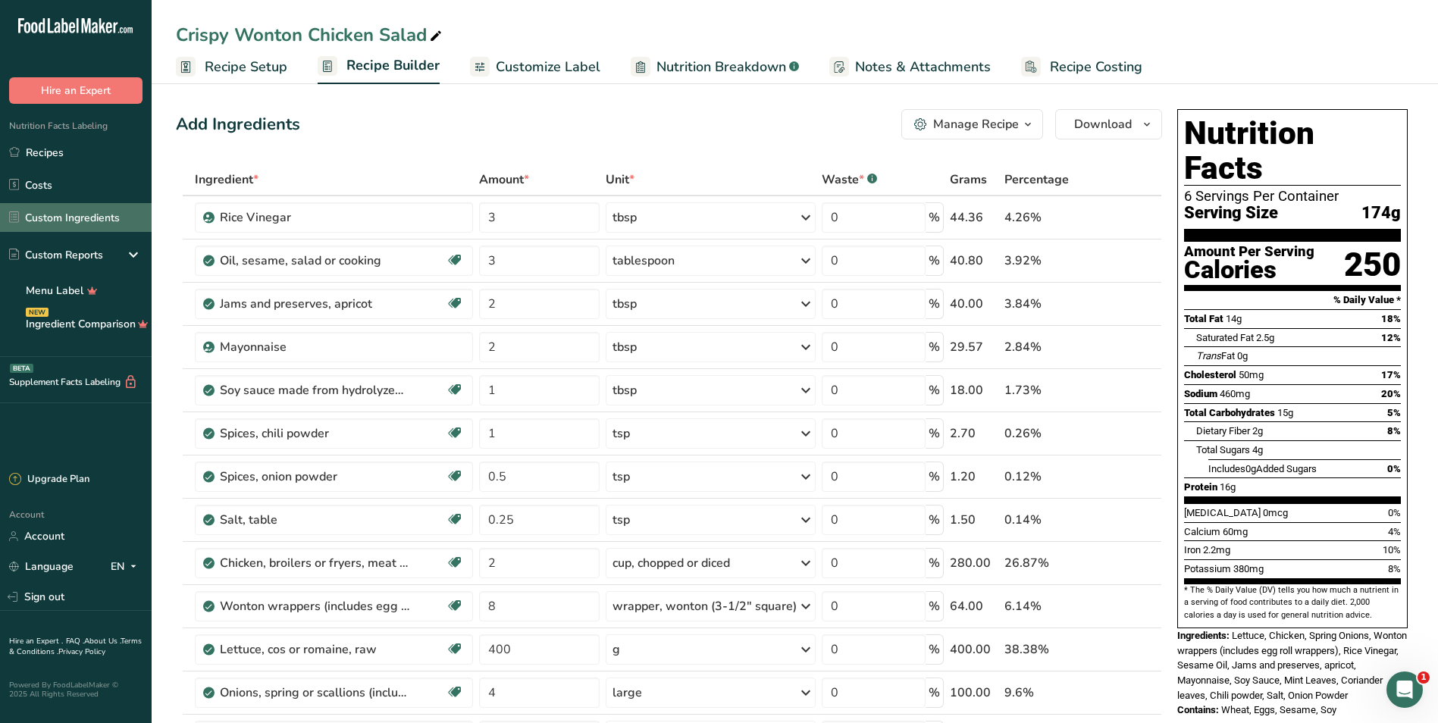
click at [73, 218] on link "Custom Ingredients" at bounding box center [76, 217] width 152 height 29
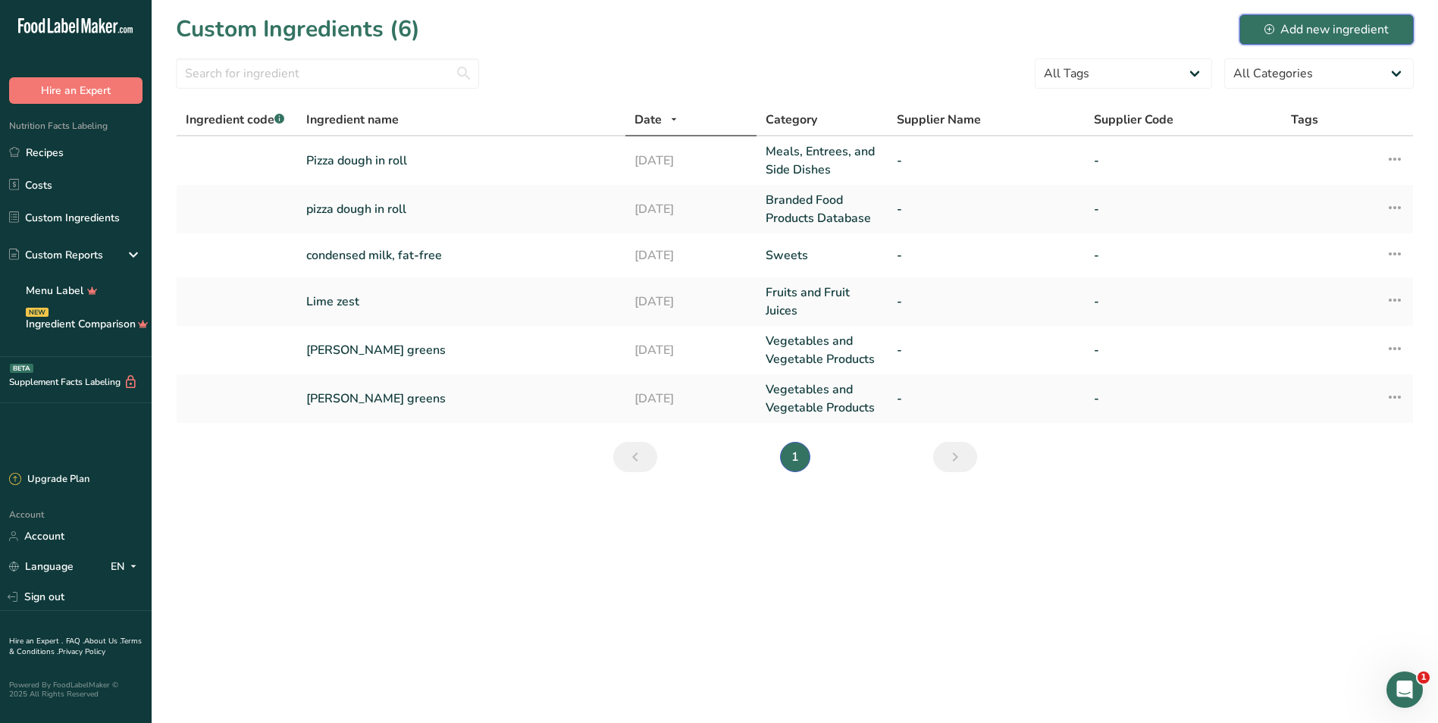
click at [1285, 35] on div "Add new ingredient" at bounding box center [1326, 29] width 124 height 18
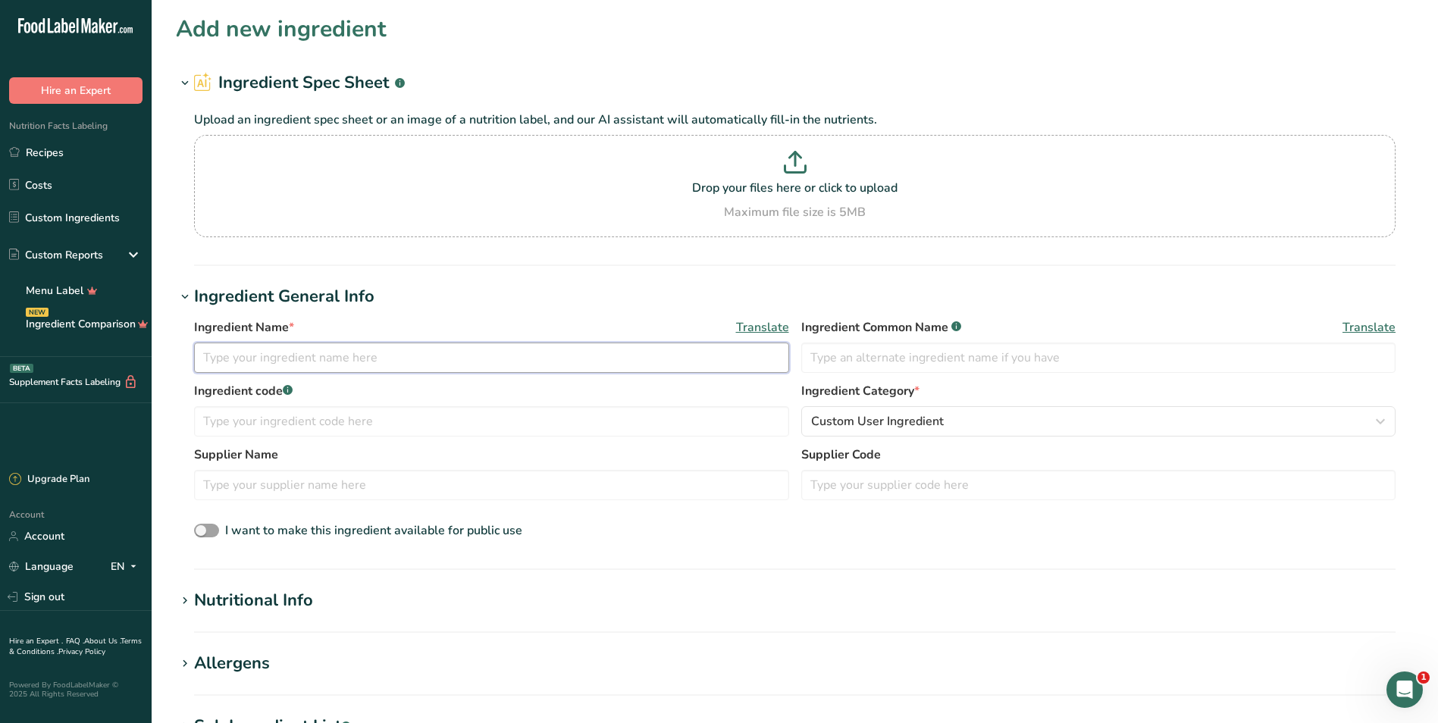
click at [330, 365] on input "text" at bounding box center [491, 358] width 595 height 30
type input "Cilantro leave, raw"
click at [853, 356] on input "text" at bounding box center [1098, 358] width 595 height 30
type input "Fresh Cilantro"
click at [209, 531] on span at bounding box center [206, 531] width 25 height 14
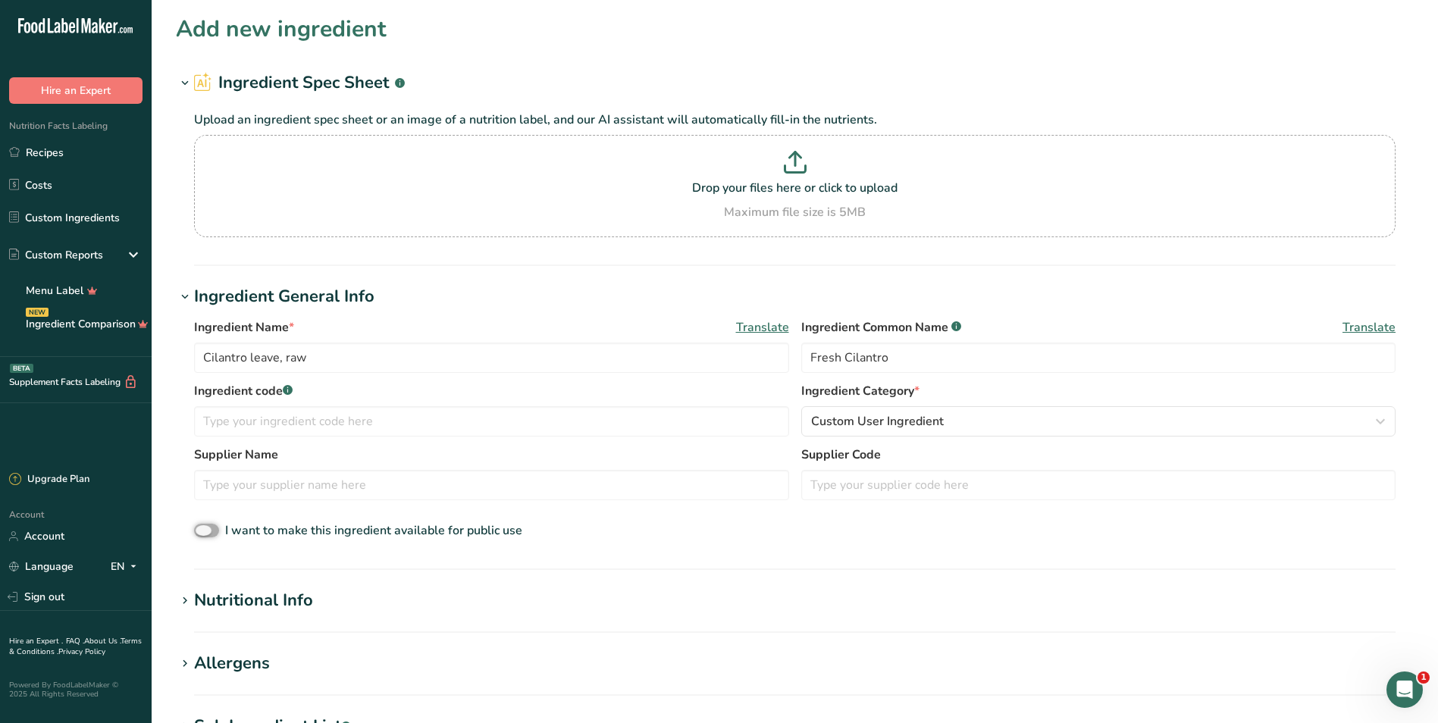
click at [204, 531] on input "I want to make this ingredient available for public use" at bounding box center [199, 531] width 10 height 10
checkbox input "true"
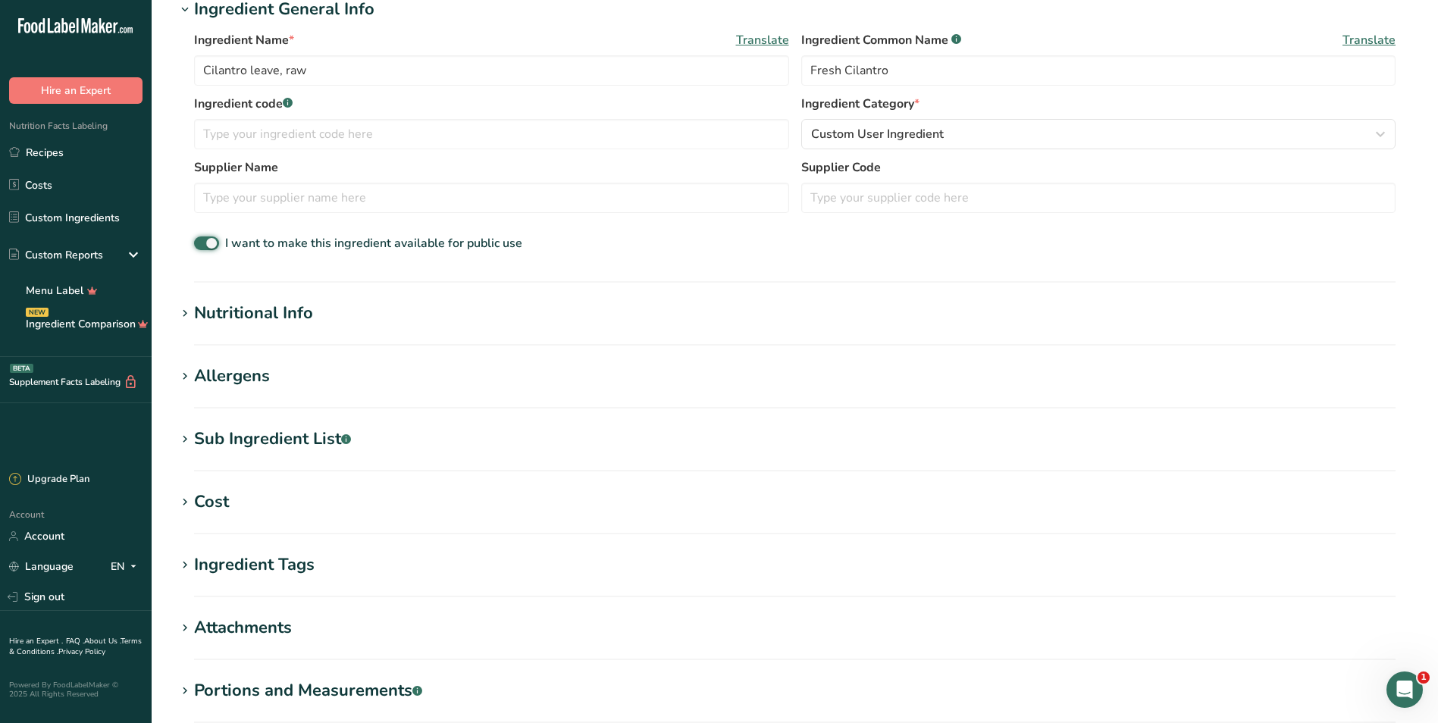
scroll to position [303, 0]
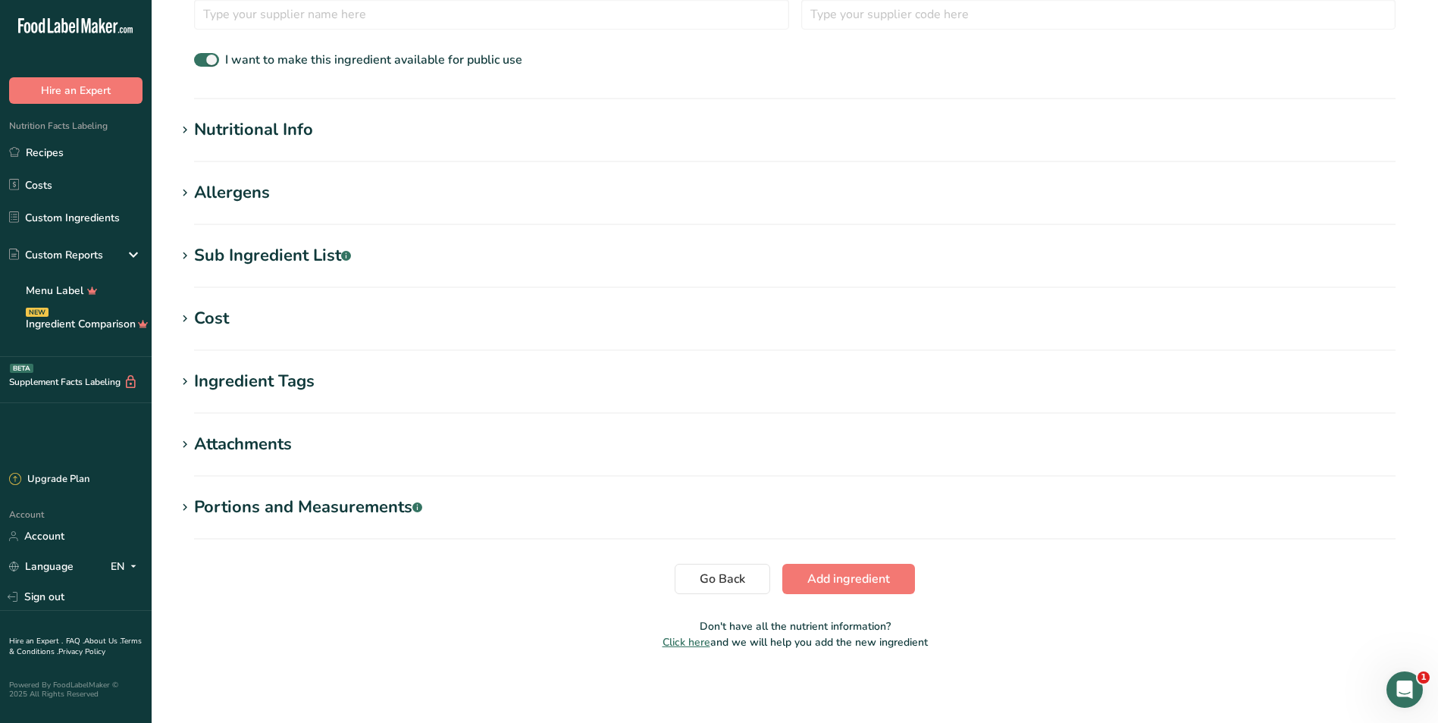
click at [194, 499] on div "Portions and Measurements .a-a{fill:#347362;}.b-a{fill:#fff;}" at bounding box center [308, 507] width 228 height 25
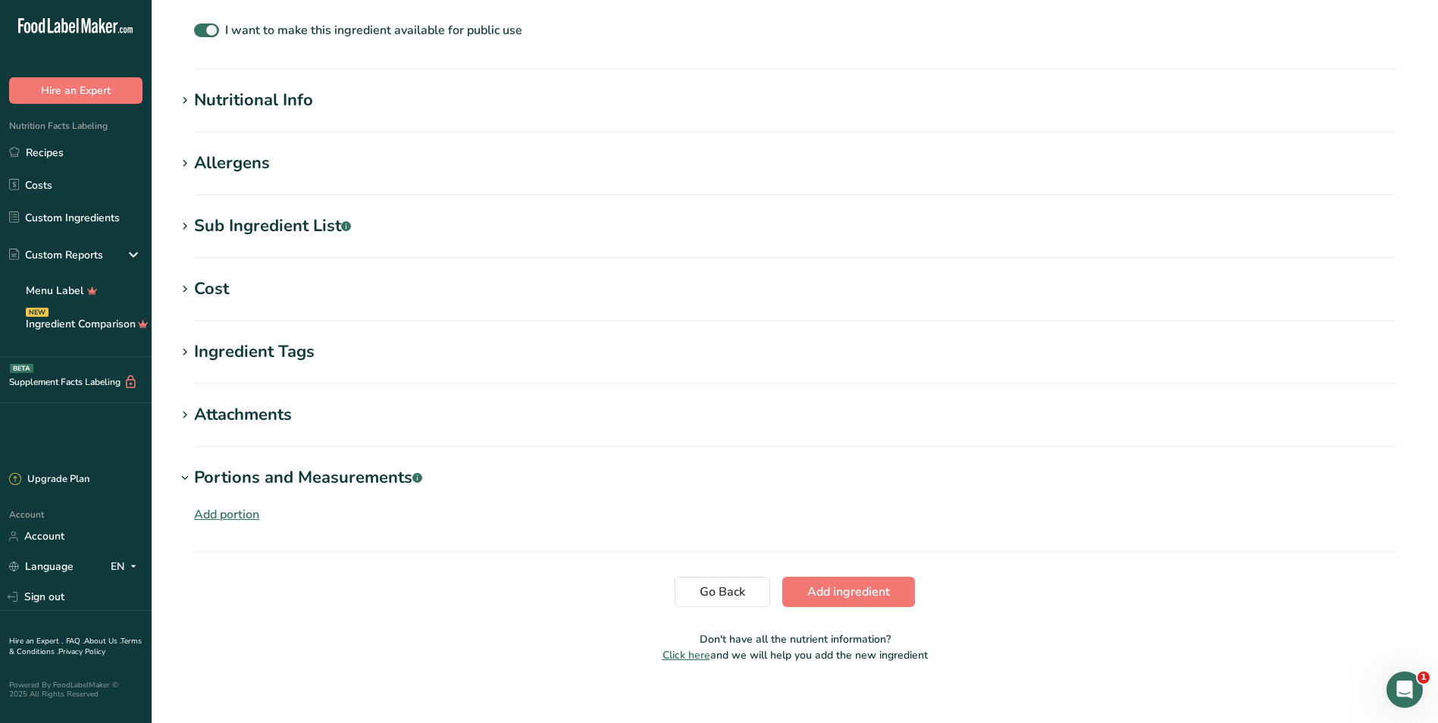
scroll to position [513, 0]
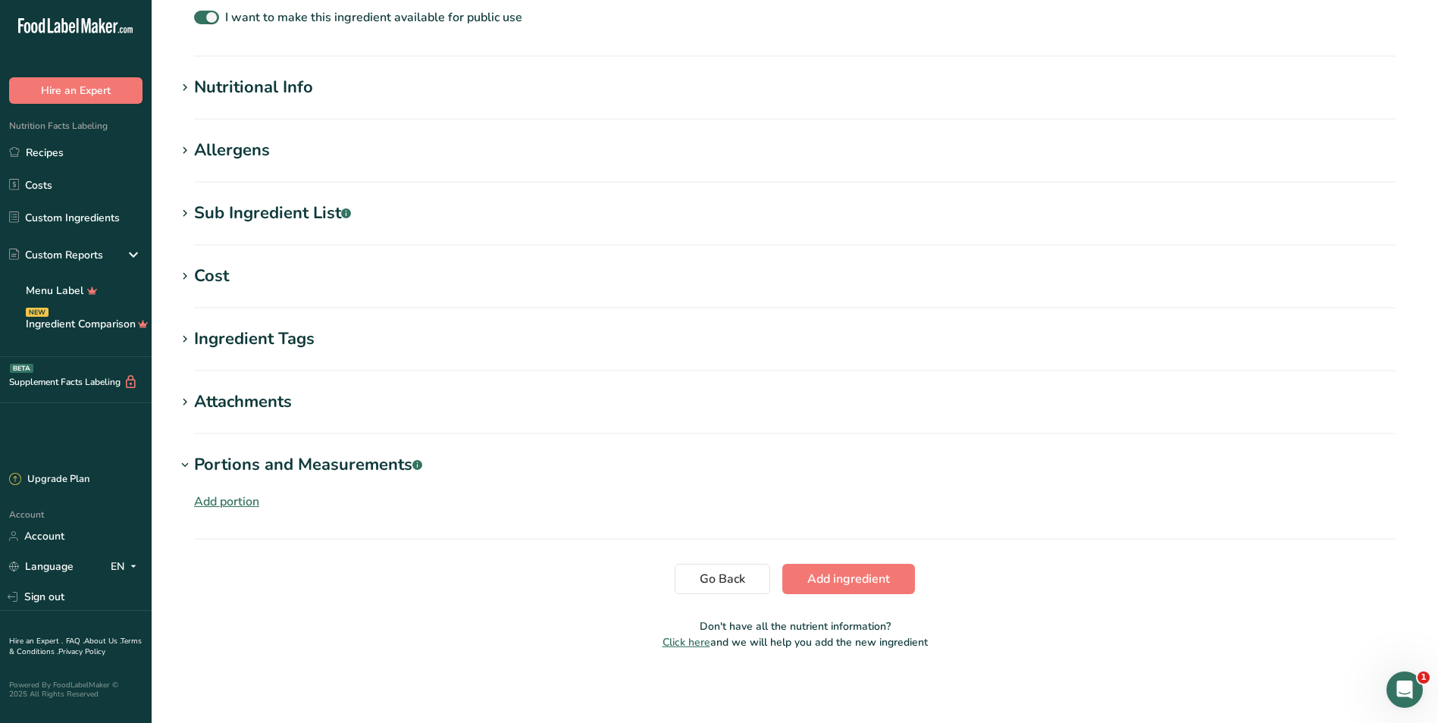
click at [228, 504] on div "Add portion" at bounding box center [226, 502] width 65 height 18
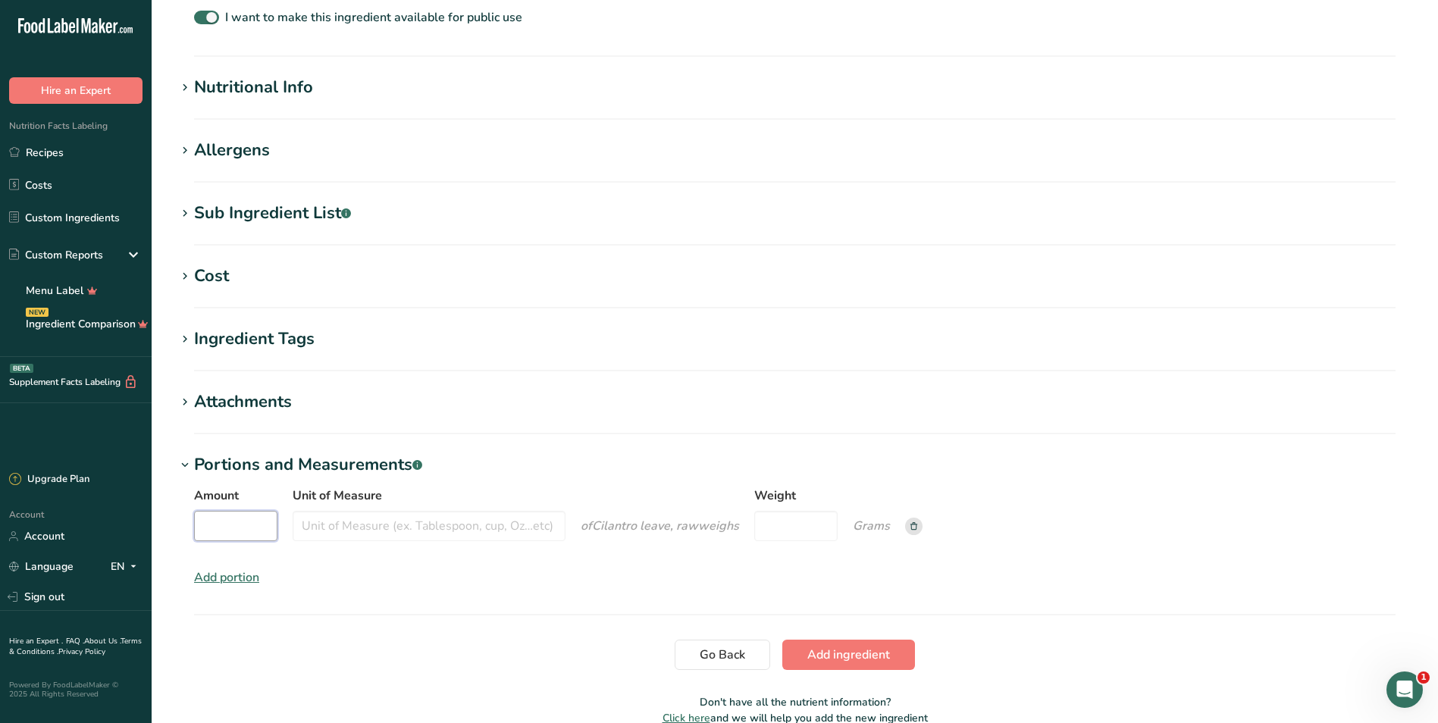
click at [229, 540] on input "Amount" at bounding box center [235, 526] width 83 height 30
click at [399, 519] on input "Unit of Measure" at bounding box center [429, 526] width 273 height 30
click at [241, 528] on input "Amount" at bounding box center [235, 526] width 83 height 30
type input "1"
click at [446, 527] on input "Unit of Measure" at bounding box center [429, 526] width 273 height 30
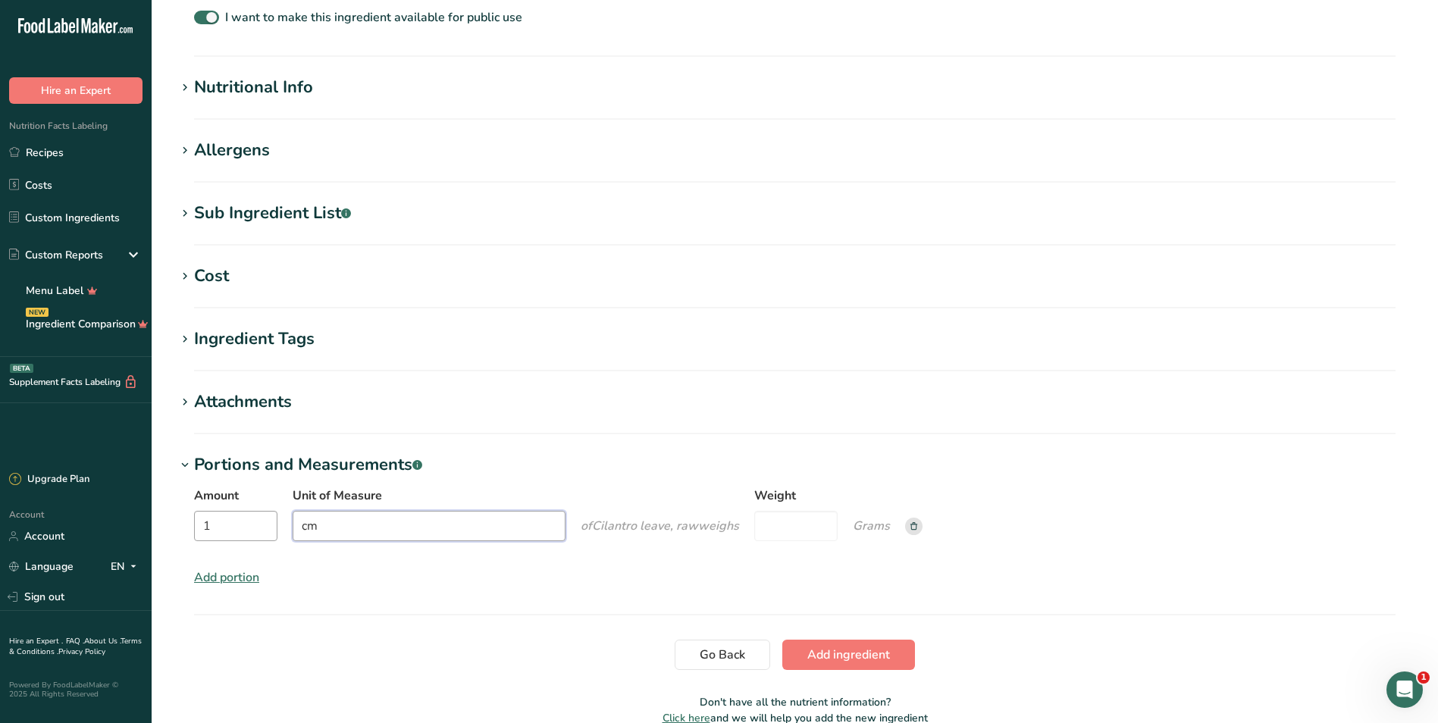
type input "cm"
click at [233, 531] on input "1" at bounding box center [235, 526] width 83 height 30
click at [334, 528] on input "cm" at bounding box center [429, 526] width 273 height 30
type input "c"
click at [236, 528] on input "Amount" at bounding box center [235, 526] width 83 height 30
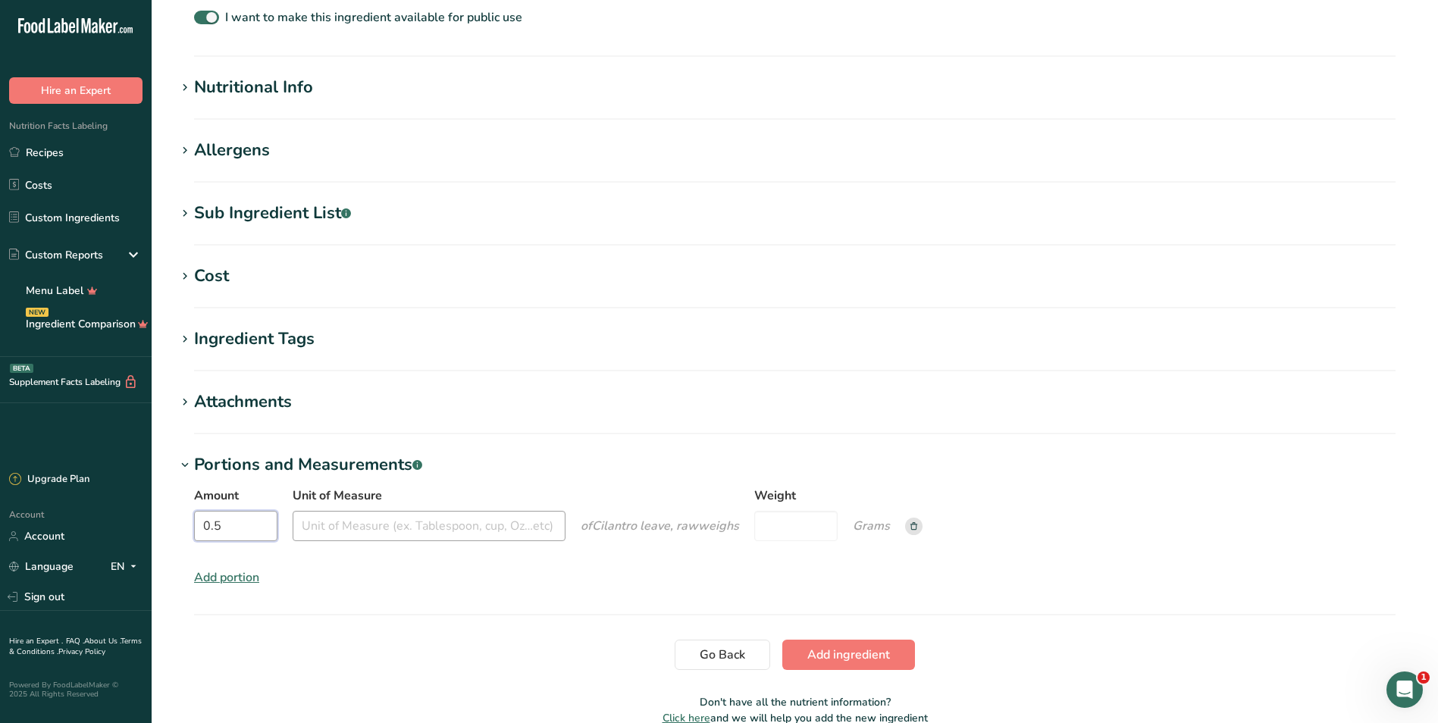
type input "0.5"
click at [346, 525] on input "Unit of Measure" at bounding box center [429, 526] width 273 height 30
click at [480, 522] on input "cup" at bounding box center [429, 526] width 273 height 30
type input "cup"
click at [802, 520] on input "Weight" at bounding box center [795, 526] width 83 height 30
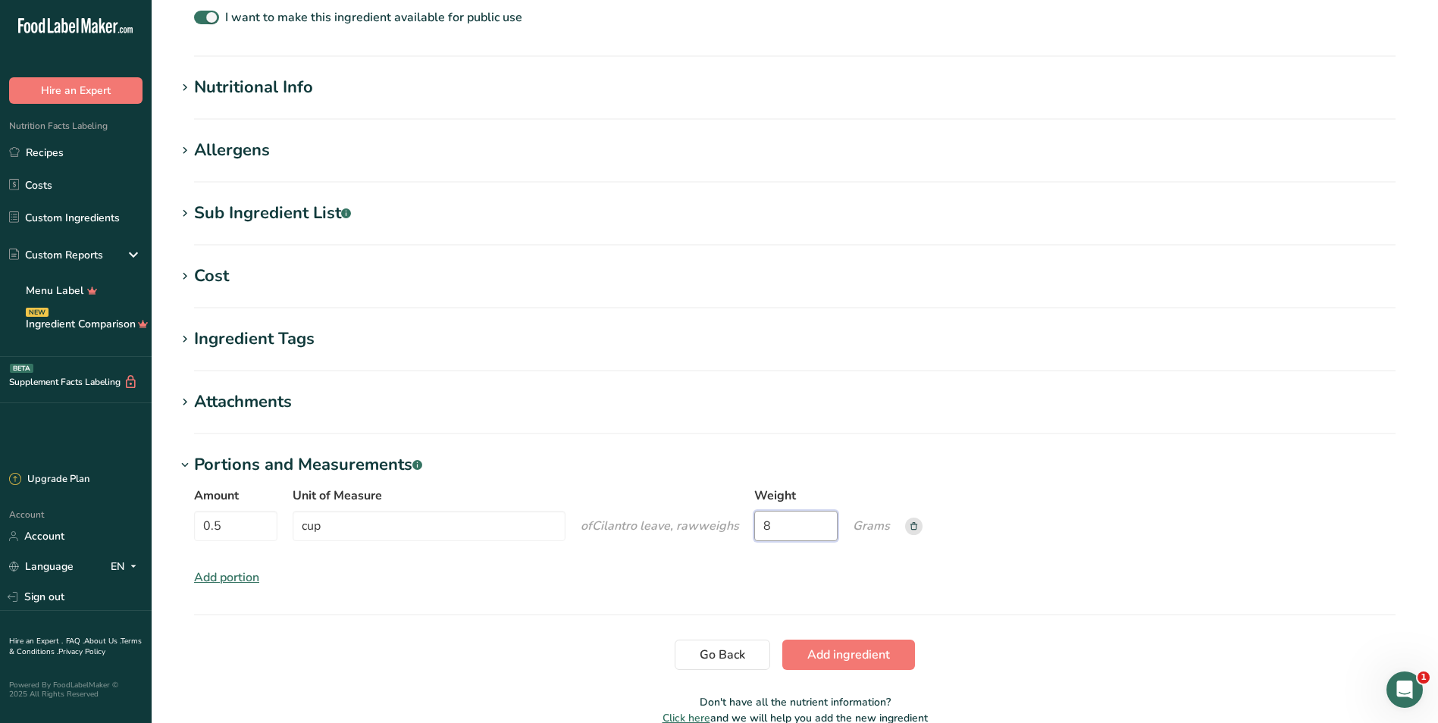
type input "8"
click at [1107, 540] on div "Amount 0.5 Unit of Measure cup of Cilantro leave, raw weigh s Weight 8 Grams" at bounding box center [794, 519] width 1201 height 64
click at [859, 651] on span "Add ingredient" at bounding box center [848, 655] width 83 height 18
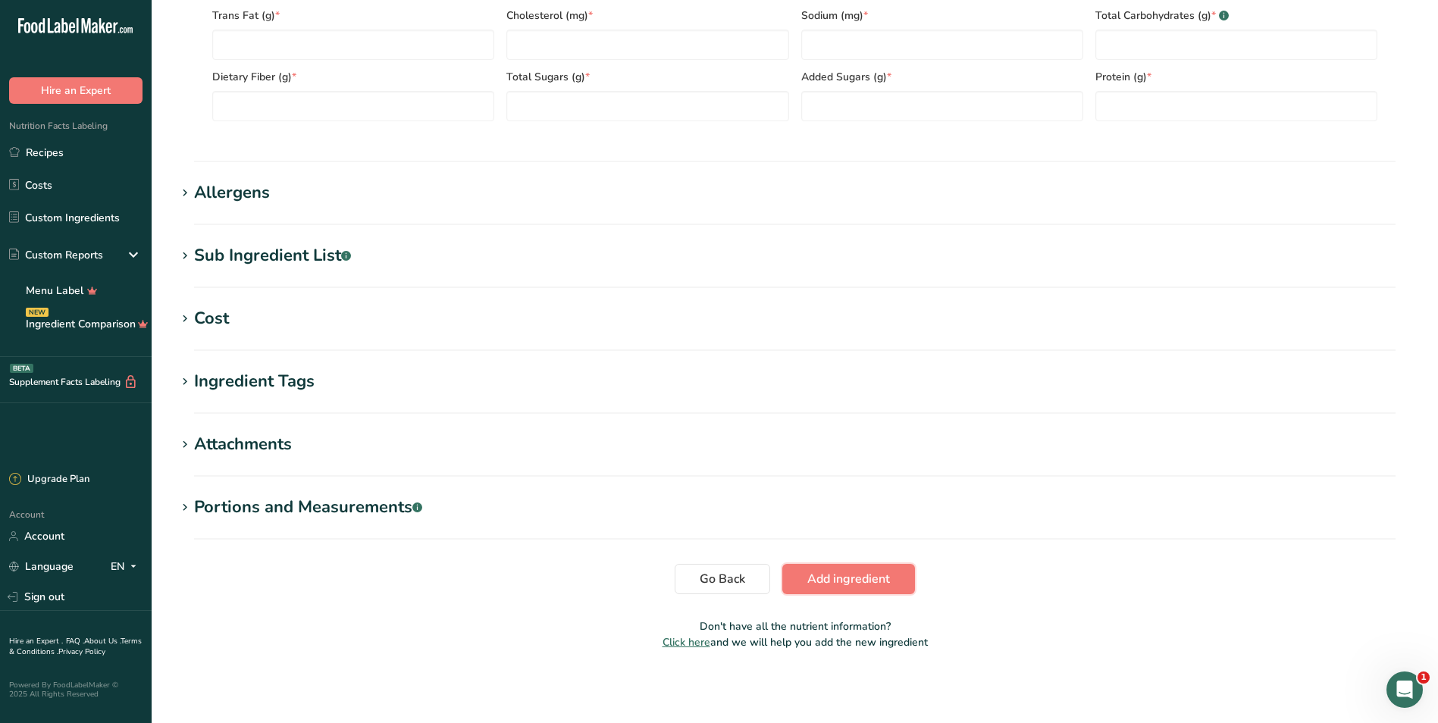
scroll to position [196, 0]
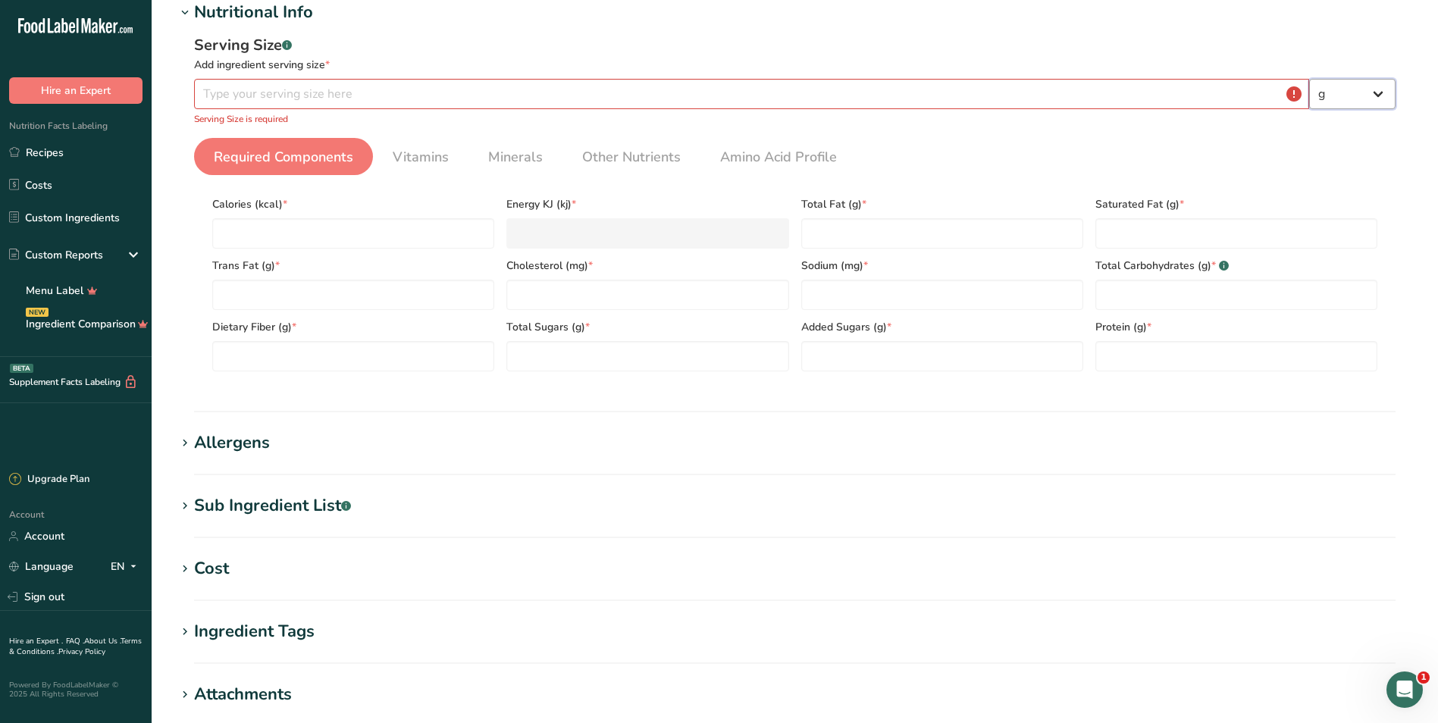
click at [1374, 86] on select "g kg mg mcg lb oz l mL fl oz tbsp tsp cup qt gallon" at bounding box center [1352, 94] width 86 height 30
select select "21"
click at [1309, 79] on select "g kg mg mcg lb oz l mL fl oz tbsp tsp cup qt gallon" at bounding box center [1352, 94] width 86 height 30
select select "22"
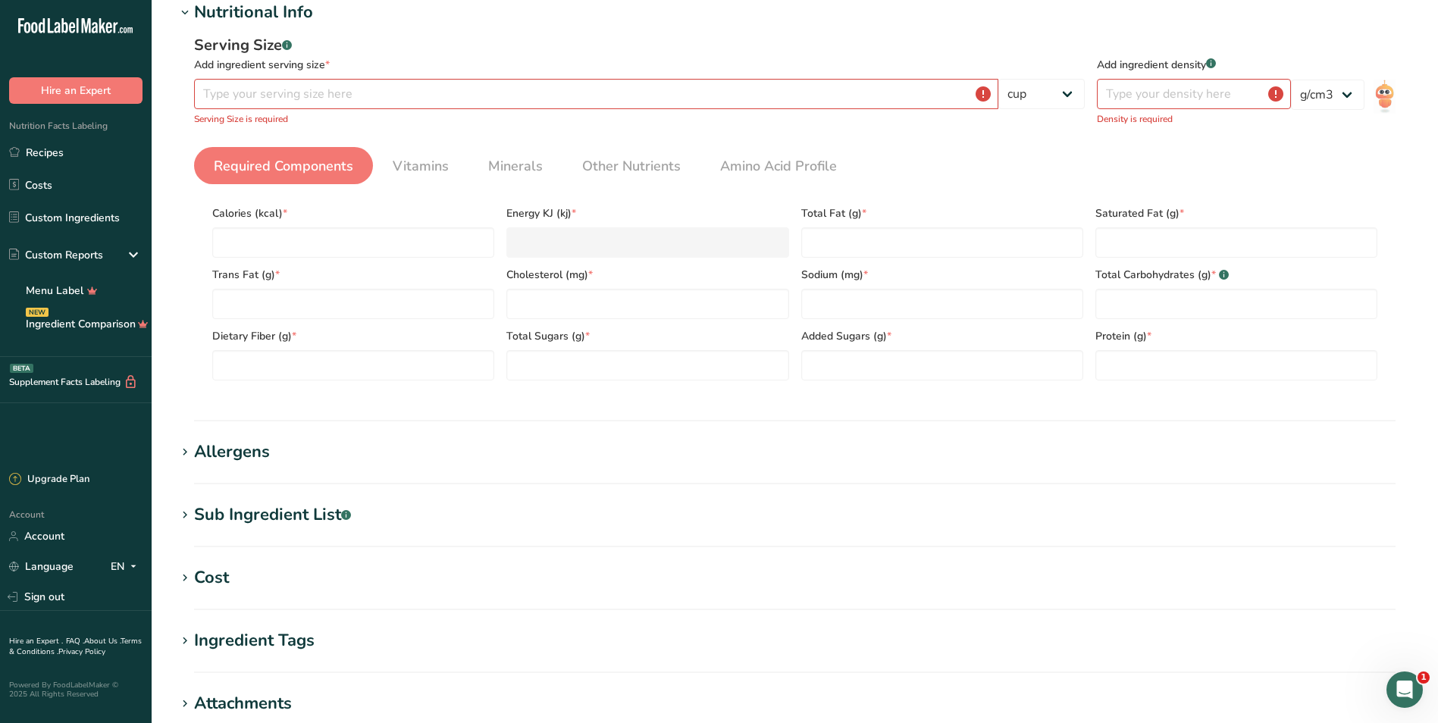
click at [546, 110] on div "Serving Size .a-a{fill:#347362;}.b-a{fill:#fff;} Add ingredient serving size * …" at bounding box center [639, 84] width 891 height 101
click at [546, 106] on input "number" at bounding box center [596, 94] width 804 height 30
type input "0.5"
click at [581, 42] on div "Serving Size .a-a{fill:#347362;}.b-a{fill:#fff;}" at bounding box center [639, 45] width 891 height 23
click at [1236, 96] on input "number" at bounding box center [1194, 94] width 194 height 30
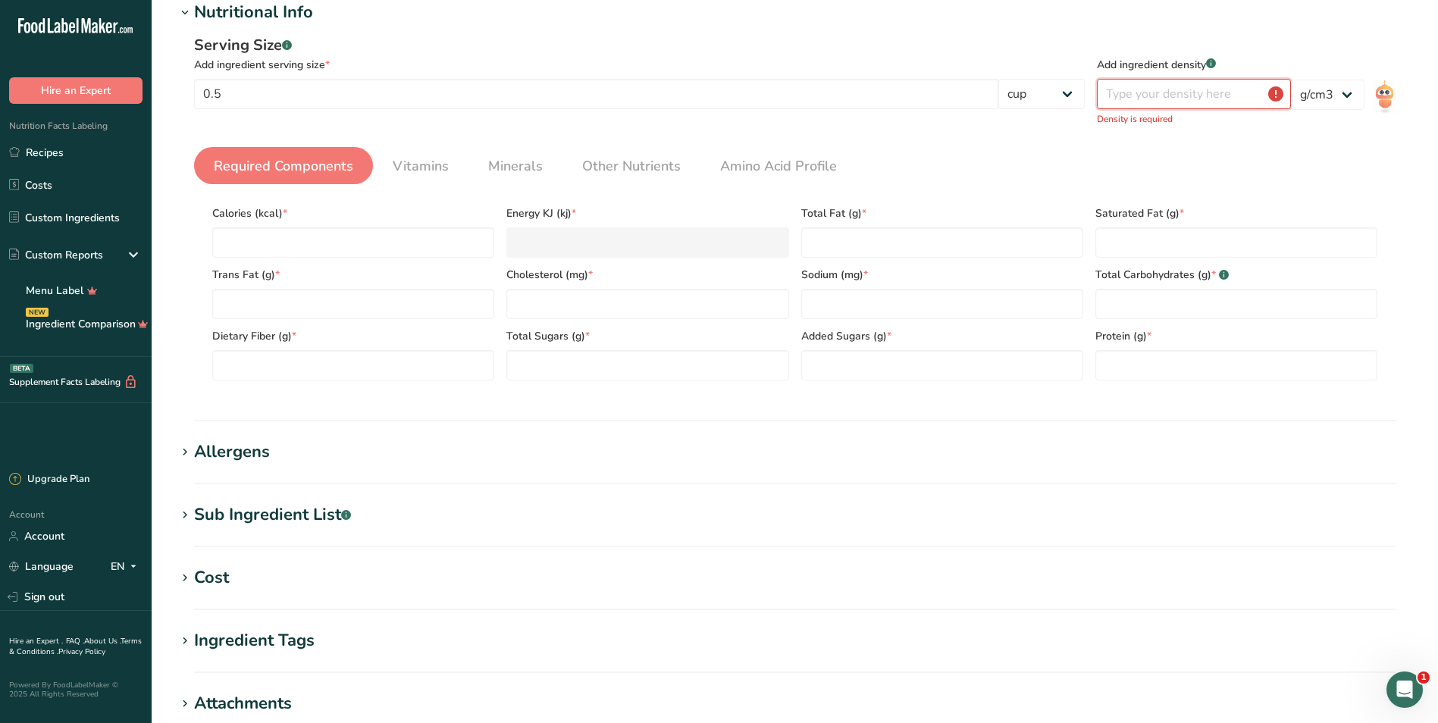
scroll to position [0, 0]
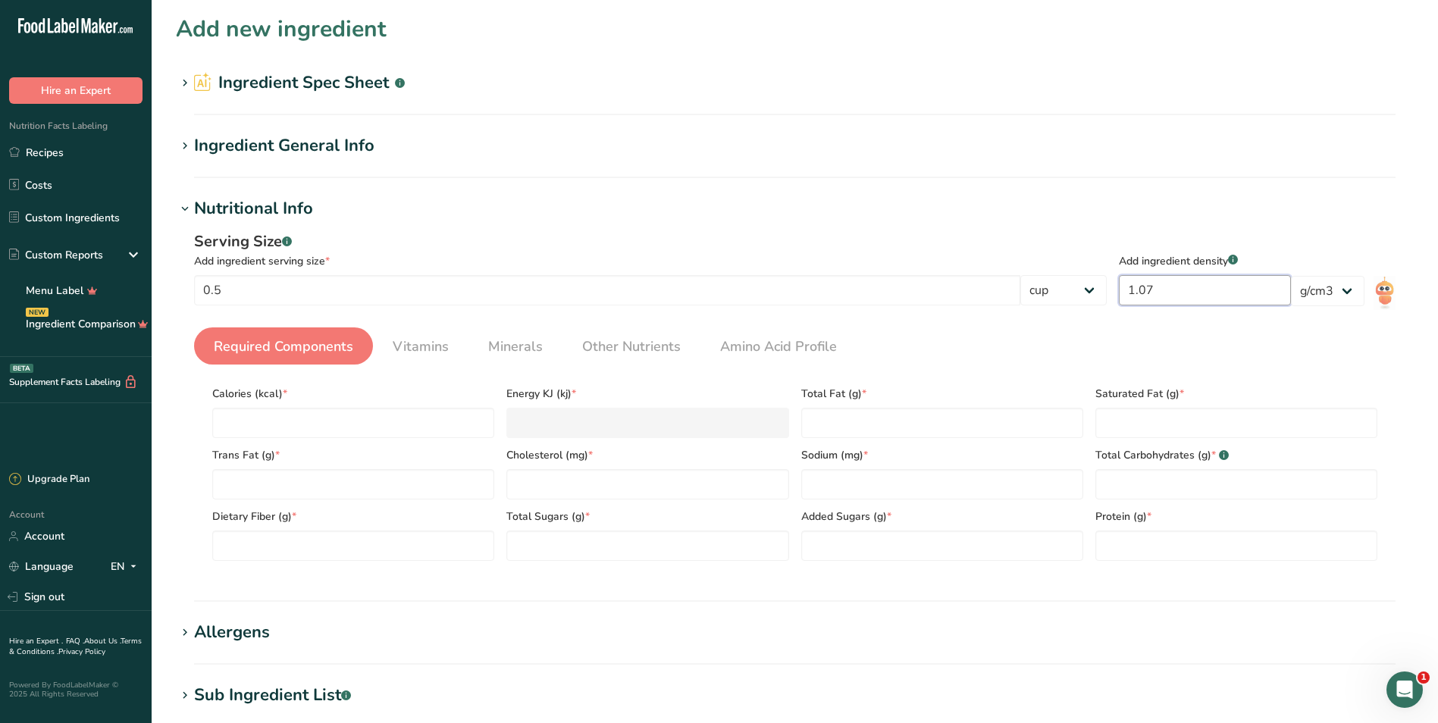
type input "1"
type input "0.07"
click at [1076, 249] on div "Serving Size .a-a{fill:#347362;}.b-a{fill:#fff;}" at bounding box center [650, 241] width 913 height 23
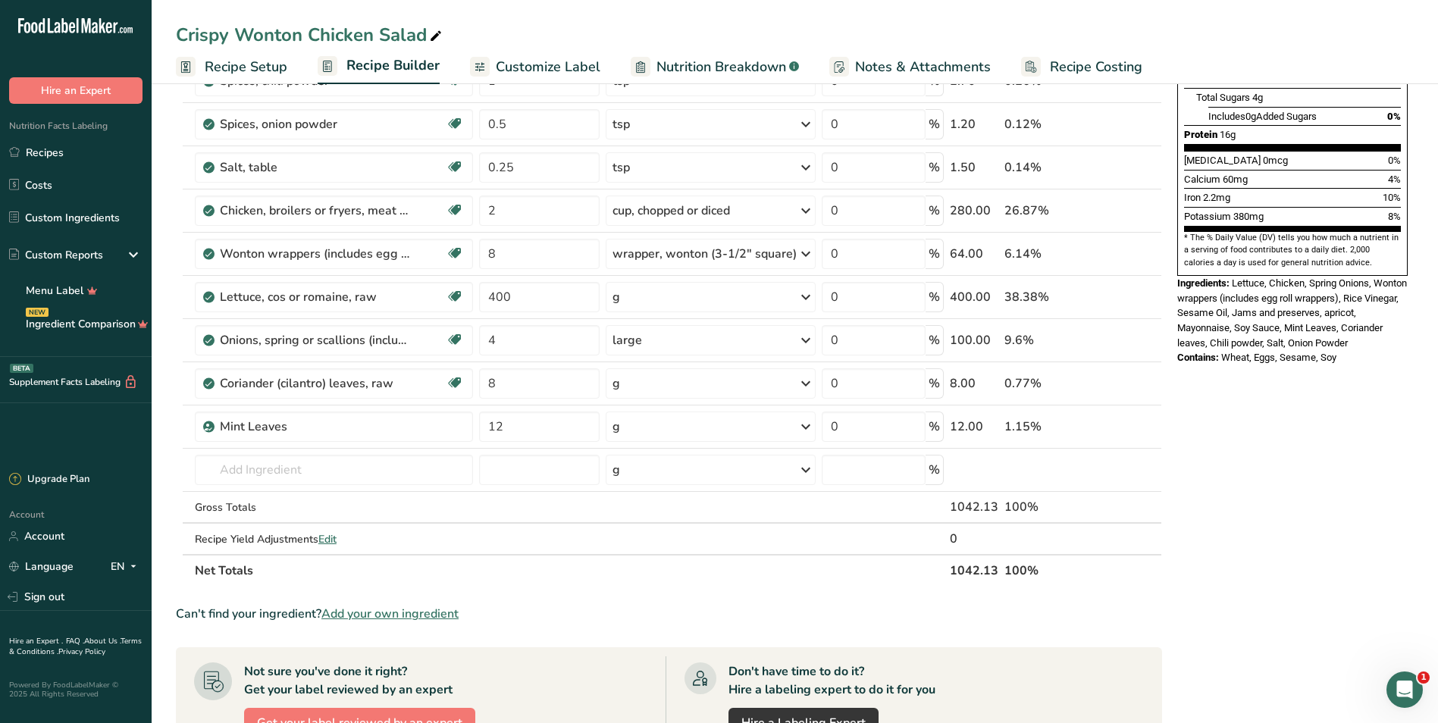
scroll to position [379, 0]
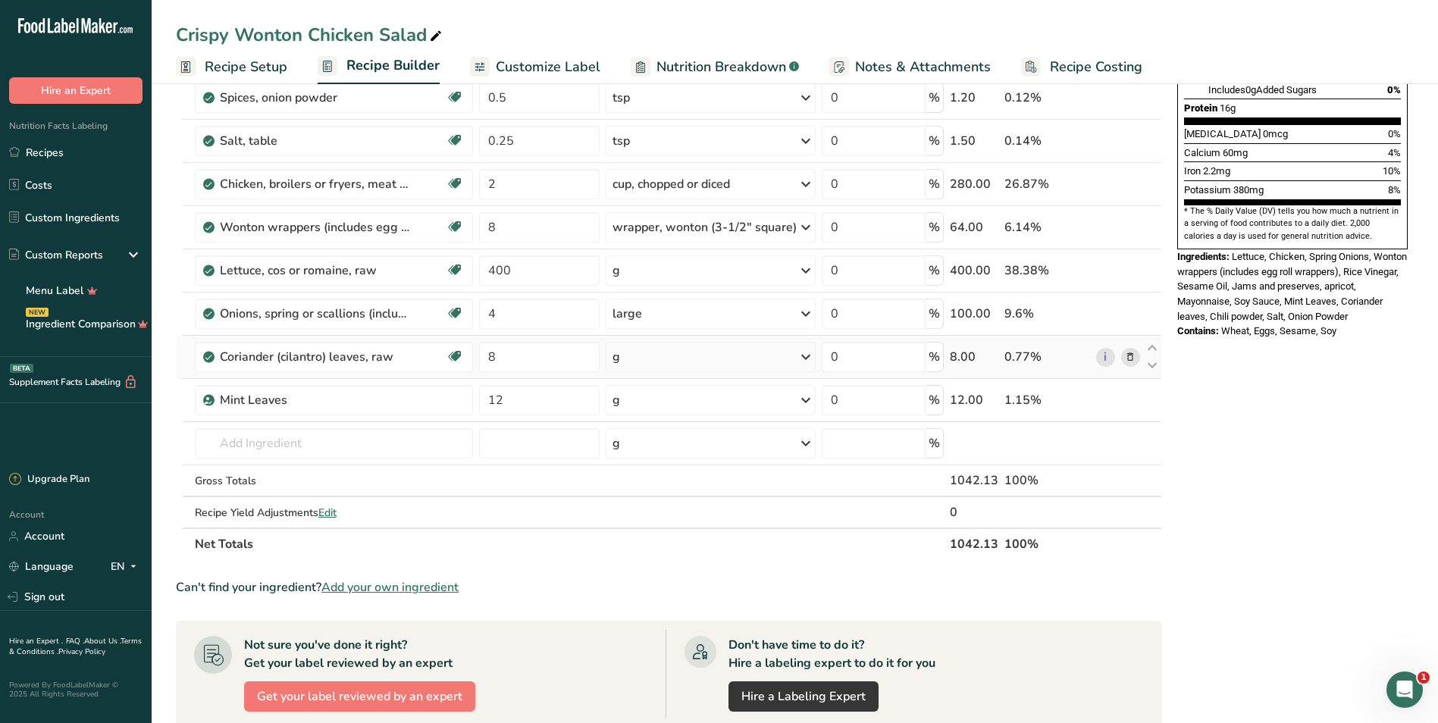
click at [653, 367] on div "g" at bounding box center [711, 357] width 210 height 30
click at [666, 543] on div "See more" at bounding box center [678, 545] width 127 height 16
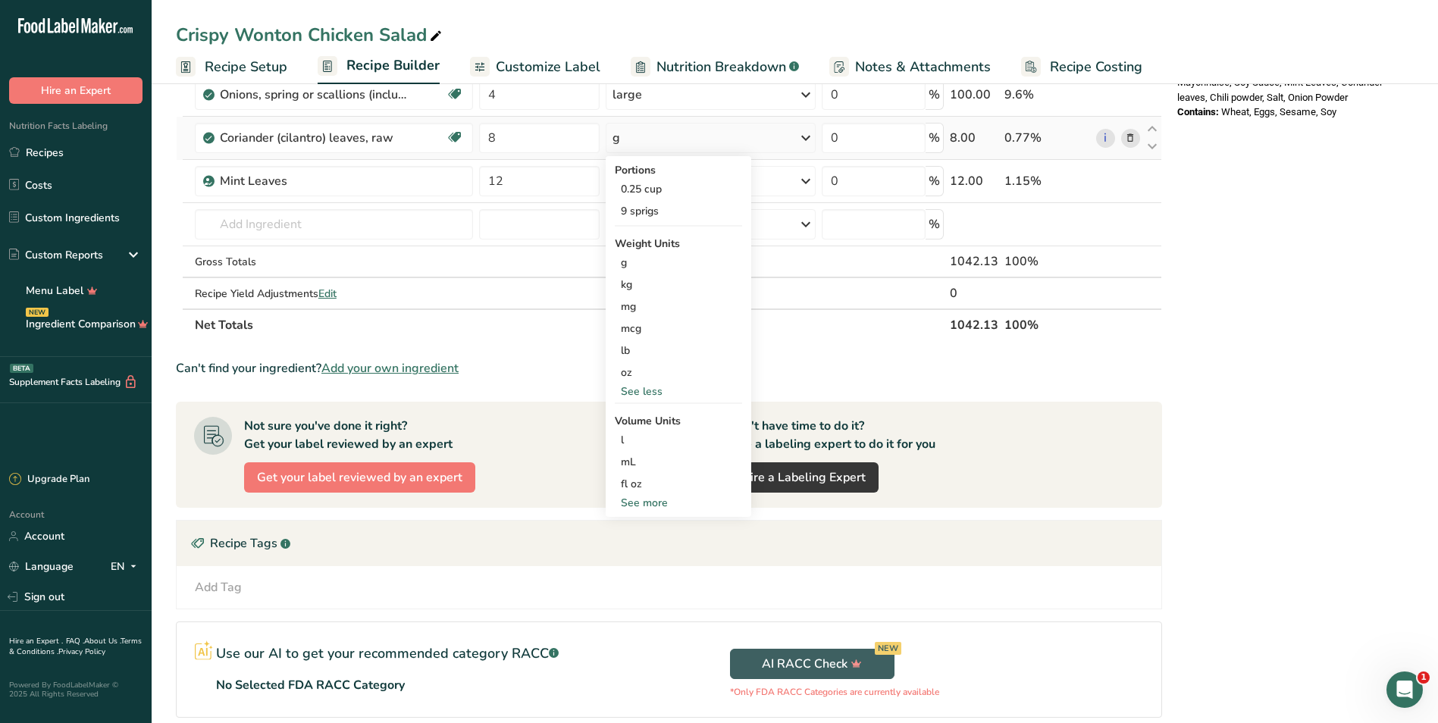
scroll to position [606, 0]
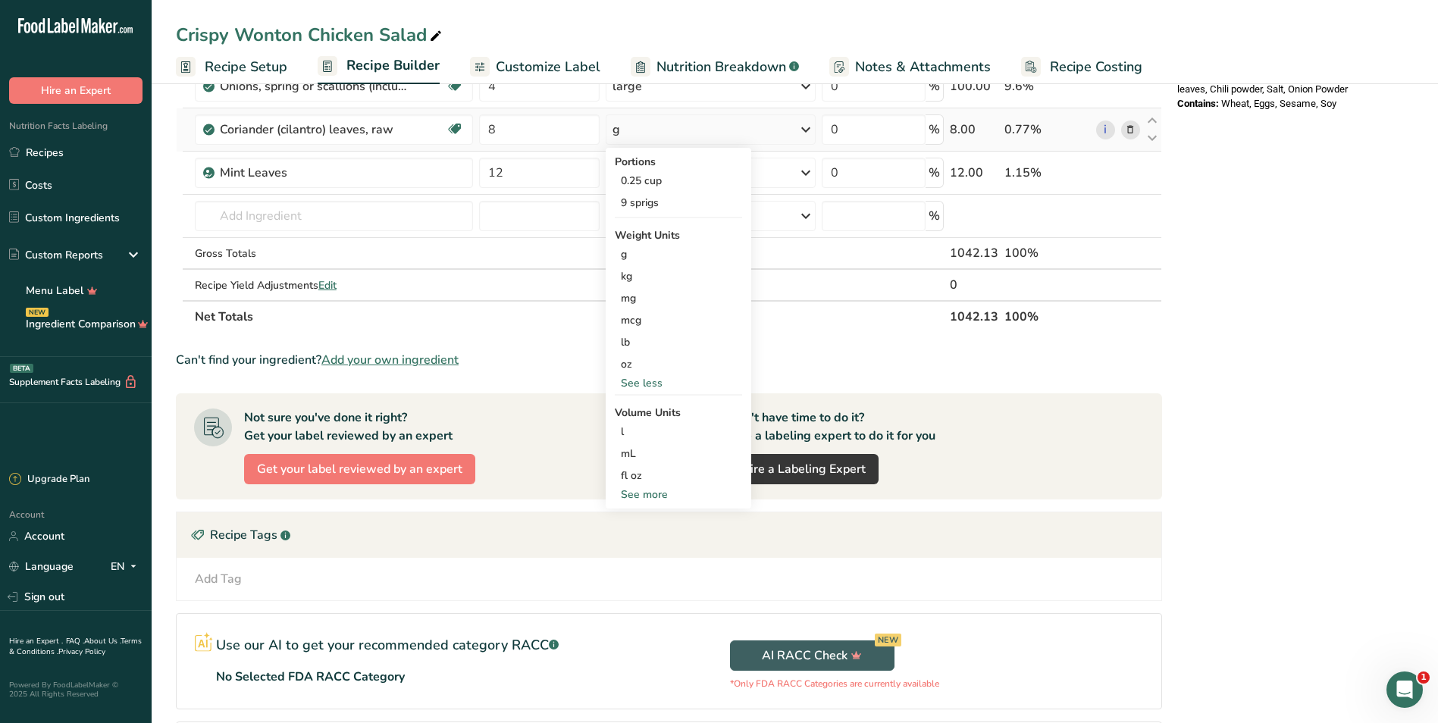
click at [651, 494] on div "See more" at bounding box center [678, 495] width 127 height 16
select select "22"
click at [658, 543] on div "cup" at bounding box center [678, 542] width 115 height 16
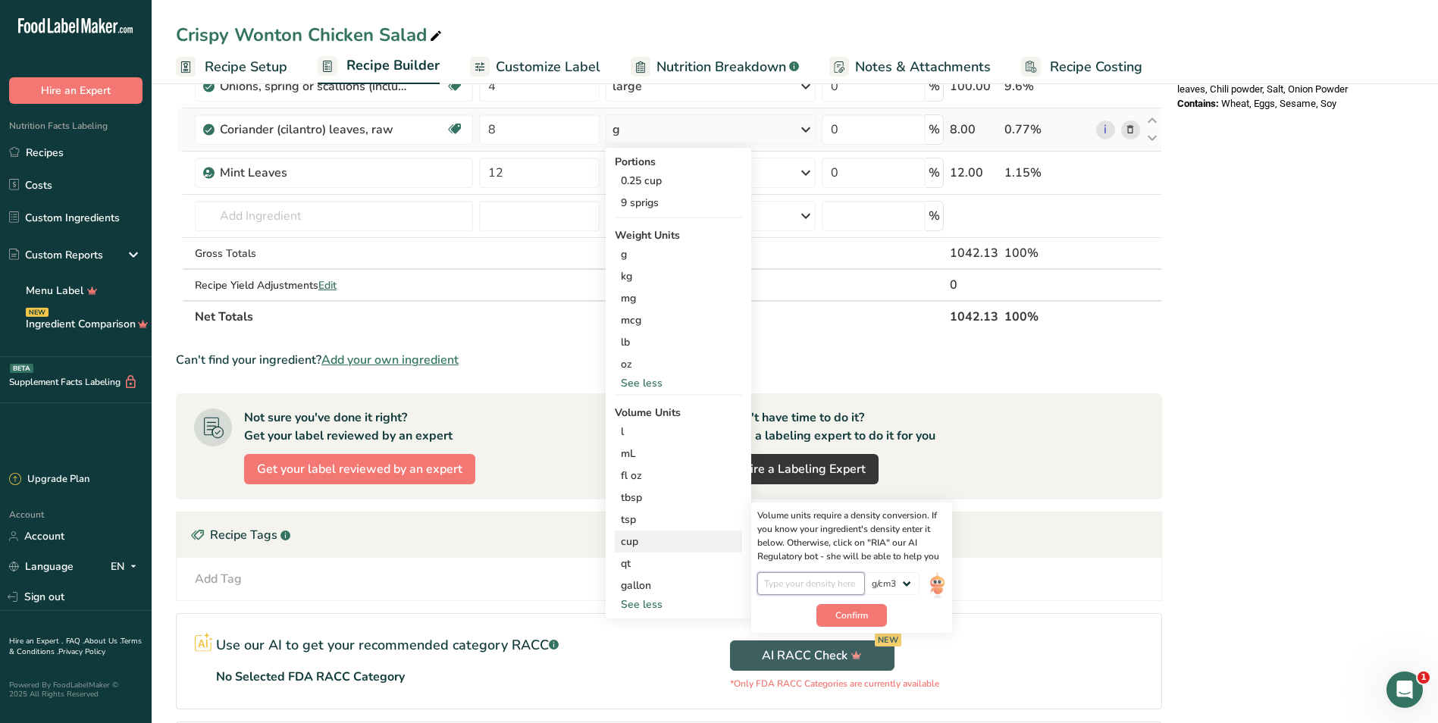
click at [825, 585] on input "number" at bounding box center [811, 583] width 108 height 23
type input "0.25"
click at [875, 628] on div "Volume units require a density conversion. If you know your ingredient's densit…" at bounding box center [851, 568] width 201 height 130
click at [876, 615] on button "Confirm" at bounding box center [851, 615] width 70 height 23
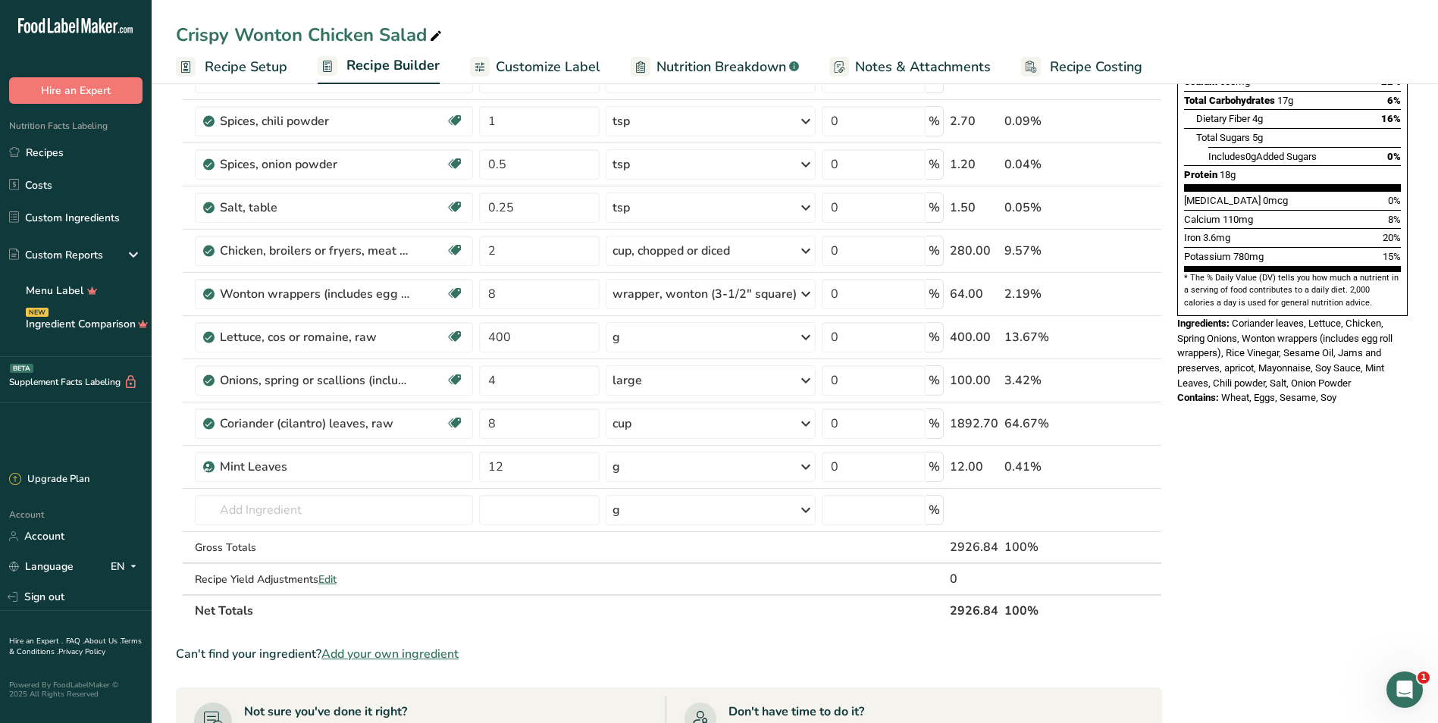
scroll to position [303, 0]
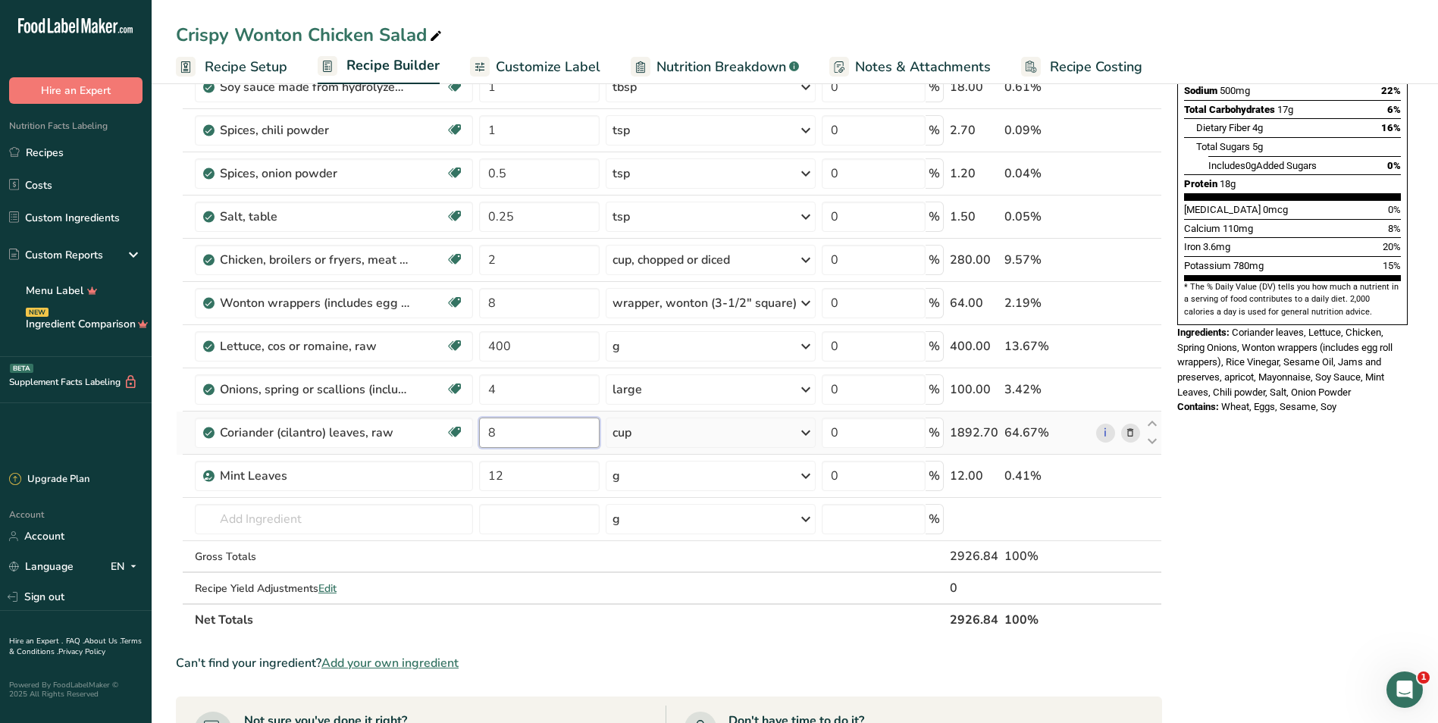
drag, startPoint x: 549, startPoint y: 435, endPoint x: 504, endPoint y: 432, distance: 44.8
click at [505, 432] on input "8" at bounding box center [539, 433] width 121 height 30
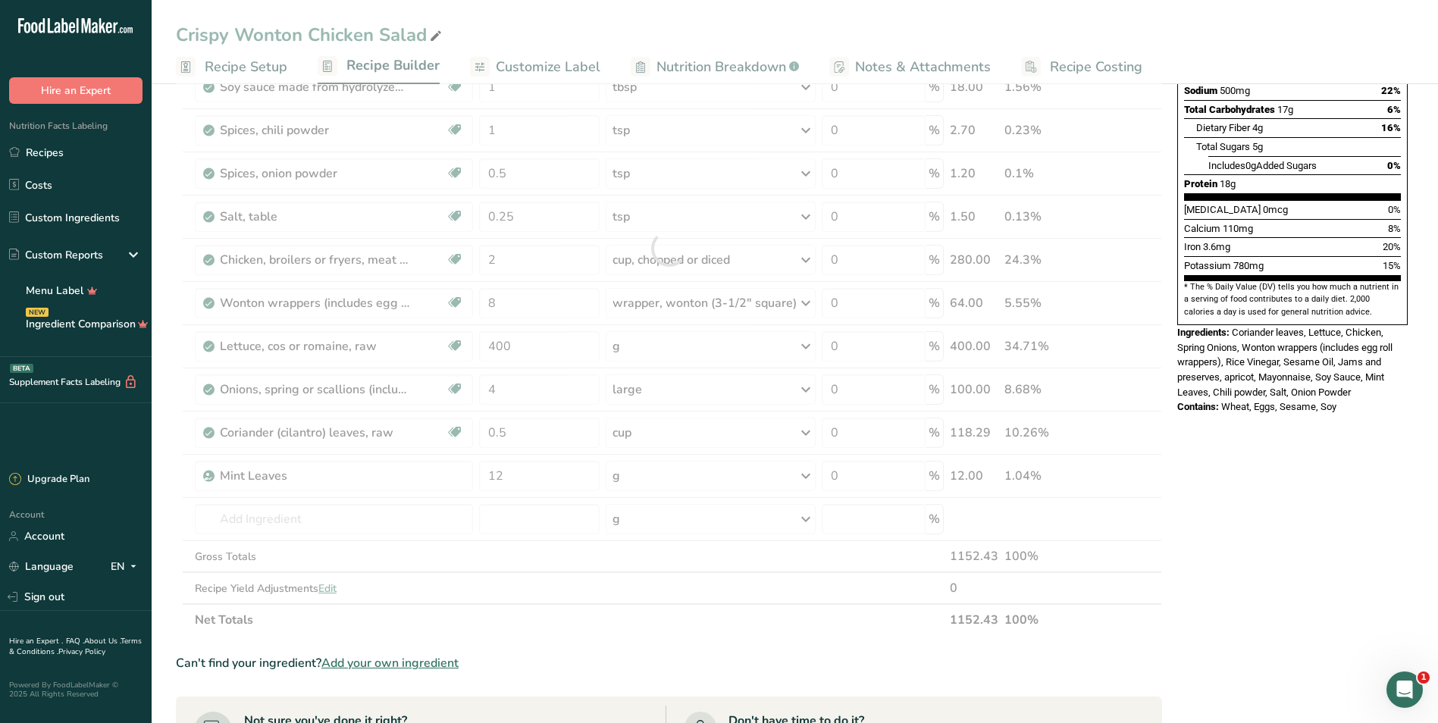
click at [1227, 506] on div "Nutrition Facts 6 Servings Per Container Serving Size 251g Amount Per Serving C…" at bounding box center [1292, 466] width 243 height 1332
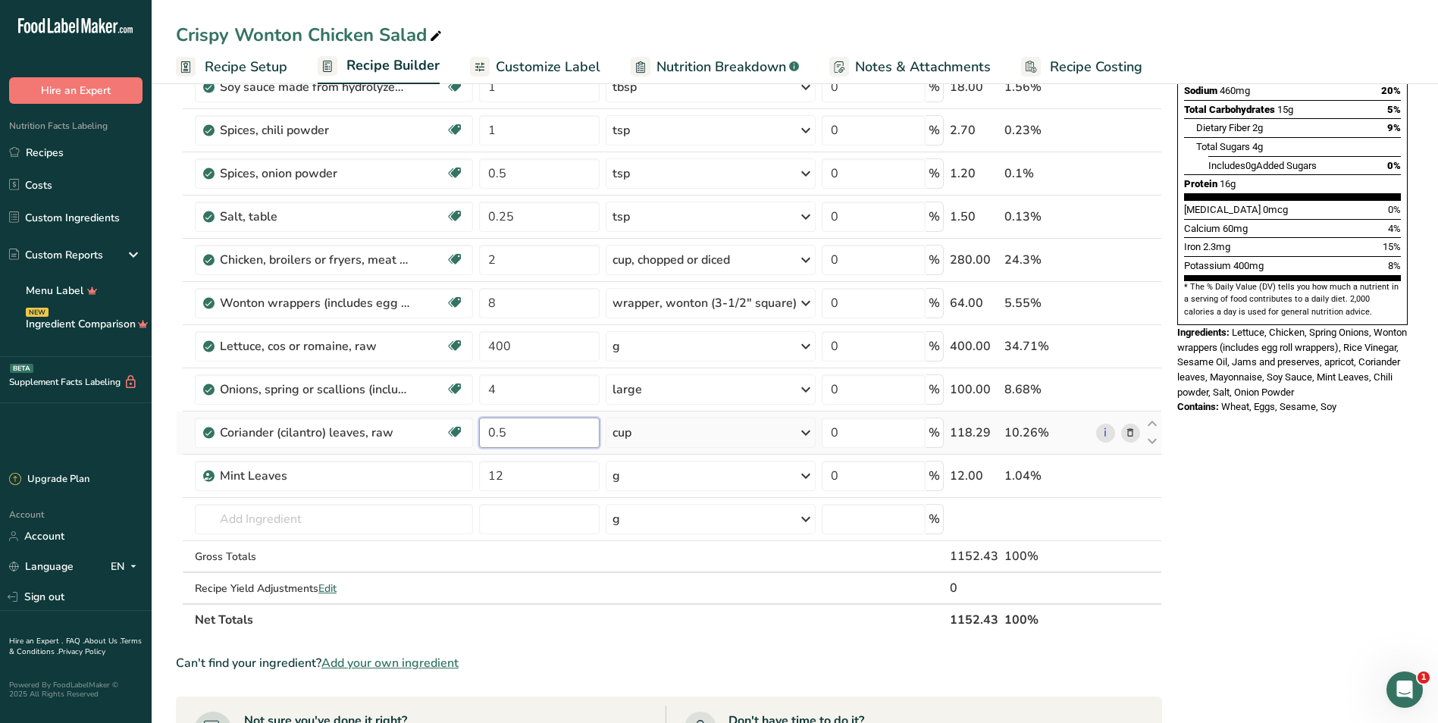
click at [548, 429] on input "0.5" at bounding box center [539, 433] width 121 height 30
type input "27"
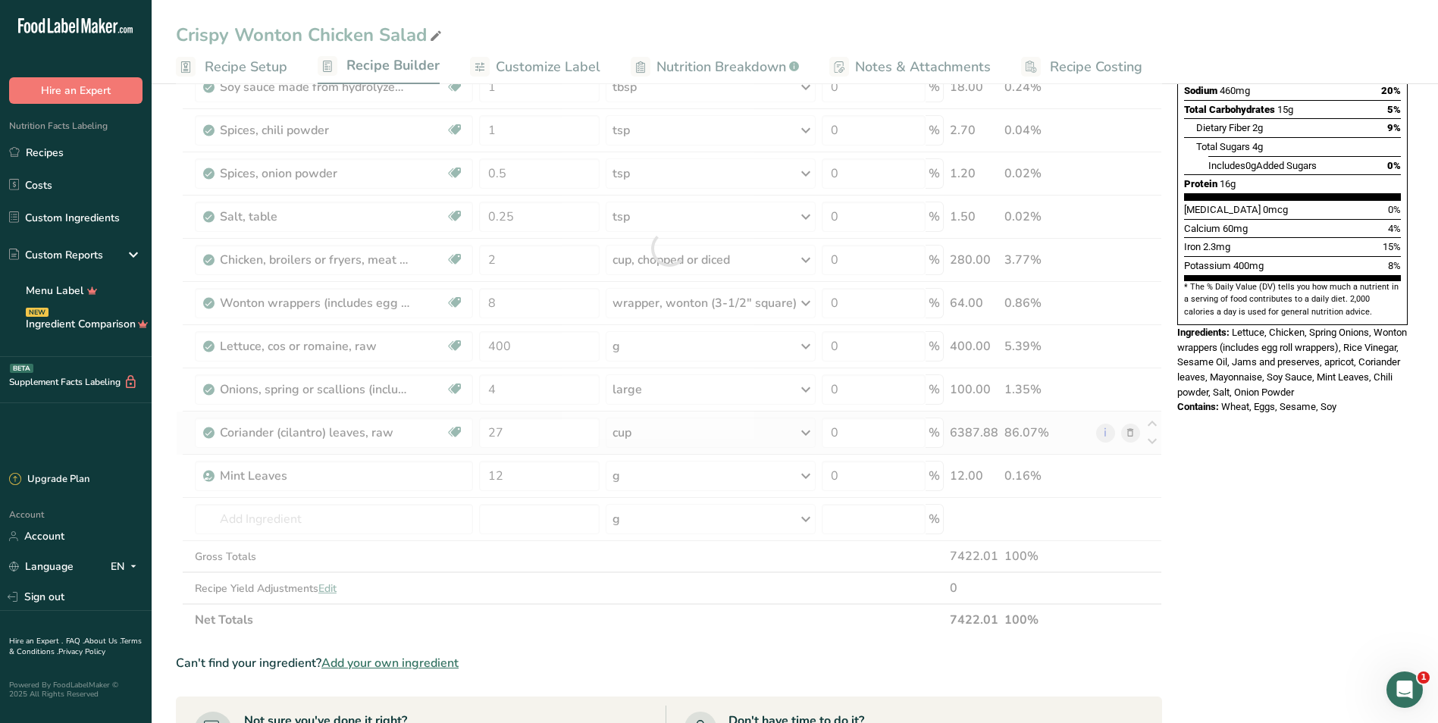
click at [658, 438] on div "Ingredient * Amount * Unit * Waste * .a-a{fill:#347362;}.b-a{fill:#fff;} Grams …" at bounding box center [669, 248] width 986 height 775
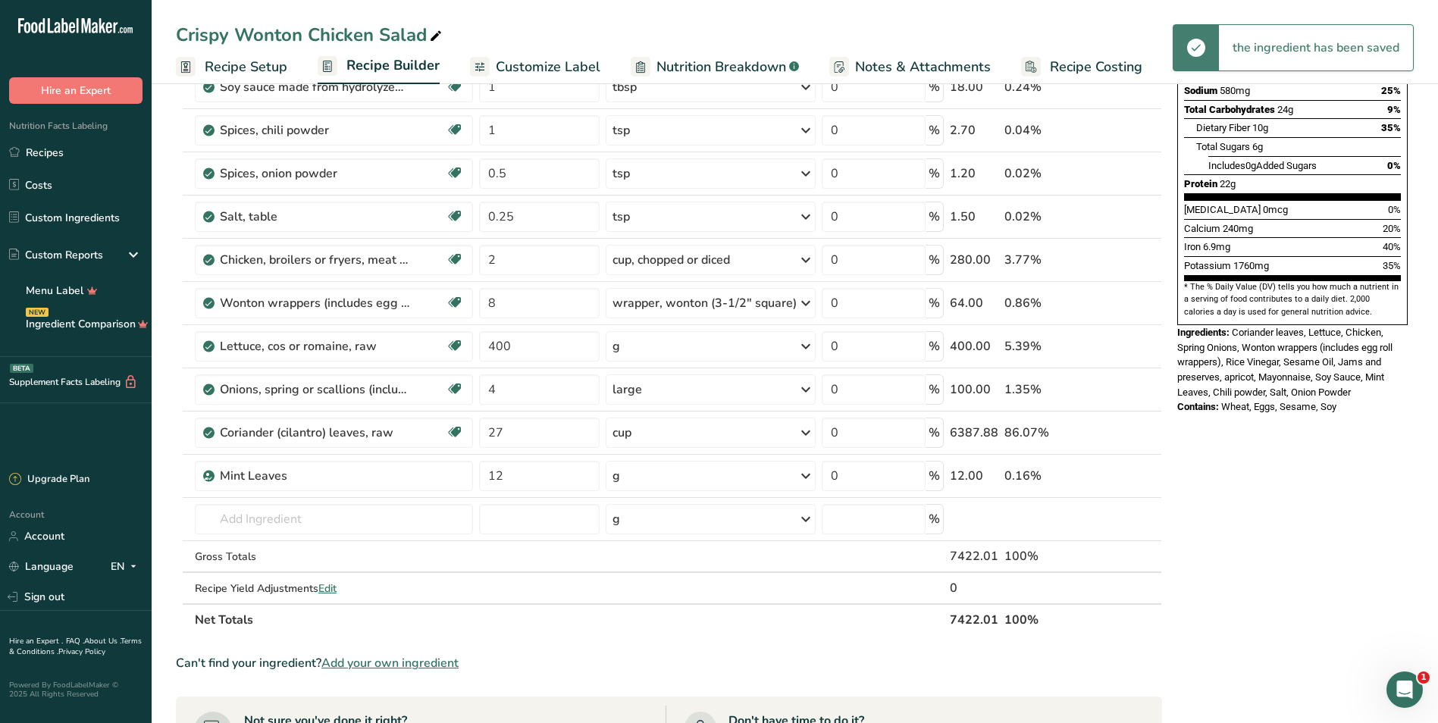
click at [665, 433] on div "cup" at bounding box center [711, 433] width 210 height 30
click at [628, 565] on div "g" at bounding box center [678, 557] width 127 height 22
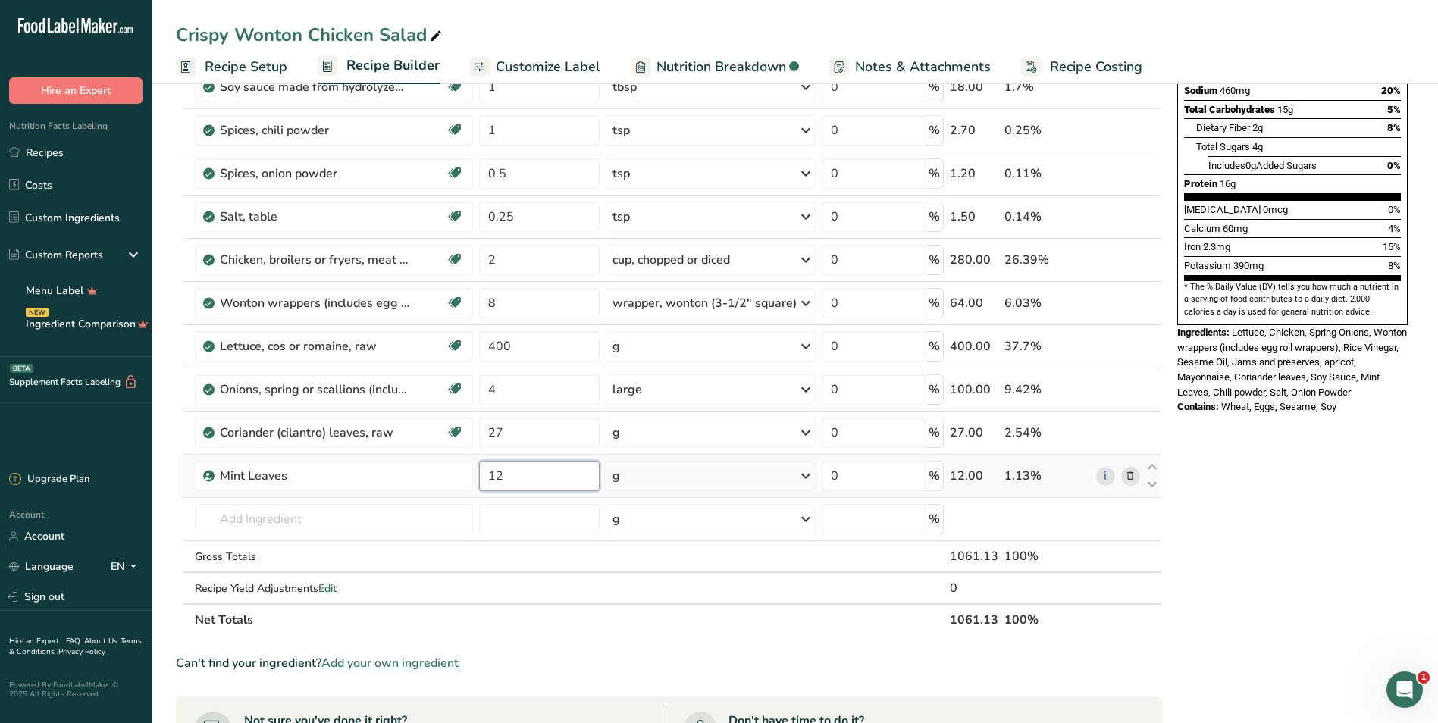
click at [536, 481] on input "12" at bounding box center [539, 476] width 121 height 30
type input "12.5"
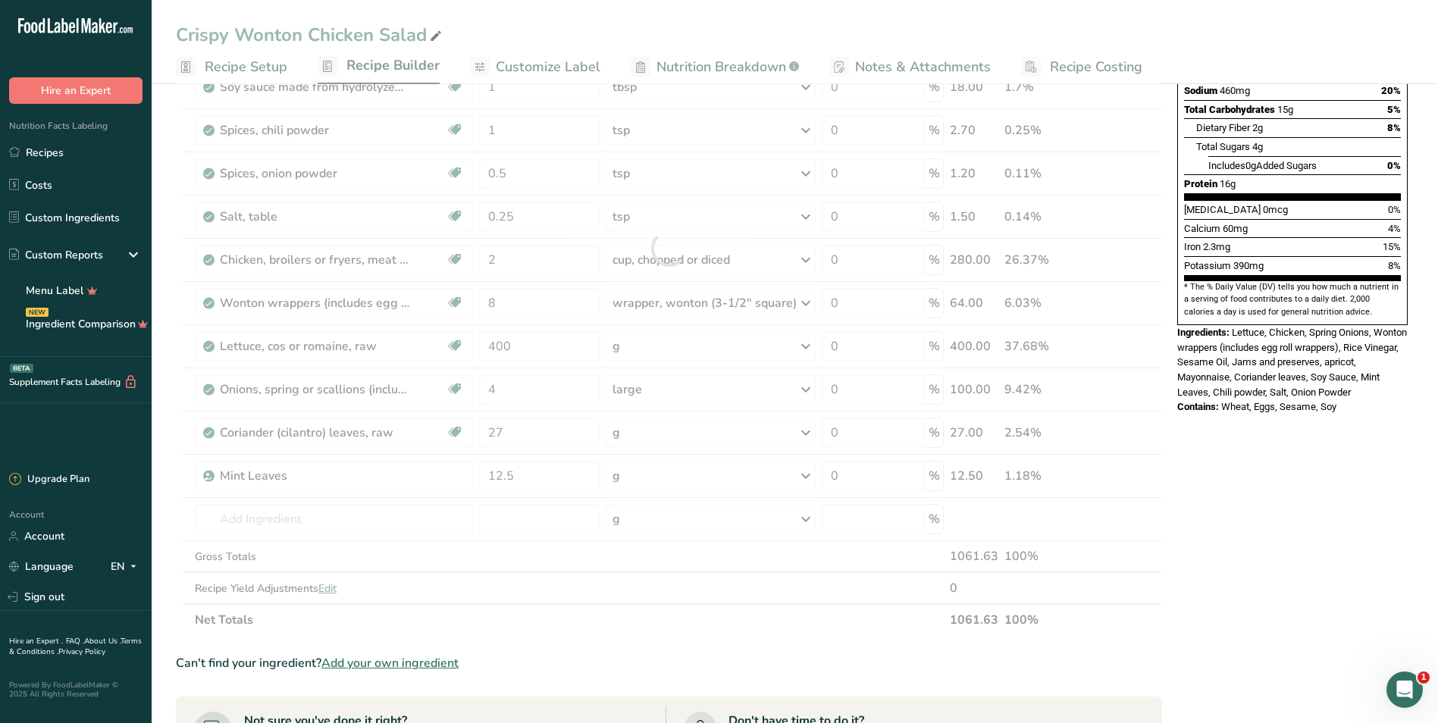
click at [1209, 506] on div "Nutrition Facts 6 Servings Per Container Serving Size 177g Amount Per Serving C…" at bounding box center [1292, 466] width 243 height 1332
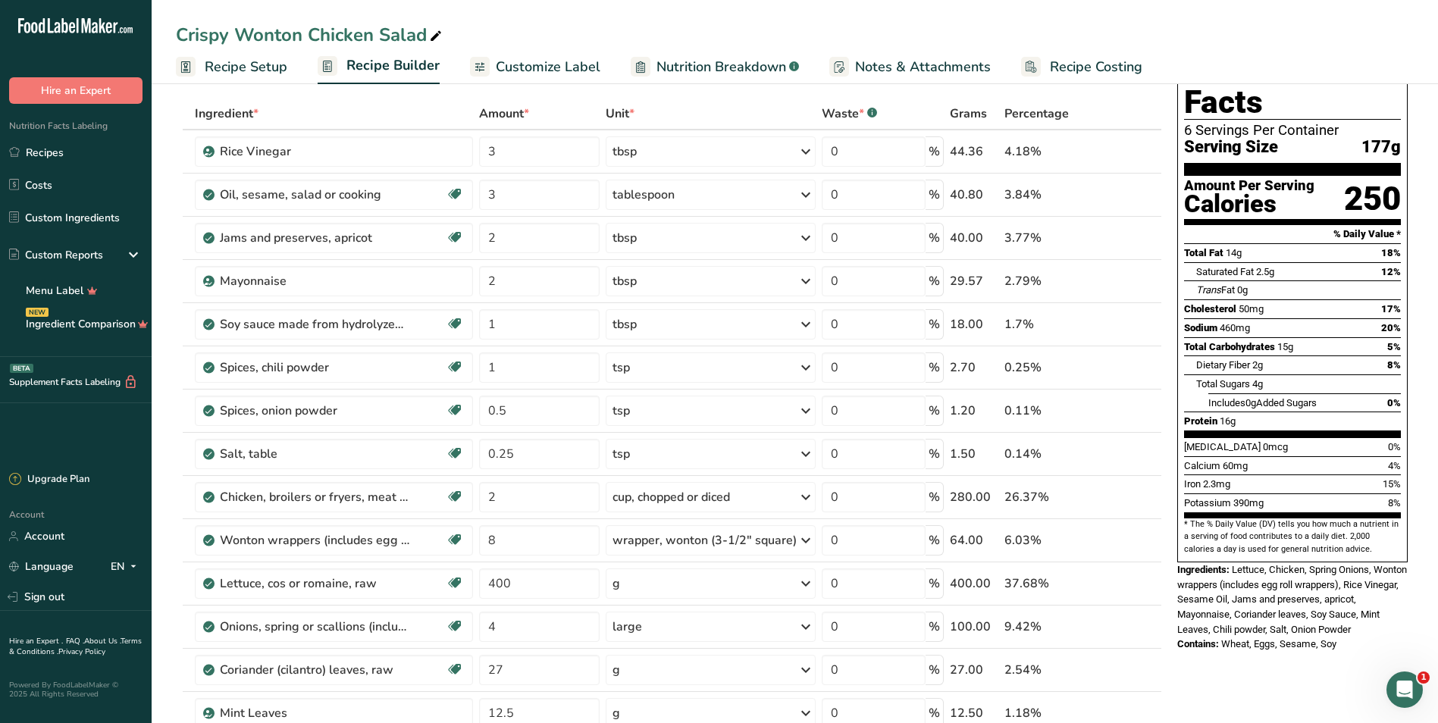
scroll to position [0, 0]
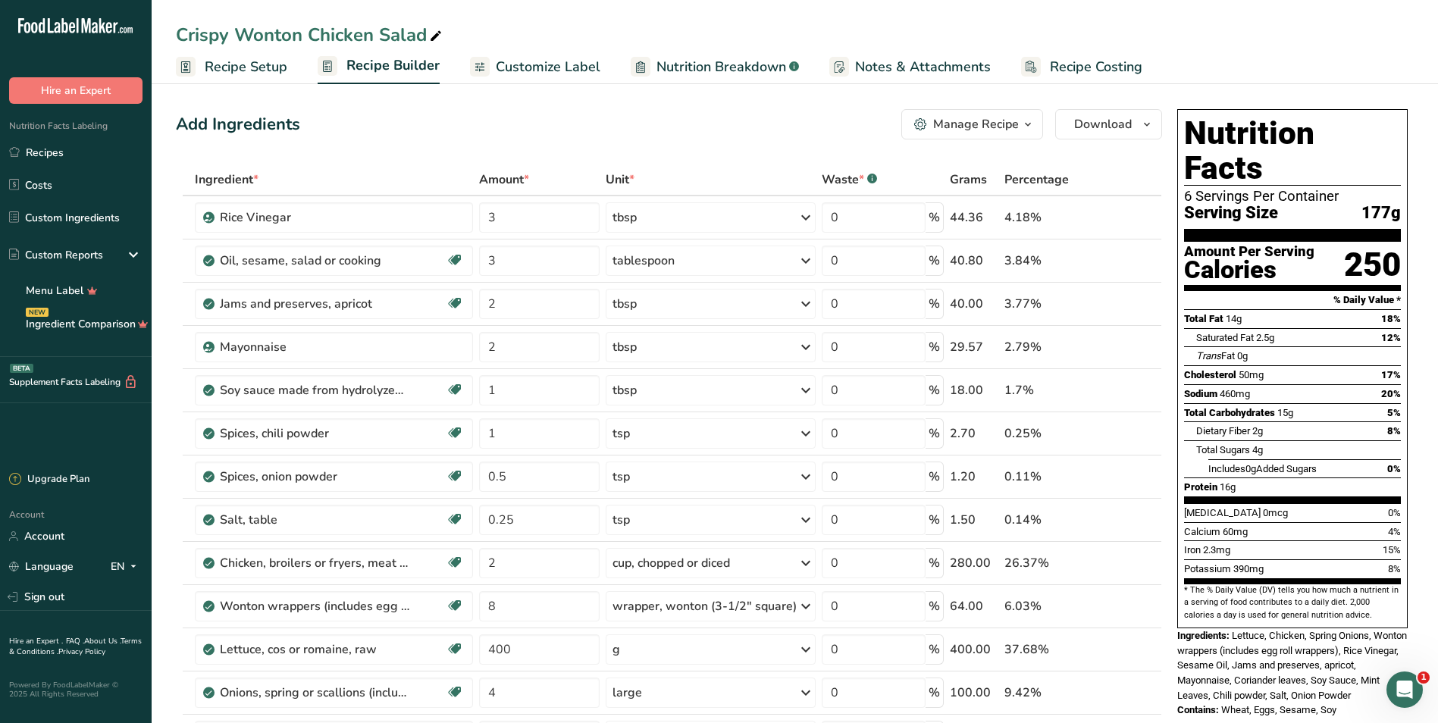
click at [686, 72] on span "Nutrition Breakdown" at bounding box center [721, 67] width 130 height 20
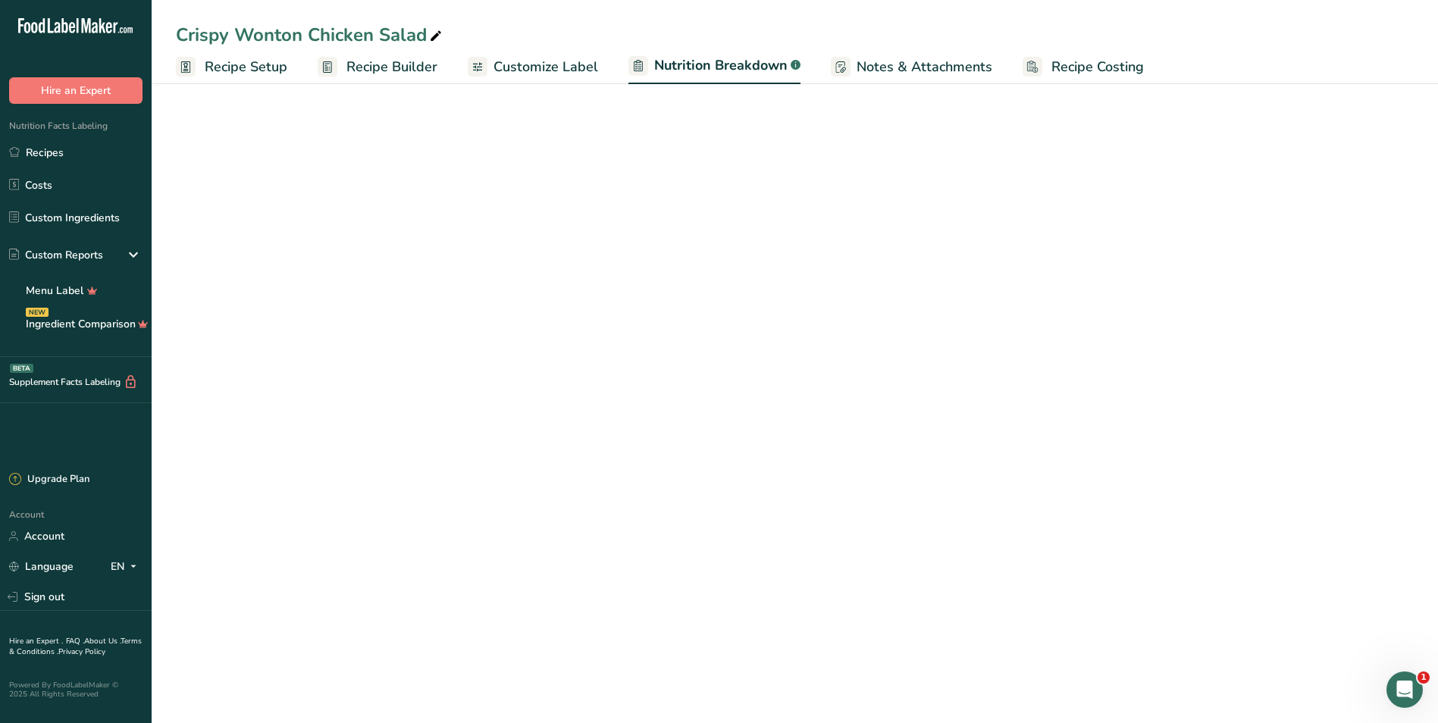
select select "Calories"
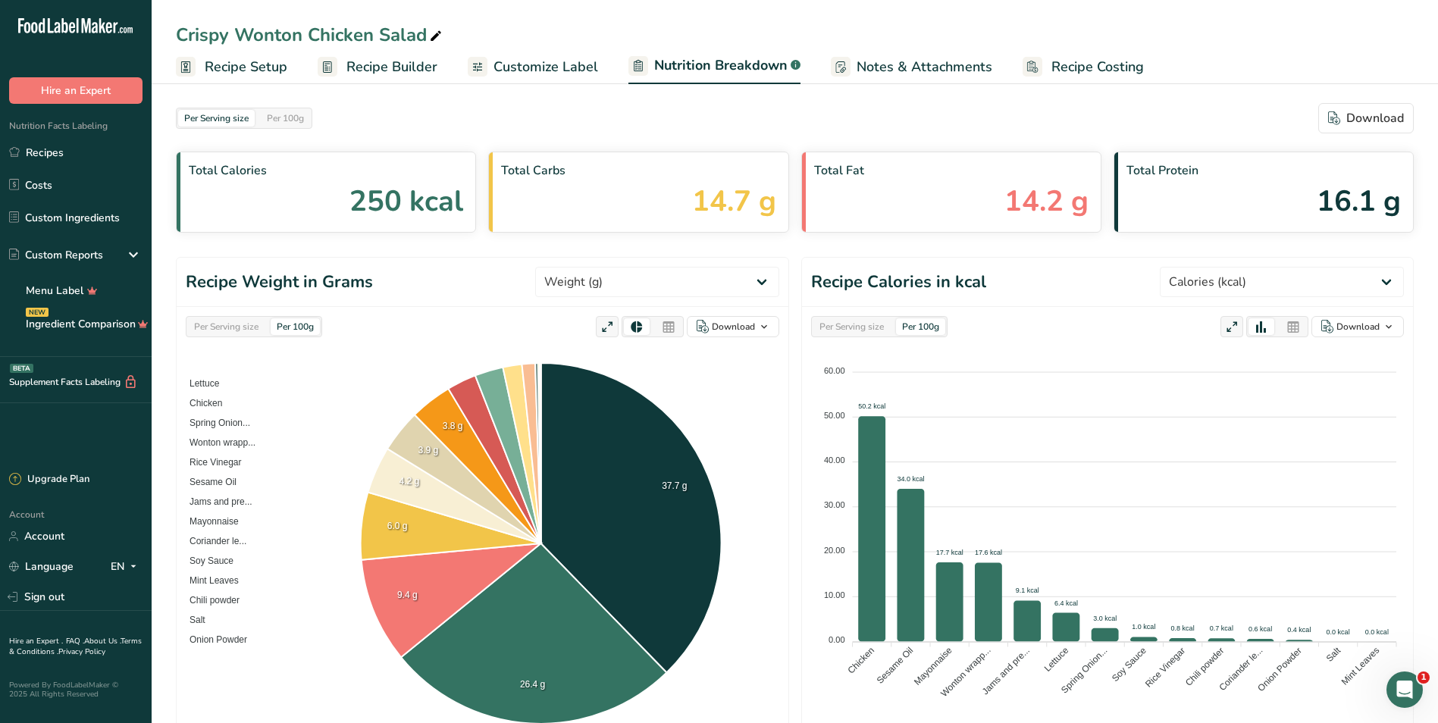
click at [520, 71] on span "Customize Label" at bounding box center [545, 67] width 105 height 20
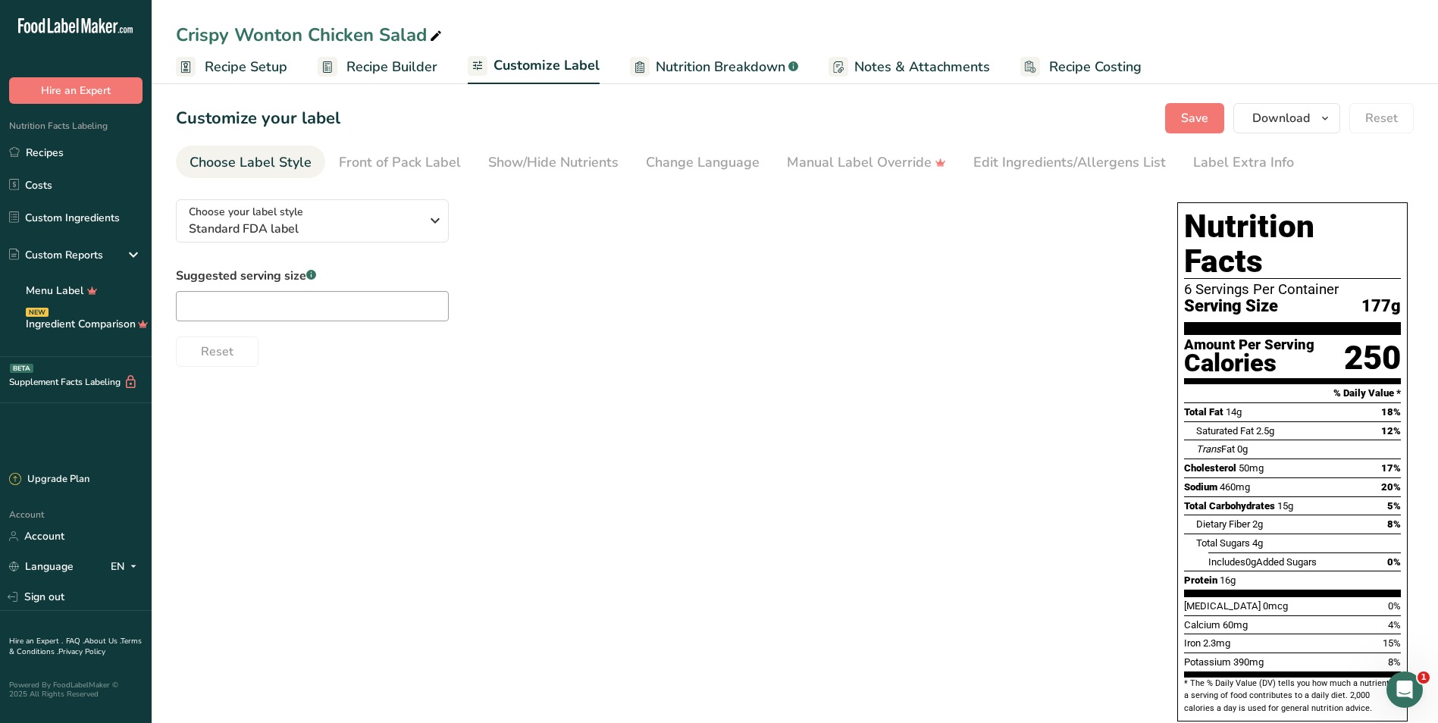
click at [897, 252] on div "Choose your label style Standard FDA label USA (FDA) Standard FDA label Tabular…" at bounding box center [661, 277] width 971 height 180
click at [401, 73] on span "Recipe Builder" at bounding box center [391, 67] width 91 height 20
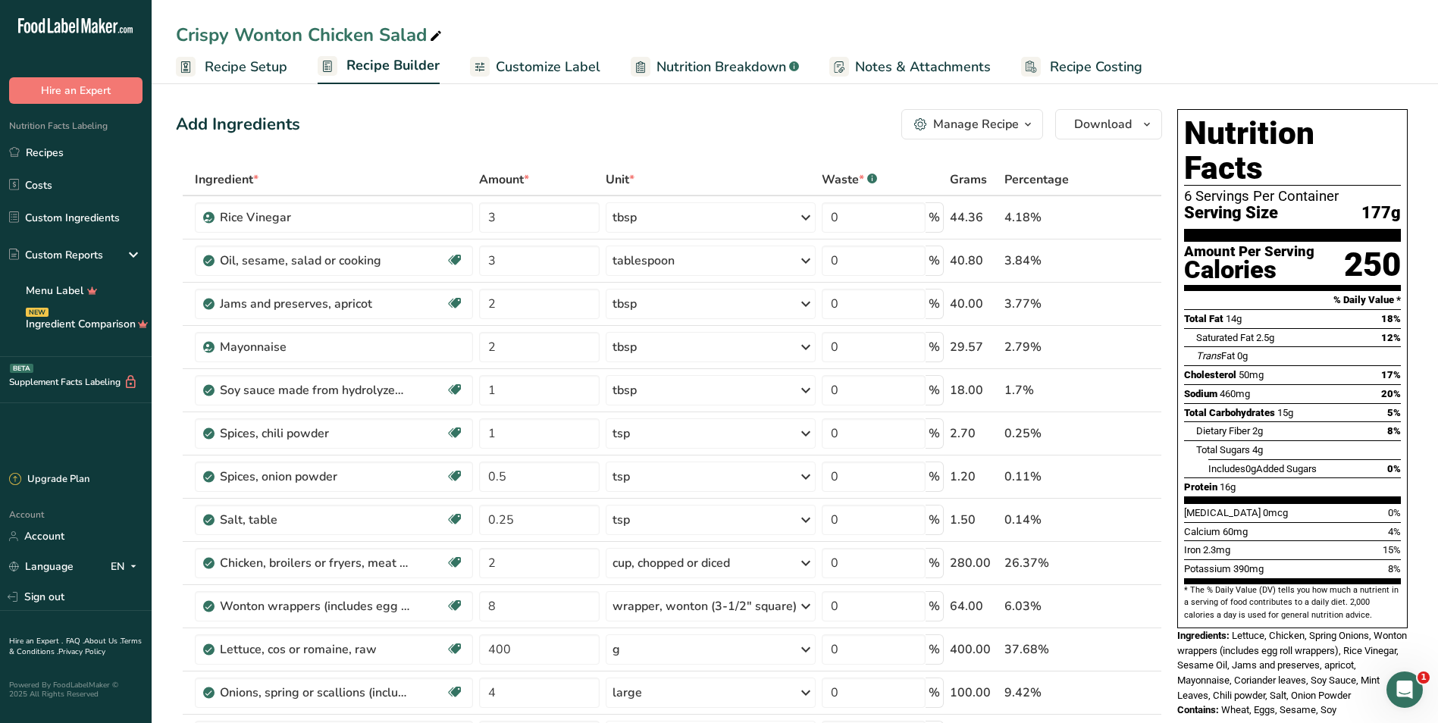
click at [205, 72] on span "Recipe Setup" at bounding box center [246, 67] width 83 height 20
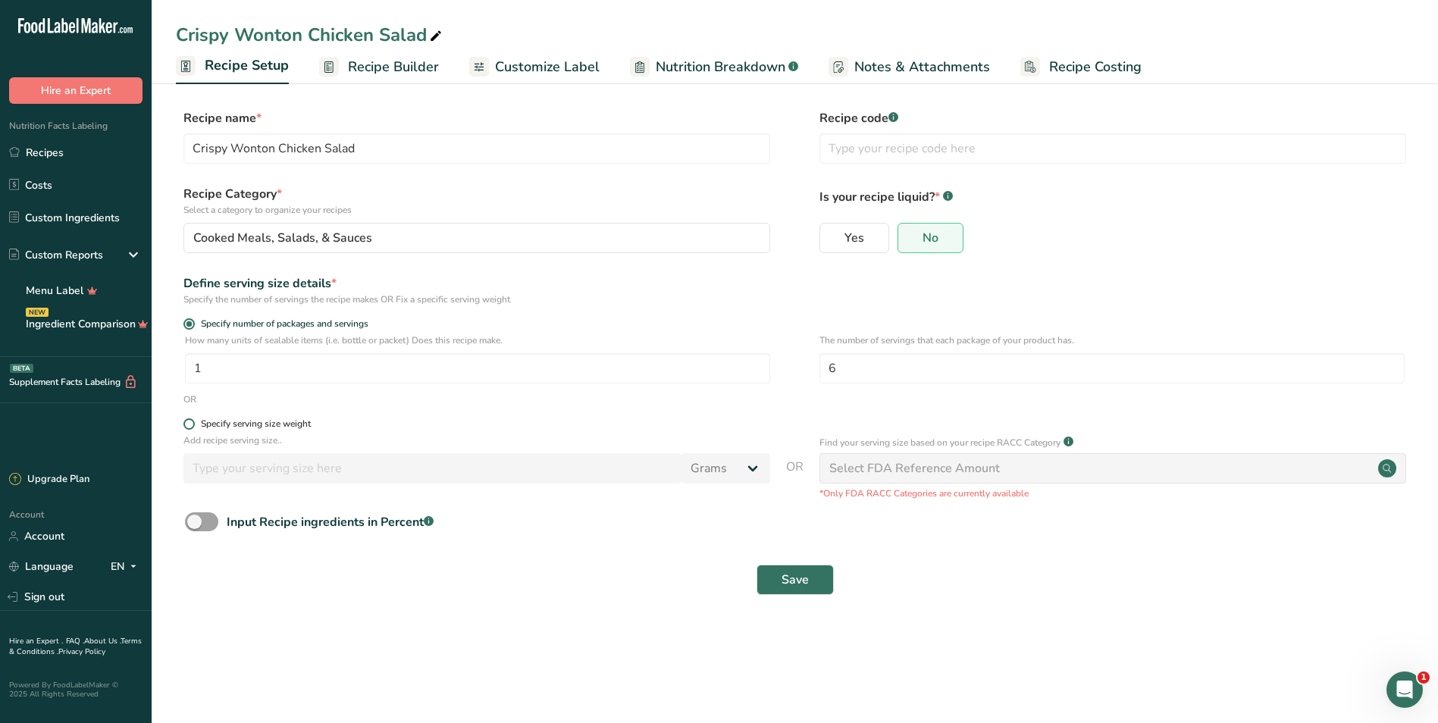
click at [192, 422] on span at bounding box center [188, 423] width 11 height 11
click at [192, 422] on input "Specify serving size weight" at bounding box center [188, 424] width 10 height 10
radio input "true"
radio input "false"
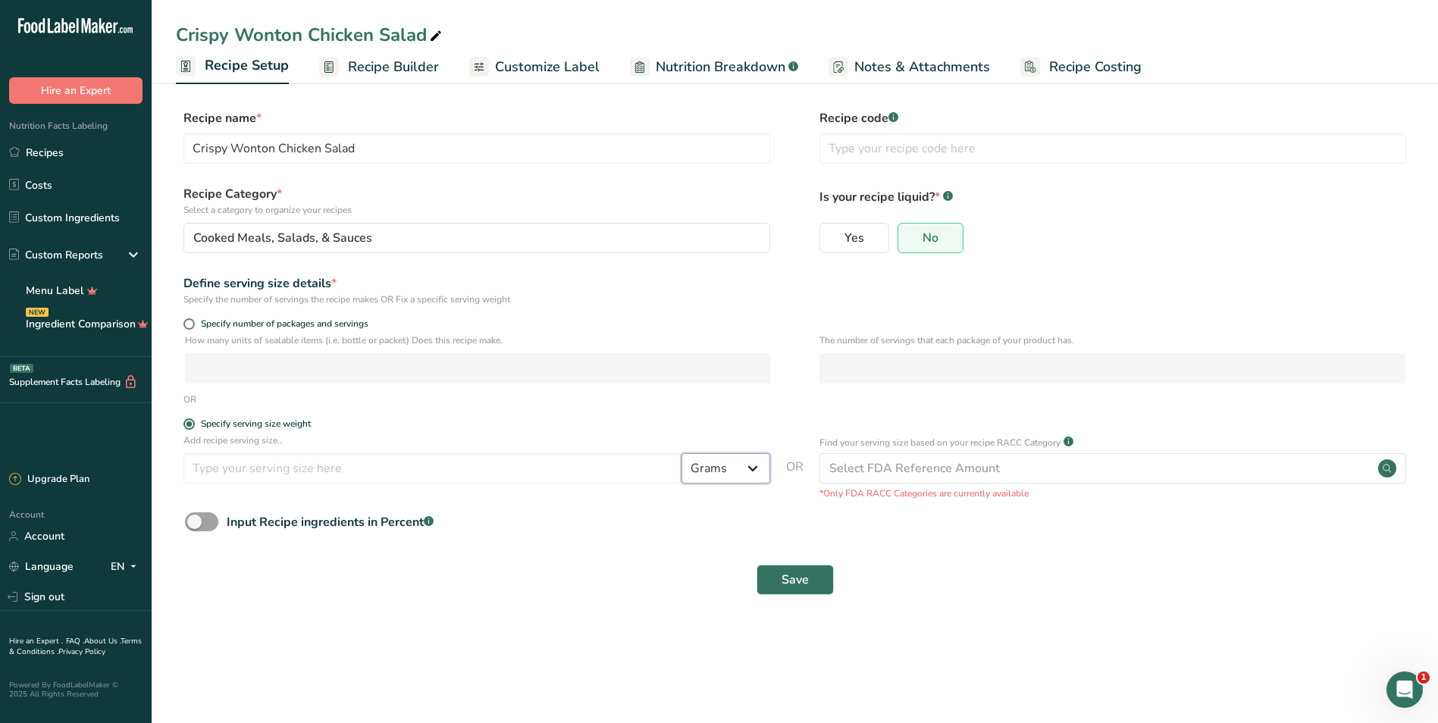
click at [725, 474] on select "Grams kg mg mcg lb oz l mL fl oz tbsp tsp cup qt gallon" at bounding box center [725, 468] width 89 height 30
select select "21"
click at [681, 453] on select "Grams kg mg mcg lb oz l mL fl oz tbsp tsp cup qt gallon" at bounding box center [725, 468] width 89 height 30
click at [403, 475] on input "number" at bounding box center [432, 468] width 498 height 30
select select "22"
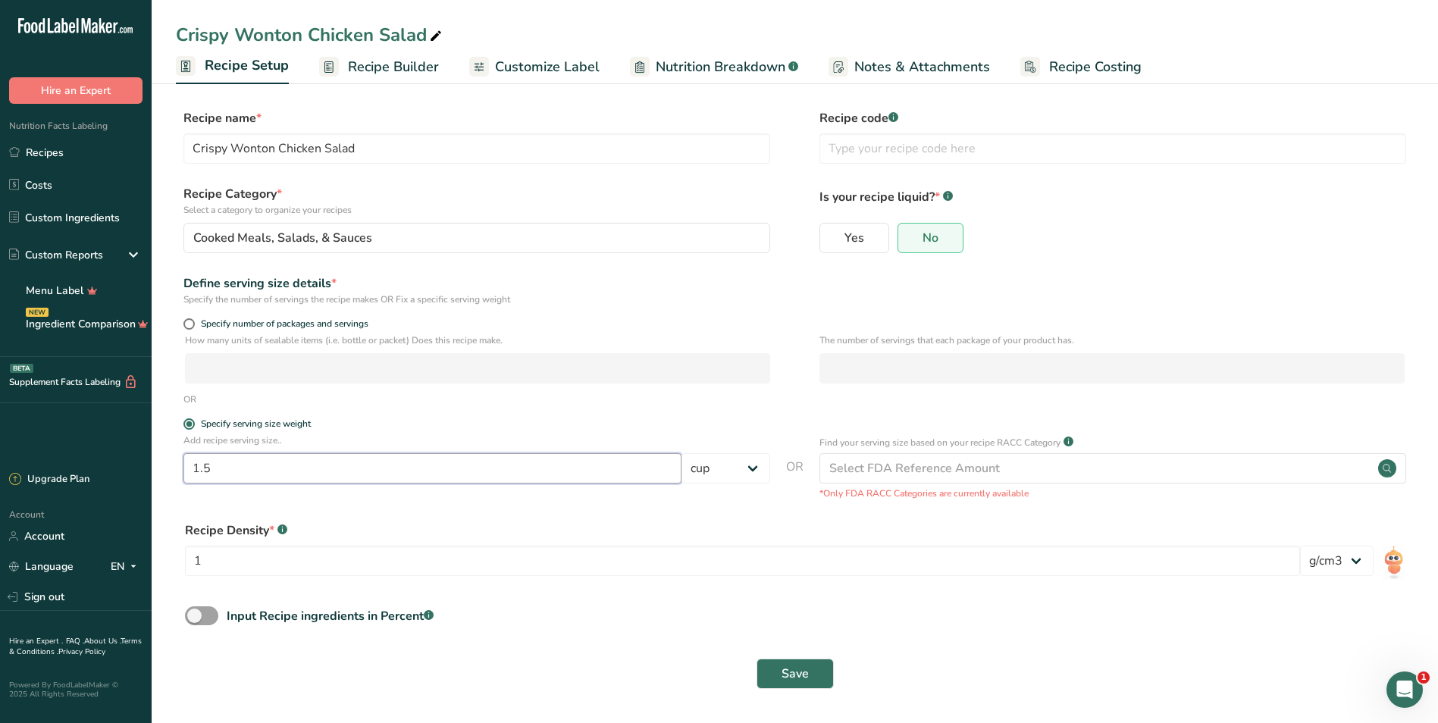
type input "1.5"
click at [697, 414] on form "Recipe name * Crispy Wonton Chicken Salad Recipe code .a-a{fill:#347362;}.b-a{f…" at bounding box center [795, 403] width 1238 height 589
click at [1398, 568] on img at bounding box center [1394, 563] width 22 height 34
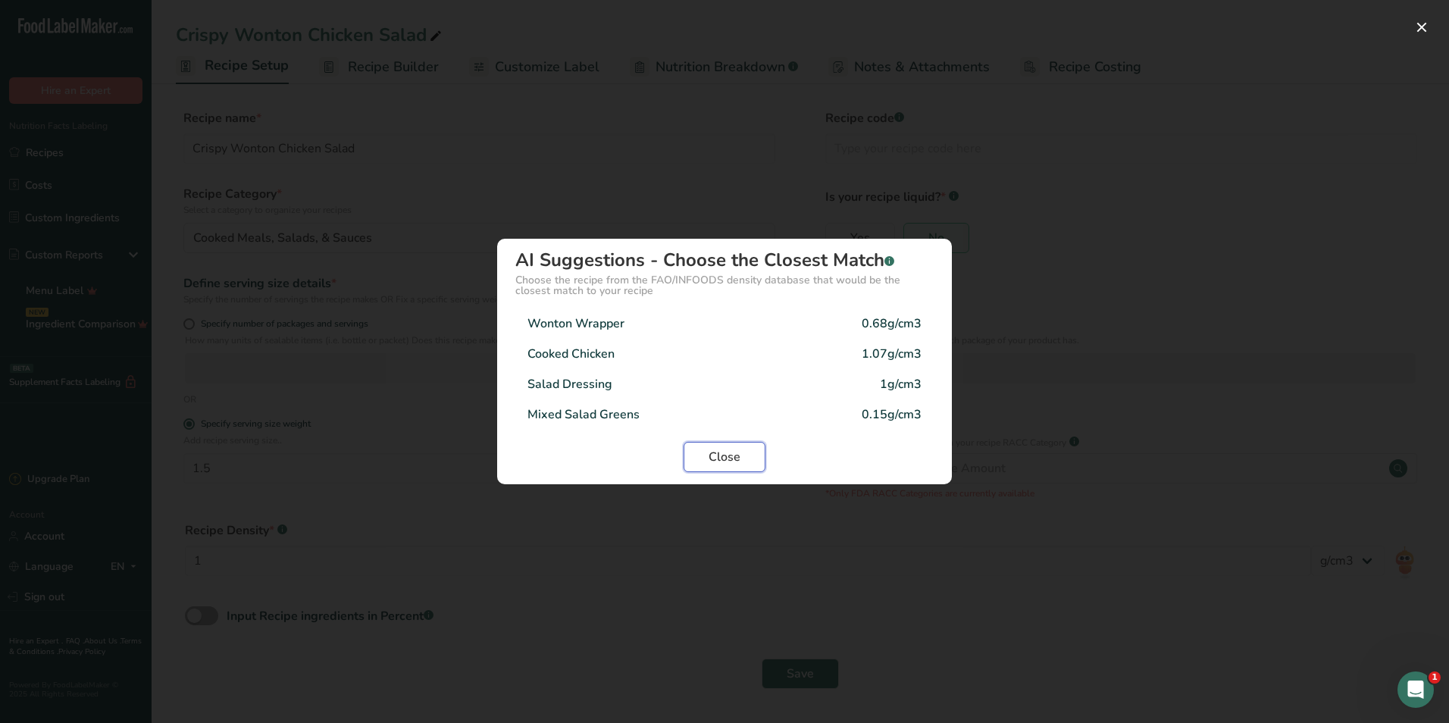
click at [747, 466] on button "Close" at bounding box center [725, 457] width 82 height 30
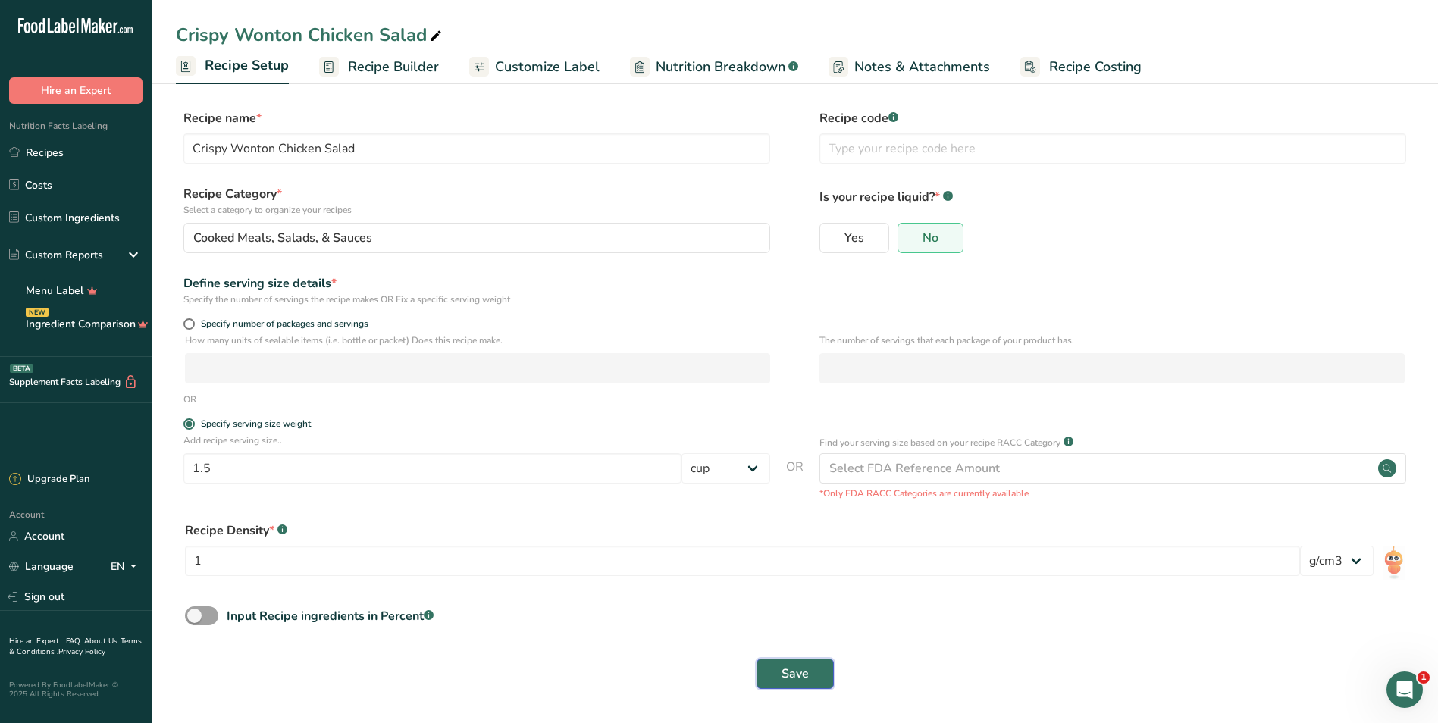
click at [791, 673] on span "Save" at bounding box center [794, 674] width 27 height 18
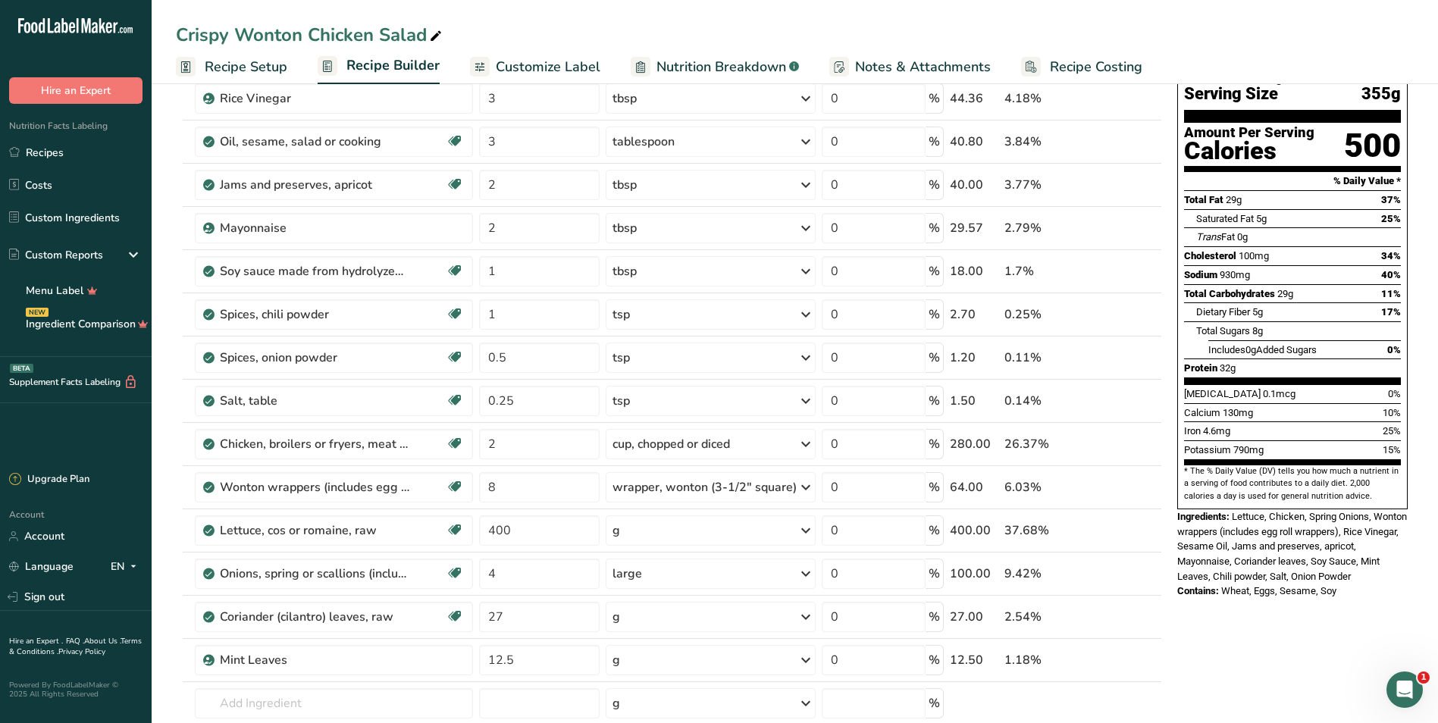
scroll to position [303, 0]
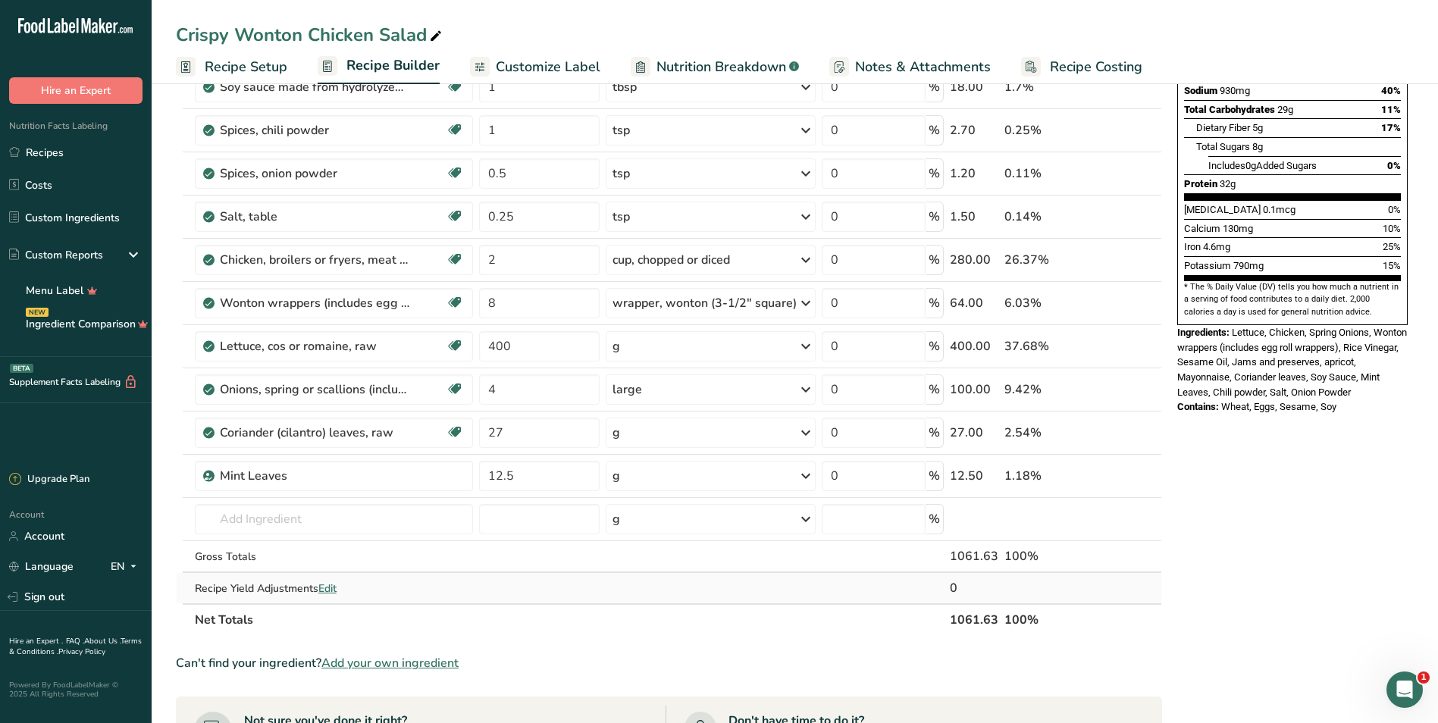
click at [336, 591] on span "Edit" at bounding box center [327, 588] width 18 height 14
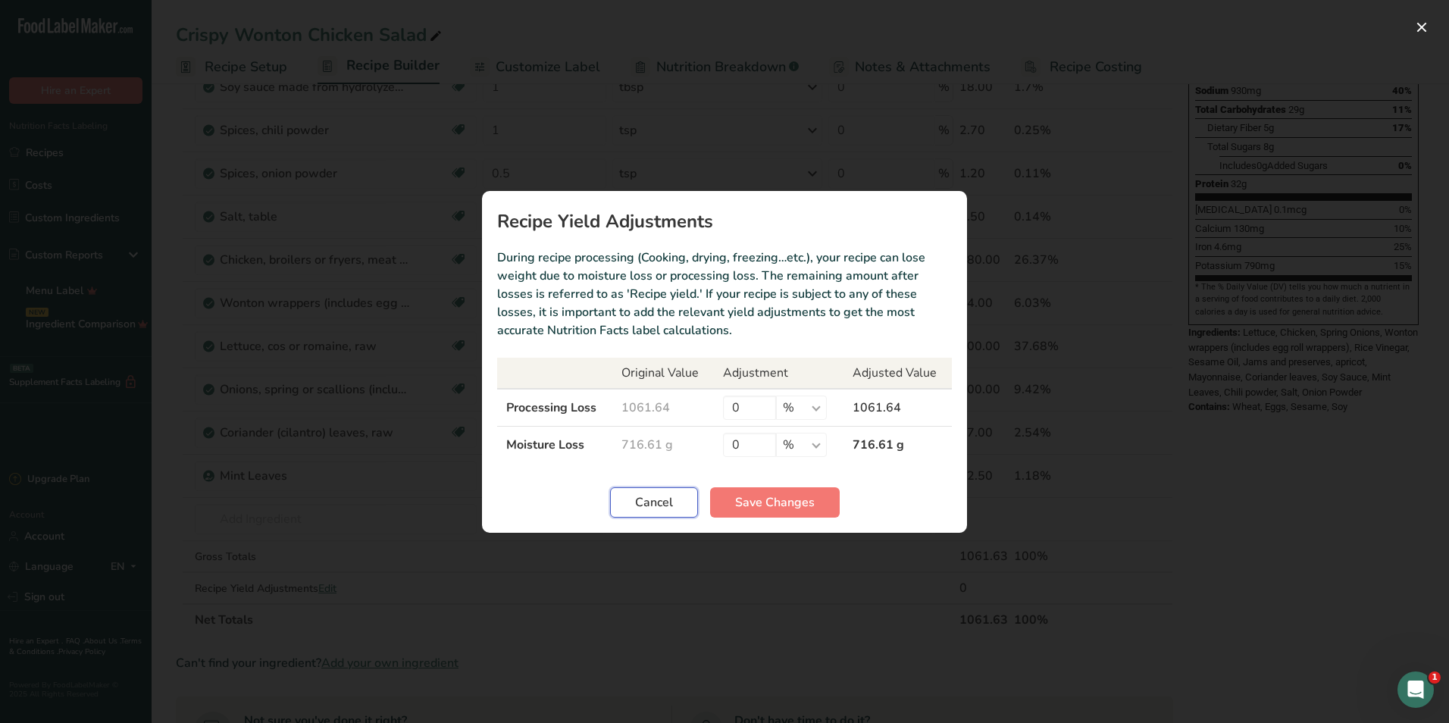
click at [662, 496] on span "Cancel" at bounding box center [654, 502] width 38 height 18
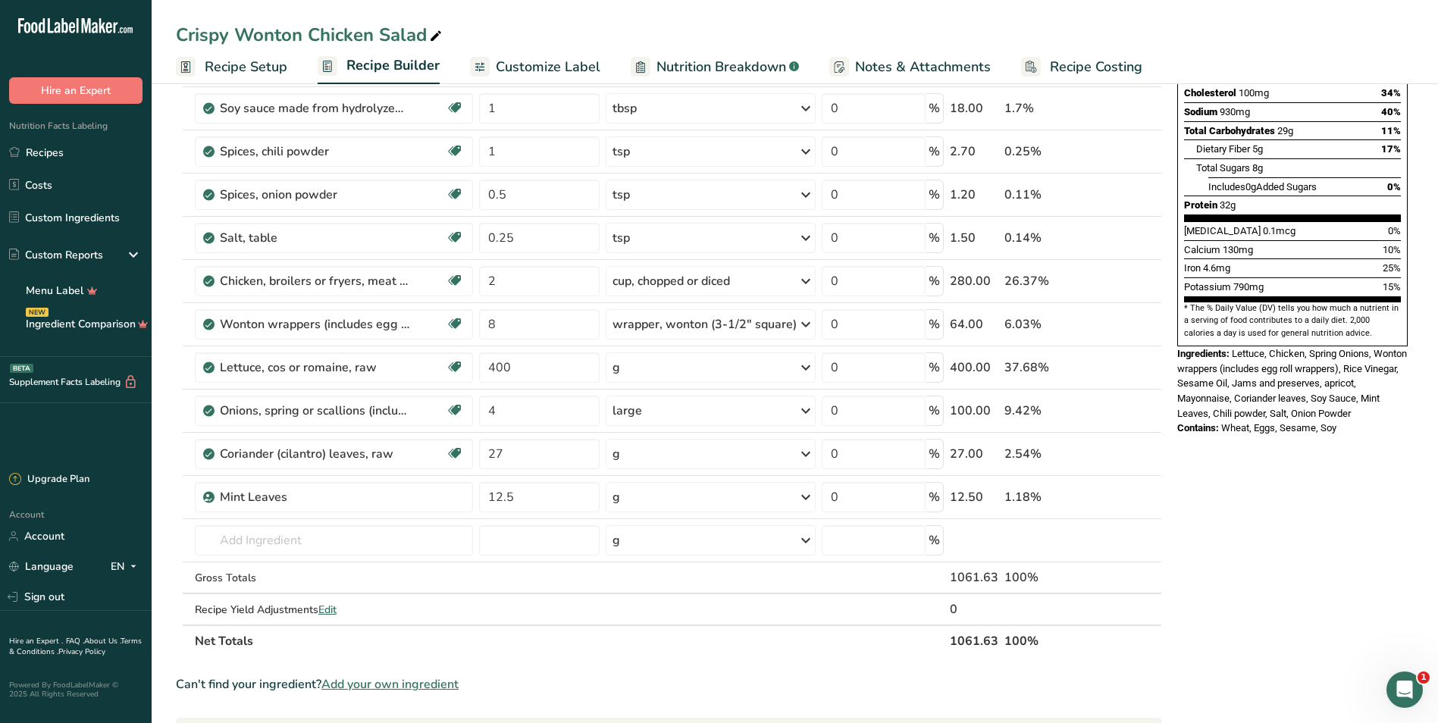
scroll to position [76, 0]
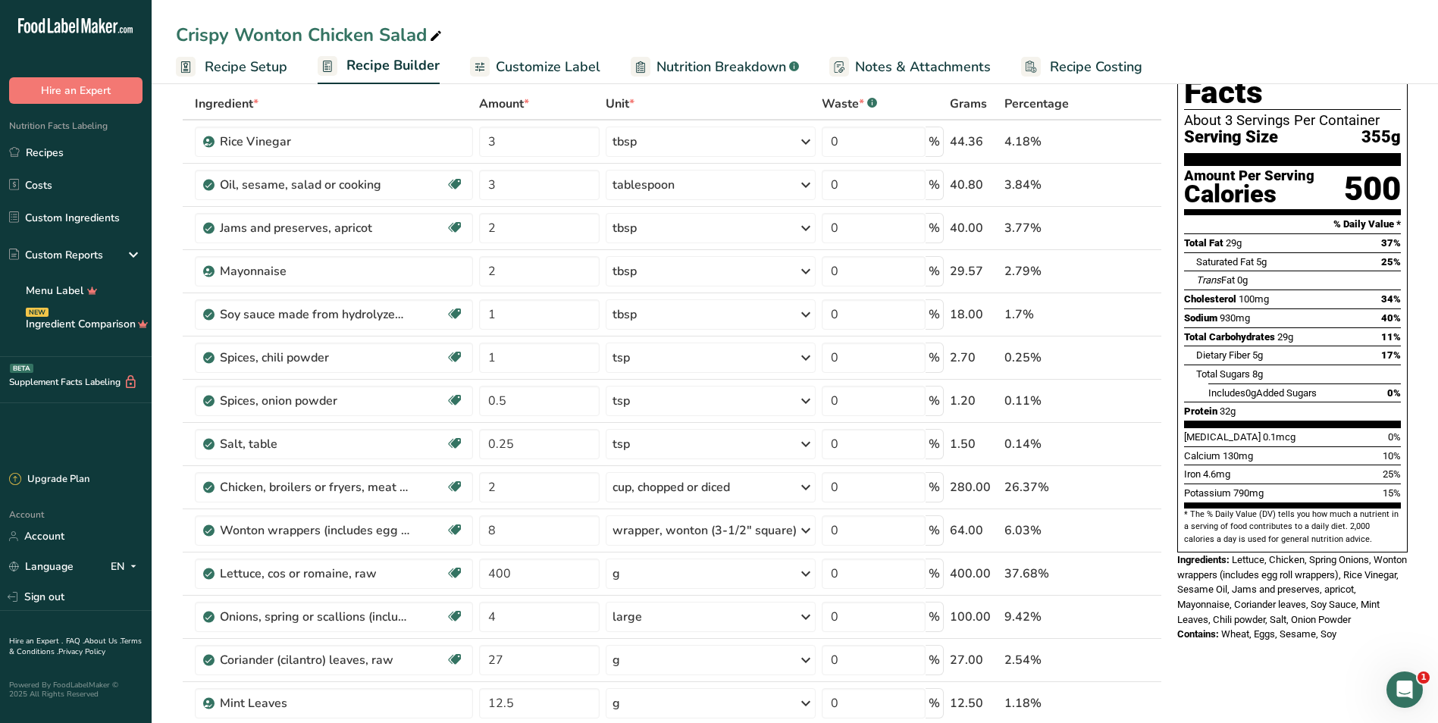
click at [246, 74] on span "Recipe Setup" at bounding box center [246, 67] width 83 height 20
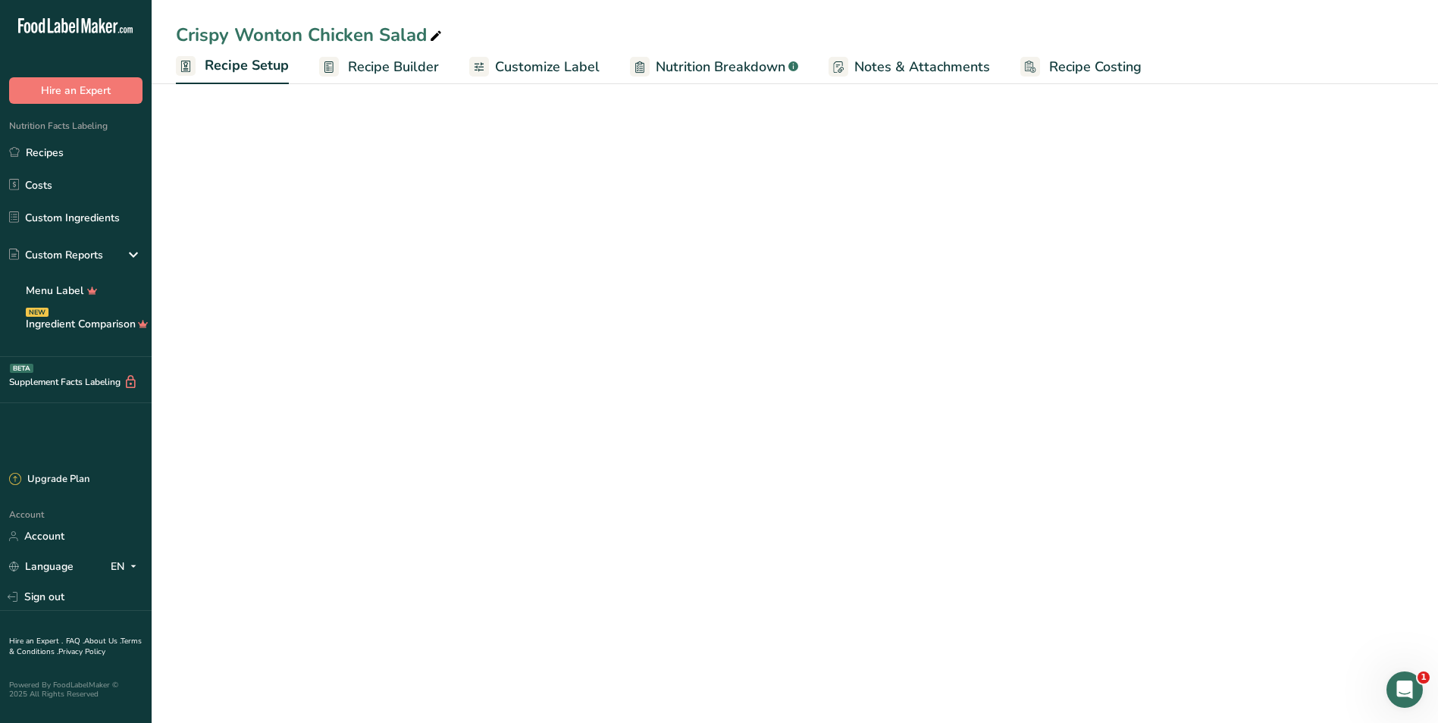
select select "21"
select select "22"
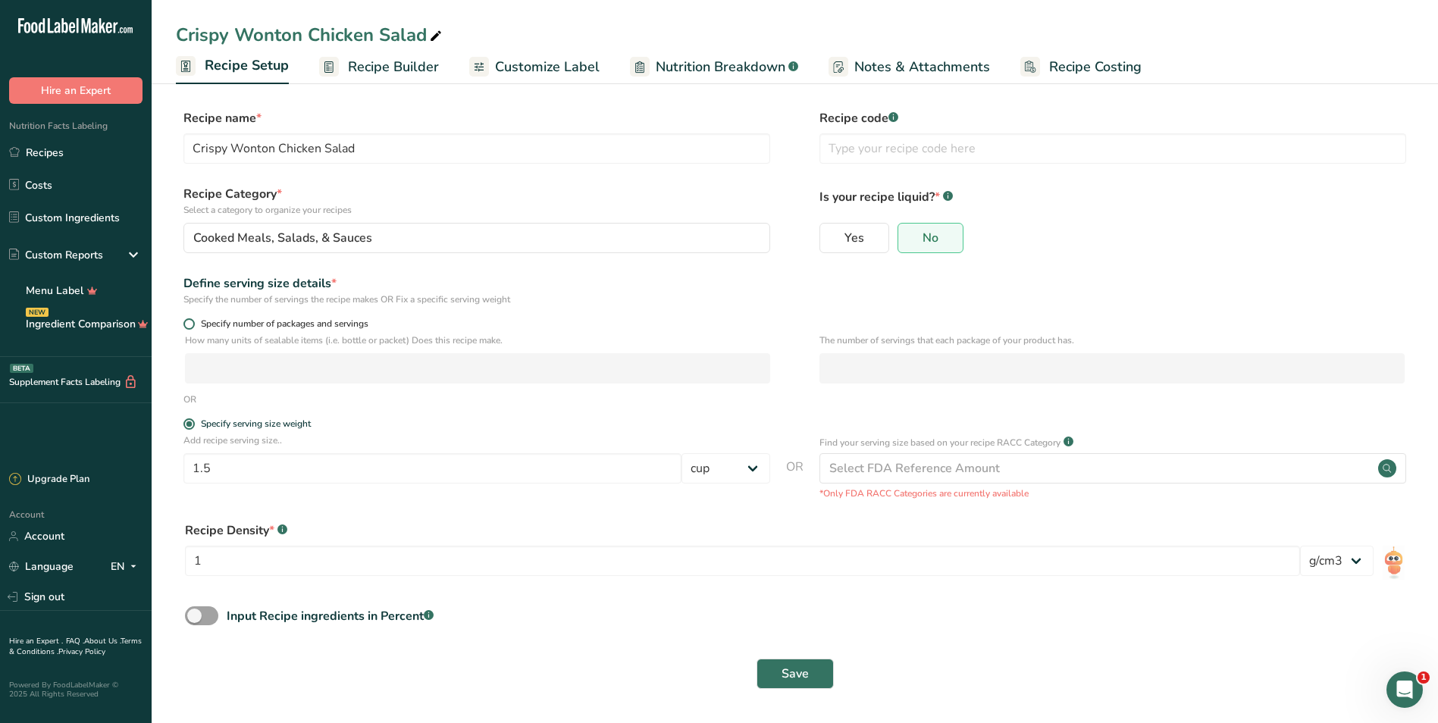
click at [189, 327] on span at bounding box center [188, 323] width 11 height 11
click at [189, 327] on input "Specify number of packages and servings" at bounding box center [188, 324] width 10 height 10
radio input "true"
radio input "false"
select select "0"
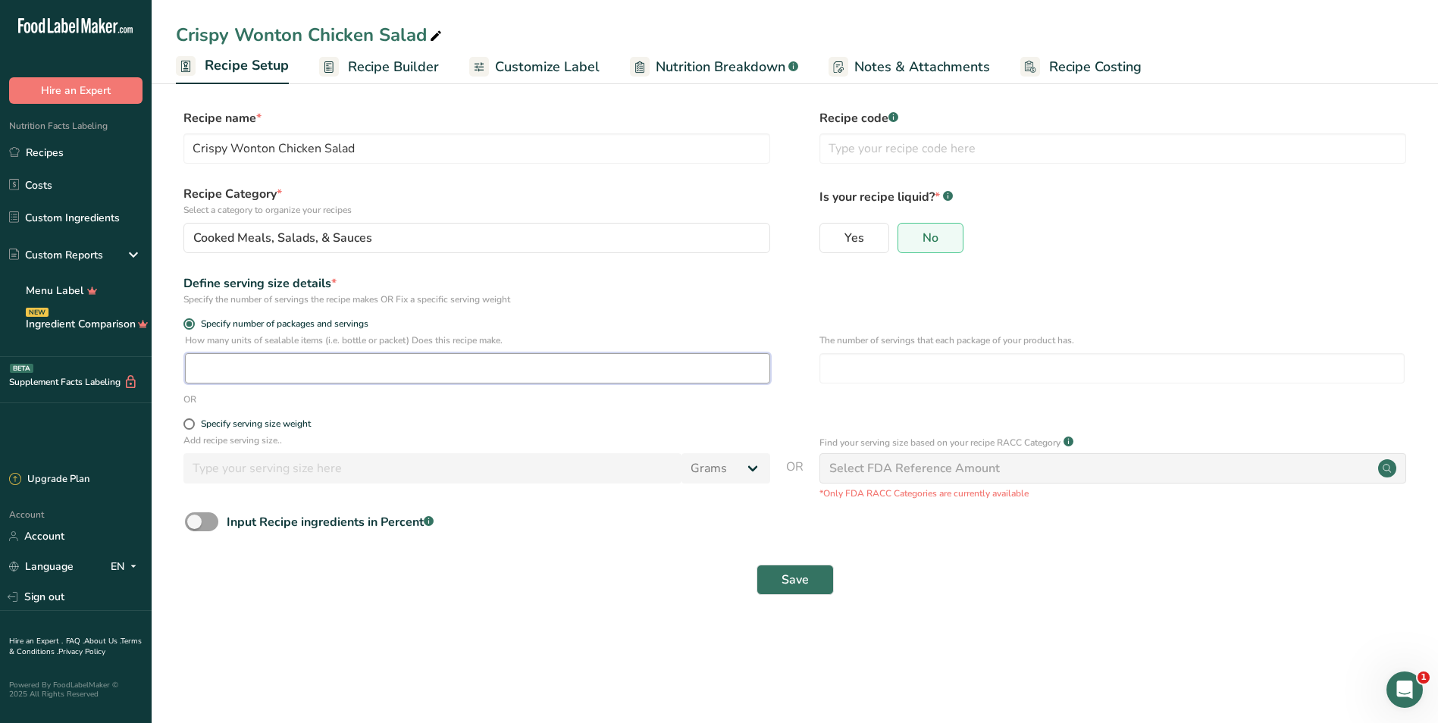
click at [233, 357] on input "number" at bounding box center [477, 368] width 585 height 30
type input "1"
click at [891, 363] on input "number" at bounding box center [1111, 368] width 585 height 30
type input "6"
click at [815, 581] on button "Save" at bounding box center [794, 580] width 77 height 30
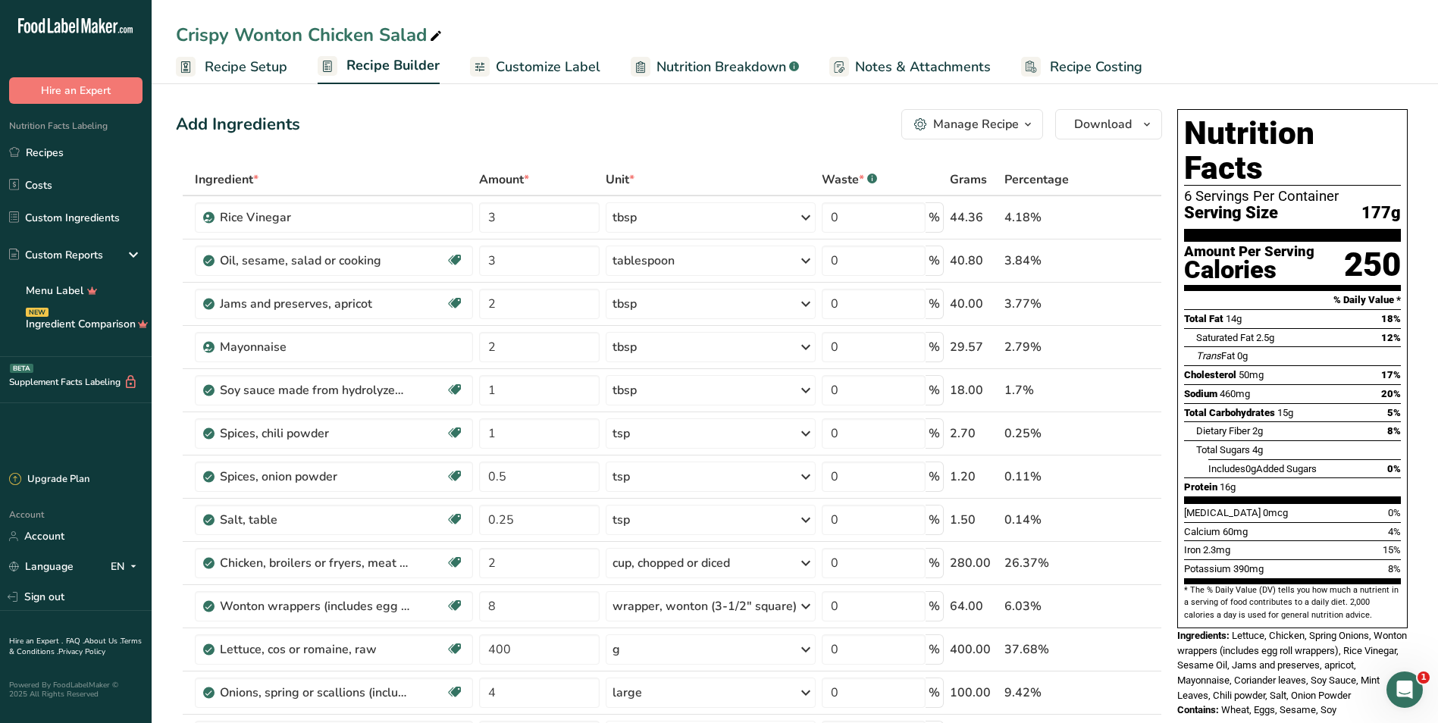
drag, startPoint x: 512, startPoint y: 62, endPoint x: 742, endPoint y: 142, distance: 243.1
click at [514, 62] on span "Customize Label" at bounding box center [548, 67] width 105 height 20
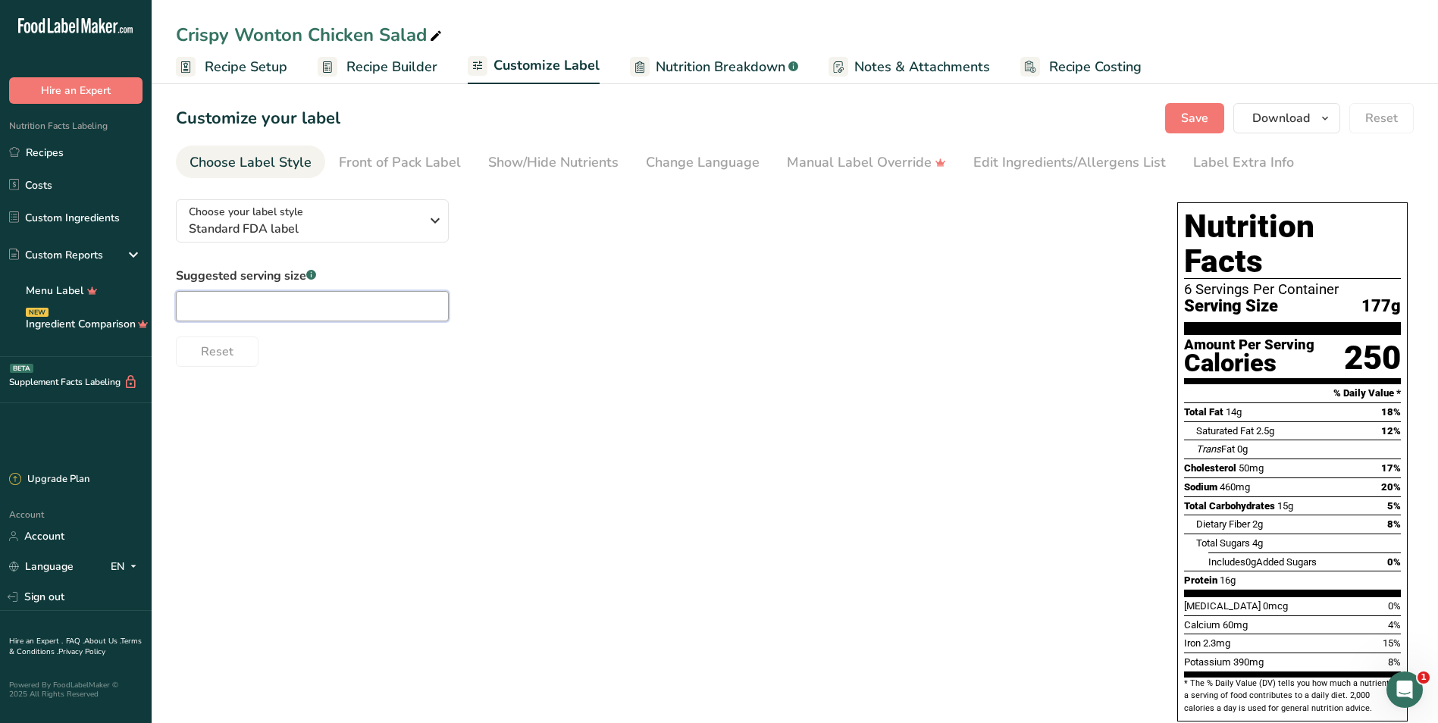
click at [388, 300] on input "text" at bounding box center [312, 306] width 273 height 30
type input "1.5 cups"
click at [581, 165] on div "Show/Hide Nutrients" at bounding box center [553, 162] width 130 height 20
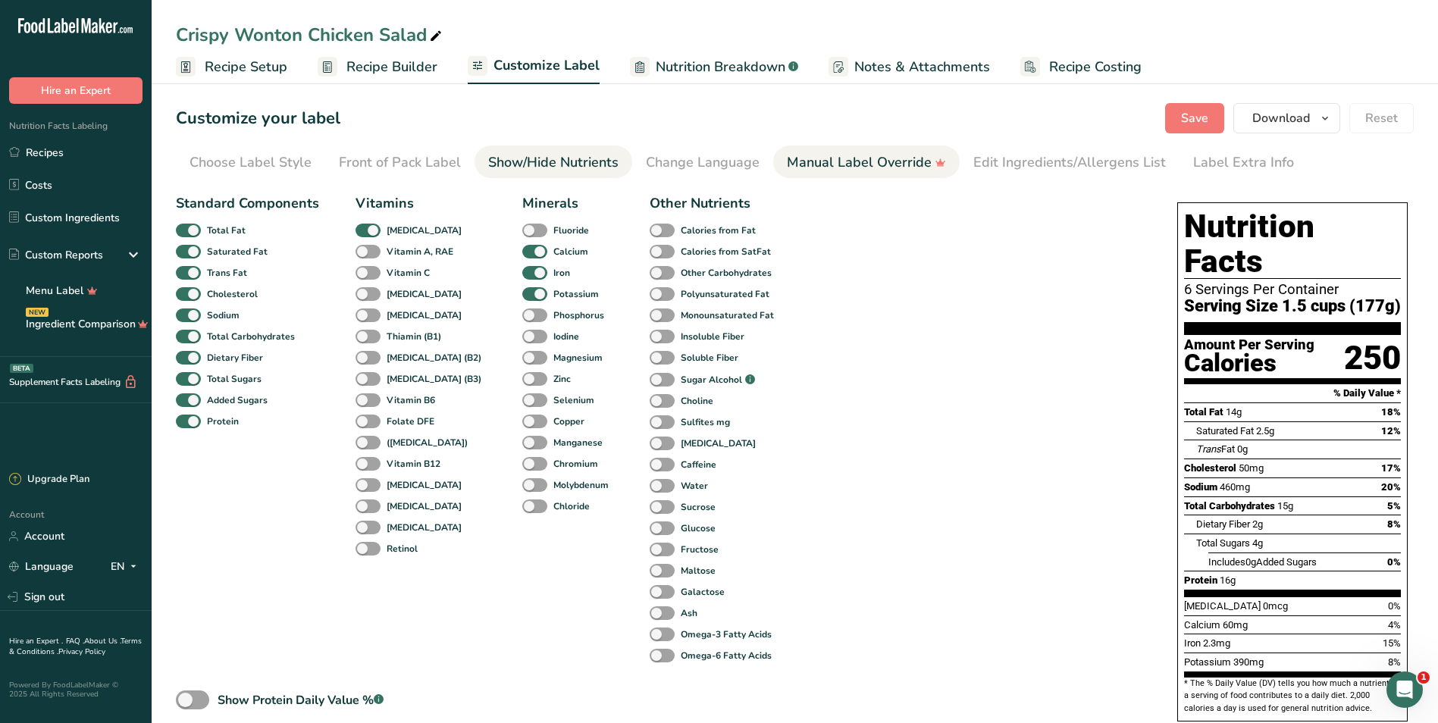
click at [838, 158] on div "Manual Label Override" at bounding box center [866, 162] width 159 height 20
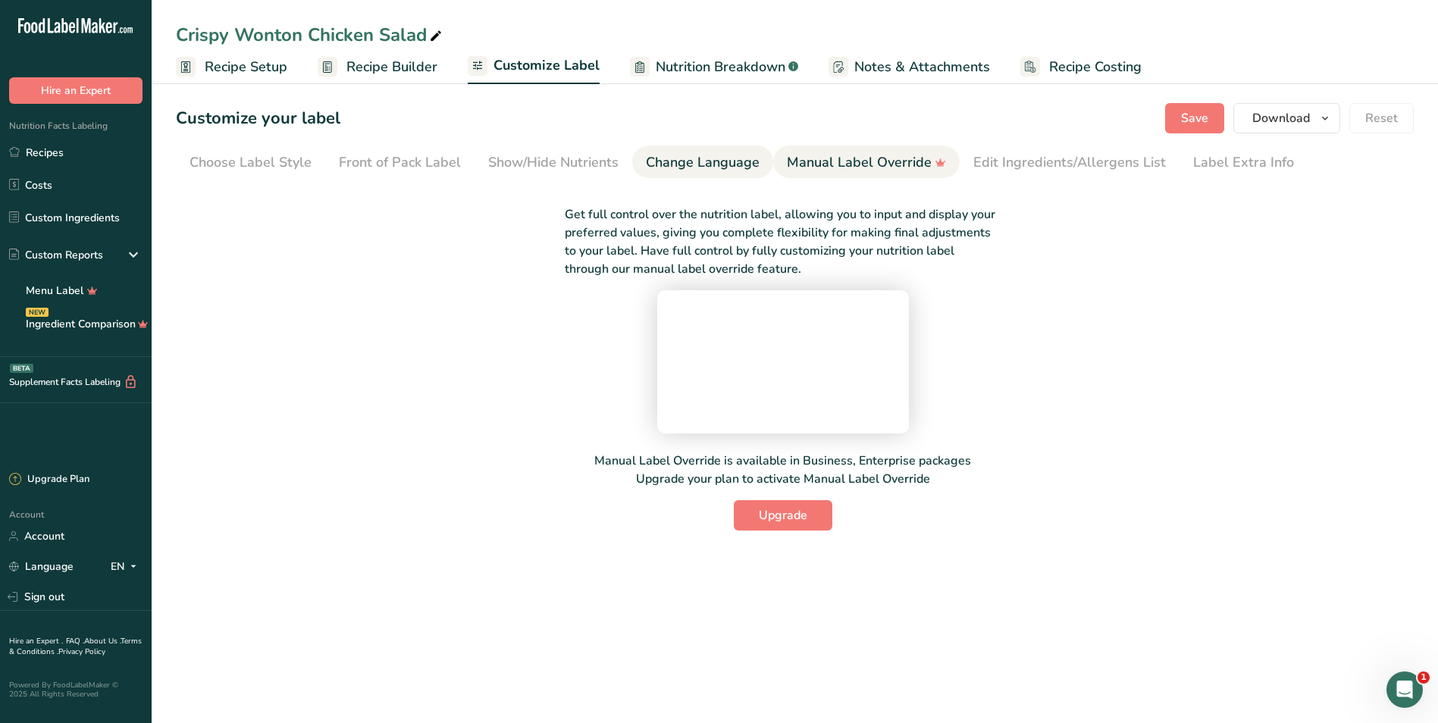
click at [699, 158] on div "Change Language" at bounding box center [703, 162] width 114 height 20
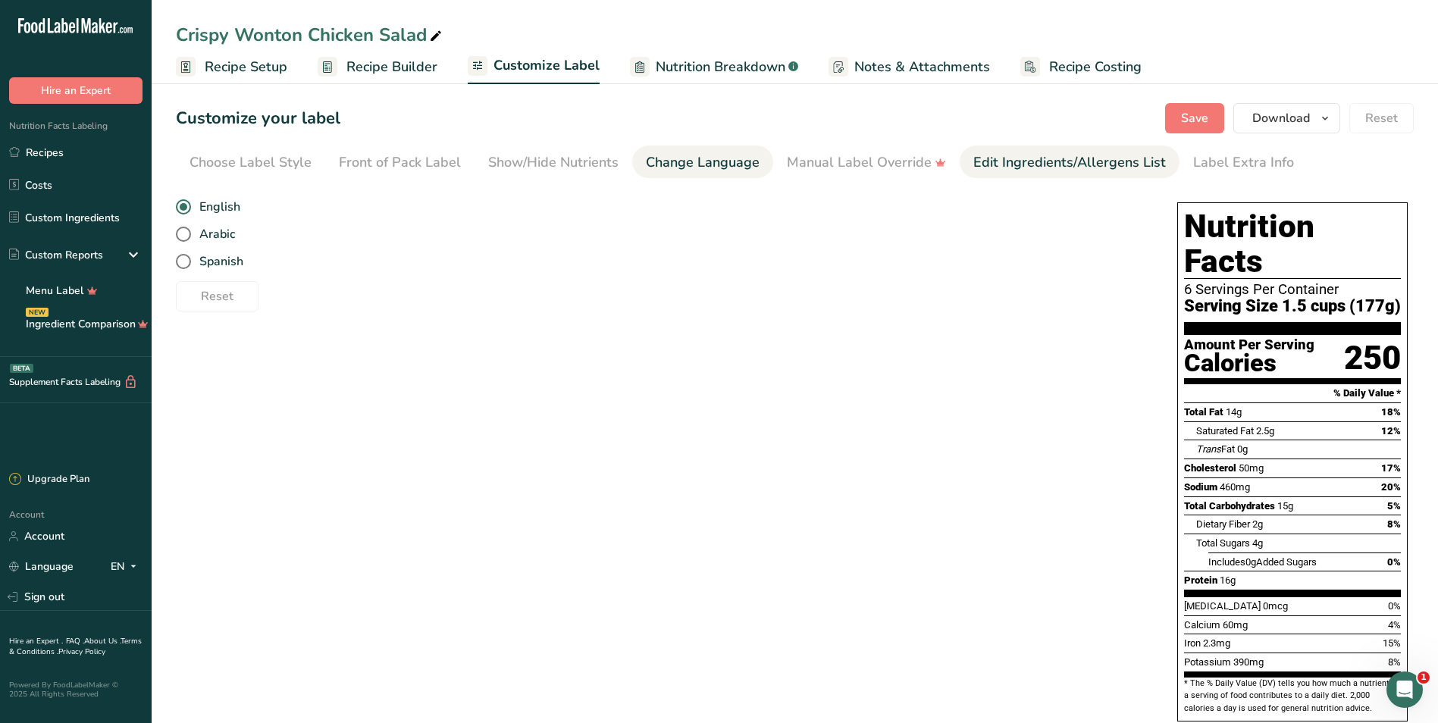
click at [997, 162] on div "Edit Ingredients/Allergens List" at bounding box center [1069, 162] width 193 height 20
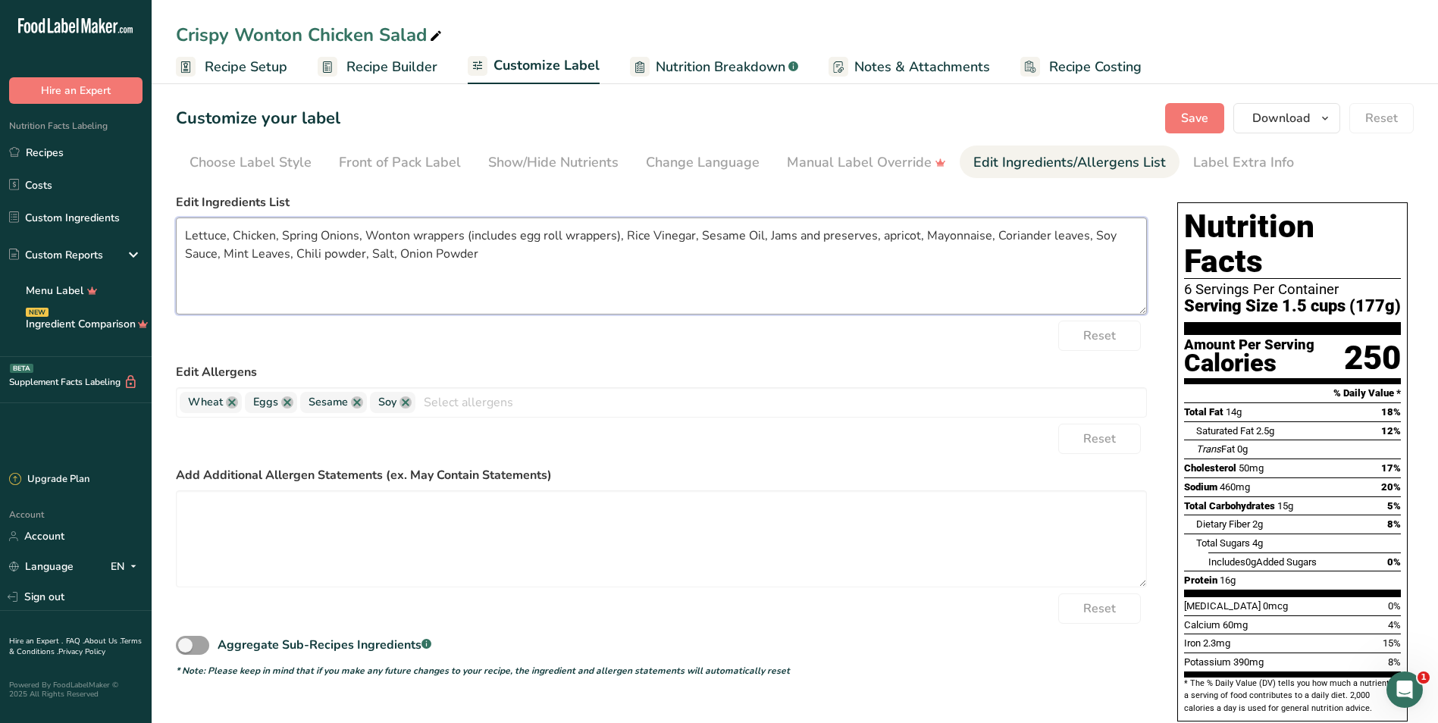
click at [313, 239] on textarea "Lettuce, Chicken, Spring Onions, Wonton wrappers (includes egg roll wrappers), …" at bounding box center [661, 266] width 971 height 97
drag, startPoint x: 588, startPoint y: 234, endPoint x: 434, endPoint y: 241, distance: 154.8
click at [434, 241] on textarea "Lettuce, Chicken, Scallions, Wonton wrappers (includes egg roll wrappers), Rice…" at bounding box center [661, 266] width 971 height 97
drag, startPoint x: 730, startPoint y: 234, endPoint x: 692, endPoint y: 236, distance: 38.0
click at [692, 236] on textarea "Lettuce, Chicken, Scallions, Wonton wrappers, Rice Vinegar, Sesame Oil, Jams an…" at bounding box center [661, 266] width 971 height 97
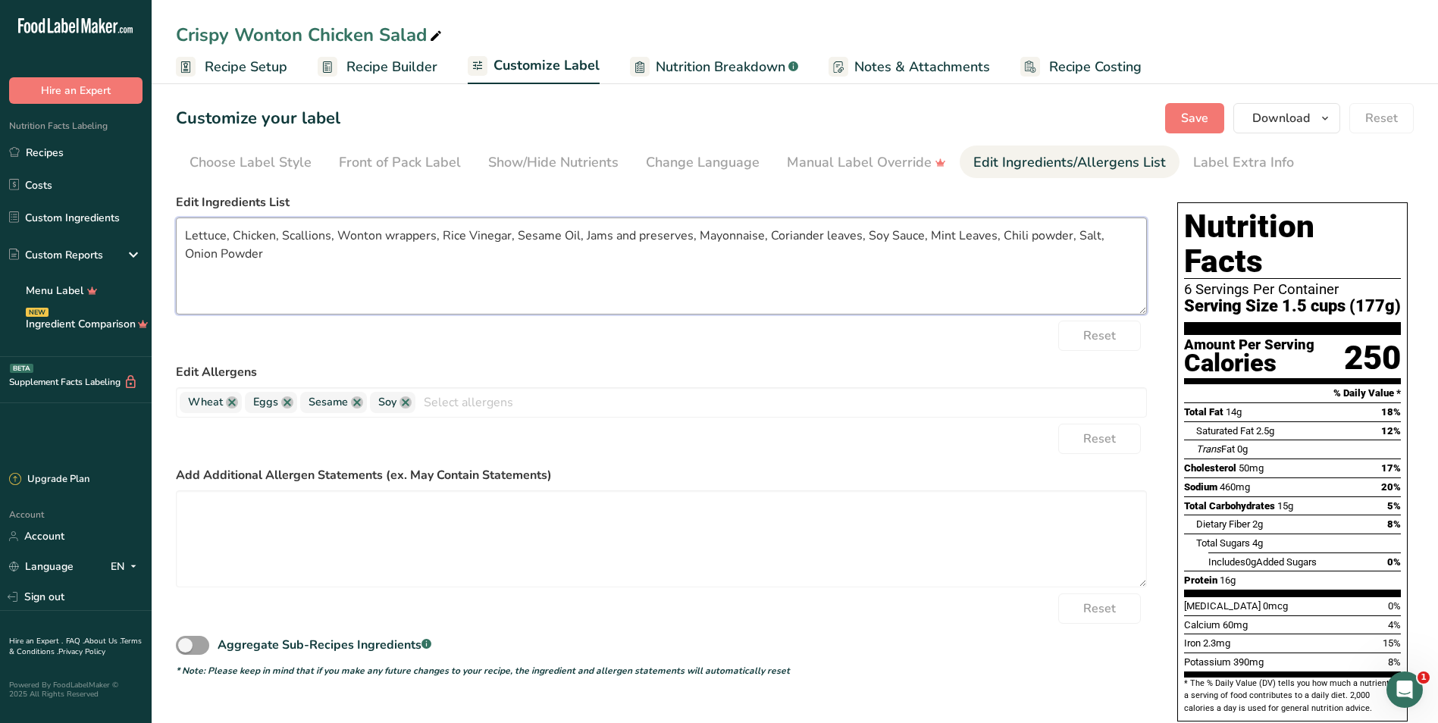
drag, startPoint x: 632, startPoint y: 234, endPoint x: 581, endPoint y: 240, distance: 51.1
click at [581, 240] on textarea "Lettuce, Chicken, Scallions, Wonton wrappers, Rice Vinegar, Sesame Oil, Jams an…" at bounding box center [661, 266] width 971 height 97
click at [628, 236] on textarea "Lettuce, Chicken, Scallions, Wonton wrappers, Rice Vinegar, Sesame Oil, Apricot…" at bounding box center [661, 266] width 971 height 97
click at [842, 236] on textarea "Lettuce, Chicken, Scallions, Wonton wrappers, Rice Vinegar, Sesame Oil, Apricot…" at bounding box center [661, 266] width 971 height 97
drag, startPoint x: 1013, startPoint y: 234, endPoint x: 1060, endPoint y: 274, distance: 61.3
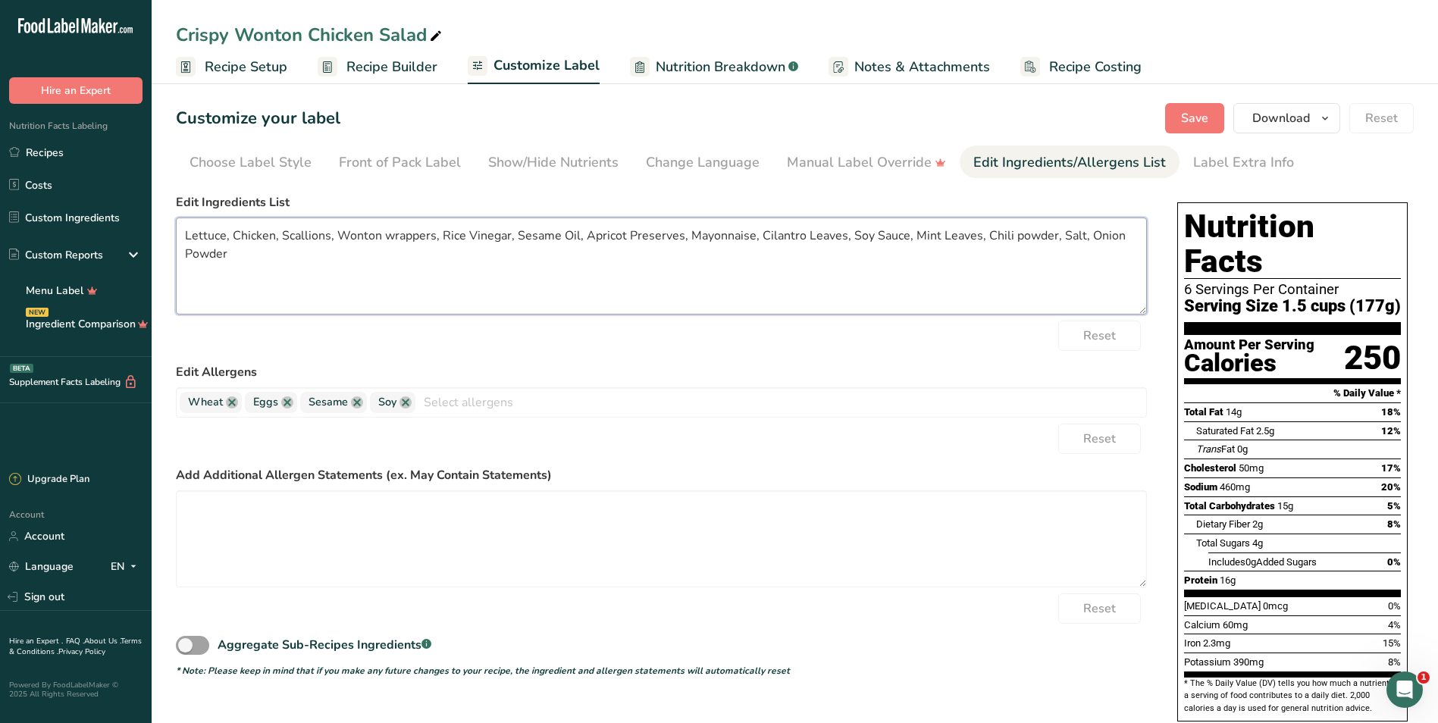
click at [1013, 234] on textarea "Lettuce, Chicken, Scallions, Wonton wrappers, Rice Vinegar, Sesame Oil, Apricot…" at bounding box center [661, 266] width 971 height 97
click at [390, 240] on textarea "Lettuce, Chicken, Scallions, Wonton wrappers, Rice Vinegar, Sesame Oil, Apricot…" at bounding box center [661, 266] width 971 height 97
type textarea "Lettuce, Chicken, Scallions, Wonton Wrappers, Rice Vinegar, Sesame Oil, Apricot…"
click at [1195, 113] on span "Save" at bounding box center [1194, 118] width 27 height 18
click at [1188, 113] on span "Save" at bounding box center [1194, 118] width 27 height 18
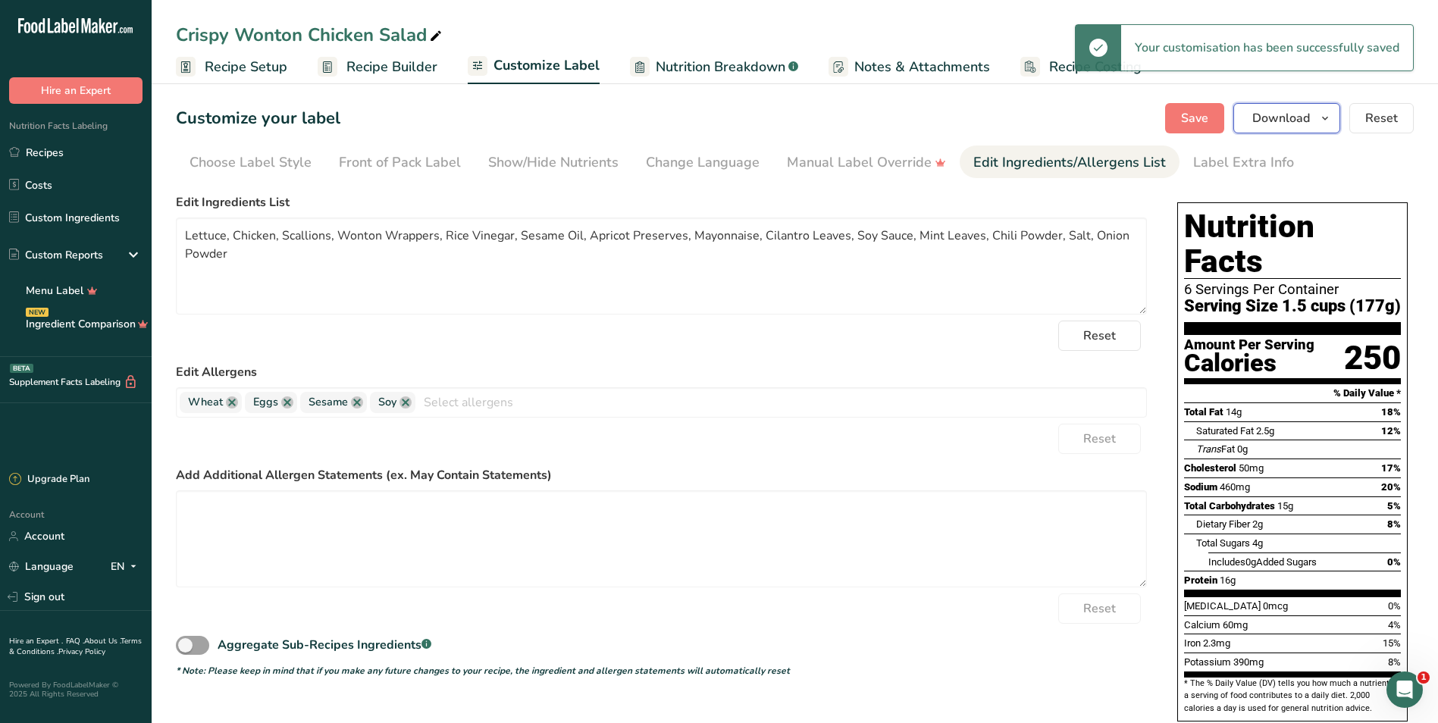
click at [1282, 107] on button "Download" at bounding box center [1286, 118] width 107 height 30
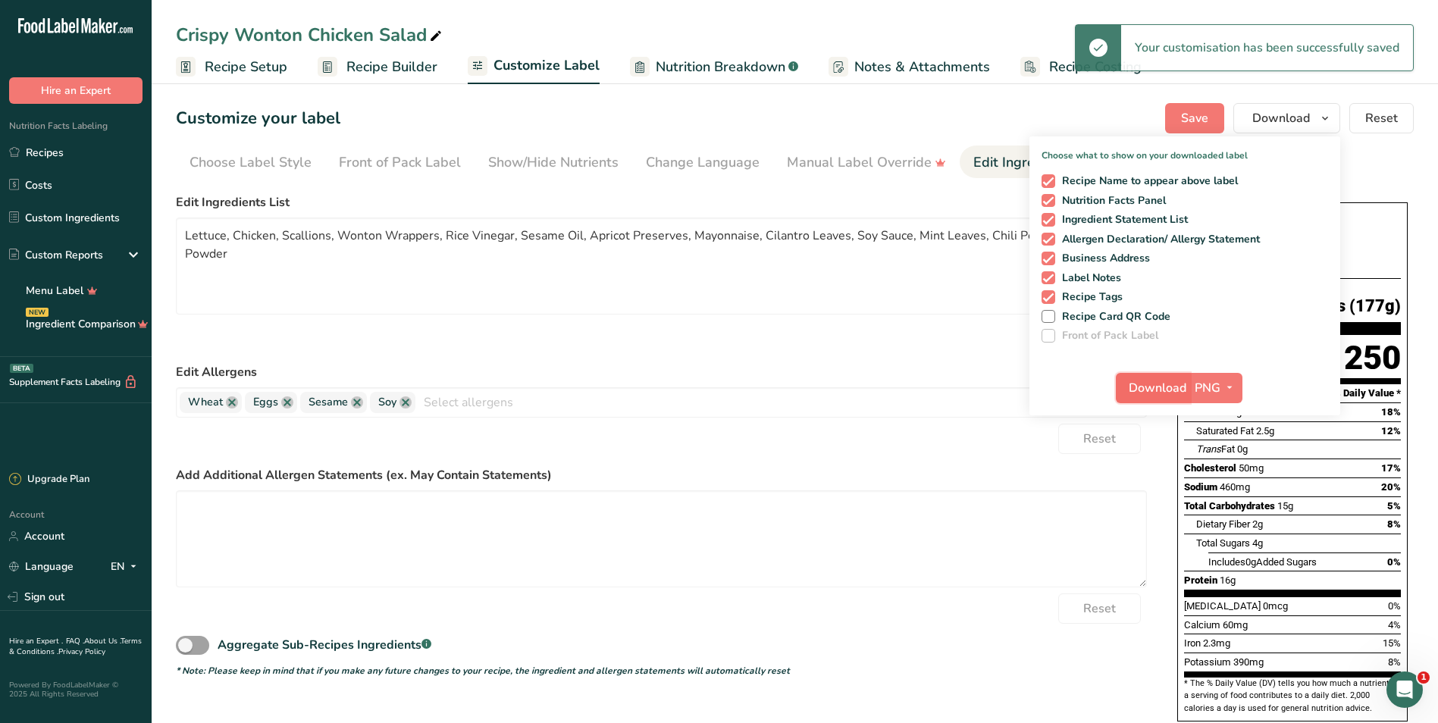
click at [1163, 394] on span "Download" at bounding box center [1158, 388] width 58 height 18
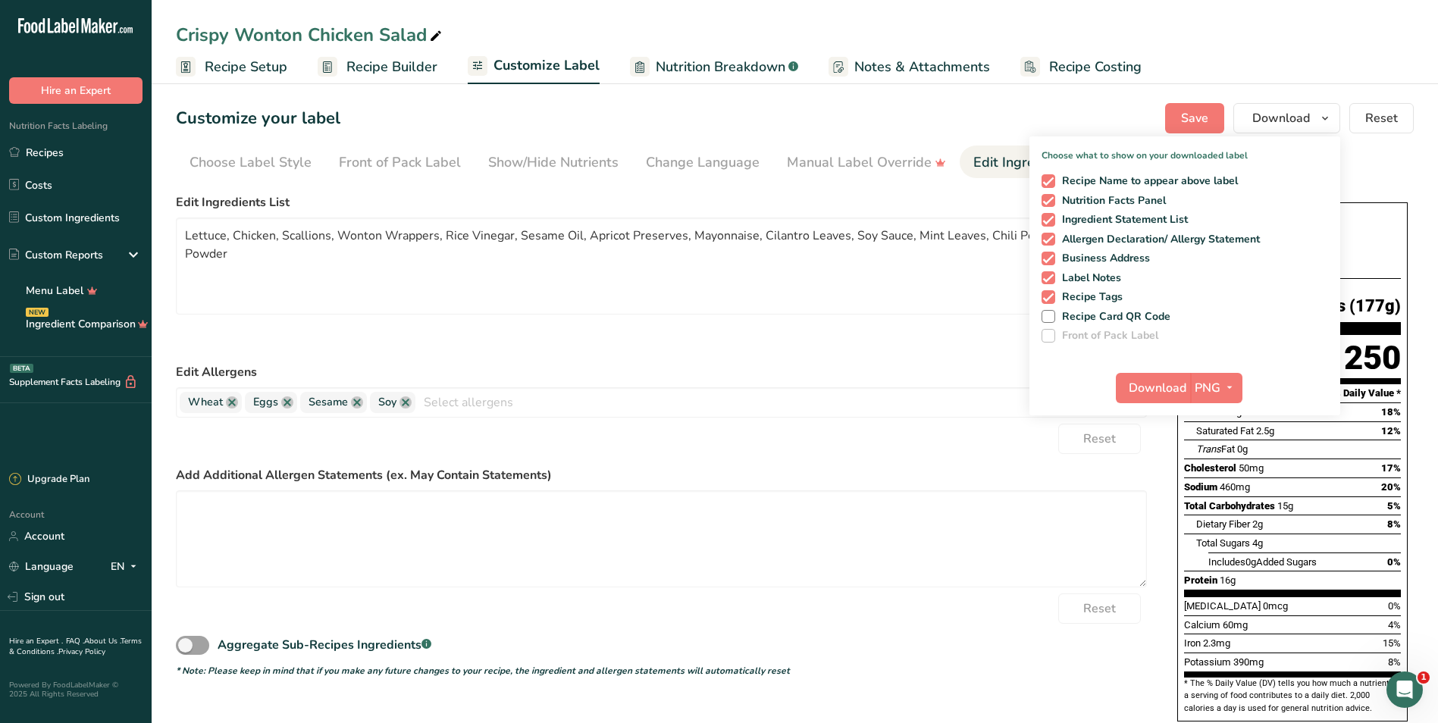
click at [1008, 18] on div "Crispy Wonton Chicken Salad Recipe Setup Recipe Builder Customize Label Nutriti…" at bounding box center [795, 42] width 1286 height 84
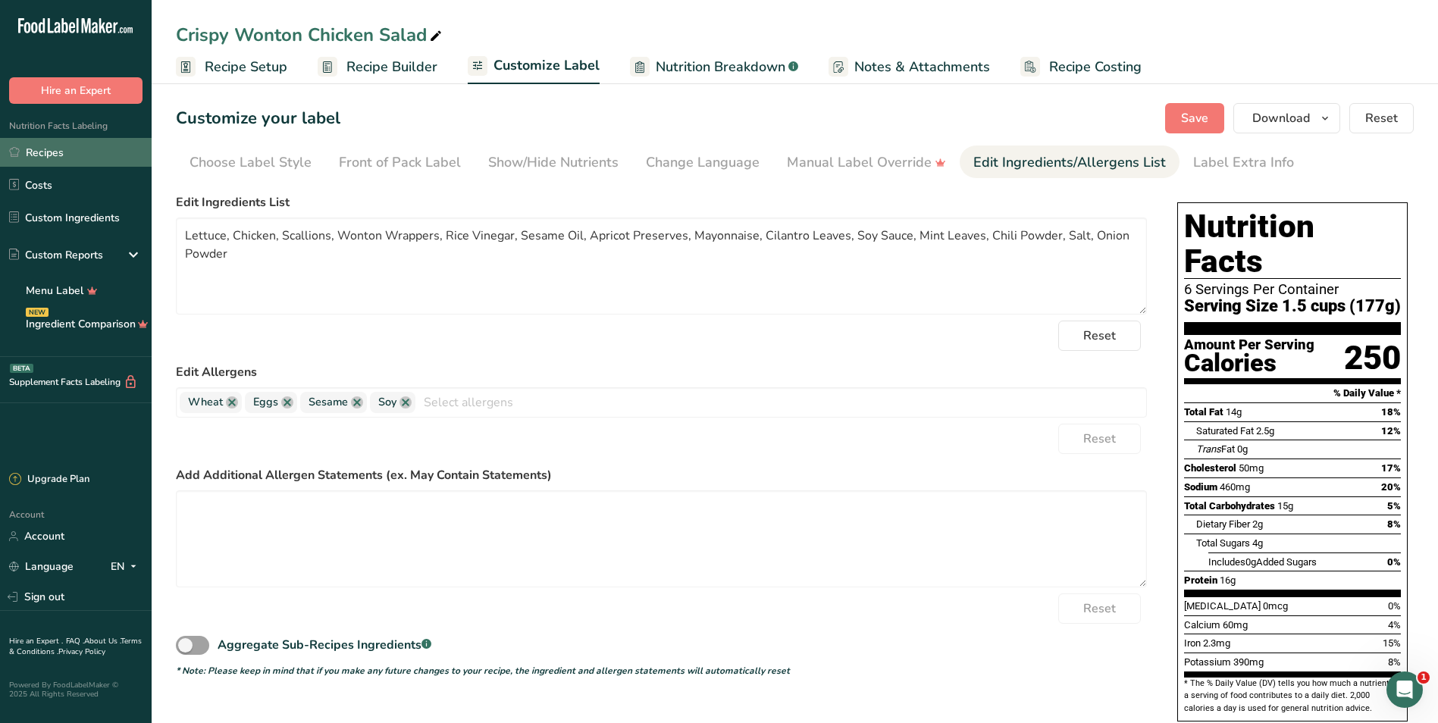
click at [47, 158] on link "Recipes" at bounding box center [76, 152] width 152 height 29
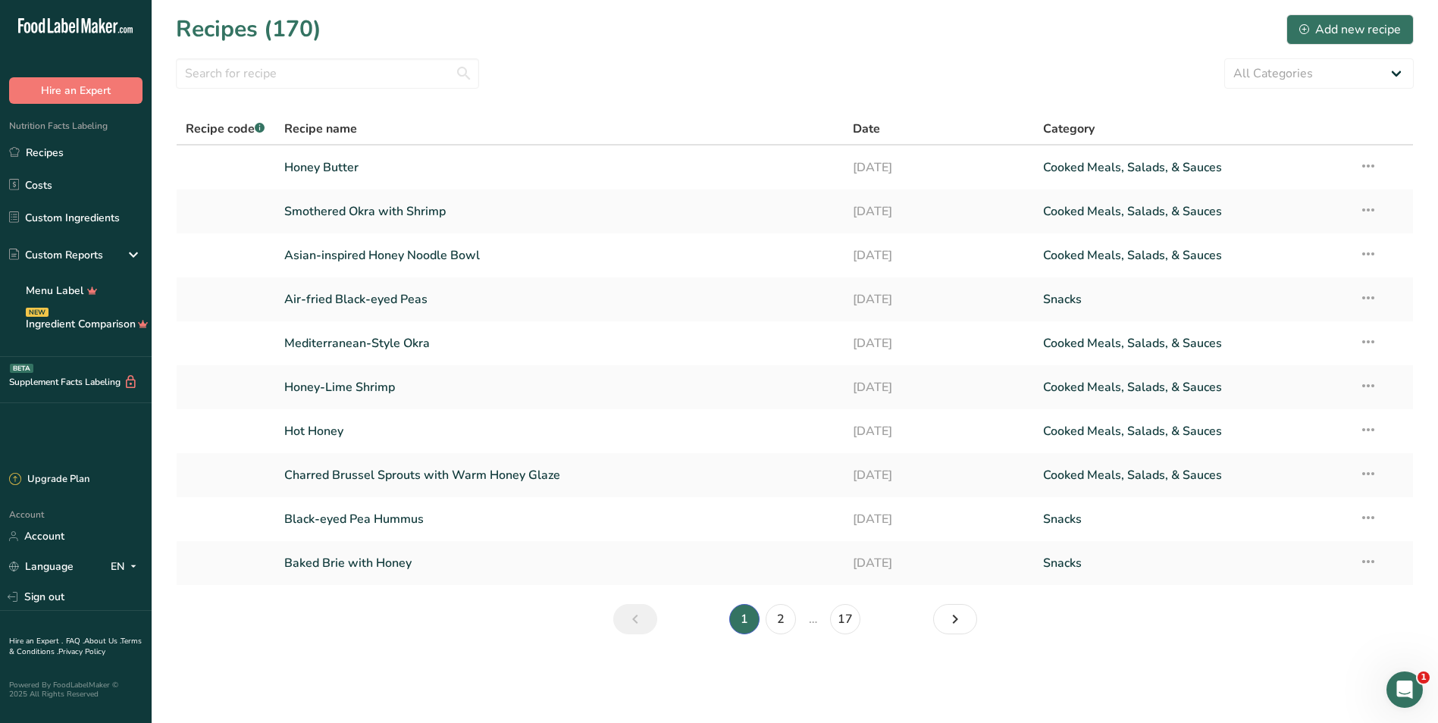
click at [670, 53] on section "Recipes (170) Add new recipe All Categories Baked Goods [GEOGRAPHIC_DATA] Confe…" at bounding box center [795, 329] width 1286 height 659
click at [333, 70] on input "text" at bounding box center [327, 73] width 303 height 30
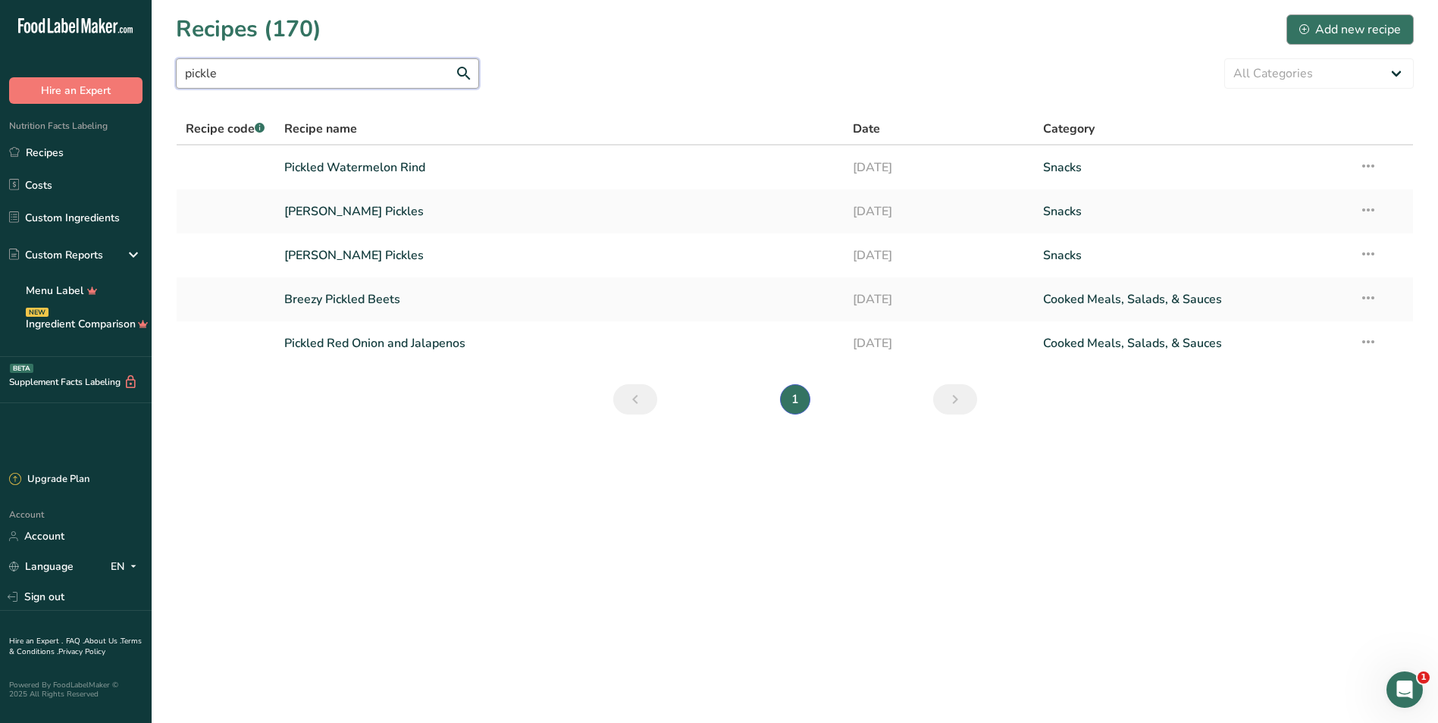
type input "pickle"
click at [1360, 28] on div "Add new recipe" at bounding box center [1350, 29] width 102 height 18
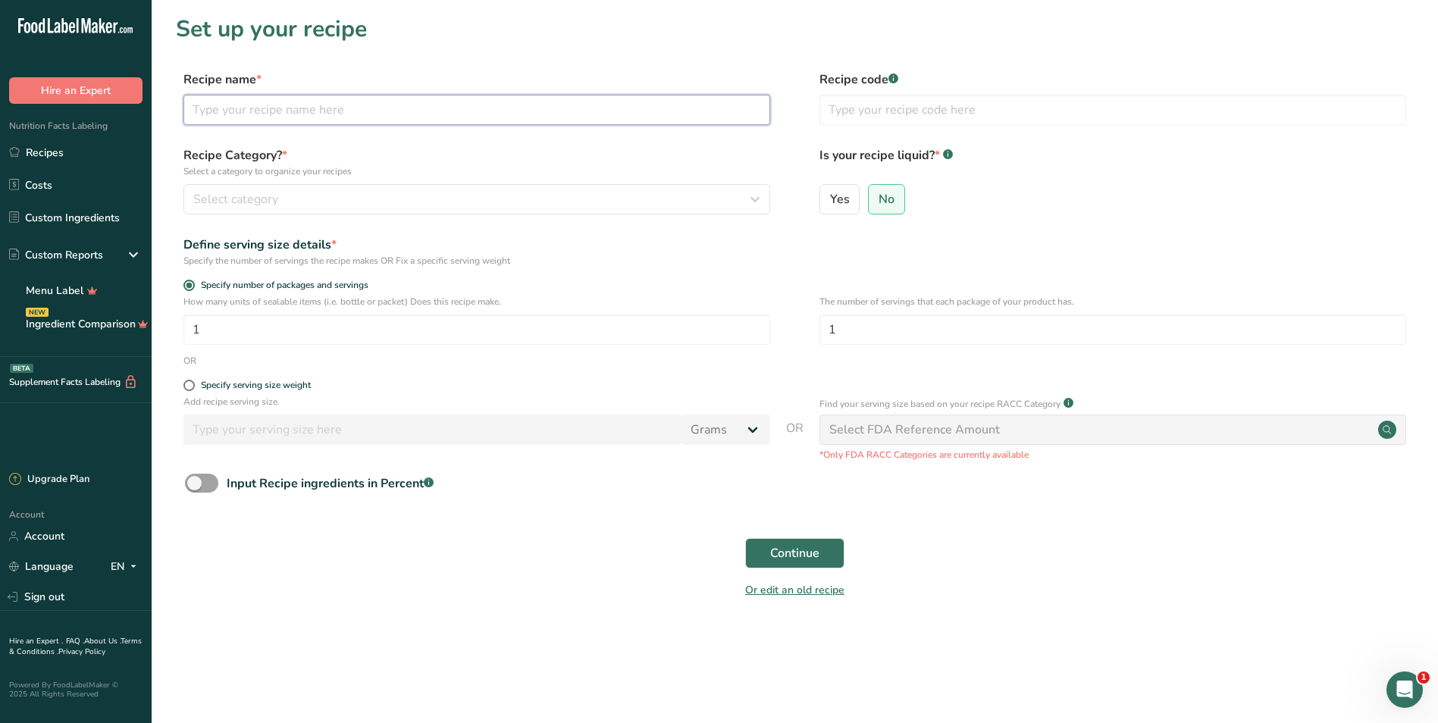
click at [353, 112] on input "text" at bounding box center [476, 110] width 587 height 30
type input "[PERSON_NAME] Pickle Vinaigrette"
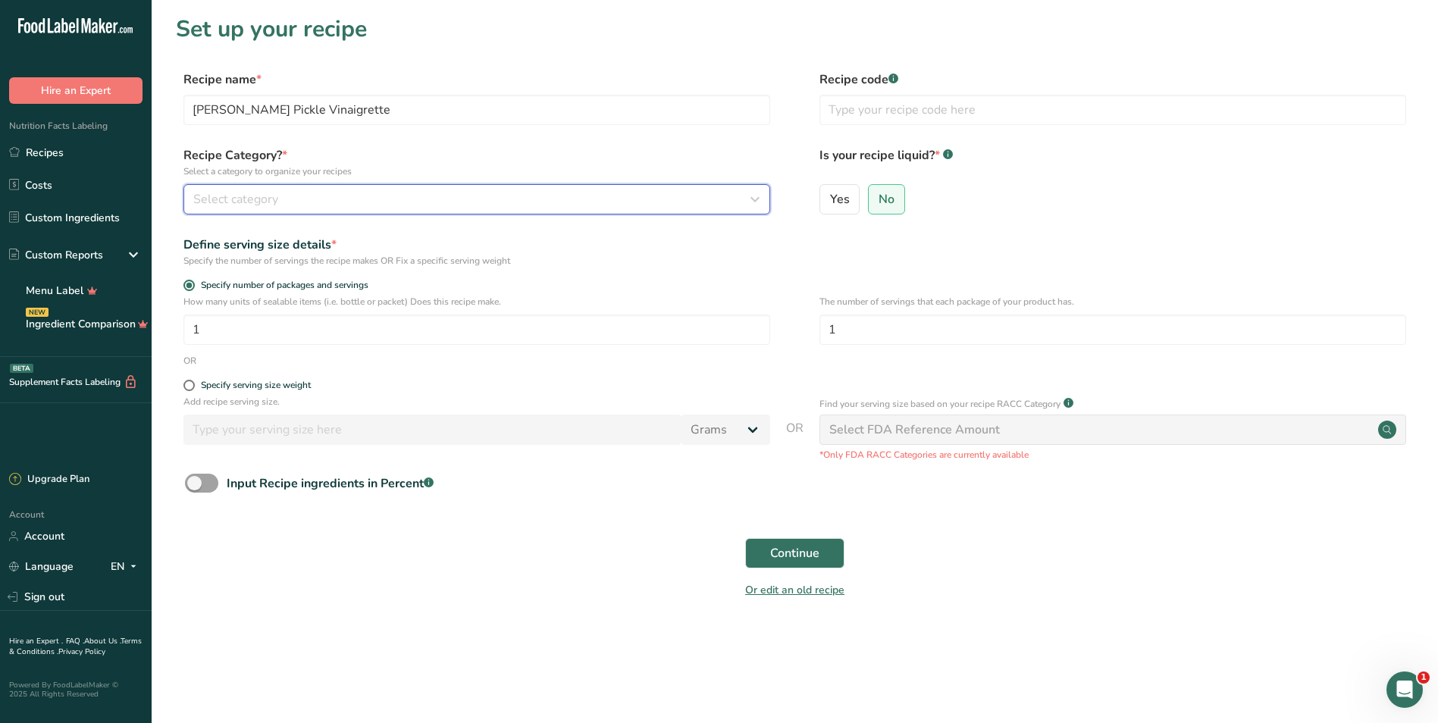
click at [339, 199] on div "Select category" at bounding box center [472, 199] width 558 height 18
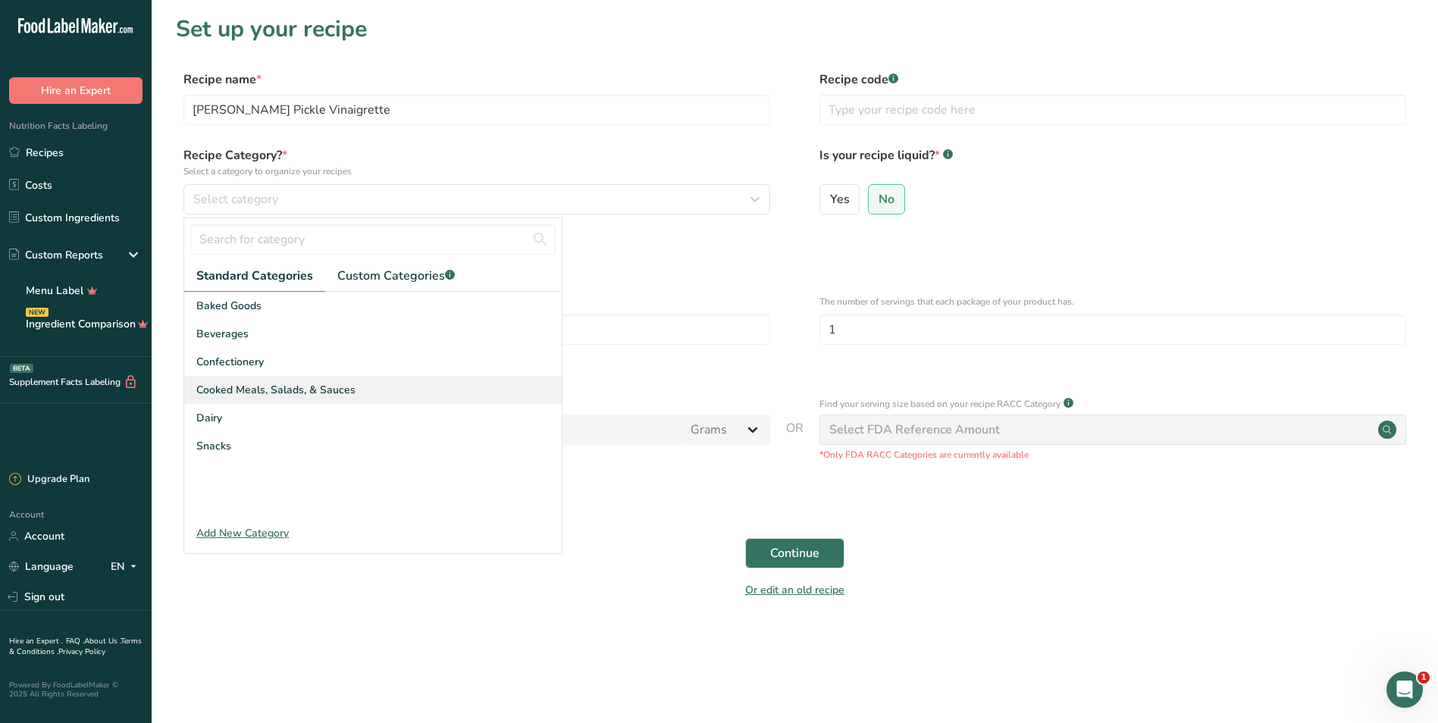
click at [286, 398] on div "Cooked Meals, Salads, & Sauces" at bounding box center [372, 390] width 377 height 28
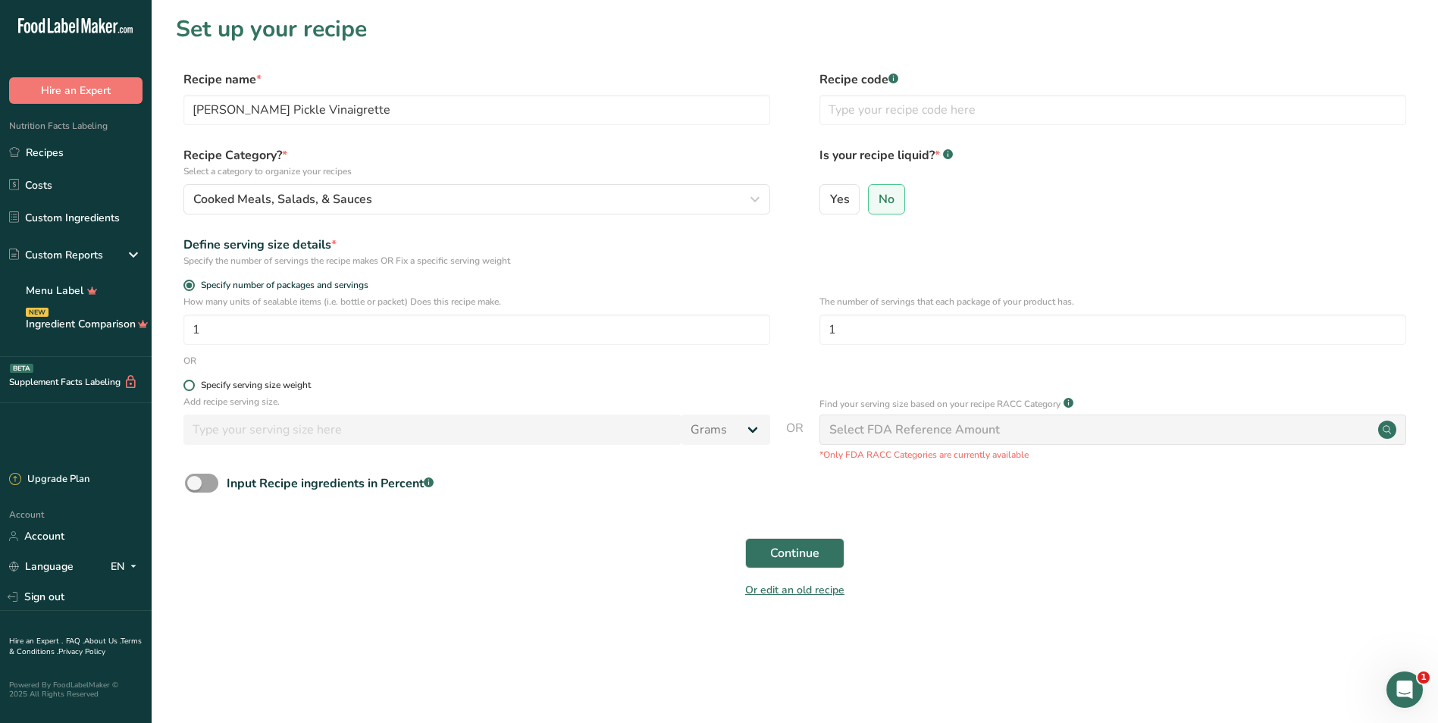
click at [187, 381] on span at bounding box center [188, 385] width 11 height 11
click at [187, 381] on input "Specify serving size weight" at bounding box center [188, 385] width 10 height 10
radio input "true"
radio input "false"
click at [288, 437] on input "number" at bounding box center [432, 430] width 498 height 30
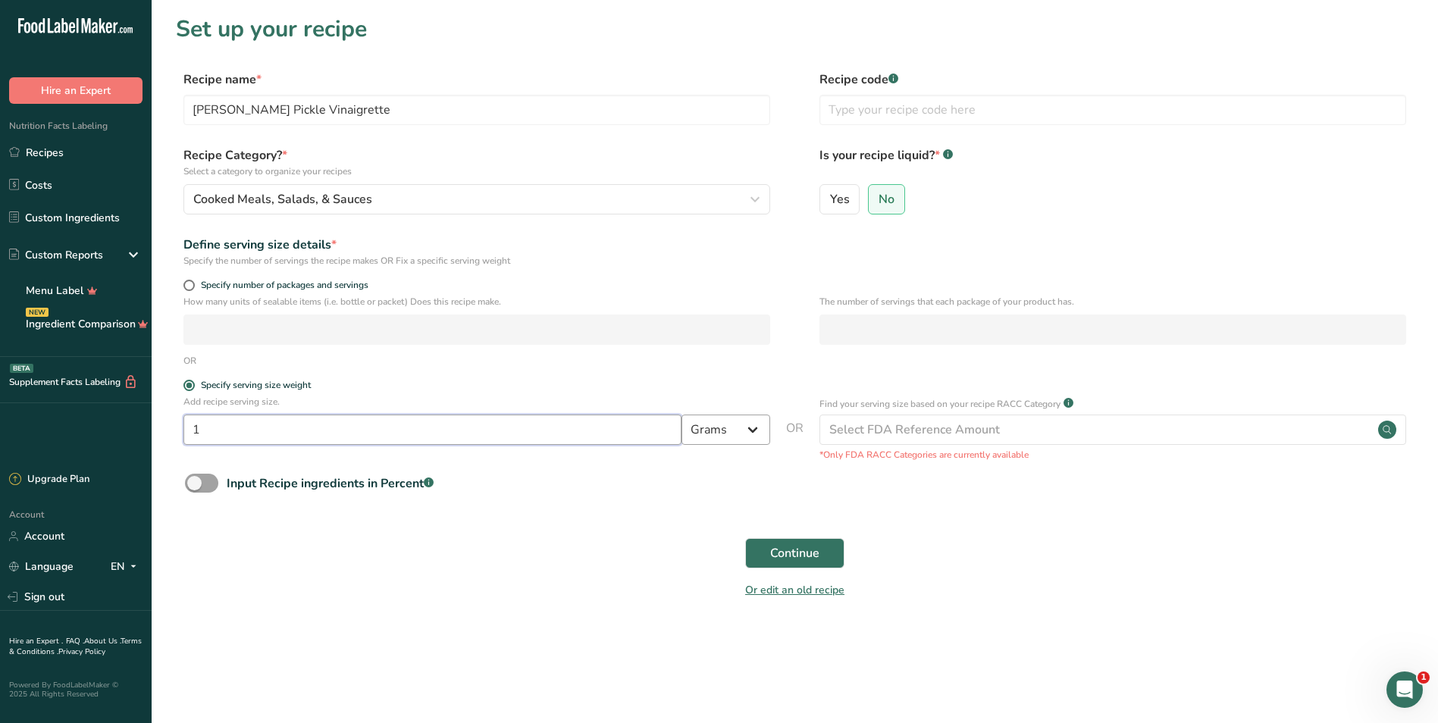
type input "1"
click at [713, 429] on select "Grams kg mg mcg lb oz l mL fl oz tbsp tsp cup qt gallon" at bounding box center [725, 430] width 89 height 30
select select "19"
click at [681, 415] on select "Grams kg mg mcg lb oz l mL fl oz tbsp tsp cup qt gallon" at bounding box center [725, 430] width 89 height 30
select select "22"
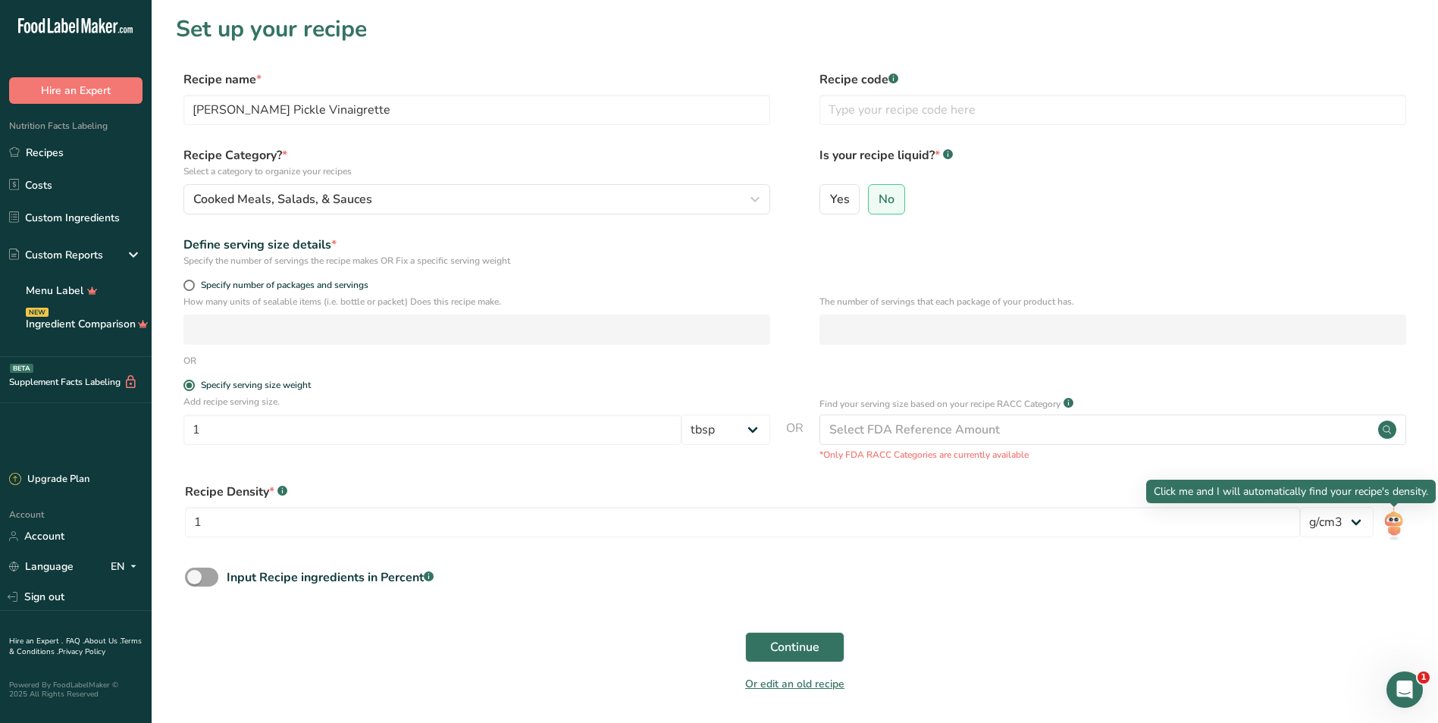
click at [1391, 525] on img at bounding box center [1394, 524] width 22 height 34
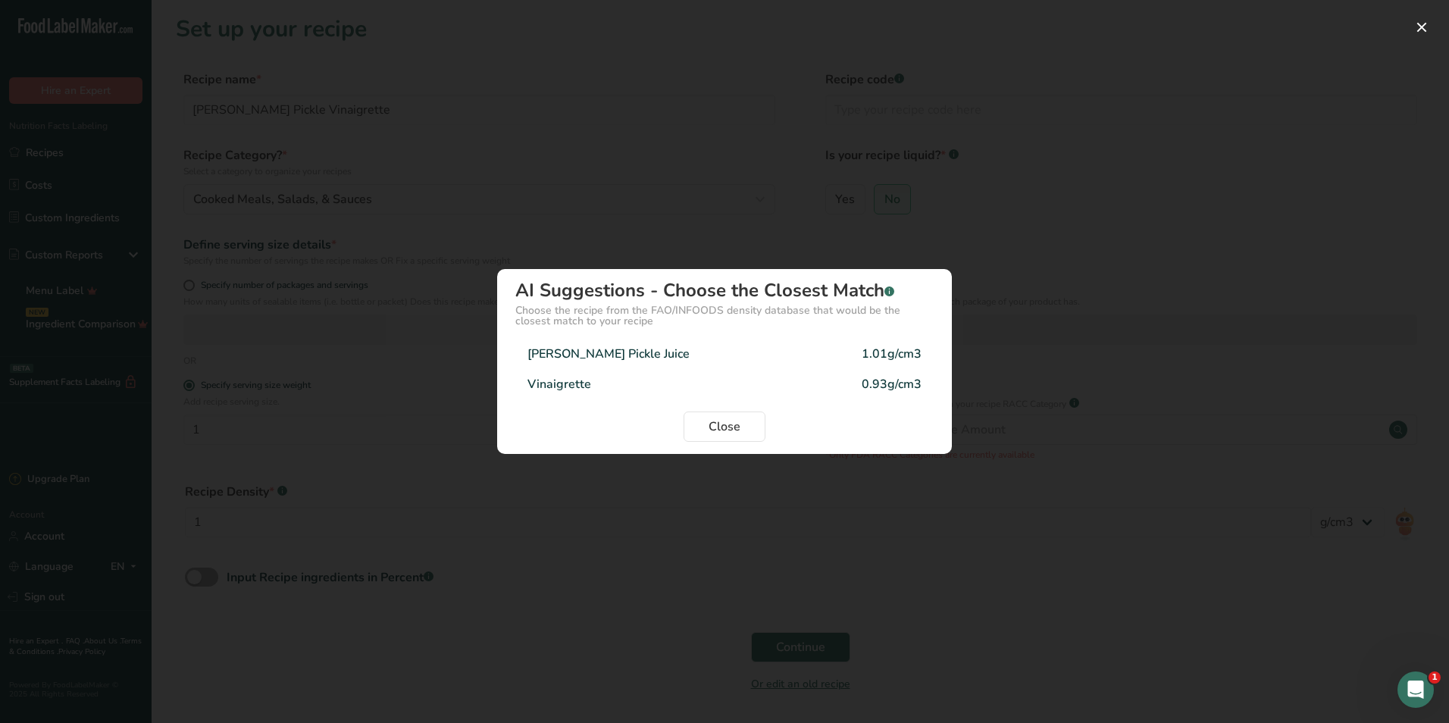
click at [644, 352] on div "[PERSON_NAME] Pickle Juice 1.01g/cm3" at bounding box center [724, 354] width 418 height 30
type input "1.01"
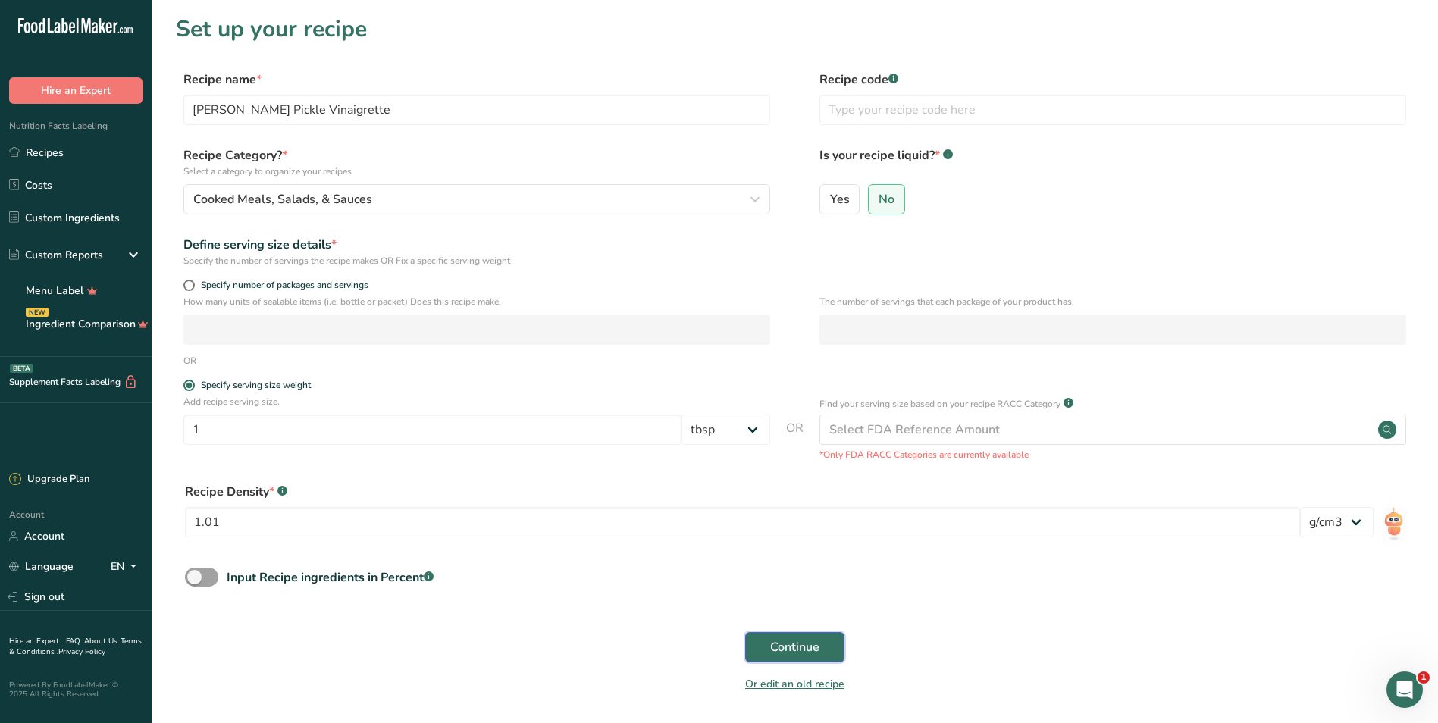
click at [773, 647] on span "Continue" at bounding box center [794, 647] width 49 height 18
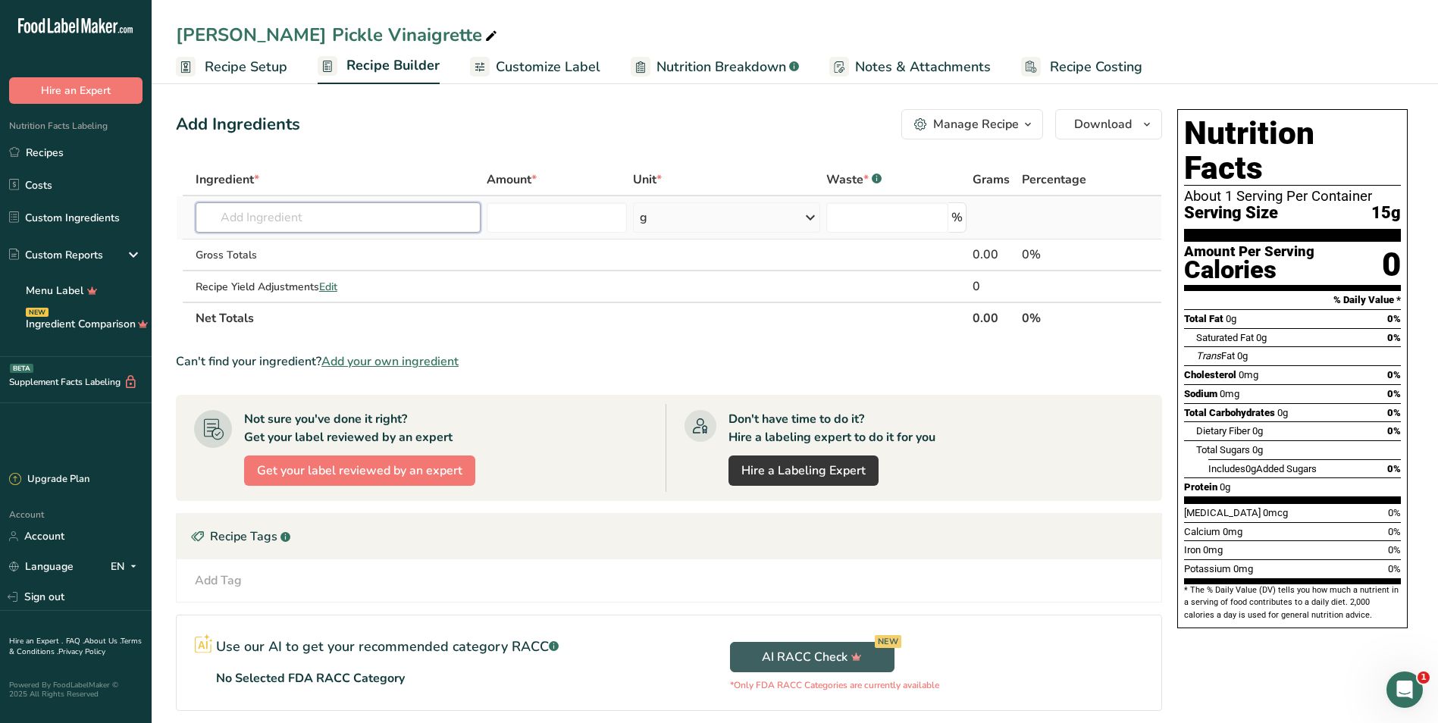
click at [413, 215] on input "text" at bounding box center [338, 217] width 285 height 30
type input "d"
type input "p"
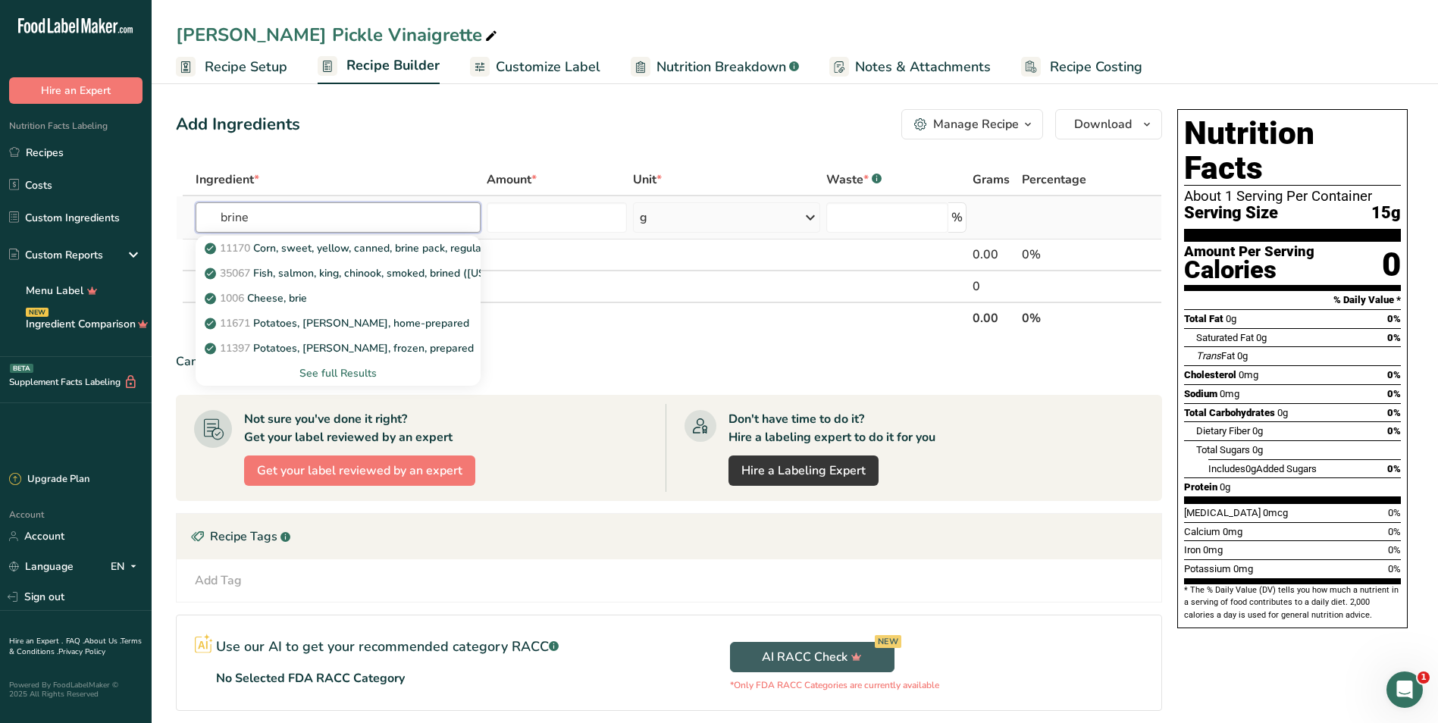
type input "brine"
click at [341, 376] on div "See full Results" at bounding box center [338, 373] width 261 height 16
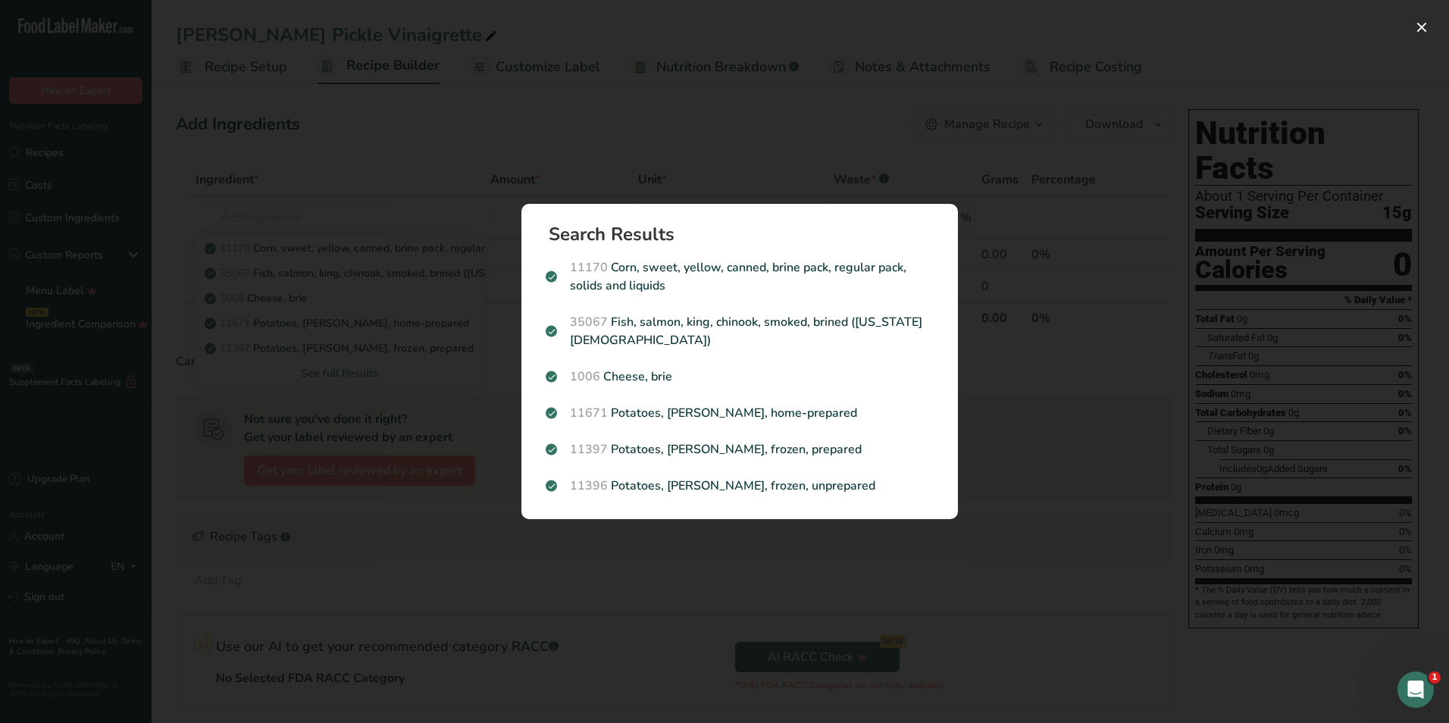
click at [404, 168] on div "Search results modal" at bounding box center [724, 361] width 1449 height 723
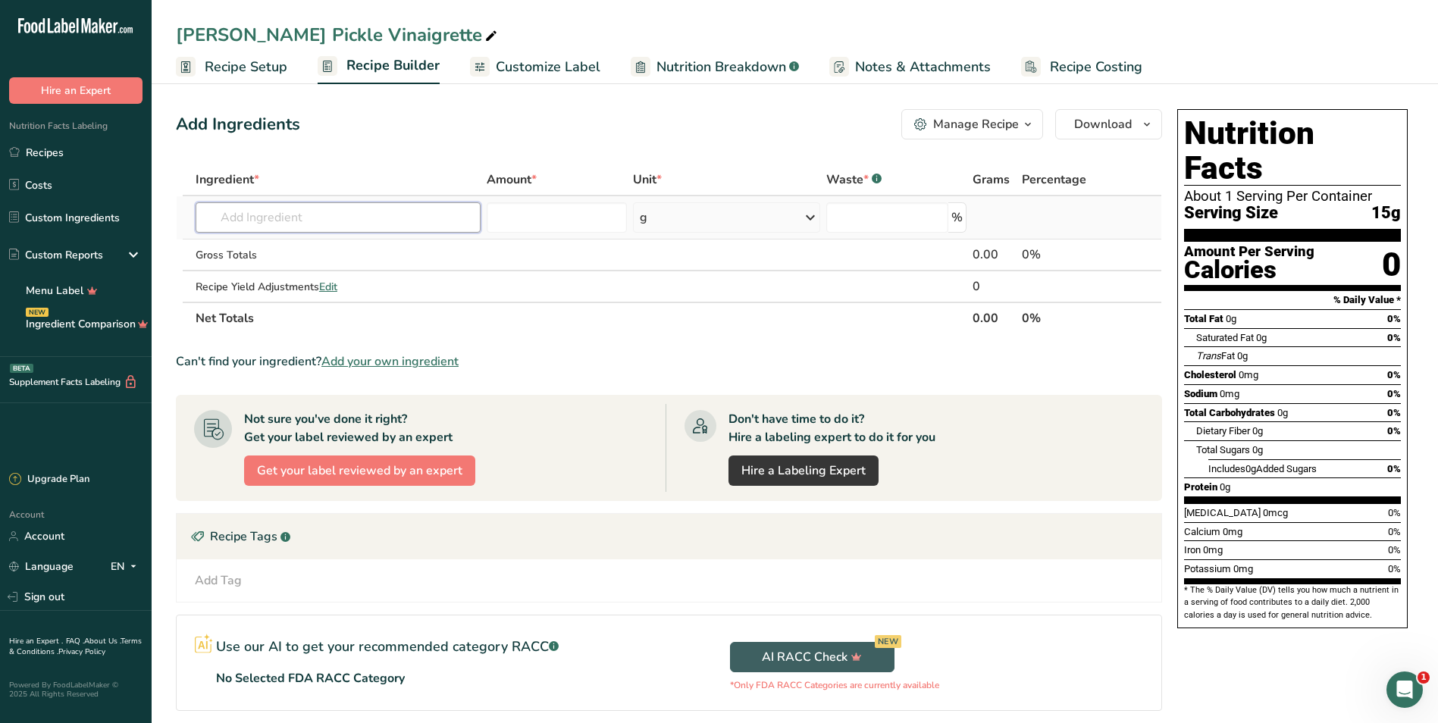
click at [363, 214] on input "text" at bounding box center [338, 217] width 285 height 30
type input "[PERSON_NAME] pickle juice"
click at [308, 276] on div "Add your own ingredient" at bounding box center [338, 273] width 261 height 16
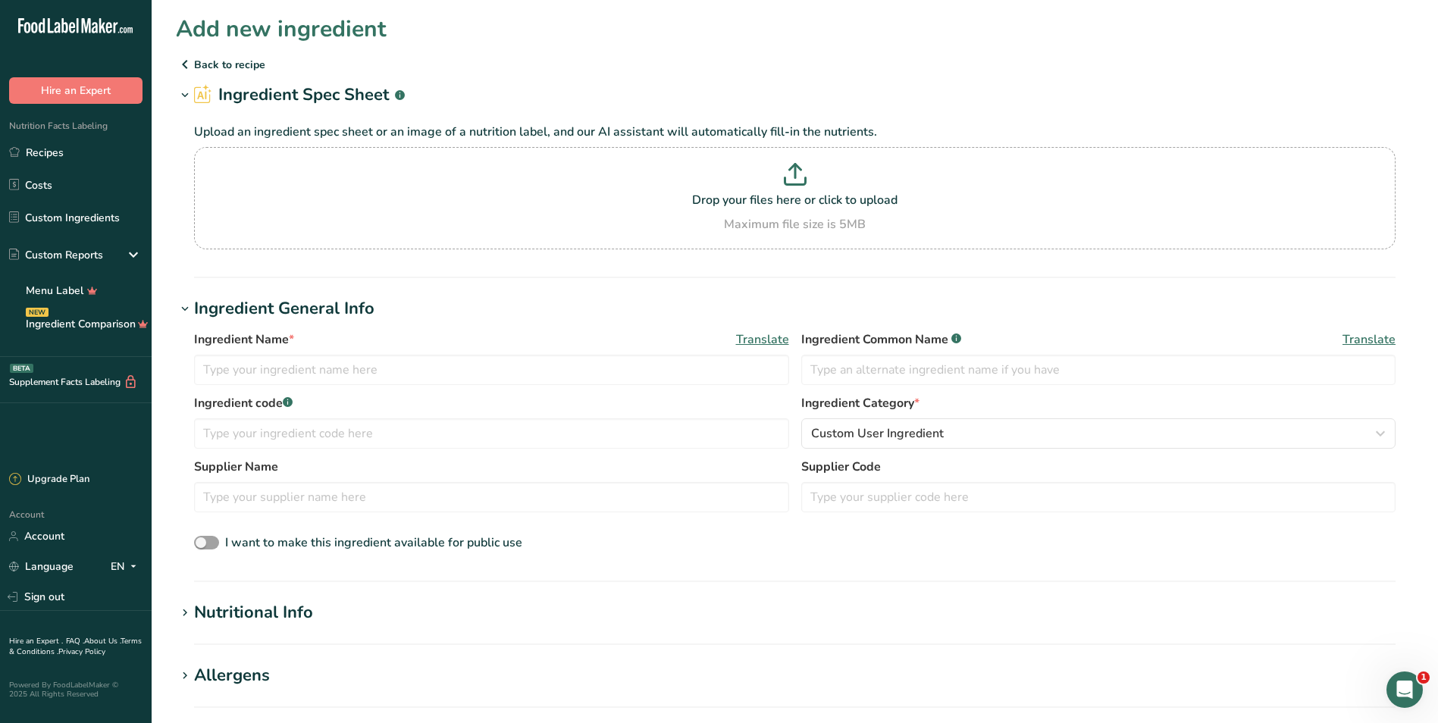
click at [422, 318] on h1 "Ingredient General Info" at bounding box center [795, 308] width 1238 height 25
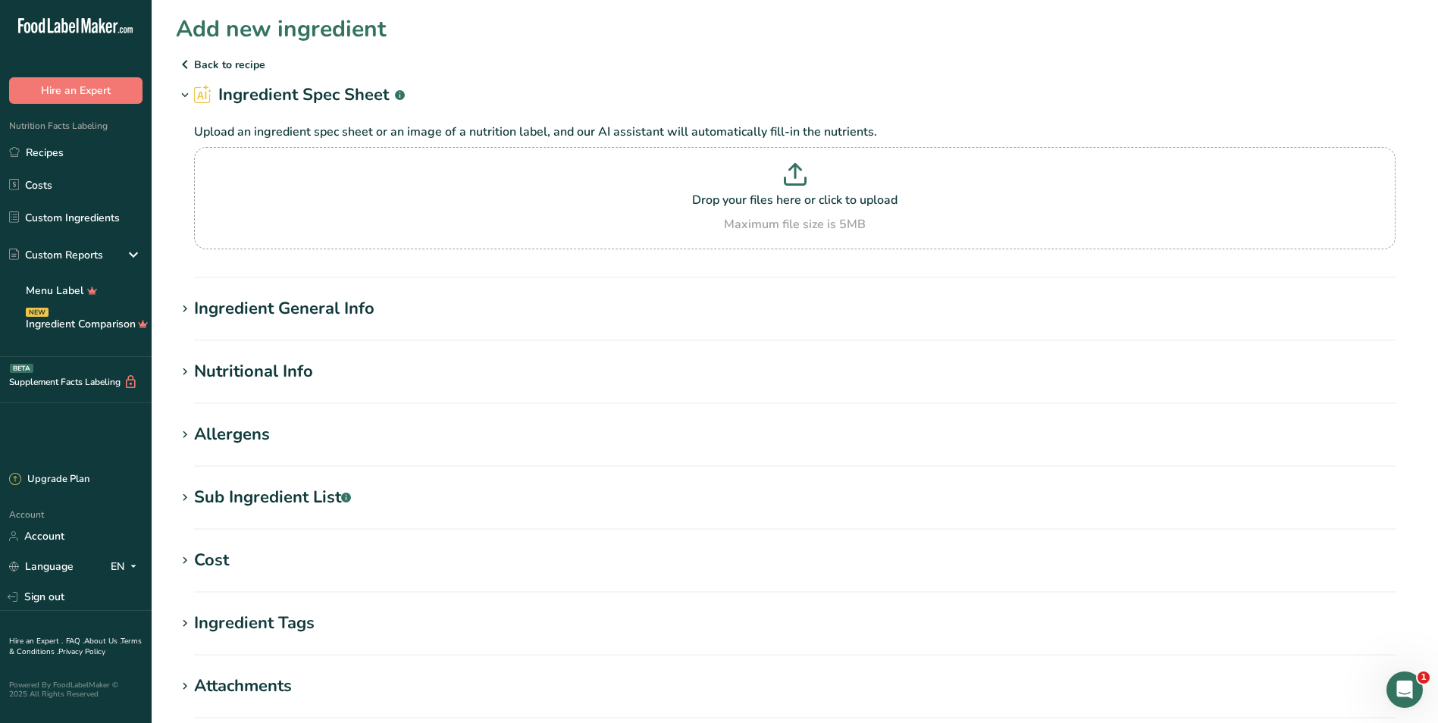
click at [324, 323] on section "Ingredient General Info Ingredient Name * Translate Ingredient Common Name .a-a…" at bounding box center [795, 318] width 1238 height 45
click at [333, 304] on div "Ingredient General Info" at bounding box center [284, 308] width 180 height 25
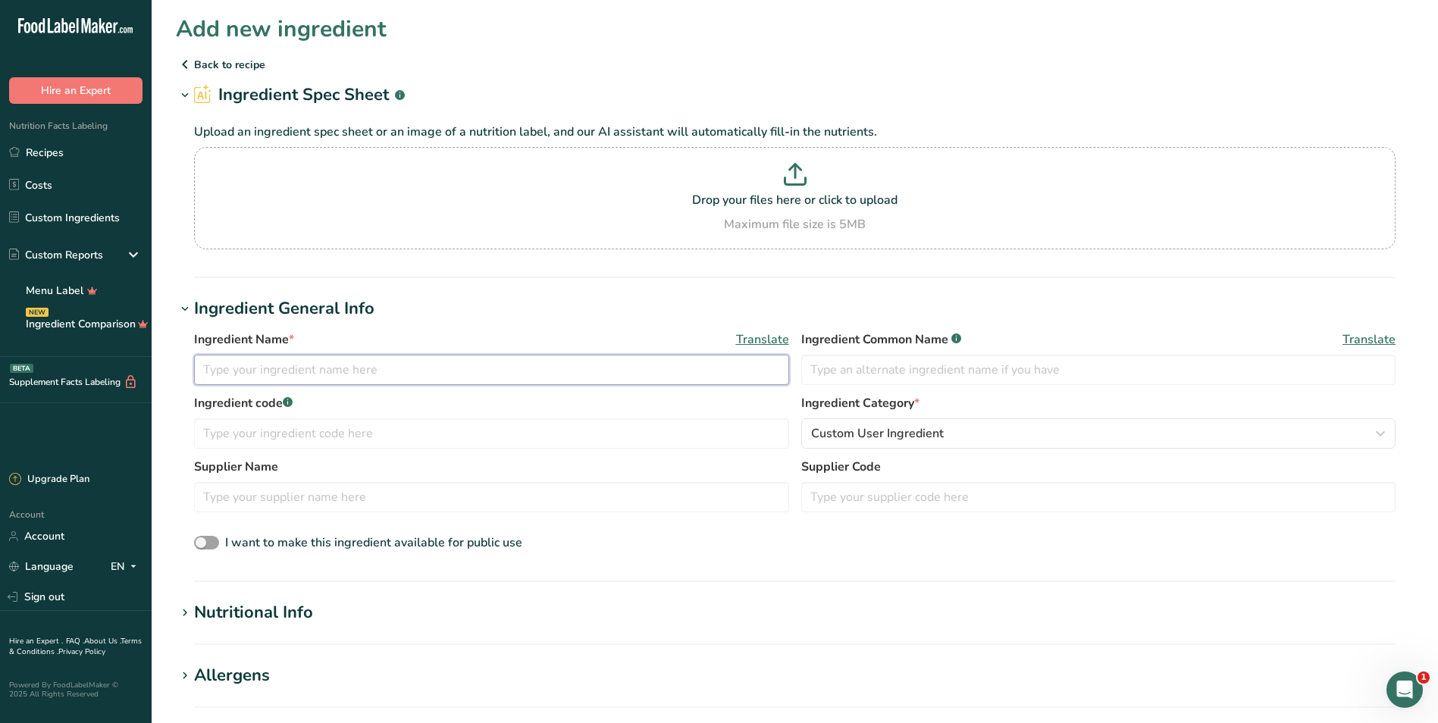
click at [308, 367] on input "text" at bounding box center [491, 370] width 595 height 30
type input "[PERSON_NAME] Pickle Brine"
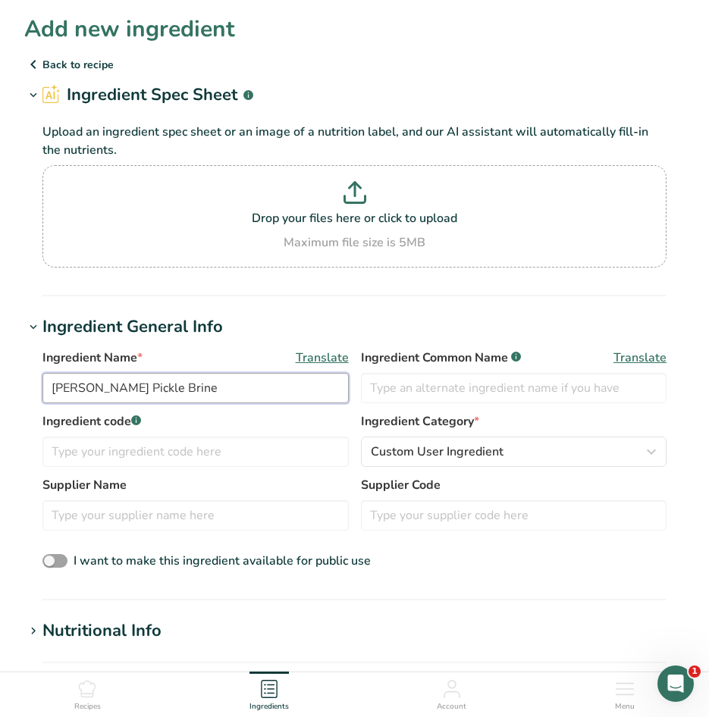
click at [196, 382] on input "[PERSON_NAME] Pickle Brine" at bounding box center [195, 388] width 306 height 30
type input "[PERSON_NAME] Pickle Juice"
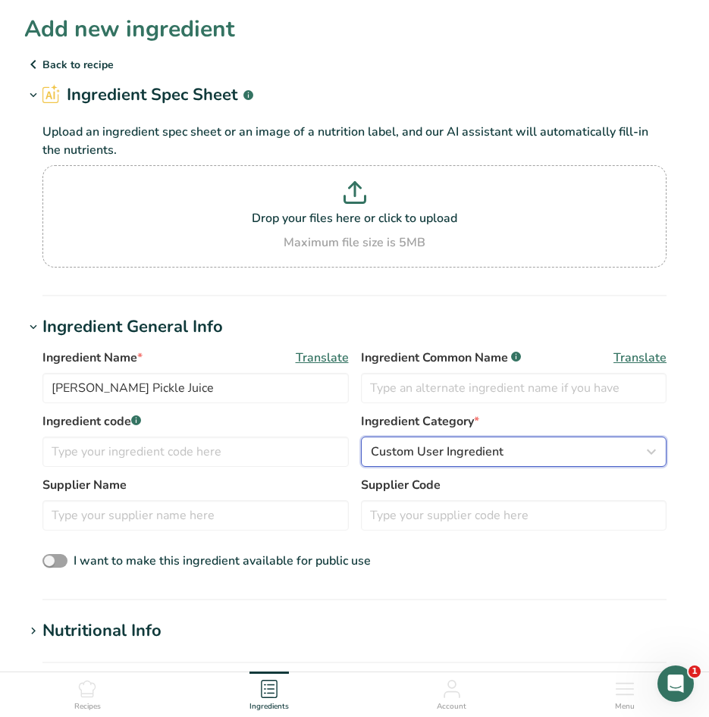
click at [535, 454] on div "Custom User Ingredient" at bounding box center [509, 452] width 277 height 18
click at [580, 571] on div "I want to make this ingredient available for public use" at bounding box center [354, 562] width 624 height 20
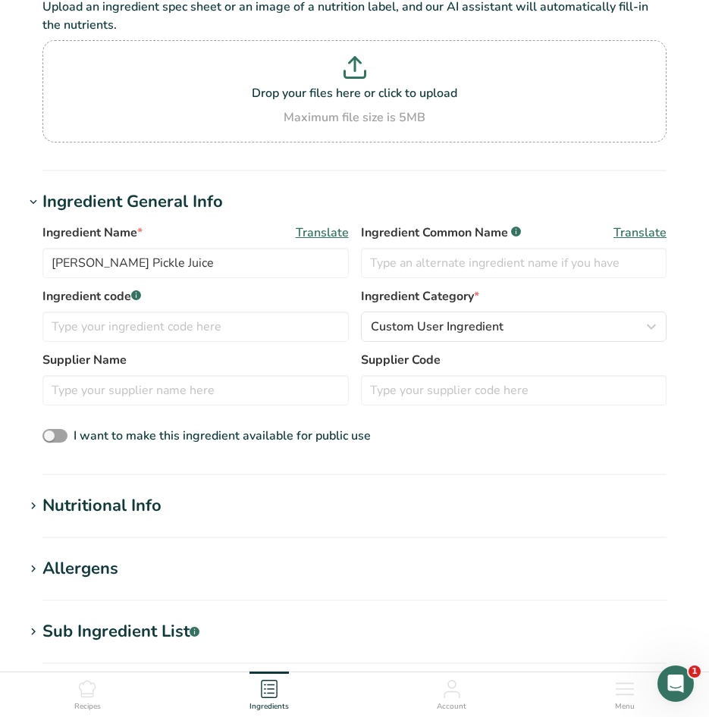
scroll to position [152, 0]
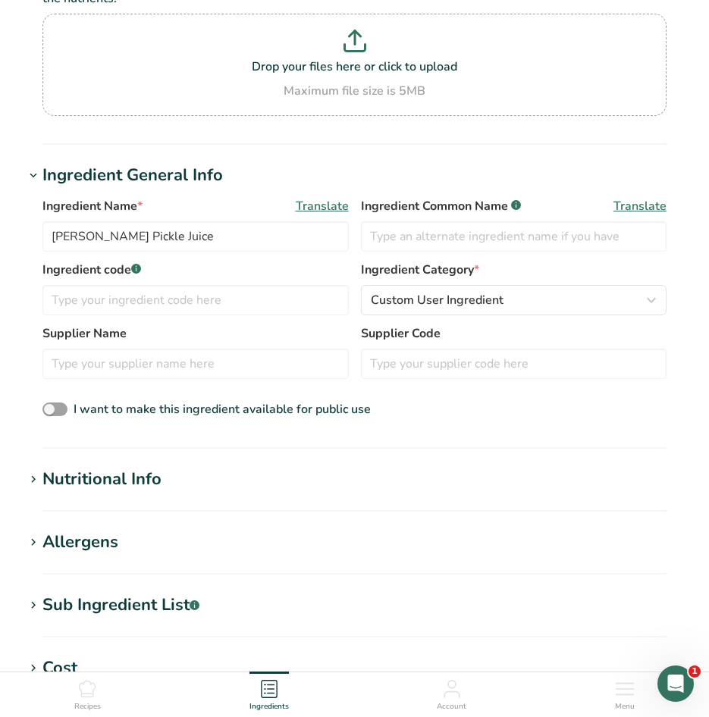
click at [99, 471] on div "Nutritional Info" at bounding box center [101, 479] width 119 height 25
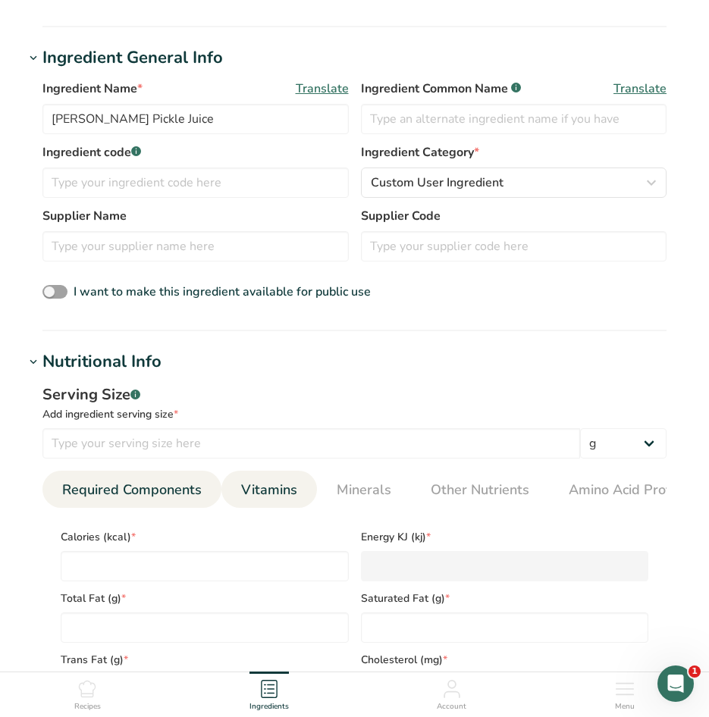
scroll to position [379, 0]
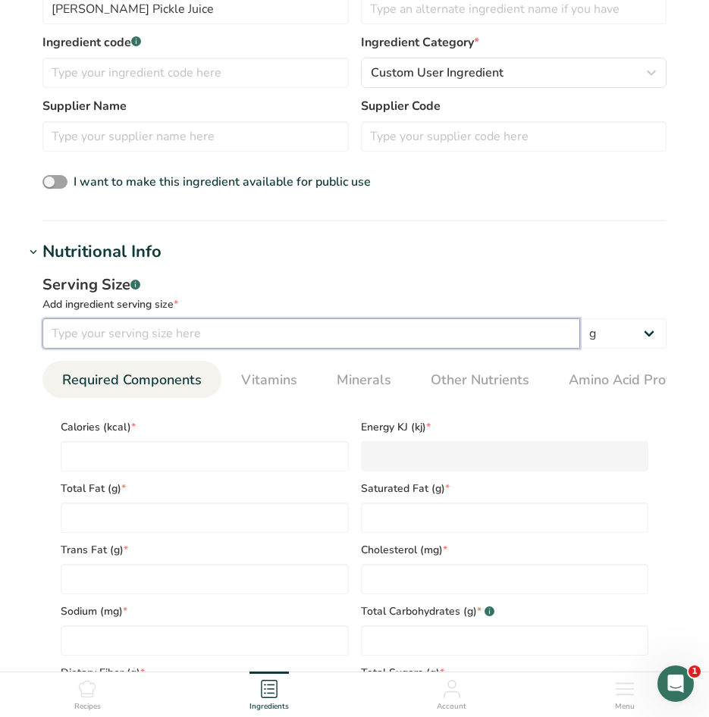
click at [298, 329] on input "number" at bounding box center [310, 333] width 537 height 30
type input "100"
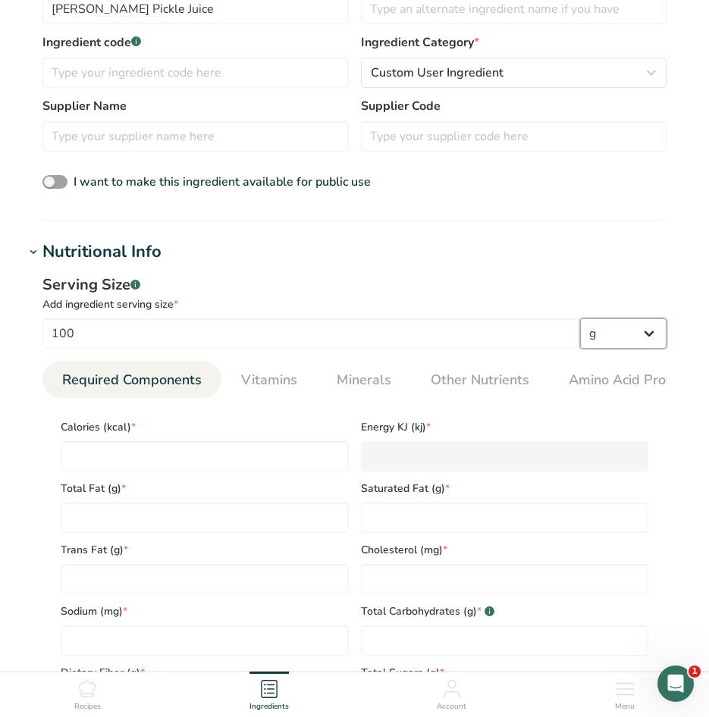
click at [637, 332] on select "g kg mg mcg lb oz l mL fl oz tbsp tsp cup qt gallon" at bounding box center [623, 333] width 86 height 30
select select "17"
click at [580, 318] on select "g kg mg mcg lb oz l mL fl oz tbsp tsp cup qt gallon" at bounding box center [623, 333] width 86 height 30
select select "22"
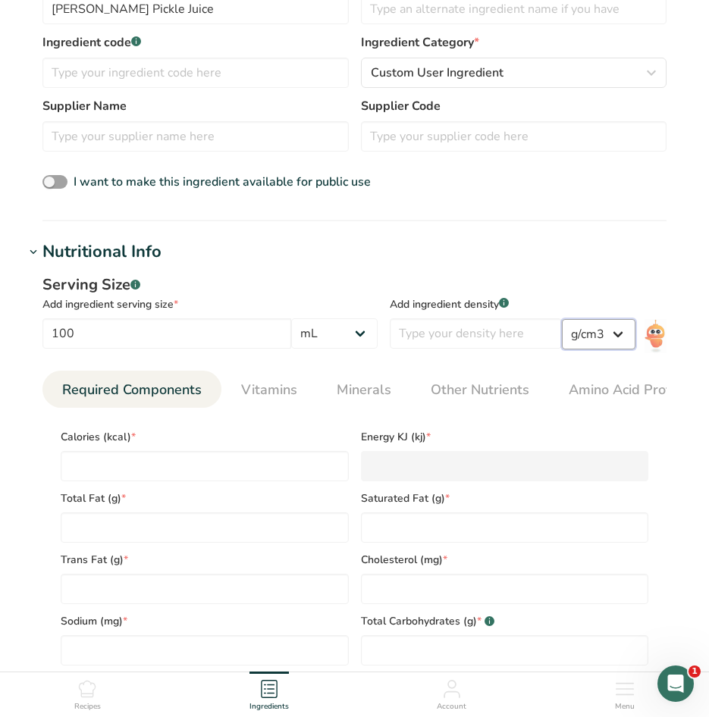
click at [600, 336] on select "lb/ft3 g/cm3" at bounding box center [599, 334] width 74 height 30
drag, startPoint x: 600, startPoint y: 283, endPoint x: 606, endPoint y: 288, distance: 8.6
click at [600, 283] on div "lb/ft3 g/cm3" at bounding box center [599, 312] width 74 height 76
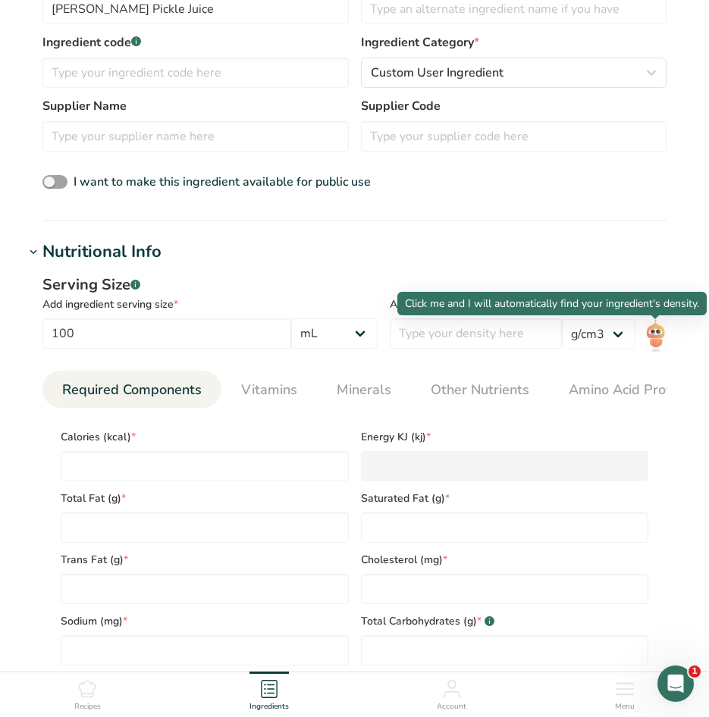
click at [654, 334] on img at bounding box center [655, 336] width 22 height 34
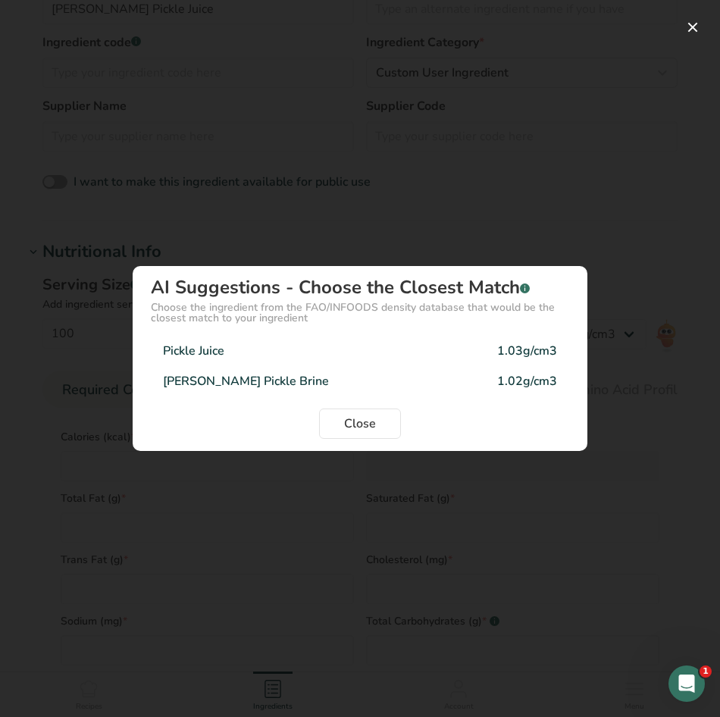
click at [526, 347] on div "1.03g/cm3" at bounding box center [527, 351] width 60 height 18
type input "1.03"
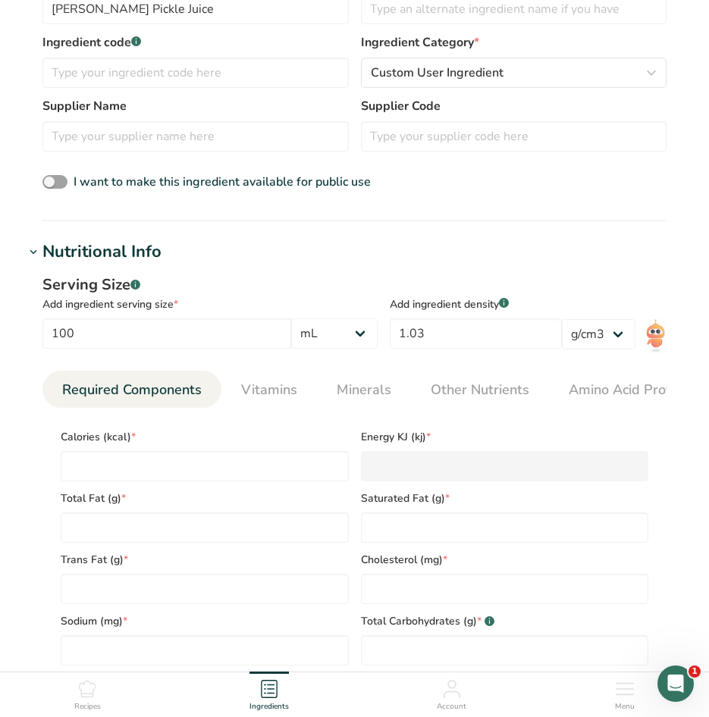
click at [647, 271] on div "Serving Size .a-a{fill:#347362;}.b-a{fill:#fff;} Add ingredient serving size * …" at bounding box center [354, 537] width 660 height 545
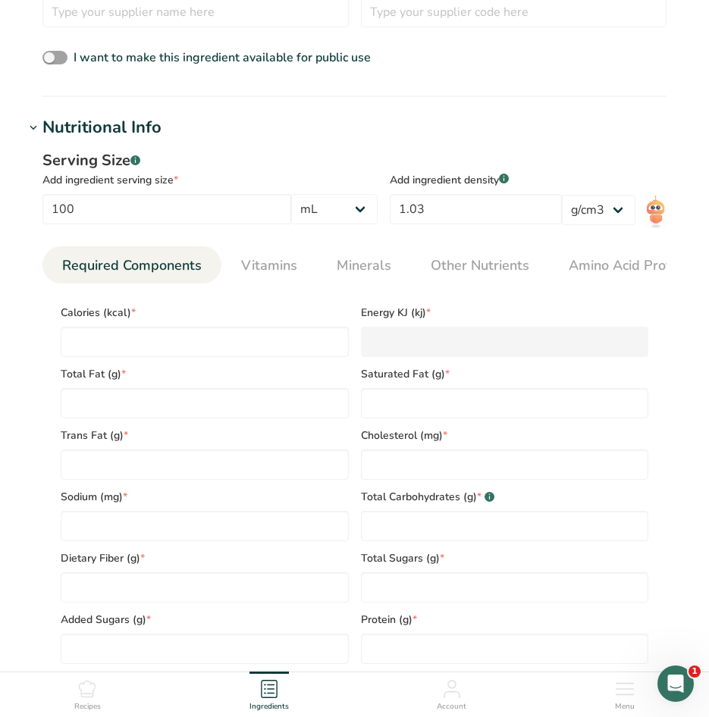
scroll to position [531, 0]
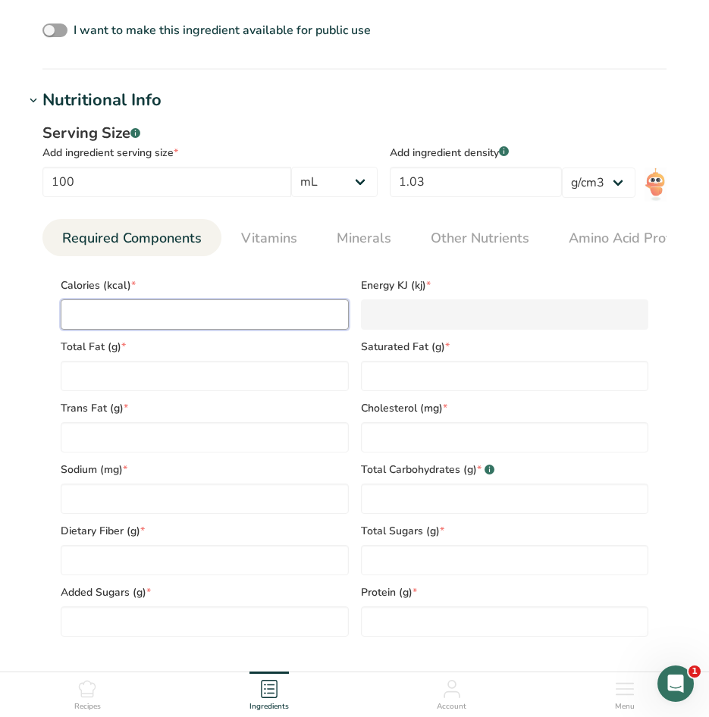
click at [235, 318] on input "number" at bounding box center [205, 314] width 288 height 30
type input "0"
type KJ "0"
type input "0"
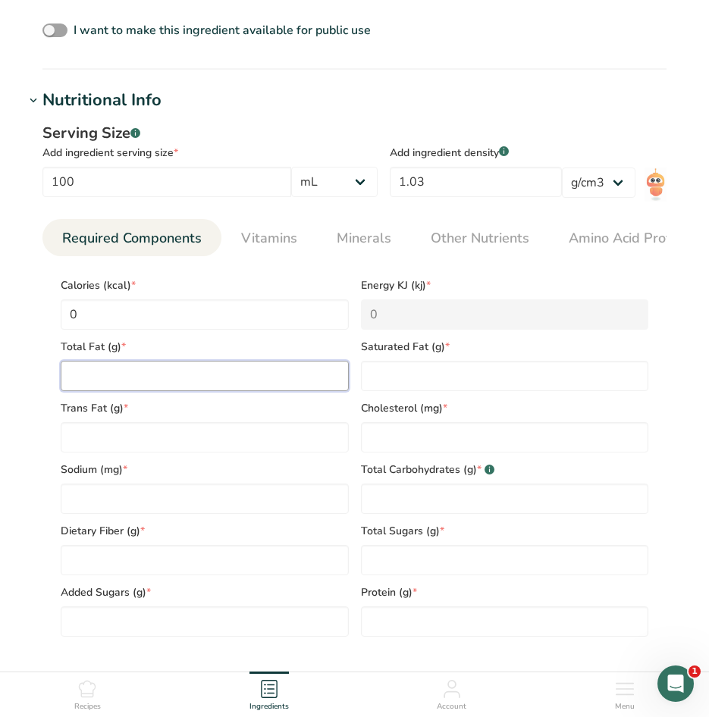
click at [201, 376] on Fat "number" at bounding box center [205, 376] width 288 height 30
type Fat "0"
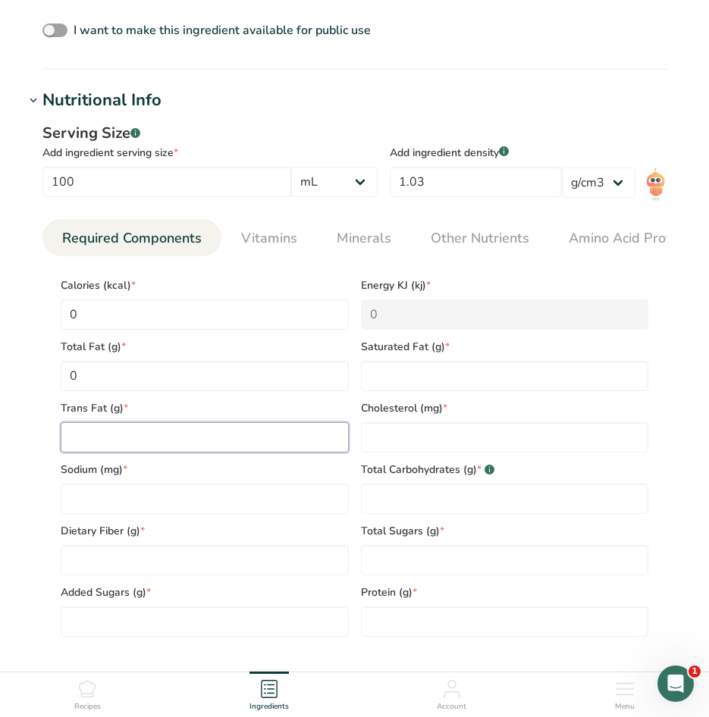
click at [212, 431] on Fat "number" at bounding box center [205, 437] width 288 height 30
type Fat "0"
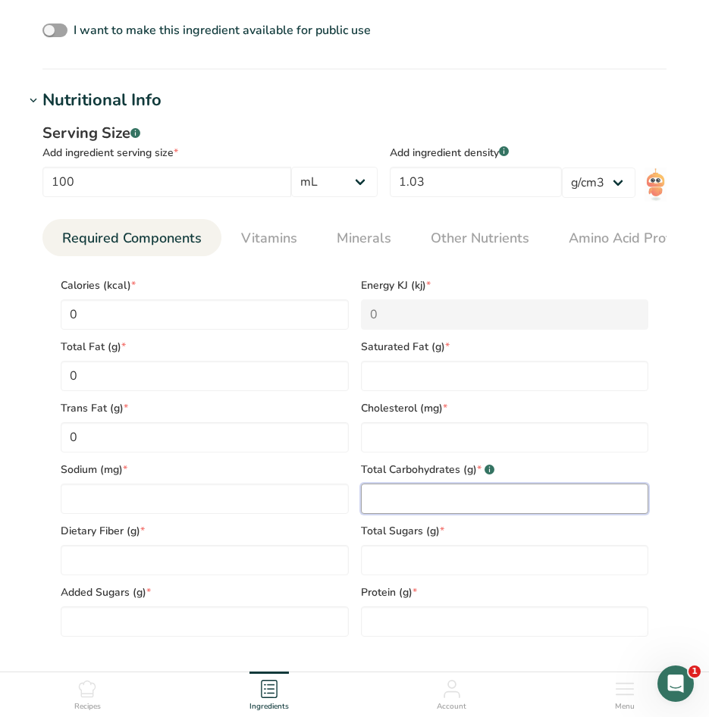
click at [418, 500] on Carbohydrates "number" at bounding box center [505, 499] width 288 height 30
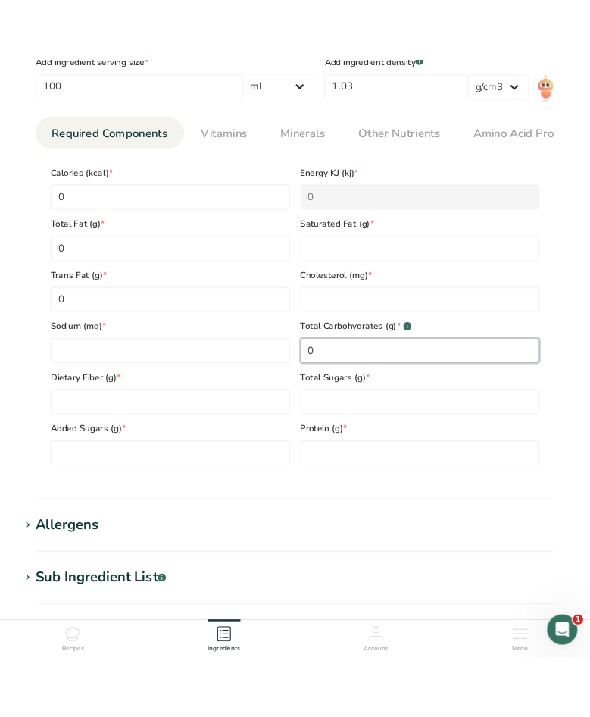
scroll to position [682, 0]
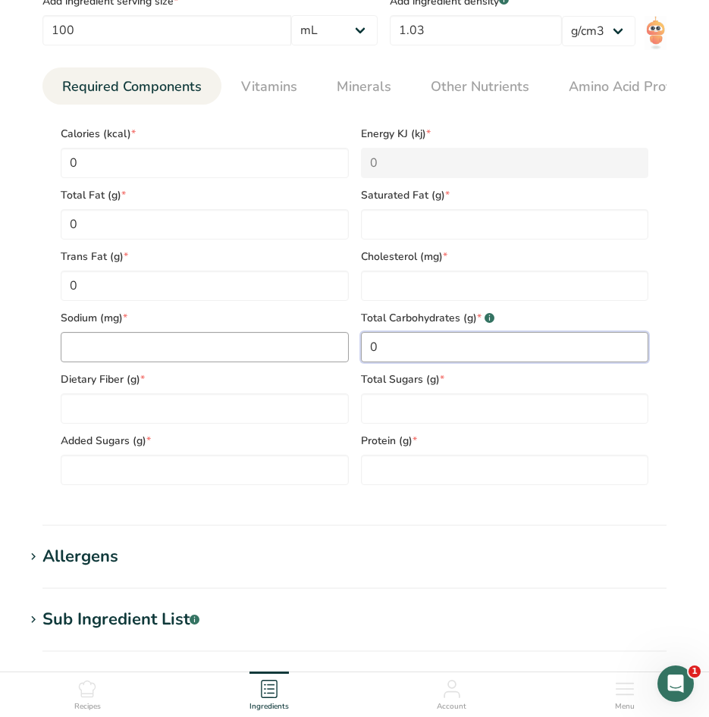
type Carbohydrates "0"
click at [197, 349] on input "number" at bounding box center [205, 347] width 288 height 30
type input "342"
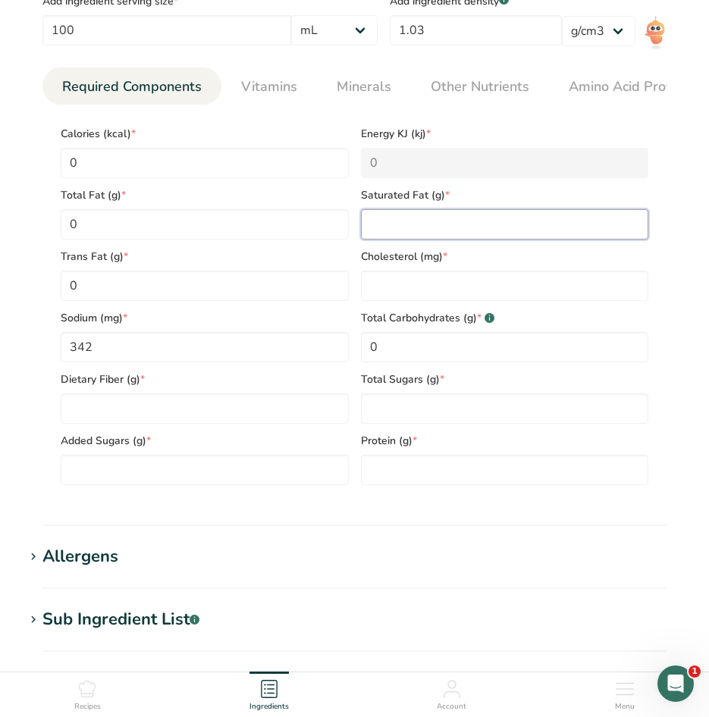
click at [511, 233] on Fat "number" at bounding box center [505, 224] width 288 height 30
type Fat "0"
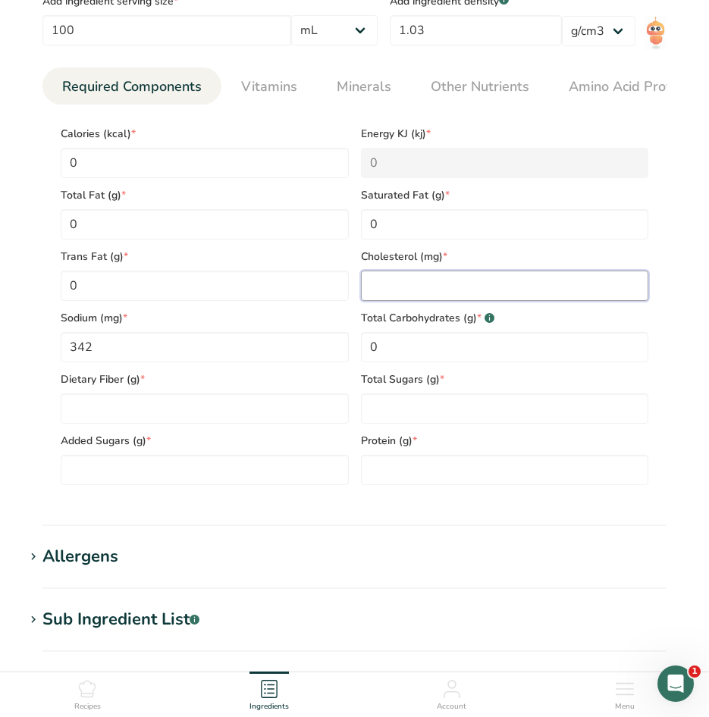
click at [490, 295] on input "number" at bounding box center [505, 286] width 288 height 30
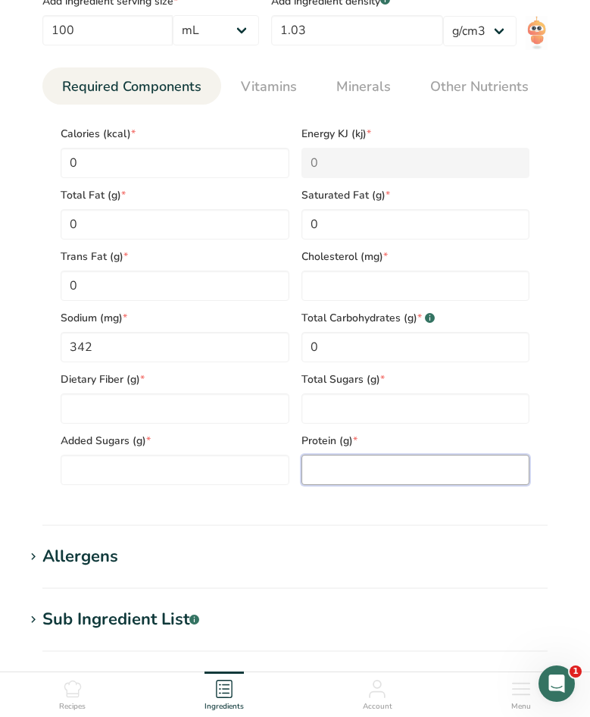
click at [363, 470] on input "number" at bounding box center [416, 470] width 229 height 30
type input "0"
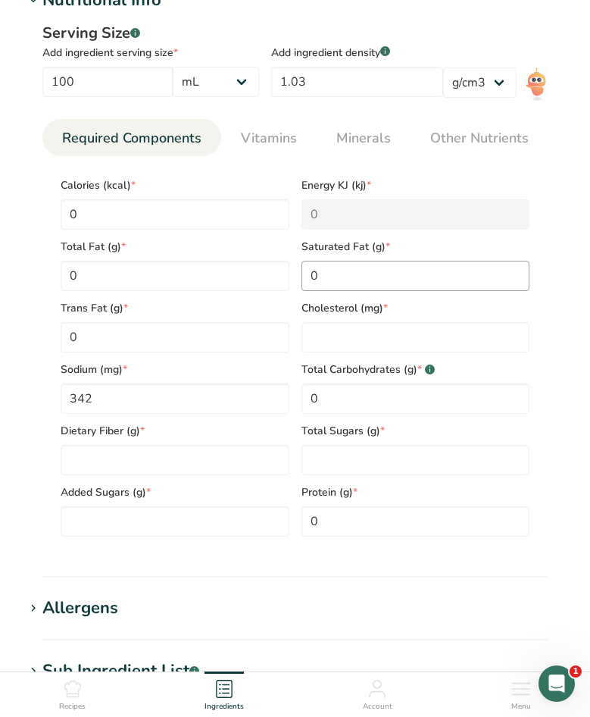
scroll to position [606, 0]
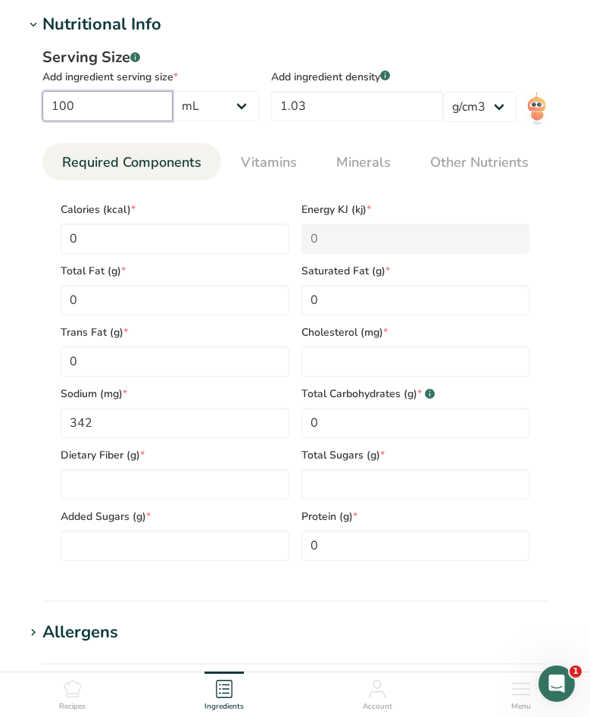
drag, startPoint x: 140, startPoint y: 110, endPoint x: 5, endPoint y: 89, distance: 137.2
click at [7, 91] on section "Add new ingredient Back to recipe Ingredient Spec Sheet .a-a{fill:#347362;}.b-a…" at bounding box center [295, 254] width 590 height 1721
type input "240"
click at [571, 139] on section "Add new ingredient Back to recipe Ingredient Spec Sheet .a-a{fill:#347362;}.b-a…" at bounding box center [295, 254] width 590 height 1721
drag, startPoint x: 164, startPoint y: 426, endPoint x: -51, endPoint y: 420, distance: 214.6
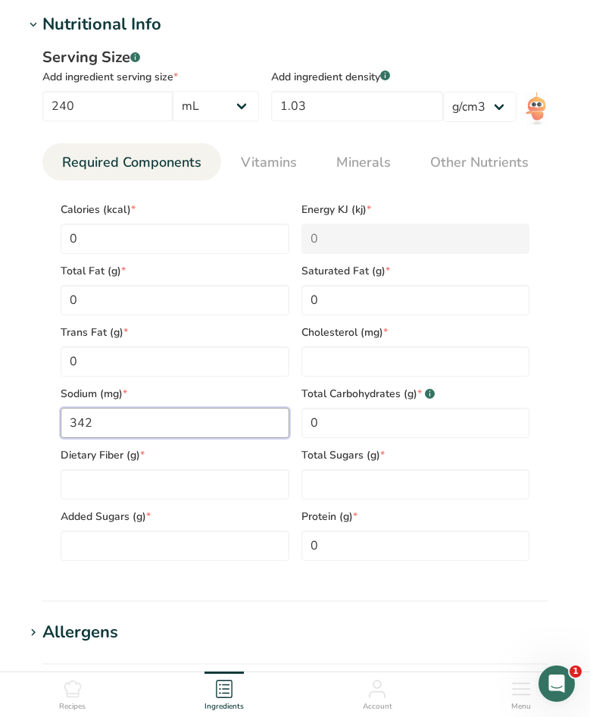
click at [0, 420] on html "Add new ingredient Back to recipe Ingredient Spec Sheet .a-a{fill:#347362;}.b-a…" at bounding box center [295, 301] width 590 height 1815
type input "821"
click at [362, 561] on input "0" at bounding box center [416, 546] width 229 height 30
click at [87, 548] on Sugars "number" at bounding box center [175, 546] width 229 height 30
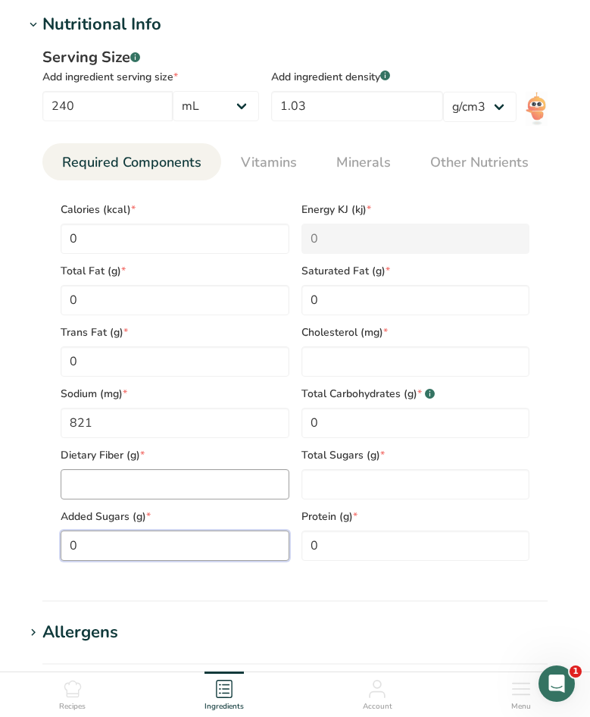
type Sugars "0"
click at [157, 481] on Fiber "number" at bounding box center [175, 484] width 229 height 30
type Fiber "0"
click at [388, 490] on Sugars "number" at bounding box center [416, 484] width 229 height 30
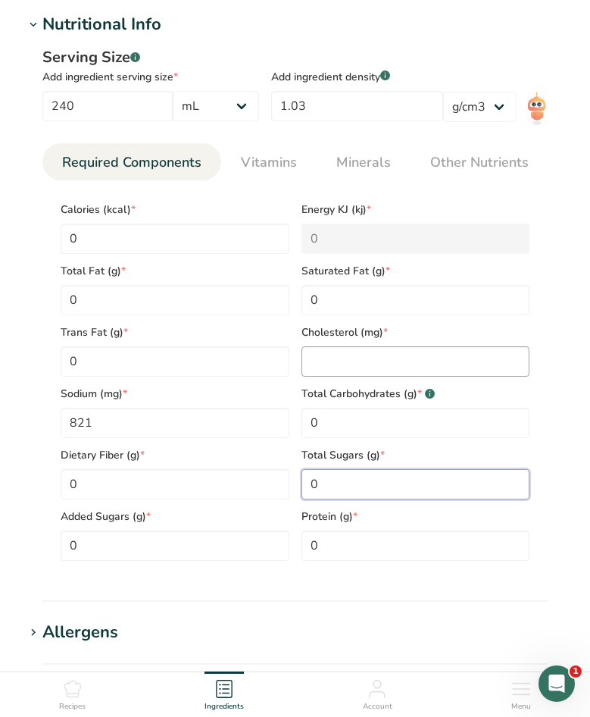
type Sugars "0"
click at [355, 367] on input "number" at bounding box center [416, 361] width 229 height 30
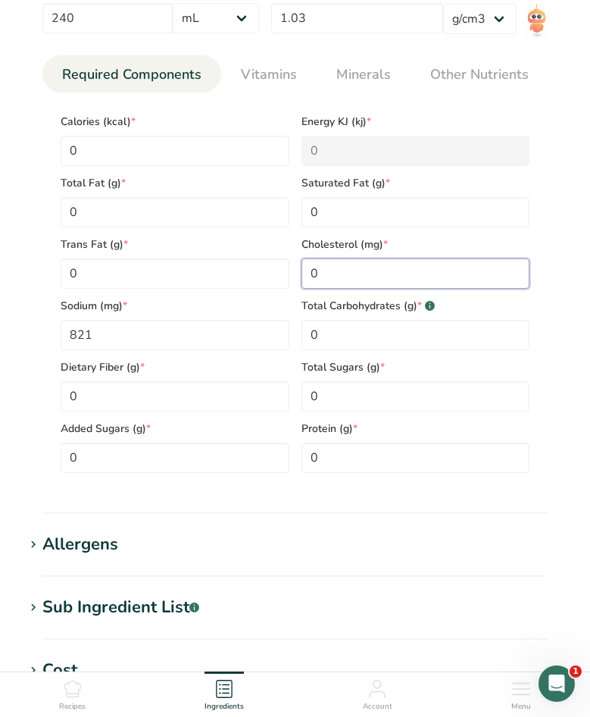
scroll to position [834, 0]
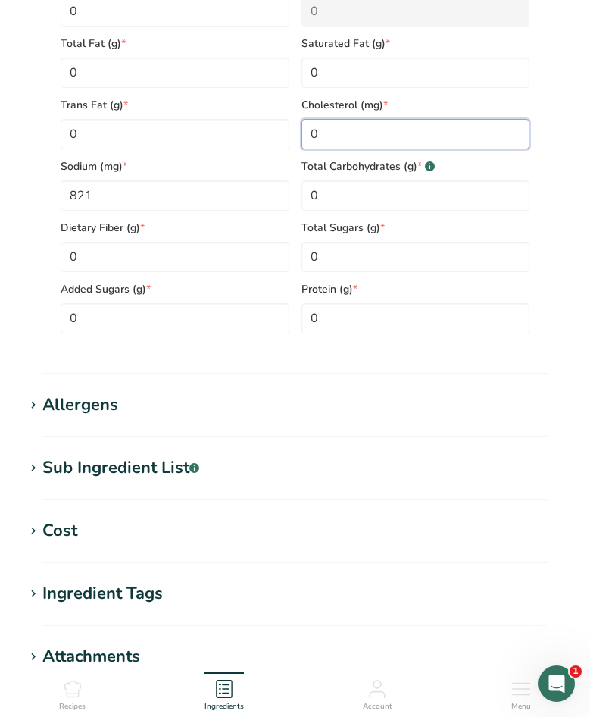
type input "0"
click at [189, 480] on div "Sub Ingredient List .a-a{fill:#347362;}.b-a{fill:#fff;}" at bounding box center [120, 468] width 157 height 25
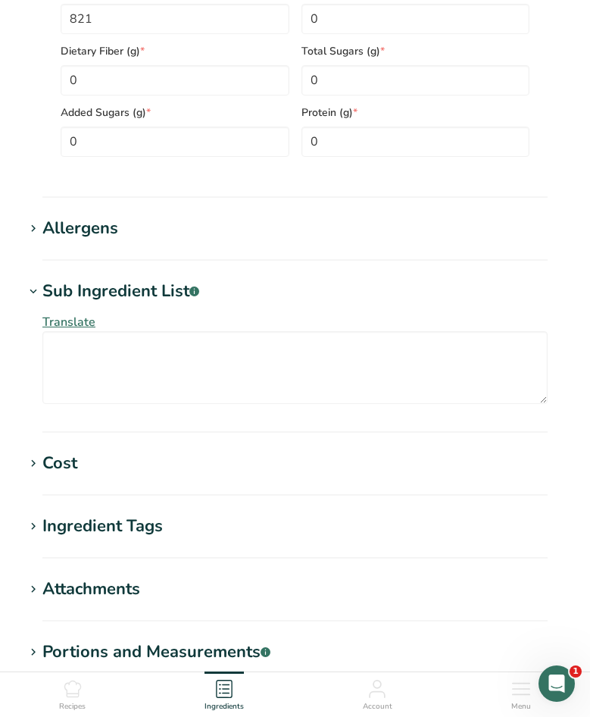
scroll to position [1210, 0]
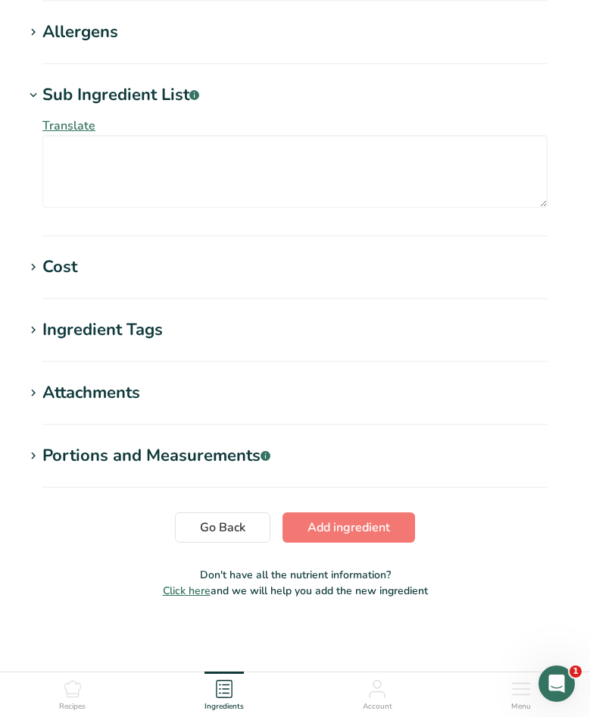
click at [155, 333] on div "Ingredient Tags" at bounding box center [102, 330] width 121 height 25
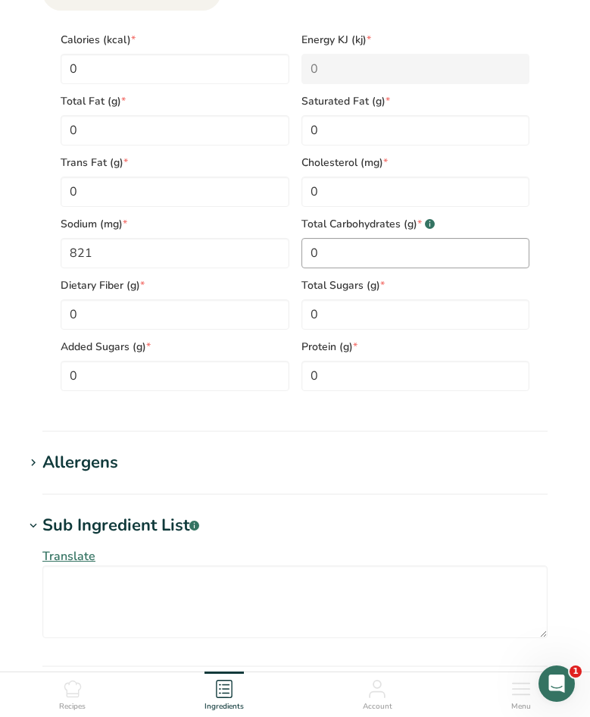
scroll to position [604, 0]
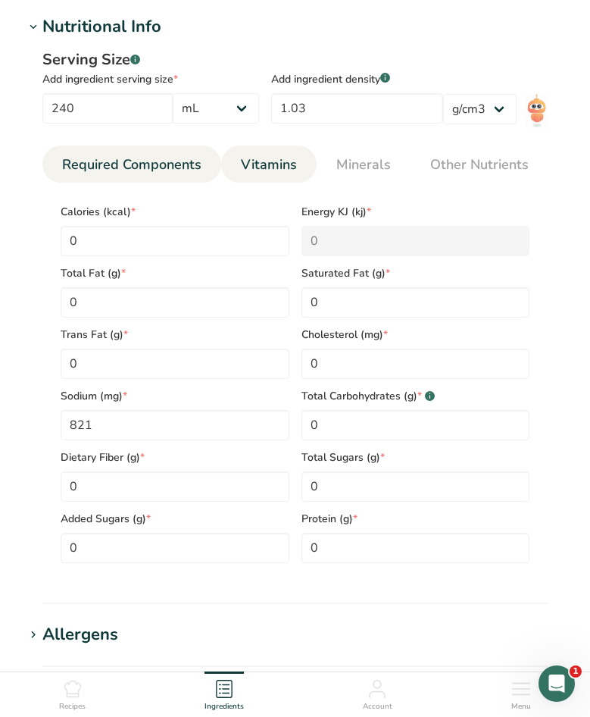
click at [287, 161] on span "Vitamins" at bounding box center [269, 165] width 56 height 20
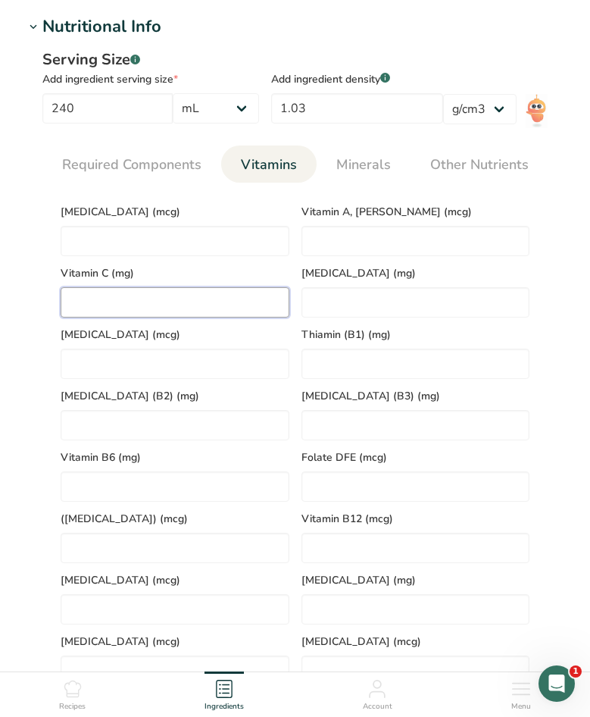
click at [175, 296] on C "number" at bounding box center [175, 302] width 229 height 30
type C "18"
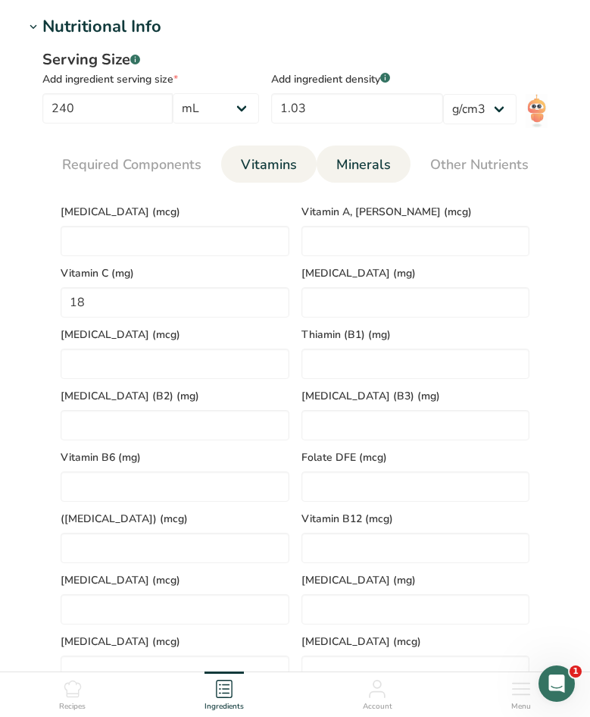
click at [360, 164] on span "Minerals" at bounding box center [364, 165] width 55 height 20
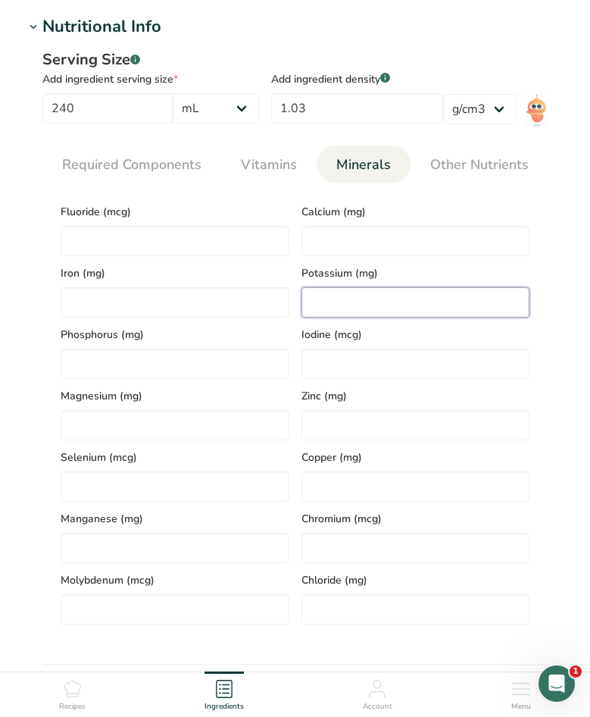
click at [346, 296] on input "number" at bounding box center [416, 302] width 229 height 30
type input "69.6"
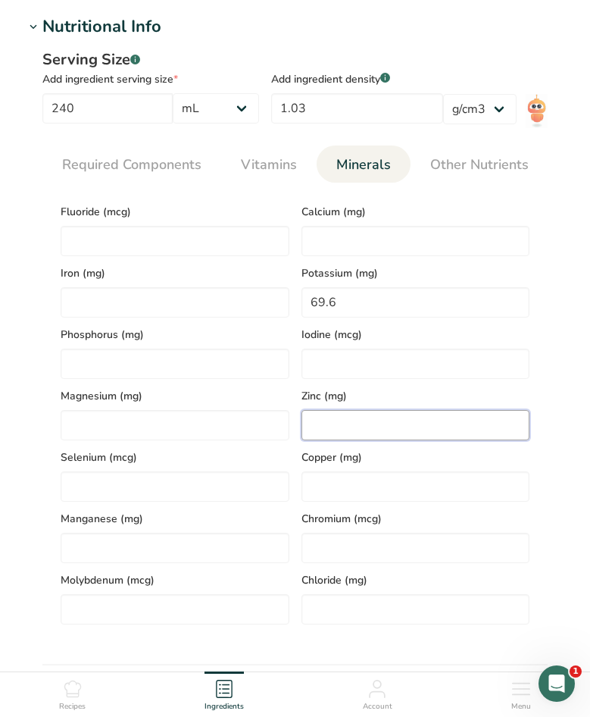
click at [383, 426] on input "number" at bounding box center [416, 425] width 229 height 30
click at [512, 437] on input "5" at bounding box center [416, 425] width 229 height 30
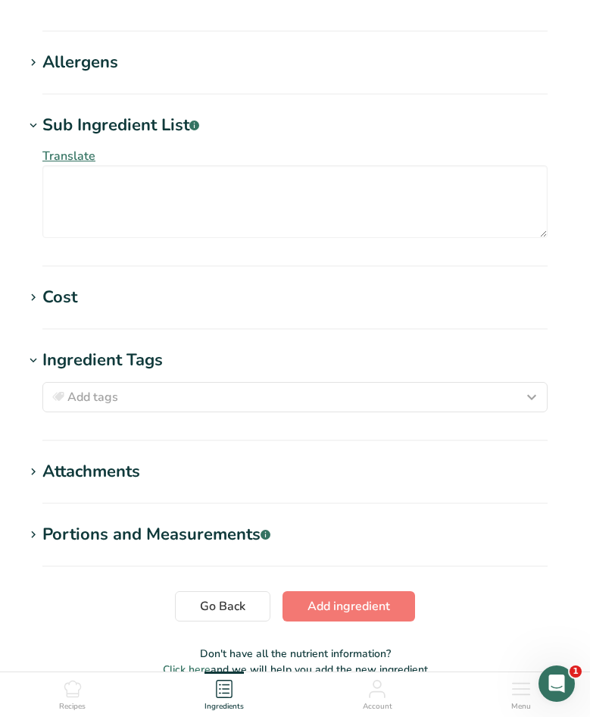
scroll to position [1286, 0]
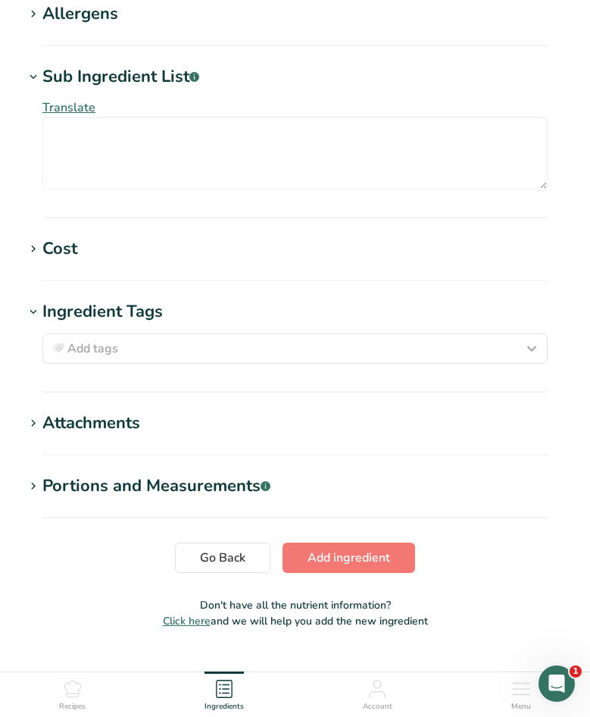
type input "5.5"
click at [238, 490] on div "Portions and Measurements .a-a{fill:#347362;}.b-a{fill:#fff;}" at bounding box center [156, 486] width 228 height 25
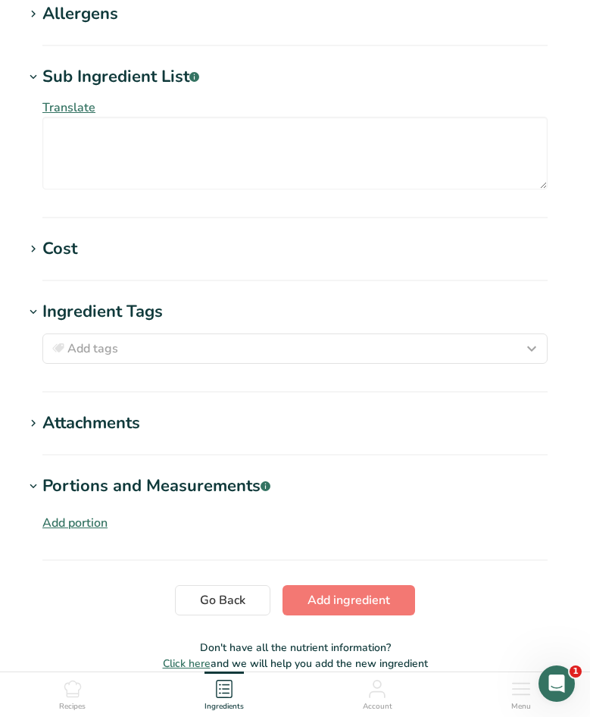
click at [89, 524] on div "Add portion" at bounding box center [74, 523] width 65 height 18
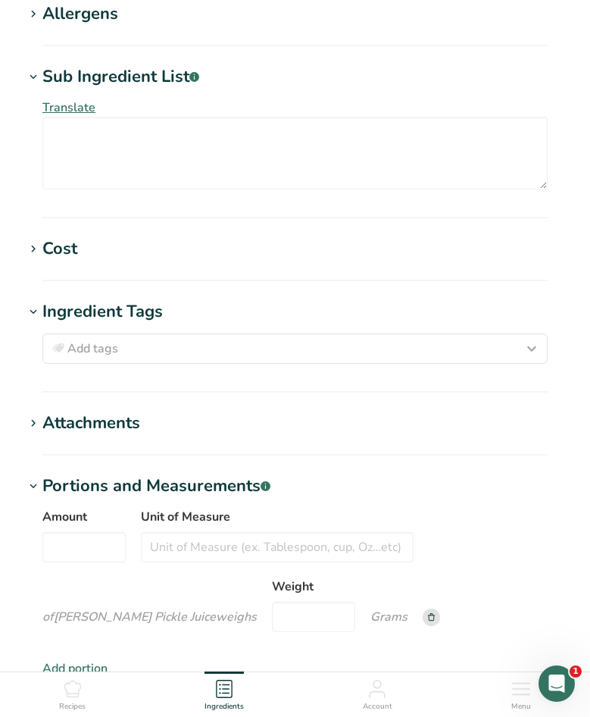
scroll to position [1438, 0]
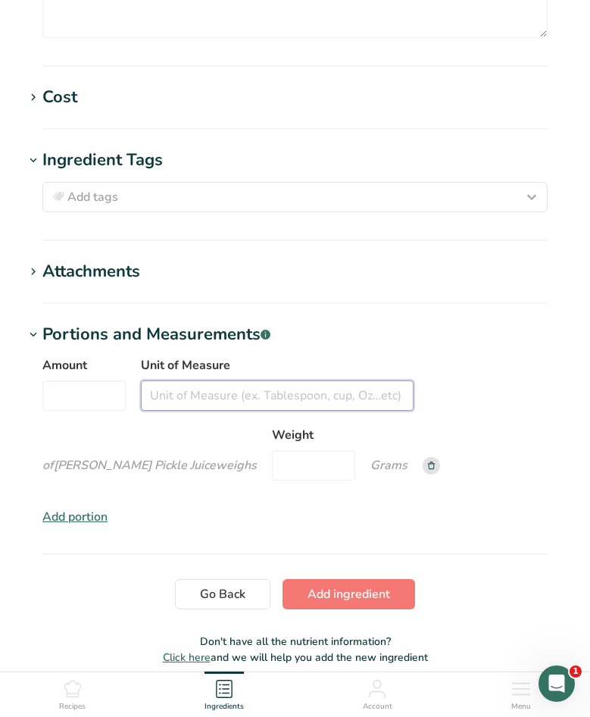
click at [159, 407] on input "Unit of Measure" at bounding box center [277, 395] width 273 height 30
type input "cup"
click at [87, 407] on input "Amount" at bounding box center [83, 395] width 83 height 30
type input "0.25"
click at [468, 415] on div "Amount 0.25 Unit of Measure cup of [PERSON_NAME] Pickle Juice weigh s Weight Gr…" at bounding box center [295, 422] width 506 height 133
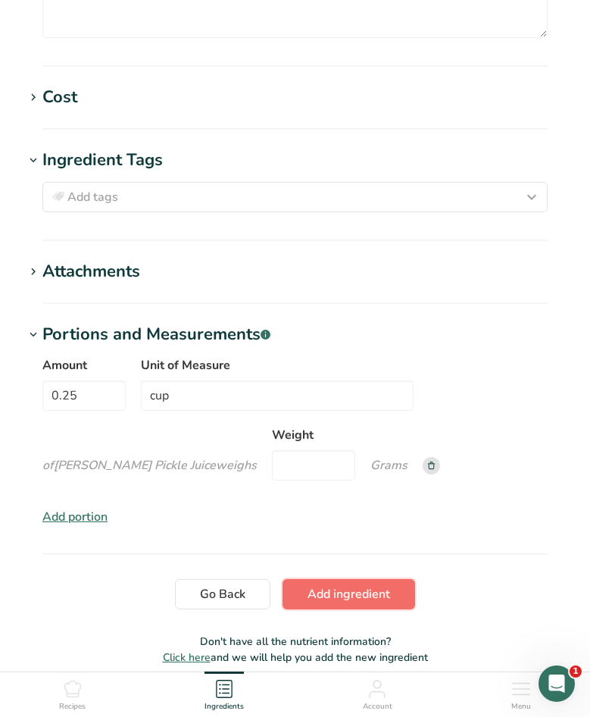
click at [330, 603] on span "Add ingredient" at bounding box center [349, 594] width 83 height 18
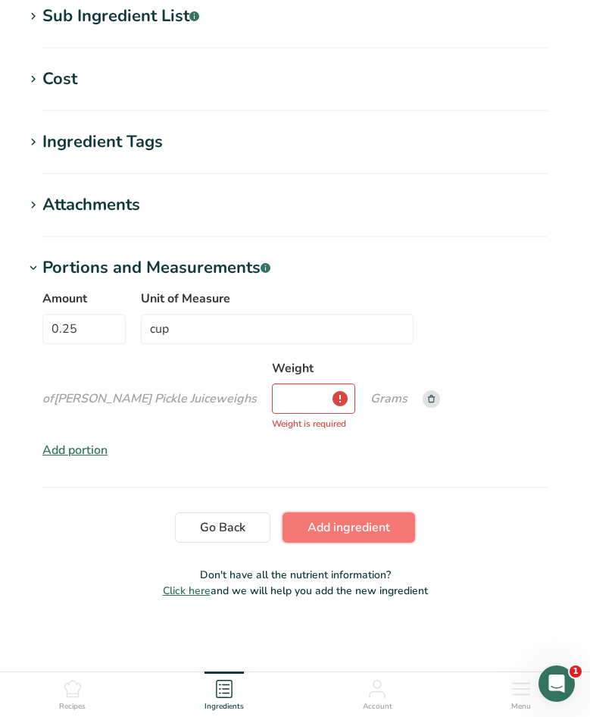
scroll to position [330, 0]
click at [272, 402] on input "Weight" at bounding box center [313, 399] width 83 height 30
type input "60"
click at [399, 452] on div "Amount 0.25 Unit of Measure cup of [PERSON_NAME] Pickle [PERSON_NAME] s Weight …" at bounding box center [295, 374] width 542 height 188
click at [371, 528] on span "Add ingredient" at bounding box center [349, 527] width 83 height 18
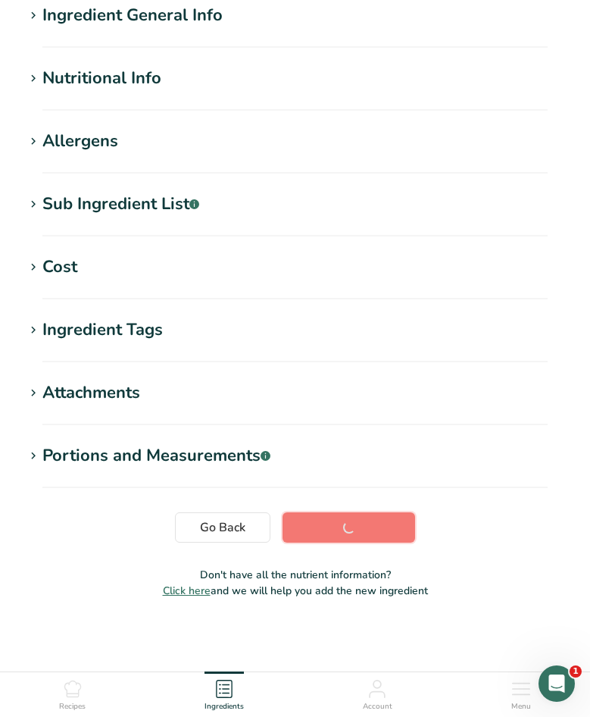
scroll to position [142, 0]
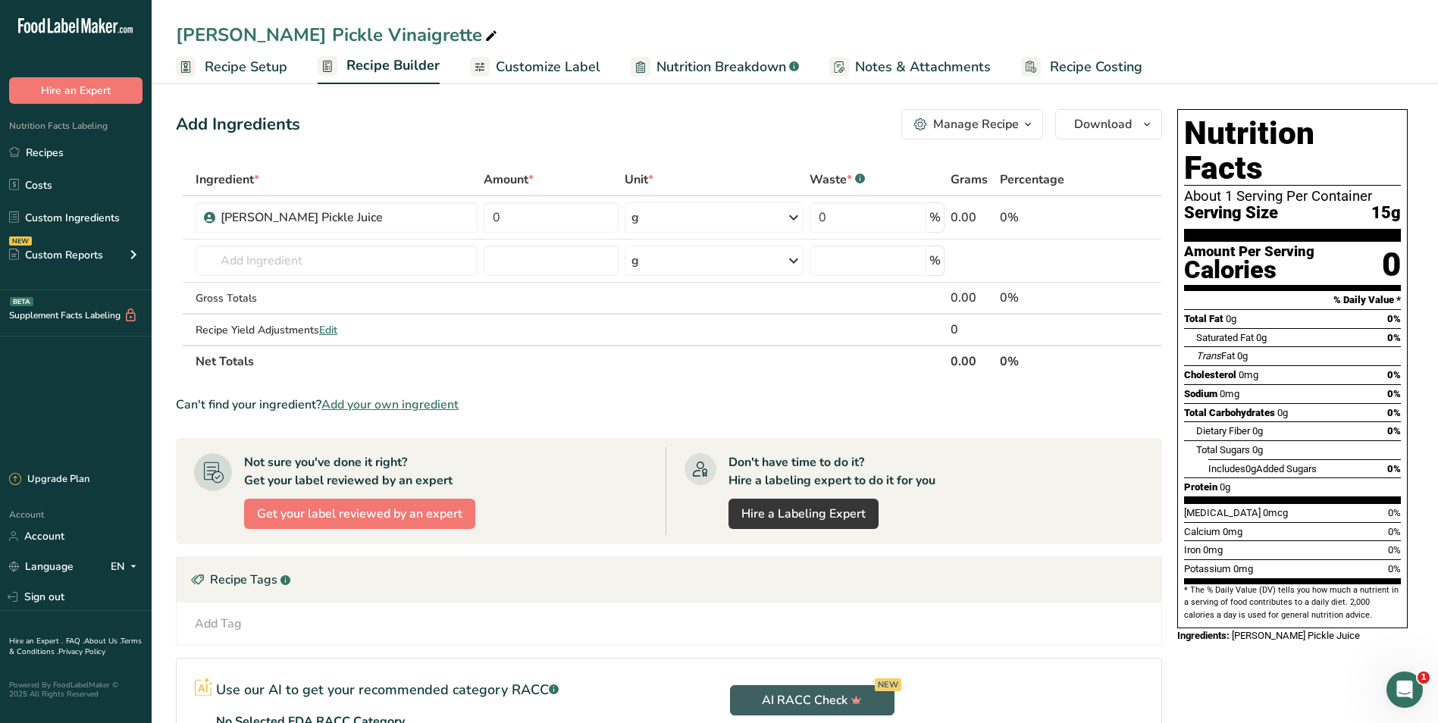
click at [243, 58] on span "Recipe Setup" at bounding box center [246, 67] width 83 height 20
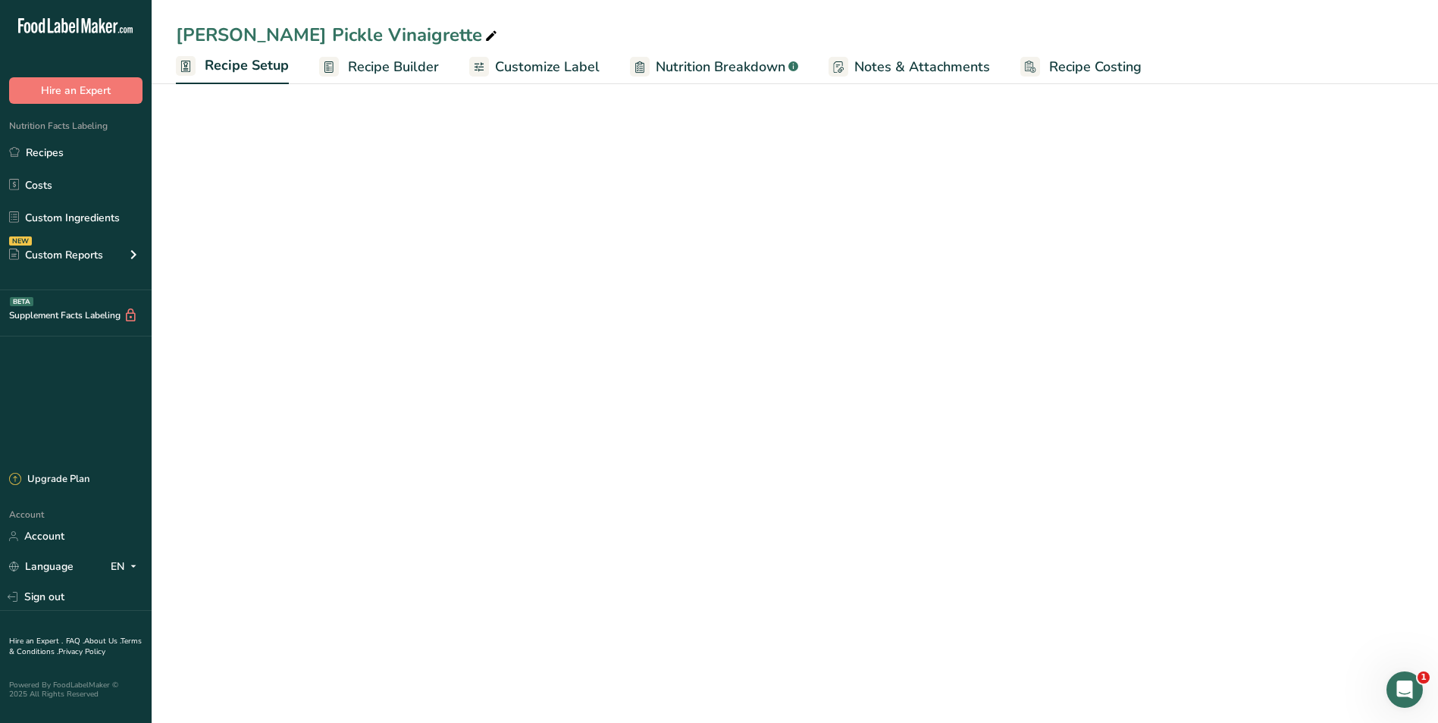
select select "19"
select select "22"
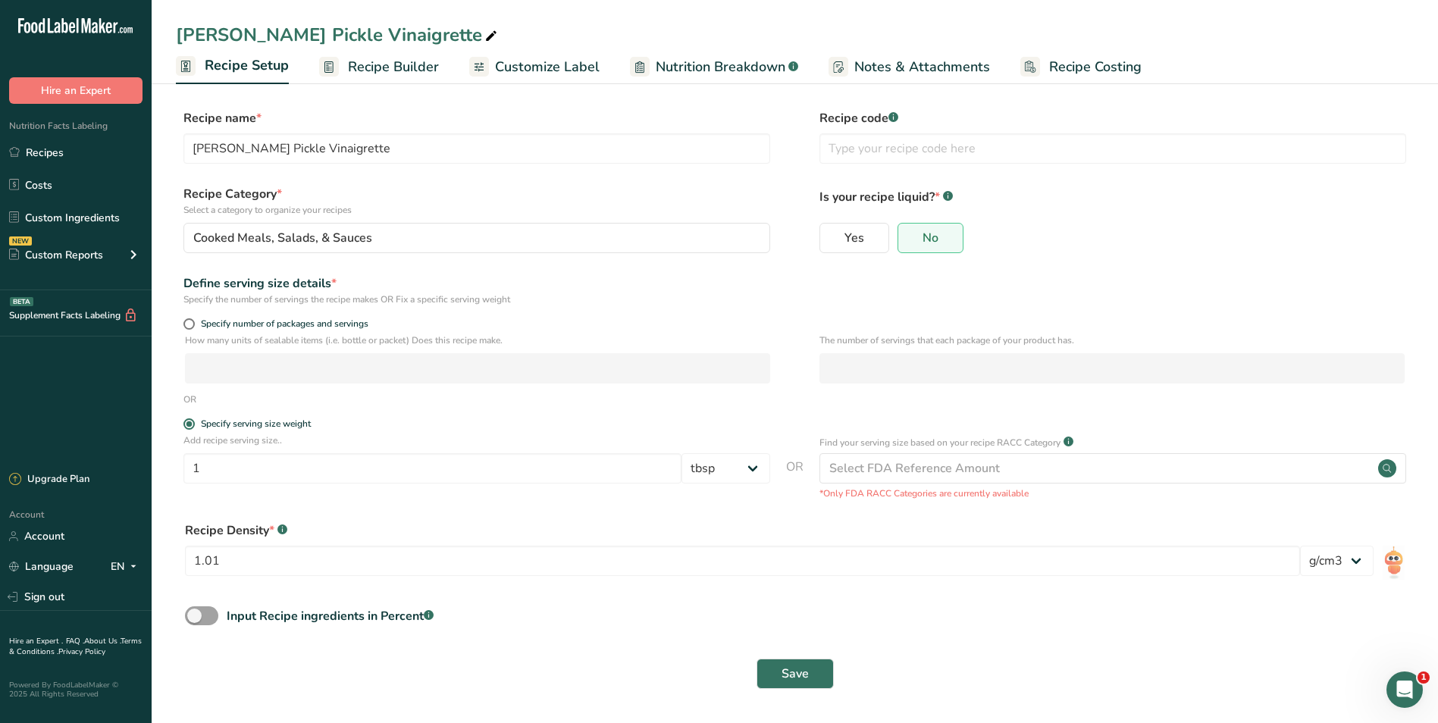
click at [402, 68] on span "Recipe Builder" at bounding box center [393, 67] width 91 height 20
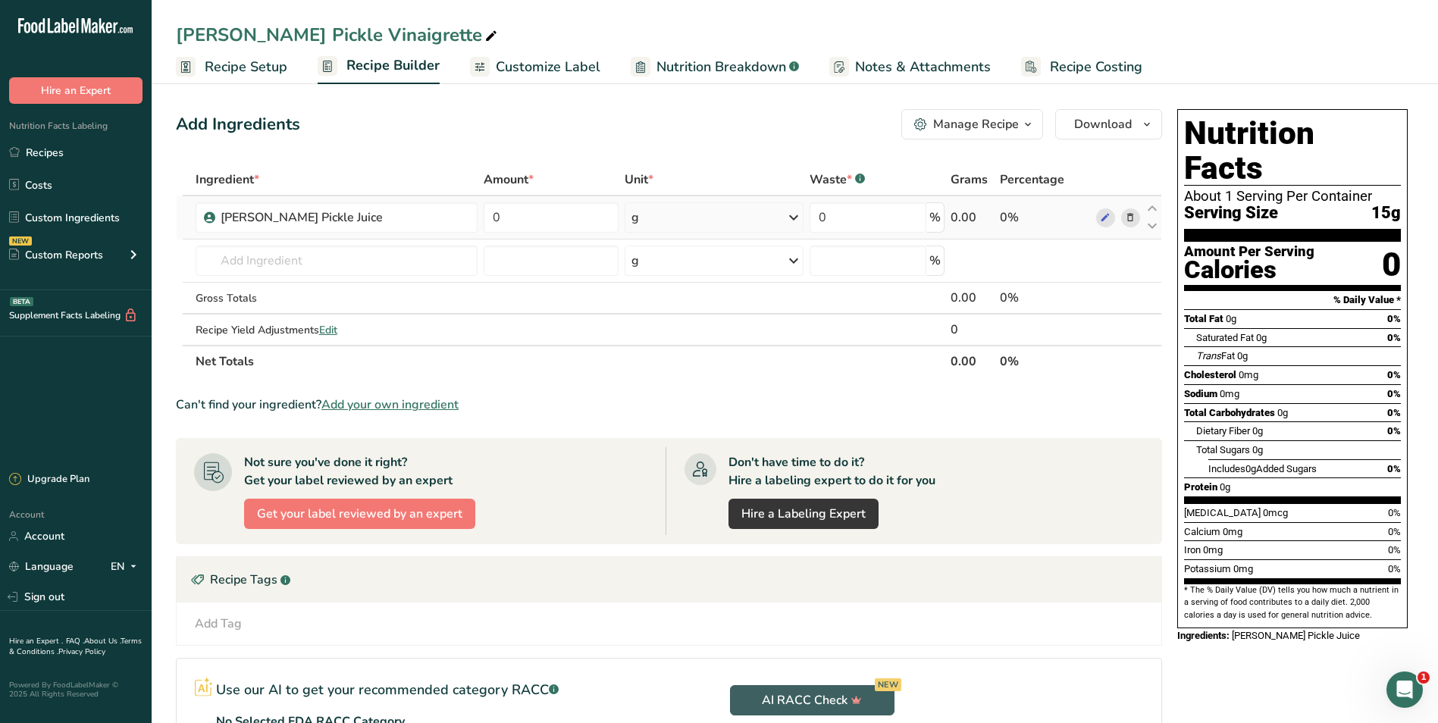
click at [684, 205] on div "g" at bounding box center [714, 217] width 179 height 30
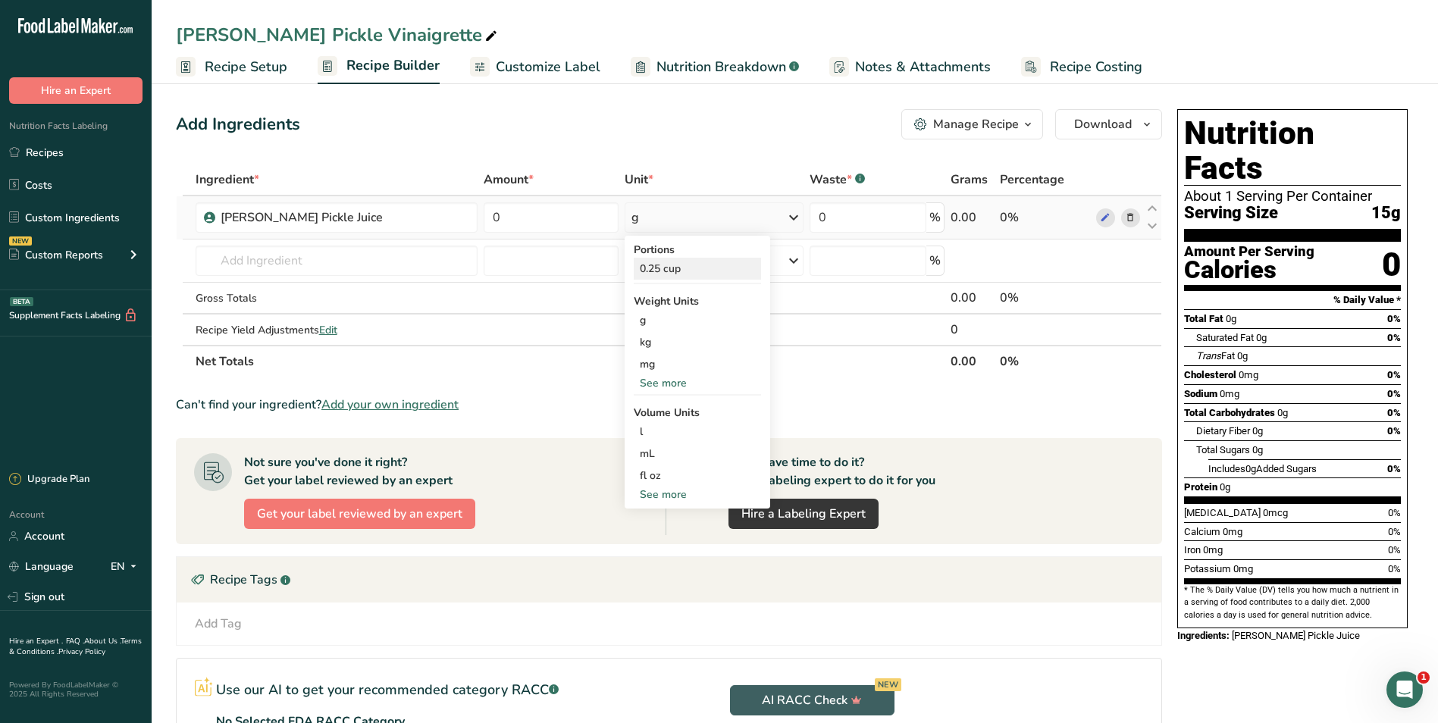
click at [666, 268] on div "0.25 cup" at bounding box center [697, 269] width 127 height 22
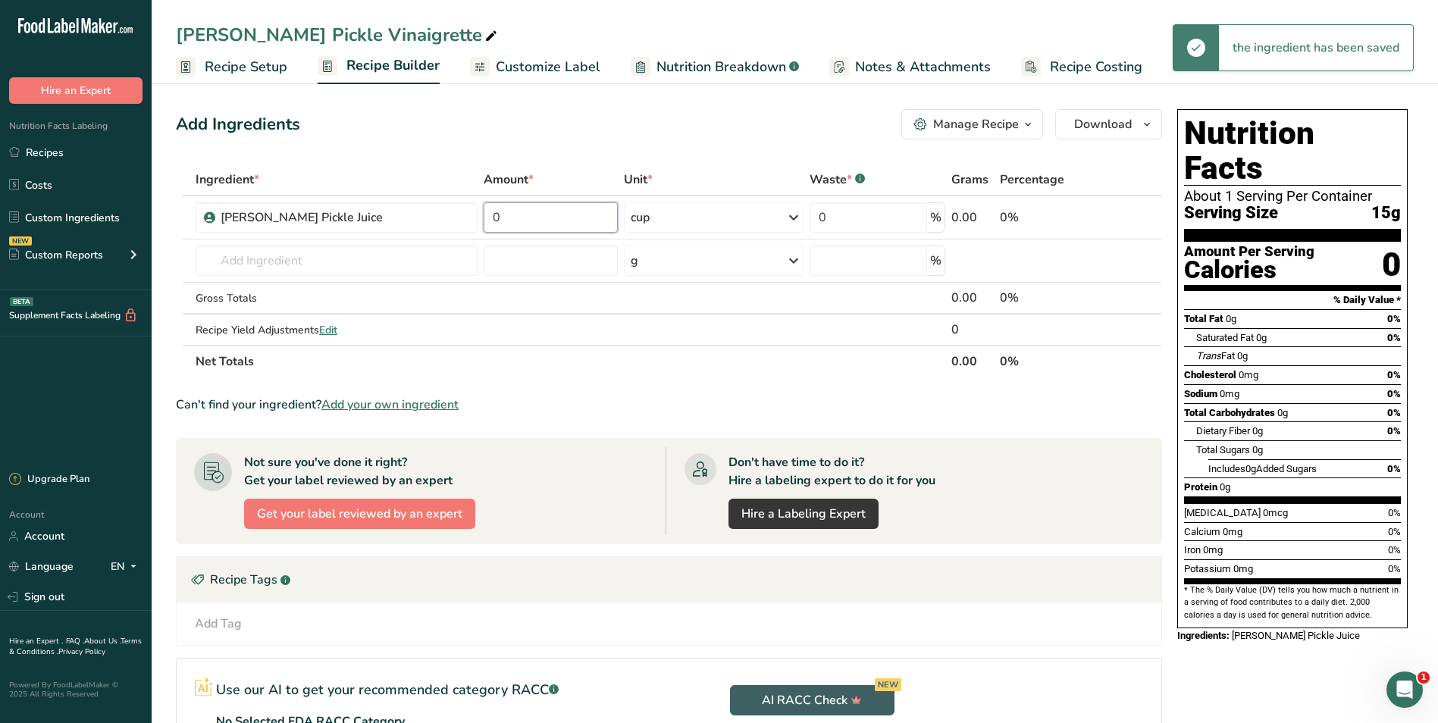
click at [537, 218] on input "0" at bounding box center [551, 217] width 135 height 30
type input "1"
click at [622, 132] on div "Add Ingredients Manage Recipe Delete Recipe Duplicate Recipe Scale Recipe Save …" at bounding box center [669, 124] width 986 height 30
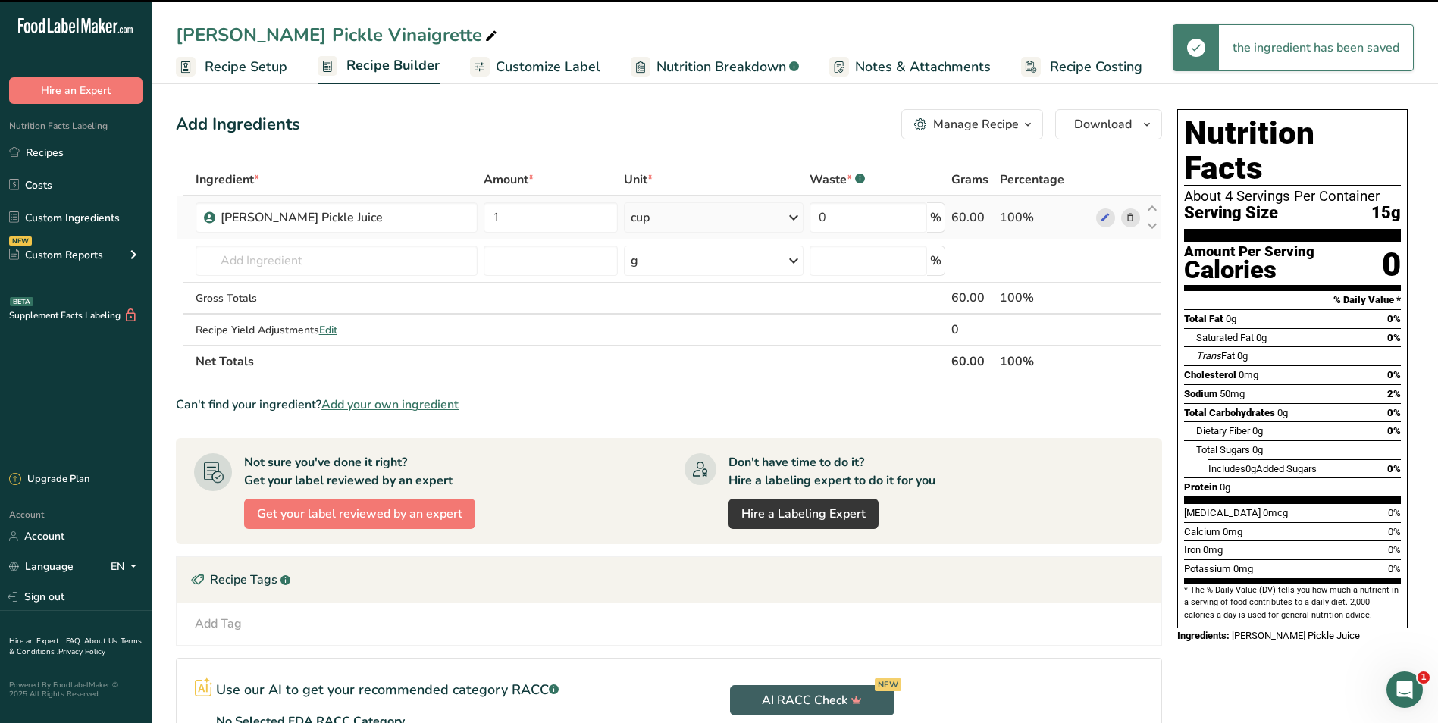
click at [660, 221] on div "cup" at bounding box center [714, 217] width 180 height 30
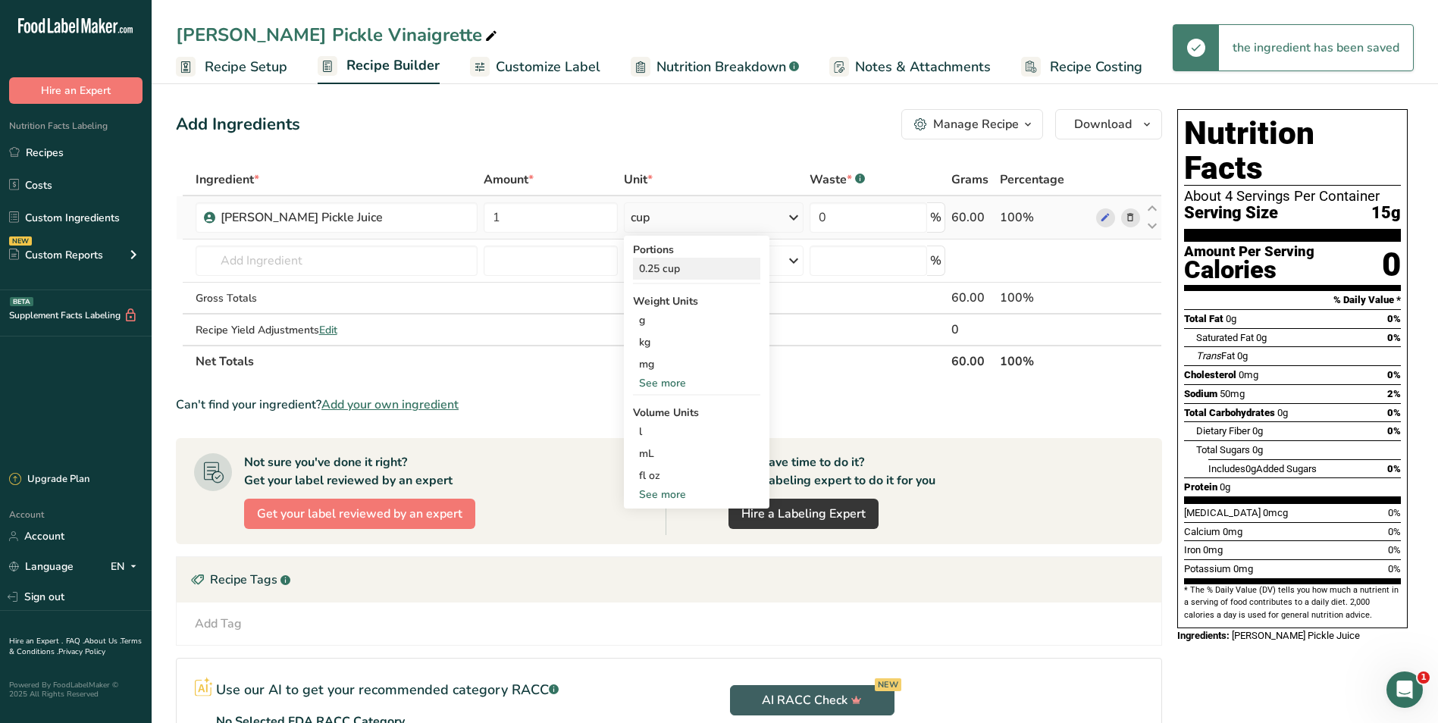
click at [652, 264] on div "0.25 cup" at bounding box center [696, 269] width 127 height 22
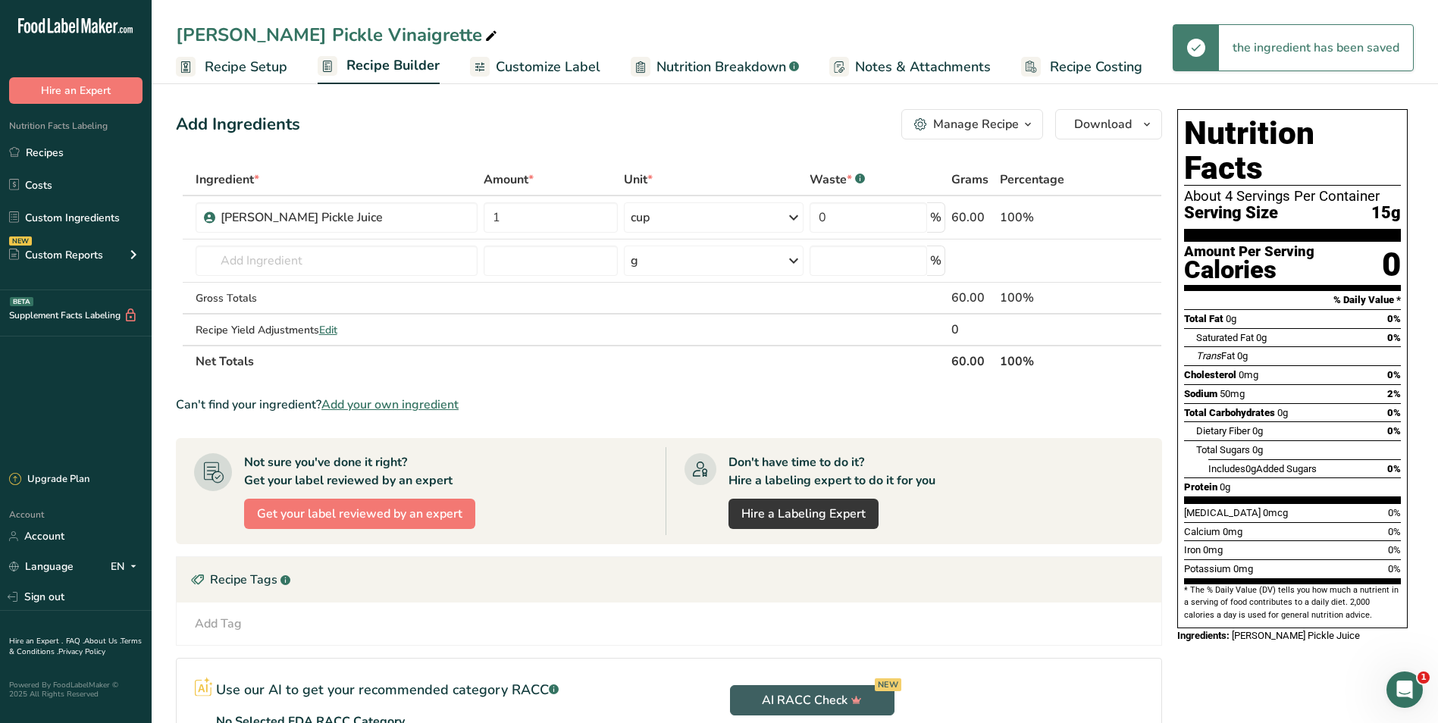
click at [678, 130] on div "Add Ingredients Manage Recipe Delete Recipe Duplicate Recipe Scale Recipe Save …" at bounding box center [669, 124] width 986 height 30
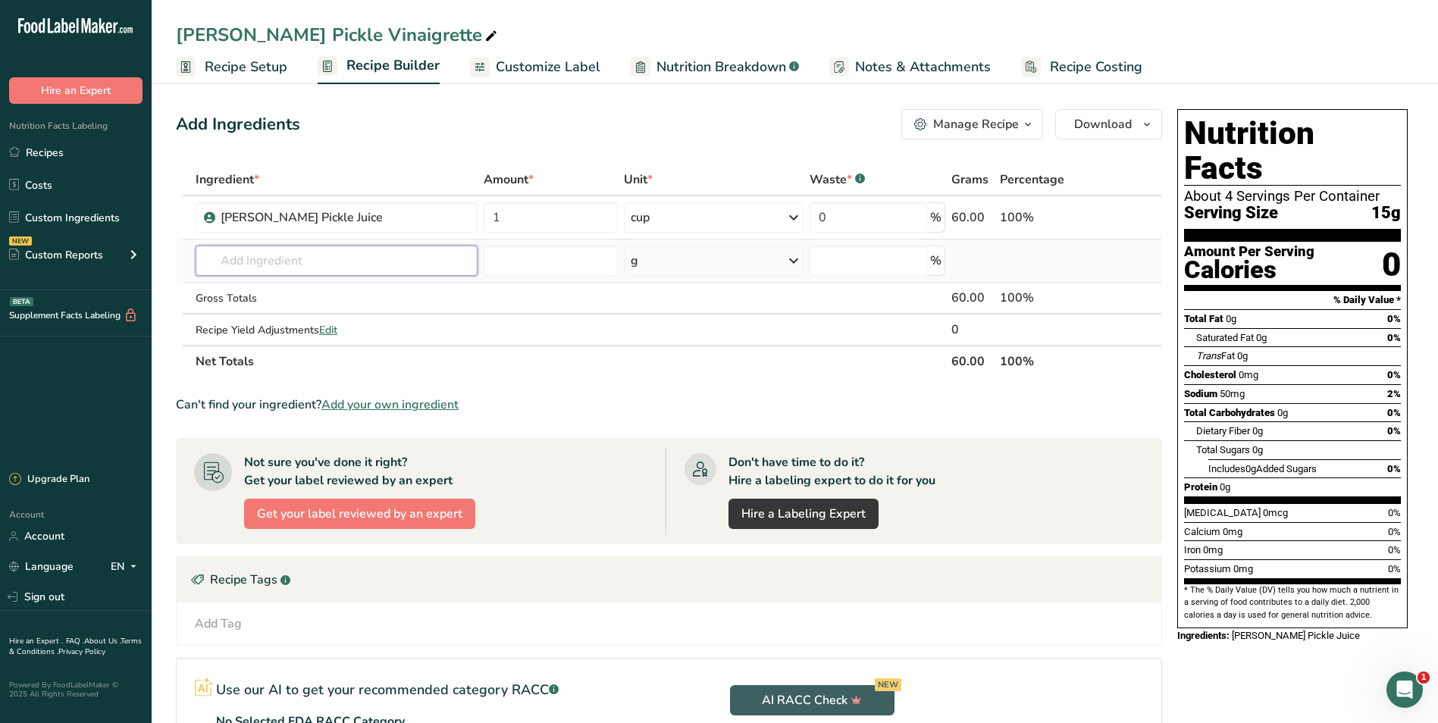
click at [390, 259] on input "text" at bounding box center [337, 261] width 282 height 30
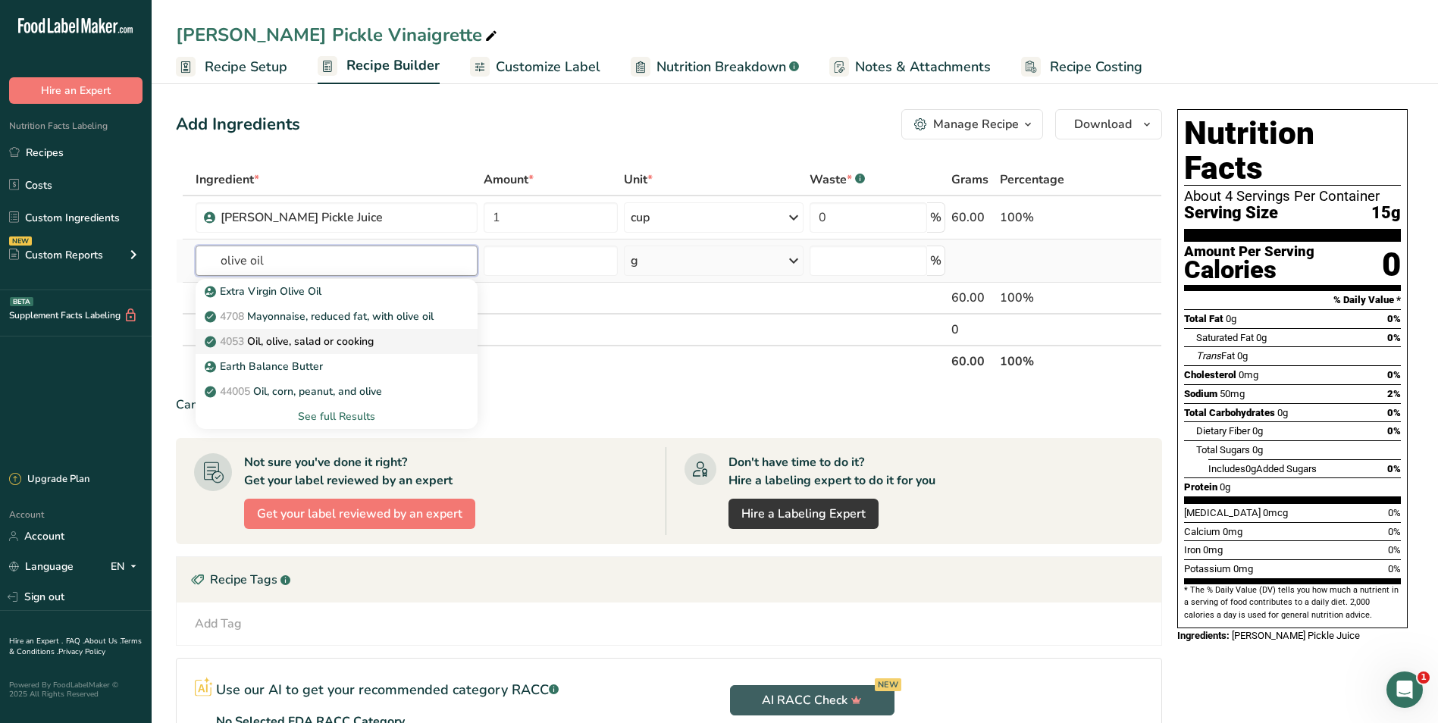
type input "olive oil"
click at [334, 341] on p "4053 Oil, olive, salad or cooking" at bounding box center [291, 342] width 166 height 16
type input "Oil, olive, salad or cooking"
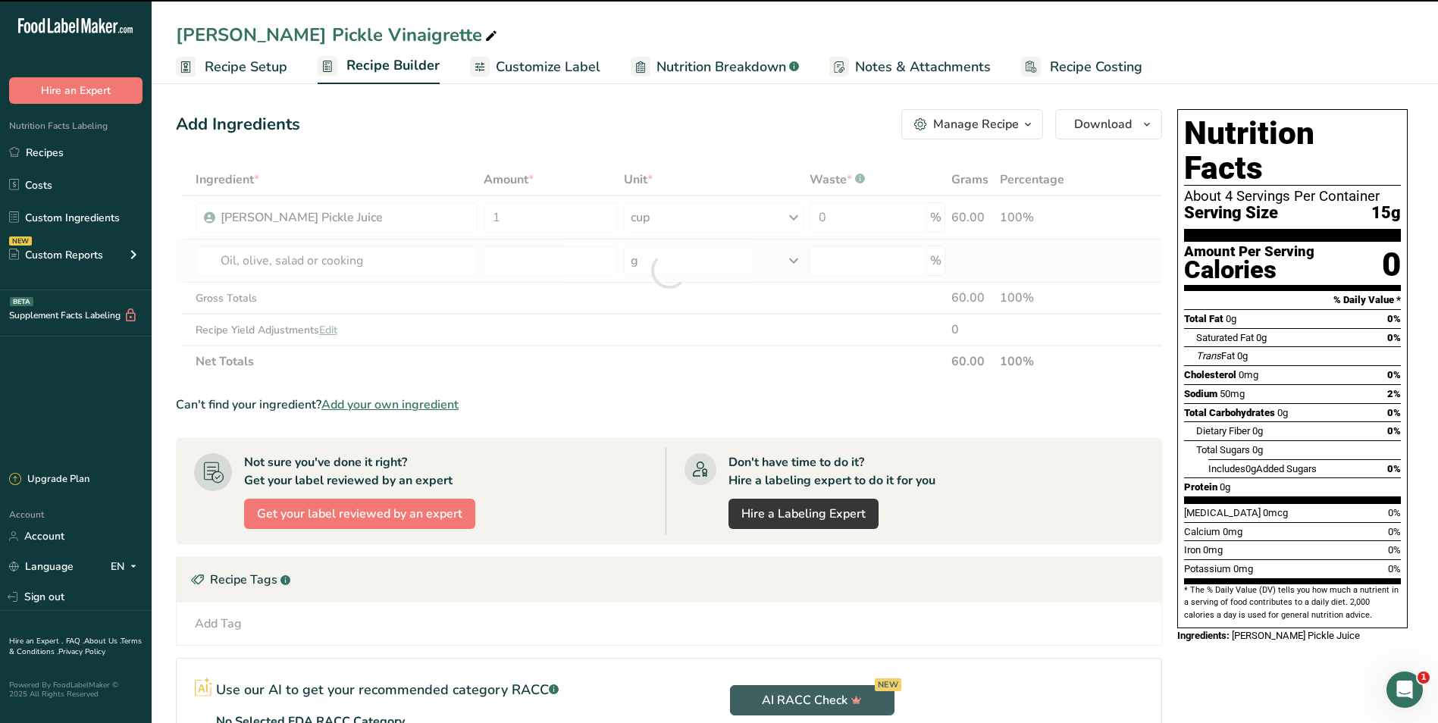
type input "0"
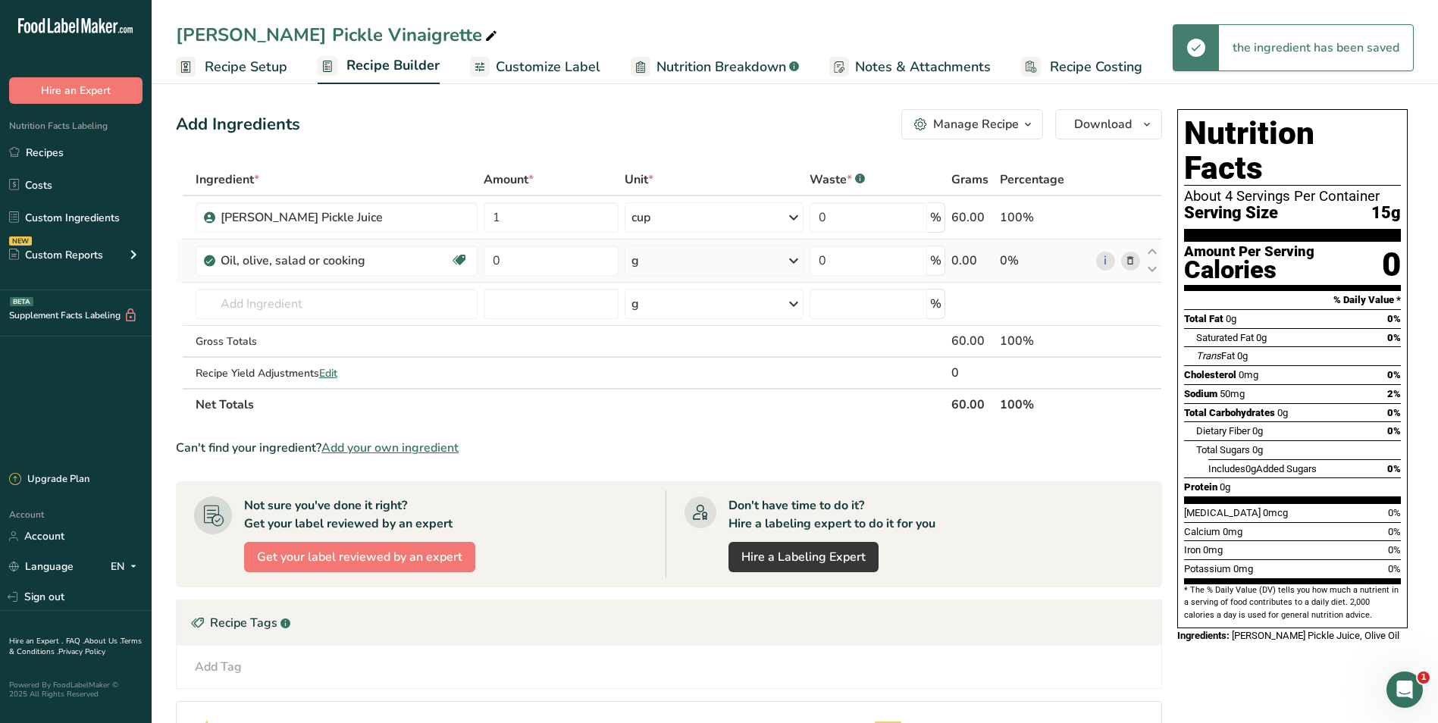
click at [660, 258] on div "g" at bounding box center [715, 261] width 180 height 30
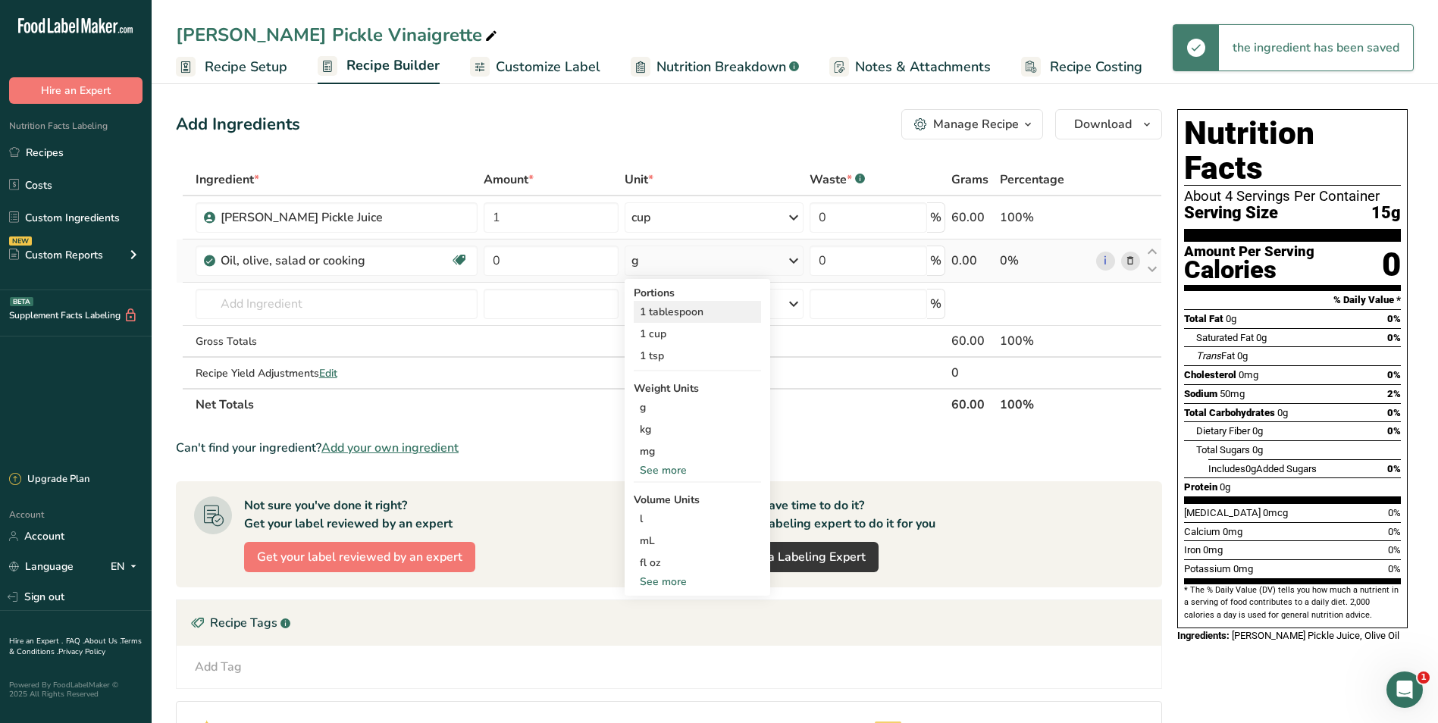
click at [693, 312] on div "1 tablespoon" at bounding box center [697, 312] width 127 height 22
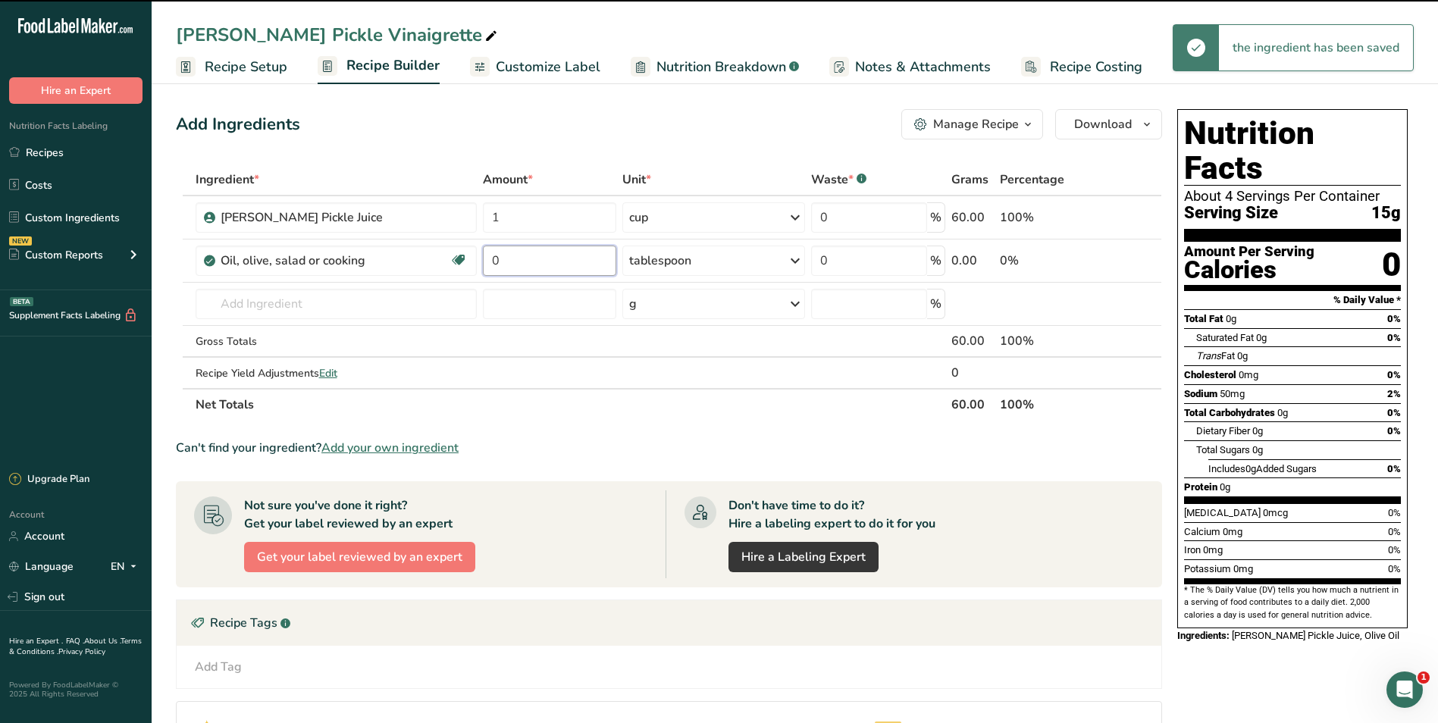
click at [562, 265] on input "0" at bounding box center [550, 261] width 134 height 30
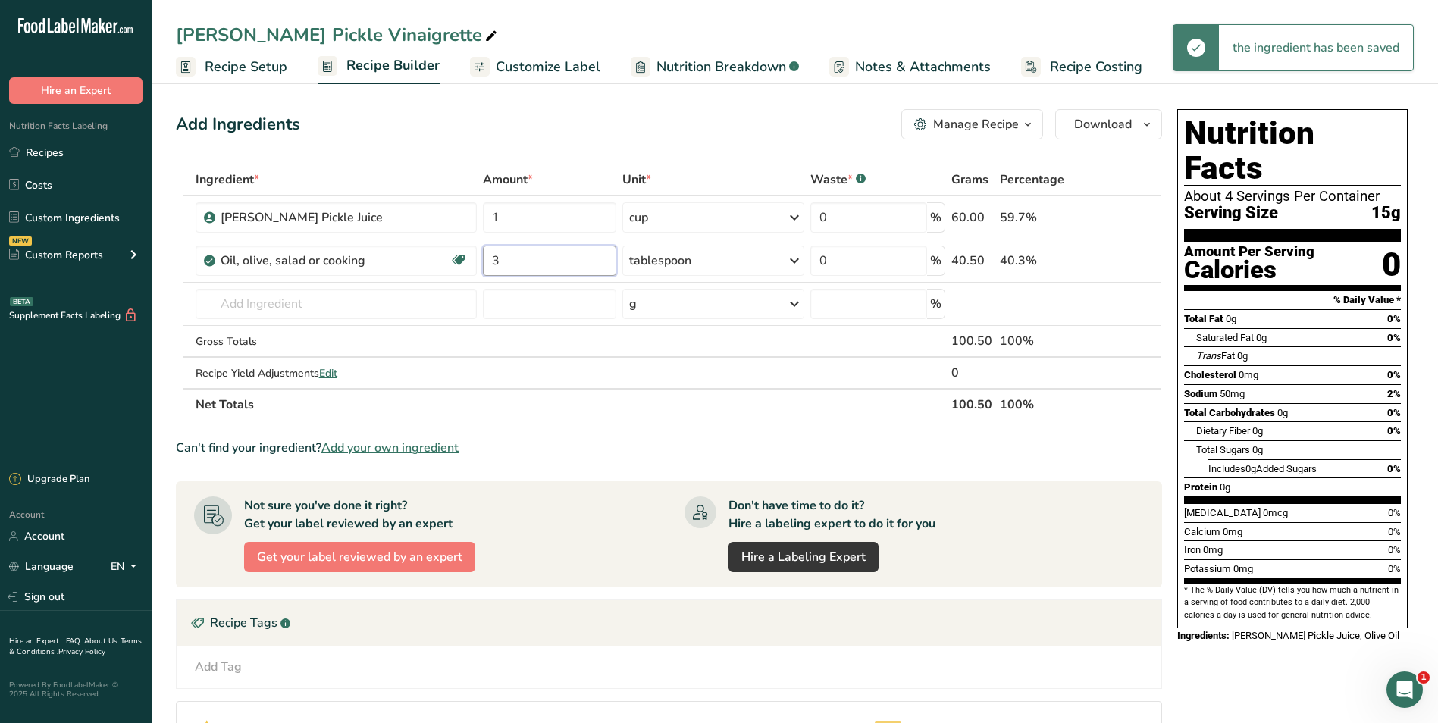
type input "3"
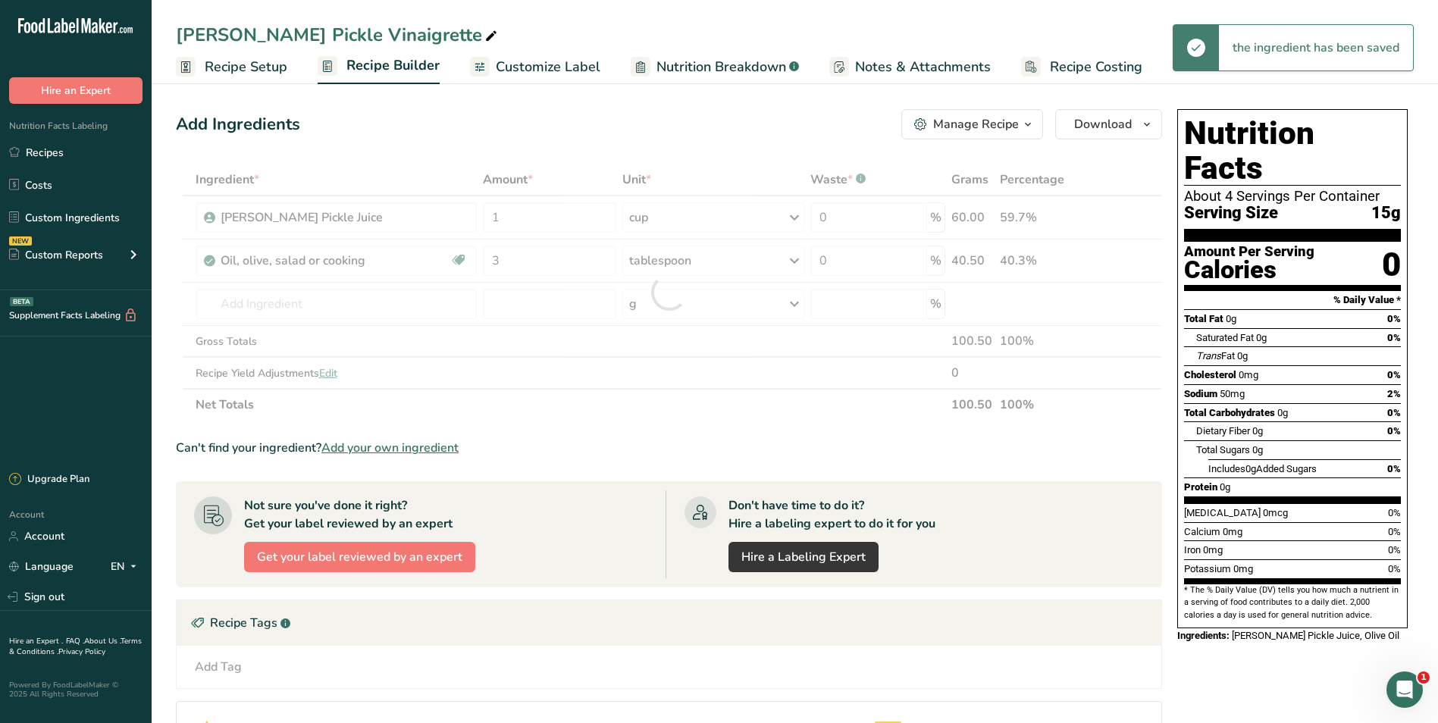
click at [611, 111] on div "Add Ingredients Manage Recipe Delete Recipe Duplicate Recipe Scale Recipe Save …" at bounding box center [669, 124] width 986 height 30
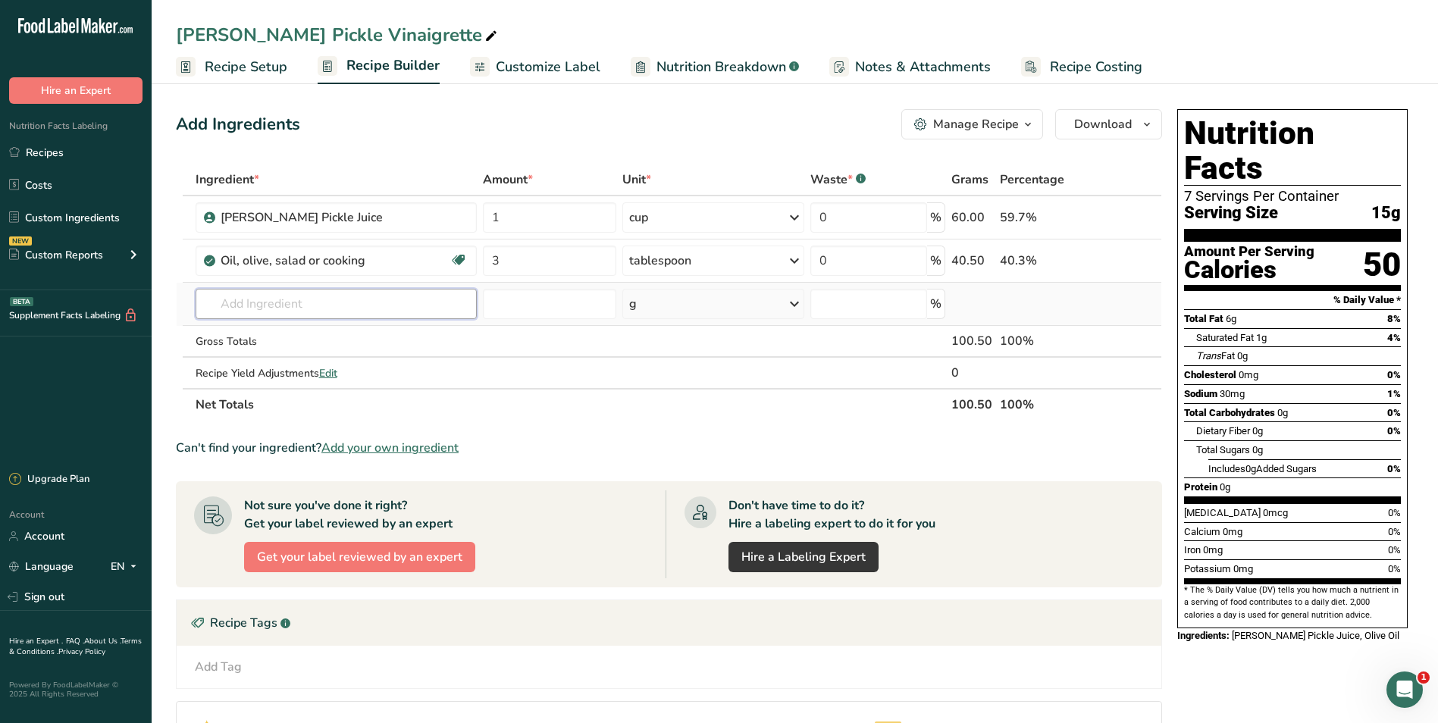
click at [290, 300] on input "text" at bounding box center [336, 304] width 281 height 30
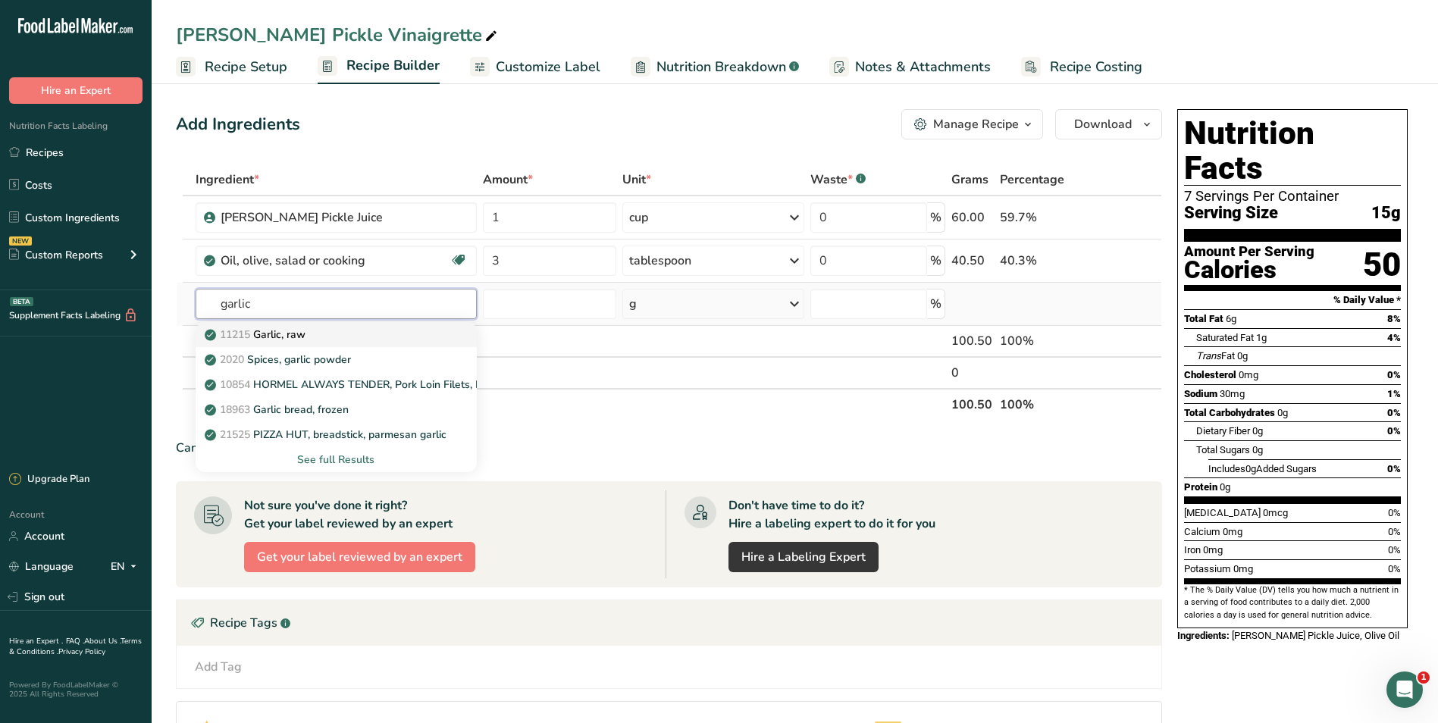
type input "garlic"
click at [280, 337] on p "11215 Garlic, raw" at bounding box center [257, 335] width 98 height 16
type input "Garlic, raw"
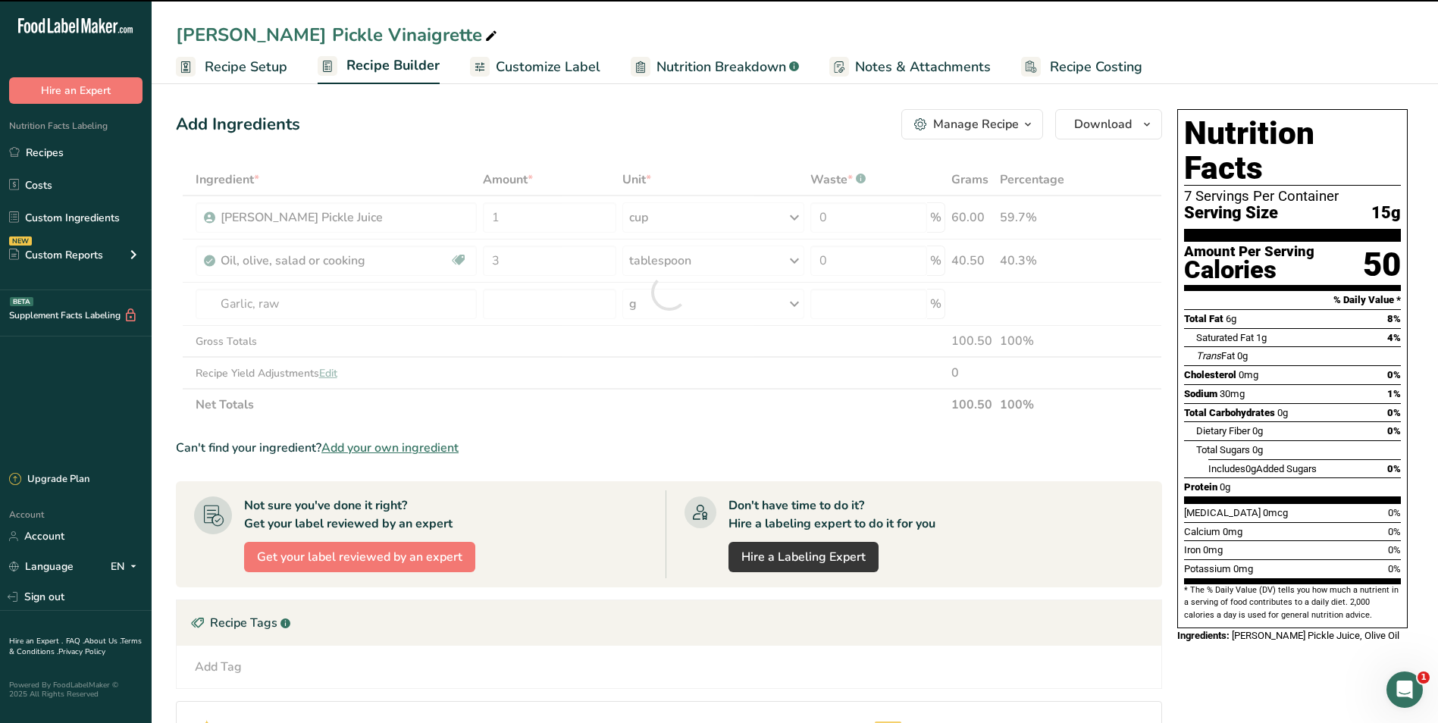
type input "0"
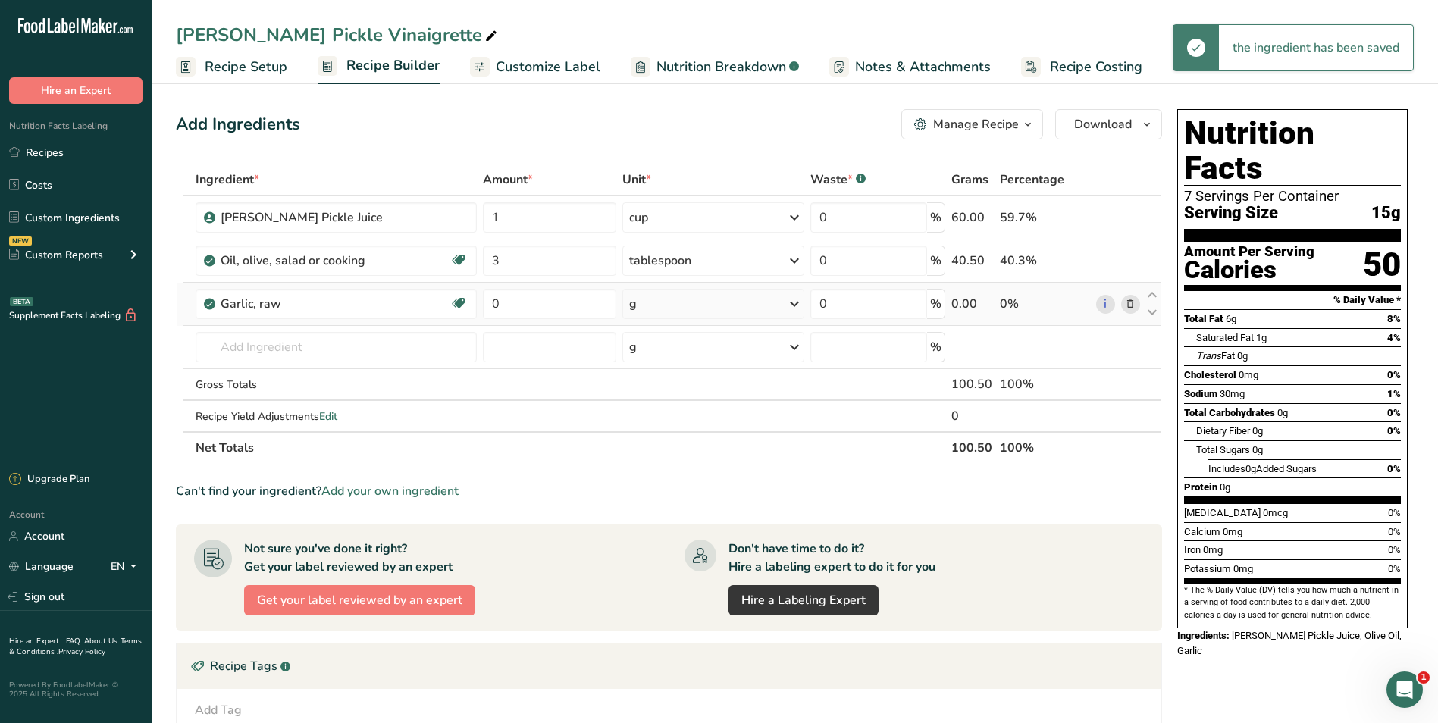
click at [754, 305] on div "g" at bounding box center [713, 304] width 182 height 30
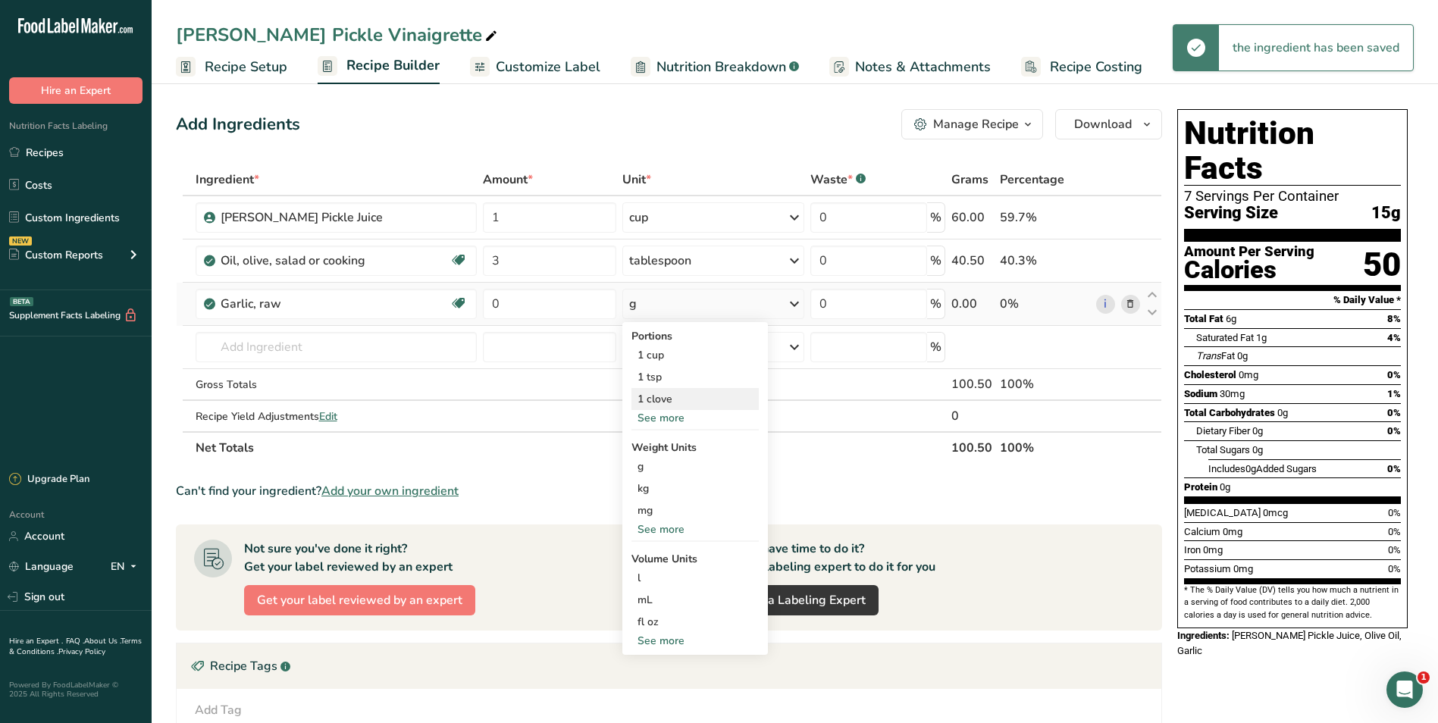
click at [669, 395] on div "1 clove" at bounding box center [694, 399] width 127 height 22
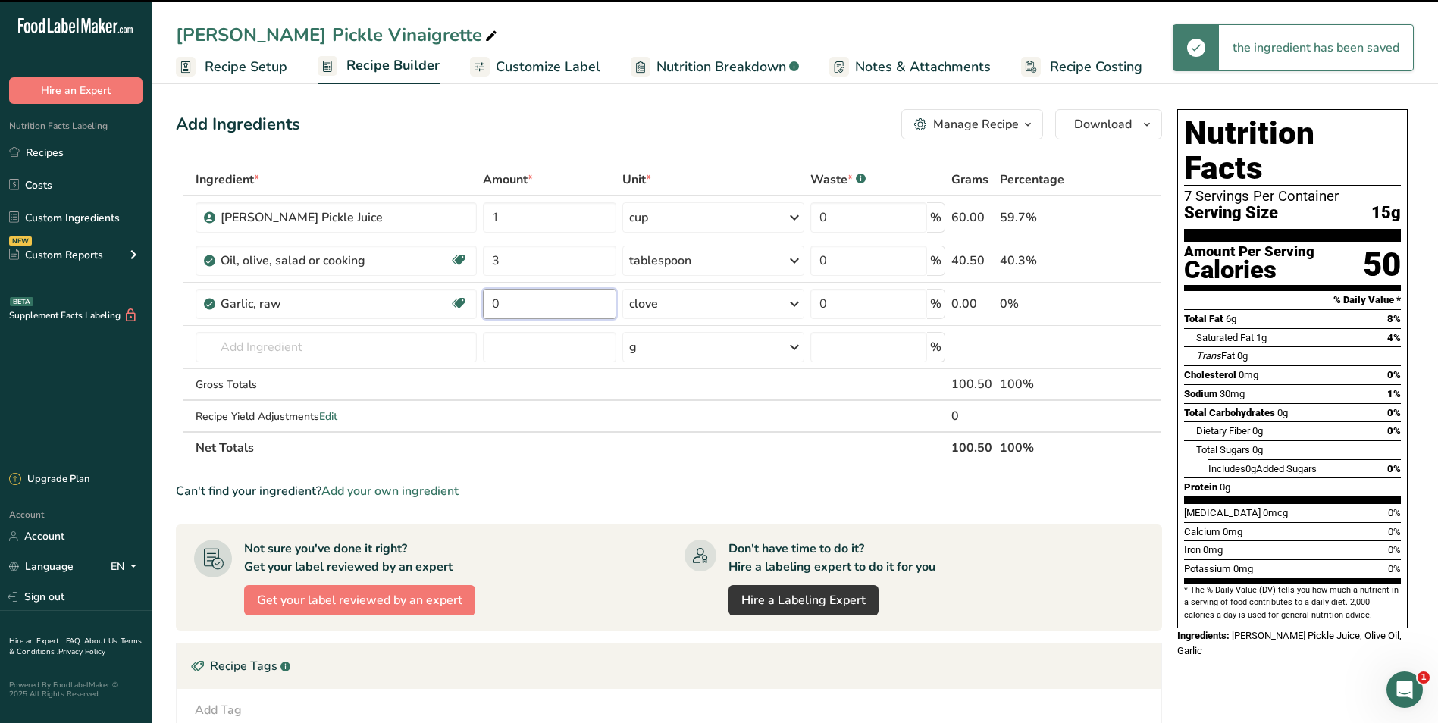
click at [544, 304] on input "0" at bounding box center [549, 304] width 133 height 30
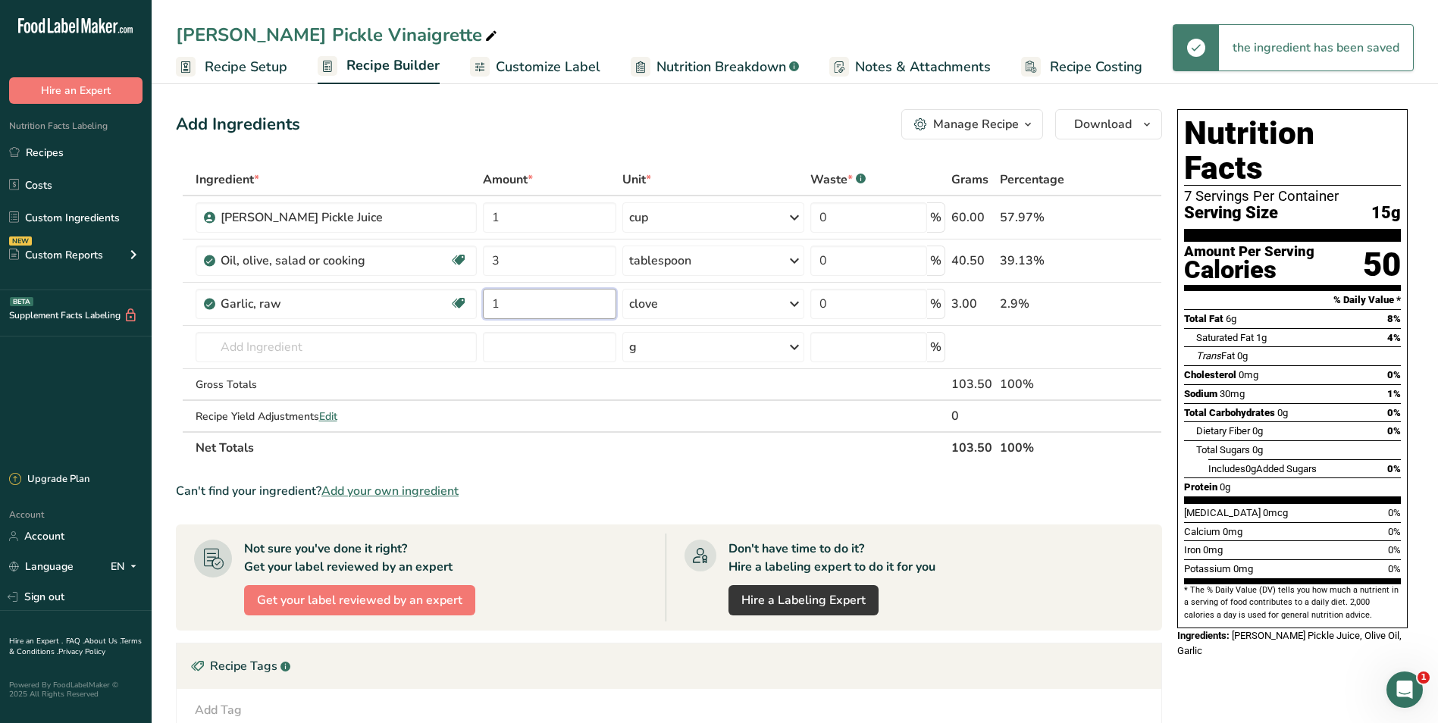
type input "1"
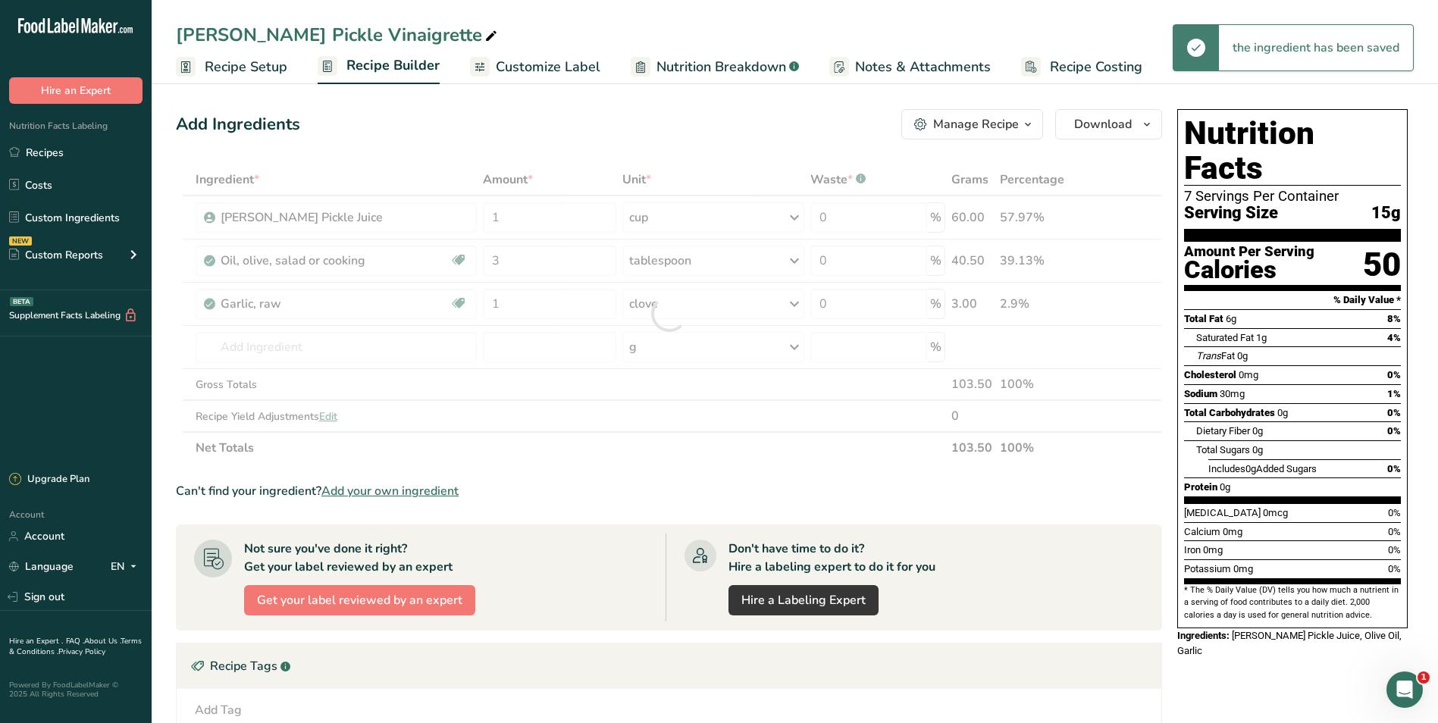
click at [684, 121] on div "Add Ingredients Manage Recipe Delete Recipe Duplicate Recipe Scale Recipe Save …" at bounding box center [669, 124] width 986 height 30
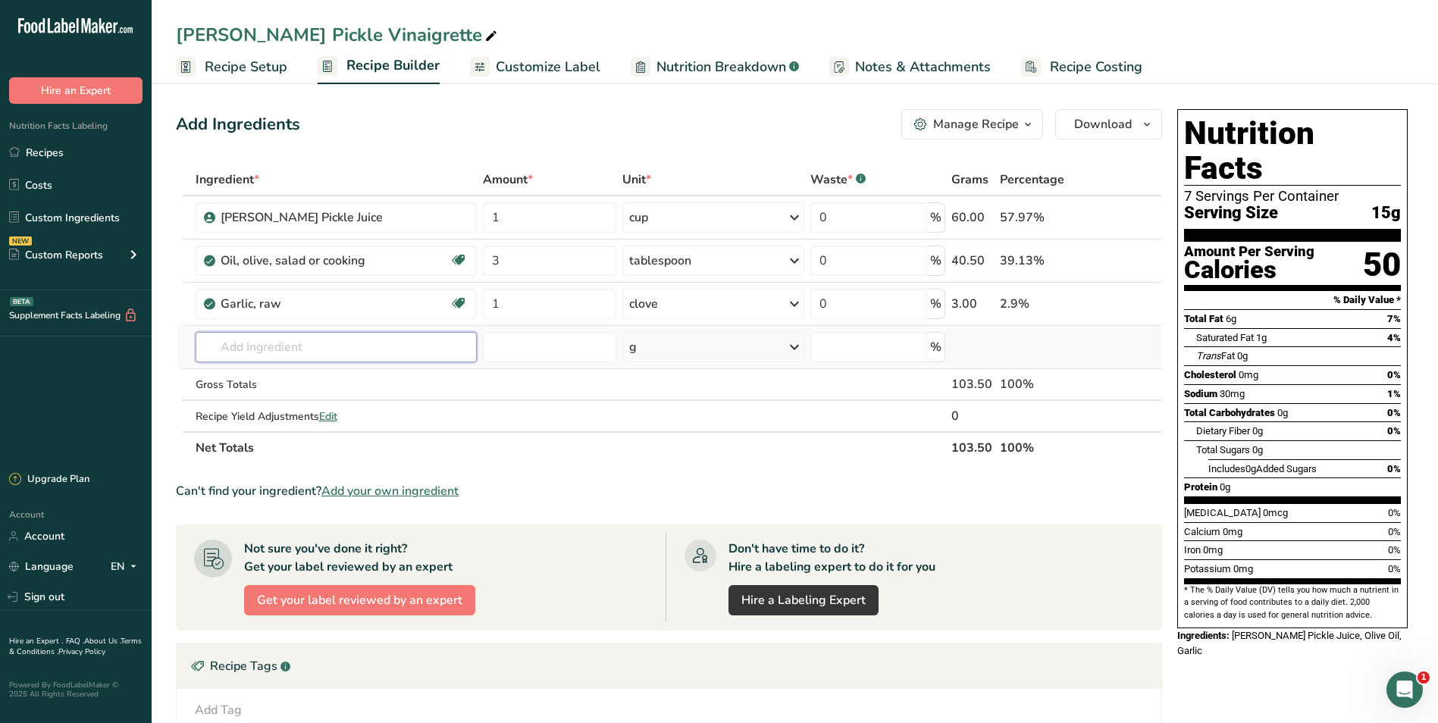
click at [343, 341] on input "text" at bounding box center [336, 347] width 281 height 30
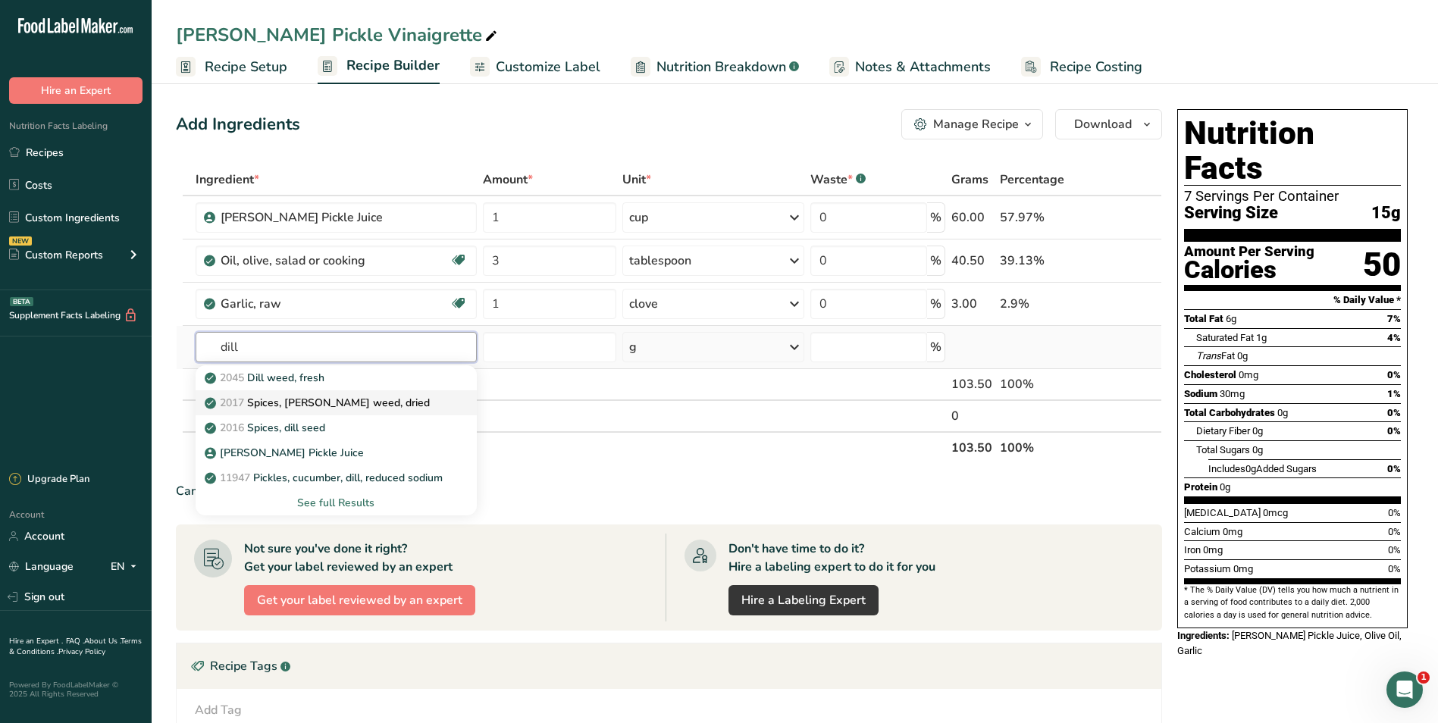
type input "dill"
click at [360, 402] on p "2017 Spices, [PERSON_NAME] weed, dried" at bounding box center [319, 403] width 222 height 16
type input "Spices, [PERSON_NAME] weed, dried"
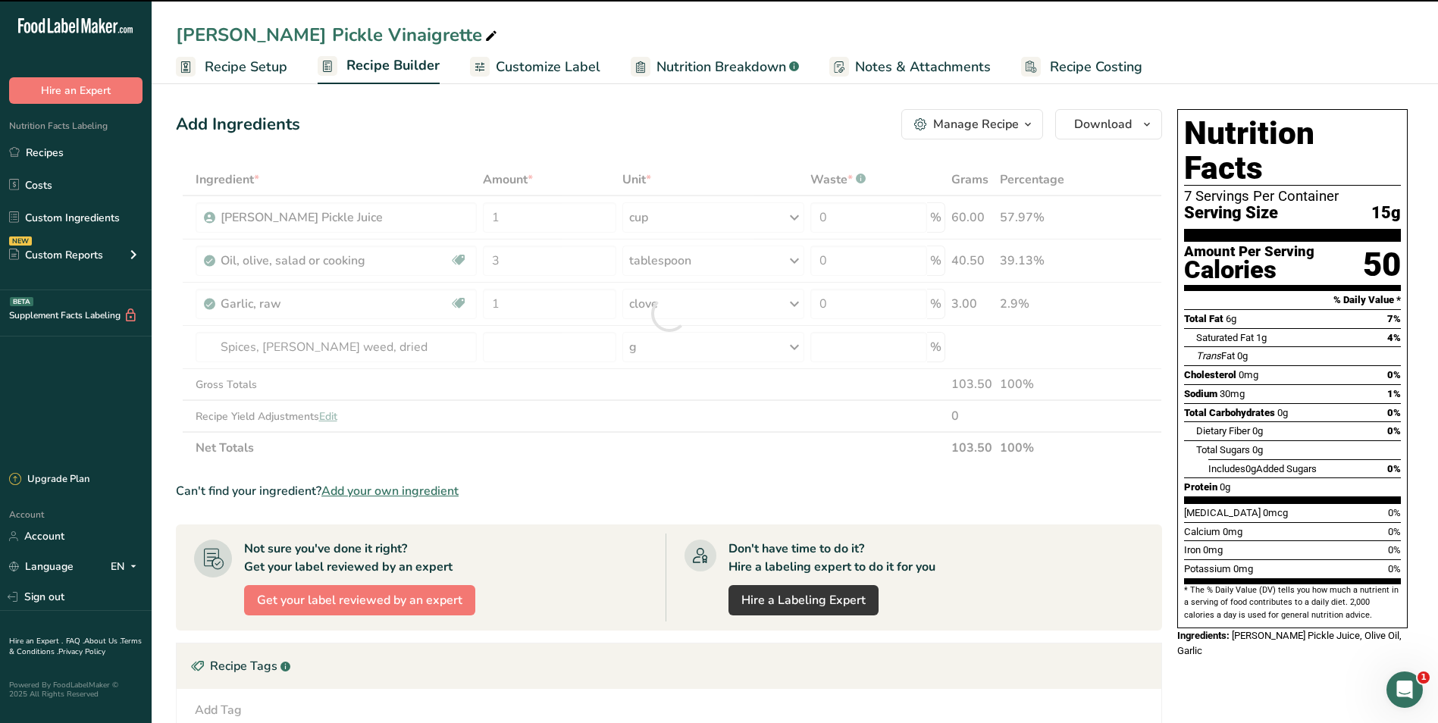
type input "0"
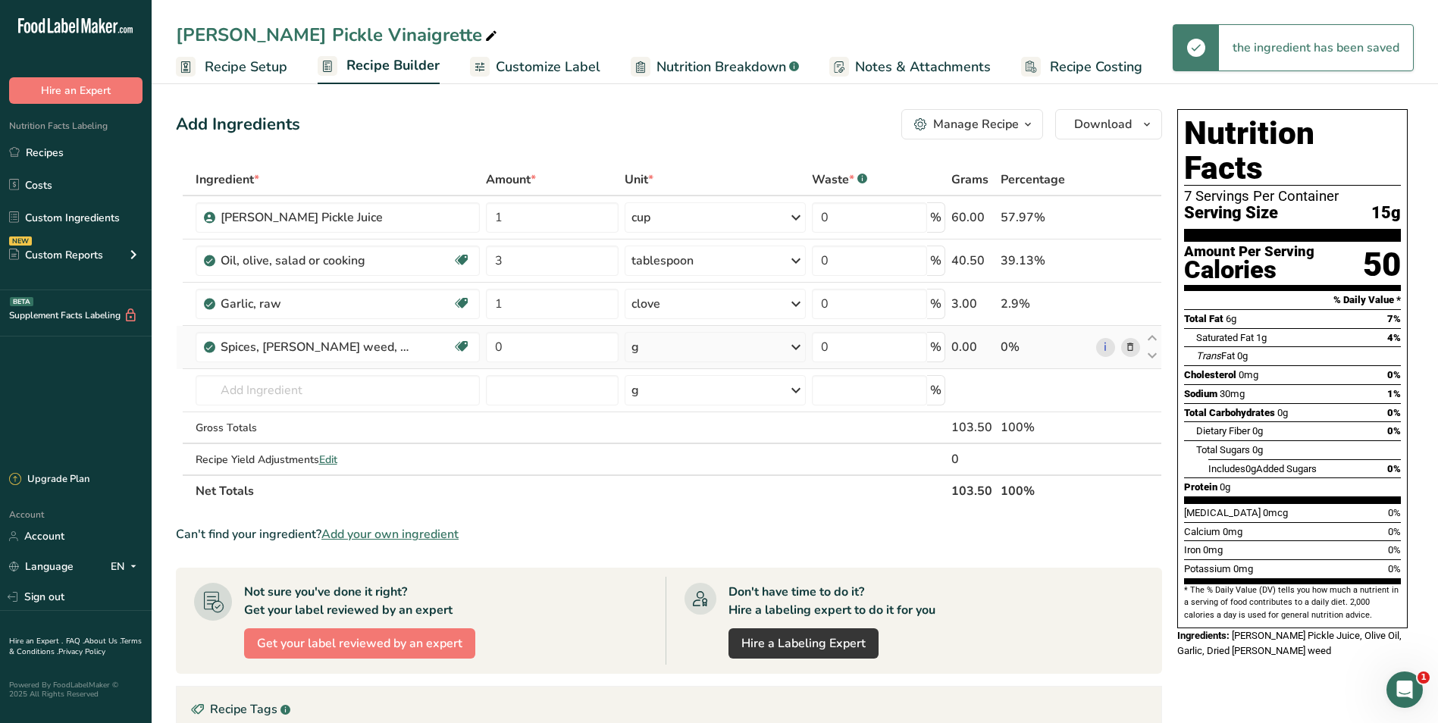
click at [735, 346] on div "g" at bounding box center [715, 347] width 181 height 30
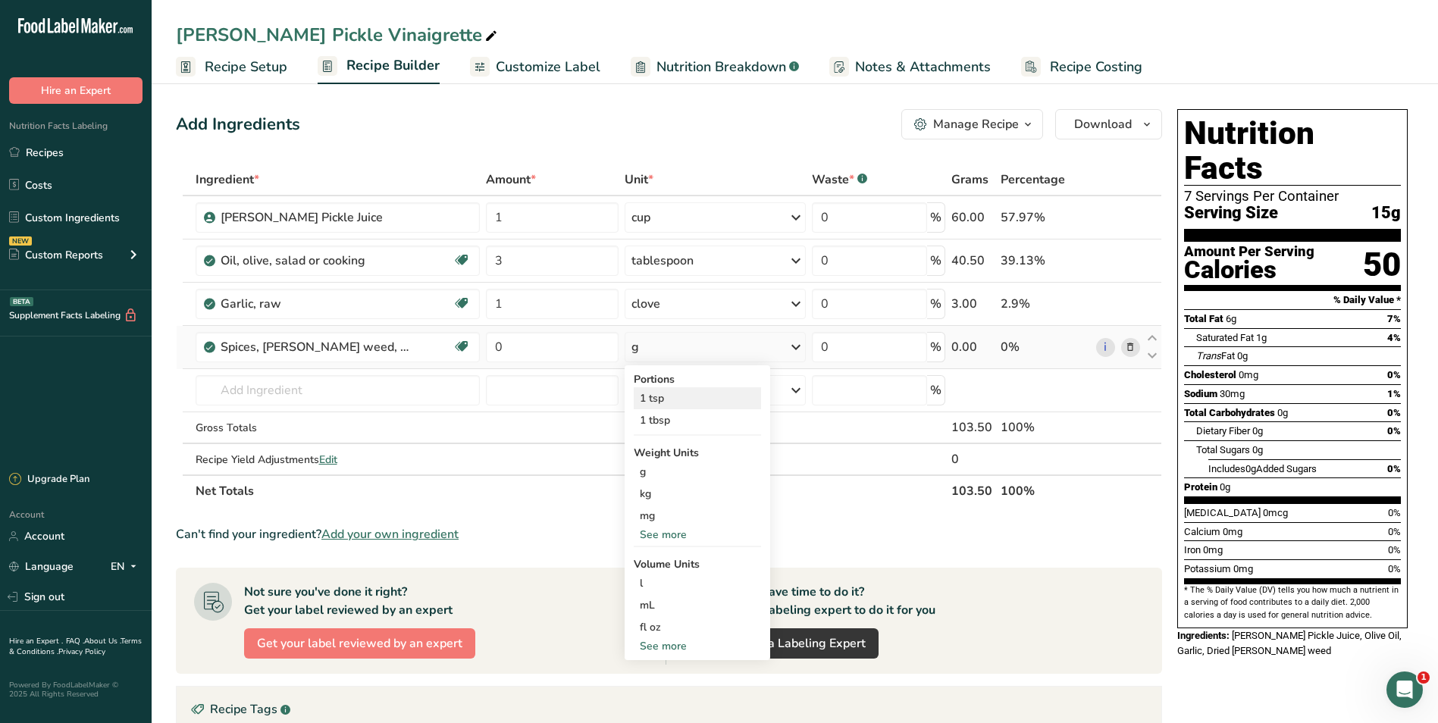
click at [699, 406] on div "1 tsp" at bounding box center [697, 398] width 127 height 22
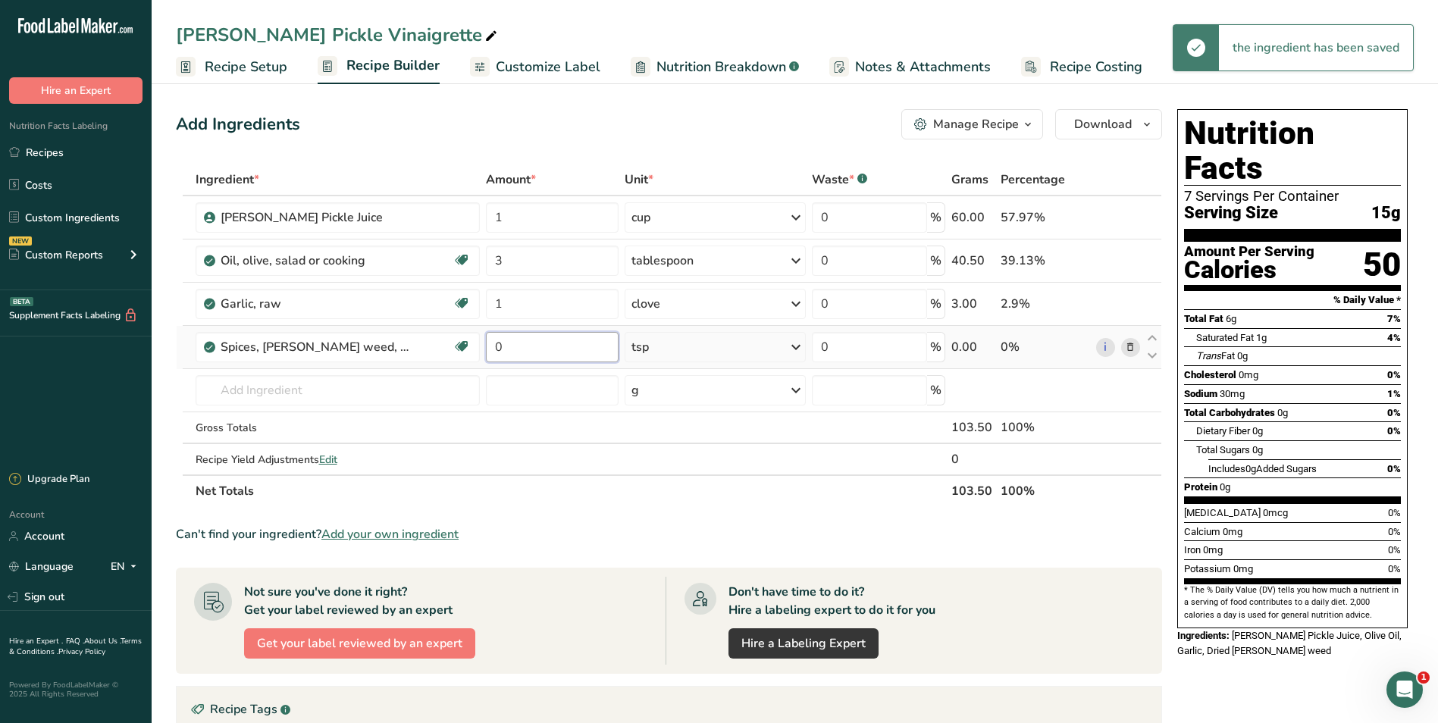
click at [543, 349] on input "0" at bounding box center [552, 347] width 133 height 30
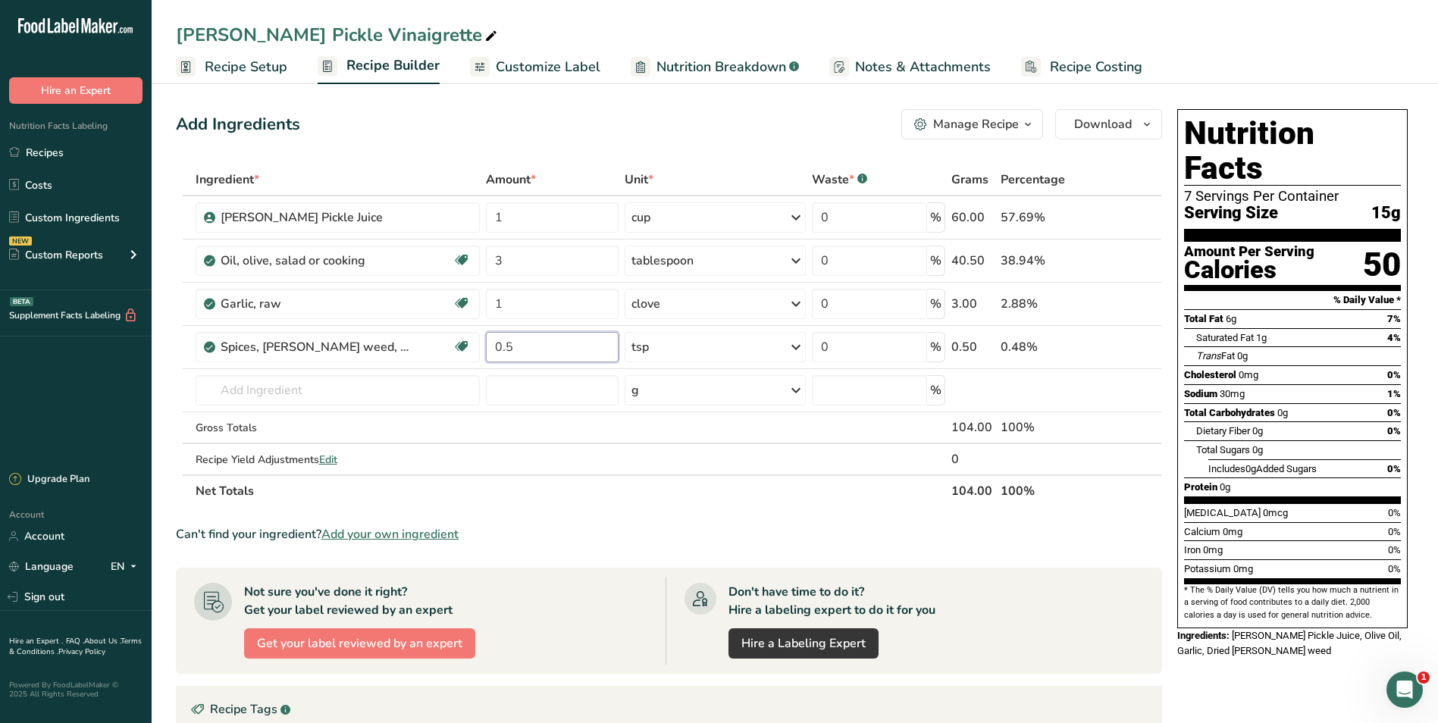
type input "0.5"
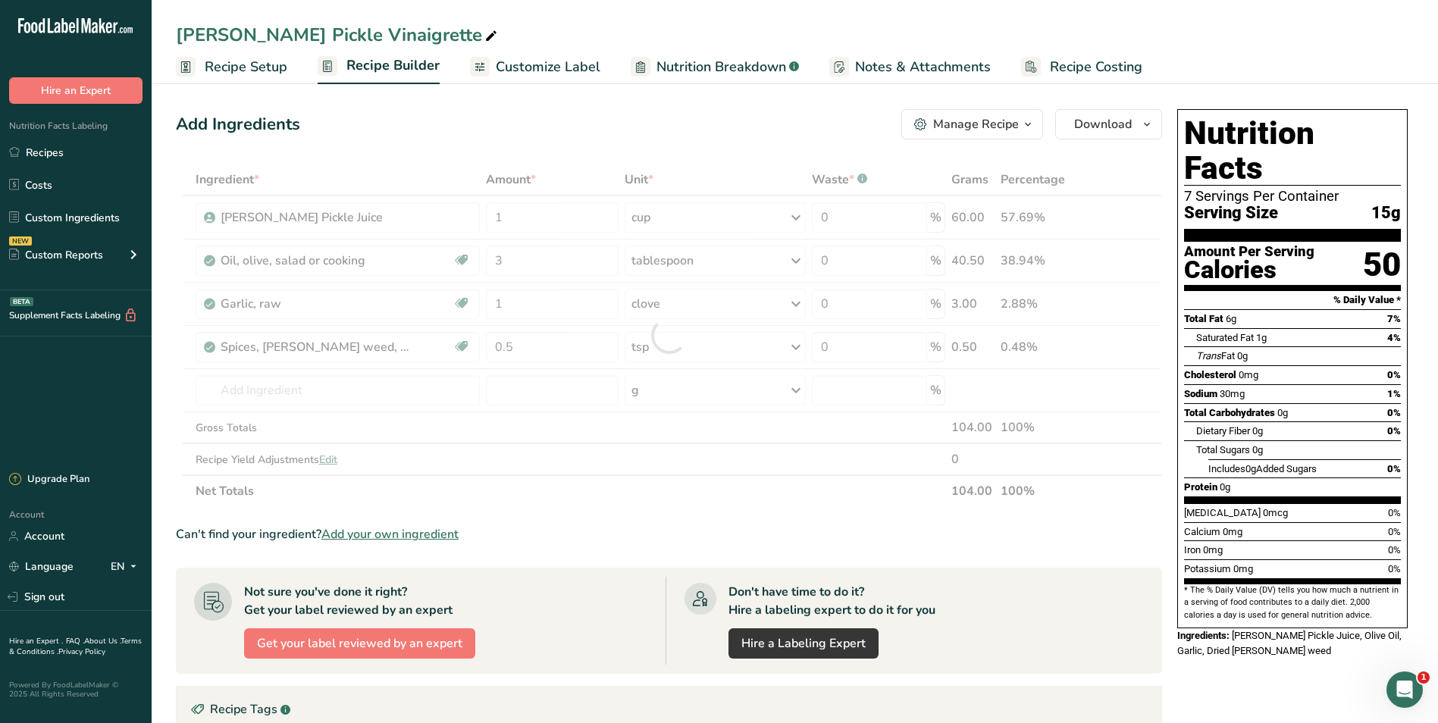
click at [616, 110] on div "Add Ingredients Manage Recipe Delete Recipe Duplicate Recipe Scale Recipe Save …" at bounding box center [669, 124] width 986 height 30
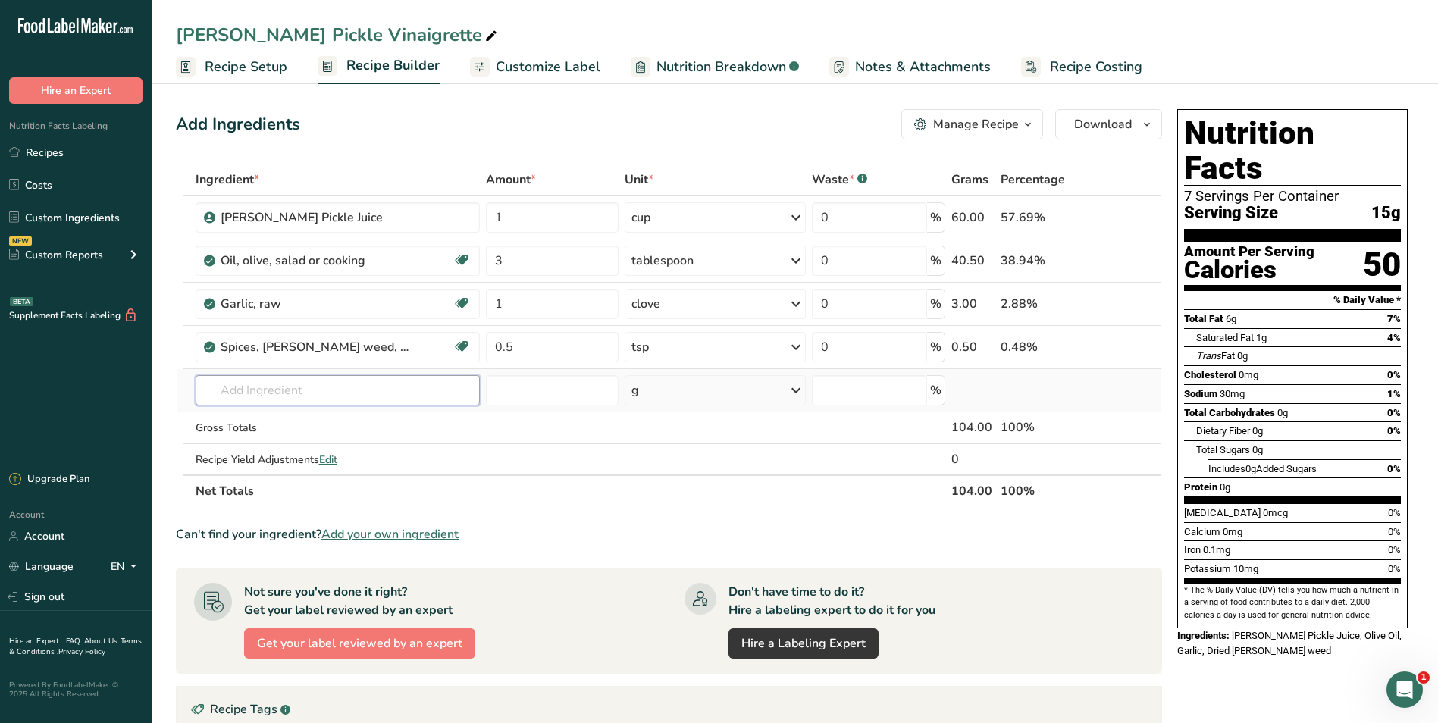
click at [290, 387] on input "text" at bounding box center [338, 390] width 285 height 30
type input "black pepper"
click at [313, 446] on p "2030 Spices, pepper, black" at bounding box center [279, 446] width 142 height 16
type input "Spices, pepper, black"
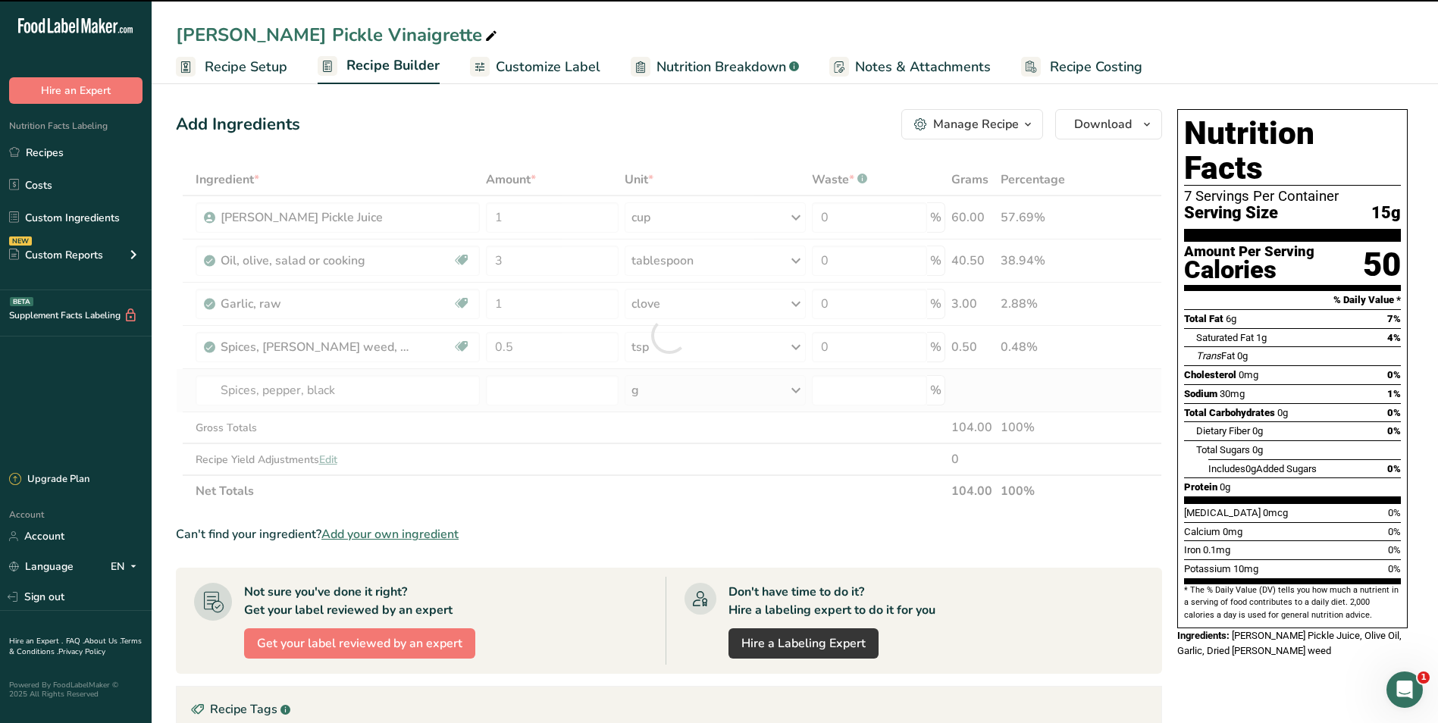
type input "0"
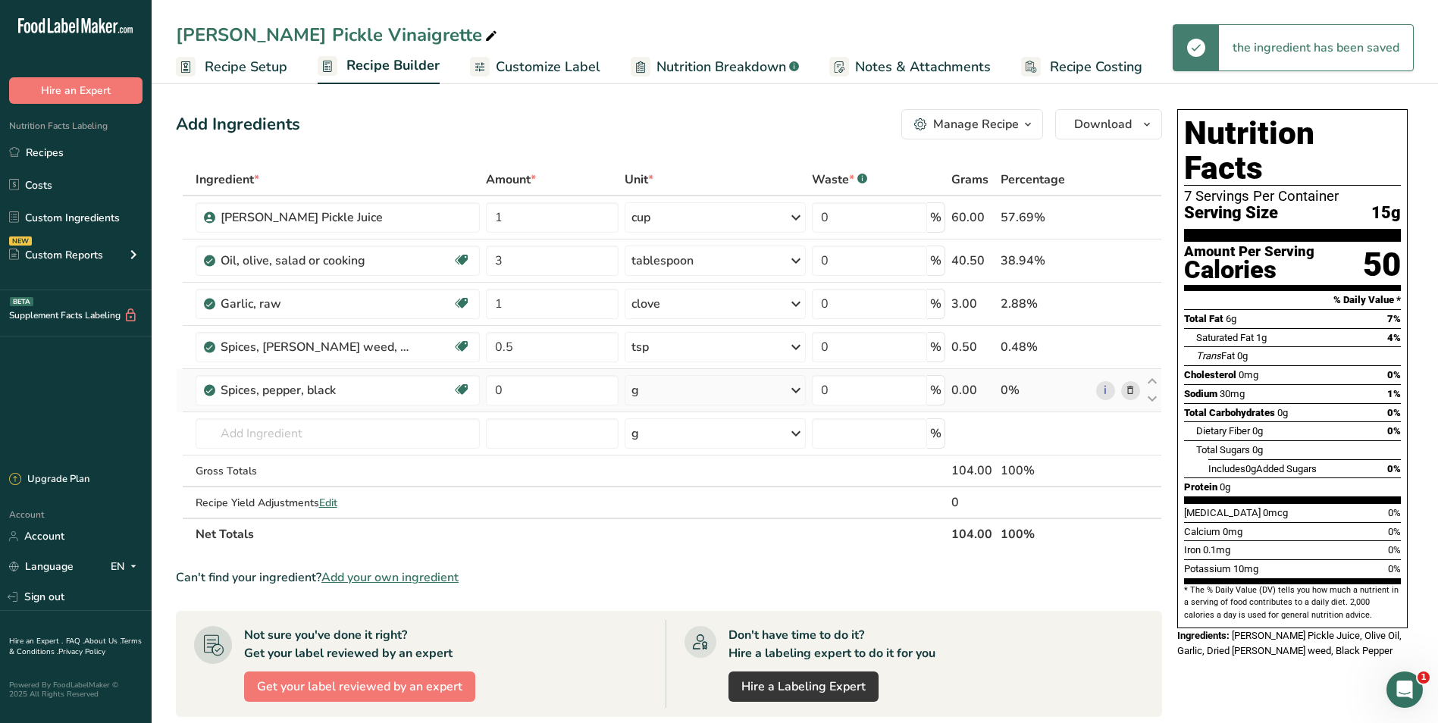
click at [683, 391] on div "g" at bounding box center [715, 390] width 181 height 30
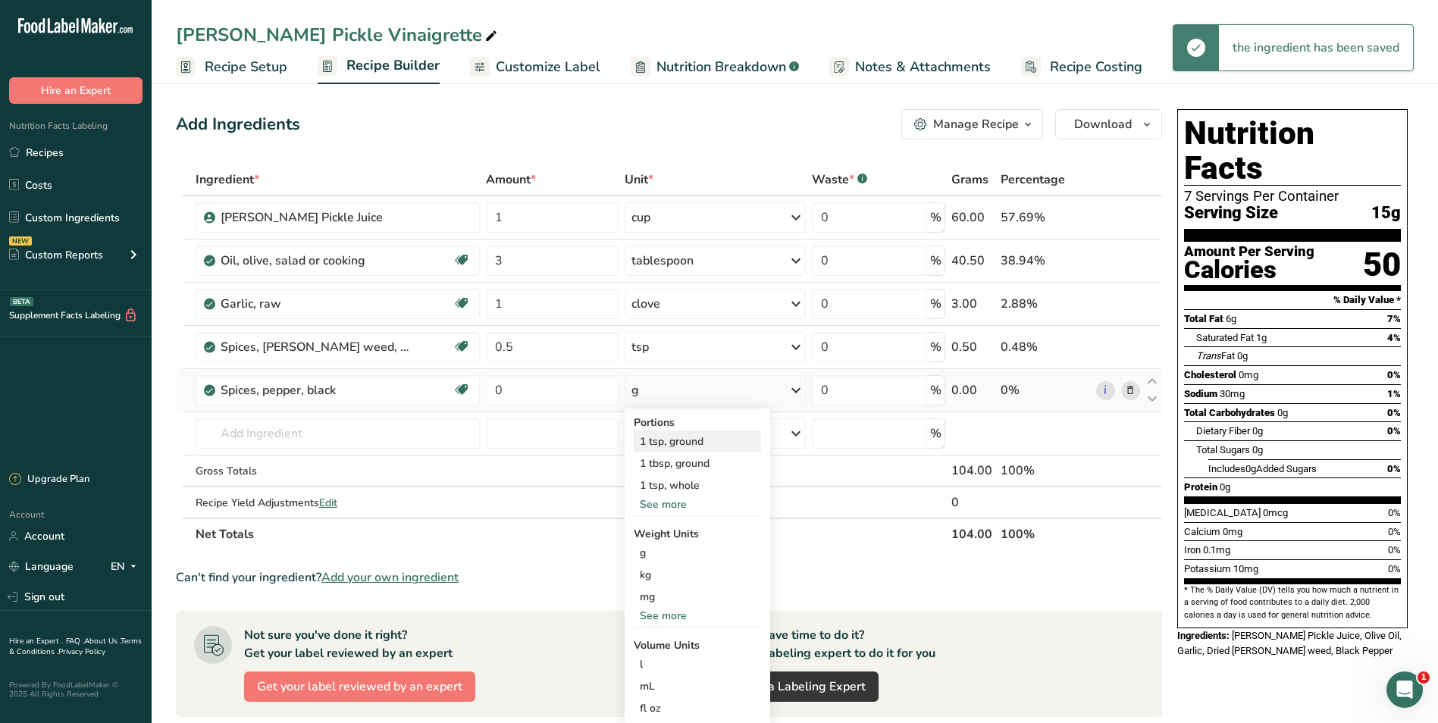
click at [683, 437] on div "1 tsp, ground" at bounding box center [697, 442] width 127 height 22
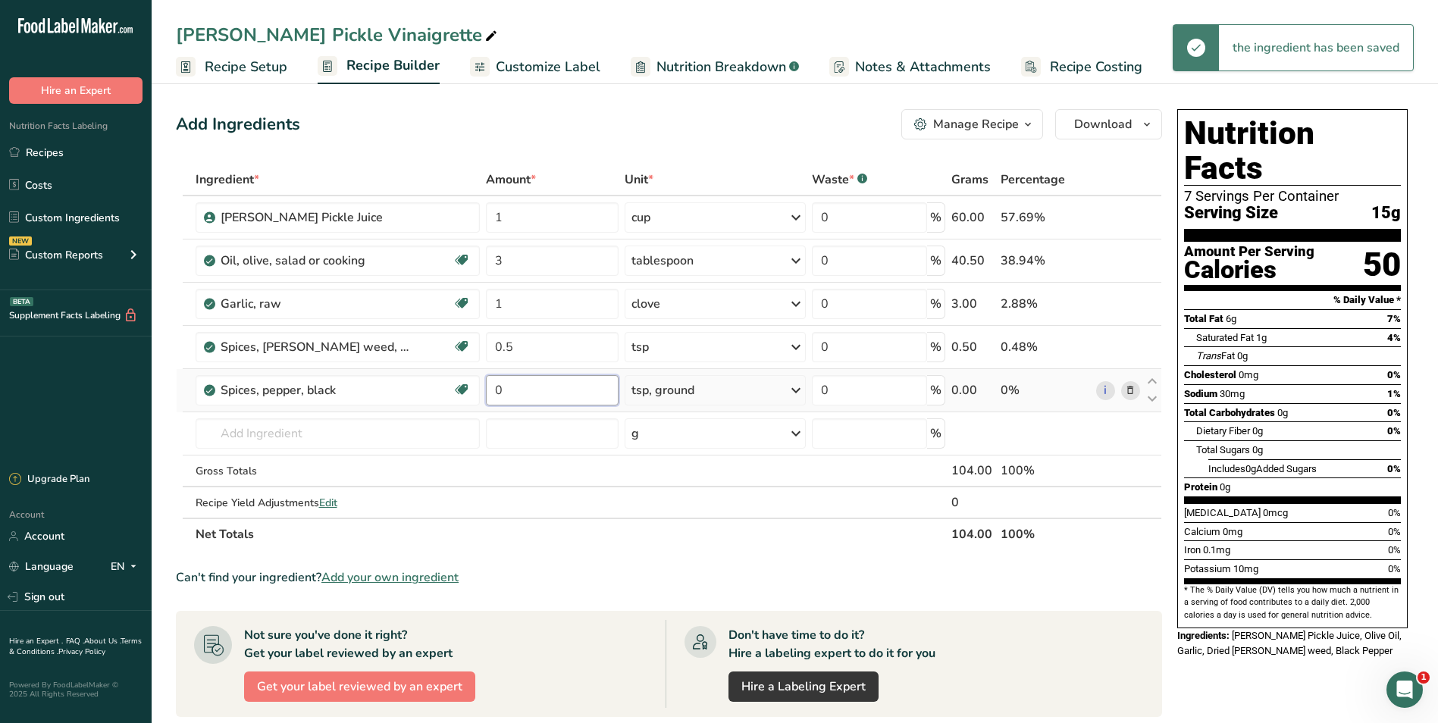
click at [562, 390] on input "0" at bounding box center [552, 390] width 133 height 30
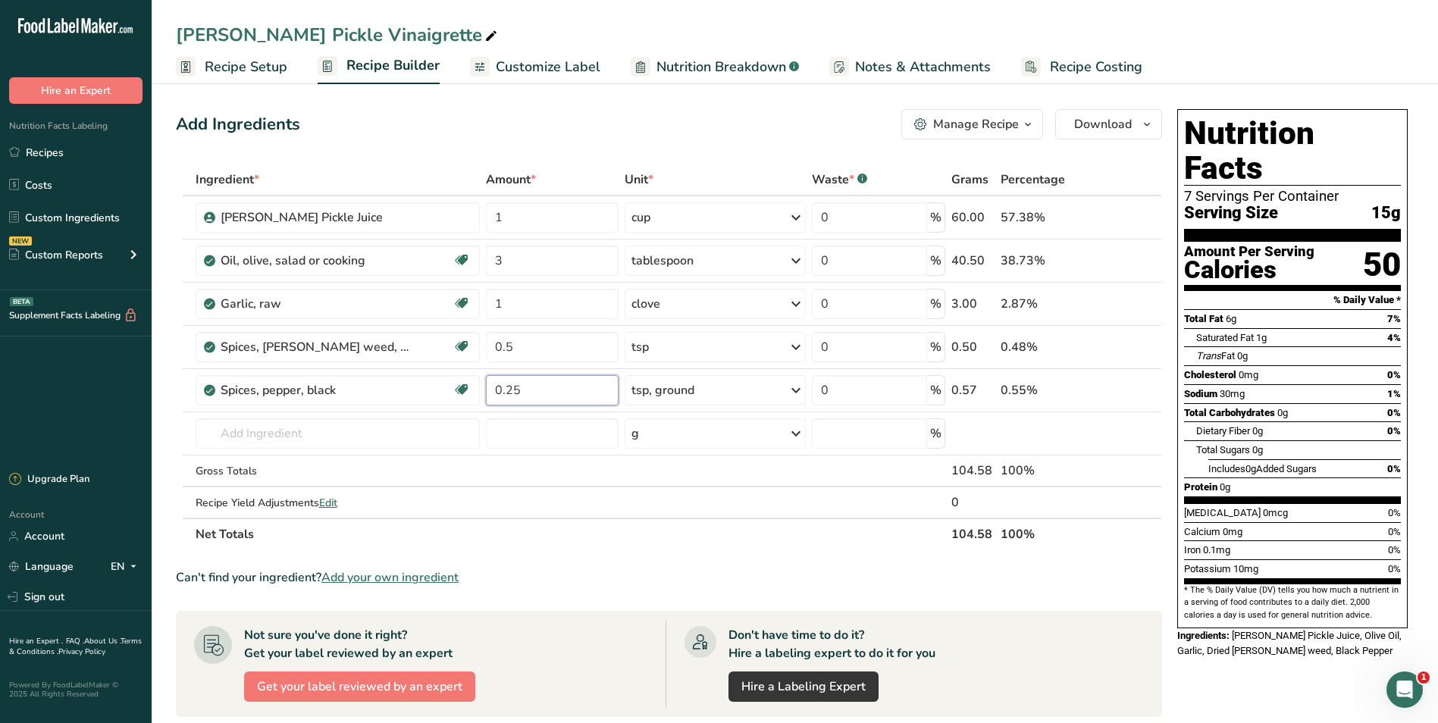
type input "0.25"
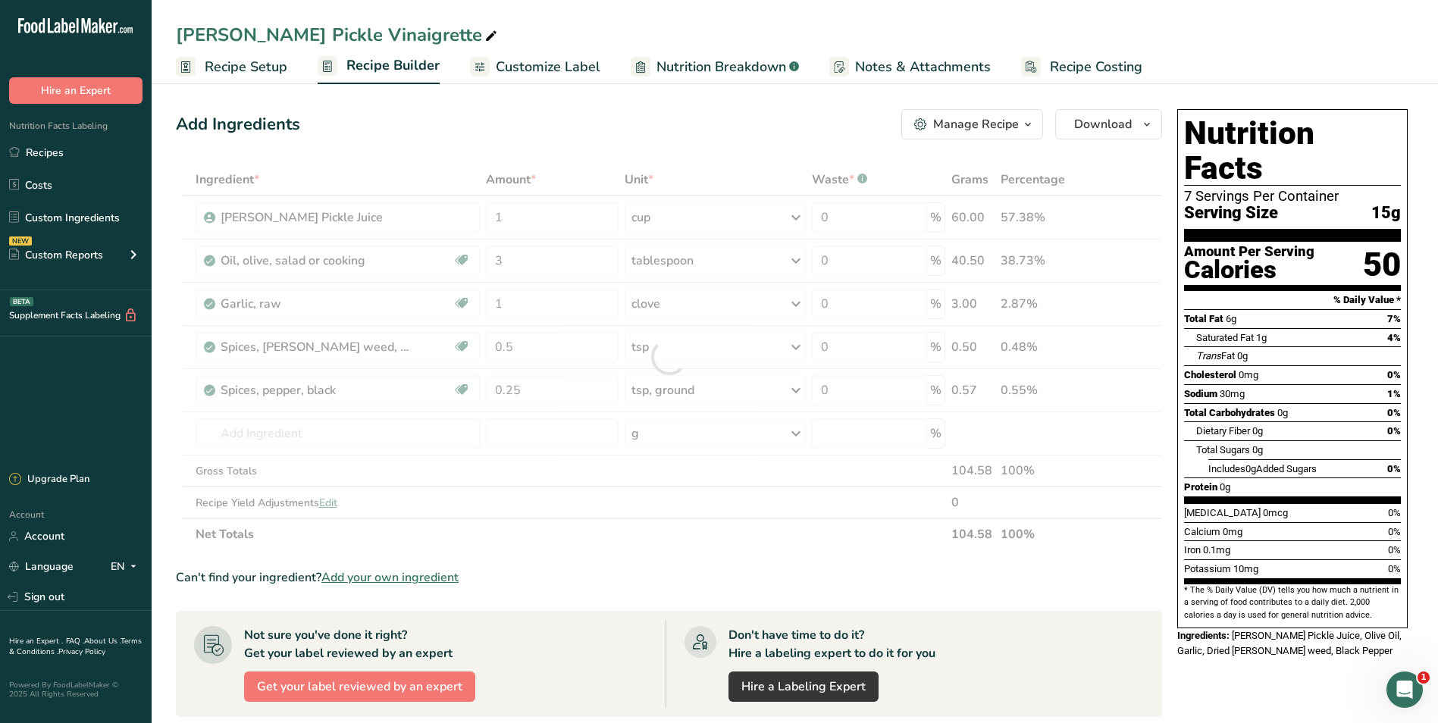
click at [536, 108] on div "Add Ingredients Manage Recipe Delete Recipe Duplicate Recipe Scale Recipe Save …" at bounding box center [673, 574] width 995 height 943
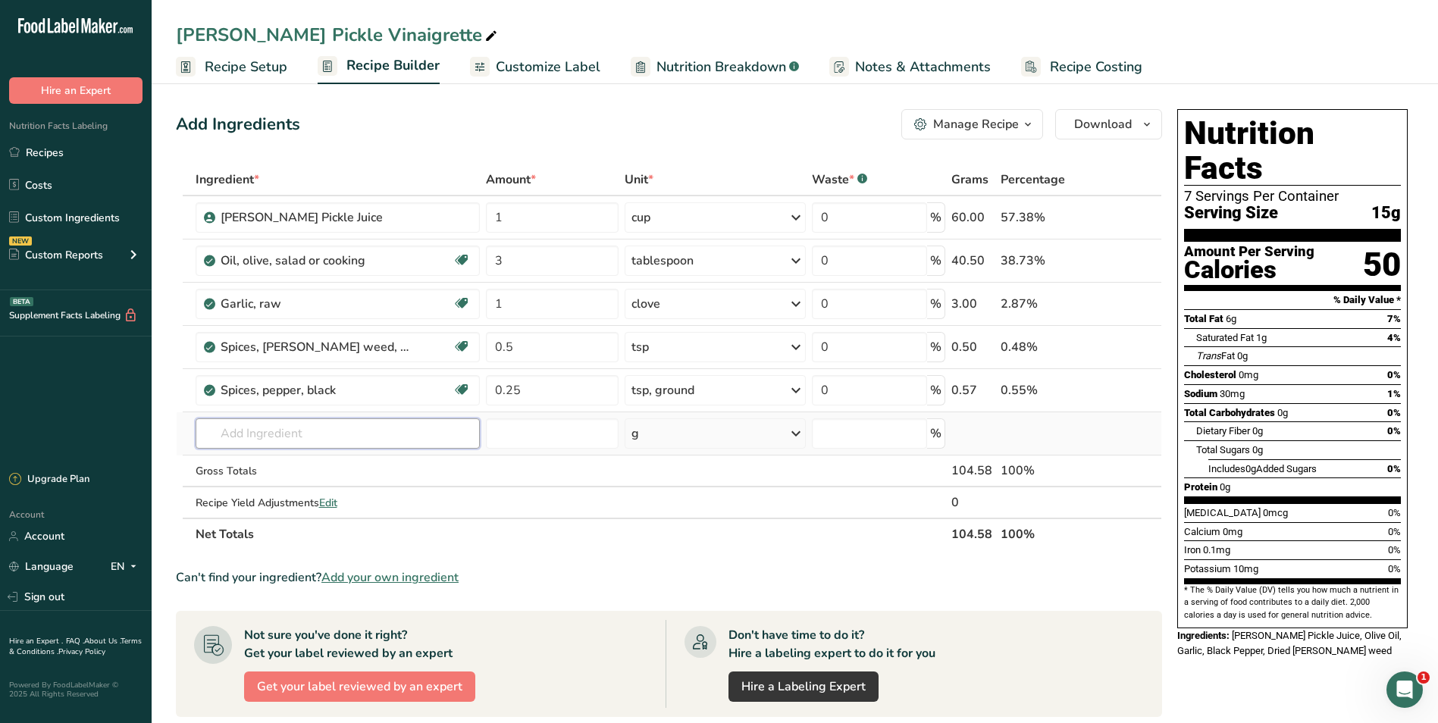
click at [231, 432] on input "text" at bounding box center [338, 433] width 285 height 30
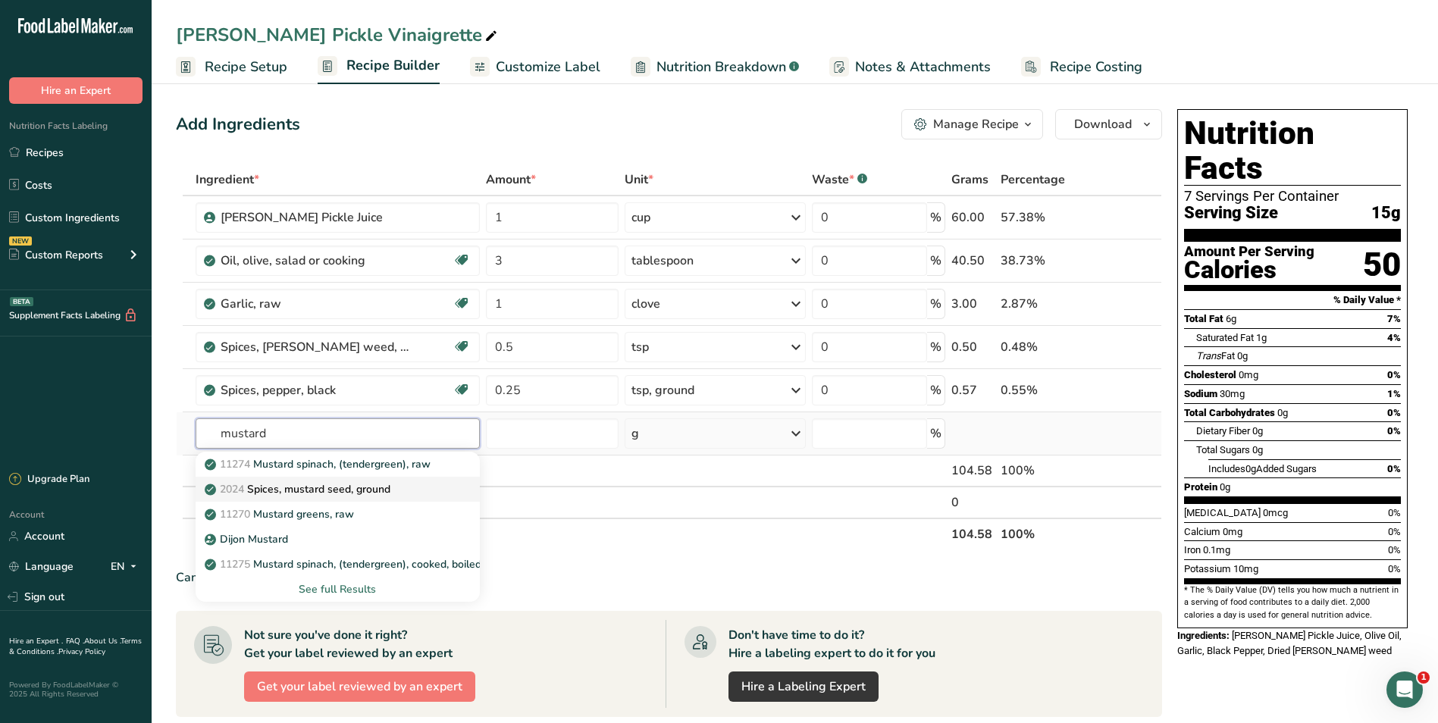
type input "mustard"
click at [326, 487] on p "2024 Spices, mustard seed, ground" at bounding box center [299, 489] width 183 height 16
type input "Spices, mustard seed, ground"
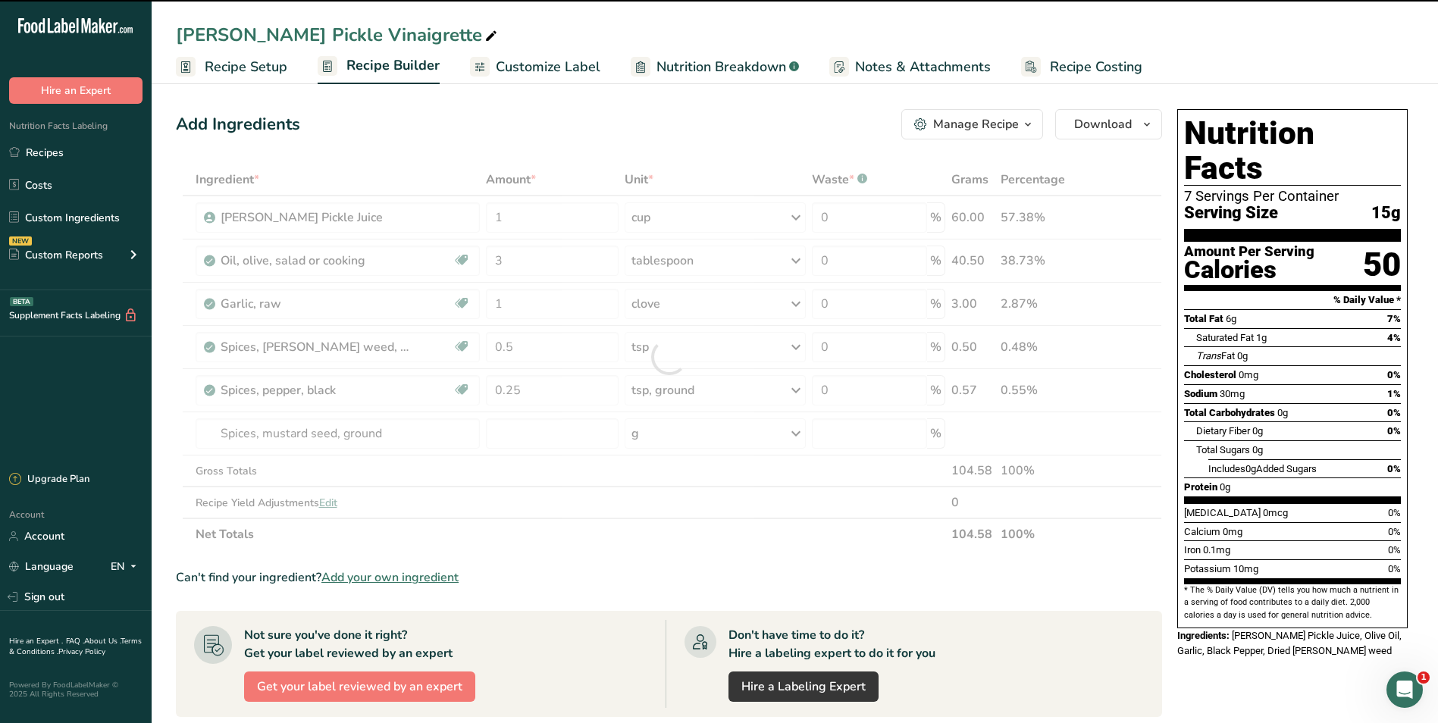
type input "0"
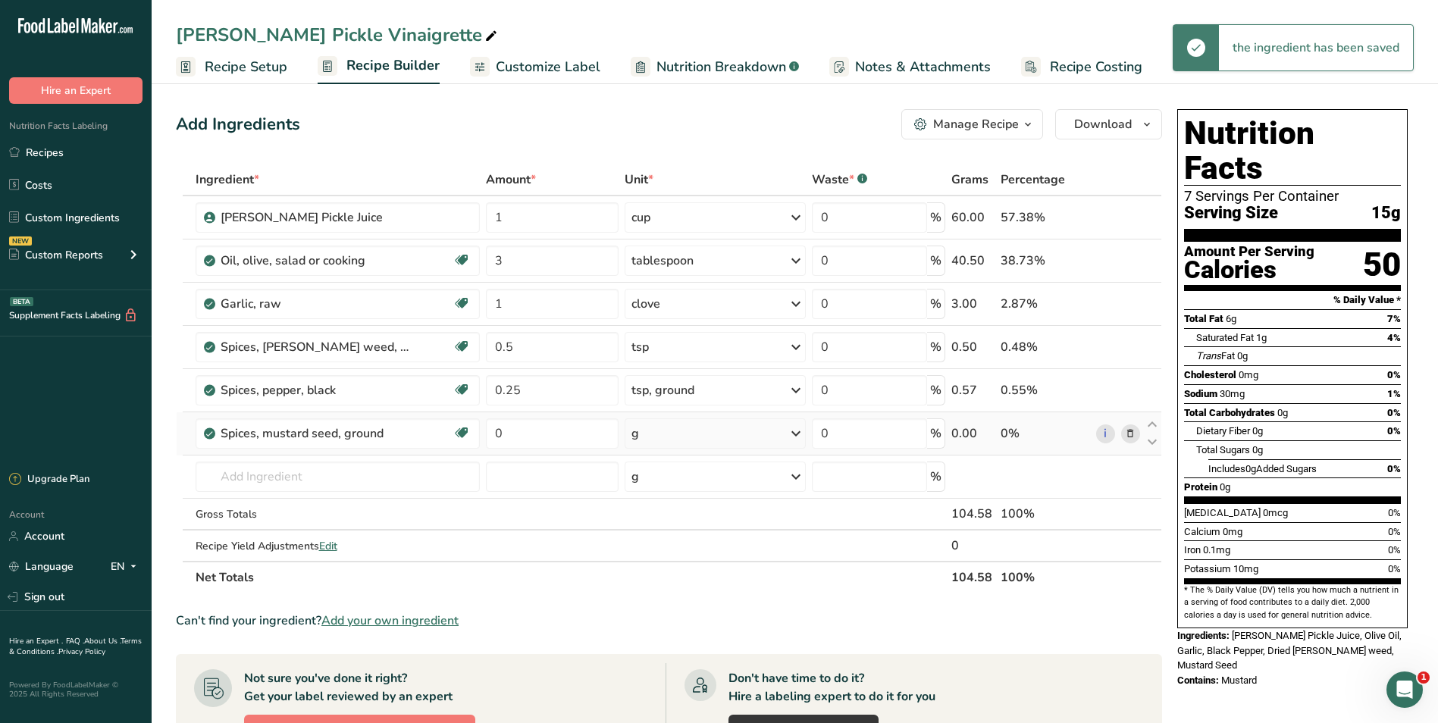
click at [673, 437] on div "g" at bounding box center [715, 433] width 181 height 30
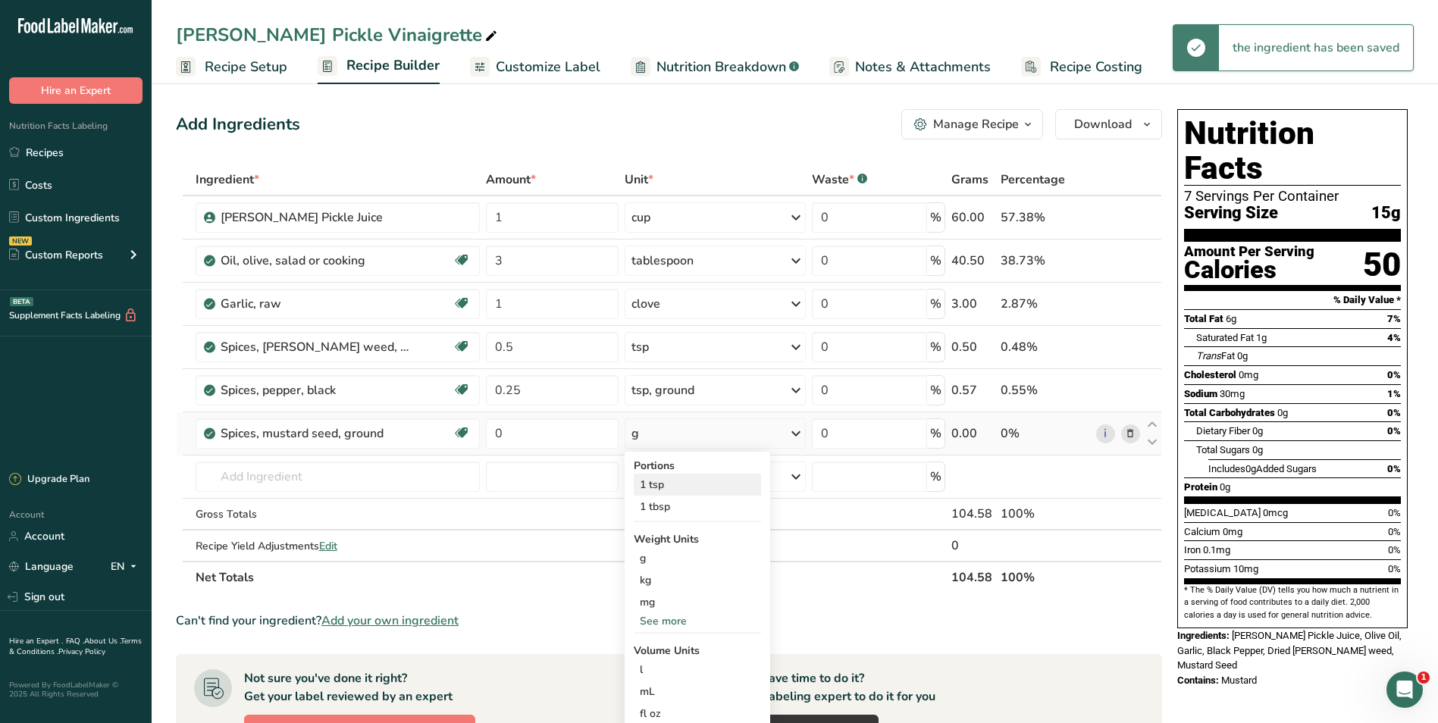
click at [670, 483] on div "1 tsp" at bounding box center [697, 485] width 127 height 22
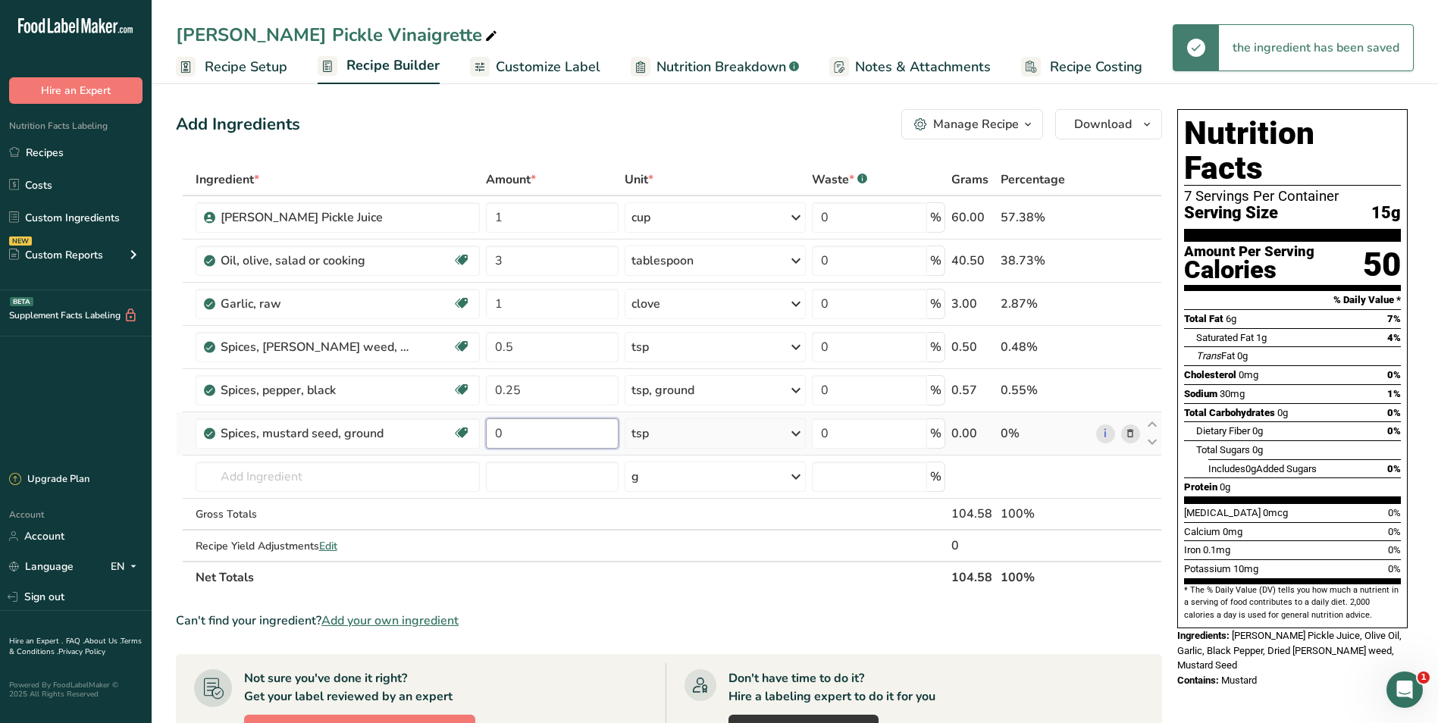
click at [549, 437] on input "0" at bounding box center [552, 433] width 133 height 30
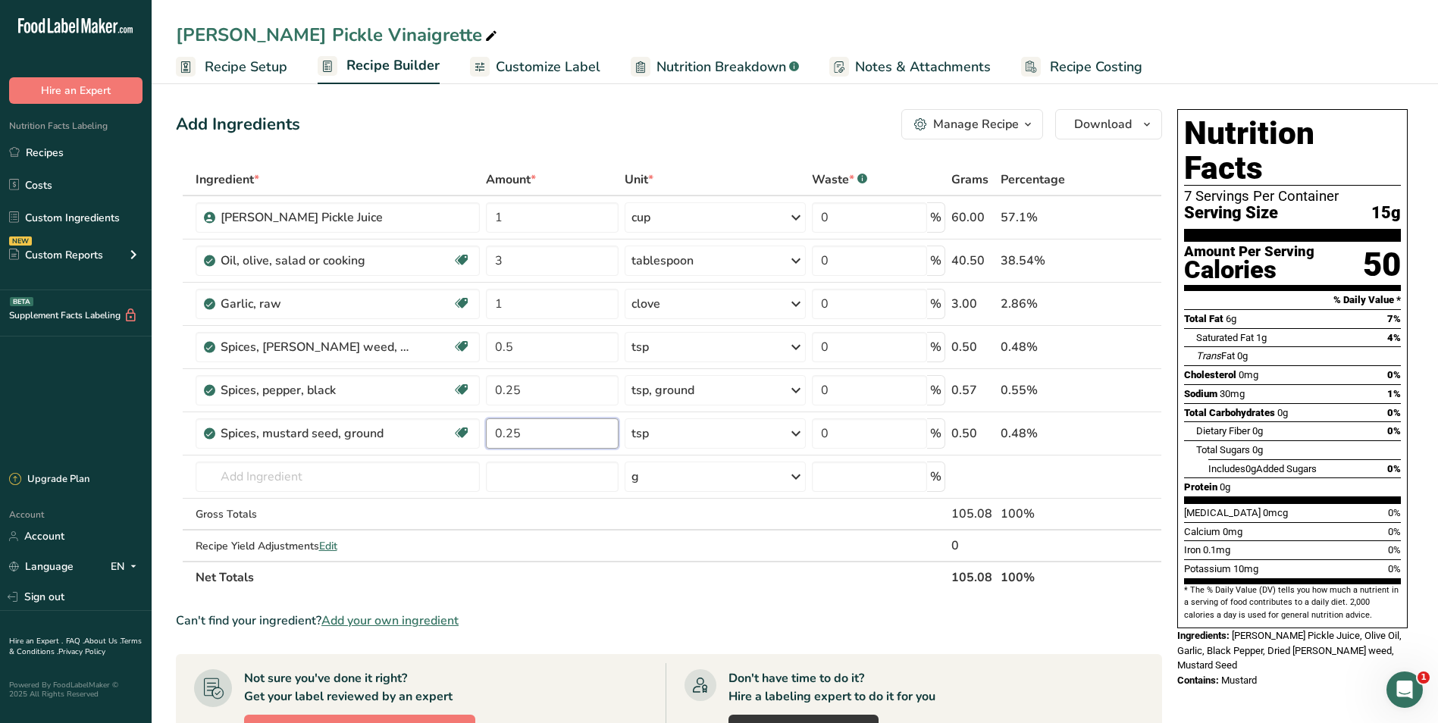
type input "0.25"
click at [597, 139] on div "Add Ingredients Manage Recipe Delete Recipe Duplicate Recipe Scale Recipe Save …" at bounding box center [673, 596] width 995 height 986
click at [219, 62] on span "Recipe Setup" at bounding box center [246, 67] width 83 height 20
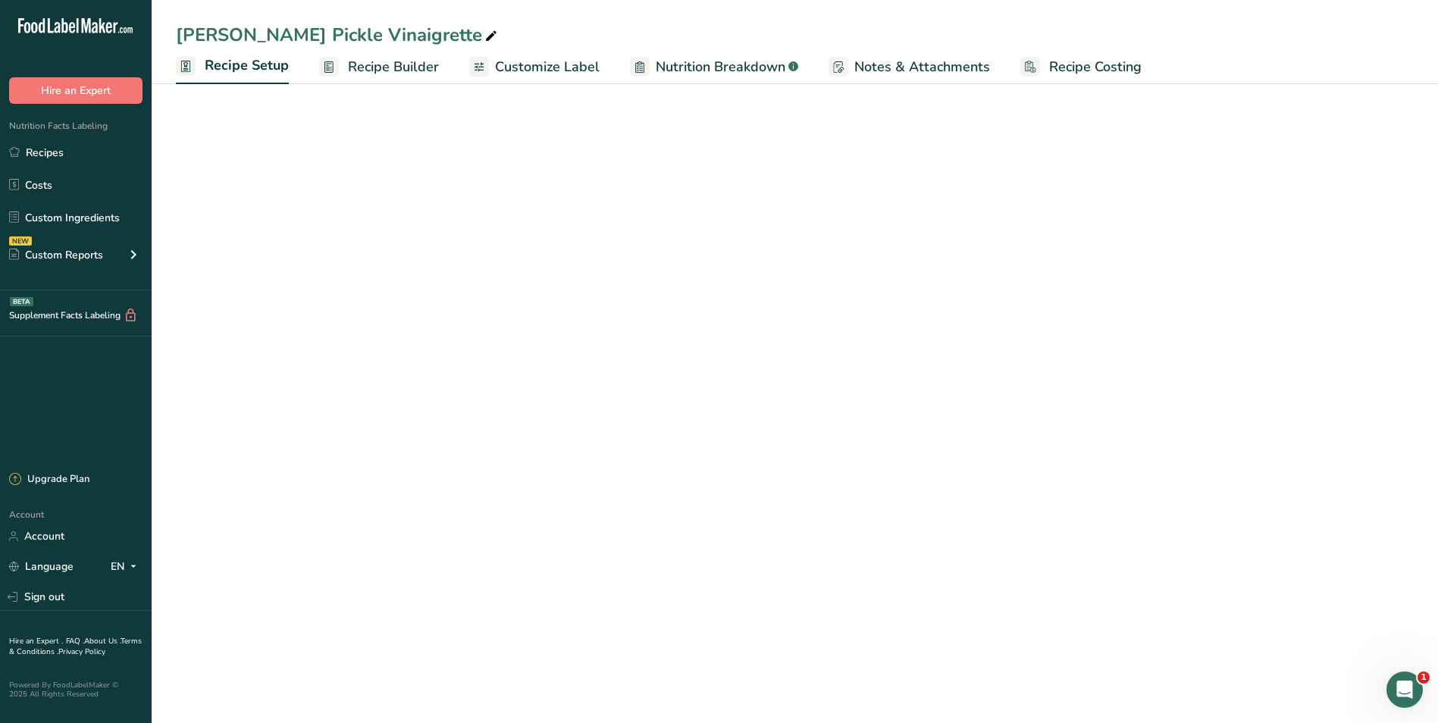
select select "19"
select select "22"
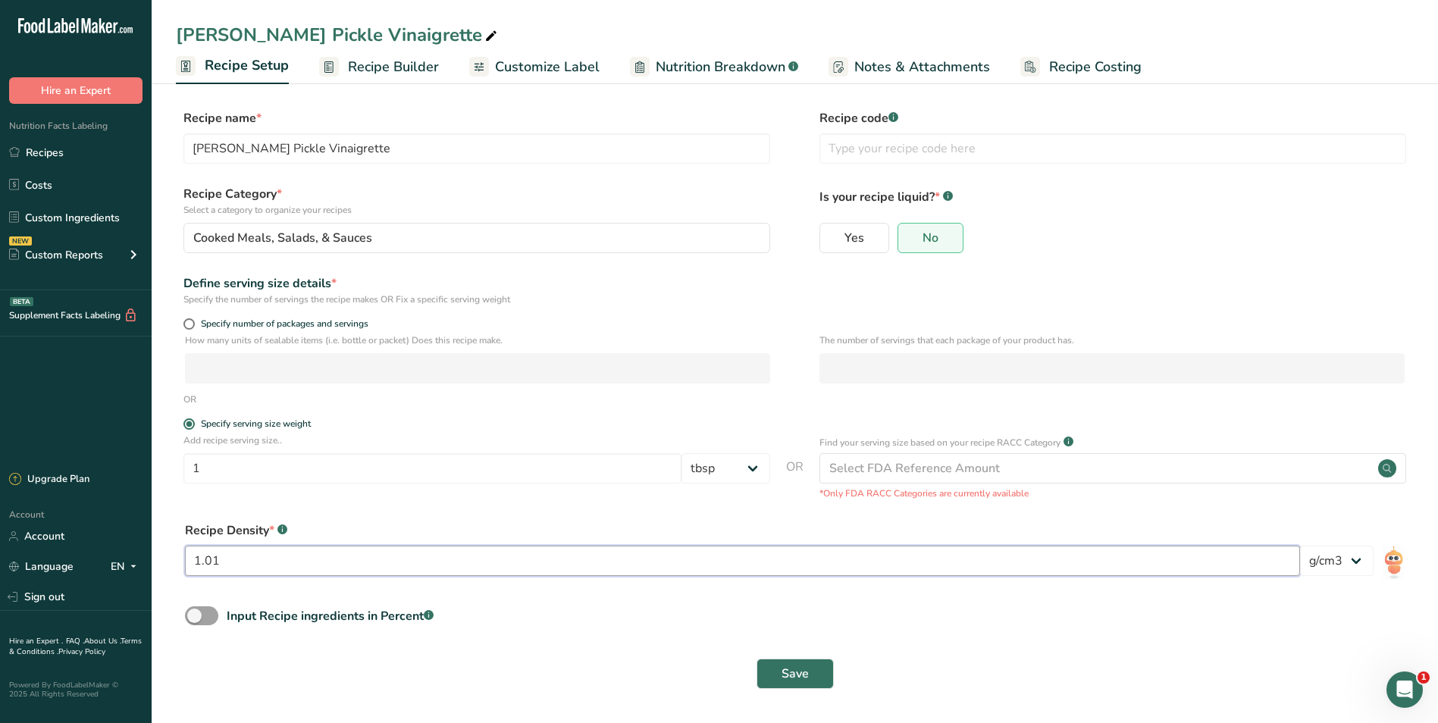
click at [474, 556] on input "1.01" at bounding box center [742, 561] width 1115 height 30
type input "1"
type input "0.9"
click at [963, 633] on div "Input Recipe ingredients in Percent .a-a{fill:#347362;}.b-a{fill:#fff;}" at bounding box center [795, 621] width 1238 height 31
click at [792, 671] on span "Save" at bounding box center [794, 674] width 27 height 18
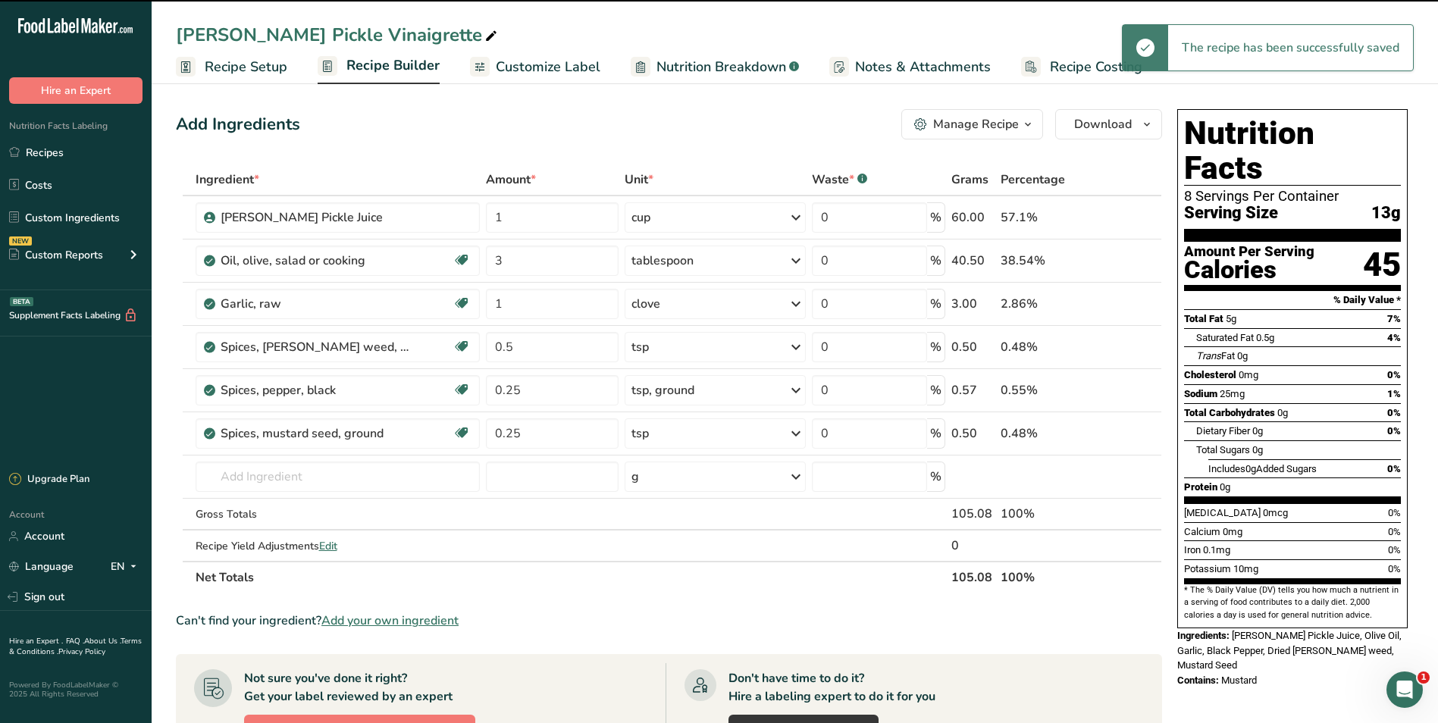
click at [401, 65] on span "Recipe Builder" at bounding box center [392, 65] width 93 height 20
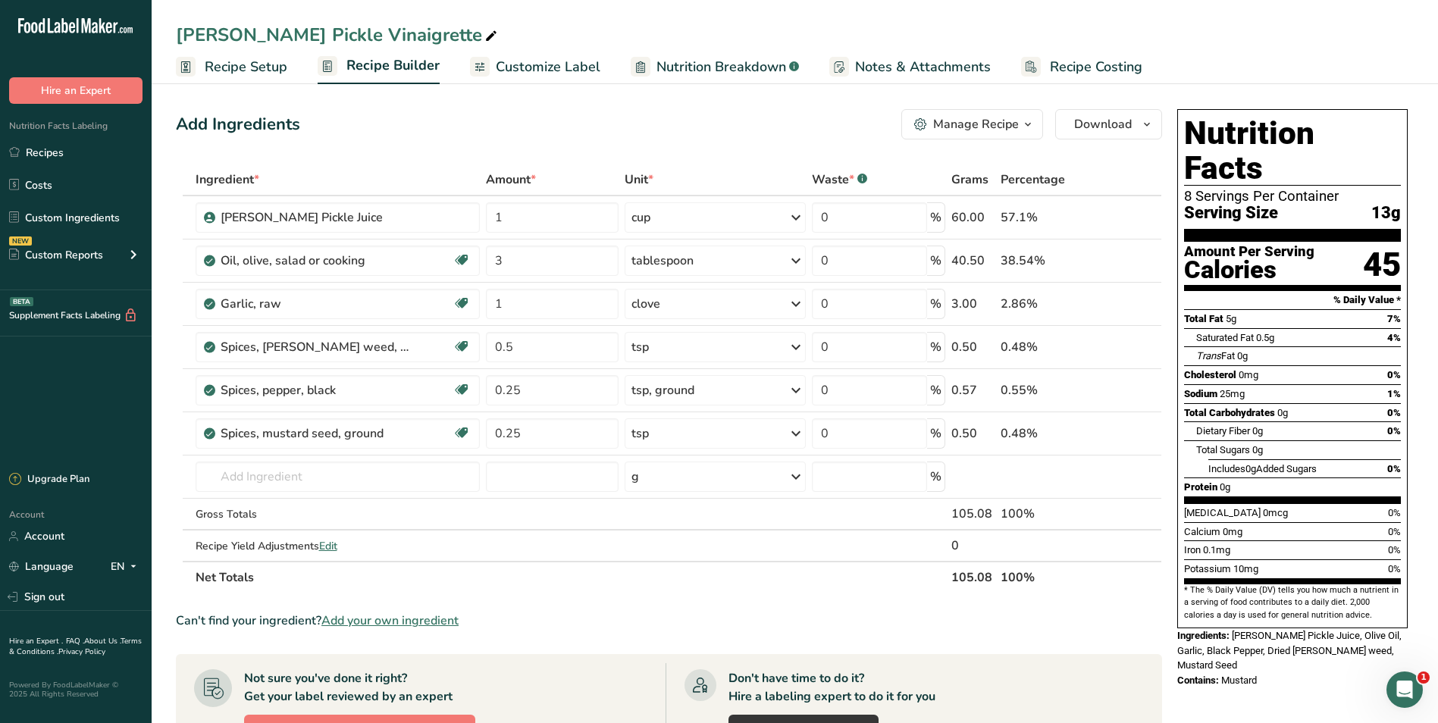
click at [548, 77] on span "Customize Label" at bounding box center [548, 67] width 105 height 20
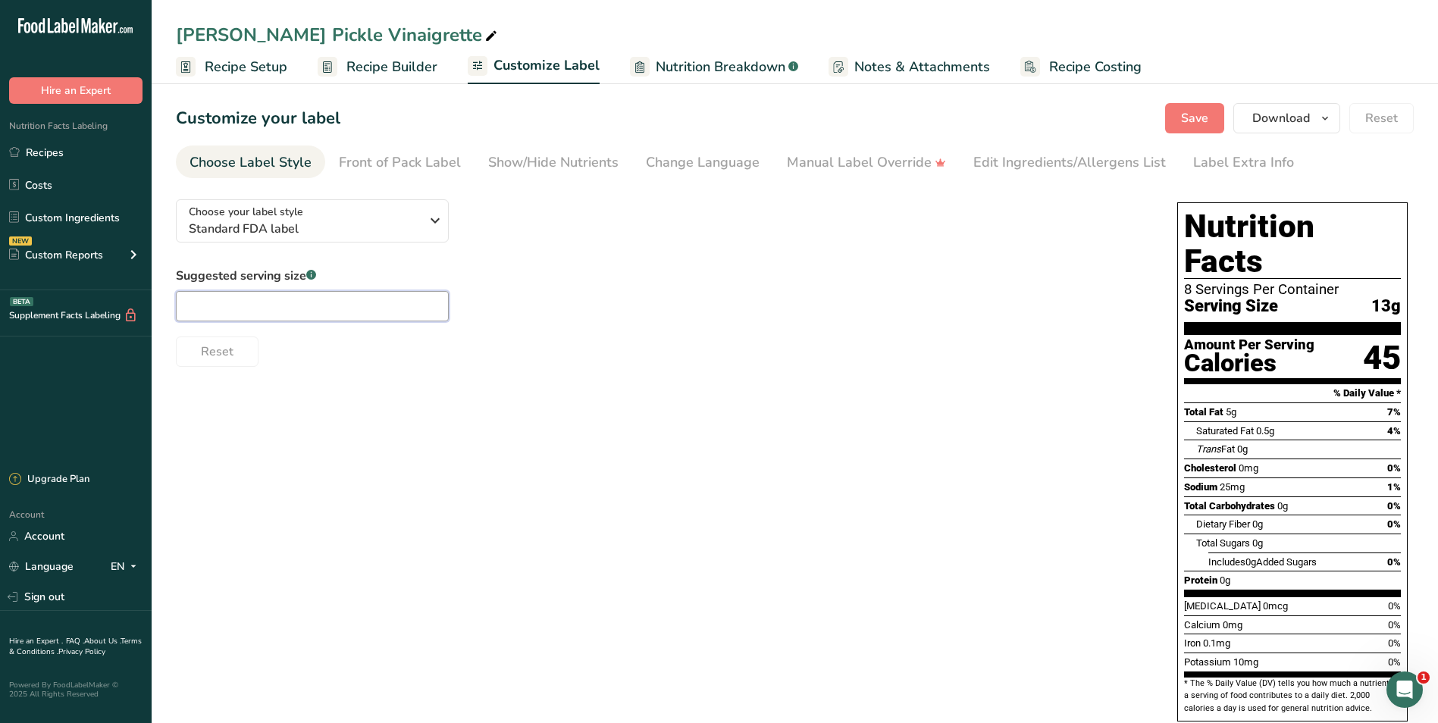
click at [385, 312] on input "text" at bounding box center [312, 306] width 273 height 30
type input "1 Tbsp"
click at [662, 306] on div "Suggested serving size .a-a{fill:#347362;}.b-a{fill:#fff;} 1 Tbsp Reset" at bounding box center [661, 317] width 971 height 100
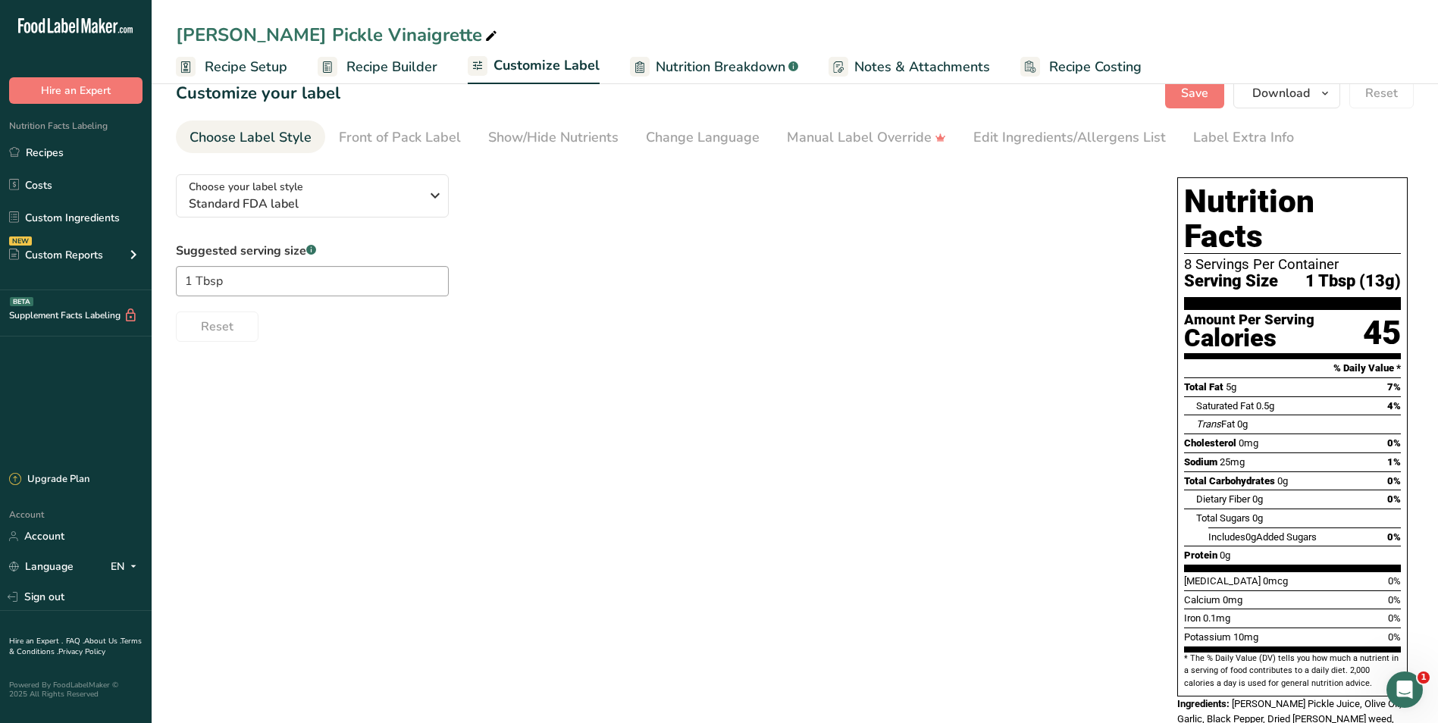
scroll to position [48, 0]
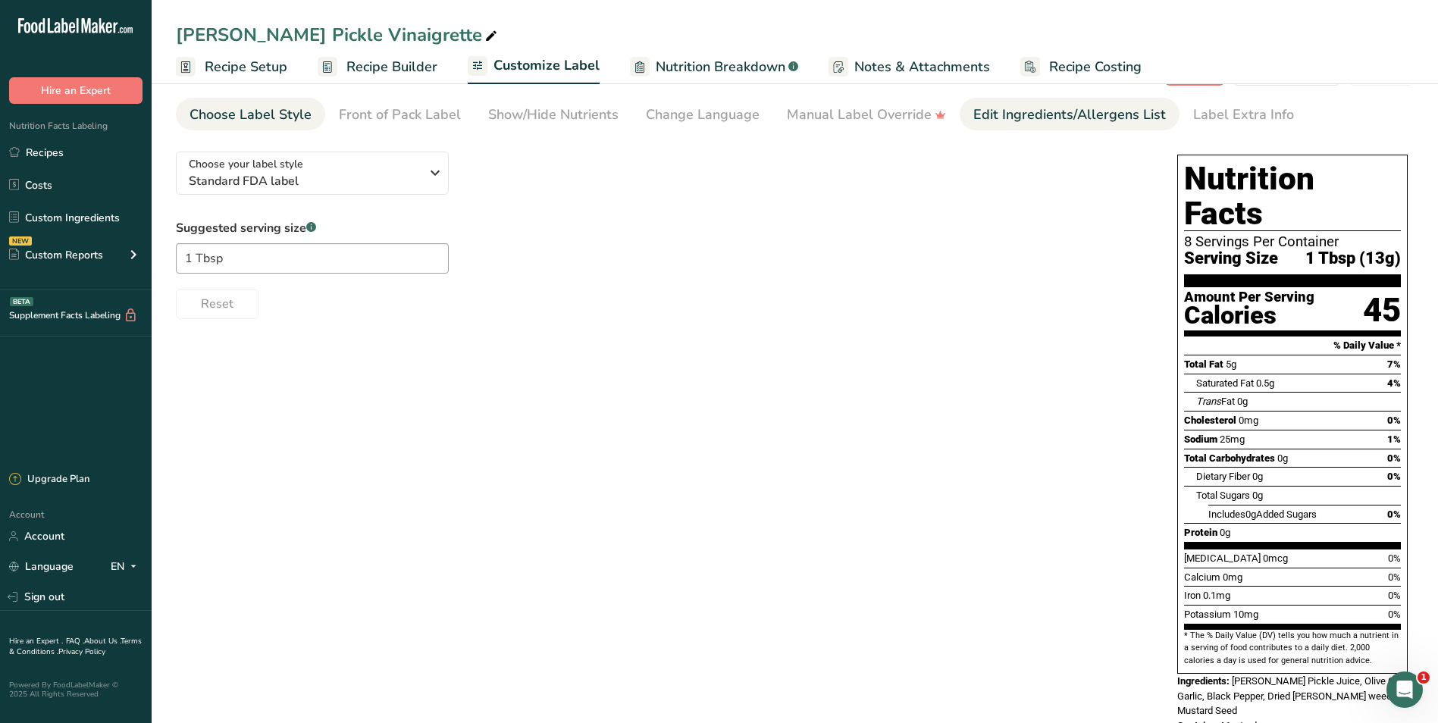
click at [1028, 118] on div "Edit Ingredients/Allergens List" at bounding box center [1069, 115] width 193 height 20
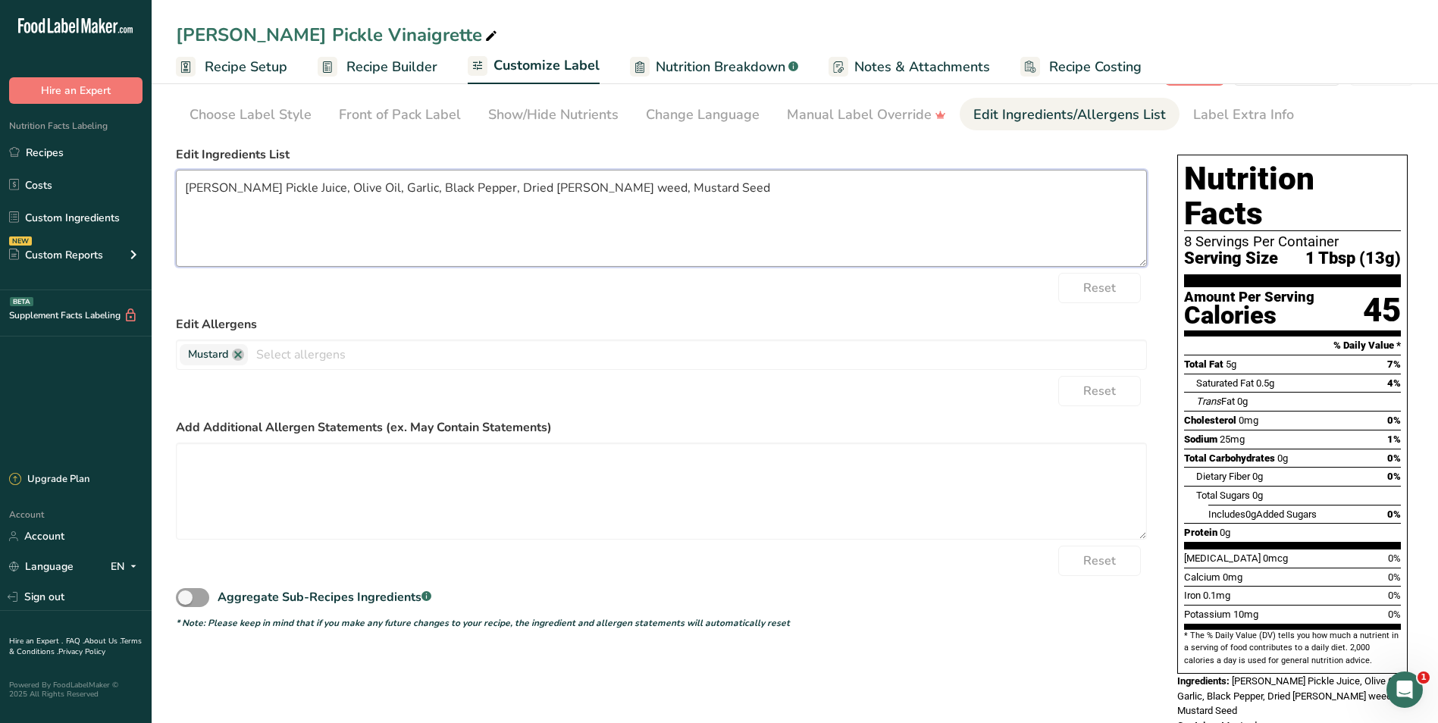
click at [480, 192] on textarea "[PERSON_NAME] Pickle Juice, Olive Oil, Garlic, Black Pepper, Dried [PERSON_NAME…" at bounding box center [661, 218] width 971 height 97
click at [526, 186] on textarea "[PERSON_NAME] Pickle Juice, Olive Oil, Garlic, Black Pepper, Dried [PERSON_NAME…" at bounding box center [661, 218] width 971 height 97
click at [503, 189] on textarea "[PERSON_NAME] Pickle Juice, Olive Oil, Garlic, Black Pepper, Dried [PERSON_NAME…" at bounding box center [661, 218] width 971 height 97
type textarea "[PERSON_NAME] Pickle Juice, Olive Oil, Garlic, Black Pepper, Dried [PERSON_NAME…"
click at [774, 302] on form "Edit Ingredients List [PERSON_NAME] Pickle Juice, Olive Oil, Garlic, Black Pepp…" at bounding box center [661, 388] width 971 height 484
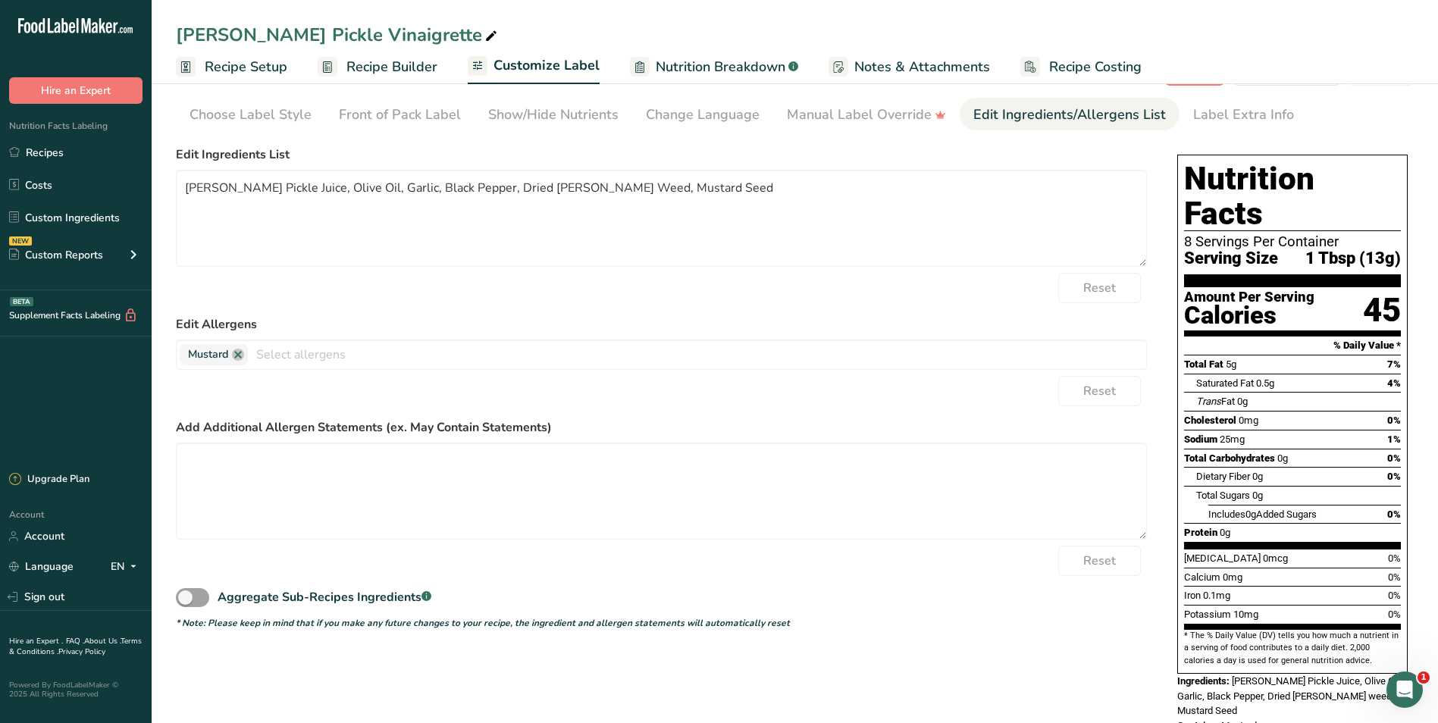
click at [941, 566] on div "Reset" at bounding box center [661, 561] width 971 height 30
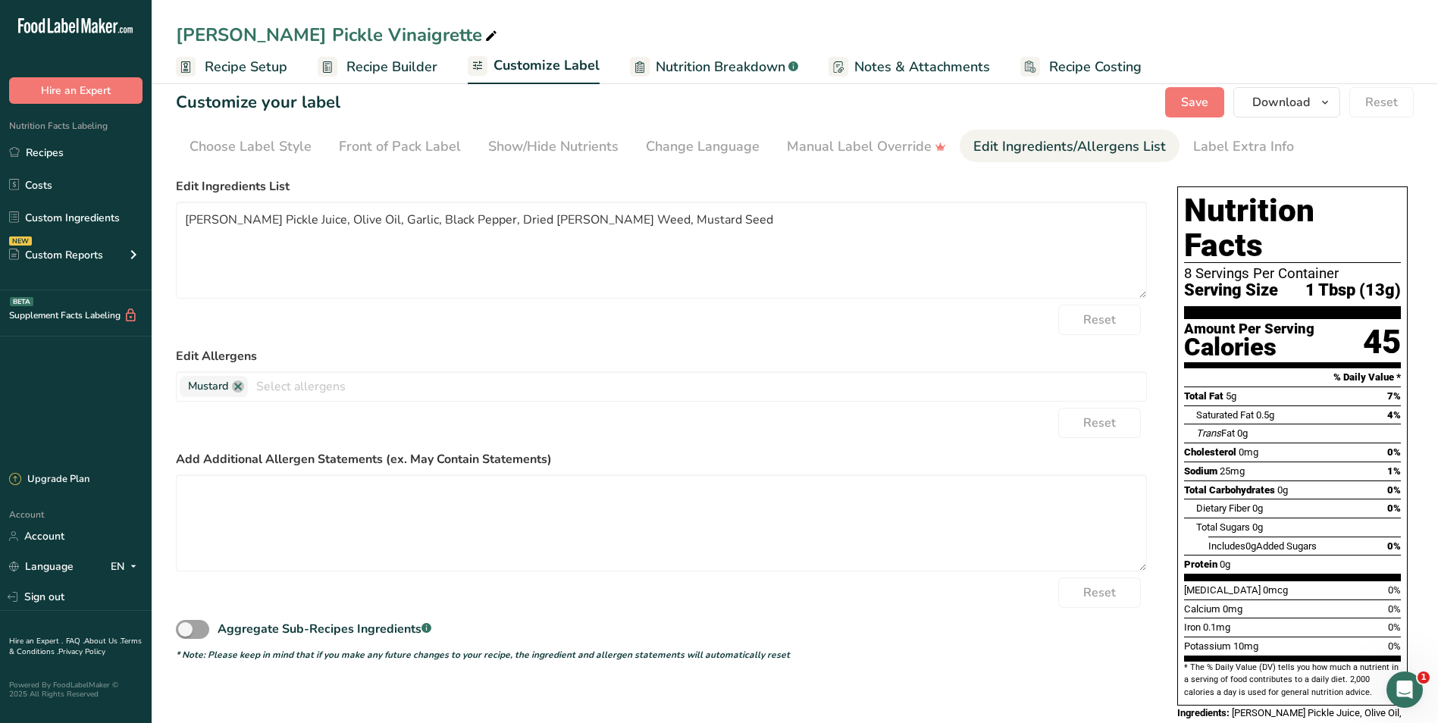
scroll to position [0, 0]
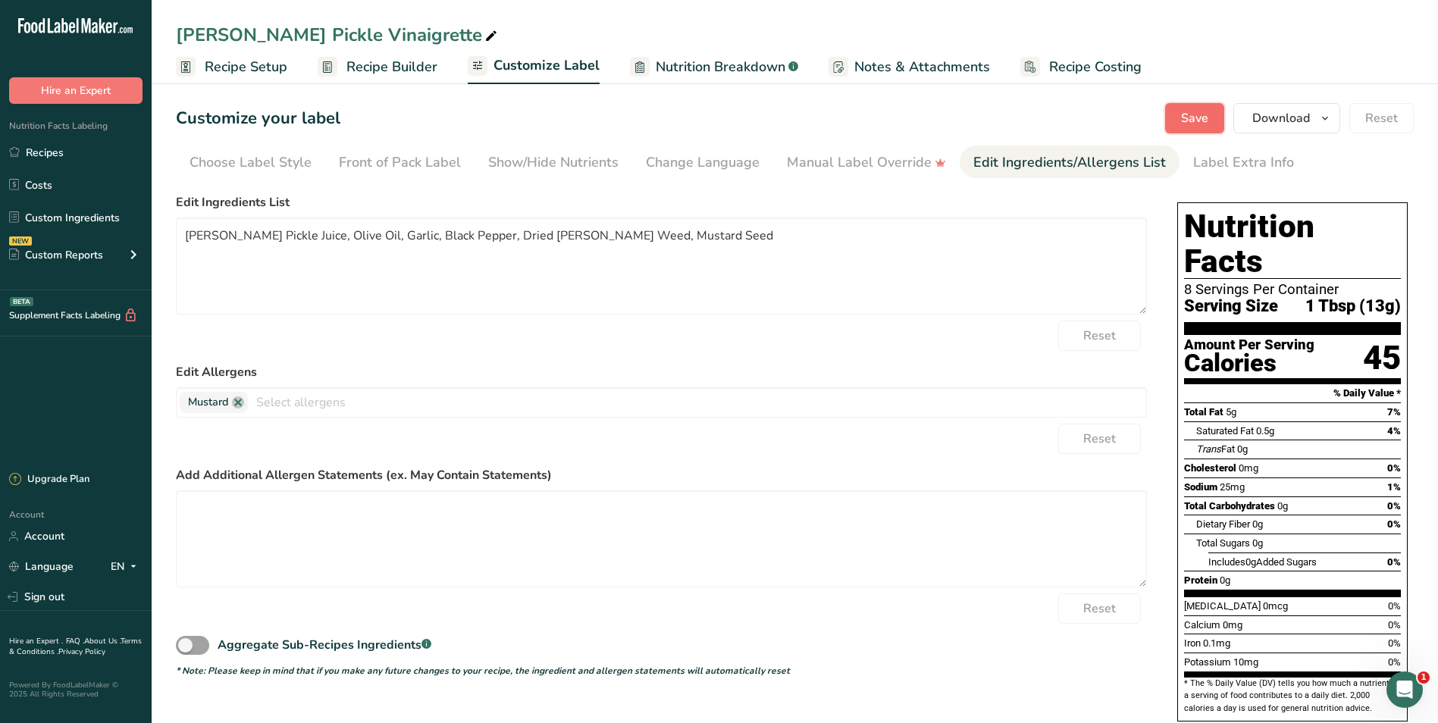
click at [1172, 108] on button "Save" at bounding box center [1194, 118] width 59 height 30
click at [1182, 121] on button "Save" at bounding box center [1194, 118] width 59 height 30
click at [44, 150] on link "Recipes" at bounding box center [76, 152] width 152 height 29
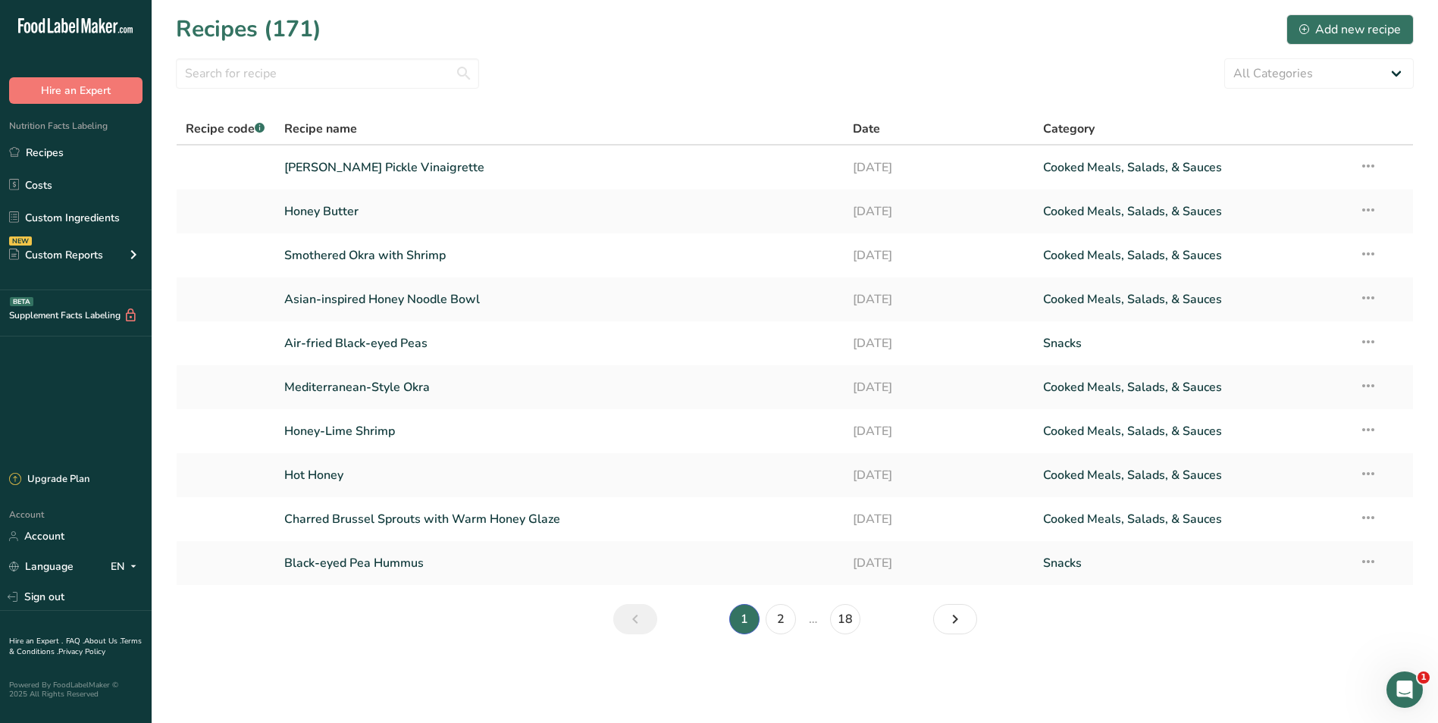
click at [591, 47] on section "Recipes (171) Add new recipe All Categories Baked Goods [GEOGRAPHIC_DATA] Confe…" at bounding box center [795, 329] width 1286 height 659
click at [595, 80] on div "All Categories Baked Goods [GEOGRAPHIC_DATA] Confectionery Cooked Meals, Salads…" at bounding box center [795, 73] width 1238 height 30
click at [280, 83] on input "text" at bounding box center [327, 73] width 303 height 30
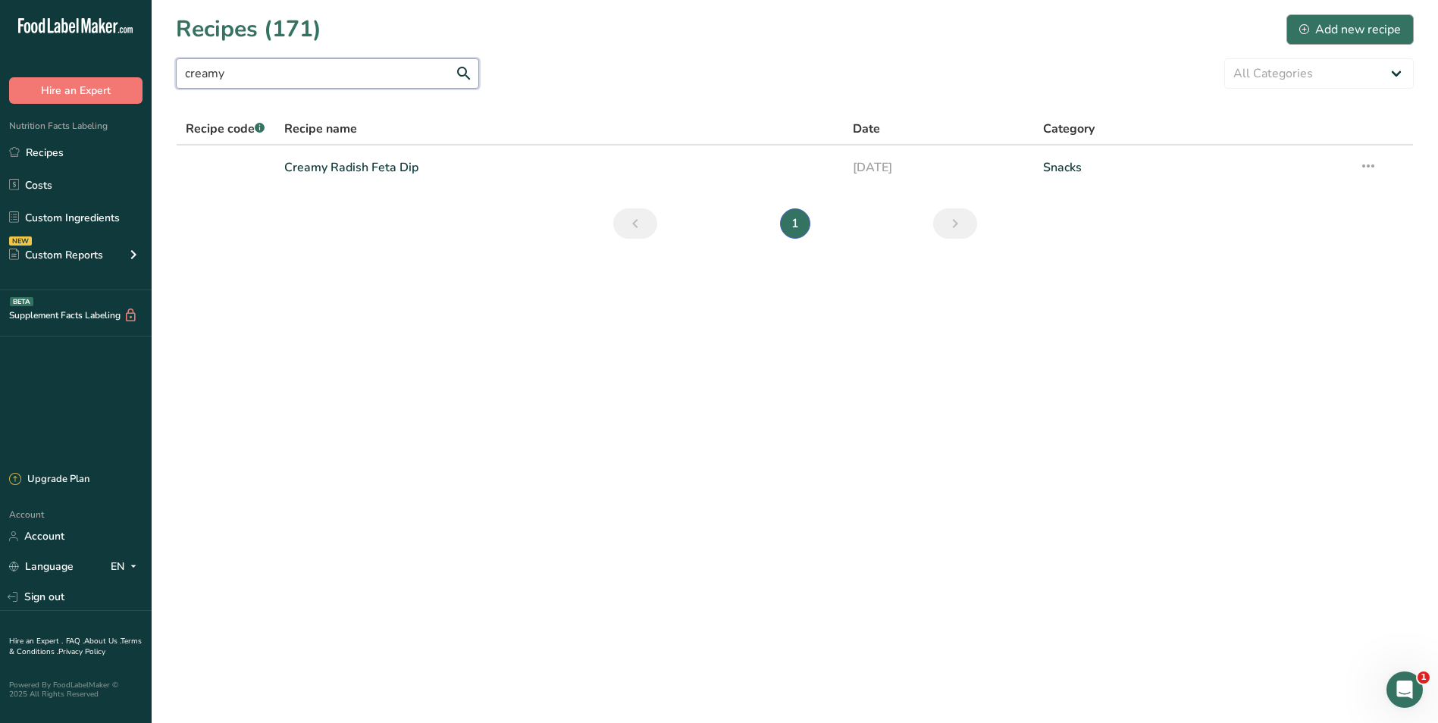
type input "creamy"
click at [1363, 29] on div "Add new recipe" at bounding box center [1350, 29] width 102 height 18
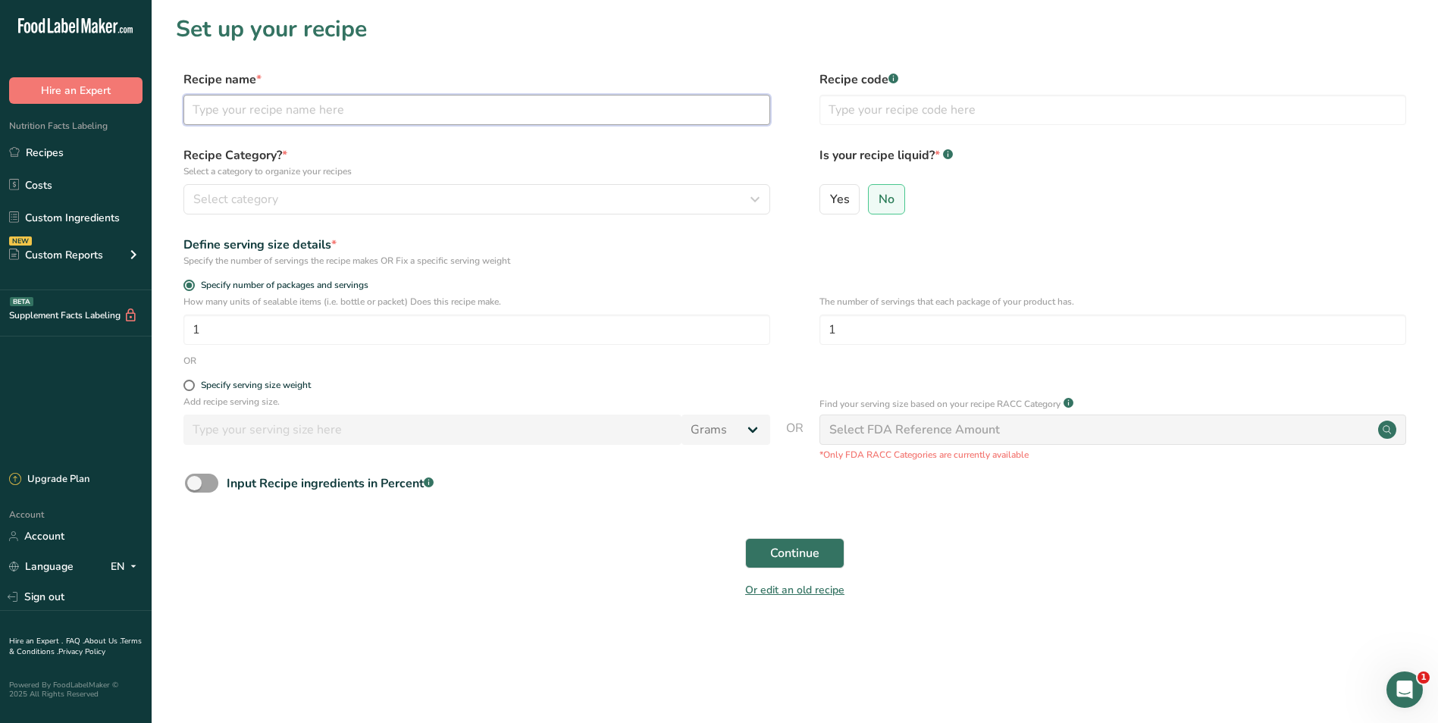
click at [321, 113] on input "text" at bounding box center [476, 110] width 587 height 30
type input "Light & Creamy Balsamic Dressing with Greek Yogurt"
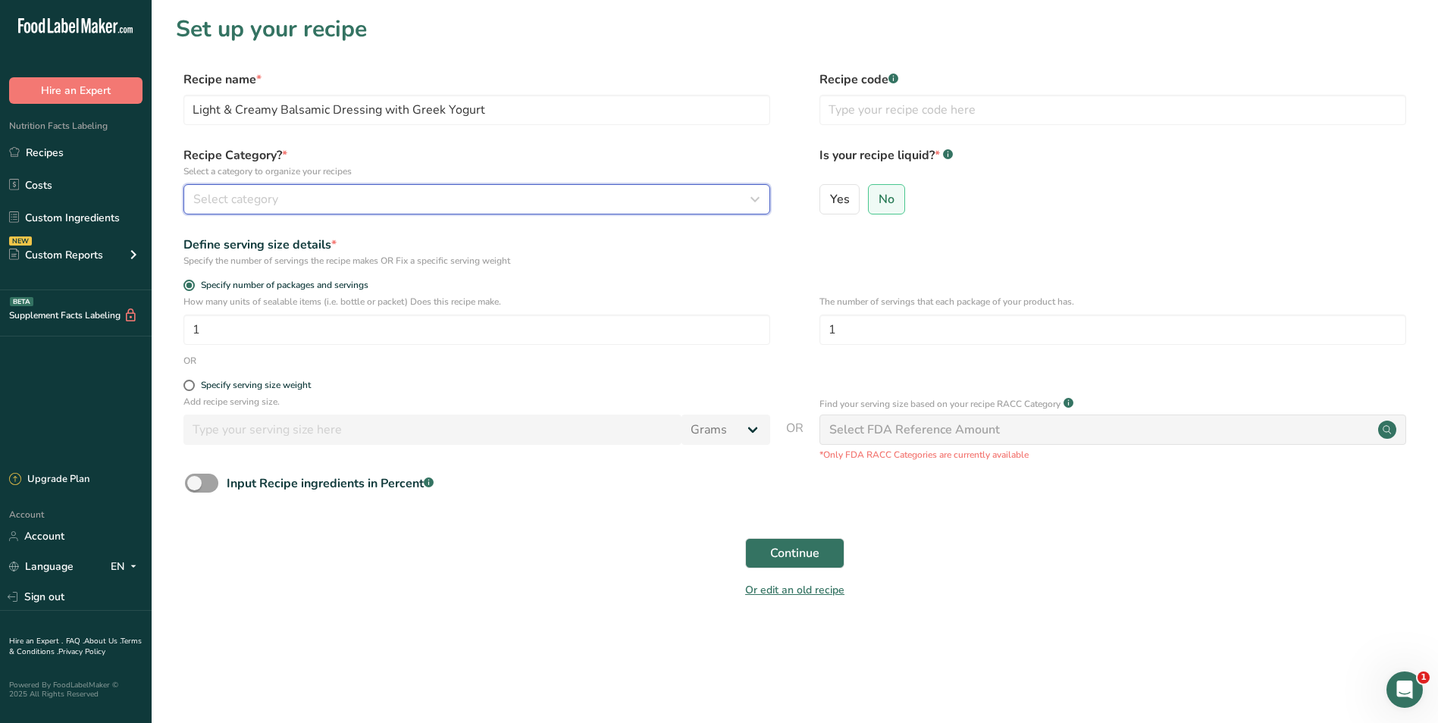
click at [315, 201] on div "Select category" at bounding box center [472, 199] width 558 height 18
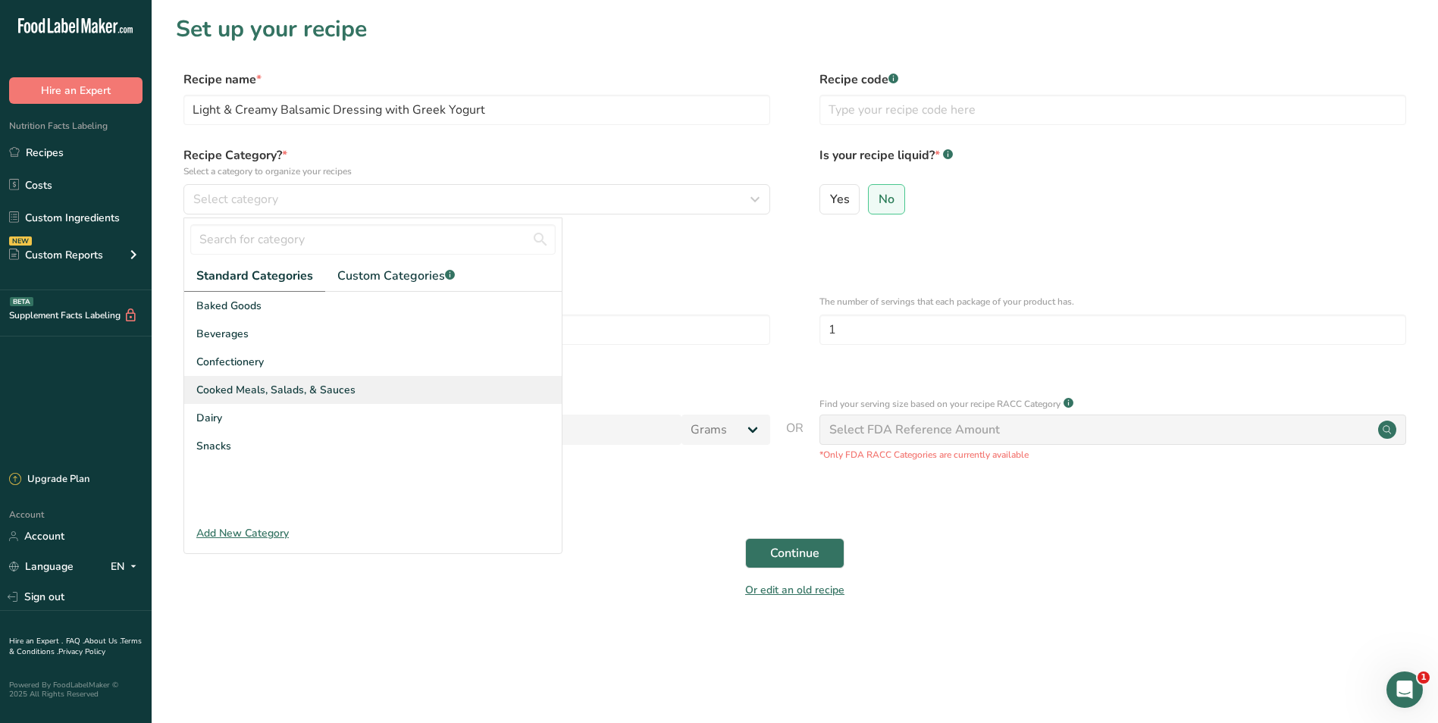
click at [304, 394] on span "Cooked Meals, Salads, & Sauces" at bounding box center [275, 390] width 159 height 16
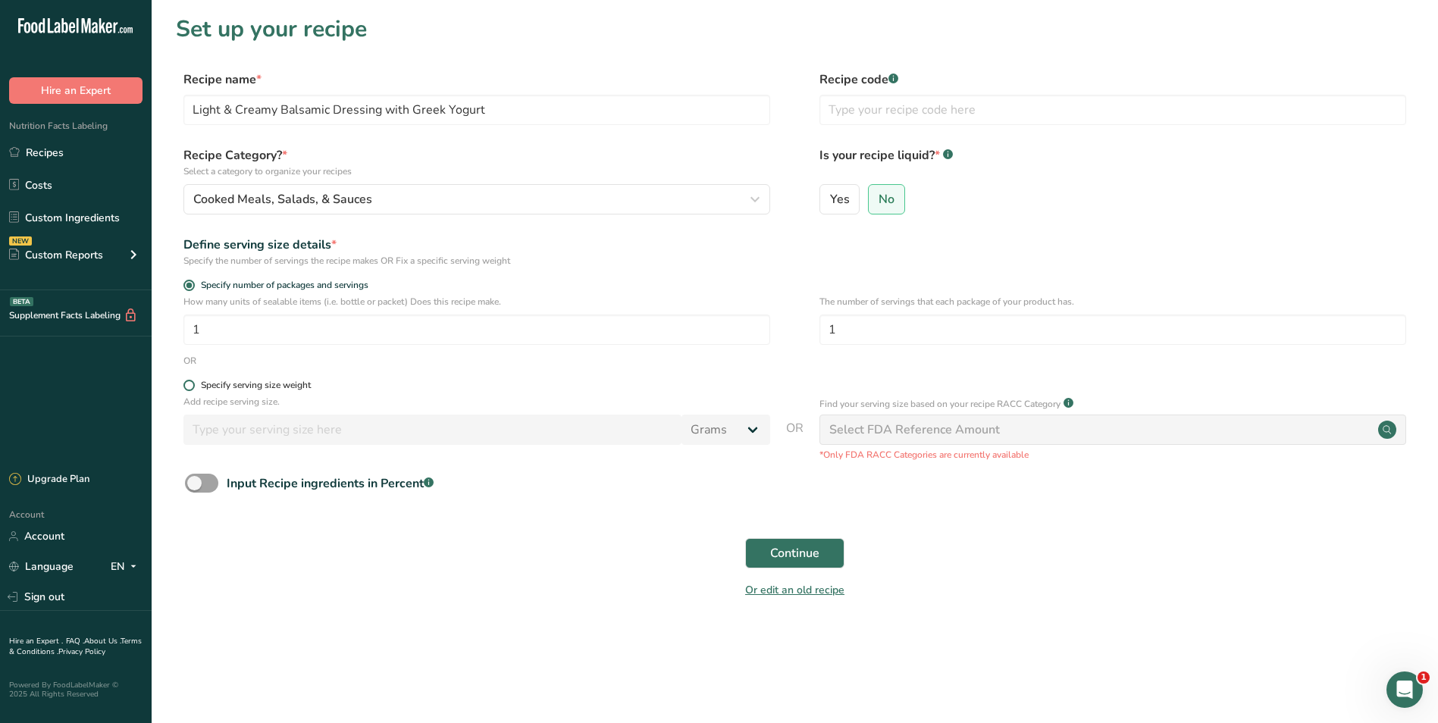
click at [191, 387] on span at bounding box center [188, 385] width 11 height 11
click at [191, 387] on input "Specify serving size weight" at bounding box center [188, 385] width 10 height 10
radio input "true"
radio input "false"
click at [274, 437] on input "number" at bounding box center [432, 430] width 498 height 30
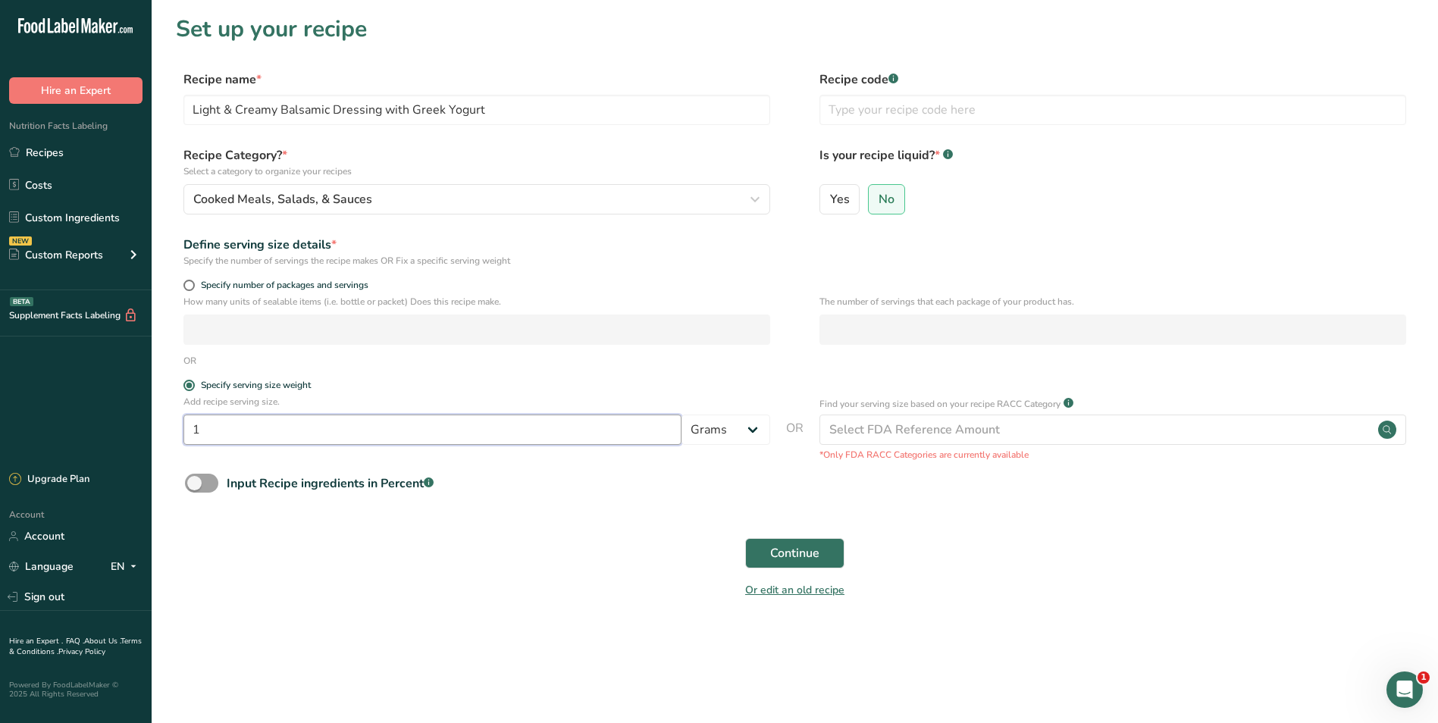
type input "1"
click at [260, 398] on p "Add recipe serving size." at bounding box center [476, 402] width 587 height 14
drag, startPoint x: 260, startPoint y: 398, endPoint x: 259, endPoint y: 422, distance: 24.3
click at [259, 422] on input "1" at bounding box center [432, 430] width 498 height 30
click at [728, 430] on select "Grams kg mg mcg lb oz l mL fl oz tbsp tsp cup qt gallon" at bounding box center [725, 430] width 89 height 30
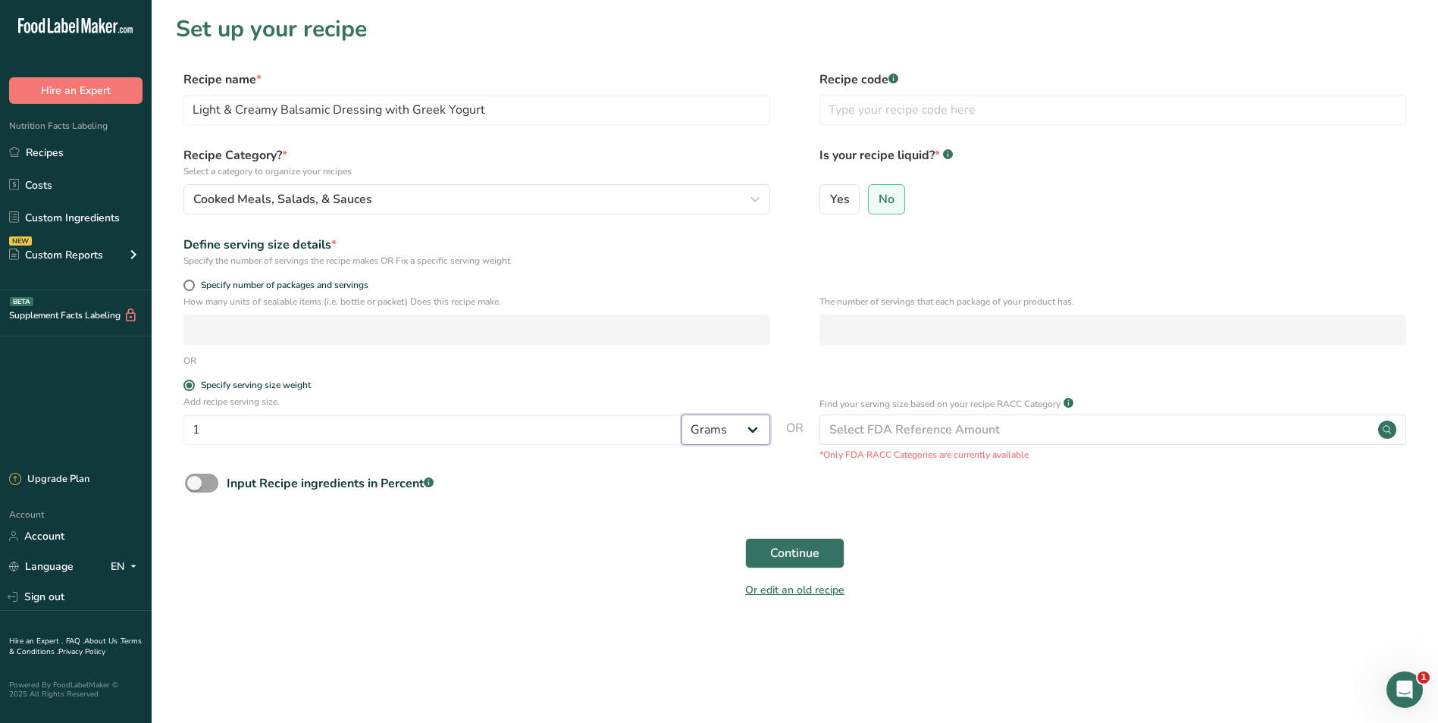
select select "19"
click at [681, 415] on select "Grams kg mg mcg lb oz l mL fl oz tbsp tsp cup qt gallon" at bounding box center [725, 430] width 89 height 30
select select "22"
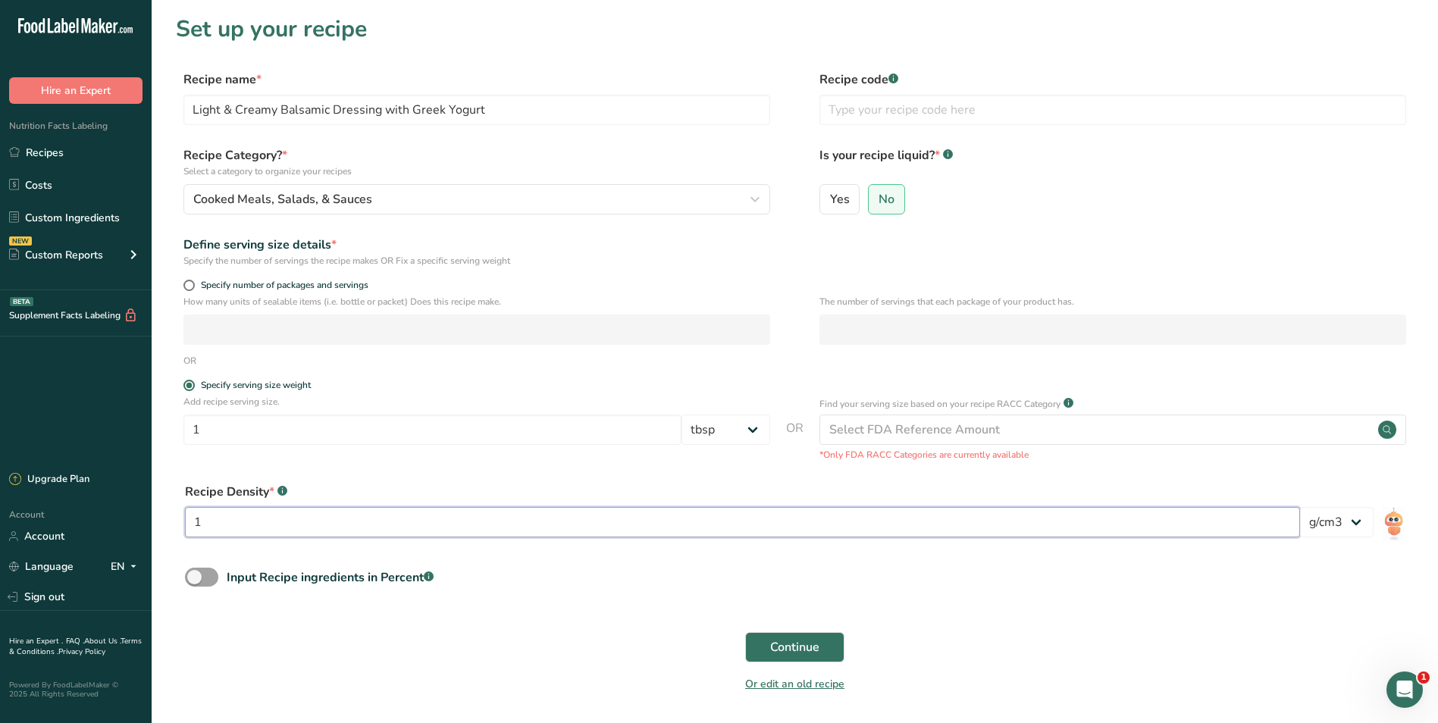
click at [380, 536] on input "1" at bounding box center [742, 522] width 1115 height 30
type input "0.98"
click at [808, 650] on span "Continue" at bounding box center [794, 647] width 49 height 18
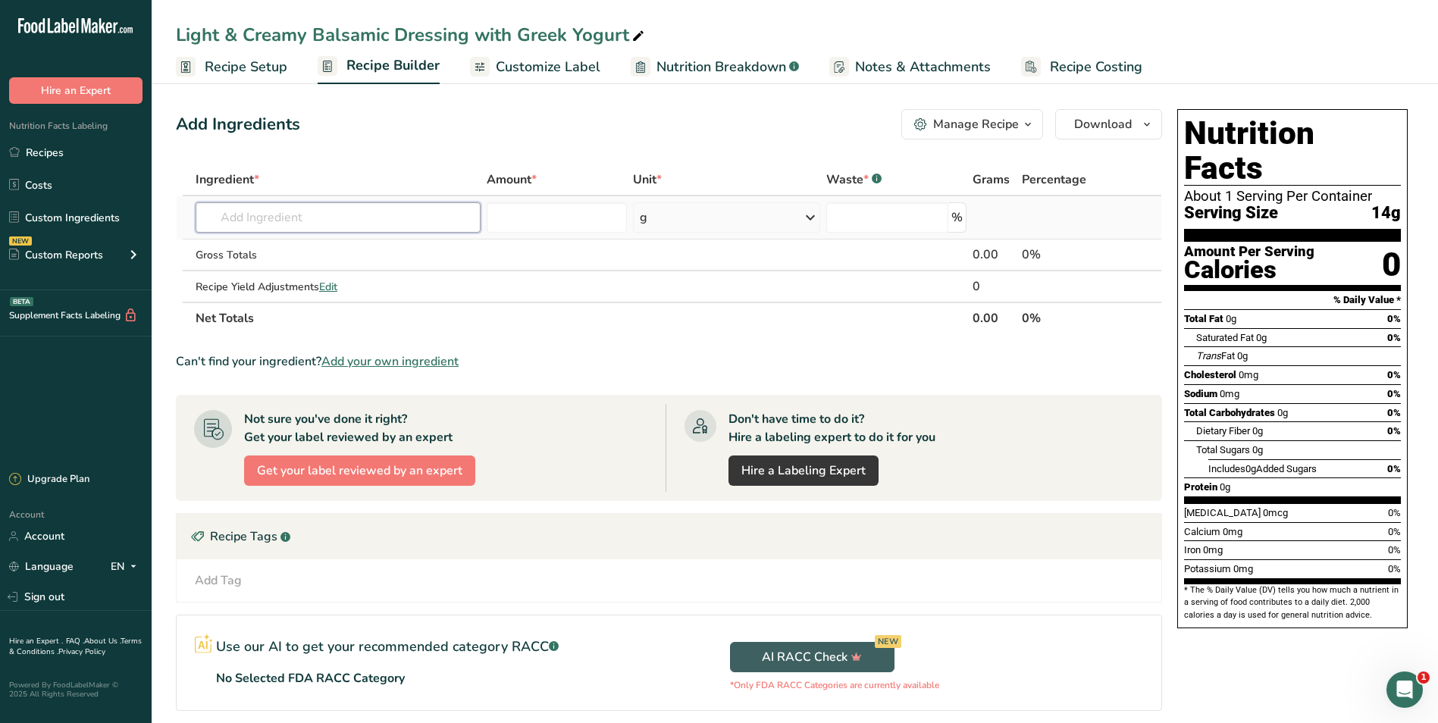
click at [365, 221] on input "text" at bounding box center [338, 217] width 285 height 30
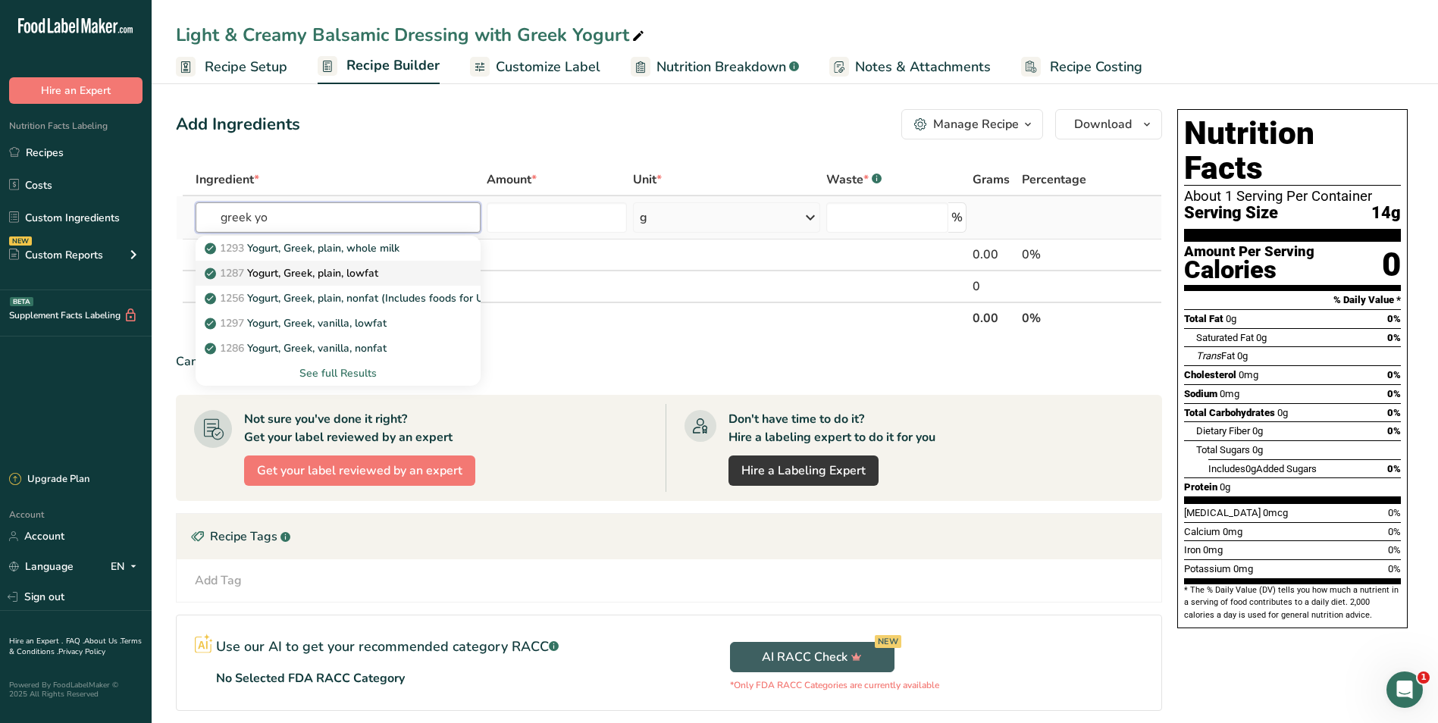
type input "greek yo"
click at [428, 269] on div "1287 Yogurt, Greek, plain, lowfat" at bounding box center [326, 273] width 236 height 16
type input "Yogurt, Greek, plain, lowfat"
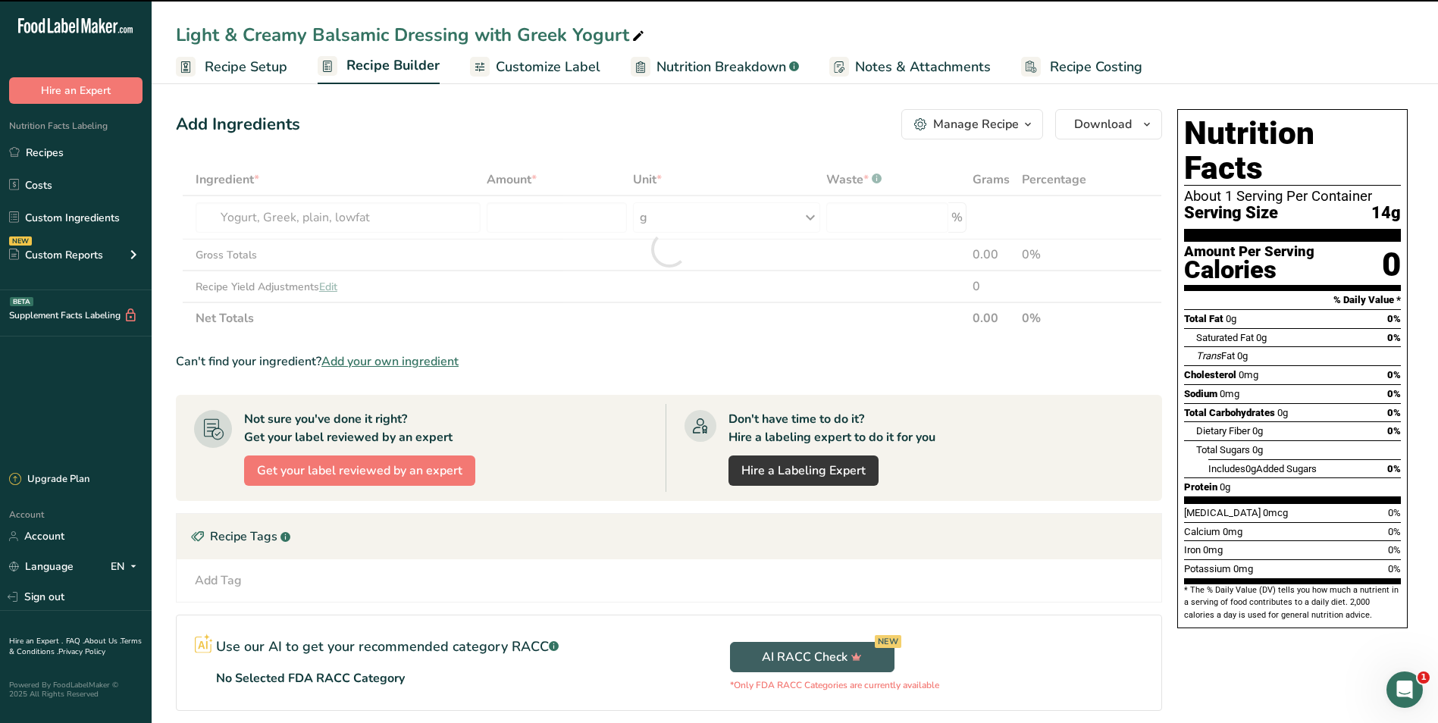
type input "0"
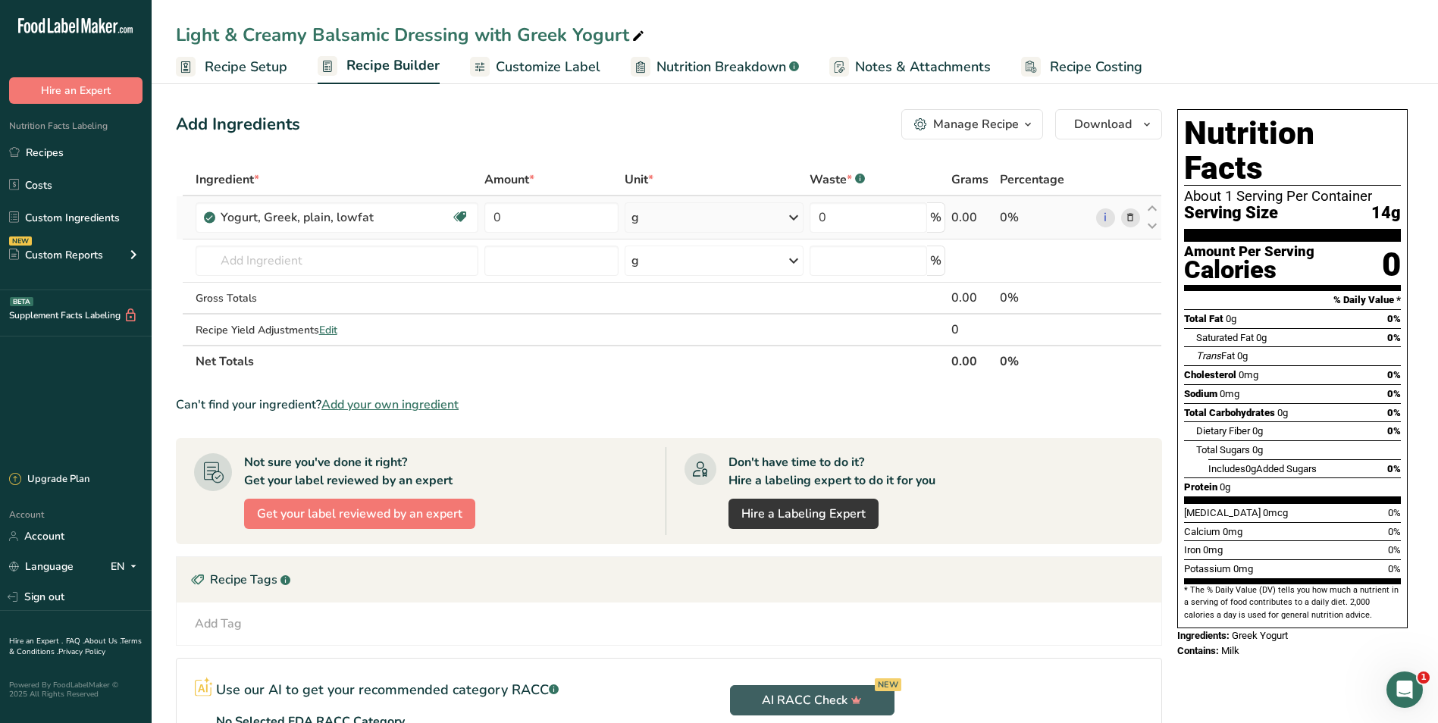
click at [719, 224] on div "g" at bounding box center [714, 217] width 179 height 30
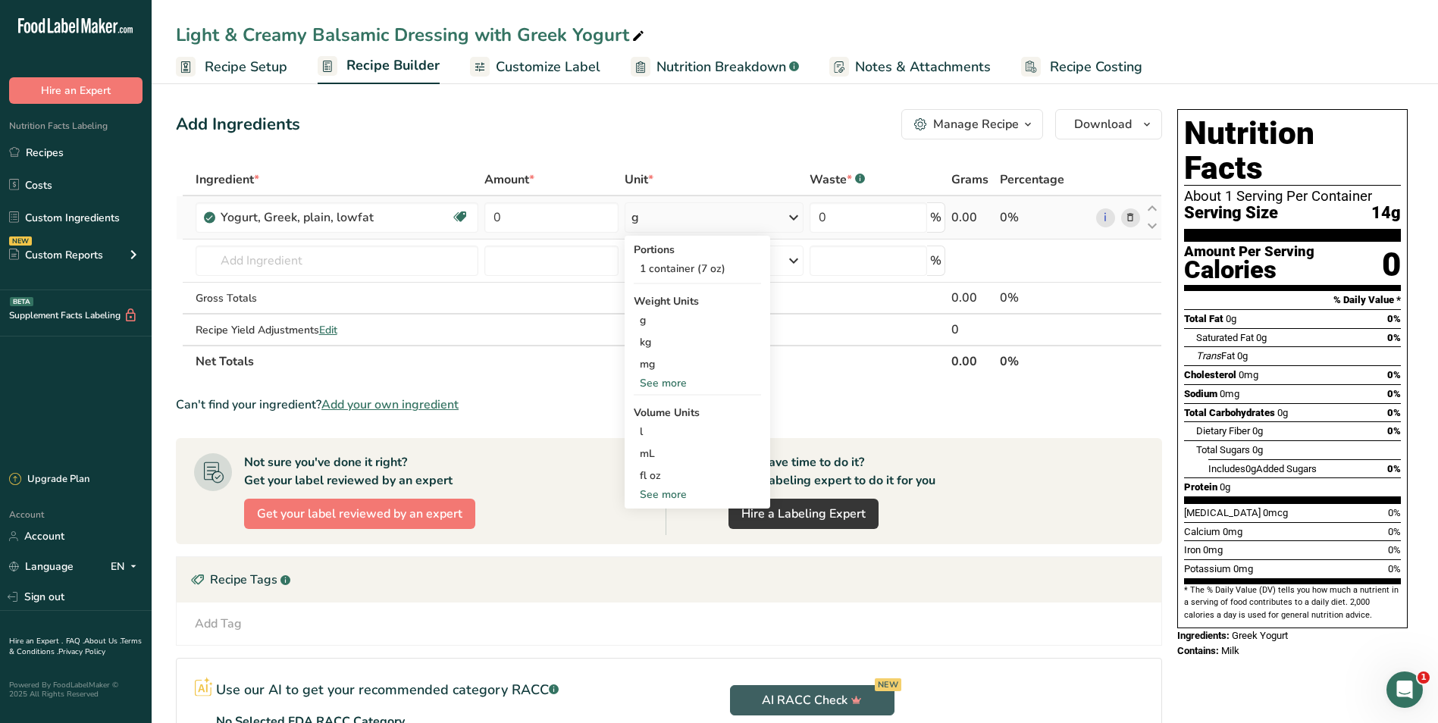
click at [675, 493] on div "See more" at bounding box center [697, 495] width 127 height 16
click at [670, 537] on div "cup" at bounding box center [697, 542] width 115 height 16
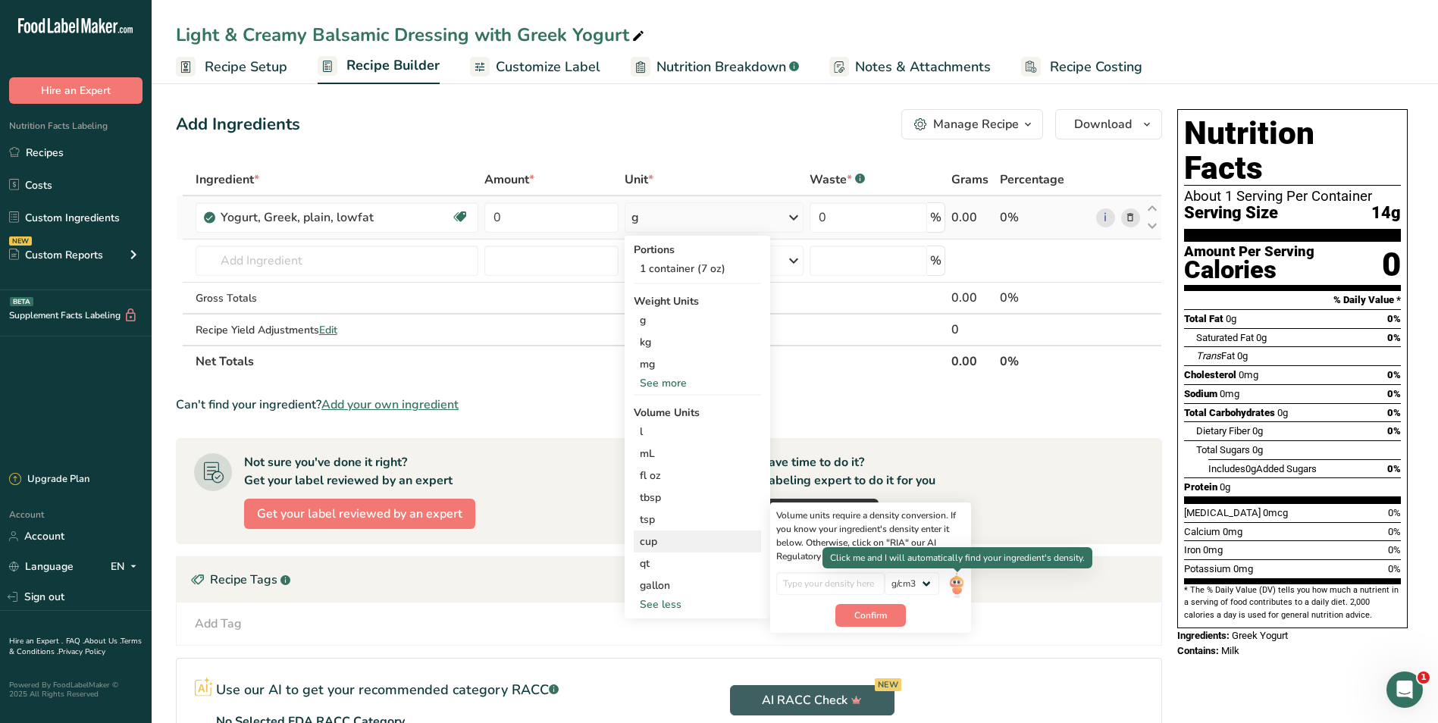
click at [962, 588] on img at bounding box center [956, 585] width 17 height 27
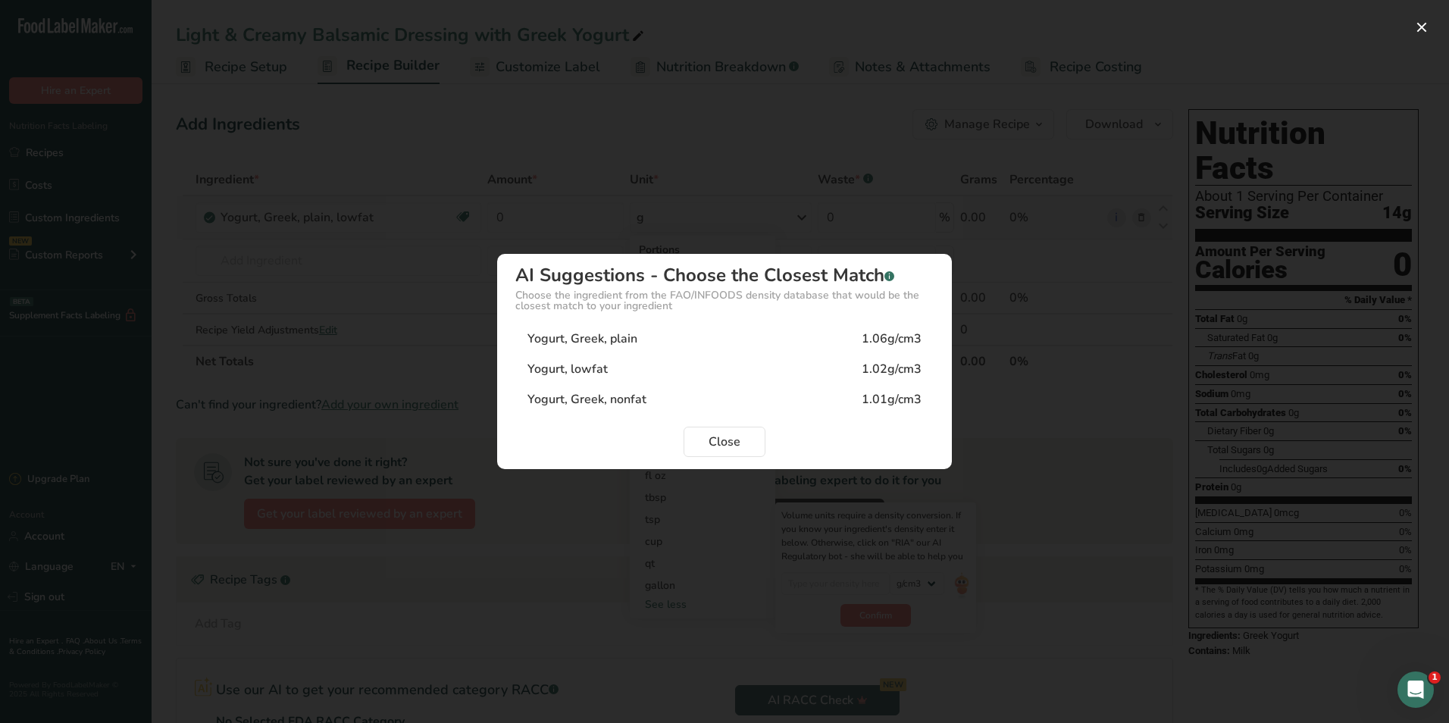
click at [622, 337] on div "Yogurt, Greek, plain" at bounding box center [583, 339] width 110 height 18
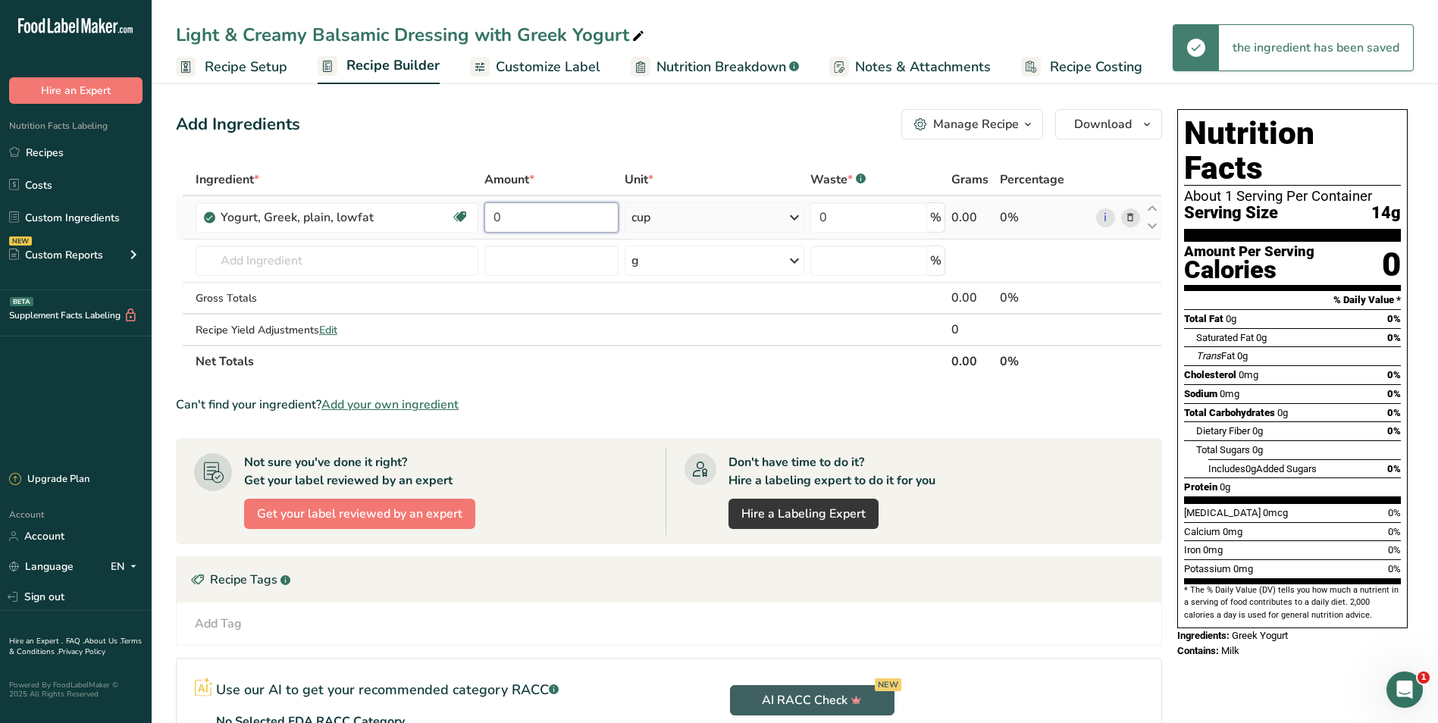
click at [559, 215] on input "0" at bounding box center [551, 217] width 134 height 30
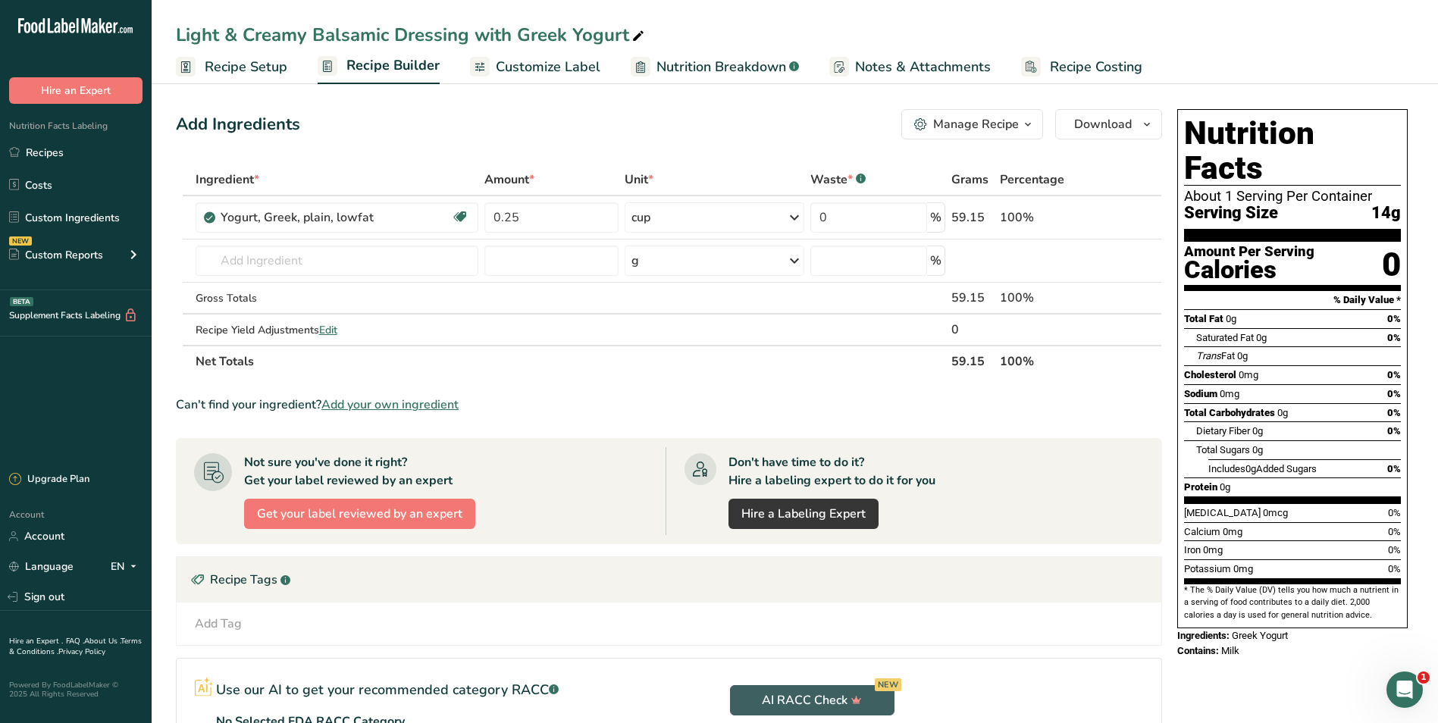
click at [682, 131] on div "Add Ingredients Manage Recipe Delete Recipe Duplicate Recipe Scale Recipe Save …" at bounding box center [669, 124] width 986 height 30
click at [292, 265] on input "text" at bounding box center [337, 261] width 283 height 30
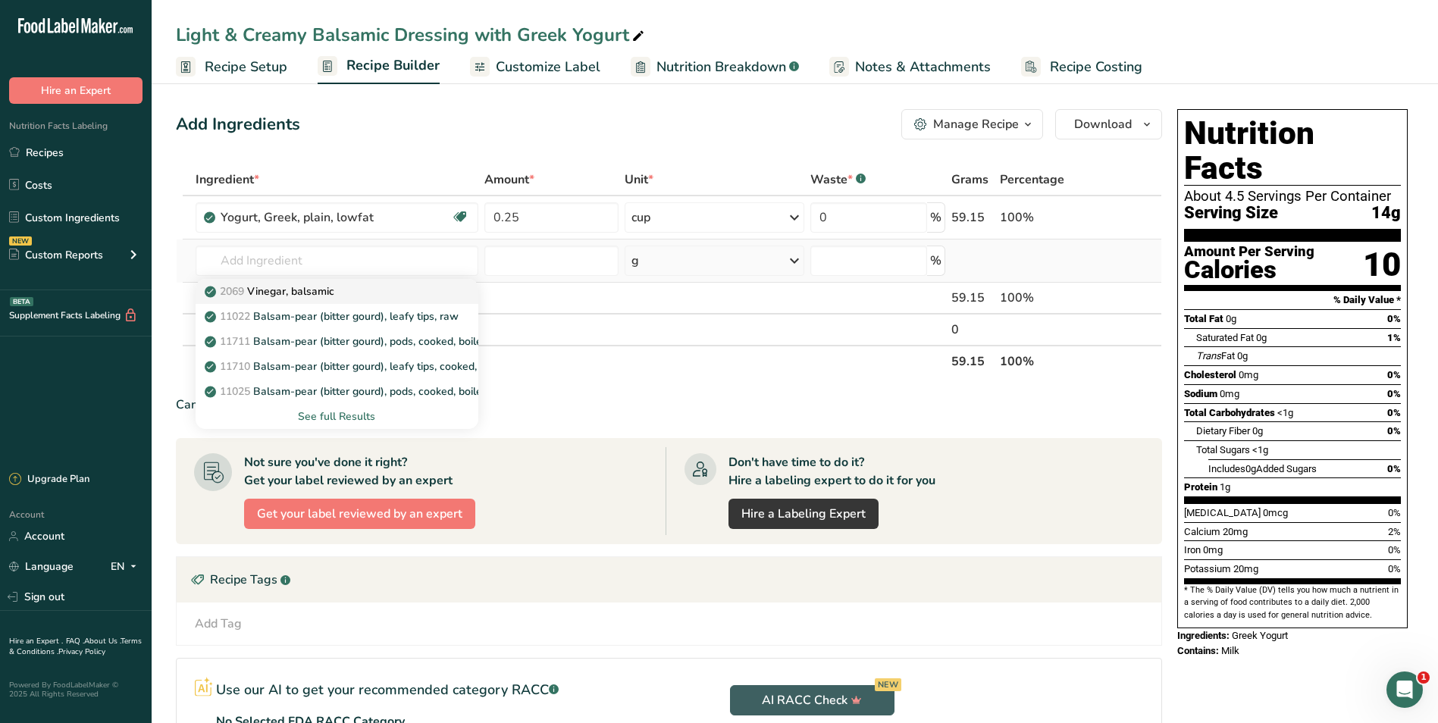
click at [299, 286] on p "2069 Vinegar, balsamic" at bounding box center [271, 291] width 127 height 16
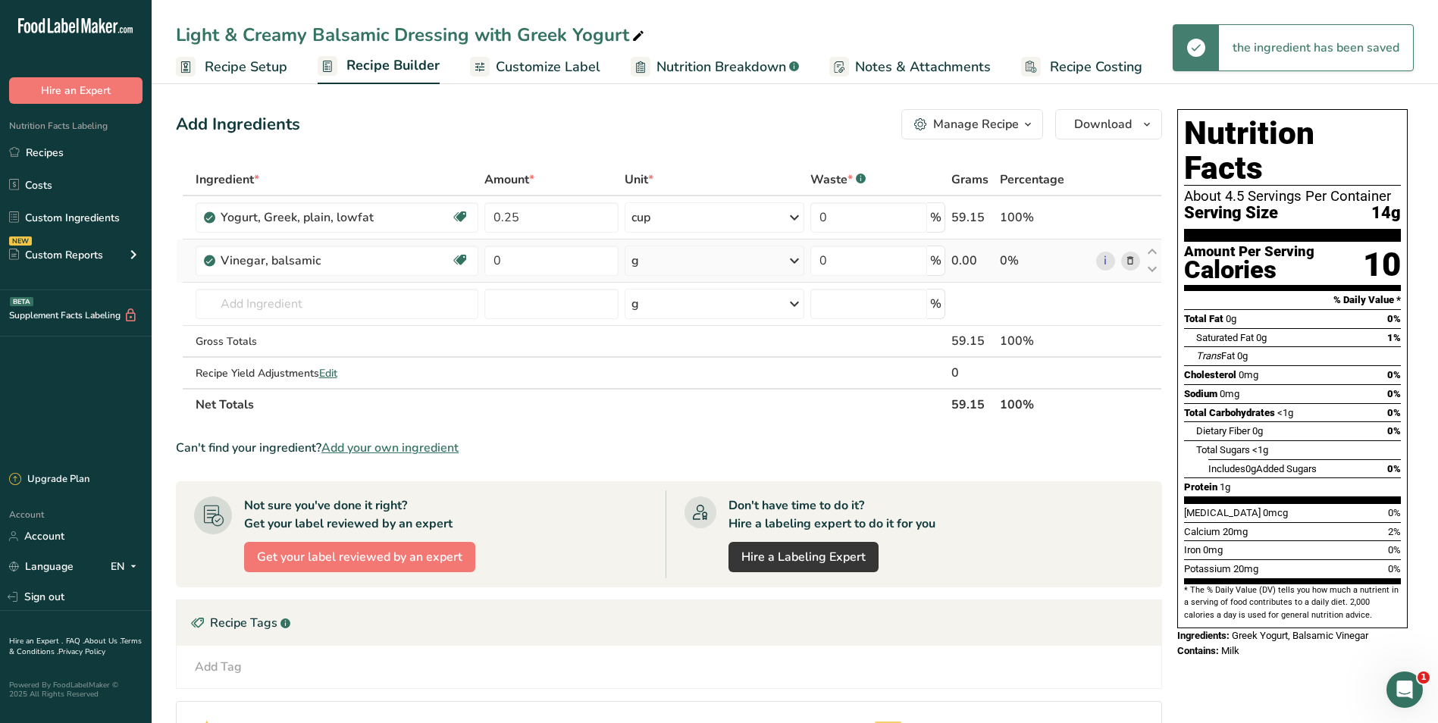
click at [662, 265] on div "g" at bounding box center [715, 261] width 180 height 30
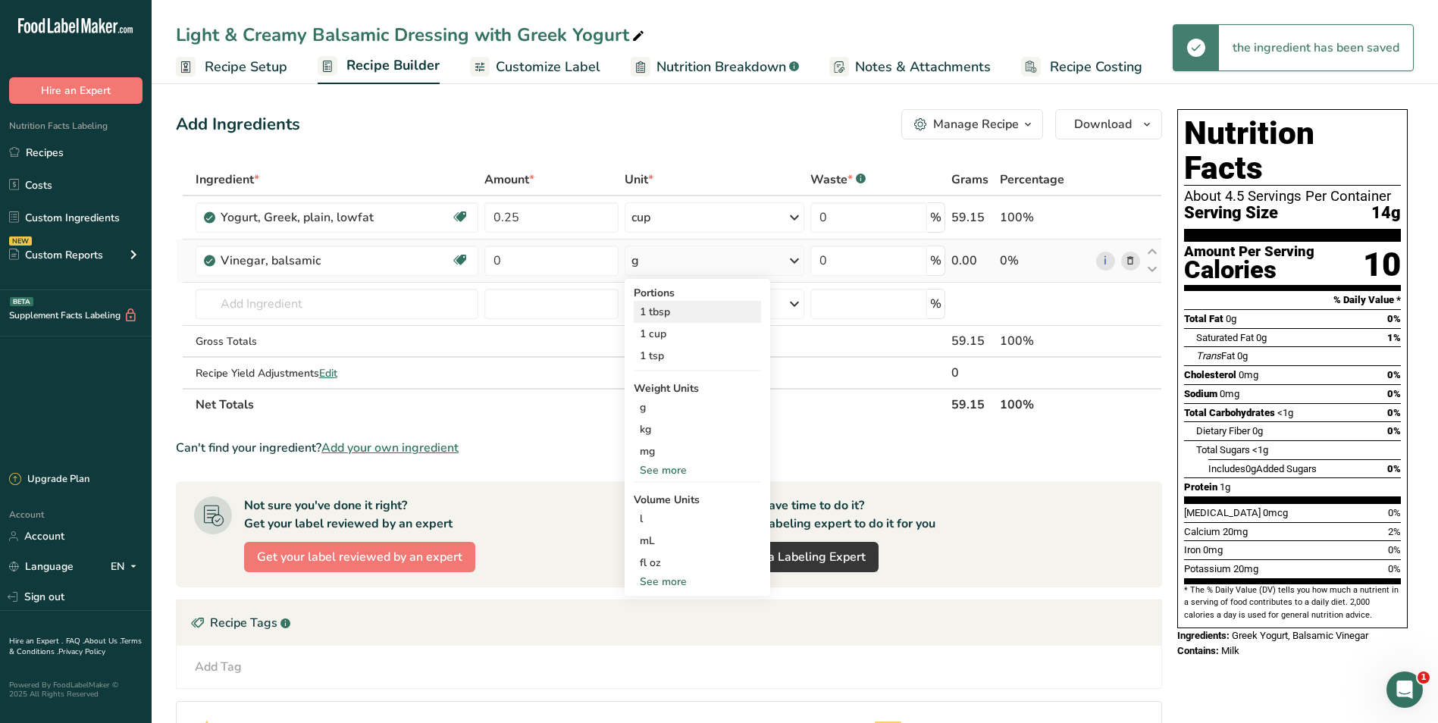
click at [655, 312] on div "1 tbsp" at bounding box center [697, 312] width 127 height 22
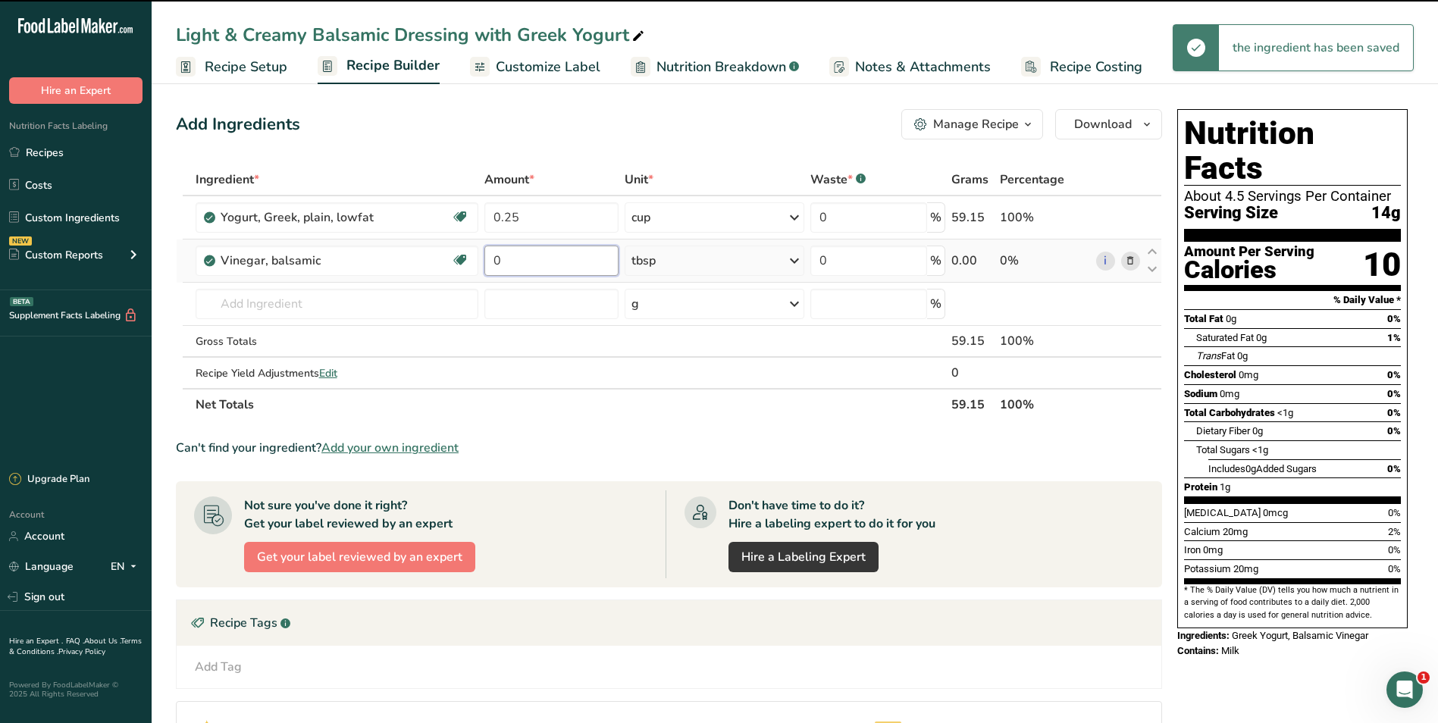
click at [540, 261] on input "0" at bounding box center [551, 261] width 134 height 30
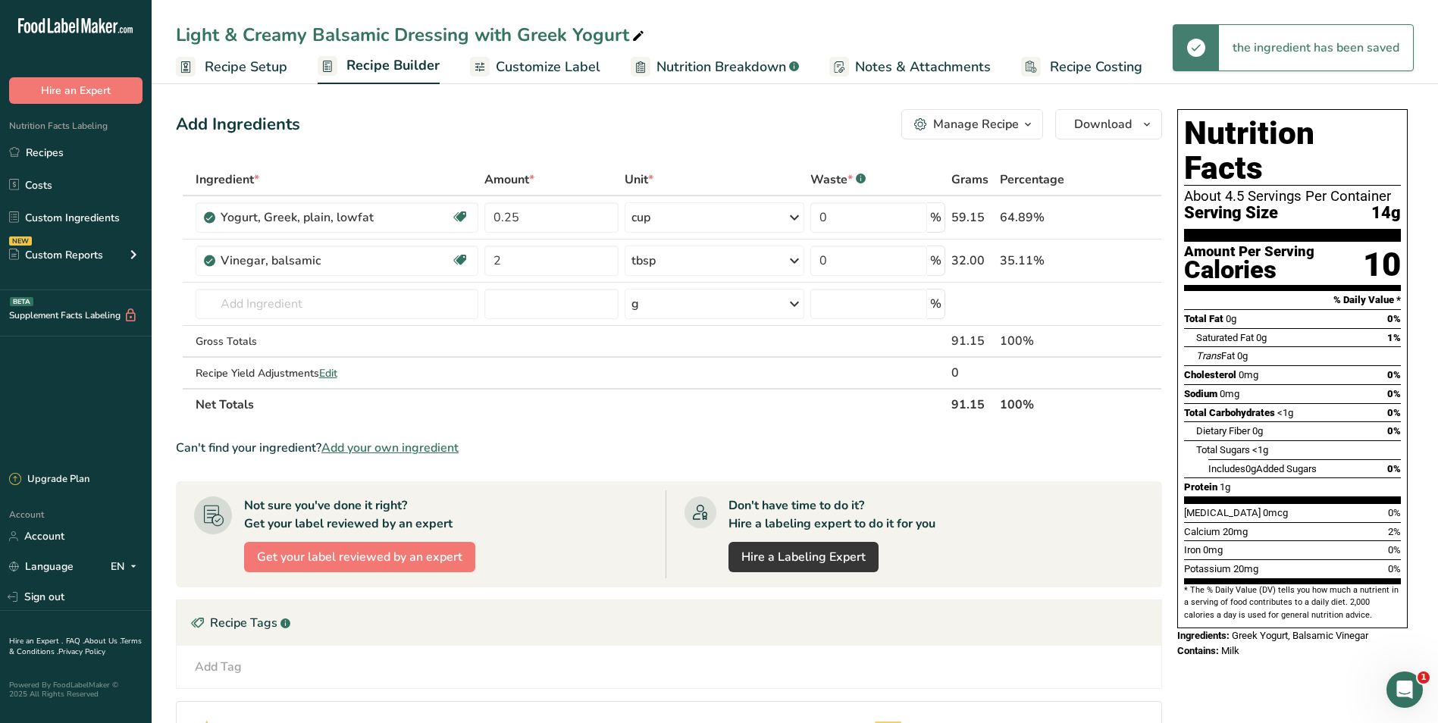
click at [618, 128] on div "Add Ingredients Manage Recipe Delete Recipe Duplicate Recipe Scale Recipe Save …" at bounding box center [669, 124] width 986 height 30
click at [287, 297] on input "text" at bounding box center [337, 304] width 283 height 30
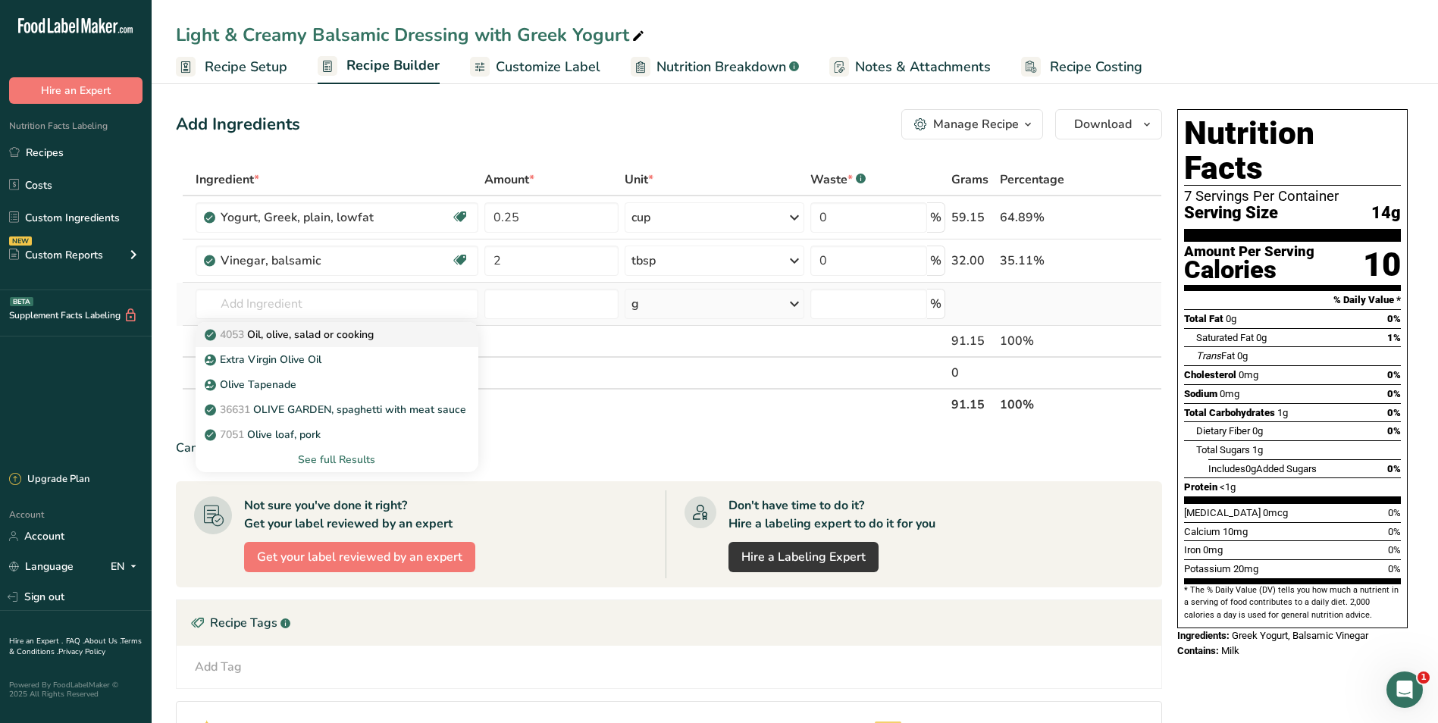
click at [282, 336] on p "4053 Oil, olive, salad or cooking" at bounding box center [291, 335] width 166 height 16
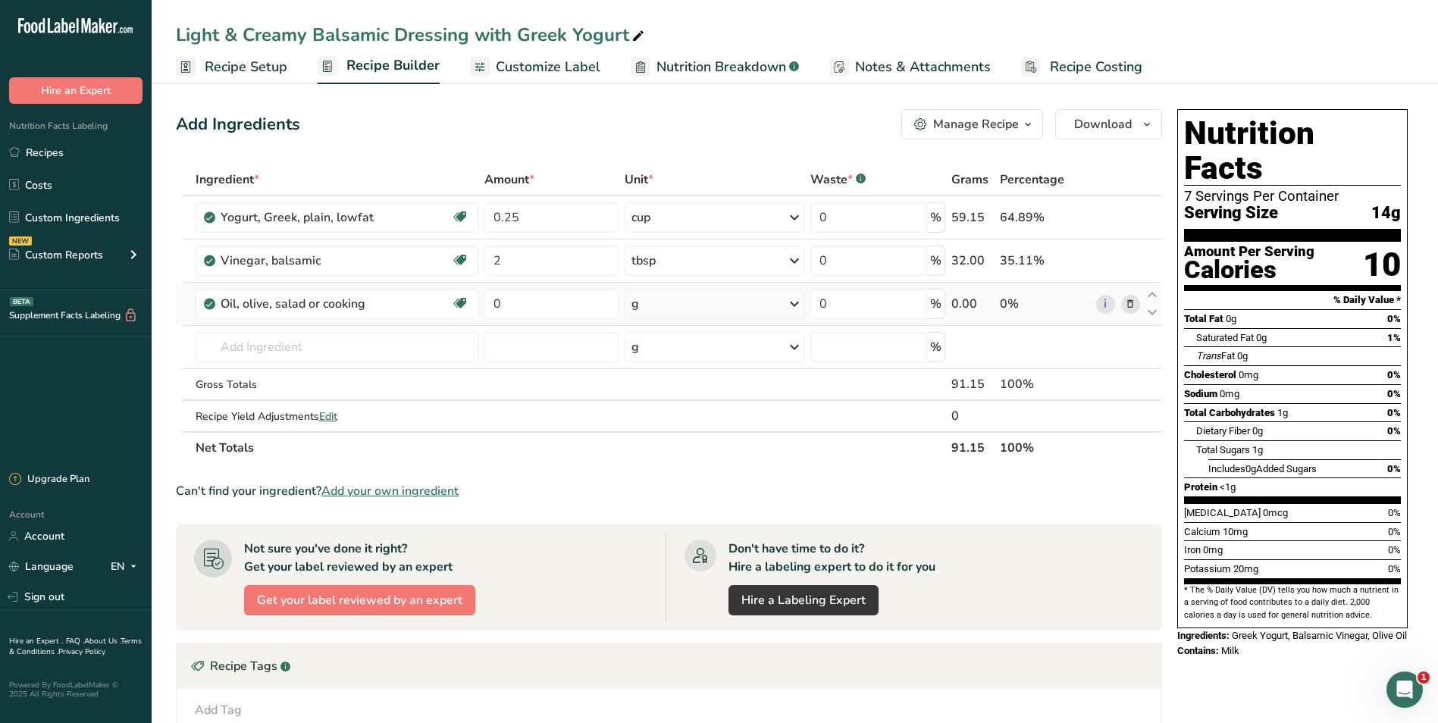
click at [669, 311] on div "g" at bounding box center [715, 304] width 180 height 30
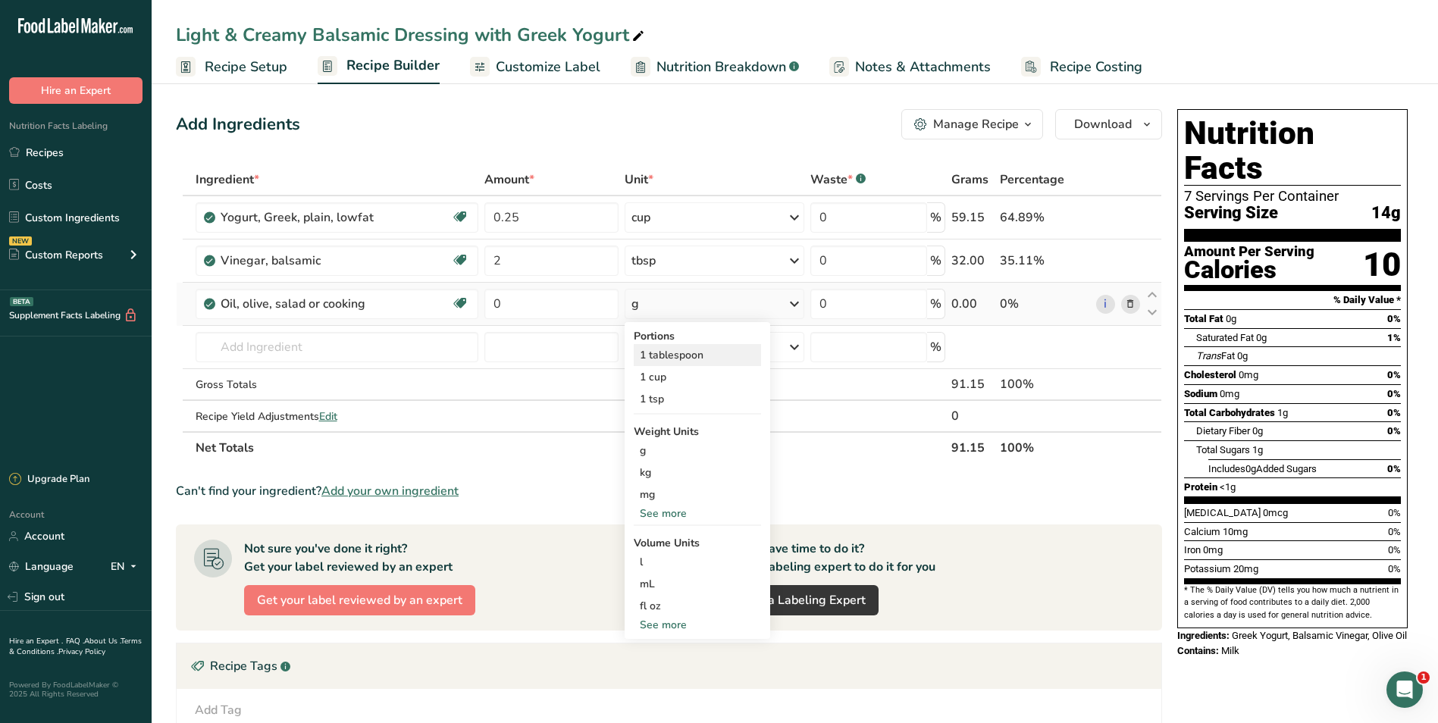
click at [673, 357] on div "1 tablespoon" at bounding box center [697, 355] width 127 height 22
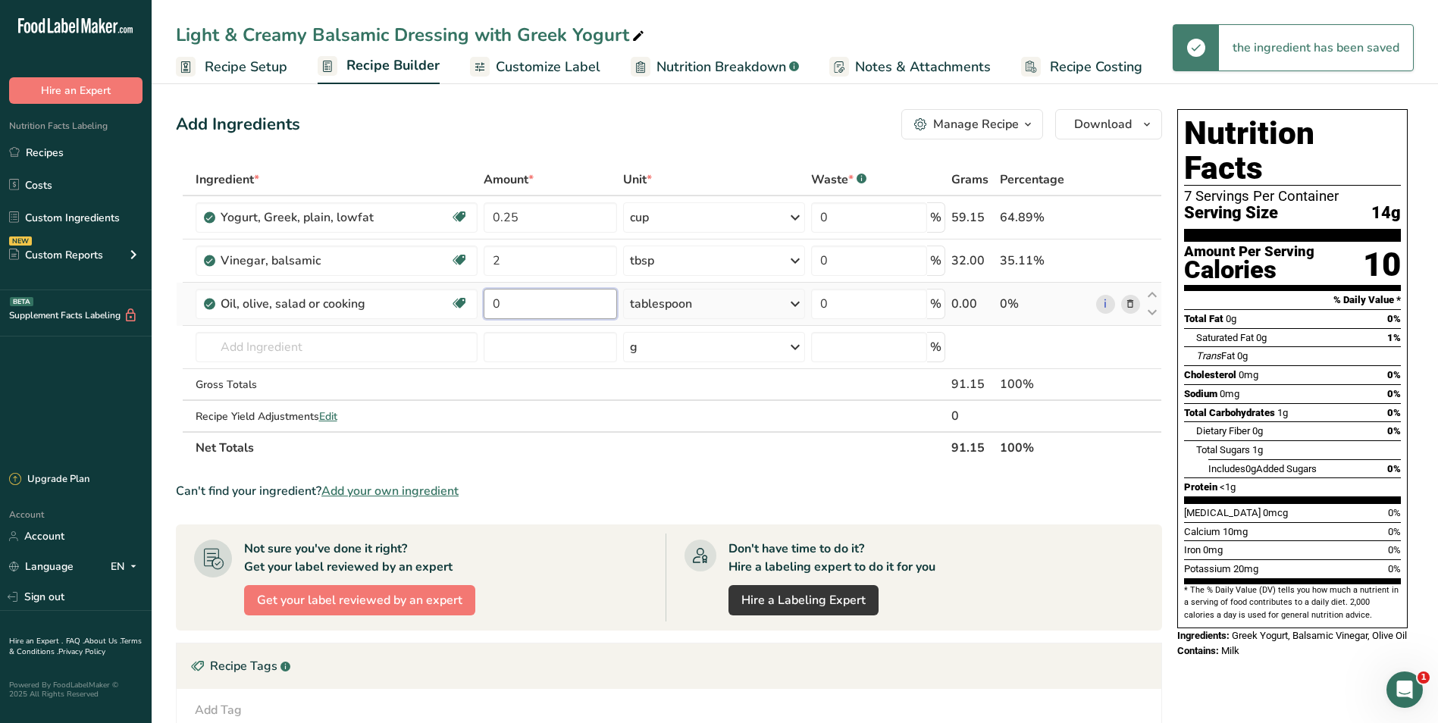
click at [542, 304] on input "0" at bounding box center [550, 304] width 133 height 30
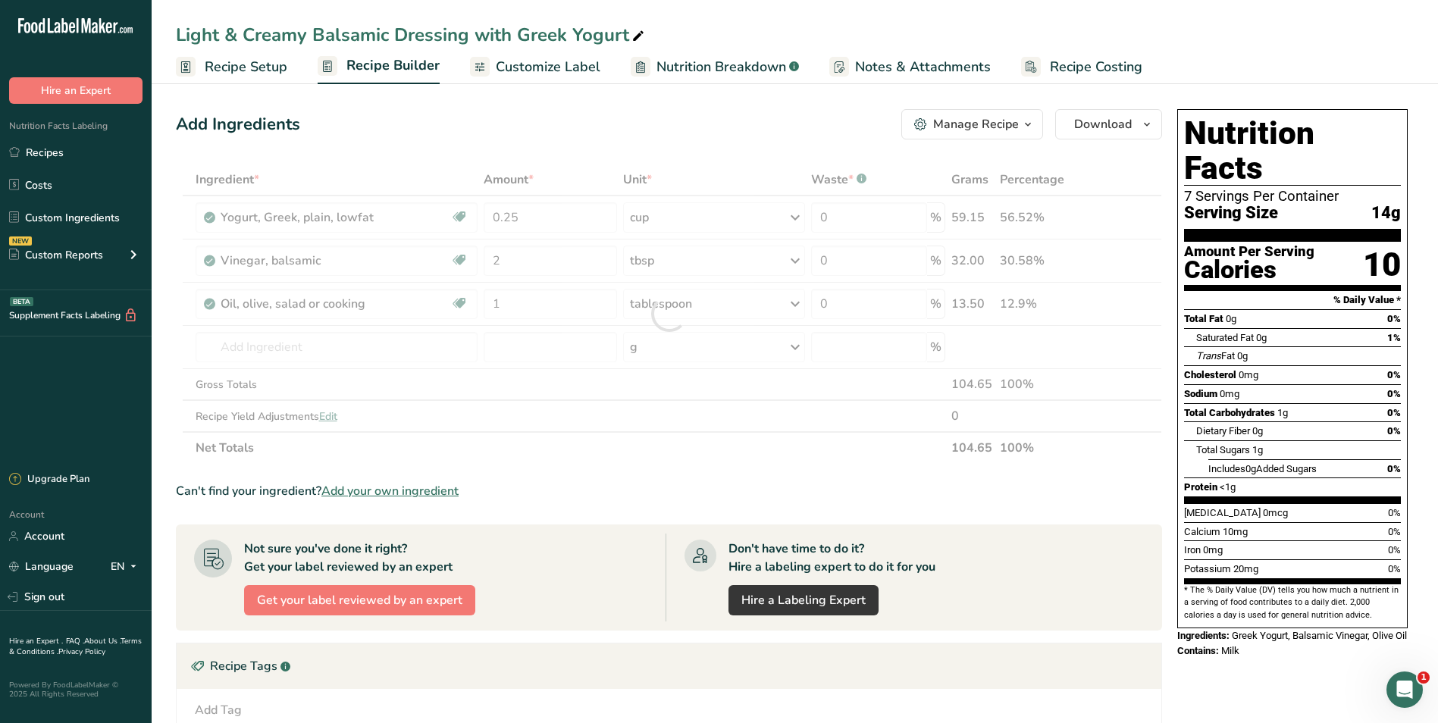
click at [663, 130] on div "Add Ingredients Manage Recipe Delete Recipe Duplicate Recipe Scale Recipe Save …" at bounding box center [669, 124] width 986 height 30
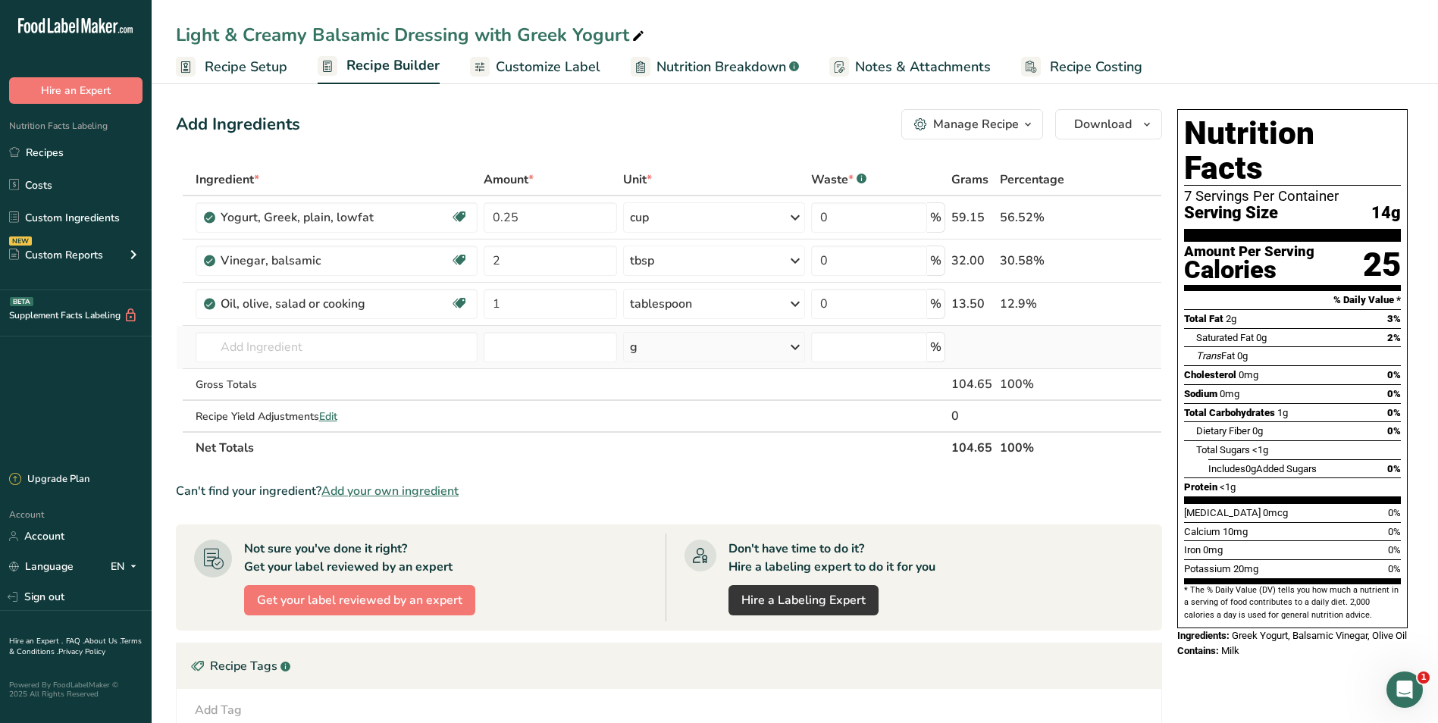
click at [709, 344] on div "g" at bounding box center [714, 347] width 182 height 30
click at [320, 351] on input "text" at bounding box center [337, 347] width 282 height 30
click at [225, 374] on p "Dijon Mustard" at bounding box center [248, 378] width 80 height 16
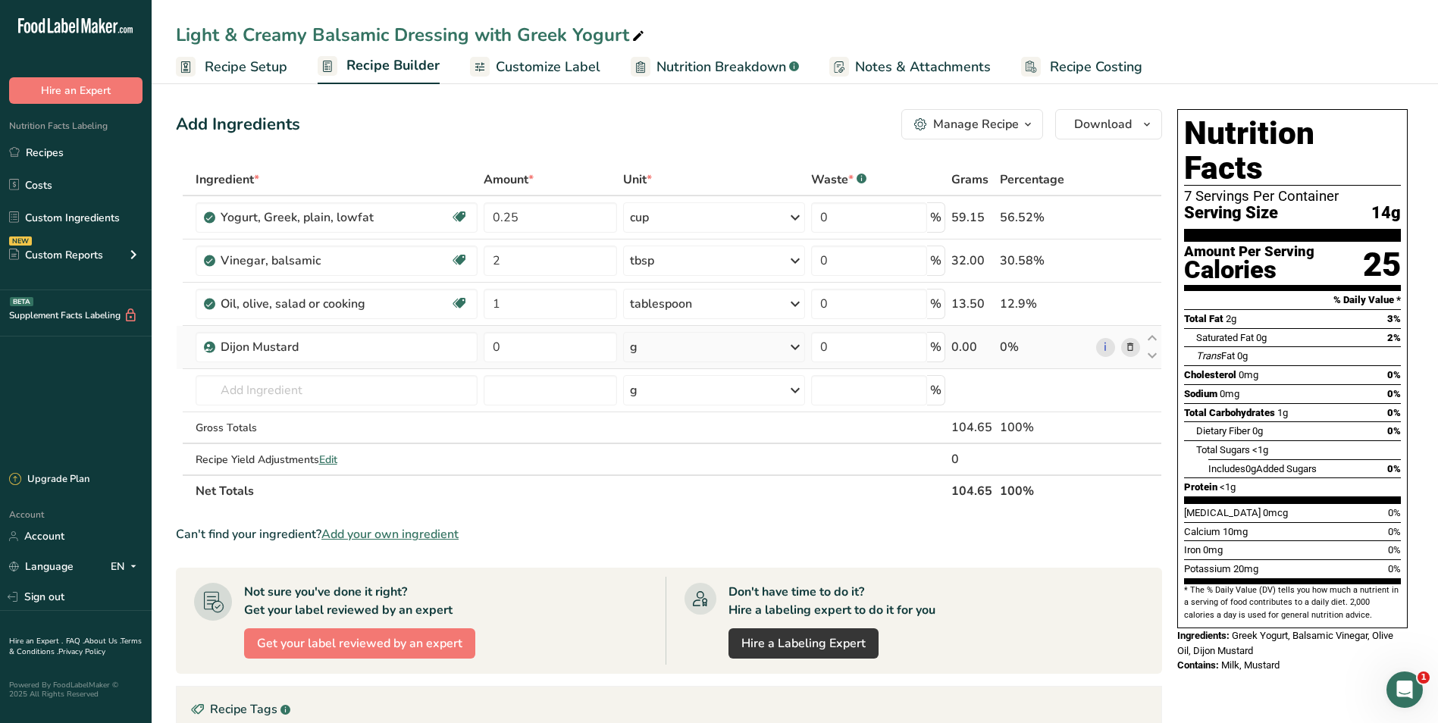
click at [716, 358] on div "g" at bounding box center [714, 347] width 182 height 30
click at [664, 577] on div "See more" at bounding box center [695, 579] width 127 height 16
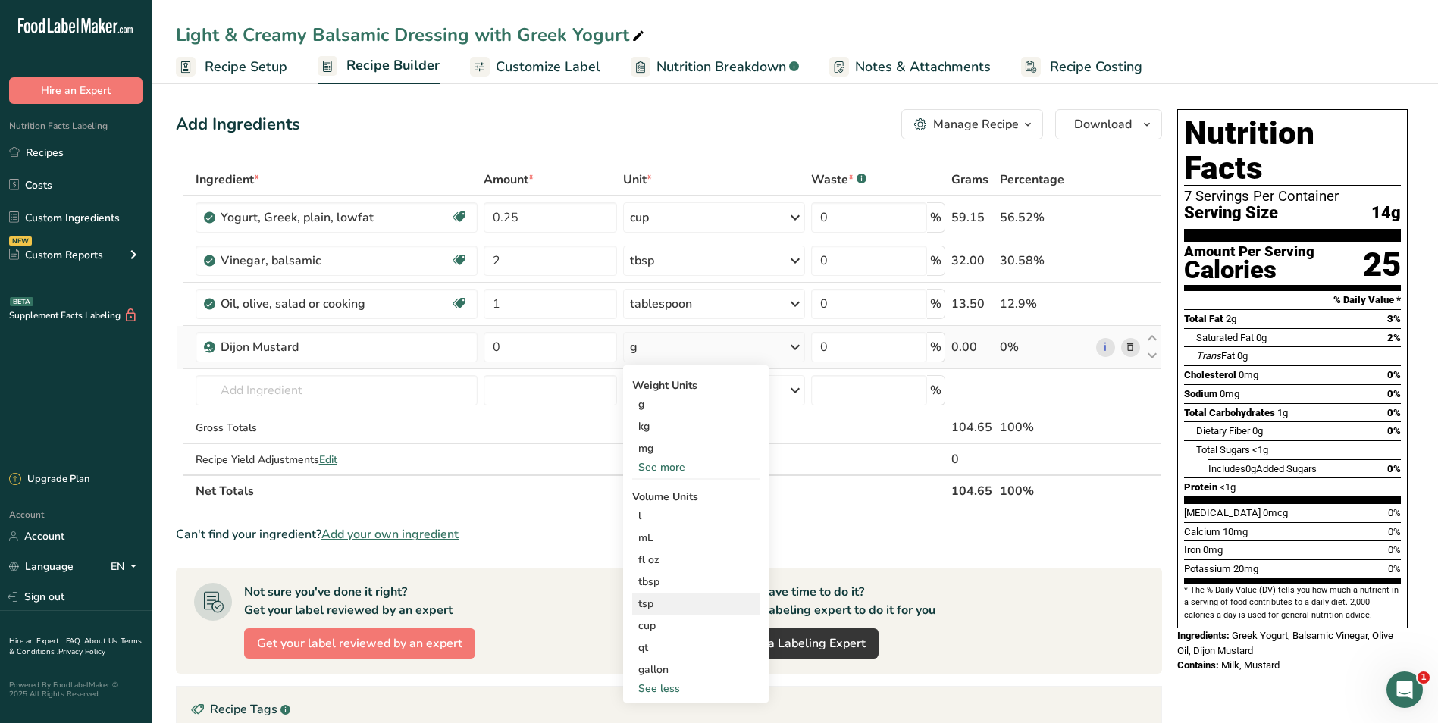
drag, startPoint x: 675, startPoint y: 607, endPoint x: 663, endPoint y: 595, distance: 17.2
click at [674, 605] on div "tsp" at bounding box center [695, 604] width 115 height 16
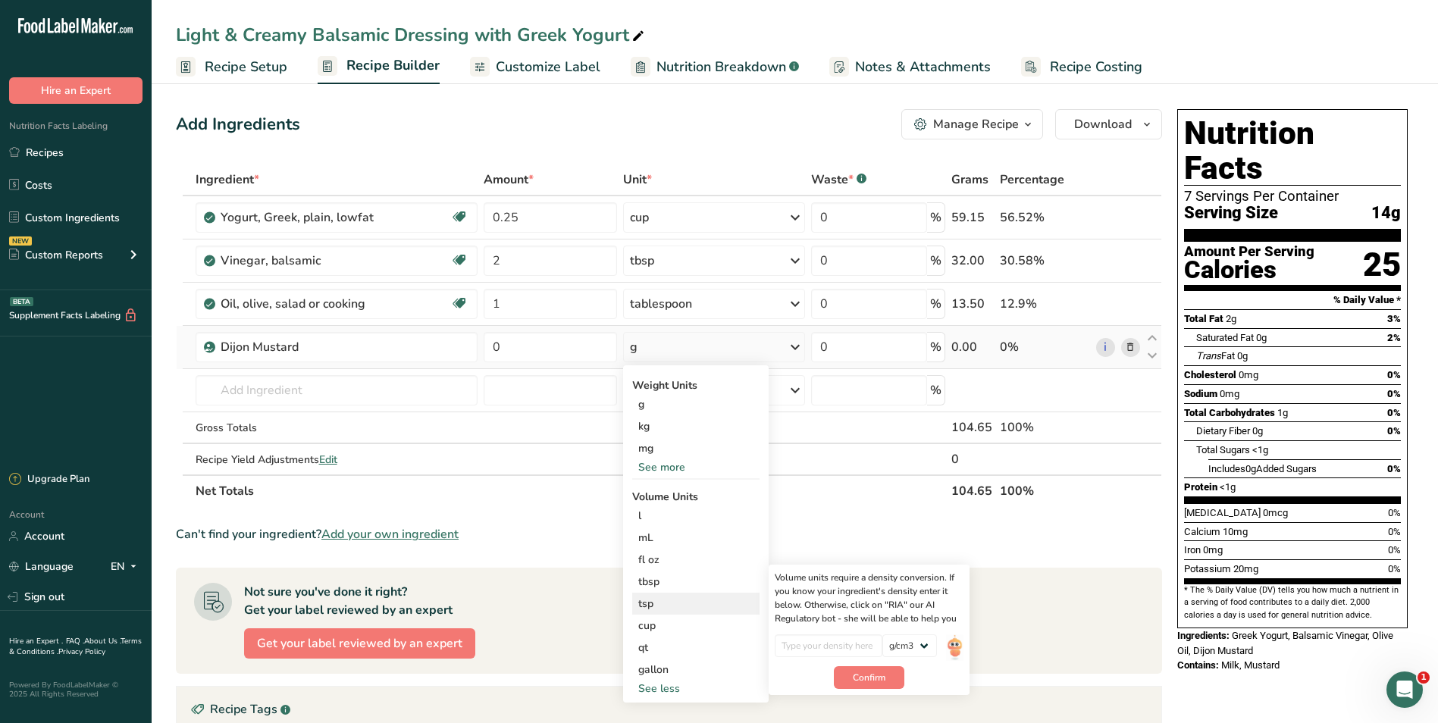
click at [669, 598] on div "tsp" at bounding box center [695, 604] width 115 height 16
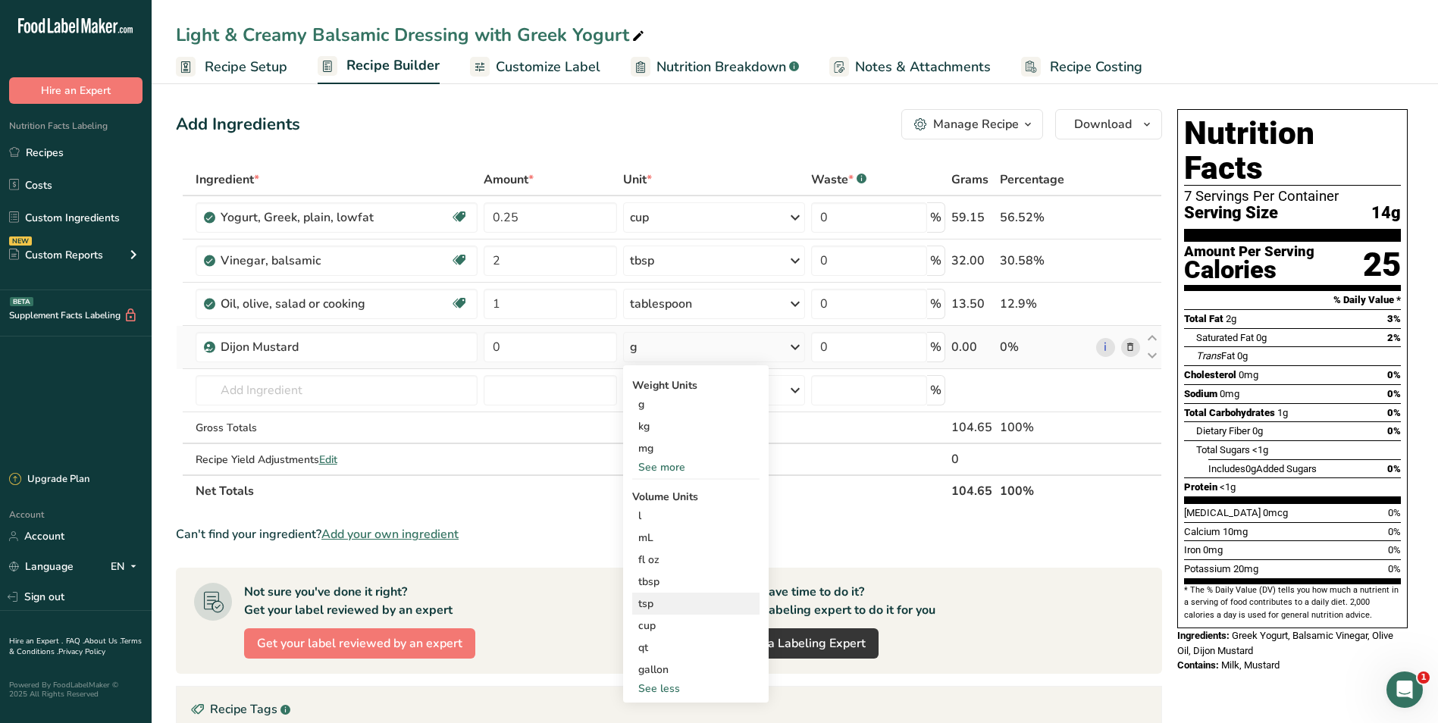
click at [643, 597] on div "tsp" at bounding box center [695, 604] width 115 height 16
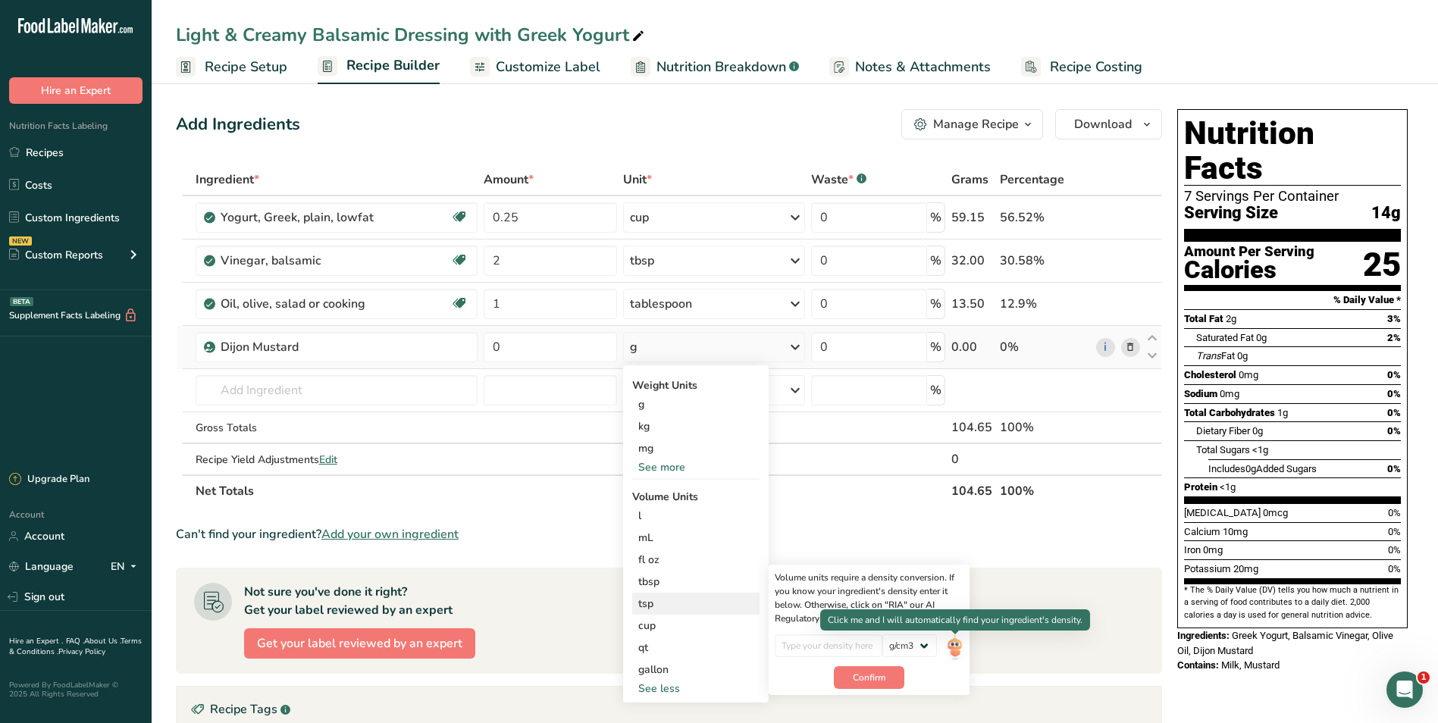
click at [957, 643] on img at bounding box center [954, 647] width 17 height 27
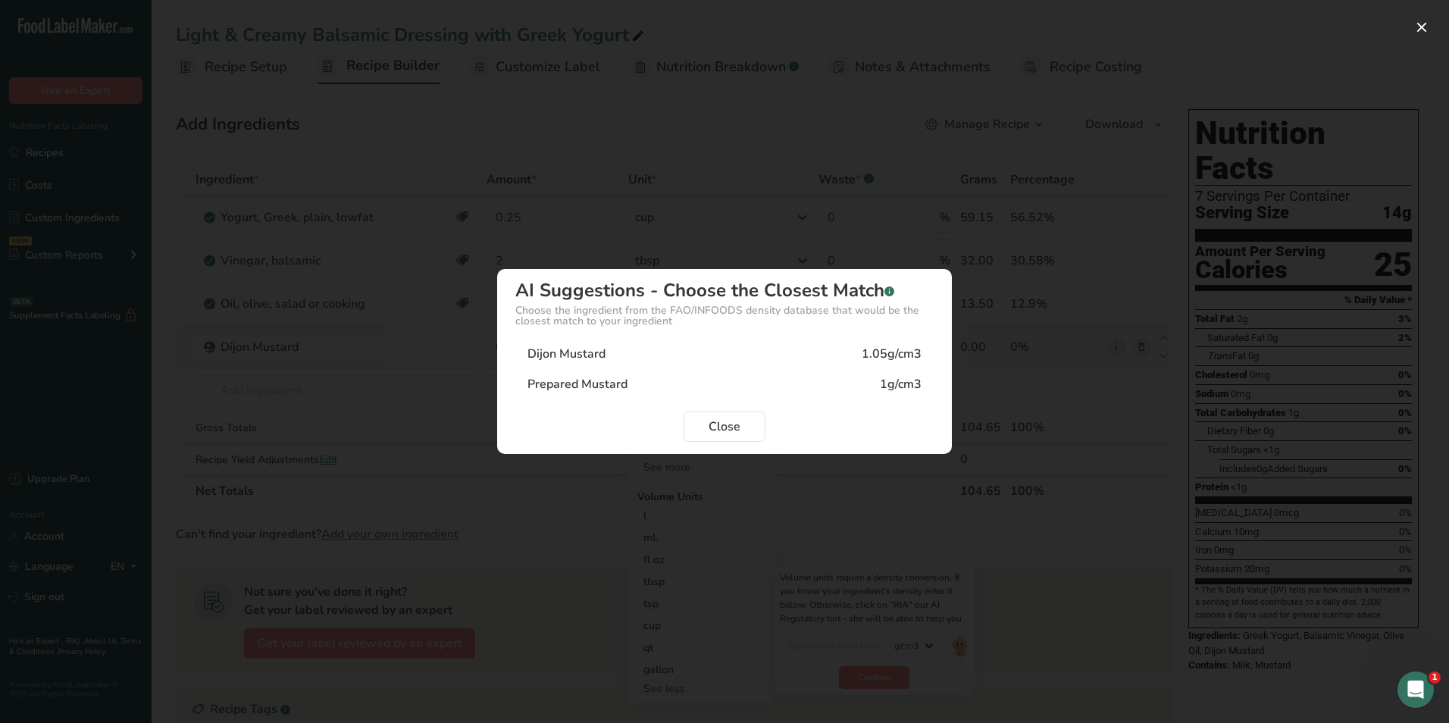
click at [698, 352] on div "Dijon Mustard 1.05g/cm3" at bounding box center [724, 354] width 418 height 30
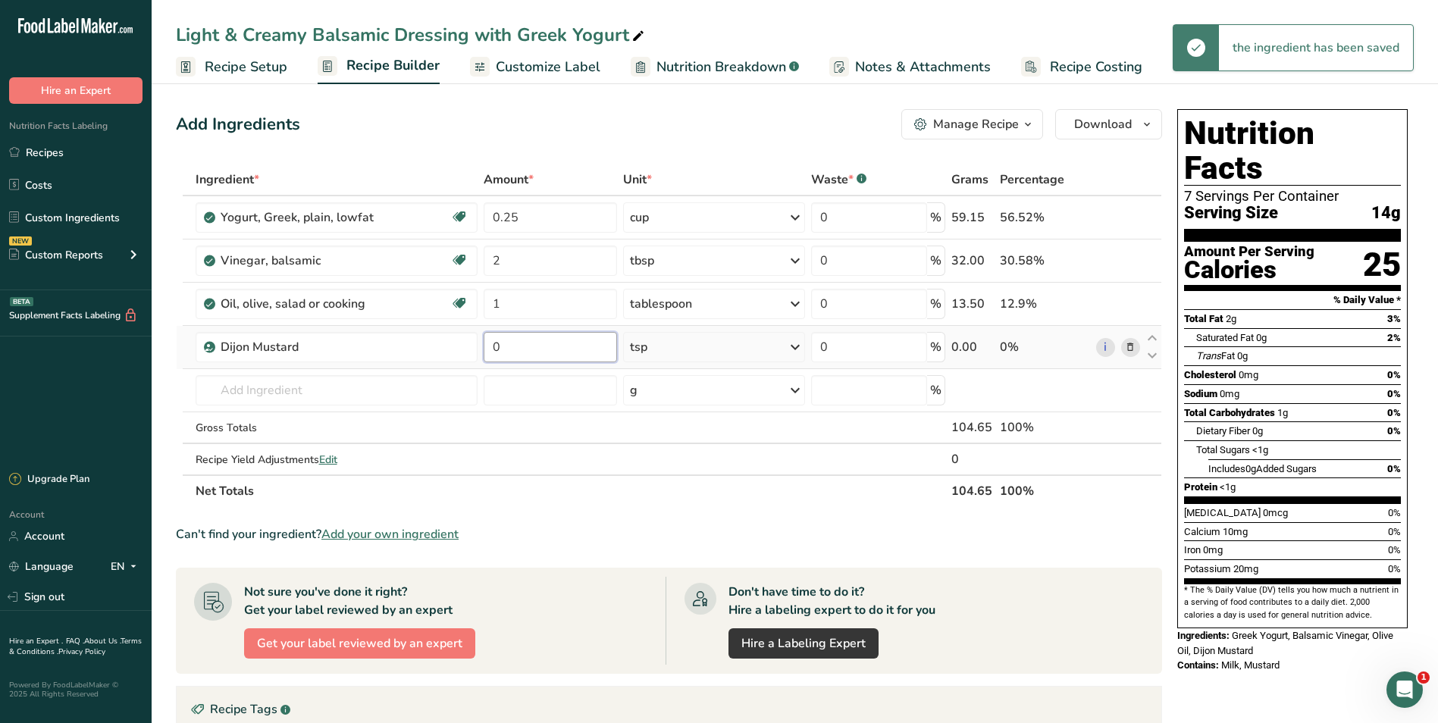
click at [538, 346] on input "0" at bounding box center [550, 347] width 133 height 30
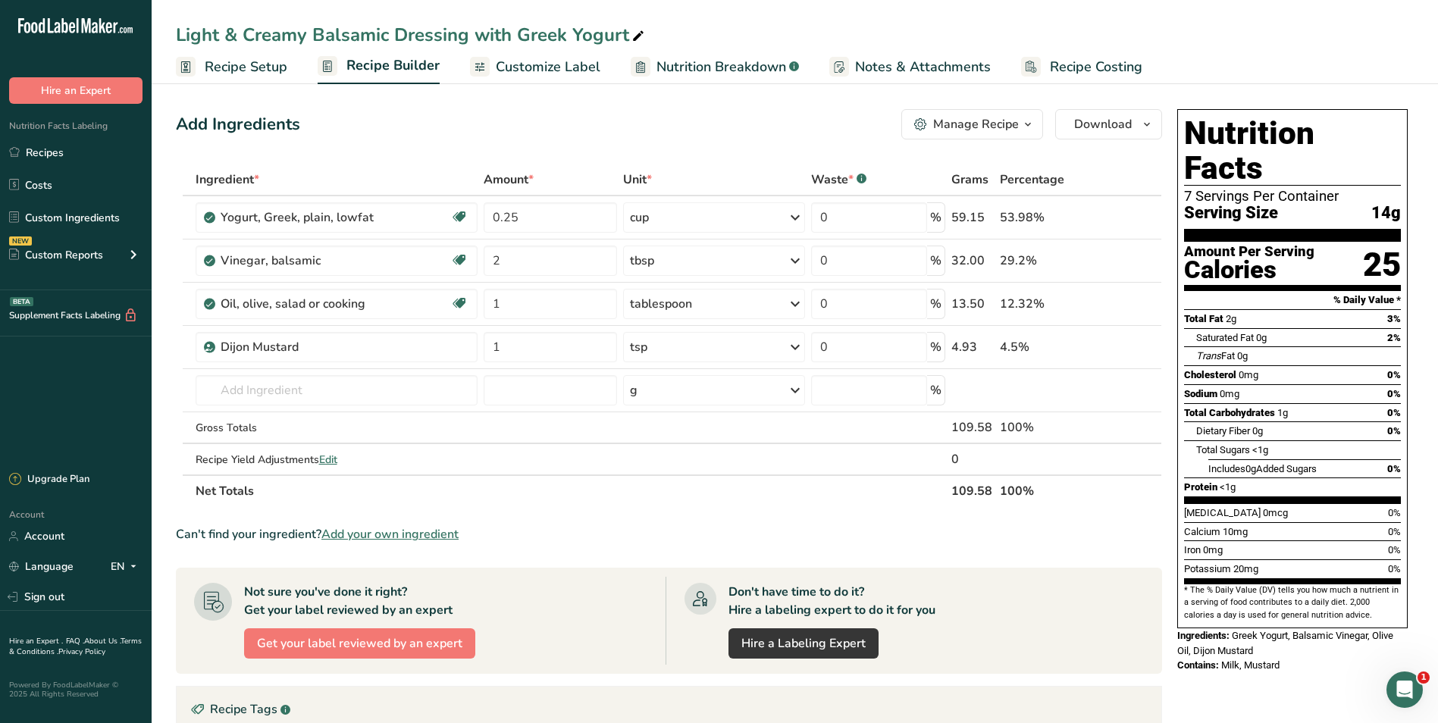
click at [634, 106] on div "Add Ingredients Manage Recipe Delete Recipe Duplicate Recipe Scale Recipe Save …" at bounding box center [673, 553] width 995 height 900
click at [659, 389] on div "g" at bounding box center [714, 390] width 182 height 30
click at [656, 623] on div "See more" at bounding box center [695, 622] width 127 height 16
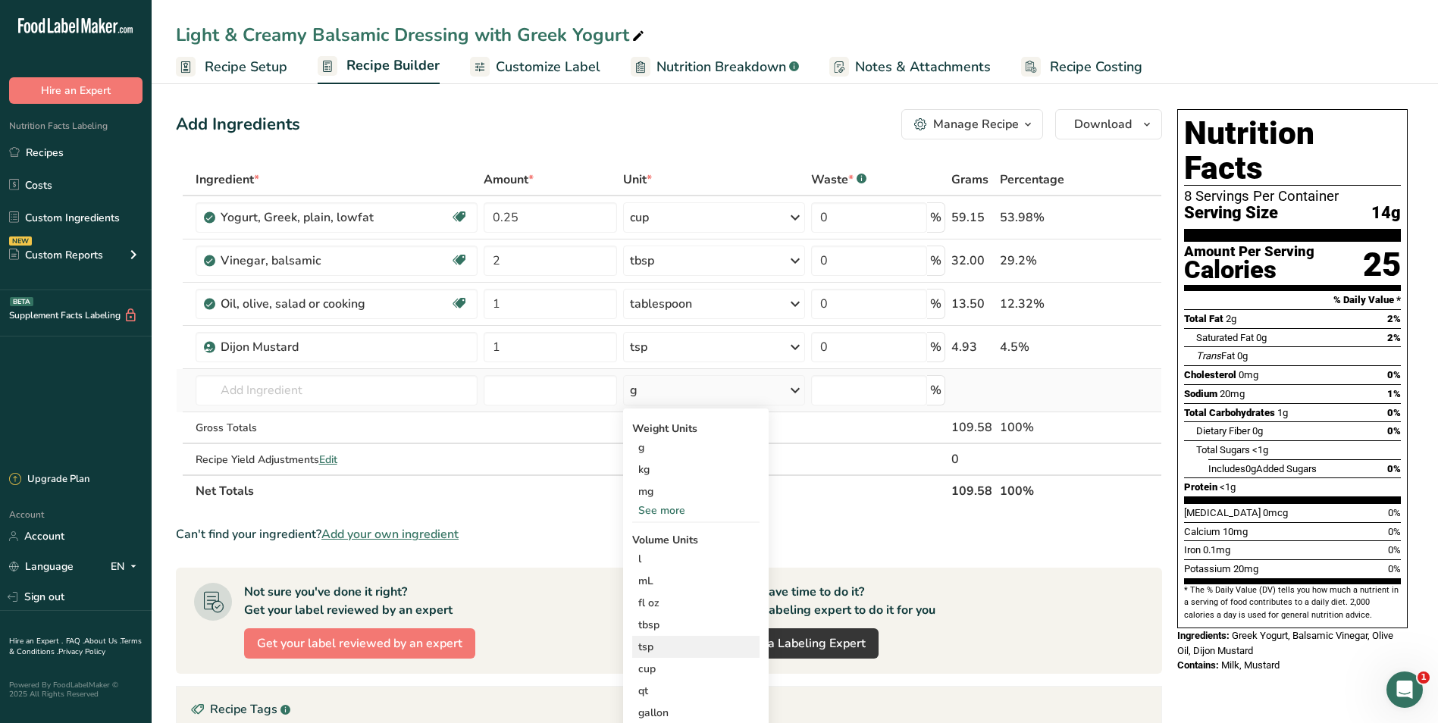
click at [681, 640] on div "tsp" at bounding box center [695, 647] width 115 height 16
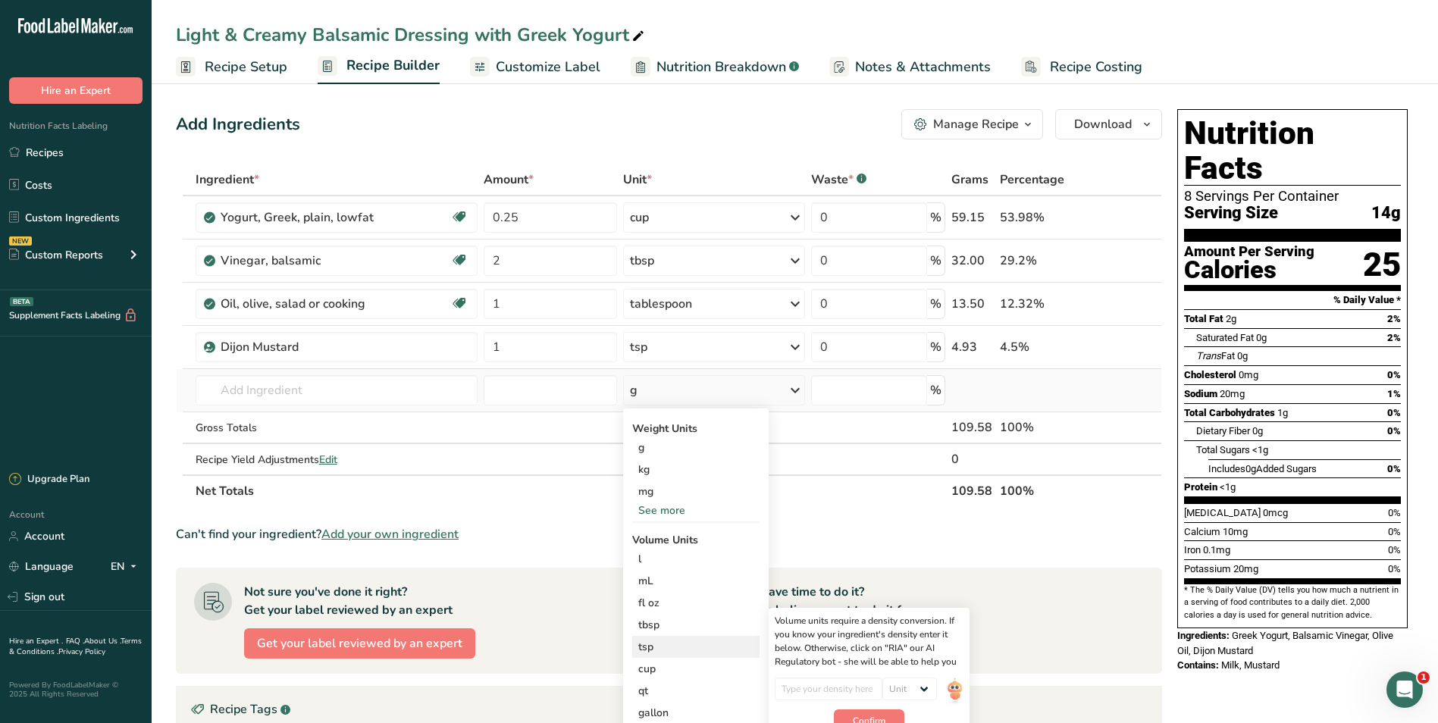
click at [656, 647] on div "tsp" at bounding box center [695, 647] width 115 height 16
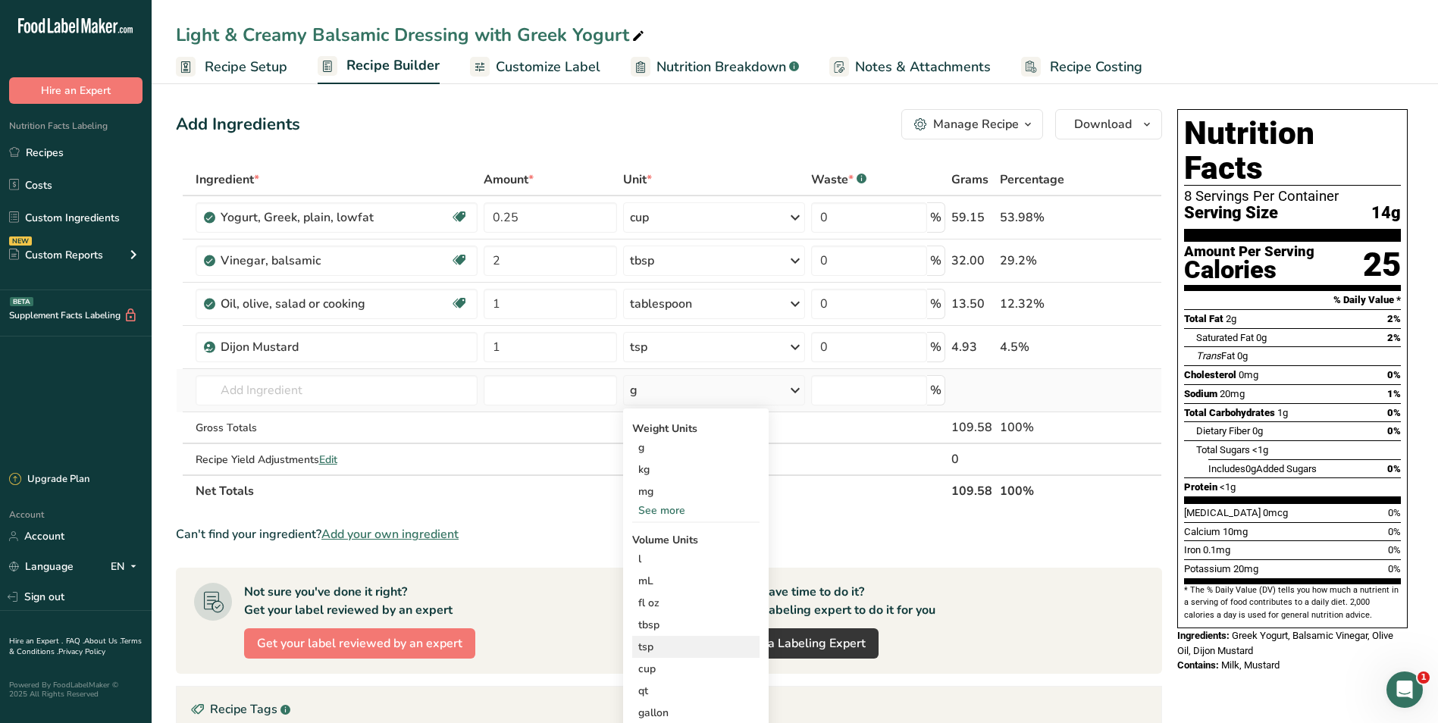
click at [644, 647] on div "tsp" at bounding box center [695, 647] width 115 height 16
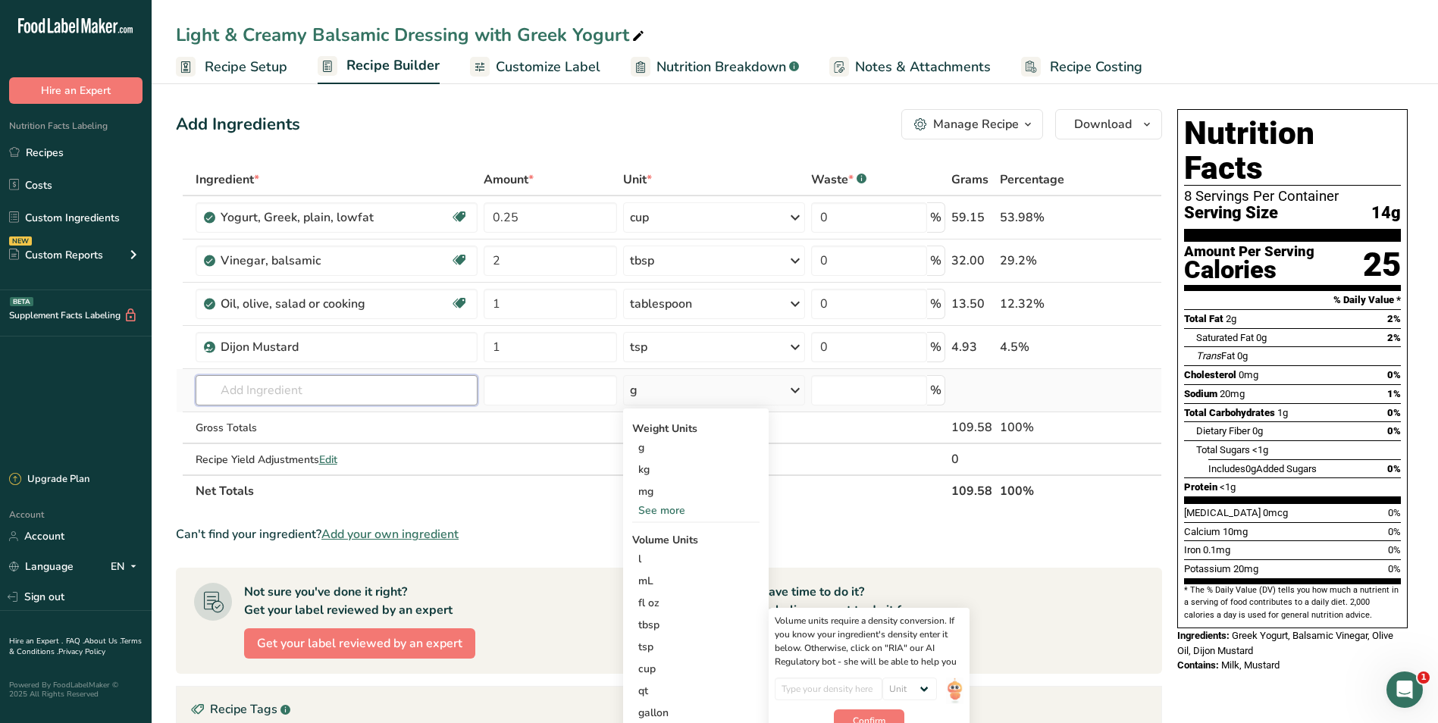
click at [274, 387] on input "text" at bounding box center [337, 390] width 282 height 30
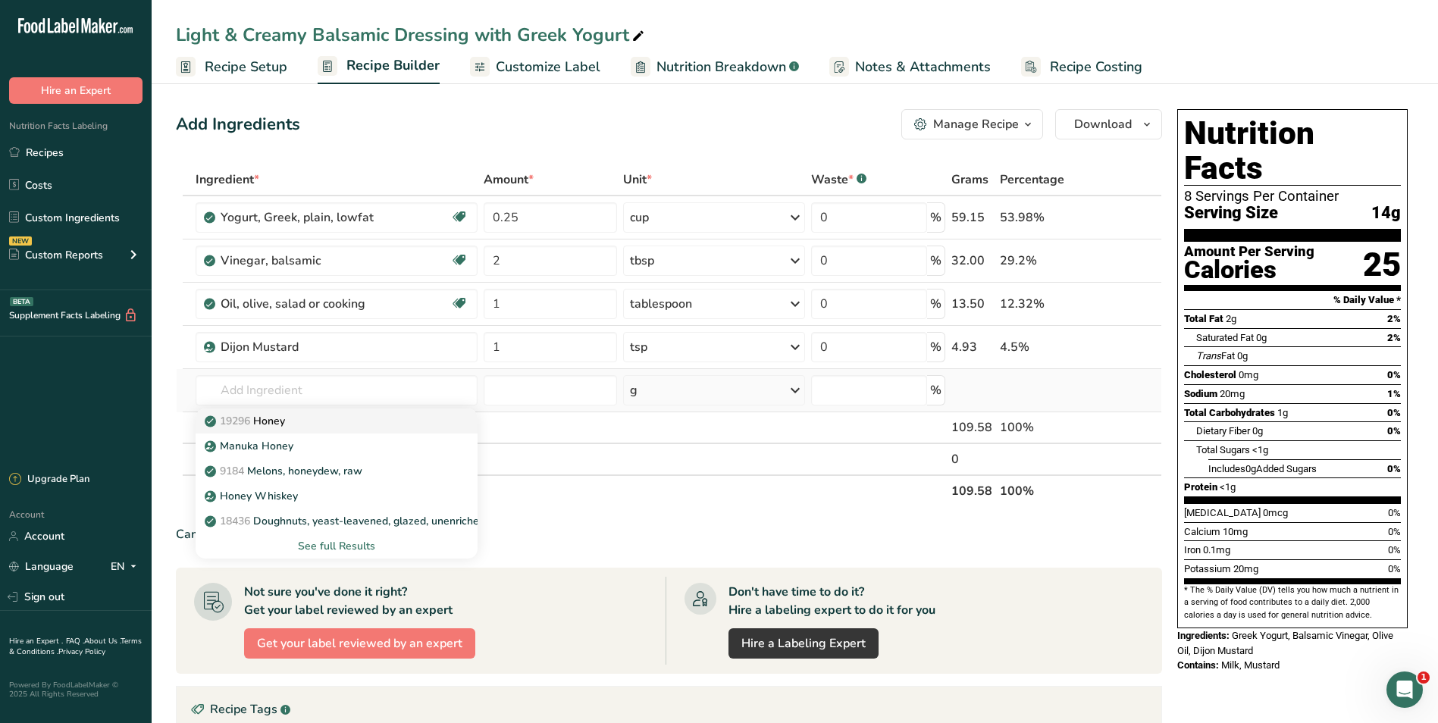
click at [293, 418] on div "19296 Honey" at bounding box center [324, 421] width 233 height 16
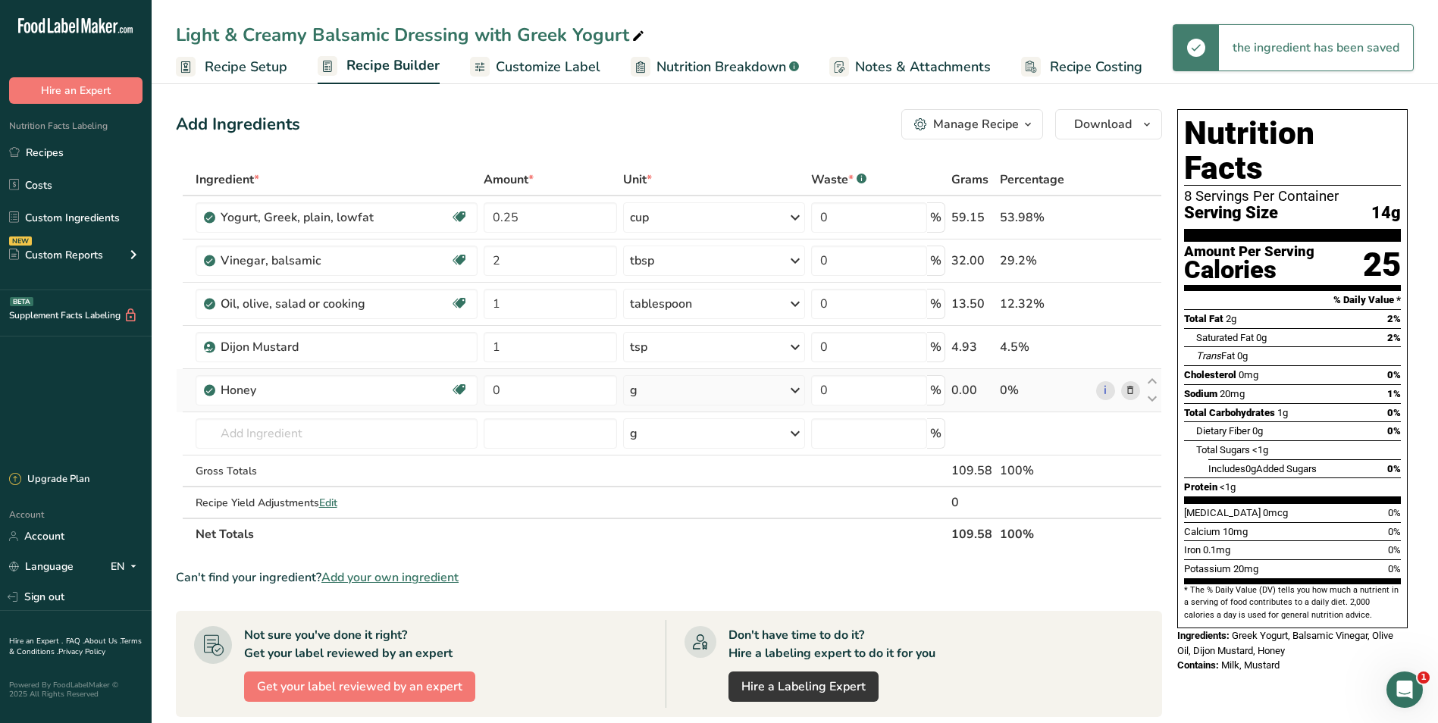
click at [703, 393] on div "g" at bounding box center [714, 390] width 182 height 30
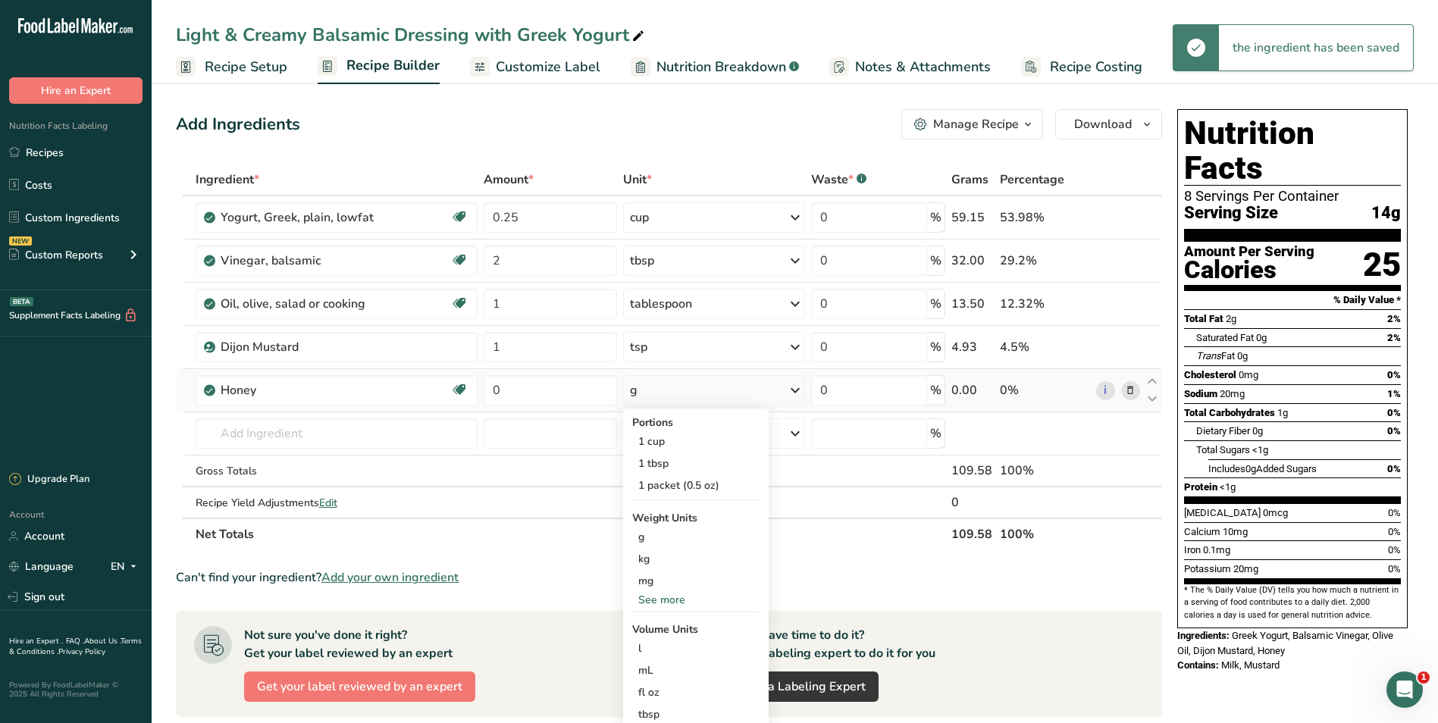
click at [705, 396] on div "g" at bounding box center [714, 390] width 182 height 30
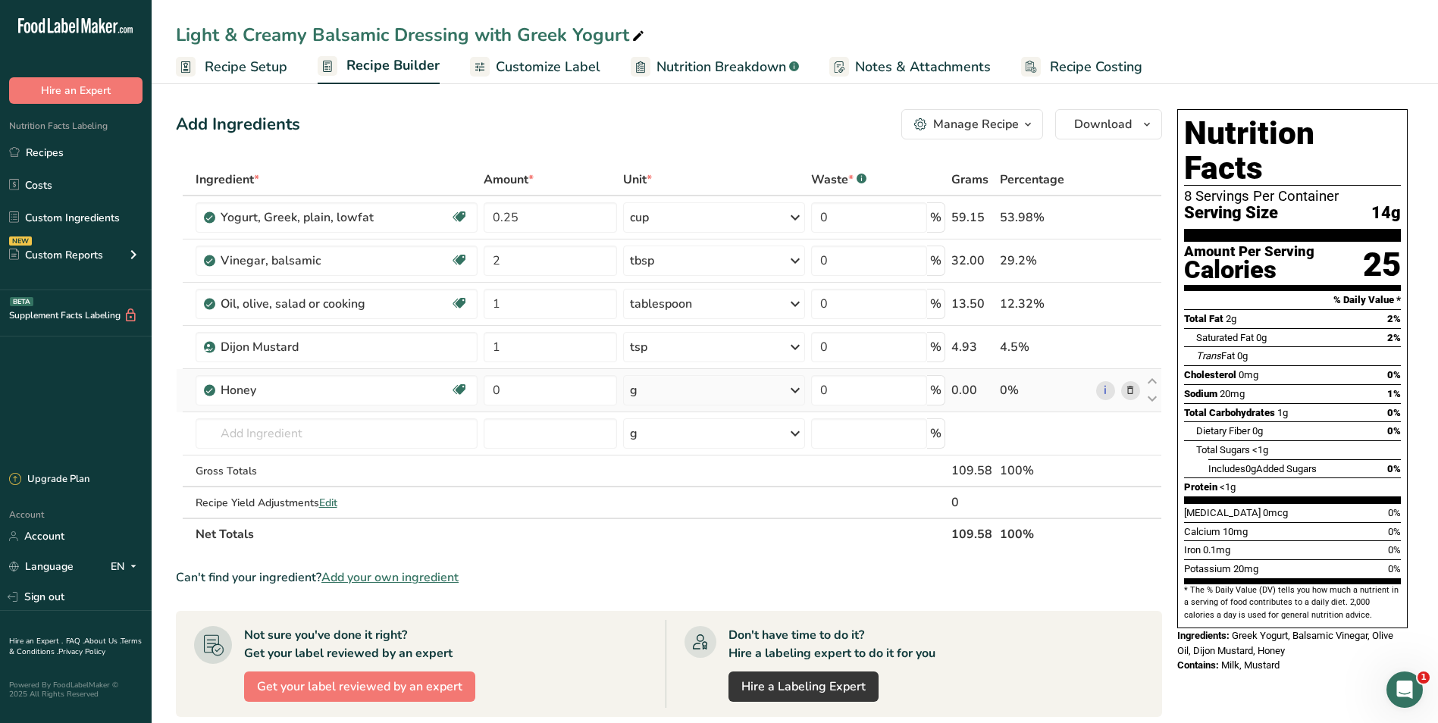
click at [790, 401] on icon at bounding box center [795, 390] width 18 height 27
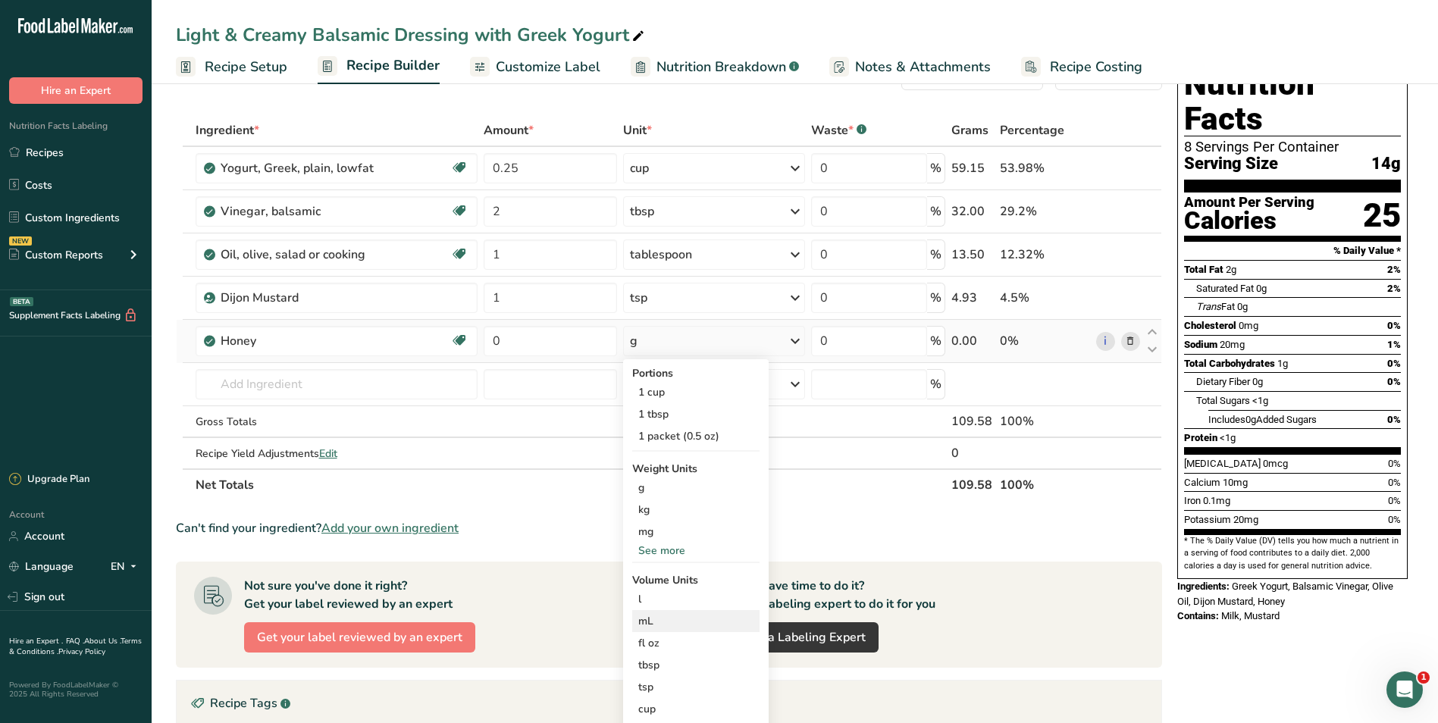
scroll to position [76, 0]
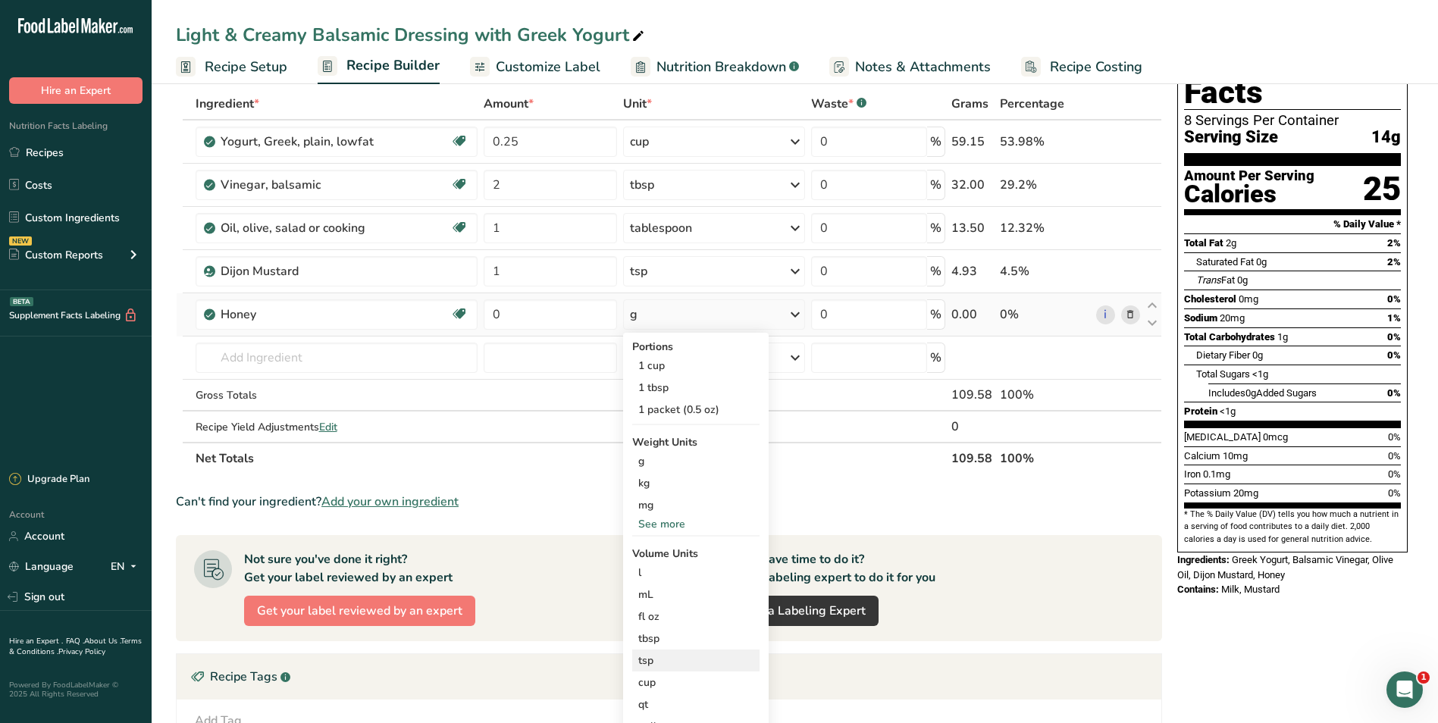
click at [678, 661] on div "tsp" at bounding box center [695, 661] width 115 height 16
click at [653, 665] on div "tsp" at bounding box center [695, 661] width 115 height 16
click at [653, 659] on div "tsp" at bounding box center [695, 661] width 115 height 16
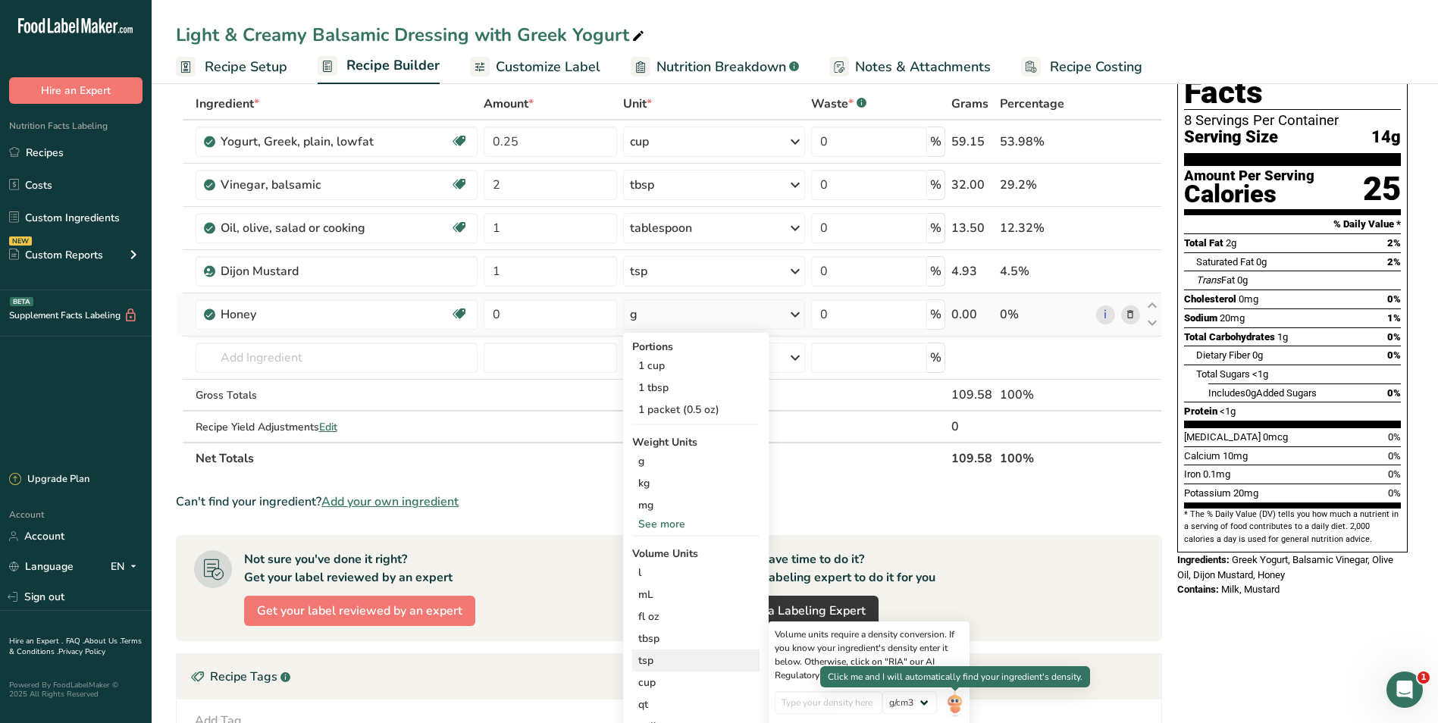
click at [960, 702] on img at bounding box center [954, 704] width 17 height 27
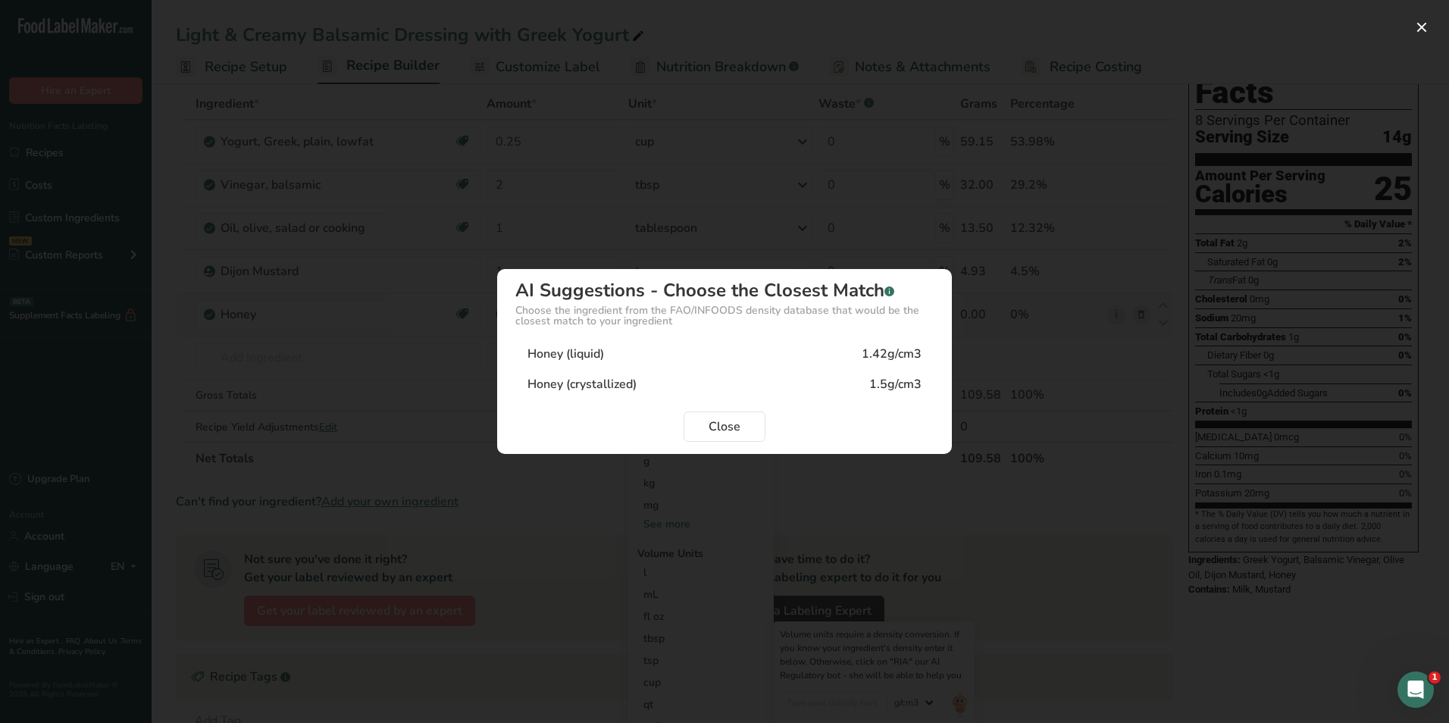
click at [629, 360] on div "Honey (liquid) 1.42g/cm3" at bounding box center [724, 354] width 418 height 30
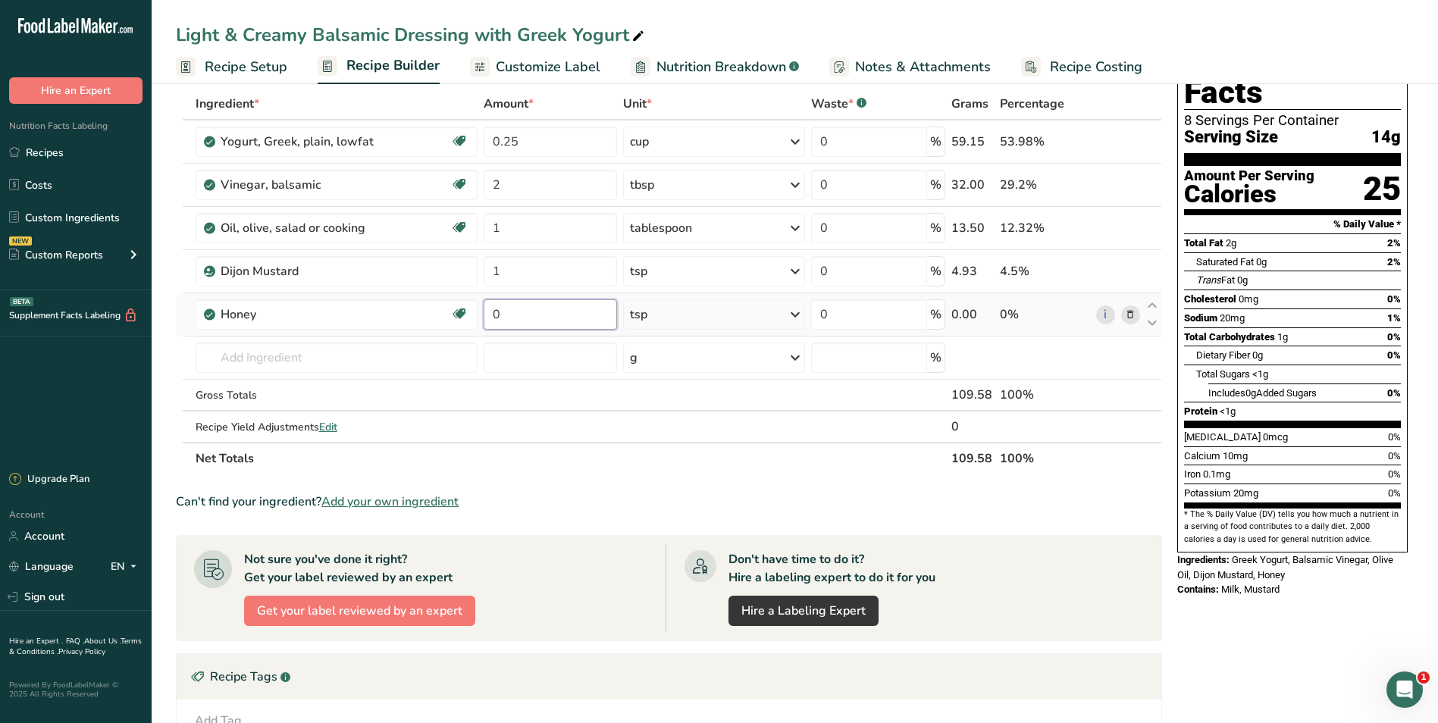
click at [547, 320] on input "0" at bounding box center [550, 314] width 133 height 30
click at [563, 322] on input "1" at bounding box center [550, 314] width 133 height 30
click at [662, 322] on div "Ingredient * Amount * Unit * Waste * .a-a{fill:#347362;}.b-a{fill:#fff;} Grams …" at bounding box center [669, 281] width 986 height 387
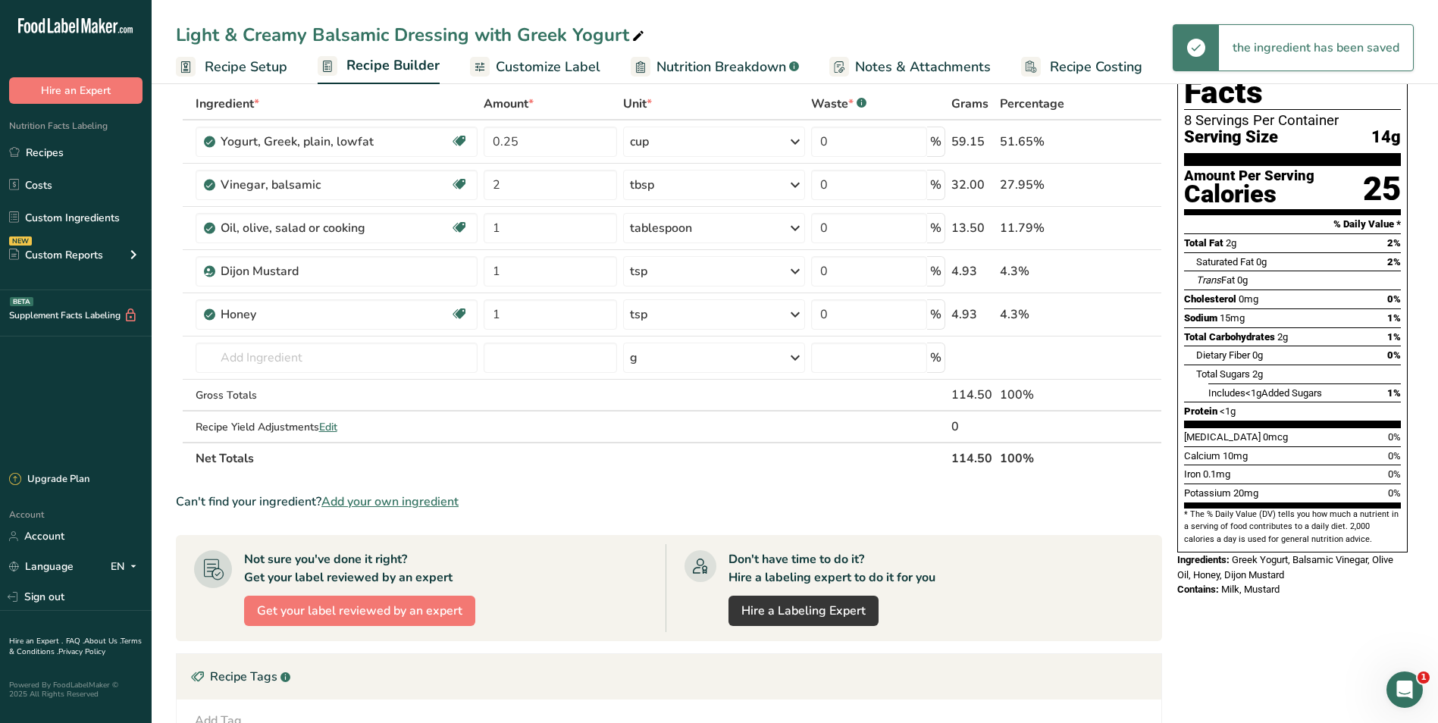
click at [778, 312] on div "tsp" at bounding box center [714, 314] width 182 height 30
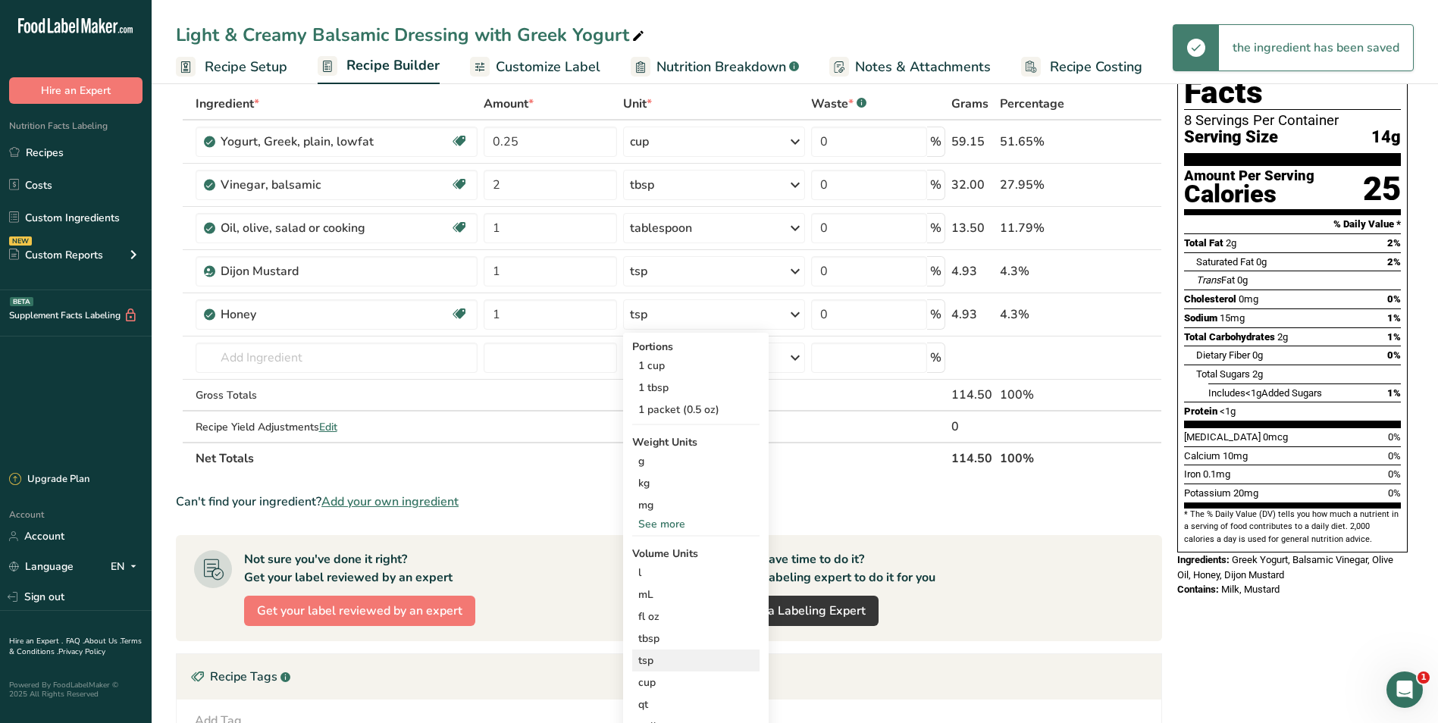
click at [677, 665] on div "tsp" at bounding box center [695, 661] width 115 height 16
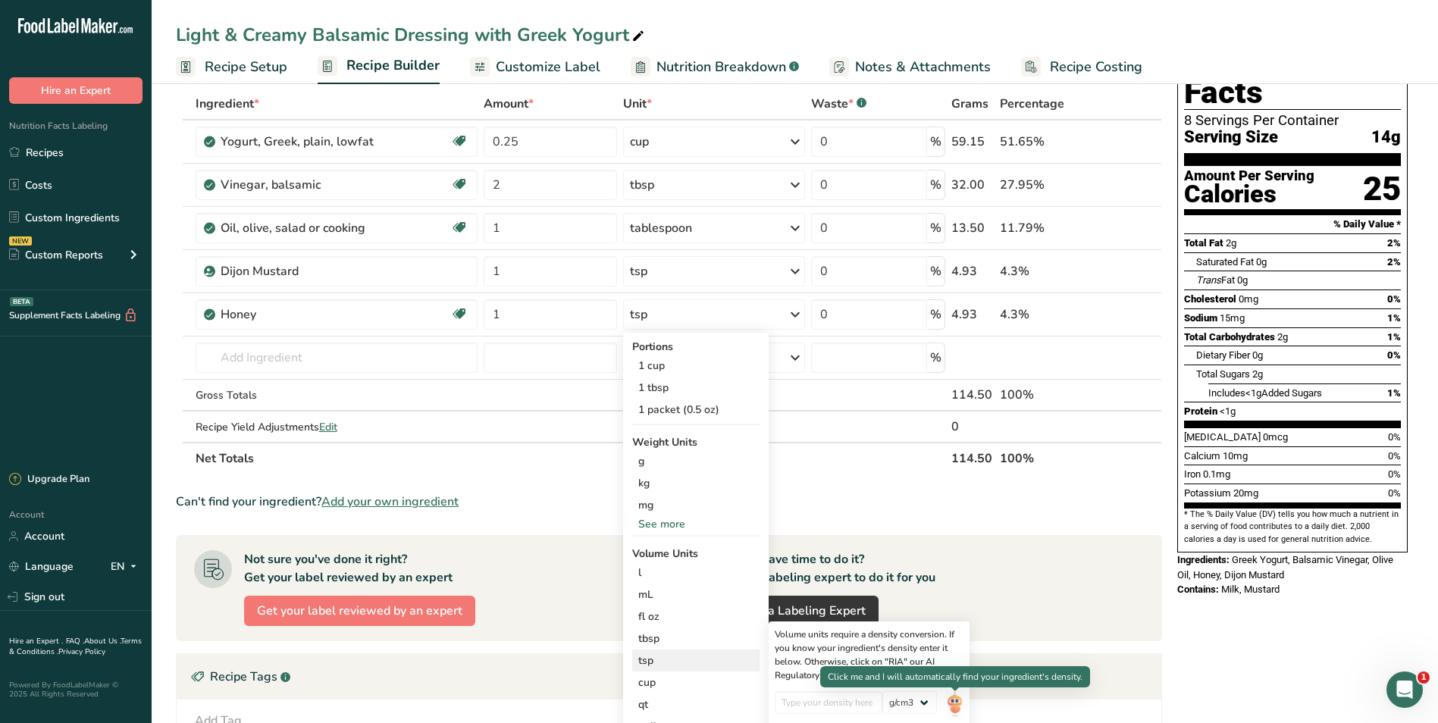
click at [955, 709] on img at bounding box center [954, 704] width 17 height 27
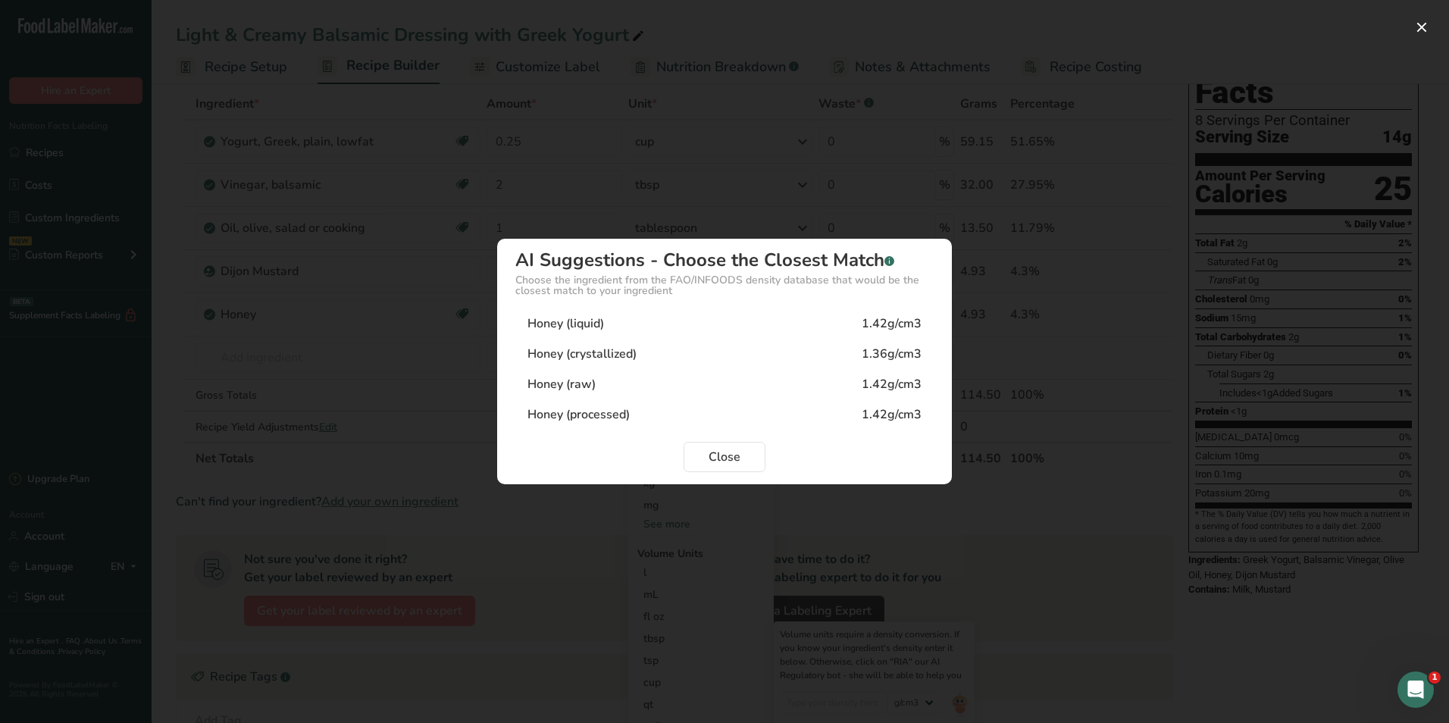
click at [874, 424] on div "Honey (processed) 1.42g/cm3" at bounding box center [724, 414] width 418 height 30
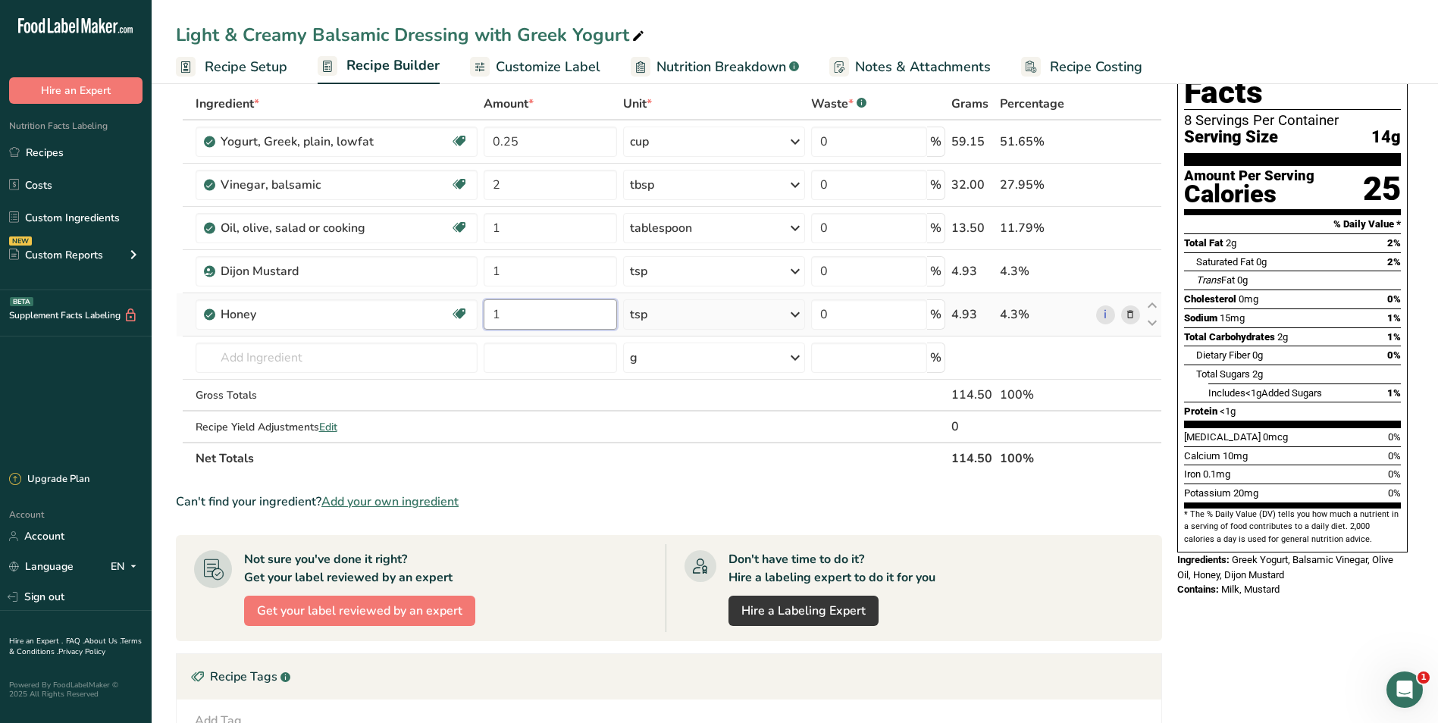
click at [534, 316] on input "1" at bounding box center [550, 314] width 133 height 30
click at [734, 314] on div "Ingredient * Amount * Unit * Waste * .a-a{fill:#347362;}.b-a{fill:#fff;} Grams …" at bounding box center [669, 281] width 986 height 387
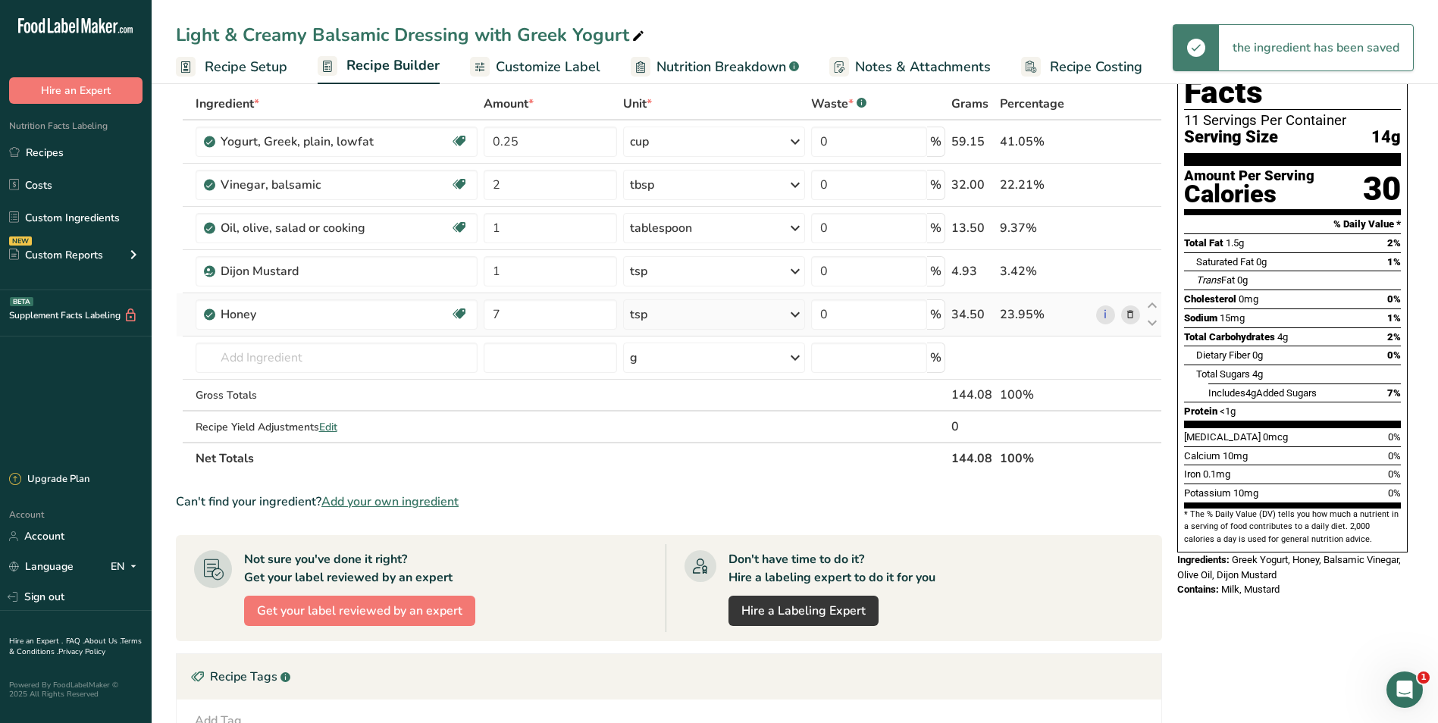
click at [731, 309] on div "tsp" at bounding box center [714, 314] width 182 height 30
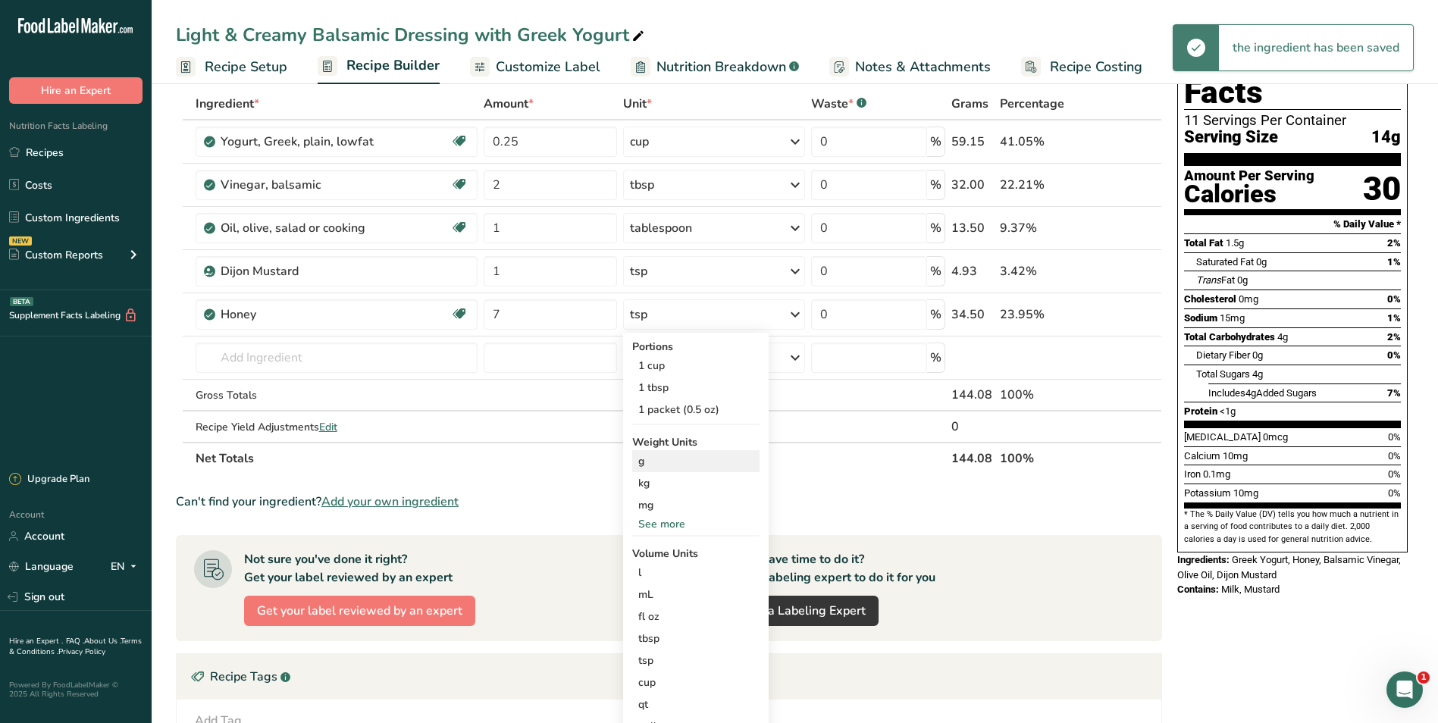
click at [692, 465] on div "g" at bounding box center [695, 461] width 127 height 22
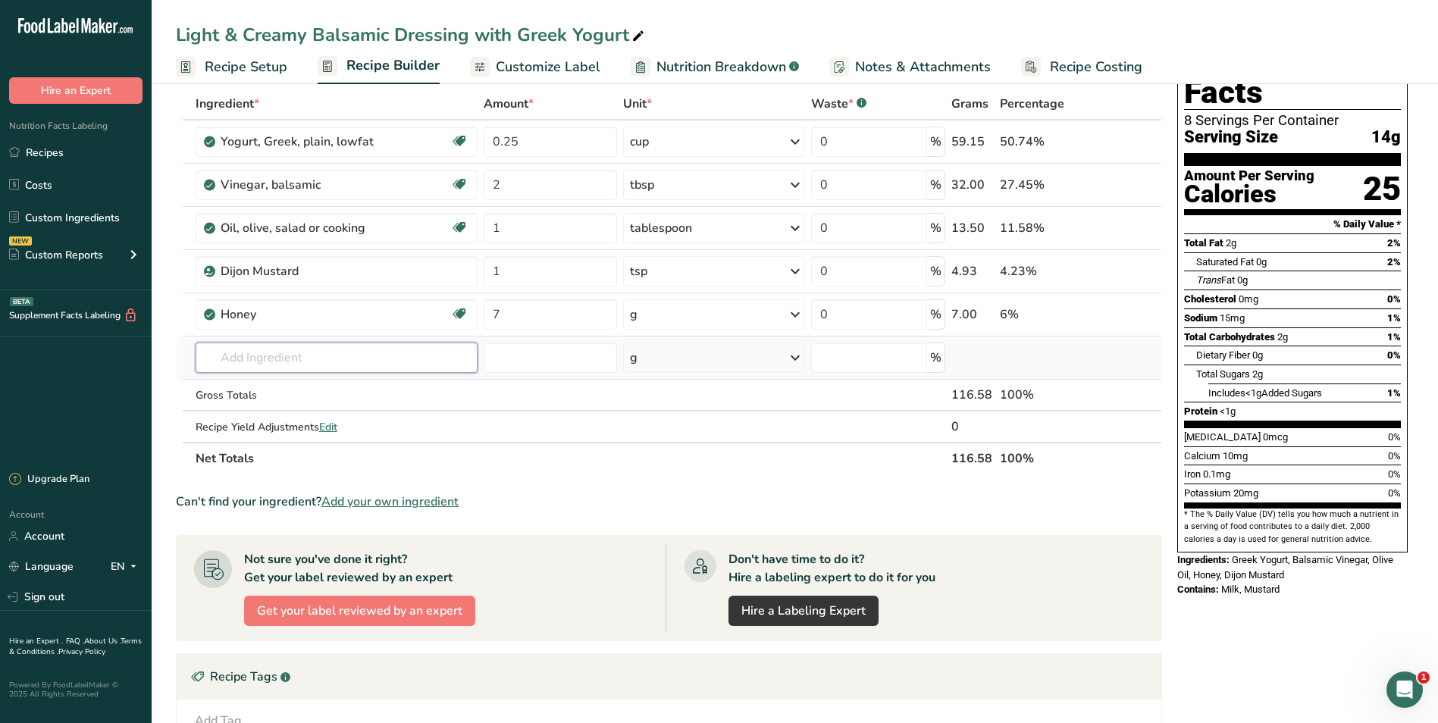
click at [338, 358] on input "text" at bounding box center [337, 358] width 282 height 30
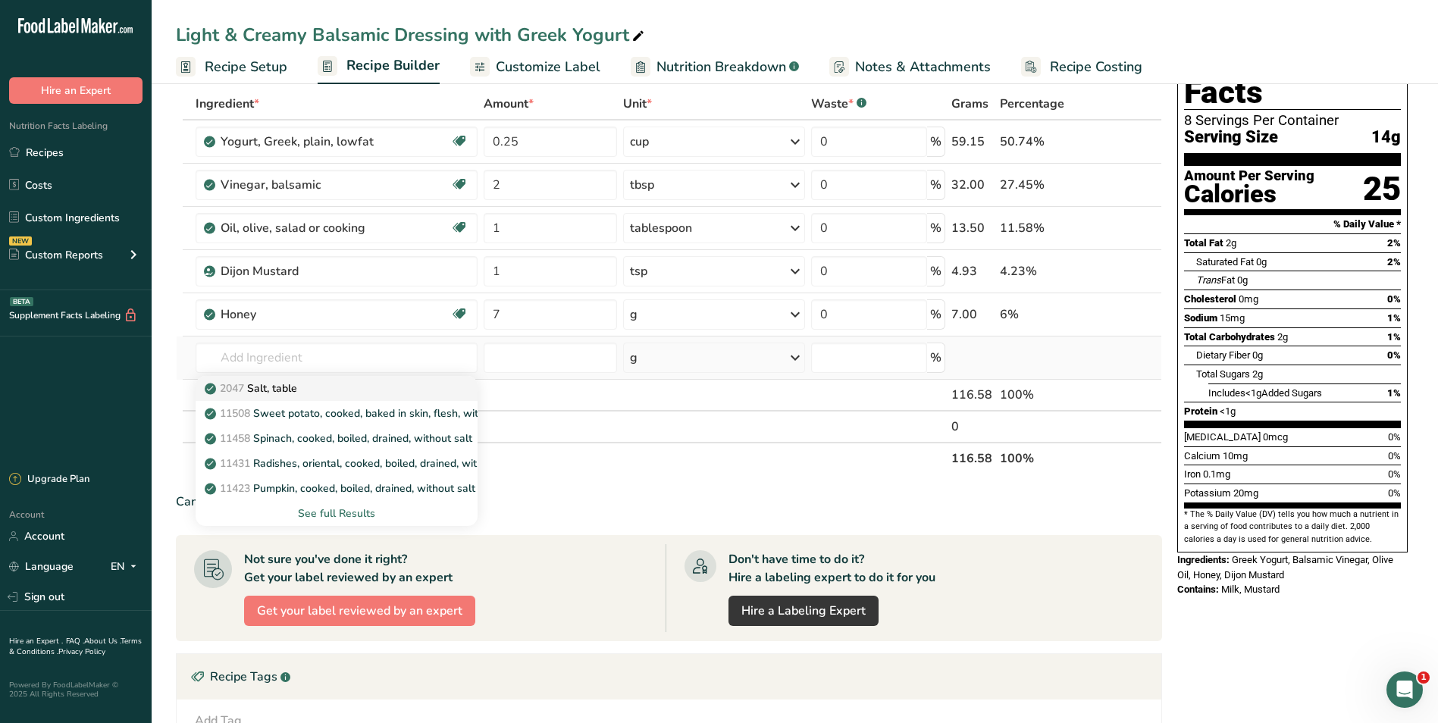
click at [300, 380] on link "2047 Salt, table" at bounding box center [337, 388] width 282 height 25
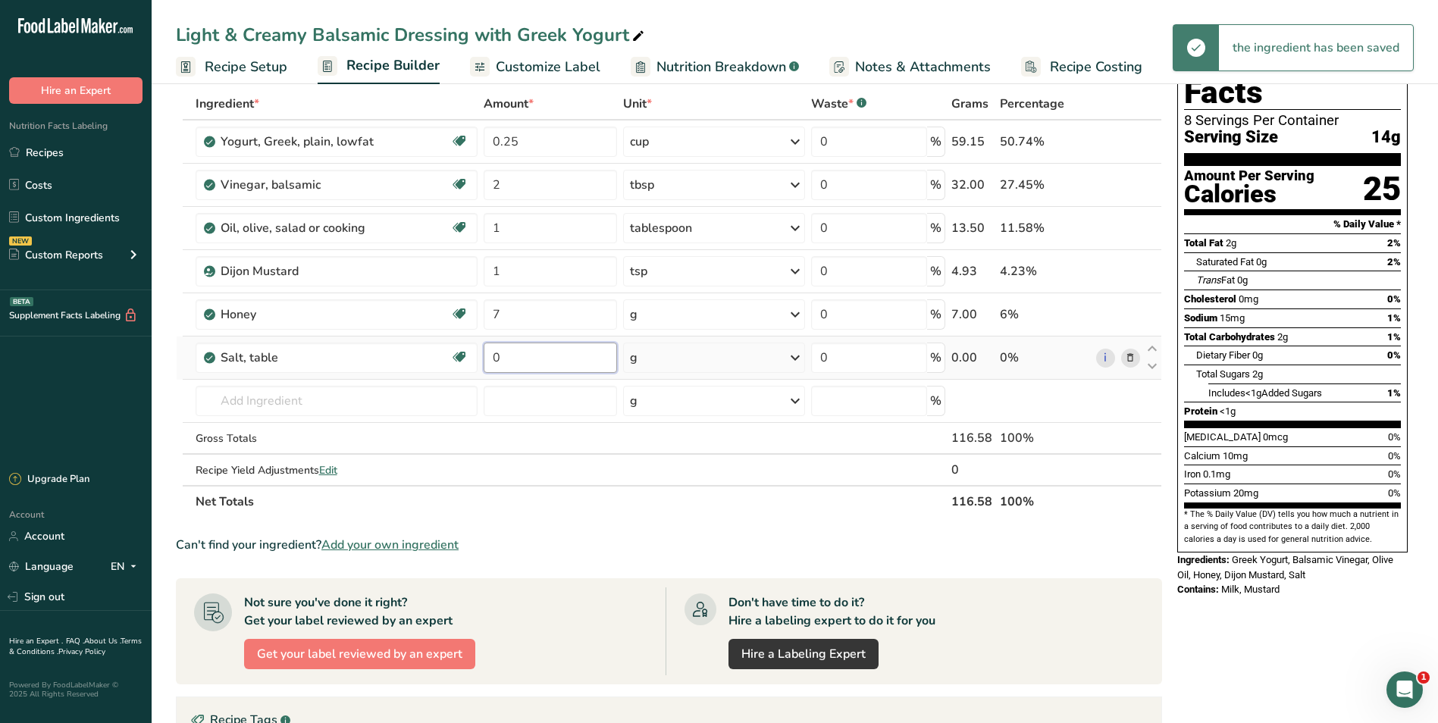
click at [545, 365] on input "0" at bounding box center [550, 358] width 133 height 30
click at [712, 364] on div "Ingredient * Amount * Unit * Waste * .a-a{fill:#347362;}.b-a{fill:#fff;} Grams …" at bounding box center [669, 303] width 986 height 430
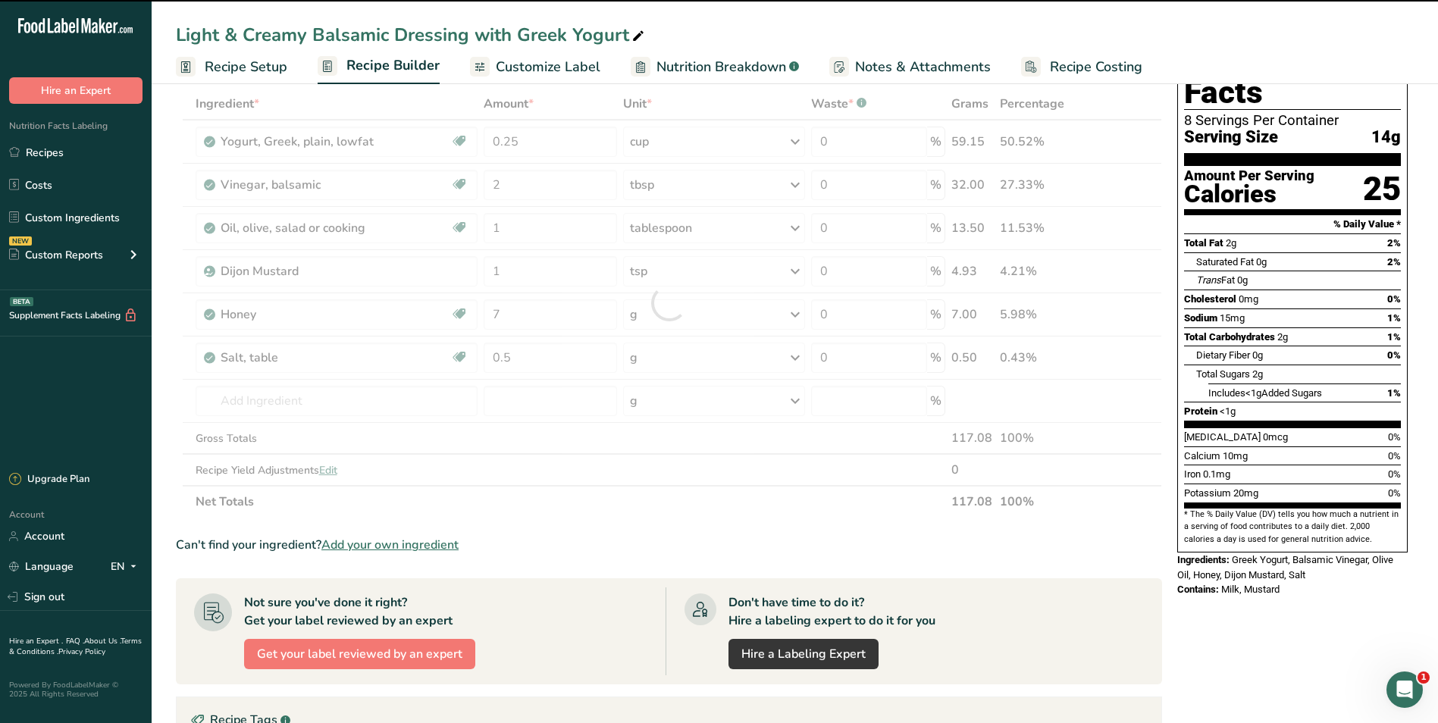
click at [706, 361] on div at bounding box center [669, 303] width 986 height 430
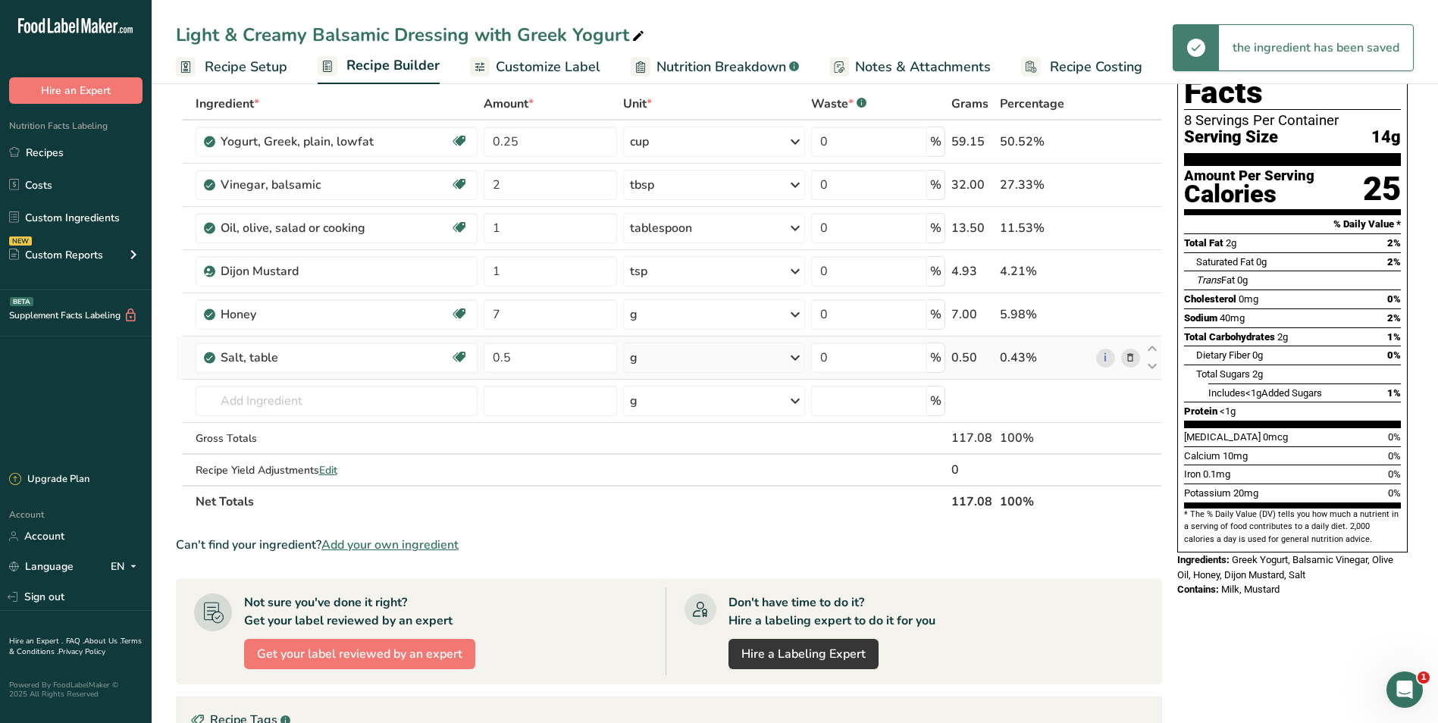
click at [718, 358] on div "g" at bounding box center [714, 358] width 182 height 30
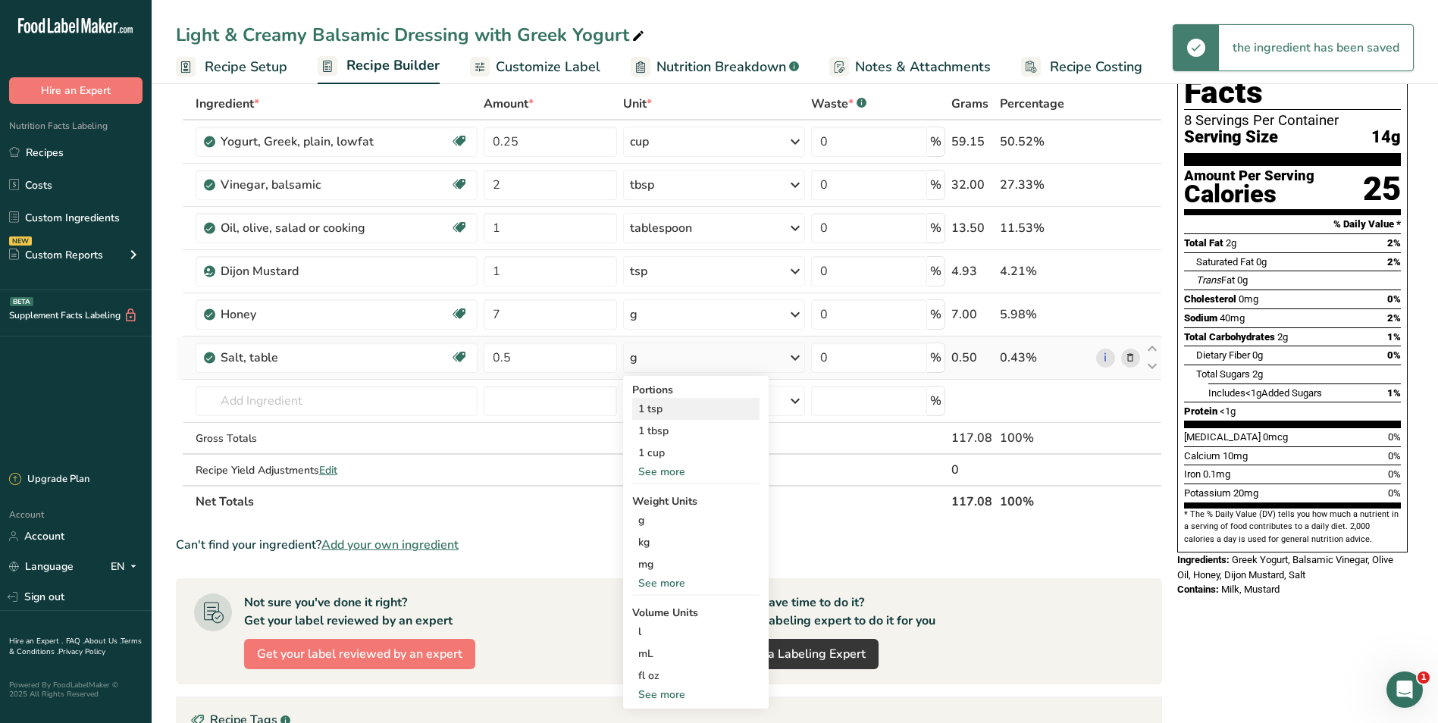
click at [691, 403] on div "1 tsp" at bounding box center [695, 409] width 127 height 22
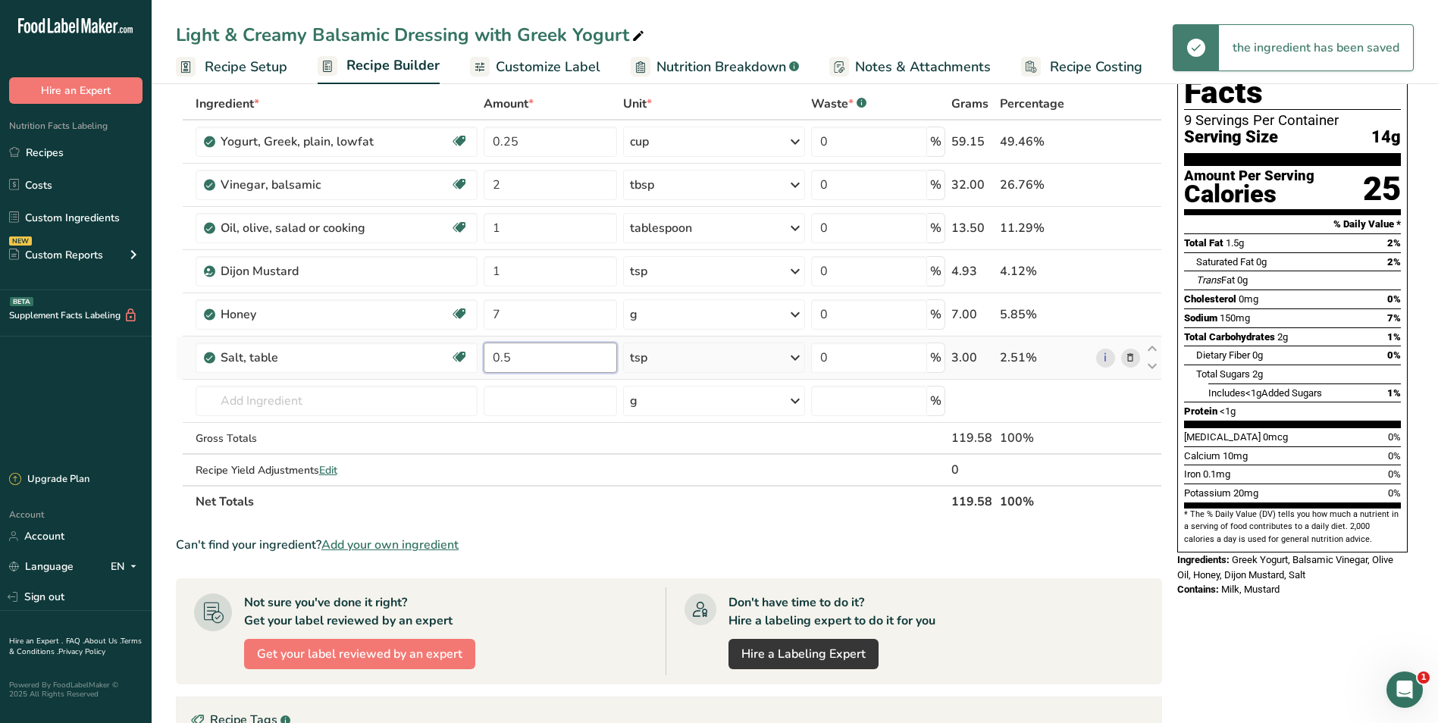
click at [566, 364] on input "0.5" at bounding box center [550, 358] width 133 height 30
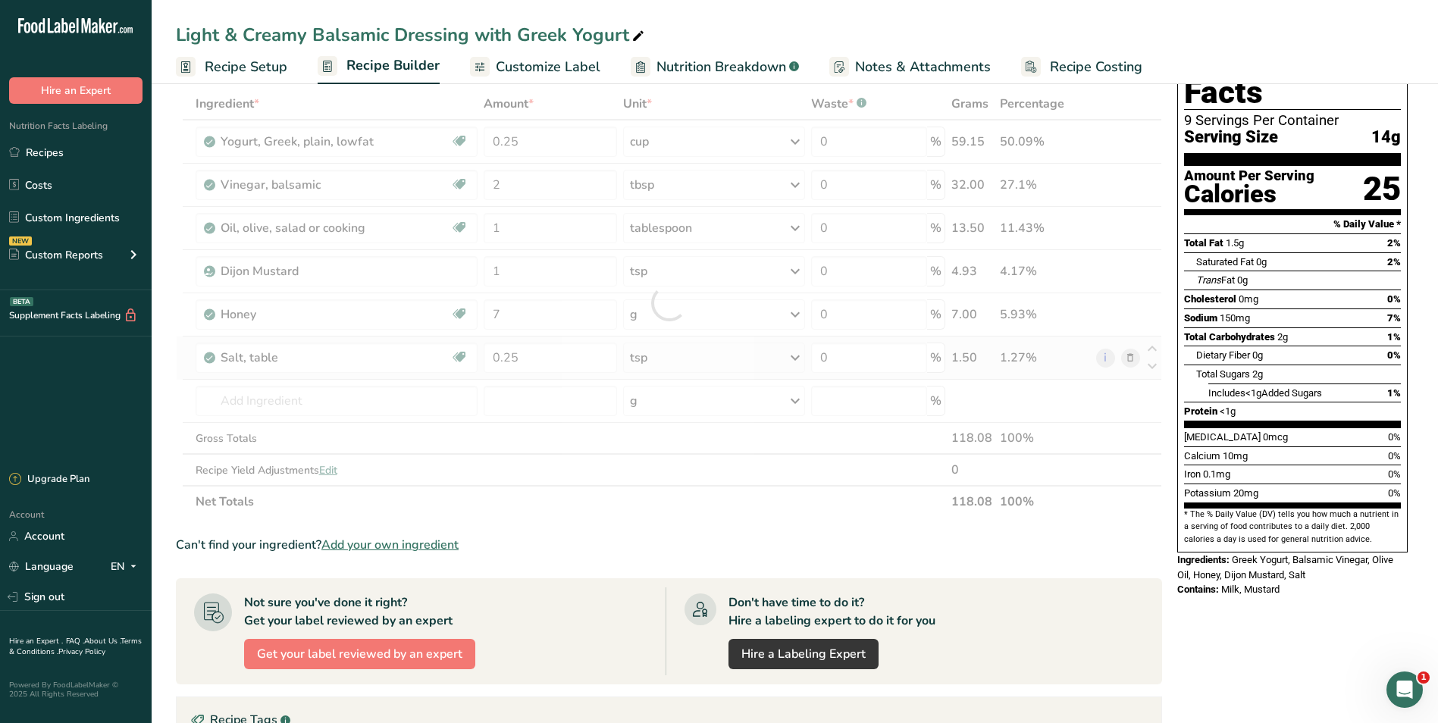
click at [724, 357] on div "Ingredient * Amount * Unit * Waste * .a-a{fill:#347362;}.b-a{fill:#fff;} Grams …" at bounding box center [669, 303] width 986 height 430
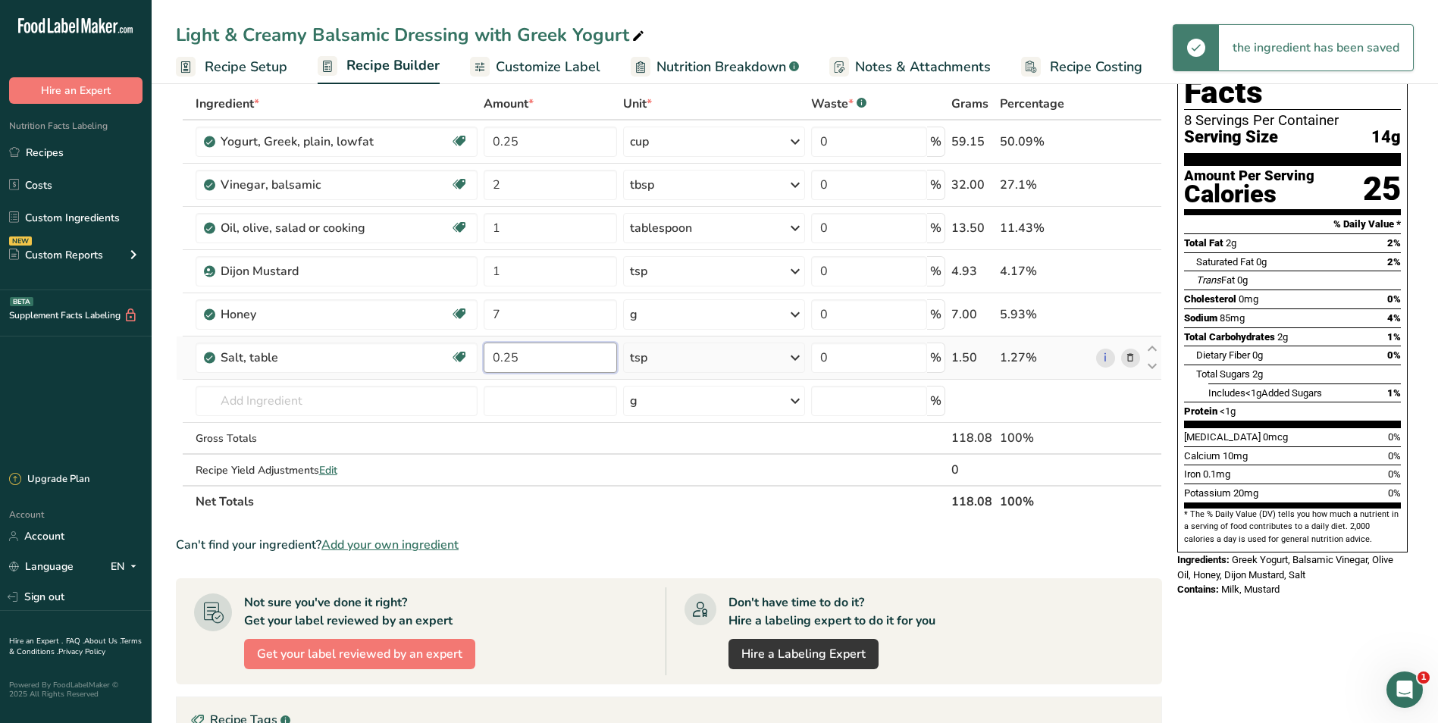
click at [550, 358] on input "0.25" at bounding box center [550, 358] width 133 height 30
click at [552, 359] on input "0.1" at bounding box center [550, 358] width 133 height 30
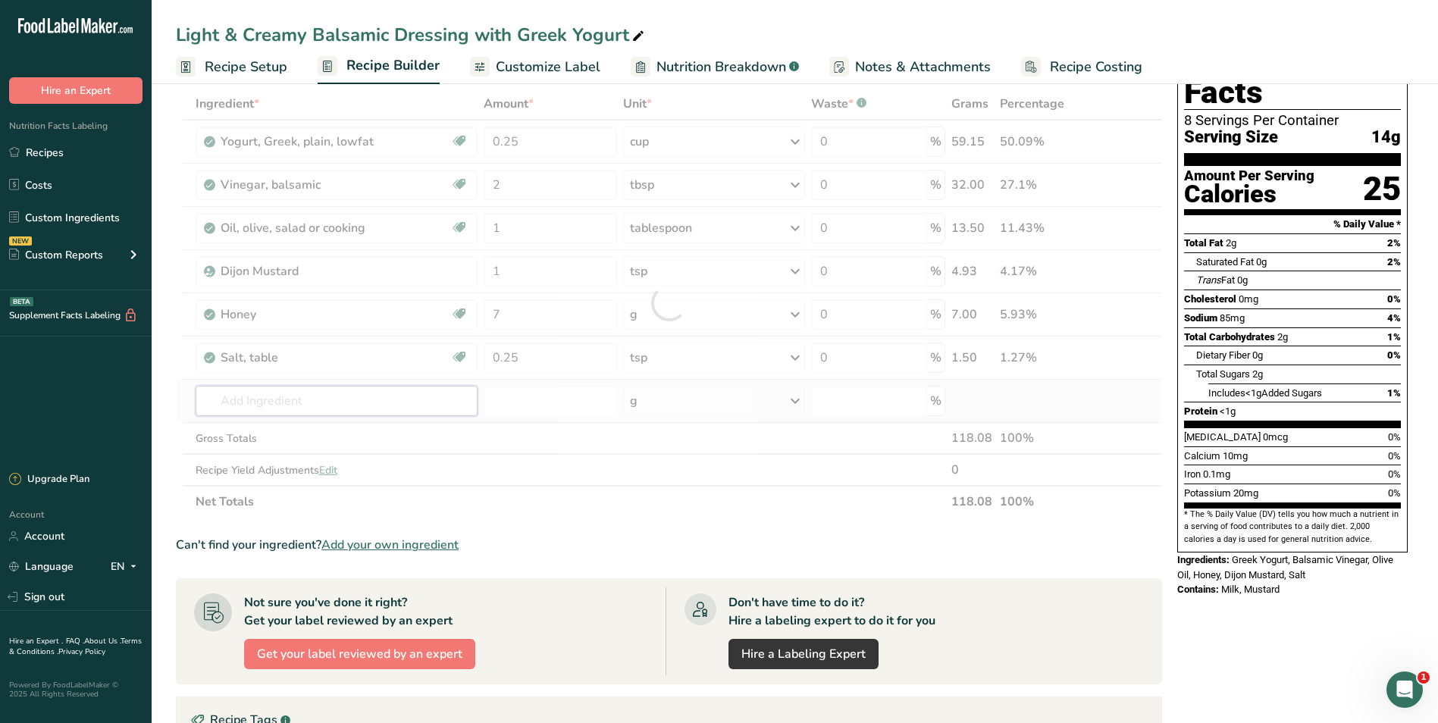
click at [402, 400] on div "Ingredient * Amount * Unit * Waste * .a-a{fill:#347362;}.b-a{fill:#fff;} Grams …" at bounding box center [669, 303] width 986 height 430
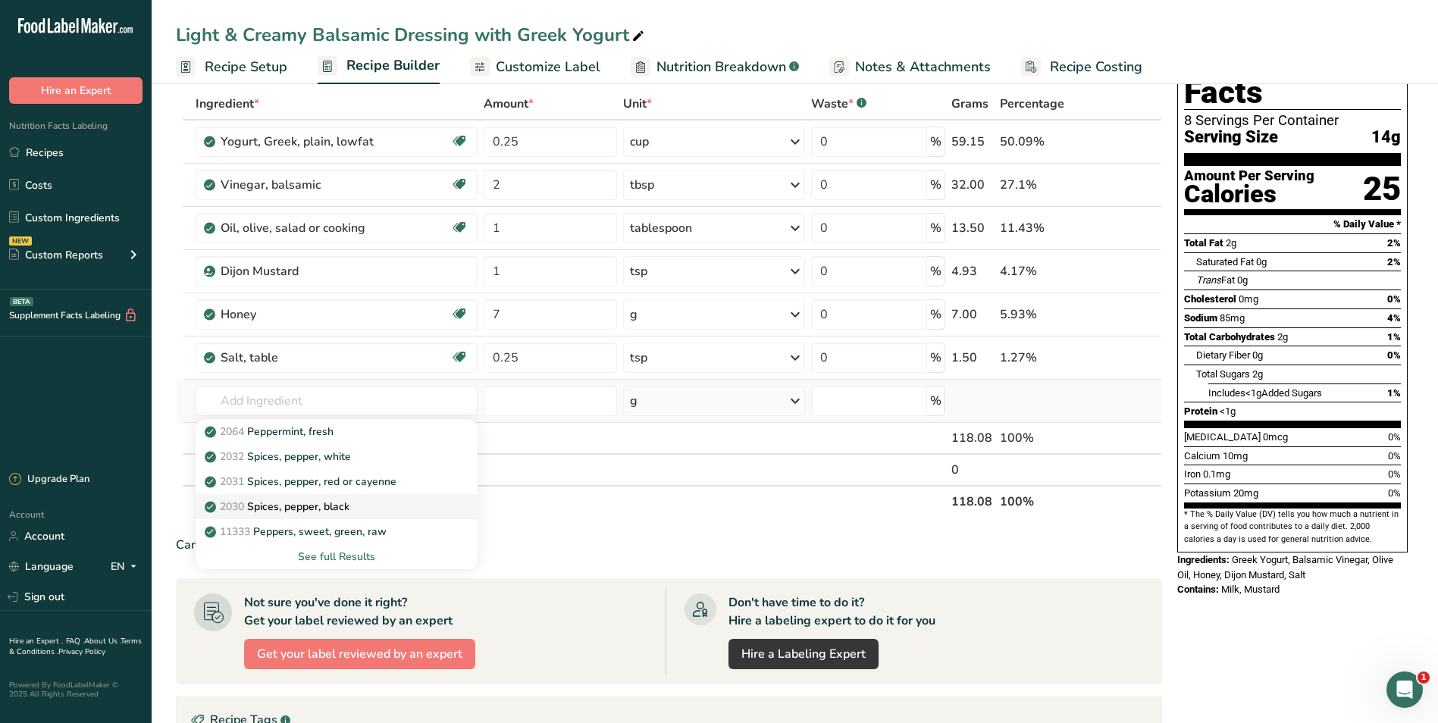
click at [334, 512] on p "2030 Spices, pepper, black" at bounding box center [279, 507] width 142 height 16
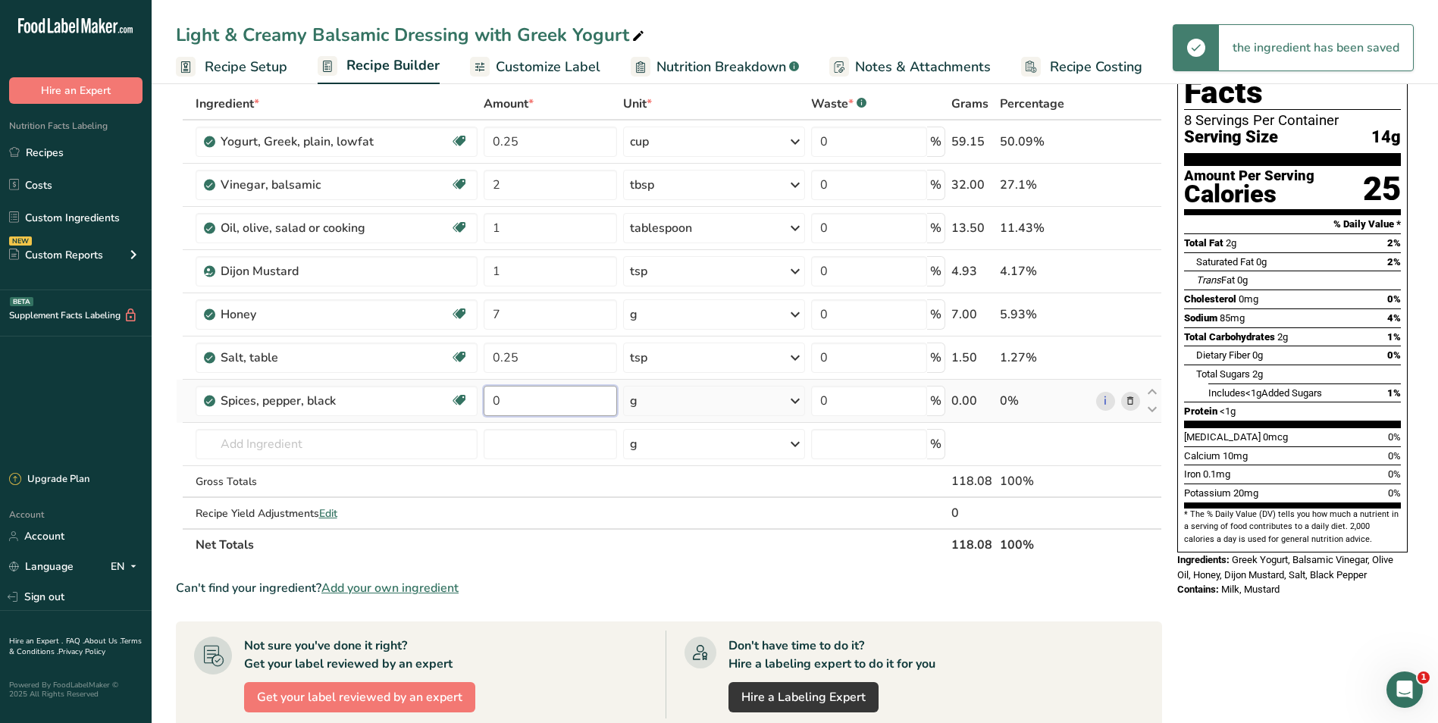
click at [530, 397] on input "0" at bounding box center [550, 401] width 133 height 30
click at [687, 398] on div "Ingredient * Amount * Unit * Waste * .a-a{fill:#347362;}.b-a{fill:#fff;} Grams …" at bounding box center [669, 324] width 986 height 473
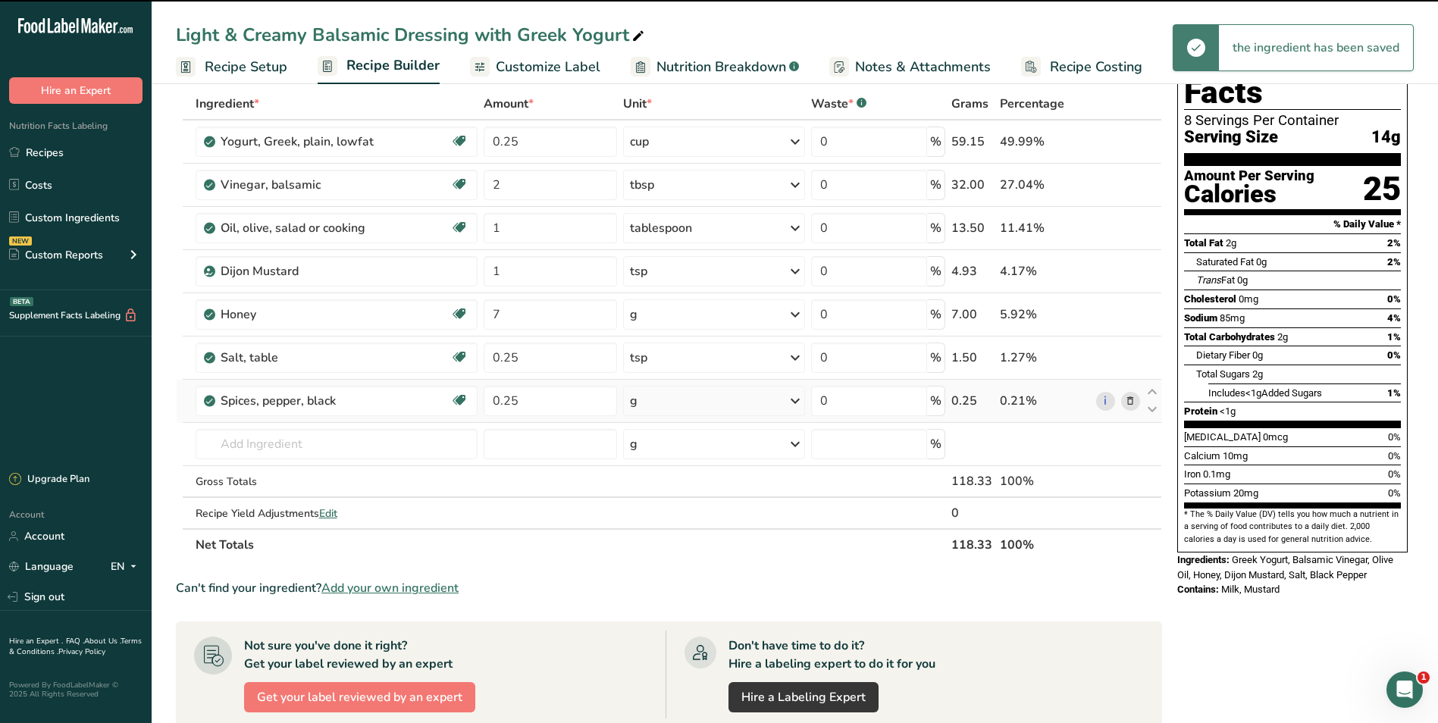
click at [704, 400] on div "g" at bounding box center [714, 401] width 182 height 30
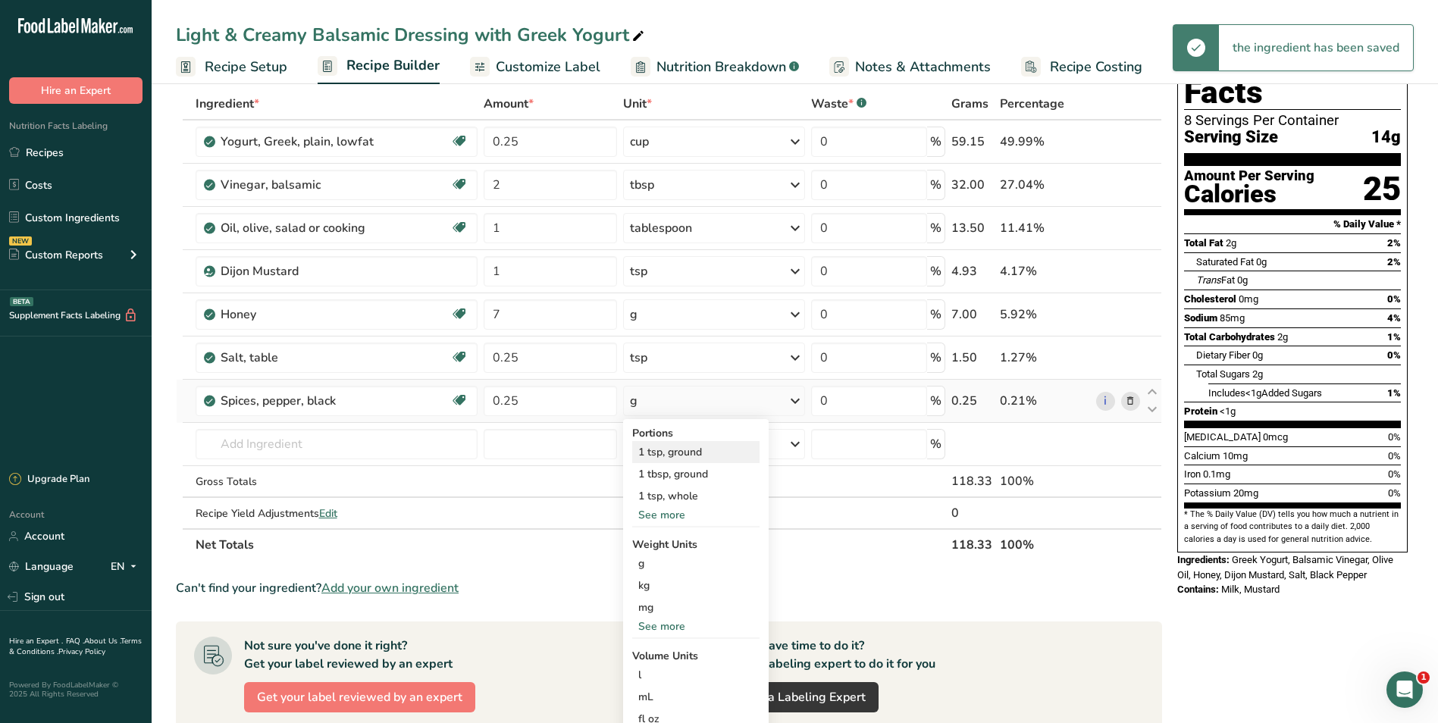
click at [697, 452] on div "1 tsp, ground" at bounding box center [695, 452] width 127 height 22
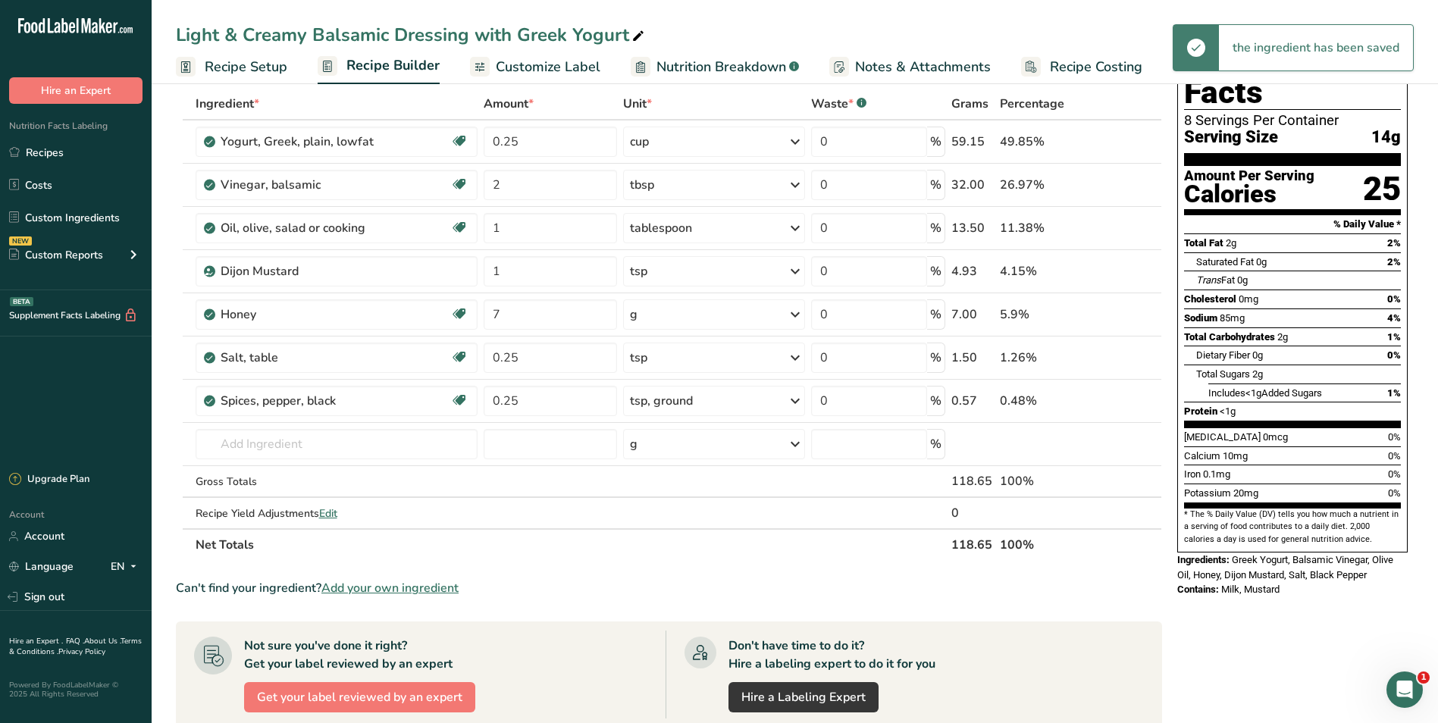
scroll to position [0, 0]
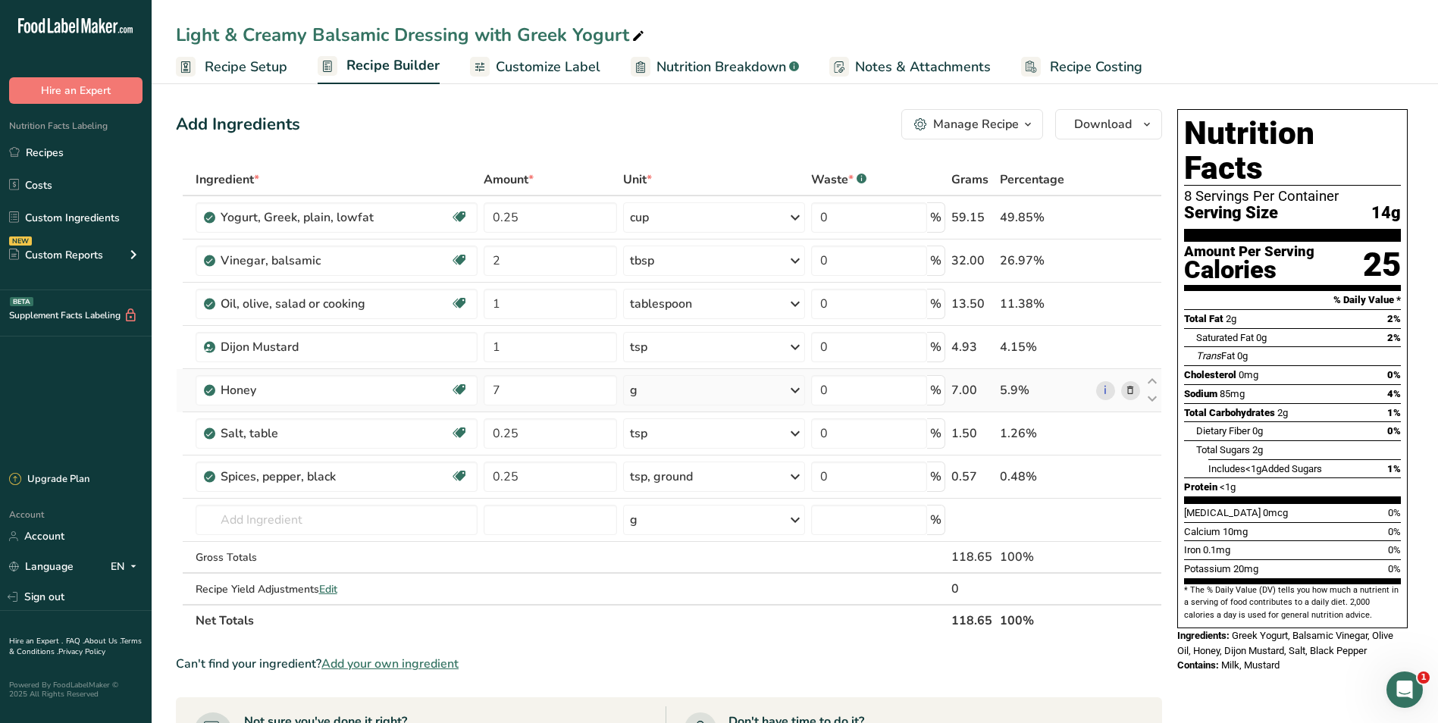
click at [657, 375] on div "g" at bounding box center [714, 390] width 182 height 30
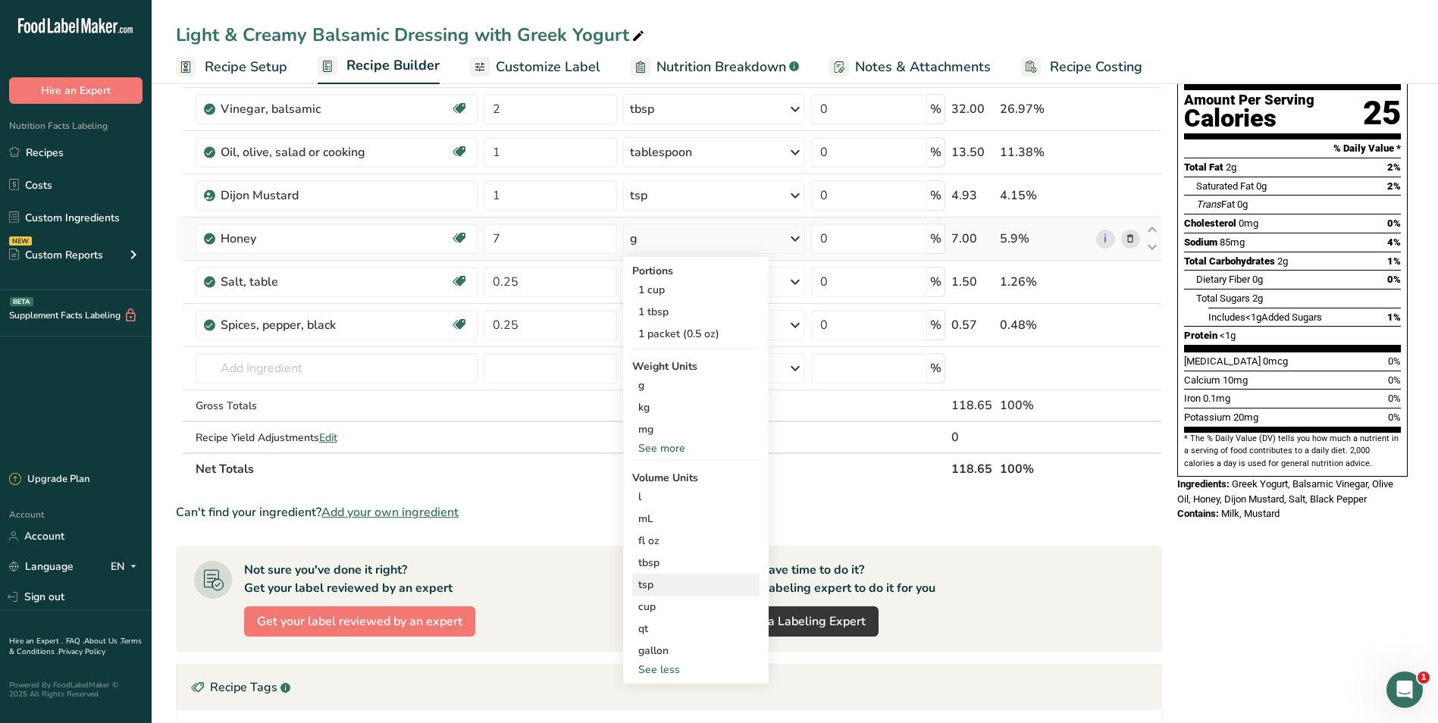
scroll to position [227, 0]
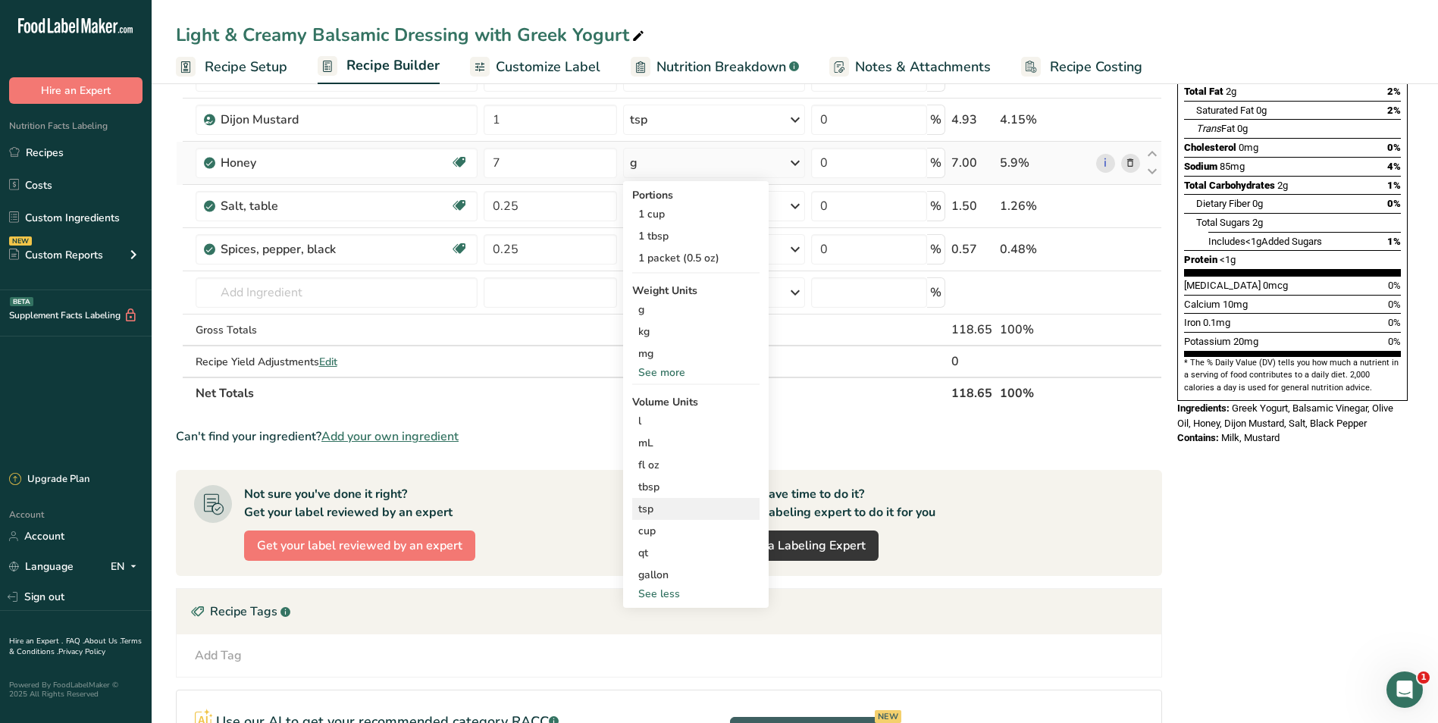
click at [672, 508] on div "tsp" at bounding box center [695, 509] width 115 height 16
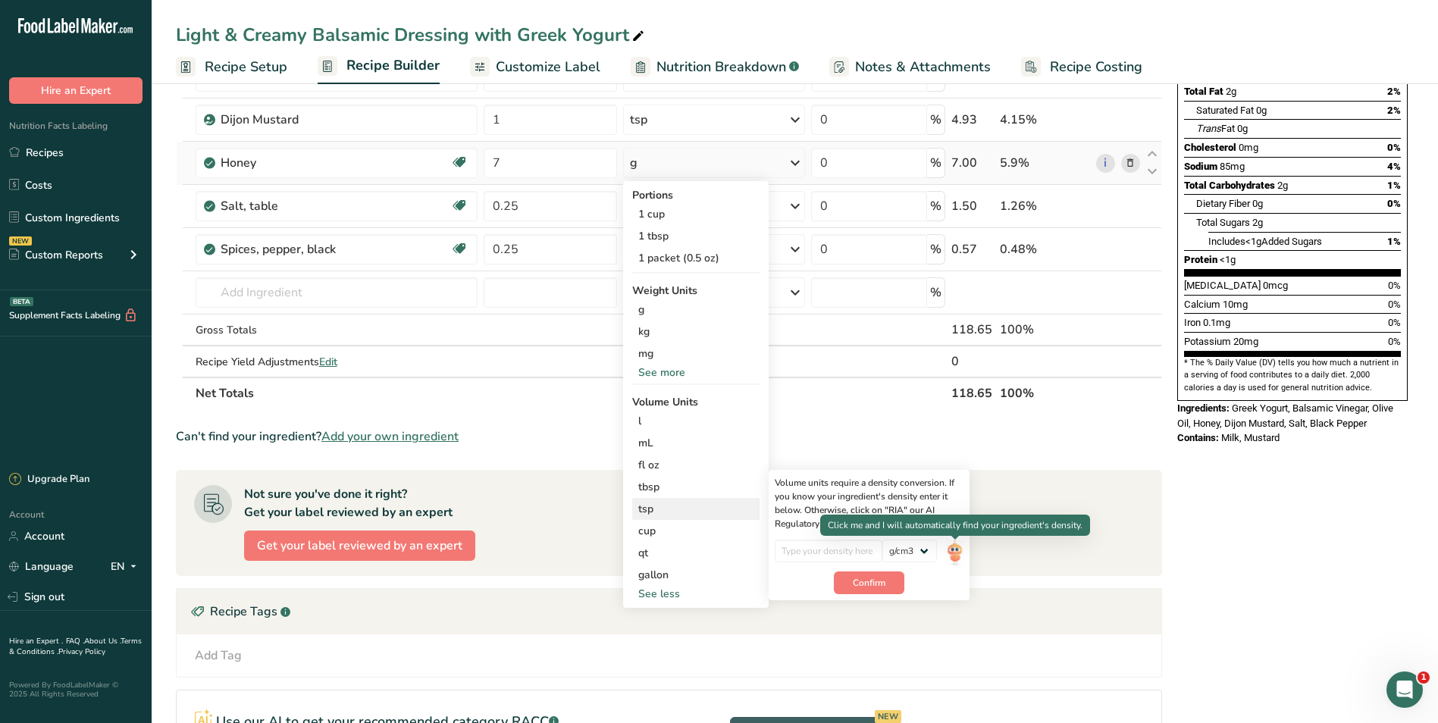
click at [958, 552] on img at bounding box center [954, 553] width 17 height 27
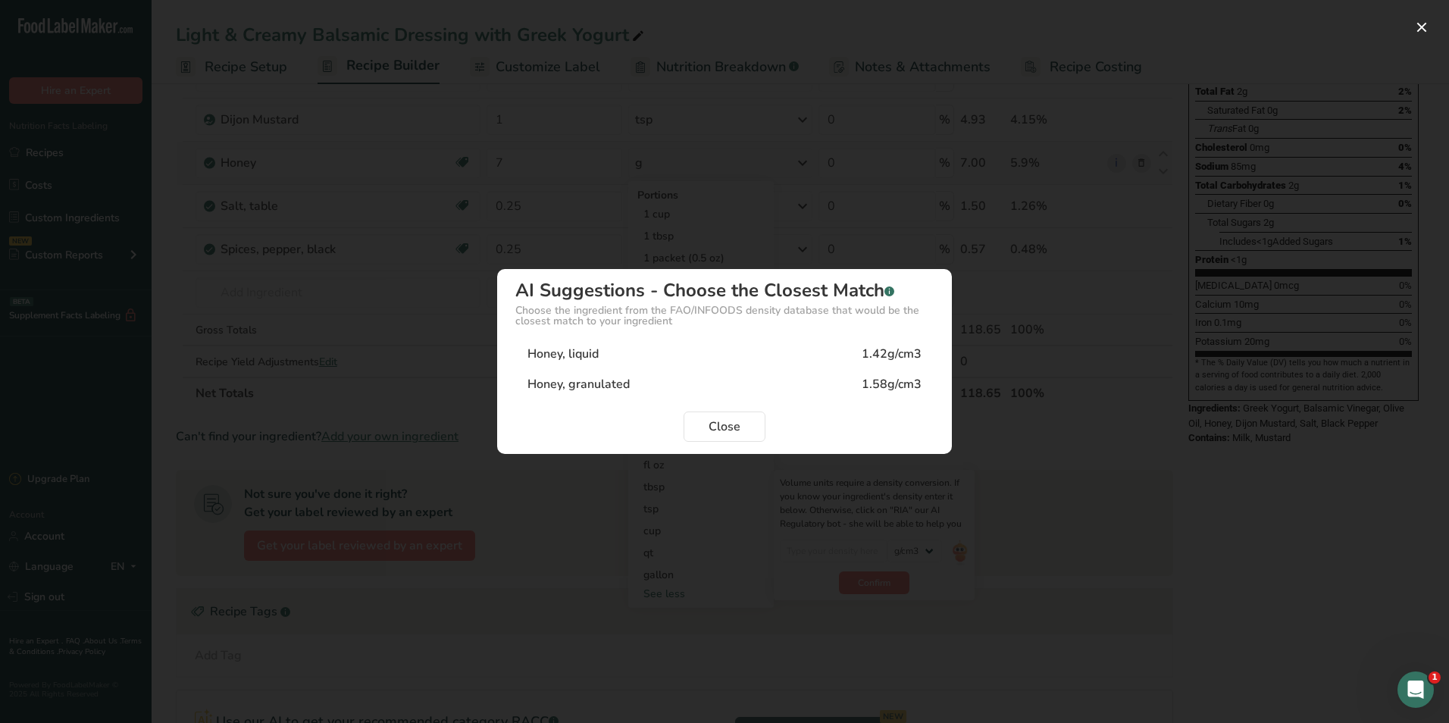
click at [863, 392] on div "1.58g/cm3" at bounding box center [892, 384] width 60 height 18
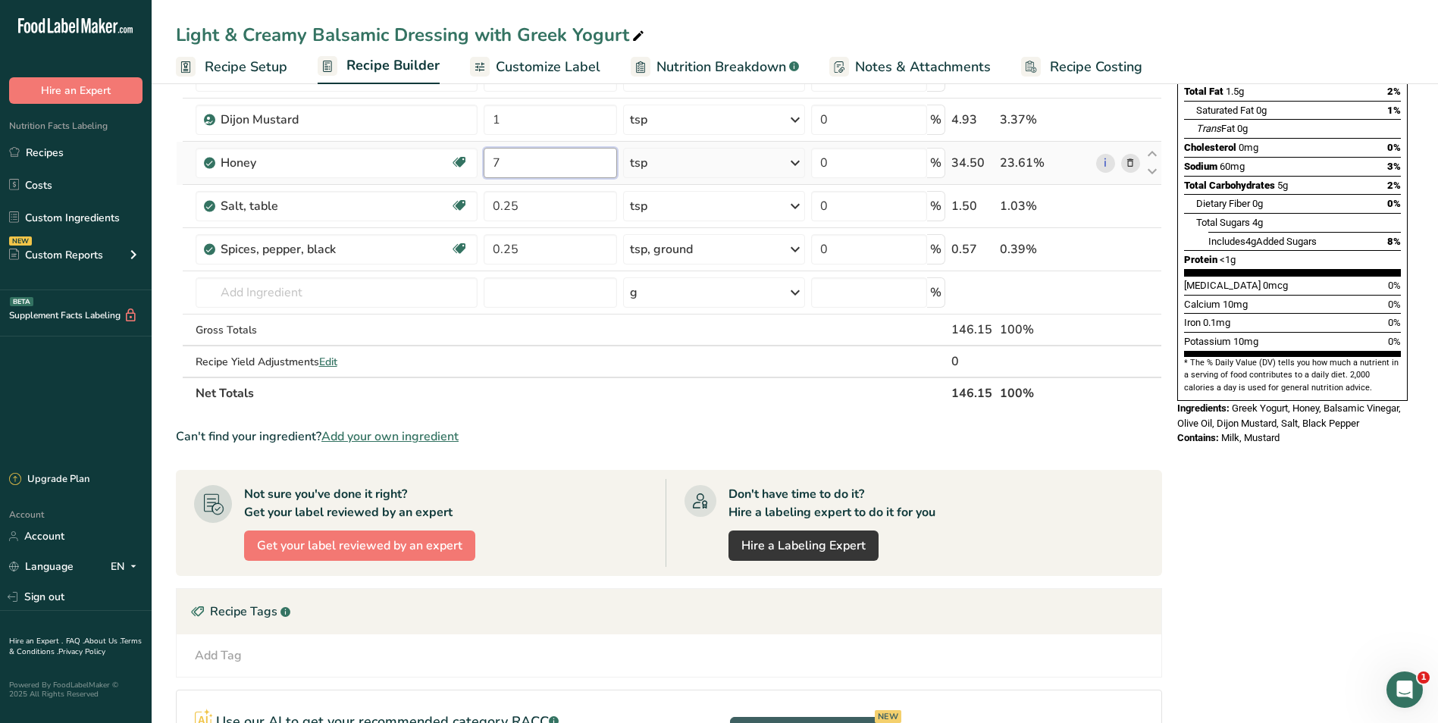
click at [539, 168] on input "7" at bounding box center [550, 163] width 133 height 30
click at [1320, 476] on div "Nutrition Facts 12 Servings Per Container Serving Size 14g Amount Per Serving C…" at bounding box center [1292, 390] width 243 height 1029
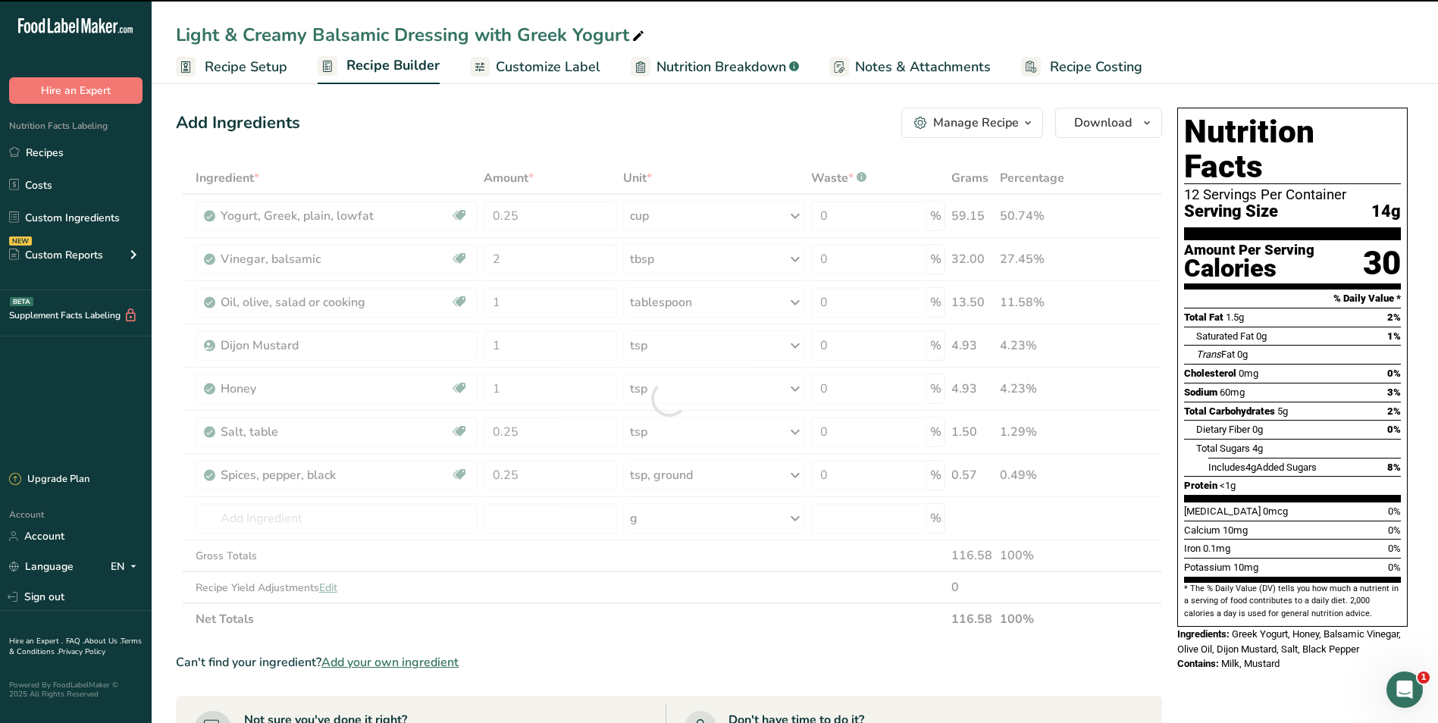
scroll to position [0, 0]
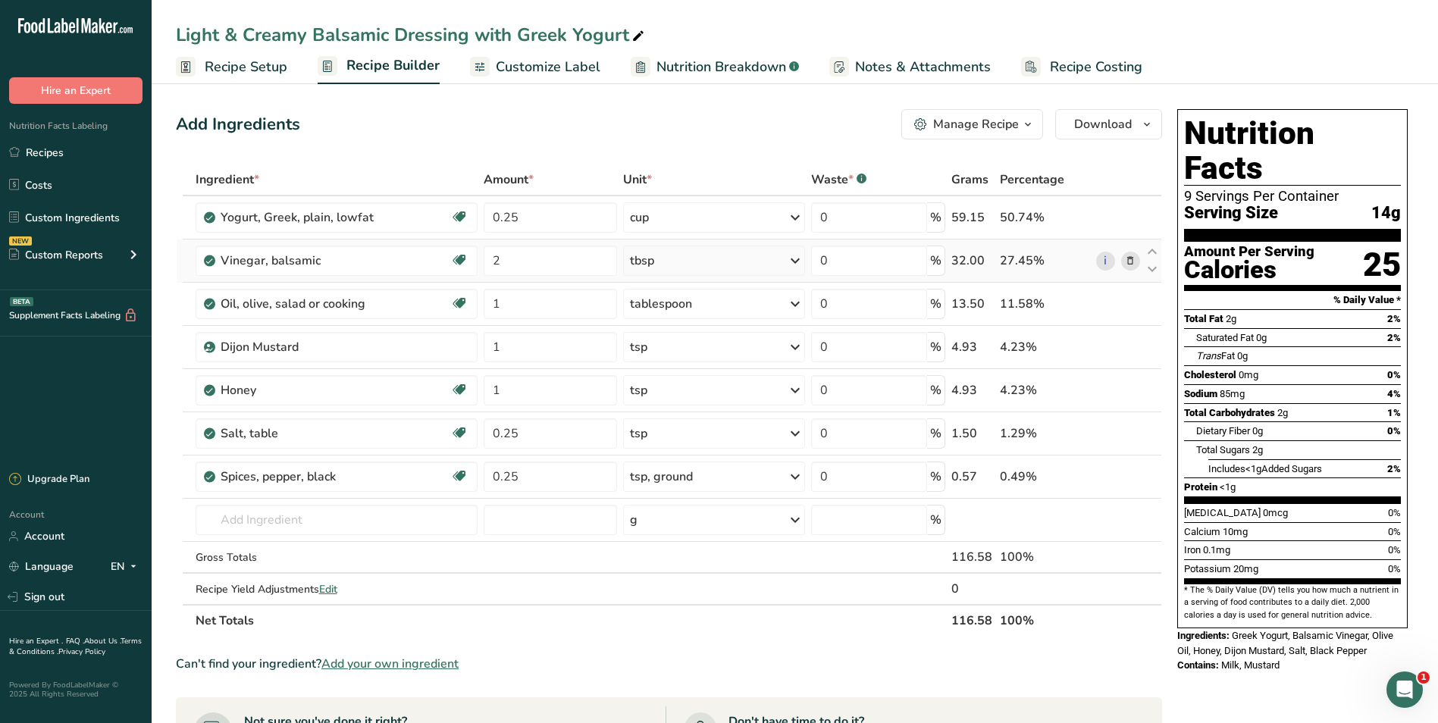
click at [707, 265] on div "tbsp" at bounding box center [714, 261] width 182 height 30
click at [700, 130] on div "Add Ingredients Manage Recipe Delete Recipe Duplicate Recipe Scale Recipe Save …" at bounding box center [669, 124] width 986 height 30
click at [216, 66] on span "Recipe Setup" at bounding box center [246, 67] width 83 height 20
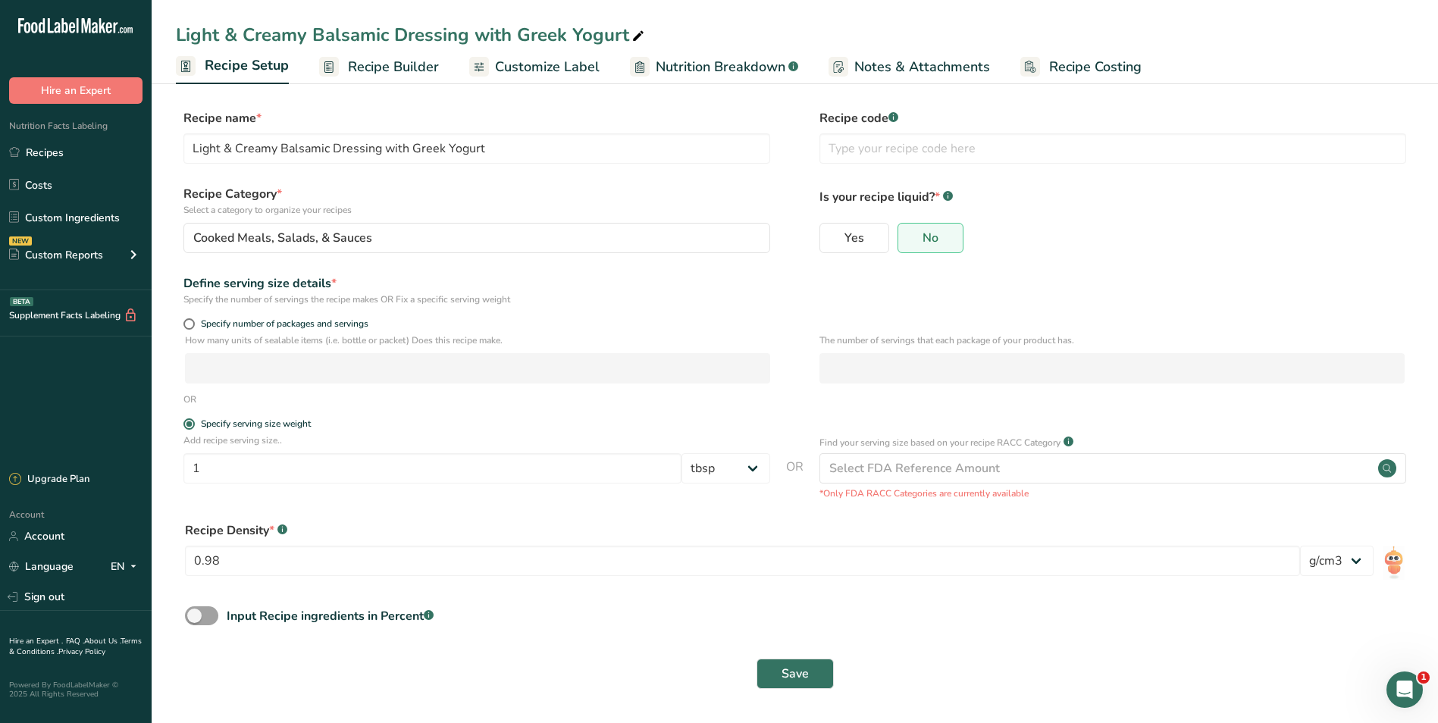
click at [855, 257] on div "Yes" at bounding box center [854, 242] width 70 height 39
click at [855, 246] on span "Yes" at bounding box center [854, 237] width 20 height 15
click at [830, 243] on input "Yes" at bounding box center [825, 238] width 10 height 10
click at [799, 673] on span "Save" at bounding box center [794, 674] width 27 height 18
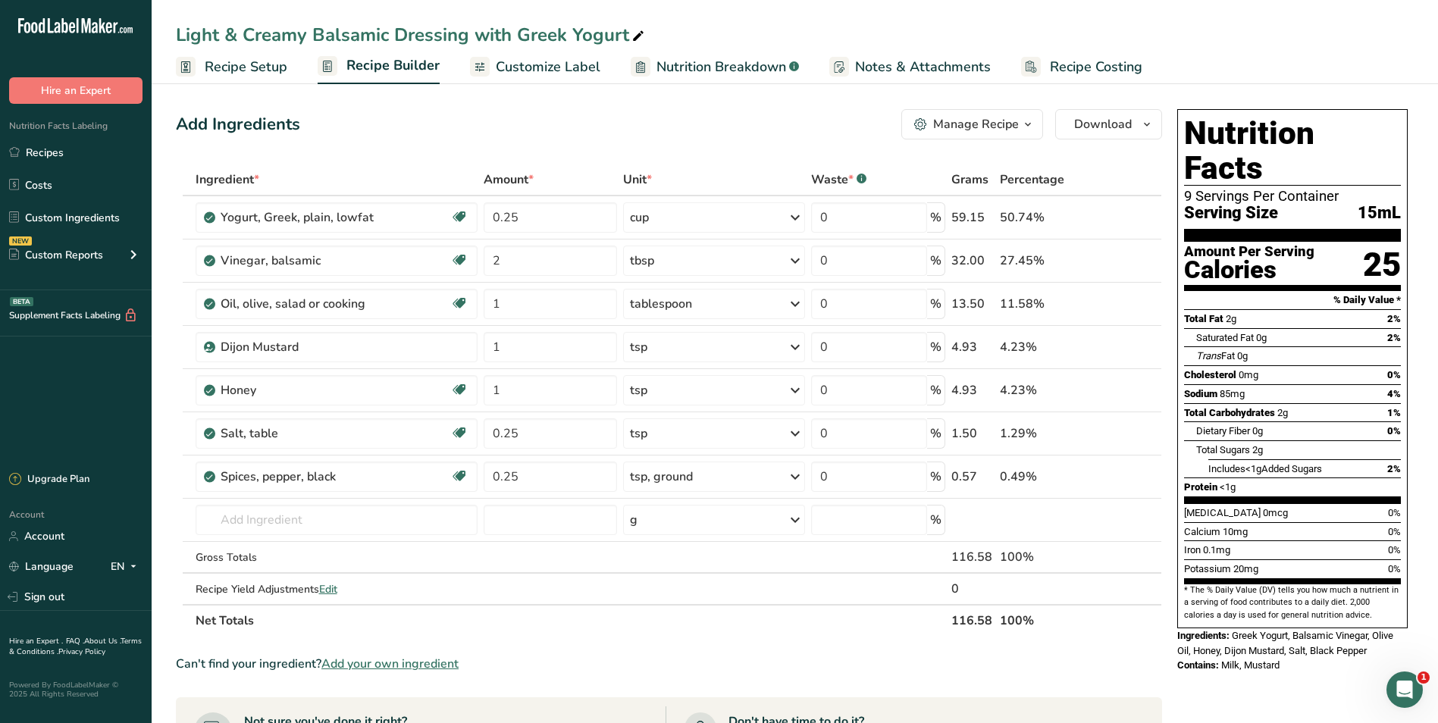
drag, startPoint x: 230, startPoint y: 66, endPoint x: 246, endPoint y: 74, distance: 17.6
click at [230, 67] on span "Recipe Setup" at bounding box center [246, 67] width 83 height 20
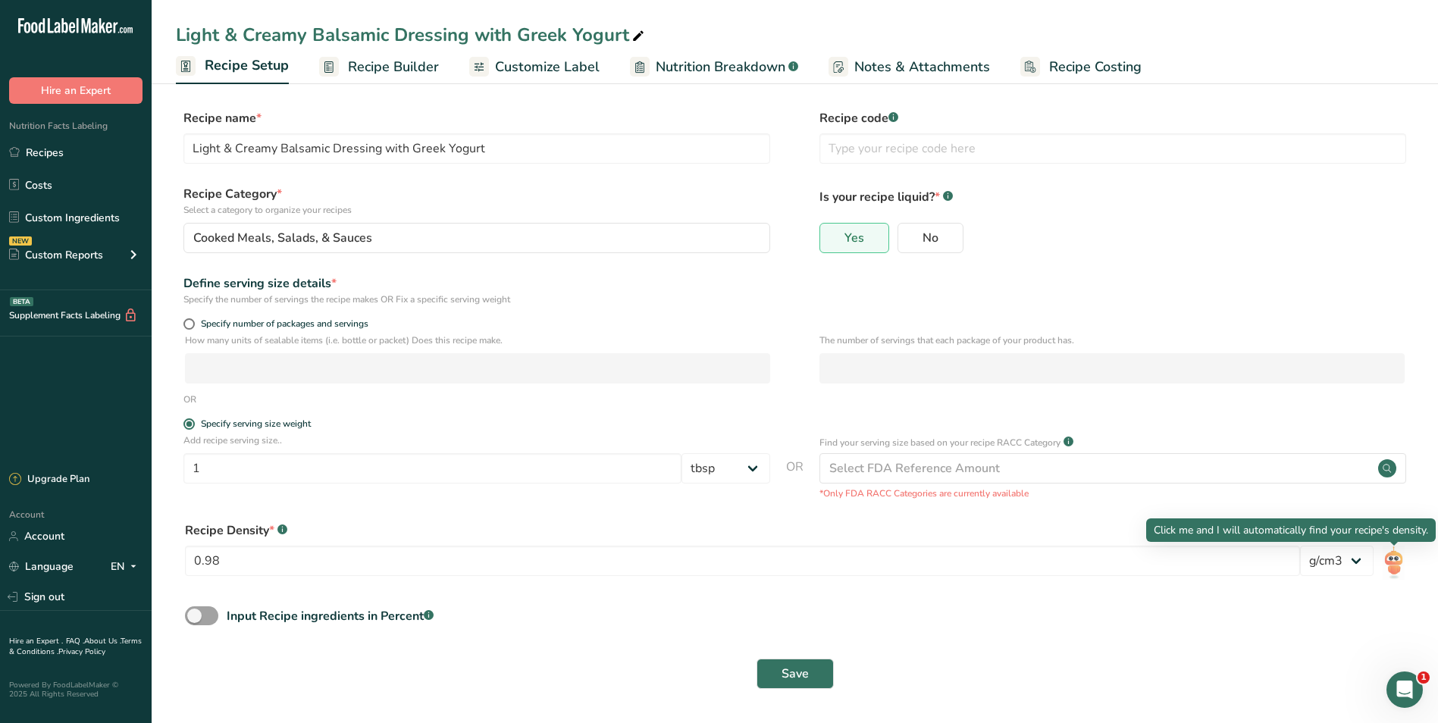
click at [1403, 567] on img at bounding box center [1394, 563] width 22 height 34
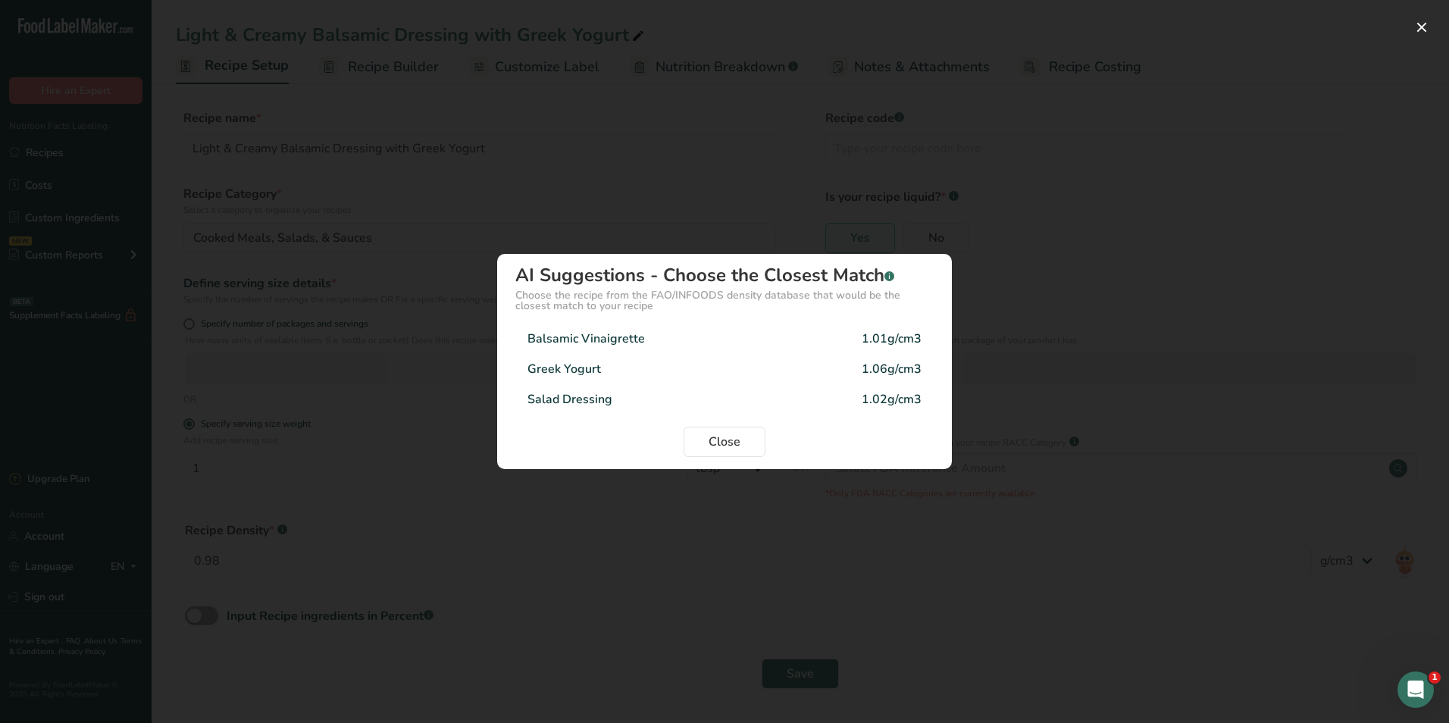
click at [613, 332] on div "Balsamic Vinaigrette" at bounding box center [586, 339] width 117 height 18
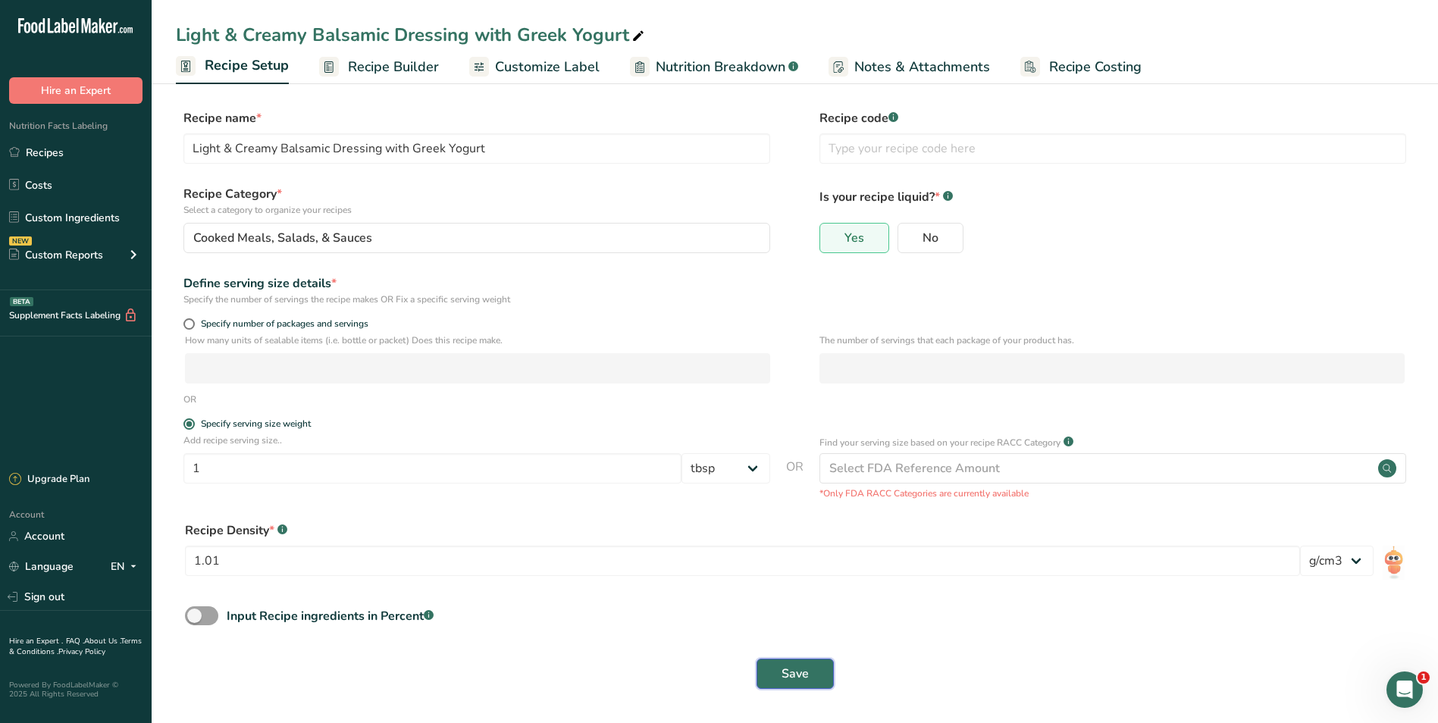
click at [794, 673] on span "Save" at bounding box center [794, 674] width 27 height 18
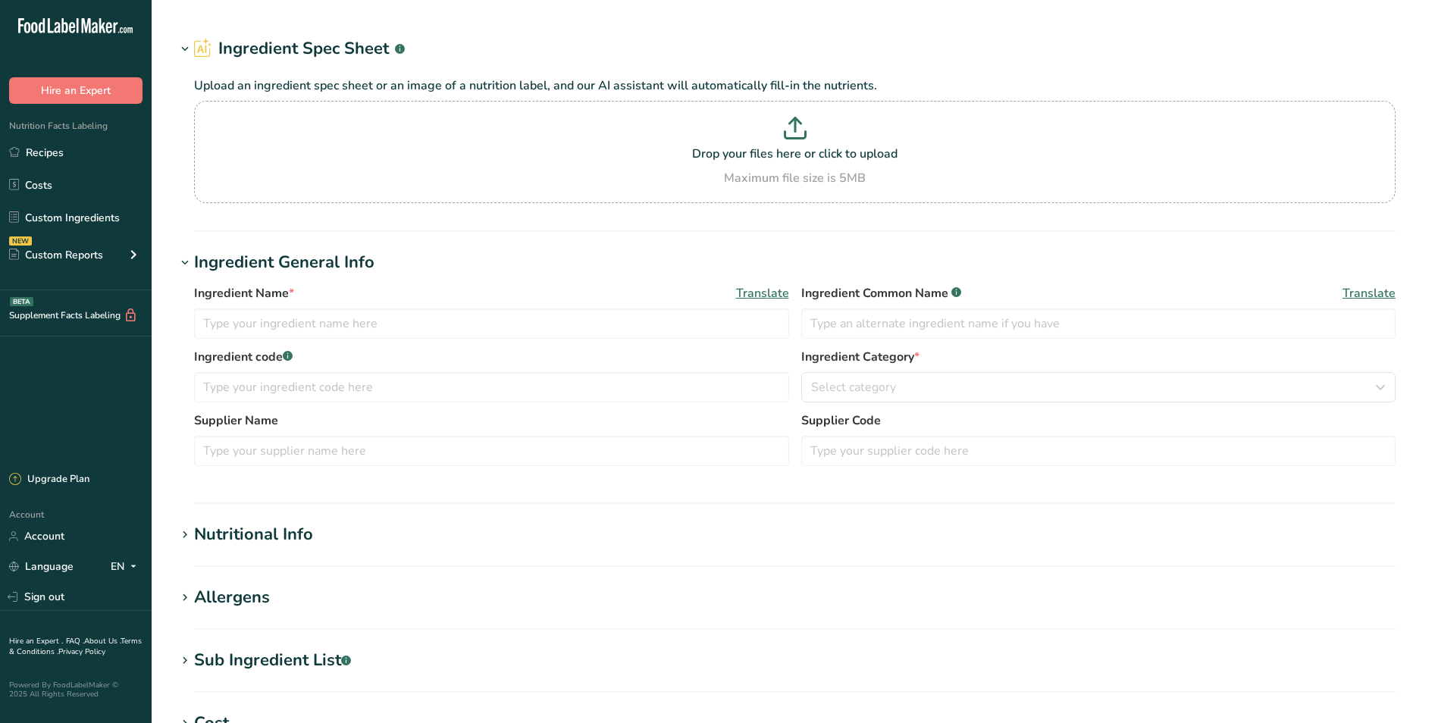
type input "Coriander (cilantro) leaves, raw"
type input "Coriander leaves"
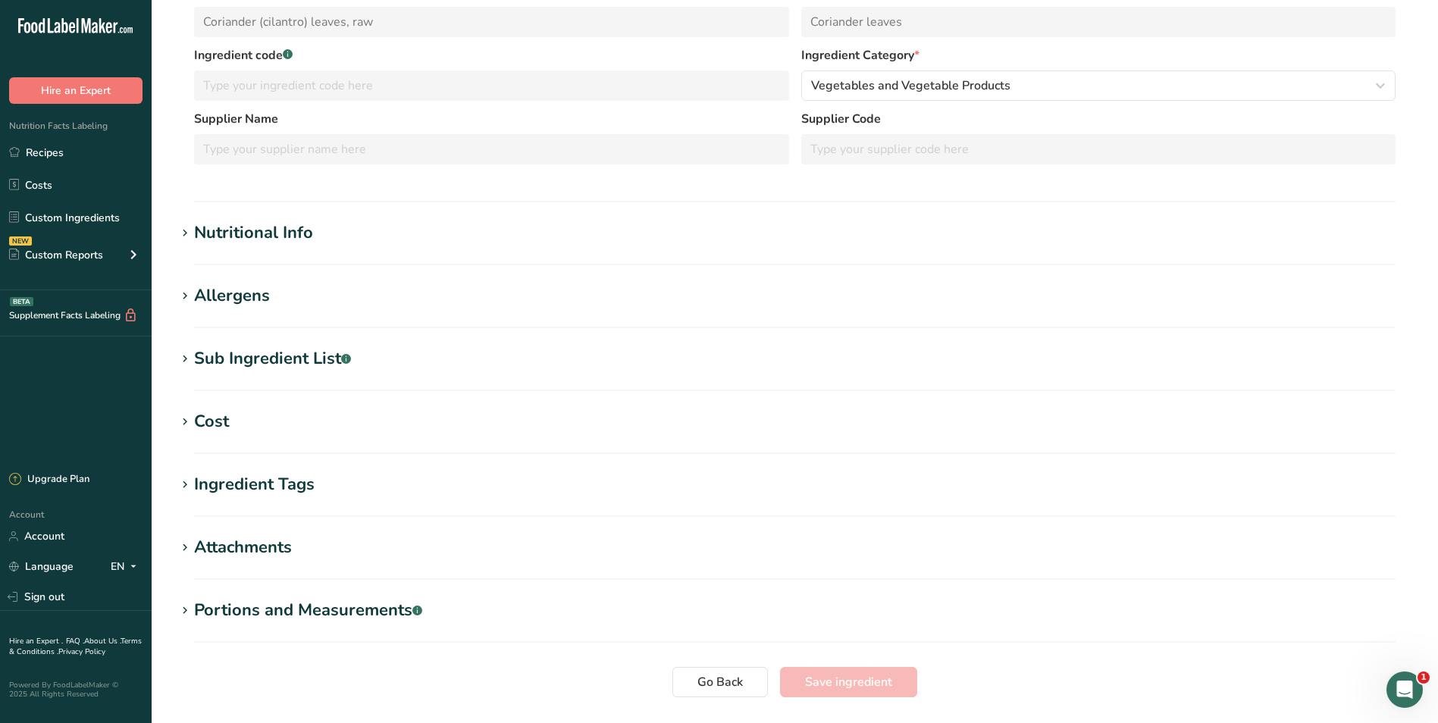
scroll to position [303, 0]
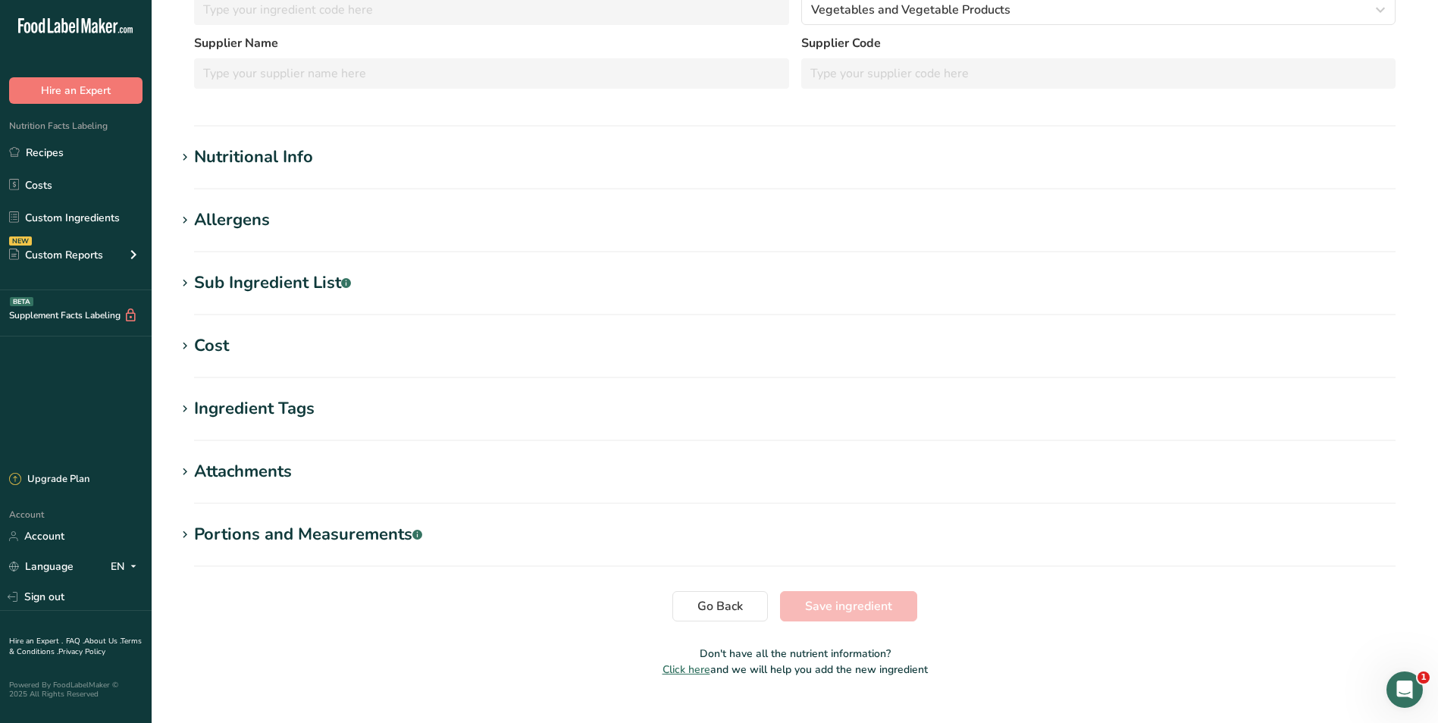
click at [195, 534] on div "Portions and Measurements .a-a{fill:#347362;}.b-a{fill:#fff;}" at bounding box center [308, 534] width 228 height 25
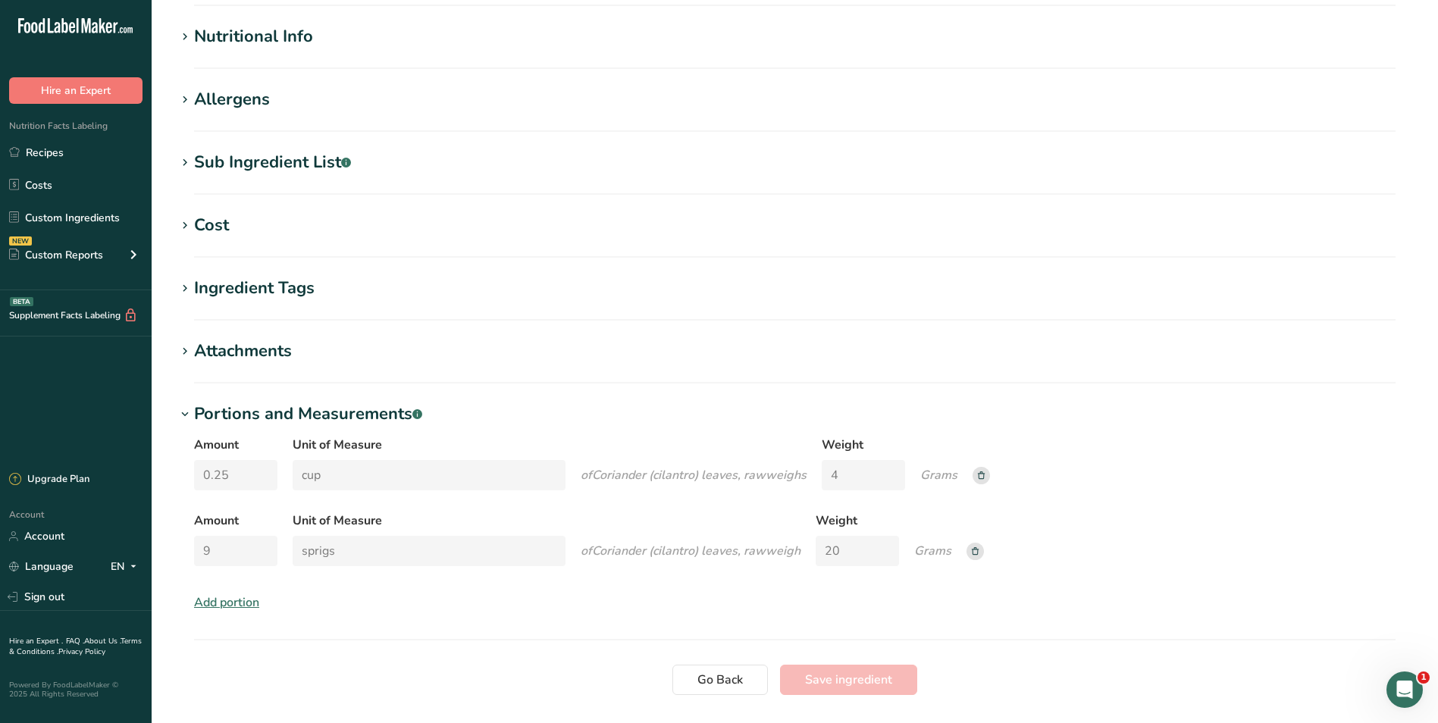
scroll to position [455, 0]
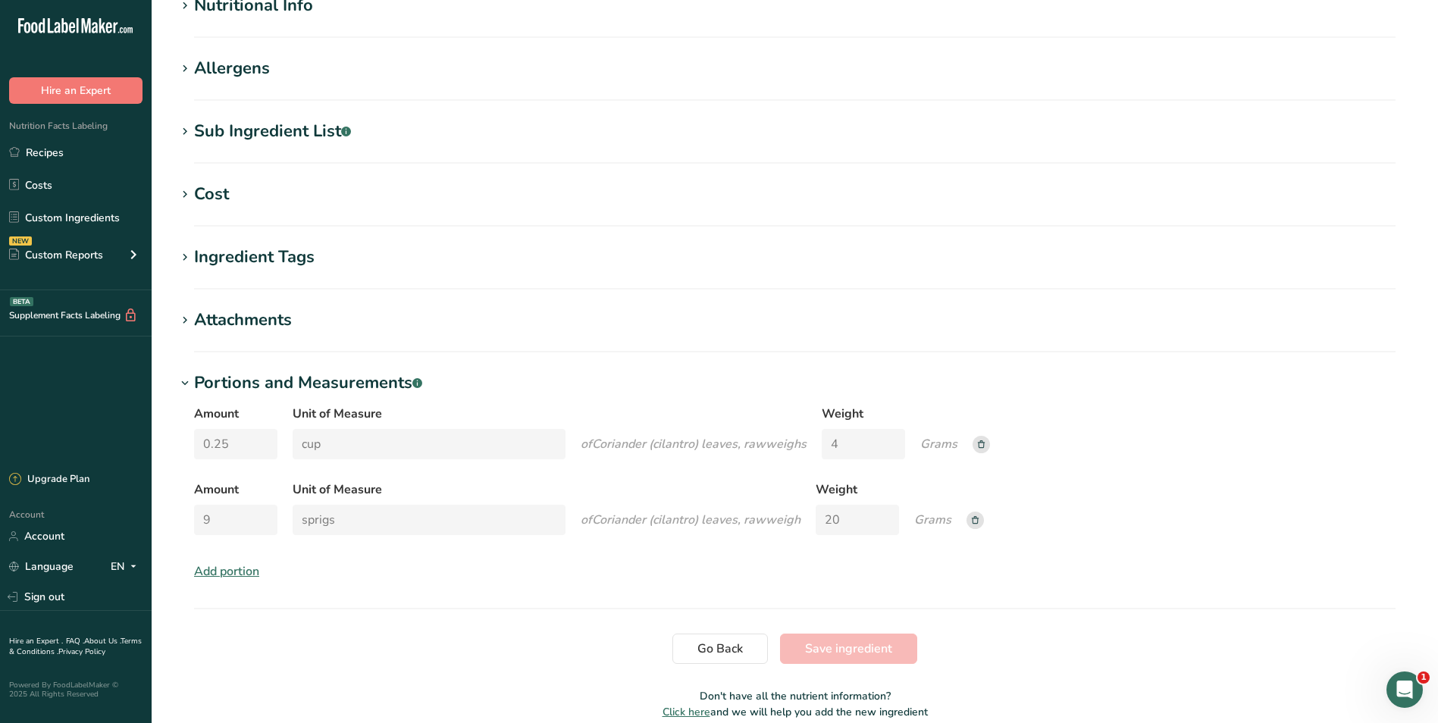
click at [981, 449] on rect at bounding box center [980, 444] width 17 height 17
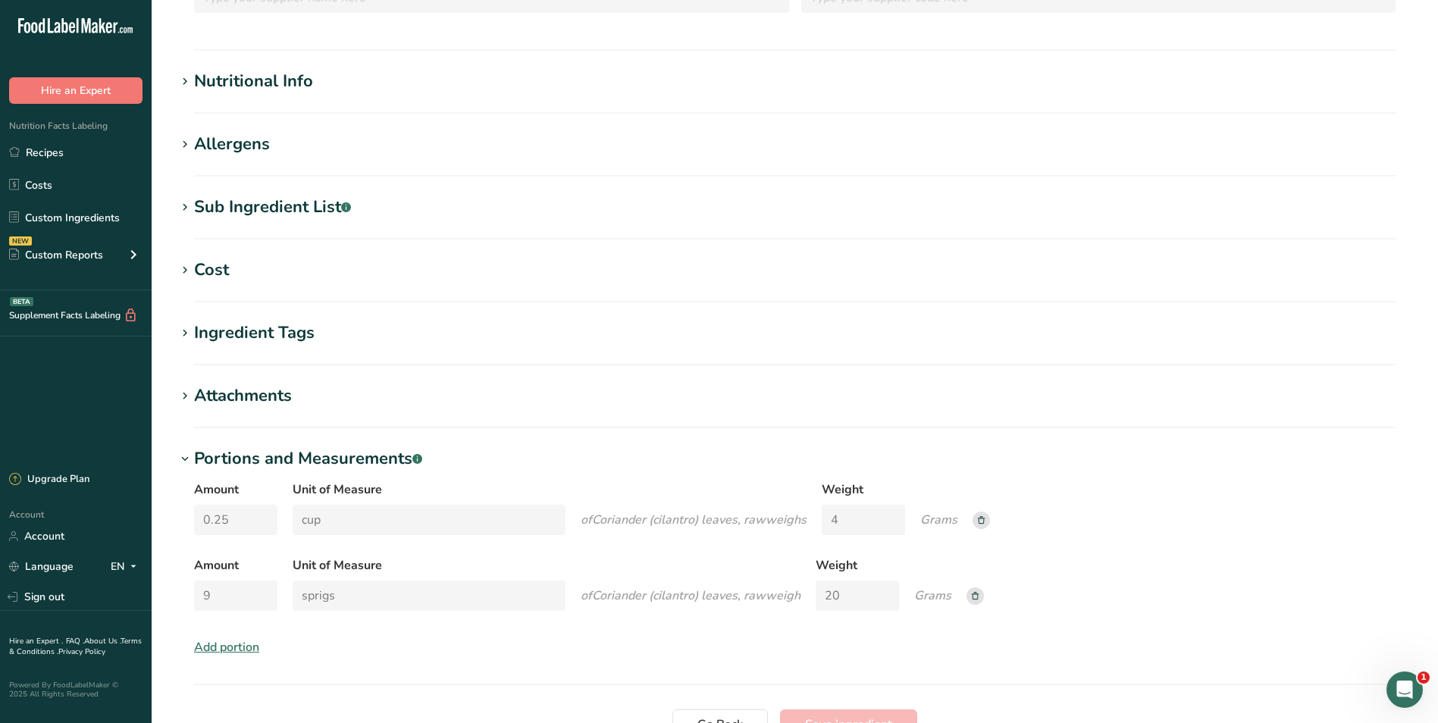
scroll to position [525, 0]
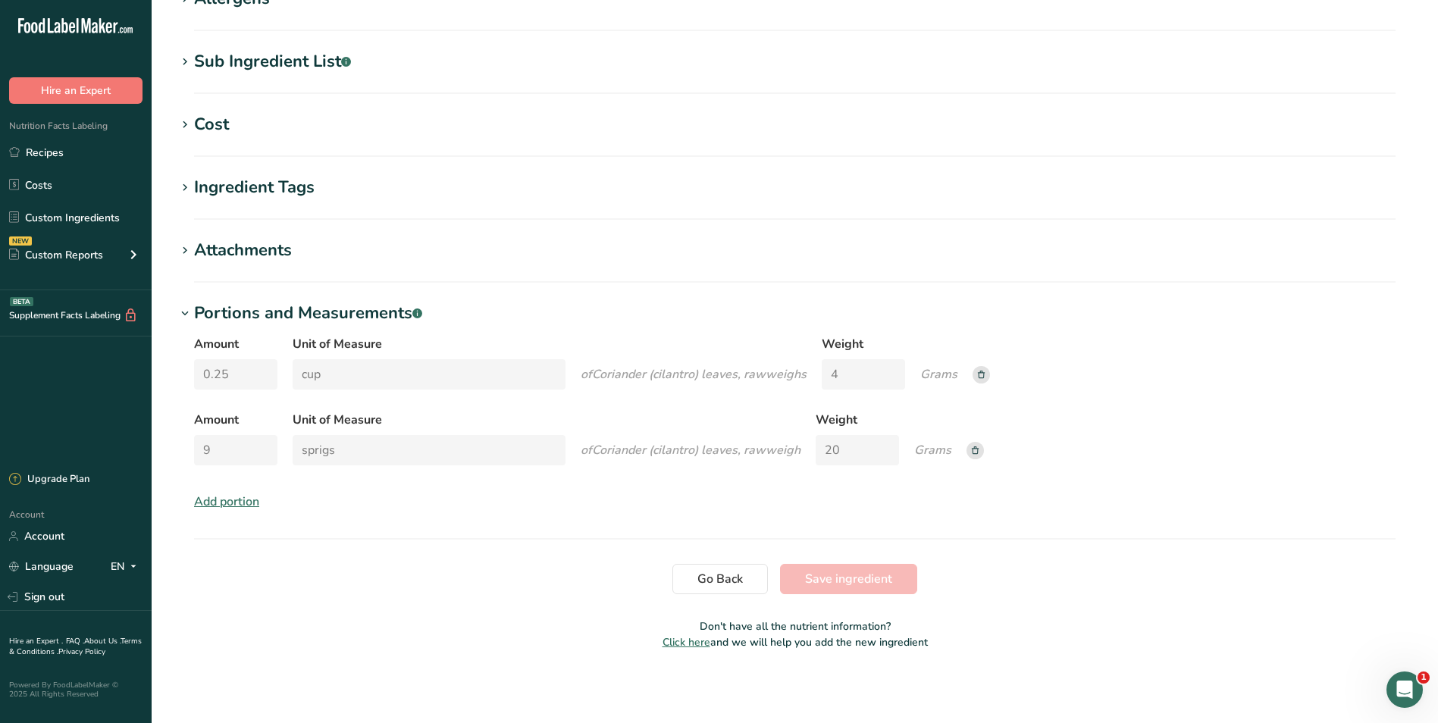
click at [208, 507] on div "Add portion" at bounding box center [226, 502] width 65 height 18
click at [224, 503] on div "Add portion" at bounding box center [226, 502] width 65 height 18
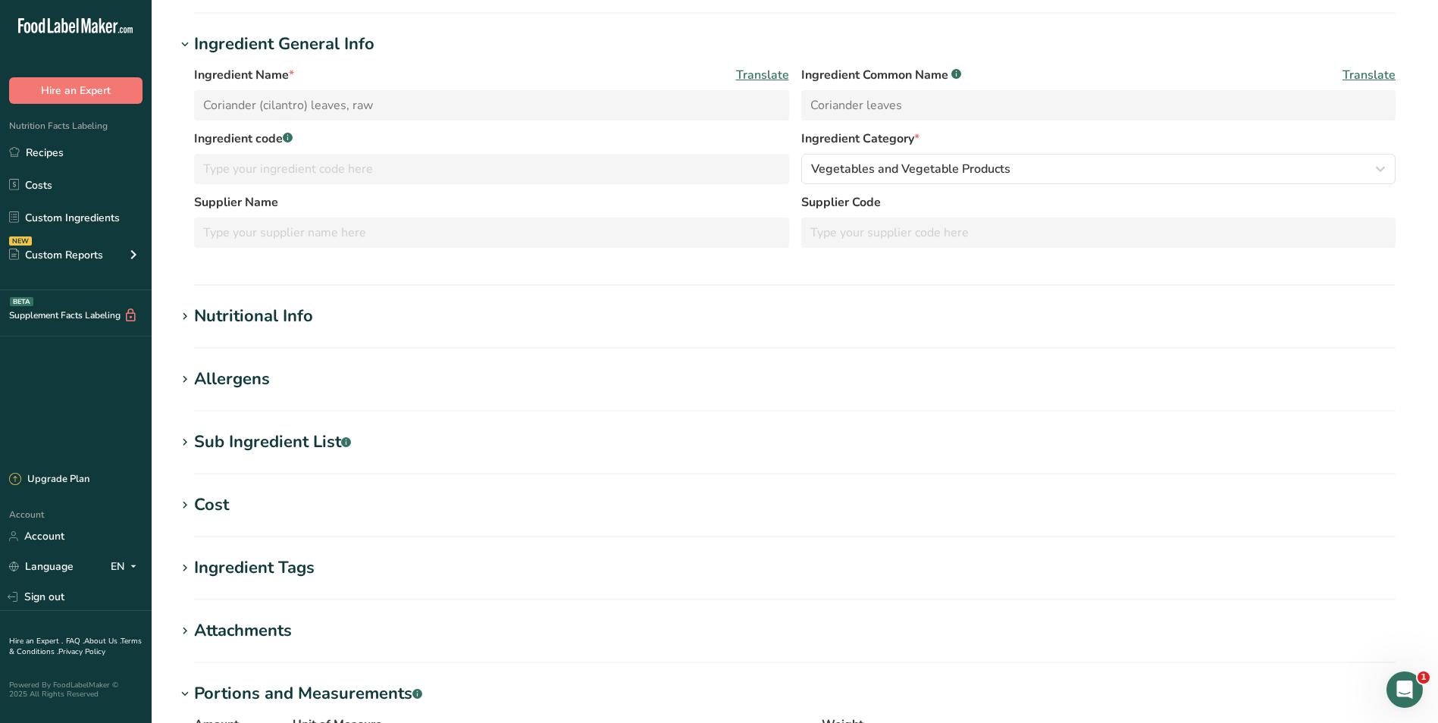
scroll to position [0, 0]
